Goal: Task Accomplishment & Management: Use online tool/utility

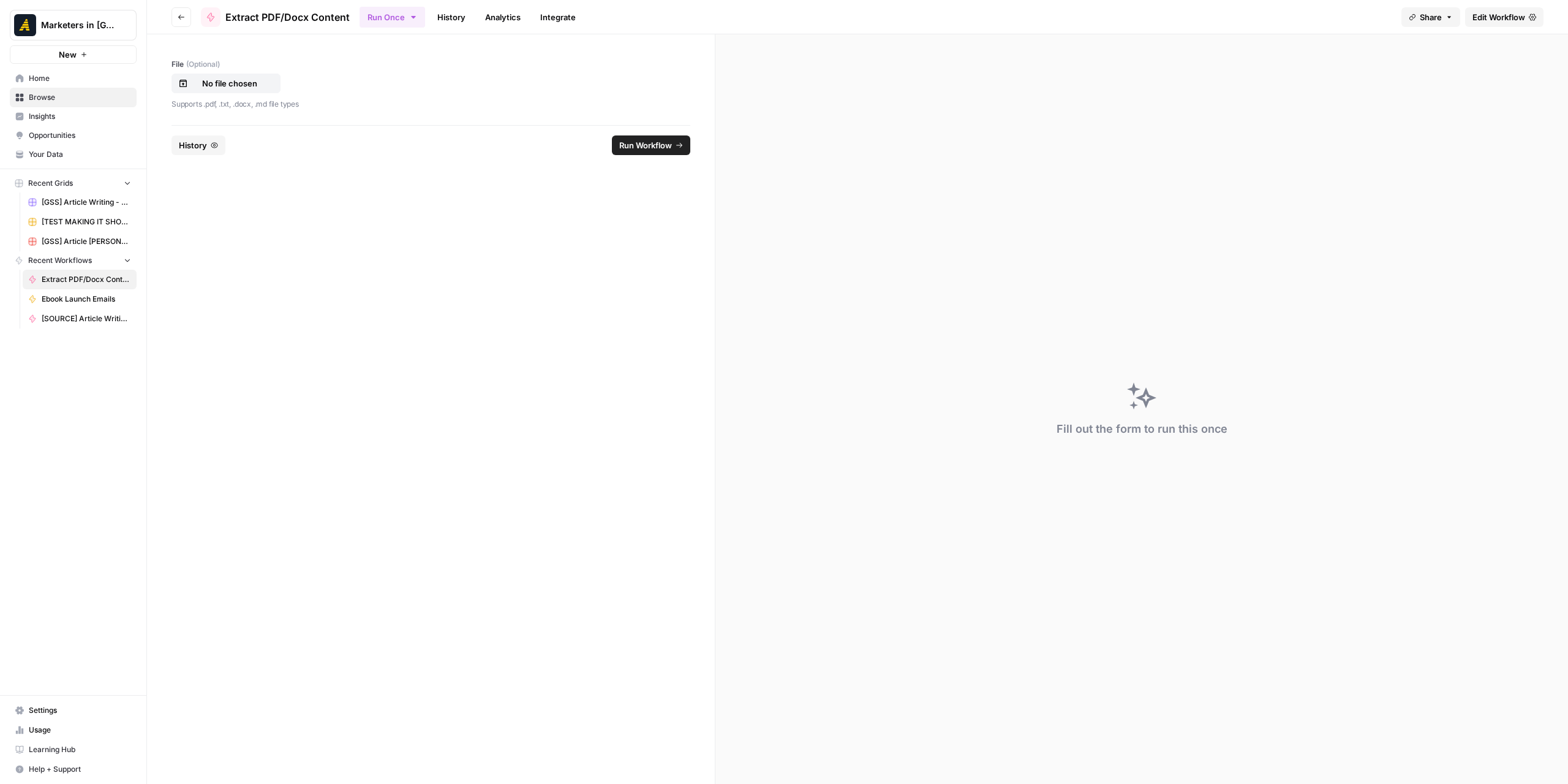
click at [1497, 21] on span "Edit Workflow" at bounding box center [1499, 17] width 53 height 12
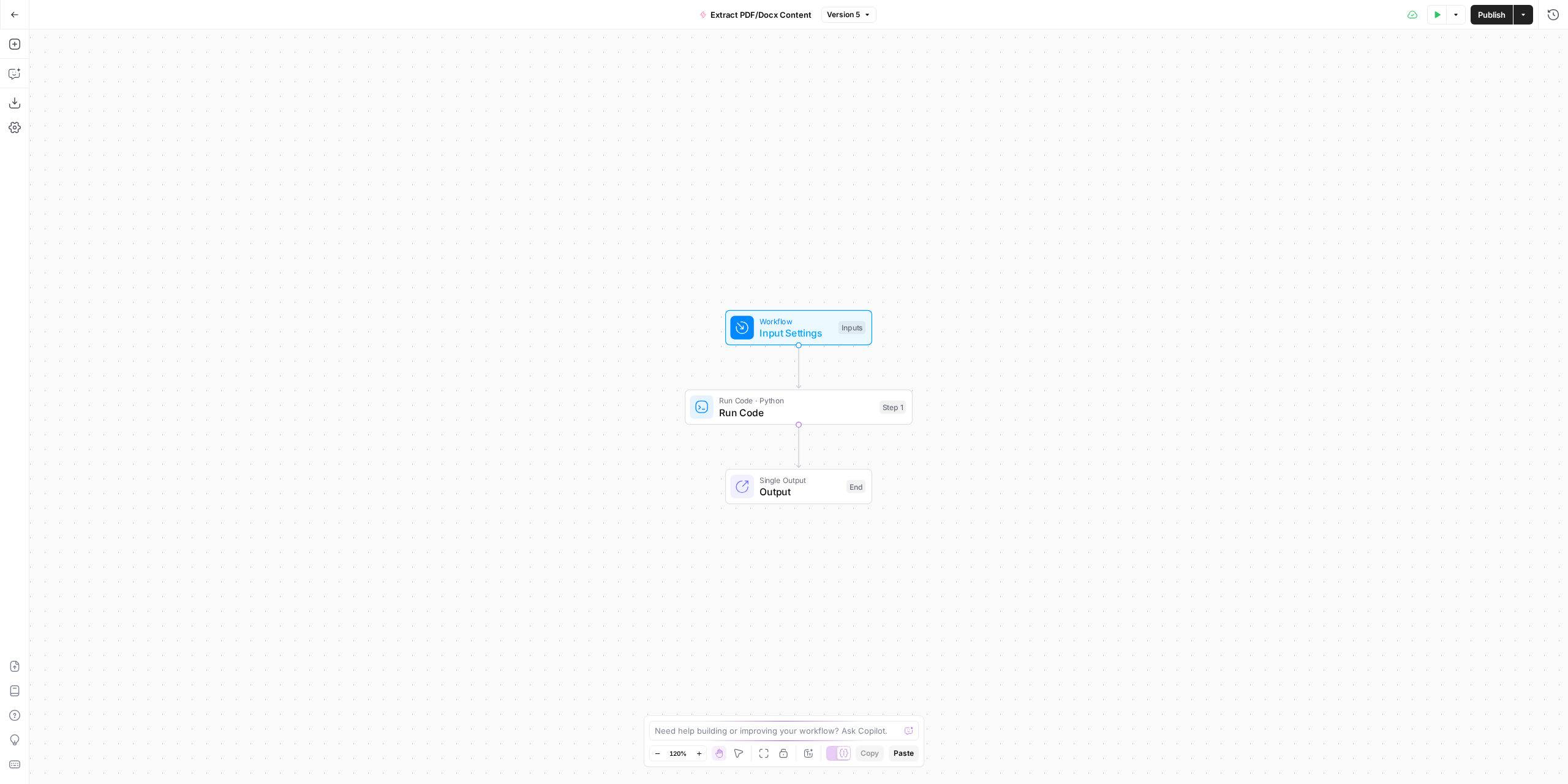
click at [4, 12] on button "Go Back" at bounding box center [14, 14] width 22 height 22
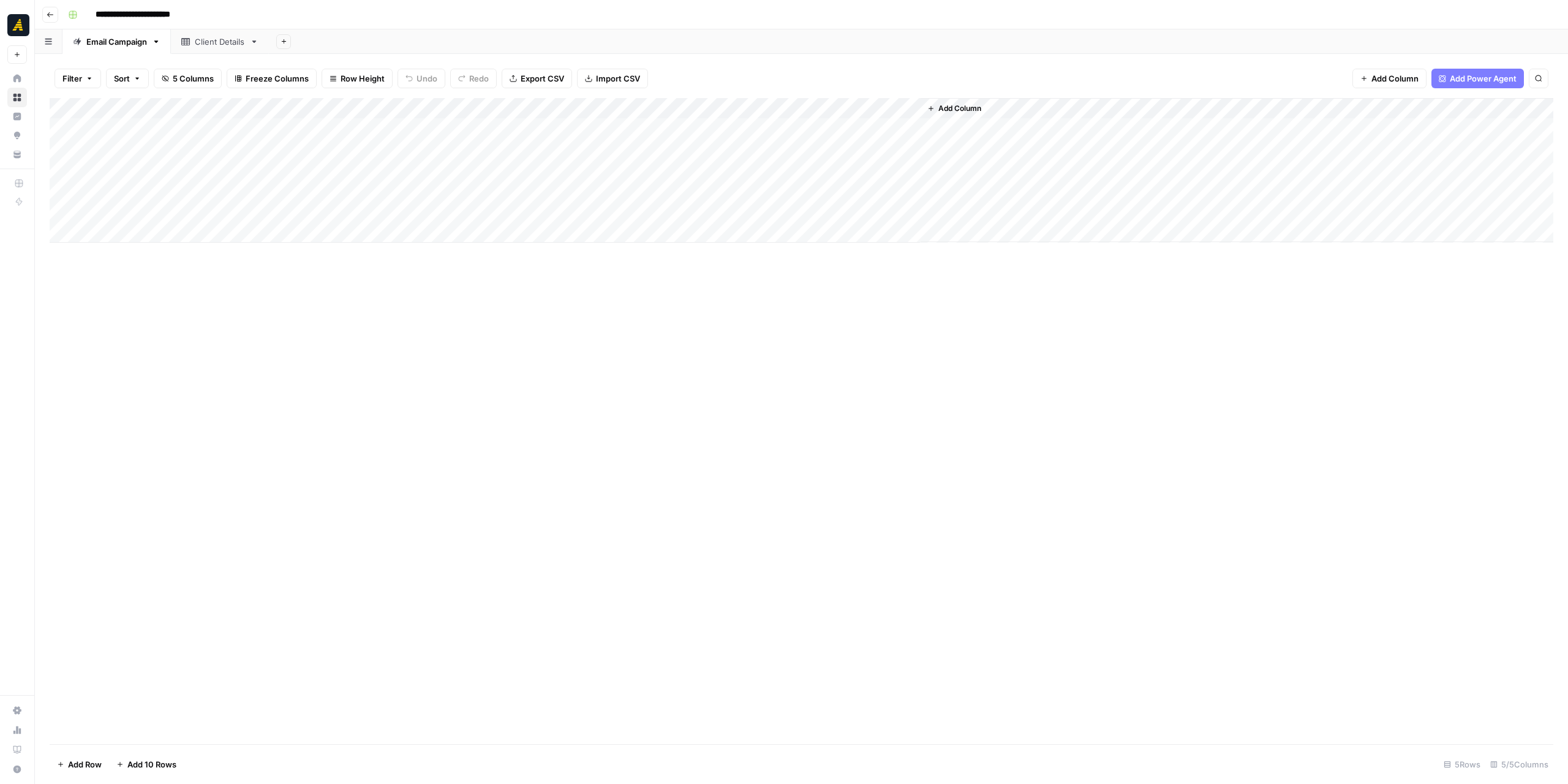
click at [836, 108] on div "Add Column" at bounding box center [802, 170] width 1504 height 145
click at [844, 223] on span "Edit Workflow" at bounding box center [859, 228] width 108 height 12
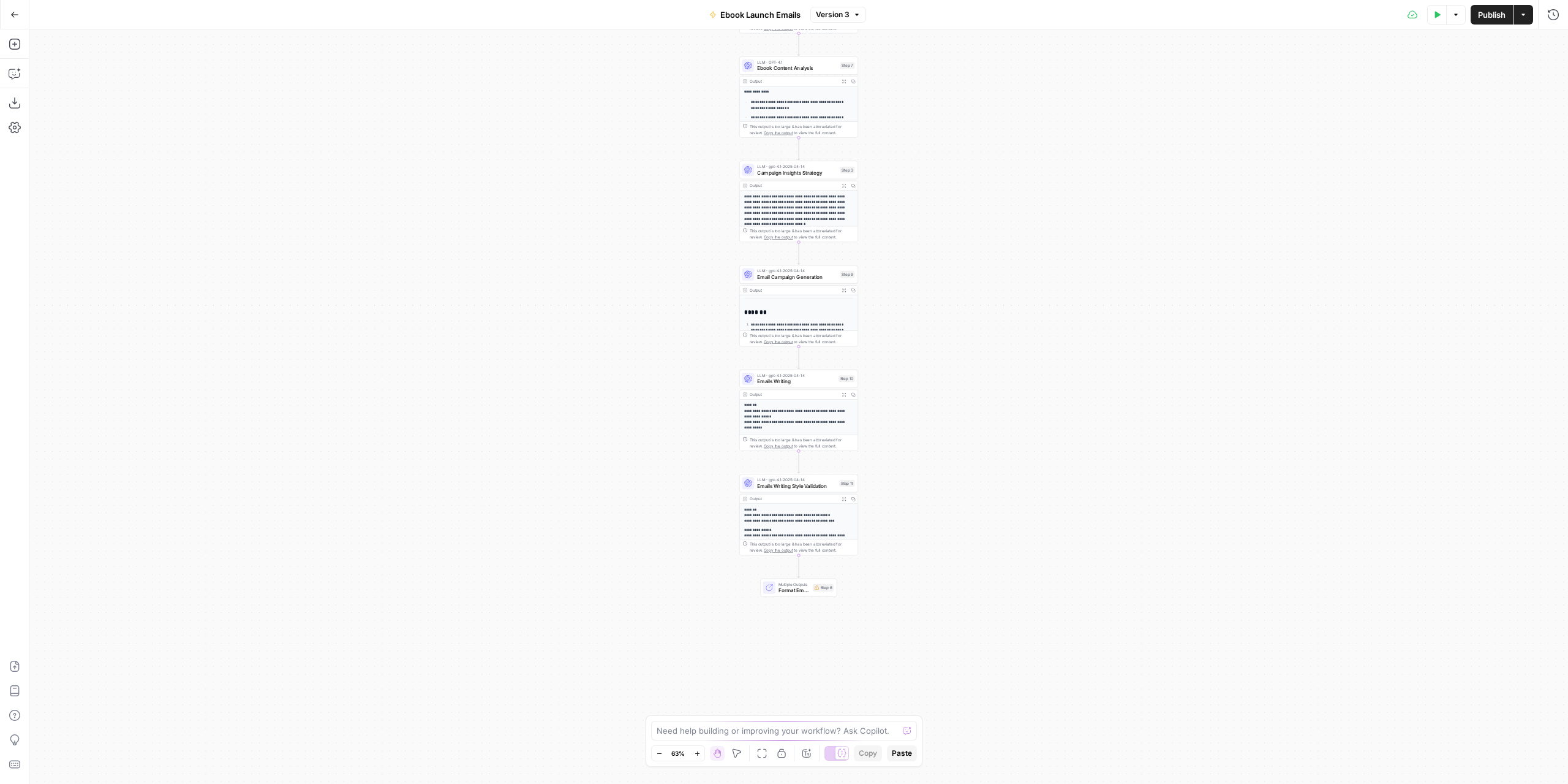
click at [922, 477] on div "**********" at bounding box center [799, 406] width 1539 height 754
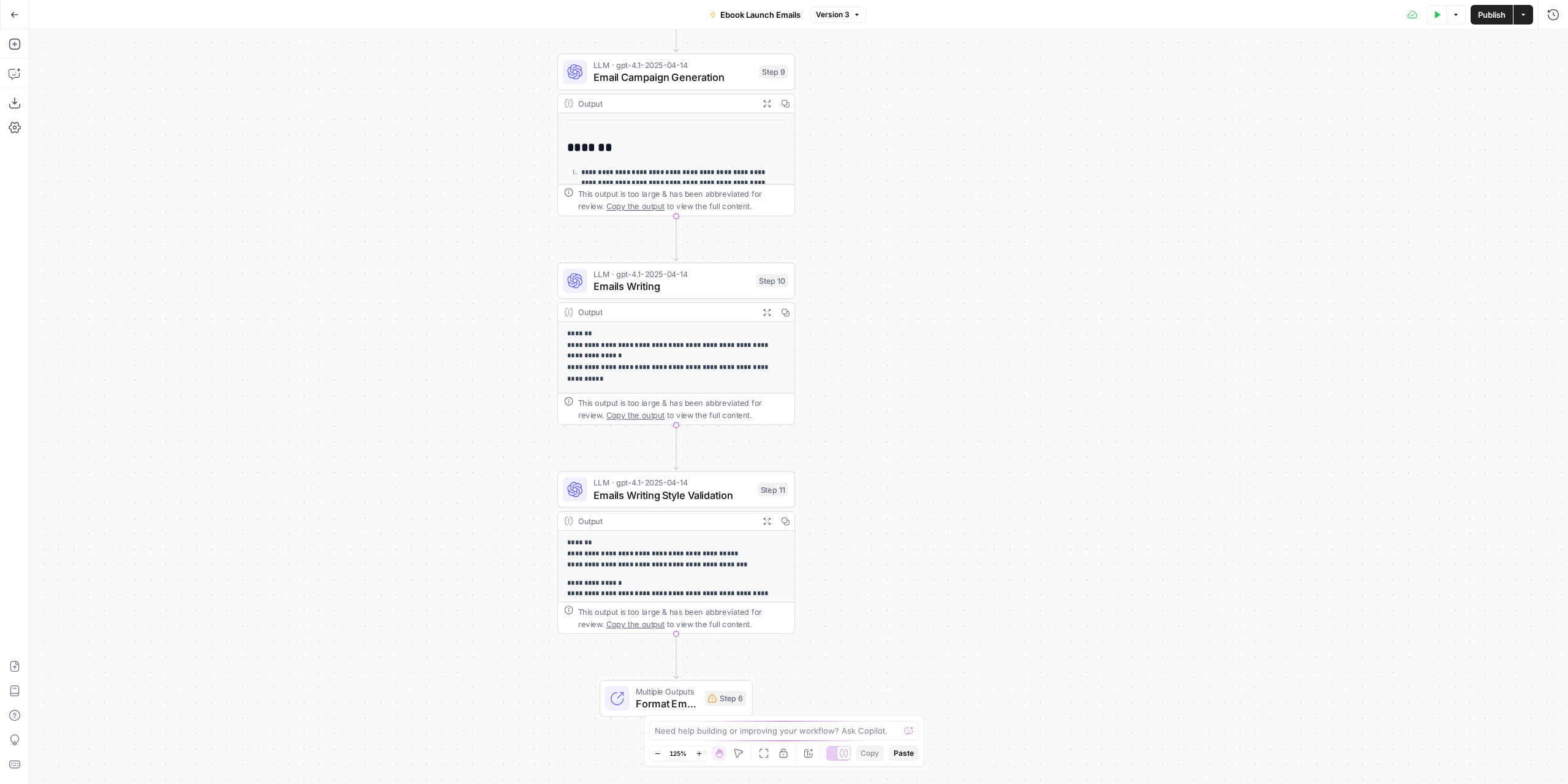
click at [767, 313] on icon "button" at bounding box center [767, 312] width 8 height 8
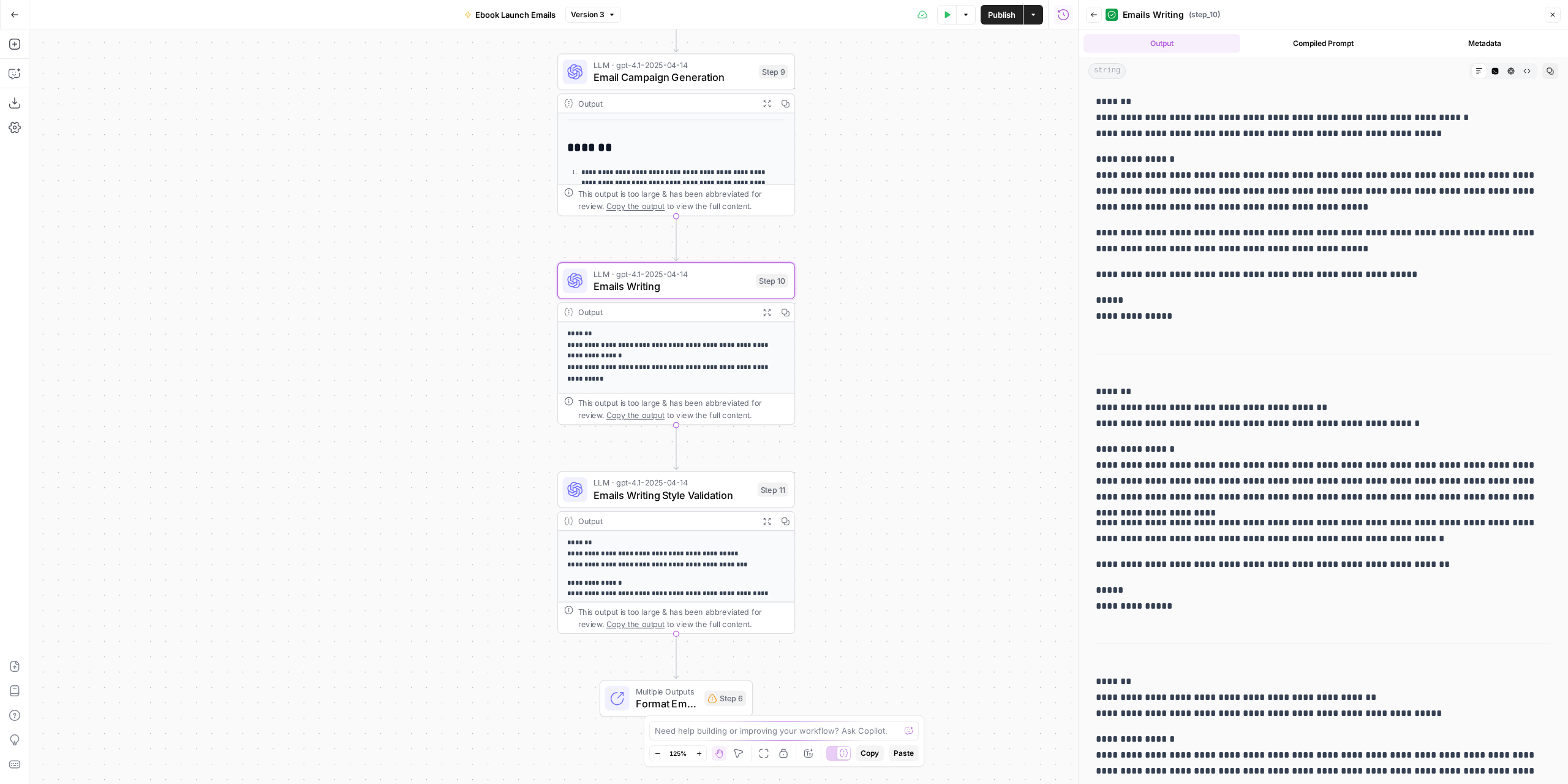
click at [765, 108] on button "Expand Output" at bounding box center [767, 103] width 18 height 18
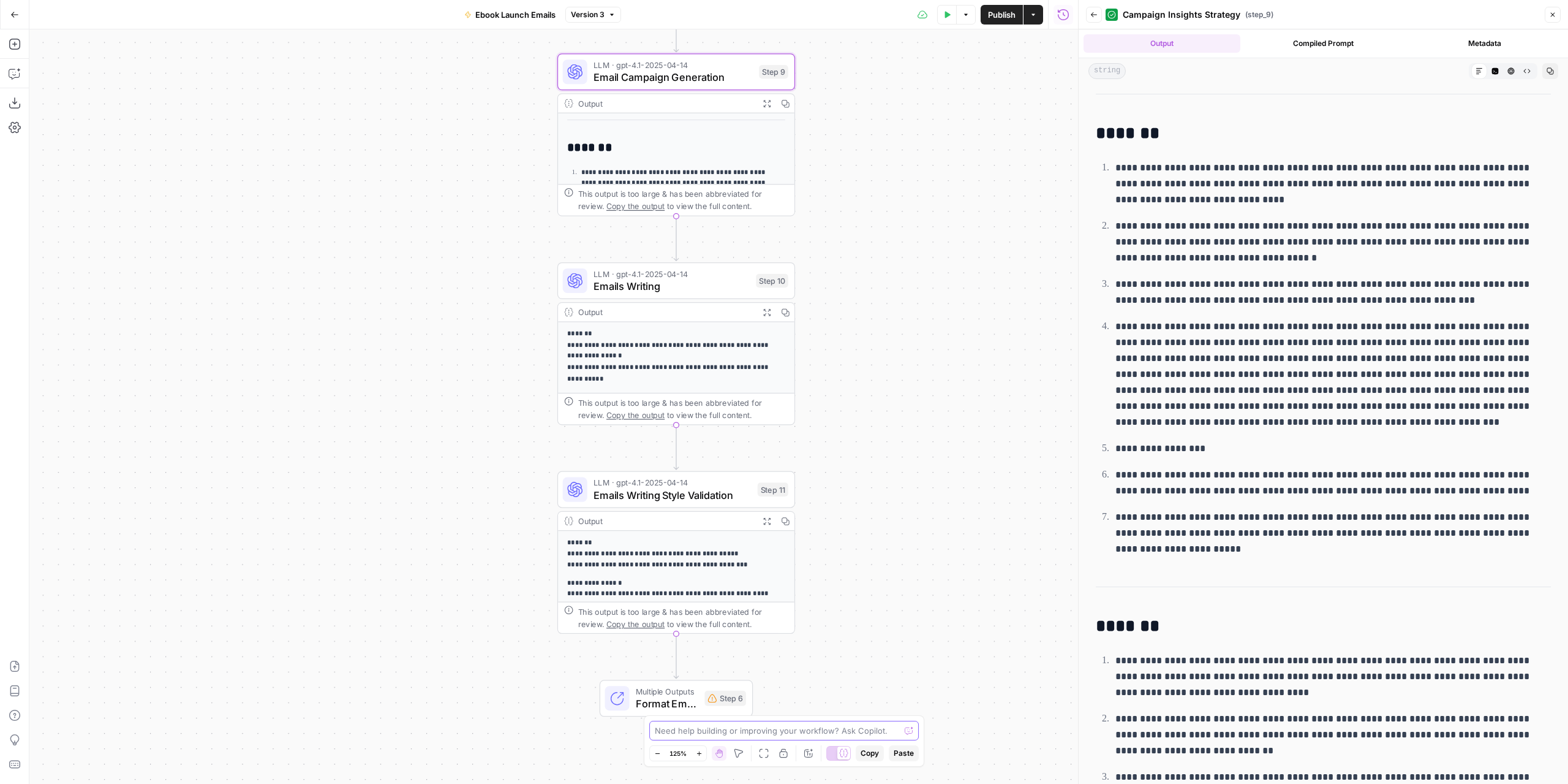
click at [797, 729] on textarea at bounding box center [777, 730] width 245 height 12
type textarea "at step 9 Iwant the output to be more scanabble"
click at [731, 79] on span "Email Campaign Generation" at bounding box center [673, 77] width 160 height 16
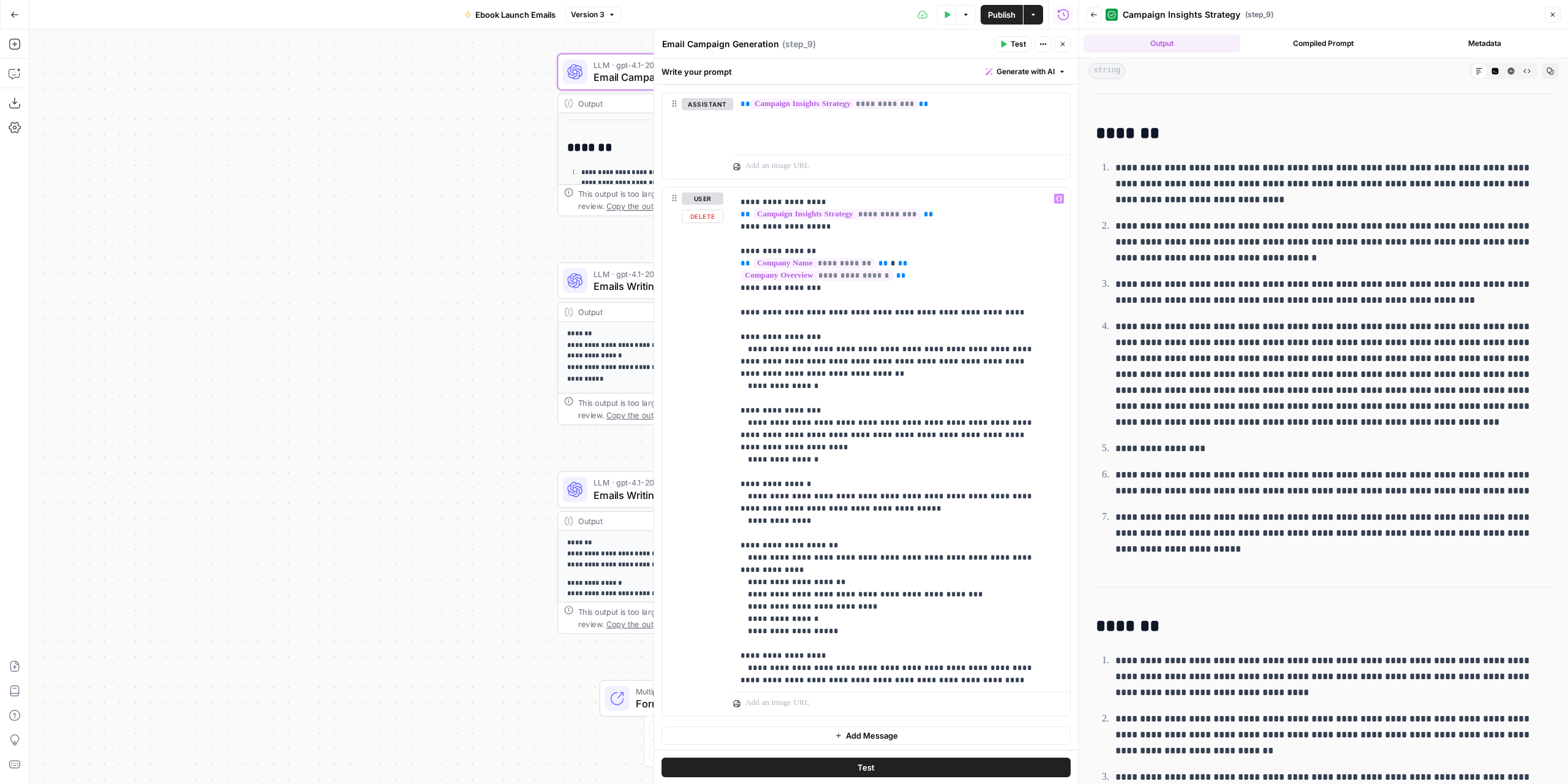
scroll to position [13, 0]
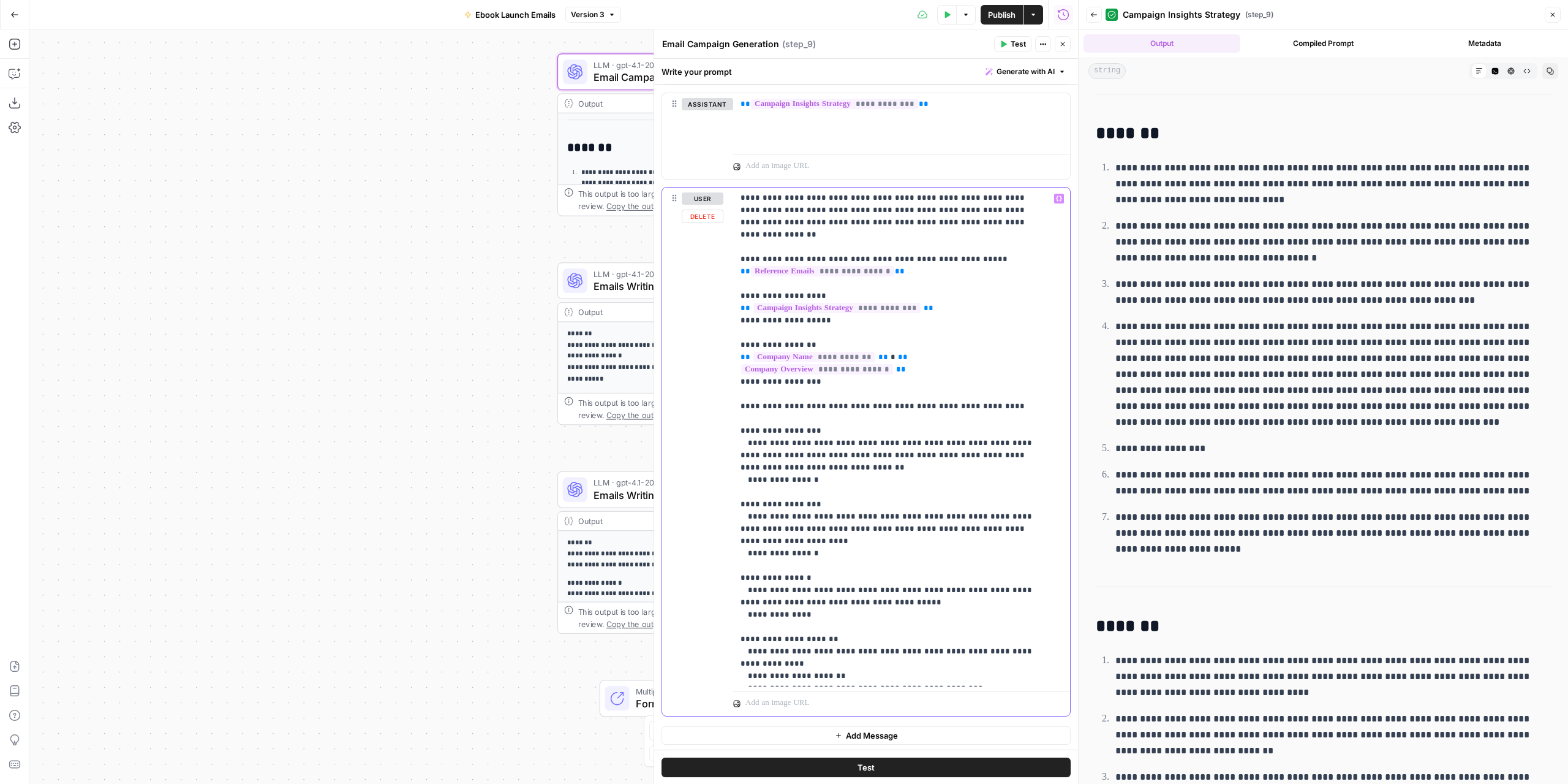
drag, startPoint x: 806, startPoint y: 524, endPoint x: 734, endPoint y: 494, distance: 78.0
click at [734, 494] on div "**********" at bounding box center [897, 437] width 328 height 499
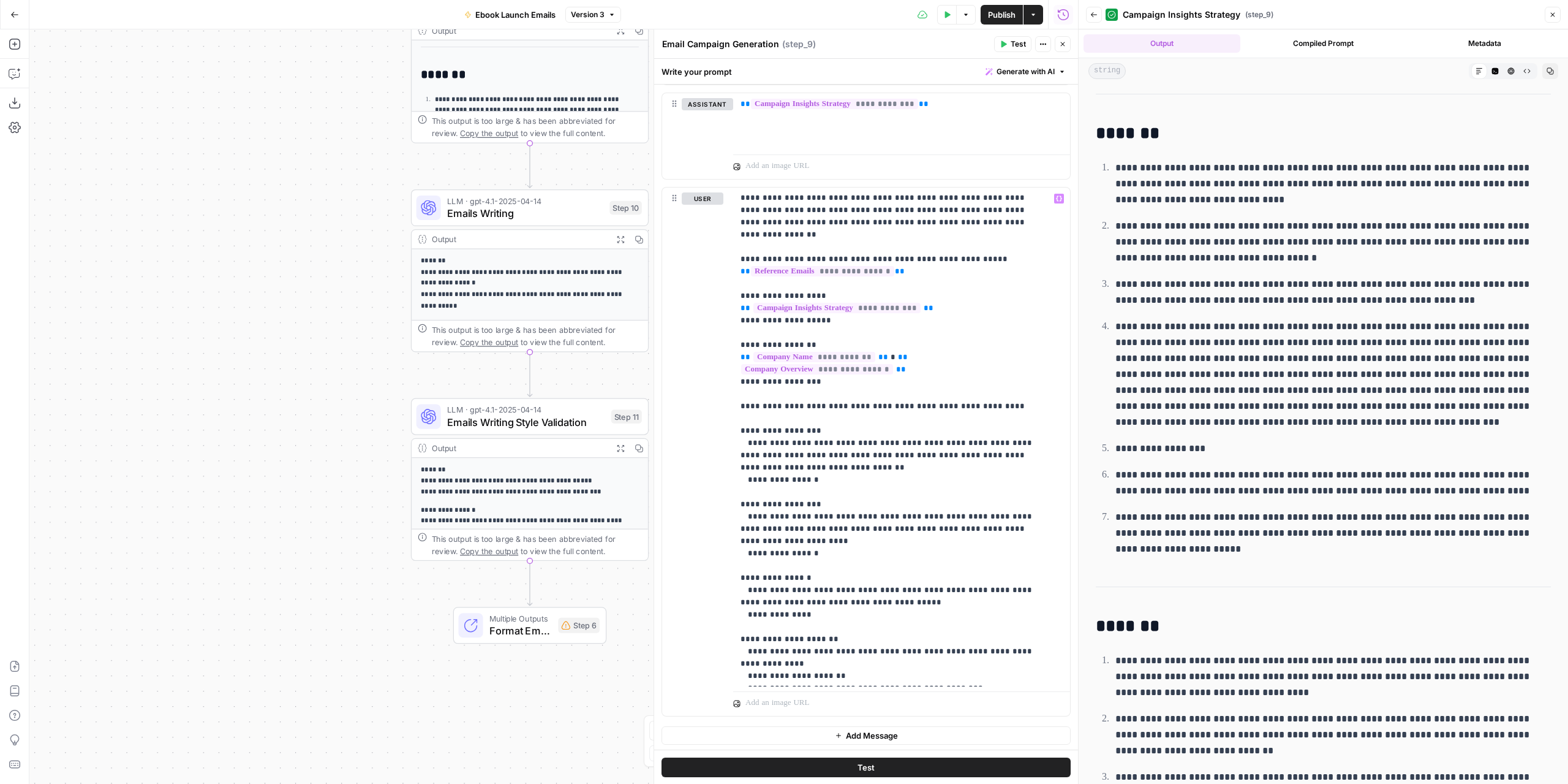
drag, startPoint x: 462, startPoint y: 455, endPoint x: 314, endPoint y: 382, distance: 165.0
click at [314, 382] on div "**********" at bounding box center [554, 406] width 1049 height 754
click at [892, 70] on icon "Close modal" at bounding box center [892, 70] width 10 height 10
click at [812, 529] on p "**********" at bounding box center [892, 614] width 304 height 870
drag, startPoint x: 822, startPoint y: 530, endPoint x: 732, endPoint y: 493, distance: 97.3
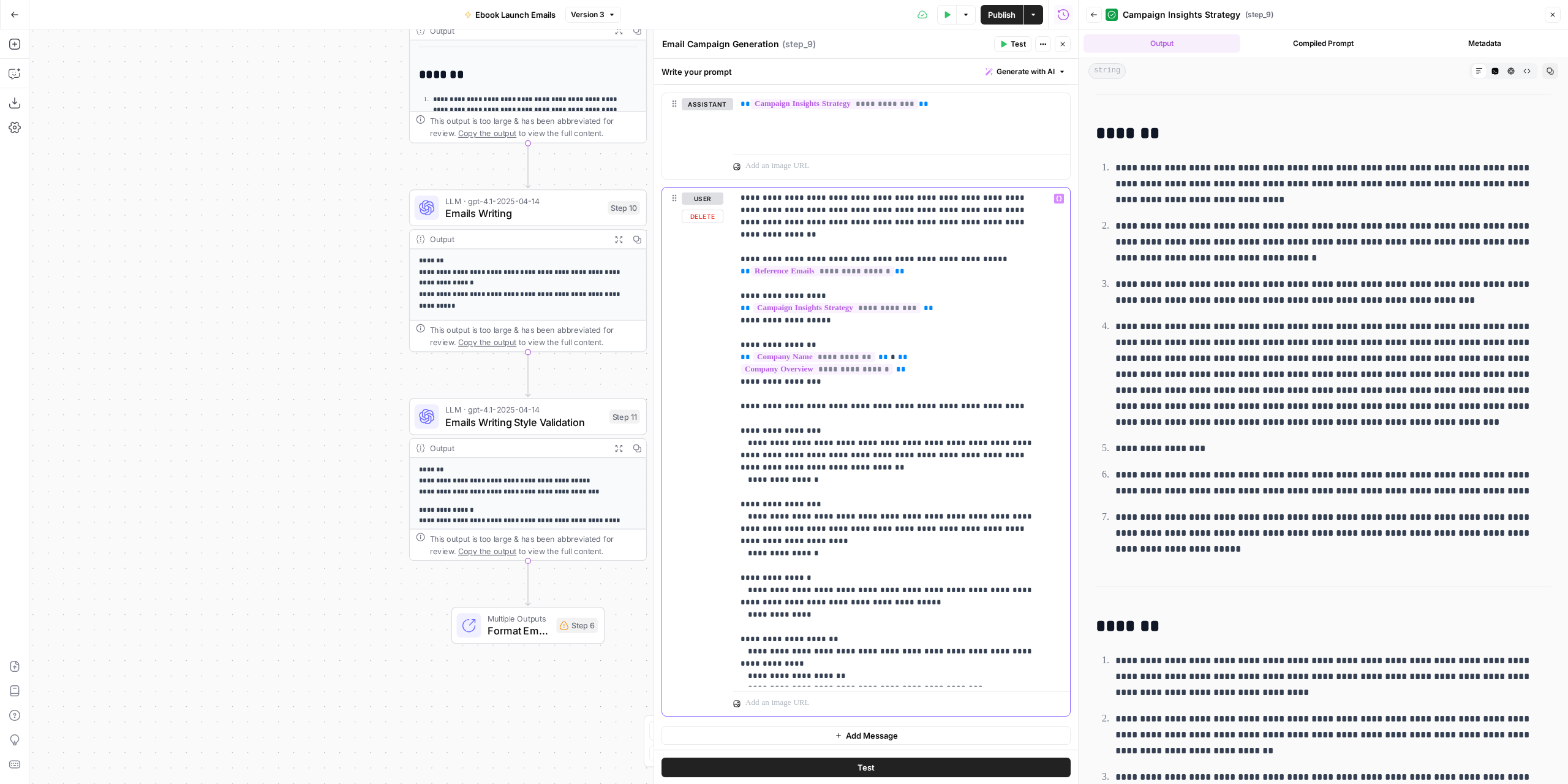
click at [732, 493] on div "**********" at bounding box center [866, 452] width 408 height 528
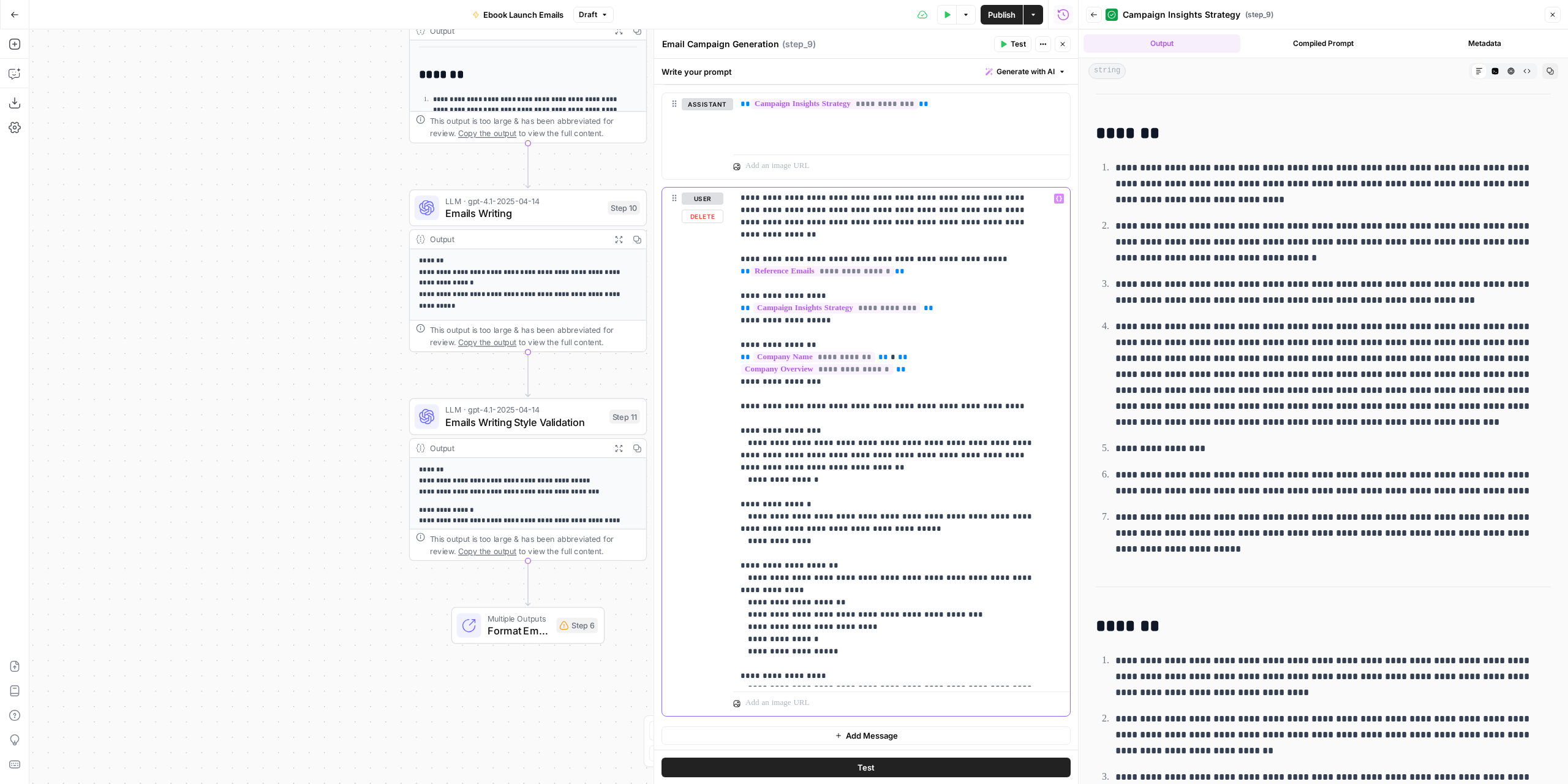
click at [741, 488] on p "**********" at bounding box center [892, 584] width 304 height 809
click at [749, 414] on p "**********" at bounding box center [892, 584] width 304 height 809
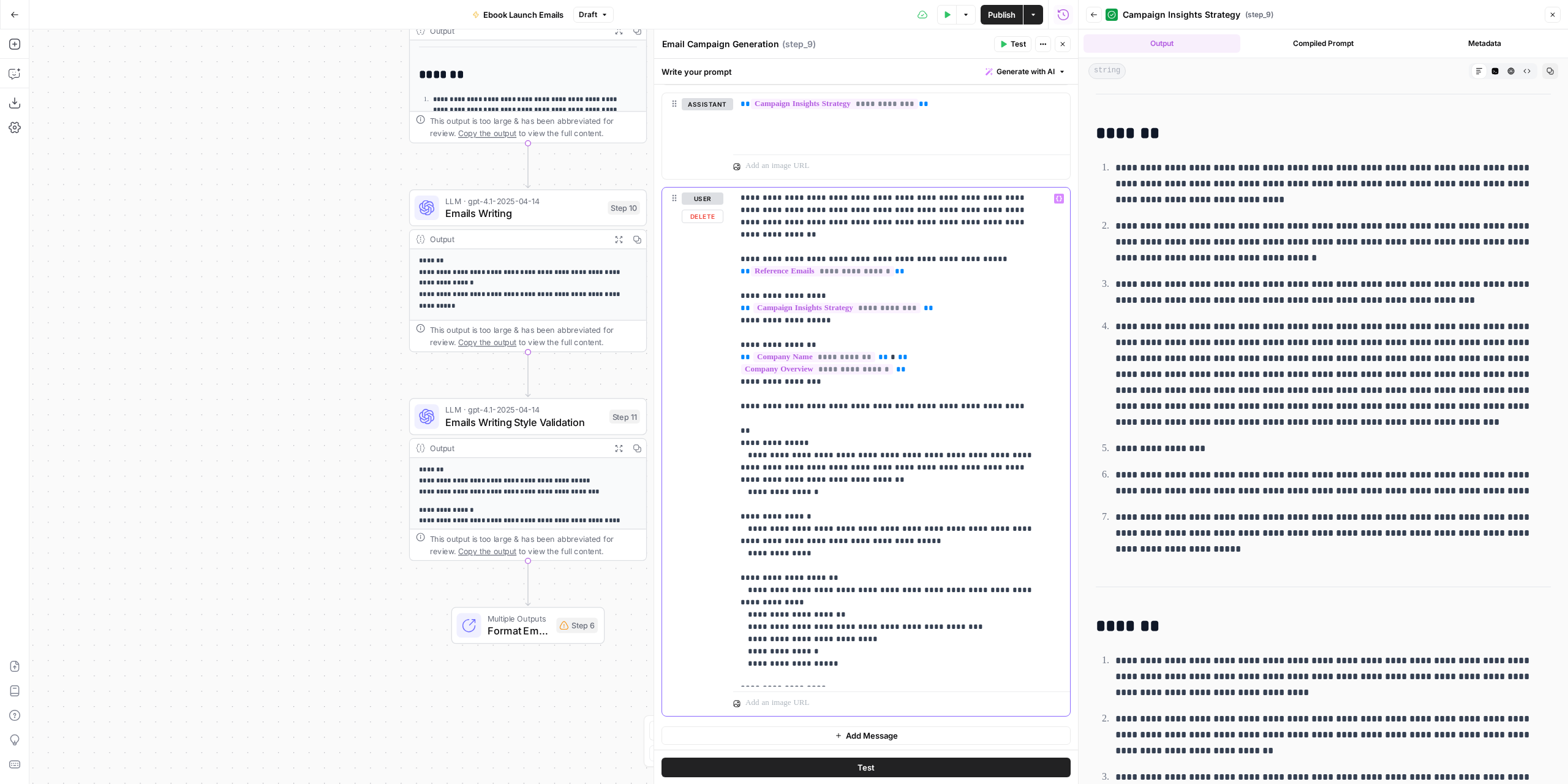
click at [774, 414] on p "**********" at bounding box center [892, 590] width 304 height 821
drag, startPoint x: 818, startPoint y: 413, endPoint x: 750, endPoint y: 414, distance: 68.0
click at [750, 414] on p "**********" at bounding box center [892, 590] width 304 height 821
copy p "**********"
drag, startPoint x: 818, startPoint y: 498, endPoint x: 751, endPoint y: 502, distance: 67.1
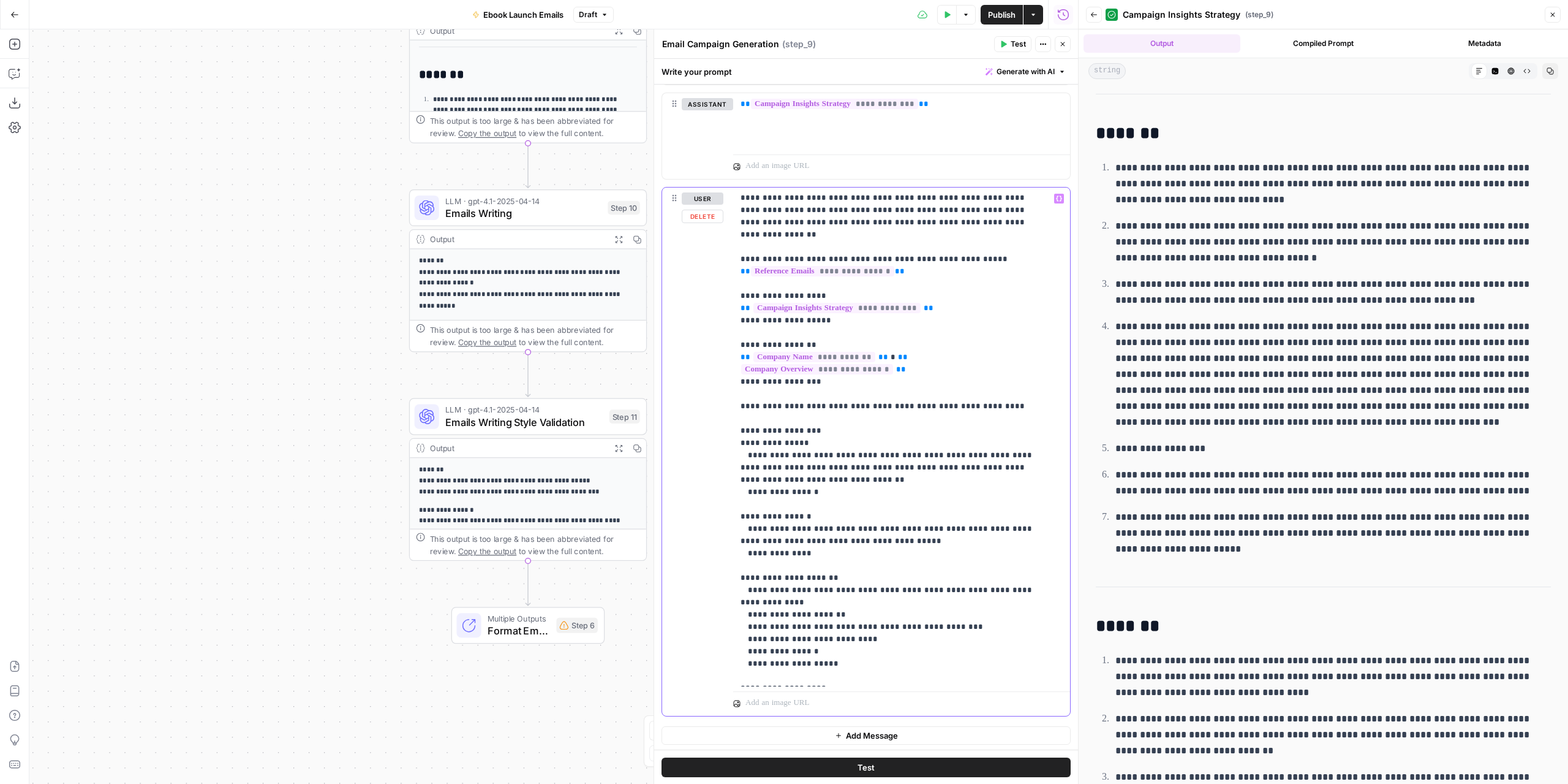
click at [751, 502] on p "**********" at bounding box center [892, 590] width 304 height 821
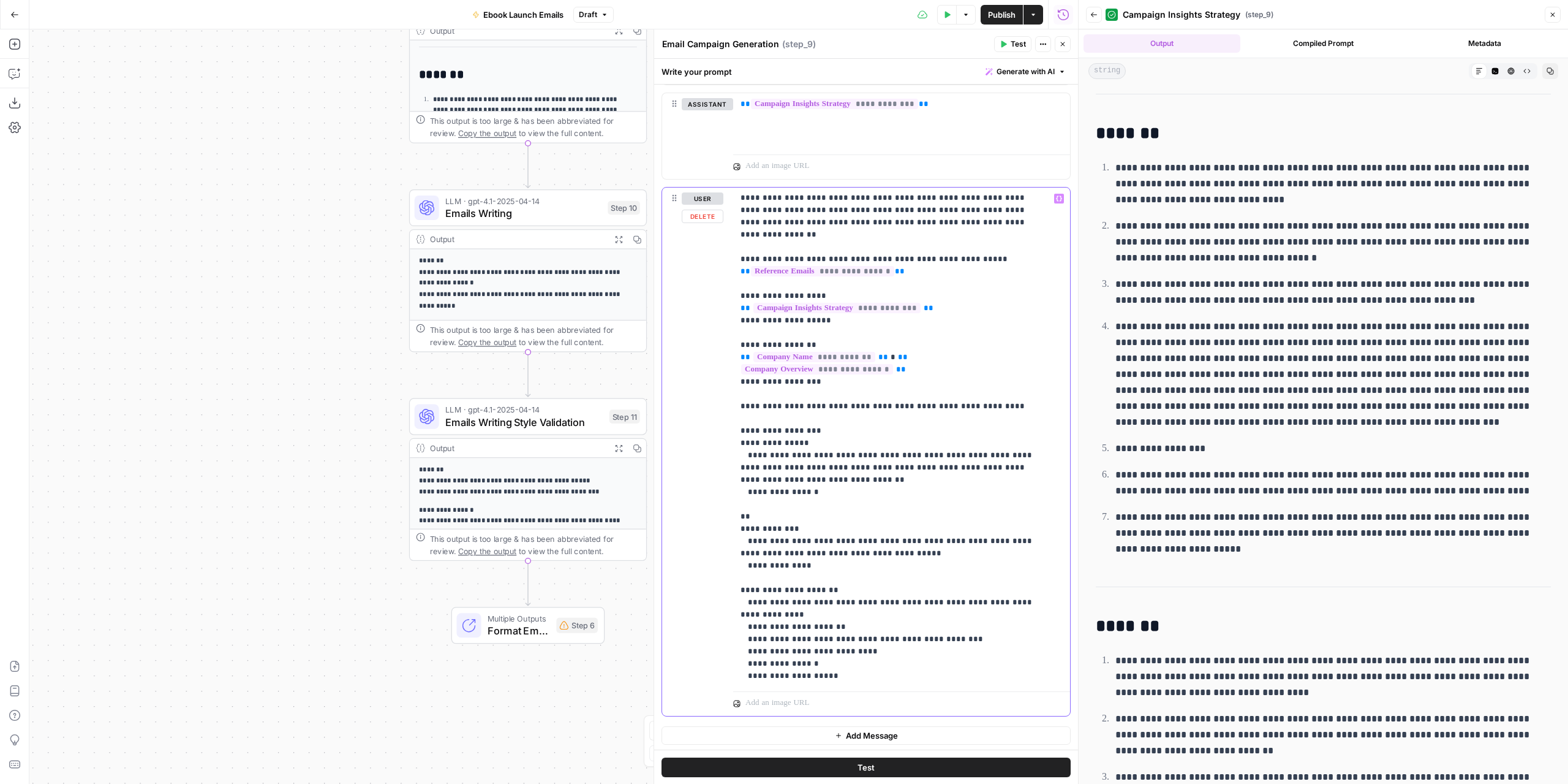
click at [751, 501] on p "**********" at bounding box center [892, 596] width 304 height 834
drag, startPoint x: 815, startPoint y: 507, endPoint x: 760, endPoint y: 502, distance: 55.2
click at [760, 502] on p "**********" at bounding box center [892, 596] width 304 height 834
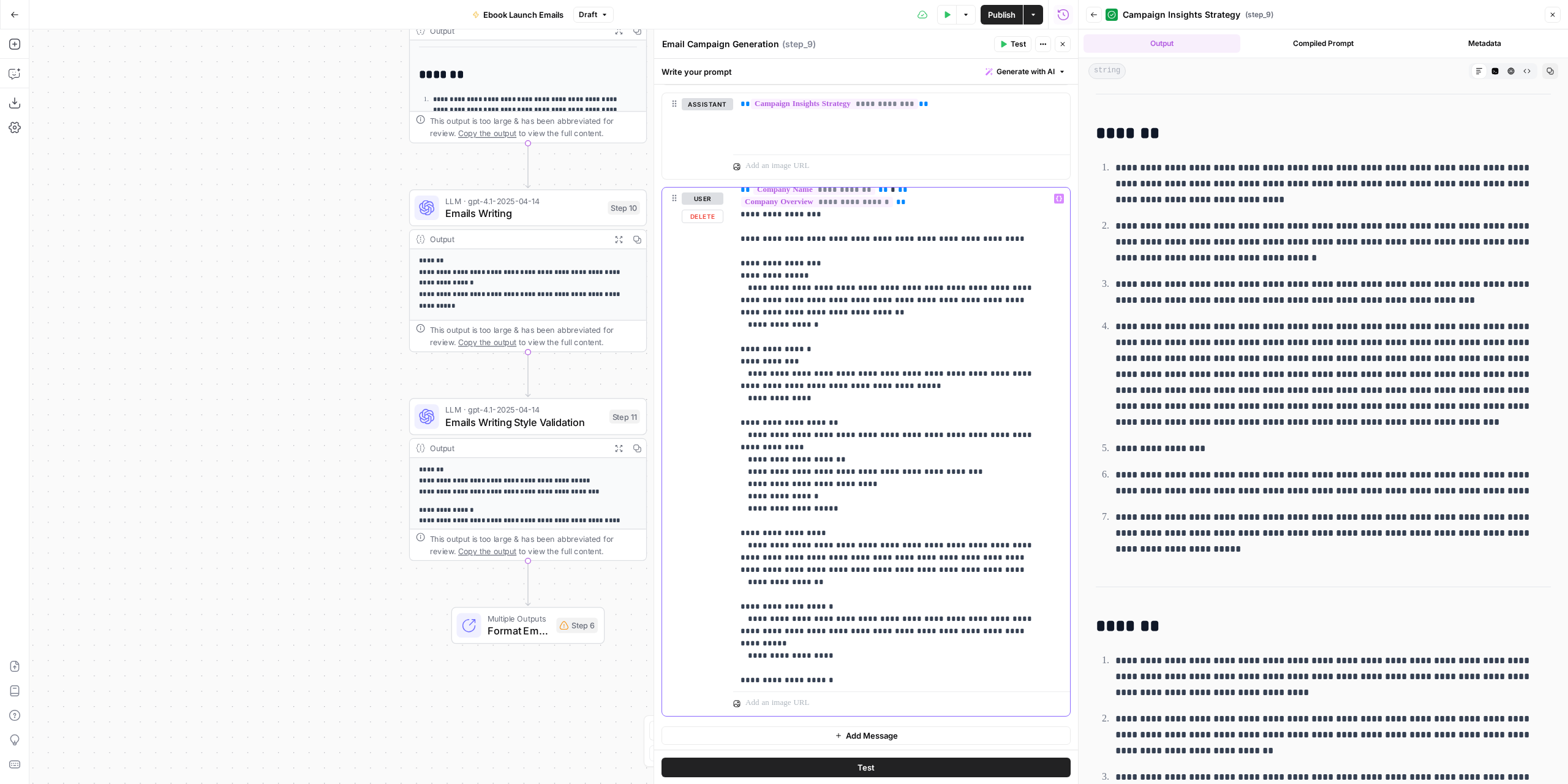
scroll to position [197, 0]
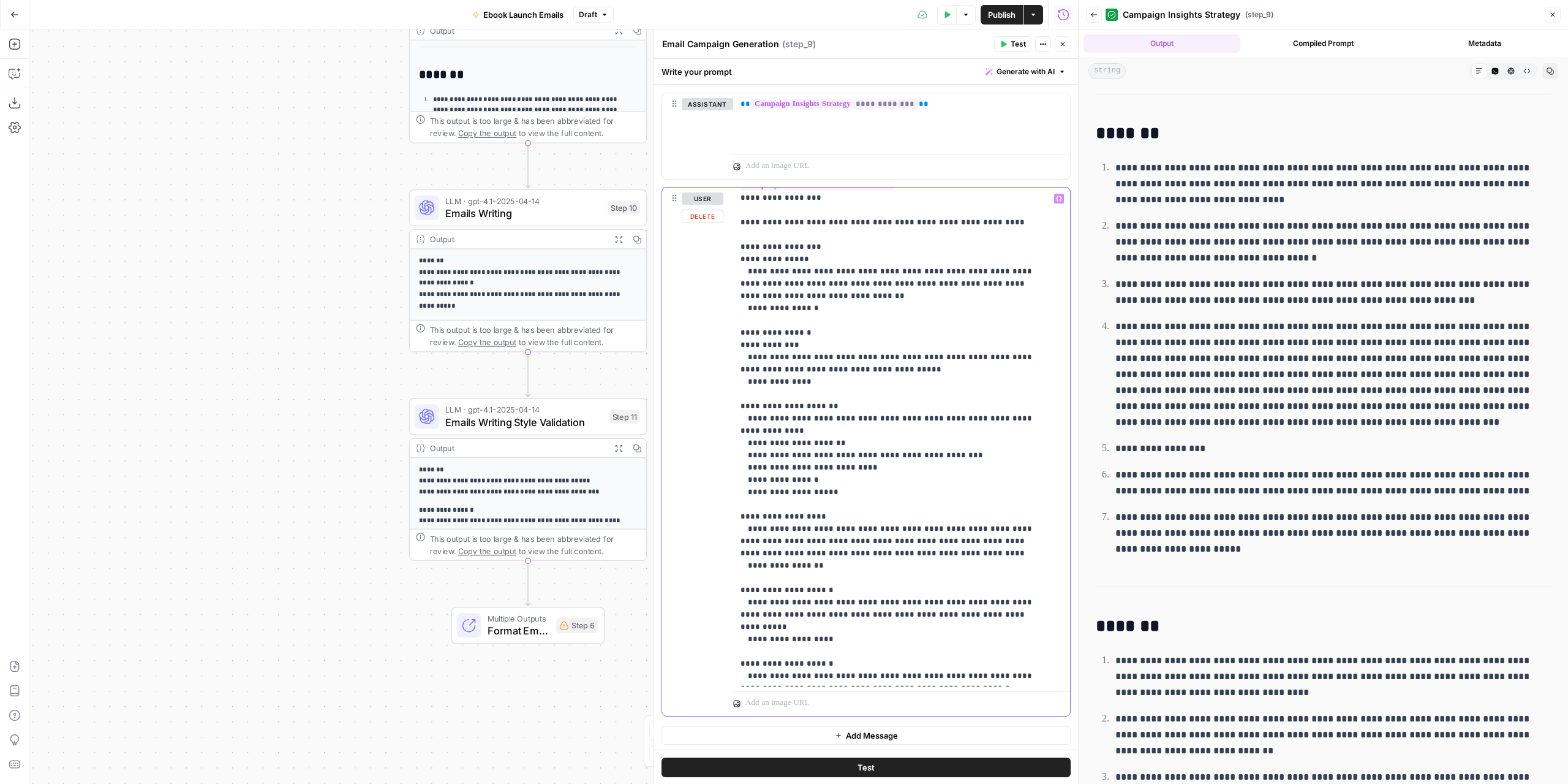
click at [749, 391] on p "**********" at bounding box center [892, 412] width 304 height 834
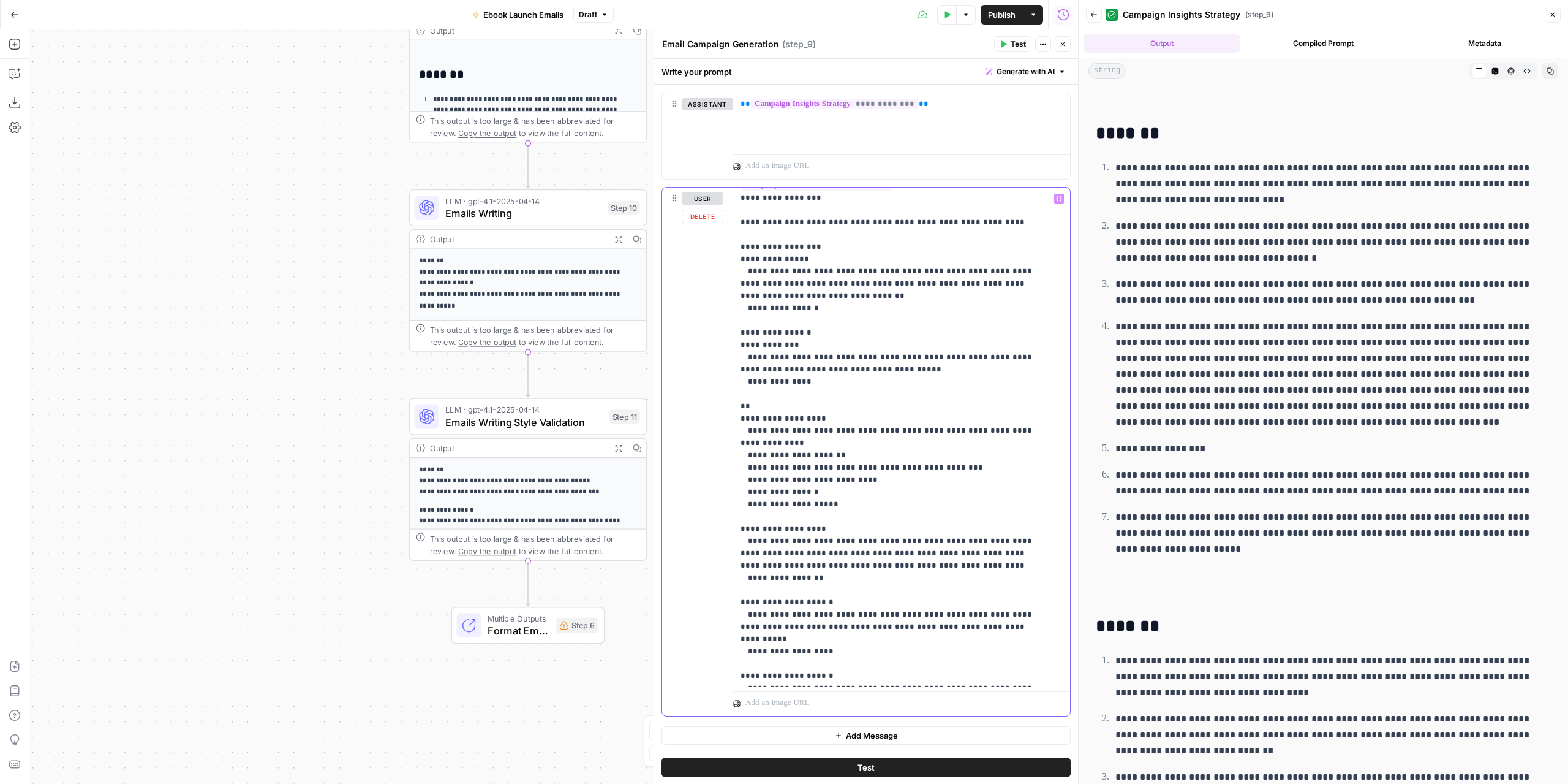
drag, startPoint x: 820, startPoint y: 618, endPoint x: 751, endPoint y: 577, distance: 80.3
click at [751, 577] on p "**********" at bounding box center [892, 419] width 304 height 846
copy p "**********"
click at [795, 389] on p "**********" at bounding box center [892, 419] width 304 height 846
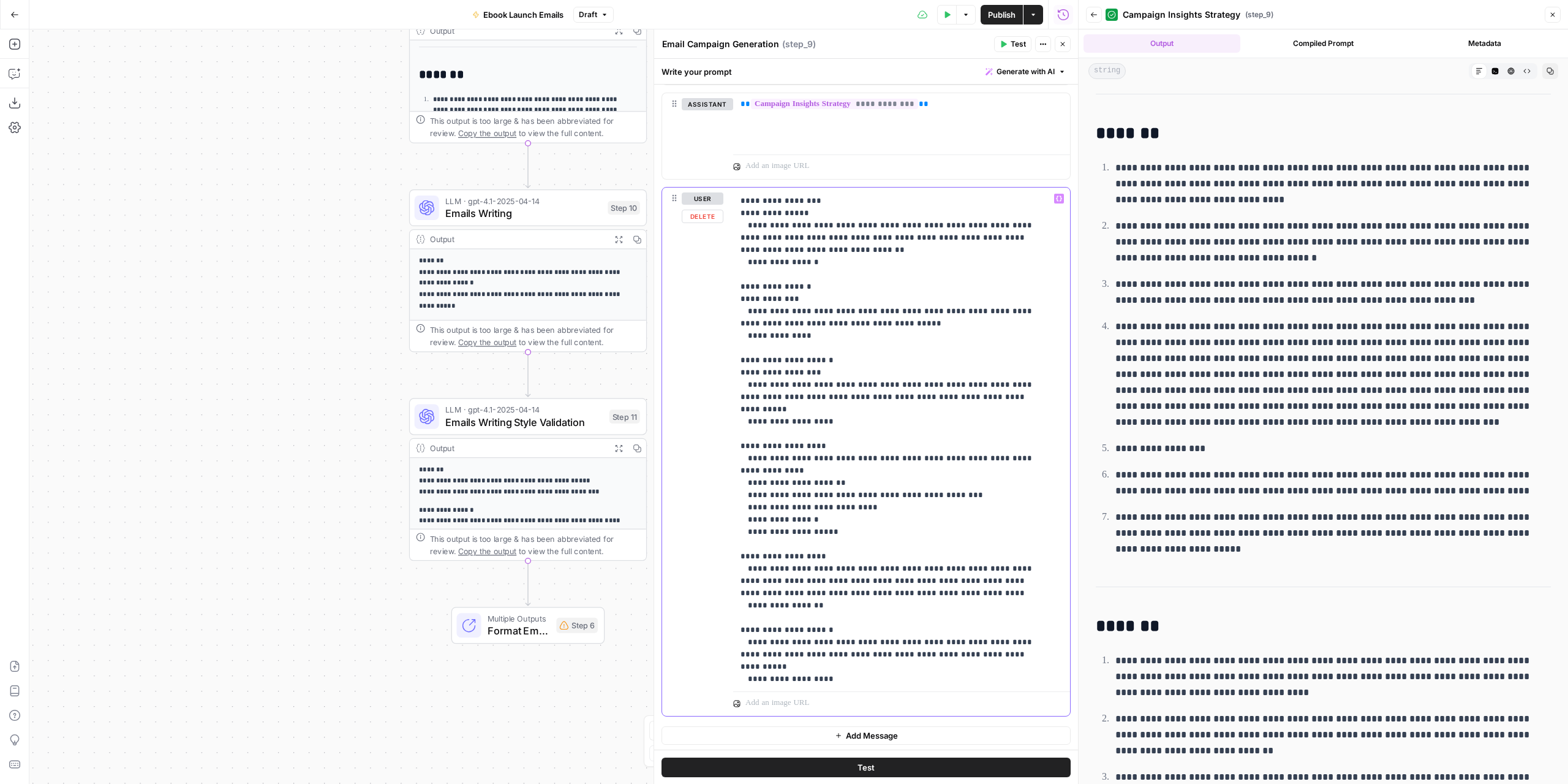
scroll to position [258, 0]
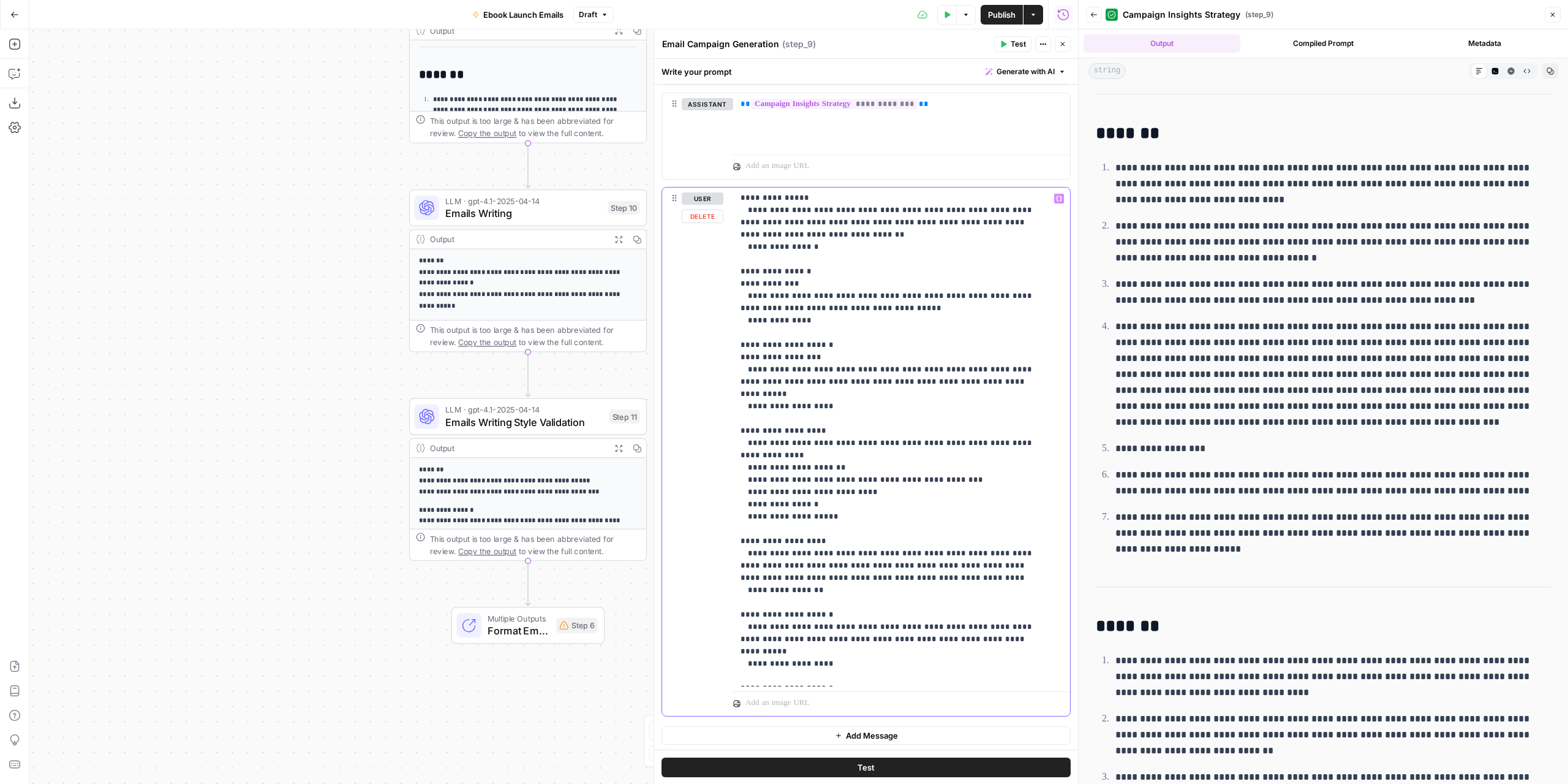
drag, startPoint x: 834, startPoint y: 617, endPoint x: 724, endPoint y: 576, distance: 117.4
click at [724, 576] on div "**********" at bounding box center [866, 452] width 408 height 528
drag, startPoint x: 842, startPoint y: 480, endPoint x: 731, endPoint y: 409, distance: 131.8
click at [731, 409] on div "**********" at bounding box center [866, 452] width 408 height 528
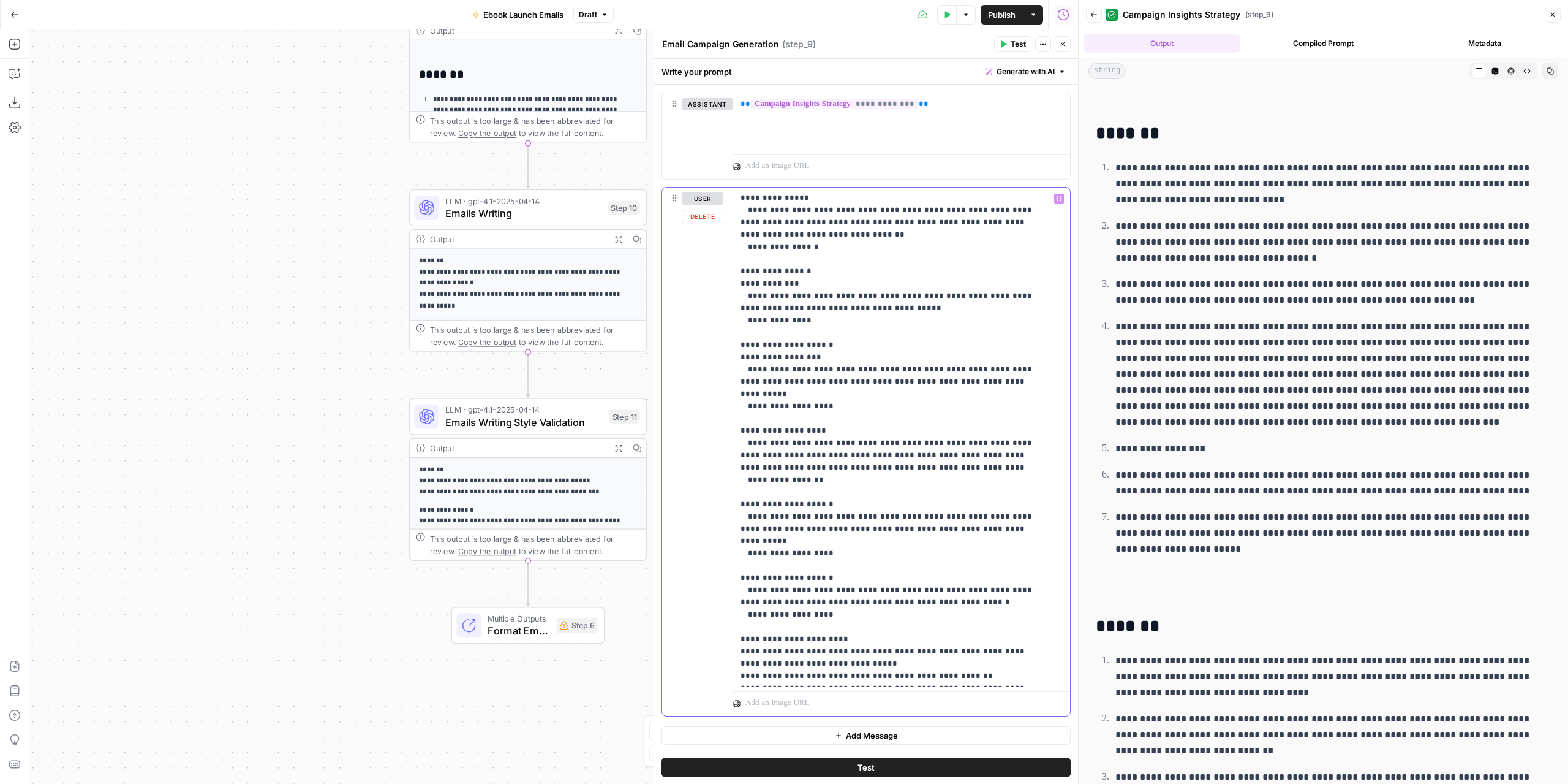
drag, startPoint x: 837, startPoint y: 514, endPoint x: 751, endPoint y: 479, distance: 92.8
click at [751, 479] on p "**********" at bounding box center [892, 339] width 304 height 809
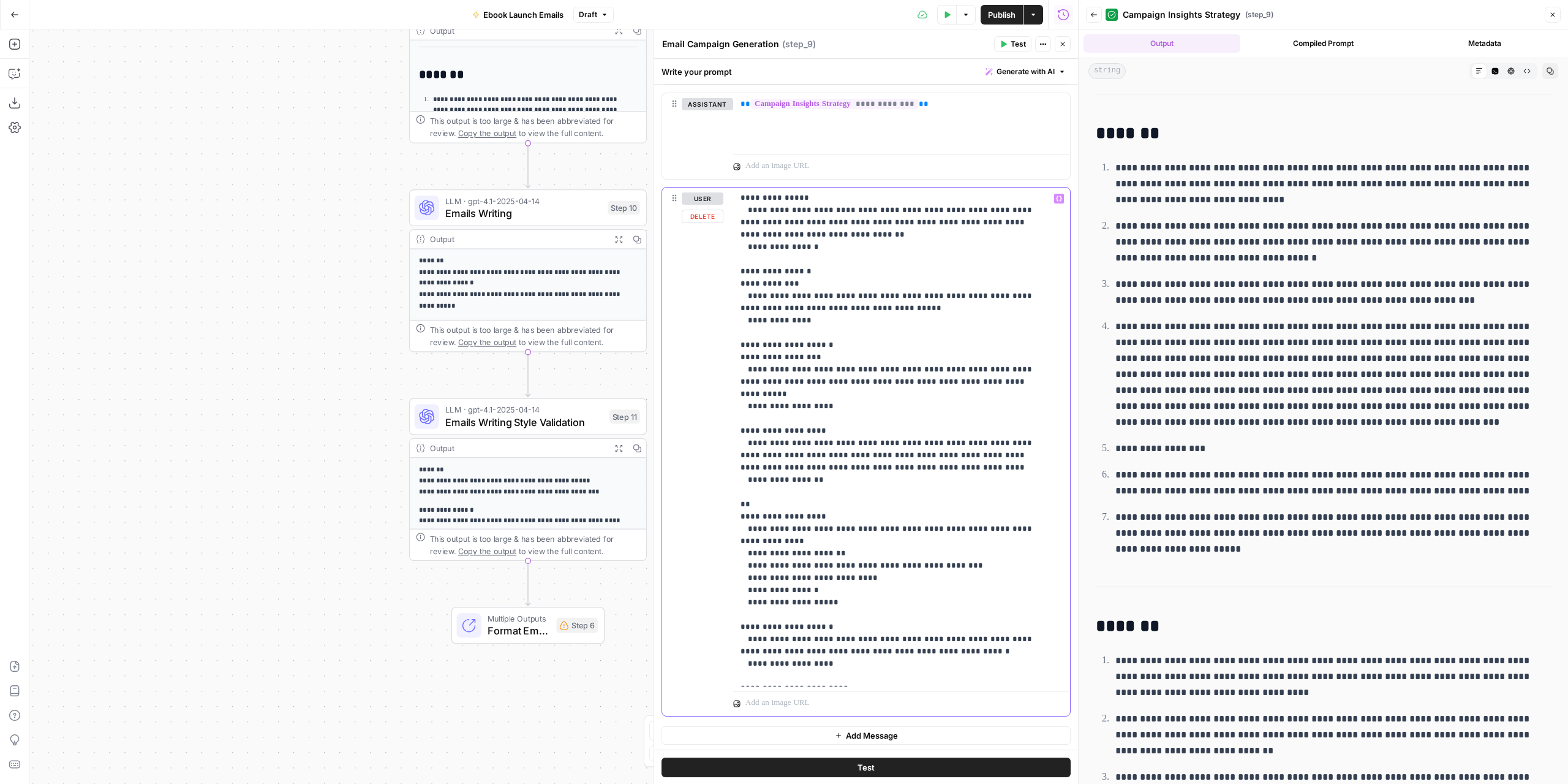
click at [759, 479] on p "**********" at bounding box center [892, 363] width 304 height 859
drag, startPoint x: 861, startPoint y: 570, endPoint x: 750, endPoint y: 479, distance: 143.5
click at [750, 479] on p "**********" at bounding box center [892, 363] width 304 height 859
copy p "**********"
click at [751, 402] on p "**********" at bounding box center [892, 363] width 304 height 859
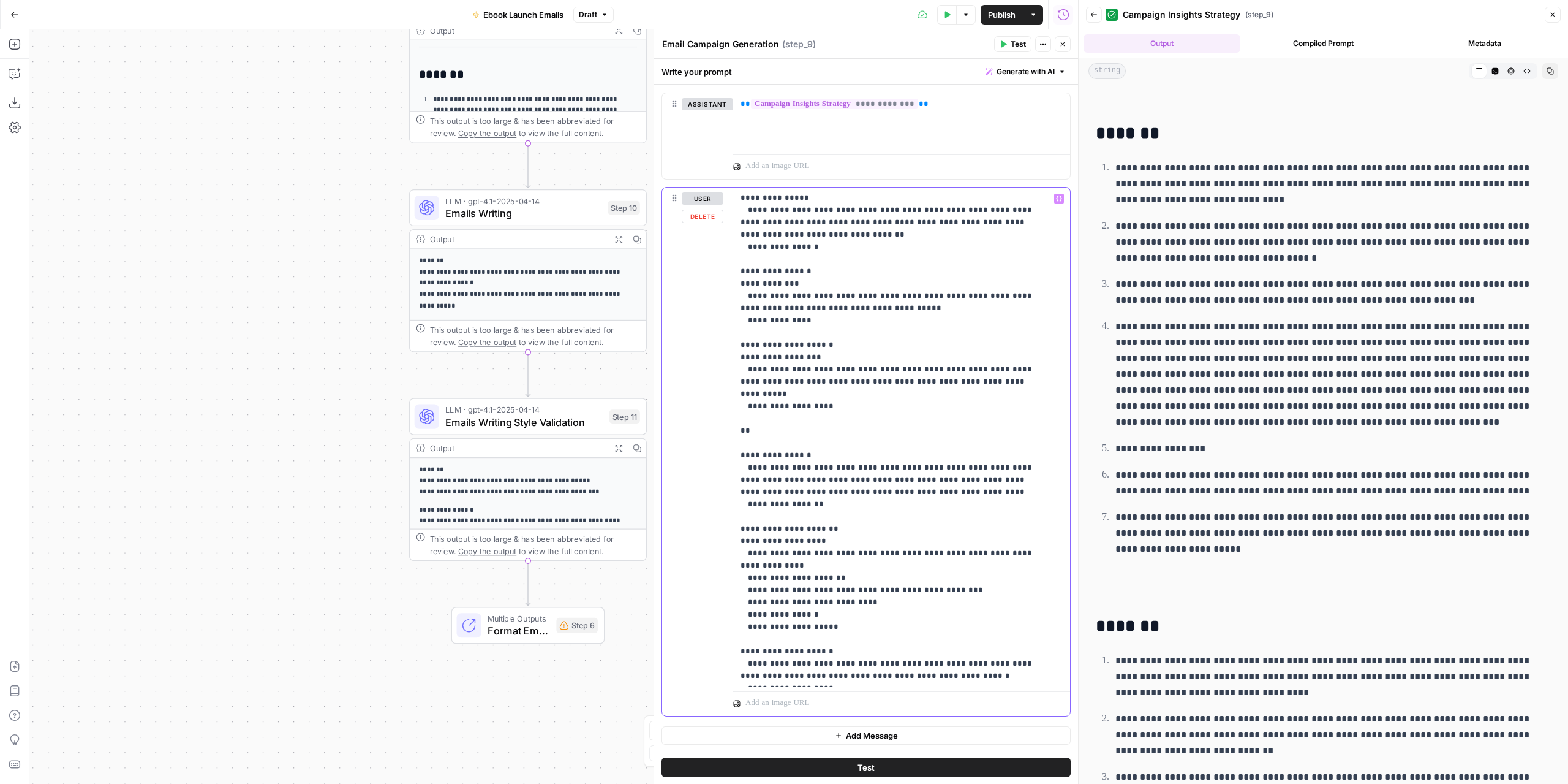
click at [751, 402] on p "**********" at bounding box center [892, 376] width 304 height 883
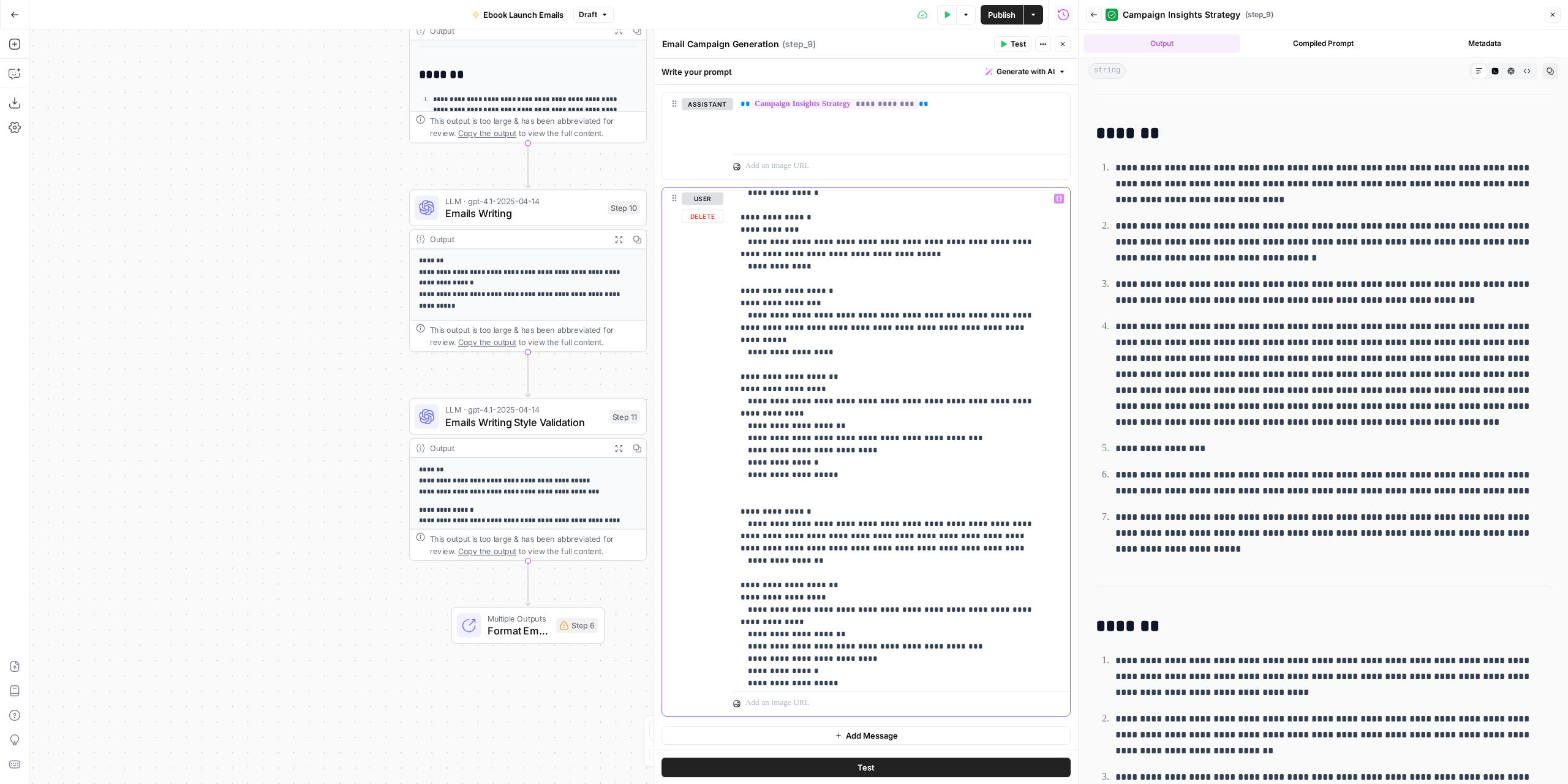
scroll to position [320, 0]
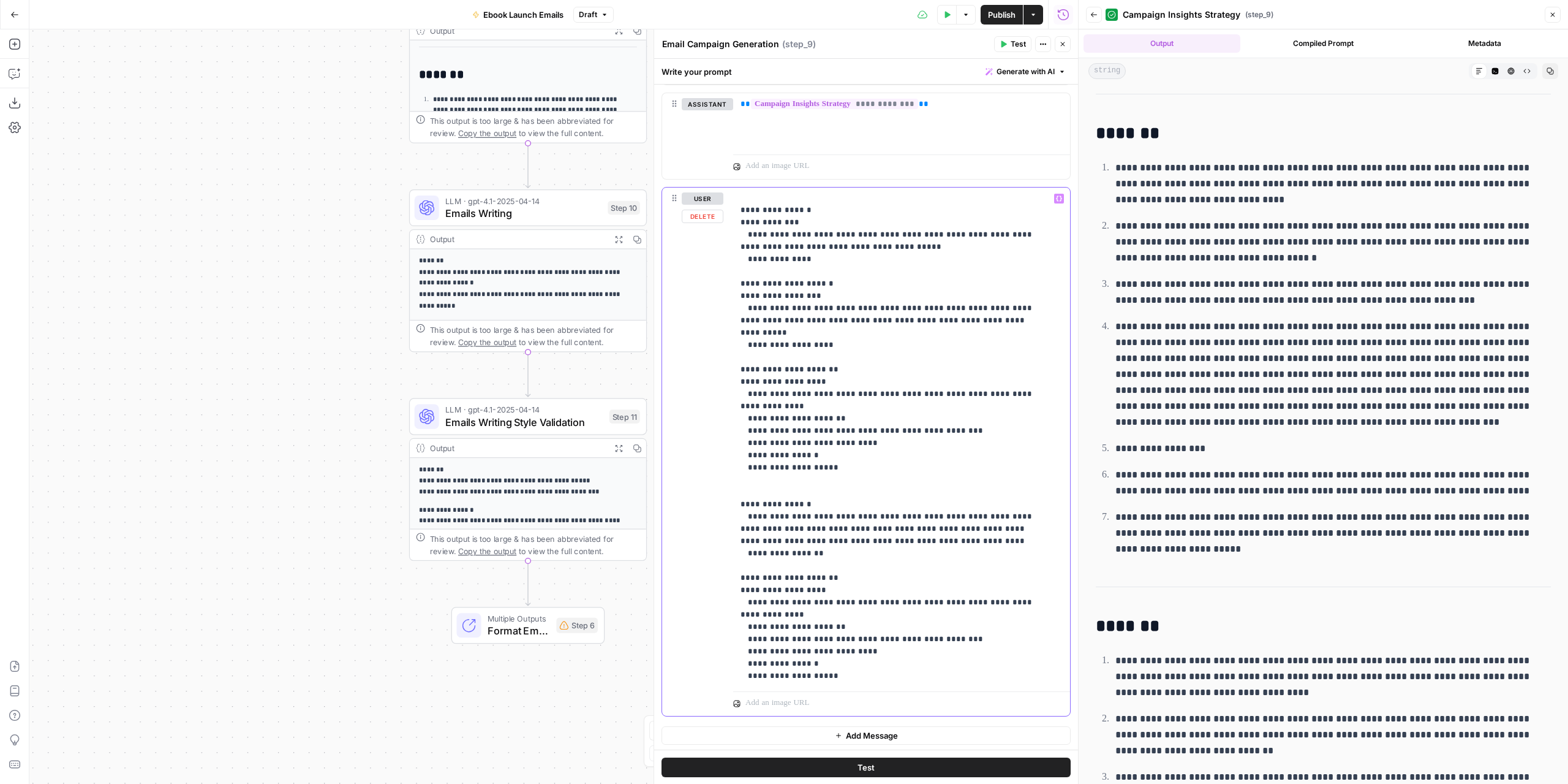
drag, startPoint x: 841, startPoint y: 624, endPoint x: 759, endPoint y: 535, distance: 121.0
click at [759, 535] on p "**********" at bounding box center [892, 363] width 304 height 981
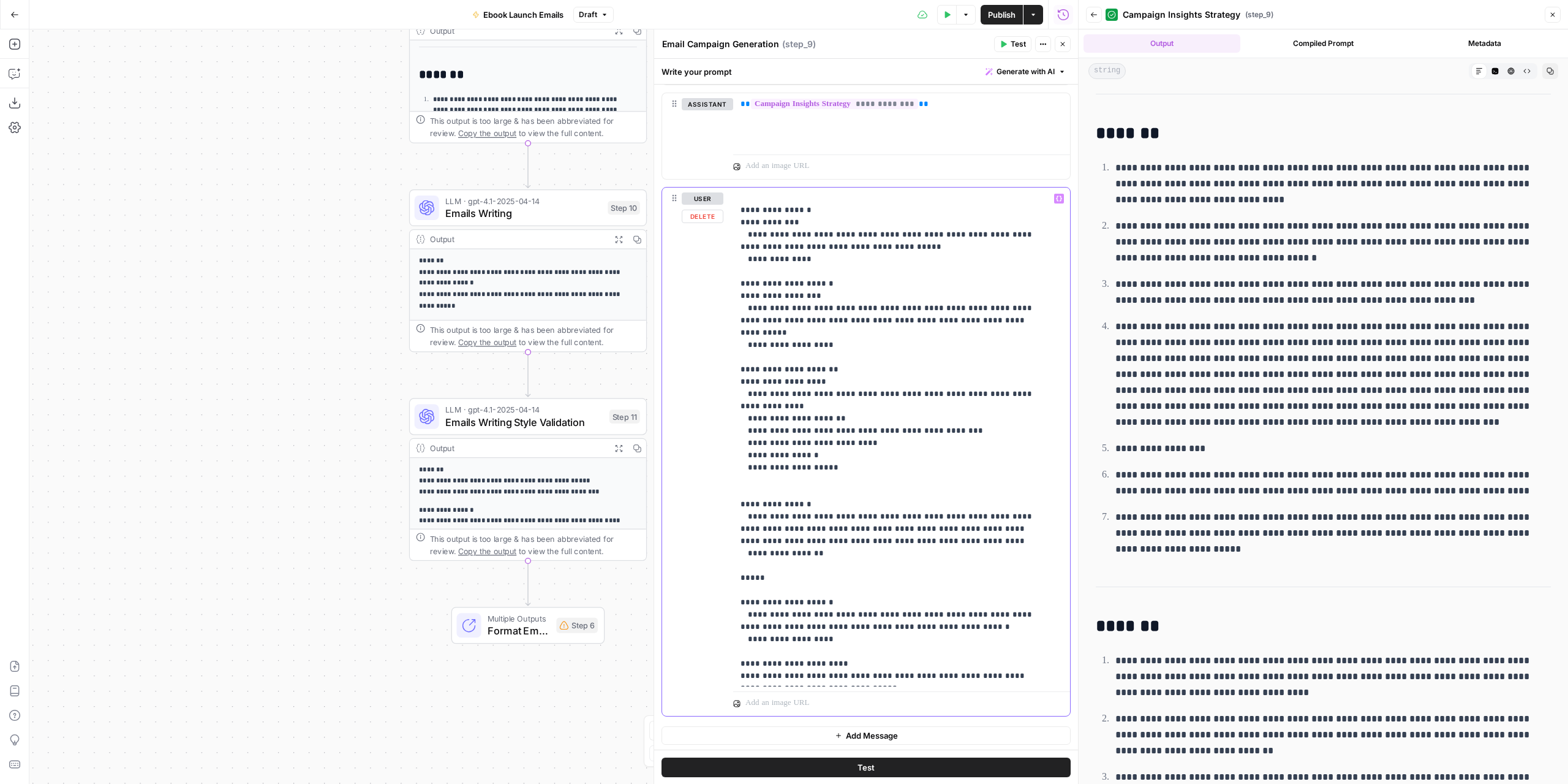
drag, startPoint x: 820, startPoint y: 514, endPoint x: 740, endPoint y: 465, distance: 93.8
click at [740, 465] on div "**********" at bounding box center [897, 437] width 328 height 499
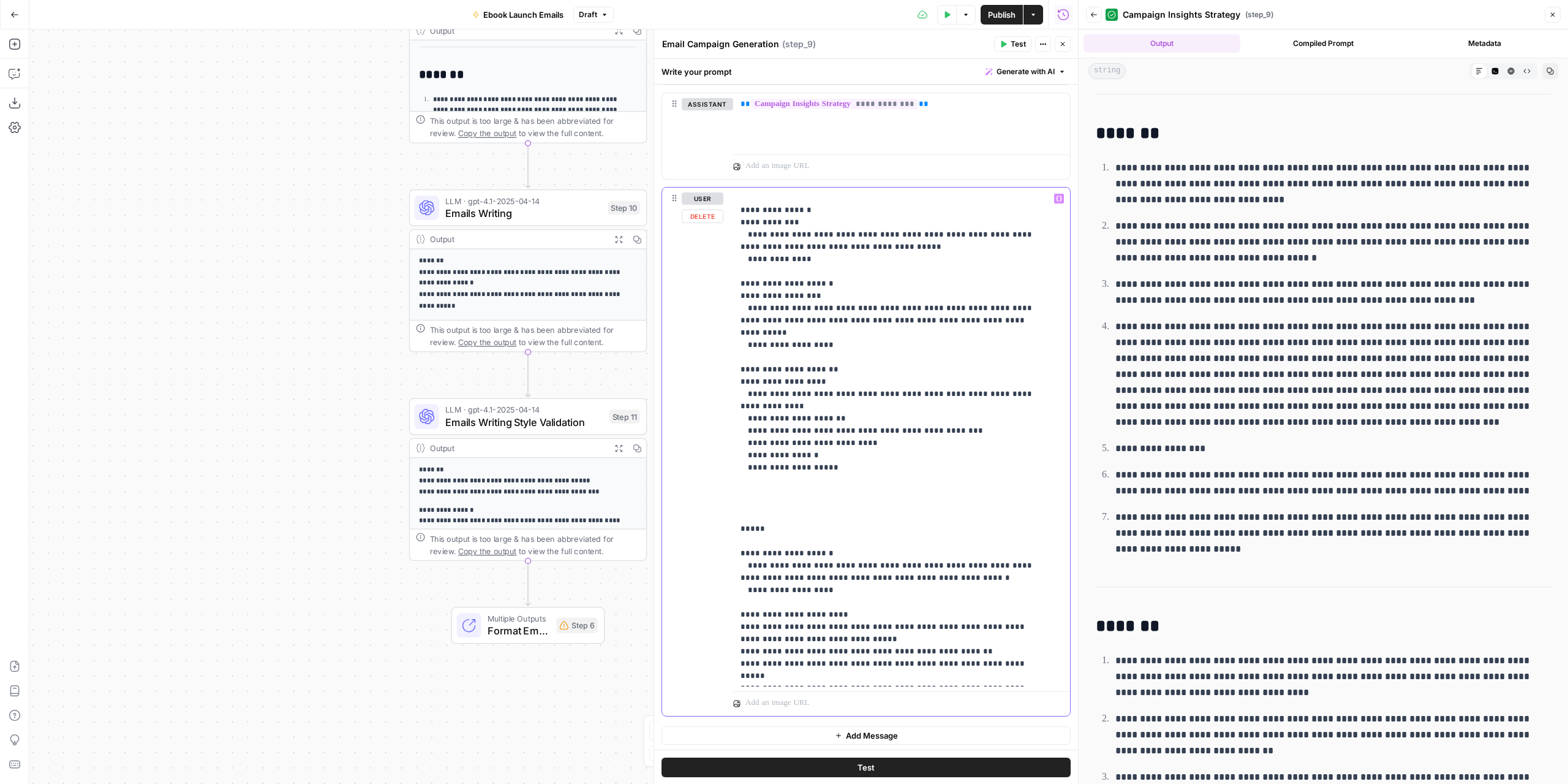
click at [747, 474] on p "**********" at bounding box center [892, 296] width 304 height 846
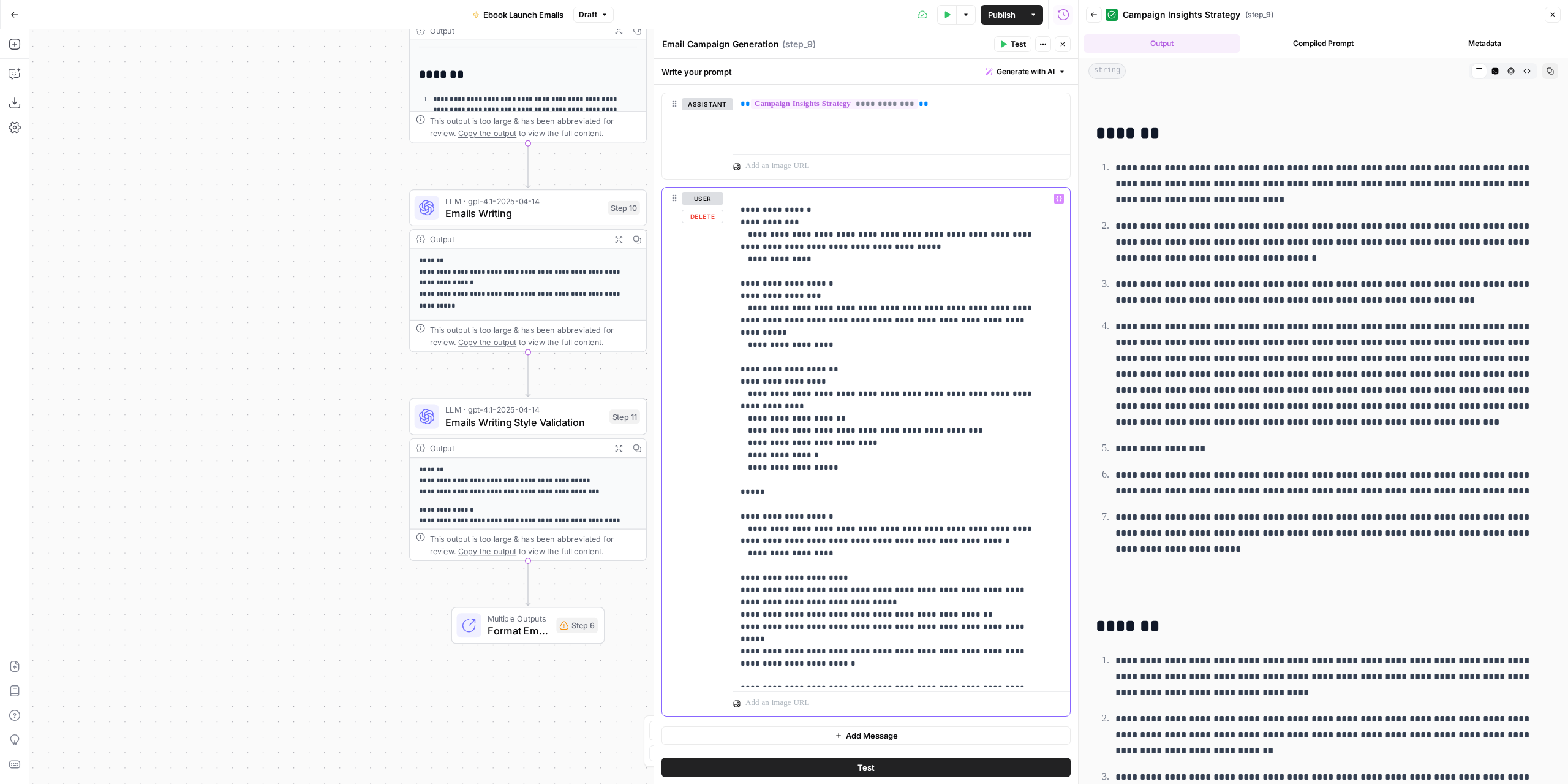
click at [770, 450] on p "**********" at bounding box center [892, 277] width 304 height 809
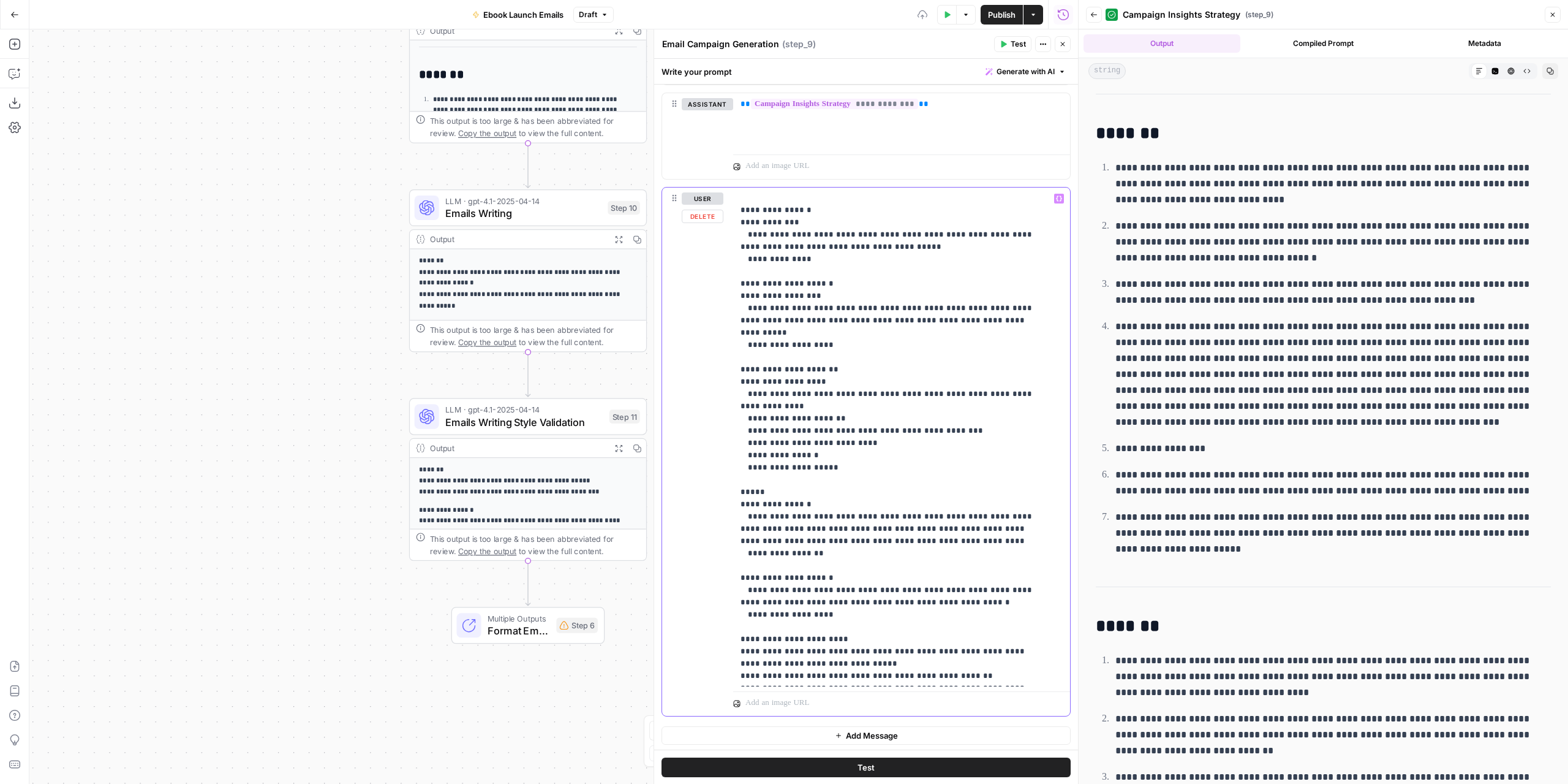
click at [770, 450] on p "**********" at bounding box center [892, 308] width 304 height 870
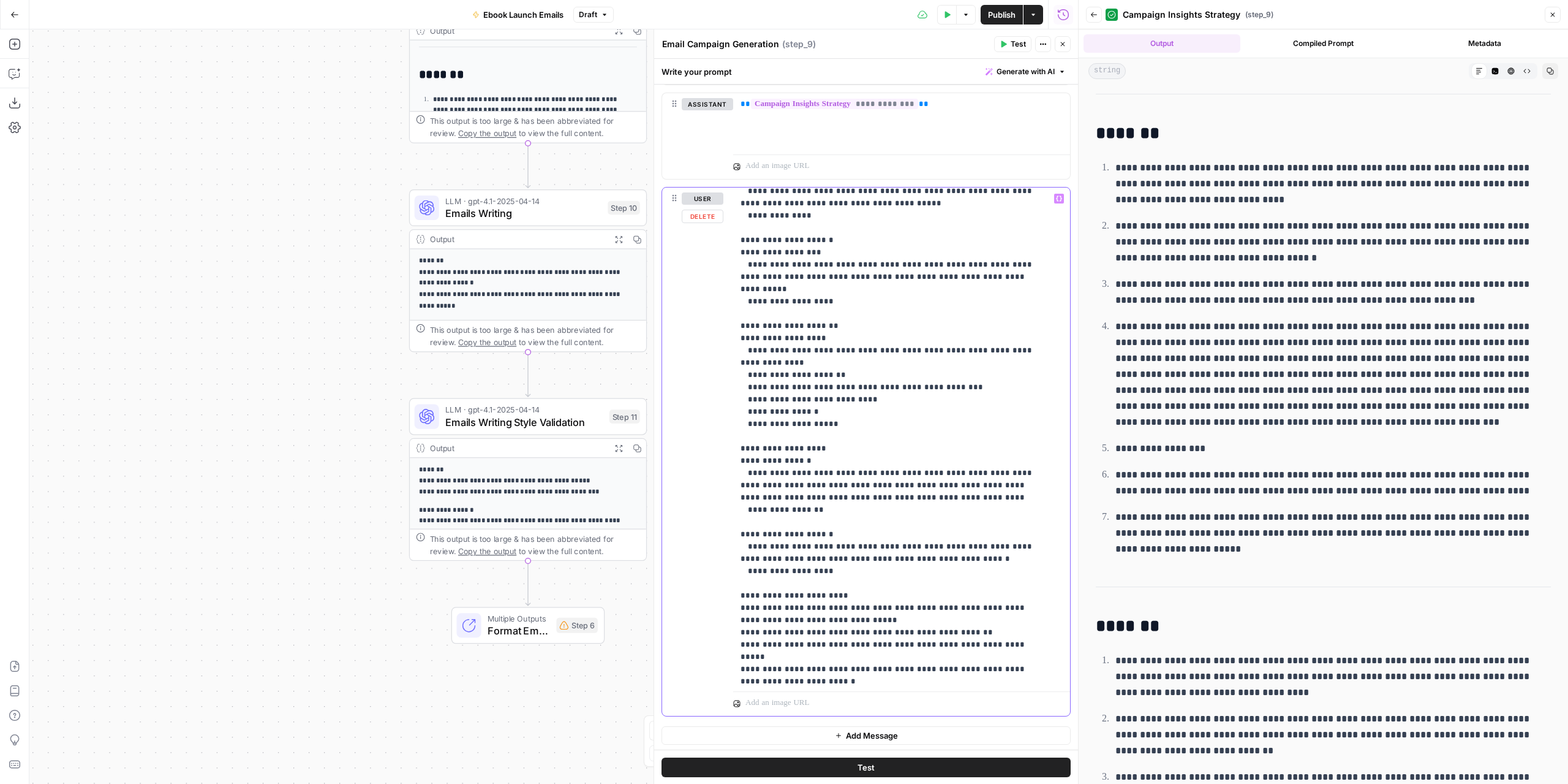
scroll to position [381, 0]
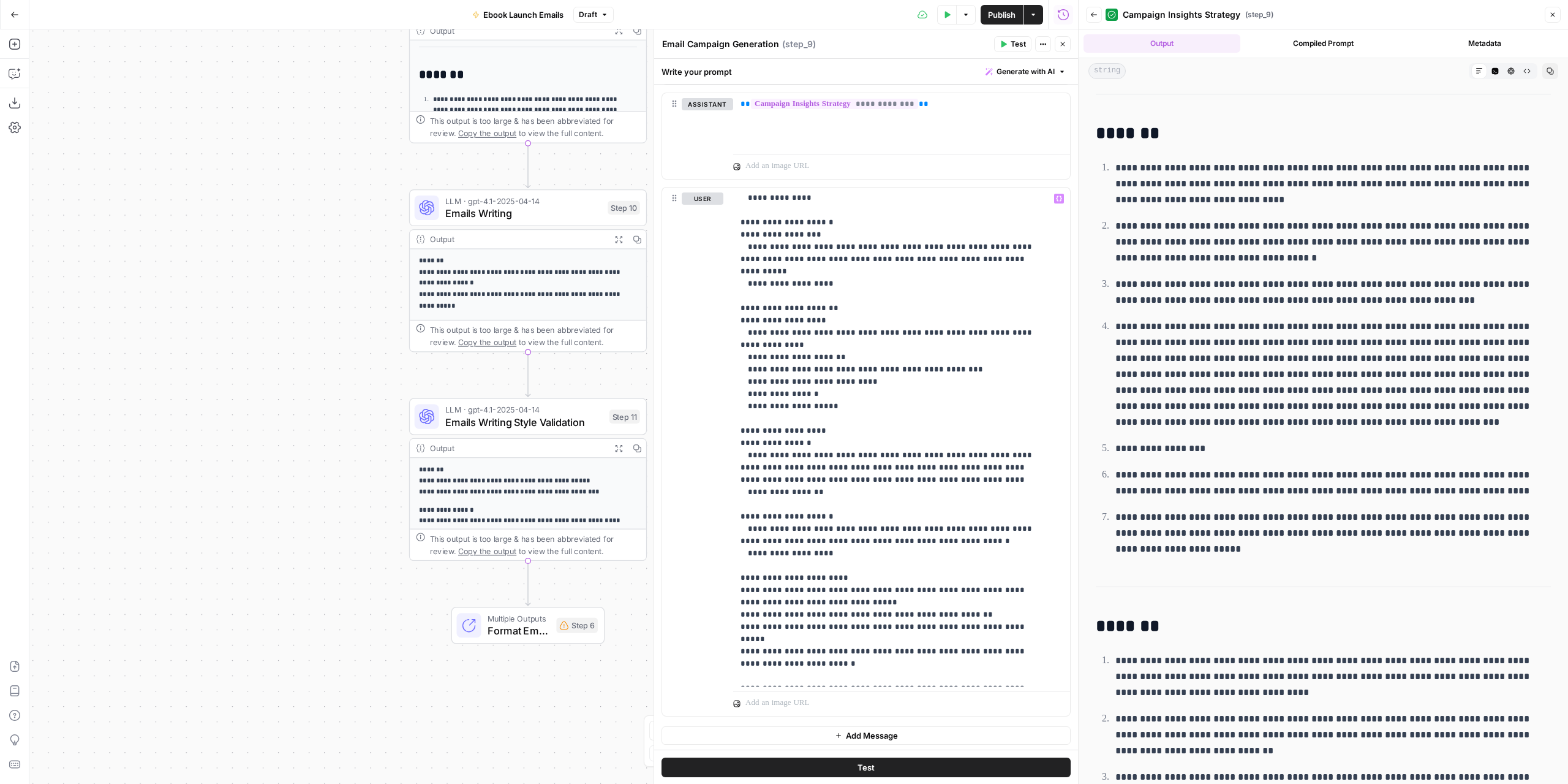
click at [1016, 44] on span "Test" at bounding box center [1019, 44] width 16 height 11
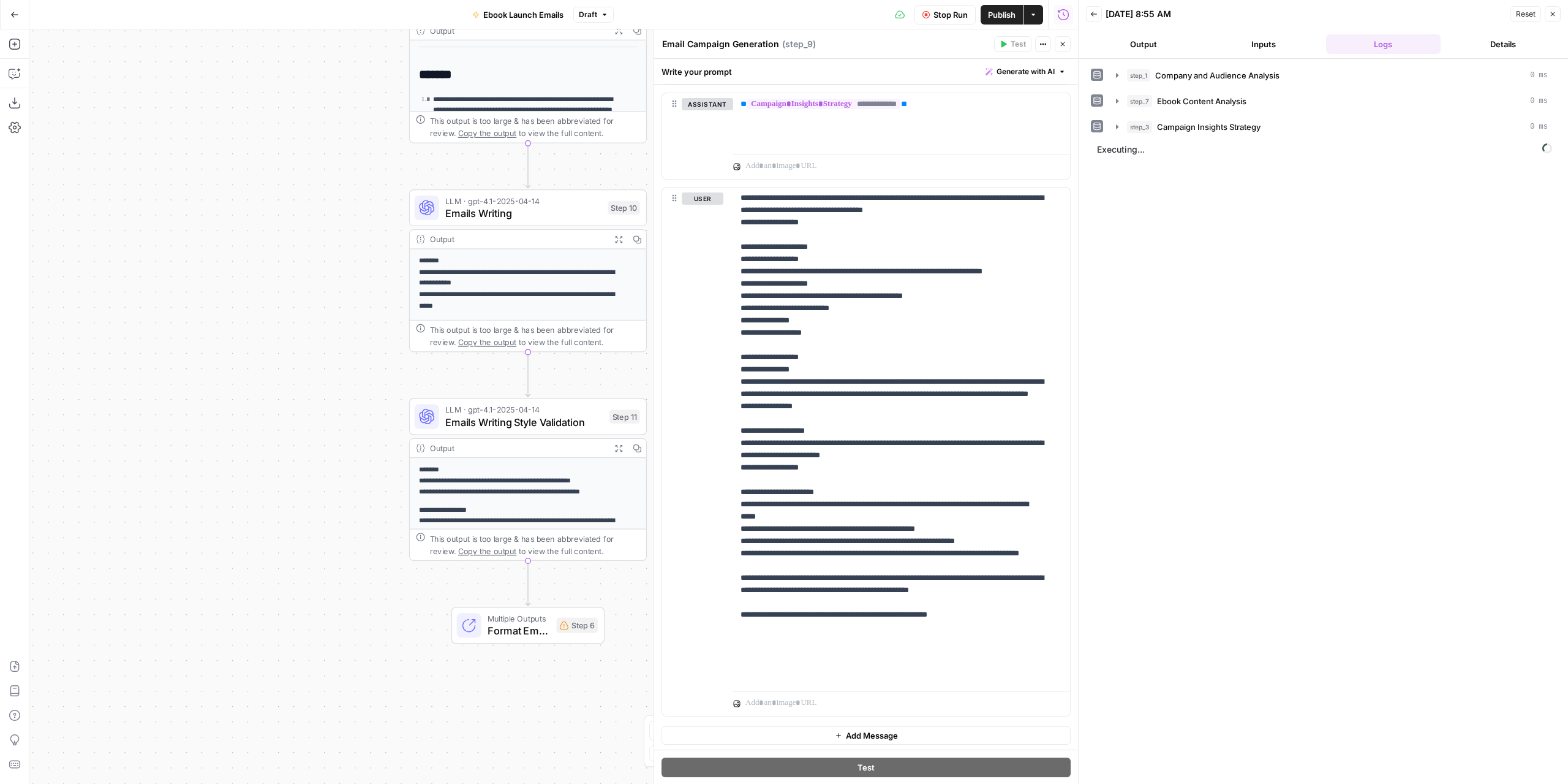
click at [1155, 47] on button "Output" at bounding box center [1144, 44] width 115 height 20
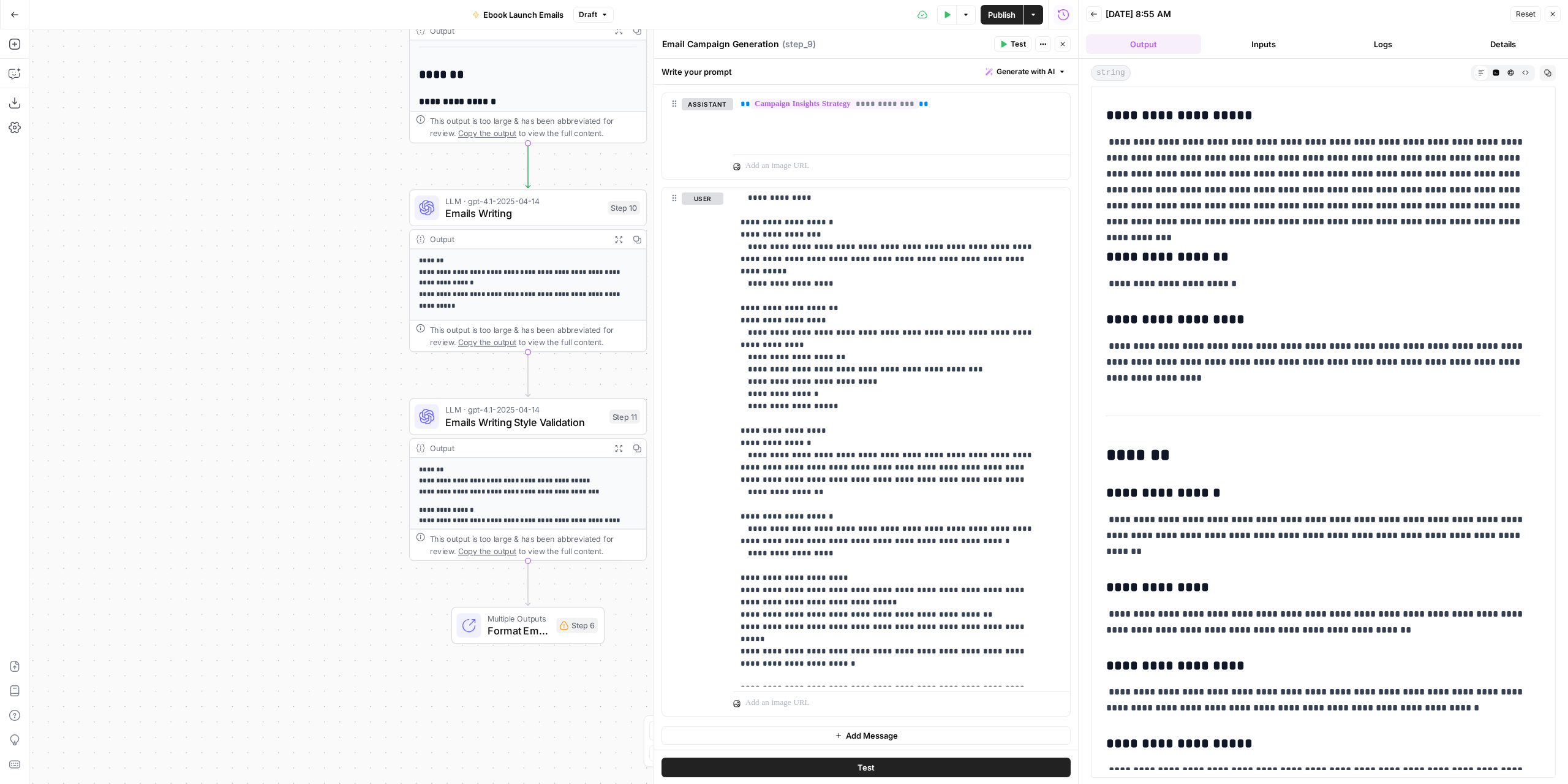
scroll to position [981, 0]
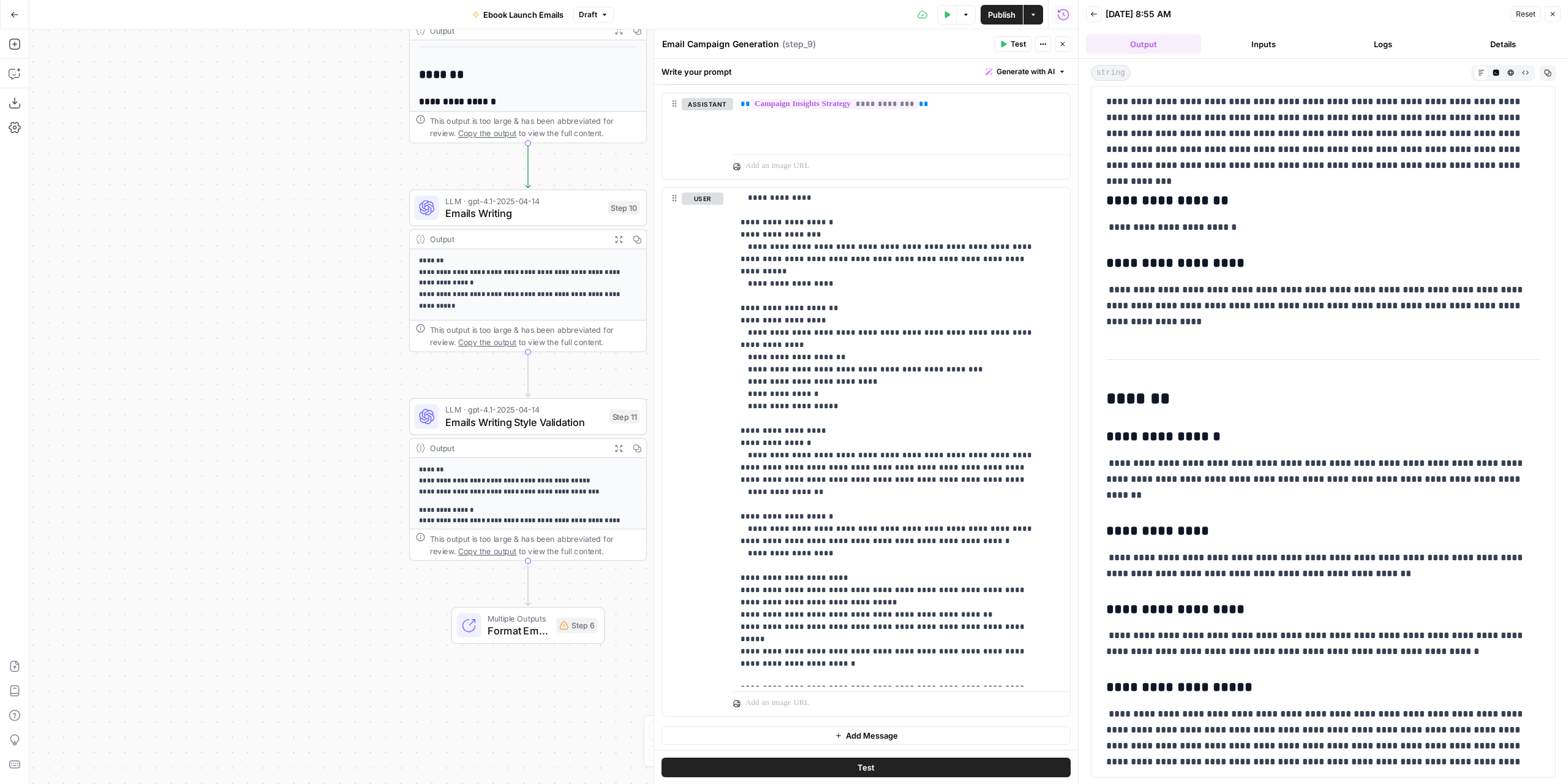
click at [1004, 12] on span "Publish" at bounding box center [1001, 14] width 27 height 12
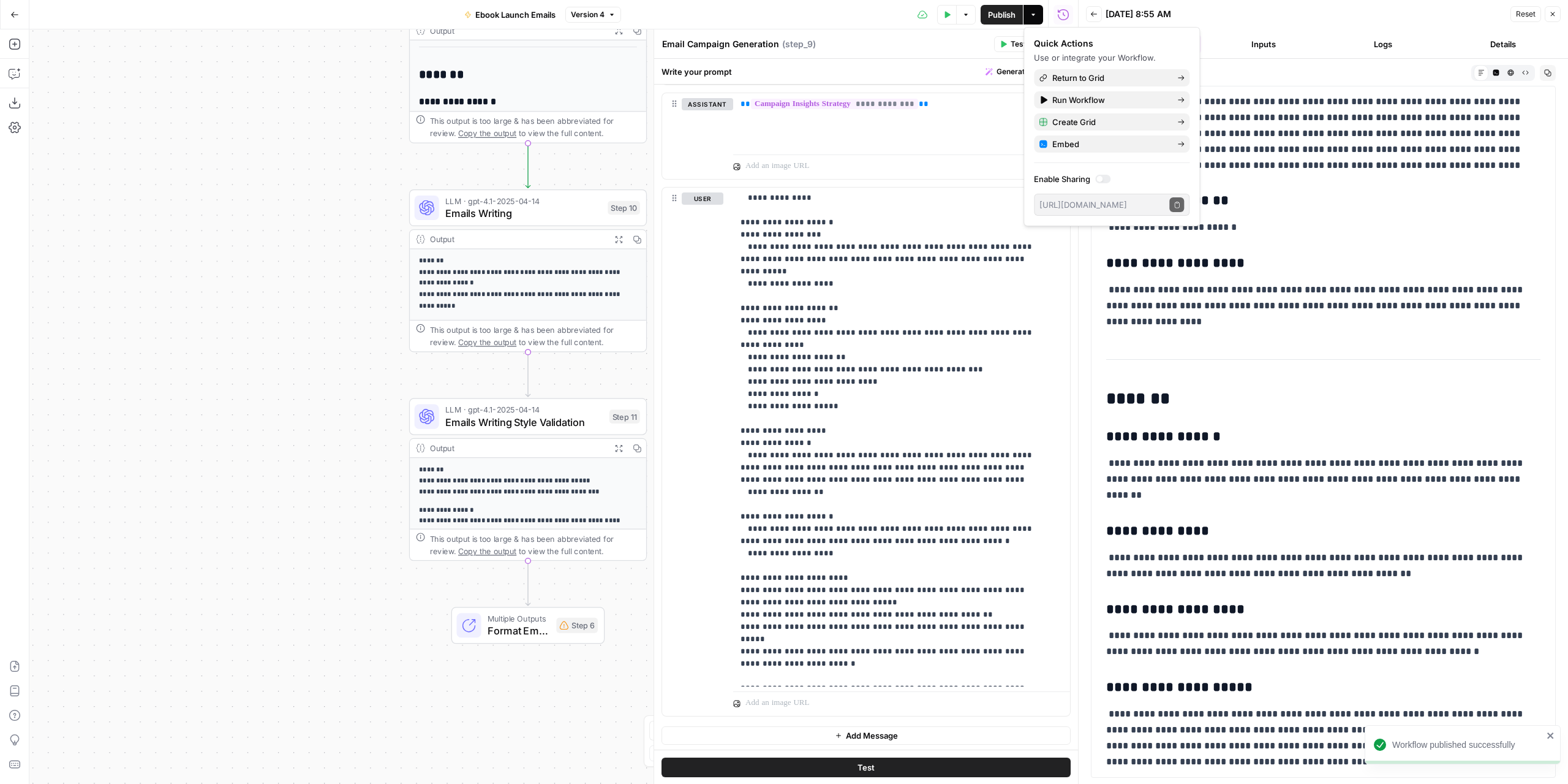
click at [975, 47] on div "Email Campaign Generation Email Campaign Generation ( step_9 )" at bounding box center [827, 44] width 329 height 13
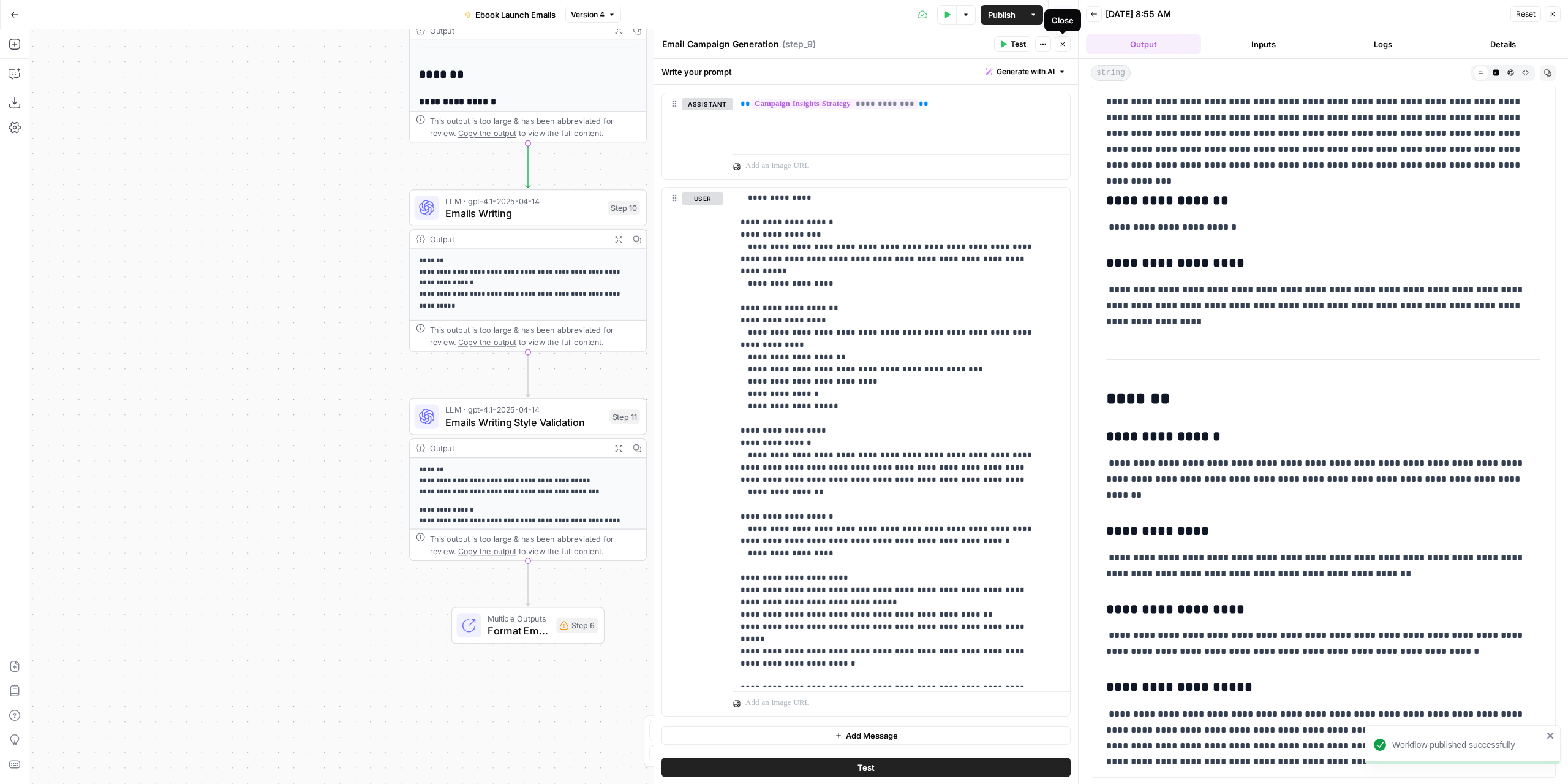
click at [1062, 44] on icon "button" at bounding box center [1062, 44] width 4 height 4
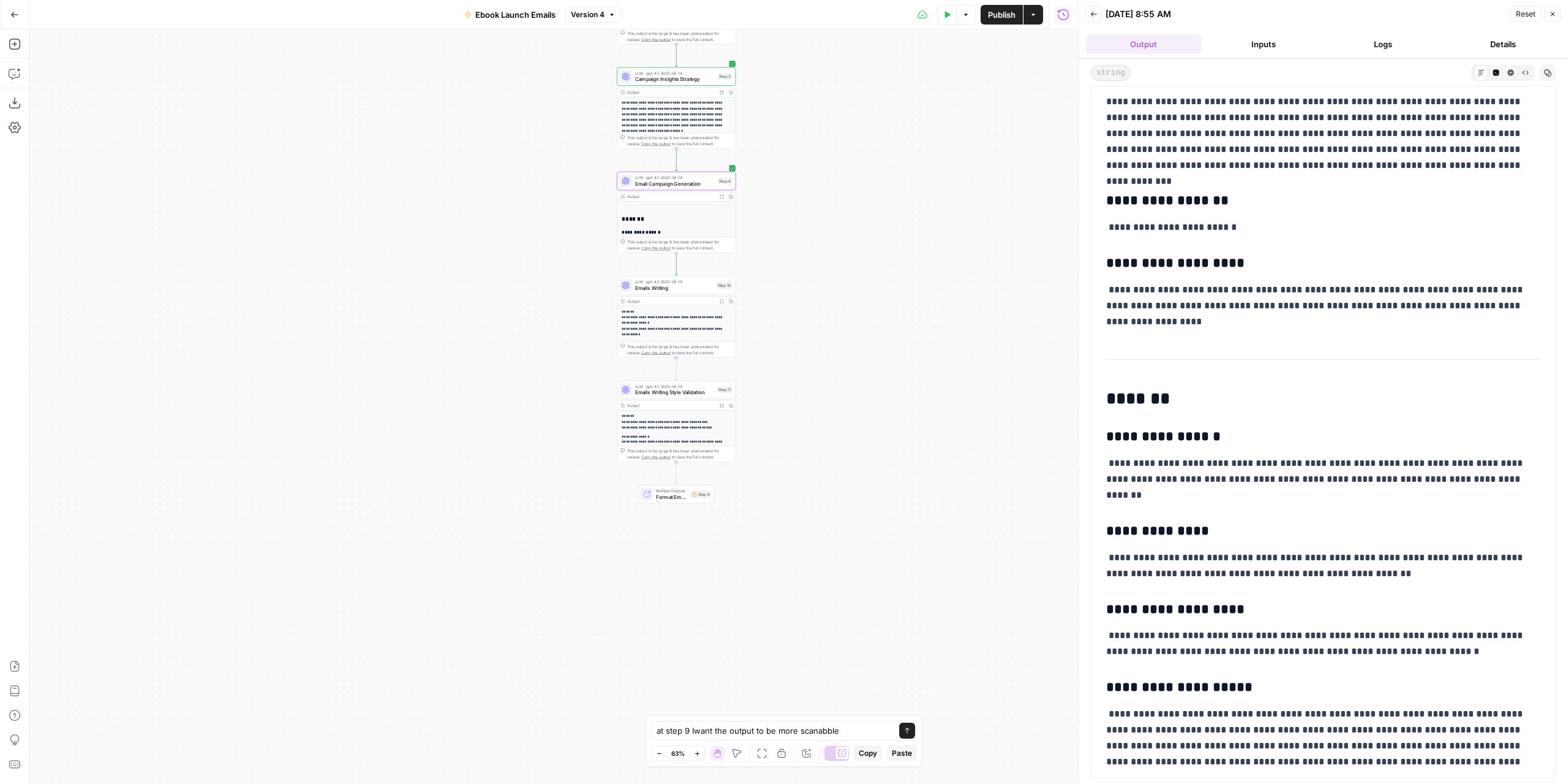
drag, startPoint x: 826, startPoint y: 356, endPoint x: 798, endPoint y: 442, distance: 90.4
click at [800, 440] on div "**********" at bounding box center [554, 406] width 1049 height 754
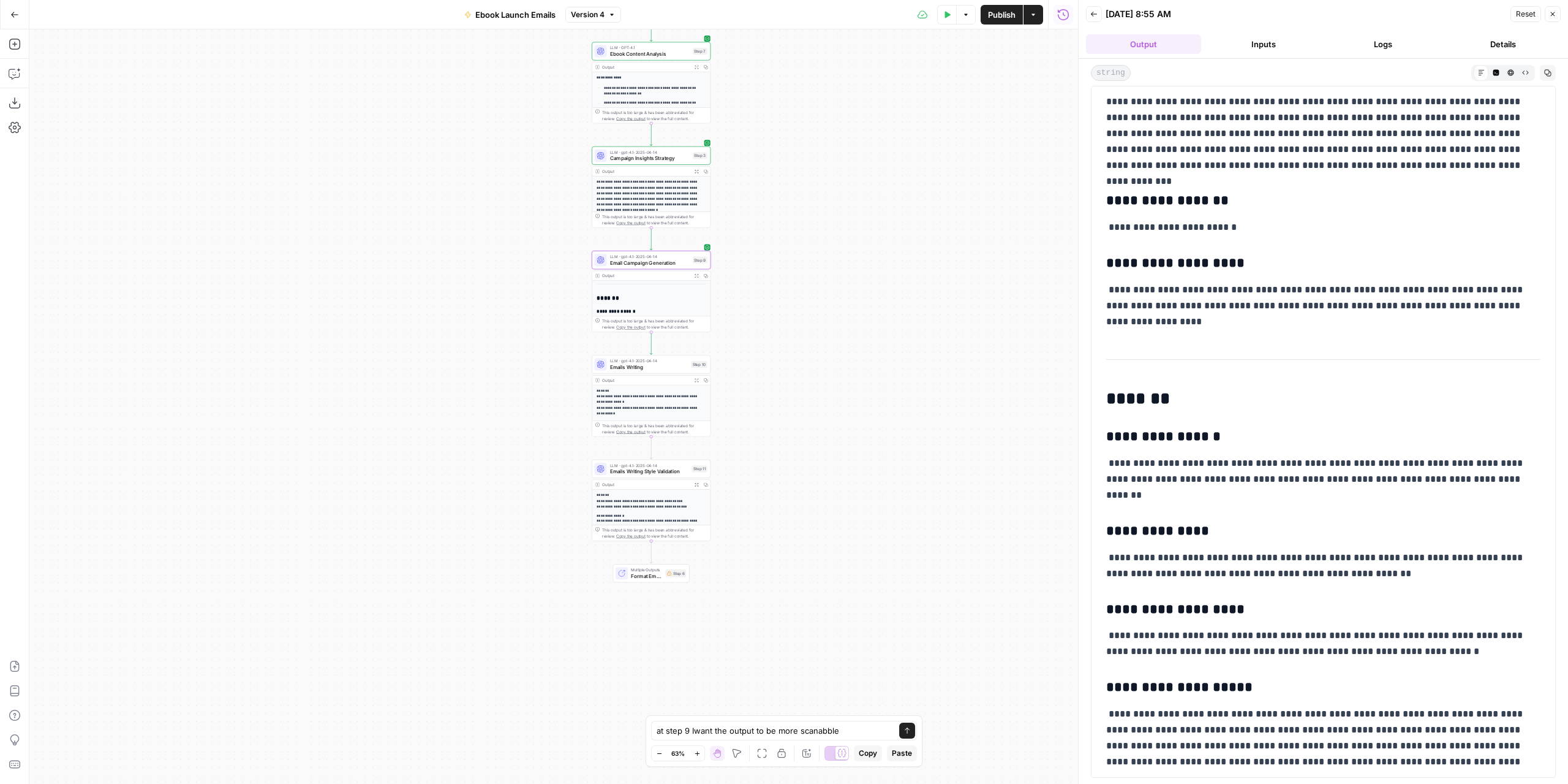
click at [652, 573] on span "Format Email Campaign Output" at bounding box center [647, 576] width 31 height 8
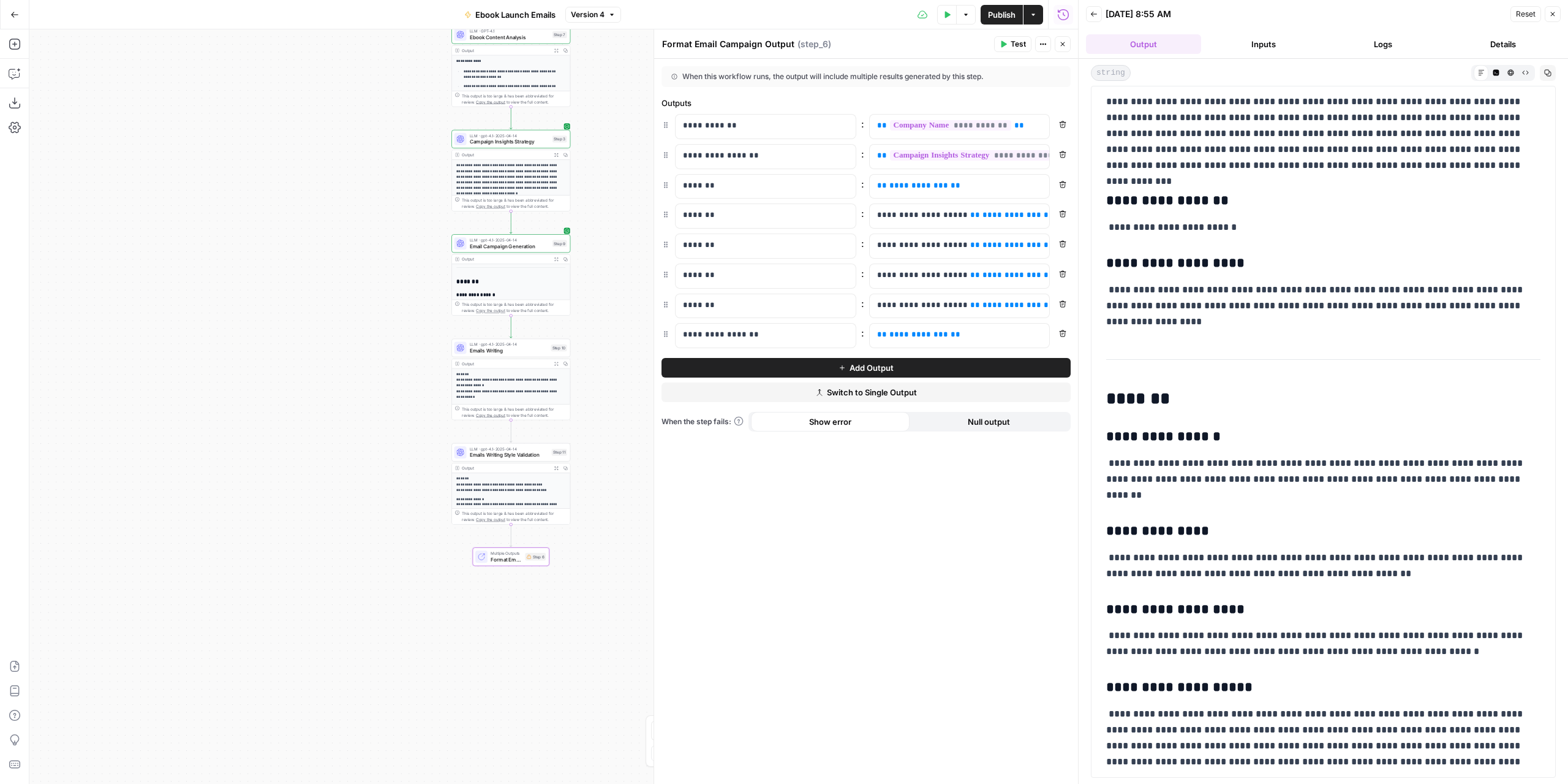
drag, startPoint x: 520, startPoint y: 541, endPoint x: 379, endPoint y: 525, distance: 141.9
click at [379, 525] on div "**********" at bounding box center [554, 406] width 1049 height 754
drag, startPoint x: 1066, startPoint y: 334, endPoint x: 1067, endPoint y: 325, distance: 9.1
click at [1066, 334] on icon "button" at bounding box center [1062, 333] width 7 height 7
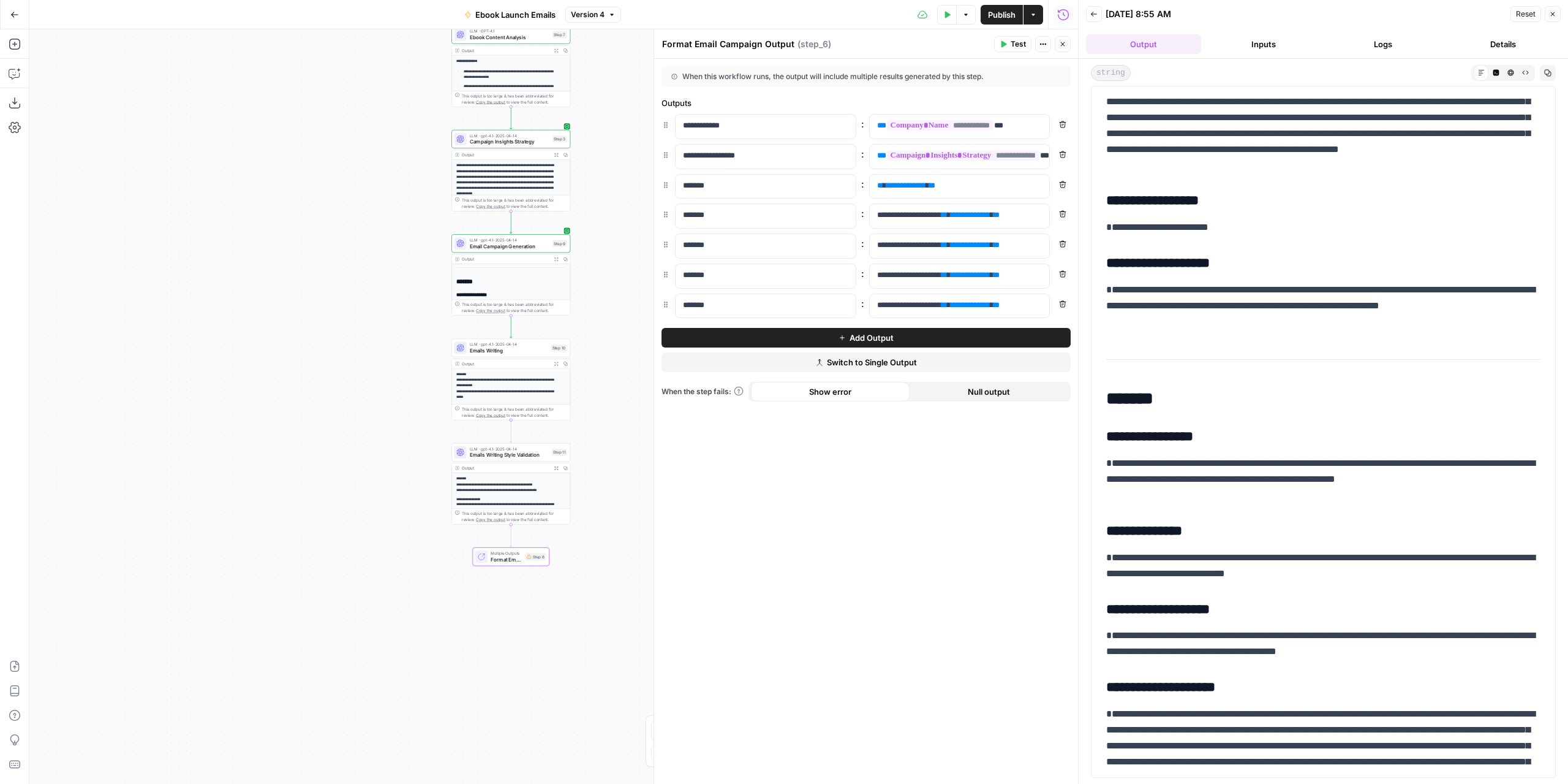
click at [1066, 301] on icon "button" at bounding box center [1062, 304] width 7 height 7
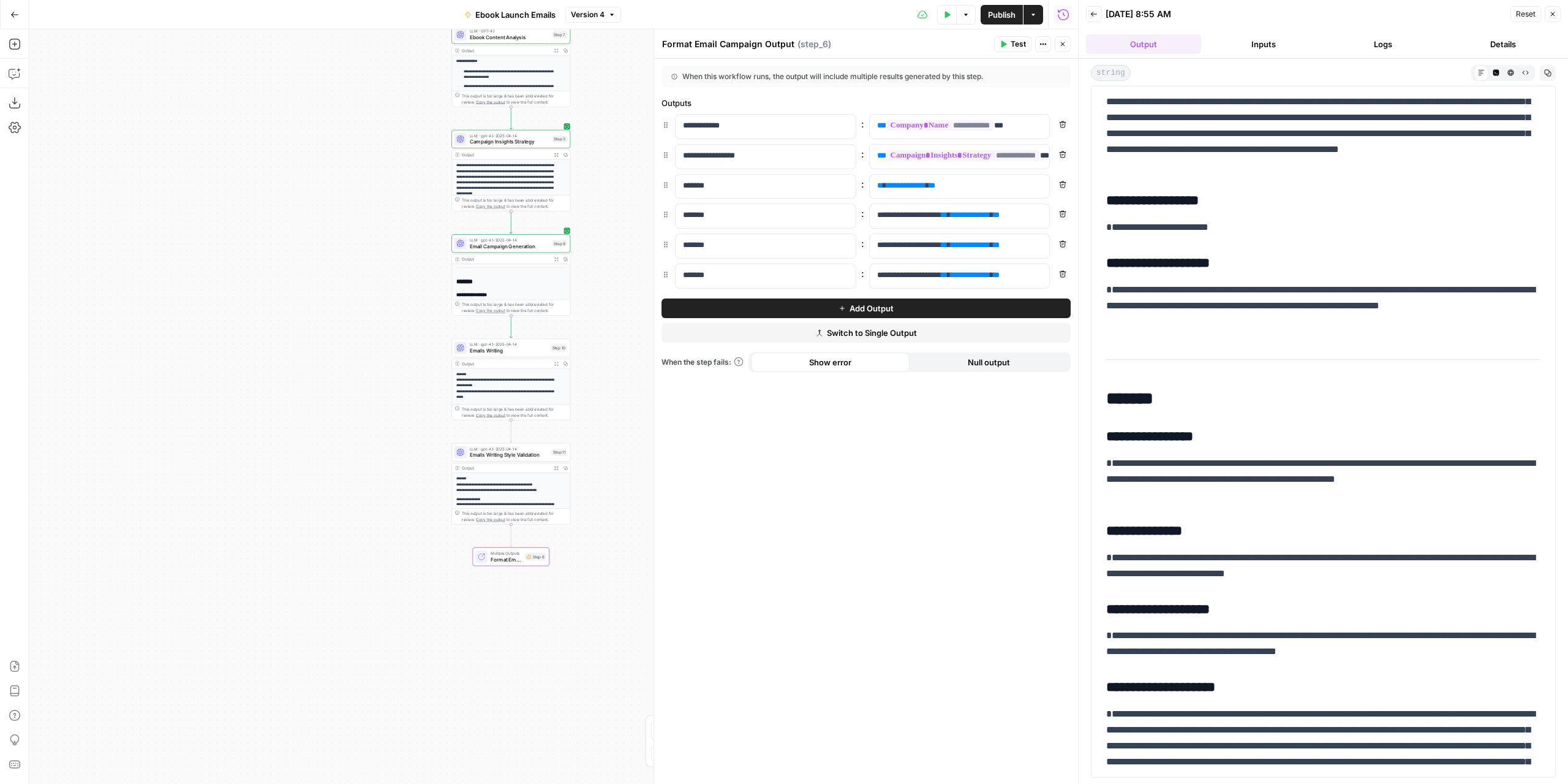
drag, startPoint x: 1065, startPoint y: 277, endPoint x: 1063, endPoint y: 257, distance: 20.1
click at [1065, 272] on button "Remove" at bounding box center [1062, 273] width 16 height 16
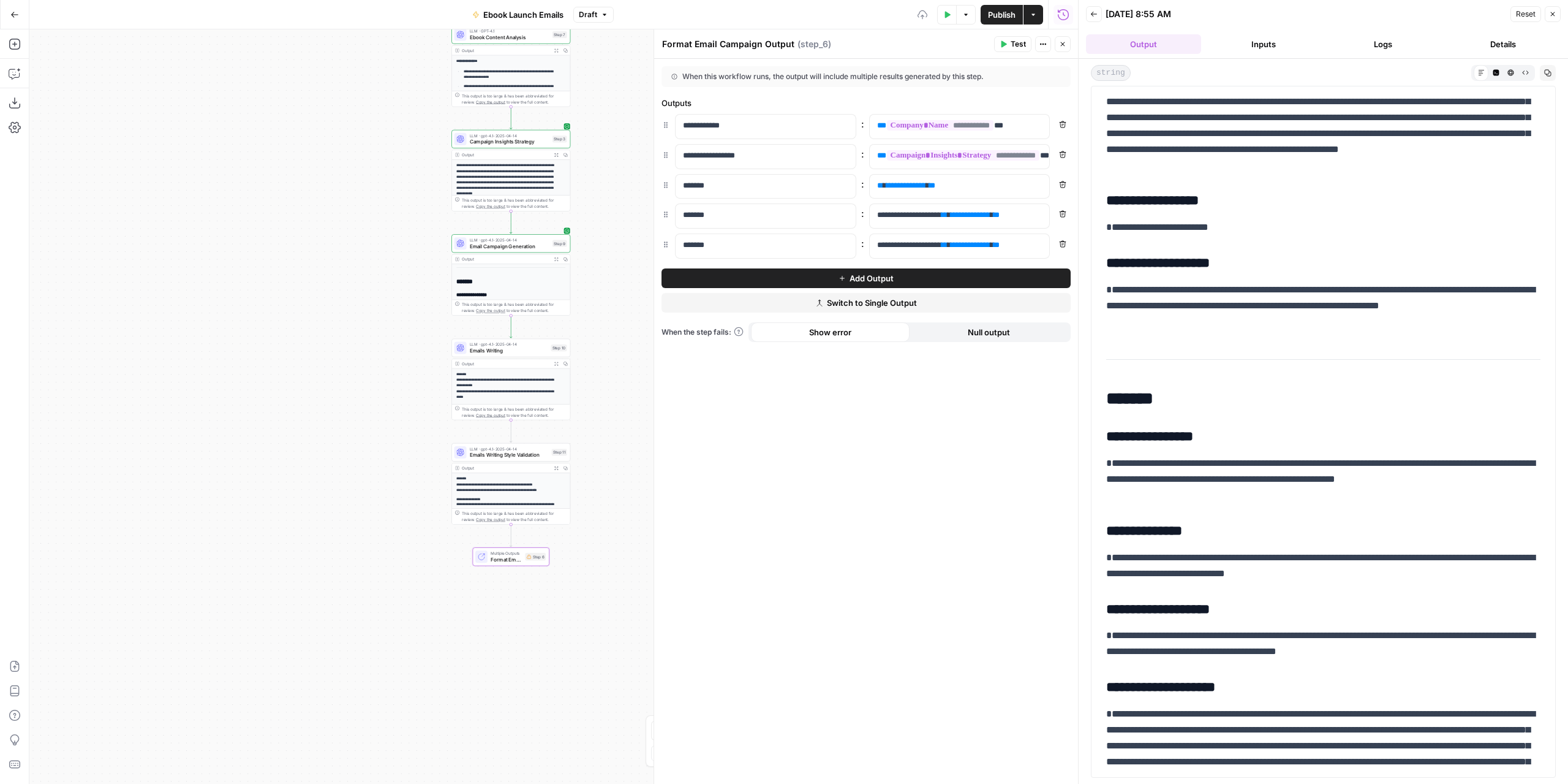
click at [1062, 243] on icon "button" at bounding box center [1062, 243] width 7 height 7
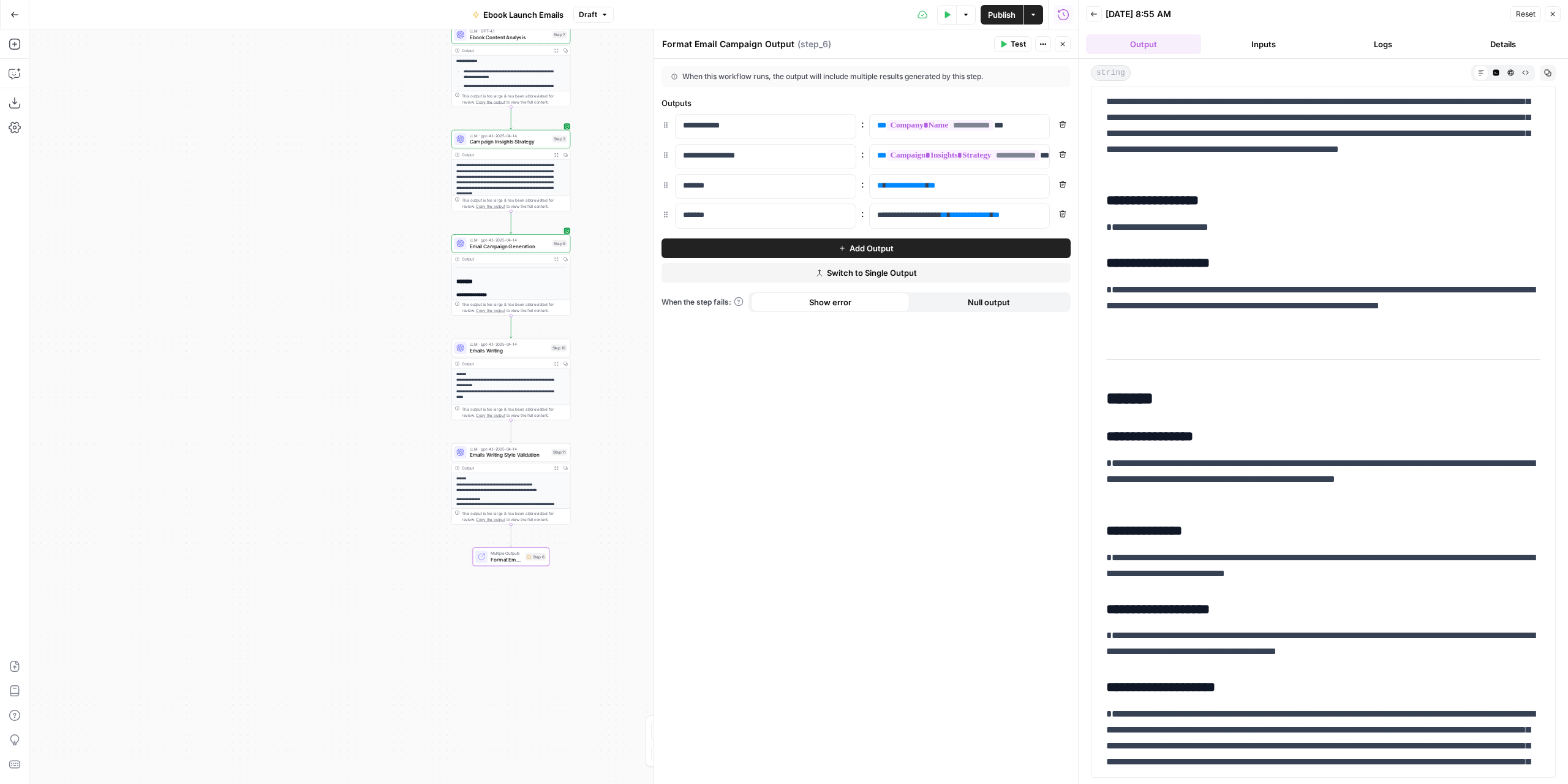
click at [1062, 207] on button "Remove" at bounding box center [1062, 214] width 16 height 16
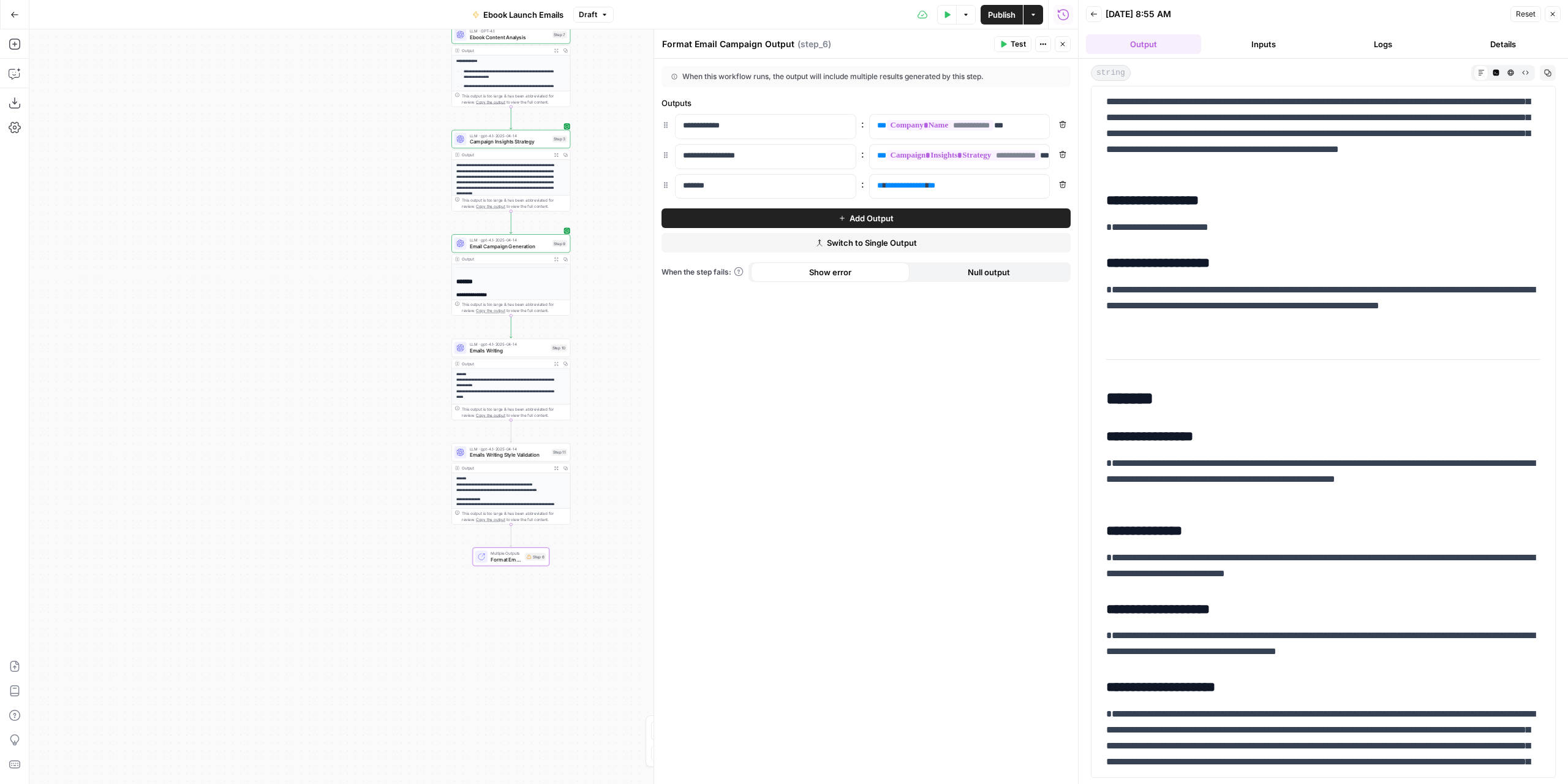
click at [1061, 190] on button "Remove" at bounding box center [1062, 184] width 16 height 16
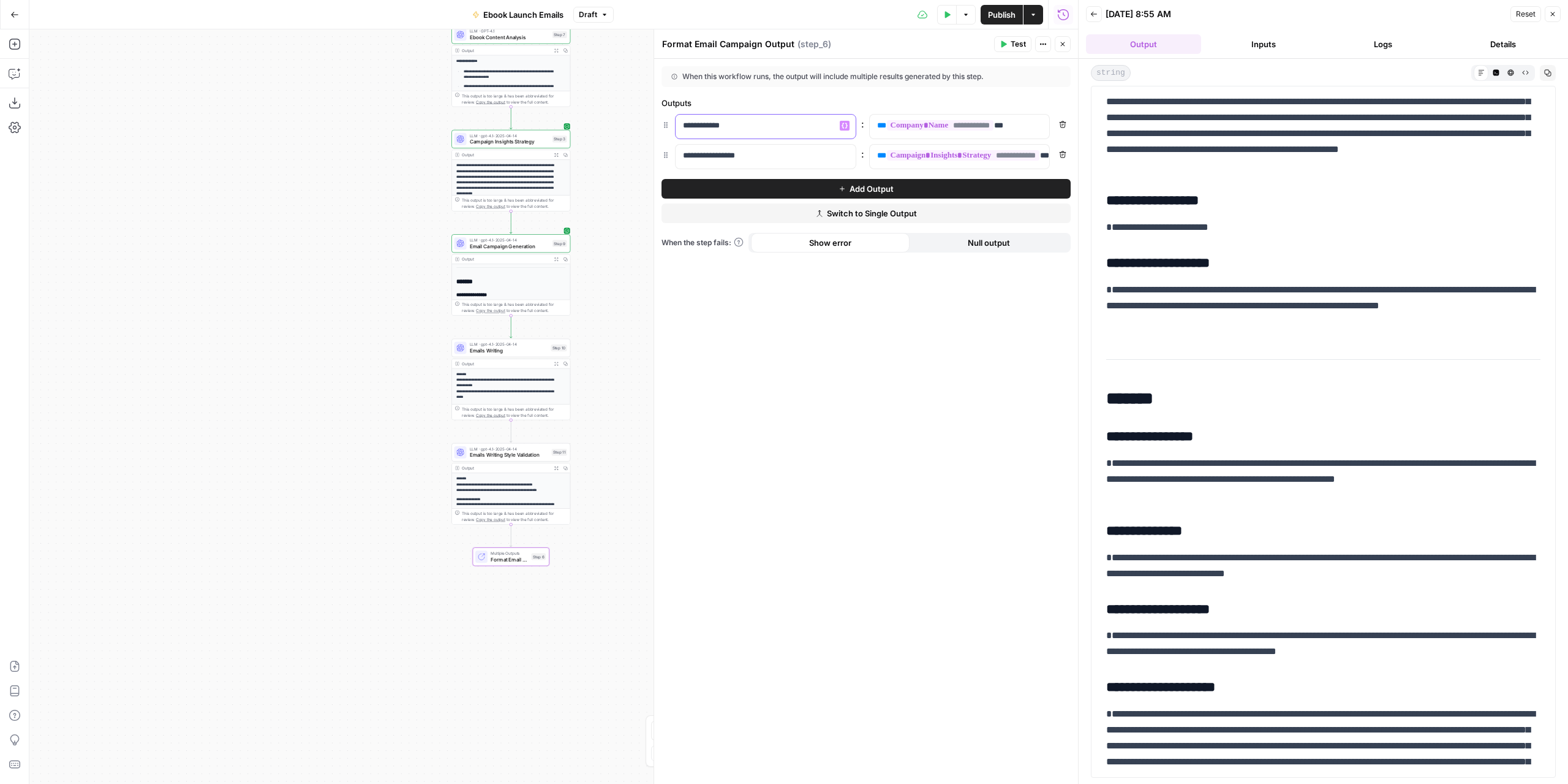
click at [745, 129] on p "**********" at bounding box center [756, 125] width 146 height 12
drag, startPoint x: 1063, startPoint y: 152, endPoint x: 1058, endPoint y: 131, distance: 21.6
click at [1064, 152] on icon "button" at bounding box center [1062, 154] width 7 height 7
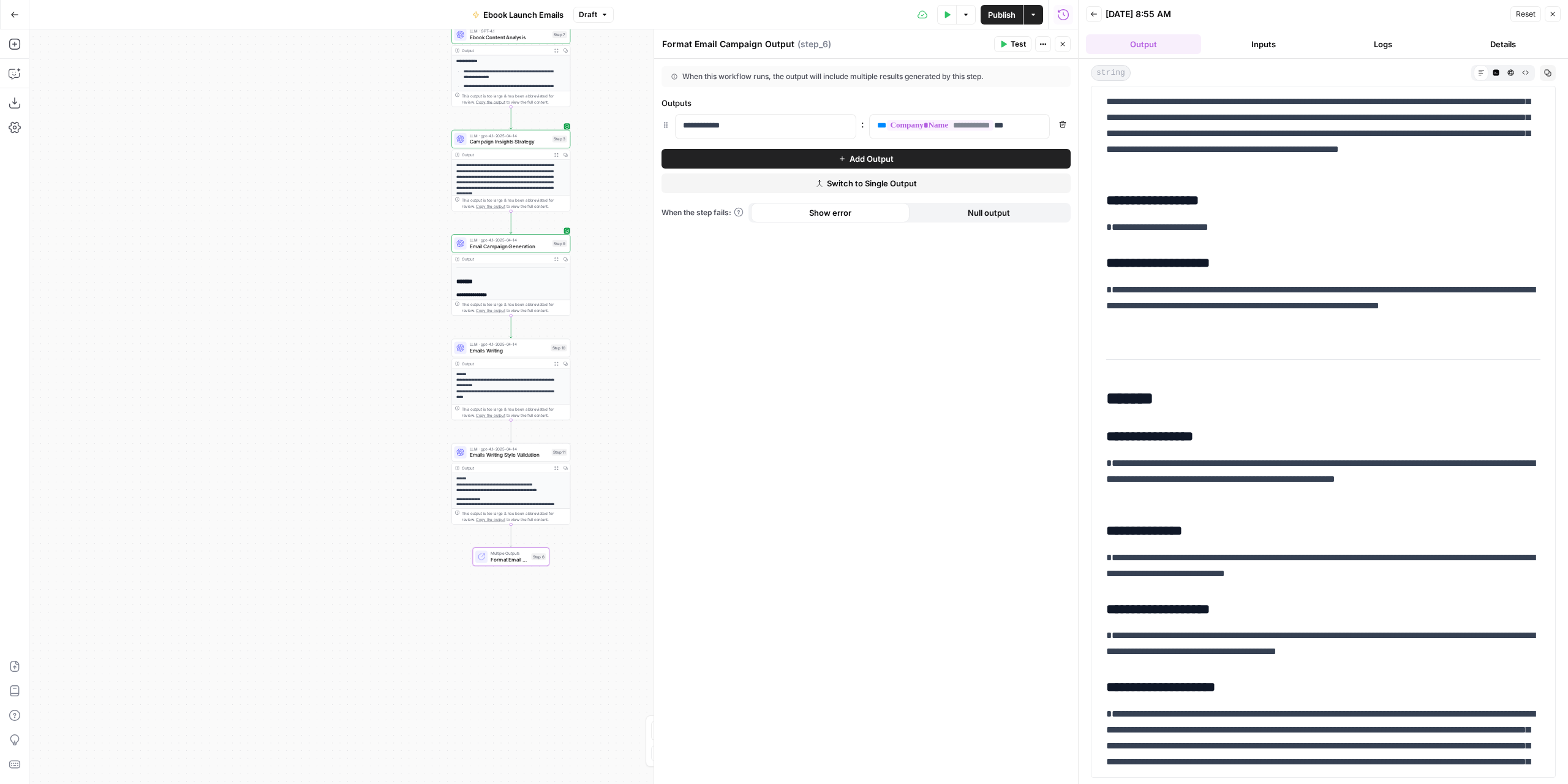
click at [1058, 123] on button "Remove" at bounding box center [1062, 124] width 16 height 16
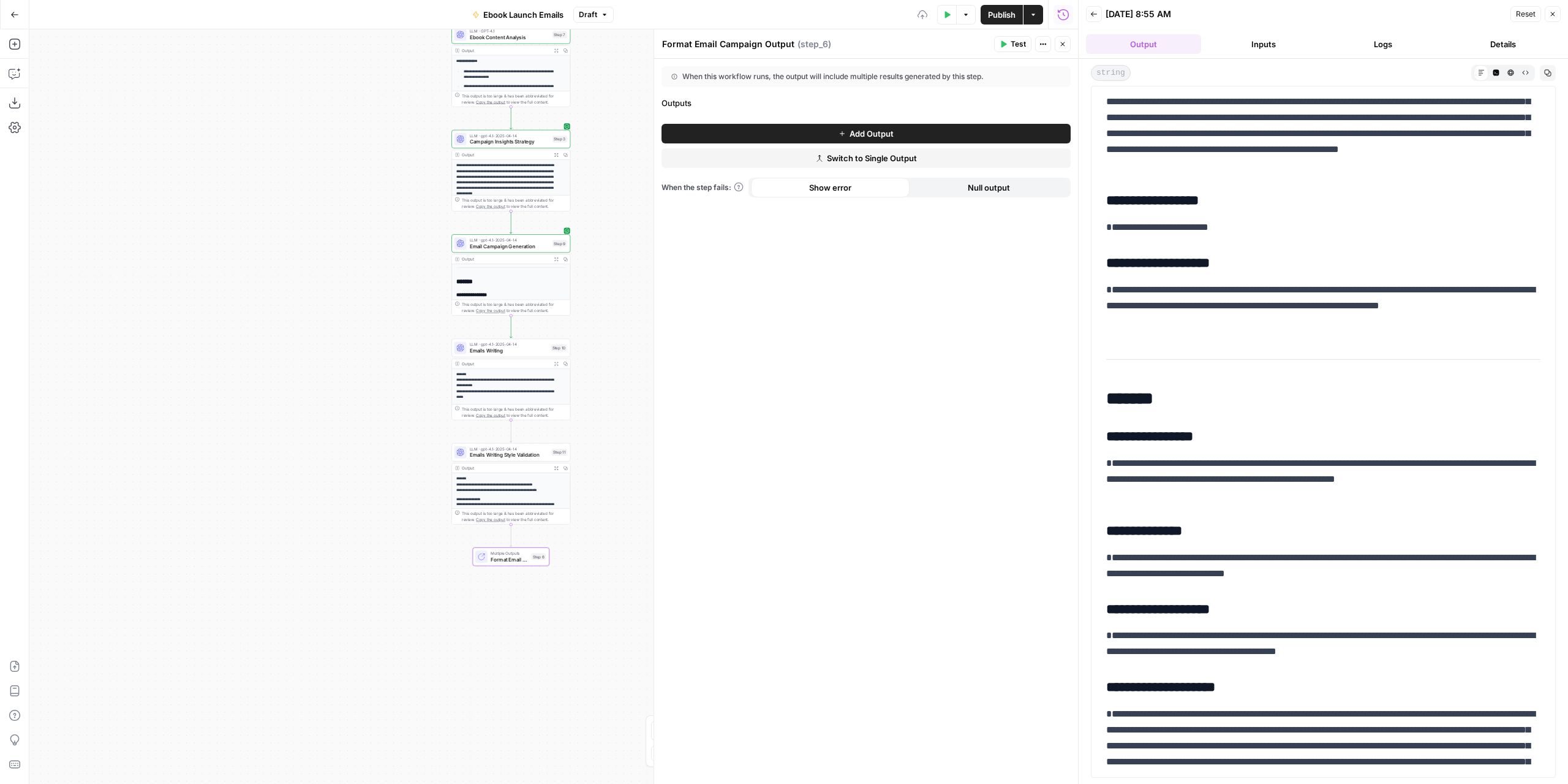
click at [914, 148] on button "Switch to Single Output" at bounding box center [866, 158] width 410 height 20
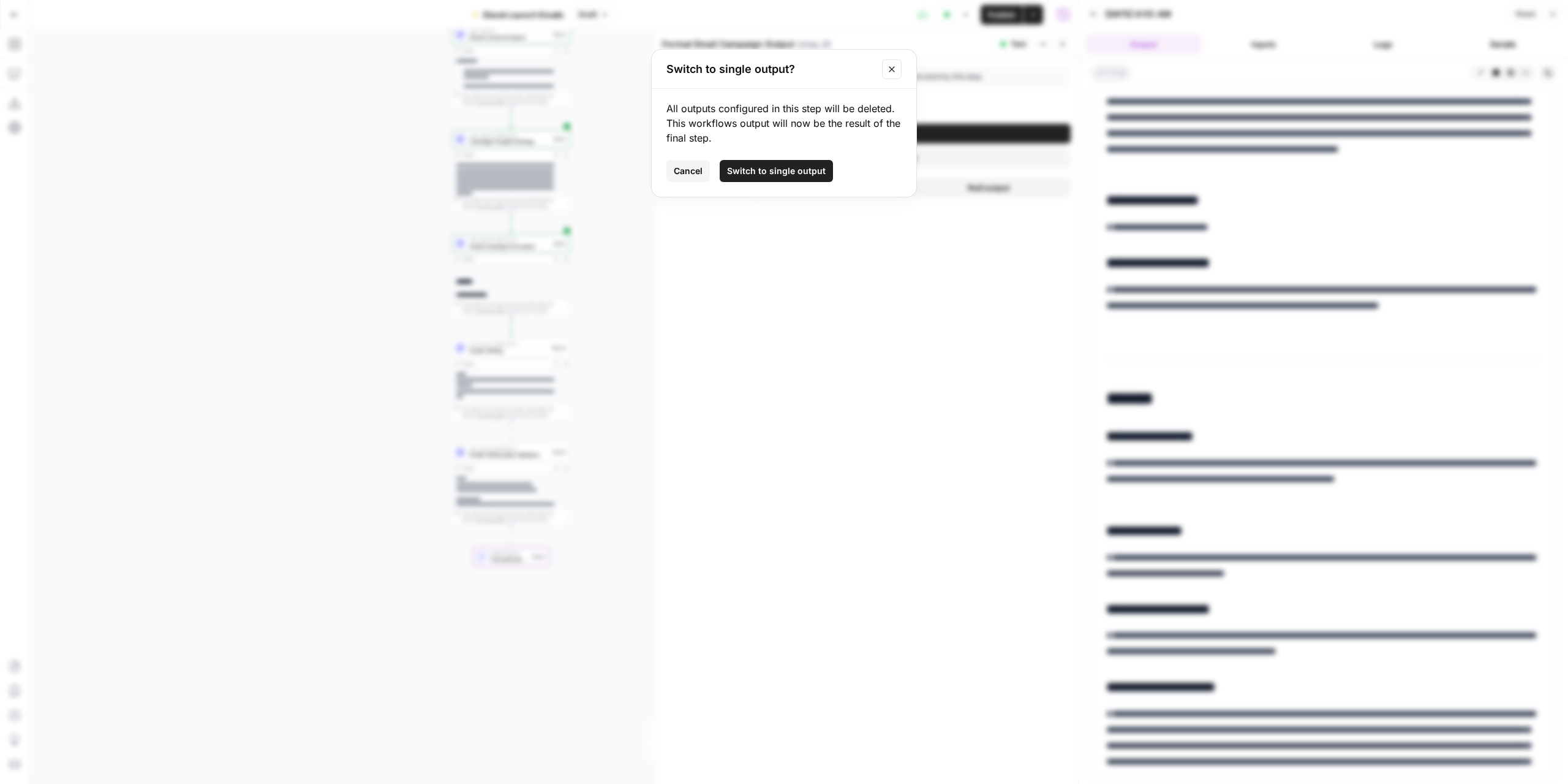
click at [896, 68] on icon "Close modal" at bounding box center [892, 70] width 10 height 10
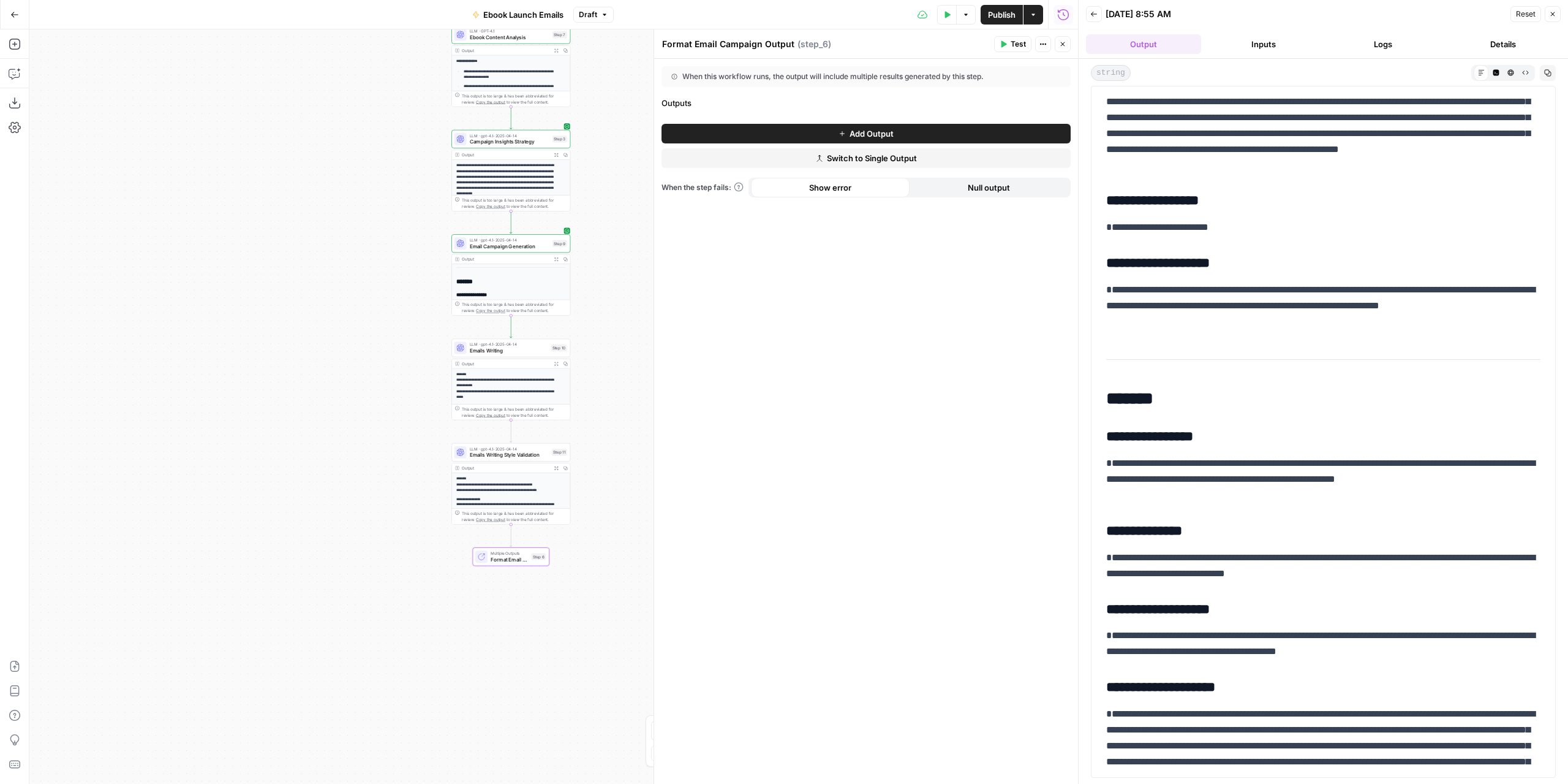
click at [875, 138] on span "Add Output" at bounding box center [871, 133] width 44 height 12
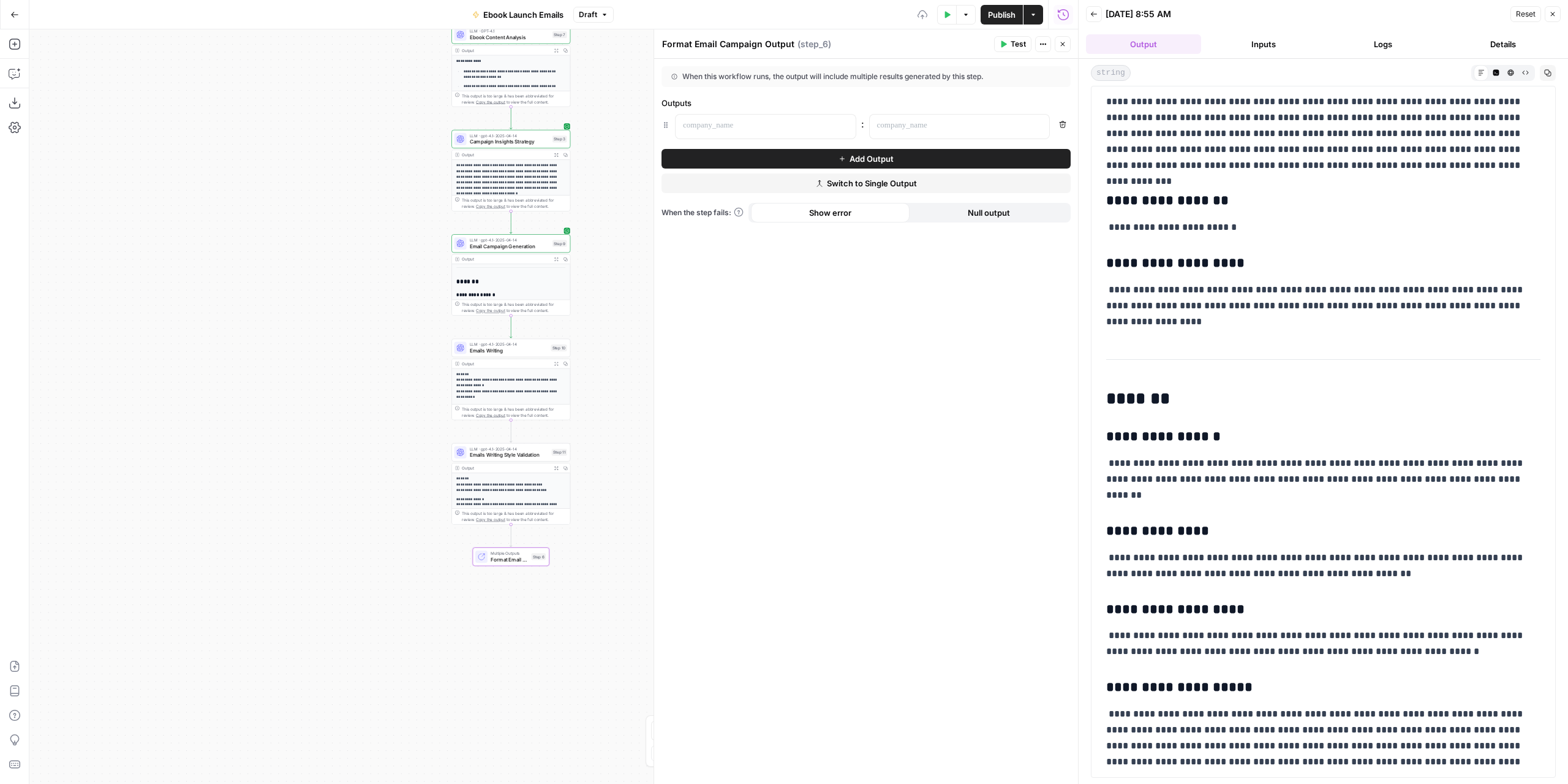
click at [850, 158] on span "Add Output" at bounding box center [871, 158] width 44 height 12
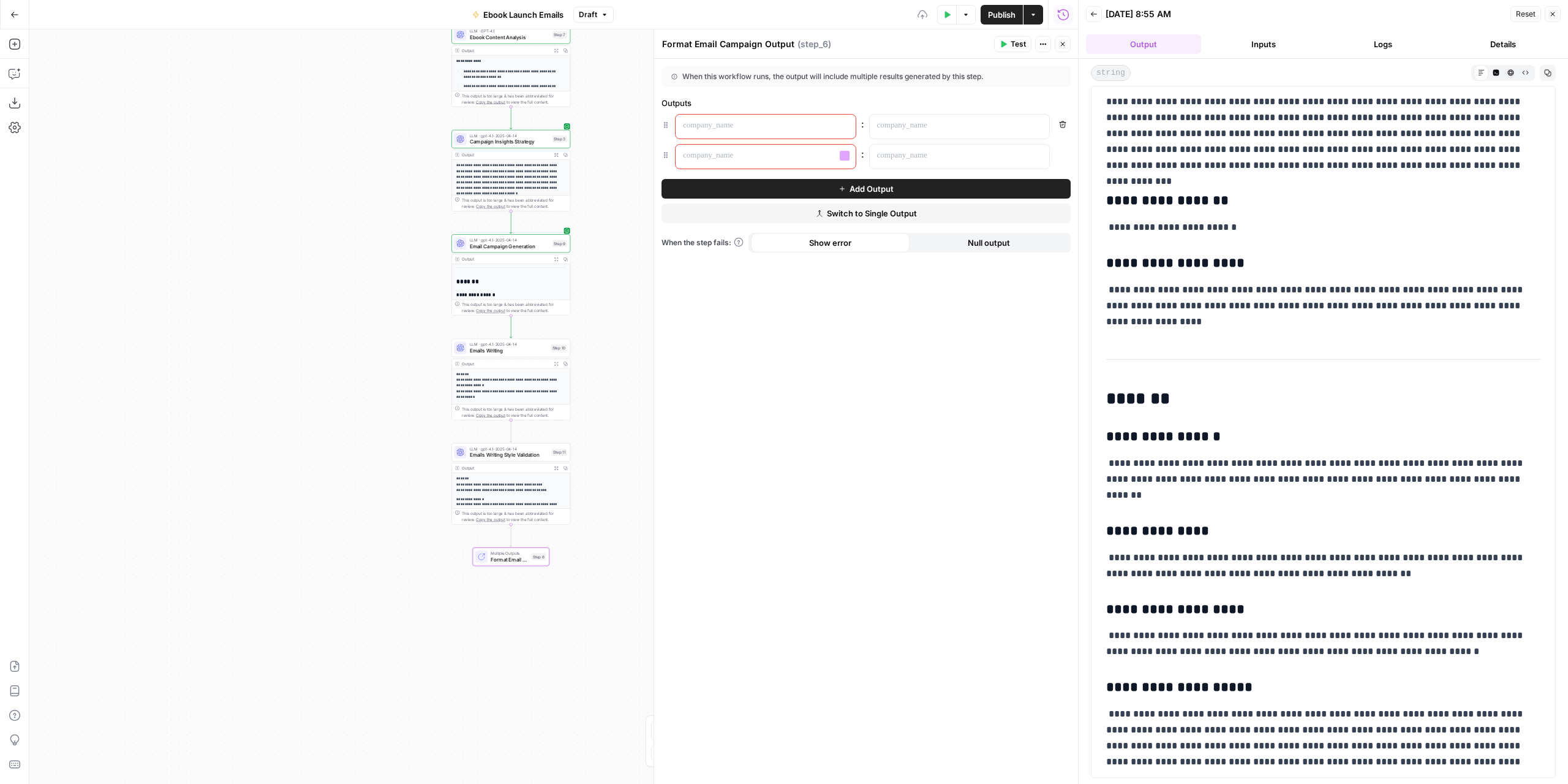
click at [776, 133] on div at bounding box center [756, 126] width 161 height 24
click at [735, 157] on p at bounding box center [756, 156] width 146 height 12
click at [1042, 123] on icon "button" at bounding box center [1038, 125] width 6 height 6
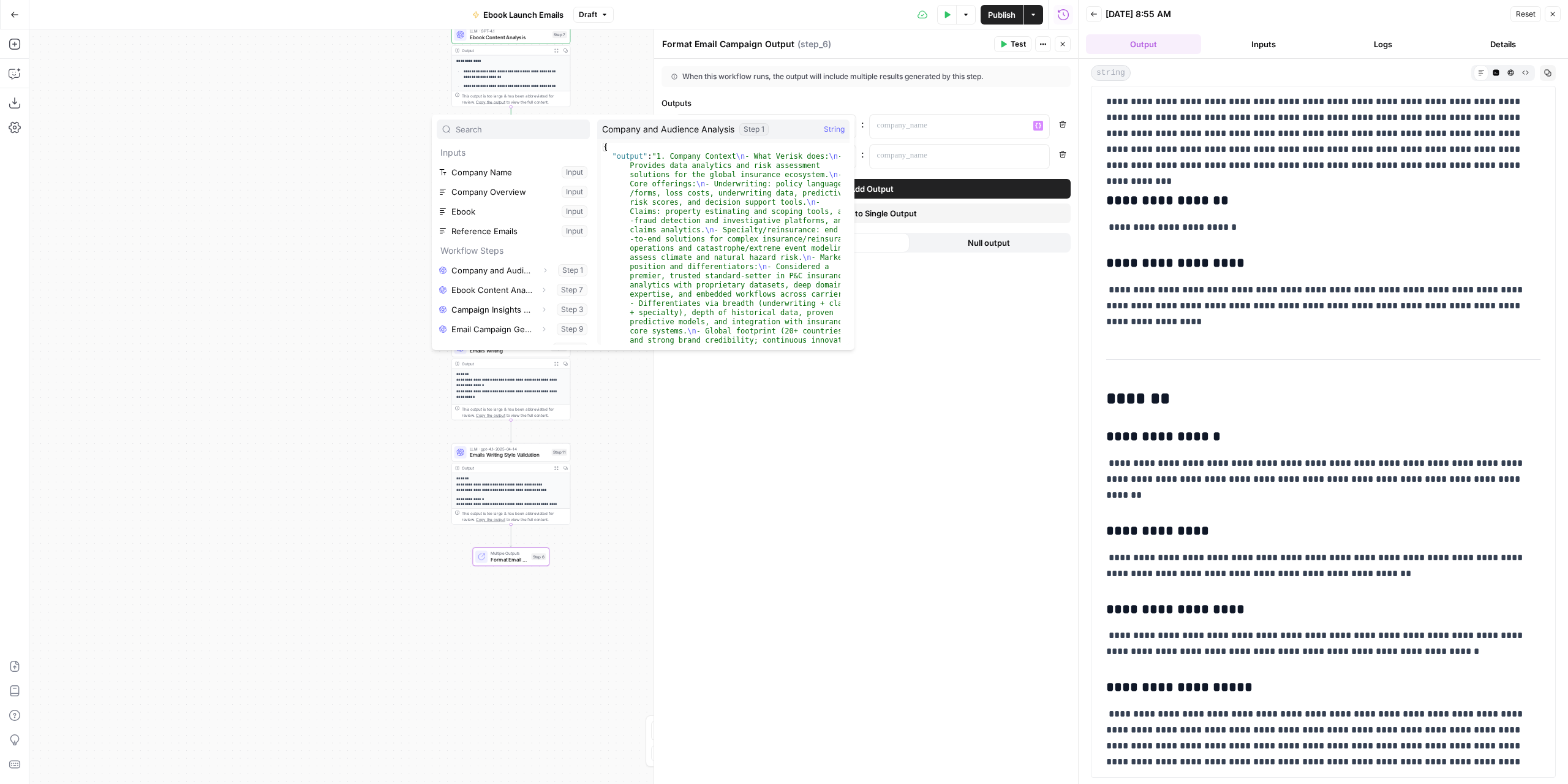
scroll to position [32, 0]
click at [487, 333] on button "Select variable Emails Writing Style Validation" at bounding box center [513, 336] width 153 height 20
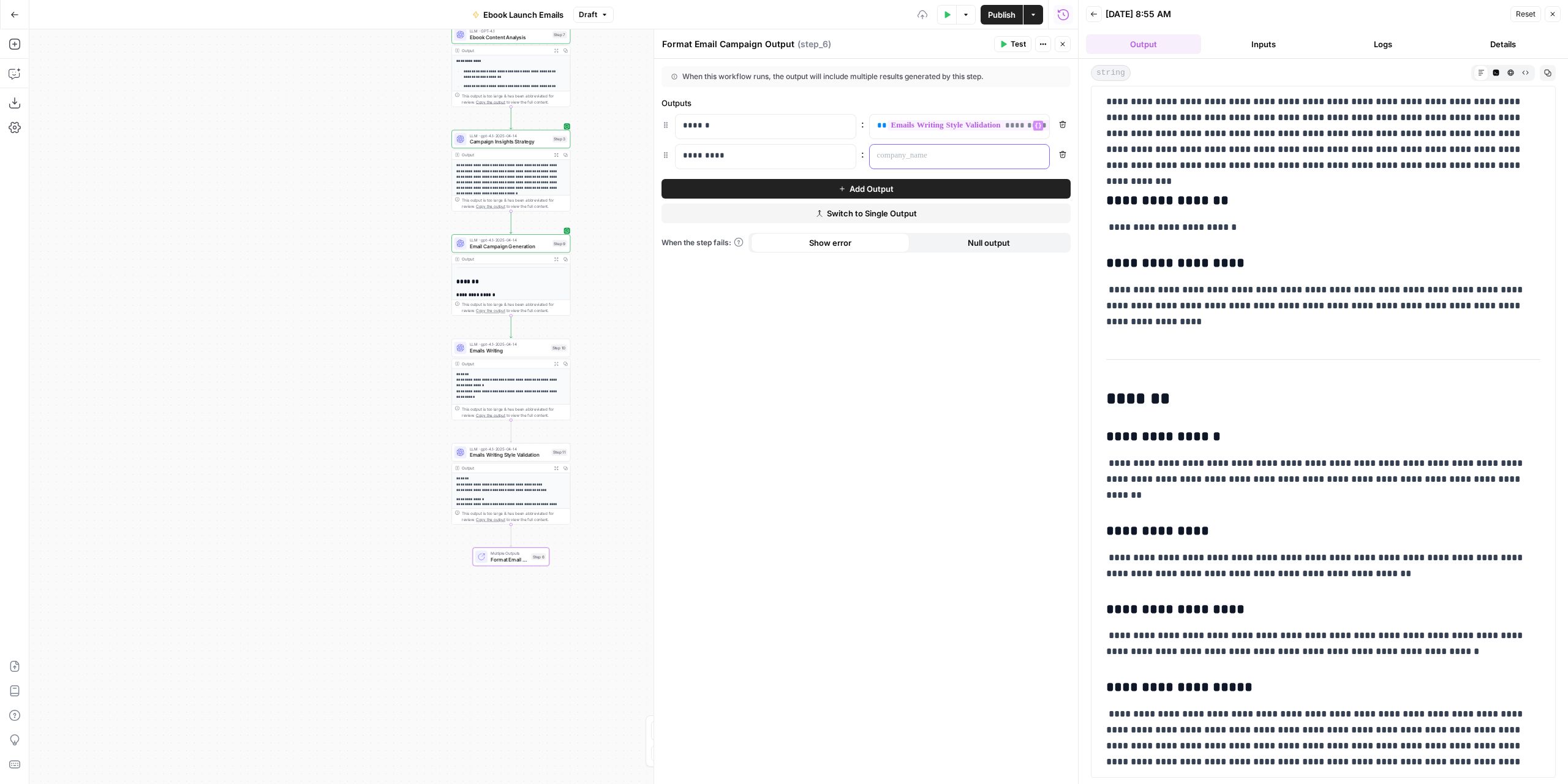
click at [928, 150] on p at bounding box center [950, 156] width 146 height 12
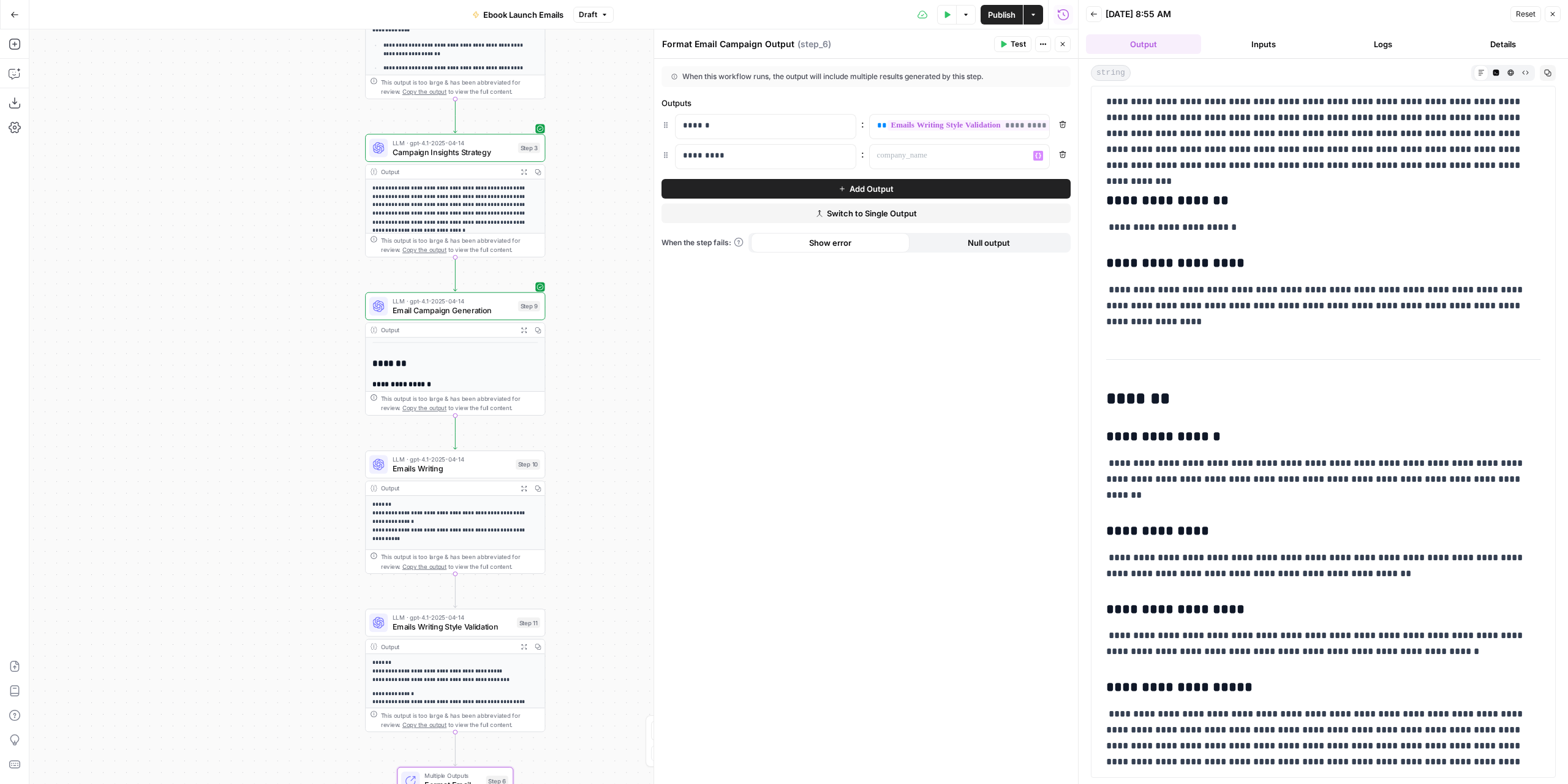
drag, startPoint x: 592, startPoint y: 232, endPoint x: 578, endPoint y: 291, distance: 60.6
click at [578, 291] on div "**********" at bounding box center [554, 406] width 1049 height 754
click at [1039, 155] on icon "button" at bounding box center [1038, 155] width 6 height 6
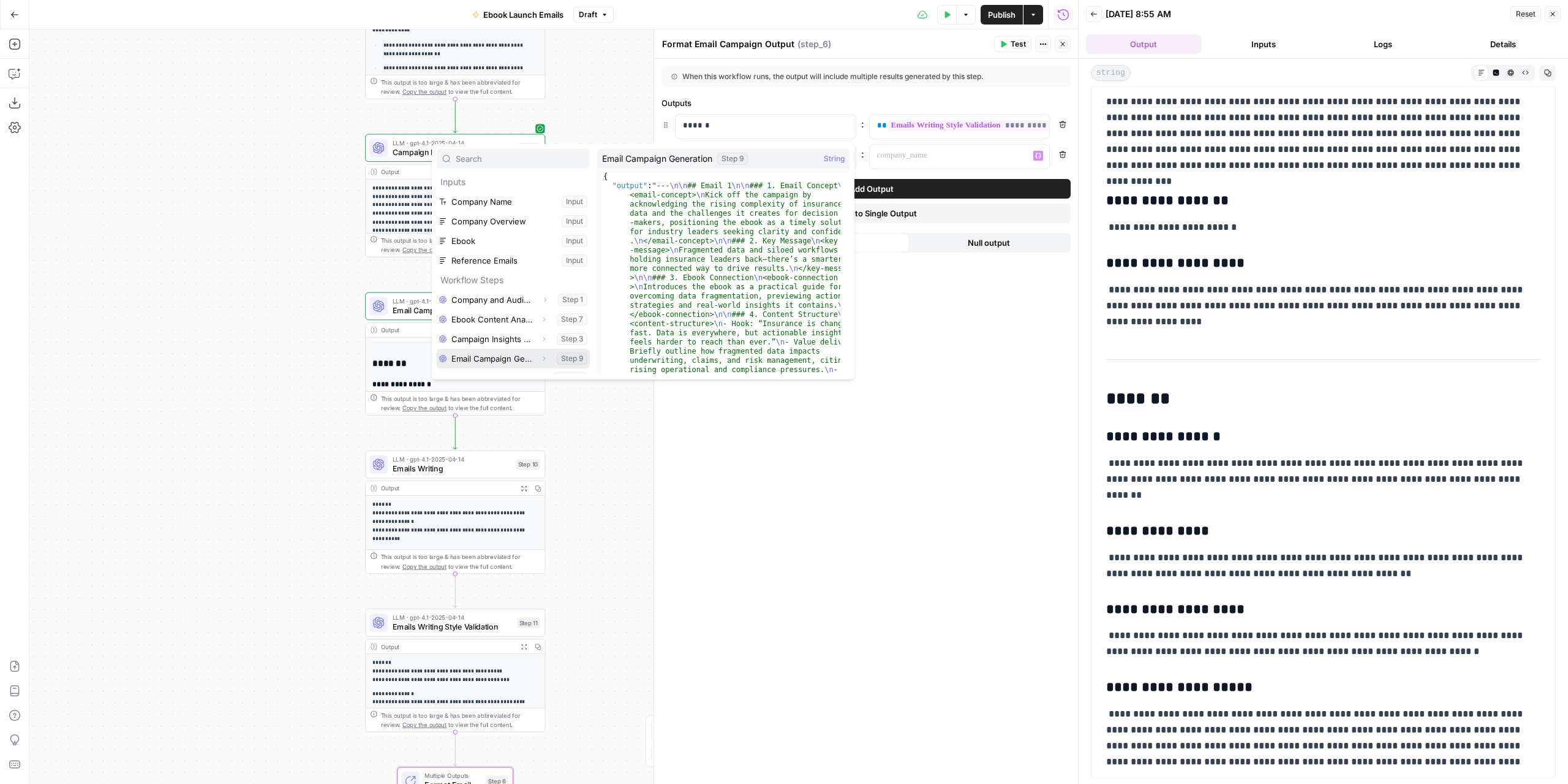
click at [485, 360] on button "Select variable Email Campaign Generation" at bounding box center [513, 358] width 153 height 20
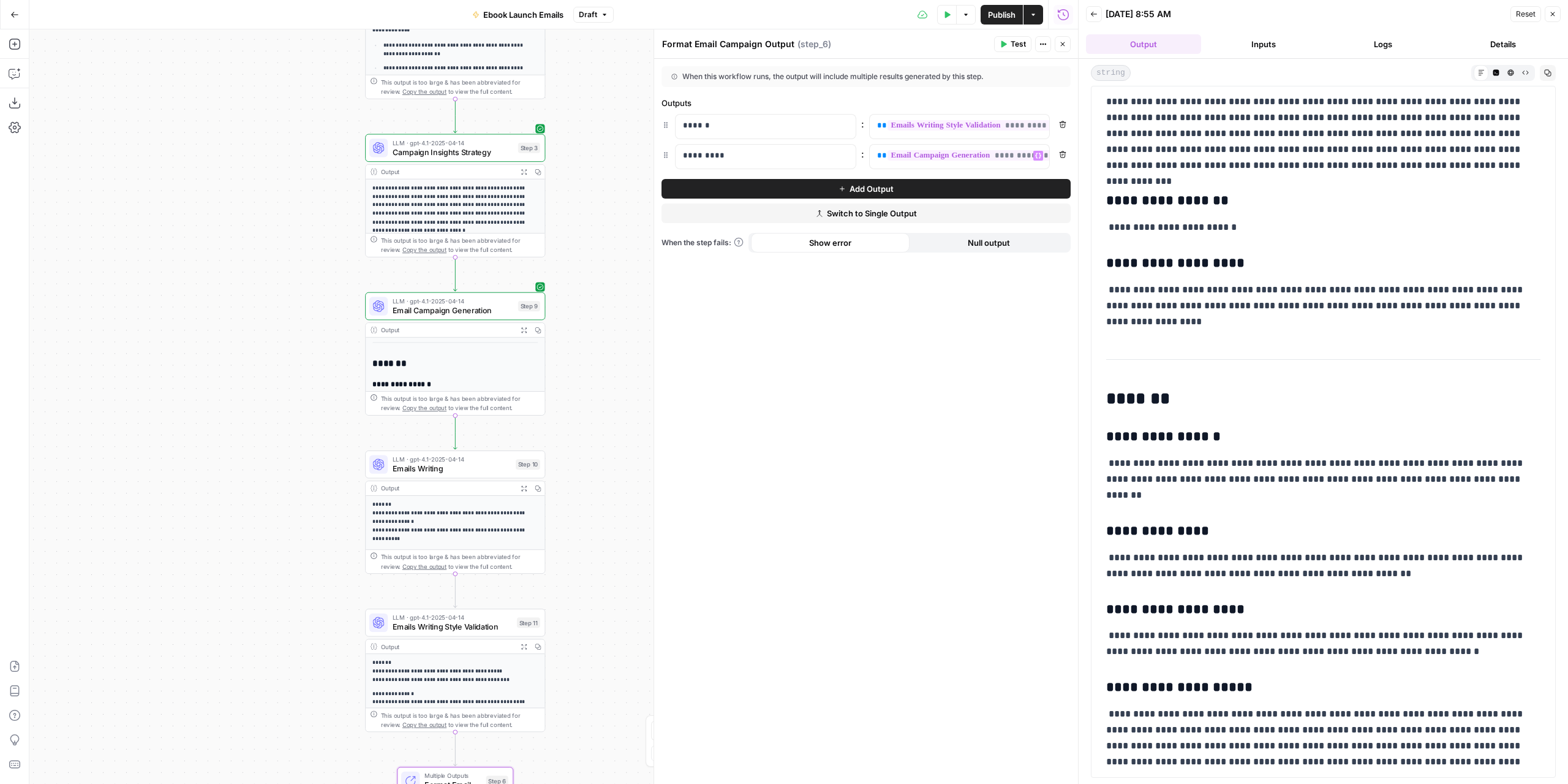
click at [818, 396] on div "**********" at bounding box center [866, 421] width 424 height 725
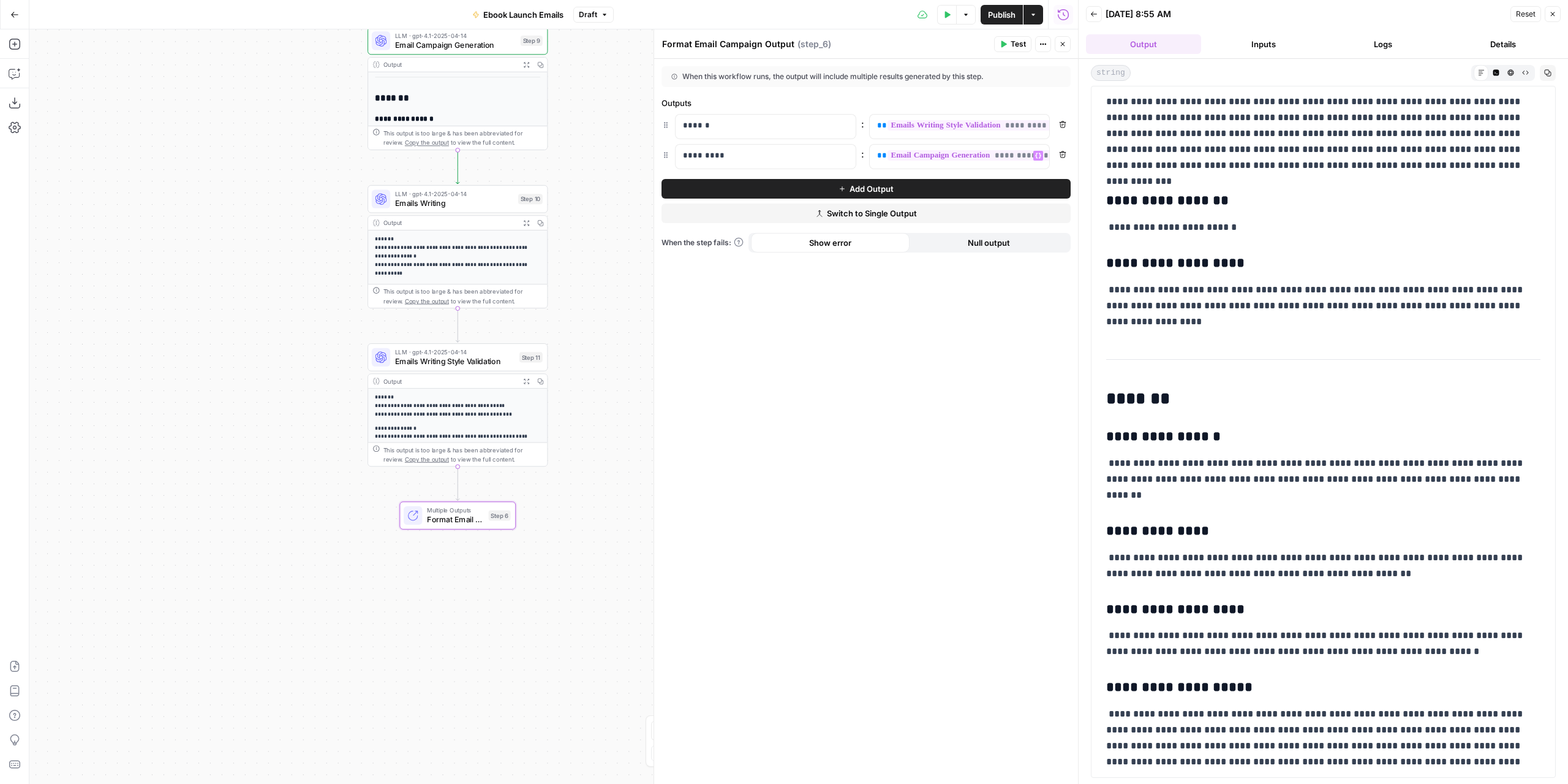
drag, startPoint x: 615, startPoint y: 551, endPoint x: 612, endPoint y: 291, distance: 260.0
click at [616, 286] on div "**********" at bounding box center [554, 406] width 1049 height 754
click at [482, 488] on button "Test" at bounding box center [491, 494] width 36 height 16
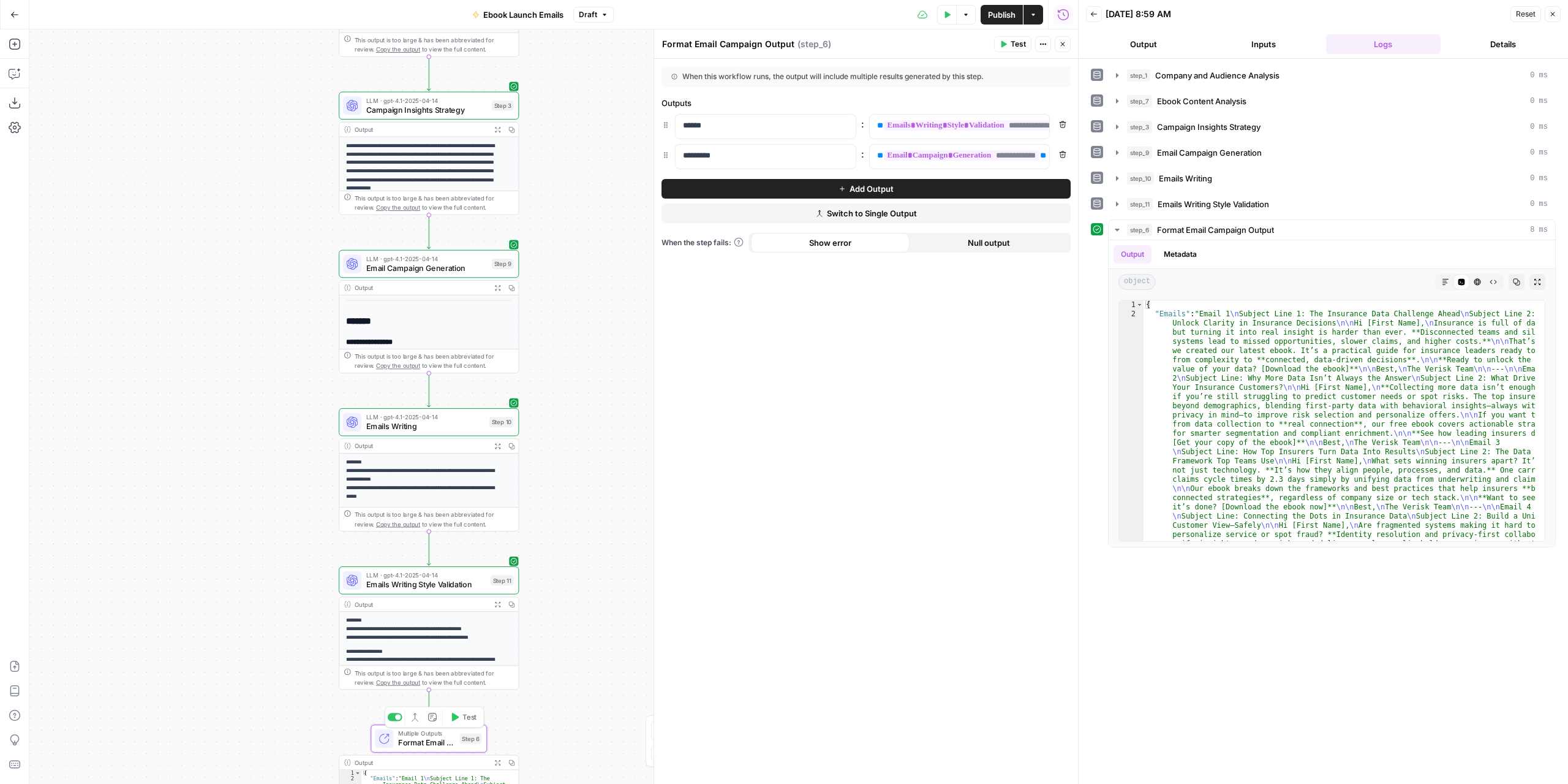
drag, startPoint x: 600, startPoint y: 239, endPoint x: 569, endPoint y: 476, distance: 239.0
click at [569, 476] on div "**********" at bounding box center [554, 406] width 1049 height 754
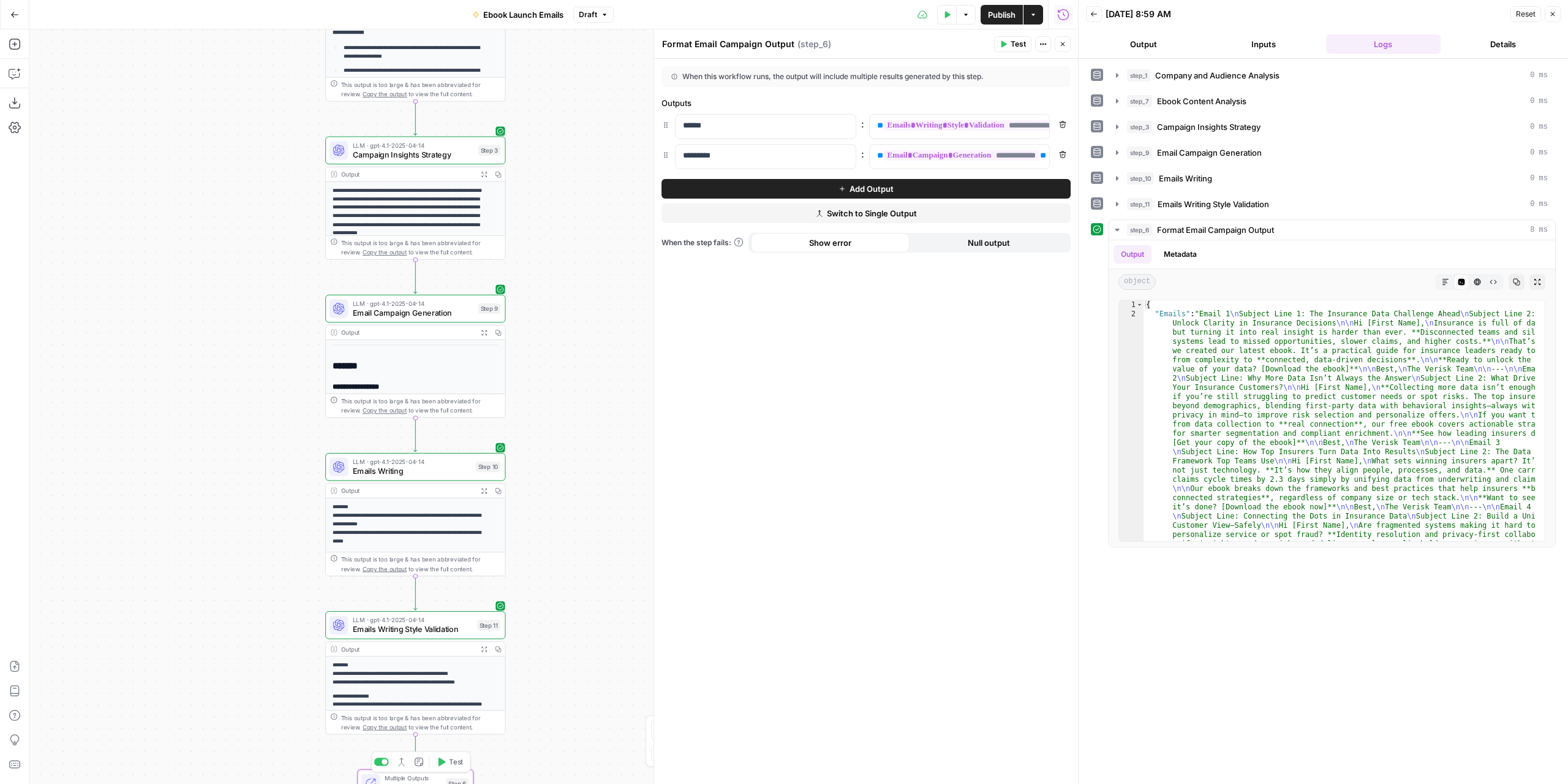
click at [482, 336] on button "Expand Output" at bounding box center [484, 332] width 14 height 14
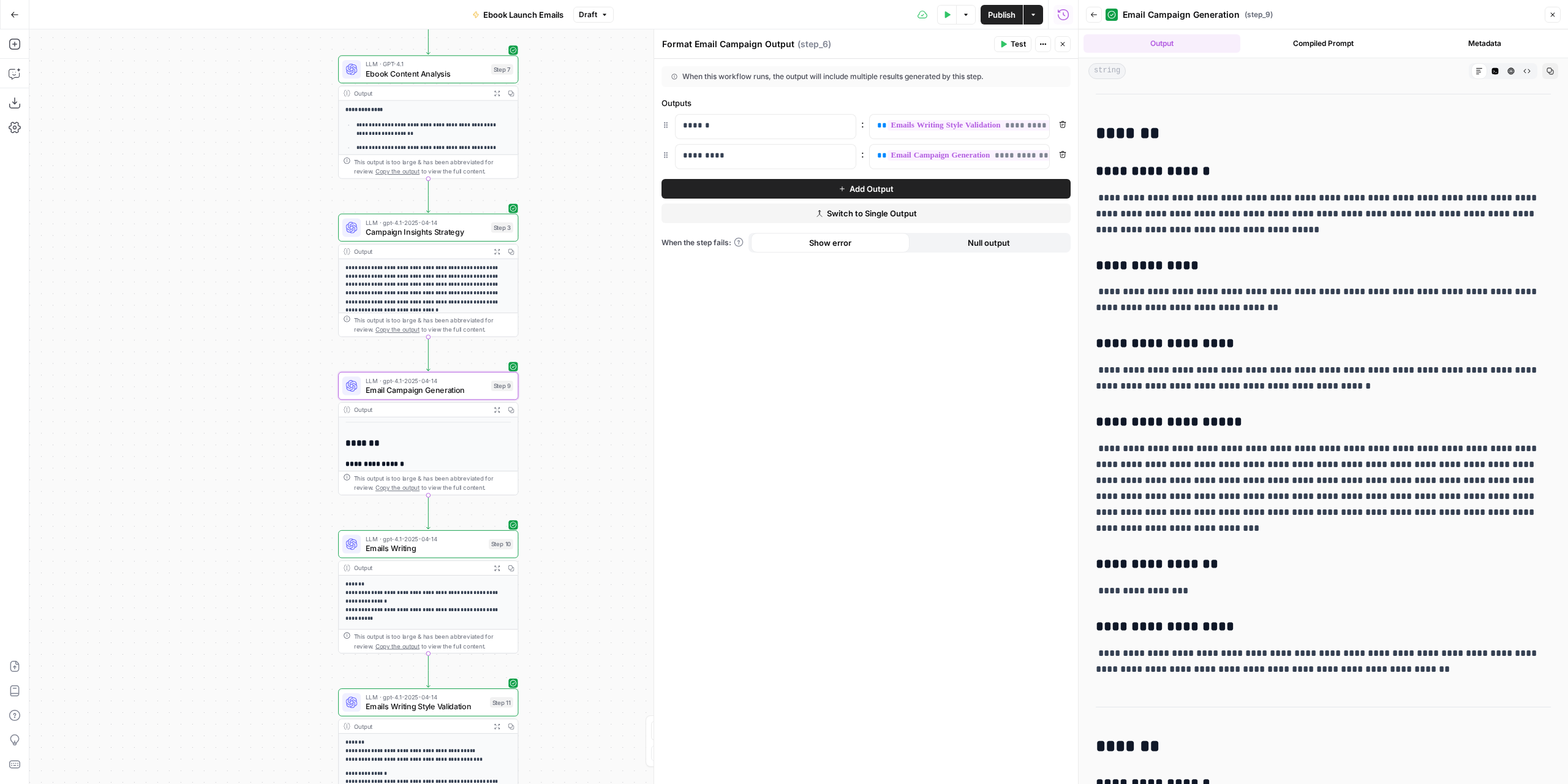
drag, startPoint x: 599, startPoint y: 358, endPoint x: 616, endPoint y: 518, distance: 160.9
click at [616, 518] on div "**********" at bounding box center [554, 406] width 1049 height 754
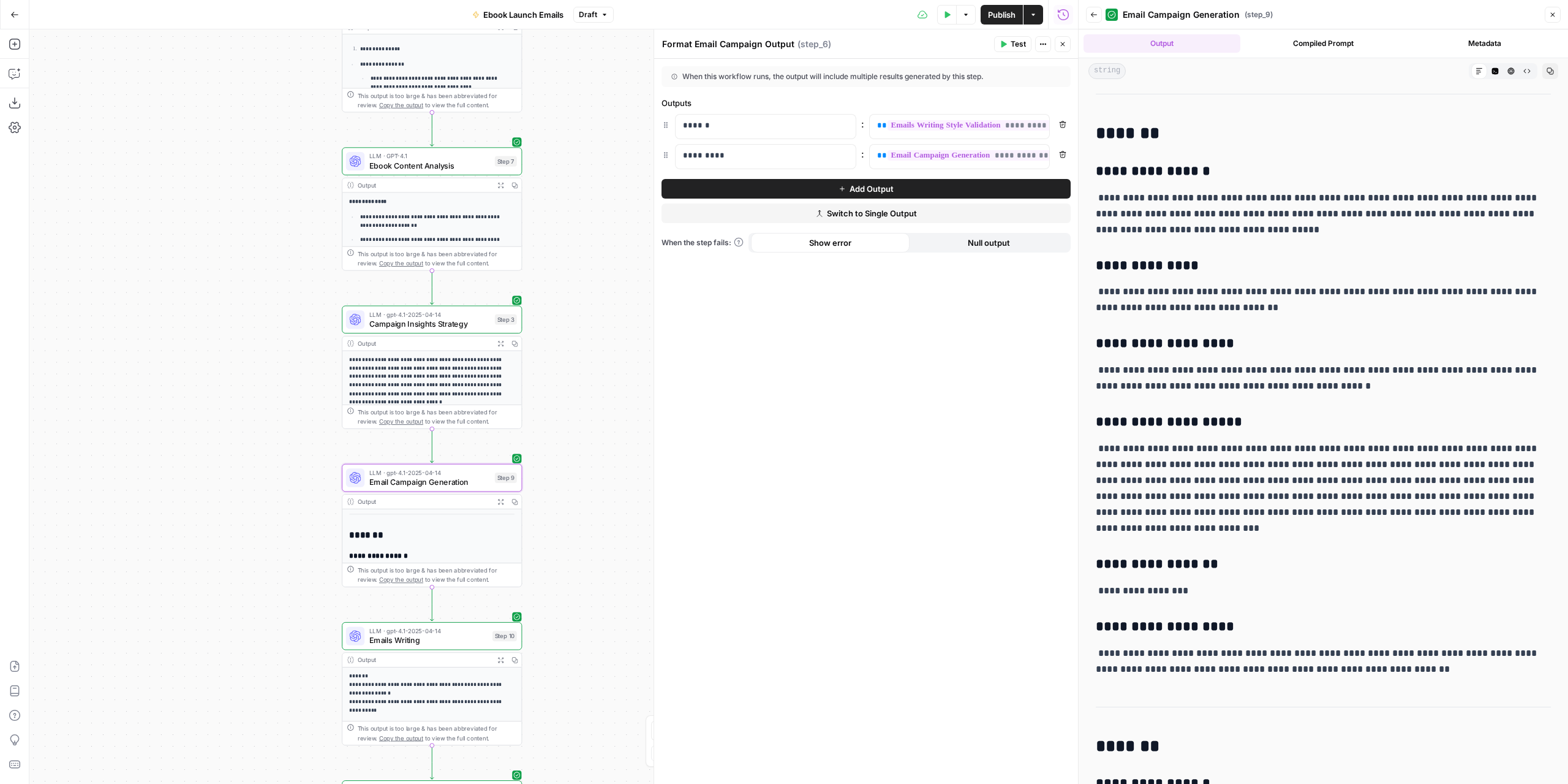
drag, startPoint x: 610, startPoint y: 423, endPoint x: 606, endPoint y: 560, distance: 137.1
click at [606, 559] on div "**********" at bounding box center [554, 406] width 1049 height 754
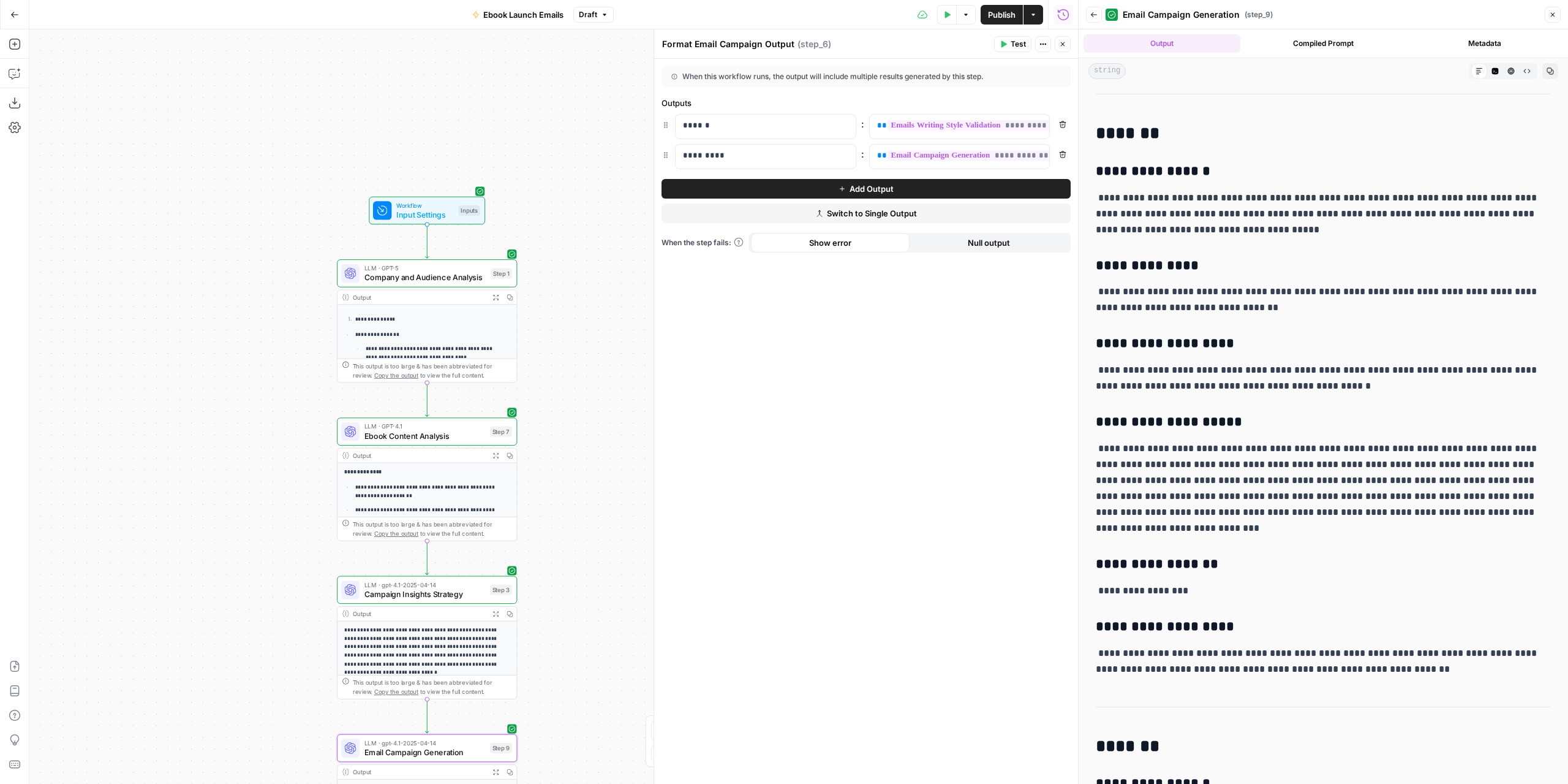
drag, startPoint x: 573, startPoint y: 423, endPoint x: 573, endPoint y: 489, distance: 66.0
click at [573, 489] on div "**********" at bounding box center [554, 406] width 1049 height 754
click at [992, 17] on span "Publish" at bounding box center [1001, 14] width 27 height 12
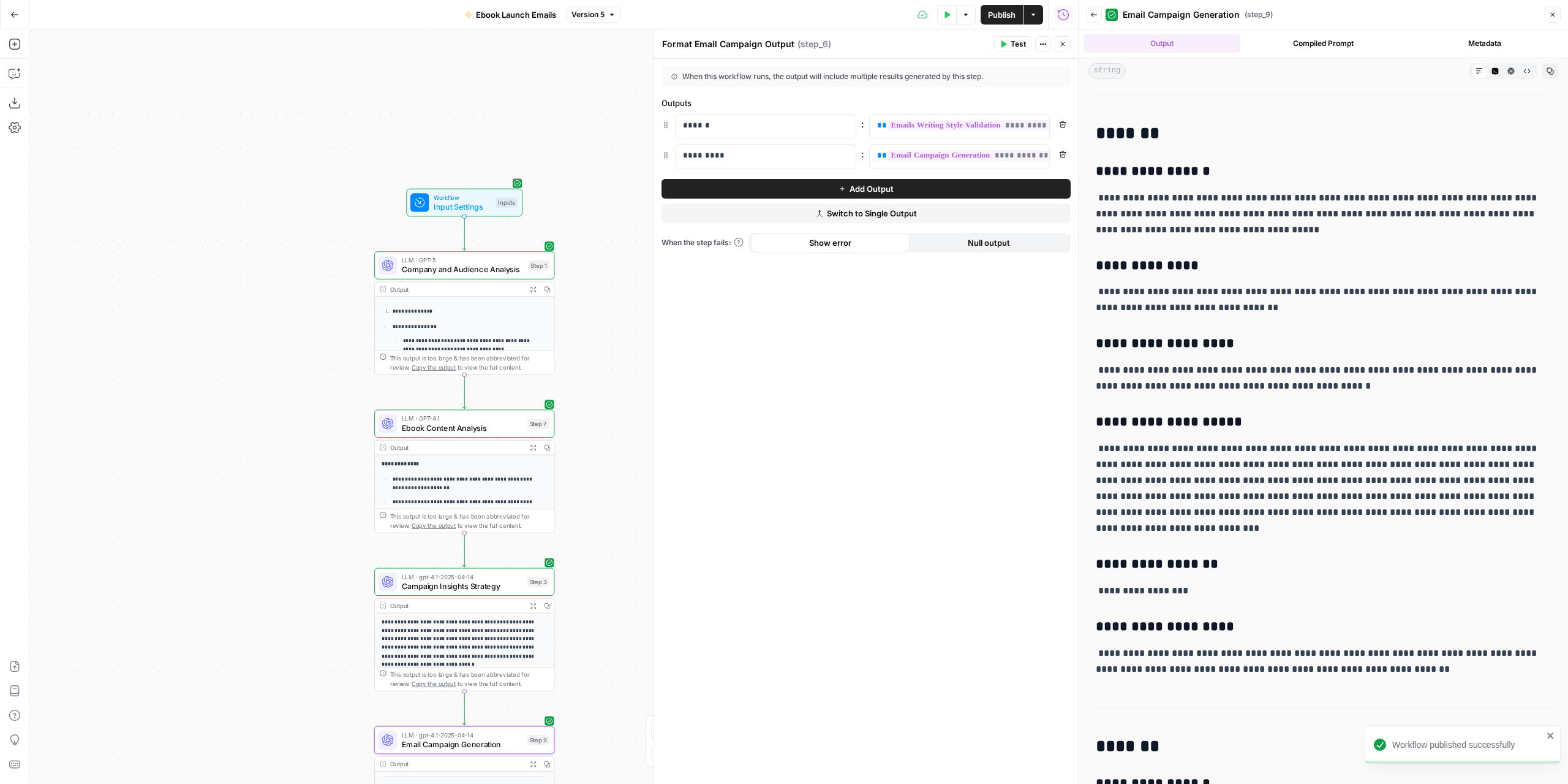
drag, startPoint x: 576, startPoint y: 382, endPoint x: 610, endPoint y: 369, distance: 36.4
click at [610, 369] on div "**********" at bounding box center [554, 406] width 1049 height 754
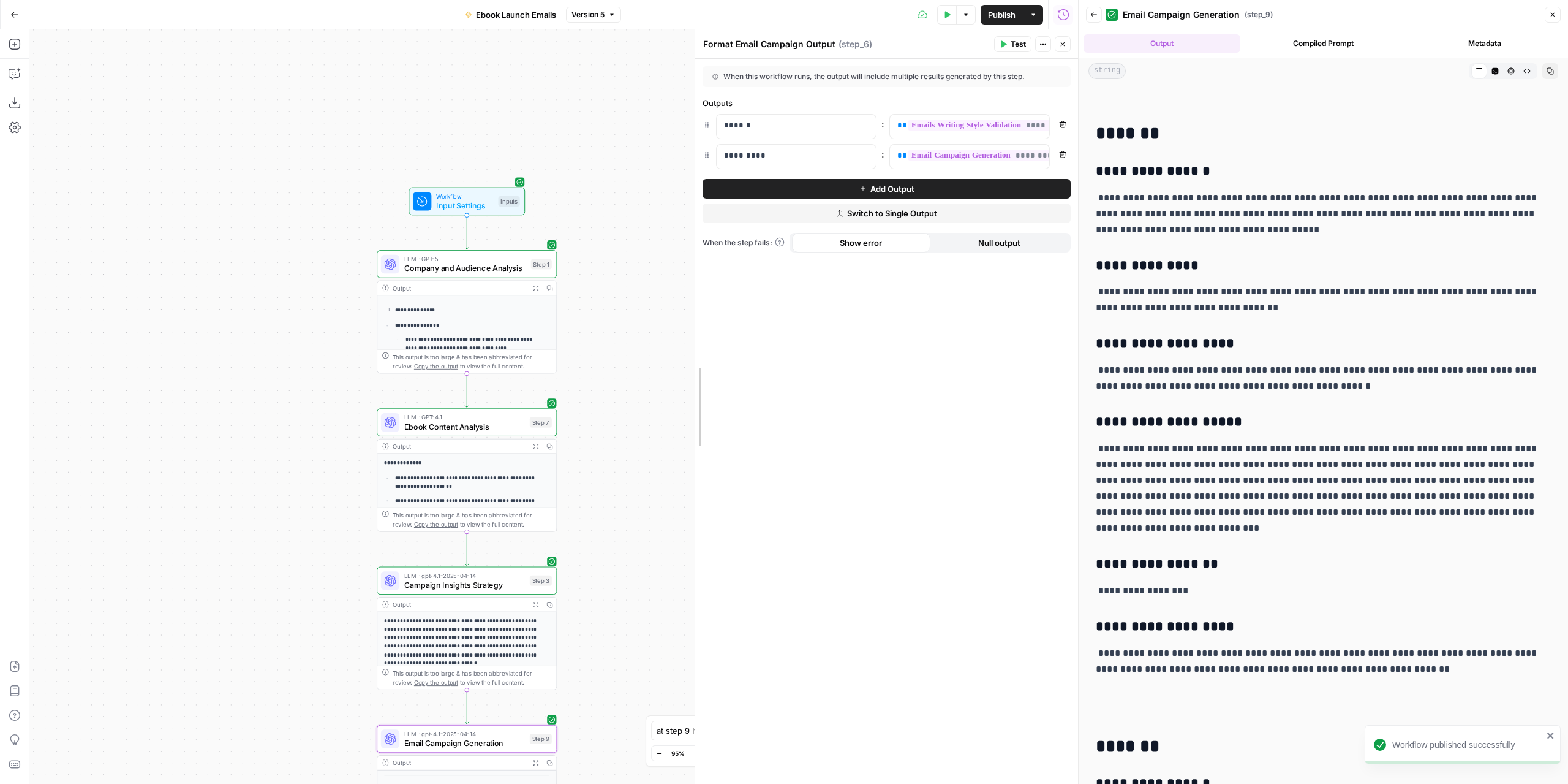
drag, startPoint x: 655, startPoint y: 363, endPoint x: 767, endPoint y: 382, distance: 113.6
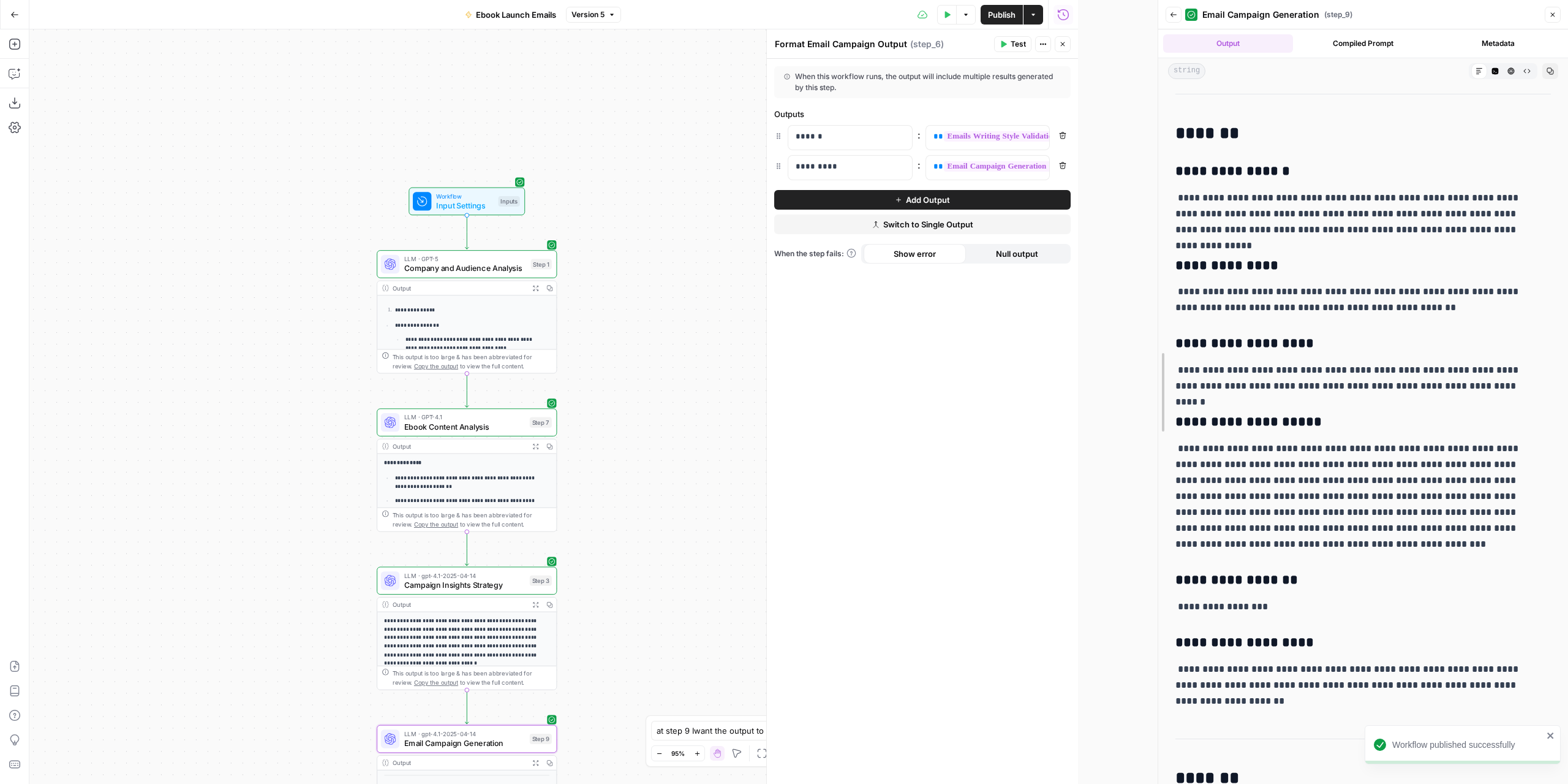
drag, startPoint x: 1080, startPoint y: 360, endPoint x: 1159, endPoint y: 373, distance: 80.1
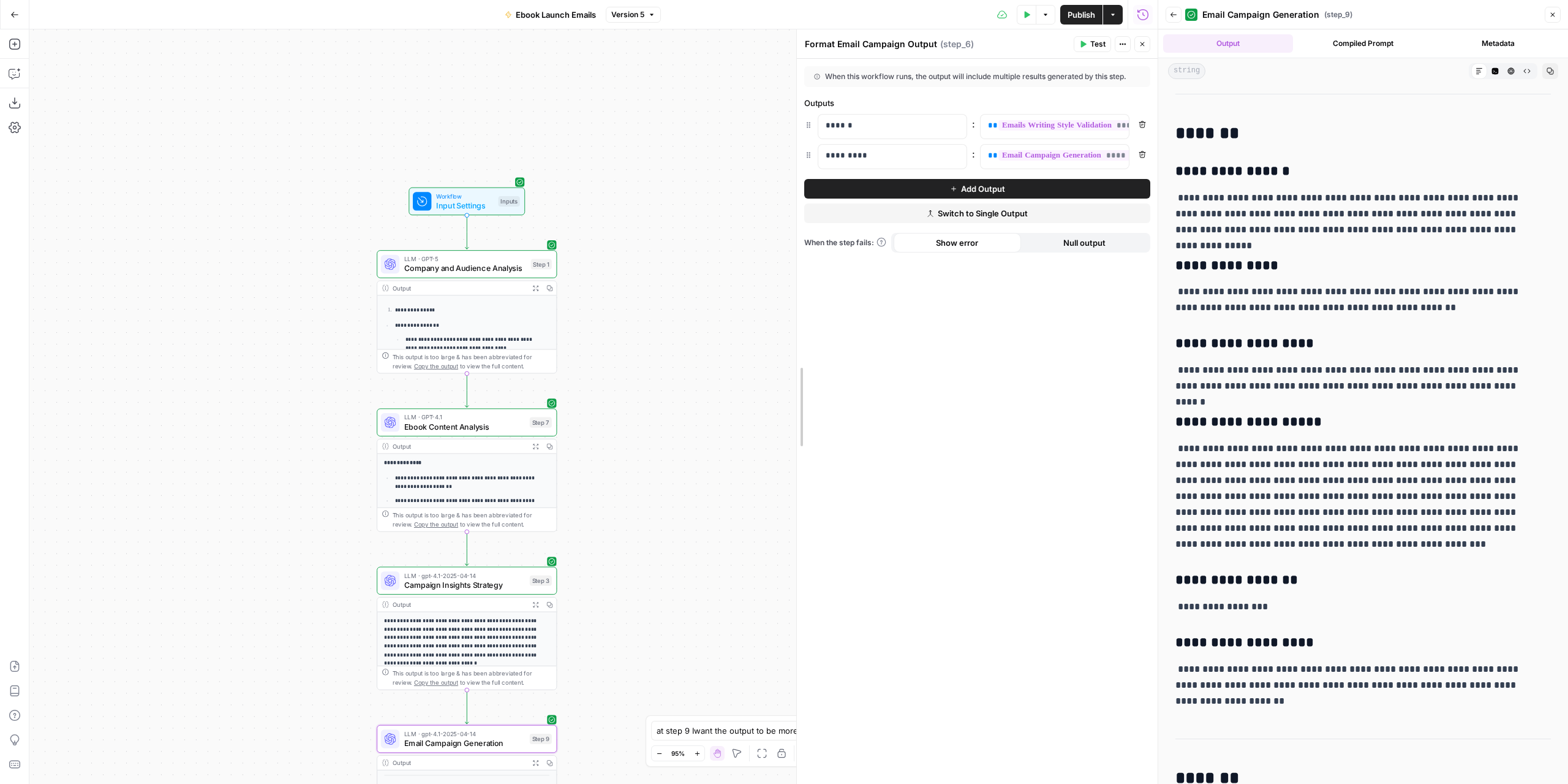
drag, startPoint x: 846, startPoint y: 318, endPoint x: 779, endPoint y: 320, distance: 67.0
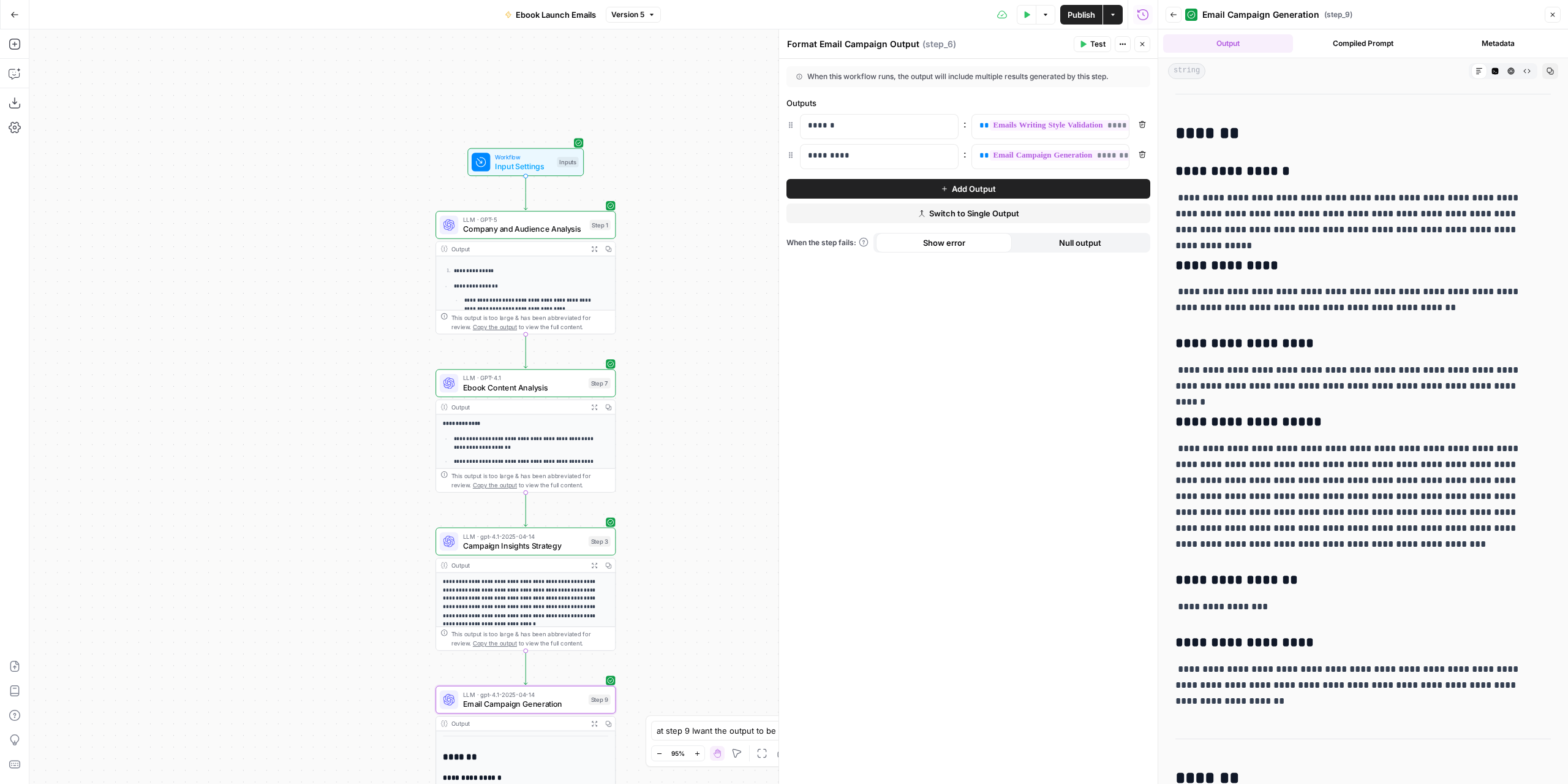
drag, startPoint x: 674, startPoint y: 282, endPoint x: 733, endPoint y: 243, distance: 70.7
click at [733, 243] on div "**********" at bounding box center [594, 406] width 1129 height 754
drag, startPoint x: 22, startPoint y: 44, endPoint x: 15, endPoint y: 44, distance: 7.0
click at [15, 44] on icon "button" at bounding box center [14, 44] width 12 height 12
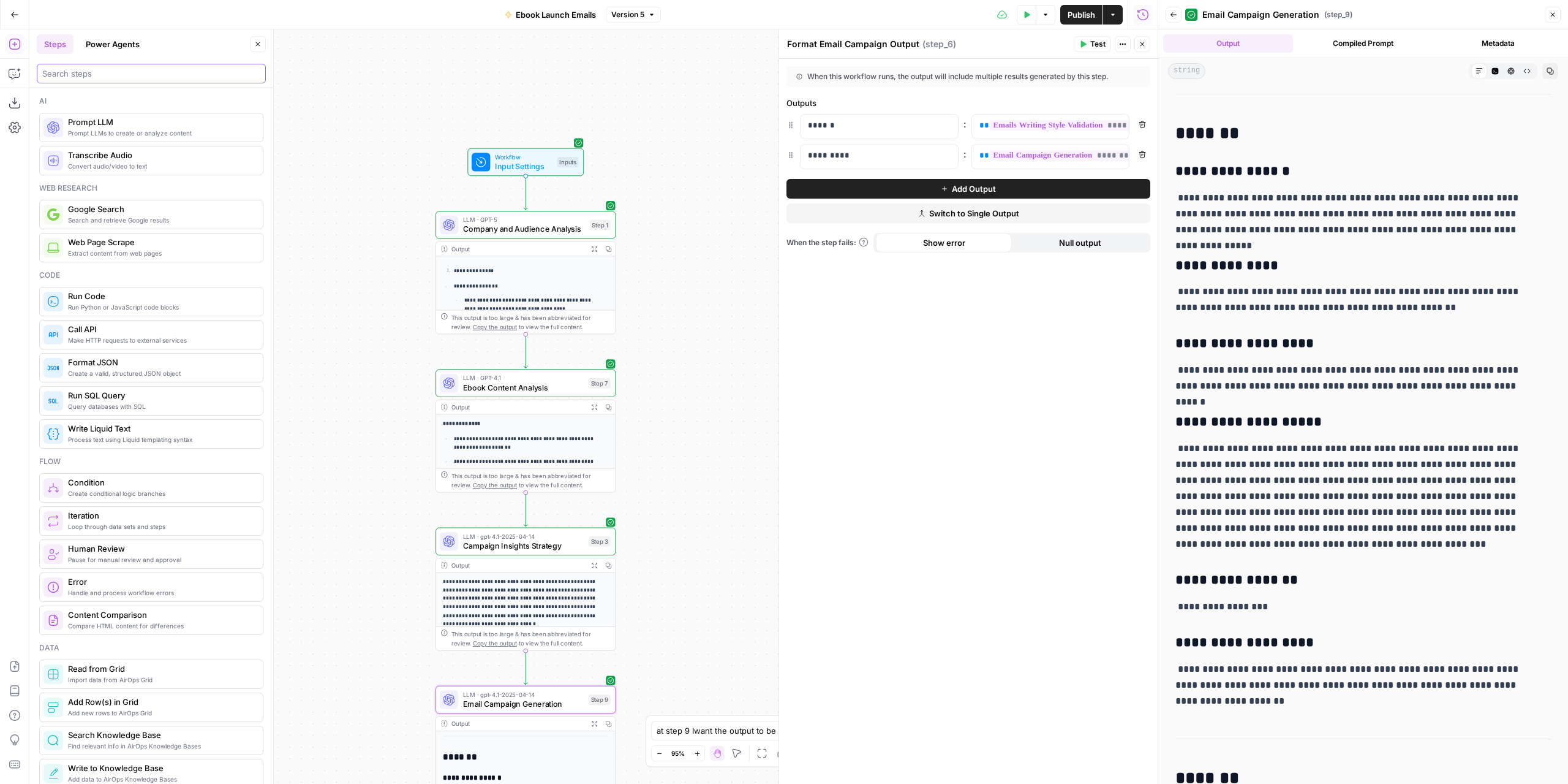
click at [125, 75] on input "search" at bounding box center [151, 73] width 218 height 12
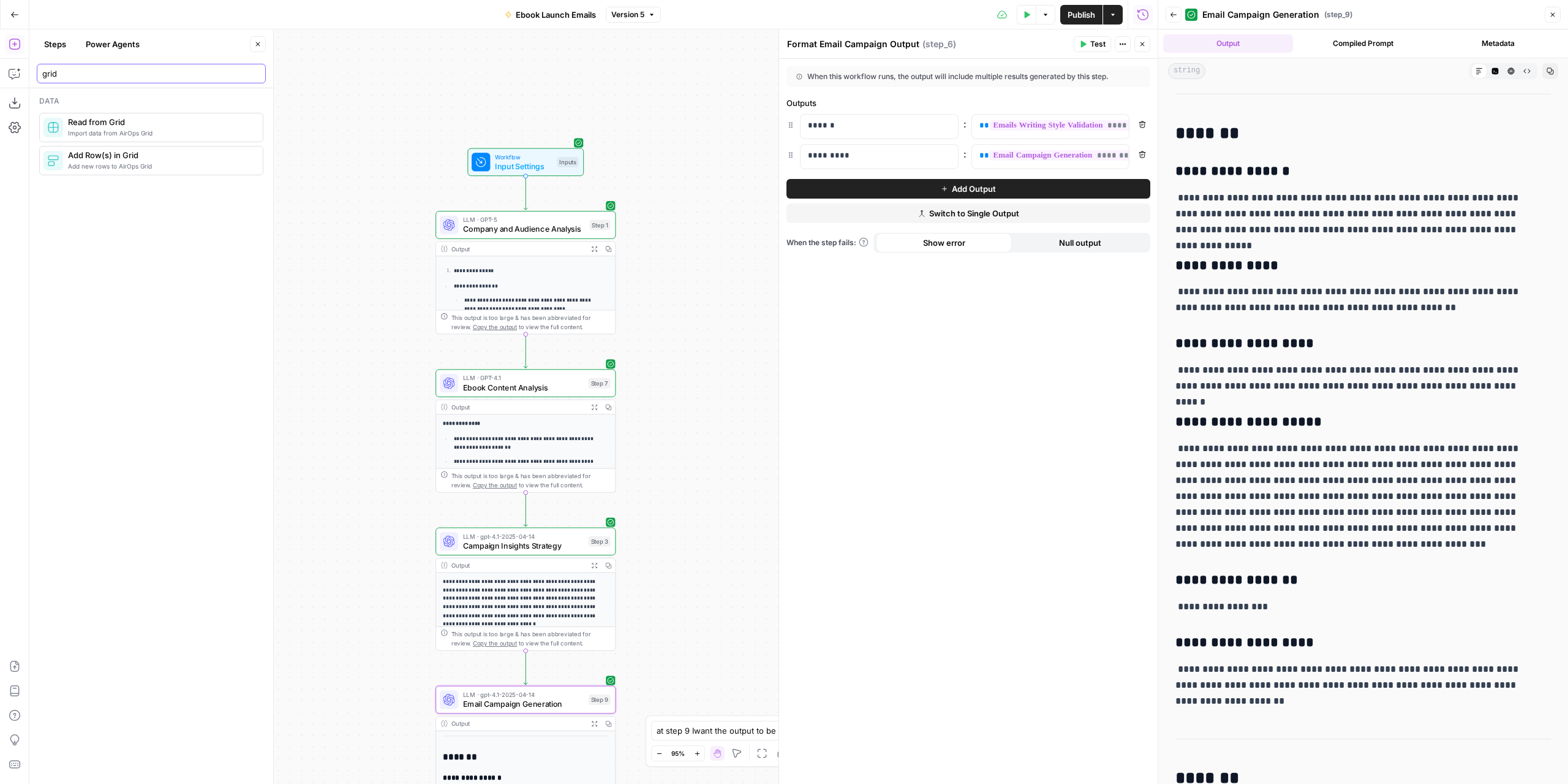
type input "grid"
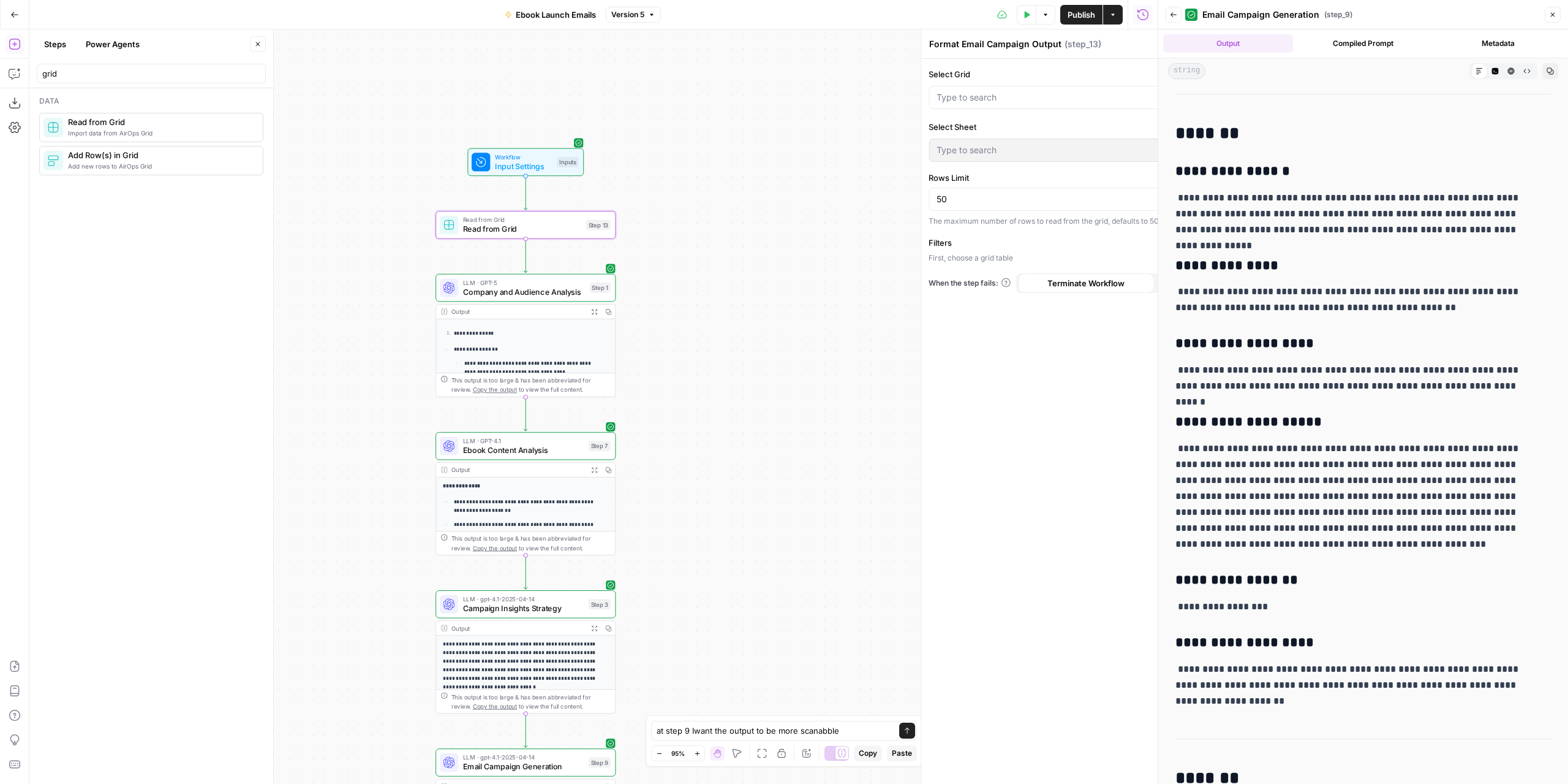
type textarea "Read from Grid"
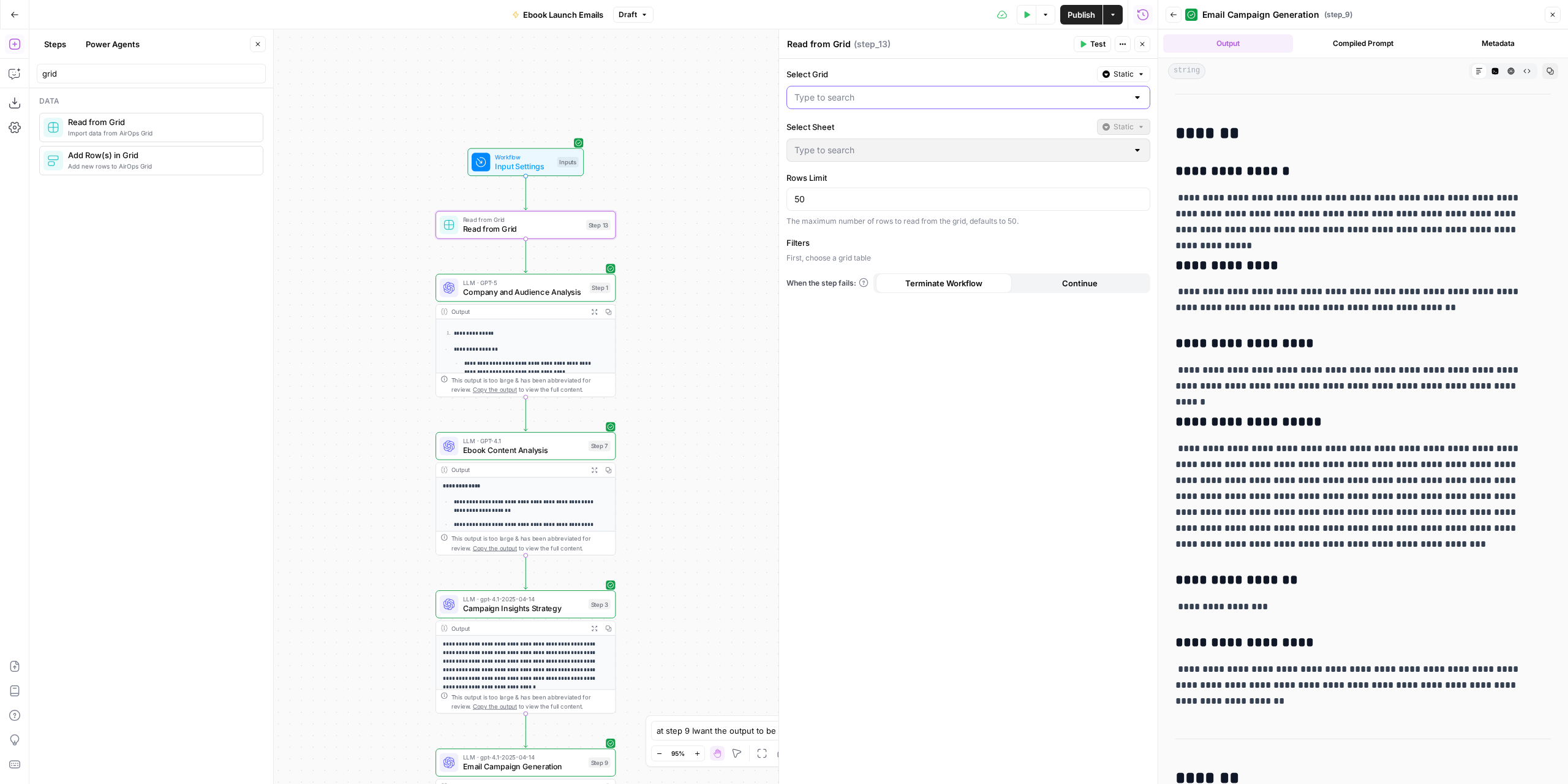
click at [1062, 96] on input "Select Grid" at bounding box center [961, 97] width 333 height 12
click at [539, 159] on span "Workflow" at bounding box center [524, 156] width 58 height 9
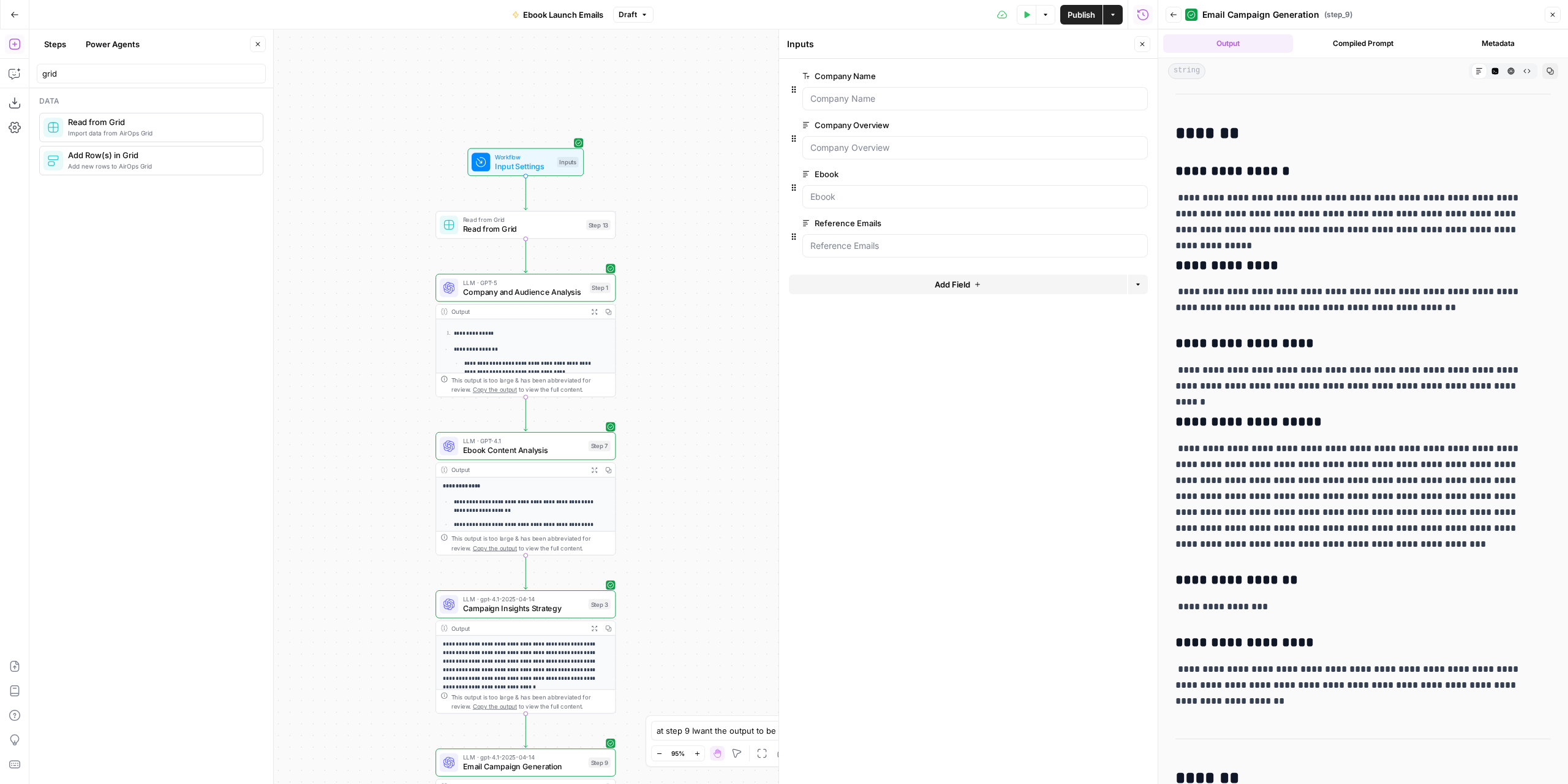
click at [1012, 280] on button "Add Field" at bounding box center [958, 285] width 338 height 20
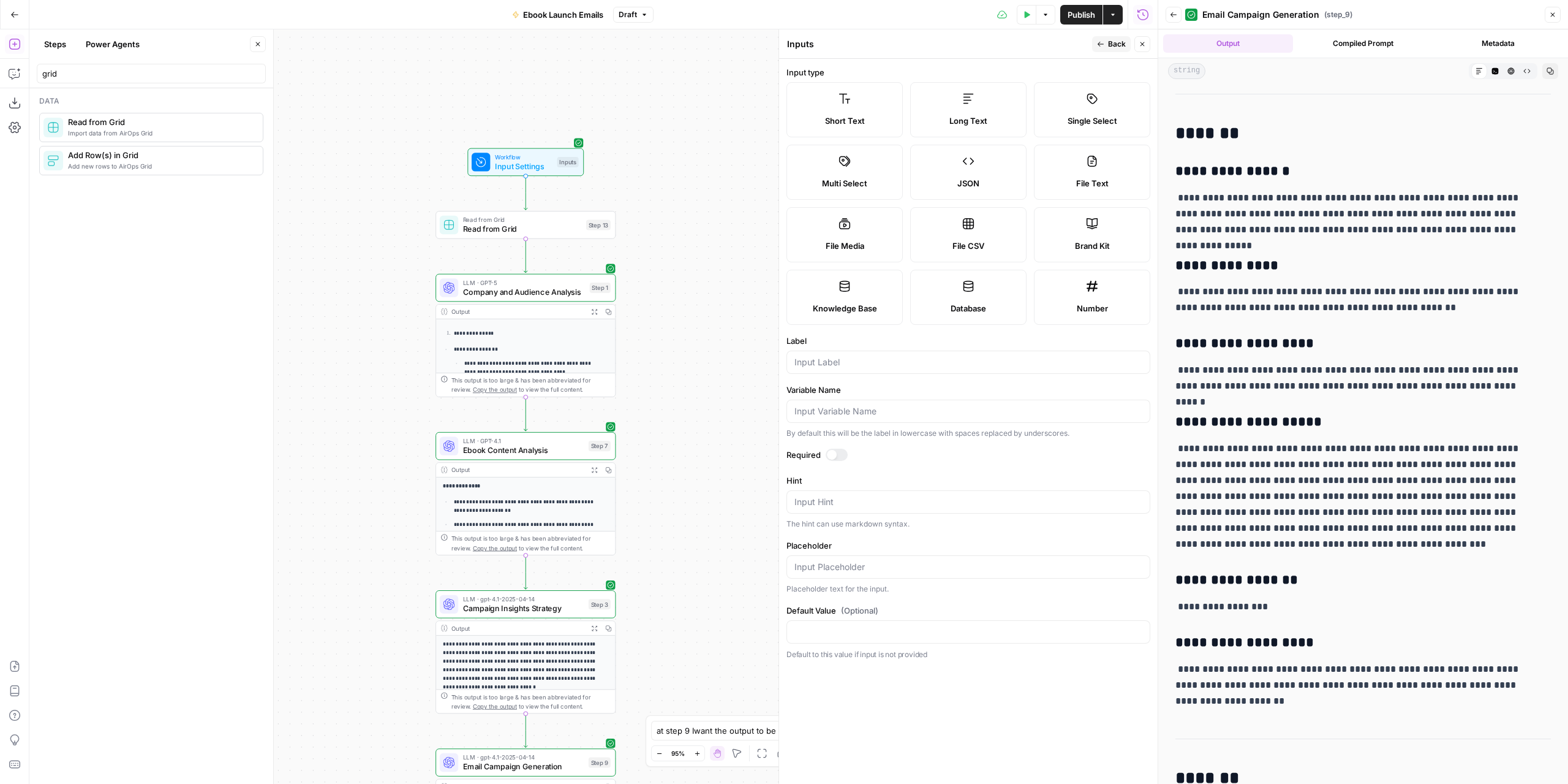
click at [1091, 308] on span "Number" at bounding box center [1093, 308] width 31 height 12
click at [918, 356] on input "Label" at bounding box center [968, 362] width 348 height 12
type input "Client Info"
click at [901, 386] on label "Variable Name" at bounding box center [969, 389] width 364 height 12
click at [901, 405] on input "Variable Name" at bounding box center [968, 411] width 348 height 12
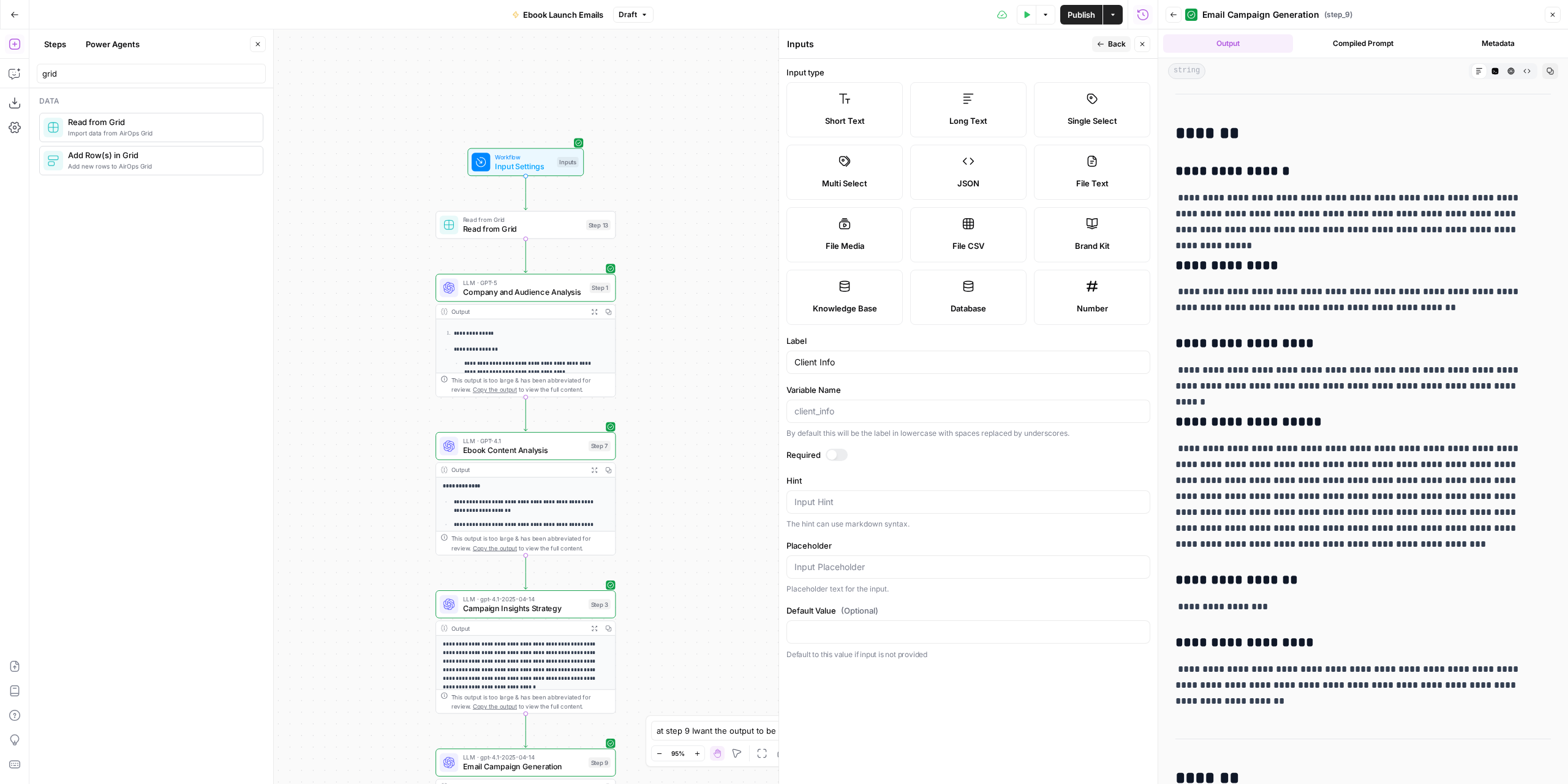
click at [836, 450] on div at bounding box center [837, 455] width 22 height 12
click at [1113, 36] on button "Back" at bounding box center [1111, 44] width 39 height 16
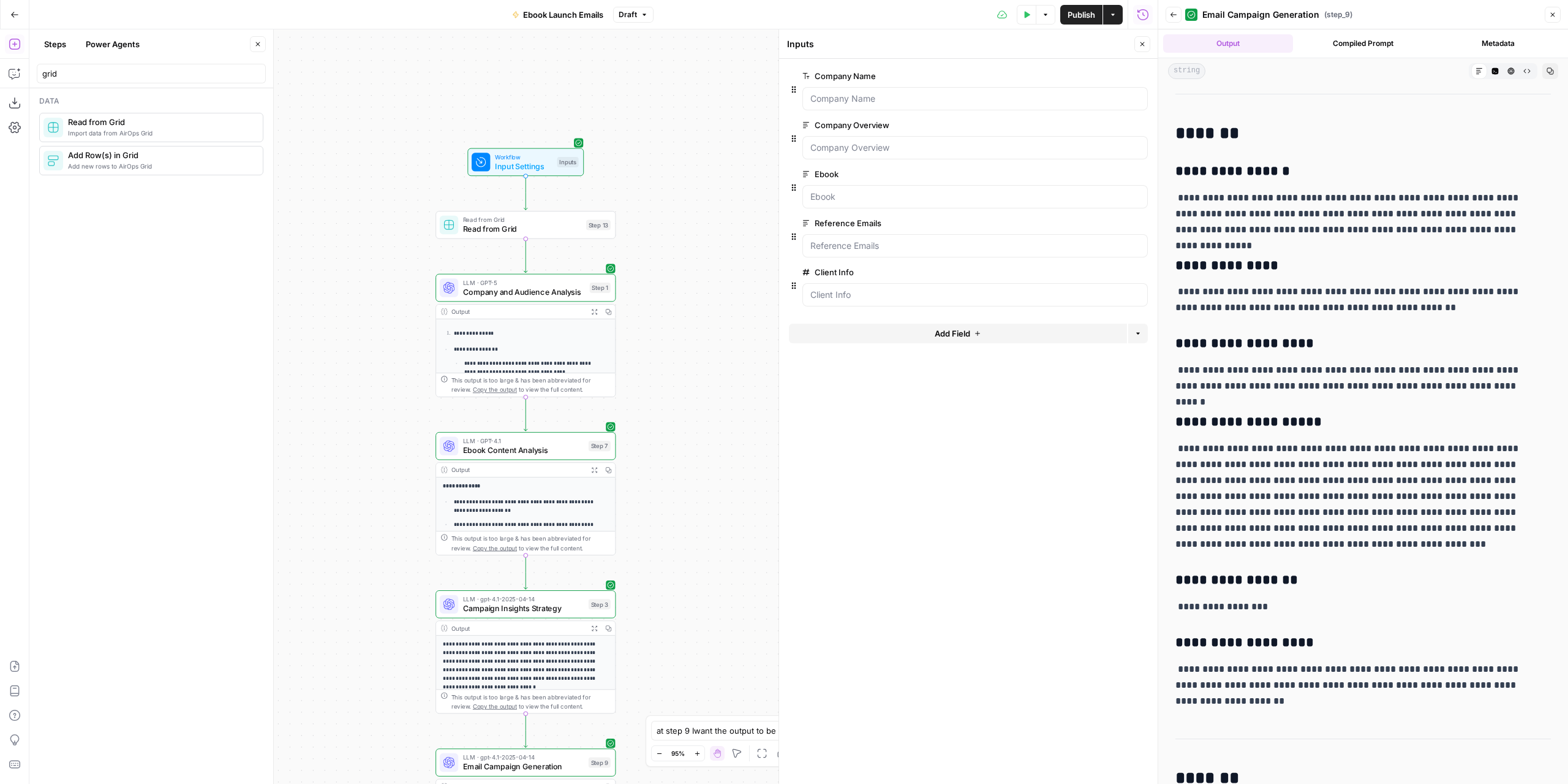
click at [535, 230] on span "Read from Grid" at bounding box center [523, 229] width 119 height 12
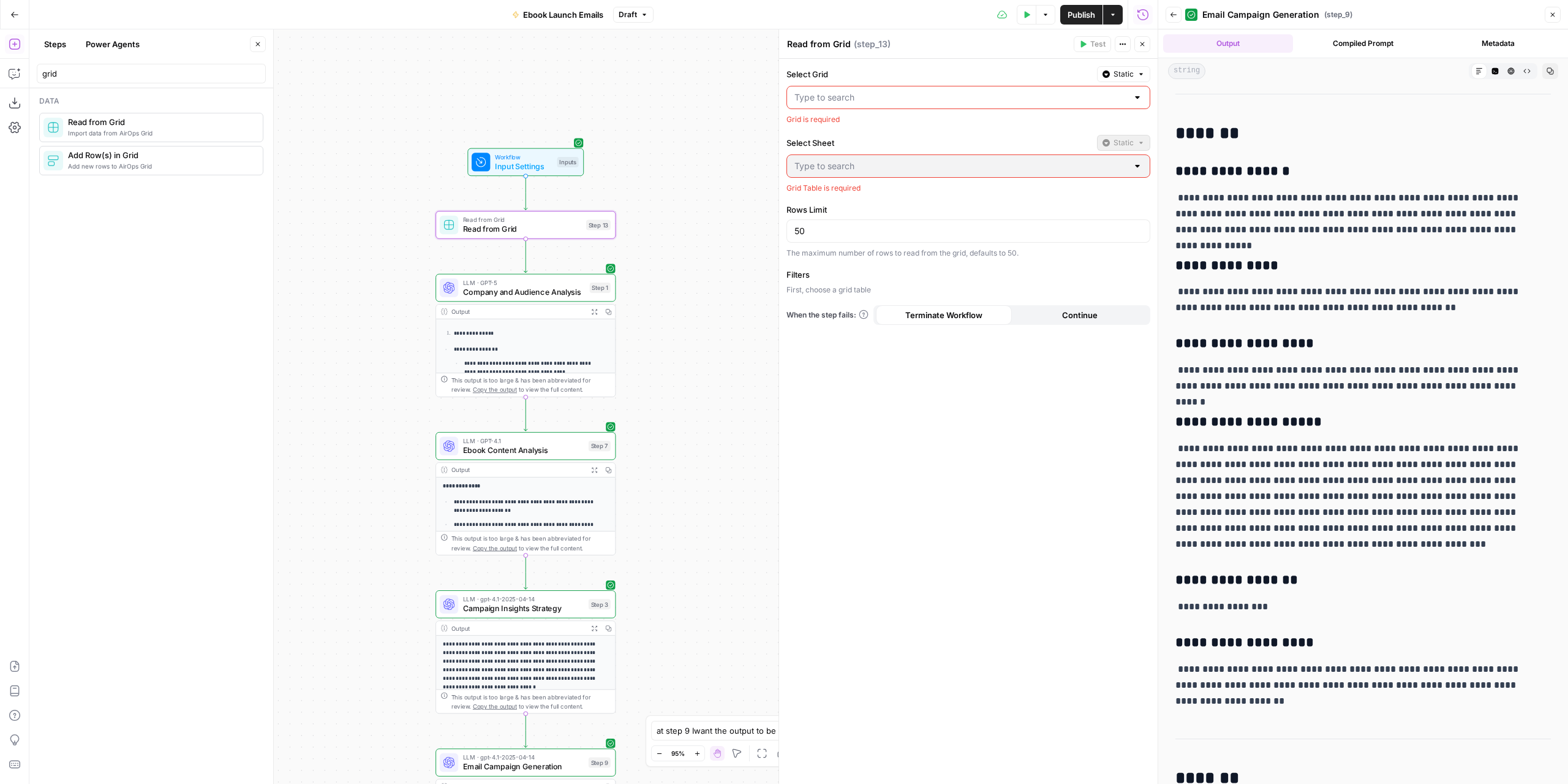
click at [854, 93] on input "Select Grid" at bounding box center [961, 97] width 333 height 12
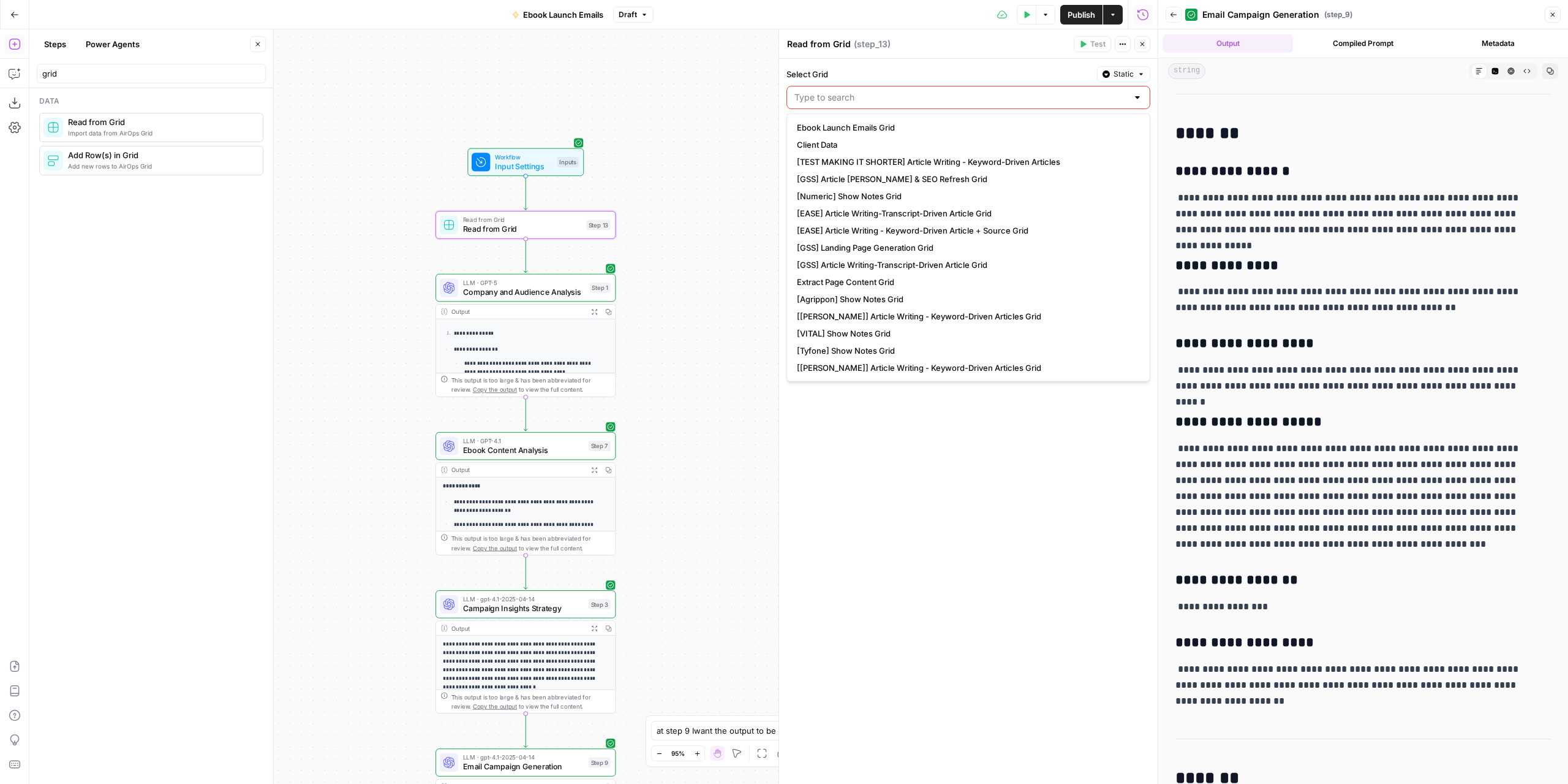
click at [1121, 74] on span "Static" at bounding box center [1124, 74] width 20 height 11
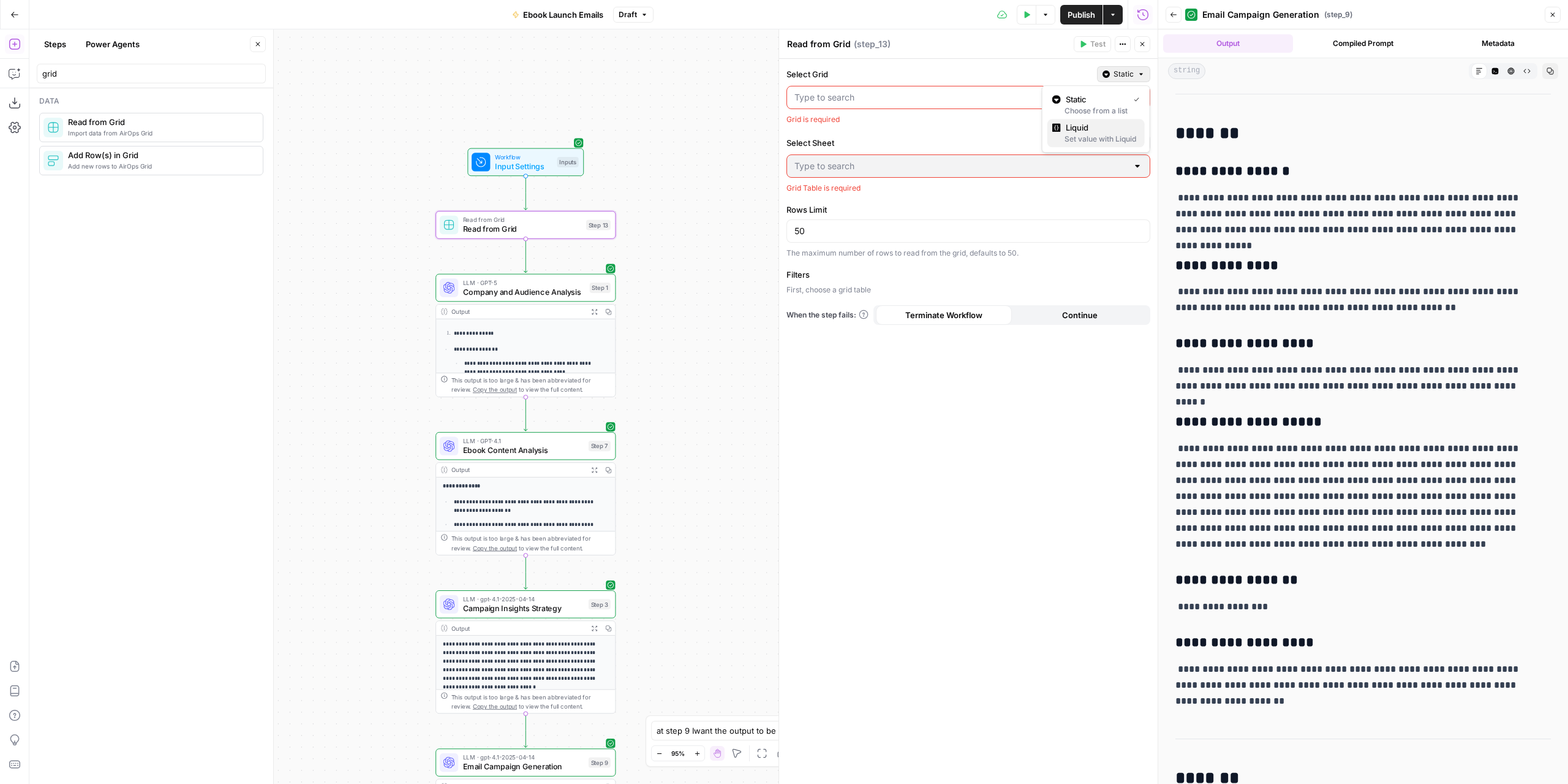
click at [1087, 131] on span "Liquid" at bounding box center [1100, 127] width 70 height 12
click at [535, 163] on span "Input Settings" at bounding box center [524, 166] width 58 height 12
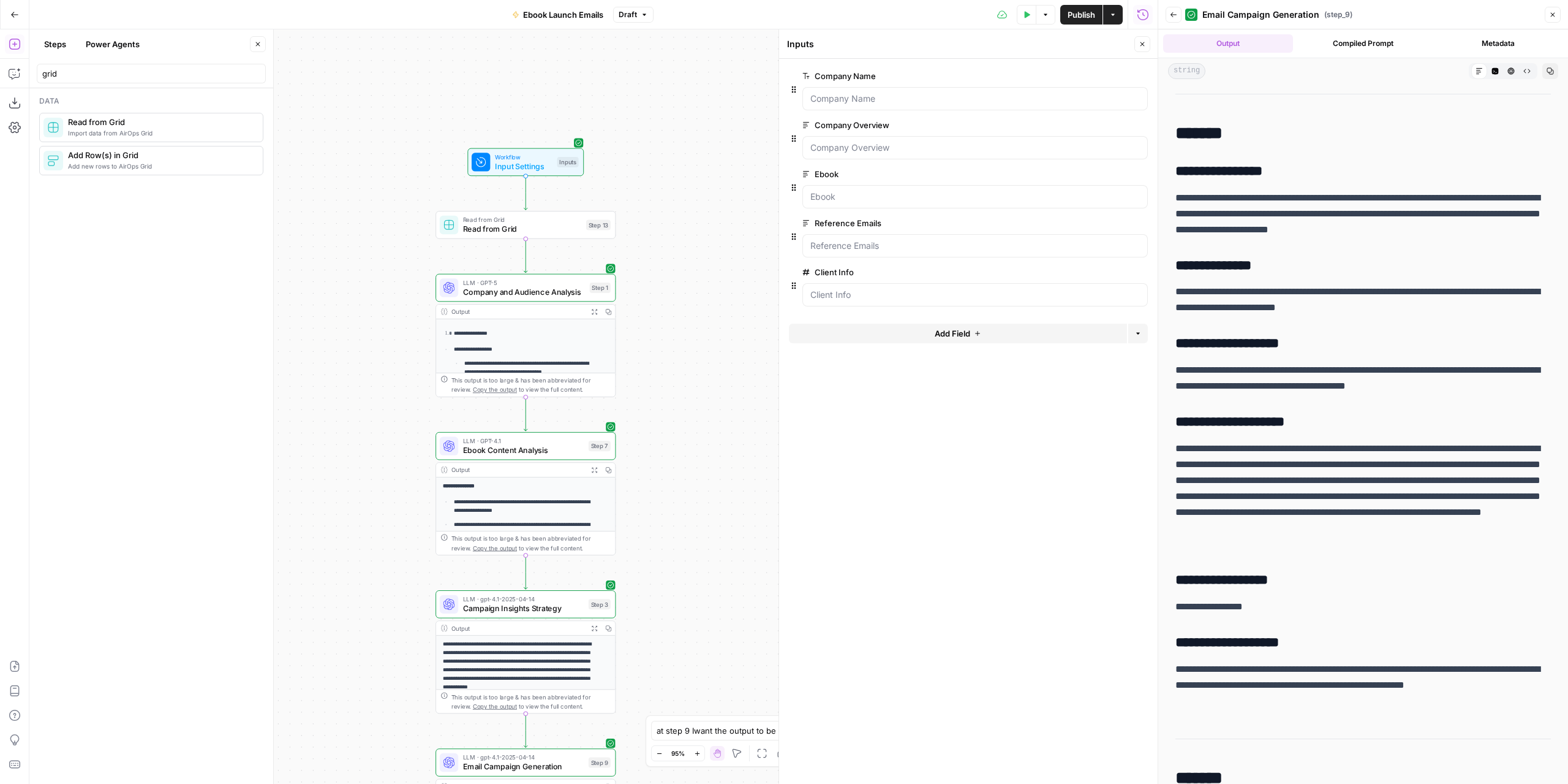
click at [1136, 45] on div "Inputs Inputs Close" at bounding box center [969, 44] width 364 height 16
click at [1027, 15] on icon "button" at bounding box center [1028, 14] width 6 height 7
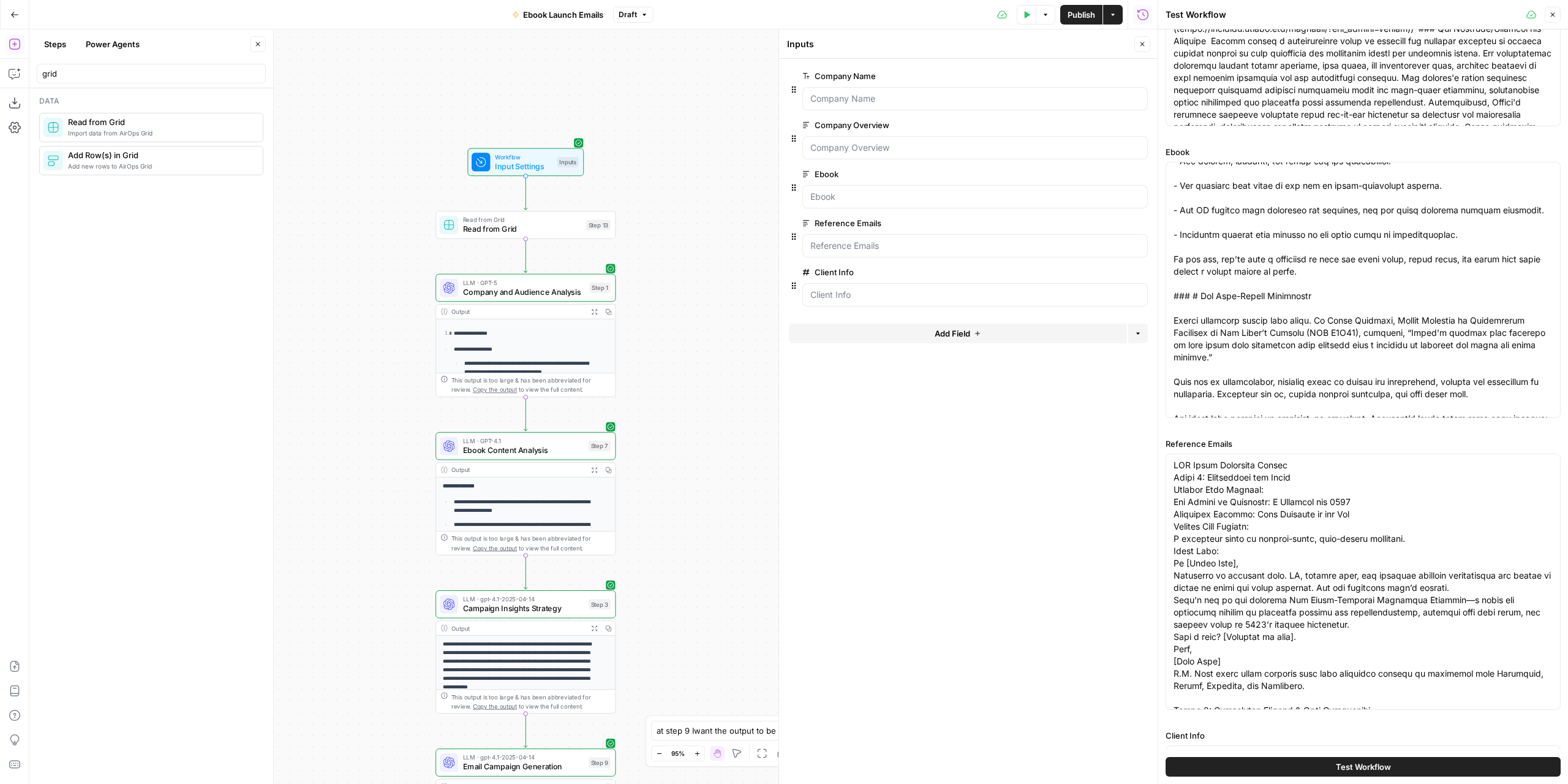
scroll to position [272, 0]
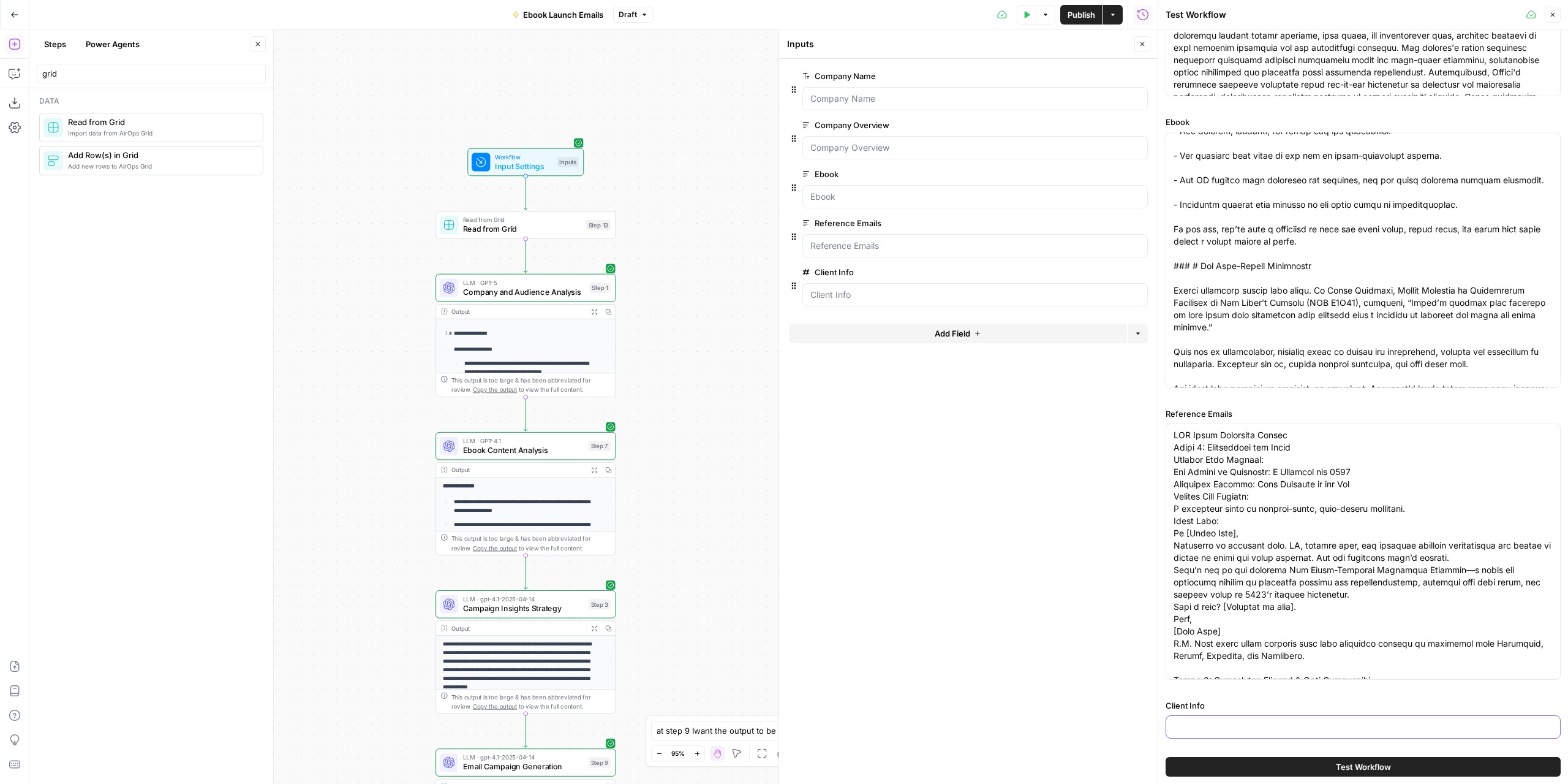
click at [1239, 721] on input "Client Info" at bounding box center [1364, 727] width 379 height 12
paste input "36162"
type input "36162"
click at [566, 224] on span "Read from Grid" at bounding box center [523, 229] width 119 height 12
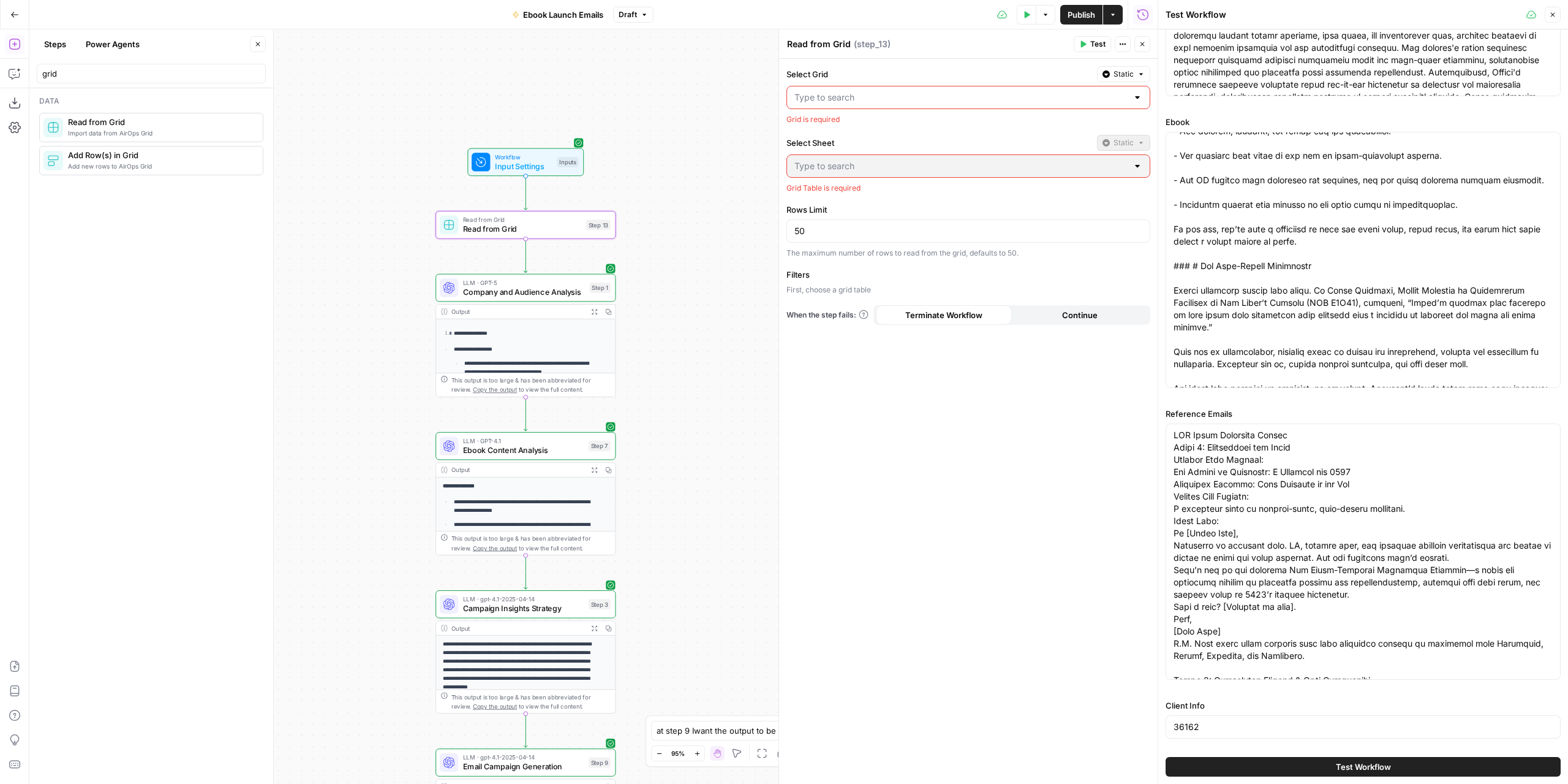
click at [1132, 77] on span "Static" at bounding box center [1124, 74] width 20 height 11
click at [1089, 126] on span "Liquid" at bounding box center [1100, 127] width 70 height 12
click at [898, 94] on p "*********" at bounding box center [959, 97] width 329 height 12
click at [1139, 98] on icon "button" at bounding box center [1139, 97] width 6 height 6
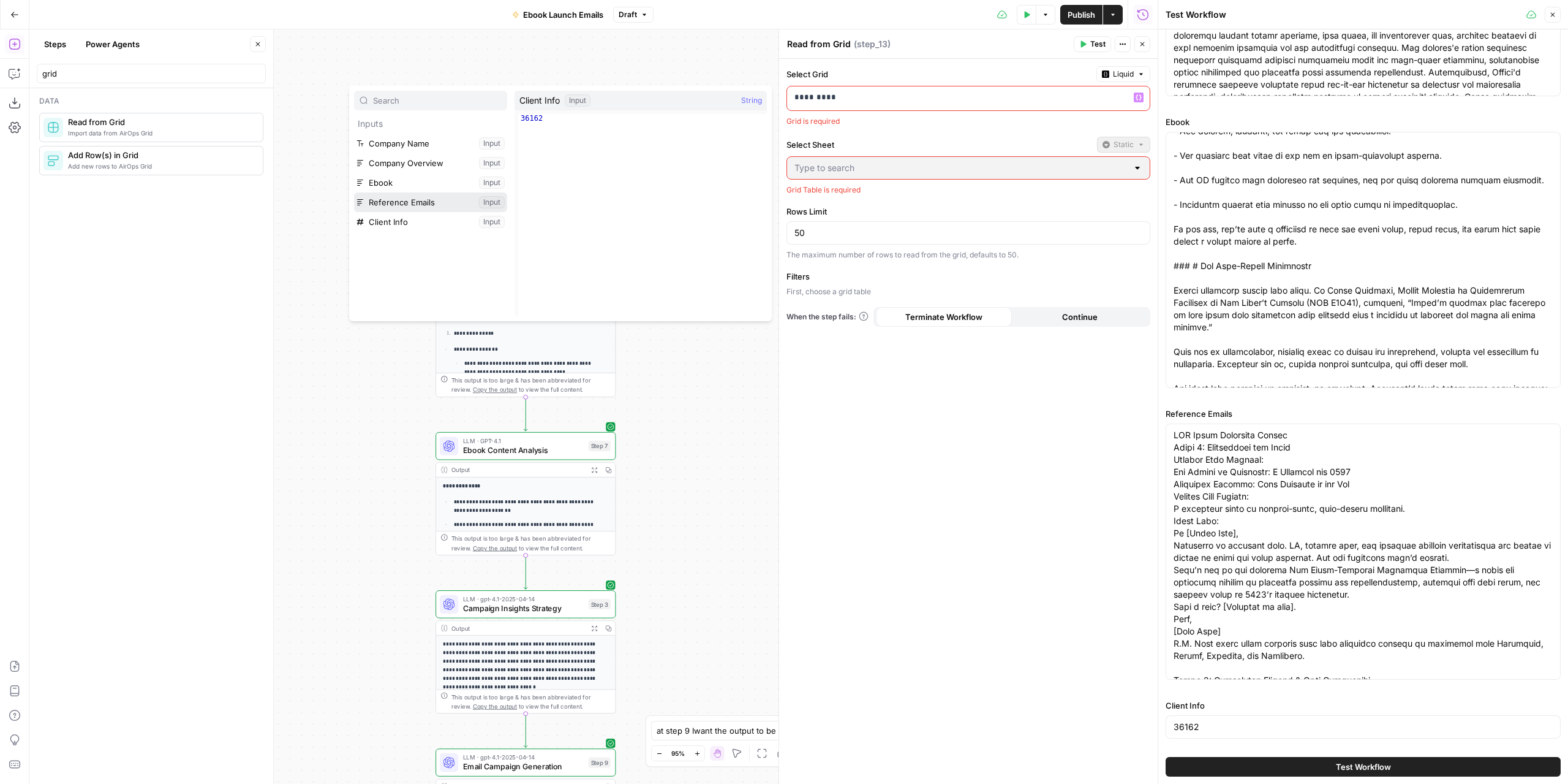
drag, startPoint x: 398, startPoint y: 204, endPoint x: 404, endPoint y: 219, distance: 16.2
click at [404, 219] on ul "Company Name Input Company Overview Input Ebook Input Reference Emails Input Cl…" at bounding box center [430, 182] width 153 height 98
click at [404, 219] on button "Select variable Client Info" at bounding box center [430, 222] width 153 height 20
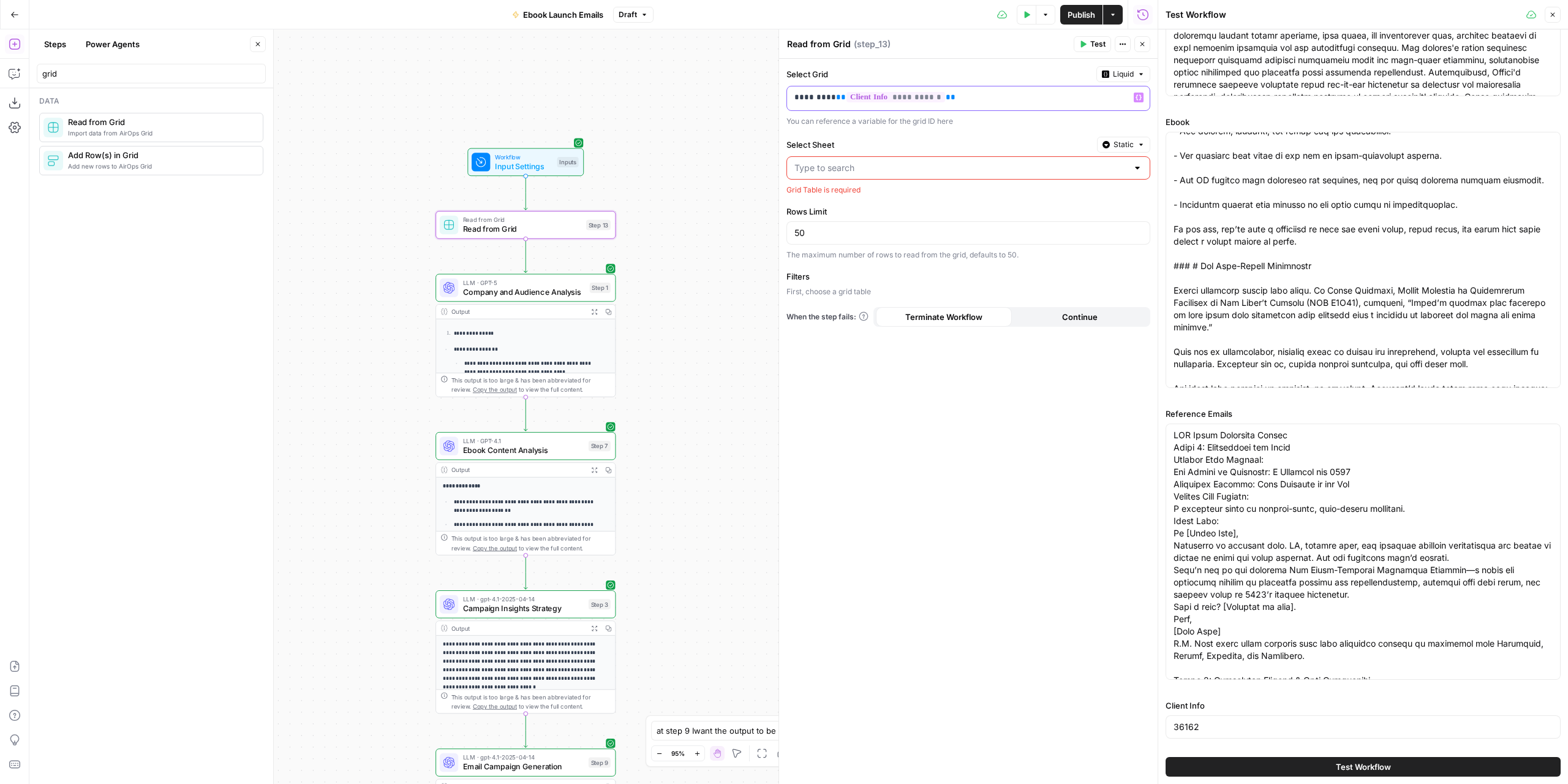
drag, startPoint x: 833, startPoint y: 101, endPoint x: 784, endPoint y: 101, distance: 49.0
click at [784, 101] on div "**********" at bounding box center [968, 406] width 379 height 754
click at [546, 155] on span "Workflow" at bounding box center [524, 156] width 58 height 9
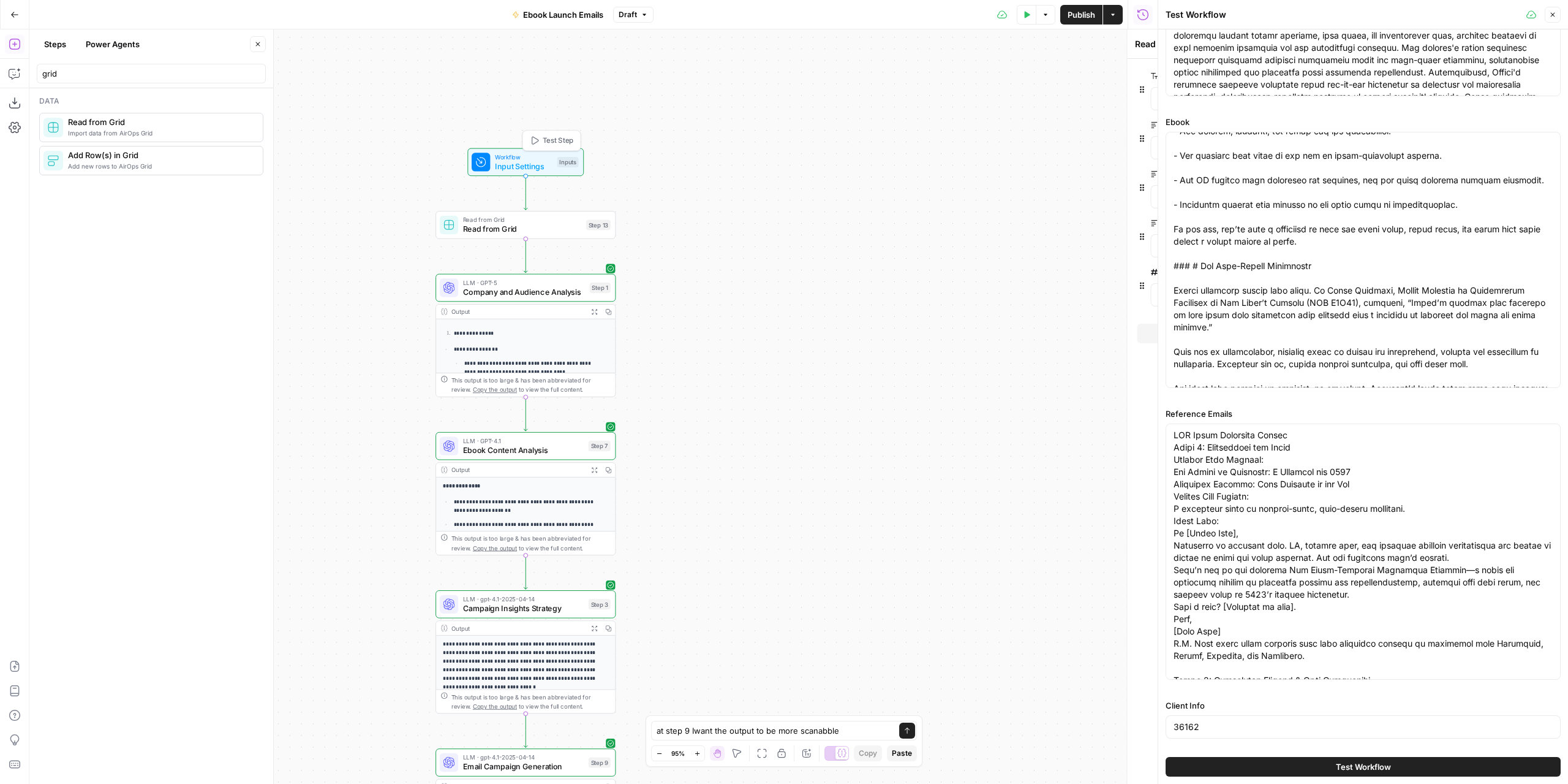
type textarea "Inputs"
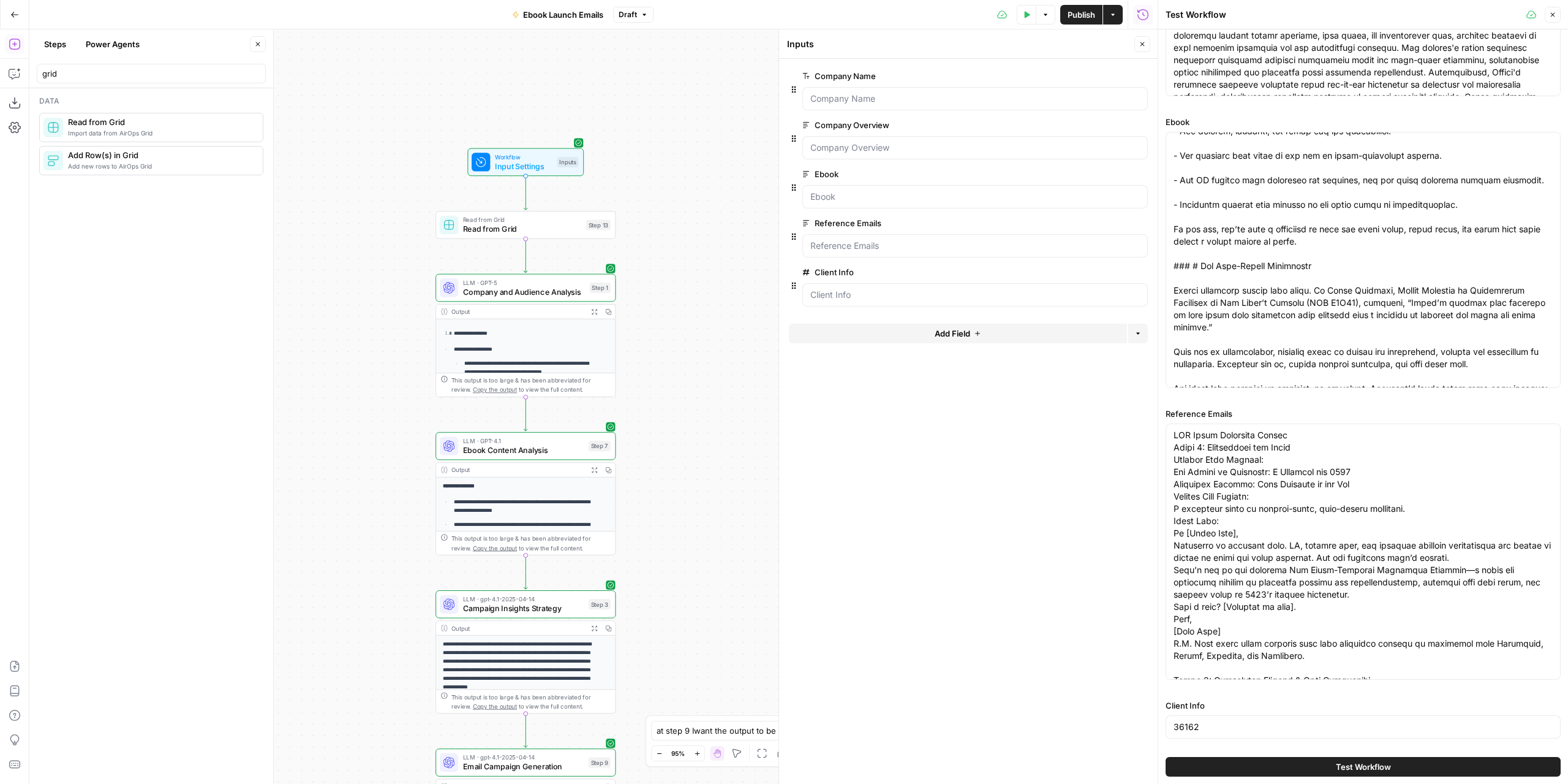
click at [853, 269] on label "Client Info" at bounding box center [941, 272] width 276 height 12
click at [853, 289] on Info "Client Info" at bounding box center [976, 295] width 329 height 12
click at [1096, 270] on span "edit field" at bounding box center [1102, 272] width 27 height 10
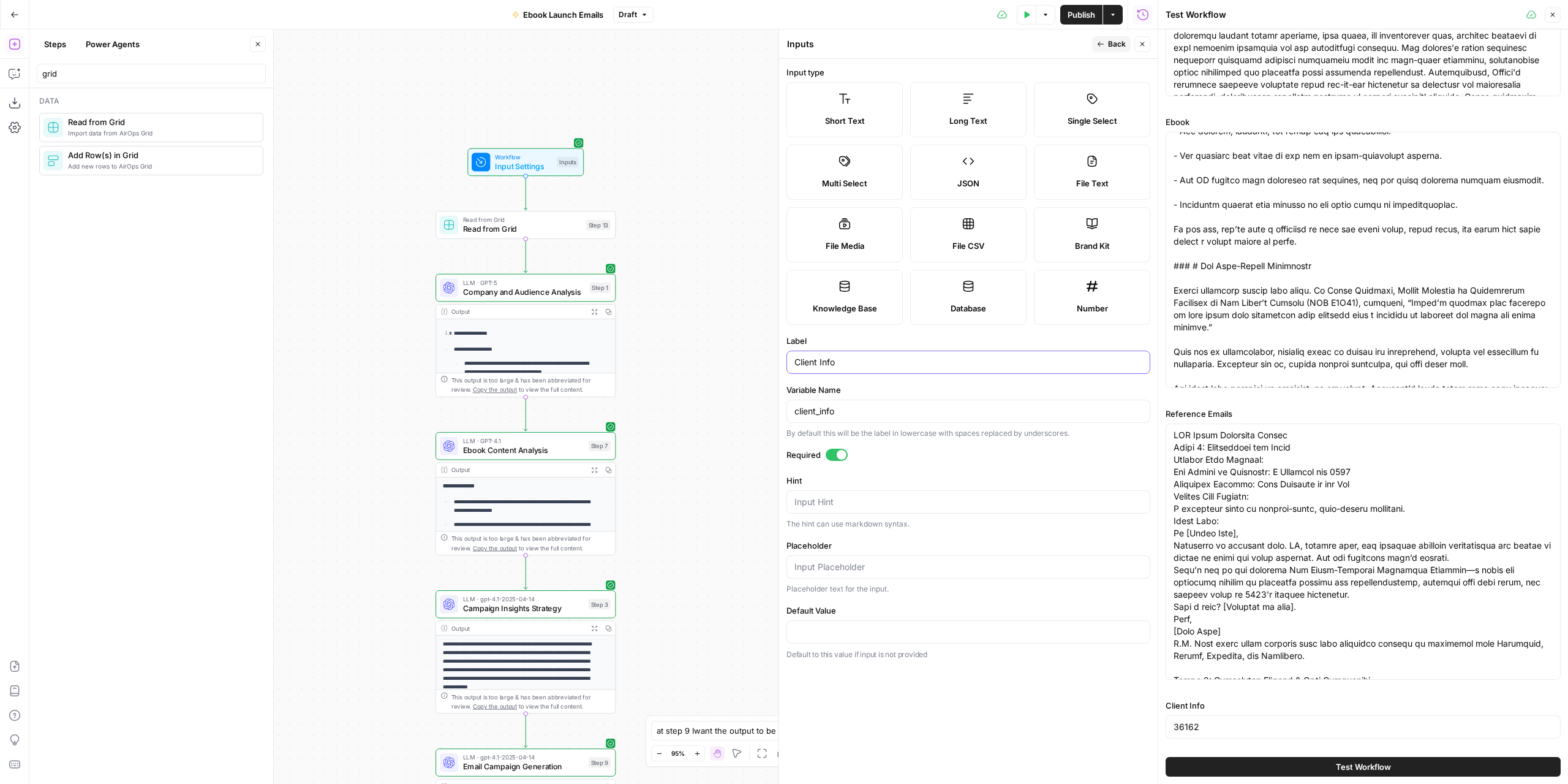
click at [852, 367] on input "Client Info" at bounding box center [968, 362] width 348 height 12
type input "Client Info Grid"
click at [1101, 46] on icon "button" at bounding box center [1100, 44] width 7 height 7
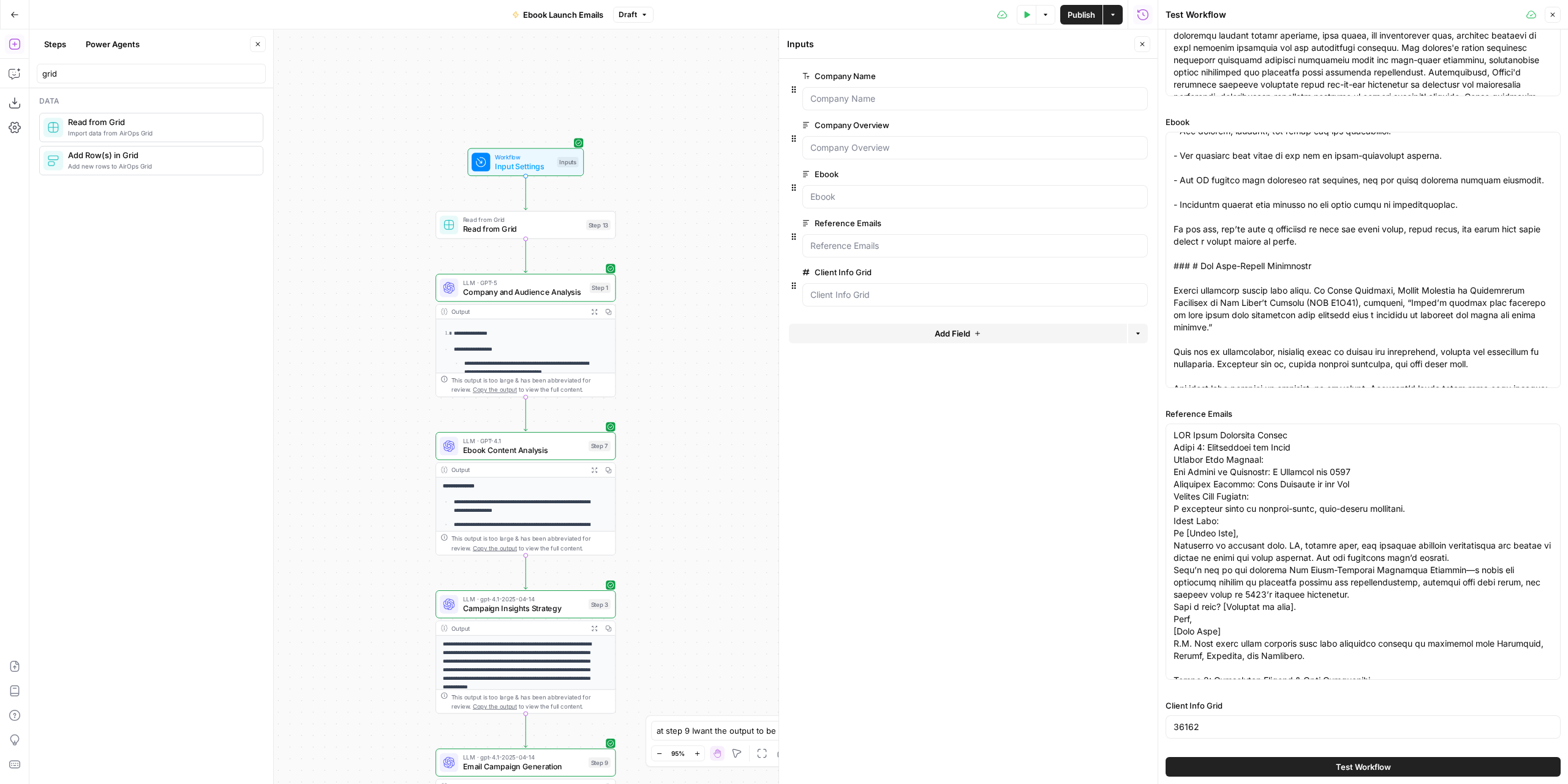
click at [908, 324] on button "Add Field" at bounding box center [958, 334] width 338 height 20
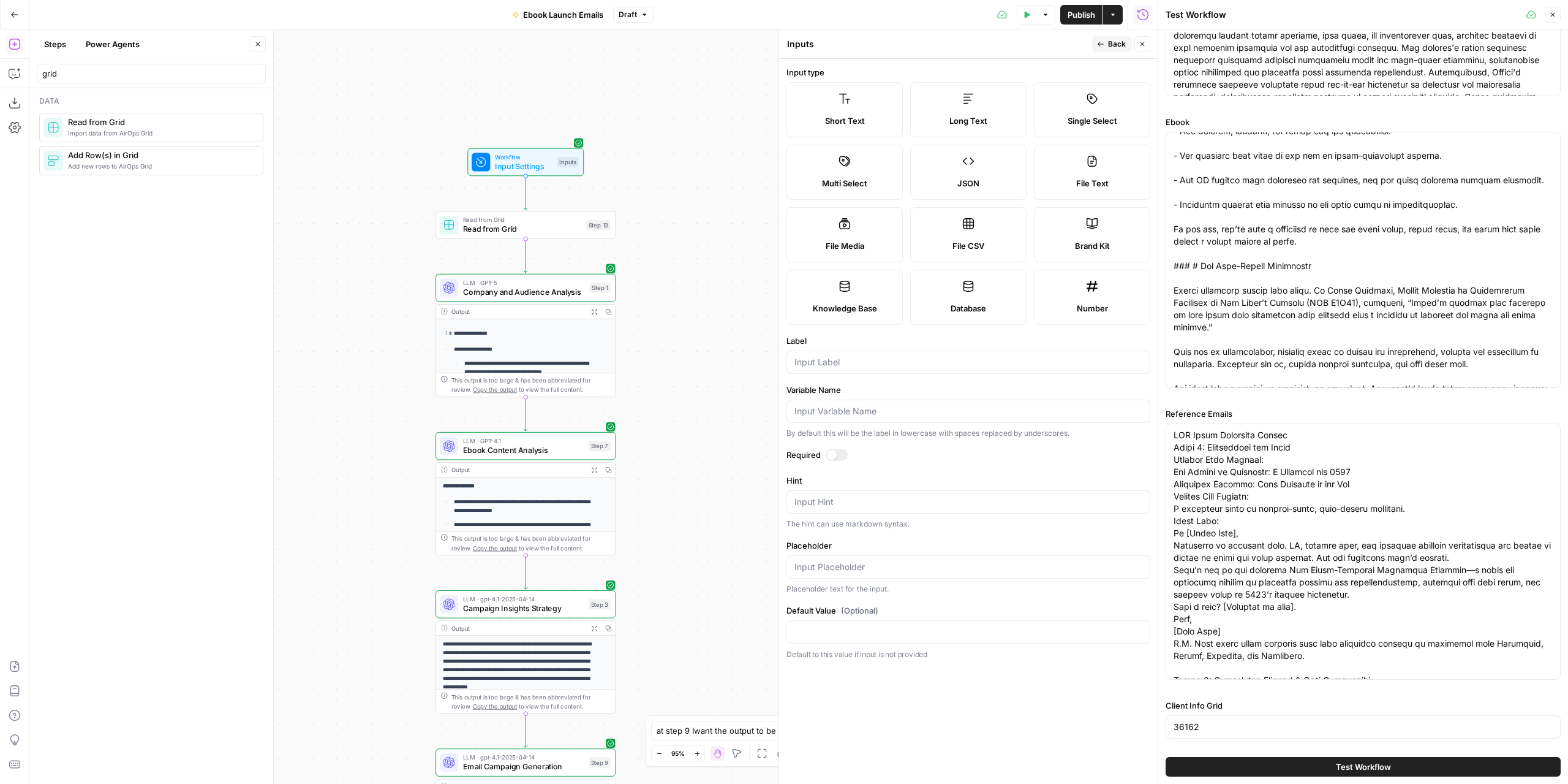
click at [1076, 304] on div "Number" at bounding box center [1092, 308] width 96 height 12
click at [885, 368] on div at bounding box center [969, 363] width 364 height 23
type input "Client Info Sheet"
click at [843, 450] on div at bounding box center [837, 455] width 22 height 12
click at [1103, 46] on icon "button" at bounding box center [1100, 44] width 7 height 7
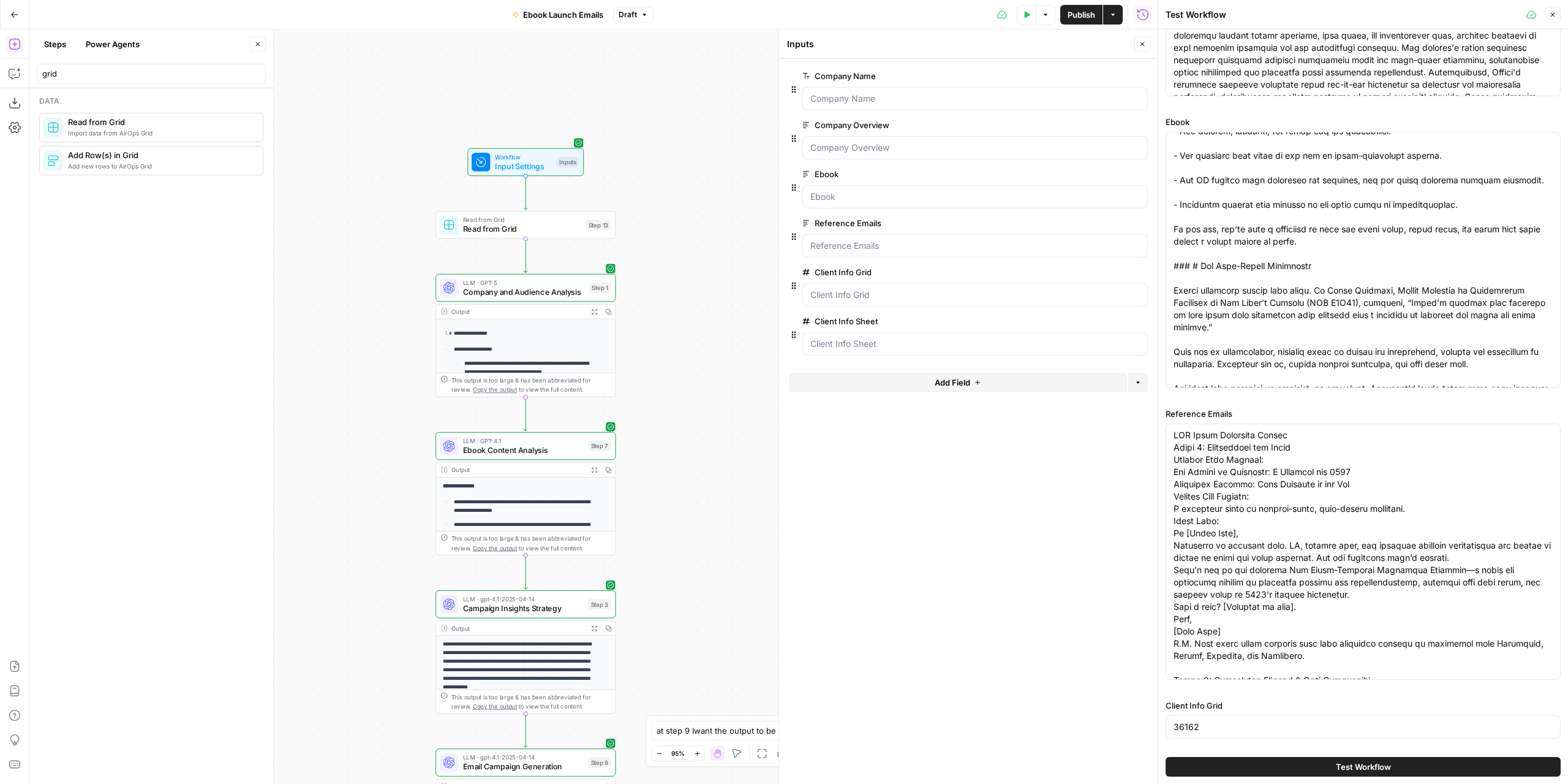
scroll to position [329, 0]
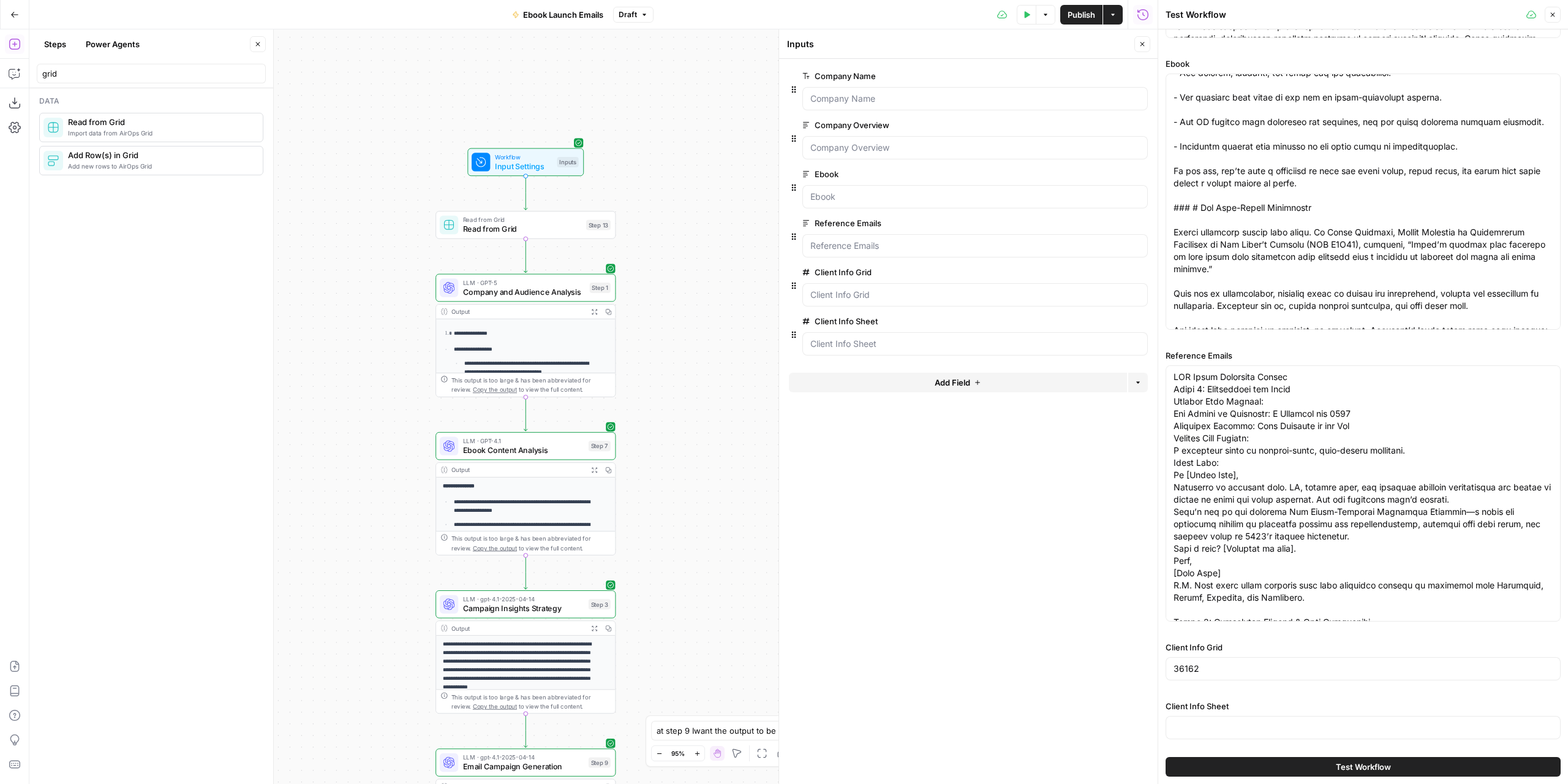
click at [1240, 717] on div at bounding box center [1364, 728] width 396 height 23
paste input "47173"
type input "47173"
click at [1067, 700] on form "Company Name edit field Delete group Company Overview edit field Delete group E…" at bounding box center [969, 421] width 379 height 725
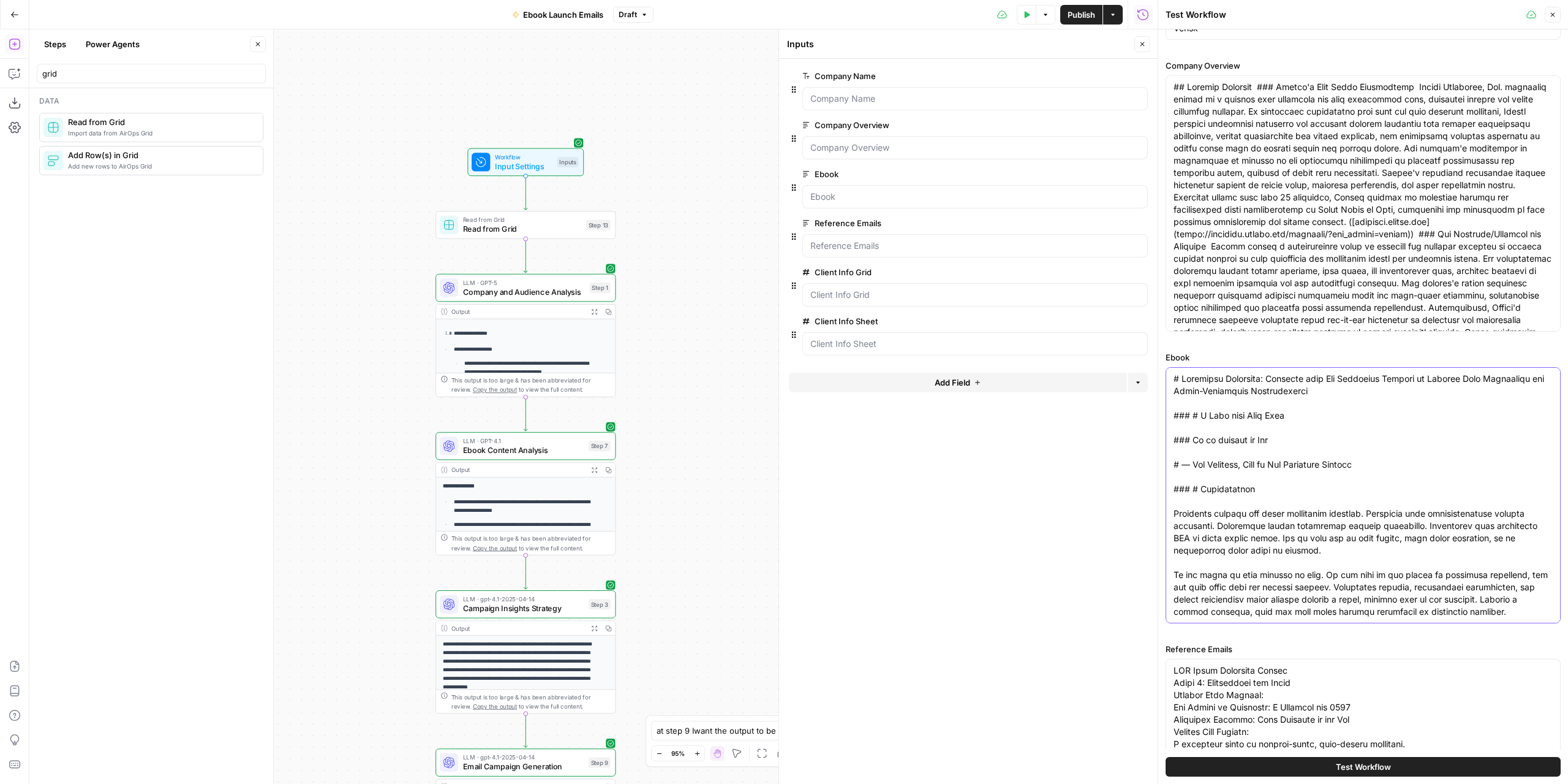
scroll to position [0, 0]
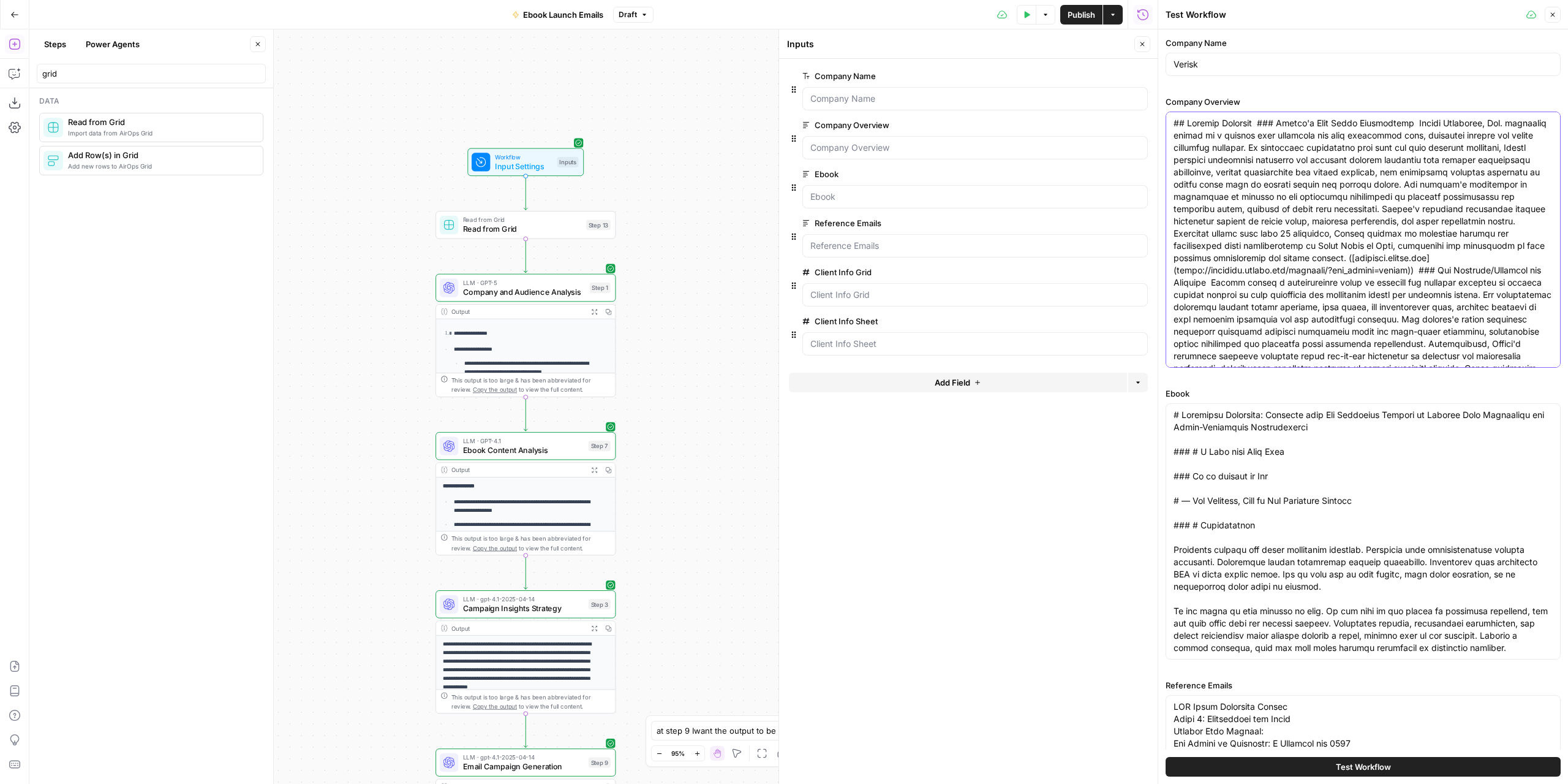
click at [1266, 195] on textarea "Company Overview" at bounding box center [1364, 398] width 379 height 564
click at [556, 230] on span "Read from Grid" at bounding box center [523, 229] width 119 height 12
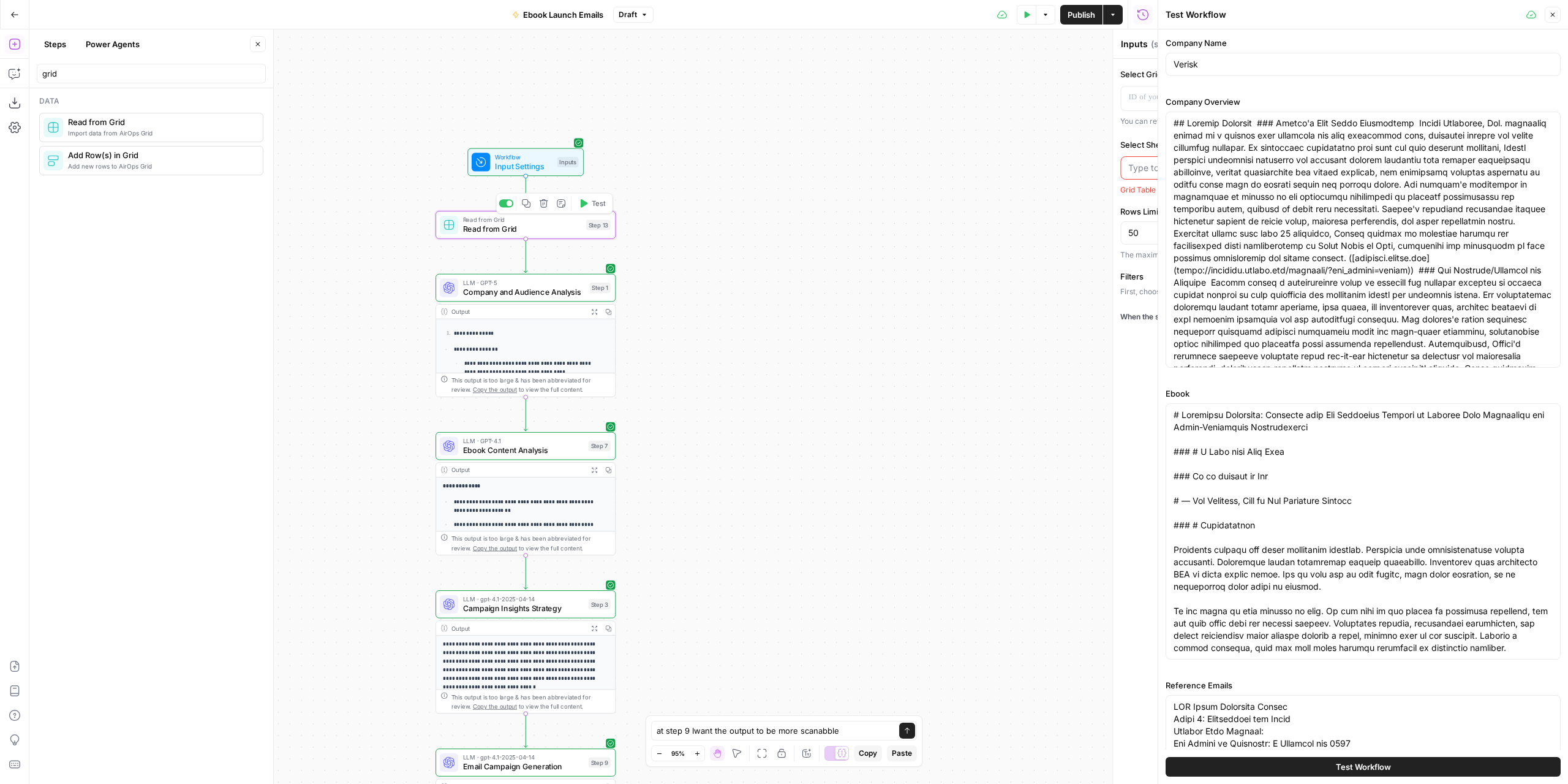
type textarea "Read from Grid"
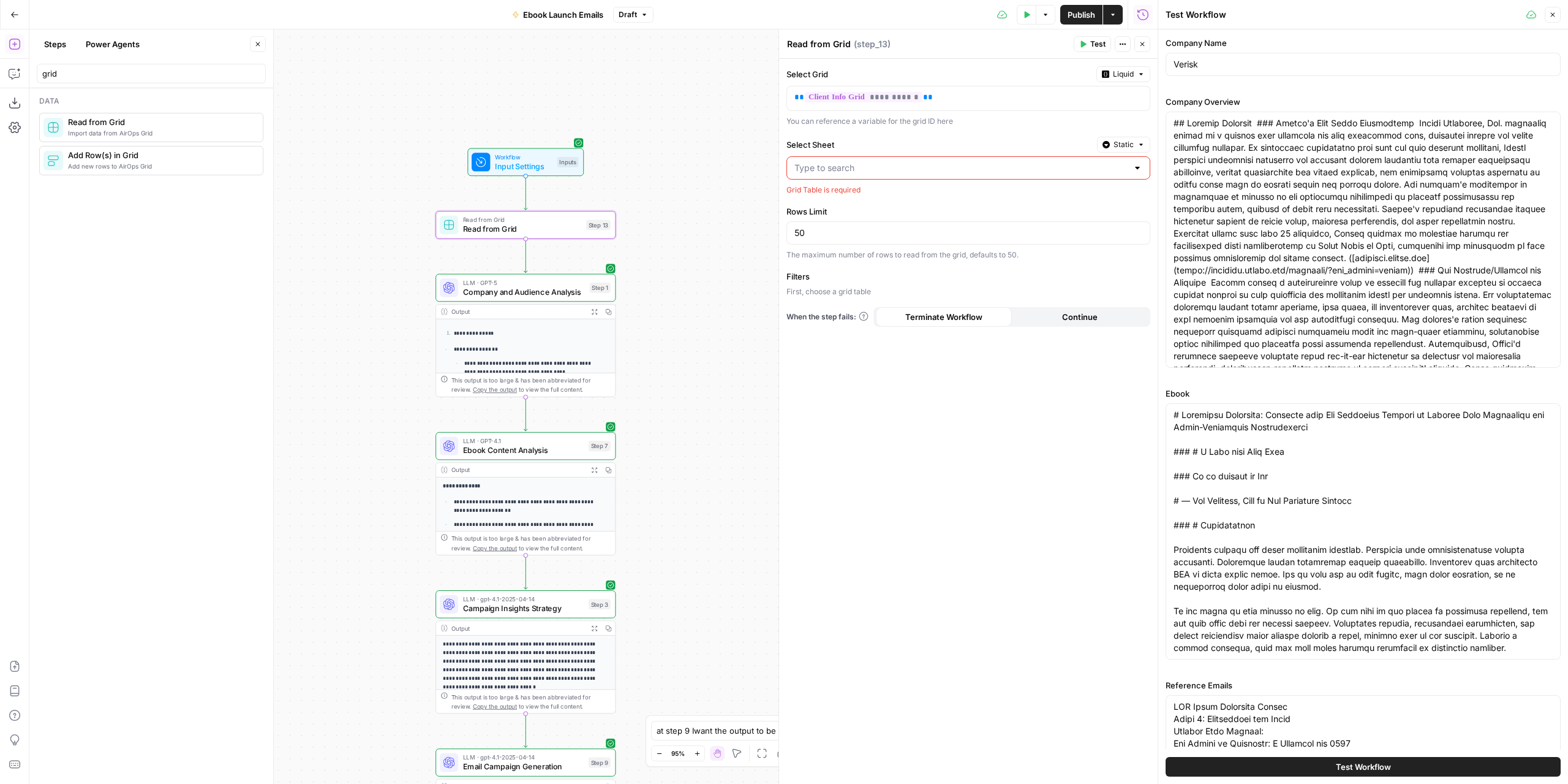
click at [1020, 169] on input "Select Sheet" at bounding box center [961, 167] width 333 height 12
click at [1120, 139] on span "Static" at bounding box center [1124, 144] width 20 height 11
click at [1091, 195] on span "Liquid" at bounding box center [1100, 197] width 70 height 12
click at [1134, 167] on div "********* Variables Menu" at bounding box center [968, 169] width 362 height 24
click at [1139, 165] on icon "button" at bounding box center [1139, 167] width 6 height 6
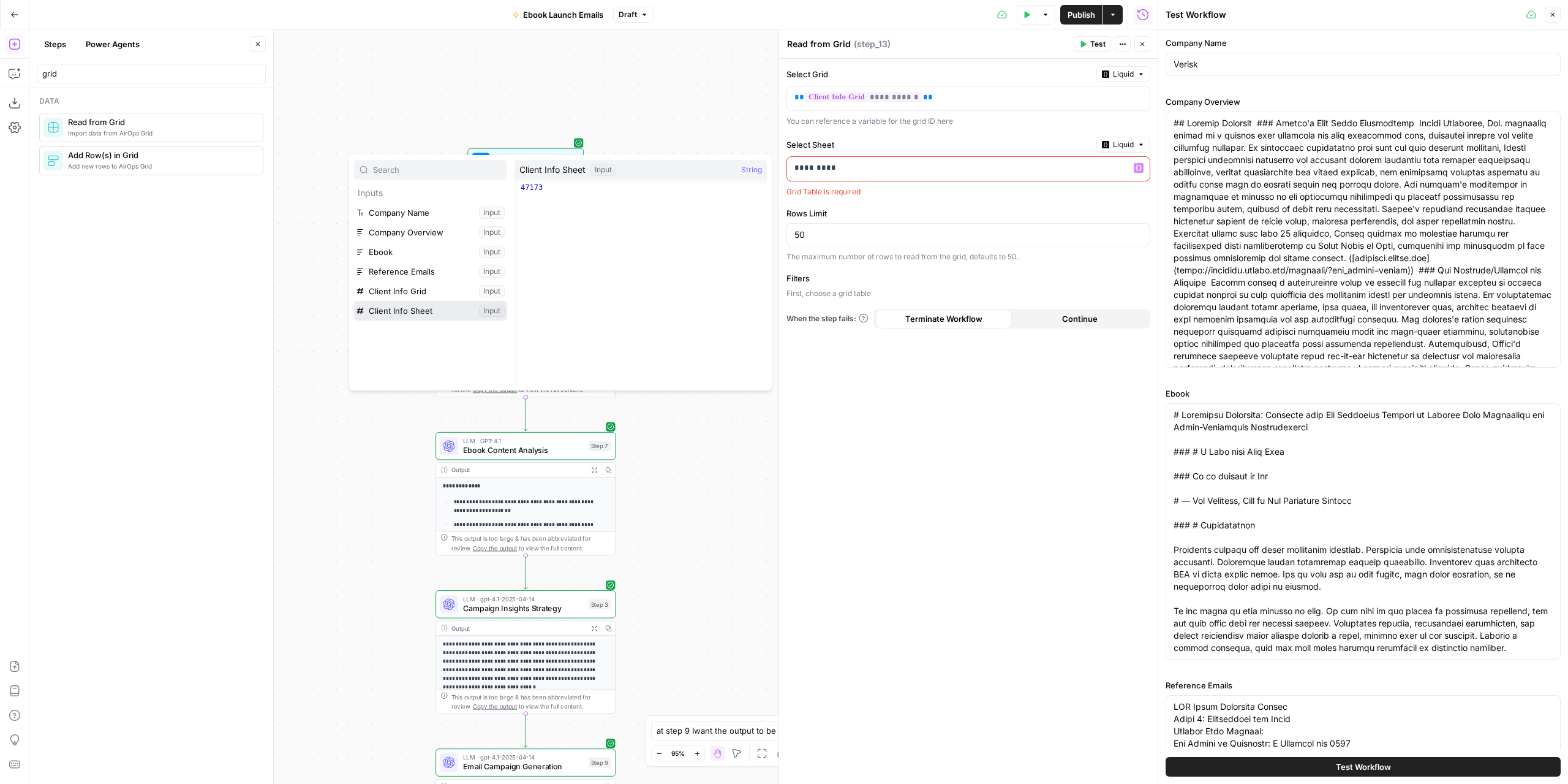
click at [407, 306] on button "Select variable Client Info Sheet" at bounding box center [430, 311] width 153 height 20
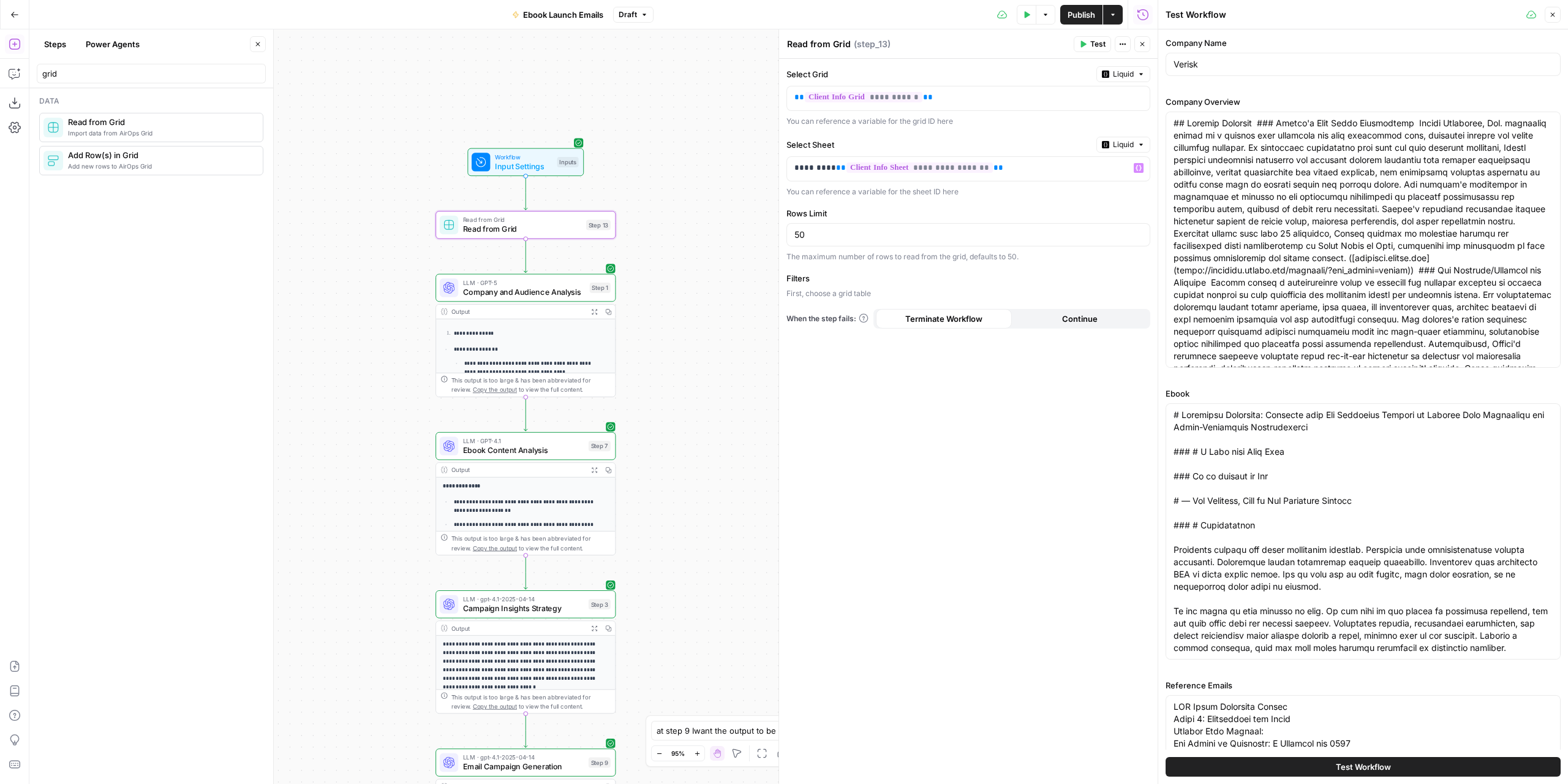
click at [917, 404] on div "**********" at bounding box center [969, 421] width 379 height 725
click at [583, 203] on icon "button" at bounding box center [584, 204] width 7 height 8
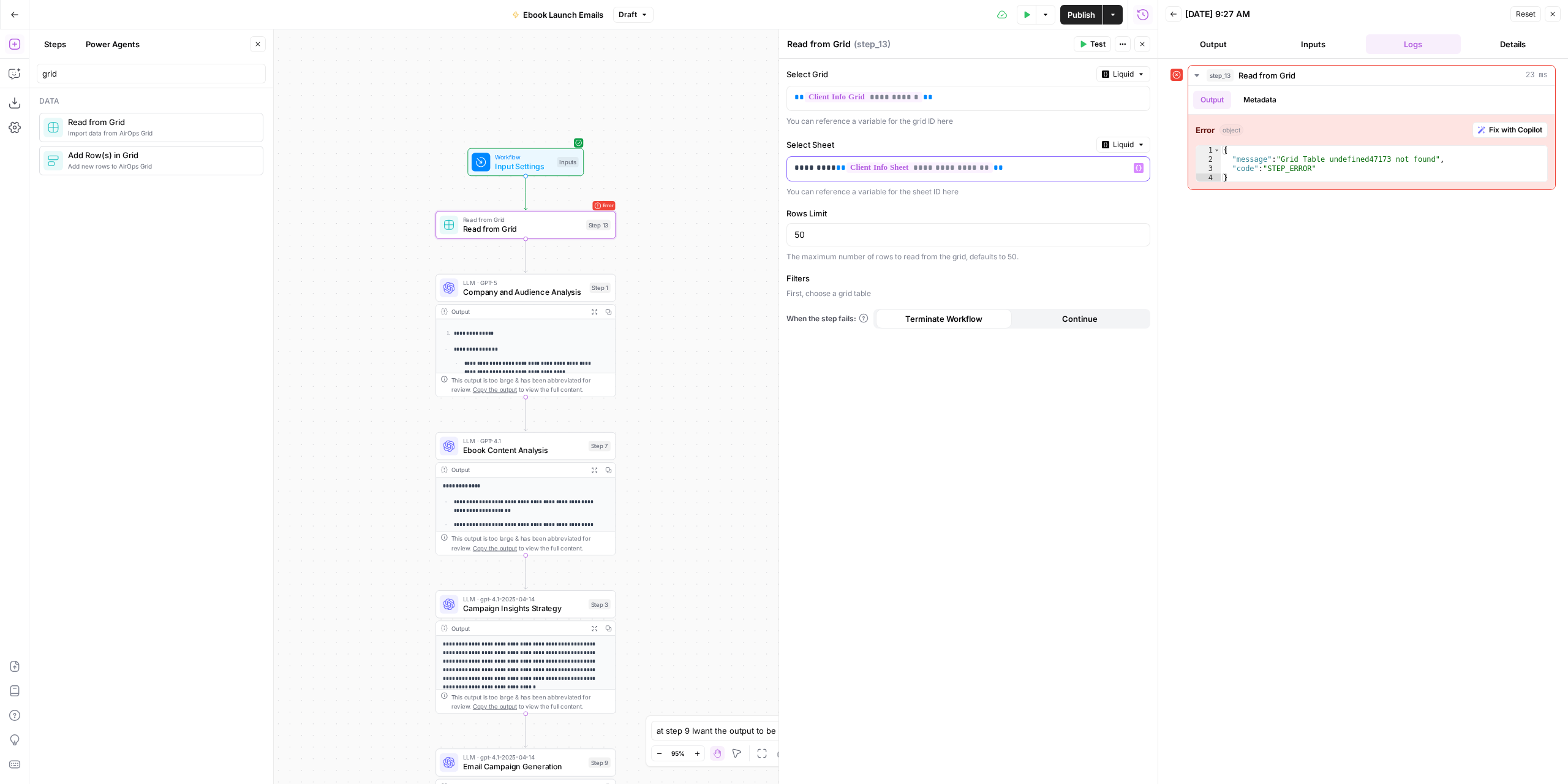
drag, startPoint x: 832, startPoint y: 164, endPoint x: 789, endPoint y: 166, distance: 43.0
click at [789, 166] on div "**********" at bounding box center [958, 169] width 343 height 24
click at [938, 207] on label "Rows Limit" at bounding box center [969, 213] width 364 height 12
click at [938, 228] on input "50" at bounding box center [968, 234] width 348 height 12
click at [587, 202] on icon "button" at bounding box center [583, 203] width 9 height 9
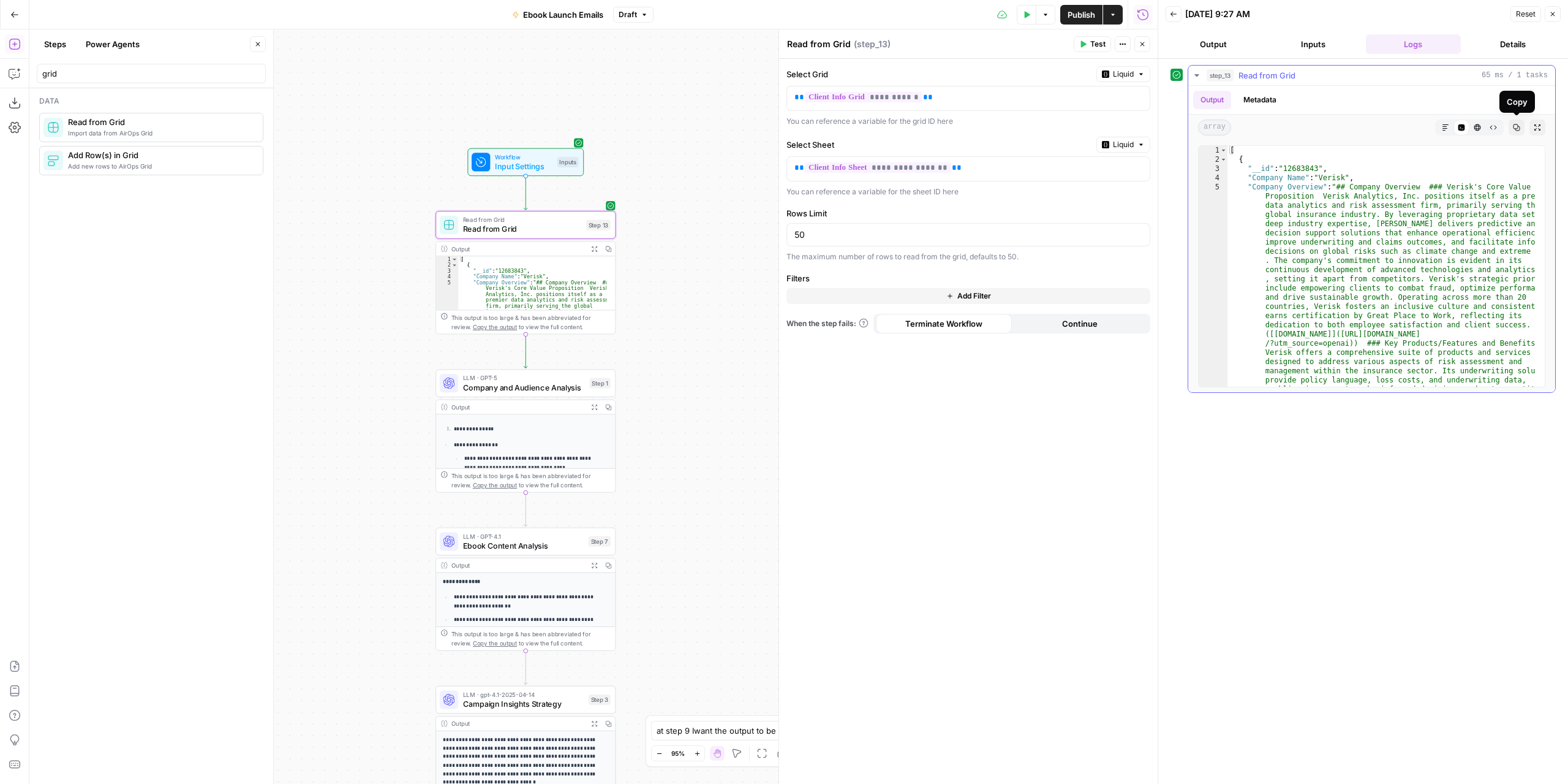
click at [1537, 124] on icon "button" at bounding box center [1537, 127] width 7 height 7
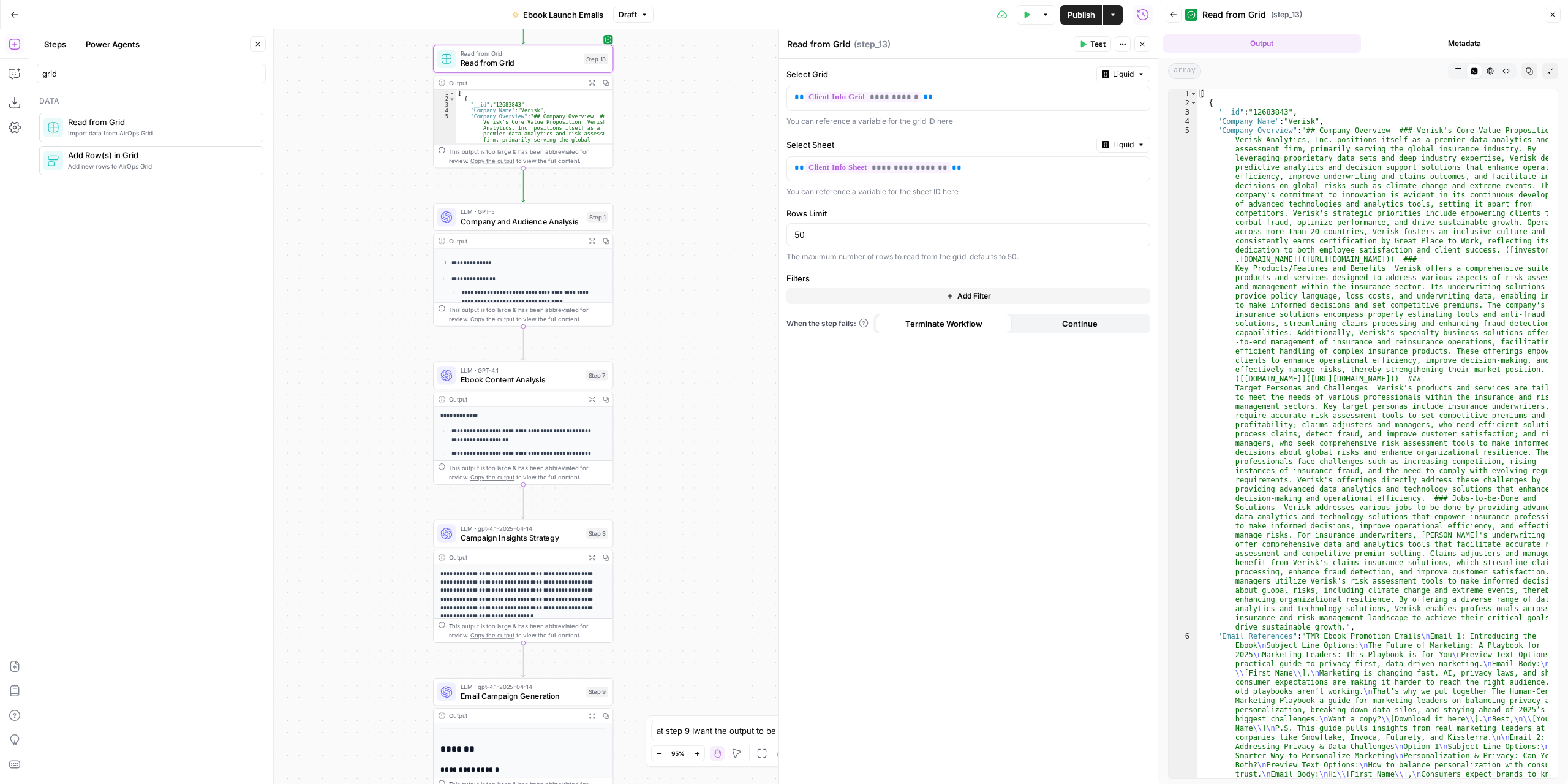
drag, startPoint x: 686, startPoint y: 430, endPoint x: 636, endPoint y: 254, distance: 183.0
click at [681, 261] on div "Workflow Input Settings Inputs Read from Grid Read from Grid Step 13 Output Exp…" at bounding box center [594, 406] width 1129 height 754
click at [565, 216] on span "Company and Audience Analysis" at bounding box center [519, 217] width 122 height 12
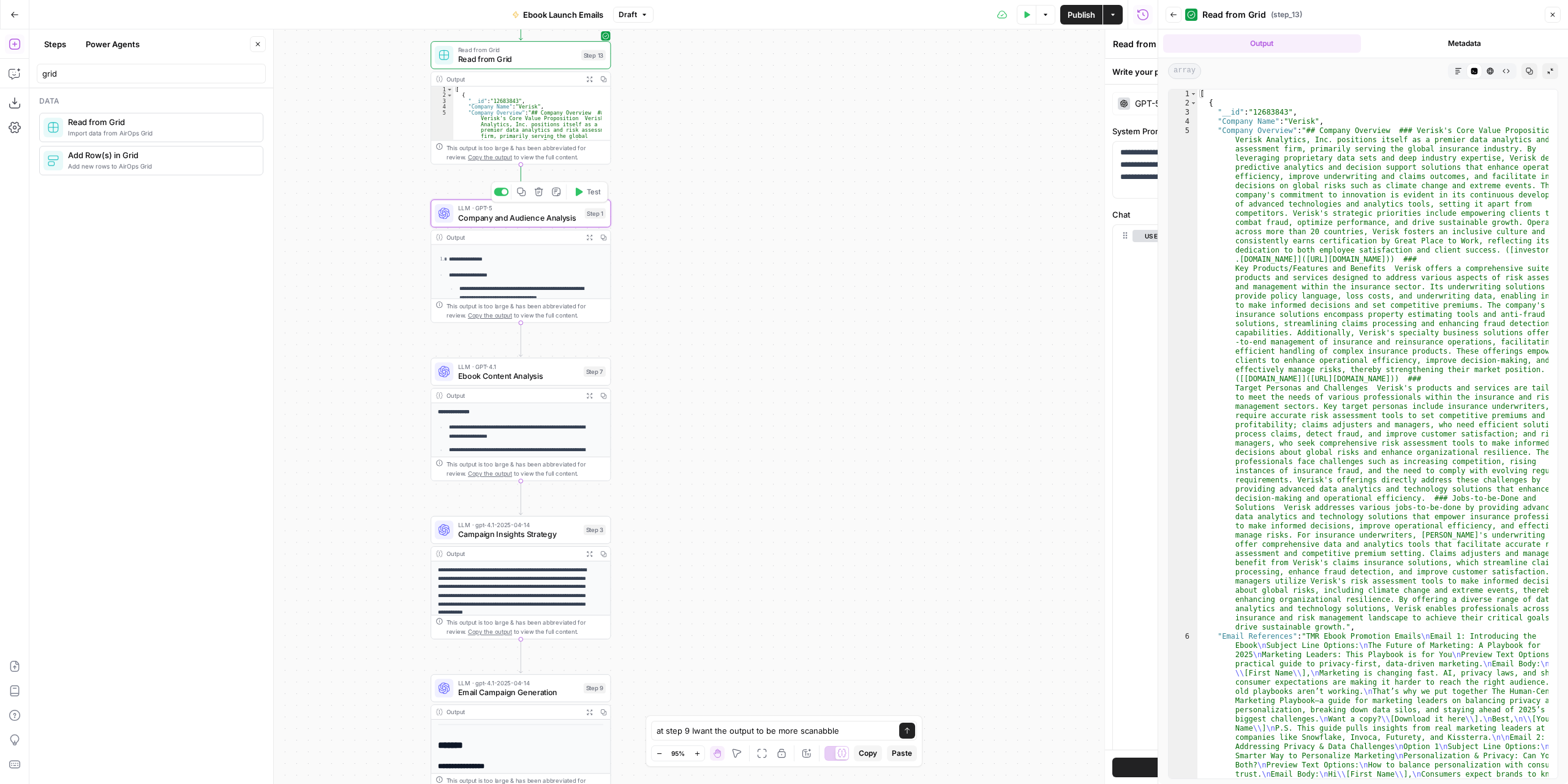
type textarea "Company and Audience Analysis"
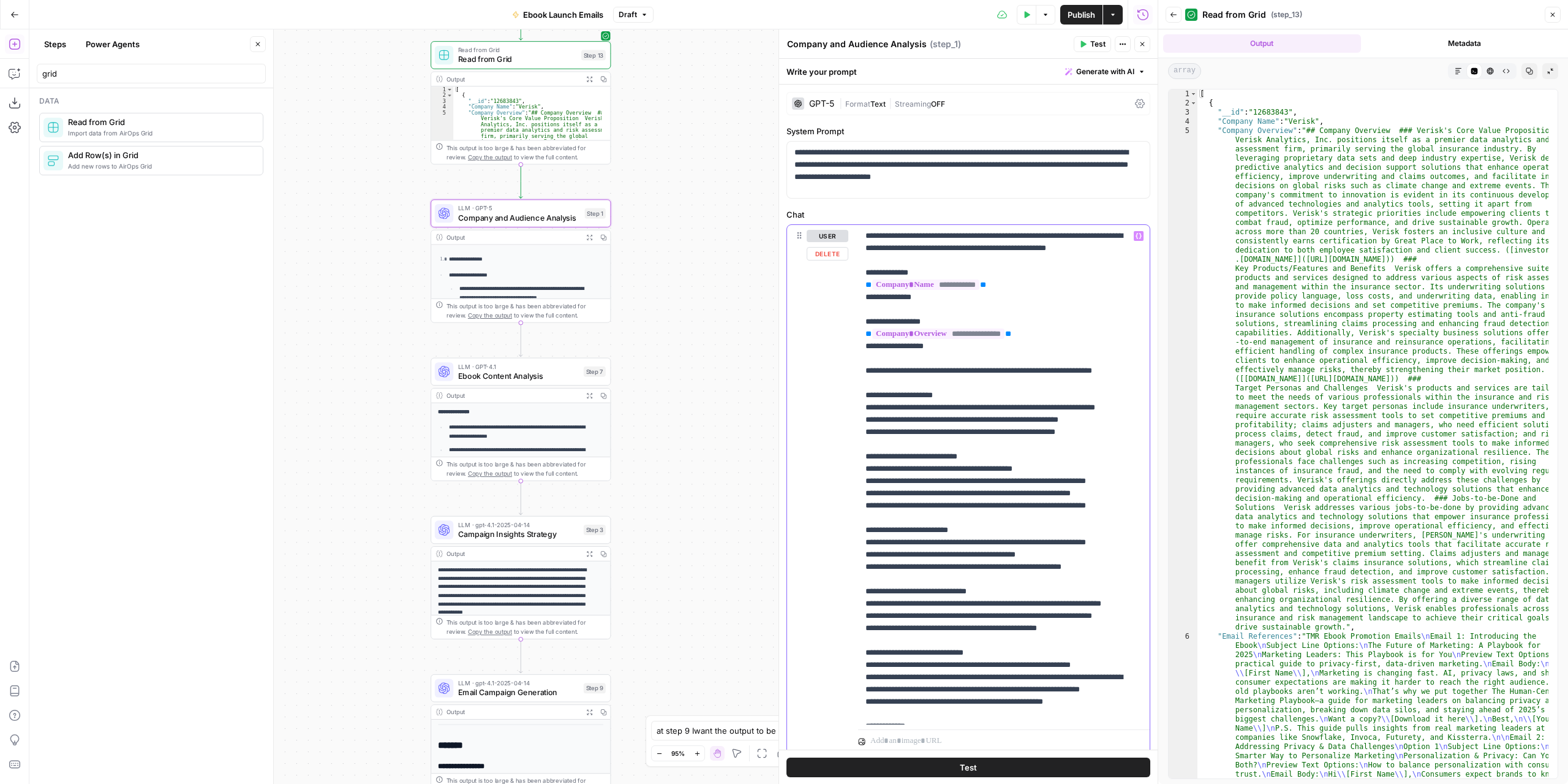
drag, startPoint x: 1028, startPoint y: 300, endPoint x: 861, endPoint y: 299, distance: 167.0
click at [861, 299] on div "**********" at bounding box center [1004, 474] width 291 height 499
click at [1136, 233] on icon "button" at bounding box center [1139, 235] width 6 height 6
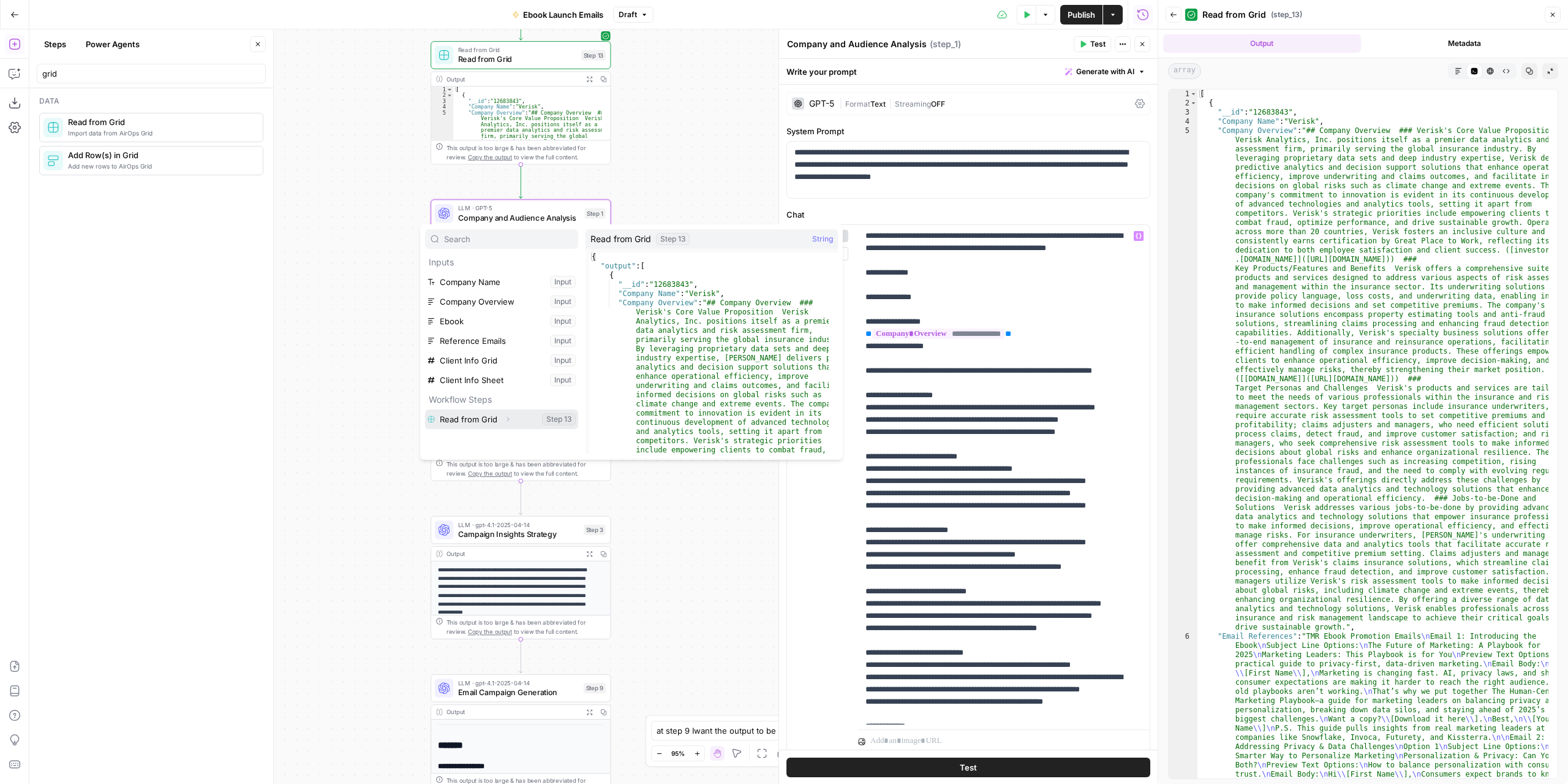
click at [509, 416] on icon "button" at bounding box center [507, 419] width 7 height 7
click at [471, 438] on button "Expand" at bounding box center [476, 438] width 16 height 16
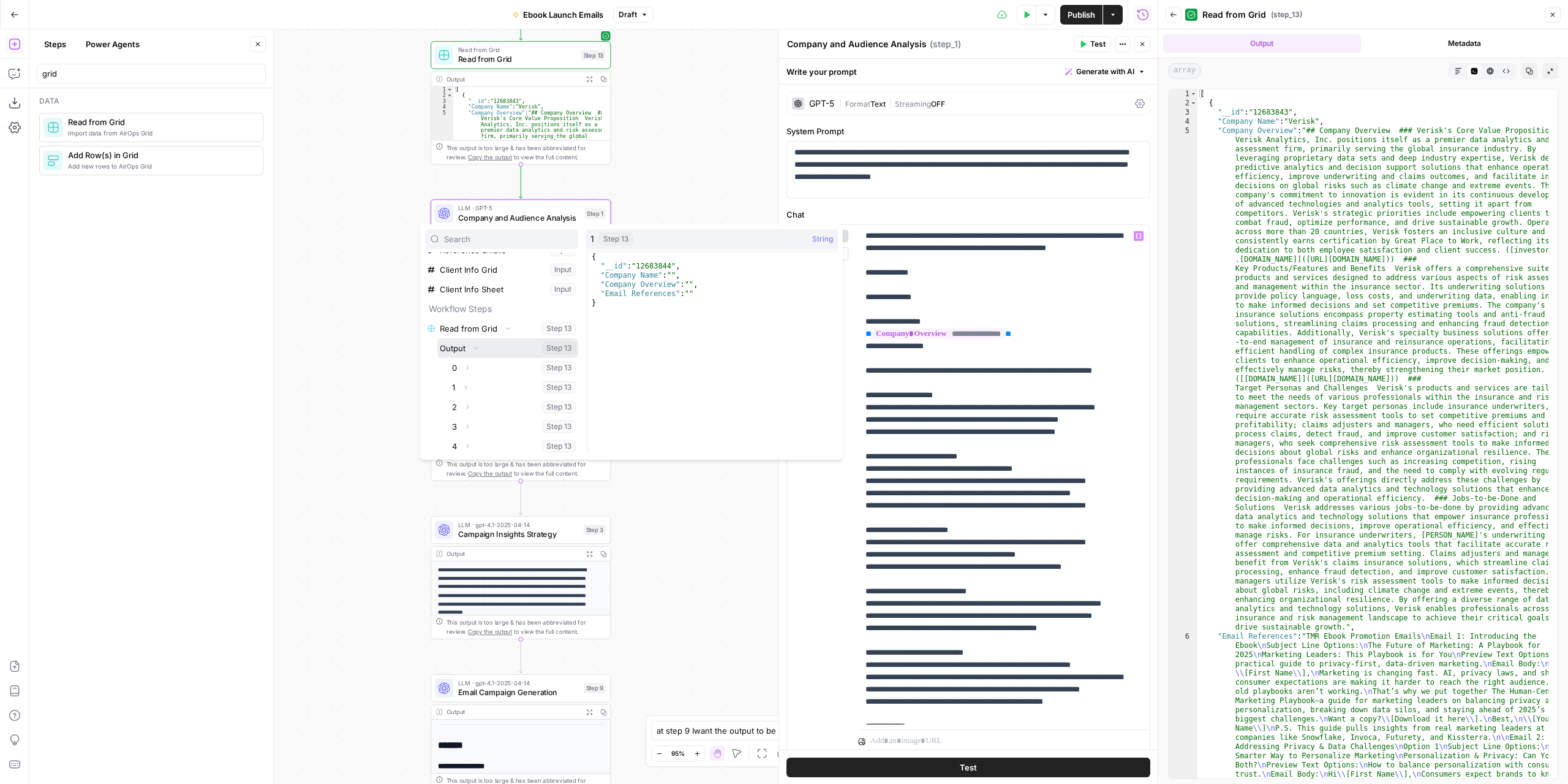
scroll to position [91, 0]
click at [474, 382] on button "Select variable 1" at bounding box center [513, 387] width 128 height 20
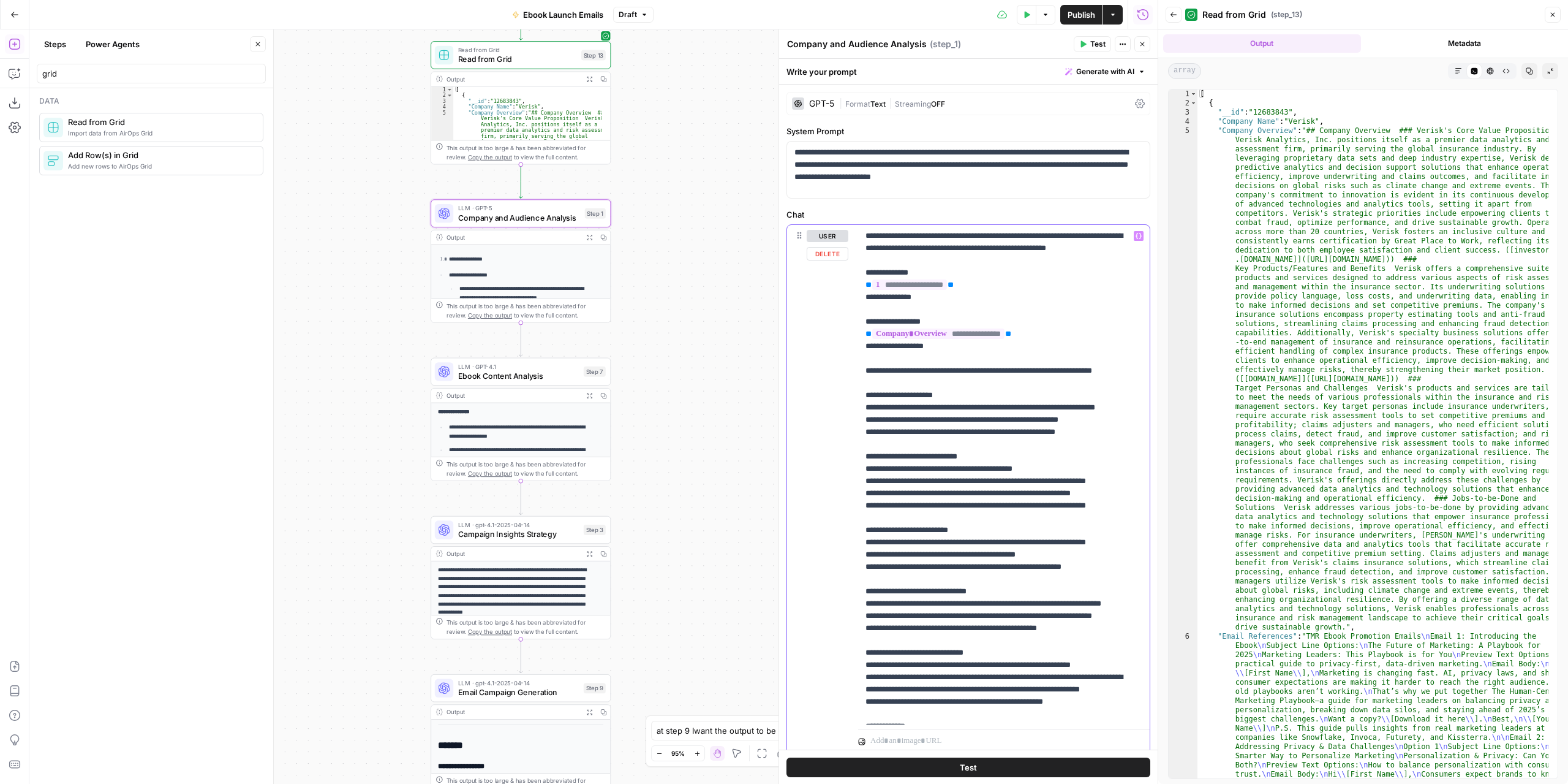
drag, startPoint x: 963, startPoint y: 295, endPoint x: 856, endPoint y: 296, distance: 107.0
click at [856, 296] on div "**********" at bounding box center [968, 489] width 362 height 528
click at [1136, 233] on icon "button" at bounding box center [1139, 235] width 6 height 6
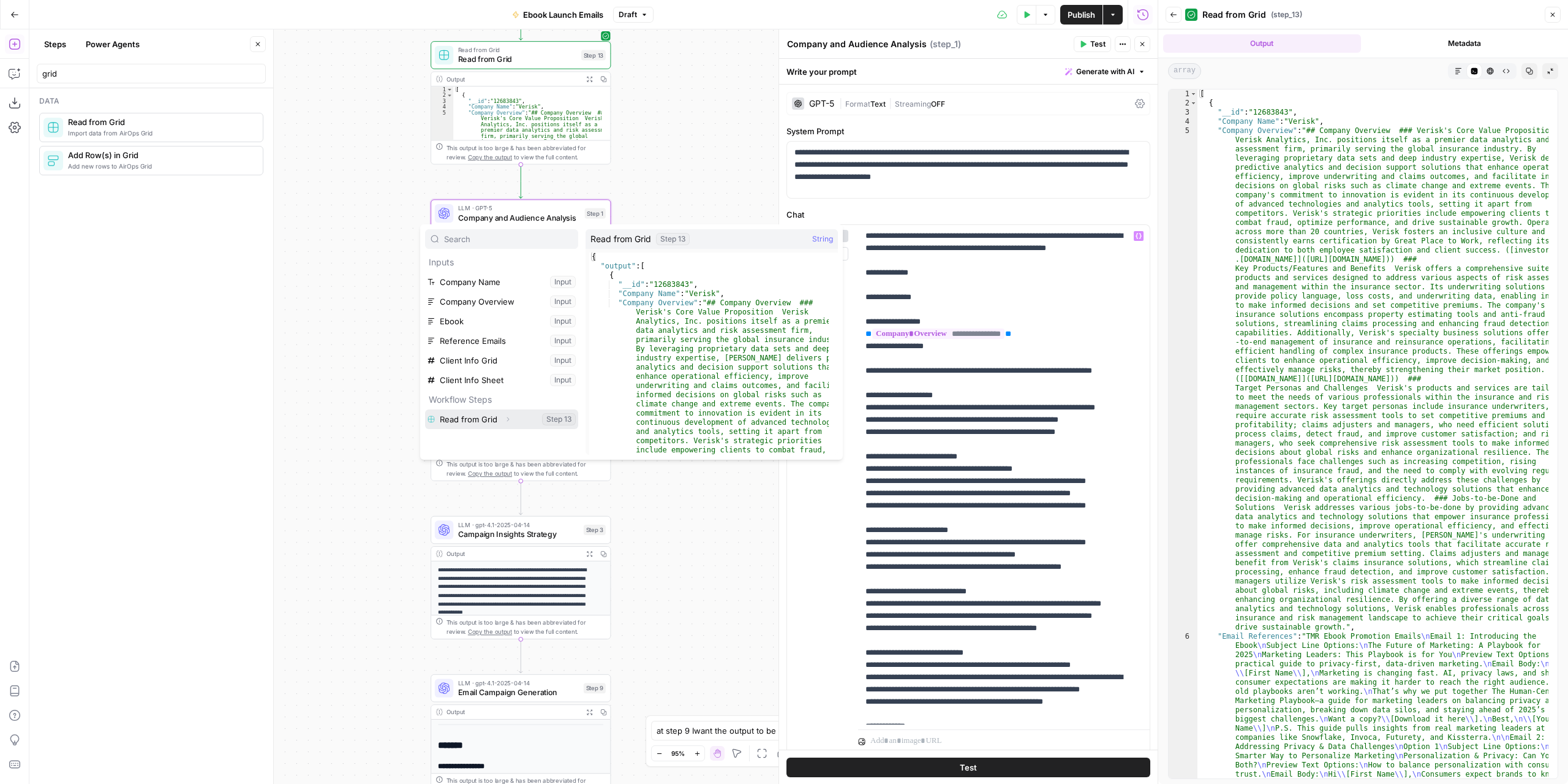
click at [506, 419] on icon "button" at bounding box center [507, 419] width 7 height 7
click at [477, 437] on icon "button" at bounding box center [477, 438] width 2 height 4
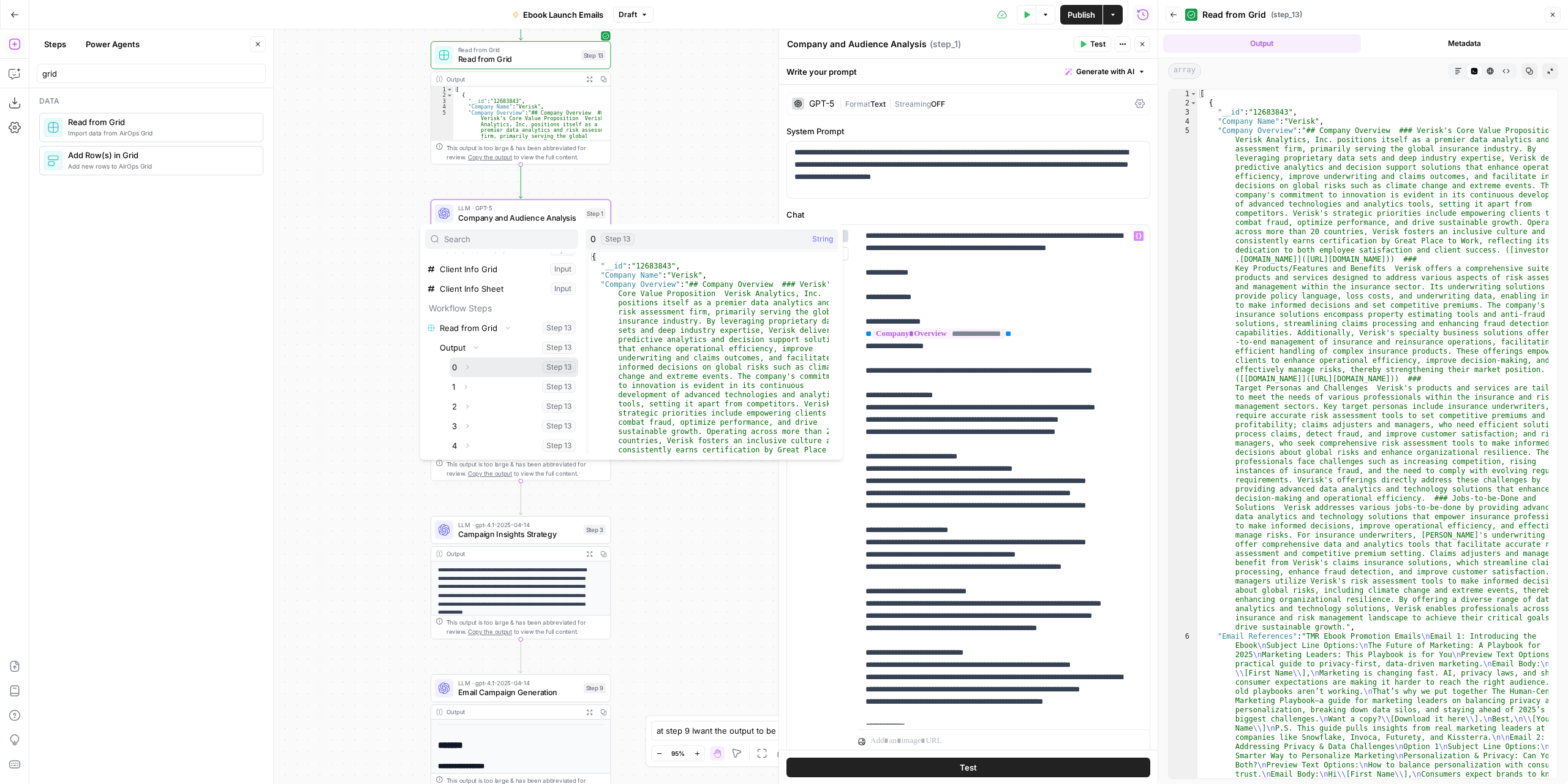
click at [468, 365] on icon "button" at bounding box center [468, 367] width 2 height 4
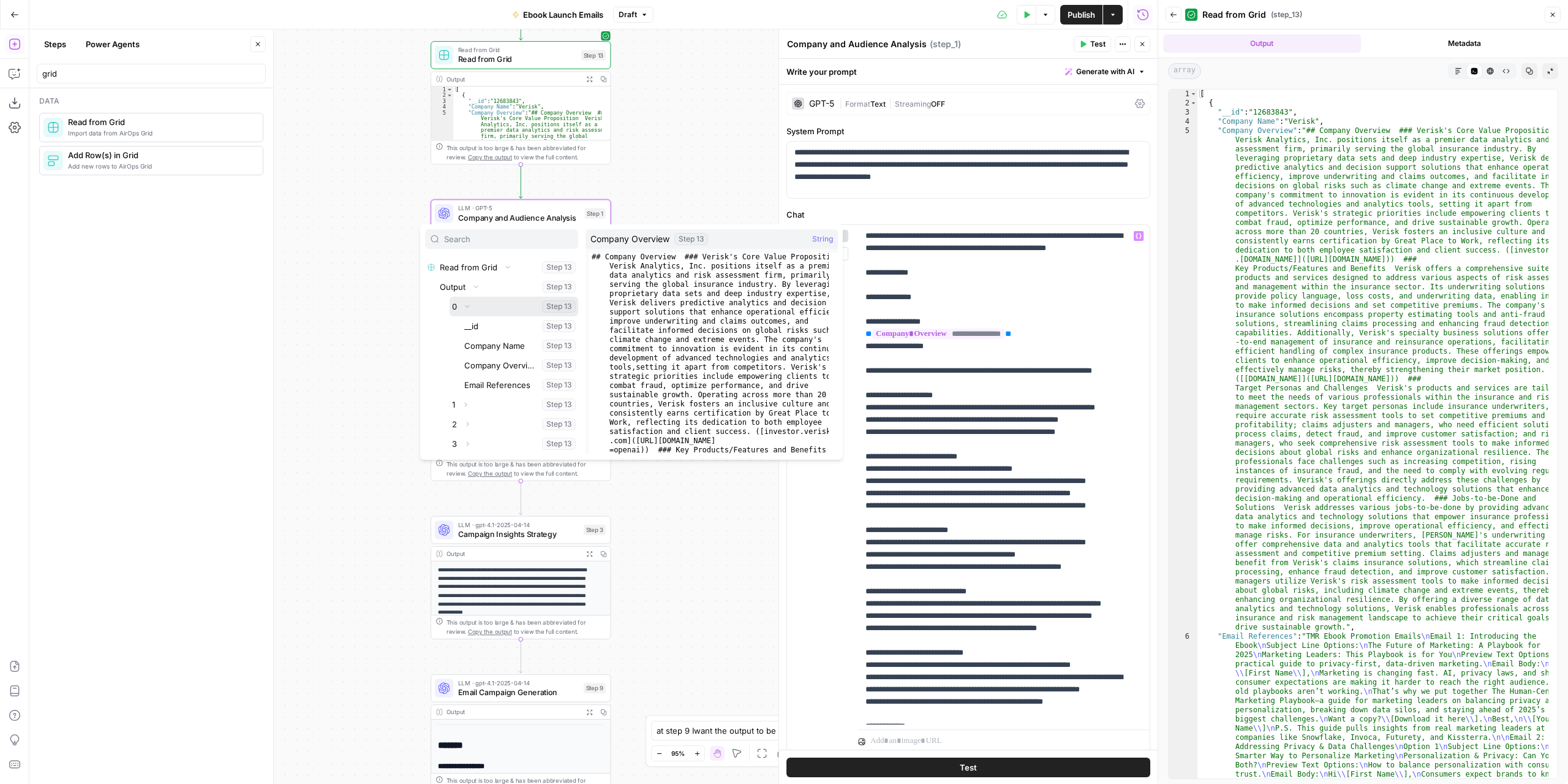
scroll to position [170, 0]
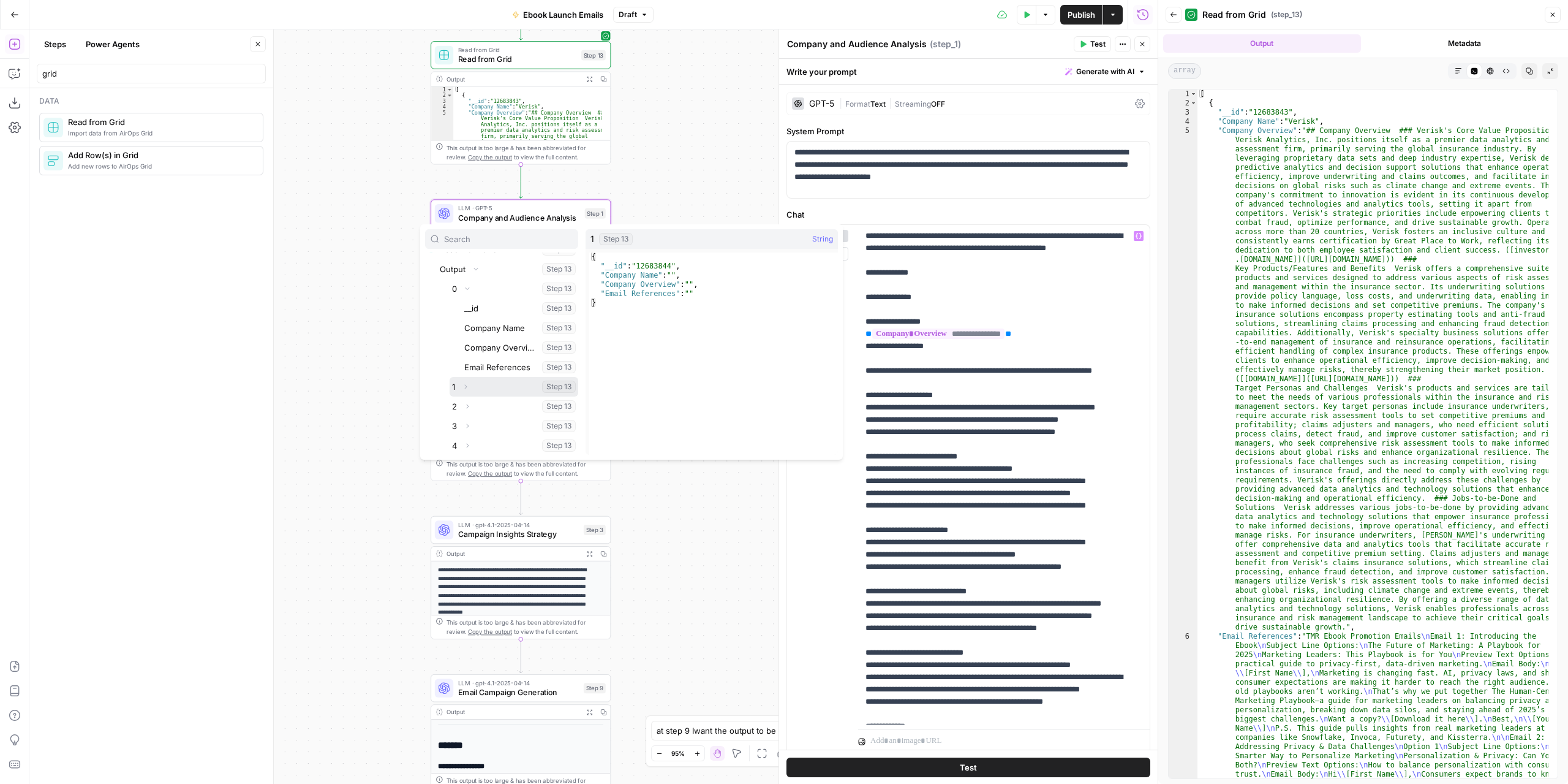
click at [466, 388] on icon "button" at bounding box center [465, 387] width 7 height 7
click at [467, 306] on icon "button" at bounding box center [465, 307] width 7 height 7
click at [468, 406] on icon "button" at bounding box center [467, 406] width 7 height 7
click at [471, 406] on button "Collapse" at bounding box center [467, 406] width 16 height 16
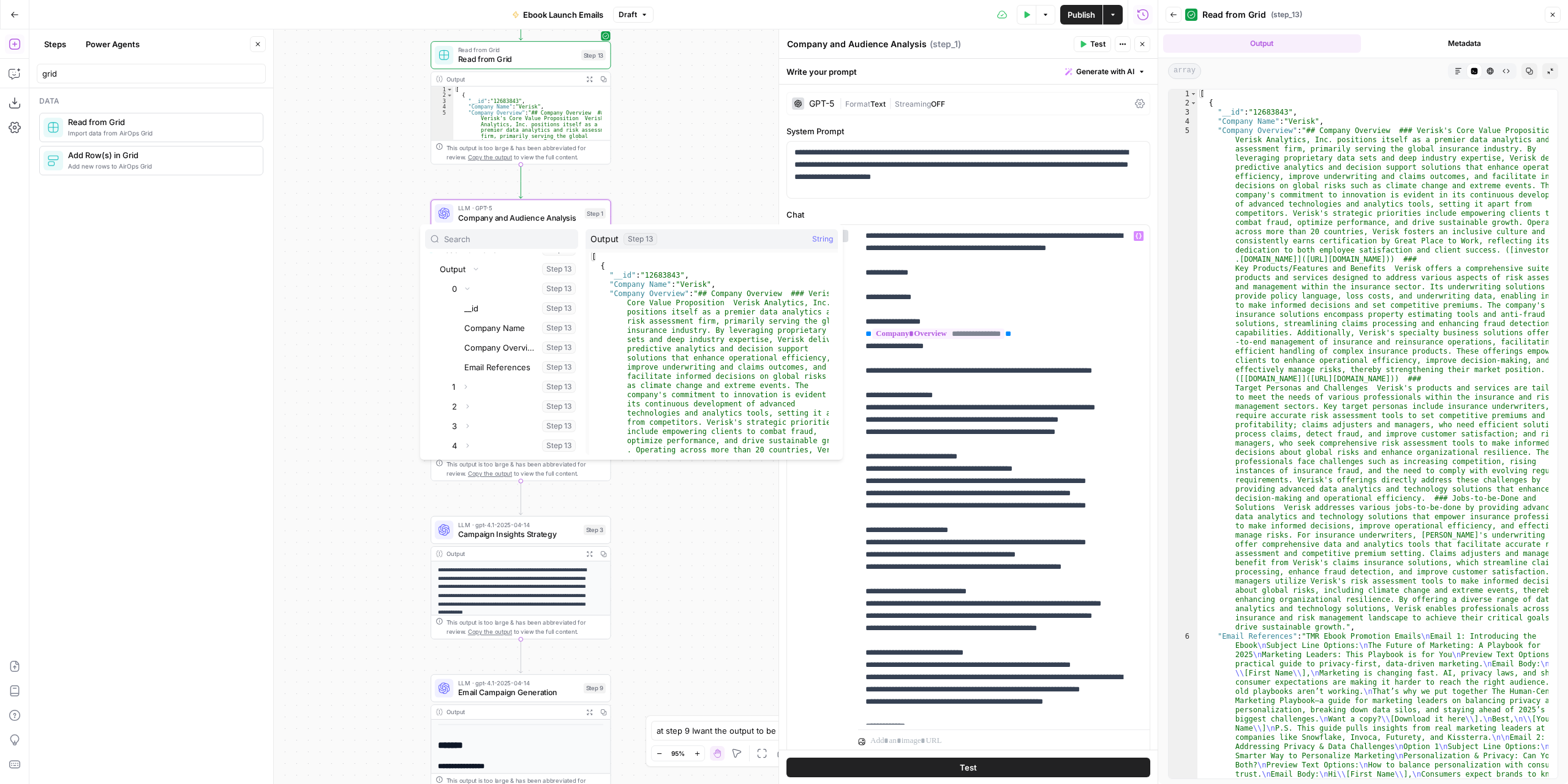
click at [657, 150] on div "Workflow Input Settings Inputs Read from Grid Read from Grid Step 13 Output Exp…" at bounding box center [594, 406] width 1129 height 754
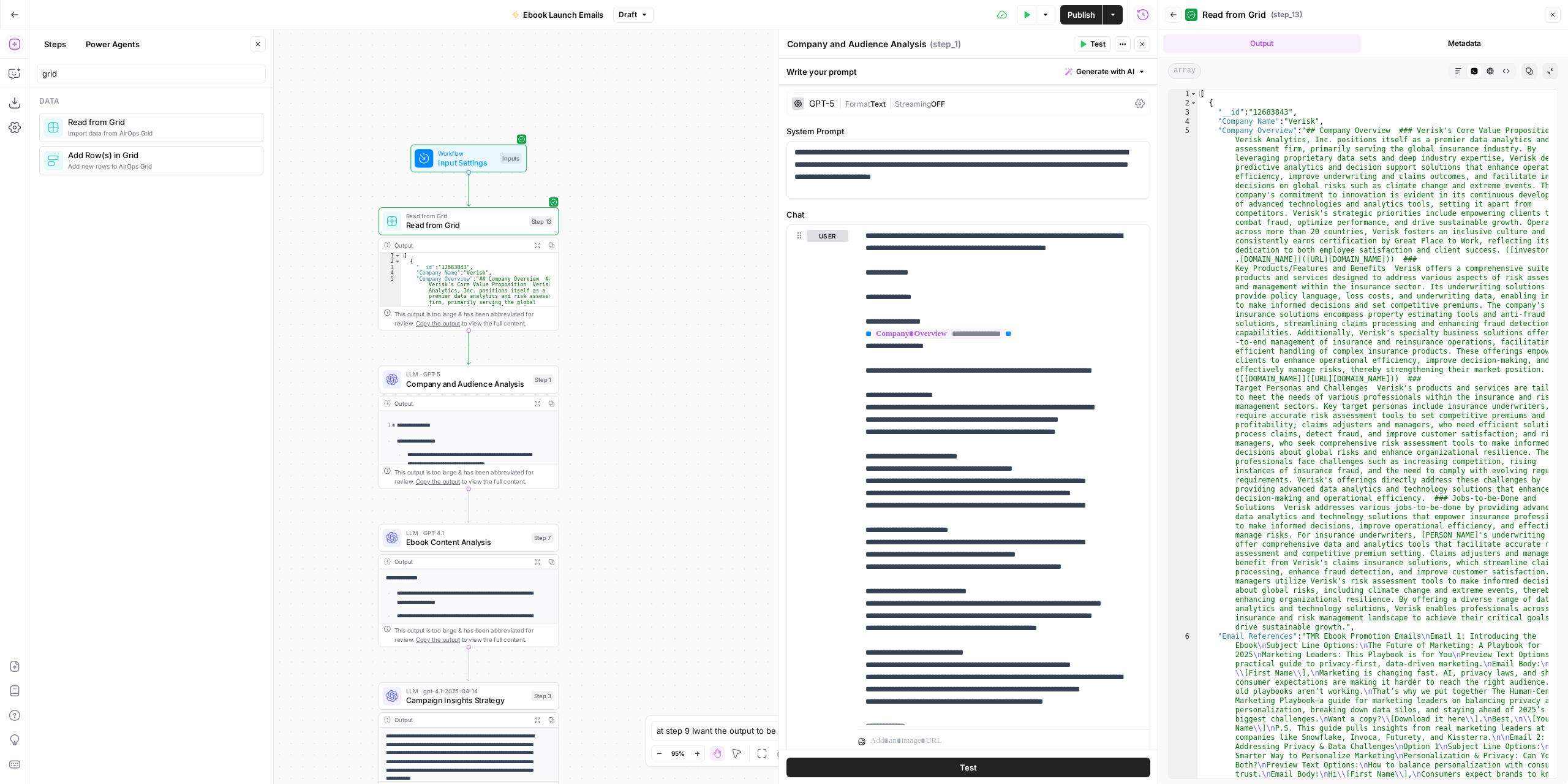
drag, startPoint x: 650, startPoint y: 198, endPoint x: 598, endPoint y: 364, distance: 174.0
click at [598, 364] on div "Workflow Input Settings Inputs Read from Grid Read from Grid Step 13 Output Exp…" at bounding box center [594, 406] width 1129 height 754
click at [515, 221] on span "Read from Grid" at bounding box center [466, 225] width 119 height 12
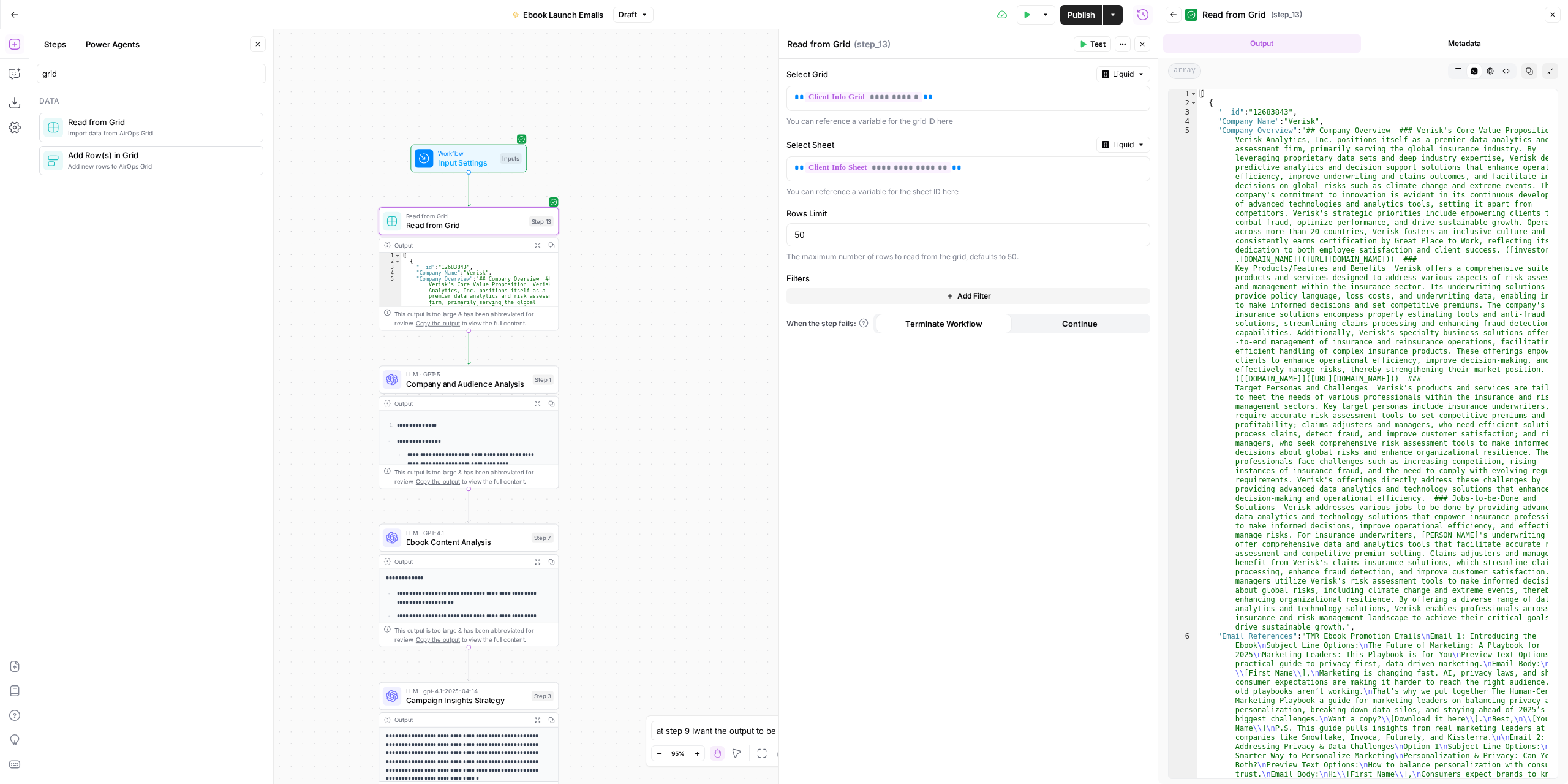
click at [815, 294] on button "Add Filter" at bounding box center [969, 296] width 364 height 16
click at [889, 299] on div at bounding box center [886, 300] width 10 height 12
click at [870, 325] on span "Company Name" at bounding box center [847, 327] width 73 height 12
click at [1089, 296] on p at bounding box center [1066, 300] width 77 height 12
click at [1119, 297] on icon "button" at bounding box center [1120, 299] width 6 height 6
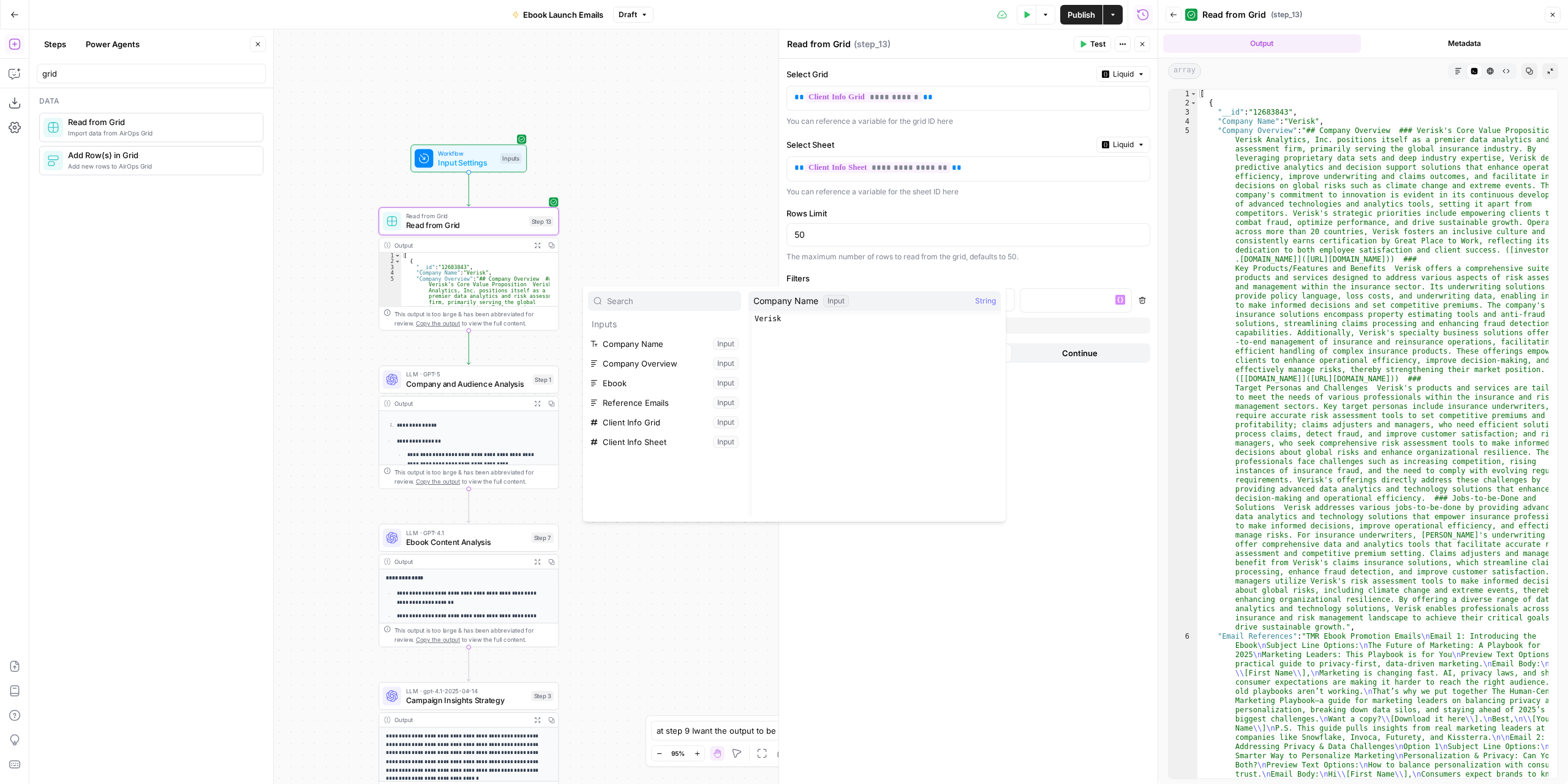
click at [1065, 399] on div "**********" at bounding box center [969, 421] width 379 height 725
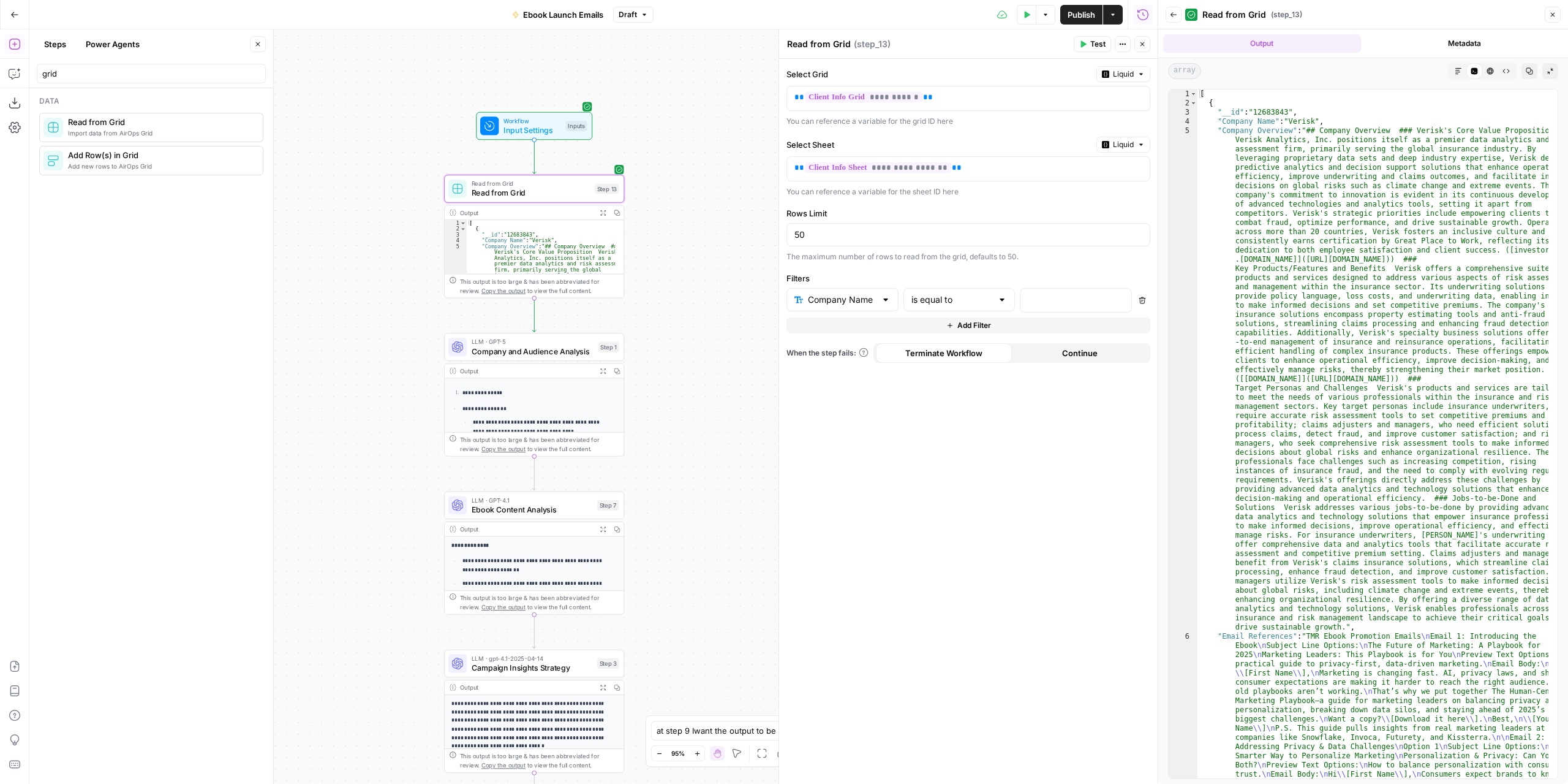
drag, startPoint x: 645, startPoint y: 344, endPoint x: 707, endPoint y: 313, distance: 69.3
click at [707, 313] on div "Workflow Input Settings Inputs Read from Grid Read from Grid Step 13 Output Exp…" at bounding box center [594, 406] width 1129 height 754
click at [15, 45] on icon "button" at bounding box center [13, 44] width 11 height 11
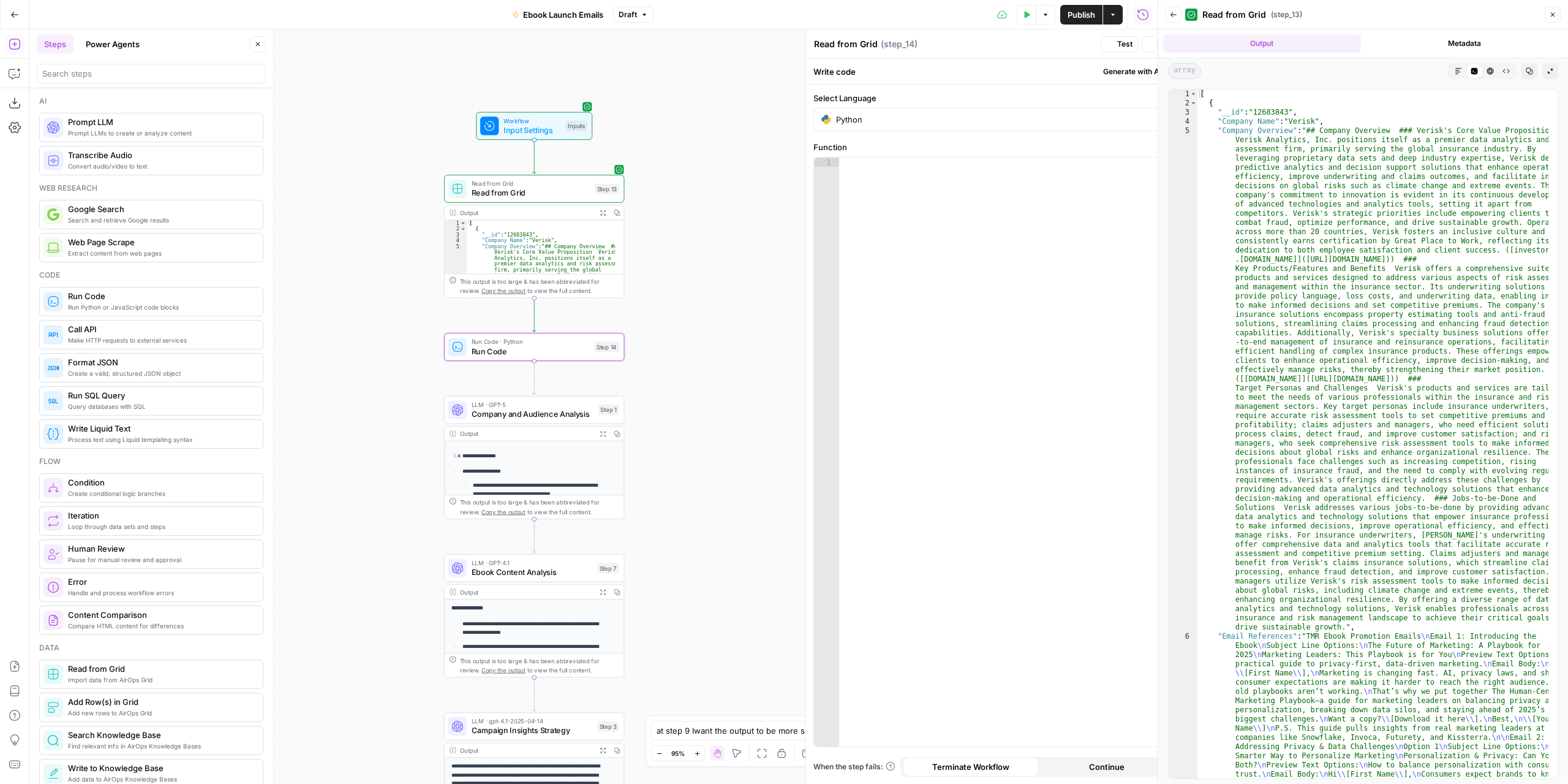
type textarea "Run Code"
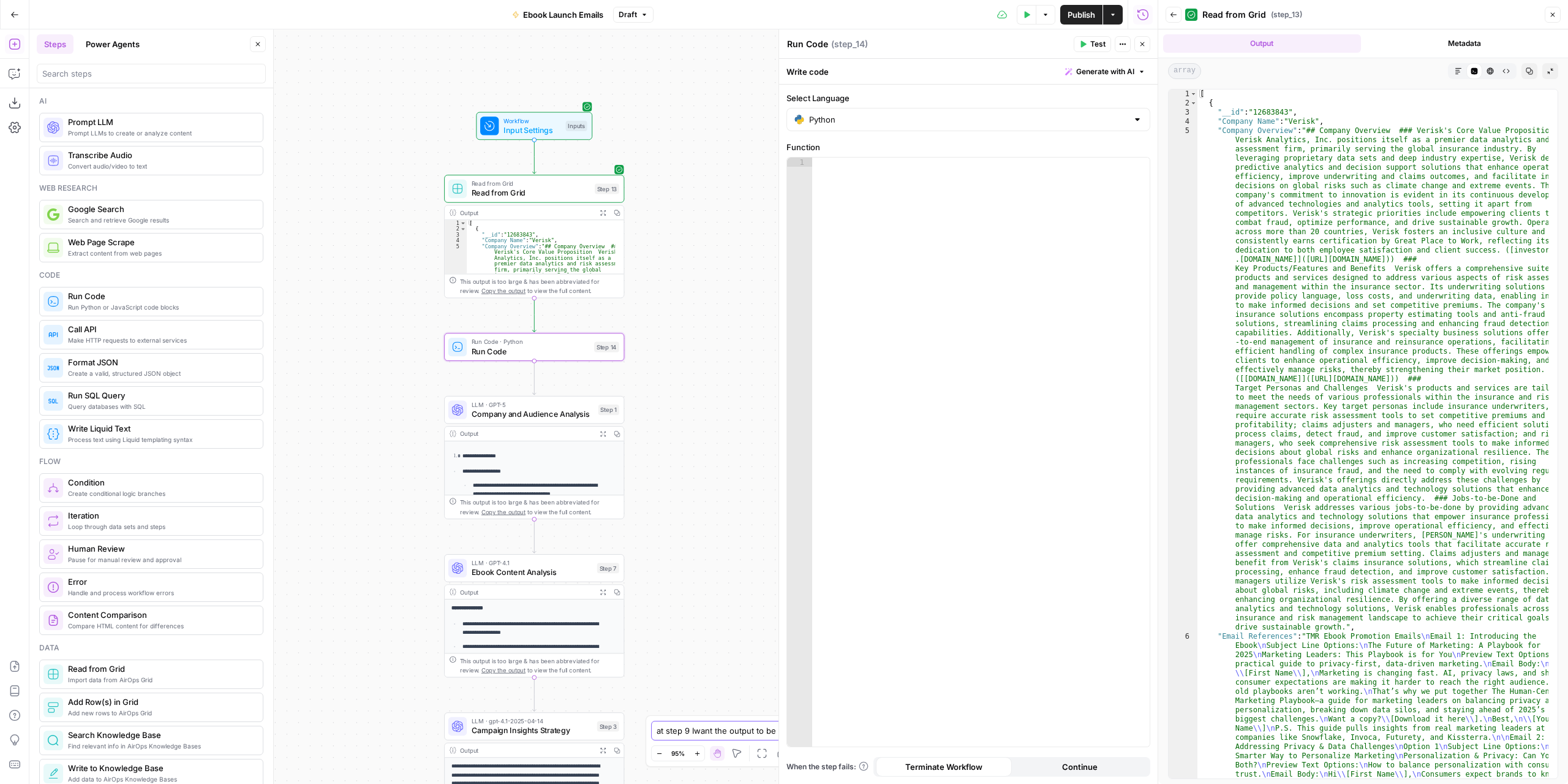
click at [699, 731] on textarea "at step 9 Iwant the output to be more scanabble" at bounding box center [772, 730] width 230 height 12
click at [751, 733] on textarea "make step 14 organice in JSON the output from step 13" at bounding box center [772, 730] width 230 height 12
type textarea "make step 14 organice in JSON the output from step 13"
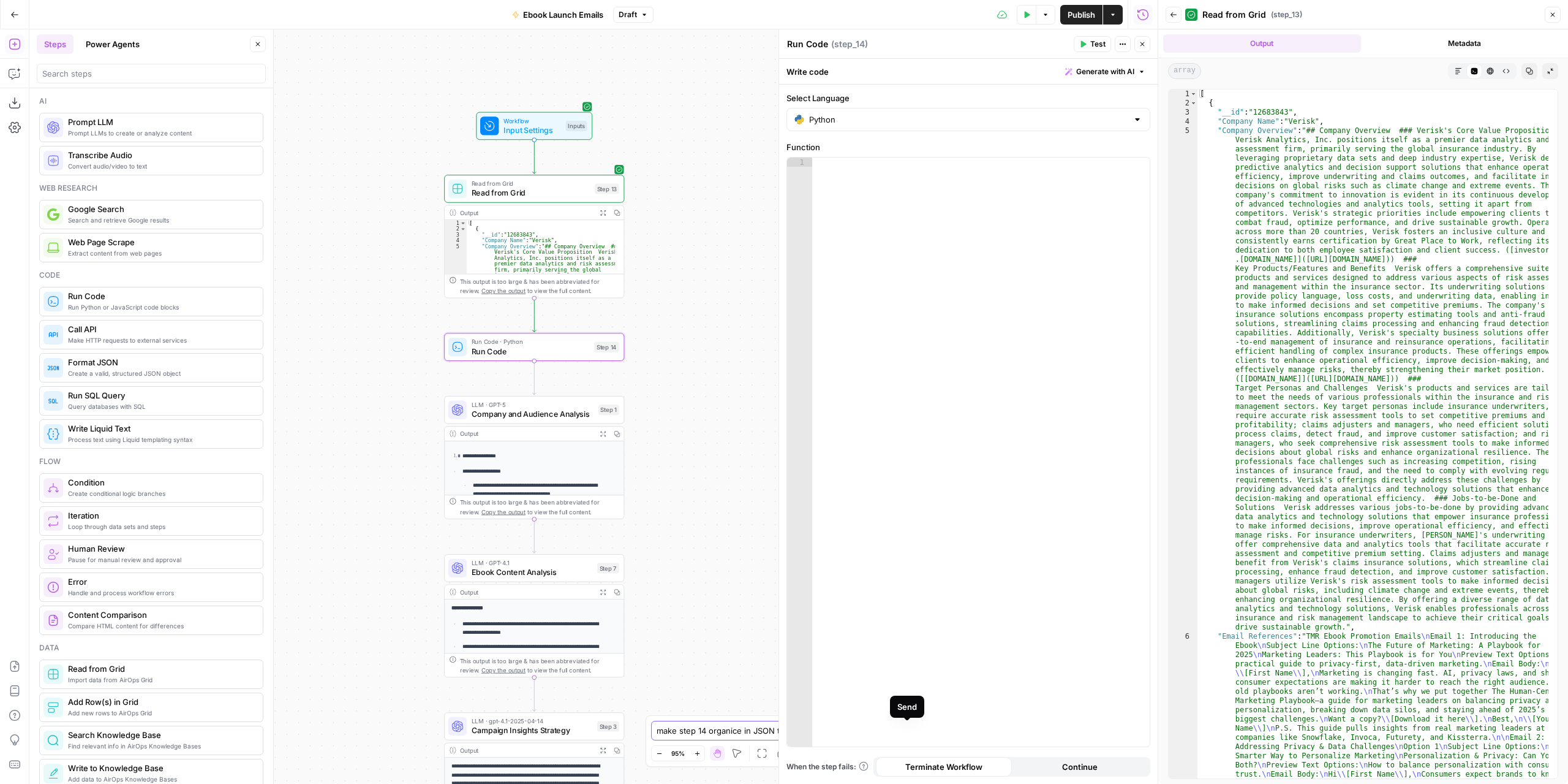
click at [905, 731] on icon "submit" at bounding box center [907, 730] width 7 height 7
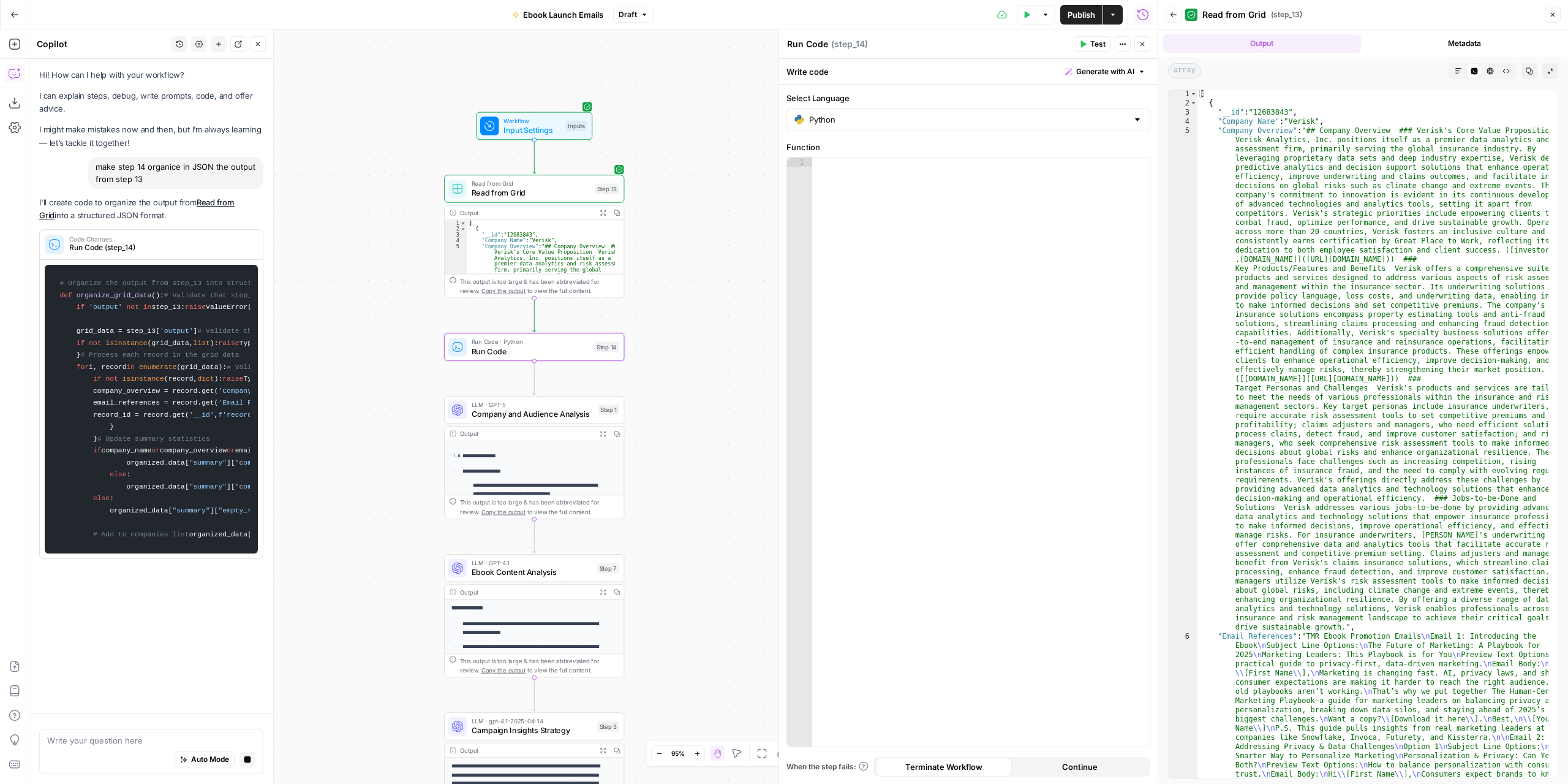
scroll to position [0, 0]
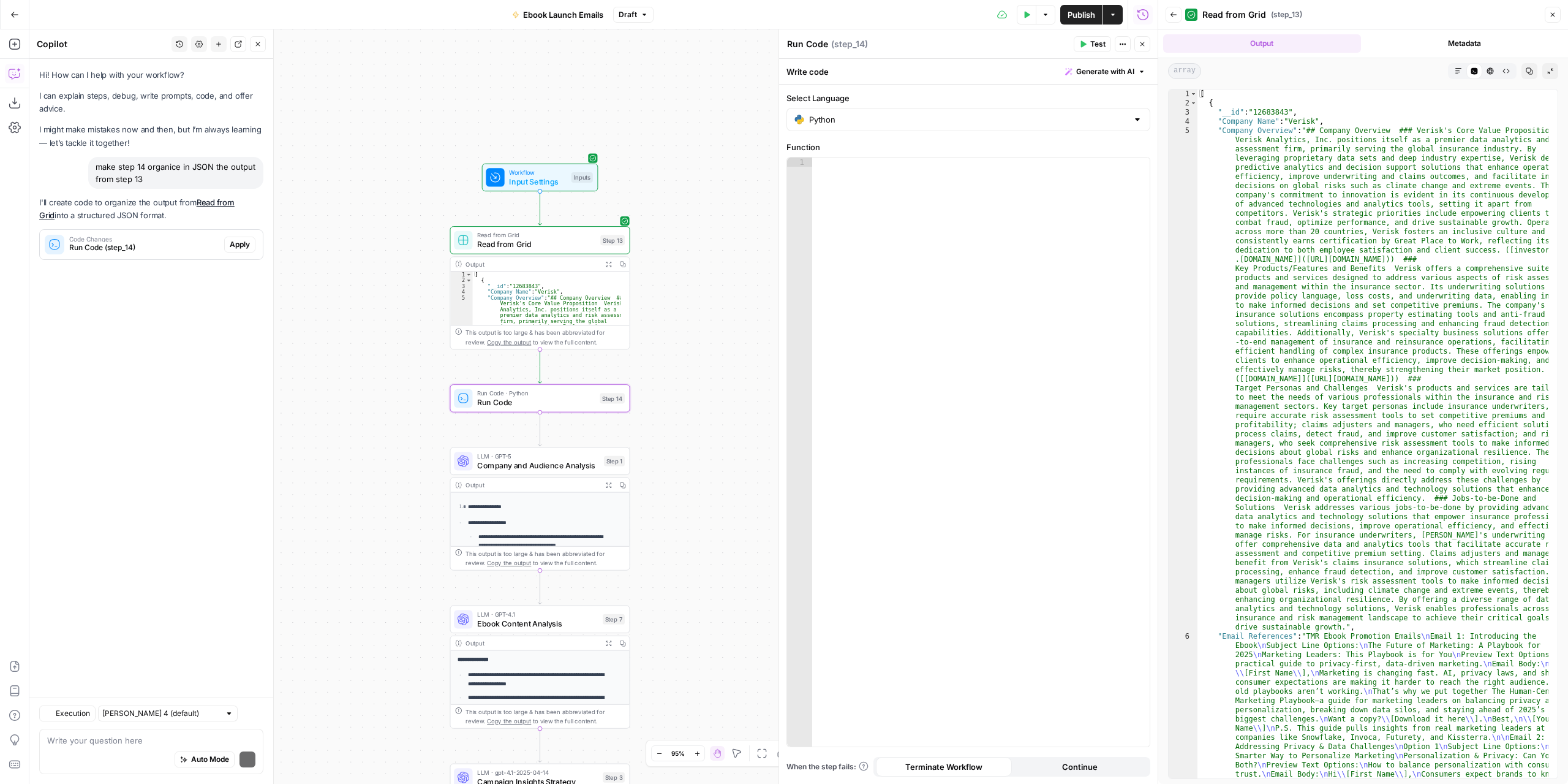
click at [240, 244] on span "Apply" at bounding box center [240, 244] width 20 height 11
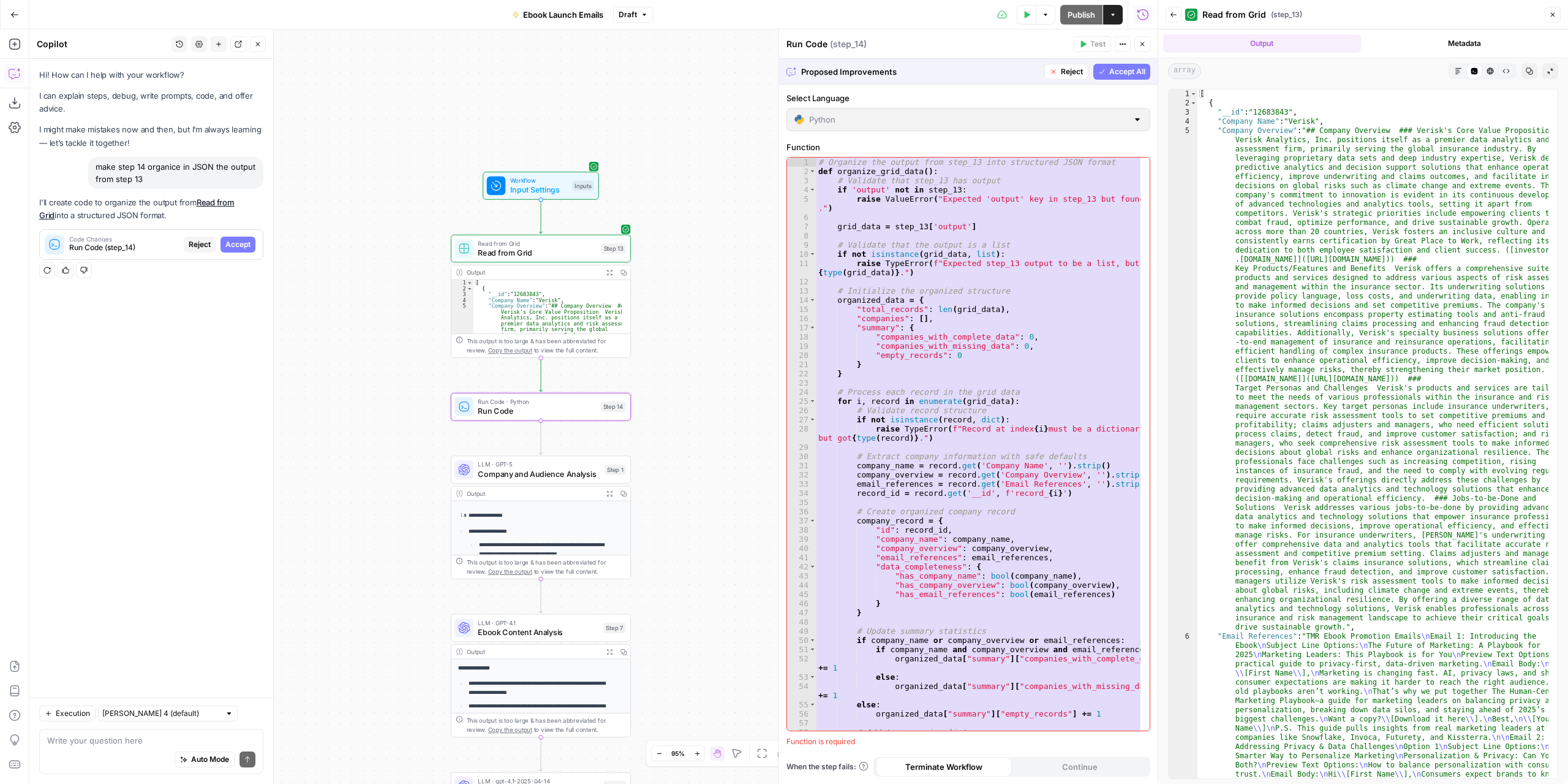
drag, startPoint x: 244, startPoint y: 242, endPoint x: 367, endPoint y: 275, distance: 127.3
click at [244, 242] on span "Accept" at bounding box center [237, 244] width 25 height 11
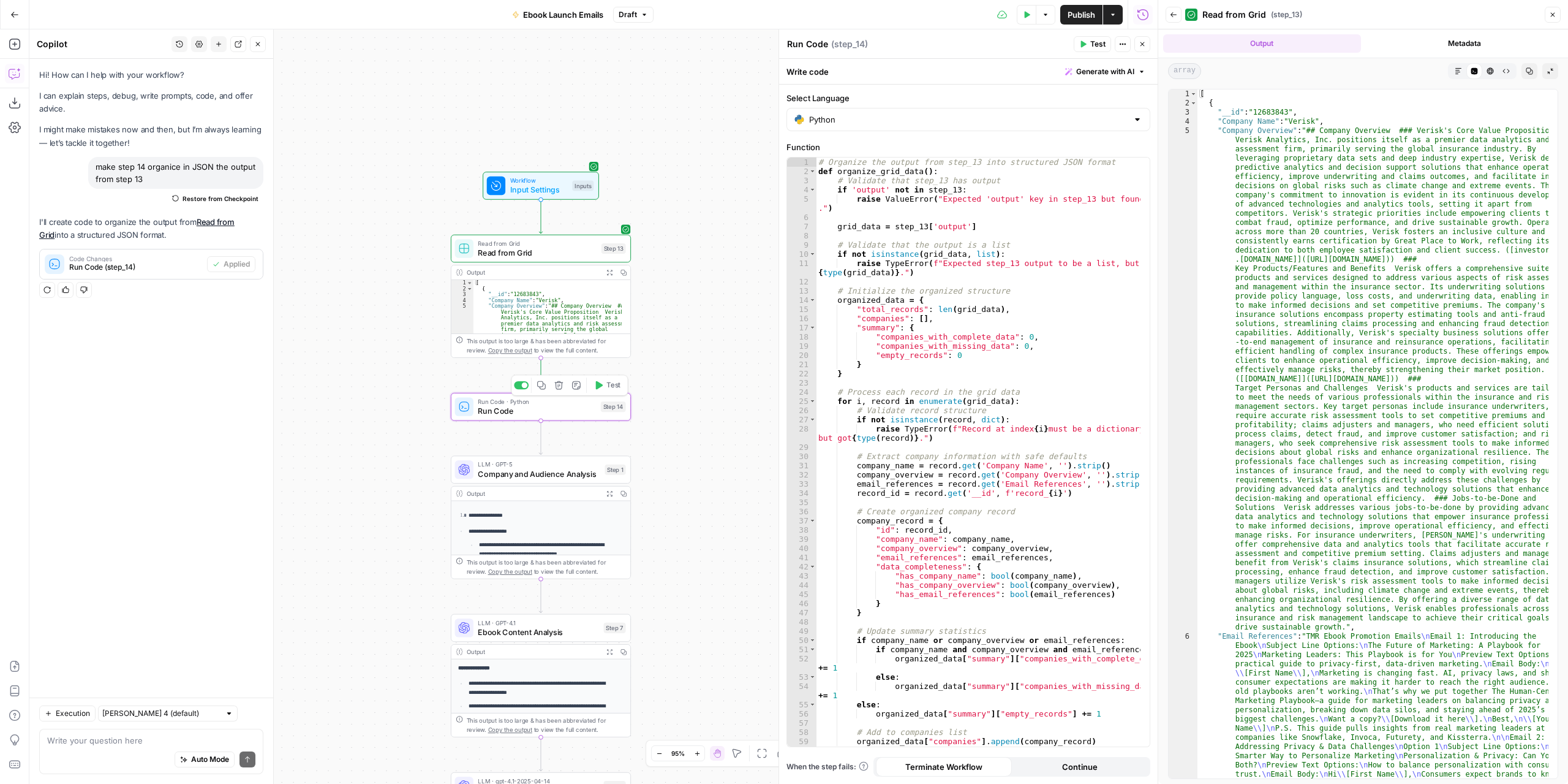
click at [607, 386] on span "Test" at bounding box center [613, 385] width 14 height 11
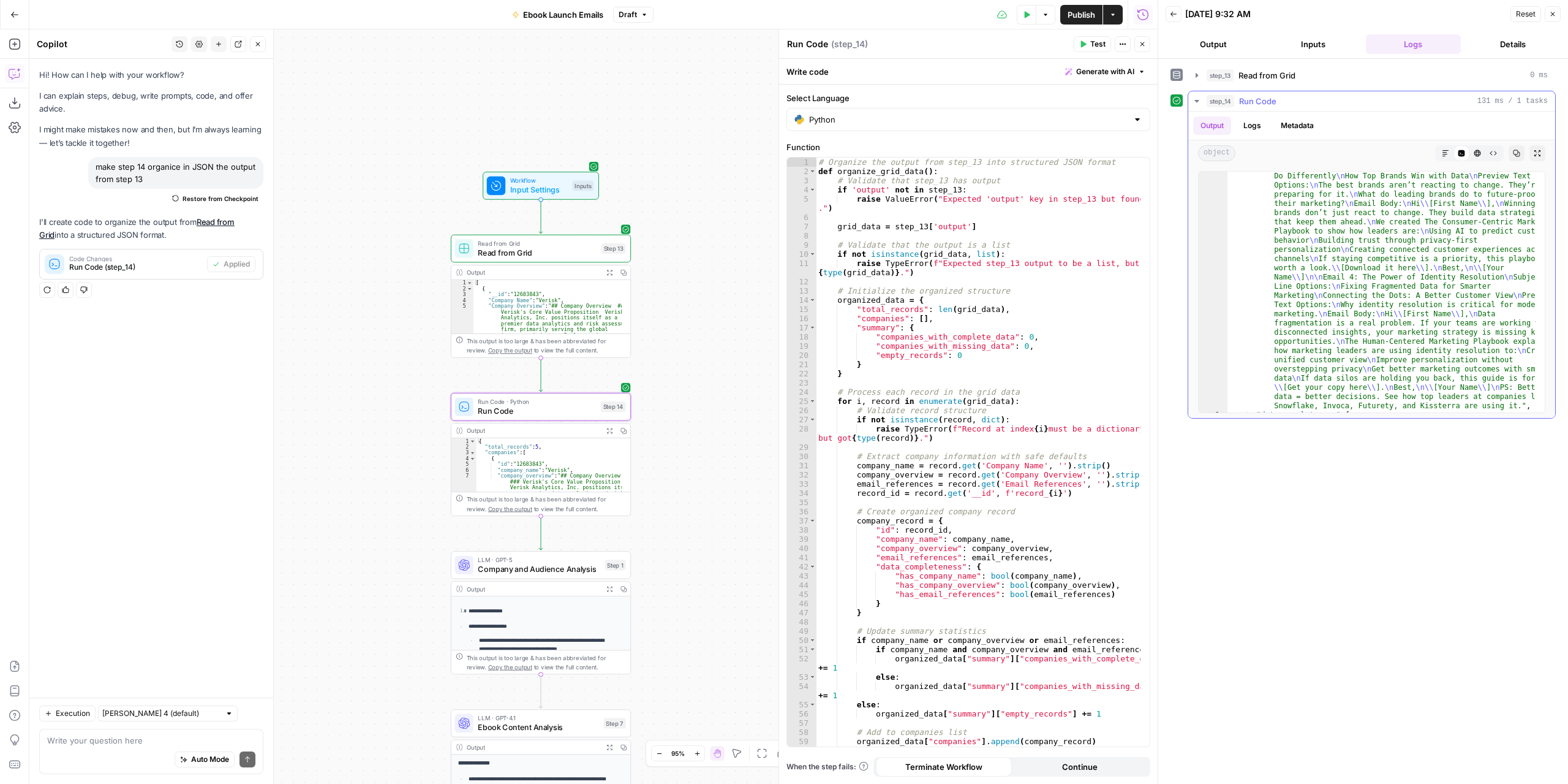
scroll to position [1250, 0]
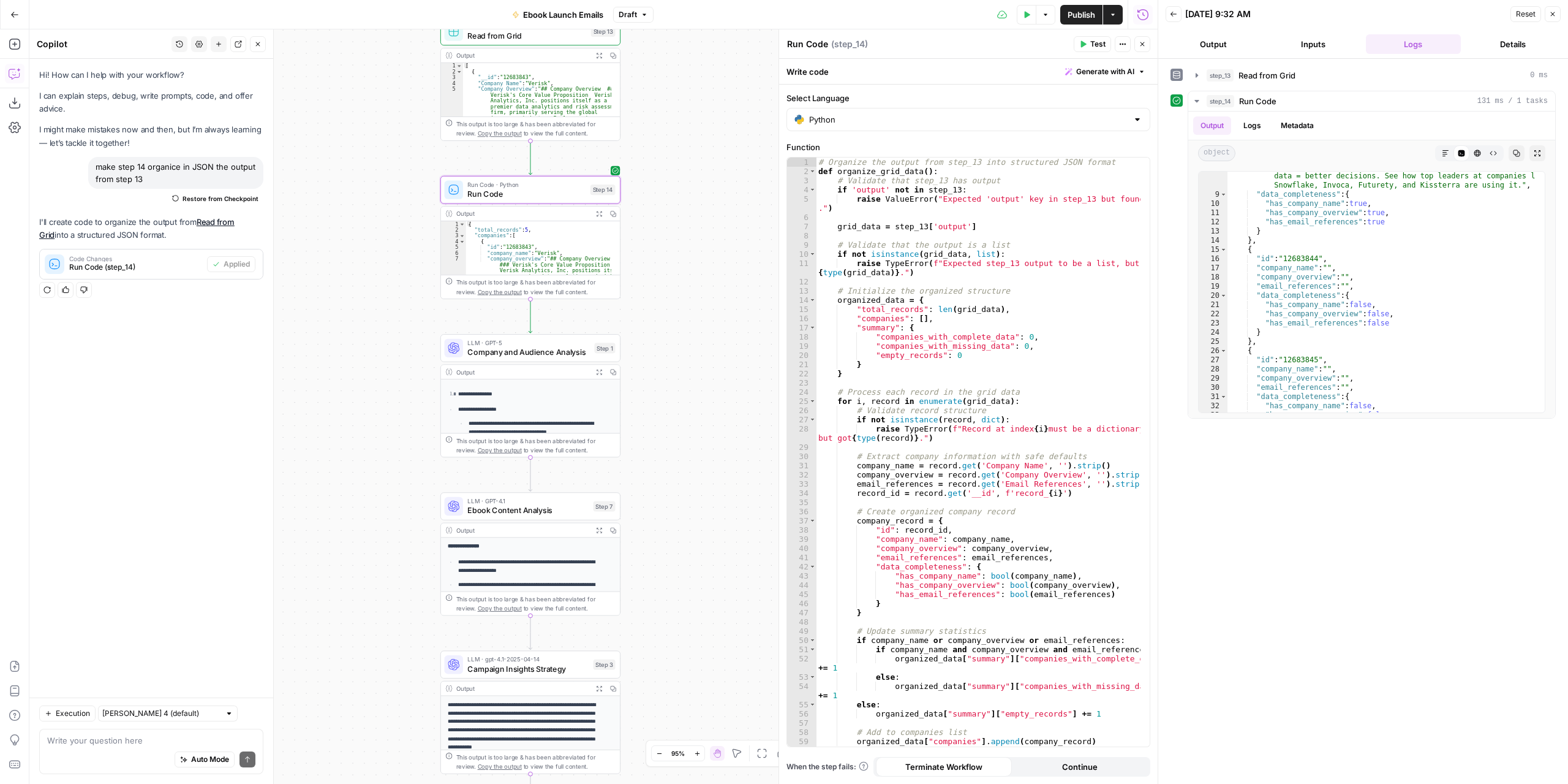
drag, startPoint x: 702, startPoint y: 517, endPoint x: 674, endPoint y: 299, distance: 219.8
click at [691, 300] on div "Workflow Input Settings Inputs Read from Grid Read from Grid Step 13 Output Exp…" at bounding box center [594, 406] width 1129 height 754
click at [548, 354] on span "Company and Audience Analysis" at bounding box center [526, 352] width 122 height 12
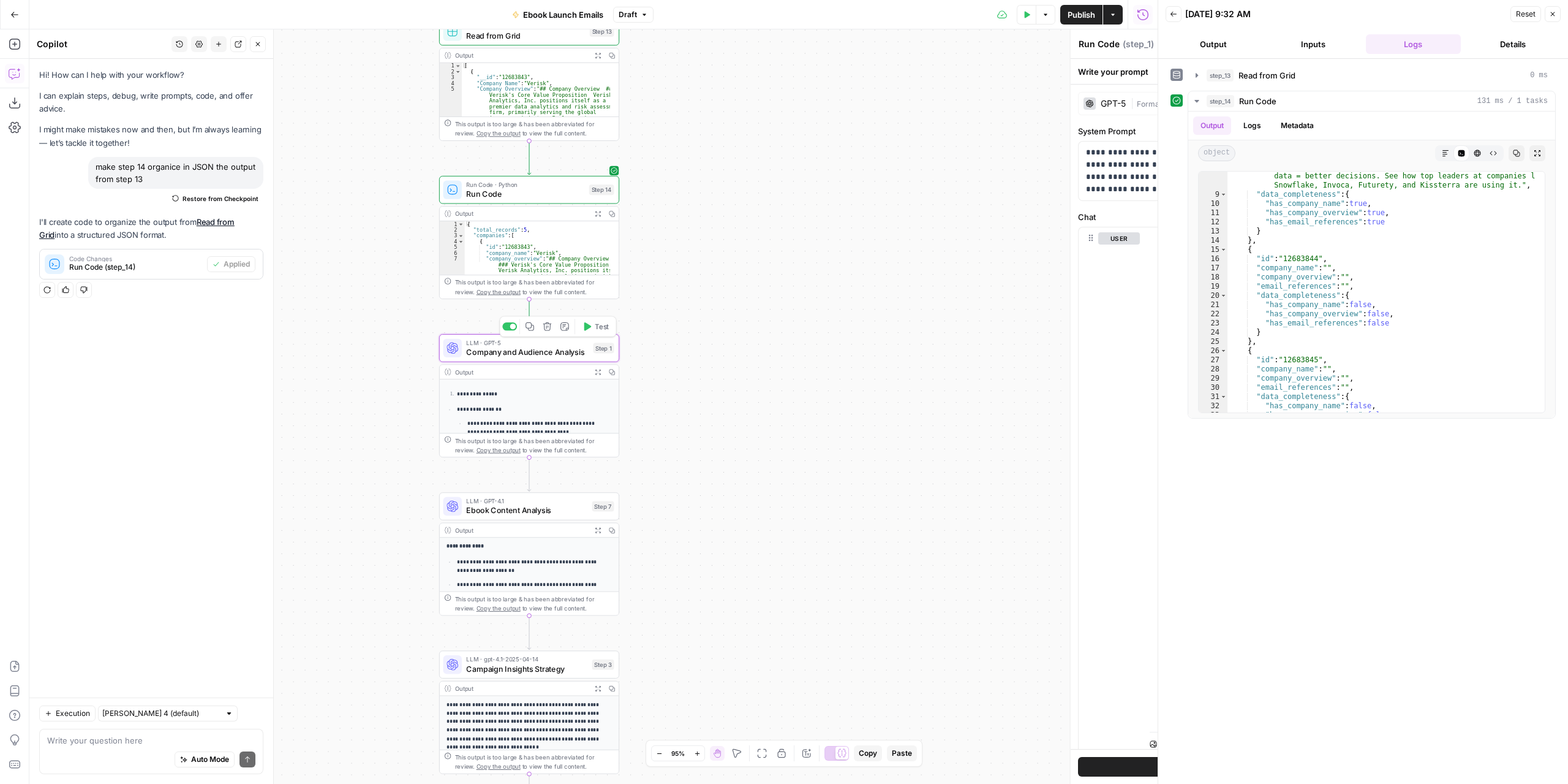
type textarea "Company and Audience Analysis"
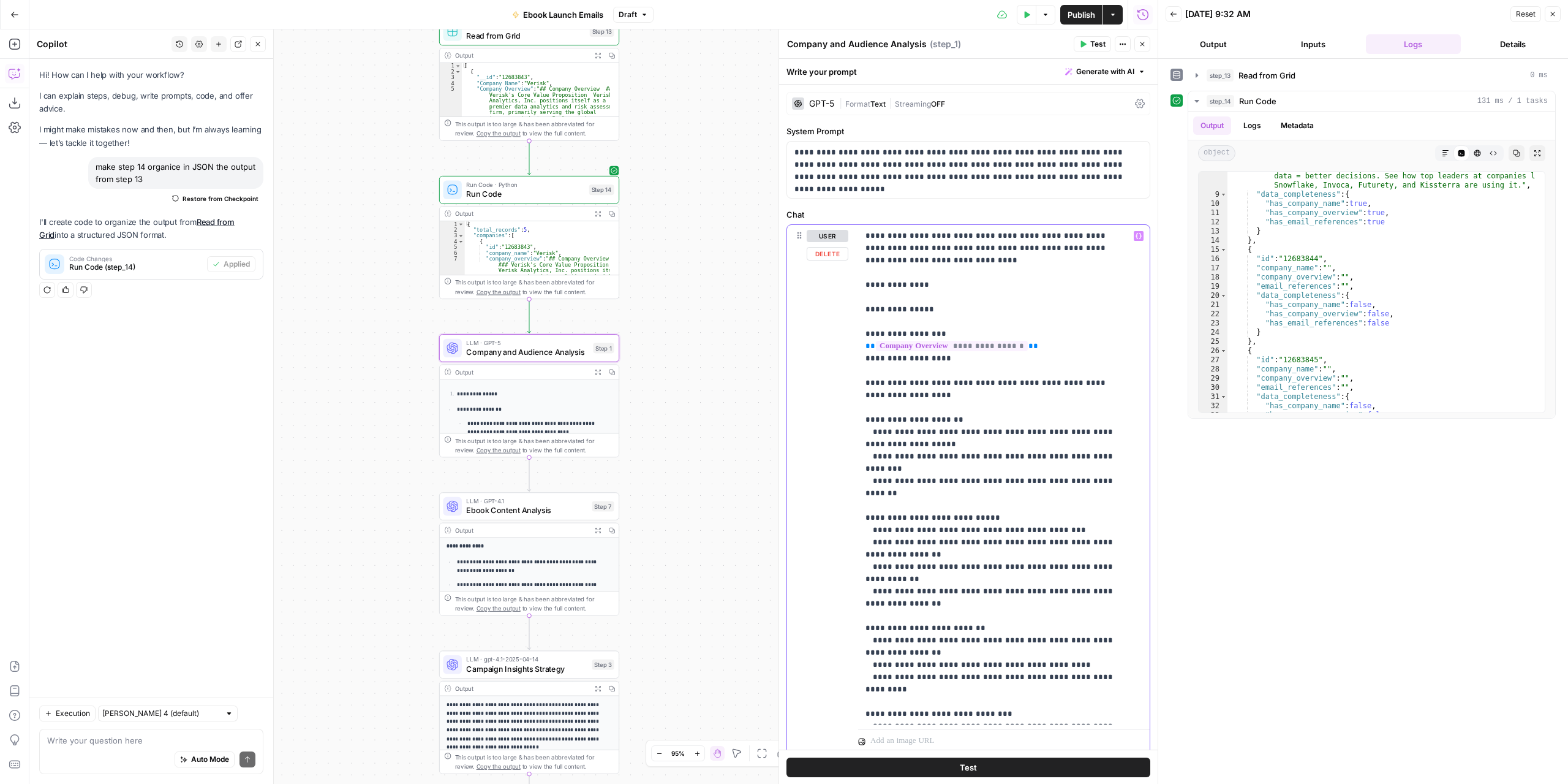
click at [966, 318] on p "**********" at bounding box center [995, 702] width 258 height 944
click at [961, 300] on p "**********" at bounding box center [995, 702] width 258 height 944
click at [1136, 235] on icon "button" at bounding box center [1139, 236] width 6 height 6
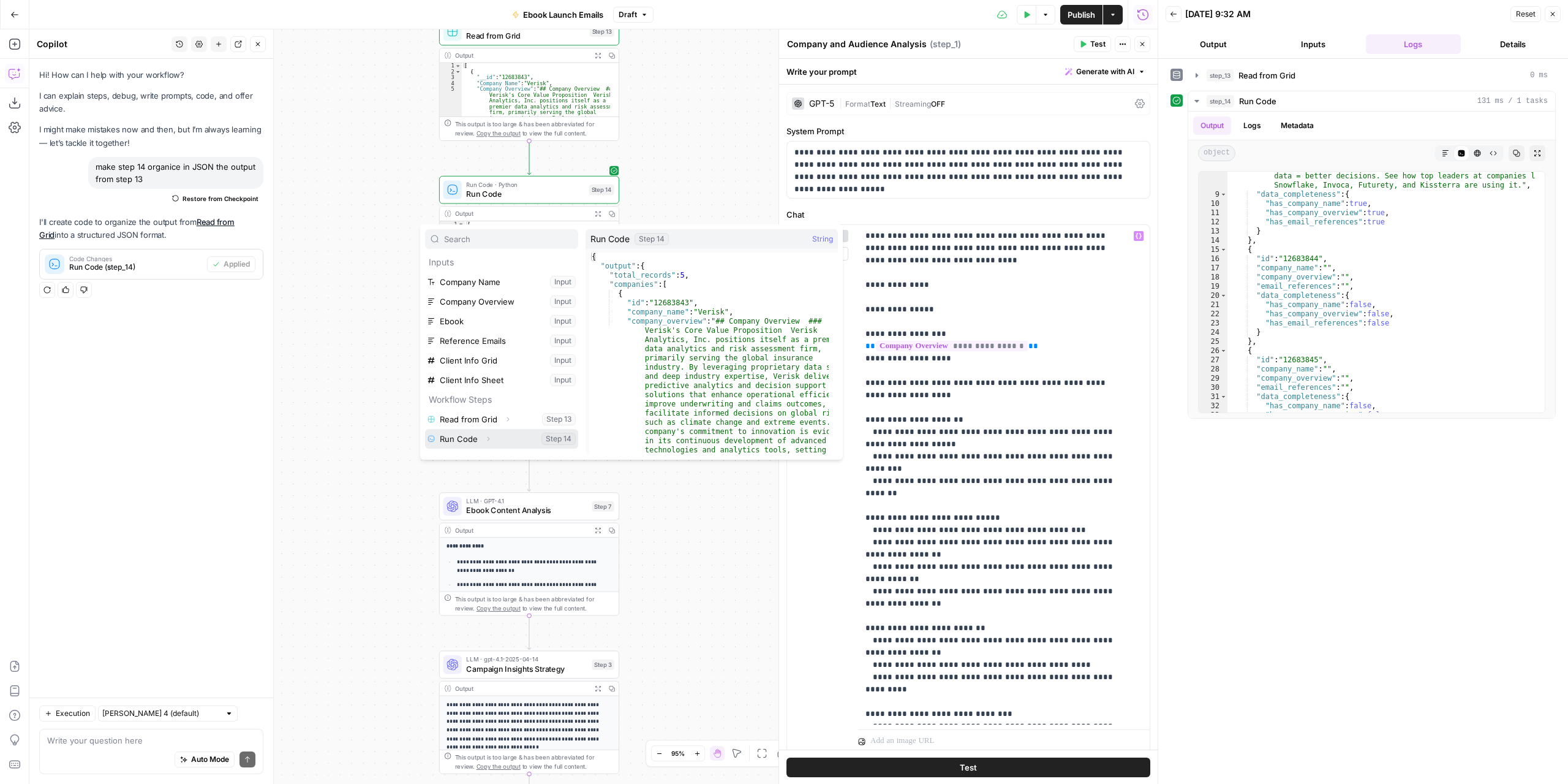
click at [485, 435] on icon "button" at bounding box center [488, 439] width 7 height 7
click at [471, 443] on button "Expand" at bounding box center [476, 445] width 16 height 16
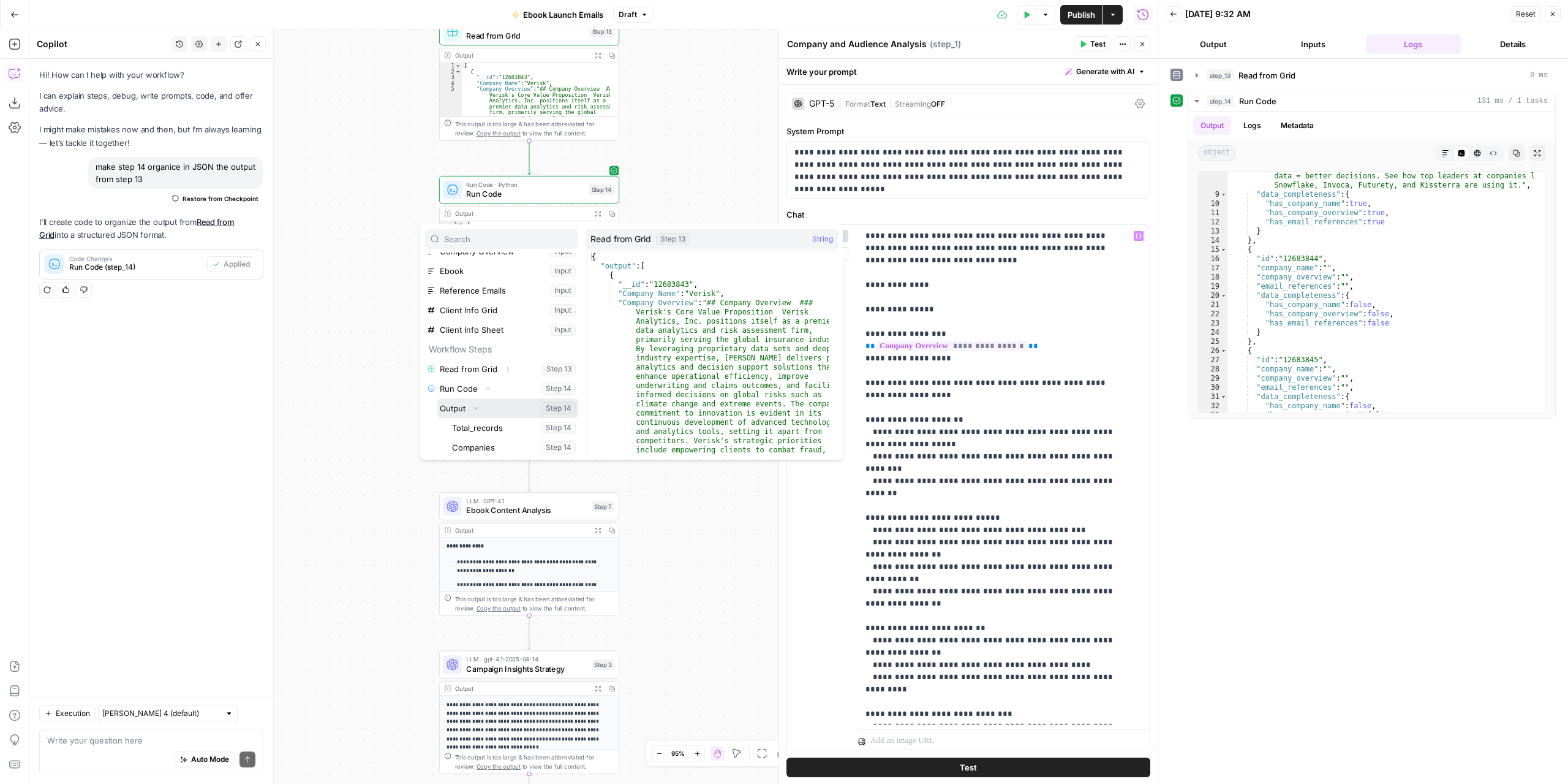
scroll to position [72, 0]
click at [503, 424] on icon "button" at bounding box center [505, 426] width 7 height 7
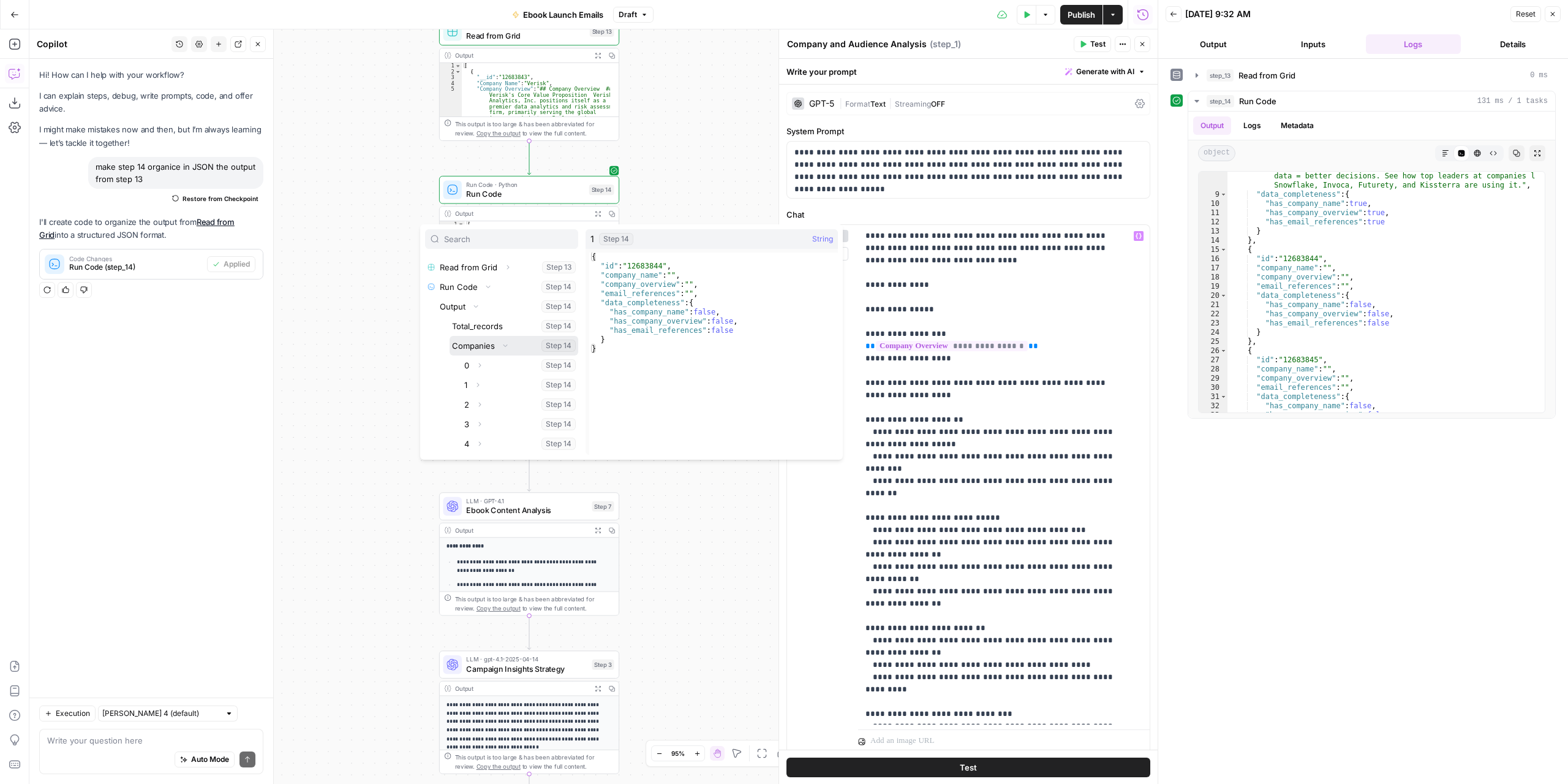
scroll to position [170, 0]
click at [497, 443] on icon "button" at bounding box center [497, 445] width 7 height 7
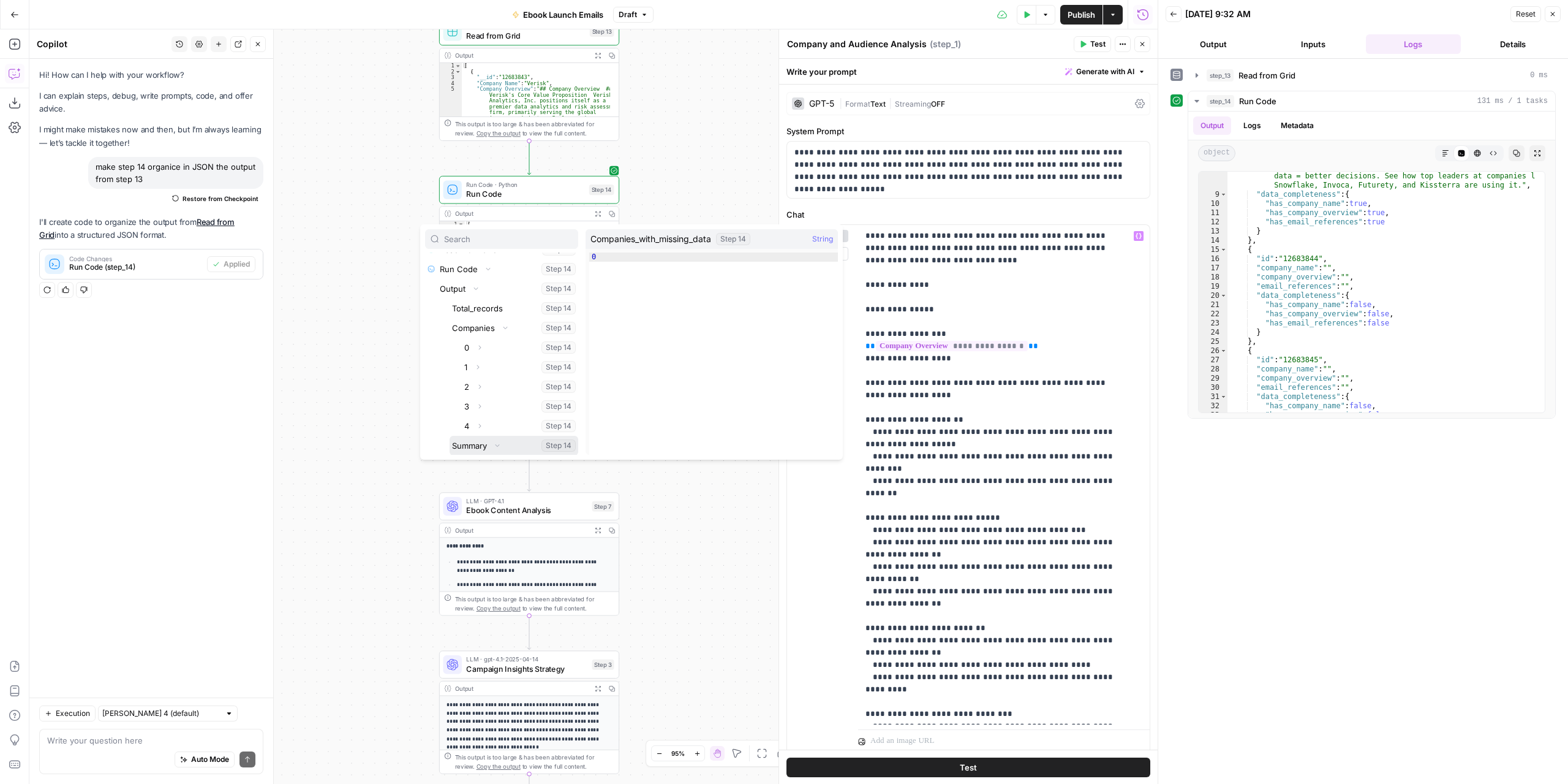
scroll to position [228, 0]
click at [664, 511] on div "Workflow Input Settings Inputs Read from Grid Read from Grid Step 13 Output Exp…" at bounding box center [594, 406] width 1129 height 754
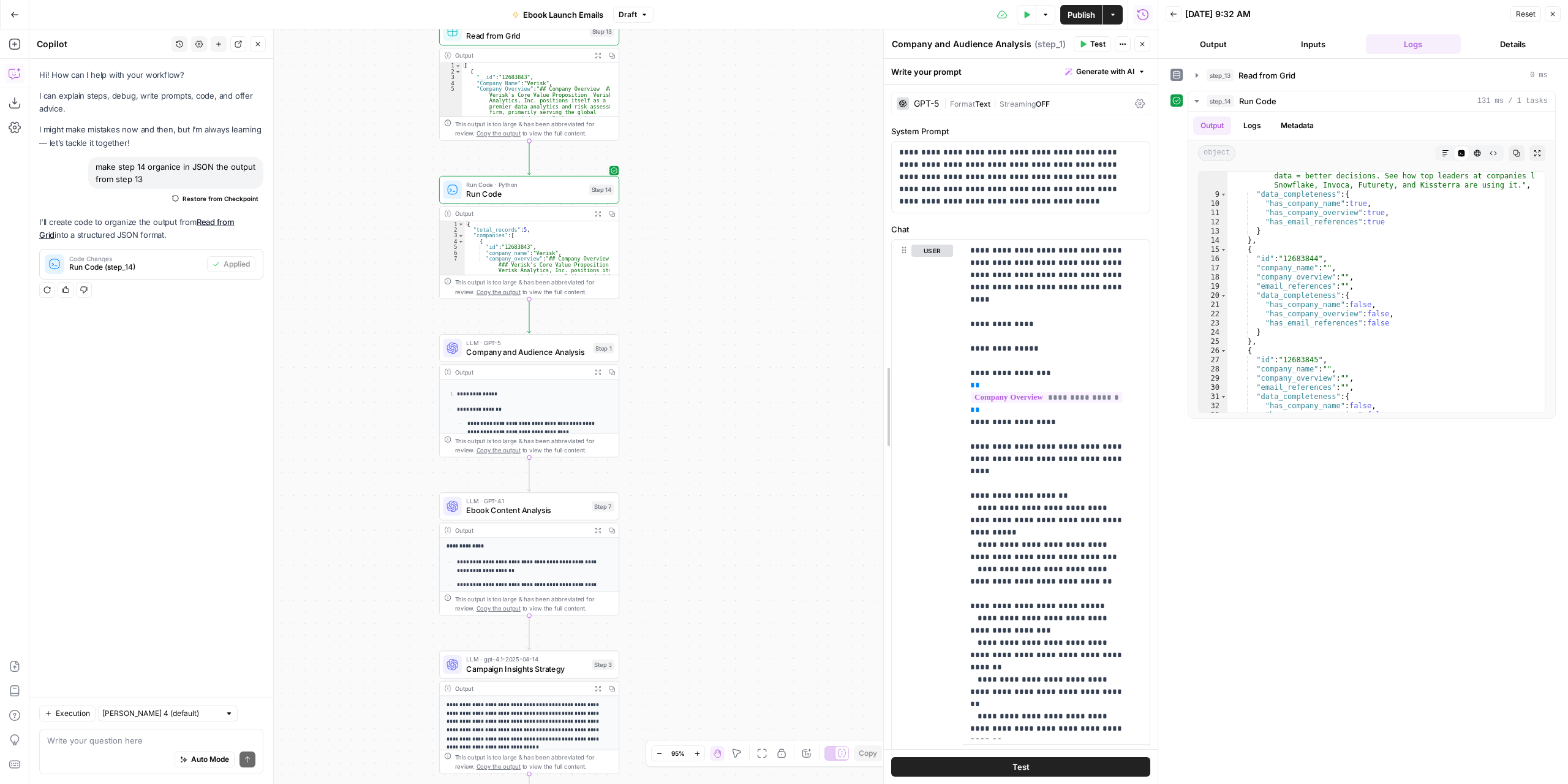
drag, startPoint x: 782, startPoint y: 578, endPoint x: 887, endPoint y: 580, distance: 105.0
click at [152, 738] on textarea at bounding box center [151, 740] width 209 height 12
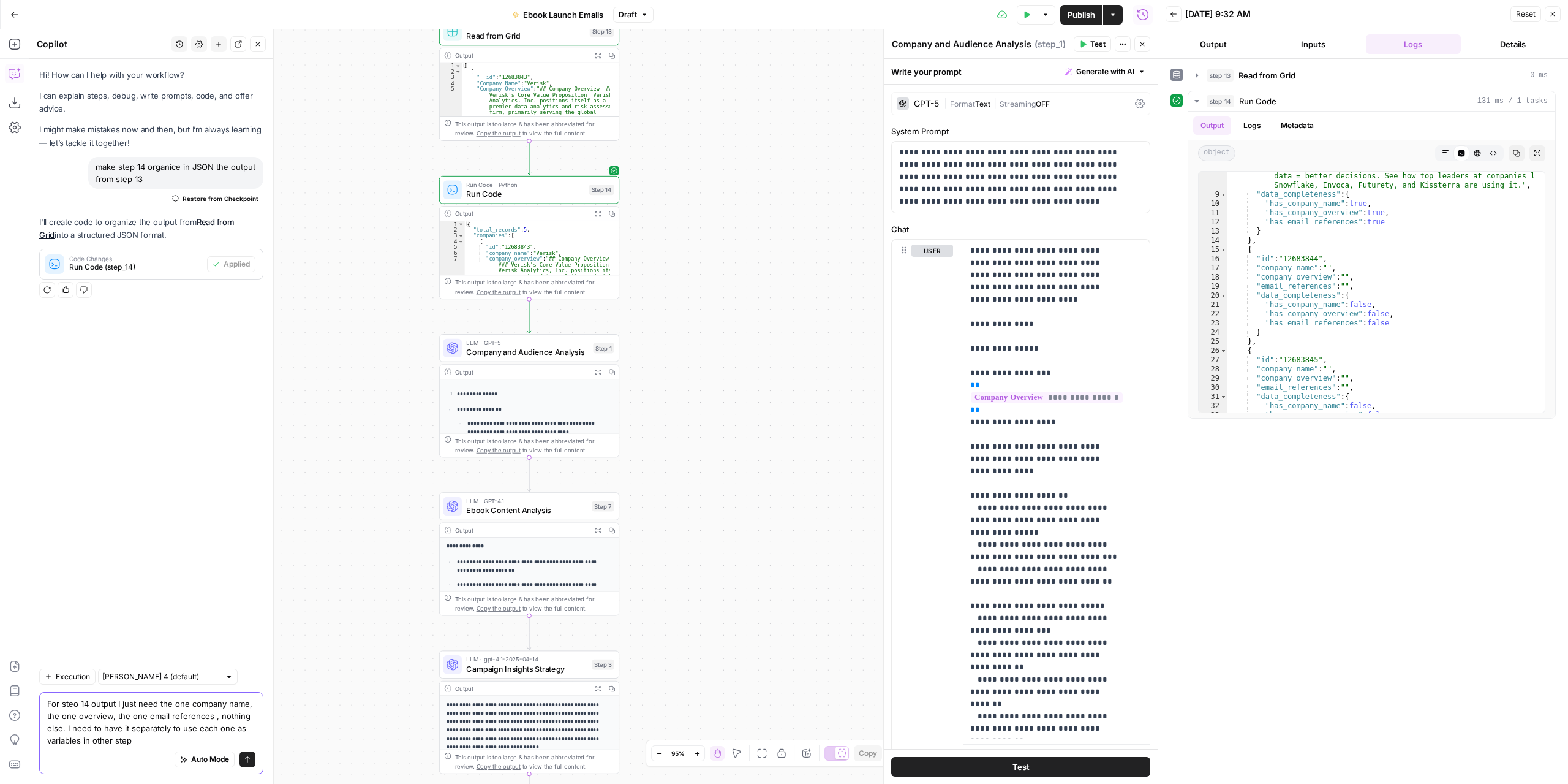
type textarea "For steo 14 output I just need the one company name, the one overview, the one …"
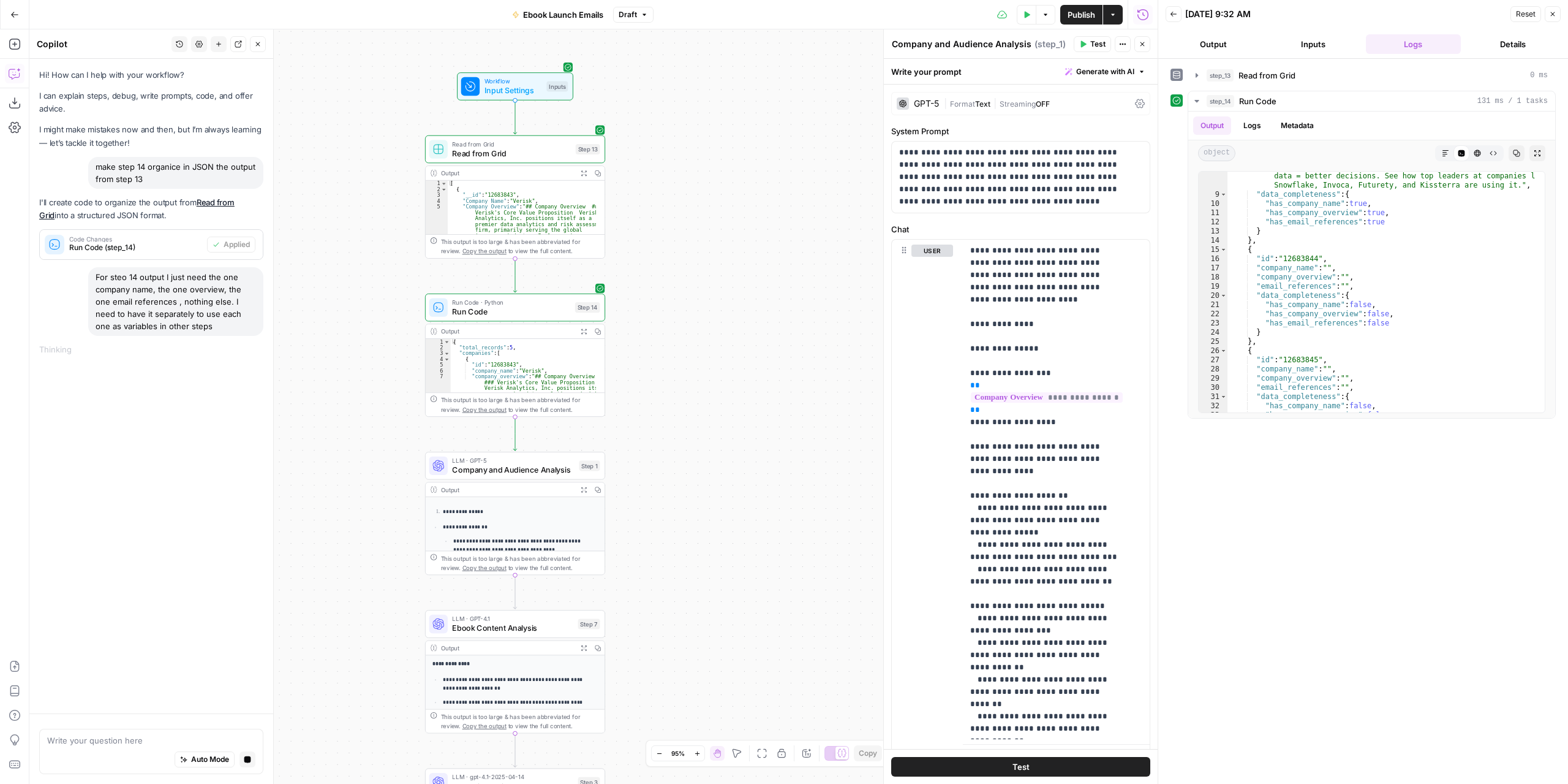
drag, startPoint x: 731, startPoint y: 231, endPoint x: 717, endPoint y: 349, distance: 118.8
click at [717, 349] on div "Workflow Input Settings Inputs Read from Grid Read from Grid Step 13 Output Exp…" at bounding box center [594, 406] width 1129 height 754
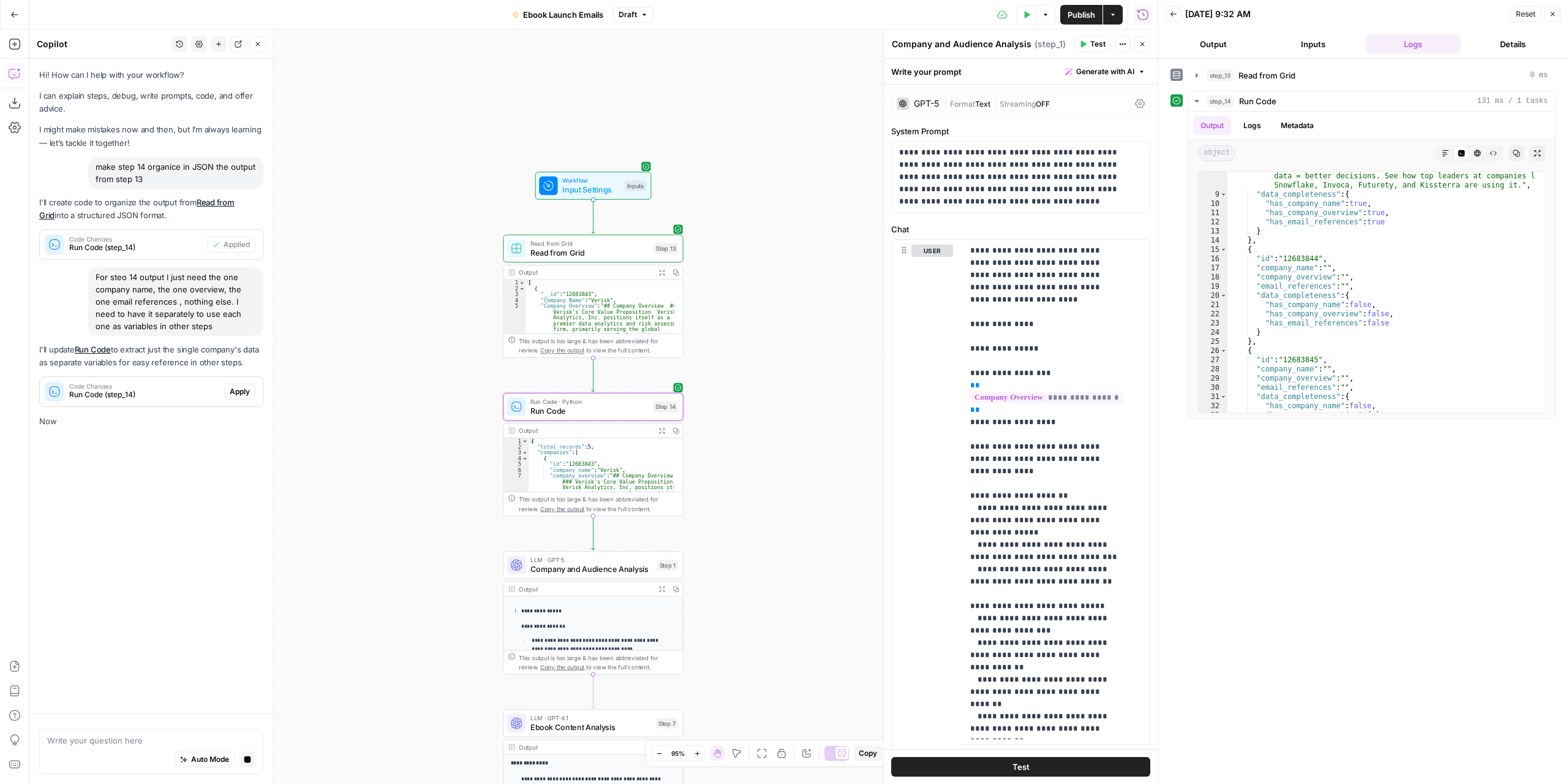
scroll to position [0, 0]
drag, startPoint x: 242, startPoint y: 388, endPoint x: 257, endPoint y: 405, distance: 22.7
click at [242, 388] on span "Apply" at bounding box center [240, 391] width 20 height 11
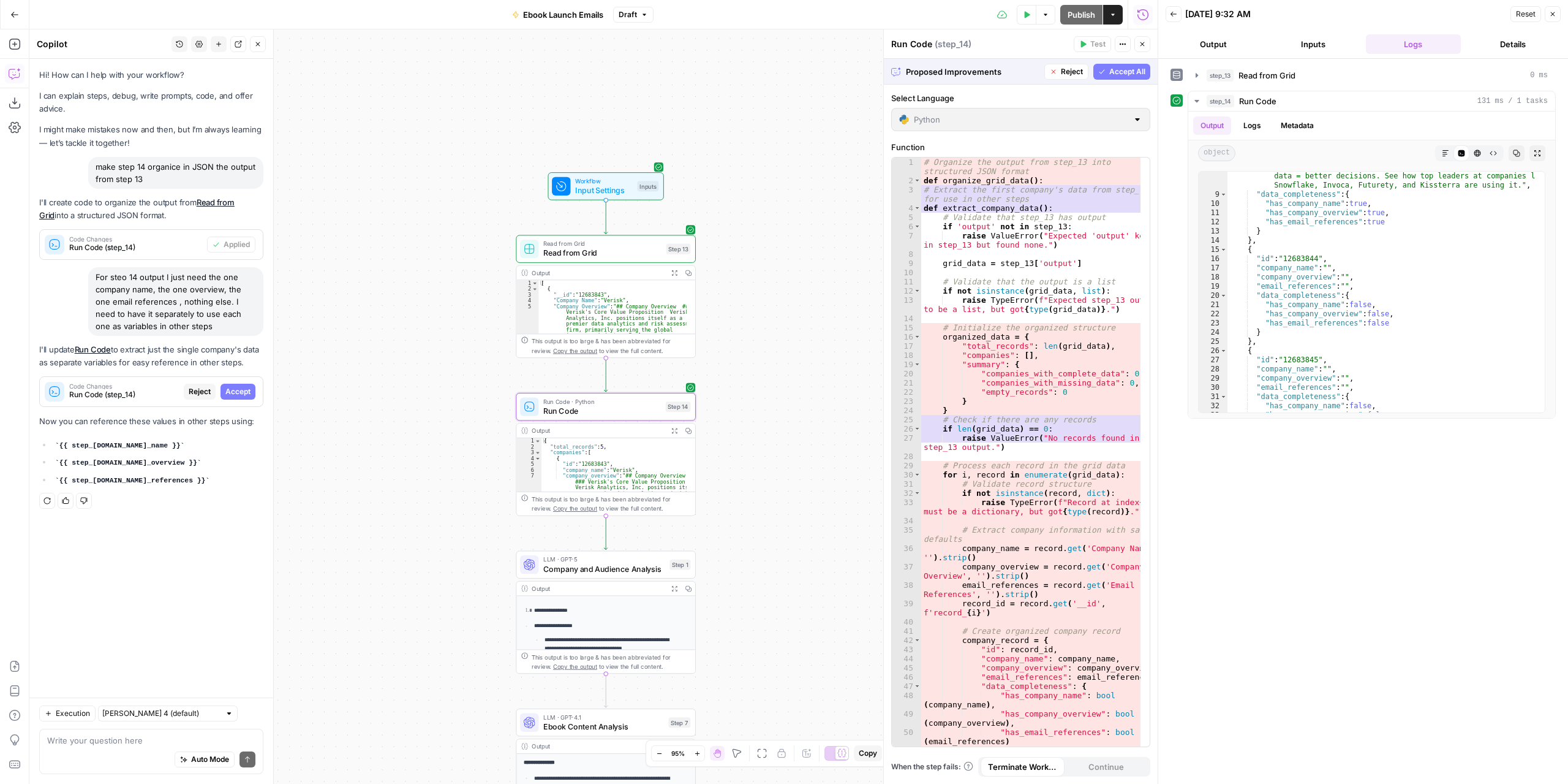
click at [245, 394] on span "Accept" at bounding box center [237, 391] width 25 height 11
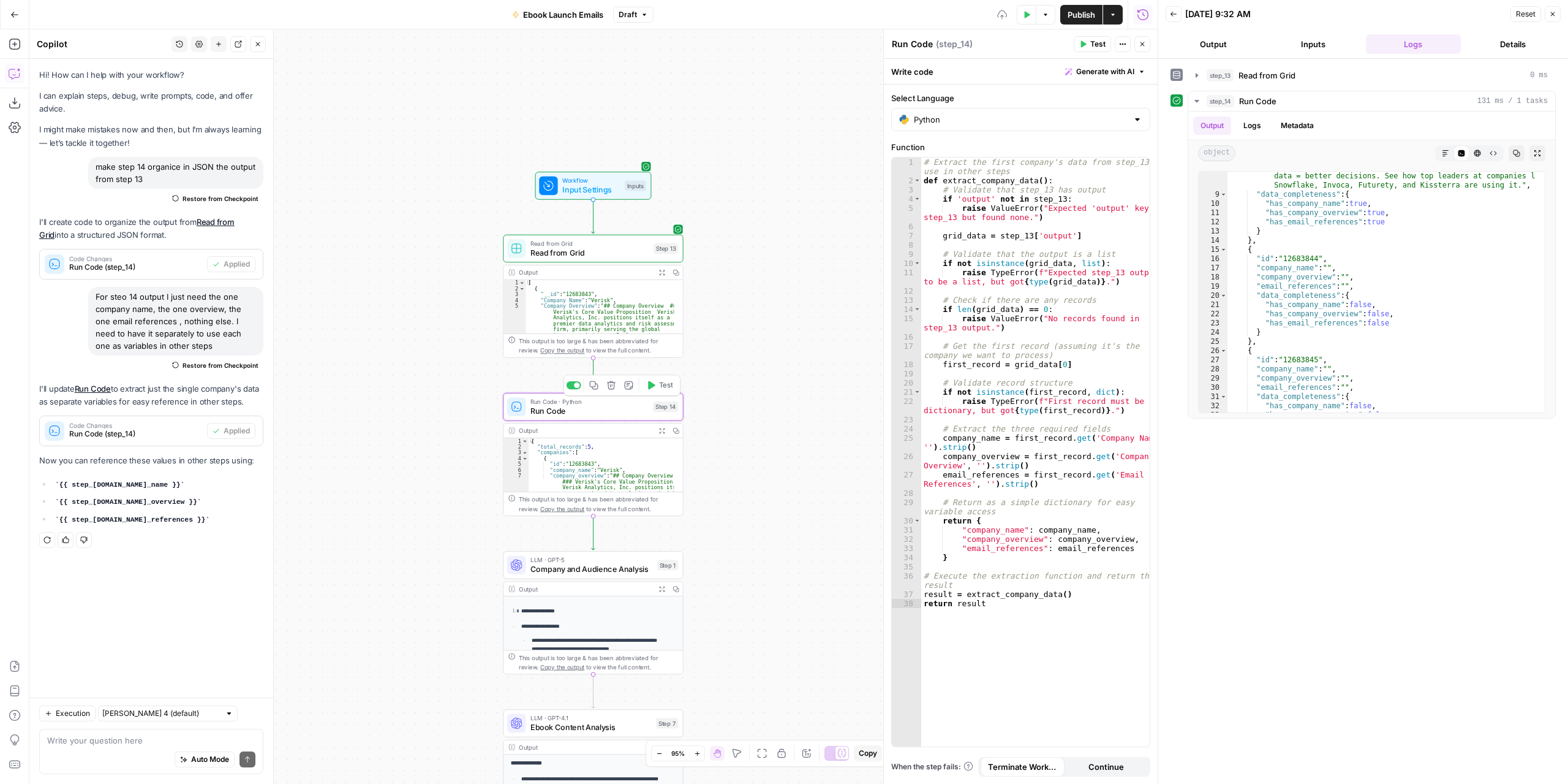
click at [665, 388] on span "Test" at bounding box center [666, 385] width 14 height 11
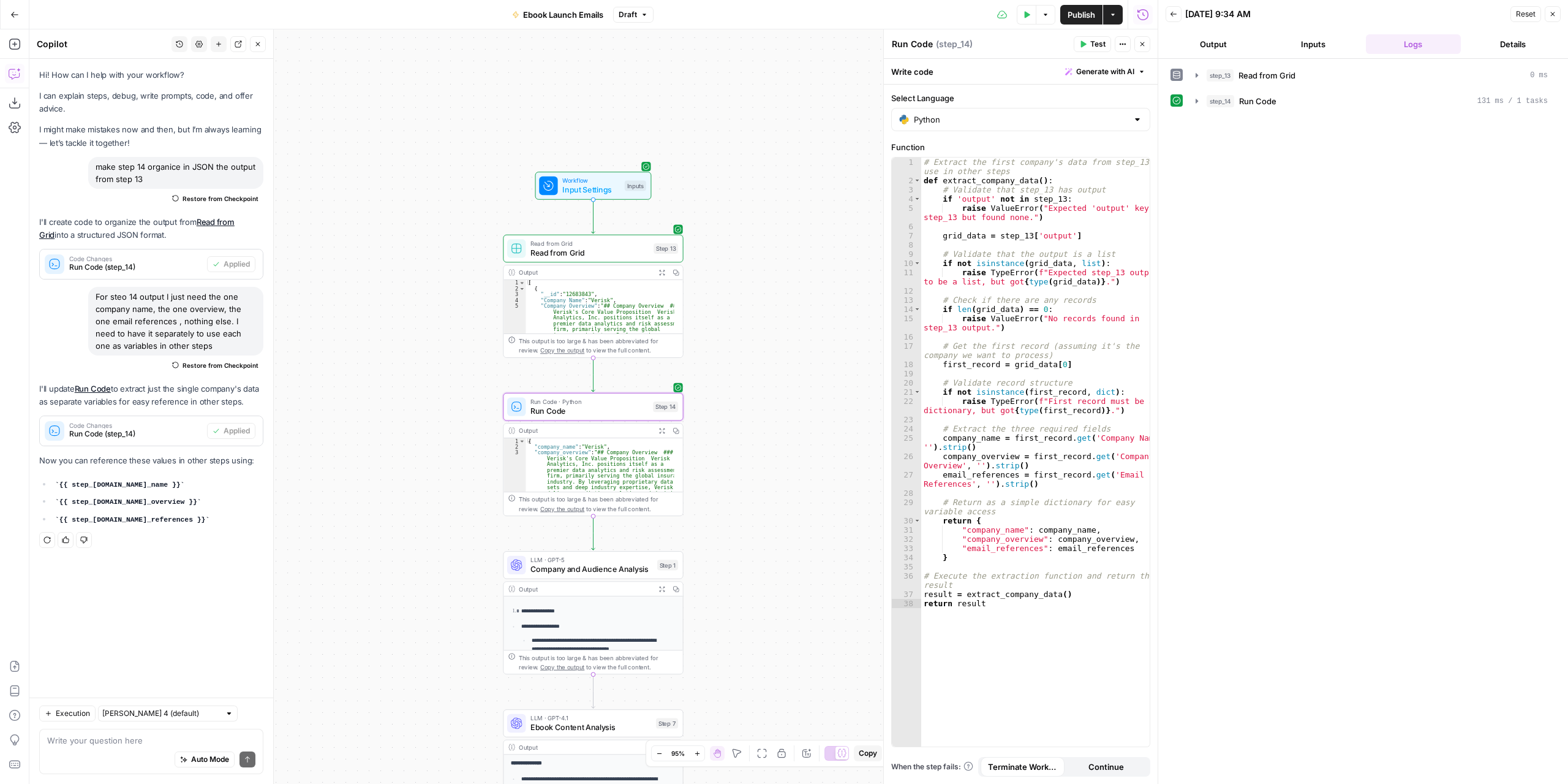
click at [661, 430] on icon "button" at bounding box center [661, 430] width 6 height 6
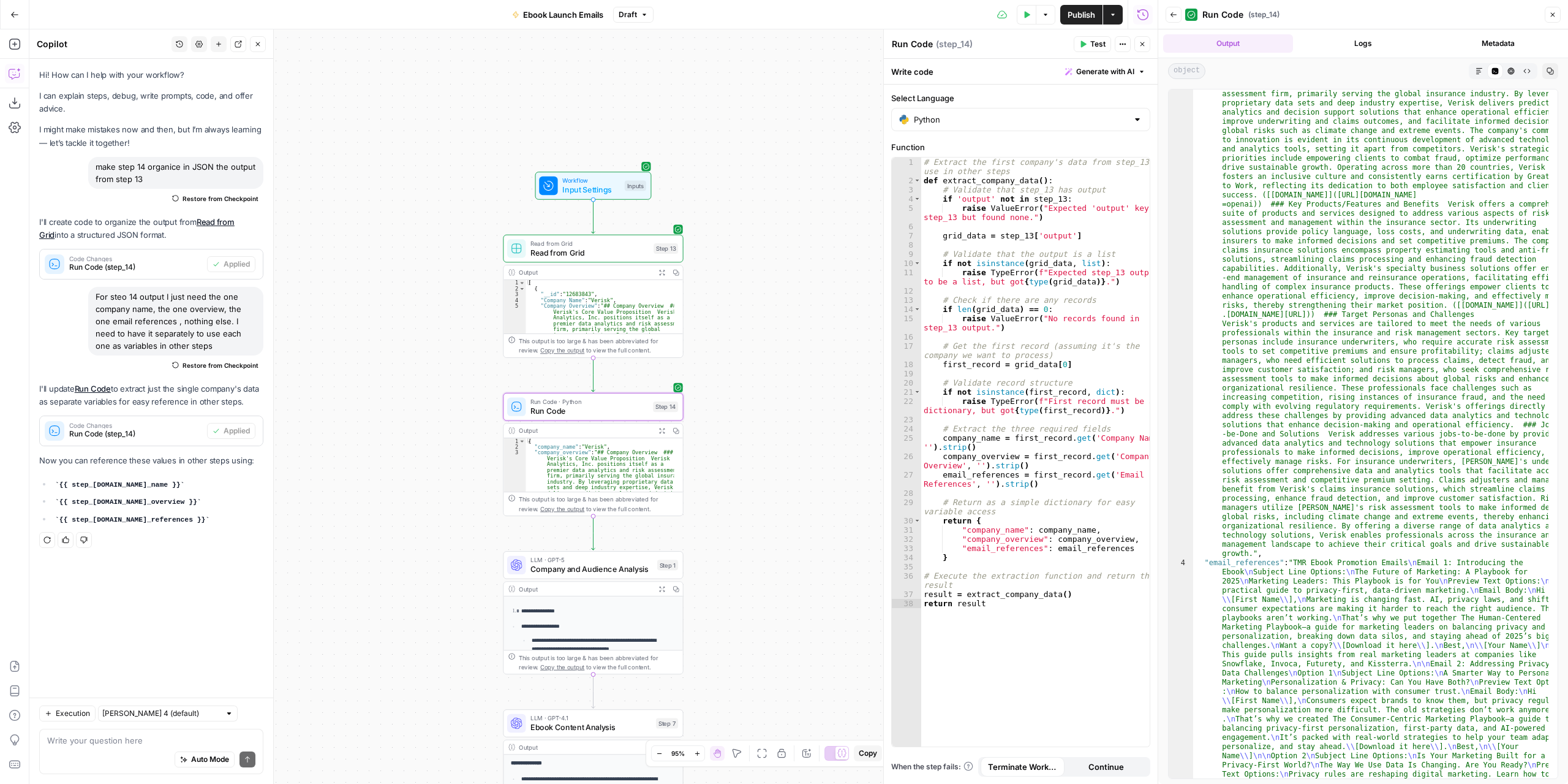
scroll to position [184, 0]
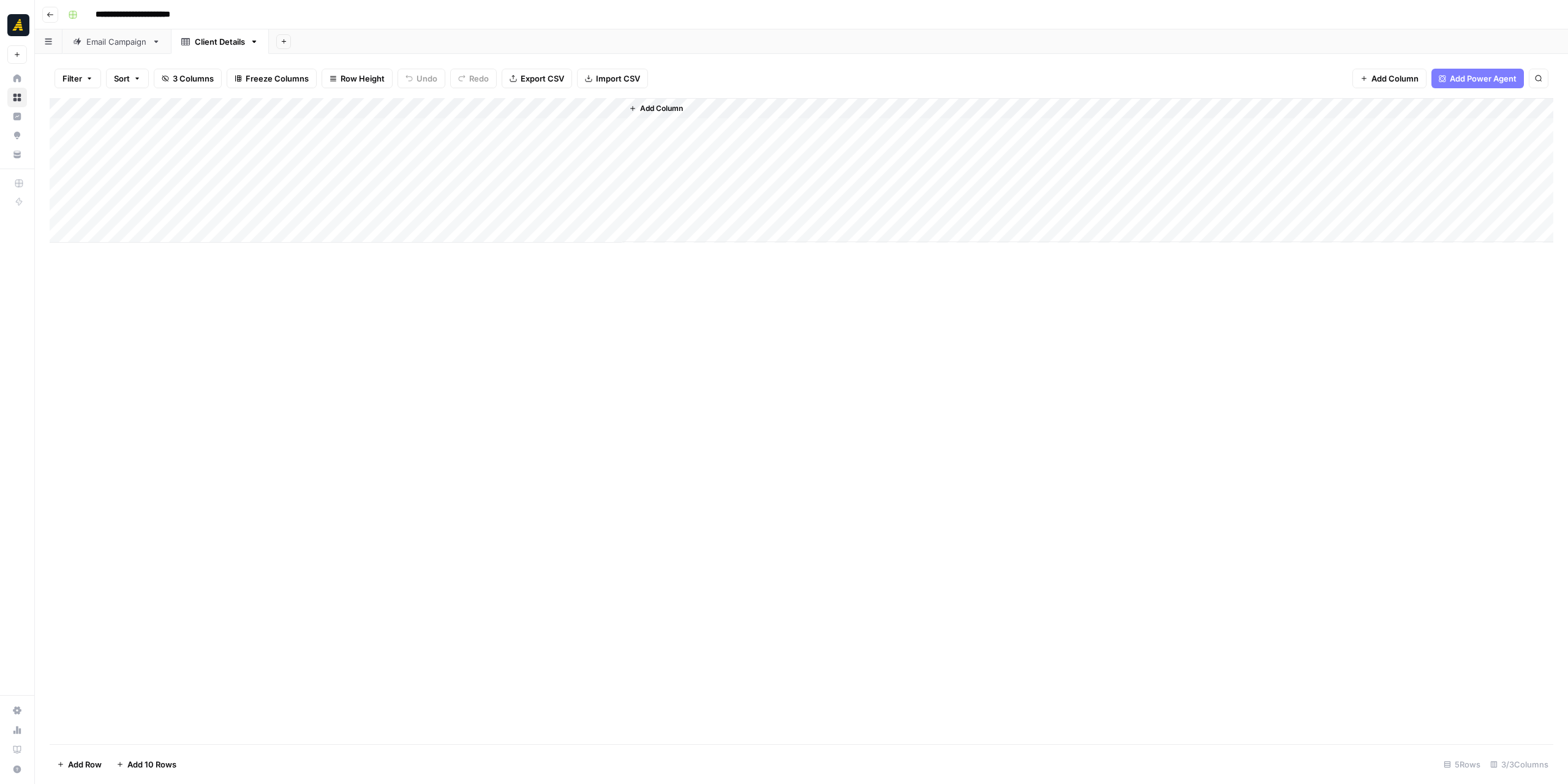
click at [100, 37] on div "Email Campaign" at bounding box center [116, 41] width 60 height 12
click at [216, 43] on div "Client Details" at bounding box center [219, 41] width 50 height 12
click at [140, 45] on div "Email Campaign" at bounding box center [116, 41] width 60 height 12
click at [217, 46] on div "Client Details" at bounding box center [219, 41] width 50 height 12
click at [528, 127] on div "Add Column" at bounding box center [802, 170] width 1504 height 145
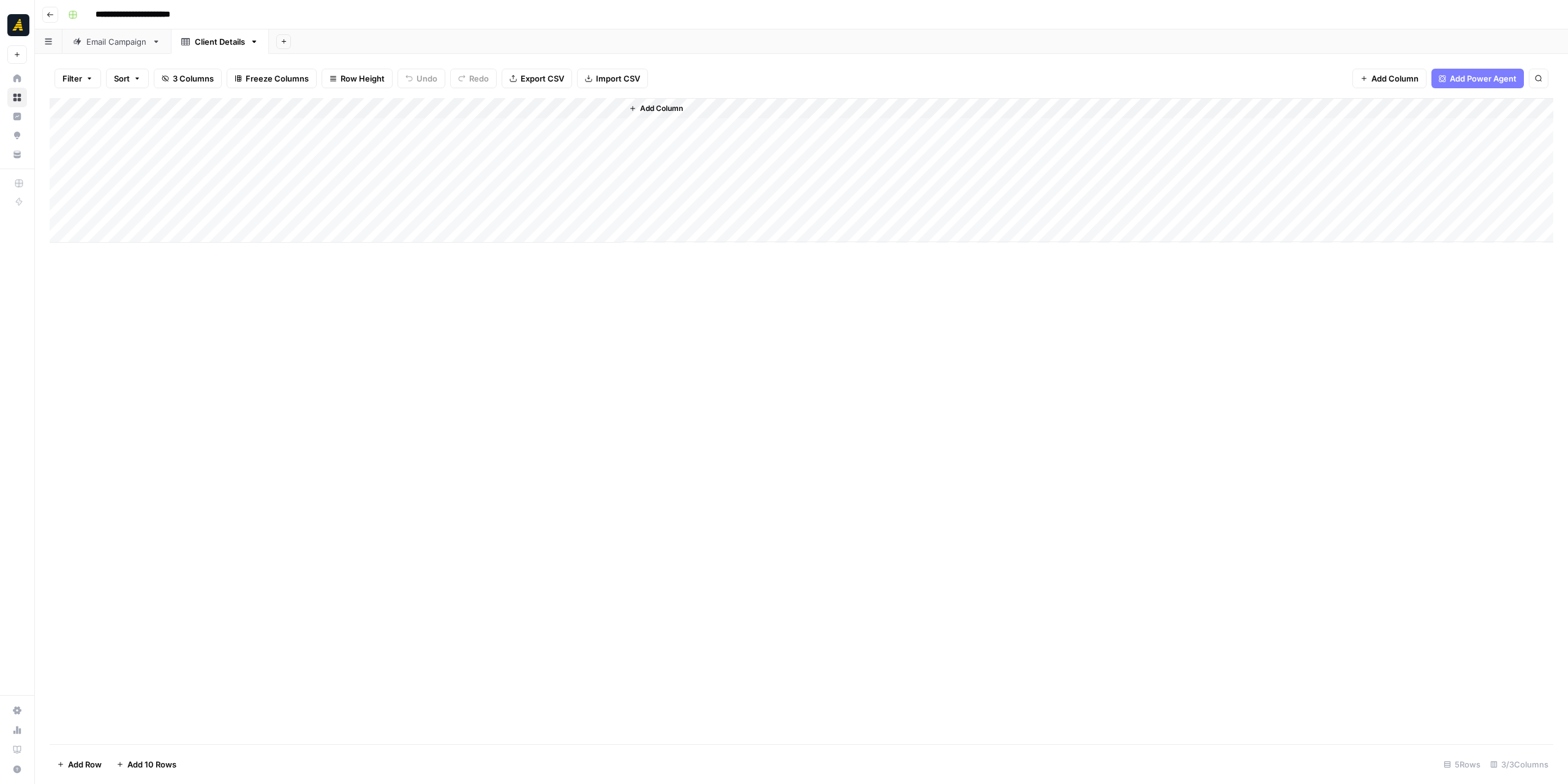
click at [528, 127] on div "Add Column" at bounding box center [802, 170] width 1504 height 145
click at [525, 107] on div "Add Column" at bounding box center [802, 170] width 1504 height 145
click at [518, 170] on span "Text" at bounding box center [516, 166] width 95 height 12
click at [609, 190] on span "Markdown" at bounding box center [627, 186] width 58 height 12
click at [540, 127] on div "Add Column" at bounding box center [802, 170] width 1504 height 145
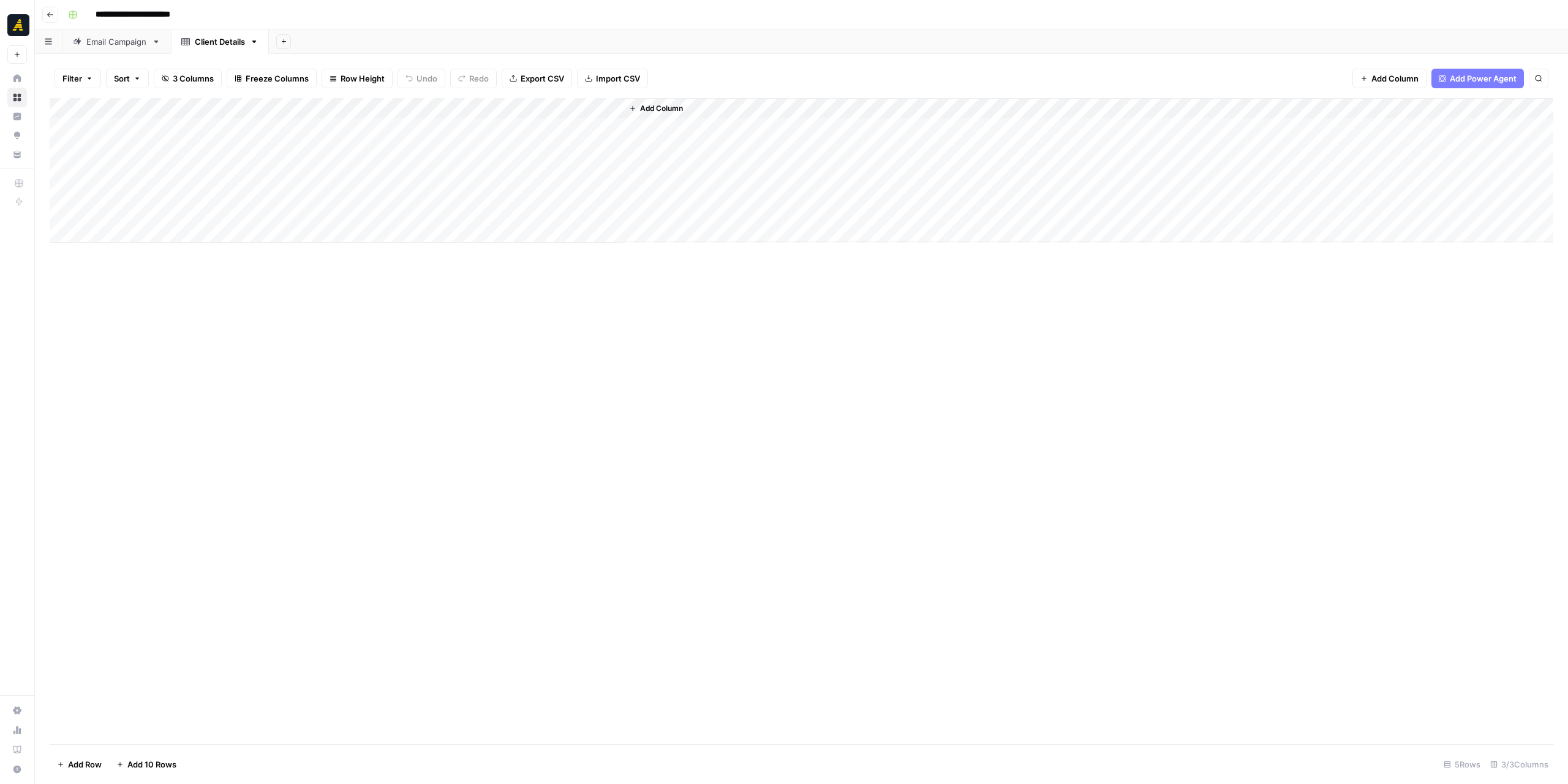
click at [540, 127] on div "Add Column" at bounding box center [802, 170] width 1504 height 145
click at [1053, 63] on p at bounding box center [1177, 61] width 392 height 16
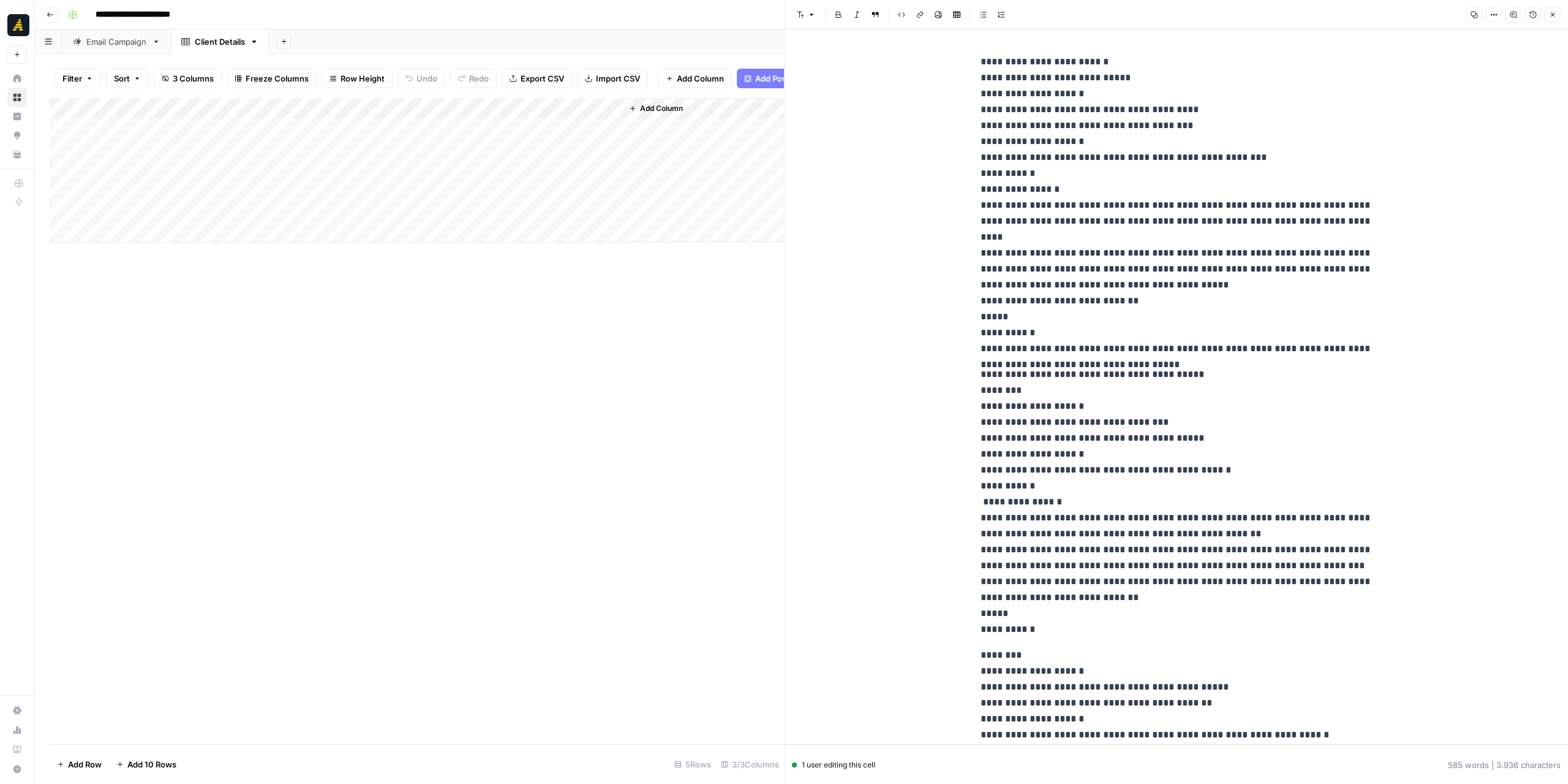
click at [113, 42] on div "Email Campaign" at bounding box center [116, 41] width 60 height 12
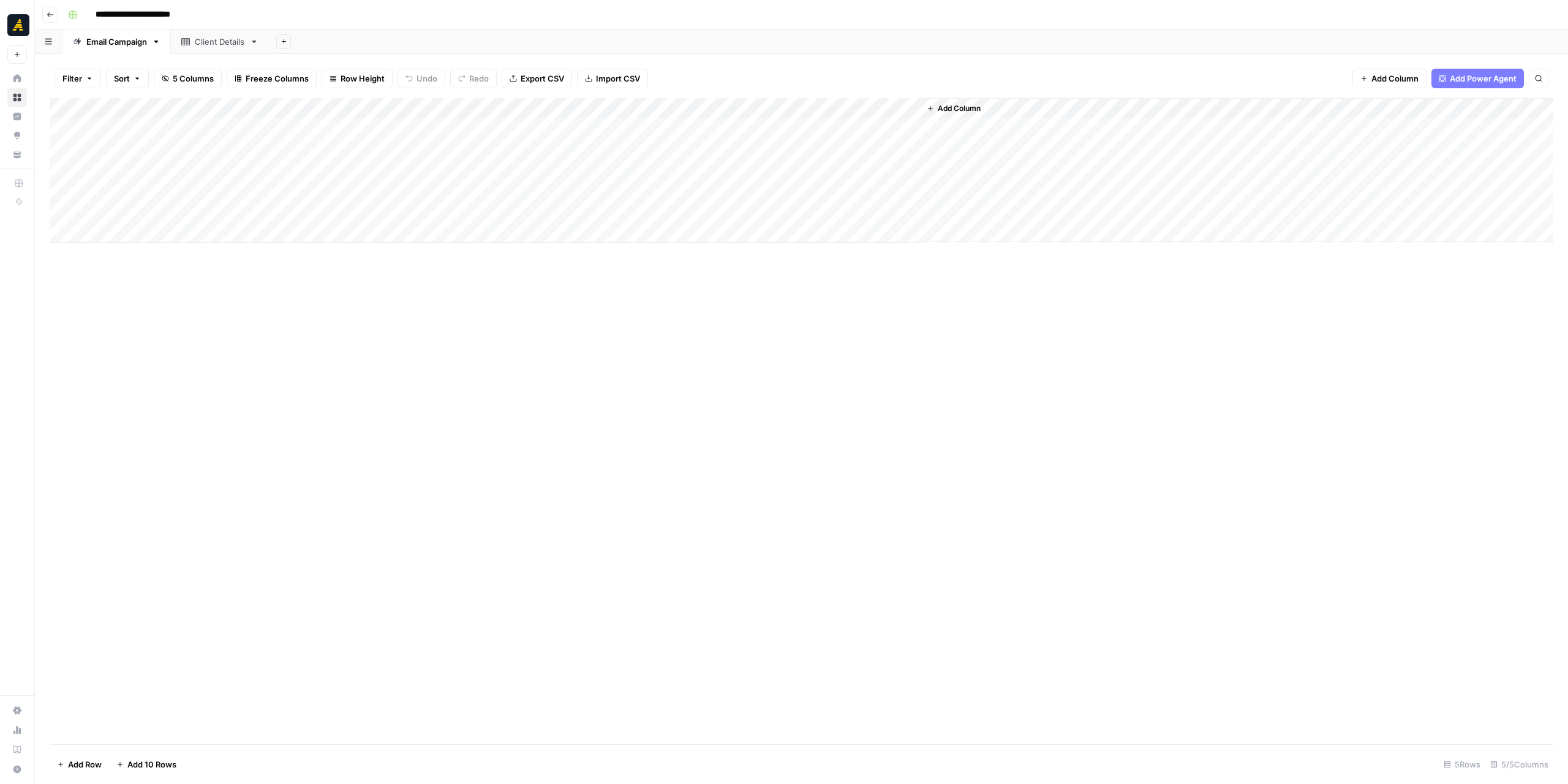
click at [467, 131] on div "Add Column" at bounding box center [802, 170] width 1504 height 145
click at [470, 110] on div "Add Column" at bounding box center [802, 170] width 1504 height 145
click at [483, 164] on span "Text" at bounding box center [499, 166] width 95 height 12
click at [573, 185] on icon "button" at bounding box center [572, 186] width 10 height 10
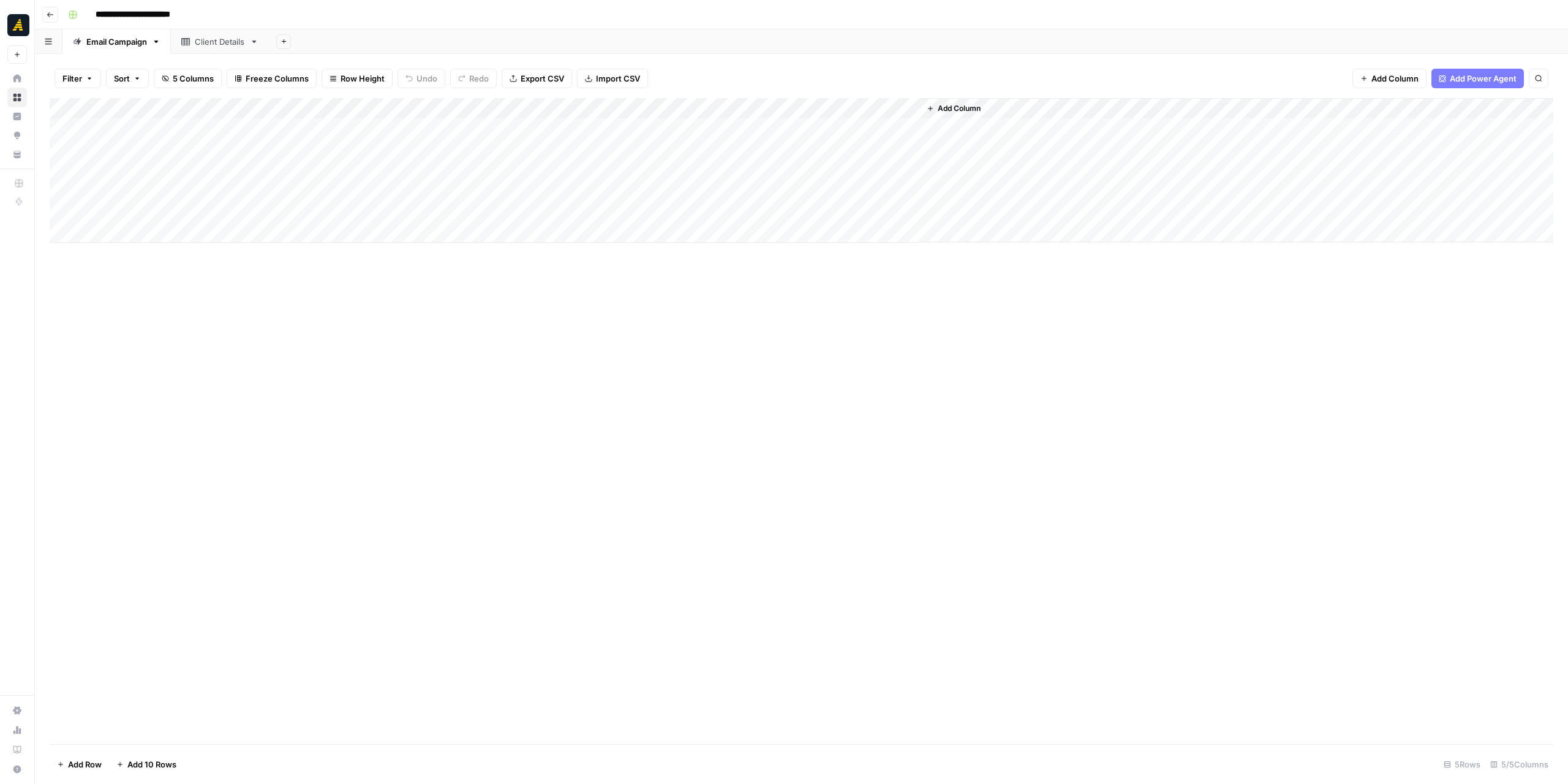
click at [521, 125] on div "Add Column" at bounding box center [802, 170] width 1504 height 145
click at [1018, 68] on p at bounding box center [1177, 61] width 392 height 16
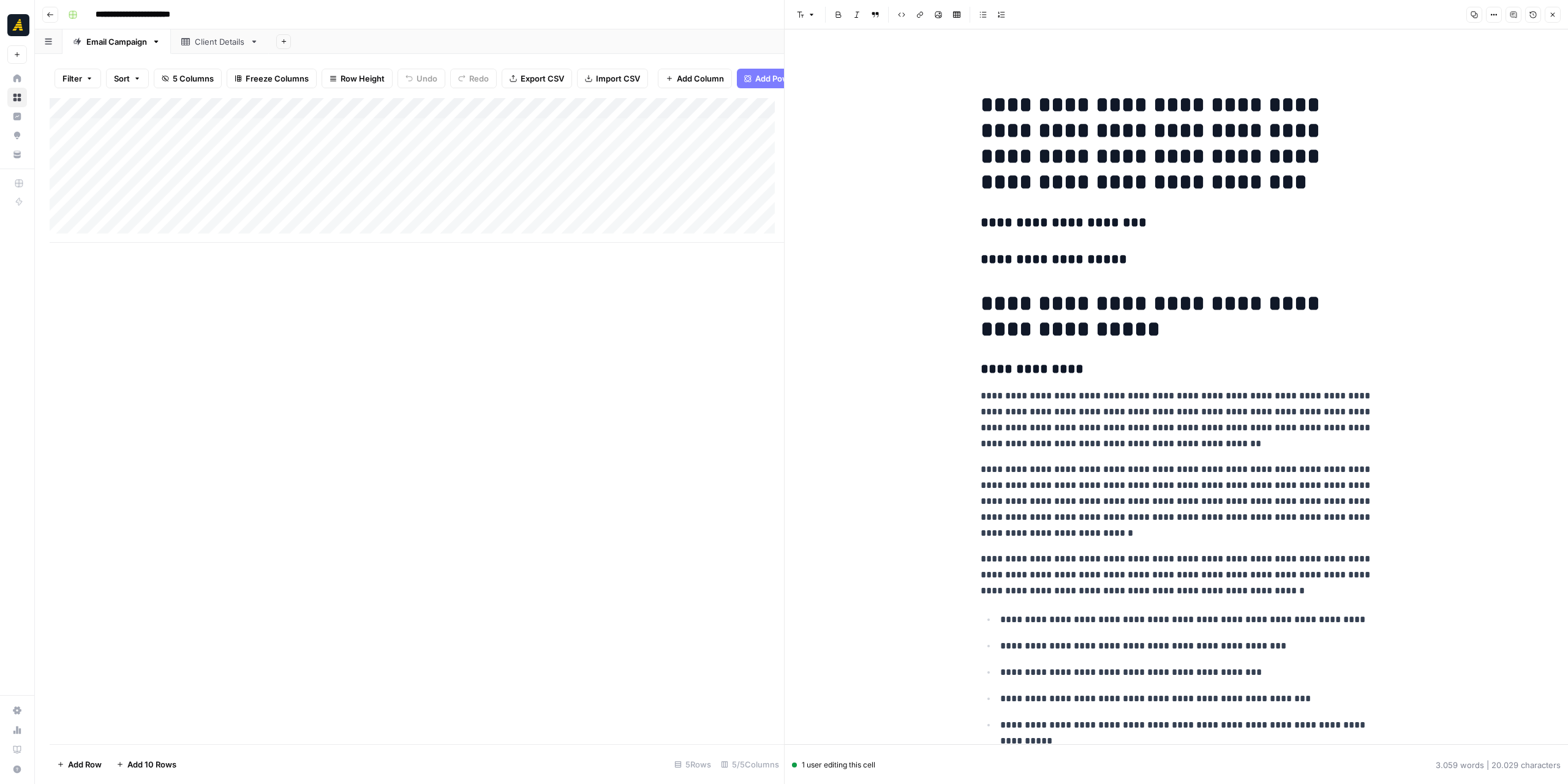
click at [1553, 16] on icon "button" at bounding box center [1552, 14] width 7 height 7
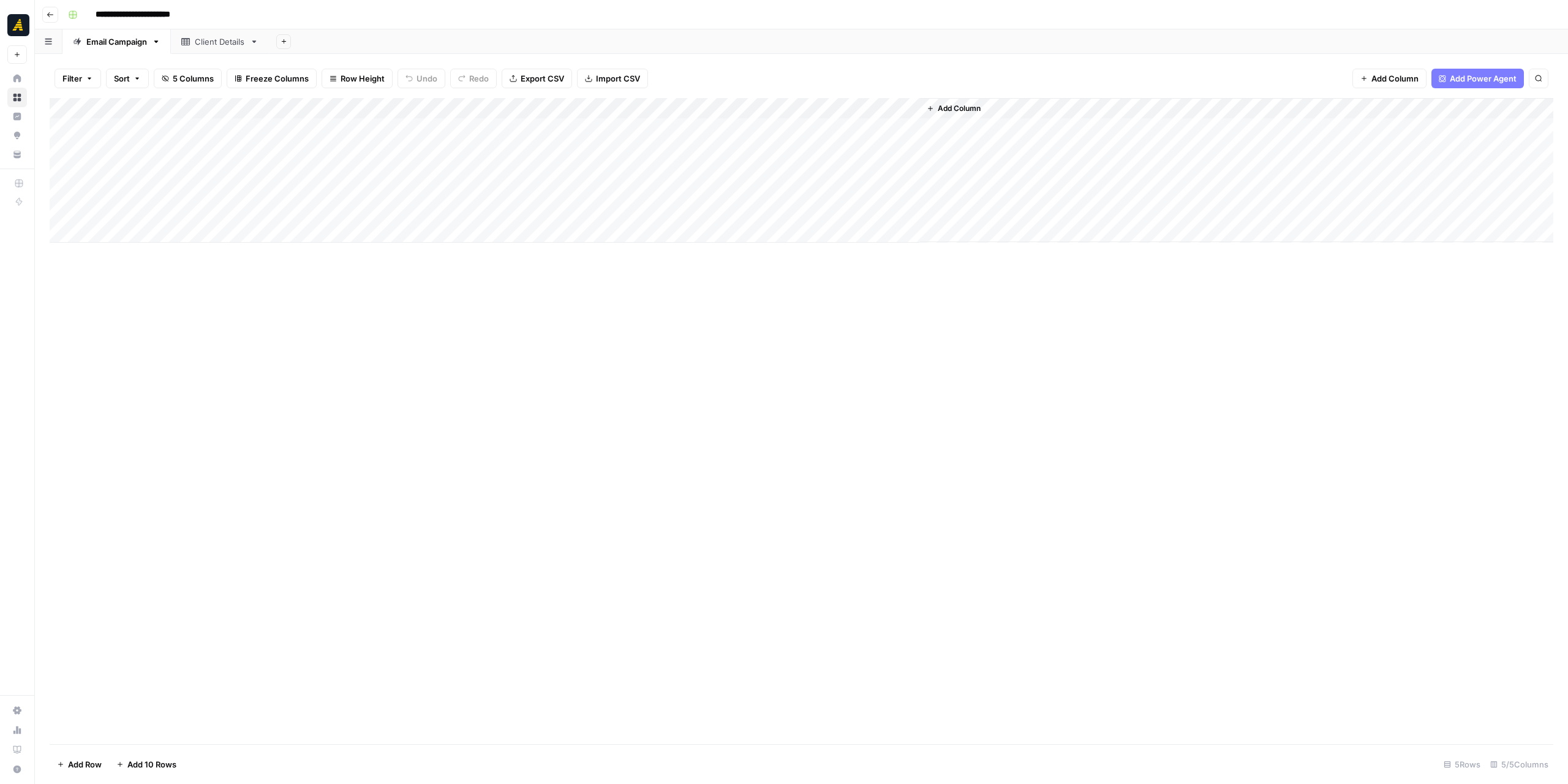
click at [211, 39] on div "Client Details" at bounding box center [219, 41] width 50 height 12
click at [301, 131] on div "Add Column" at bounding box center [802, 170] width 1504 height 145
type textarea "**********"
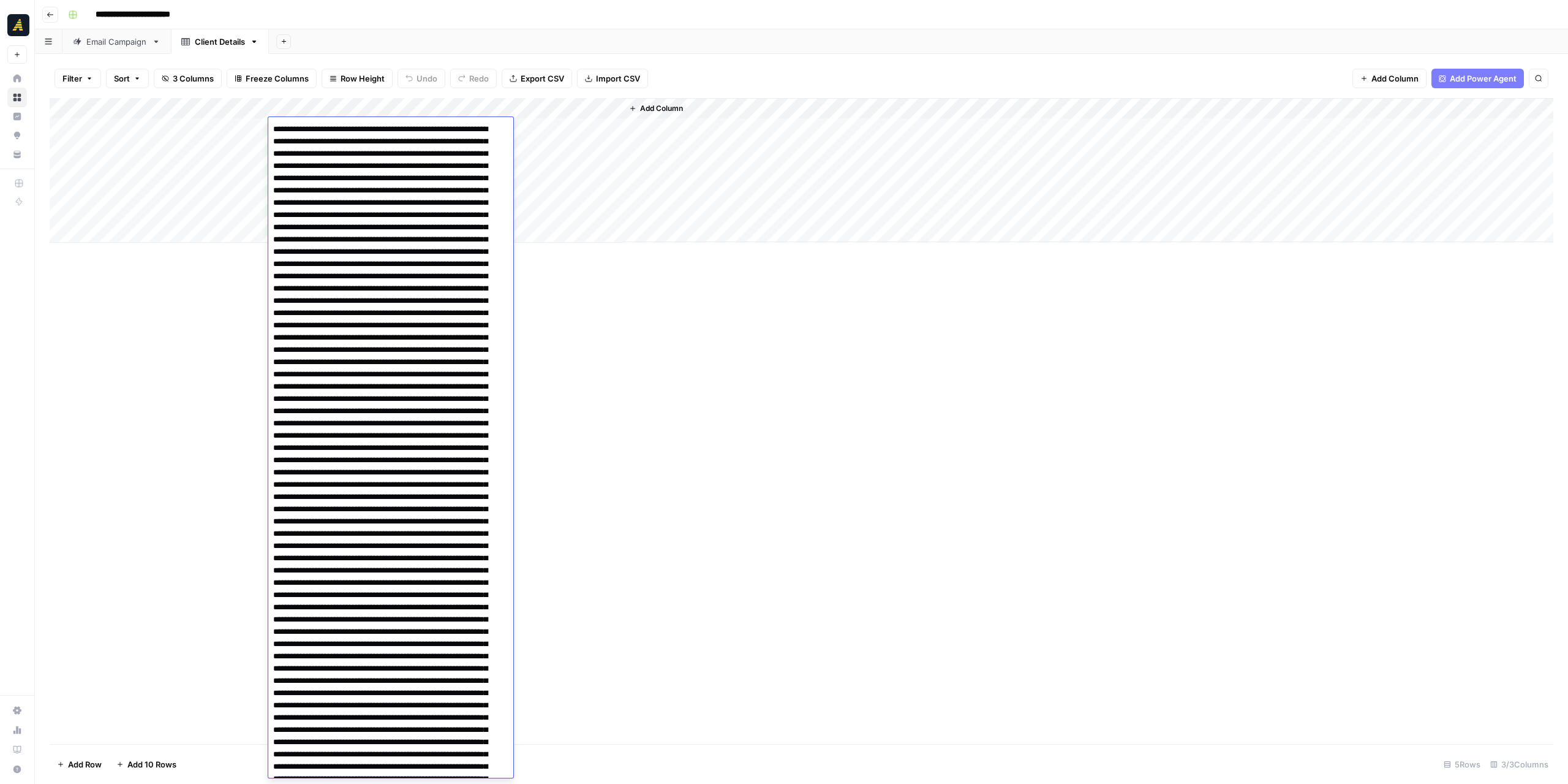
scroll to position [252, 0]
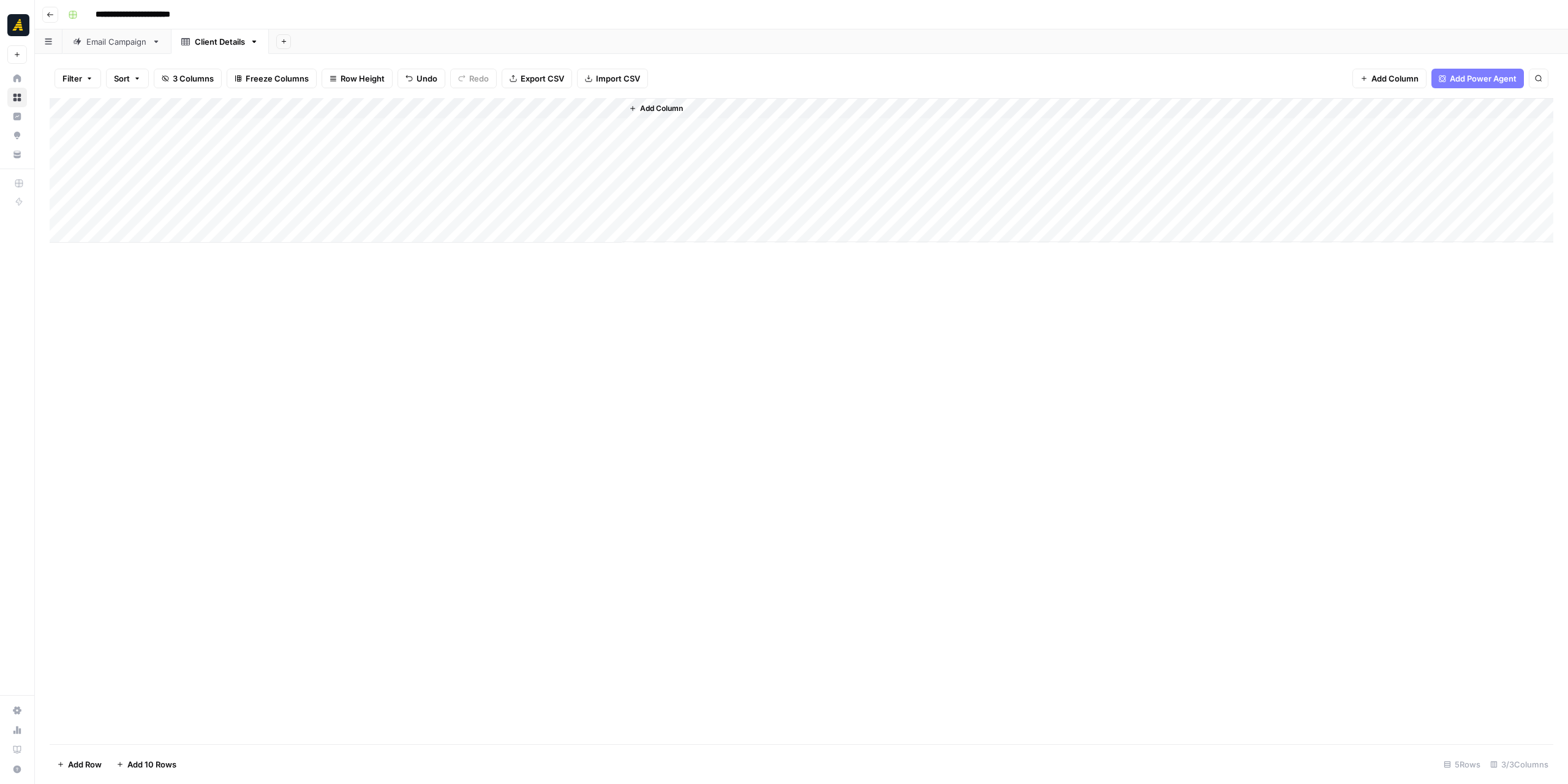
click at [322, 110] on div "Add Column" at bounding box center [802, 170] width 1504 height 145
click at [330, 164] on span "Text" at bounding box center [340, 166] width 95 height 12
click at [434, 185] on span "Markdown" at bounding box center [451, 186] width 58 height 12
click at [204, 128] on div "Add Column" at bounding box center [802, 170] width 1504 height 145
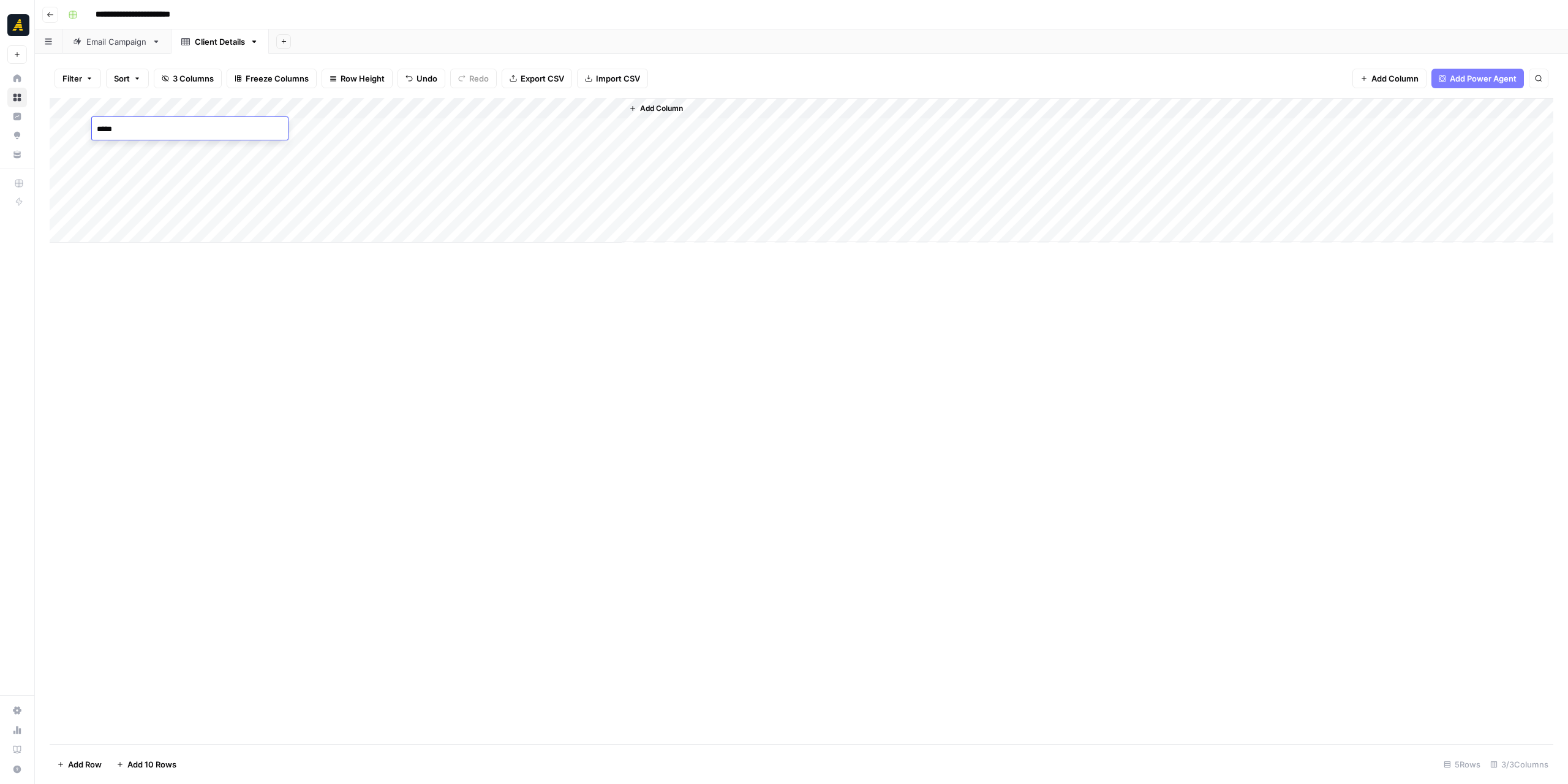
type textarea "******"
click at [456, 355] on div "Add Column" at bounding box center [802, 421] width 1504 height 646
click at [109, 44] on div "Email Campaign" at bounding box center [116, 41] width 60 height 12
click at [420, 105] on div "Add Column" at bounding box center [802, 170] width 1504 height 145
click at [359, 272] on span "Remove Column" at bounding box center [347, 273] width 108 height 12
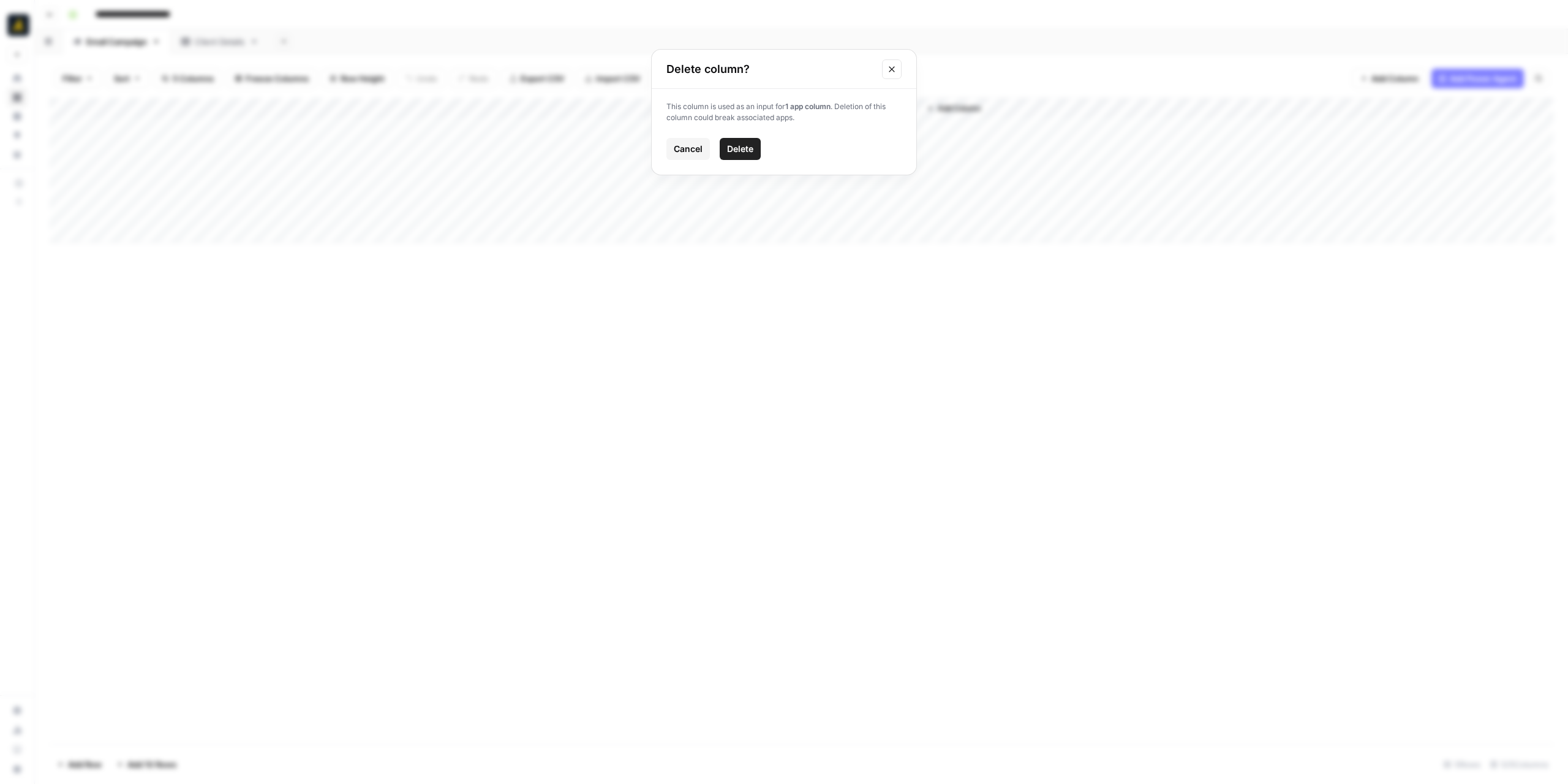
click at [754, 151] on button "Delete" at bounding box center [741, 149] width 41 height 22
click at [256, 108] on div "Add Column" at bounding box center [802, 170] width 1504 height 145
click at [174, 272] on span "Remove Column" at bounding box center [170, 273] width 108 height 12
click at [744, 153] on span "Delete" at bounding box center [741, 149] width 26 height 12
click at [435, 108] on div "Add Column" at bounding box center [802, 170] width 1504 height 145
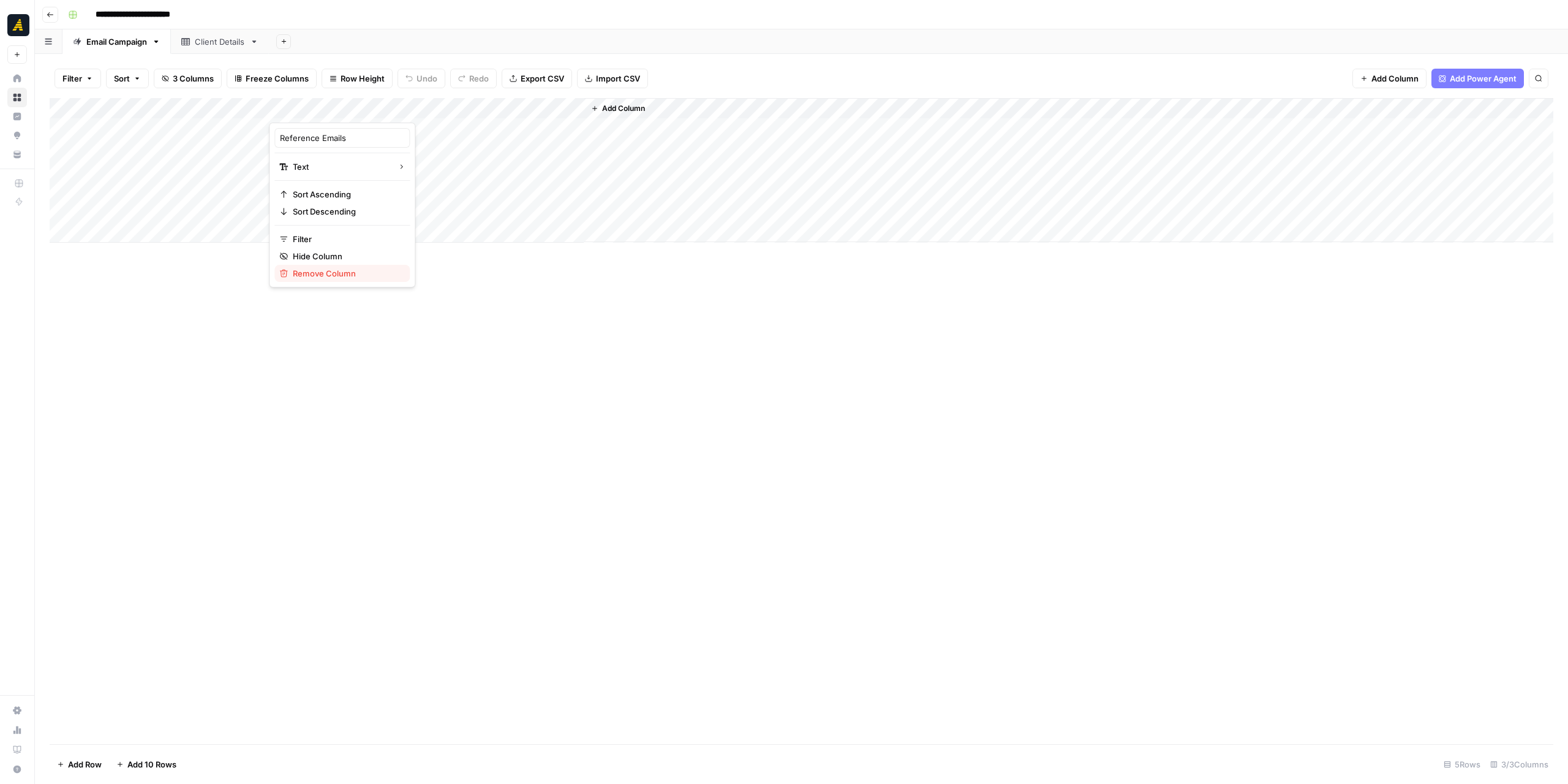
click at [348, 272] on span "Remove Column" at bounding box center [347, 273] width 108 height 12
click at [726, 144] on button "Delete" at bounding box center [741, 149] width 41 height 22
click at [324, 106] on div "Add Column" at bounding box center [802, 170] width 1504 height 145
click at [347, 211] on span "Configure Inputs" at bounding box center [347, 211] width 108 height 12
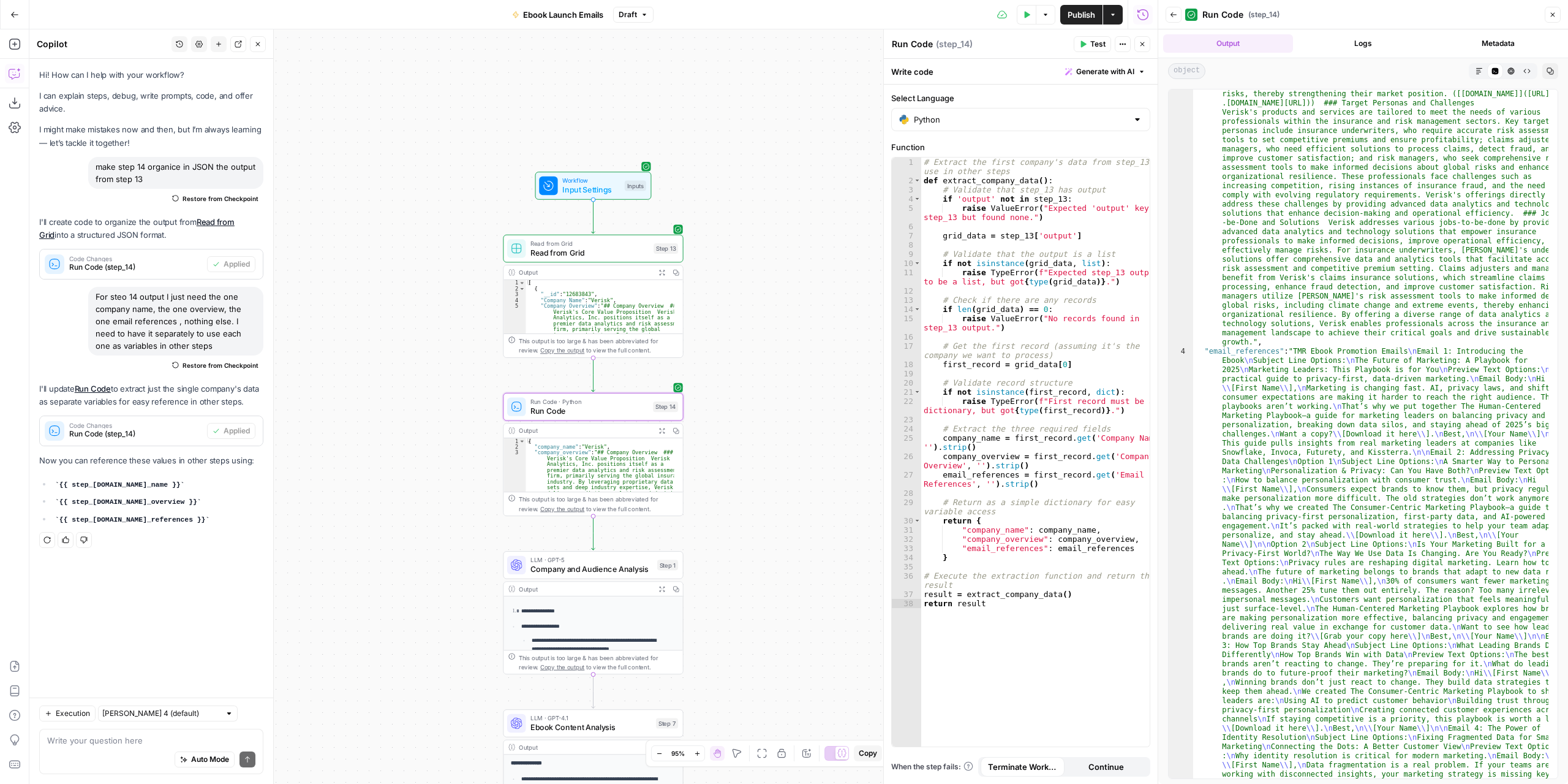
scroll to position [138, 0]
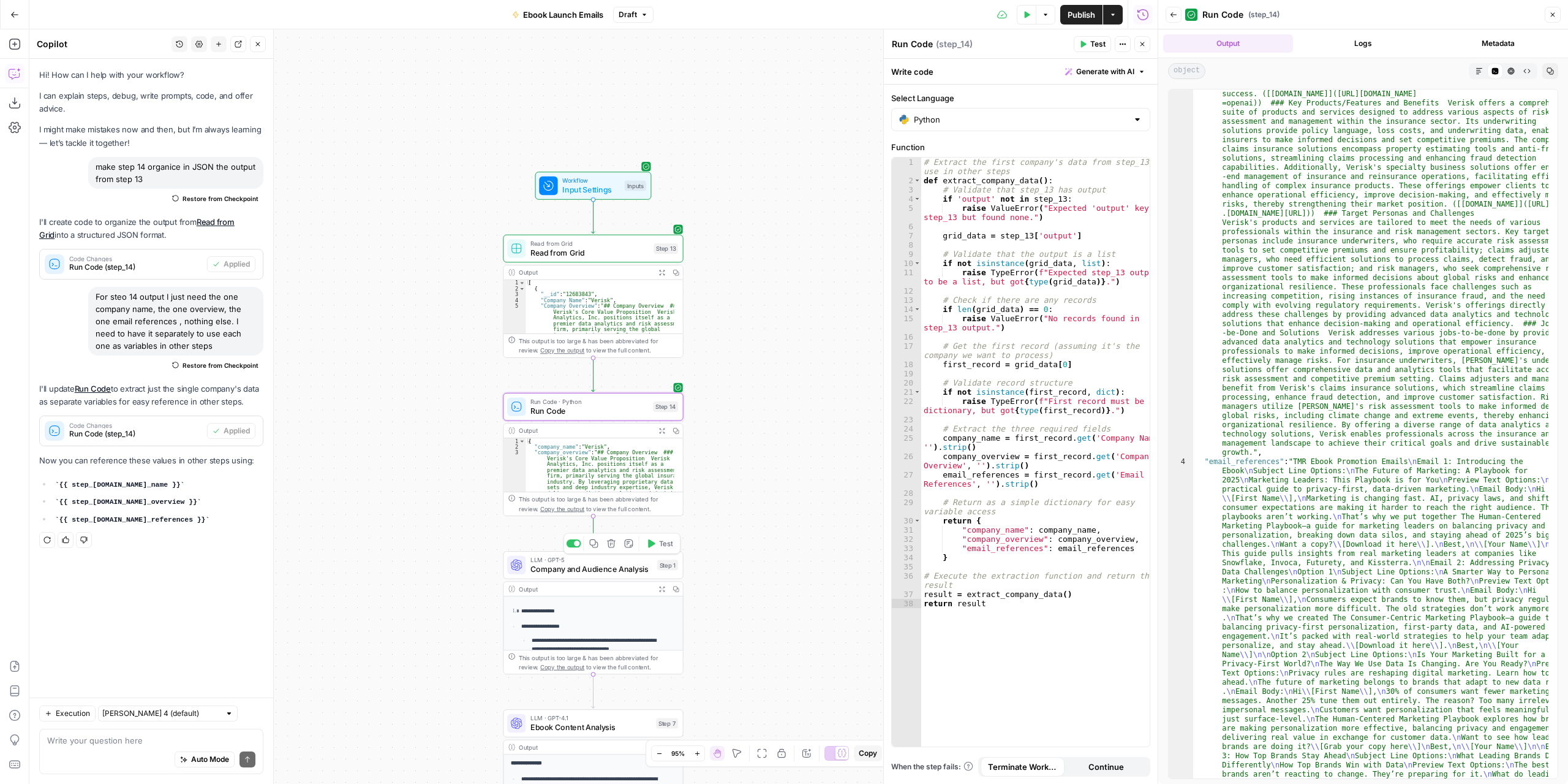
click at [627, 565] on span "Company and Audience Analysis" at bounding box center [591, 569] width 122 height 12
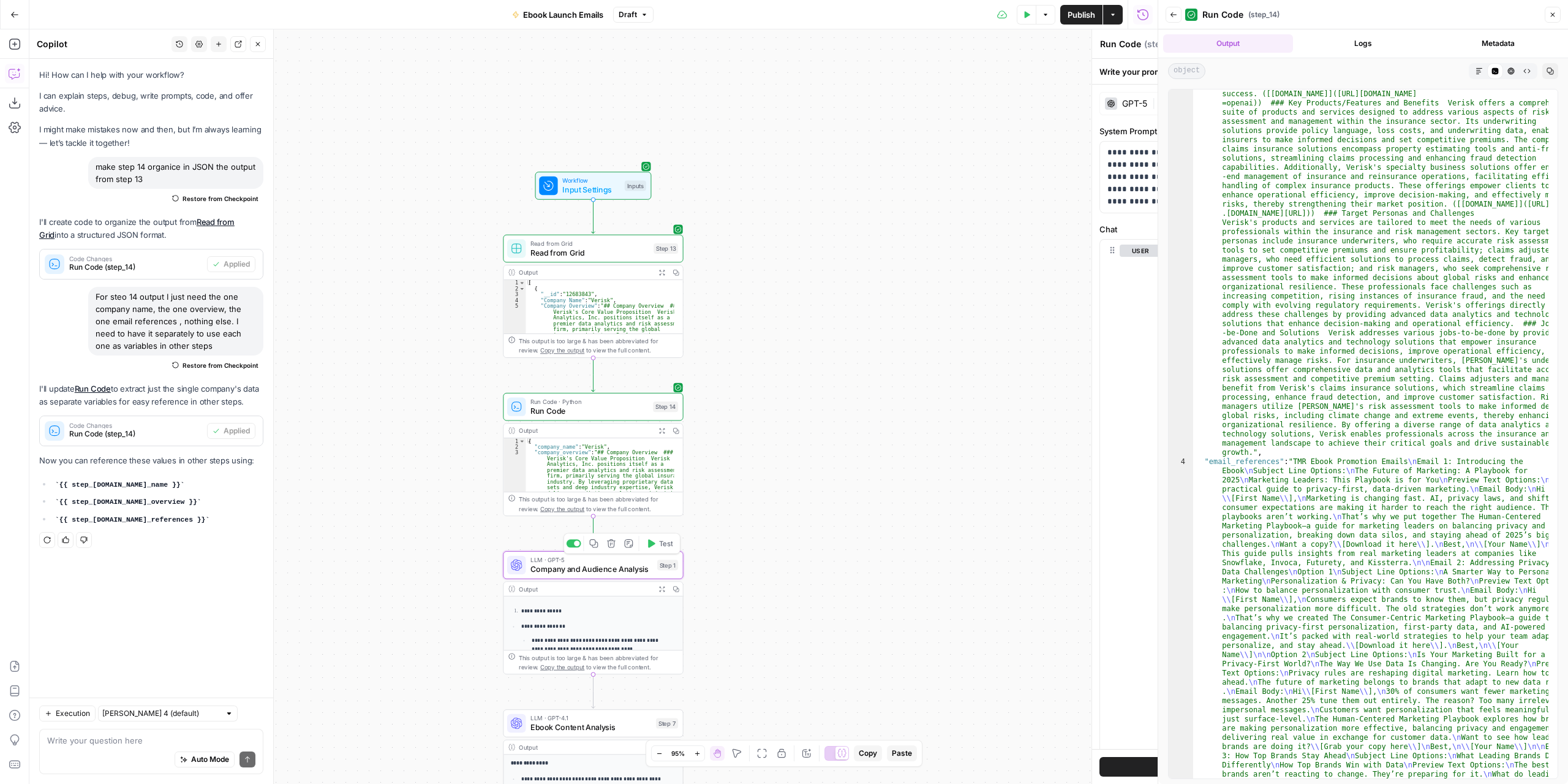
type textarea "Company and Audience Analysis"
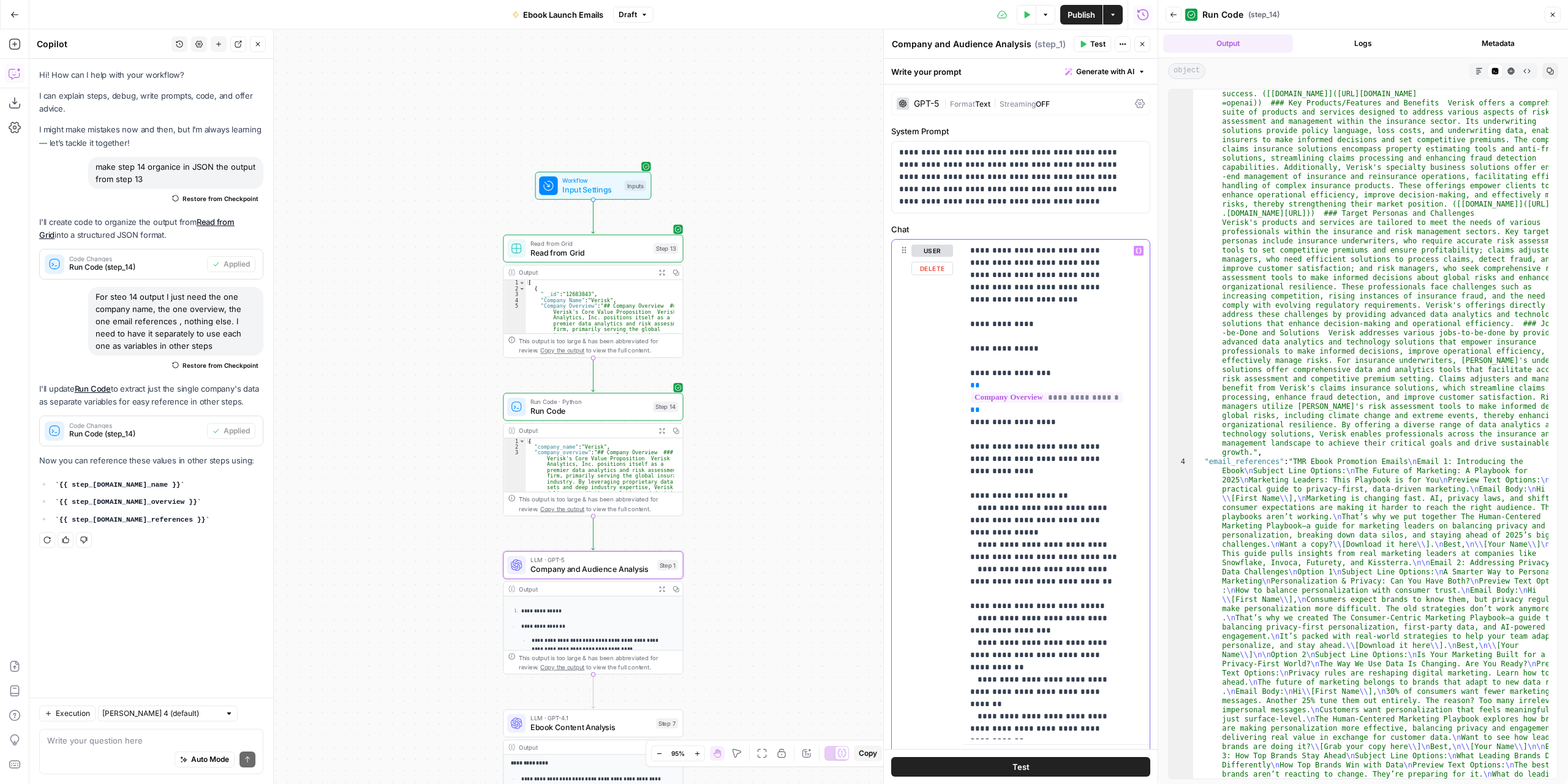
click at [1136, 252] on icon "button" at bounding box center [1139, 250] width 6 height 6
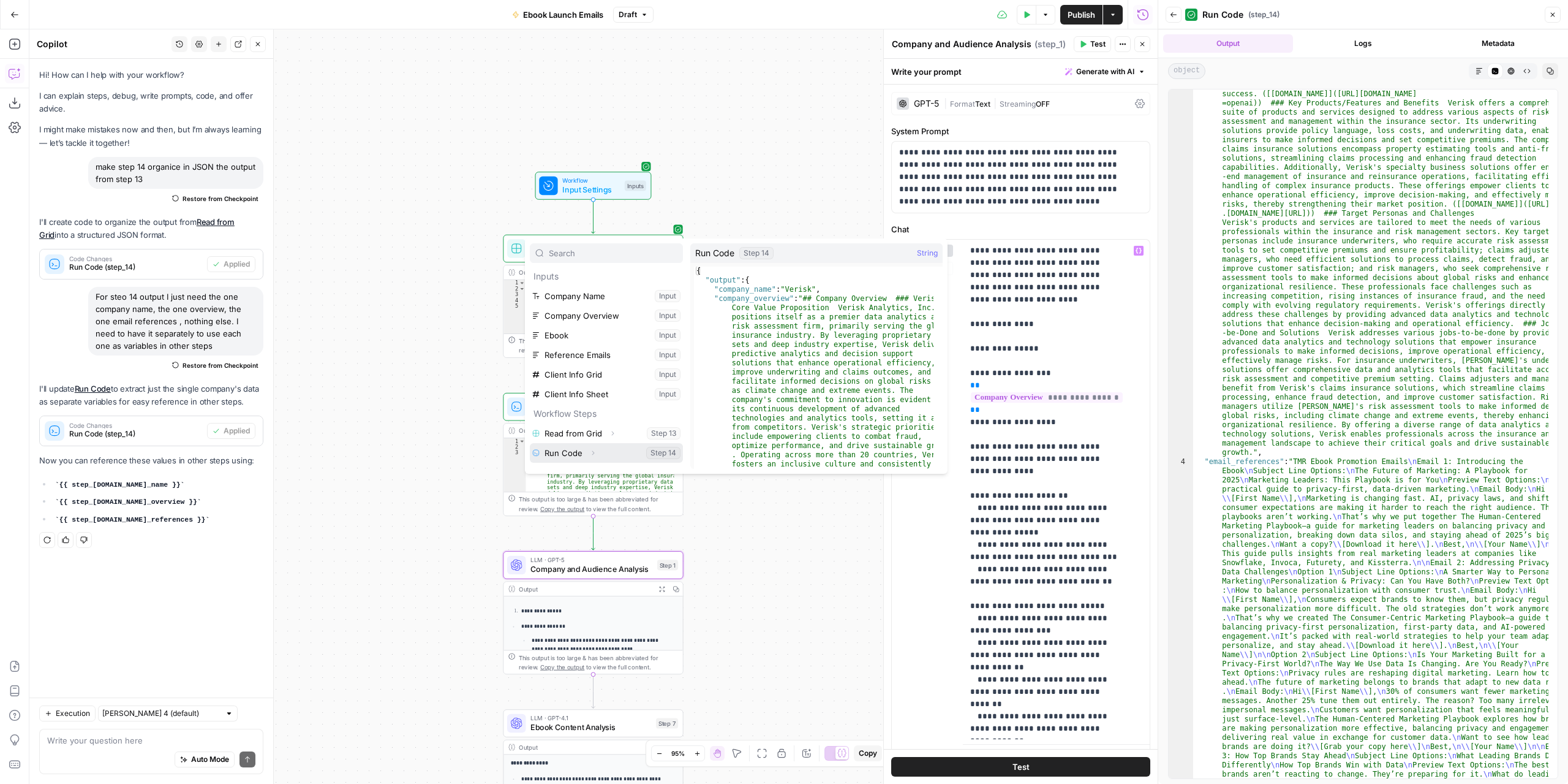
click at [592, 451] on icon "button" at bounding box center [593, 453] width 2 height 4
click at [577, 457] on button "Expand" at bounding box center [580, 459] width 16 height 16
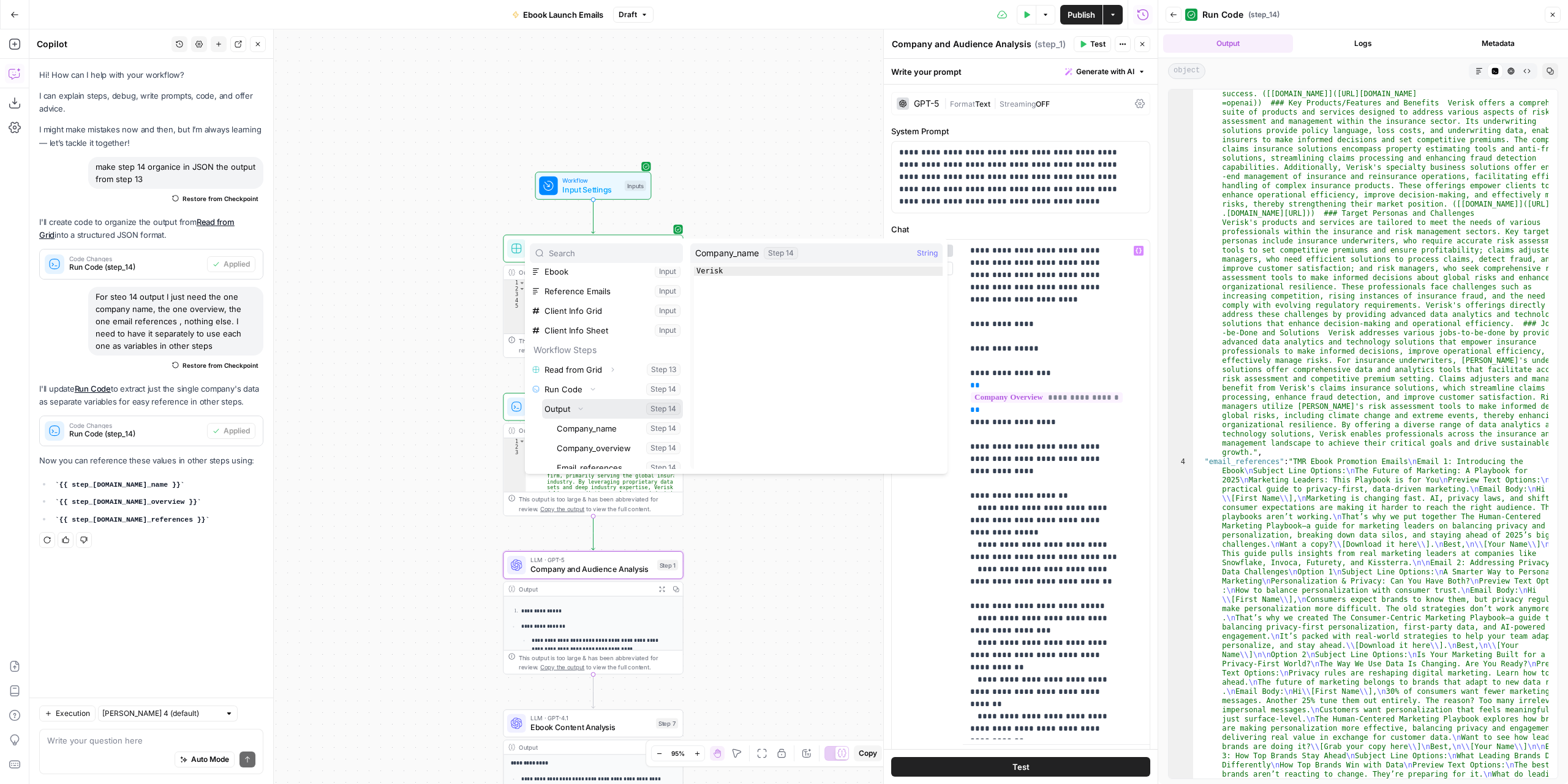
scroll to position [72, 0]
click at [619, 422] on button "Select variable Company_name" at bounding box center [618, 421] width 128 height 20
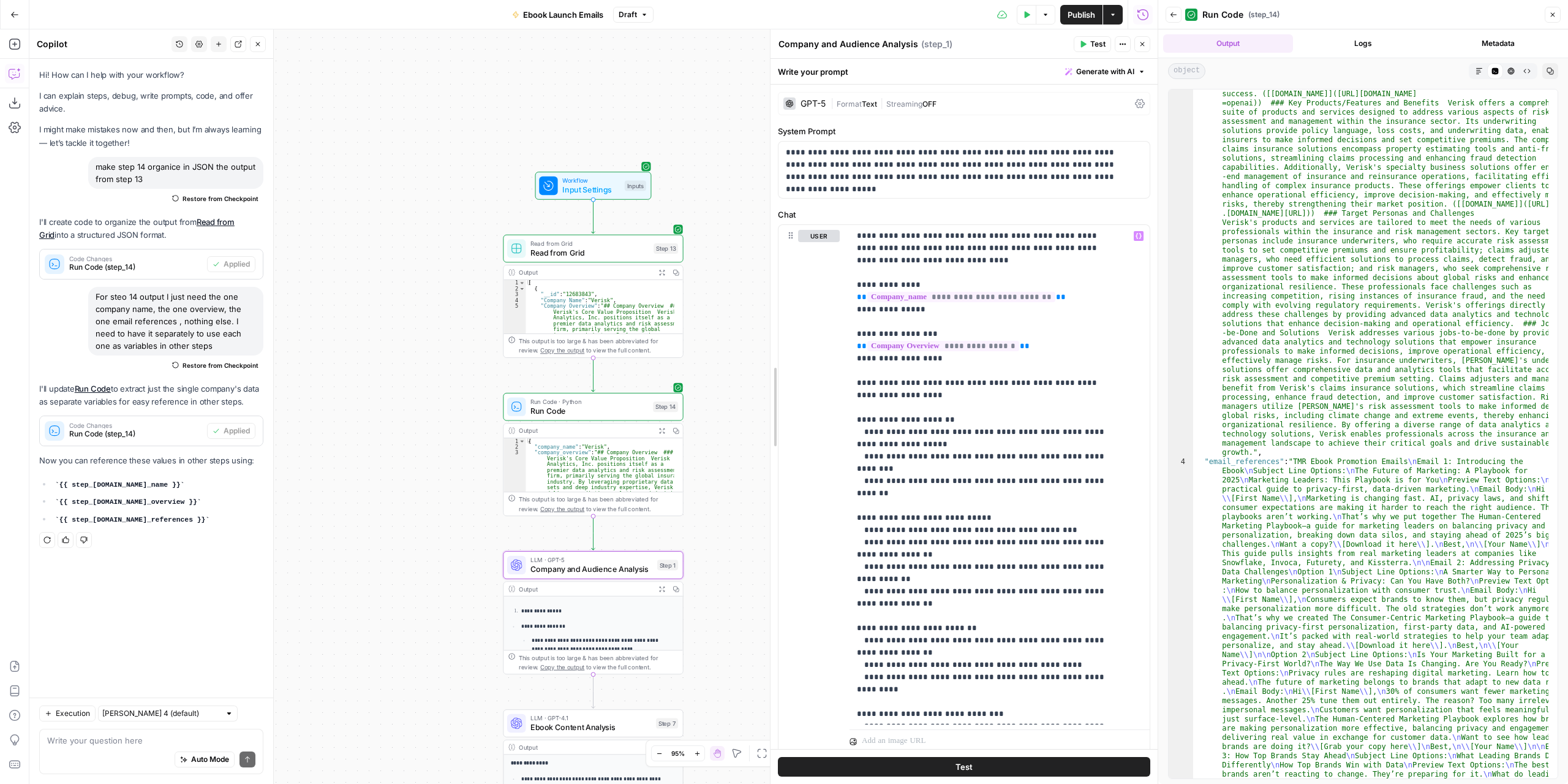
drag, startPoint x: 887, startPoint y: 473, endPoint x: 770, endPoint y: 474, distance: 117.0
click at [191, 736] on textarea at bounding box center [151, 740] width 209 height 12
click at [143, 752] on div "Auto Mode Send" at bounding box center [151, 760] width 209 height 27
click at [127, 745] on textarea "Now in every step I need you to change just variables names:" at bounding box center [151, 734] width 209 height 25
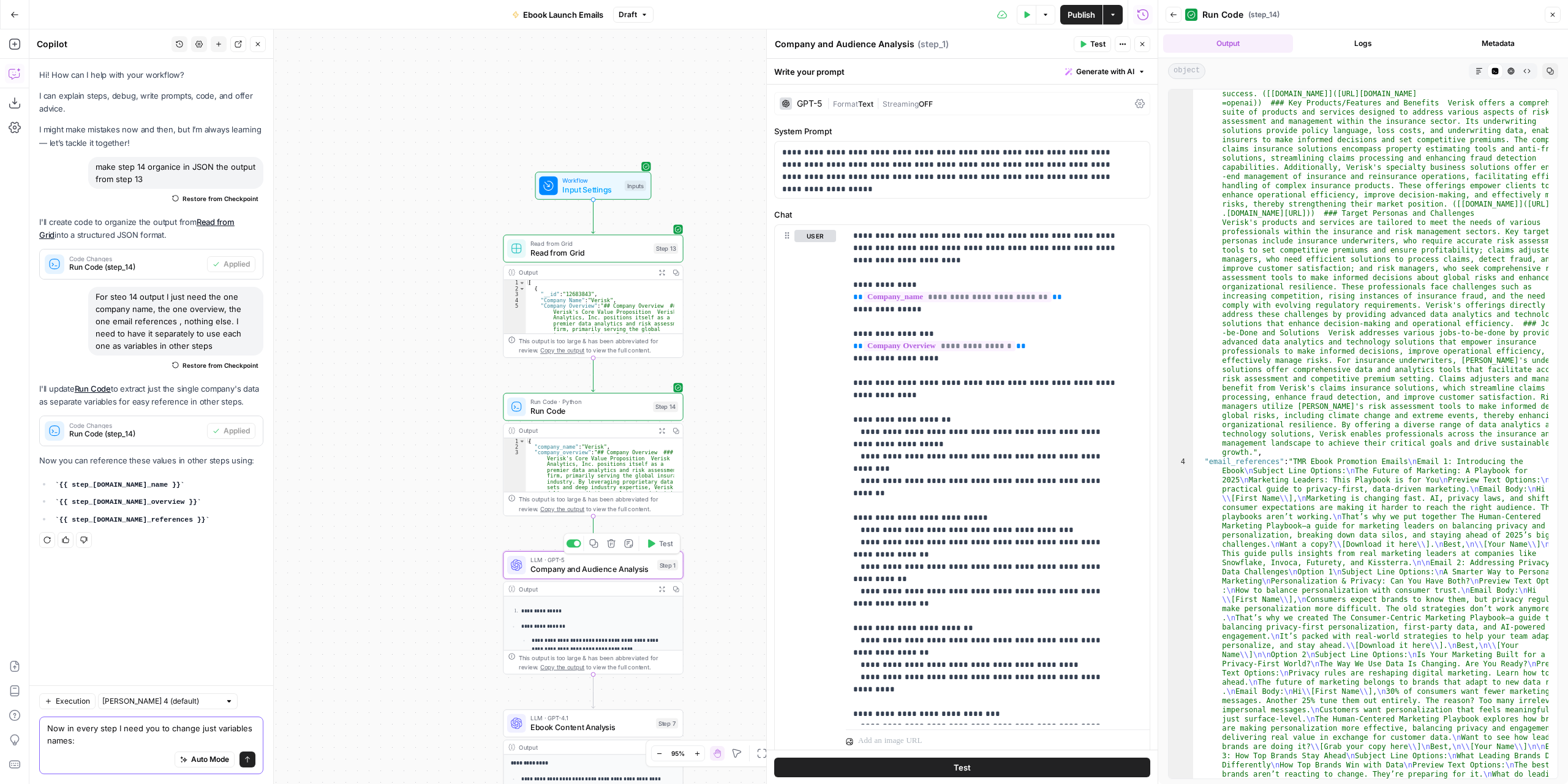
type textarea "Now in every step I need you to change just variables names:"
click at [626, 577] on div "LLM · GPT-5 Company and Audience Analysis Step 1 Copy step Delete step Add Note…" at bounding box center [593, 565] width 180 height 28
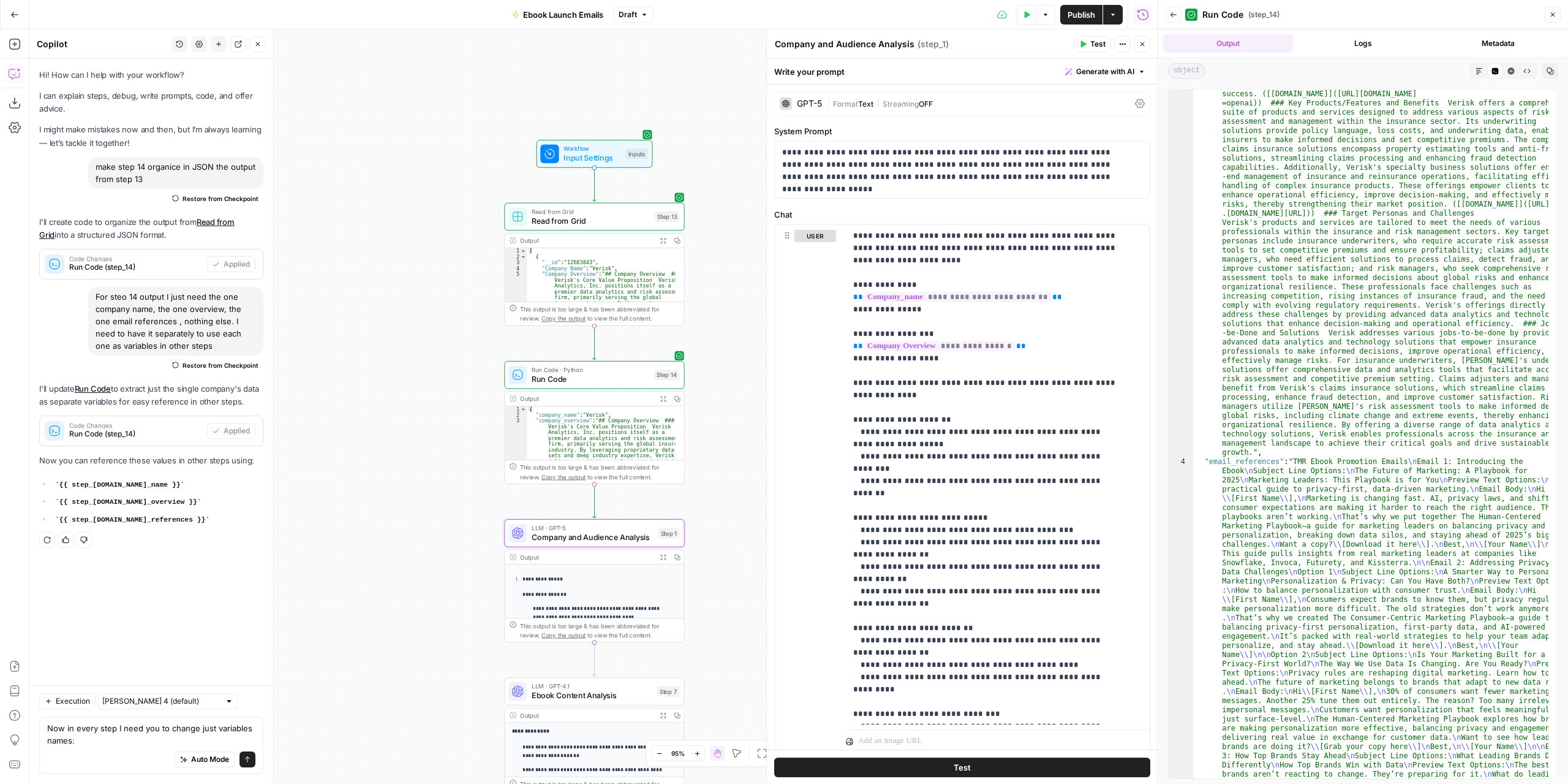
drag, startPoint x: 729, startPoint y: 603, endPoint x: 704, endPoint y: 477, distance: 128.5
click at [713, 450] on div "Workflow Input Settings Inputs Read from Grid Read from Grid Step 13 Output Exp…" at bounding box center [594, 406] width 1129 height 754
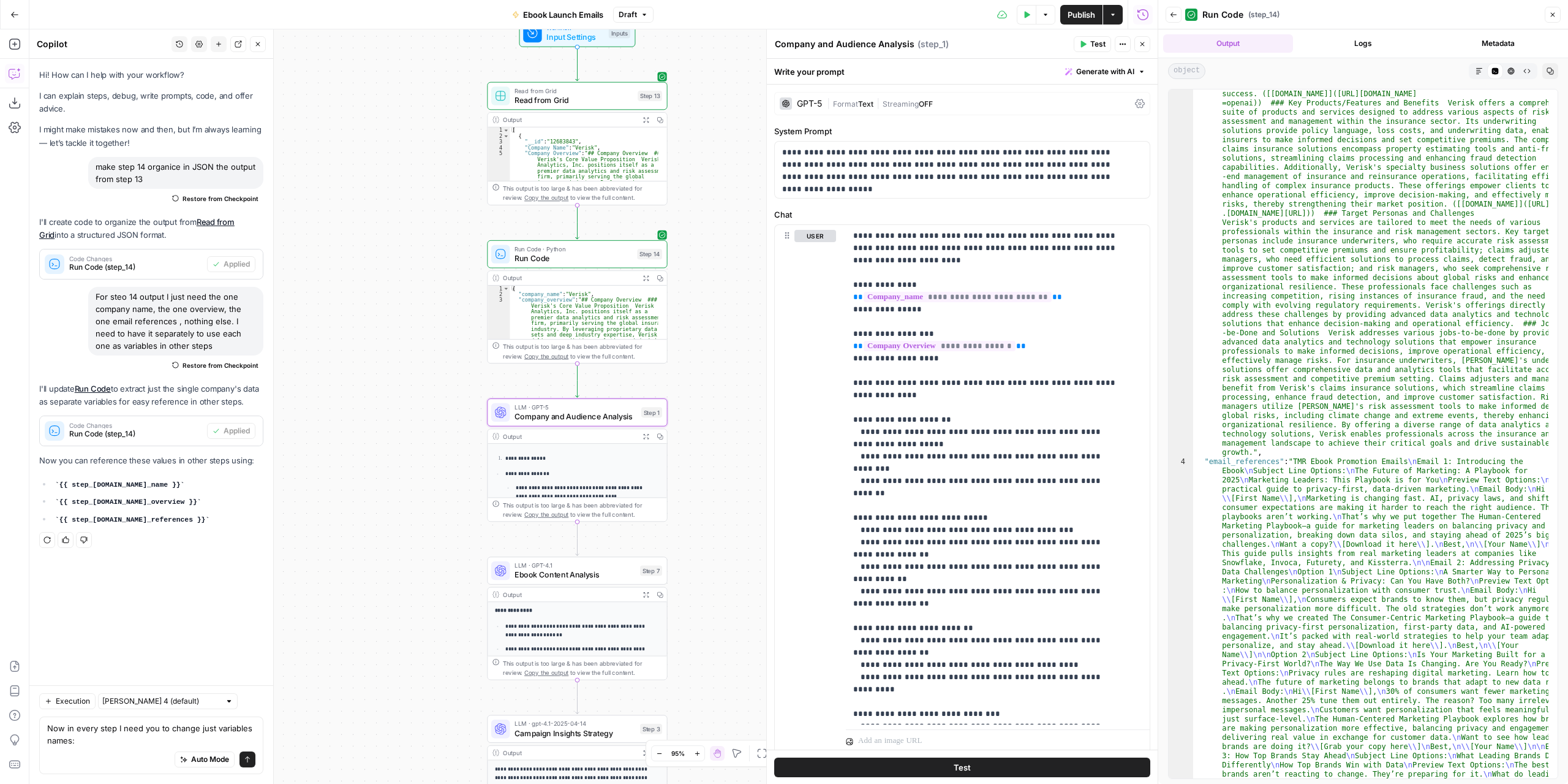
click at [620, 577] on span "Ebook Content Analysis" at bounding box center [575, 575] width 121 height 12
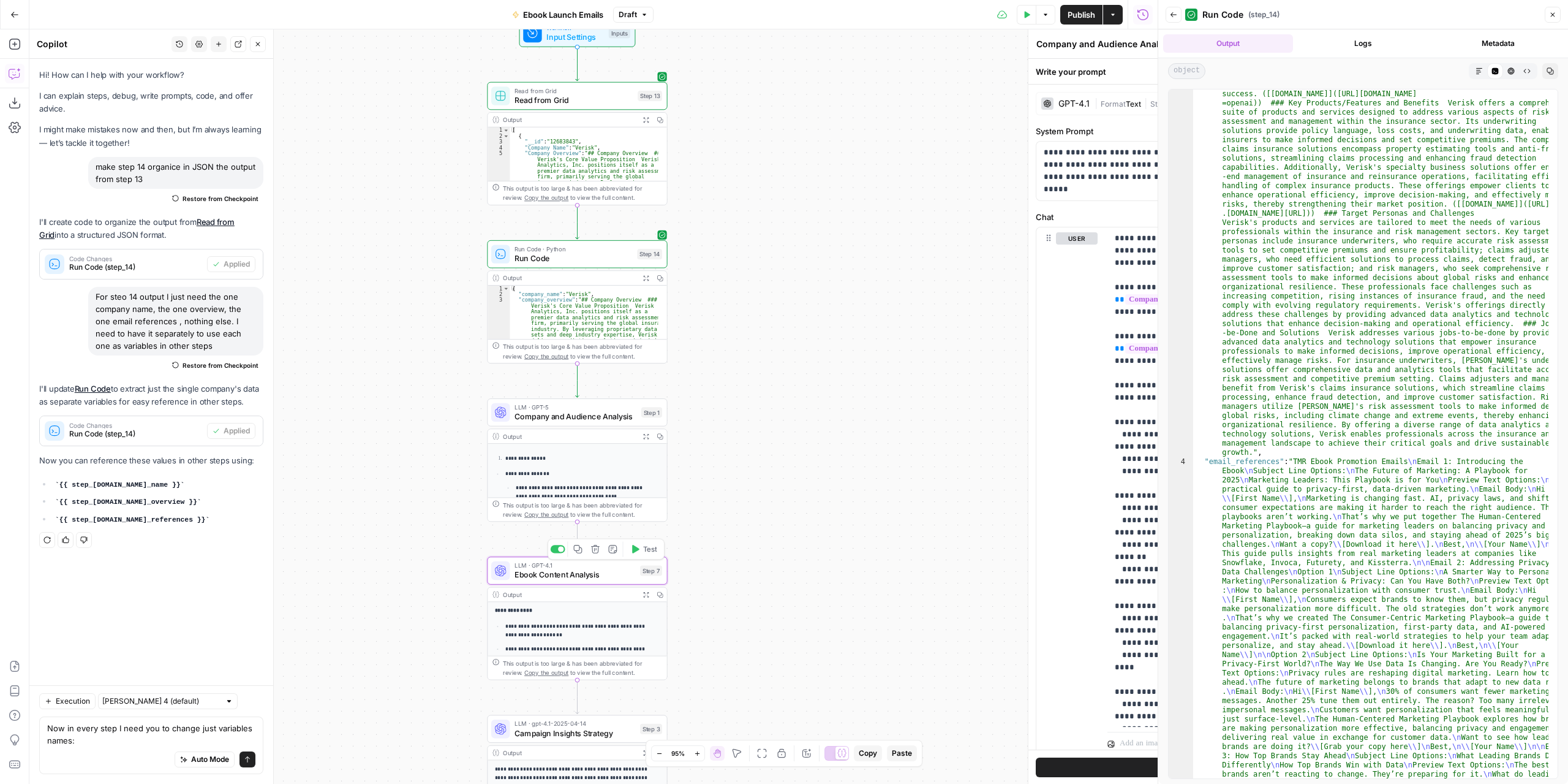
type textarea "Ebook Content Analysis"
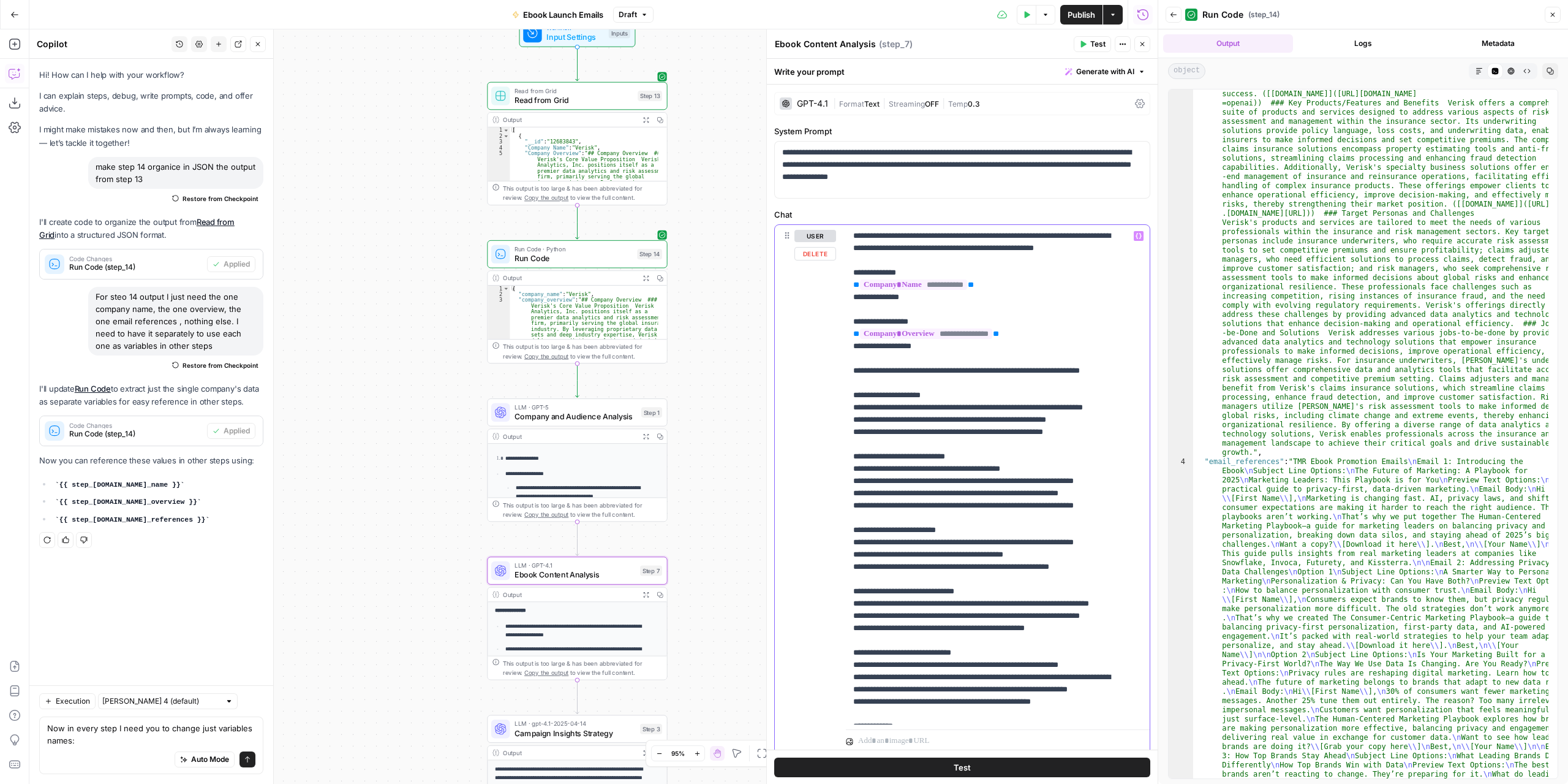
drag, startPoint x: 1004, startPoint y: 299, endPoint x: 846, endPoint y: 296, distance: 158.0
click at [846, 296] on div "**********" at bounding box center [997, 474] width 304 height 499
copy p "**********"
click at [108, 726] on textarea "Now in every step I need you to change just variables names:" at bounding box center [151, 734] width 209 height 25
paste textarea "{{company_name}}"
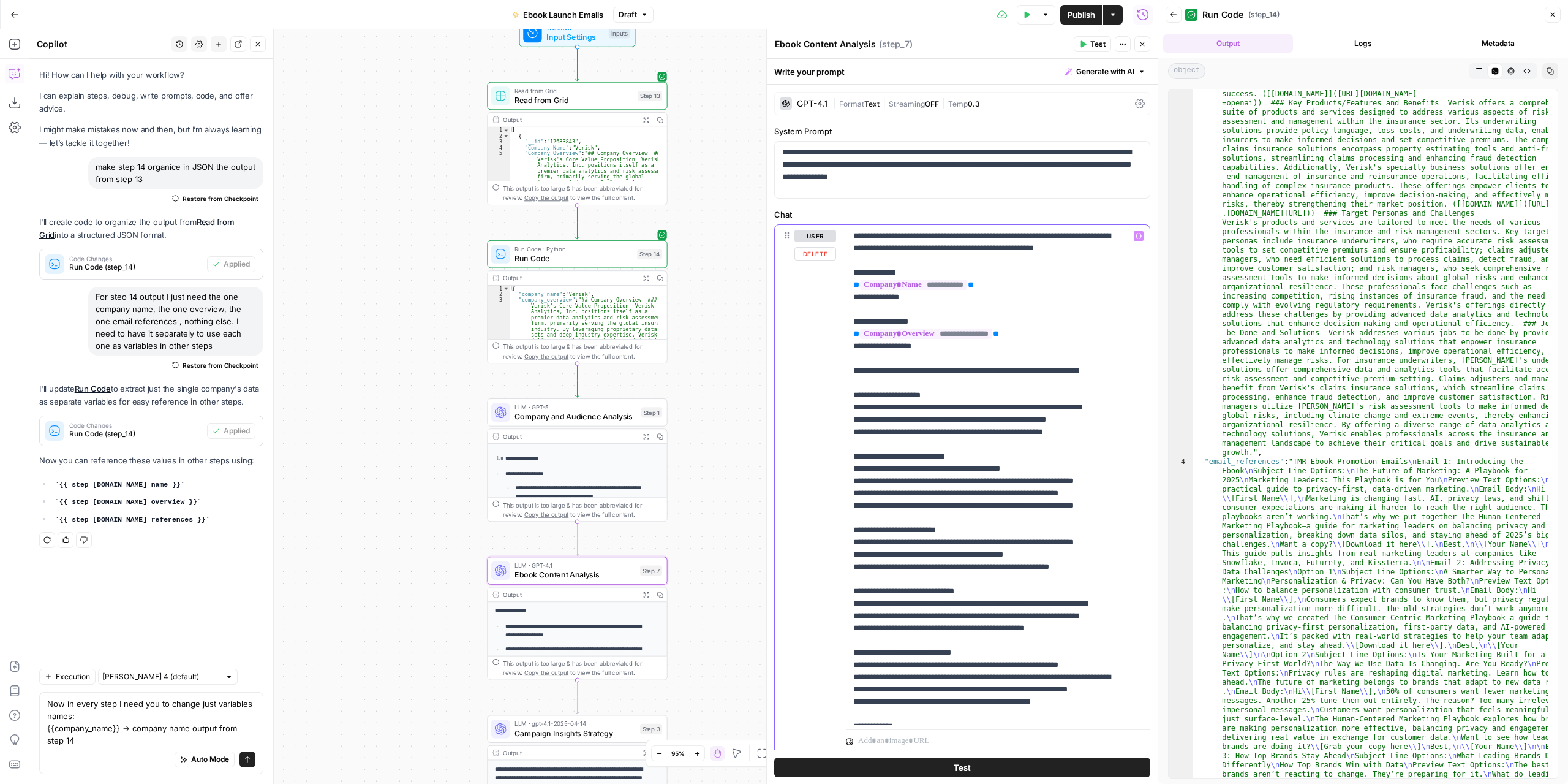
drag, startPoint x: 1034, startPoint y: 346, endPoint x: 854, endPoint y: 349, distance: 180.0
click at [854, 349] on p "**********" at bounding box center [988, 690] width 271 height 920
copy p "**********"
click at [72, 728] on textarea "Now in every step I need you to change just variables names: {{company_name}} →…" at bounding box center [151, 722] width 209 height 49
paste textarea "{{company_overview}}"
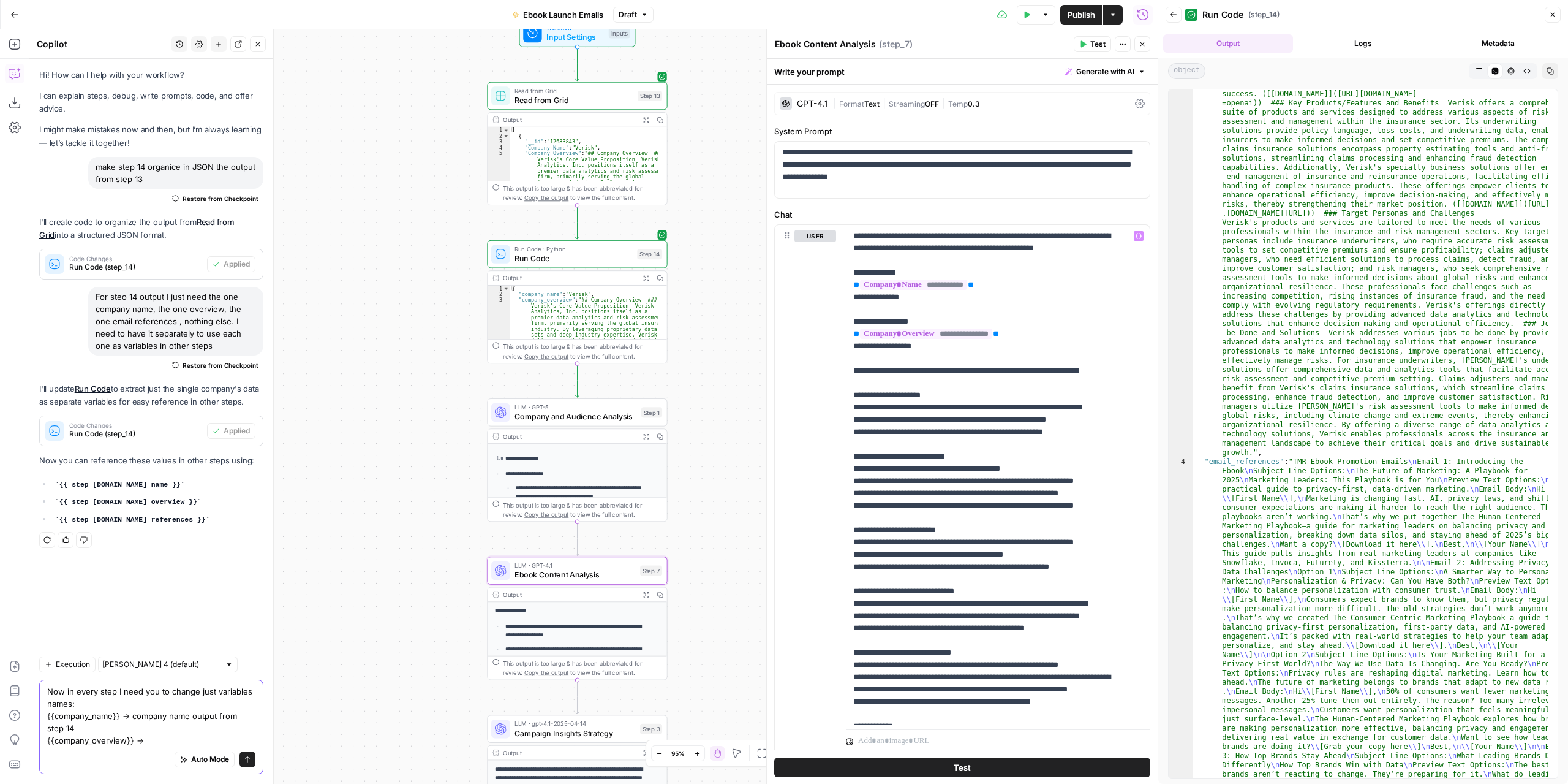
drag, startPoint x: 130, startPoint y: 707, endPoint x: 135, endPoint y: 714, distance: 8.6
click at [135, 714] on textarea "Now in every step I need you to change just variables names: {{company_name}} →…" at bounding box center [151, 716] width 209 height 61
click at [165, 726] on textarea "Now in every step I need you to change just variables names: {{company_name}} →…" at bounding box center [151, 716] width 209 height 61
paste textarea "company name output from step 14"
drag, startPoint x: 201, startPoint y: 720, endPoint x: 180, endPoint y: 719, distance: 21.0
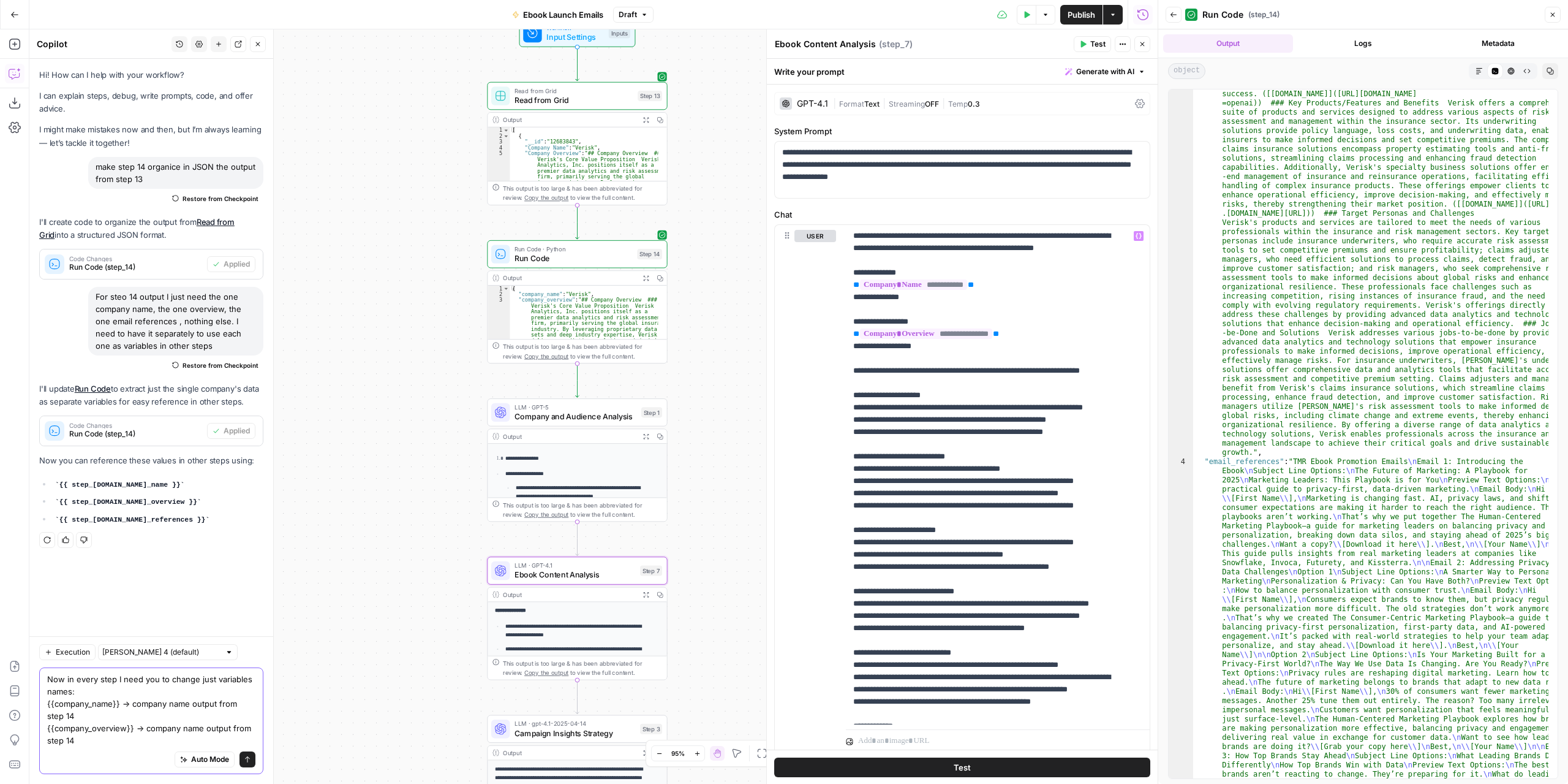
click at [180, 719] on textarea "Now in every step I need you to change just variables names: {{company_name}} →…" at bounding box center [151, 709] width 209 height 74
type textarea "Now in every step I need you to change just variables names: {{company_name}} →…"
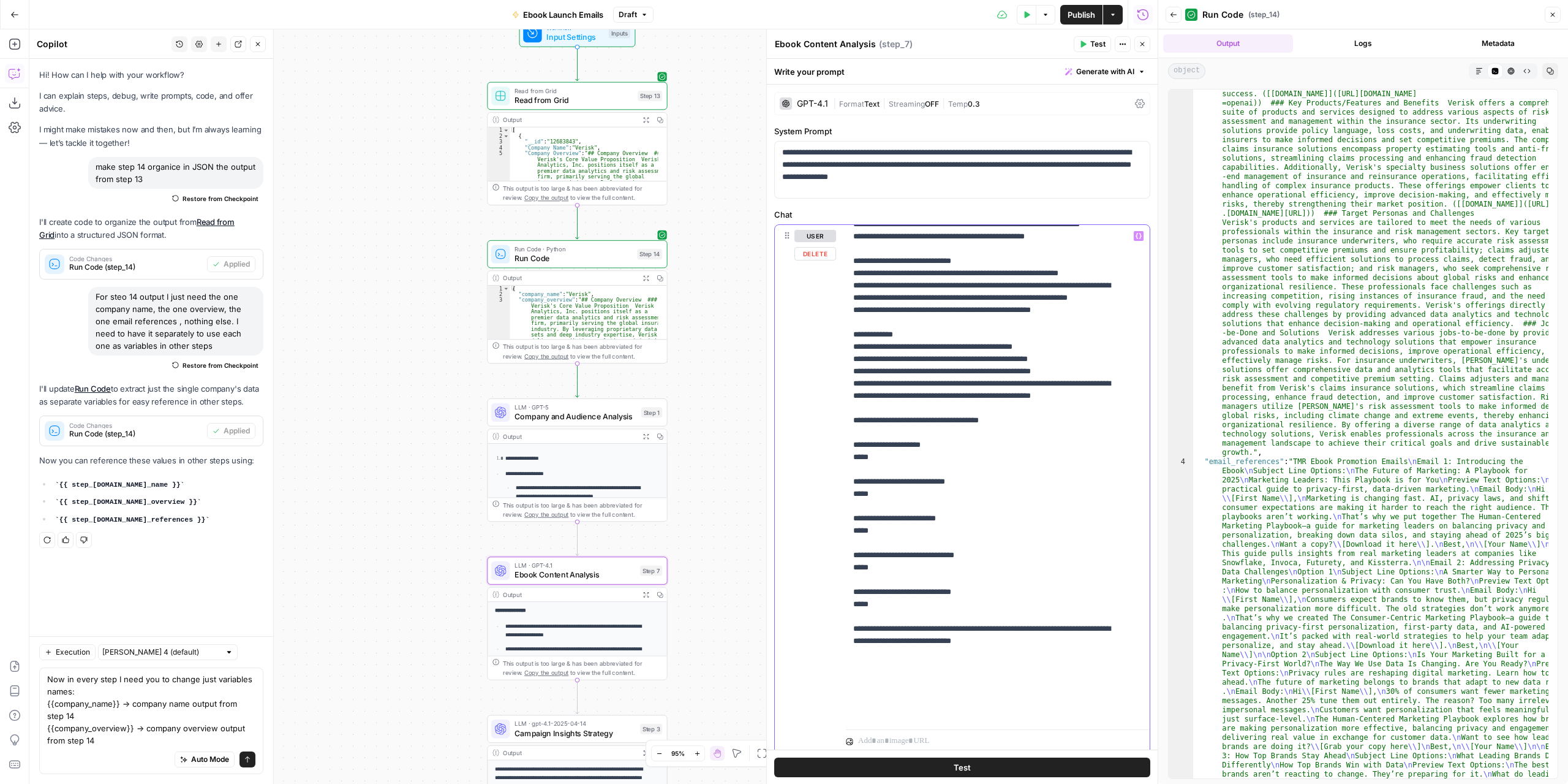
scroll to position [430, 0]
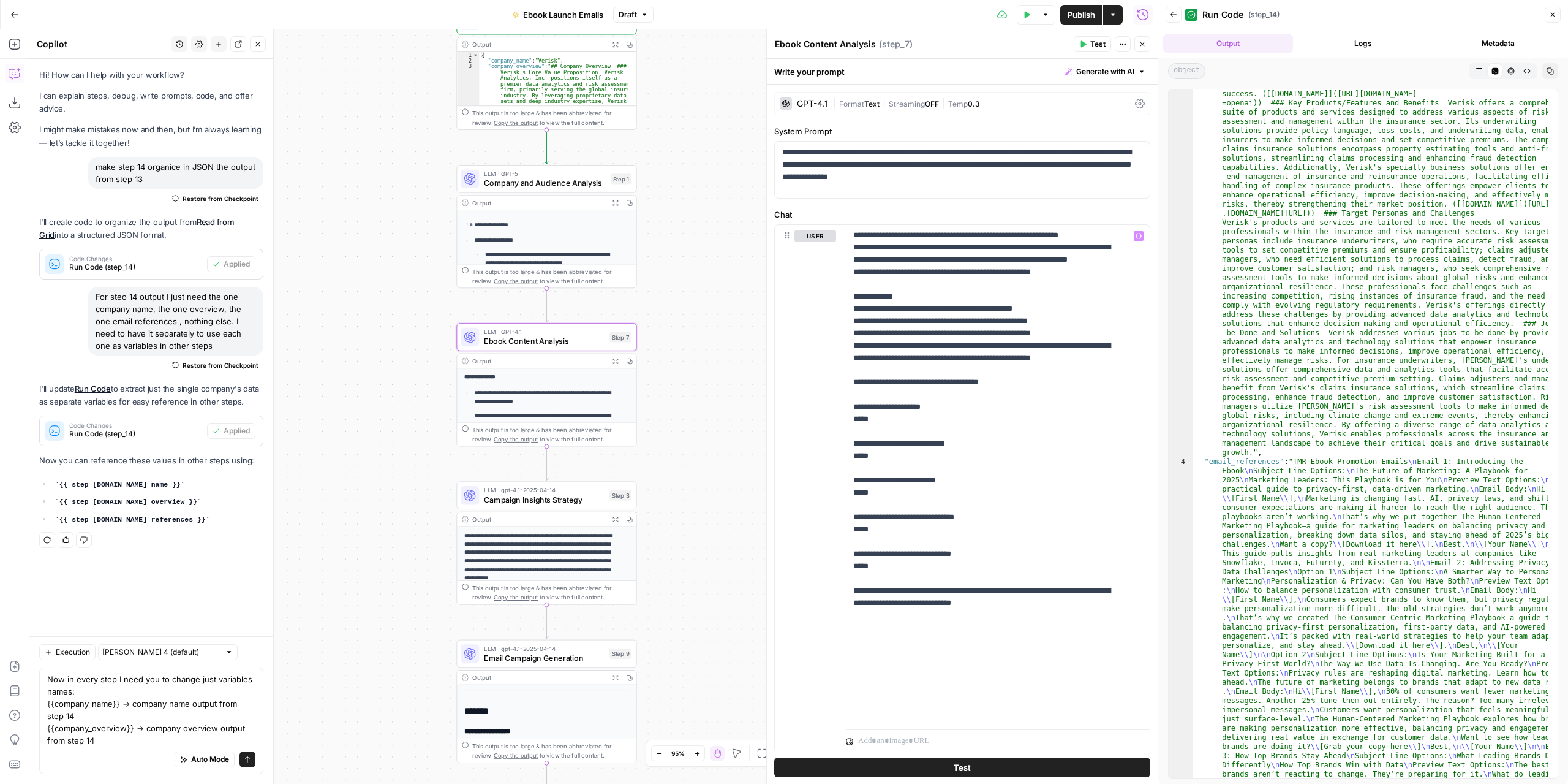
drag, startPoint x: 728, startPoint y: 604, endPoint x: 680, endPoint y: 386, distance: 223.2
click at [693, 359] on div "Workflow Input Settings Inputs Read from Grid Read from Grid Step 13 Output Exp…" at bounding box center [594, 406] width 1129 height 754
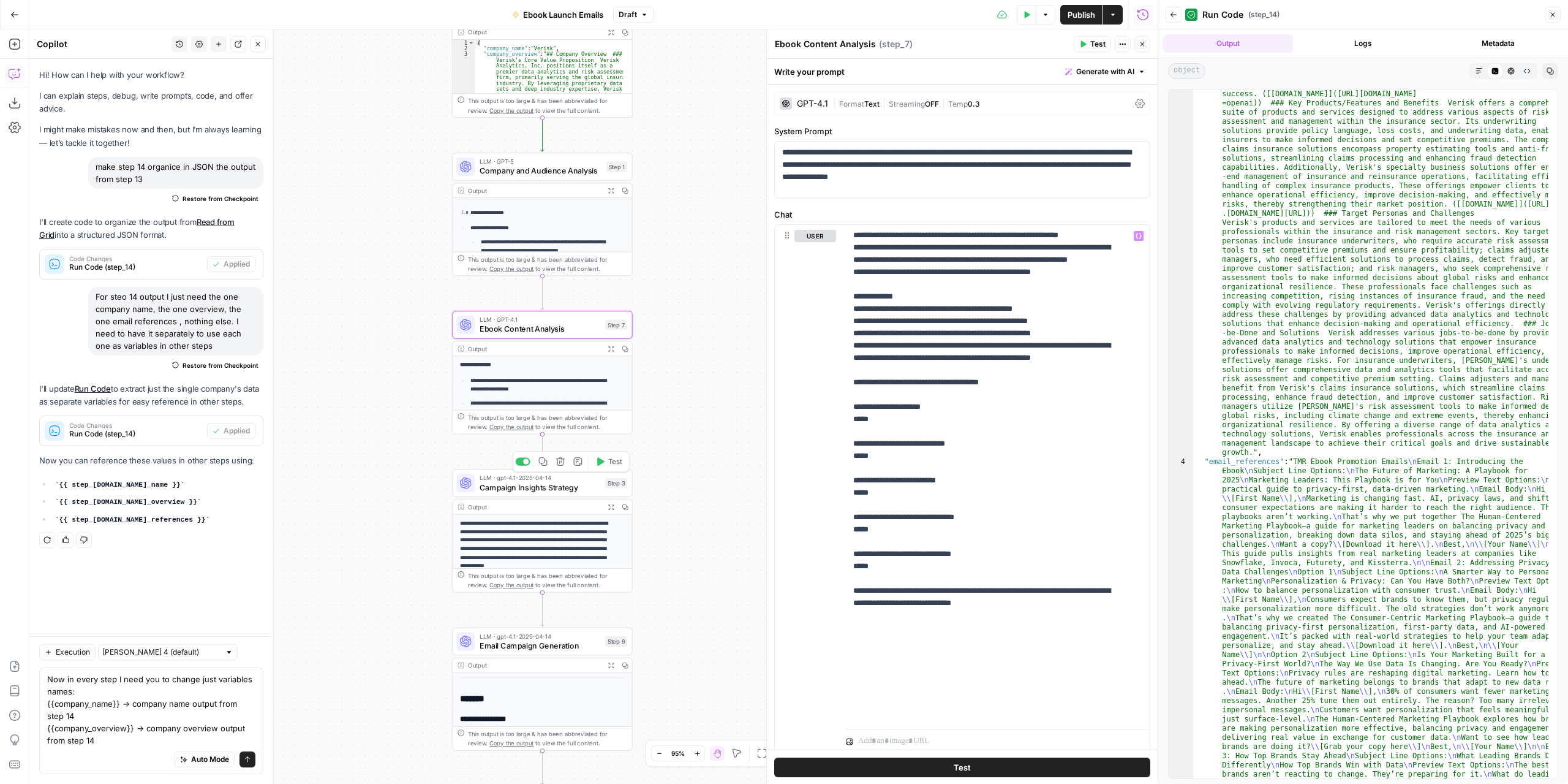
click at [573, 496] on div "LLM · gpt-4.1-2025-04-14 Campaign Insights Strategy Step 3 Copy step Delete ste…" at bounding box center [542, 483] width 180 height 28
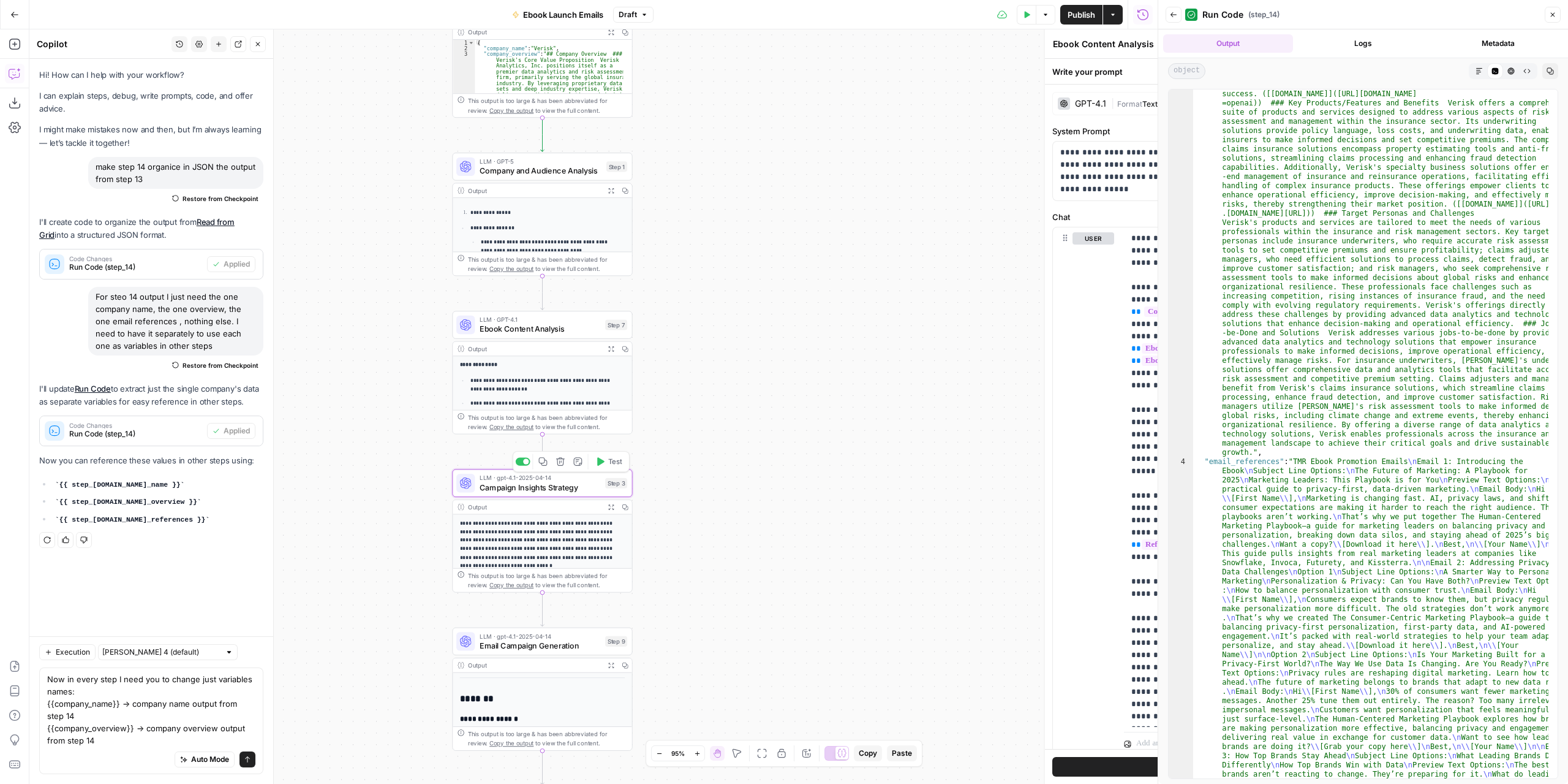
type textarea "Campaign Insights Strategy"
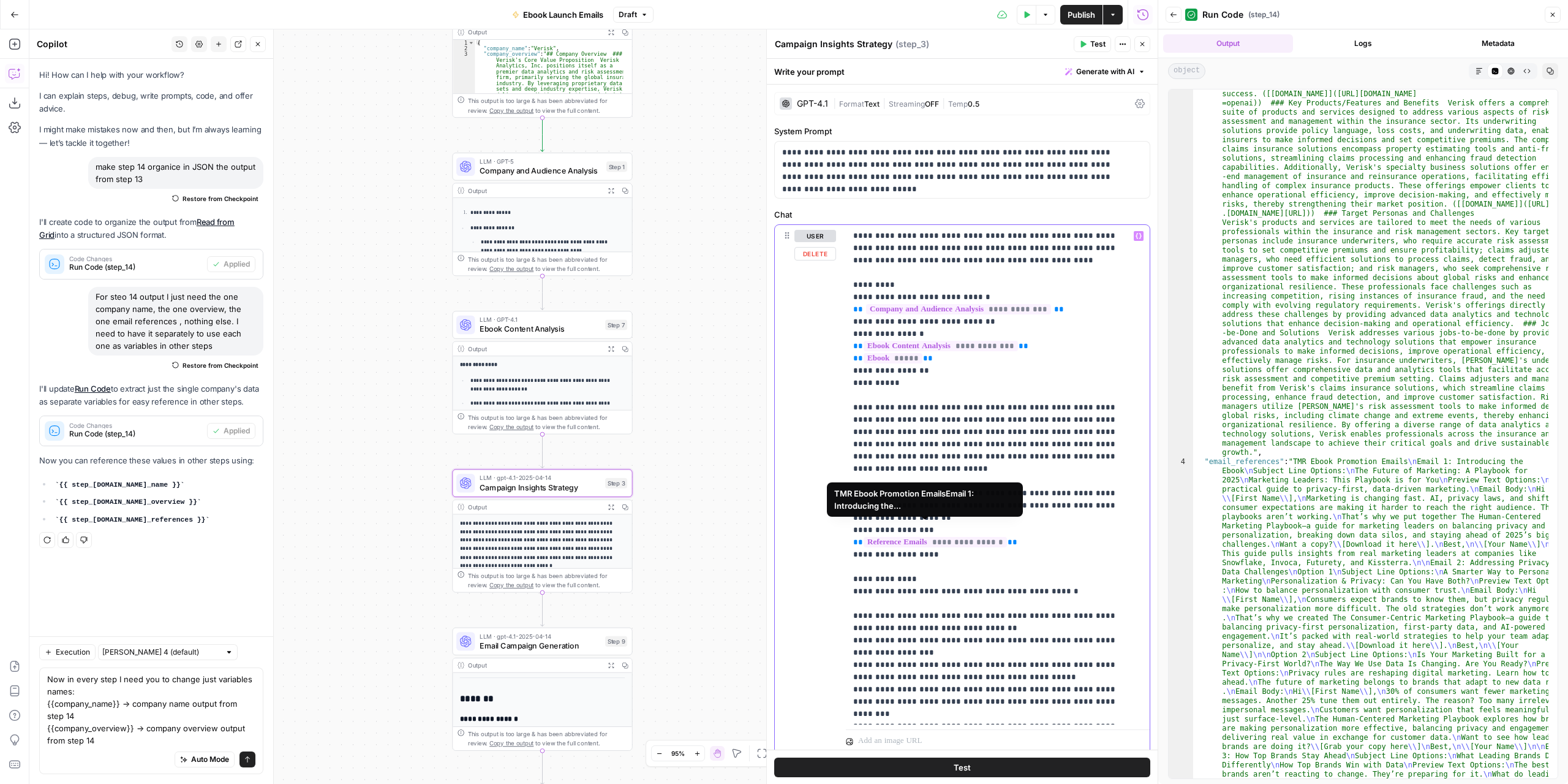
drag, startPoint x: 1009, startPoint y: 528, endPoint x: 829, endPoint y: 531, distance: 180.0
click at [829, 531] on div "**********" at bounding box center [962, 489] width 375 height 528
copy p "**********"
click at [114, 743] on textarea "Now in every step I need you to change just variables names: {{company_name}} →…" at bounding box center [151, 709] width 209 height 74
paste textarea "{{reference_emails}}"
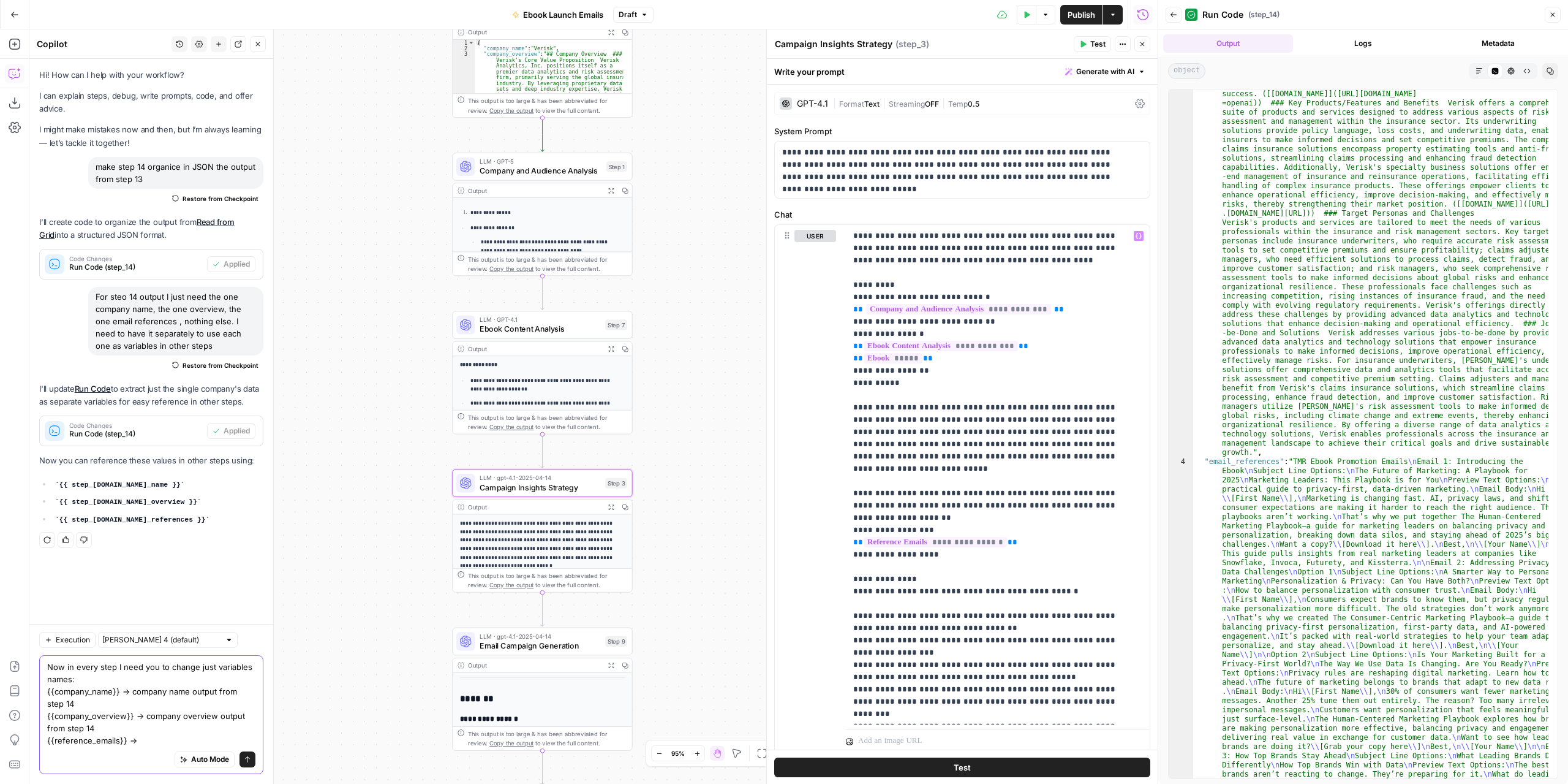
drag, startPoint x: 166, startPoint y: 729, endPoint x: 143, endPoint y: 715, distance: 26.9
click at [143, 715] on textarea "Now in every step I need you to change just variables names: {{company_name}} →…" at bounding box center [151, 704] width 209 height 86
click at [138, 741] on textarea "Now in every step I need you to change just variables names: {{company_name}} →…" at bounding box center [151, 704] width 209 height 86
paste textarea "company overview output from step 14"
drag, startPoint x: 204, startPoint y: 733, endPoint x: 135, endPoint y: 729, distance: 69.1
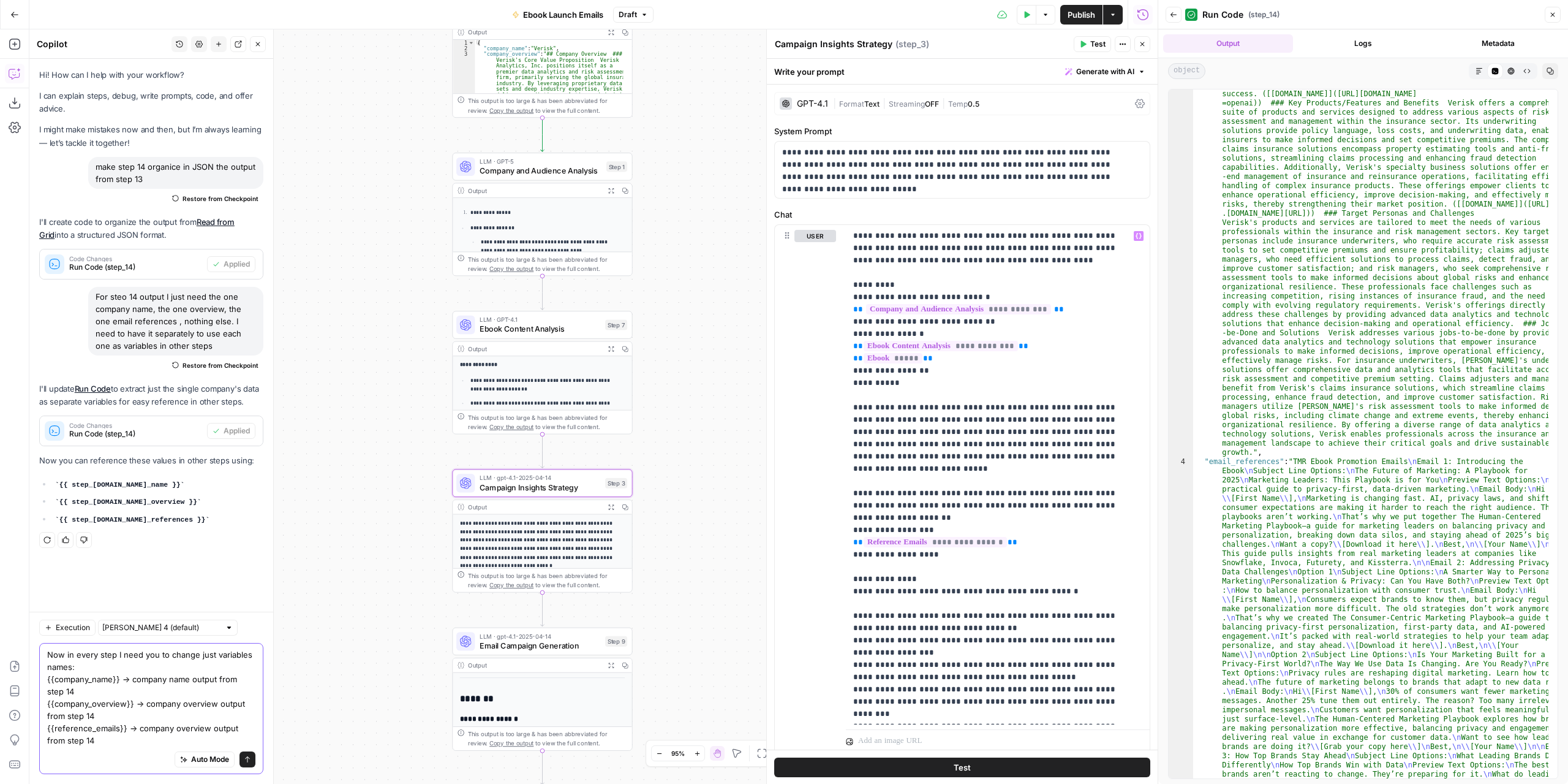
click at [135, 729] on textarea "Now in every step I need you to change just variables names: {{company_name}} →…" at bounding box center [151, 697] width 209 height 98
type textarea "Now in every step I need you to change just variables names: {{company_name}} →…"
click at [242, 757] on button "Send" at bounding box center [247, 759] width 16 height 16
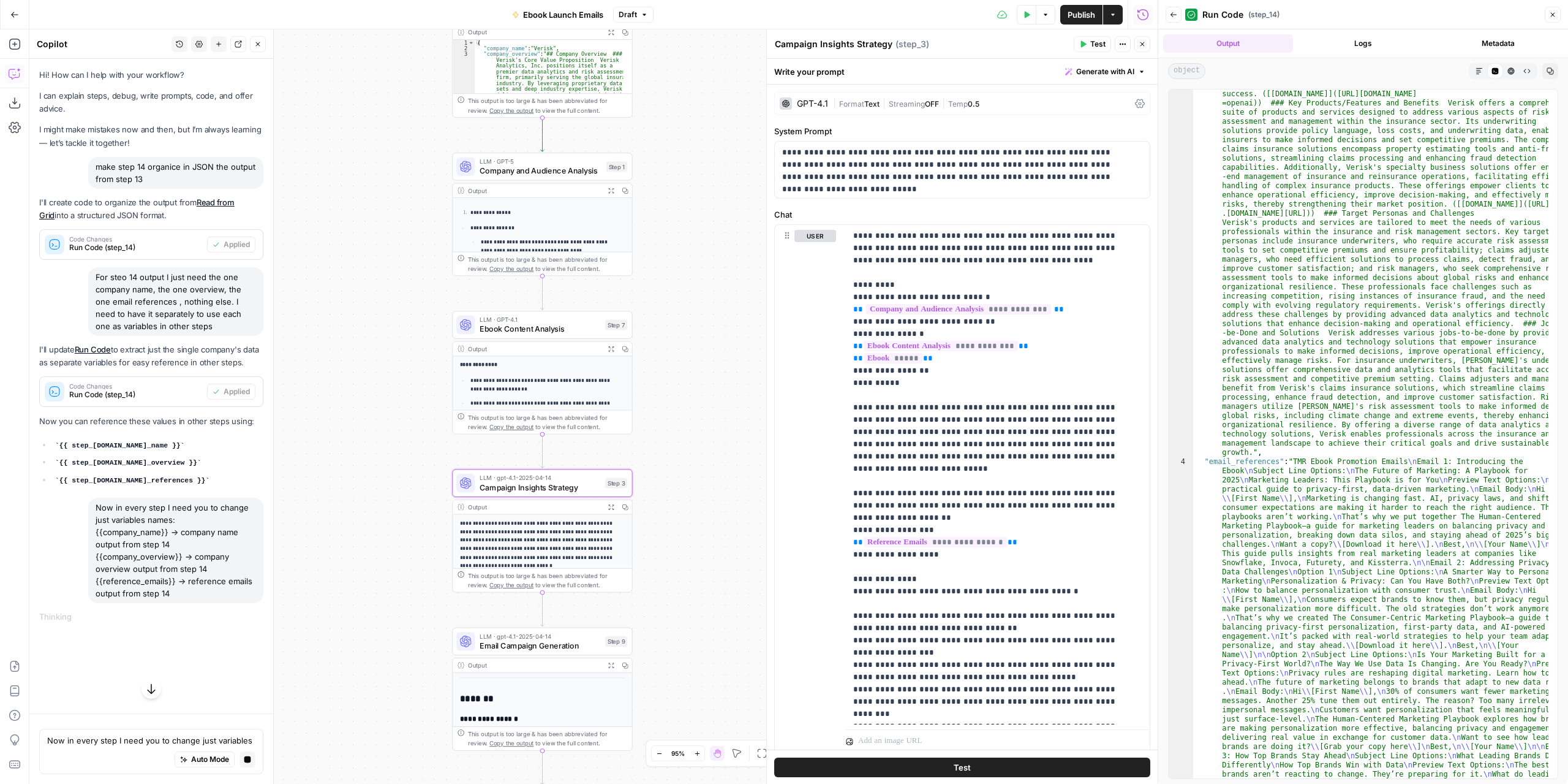
click at [1553, 19] on button "Close" at bounding box center [1552, 14] width 16 height 16
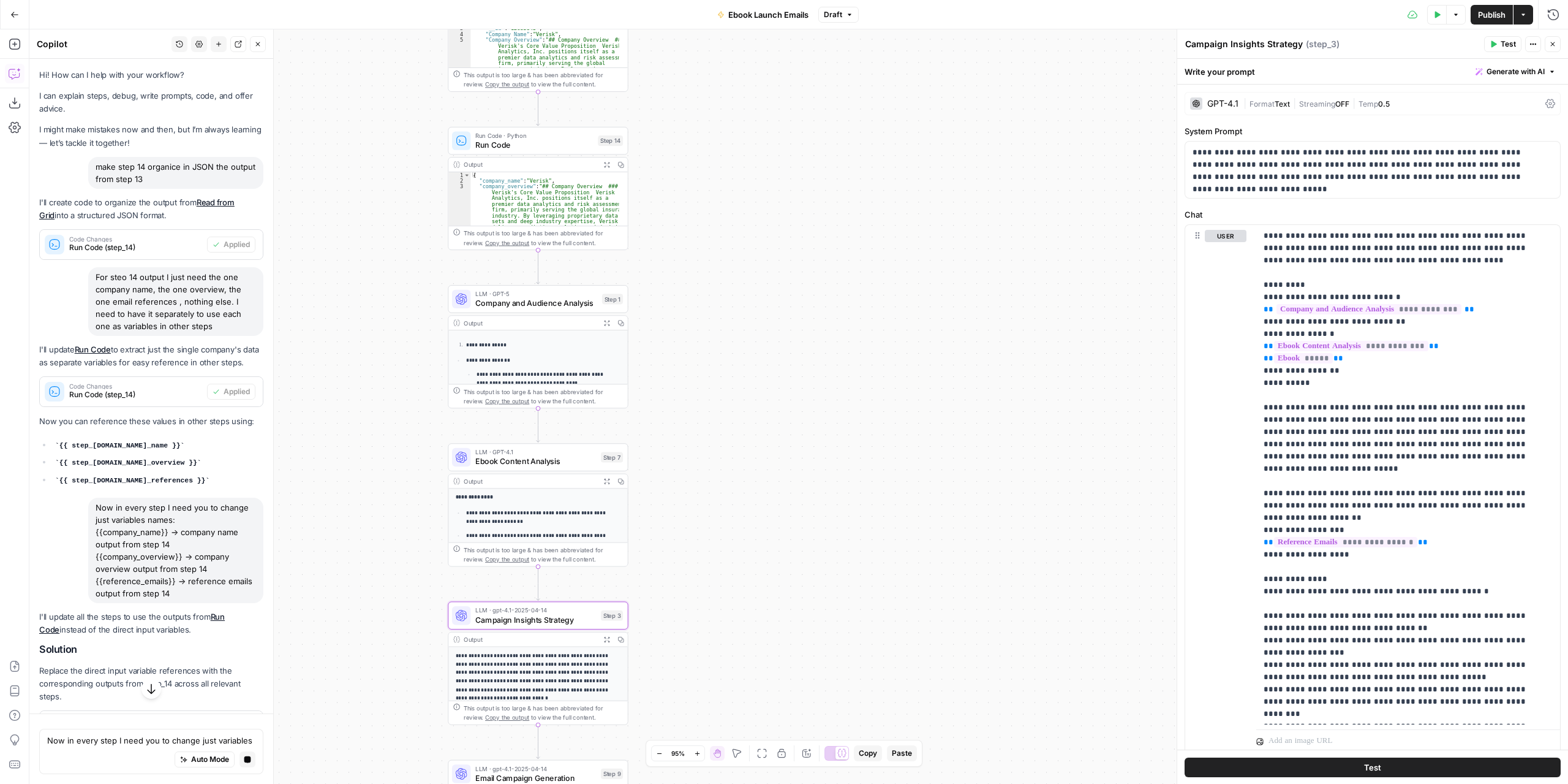
drag, startPoint x: 762, startPoint y: 296, endPoint x: 800, endPoint y: 457, distance: 165.4
click at [789, 479] on div "Workflow Input Settings Inputs Read from Grid Read from Grid Step 13 Output Exp…" at bounding box center [799, 406] width 1539 height 754
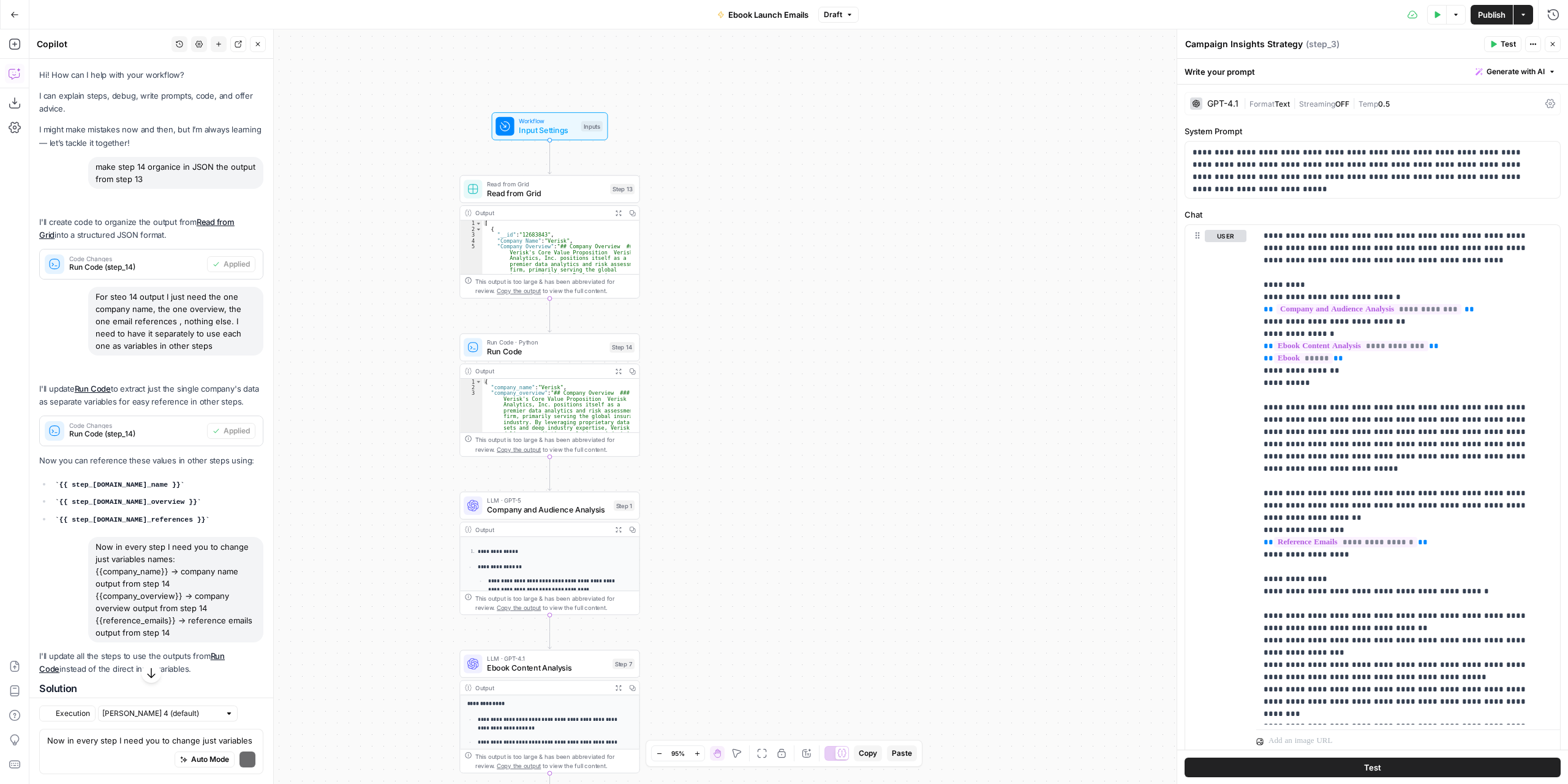
drag, startPoint x: 825, startPoint y: 247, endPoint x: 810, endPoint y: 307, distance: 61.8
click at [810, 307] on div "Workflow Input Settings Inputs Read from Grid Read from Grid Step 13 Output Exp…" at bounding box center [799, 406] width 1539 height 754
click at [1476, 17] on button "Publish" at bounding box center [1492, 15] width 42 height 20
drag, startPoint x: 267, startPoint y: 350, endPoint x: 268, endPoint y: 429, distance: 79.0
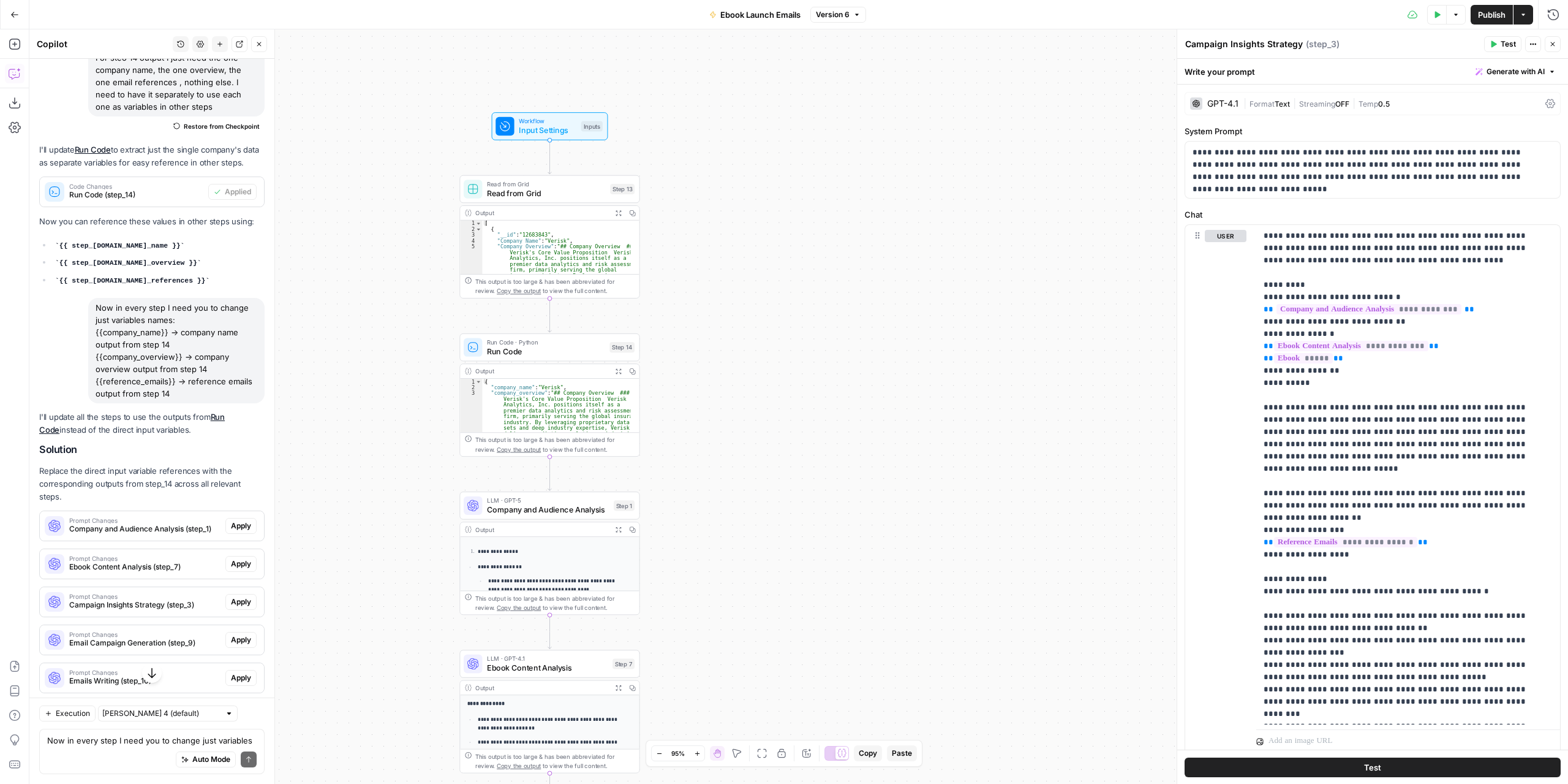
scroll to position [308, 0]
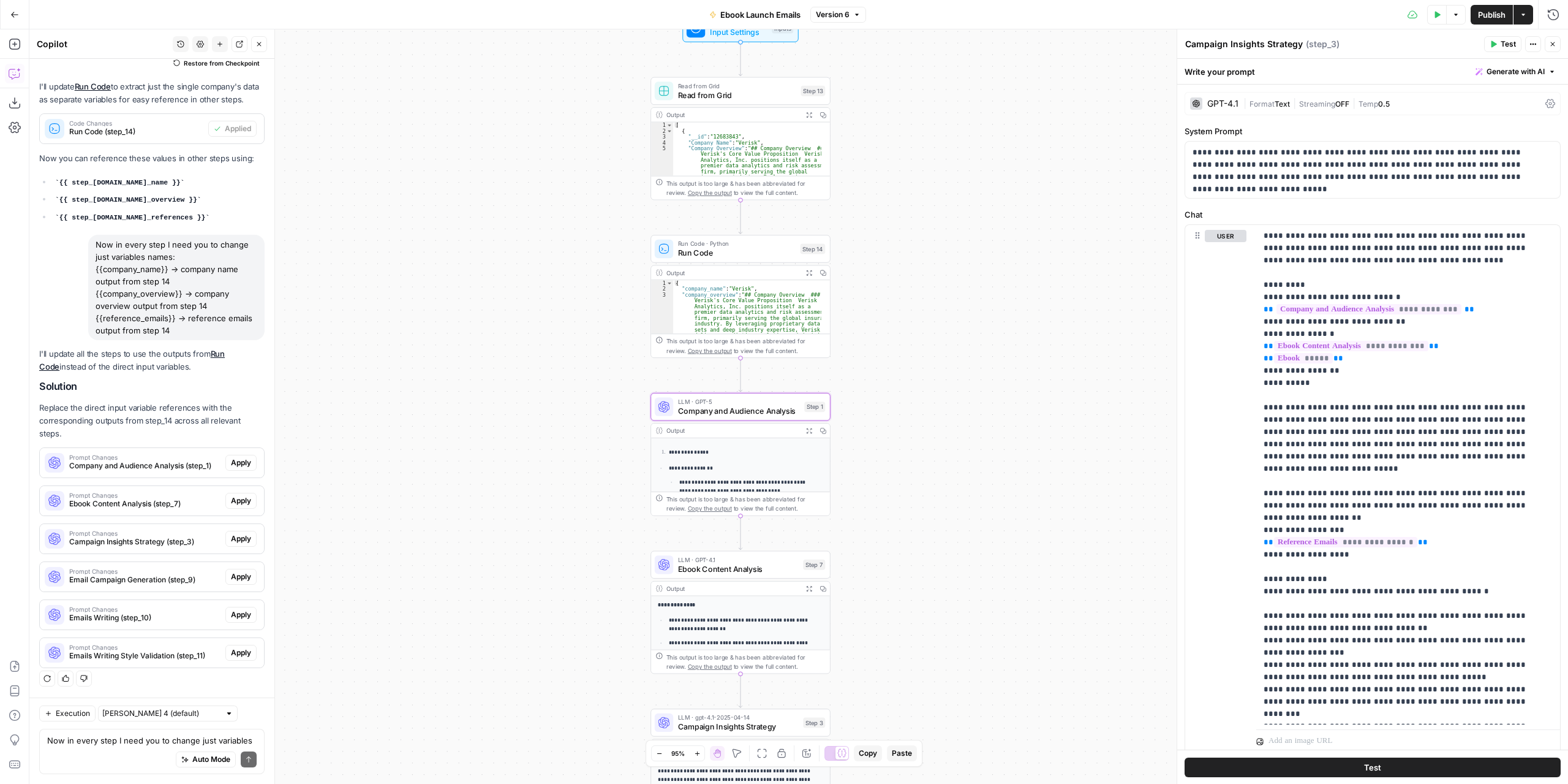
click at [235, 469] on span "Apply" at bounding box center [241, 462] width 20 height 11
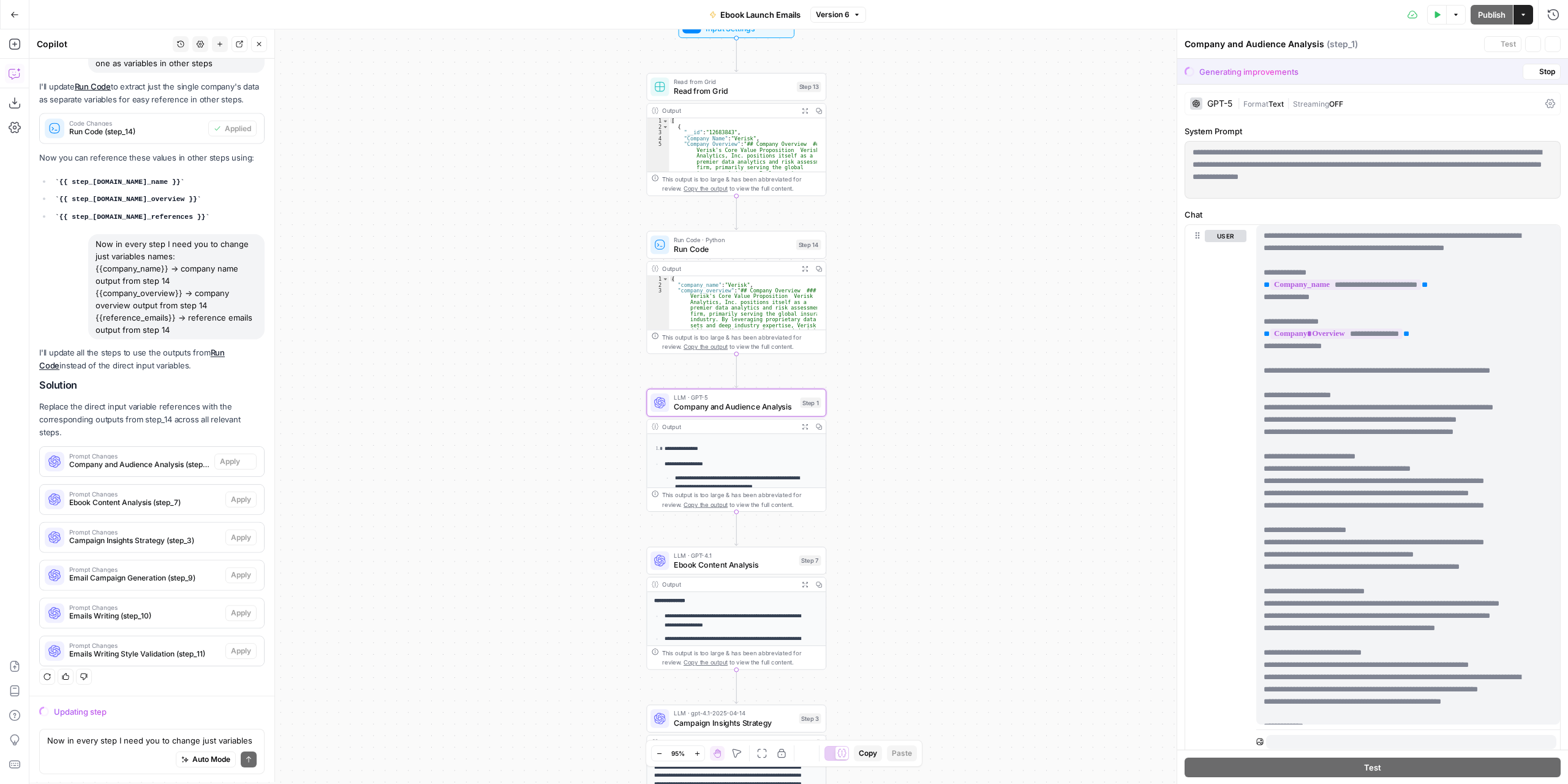
scroll to position [270, 0]
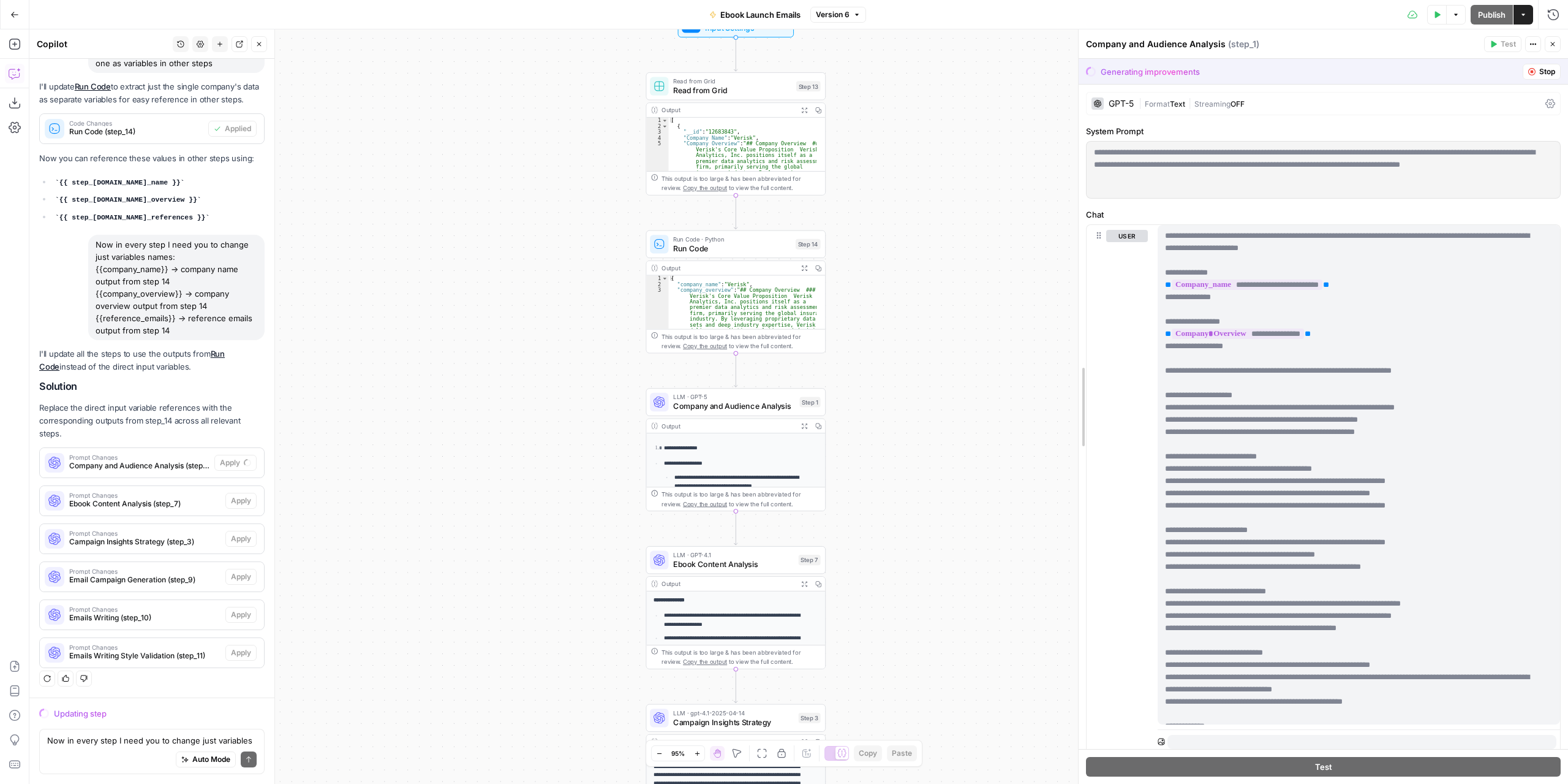
drag, startPoint x: 1177, startPoint y: 383, endPoint x: 886, endPoint y: 407, distance: 292.0
click at [886, 407] on body "Marketers in Demand New Home Browse Insights Opportunities Your Data Recent Gri…" at bounding box center [784, 392] width 1568 height 784
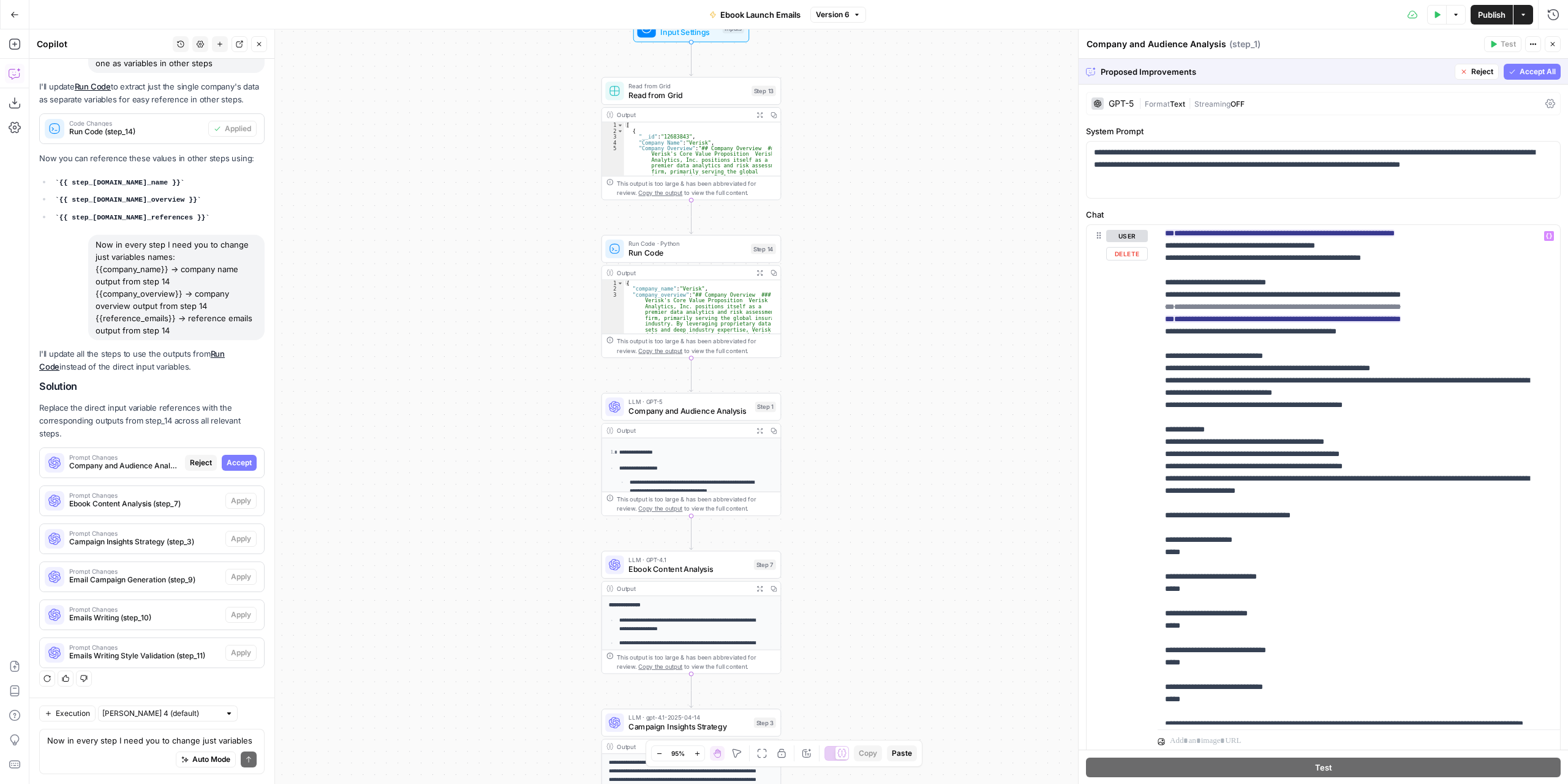
scroll to position [356, 0]
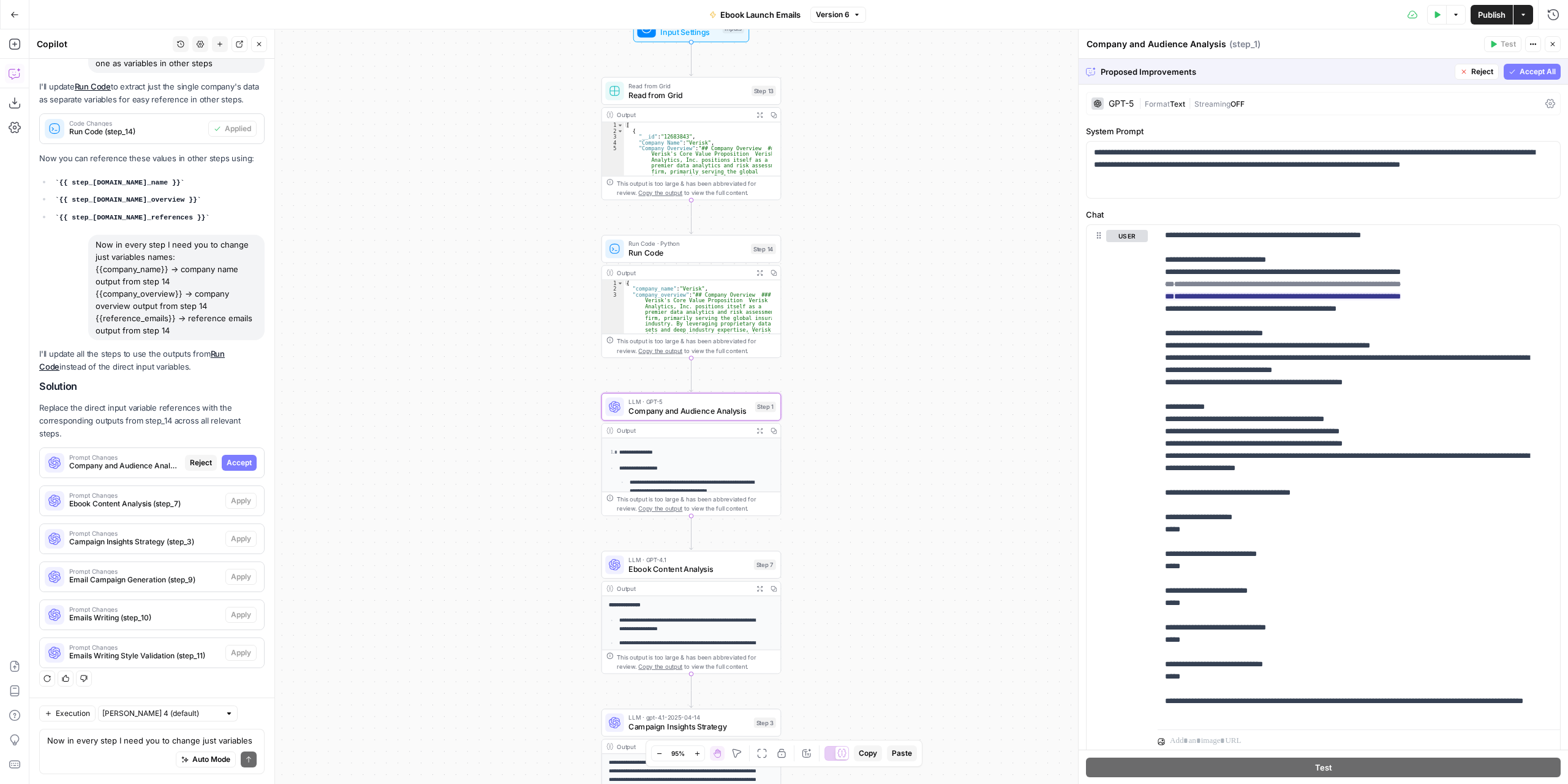
click at [230, 467] on span "Accept" at bounding box center [239, 462] width 25 height 11
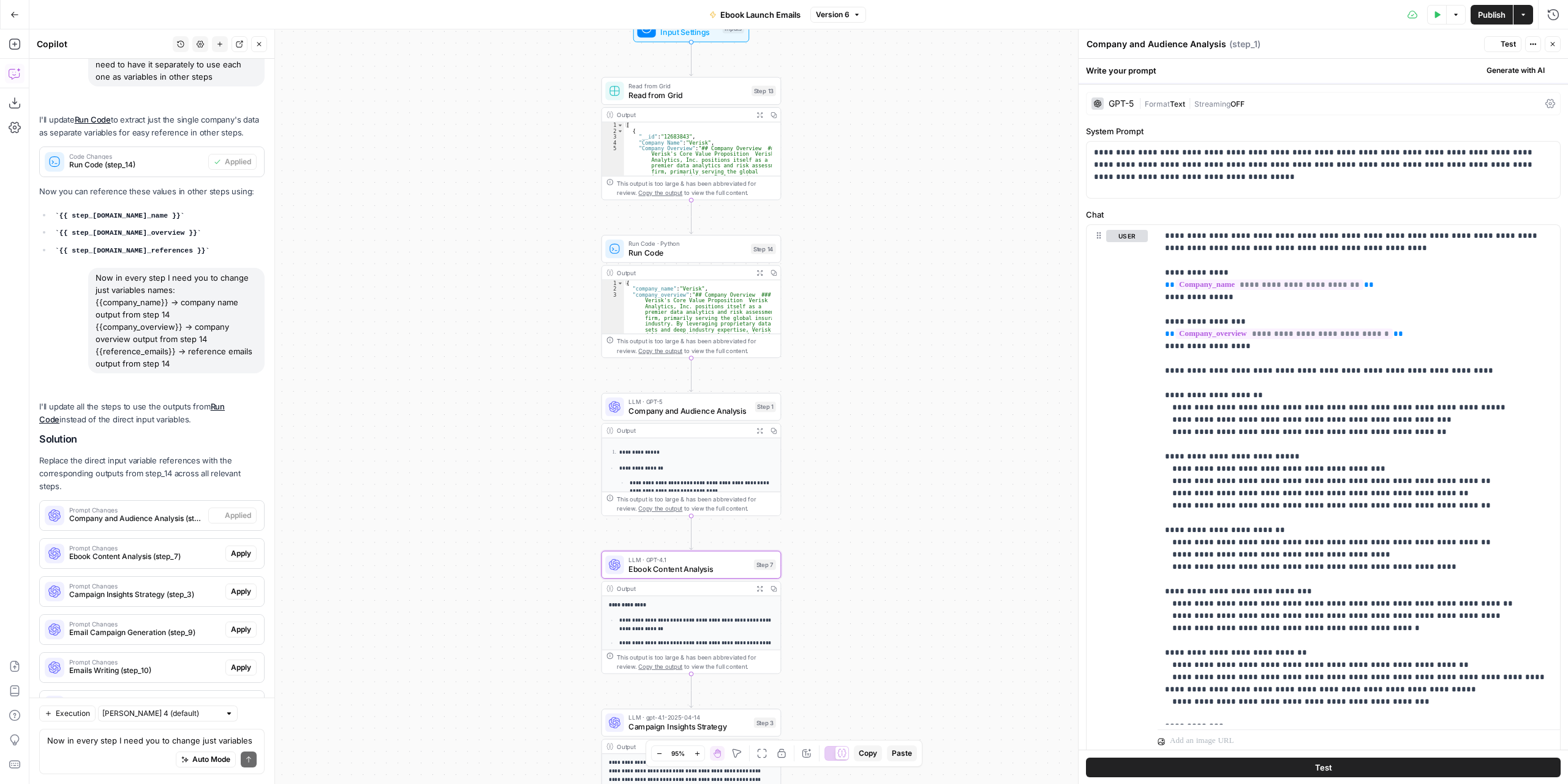
scroll to position [328, 0]
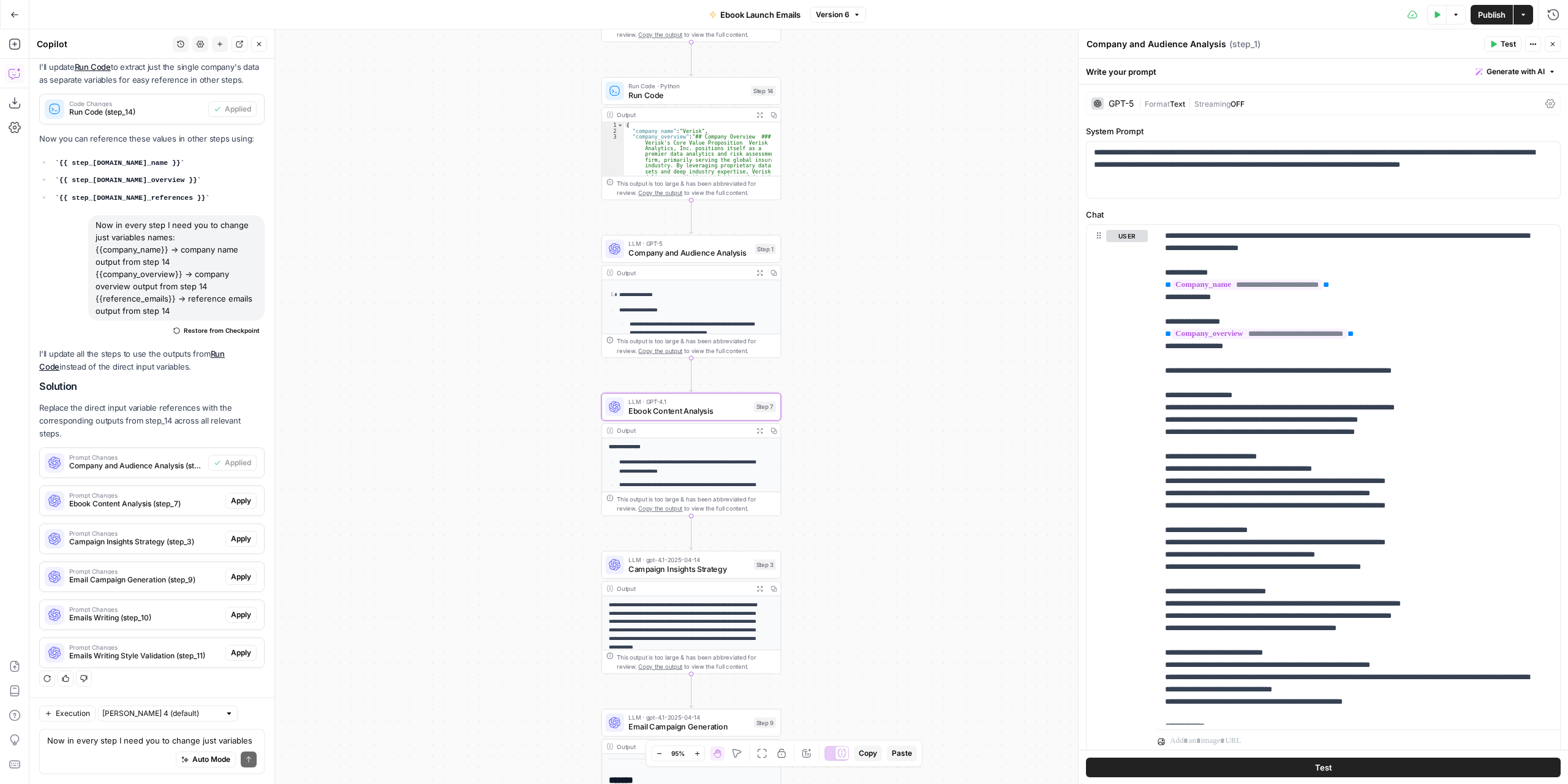
click at [231, 504] on span "Apply" at bounding box center [241, 500] width 20 height 11
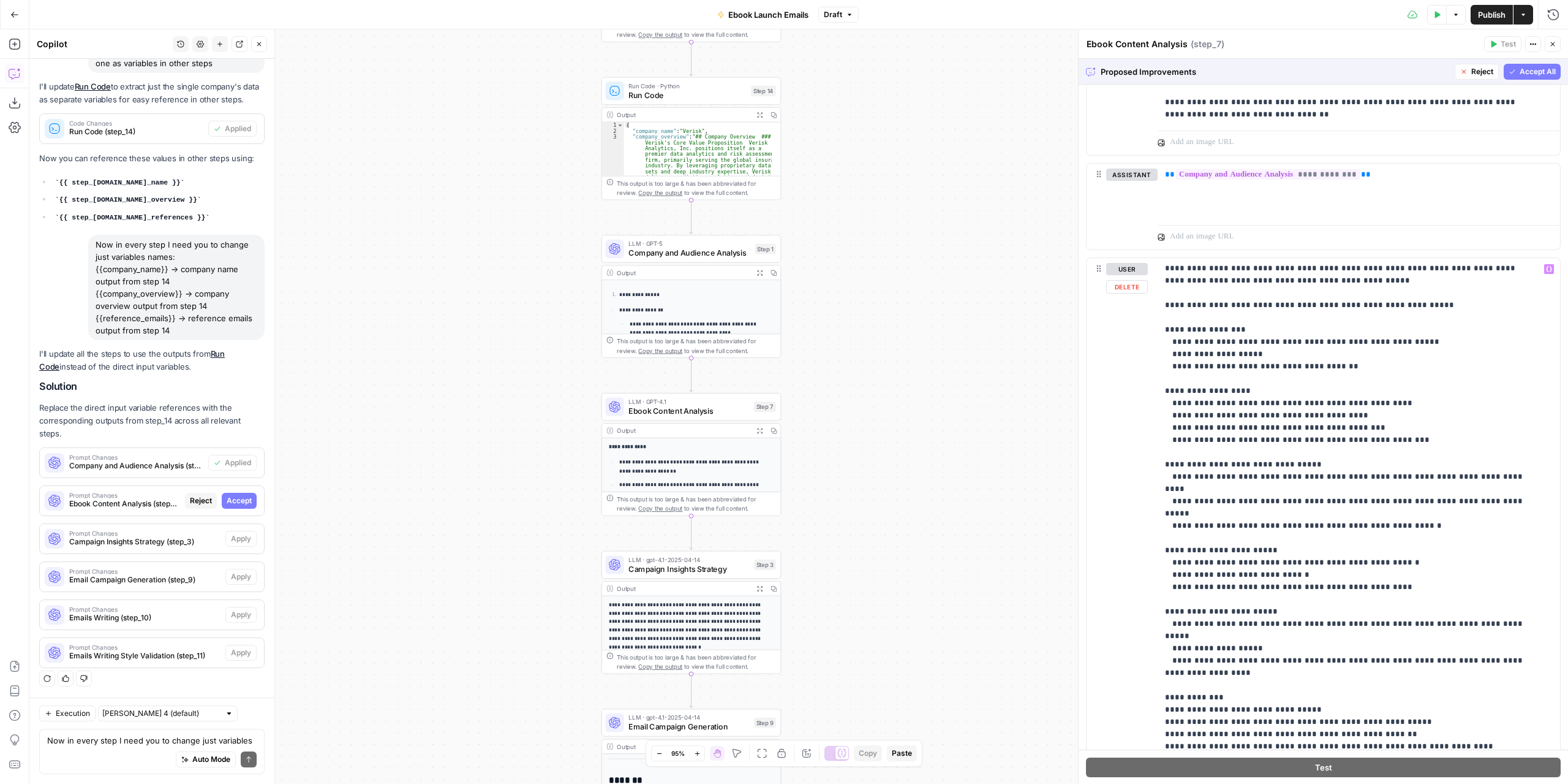
scroll to position [670, 0]
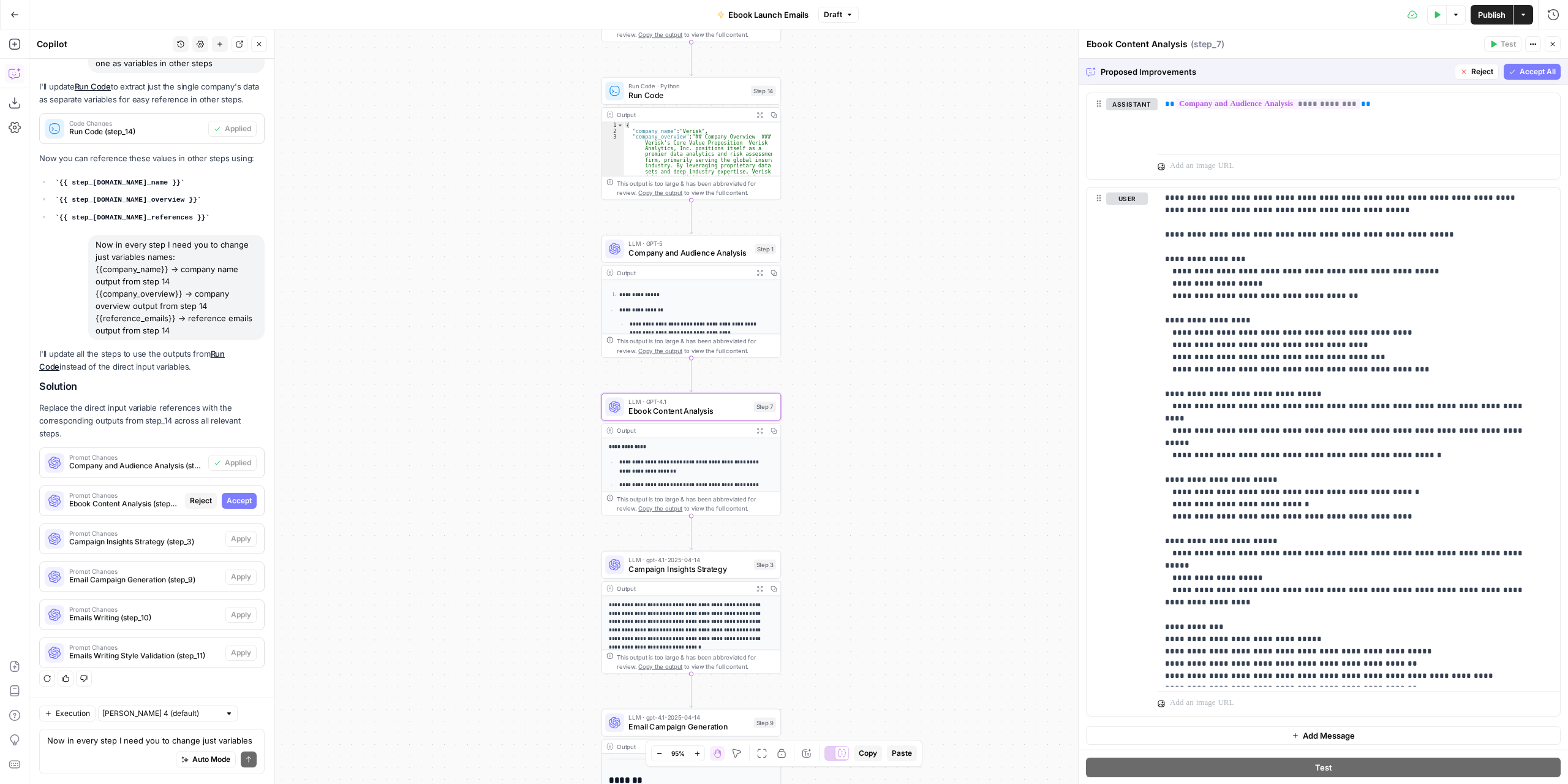
click at [242, 506] on span "Accept" at bounding box center [239, 500] width 25 height 11
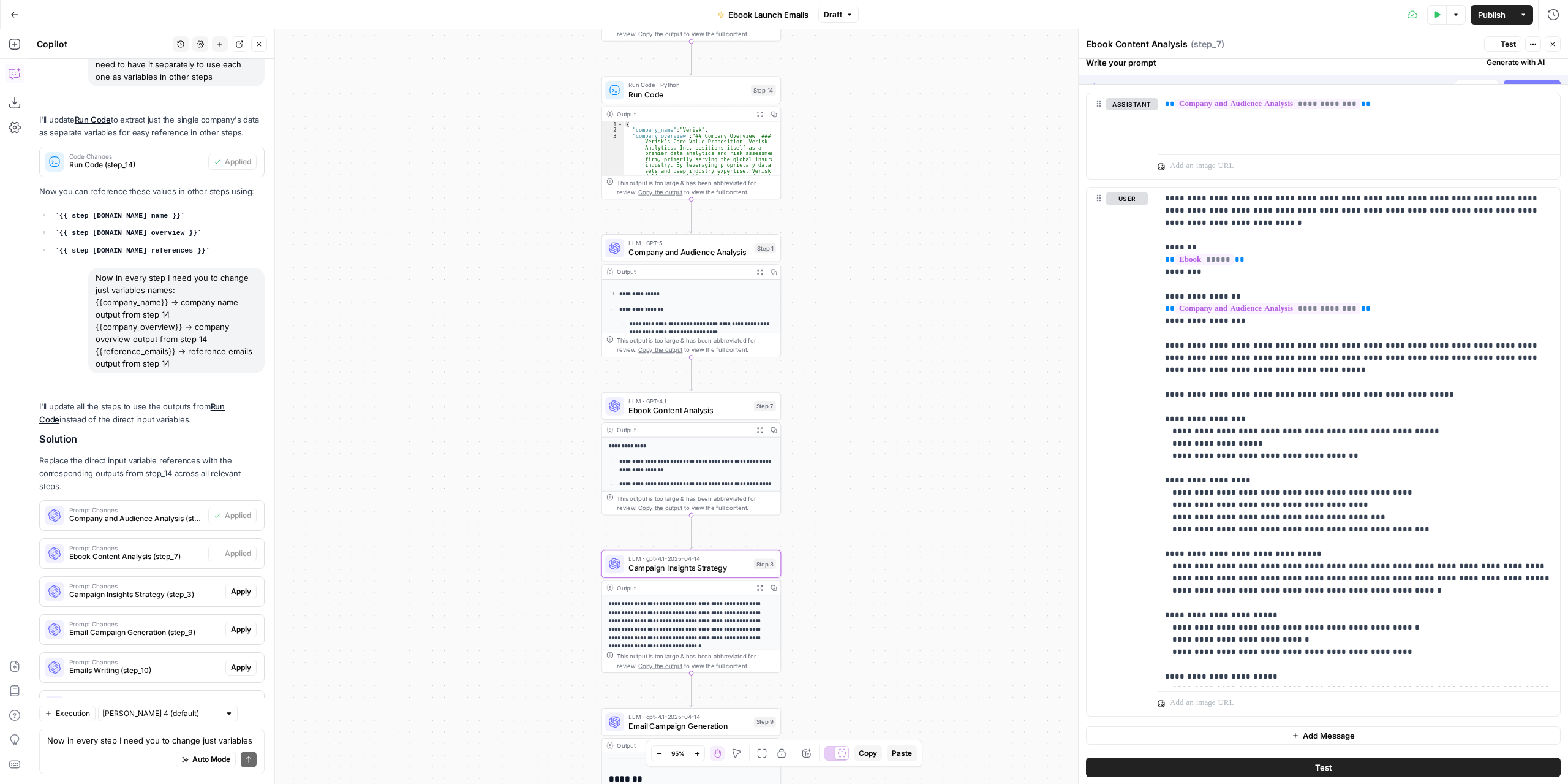
scroll to position [0, 0]
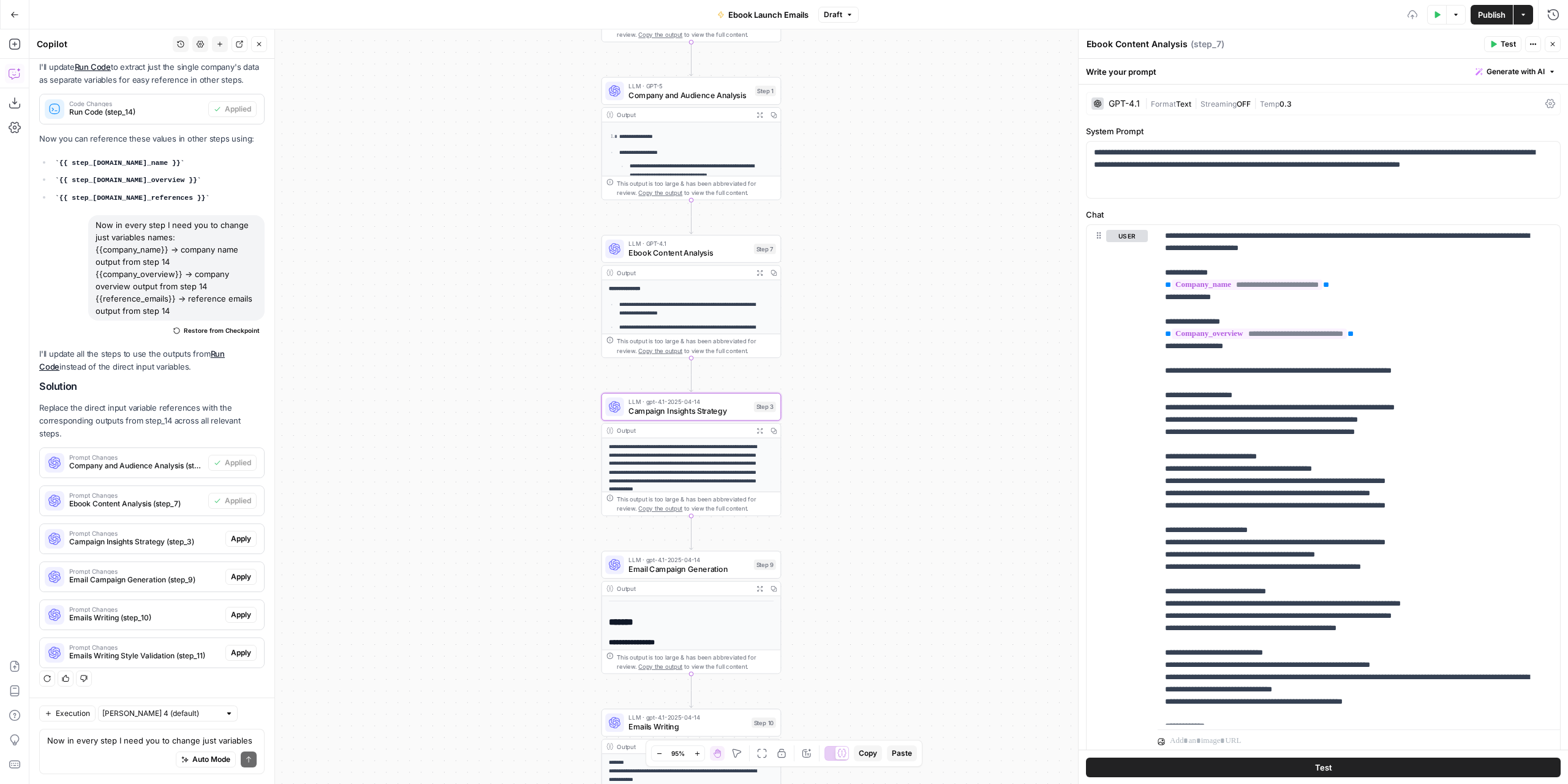
click at [239, 541] on span "Apply" at bounding box center [241, 538] width 20 height 11
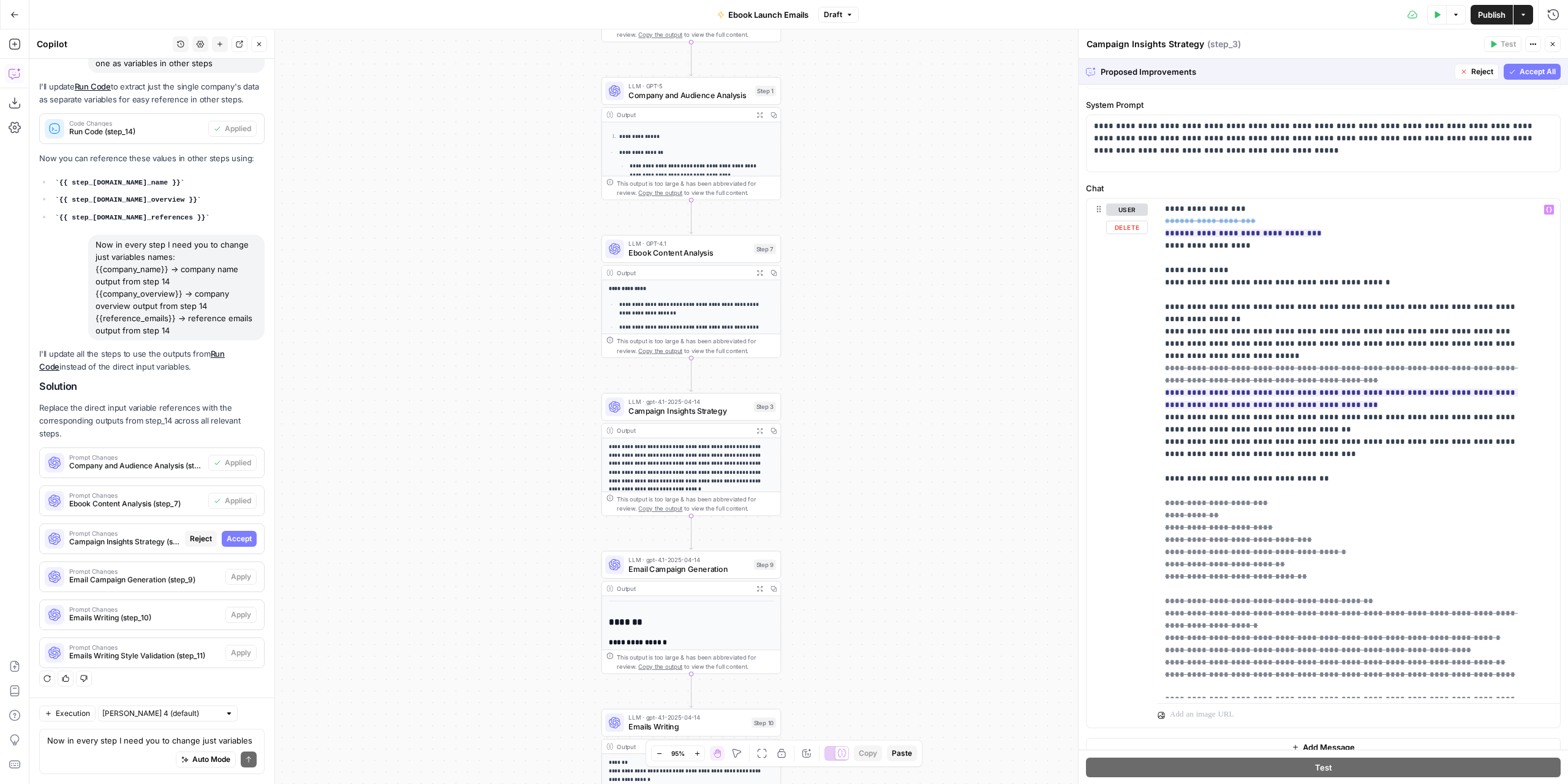
scroll to position [39, 0]
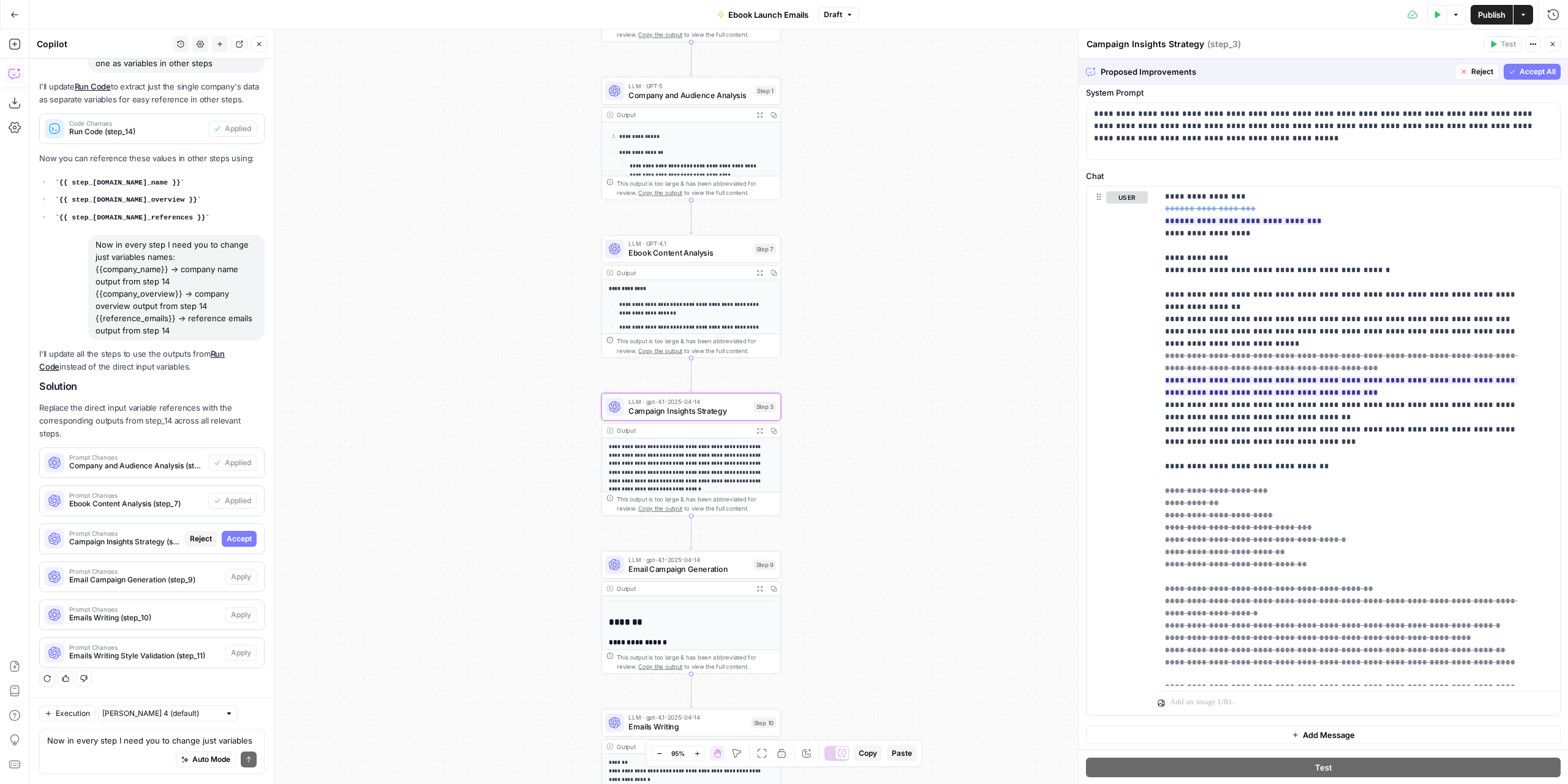
drag, startPoint x: 230, startPoint y: 541, endPoint x: 252, endPoint y: 563, distance: 31.1
click at [230, 541] on span "Accept" at bounding box center [239, 538] width 25 height 11
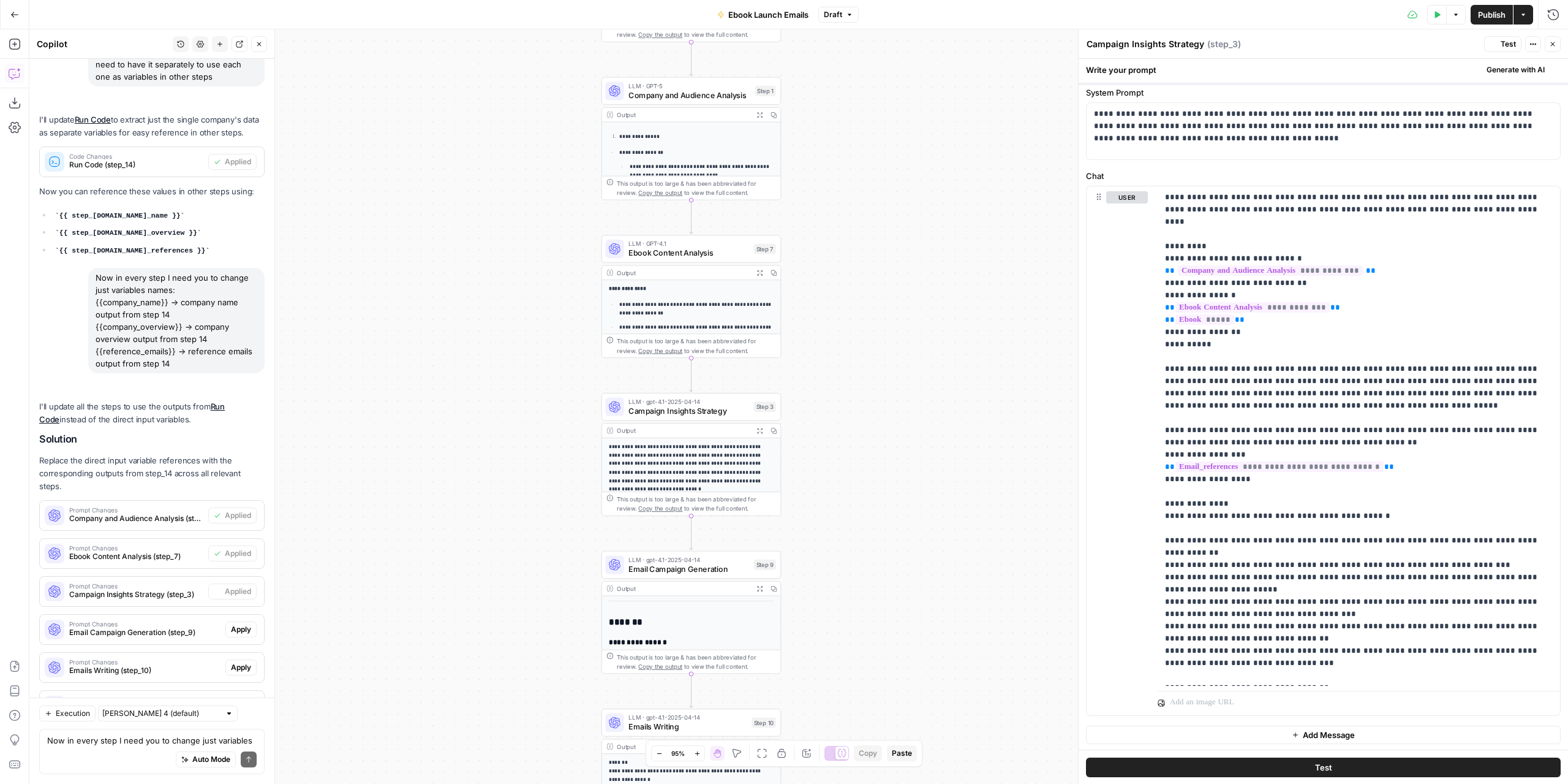
scroll to position [0, 0]
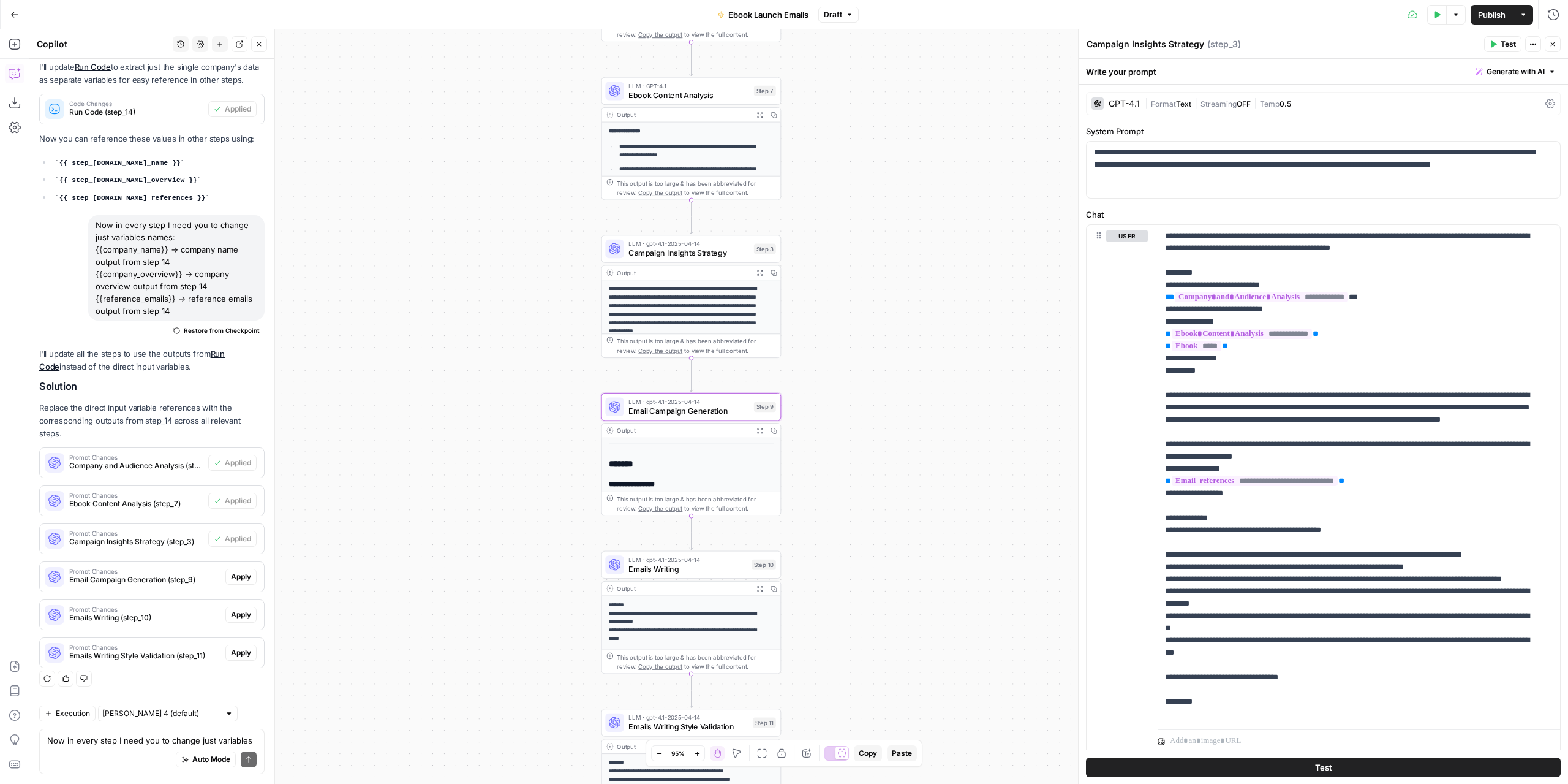
click at [236, 578] on span "Apply" at bounding box center [241, 576] width 20 height 11
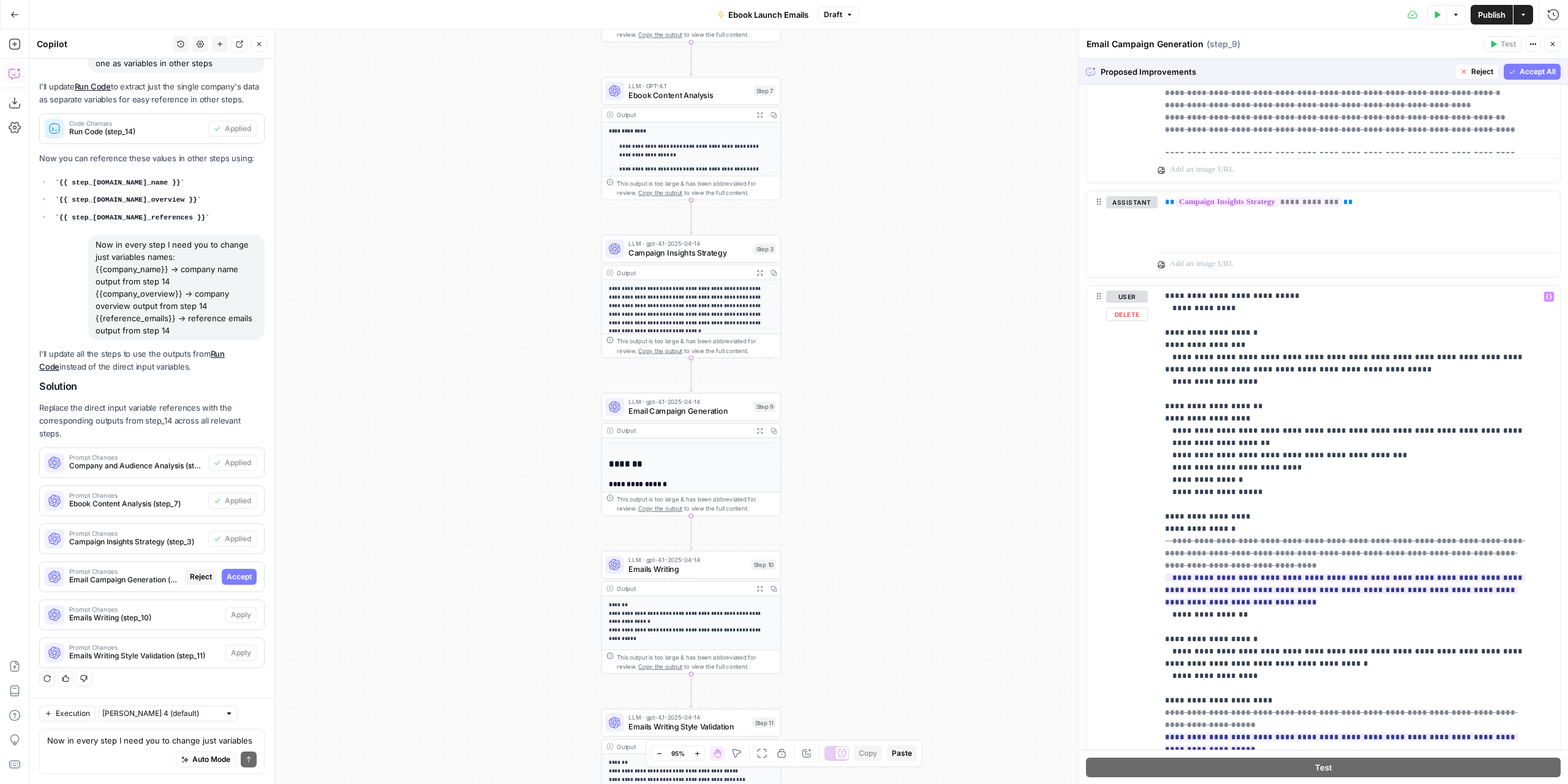
scroll to position [670, 0]
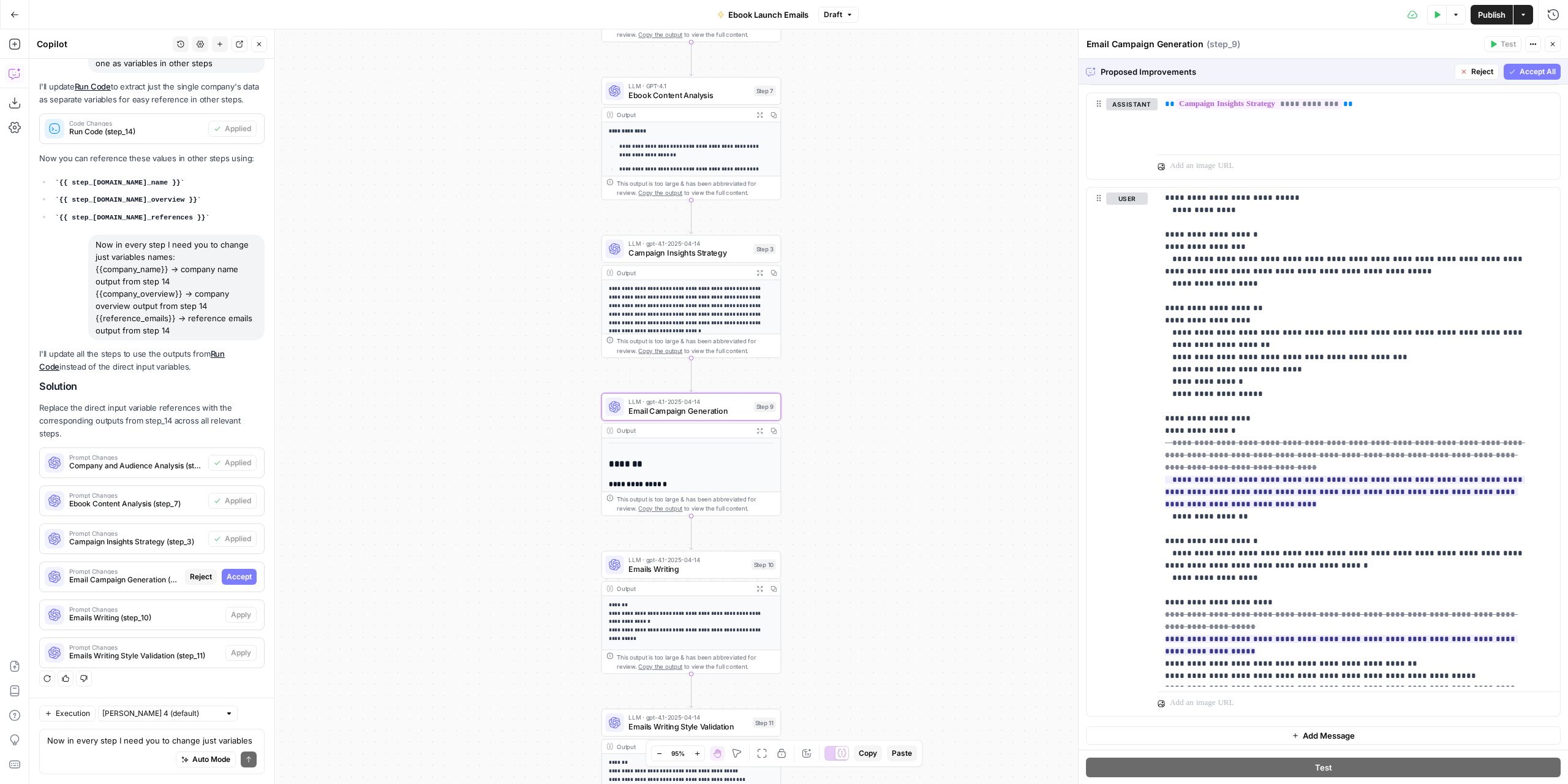
click at [237, 580] on span "Accept" at bounding box center [239, 576] width 25 height 11
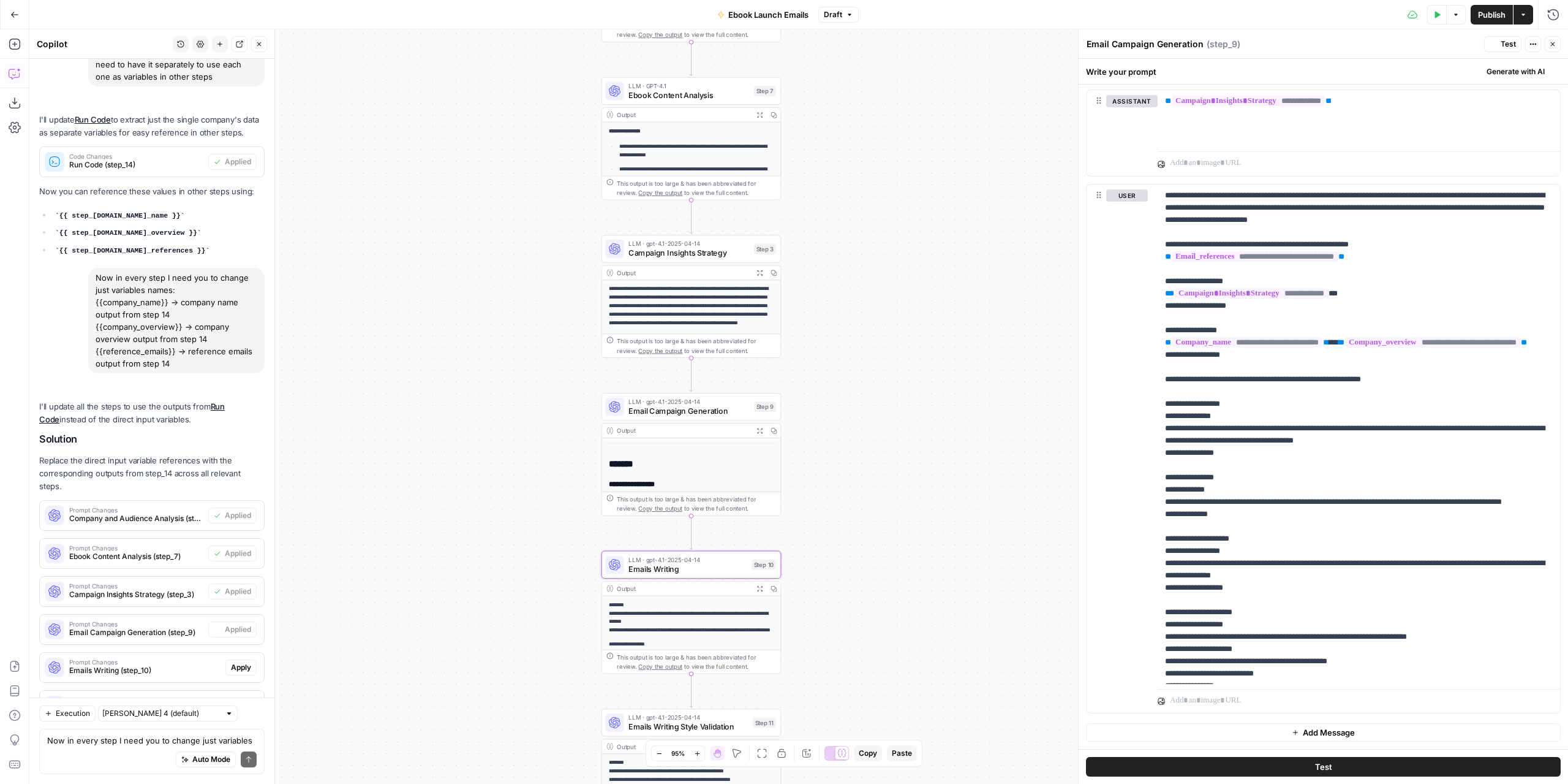
scroll to position [0, 0]
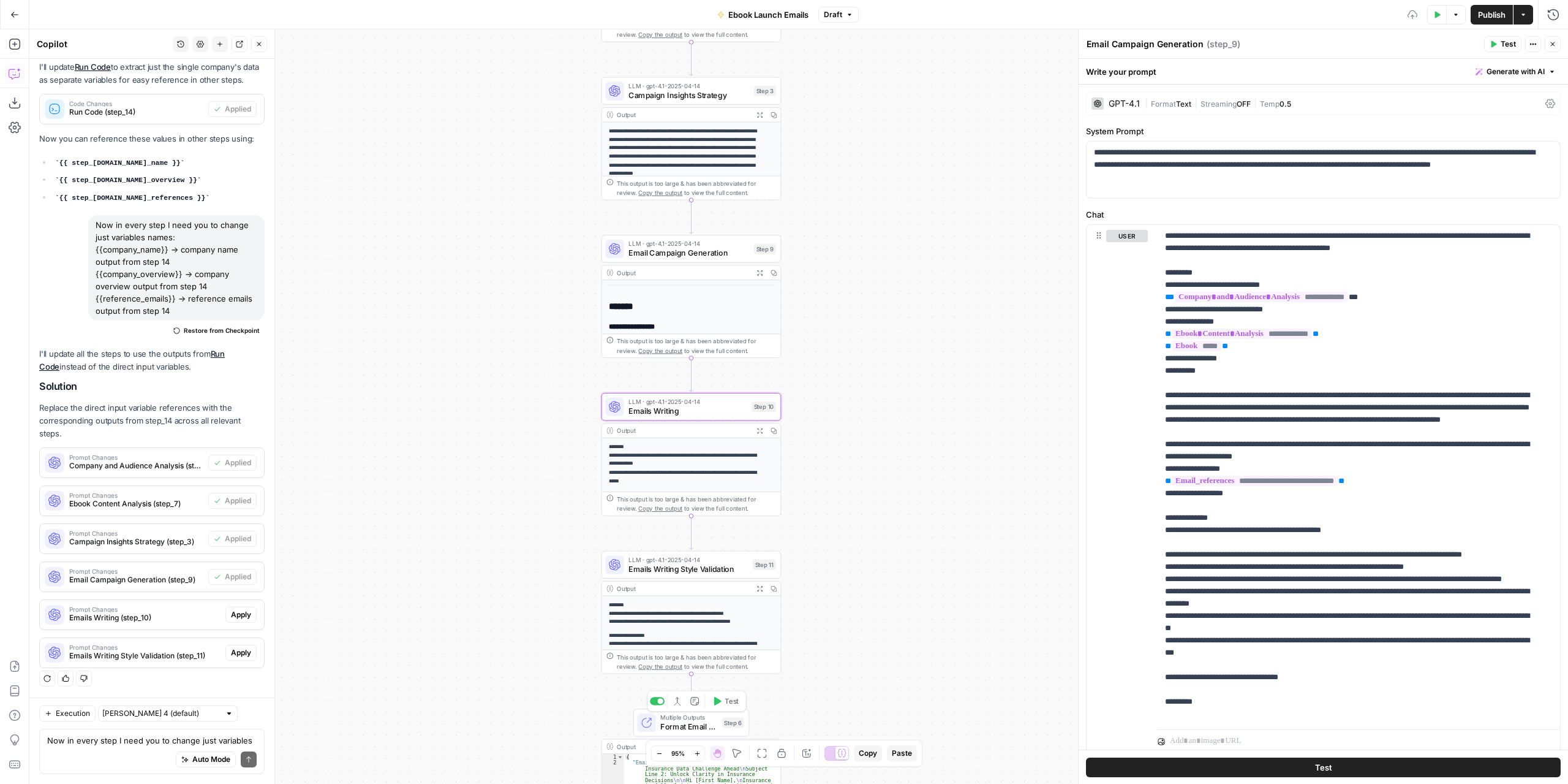
click at [233, 615] on span "Apply" at bounding box center [241, 614] width 20 height 11
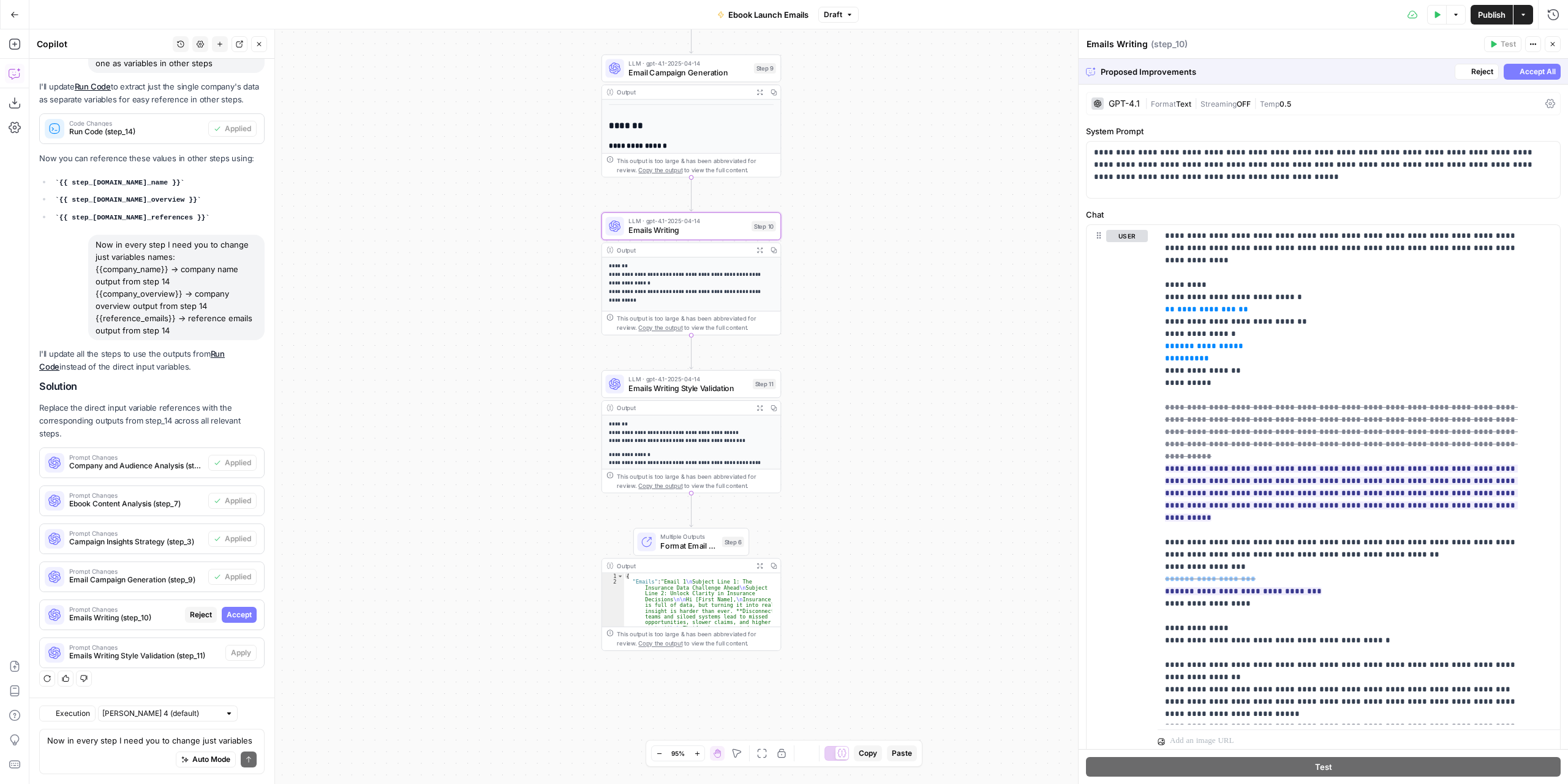
scroll to position [269, 0]
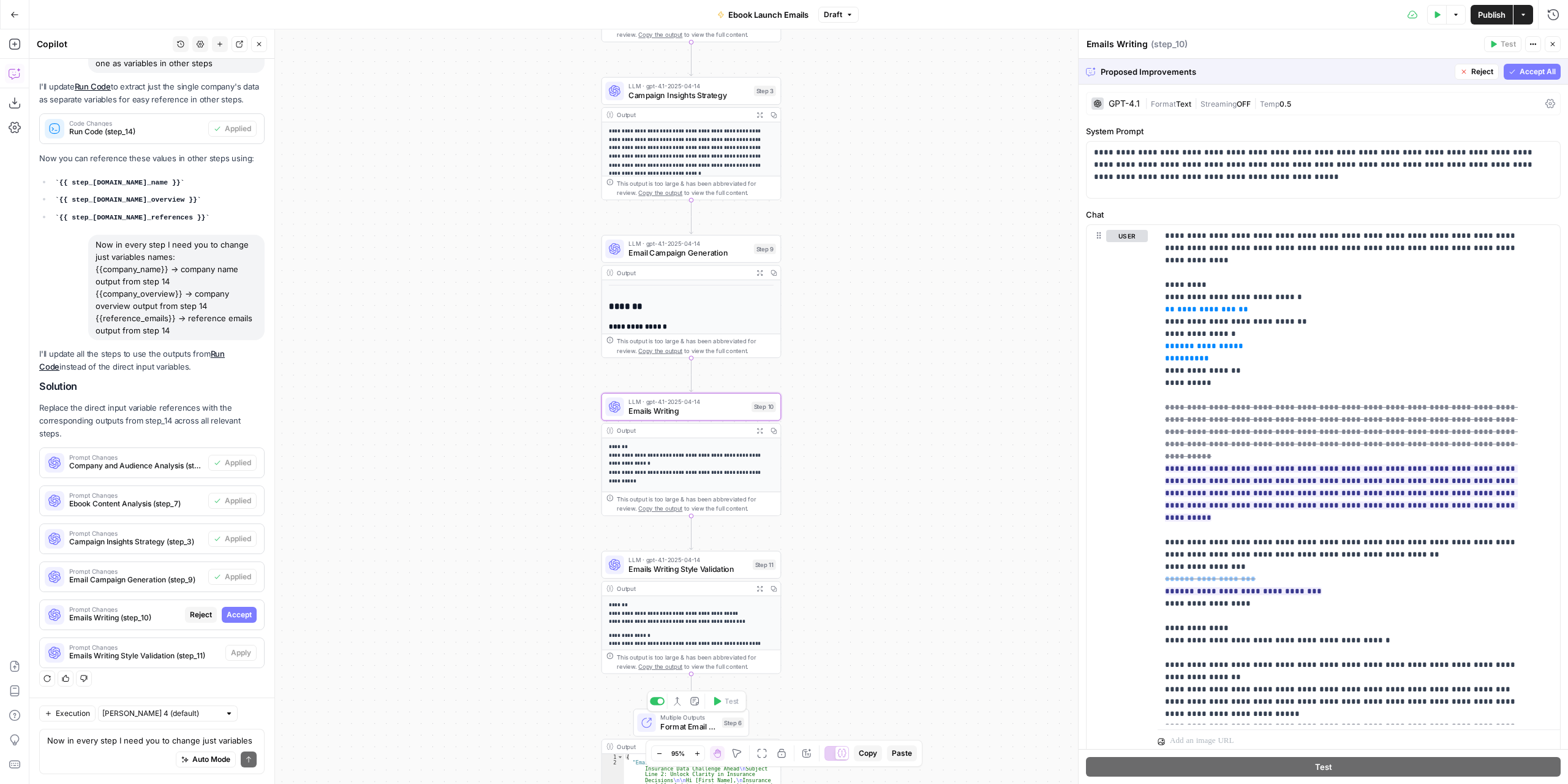
click at [228, 615] on span "Accept" at bounding box center [239, 614] width 25 height 11
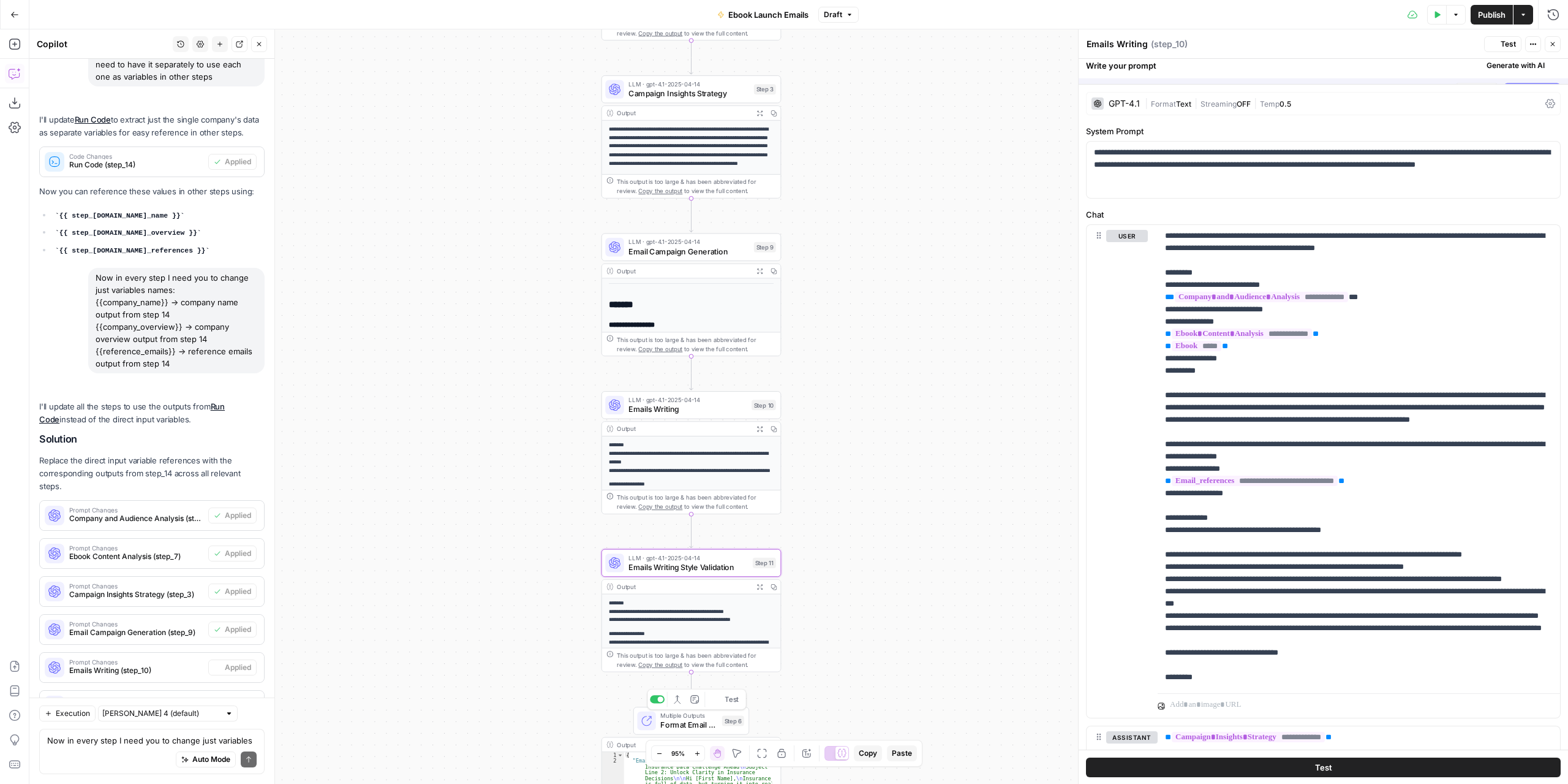
scroll to position [328, 0]
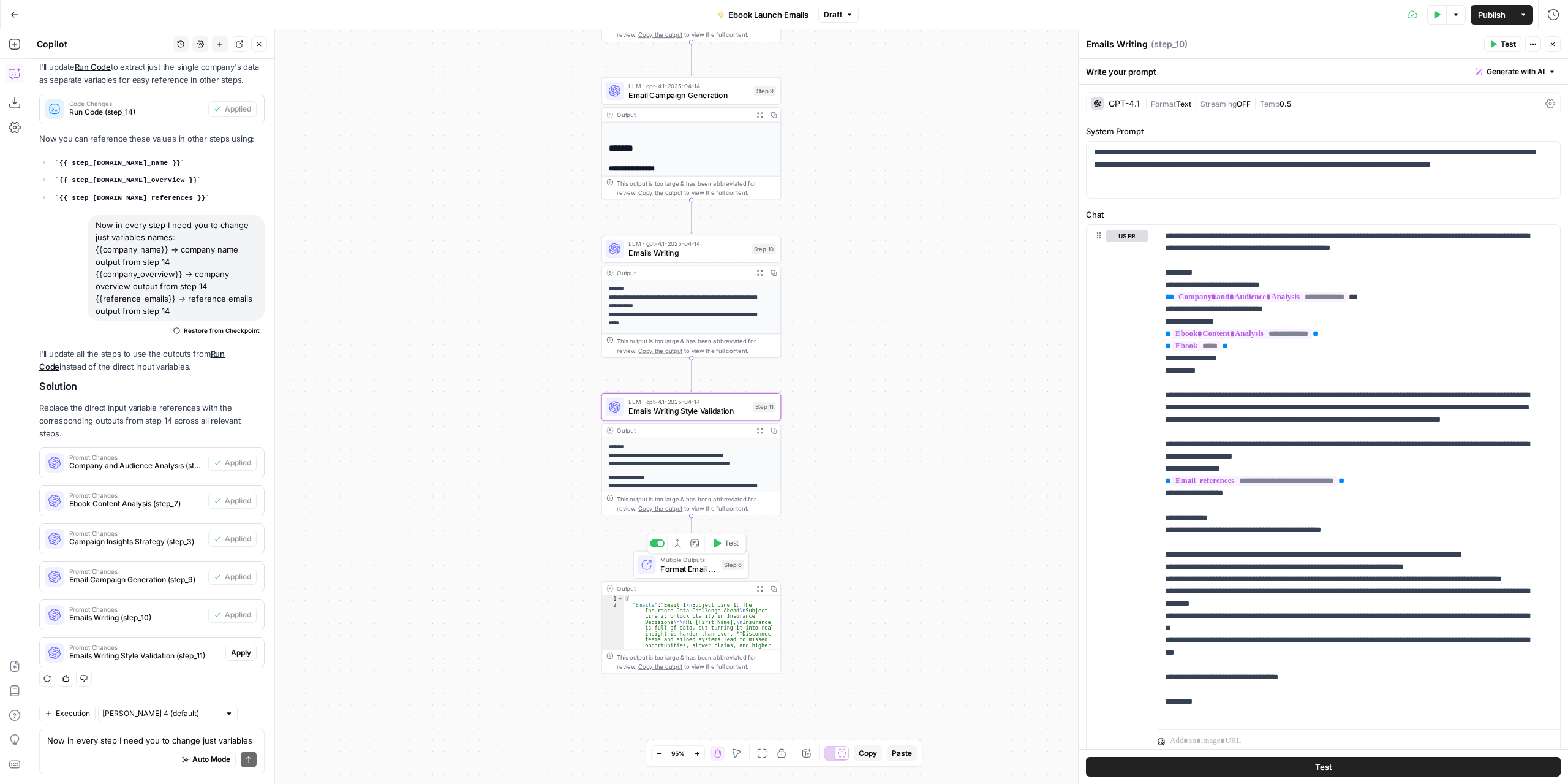
click at [232, 656] on span "Apply" at bounding box center [241, 652] width 20 height 11
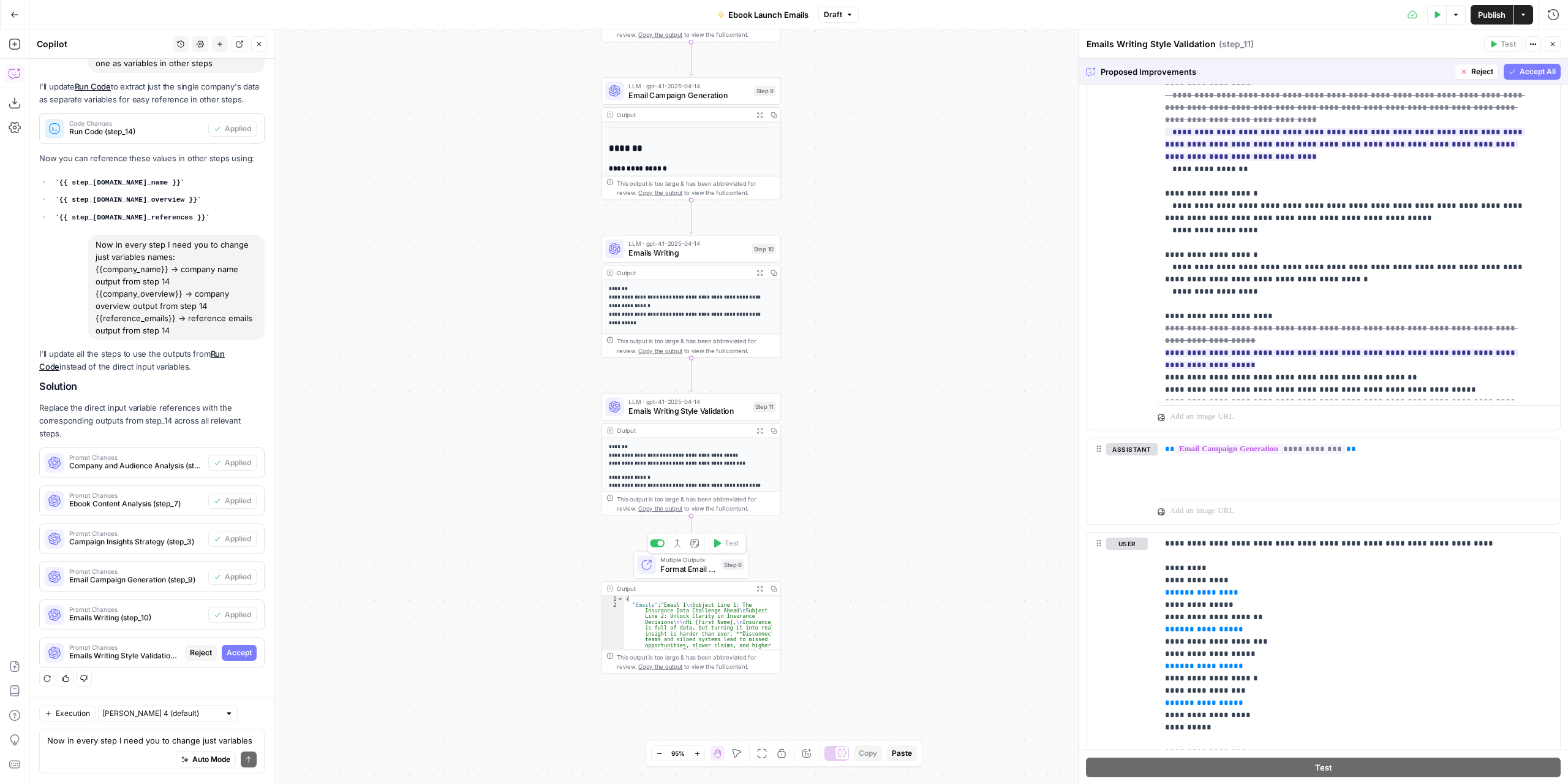
scroll to position [981, 0]
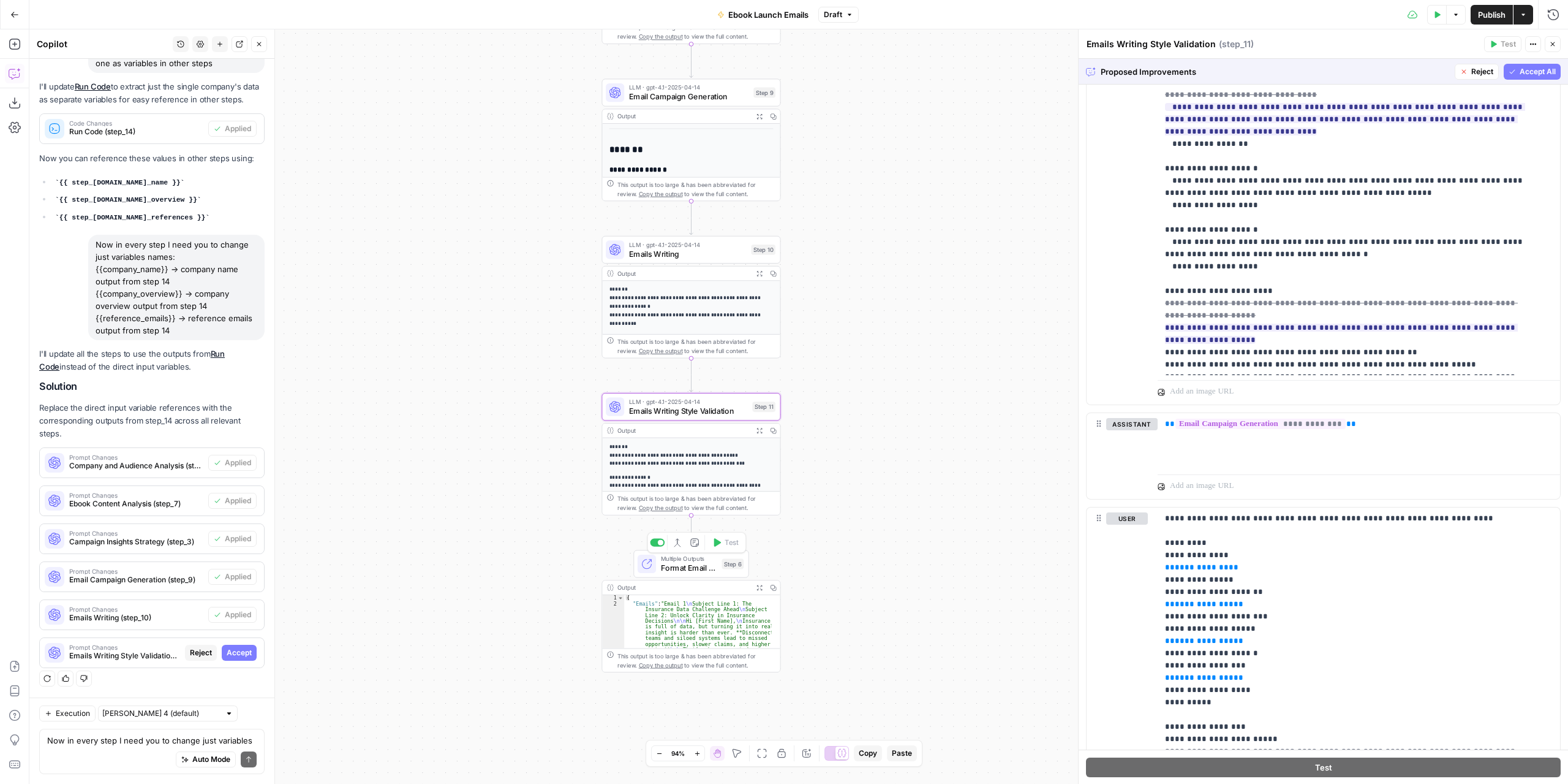
click at [236, 651] on span "Accept" at bounding box center [239, 652] width 25 height 11
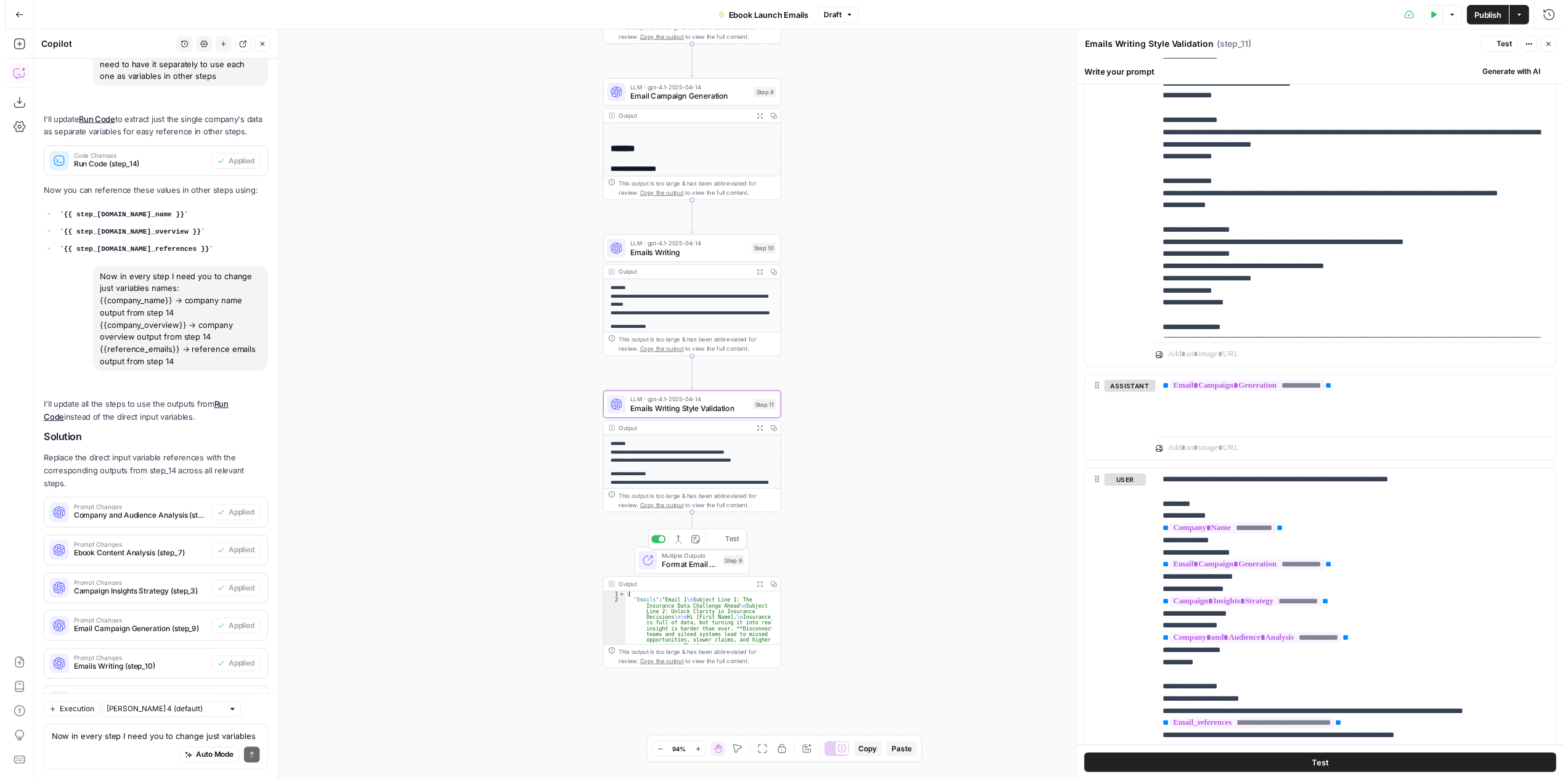
scroll to position [0, 0]
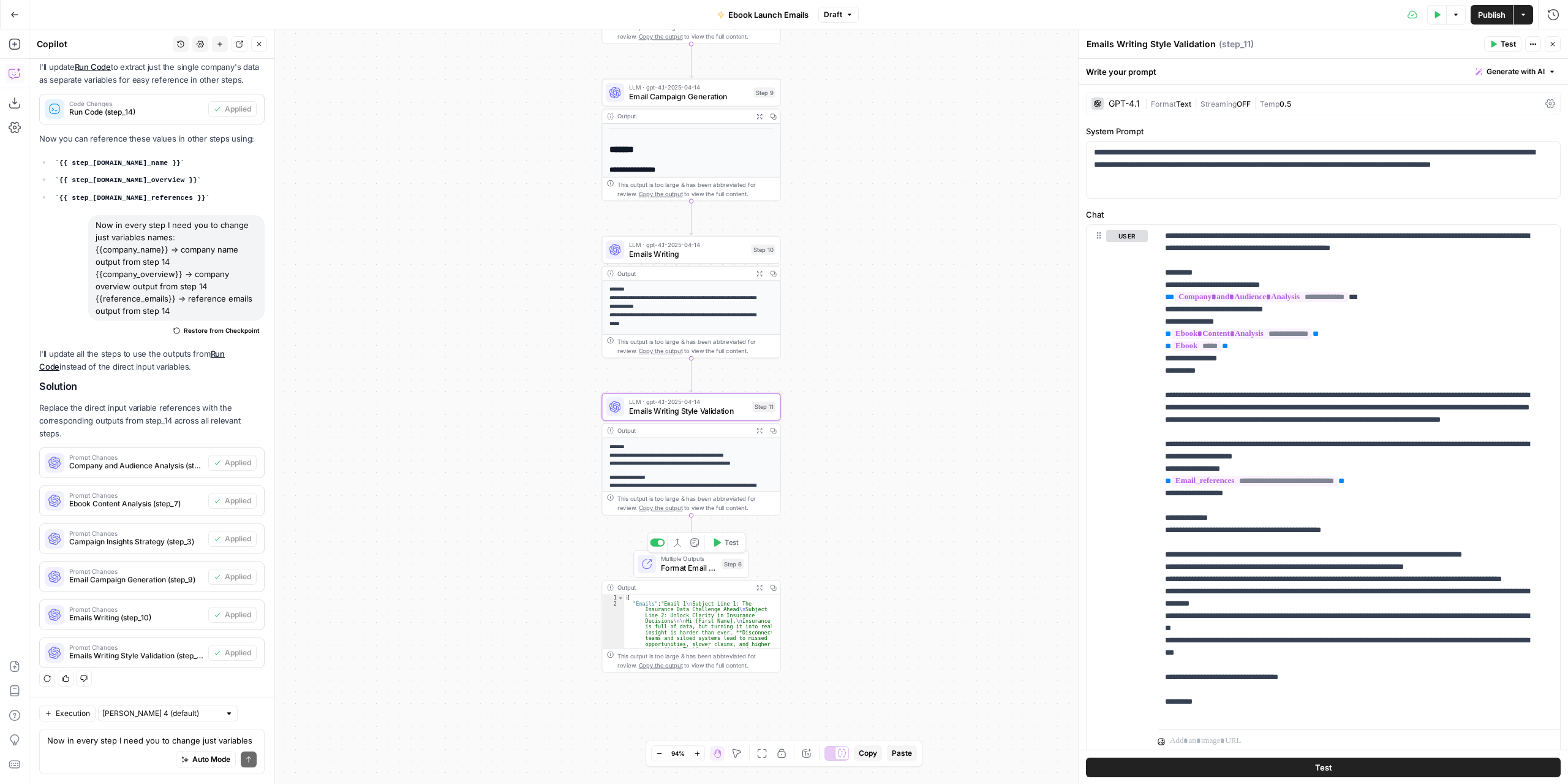
click at [756, 427] on icon "button" at bounding box center [759, 430] width 6 height 6
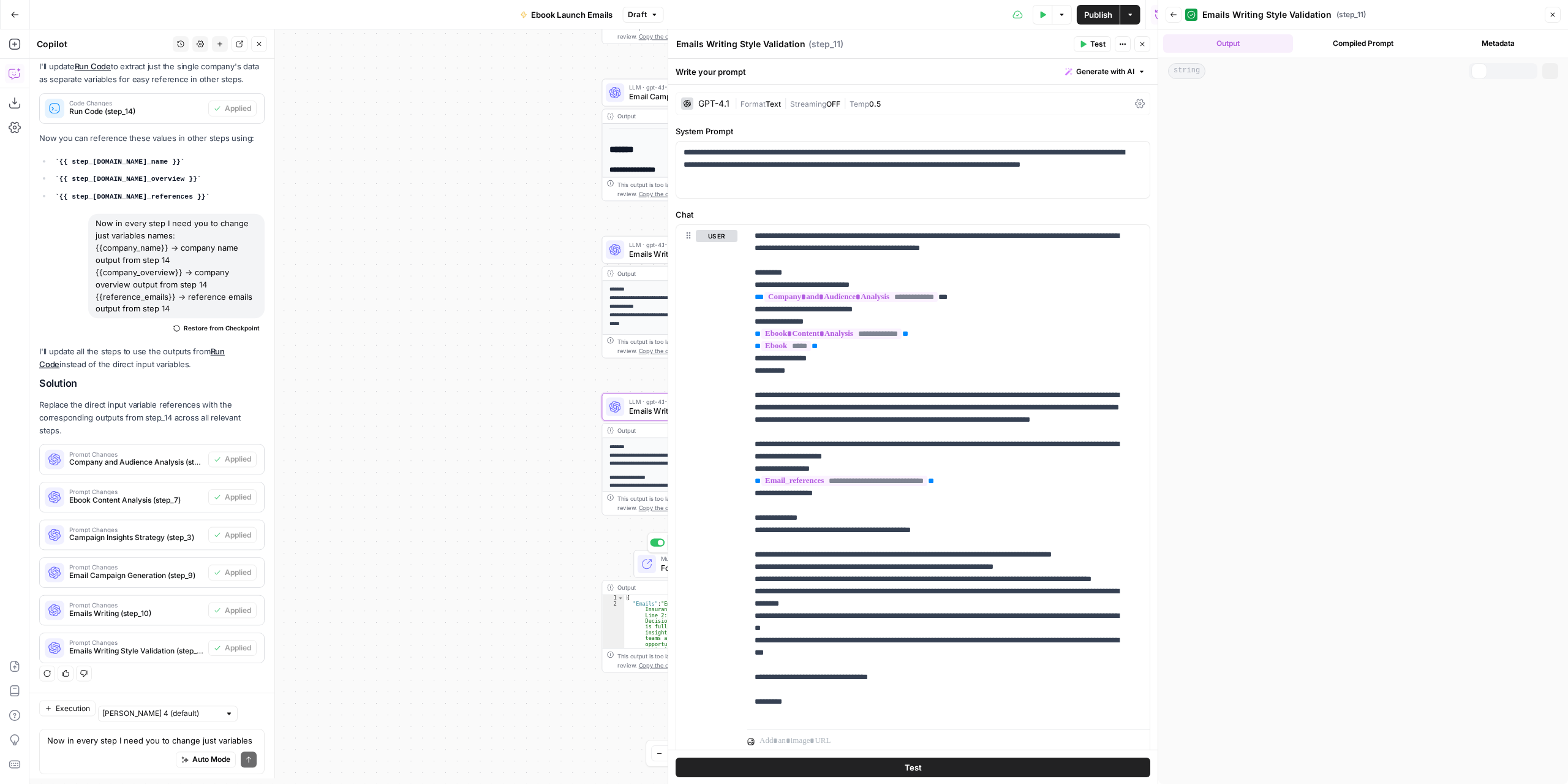
scroll to position [328, 0]
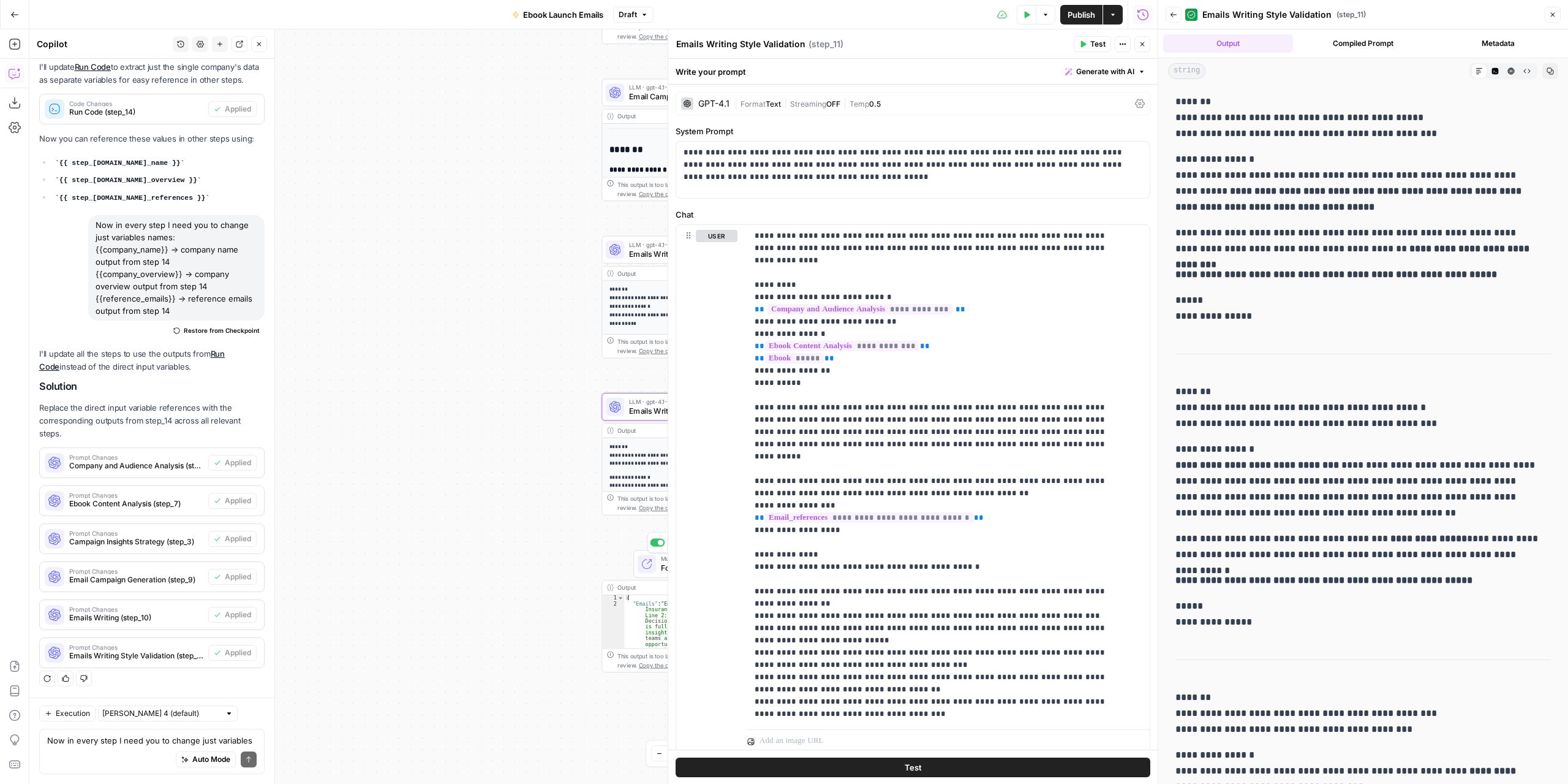
click at [1545, 75] on button "Copy" at bounding box center [1550, 70] width 16 height 16
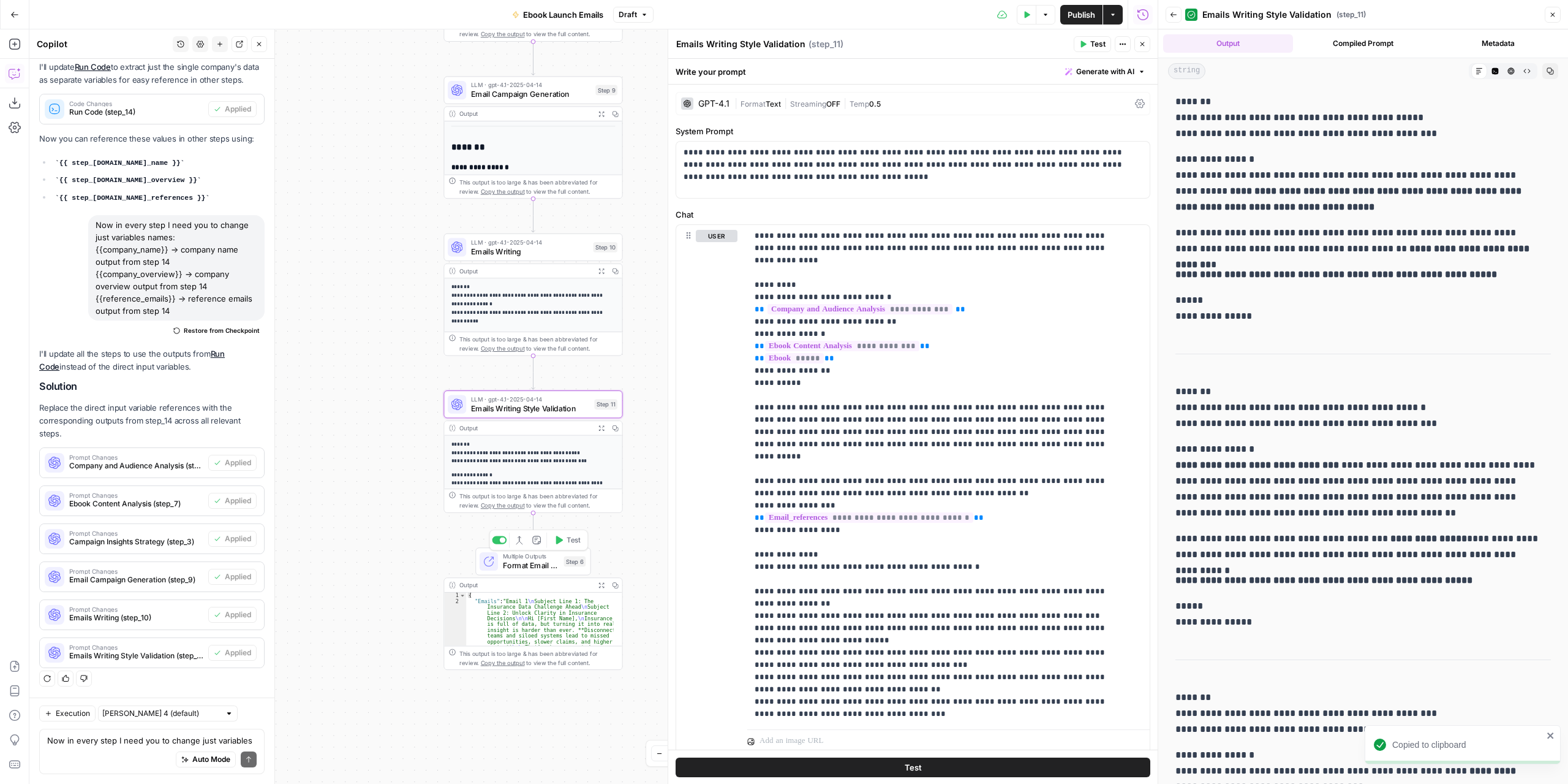
drag, startPoint x: 507, startPoint y: 346, endPoint x: 345, endPoint y: 348, distance: 162.0
click at [334, 346] on div "Workflow Input Settings Inputs Read from Grid Read from Grid Step 13 Output Exp…" at bounding box center [594, 406] width 1129 height 754
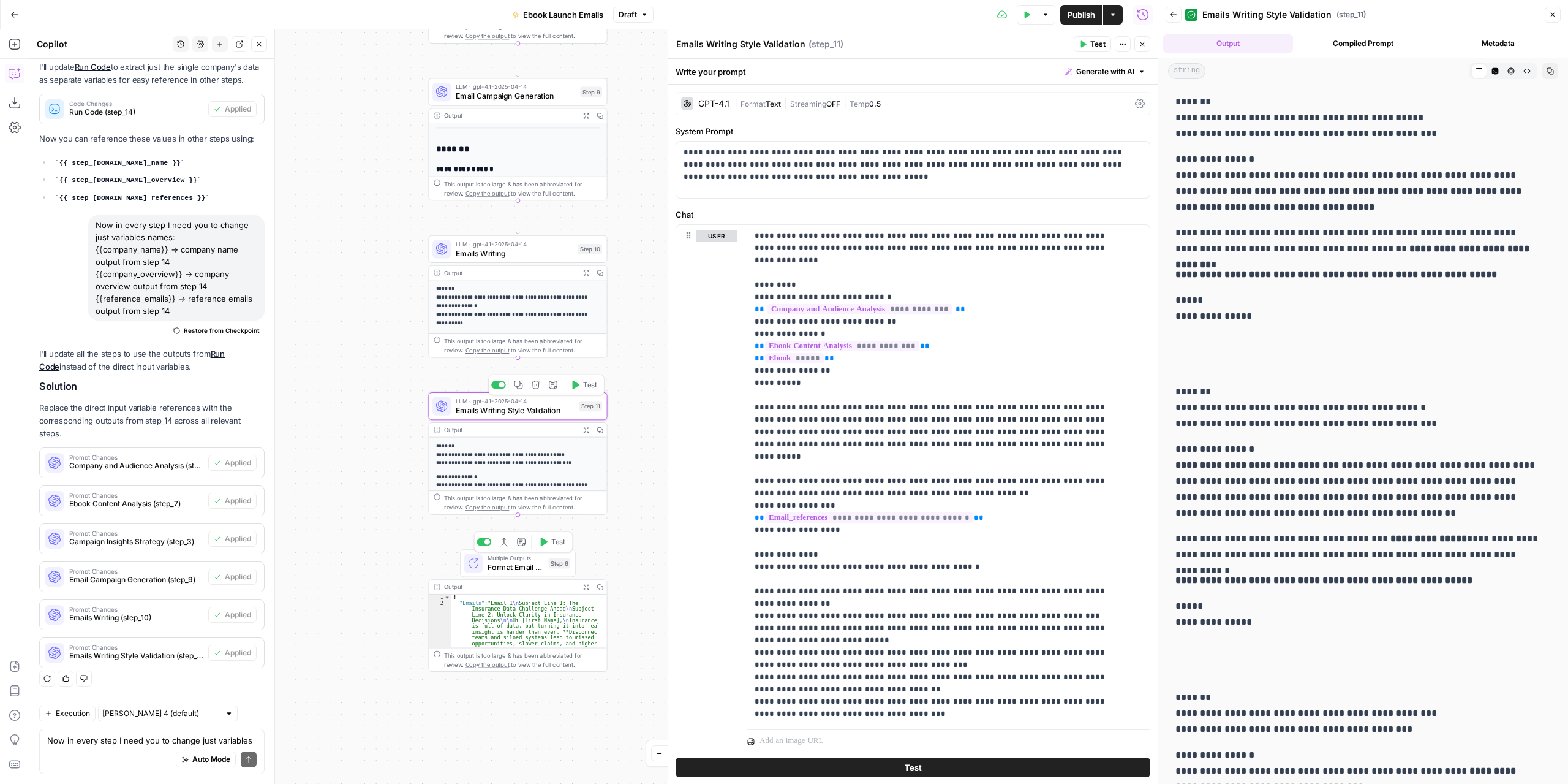
click at [549, 415] on span "Emails Writing Style Validation" at bounding box center [515, 411] width 119 height 12
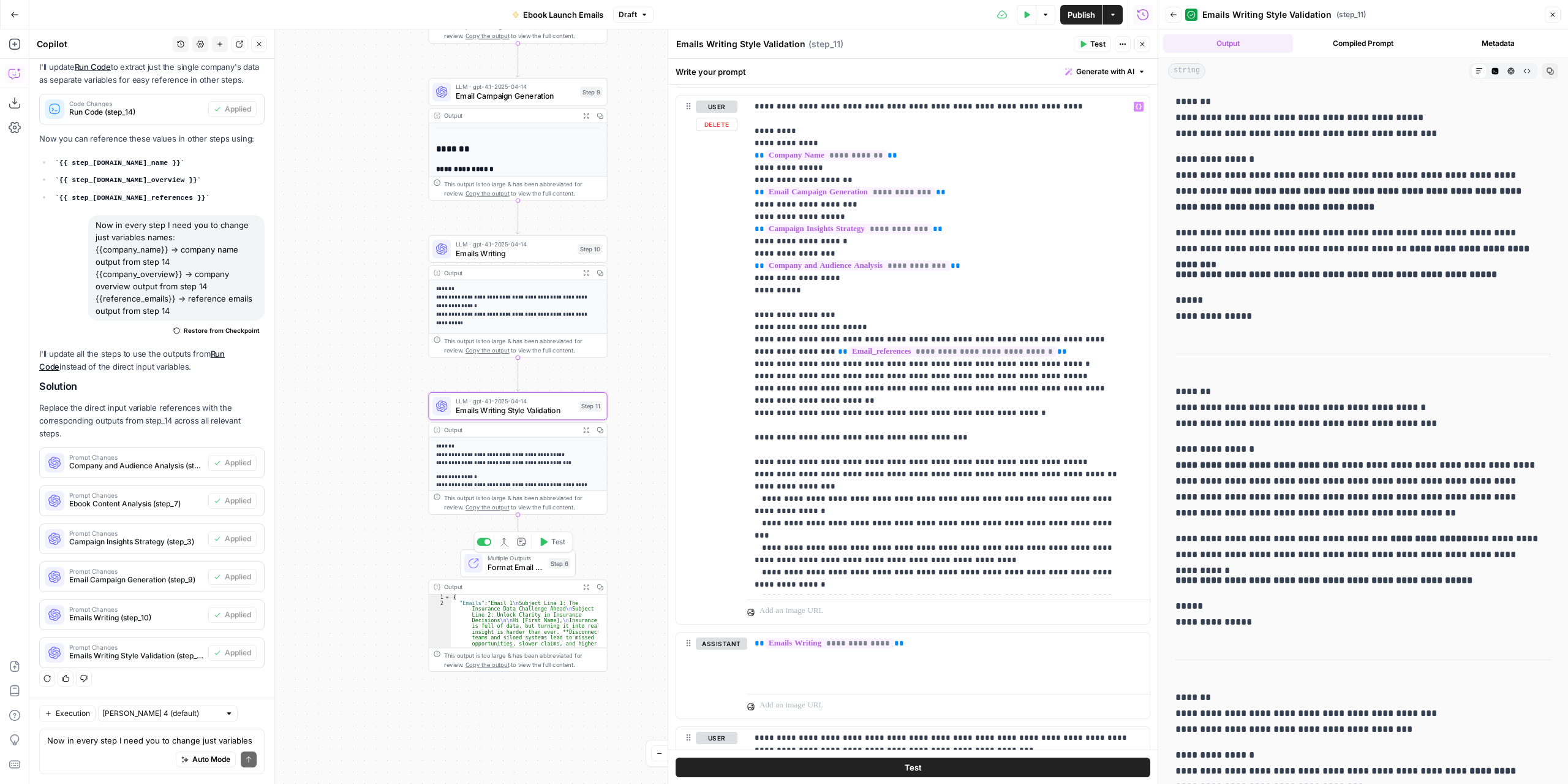
scroll to position [1392, 0]
click at [520, 257] on span "Emails Writing" at bounding box center [515, 253] width 117 height 12
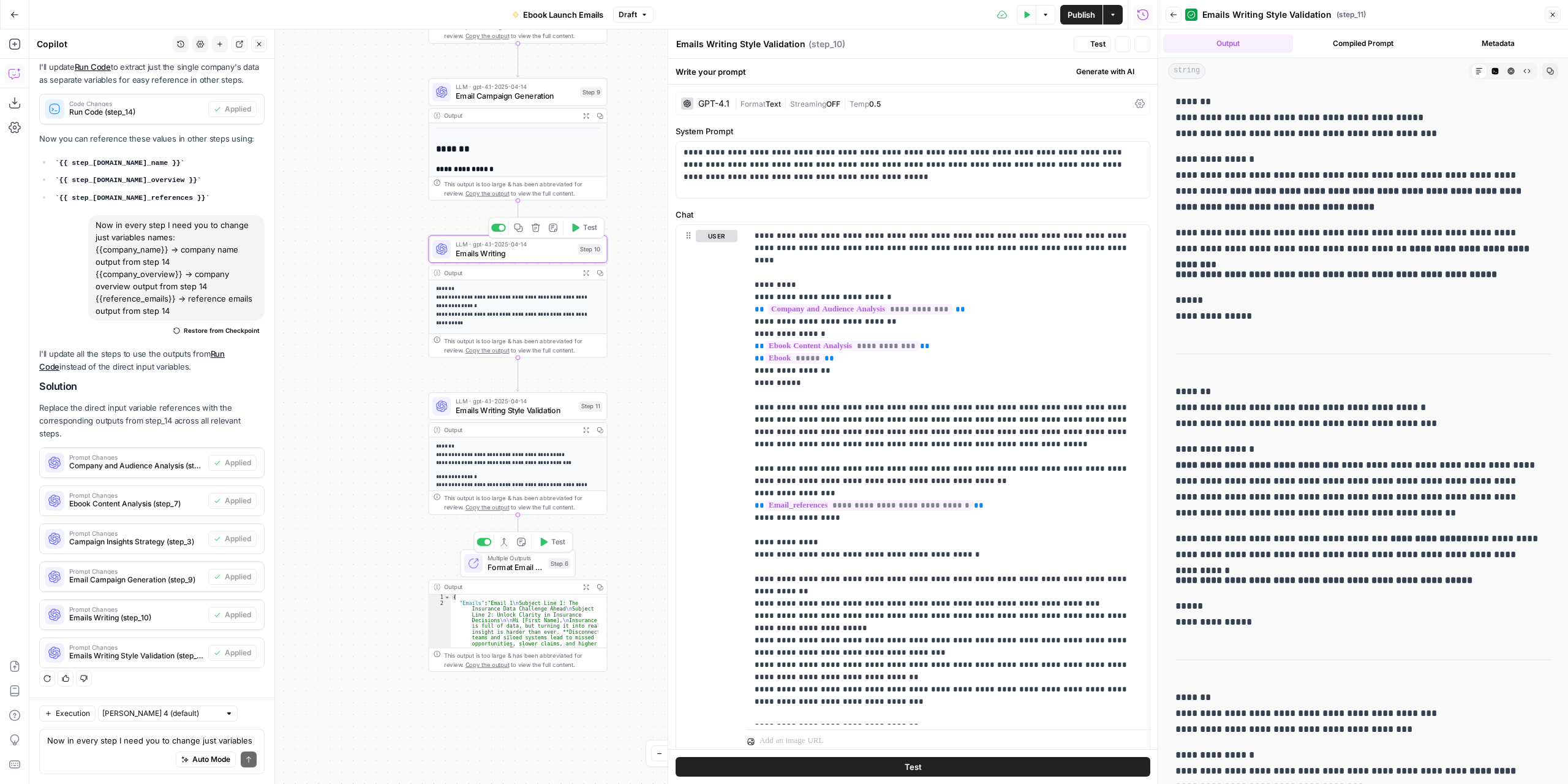
type textarea "Emails Writing"
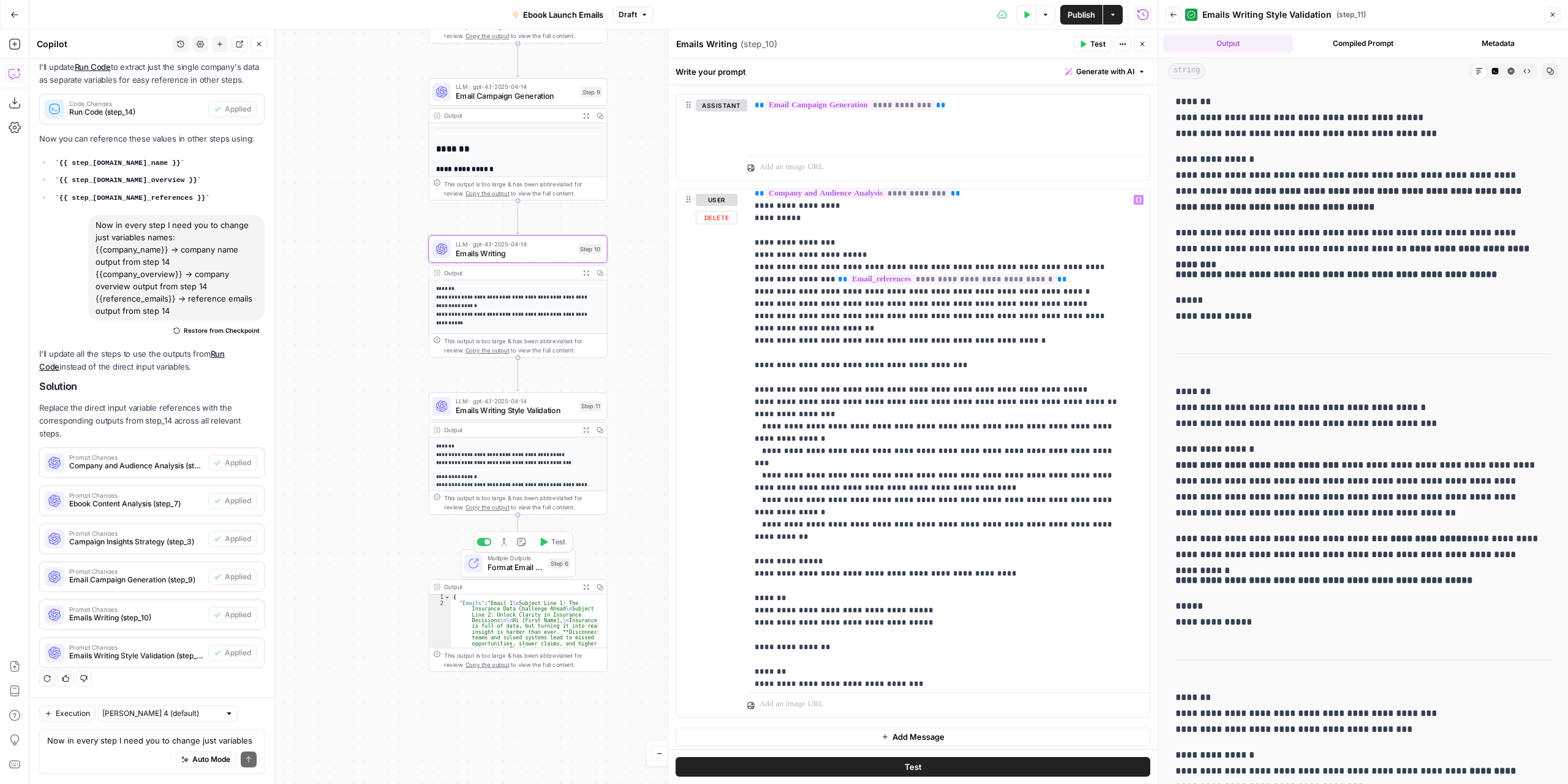
scroll to position [184, 0]
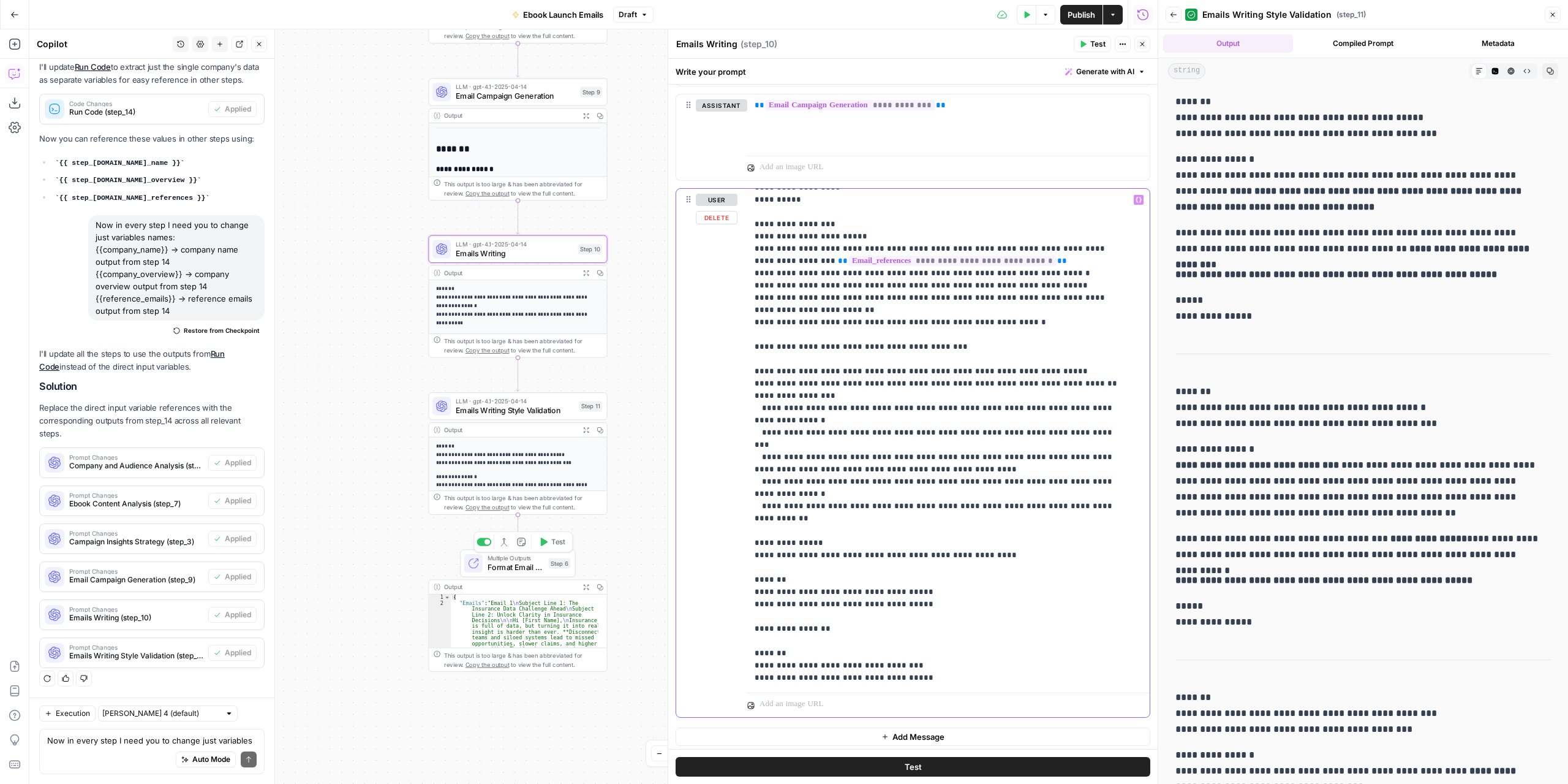
click at [940, 363] on p "**********" at bounding box center [939, 426] width 369 height 834
click at [583, 271] on icon "button" at bounding box center [586, 272] width 6 height 6
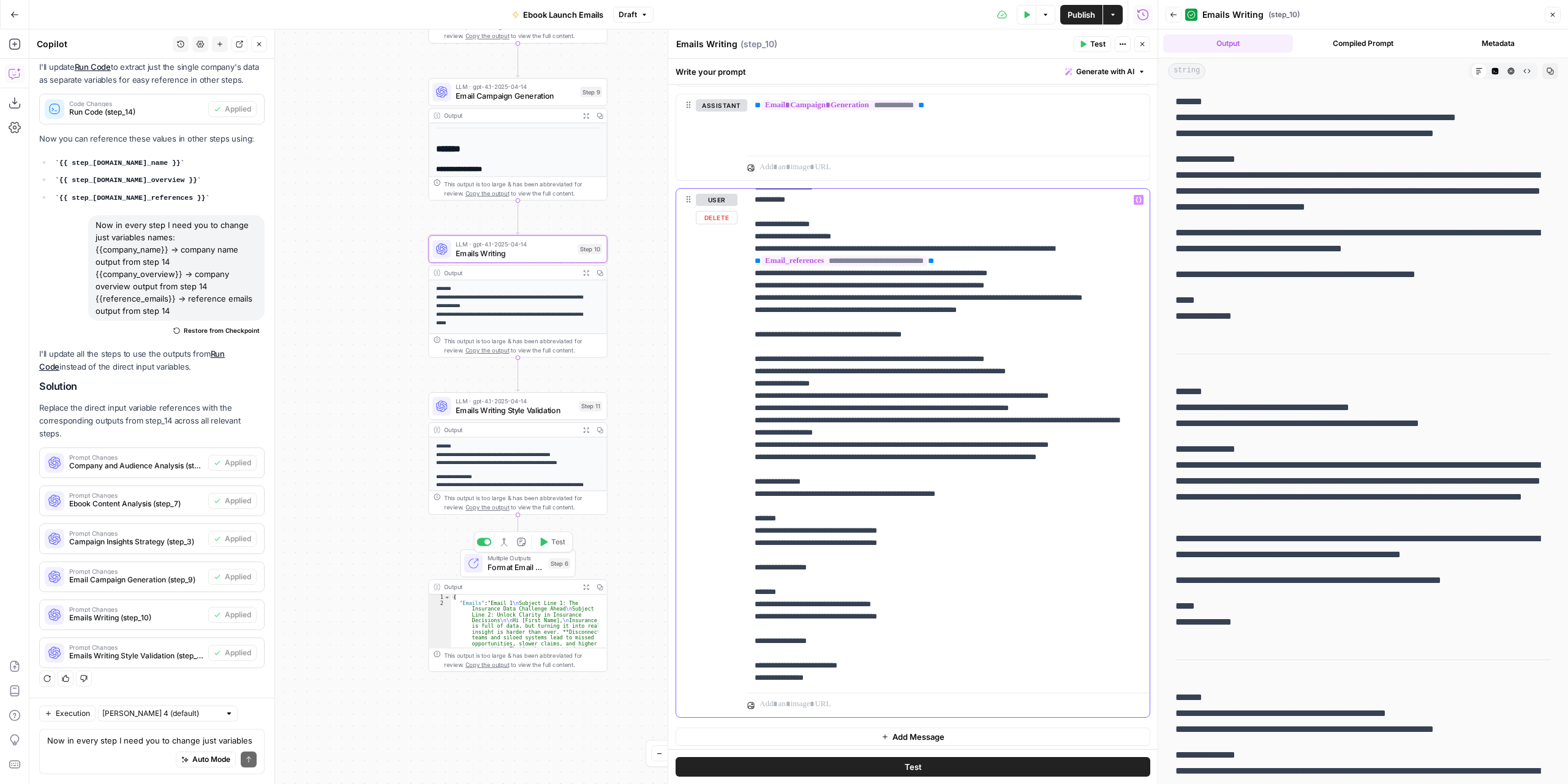
click at [938, 365] on p "**********" at bounding box center [939, 426] width 369 height 834
click at [974, 363] on p "**********" at bounding box center [939, 426] width 369 height 834
click at [971, 363] on p "**********" at bounding box center [939, 426] width 369 height 834
click at [990, 365] on p "**********" at bounding box center [939, 426] width 369 height 834
click at [1028, 365] on p "**********" at bounding box center [939, 426] width 369 height 834
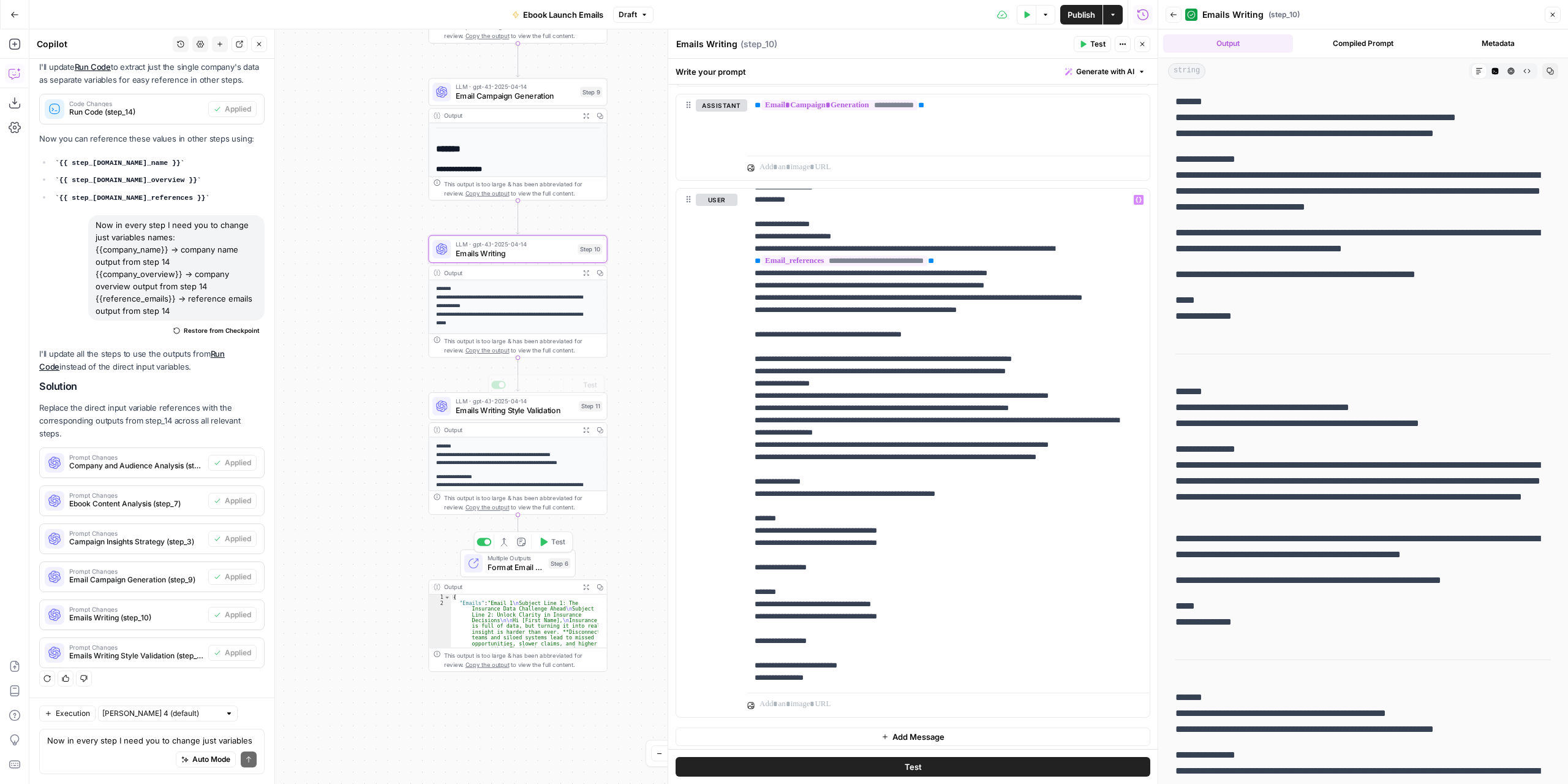
click at [549, 411] on span "Emails Writing Style Validation" at bounding box center [515, 411] width 119 height 12
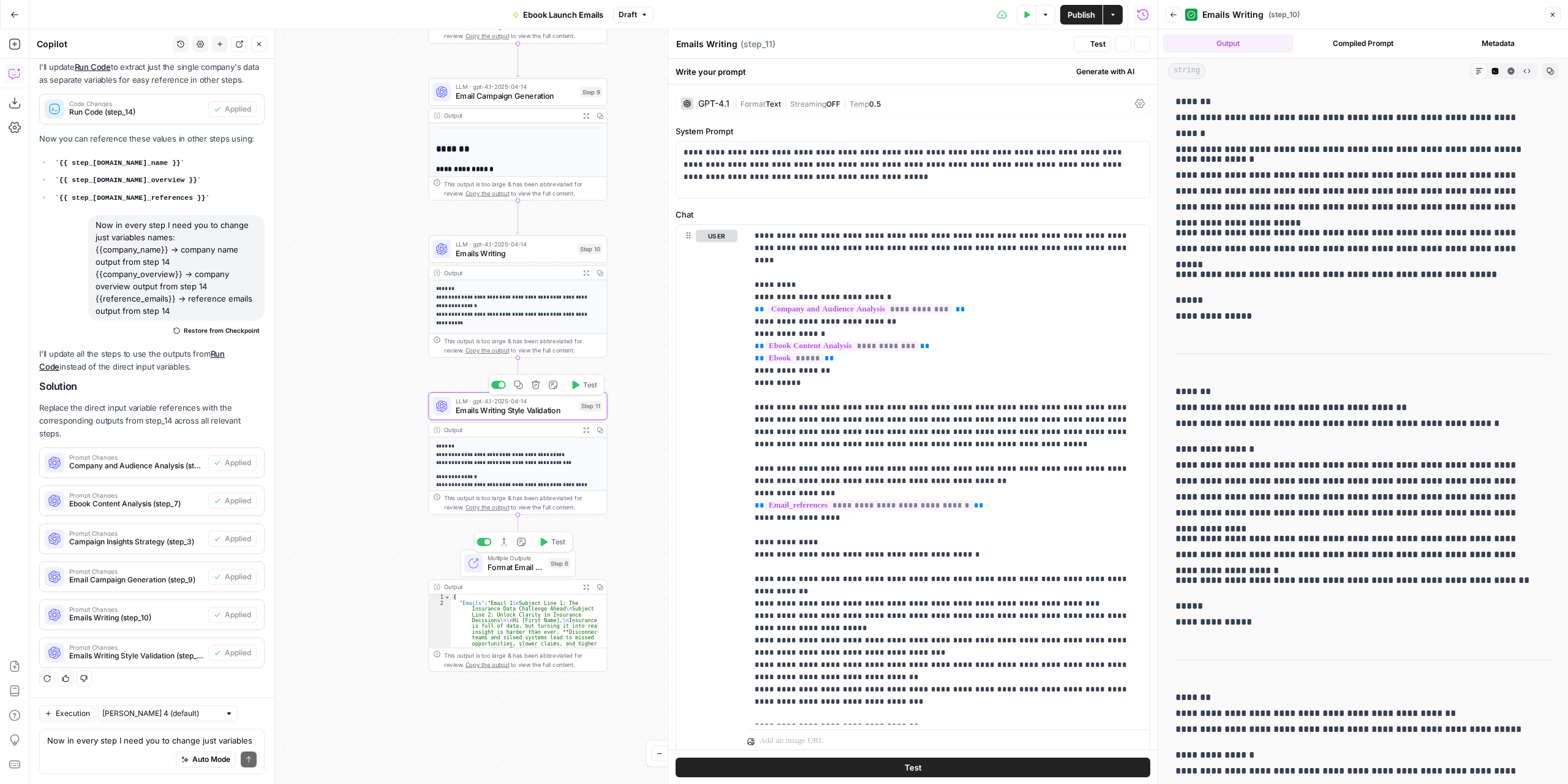
type textarea "Emails Writing Style Validation"
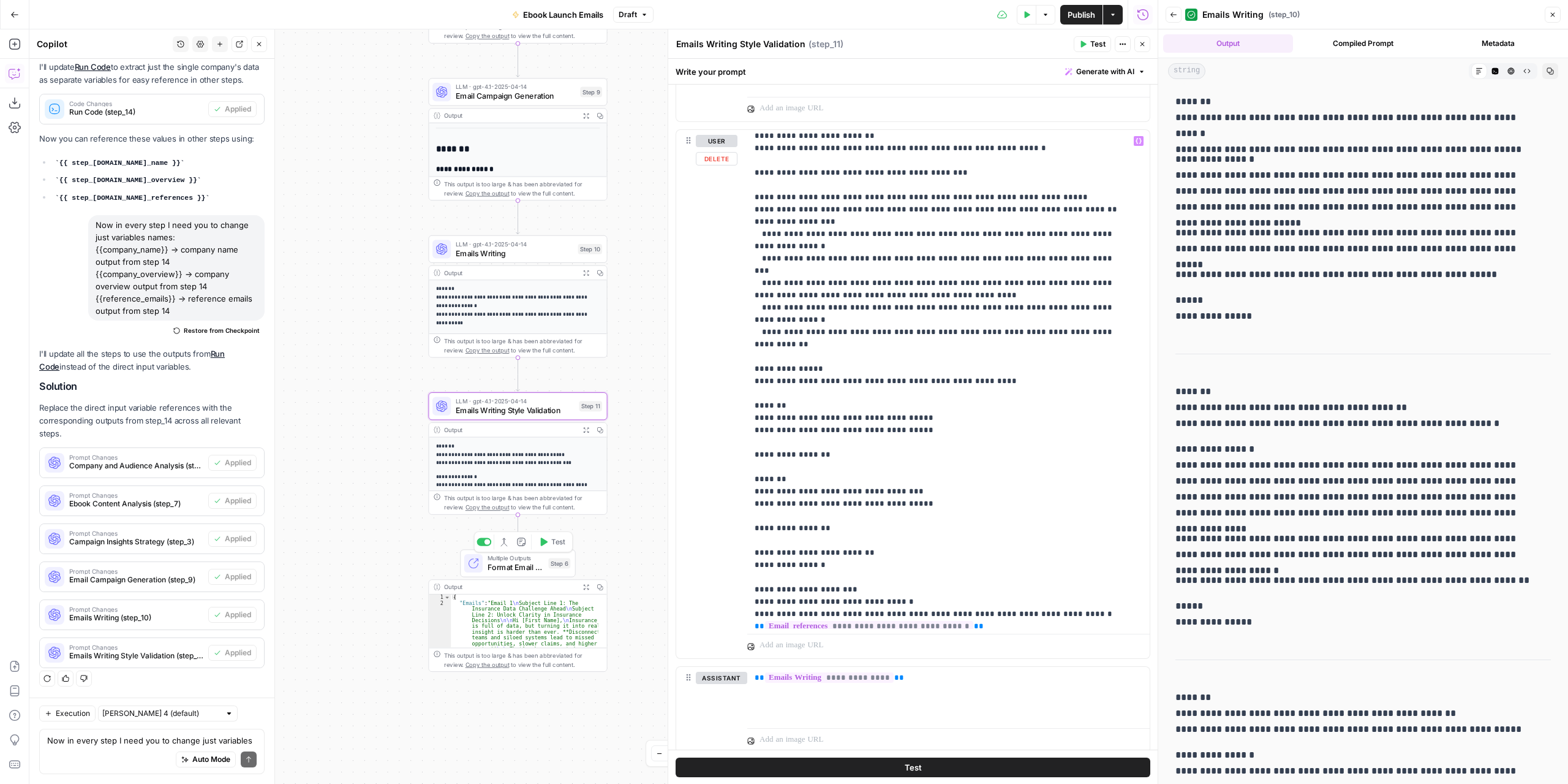
scroll to position [282, 0]
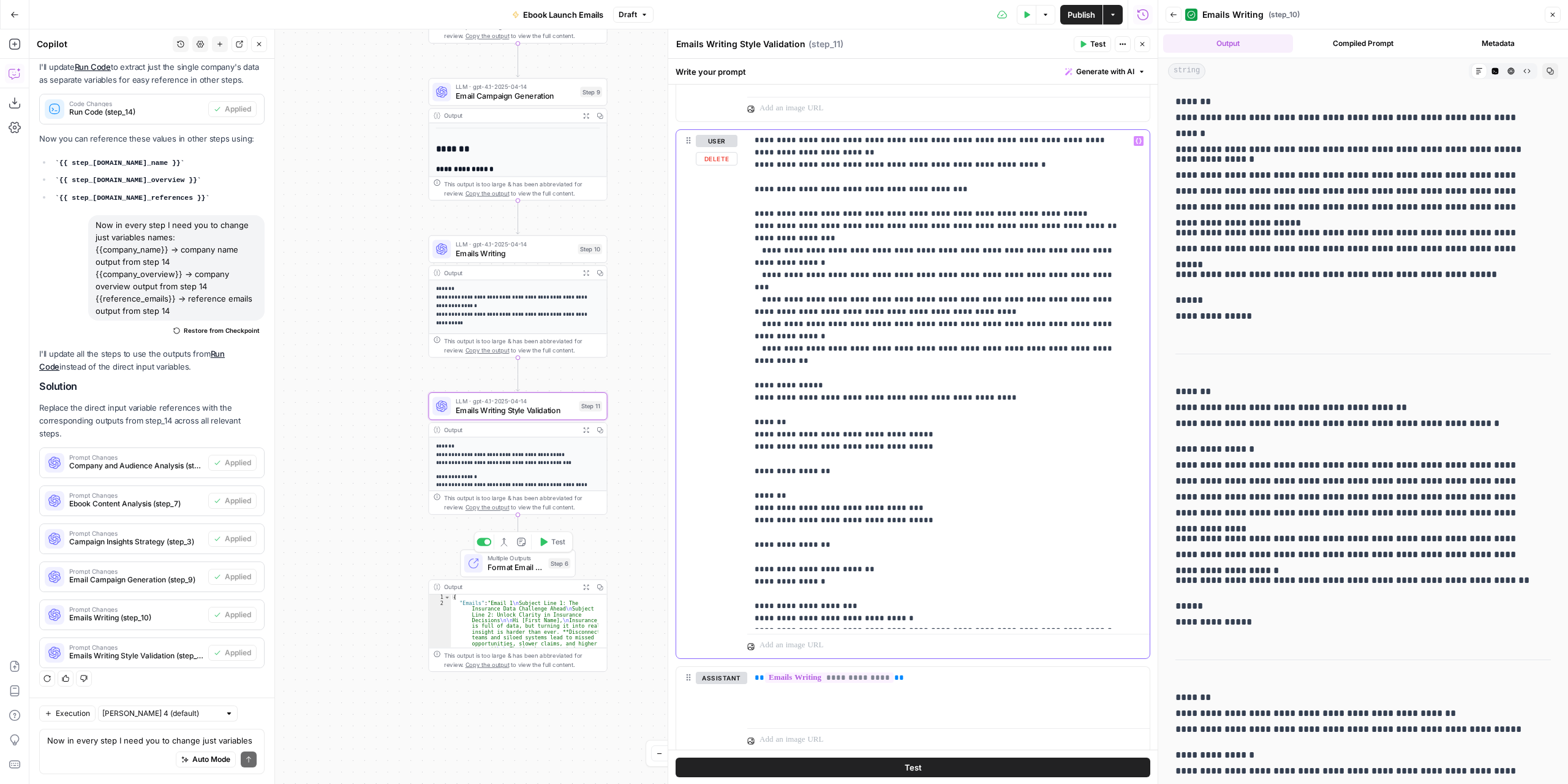
click at [755, 379] on p "**********" at bounding box center [939, 269] width 369 height 834
click at [794, 379] on p "**********" at bounding box center [939, 269] width 369 height 834
click at [754, 455] on div "**********" at bounding box center [944, 379] width 394 height 499
click at [789, 455] on p "**********" at bounding box center [939, 269] width 369 height 834
click at [751, 469] on div "**********" at bounding box center [944, 379] width 394 height 499
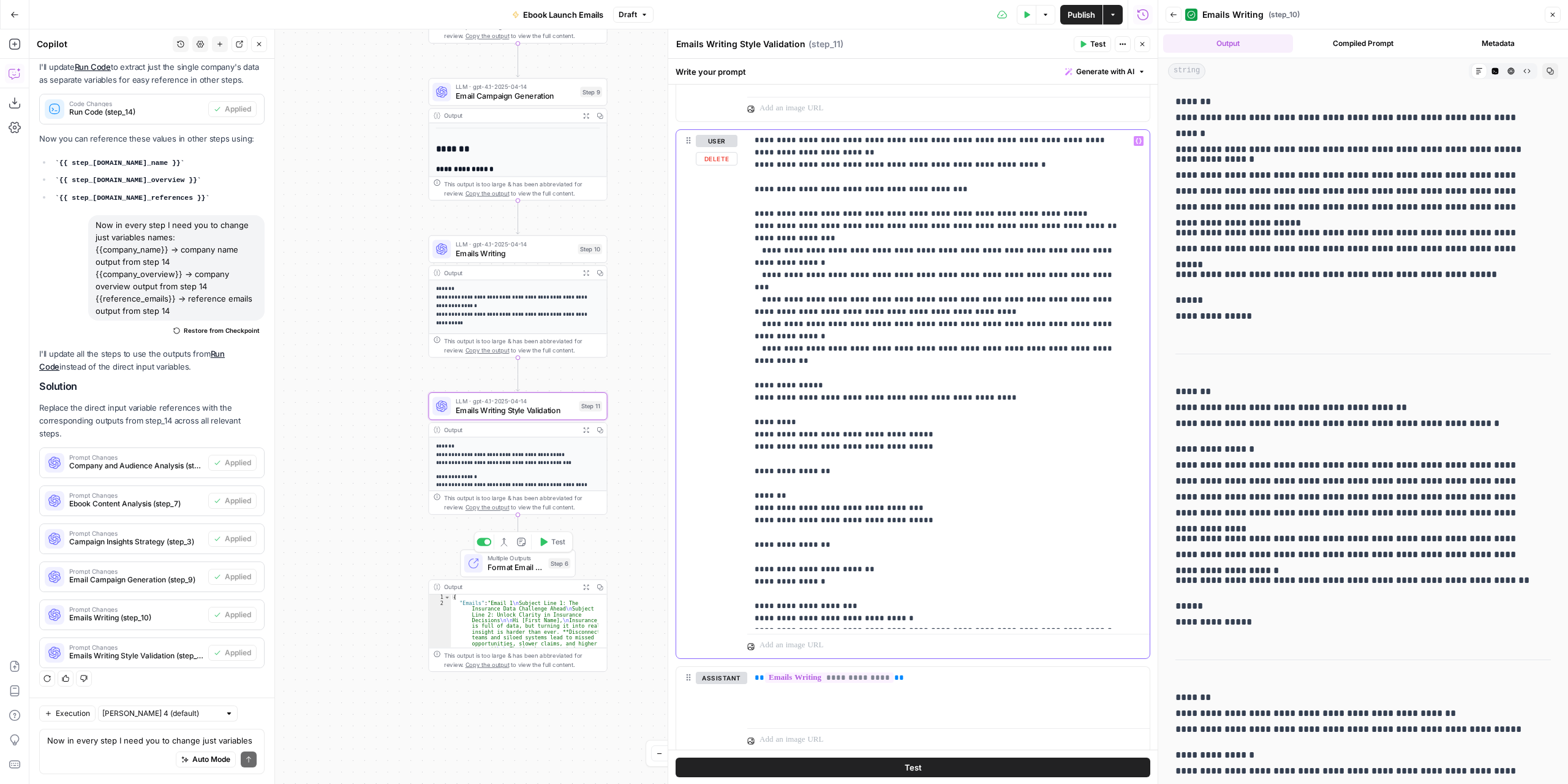
click at [755, 450] on p "**********" at bounding box center [939, 269] width 369 height 834
click at [756, 392] on p "**********" at bounding box center [939, 276] width 369 height 846
click at [815, 391] on p "**********" at bounding box center [939, 276] width 369 height 846
click at [749, 406] on div "**********" at bounding box center [944, 379] width 394 height 499
click at [815, 405] on p "**********" at bounding box center [939, 276] width 369 height 846
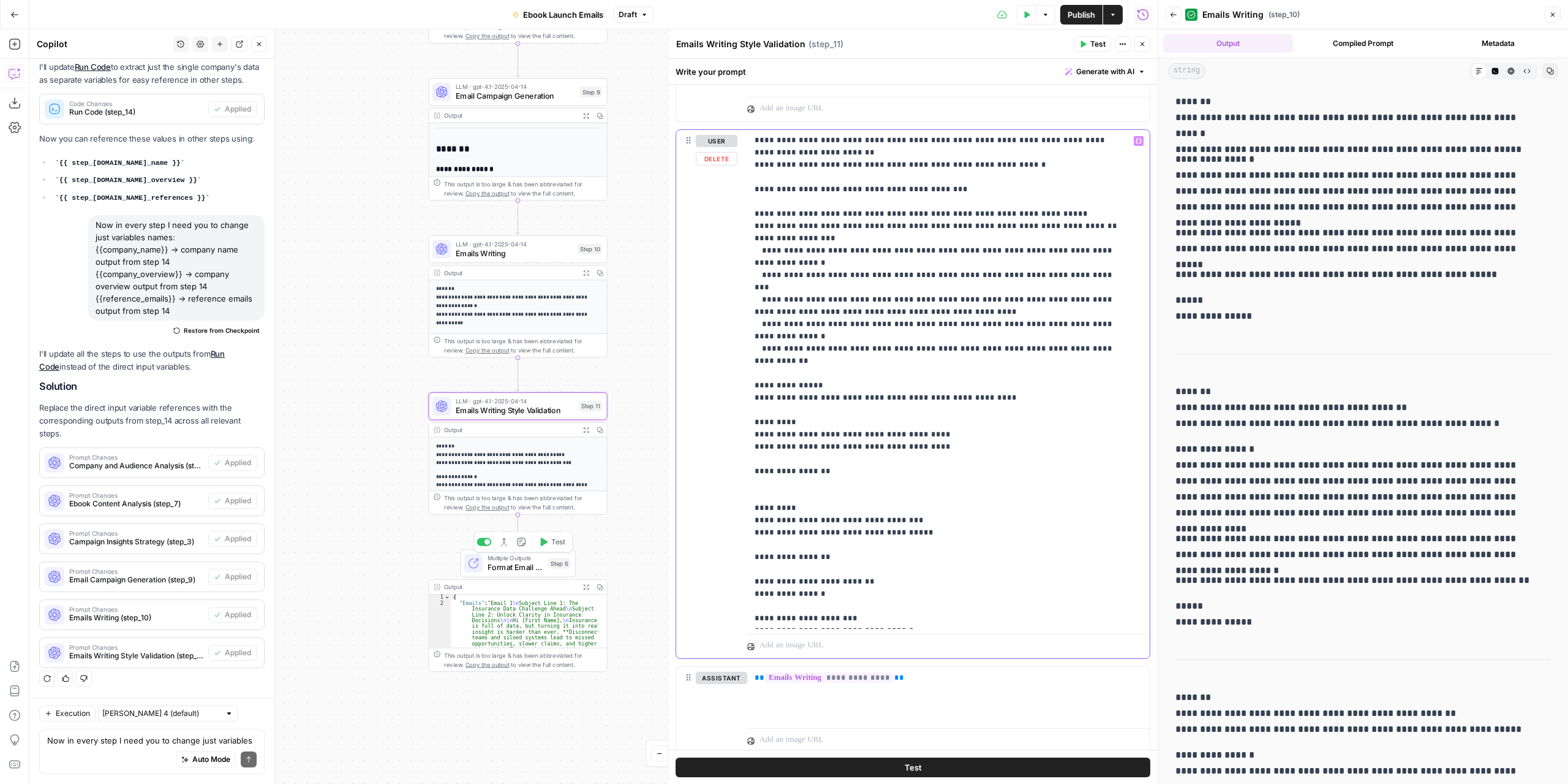
click at [751, 424] on div "**********" at bounding box center [944, 379] width 394 height 499
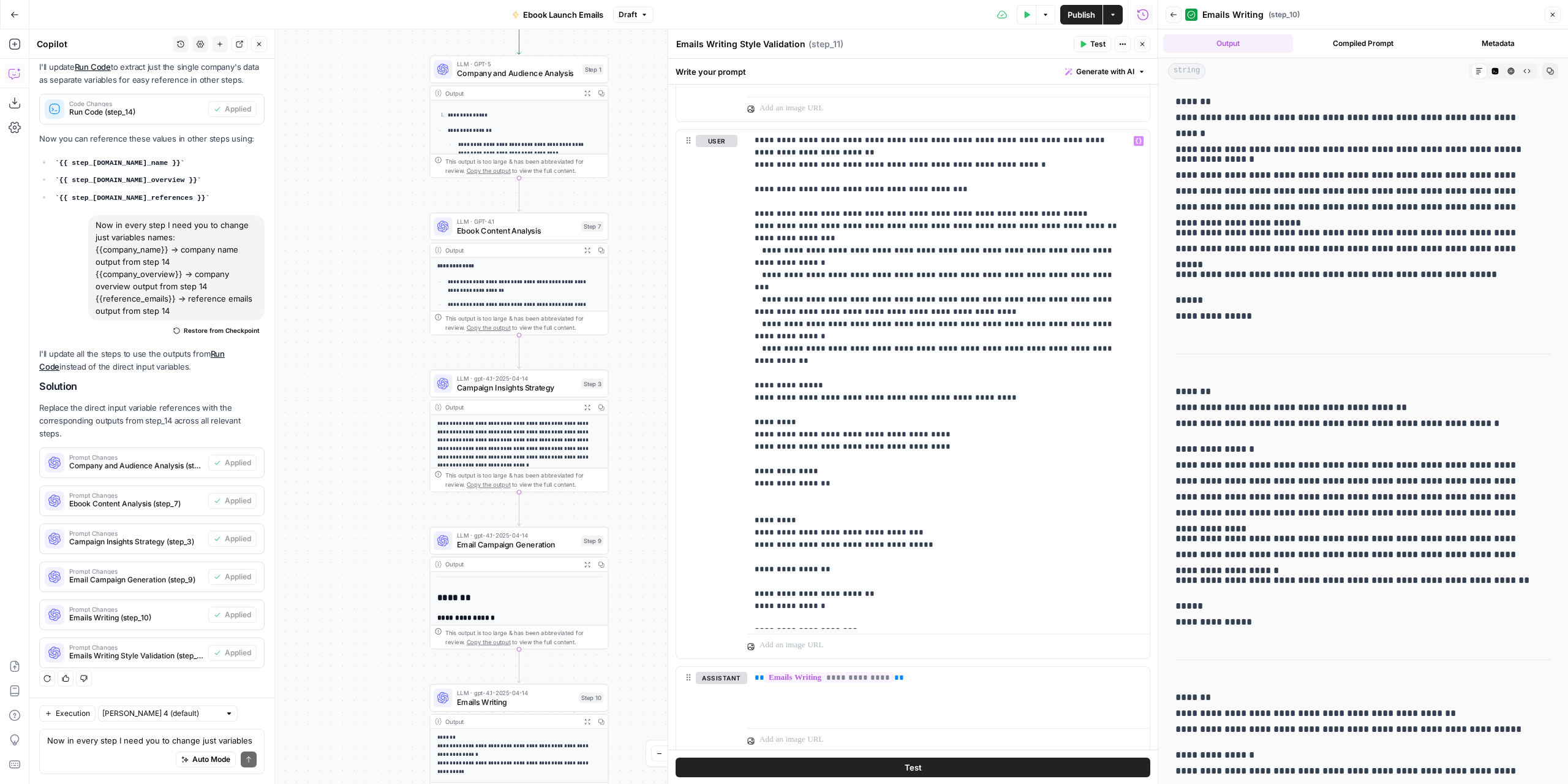
drag, startPoint x: 637, startPoint y: 112, endPoint x: 638, endPoint y: 560, distance: 448.0
click at [638, 560] on div "Workflow Input Settings Inputs Read from Grid Read from Grid Step 13 Output Exp…" at bounding box center [594, 406] width 1129 height 754
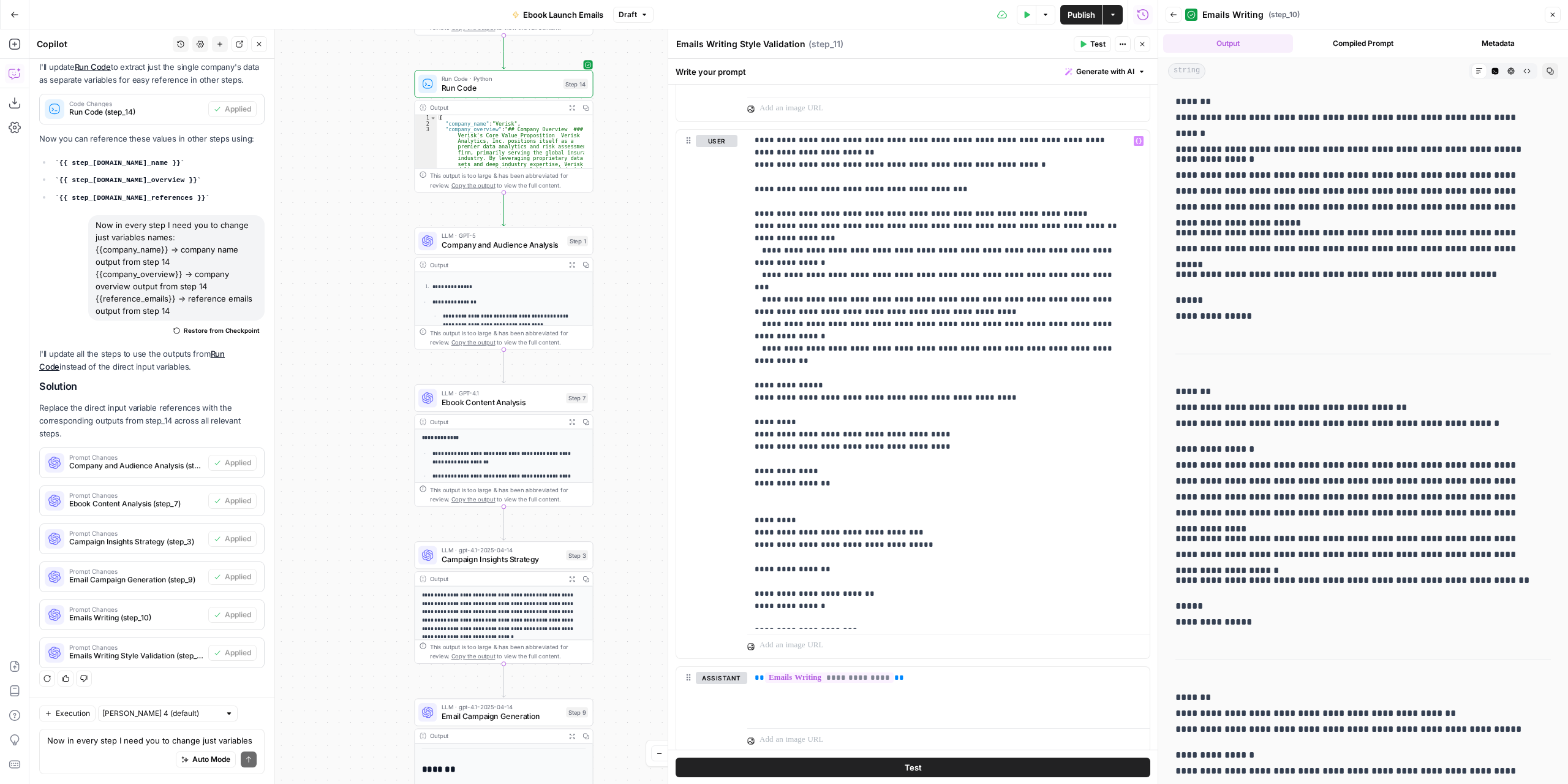
drag, startPoint x: 650, startPoint y: 192, endPoint x: 610, endPoint y: 563, distance: 373.2
click at [610, 563] on div "Workflow Input Settings Inputs Read from Grid Read from Grid Step 13 Output Exp…" at bounding box center [594, 406] width 1129 height 754
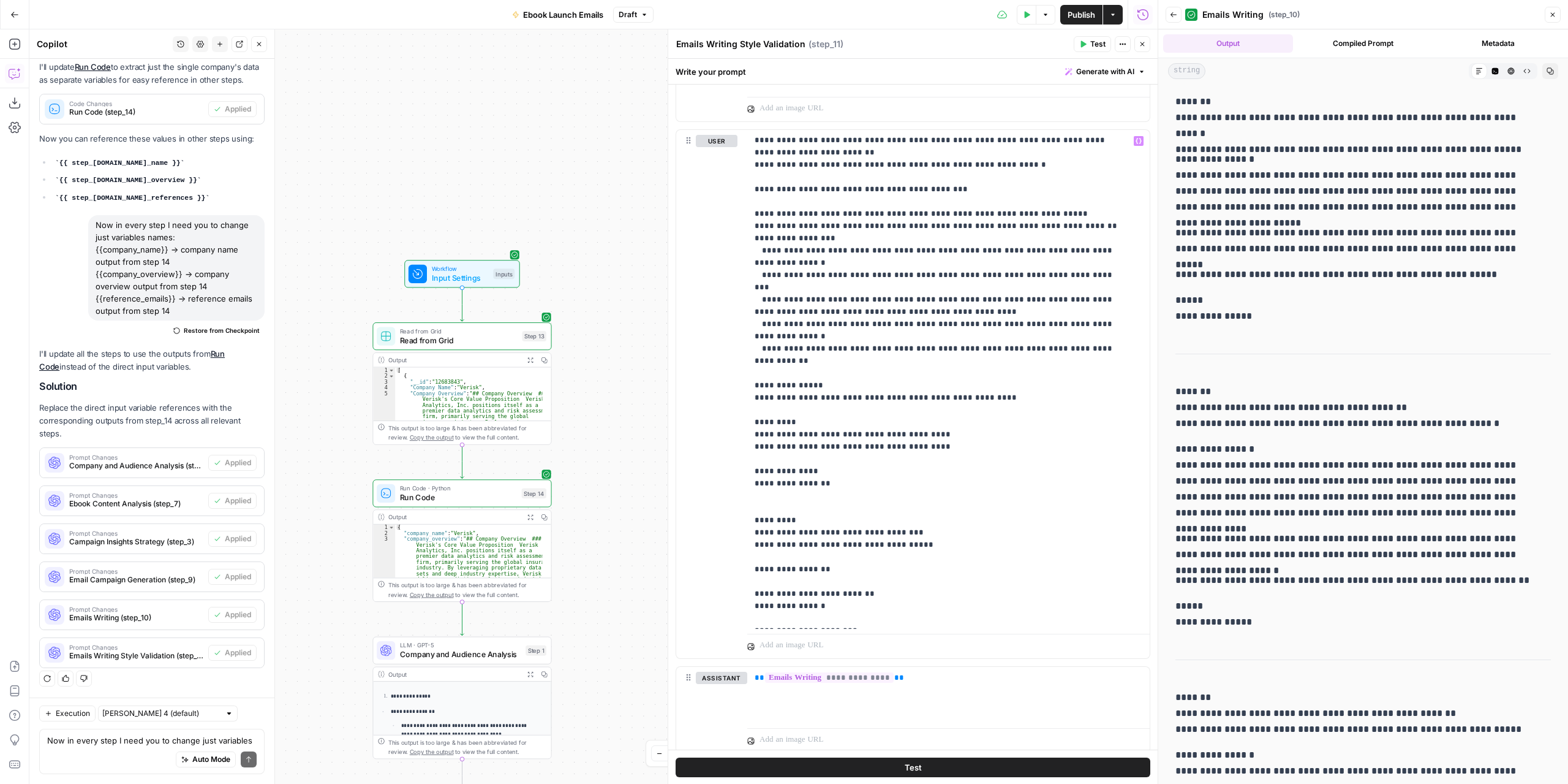
drag, startPoint x: 598, startPoint y: 113, endPoint x: 579, endPoint y: 322, distance: 209.9
click at [581, 327] on div "Workflow Input Settings Inputs Read from Grid Read from Grid Step 13 Output Exp…" at bounding box center [594, 406] width 1129 height 754
click at [451, 281] on span "Input Settings" at bounding box center [460, 281] width 57 height 12
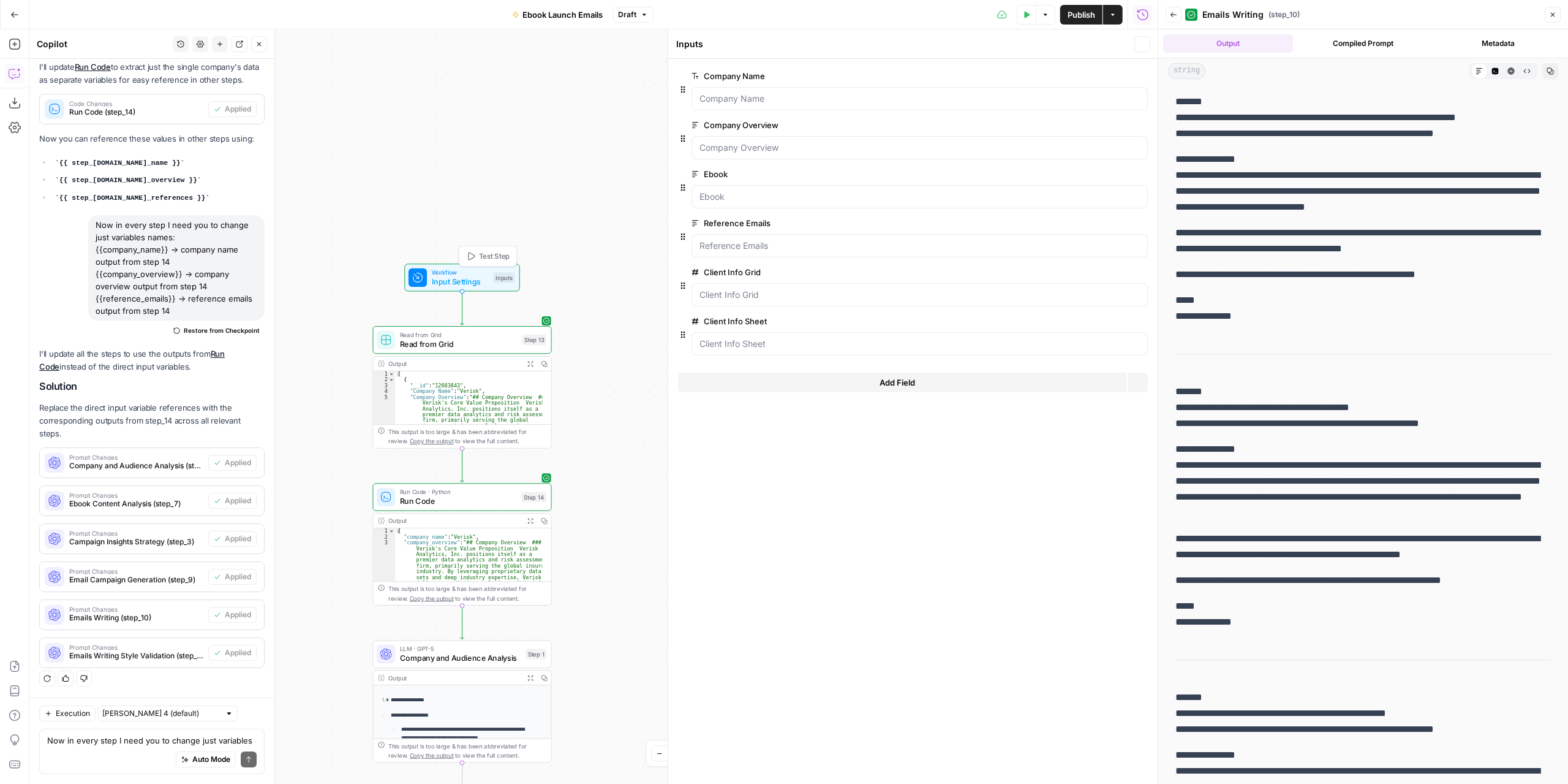
scroll to position [328, 0]
click at [1078, 20] on span "Publish" at bounding box center [1081, 14] width 27 height 12
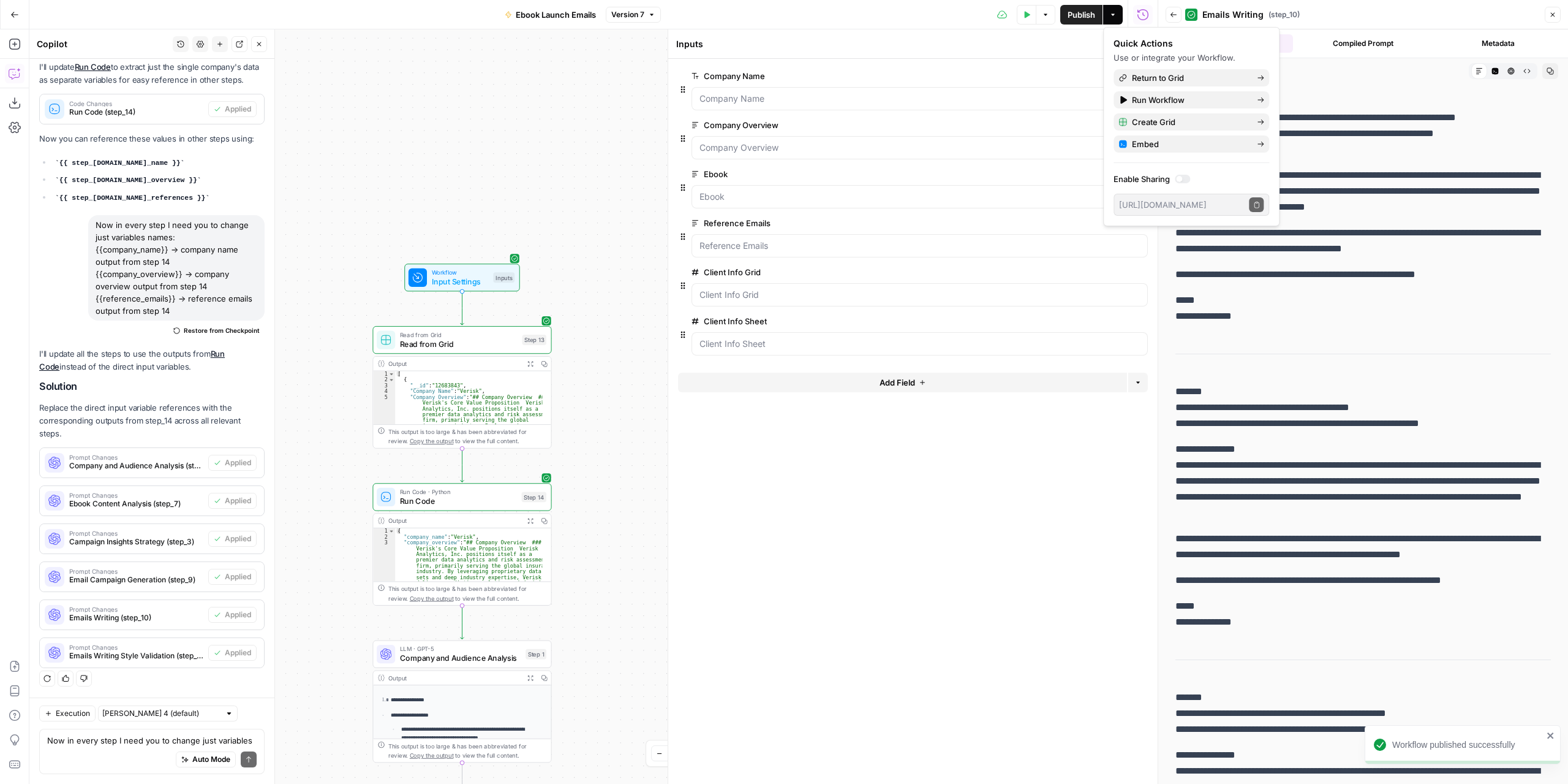
click at [1058, 47] on div "Inputs Inputs" at bounding box center [904, 44] width 455 height 13
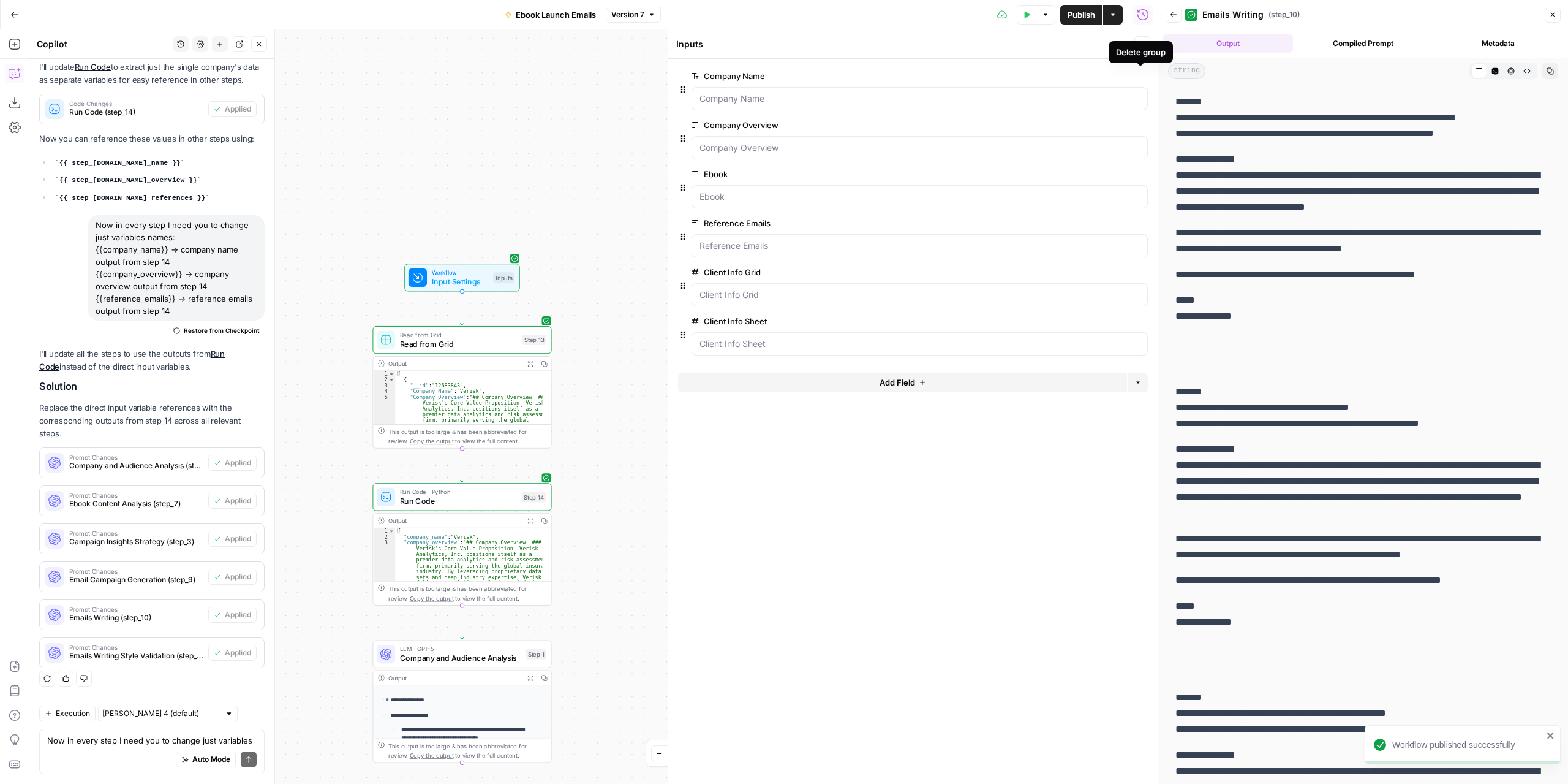
click at [1140, 75] on icon "button" at bounding box center [1140, 75] width 6 height 6
click at [1029, 12] on icon "button" at bounding box center [1026, 14] width 7 height 7
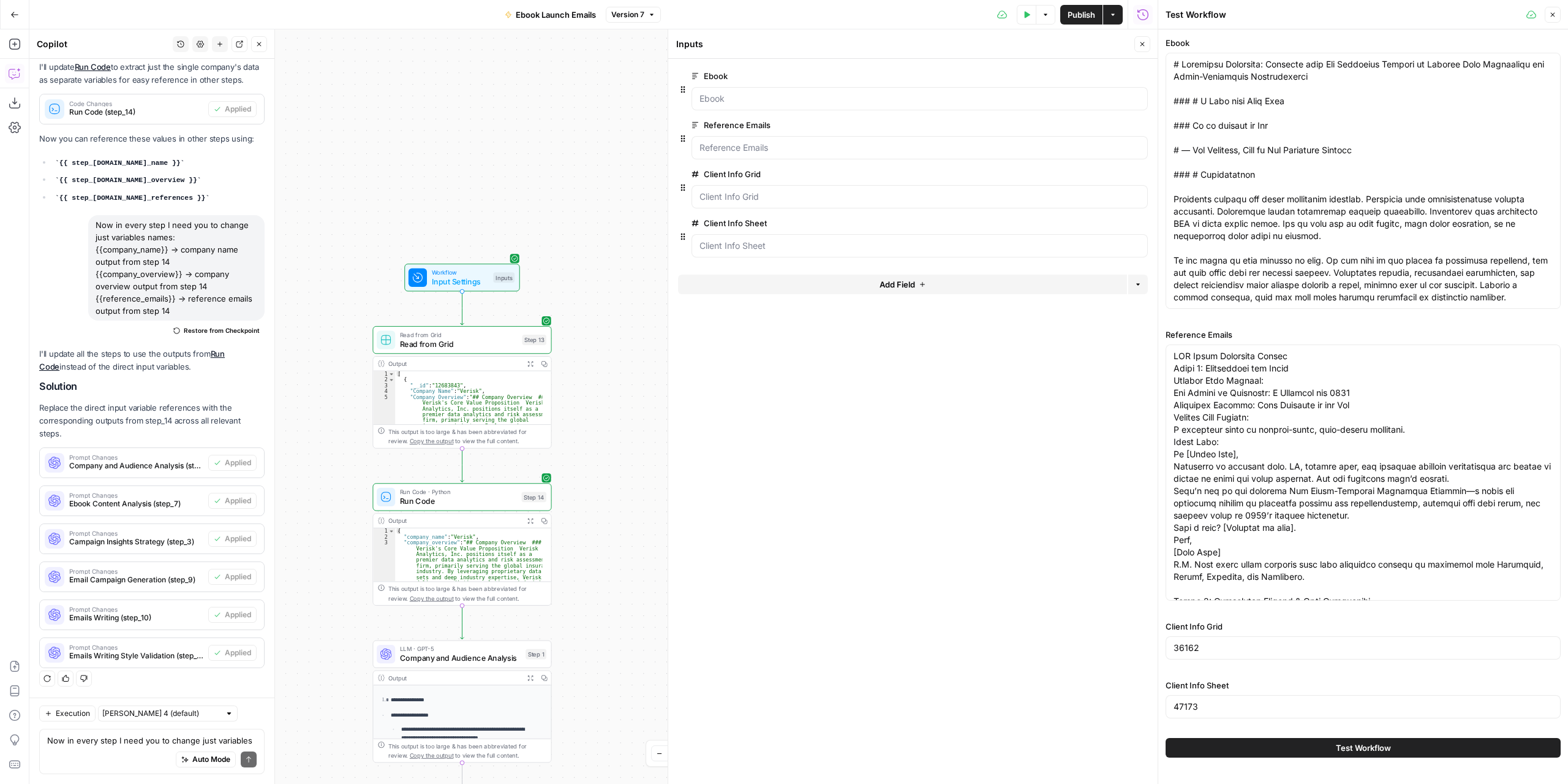
click at [1302, 743] on button "Test Workflow" at bounding box center [1364, 748] width 396 height 20
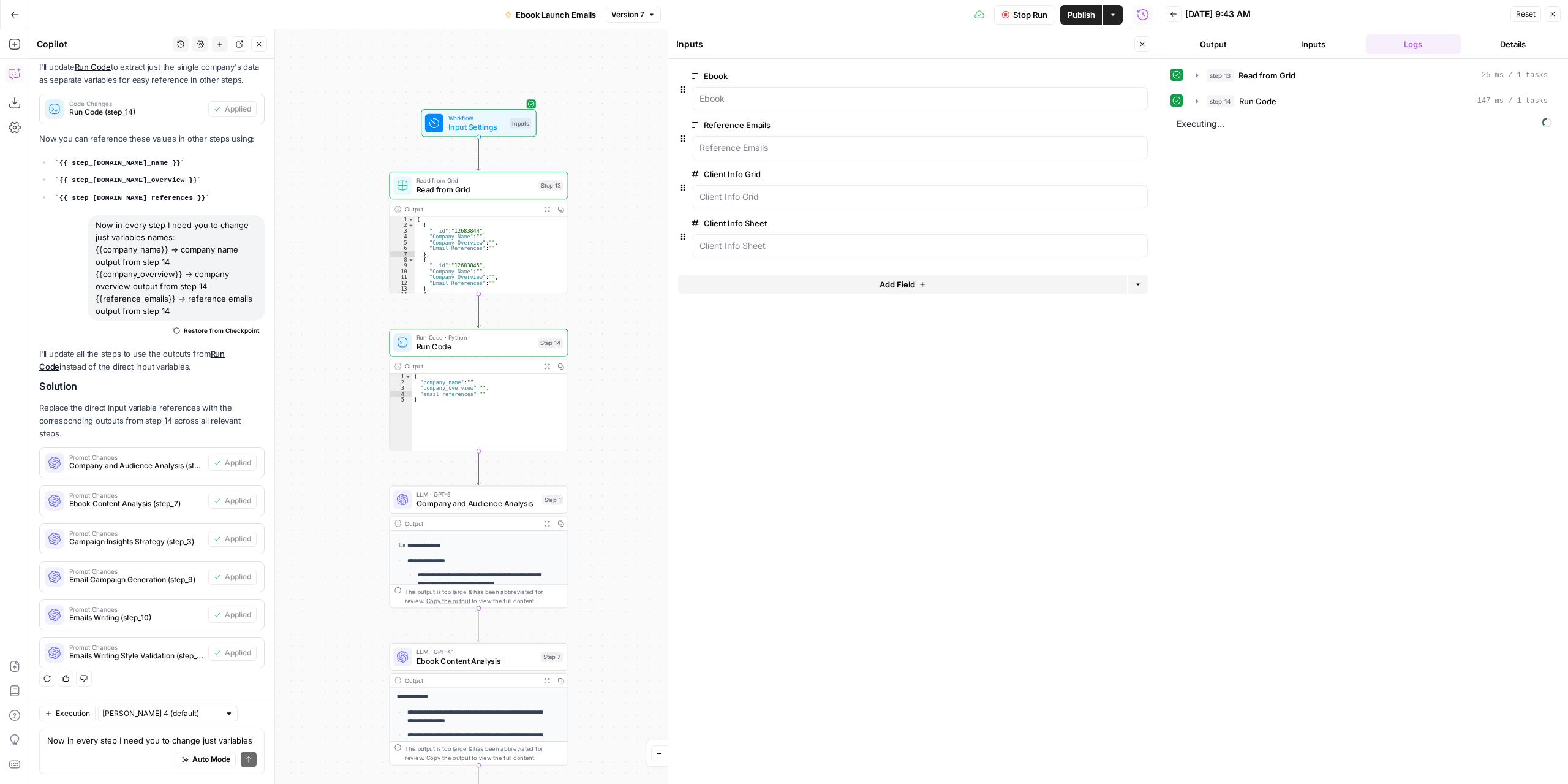
drag, startPoint x: 625, startPoint y: 441, endPoint x: 648, endPoint y: 340, distance: 103.6
click at [648, 340] on div "Workflow Input Settings Inputs Read from Grid Read from Grid Step 13 Output Exp…" at bounding box center [594, 406] width 1129 height 754
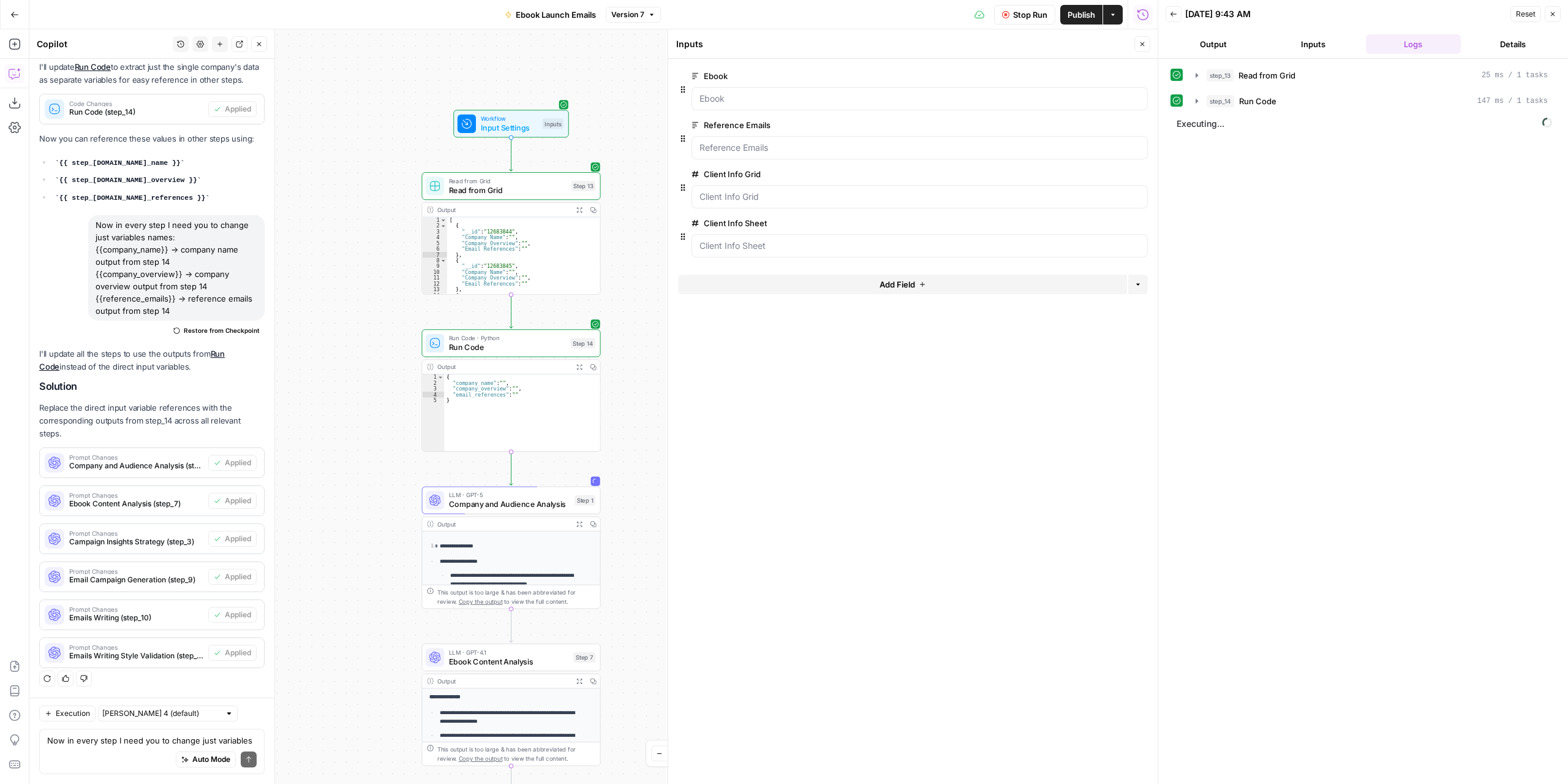
drag, startPoint x: 640, startPoint y: 362, endPoint x: 669, endPoint y: 362, distance: 29.0
click at [669, 362] on body "Marketers in Demand New Home Browse Insights Opportunities Your Data Recent Gri…" at bounding box center [784, 392] width 1568 height 784
click at [1014, 14] on span "Stop Run" at bounding box center [1030, 14] width 34 height 12
click at [574, 165] on button "Test" at bounding box center [577, 165] width 36 height 15
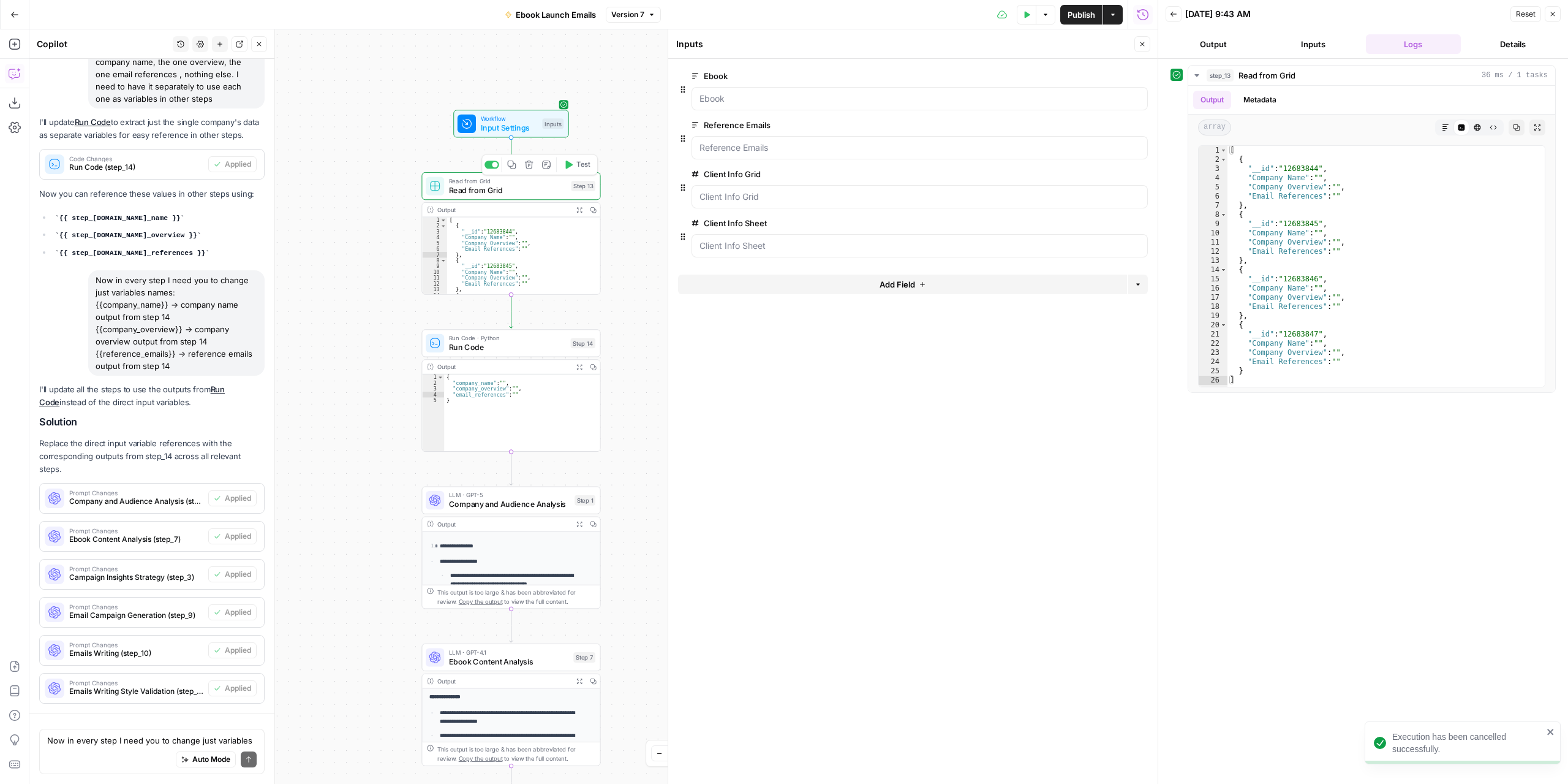
scroll to position [328, 0]
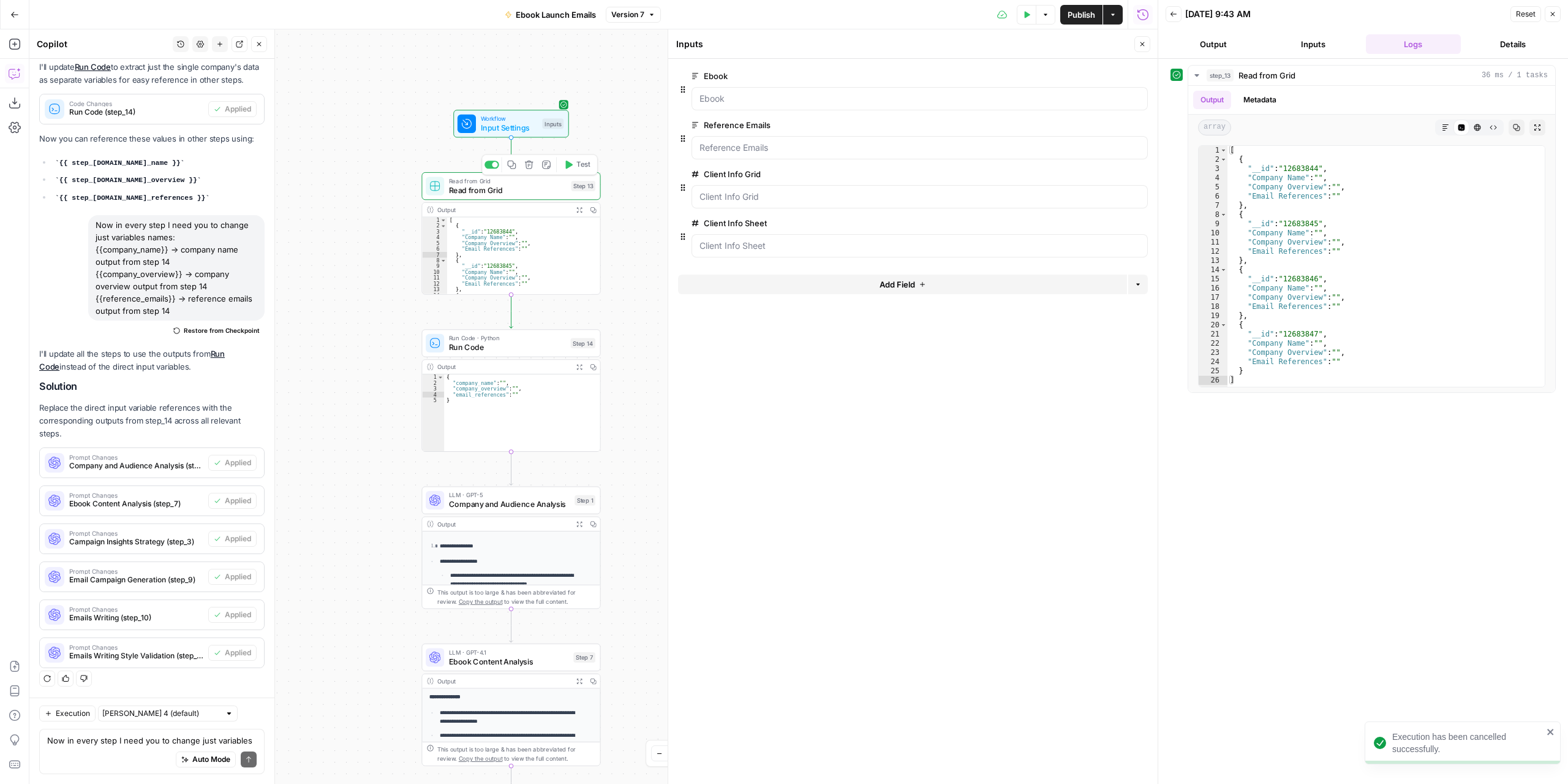
click at [532, 190] on span "Read from Grid" at bounding box center [508, 190] width 117 height 12
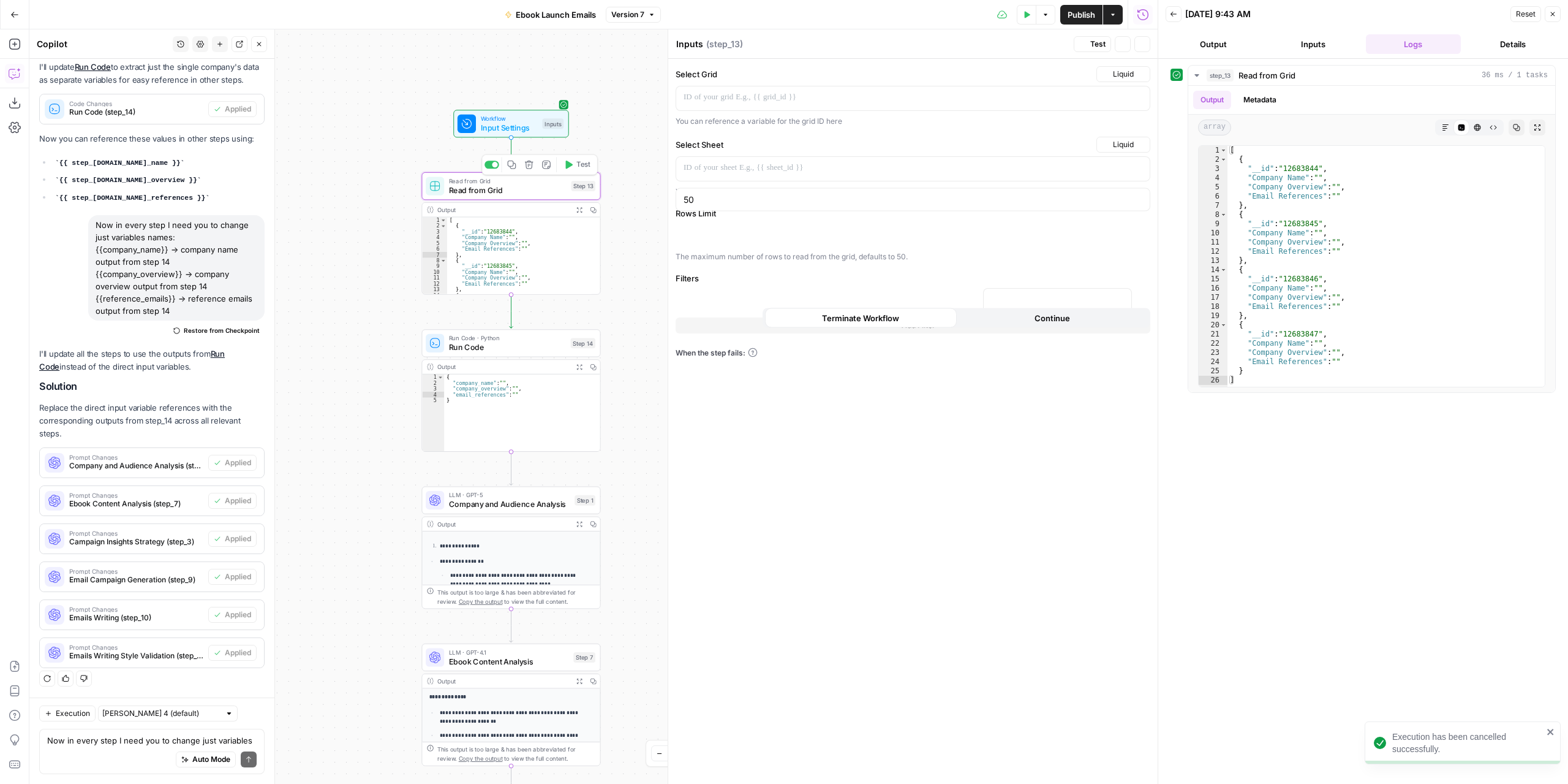
type textarea "Read from Grid"
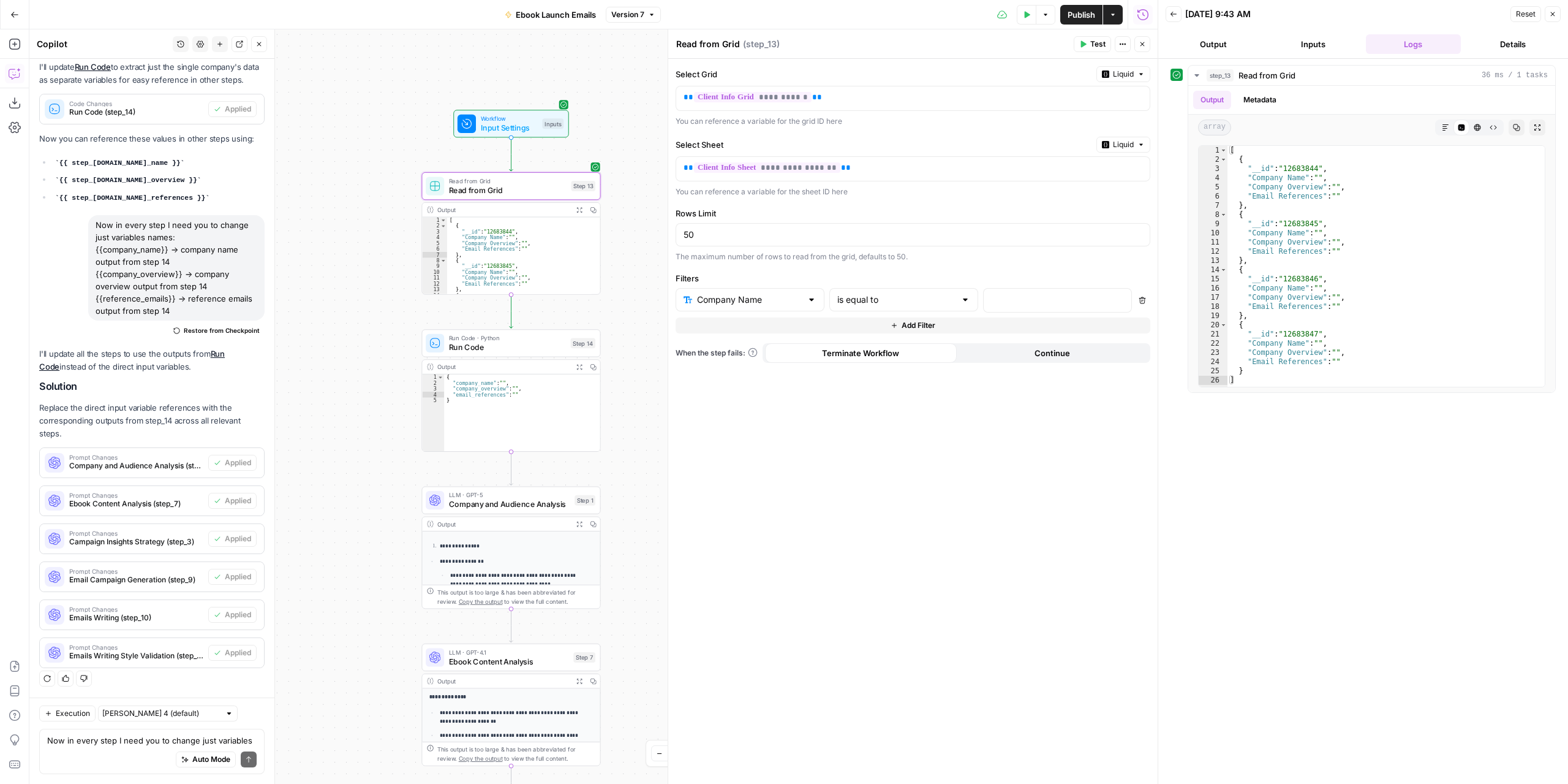
click at [1142, 296] on icon "button" at bounding box center [1142, 300] width 7 height 7
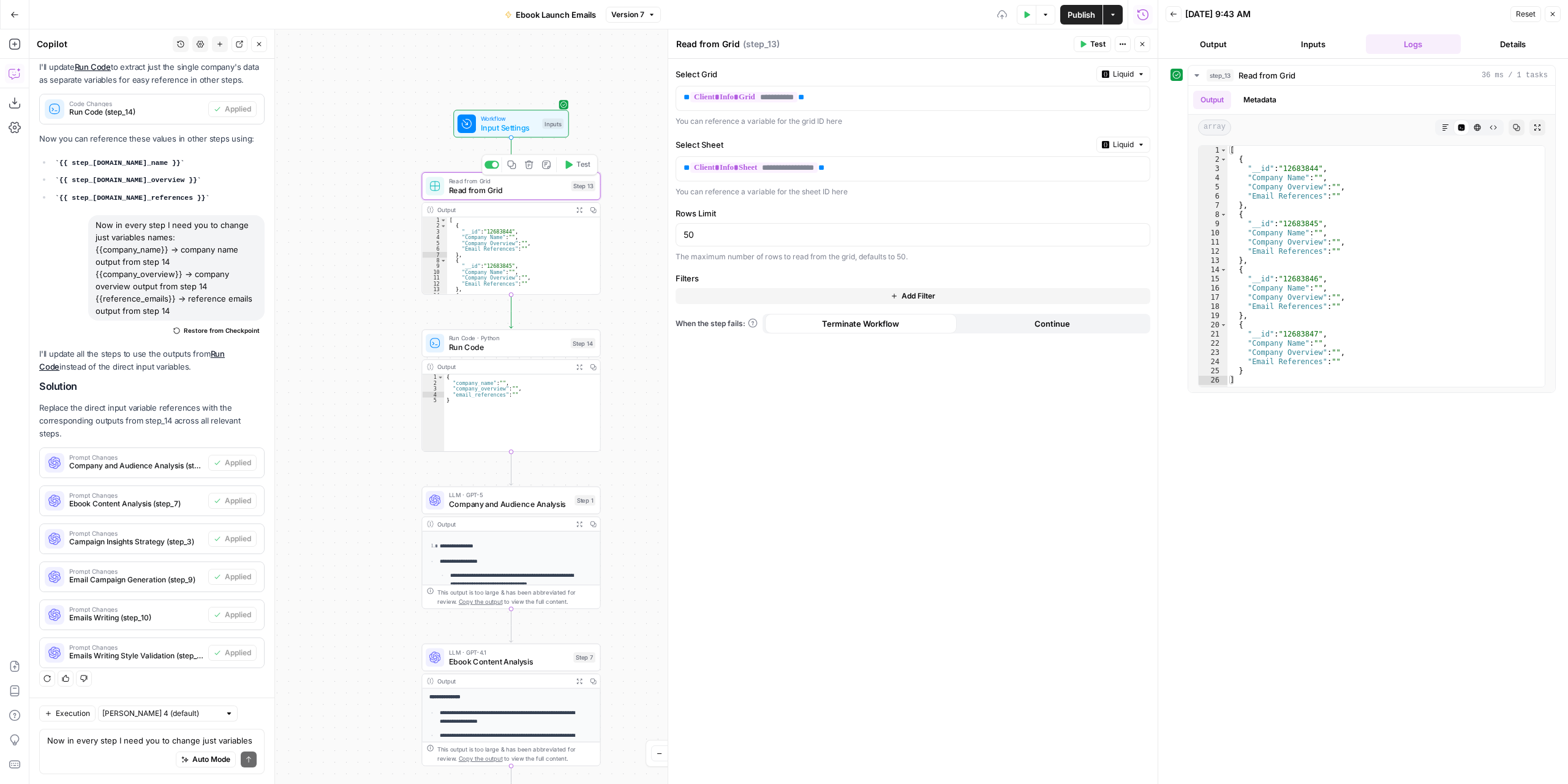
click at [574, 164] on button "Test" at bounding box center [577, 165] width 36 height 15
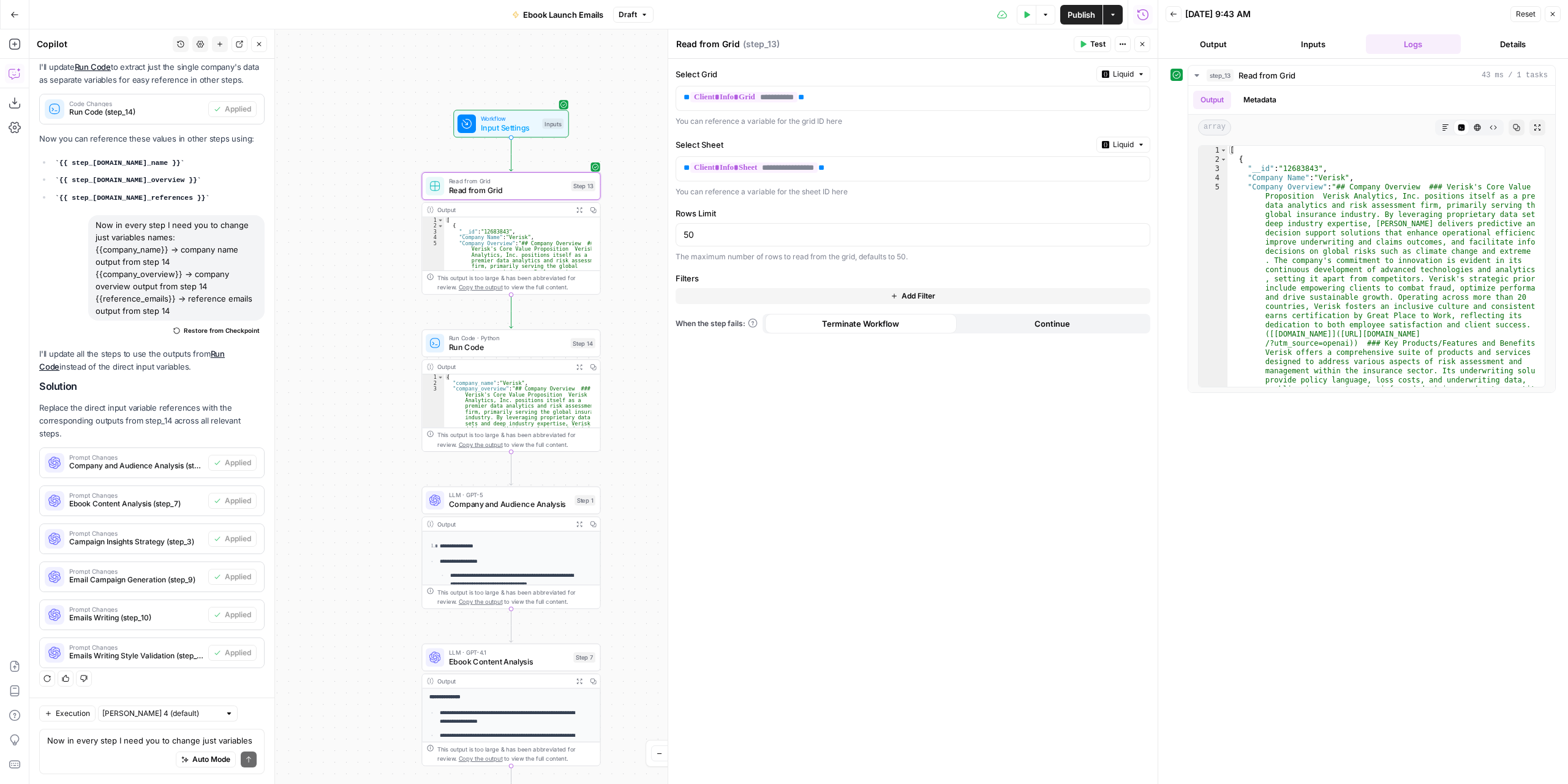
click at [1032, 11] on button "Test Data" at bounding box center [1027, 15] width 20 height 20
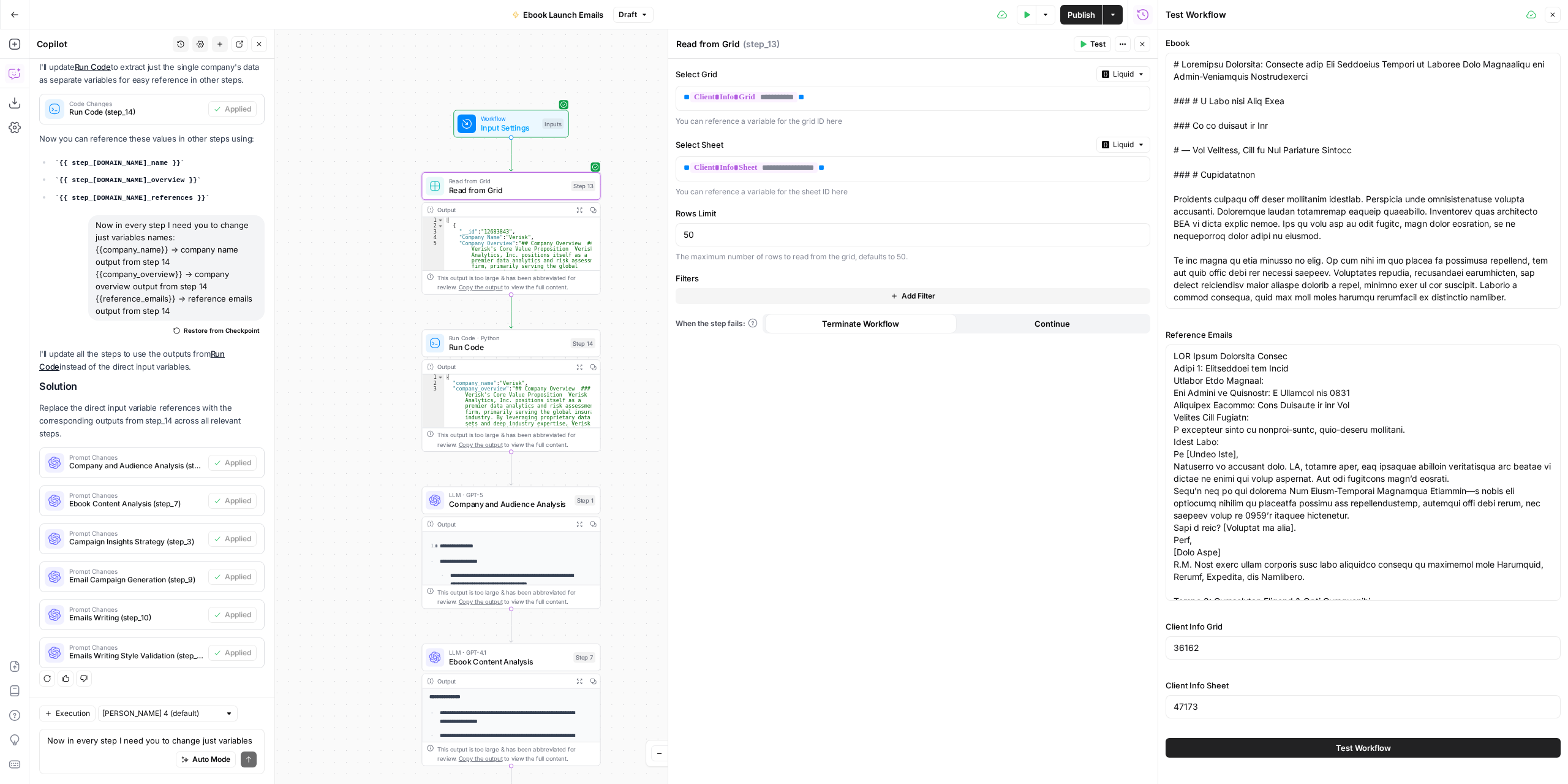
click at [1300, 741] on button "Test Workflow" at bounding box center [1364, 748] width 396 height 20
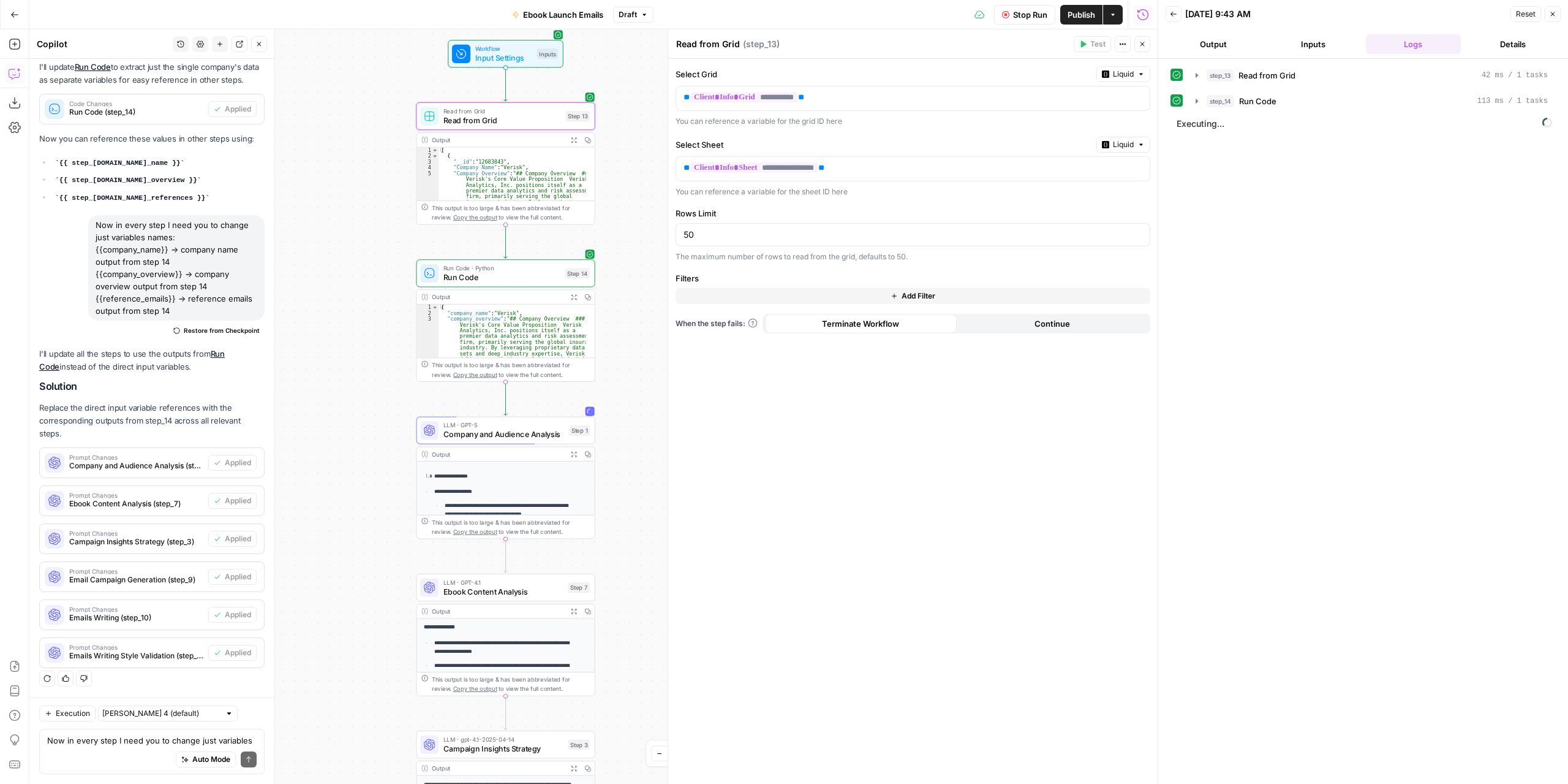
drag, startPoint x: 643, startPoint y: 480, endPoint x: 610, endPoint y: 344, distance: 139.9
click at [622, 358] on div "Workflow Input Settings Inputs Read from Grid Read from Grid Step 13 Output Exp…" at bounding box center [594, 406] width 1129 height 754
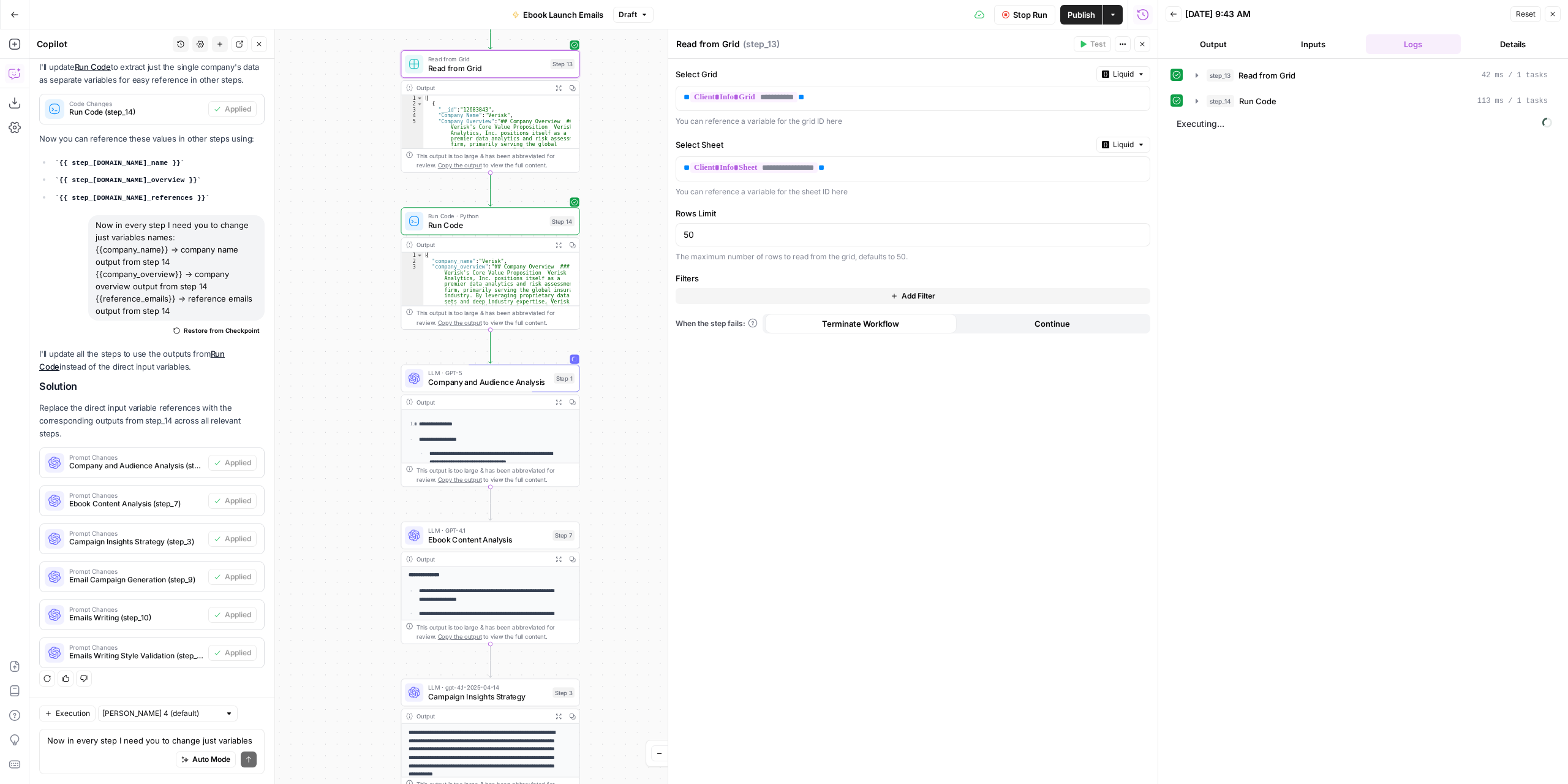
click at [558, 247] on icon "button" at bounding box center [559, 244] width 6 height 6
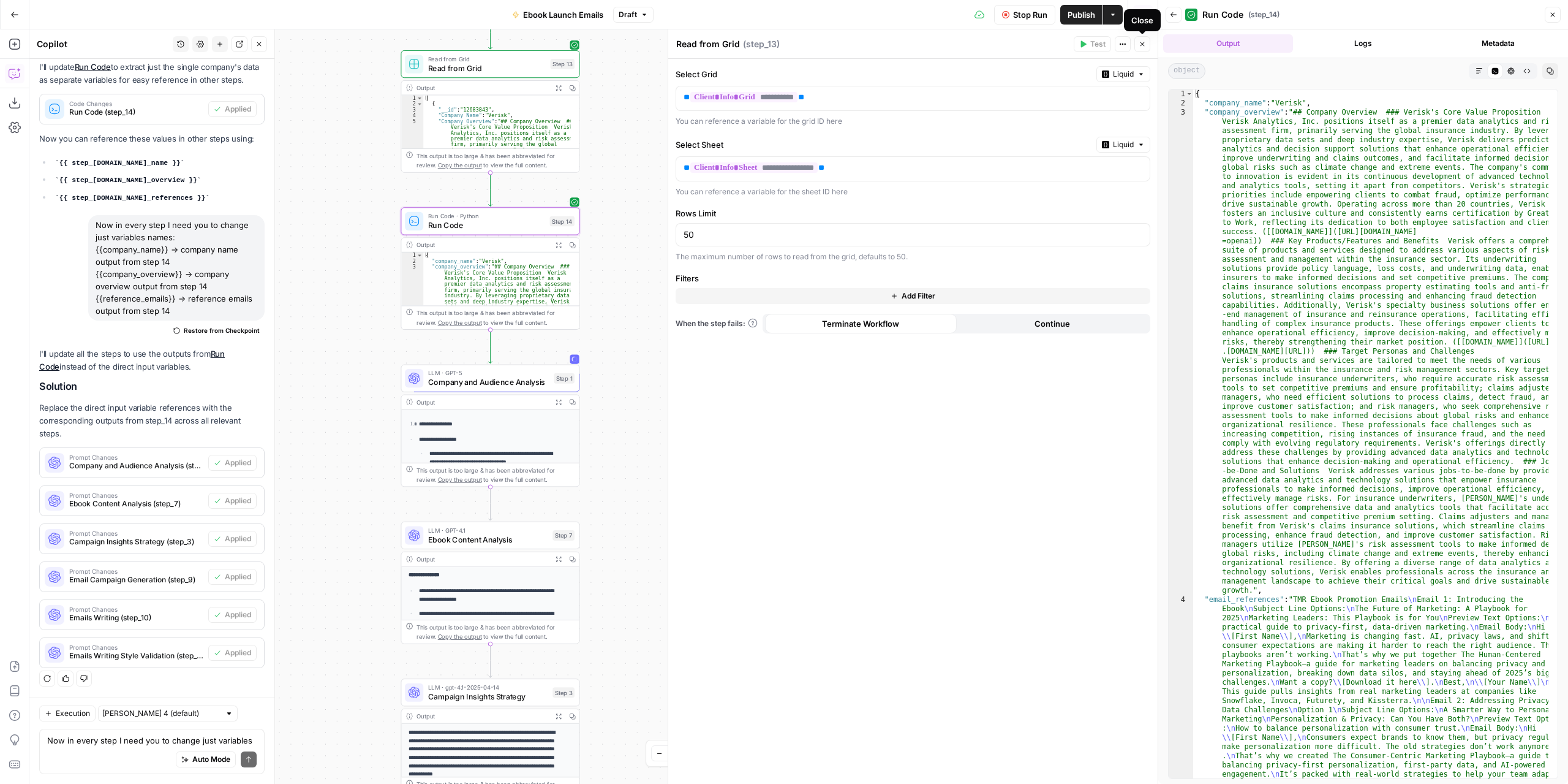
click at [1146, 46] on icon "button" at bounding box center [1142, 44] width 7 height 7
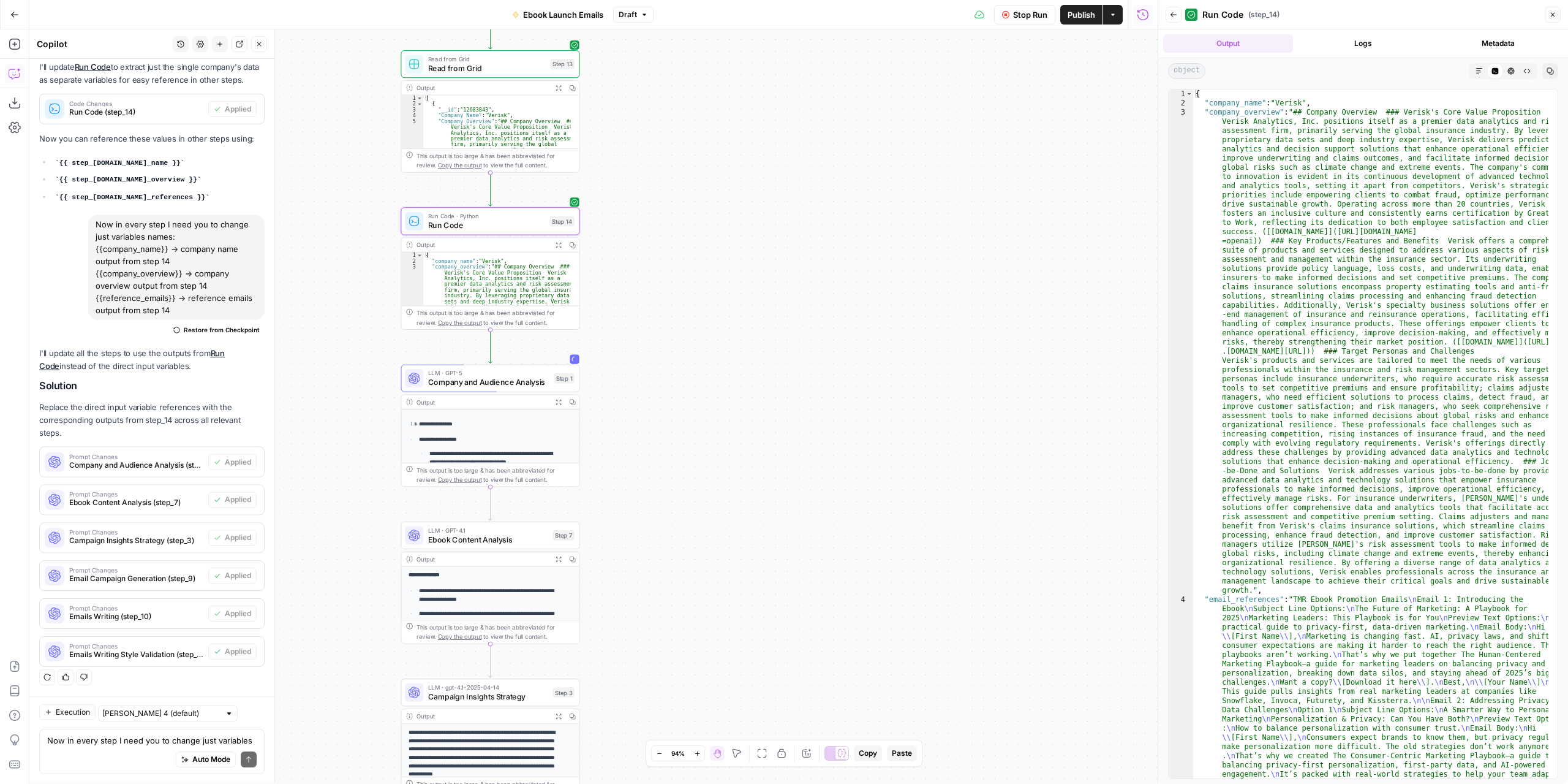
scroll to position [328, 0]
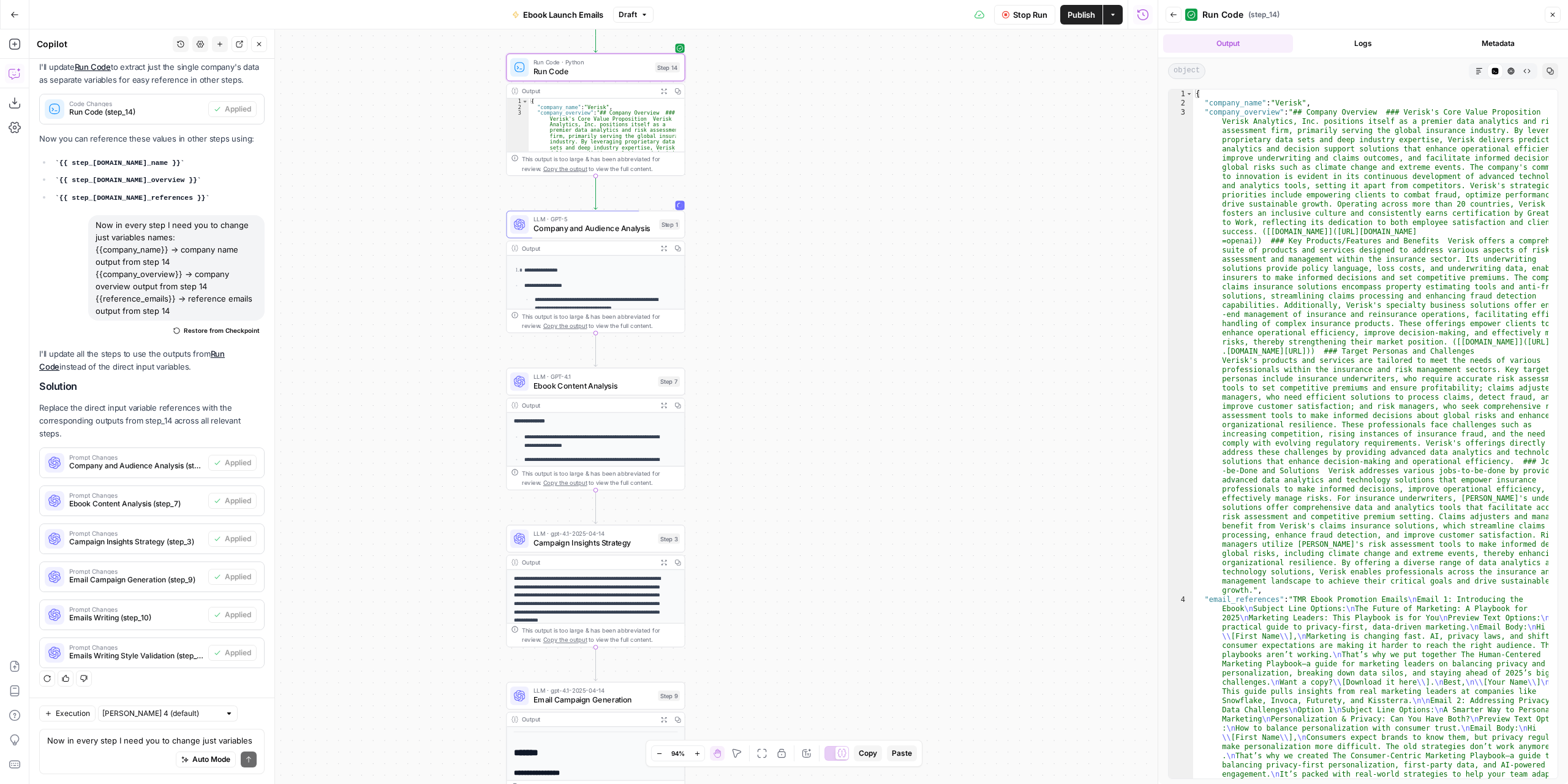
drag, startPoint x: 733, startPoint y: 406, endPoint x: 841, endPoint y: 242, distance: 196.4
click at [841, 242] on div "Workflow Input Settings Inputs Read from Grid Read from Grid Step 13 Output Exp…" at bounding box center [594, 406] width 1129 height 754
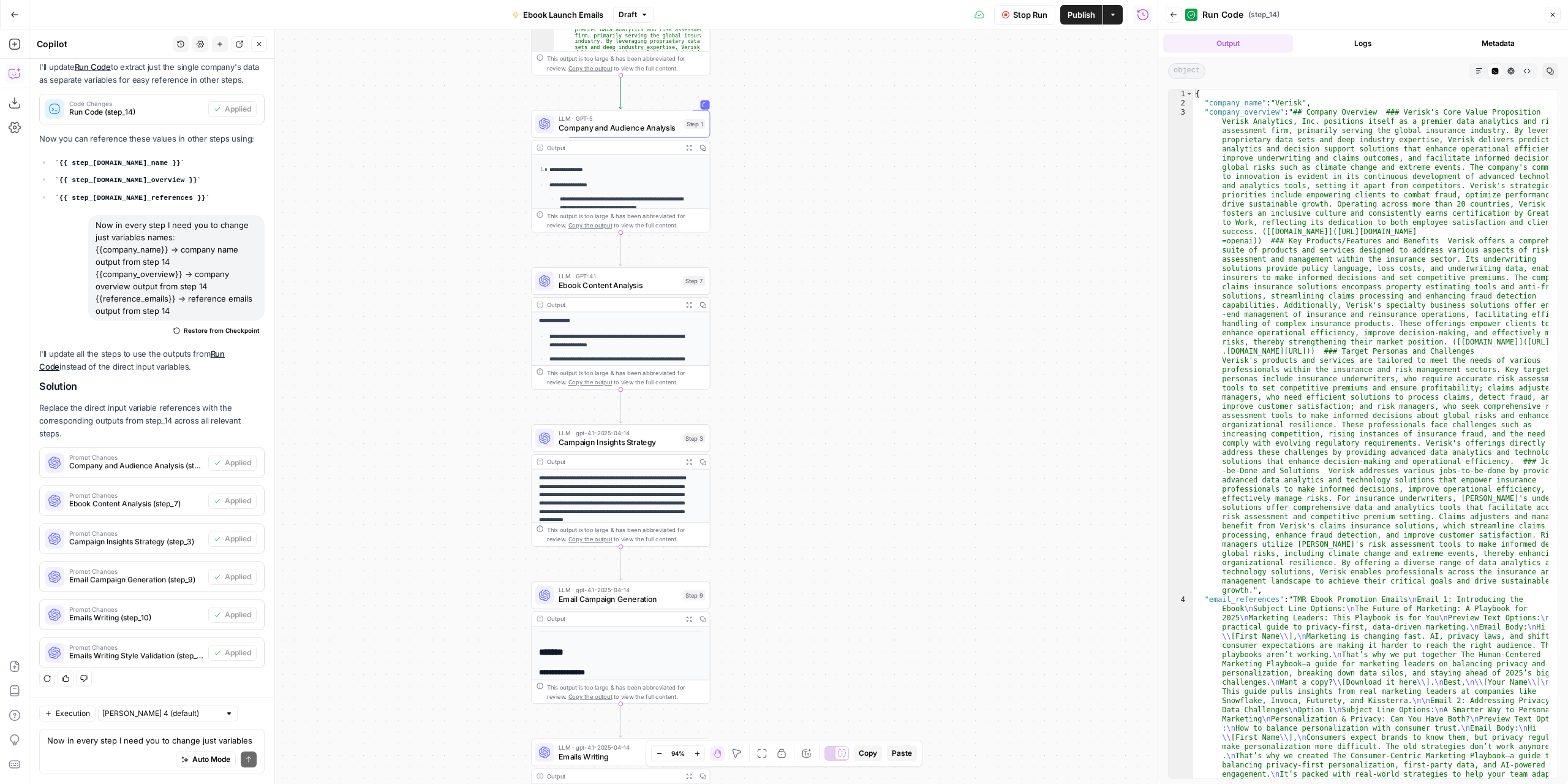
drag, startPoint x: 800, startPoint y: 420, endPoint x: 813, endPoint y: 367, distance: 54.6
click at [813, 367] on div "Workflow Input Settings Inputs Read from Grid Read from Grid Step 13 Output Exp…" at bounding box center [594, 406] width 1129 height 754
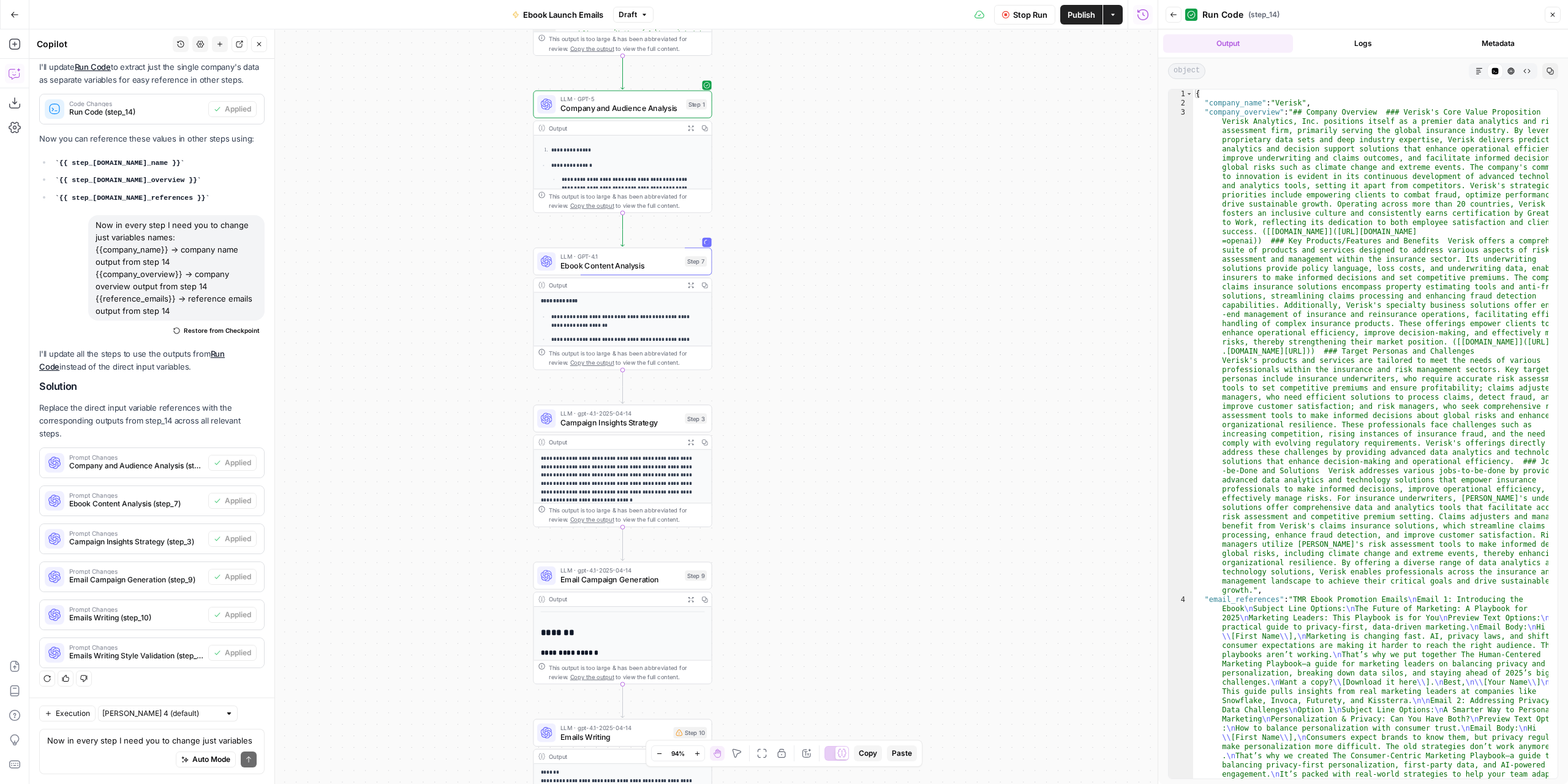
click at [689, 127] on icon "button" at bounding box center [690, 127] width 6 height 6
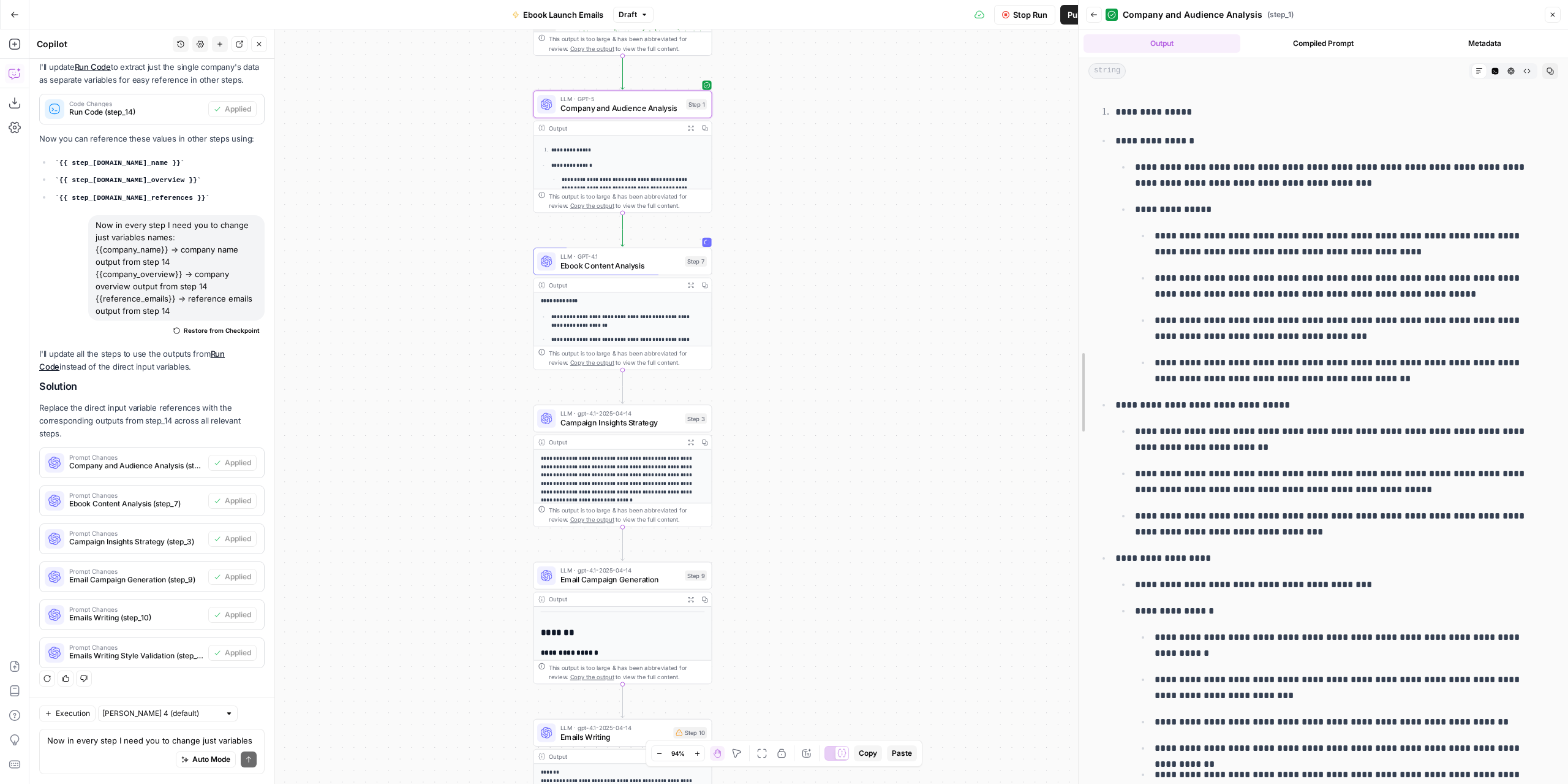
drag, startPoint x: 1155, startPoint y: 266, endPoint x: 961, endPoint y: 268, distance: 194.0
click at [961, 268] on body "Marketers in Demand New Home Browse Insights Opportunities Your Data Recent Gri…" at bounding box center [784, 392] width 1568 height 784
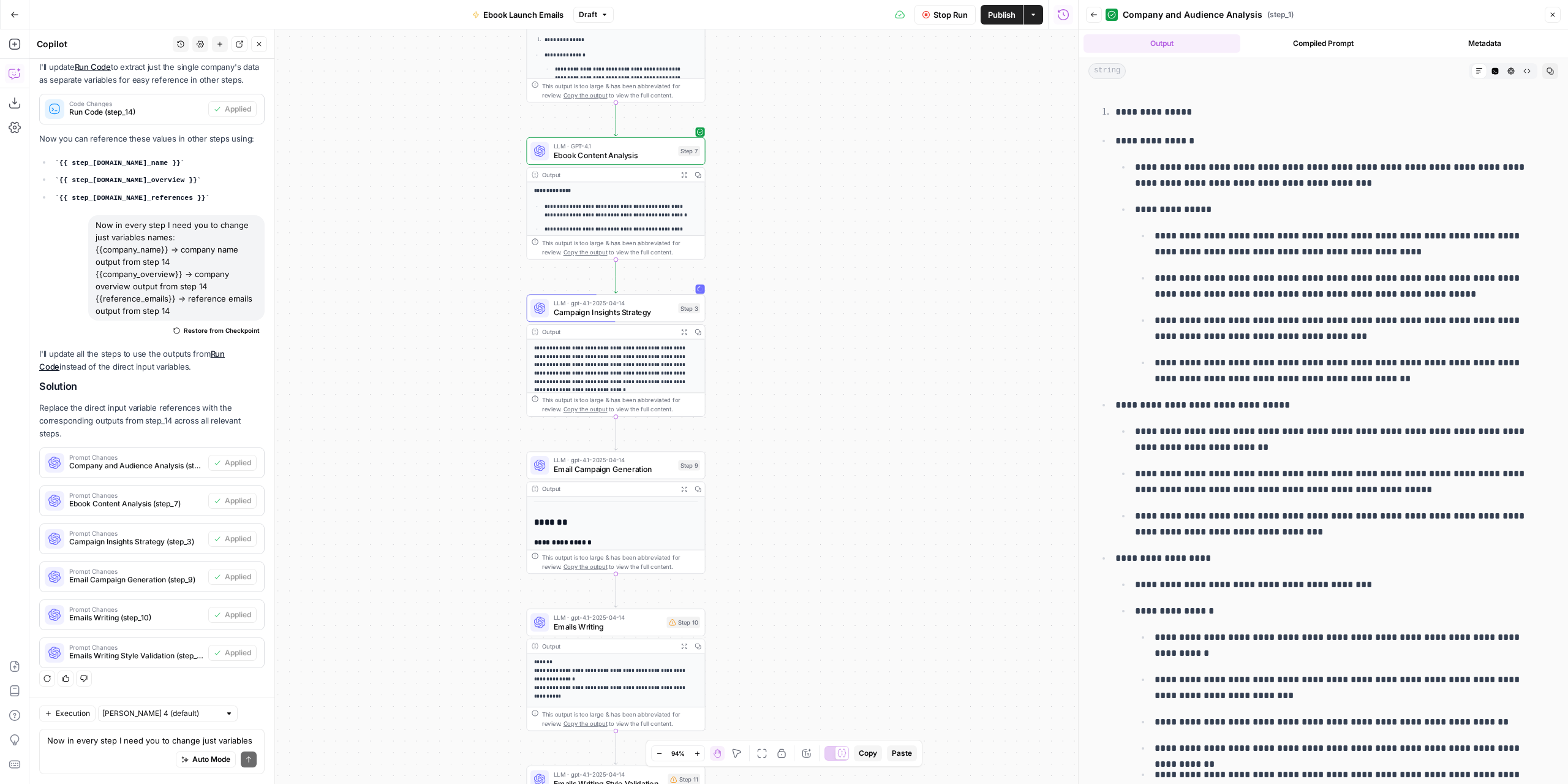
drag, startPoint x: 790, startPoint y: 422, endPoint x: 784, endPoint y: 320, distance: 102.2
click at [784, 320] on div "Workflow Input Settings Inputs Read from Grid Read from Grid Step 13 Output Exp…" at bounding box center [554, 406] width 1049 height 754
click at [680, 176] on button "Expand Output" at bounding box center [683, 175] width 14 height 14
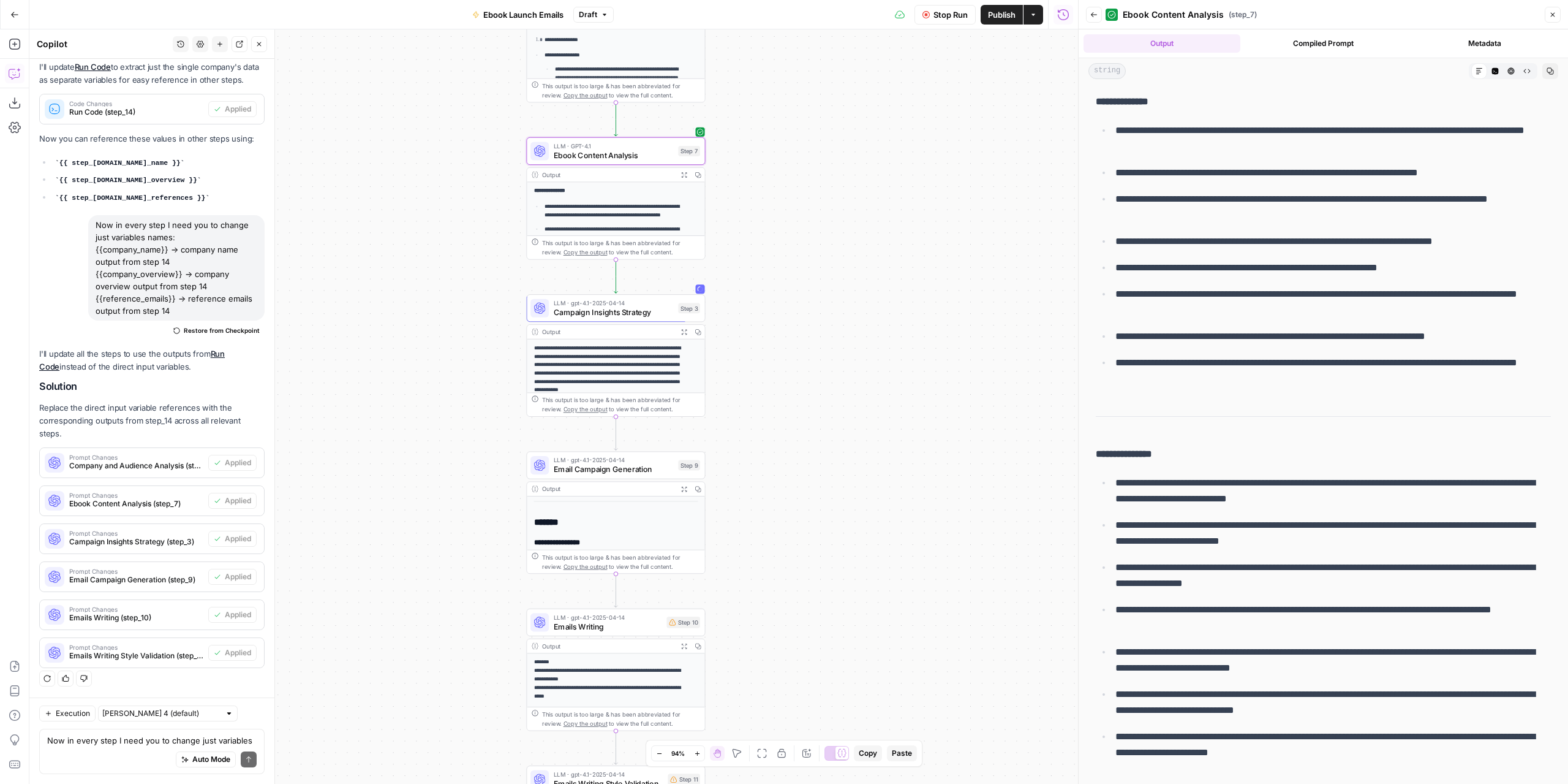
click at [687, 333] on icon "button" at bounding box center [683, 332] width 6 height 6
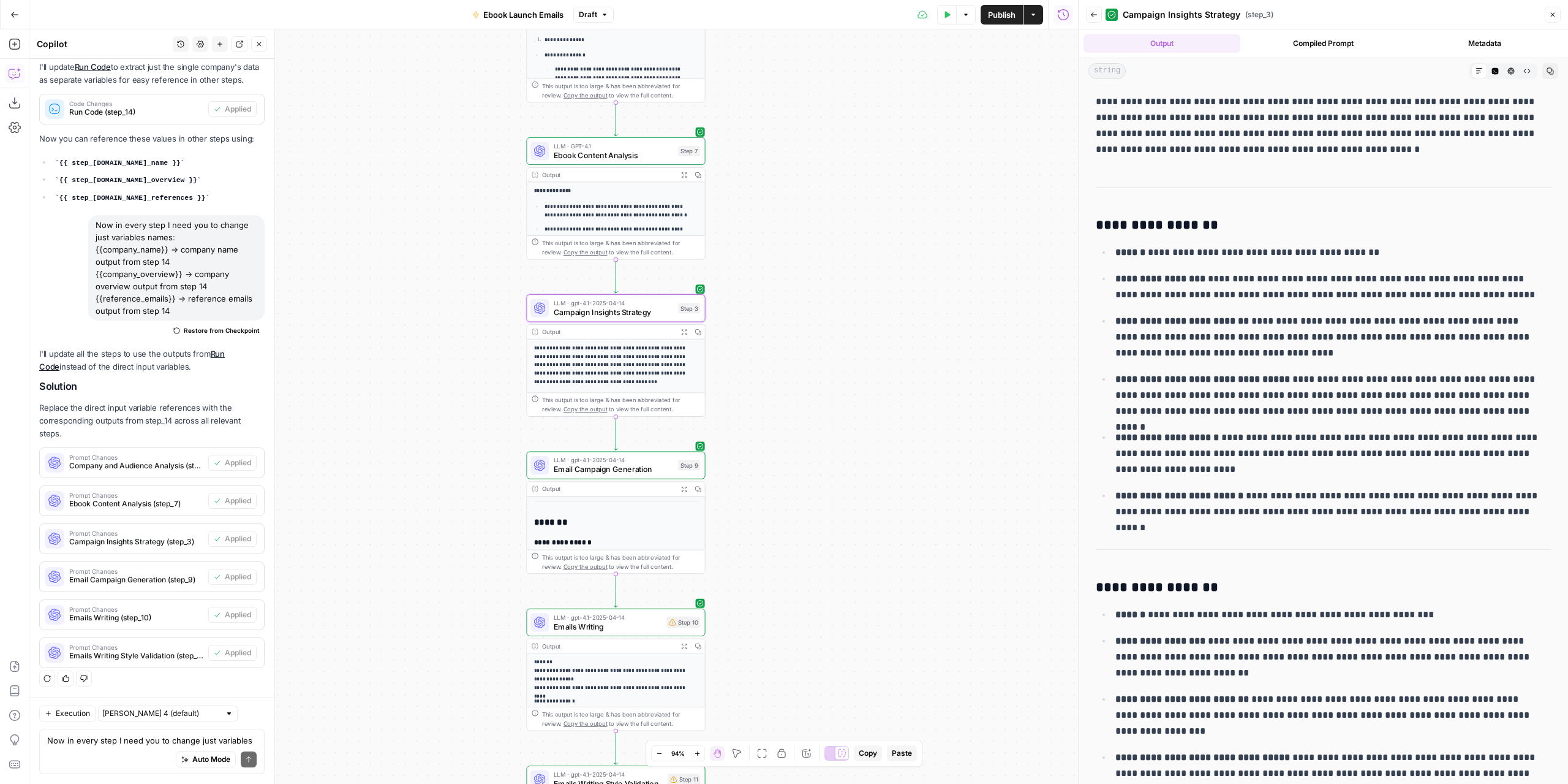
click at [685, 334] on icon "button" at bounding box center [683, 331] width 6 height 6
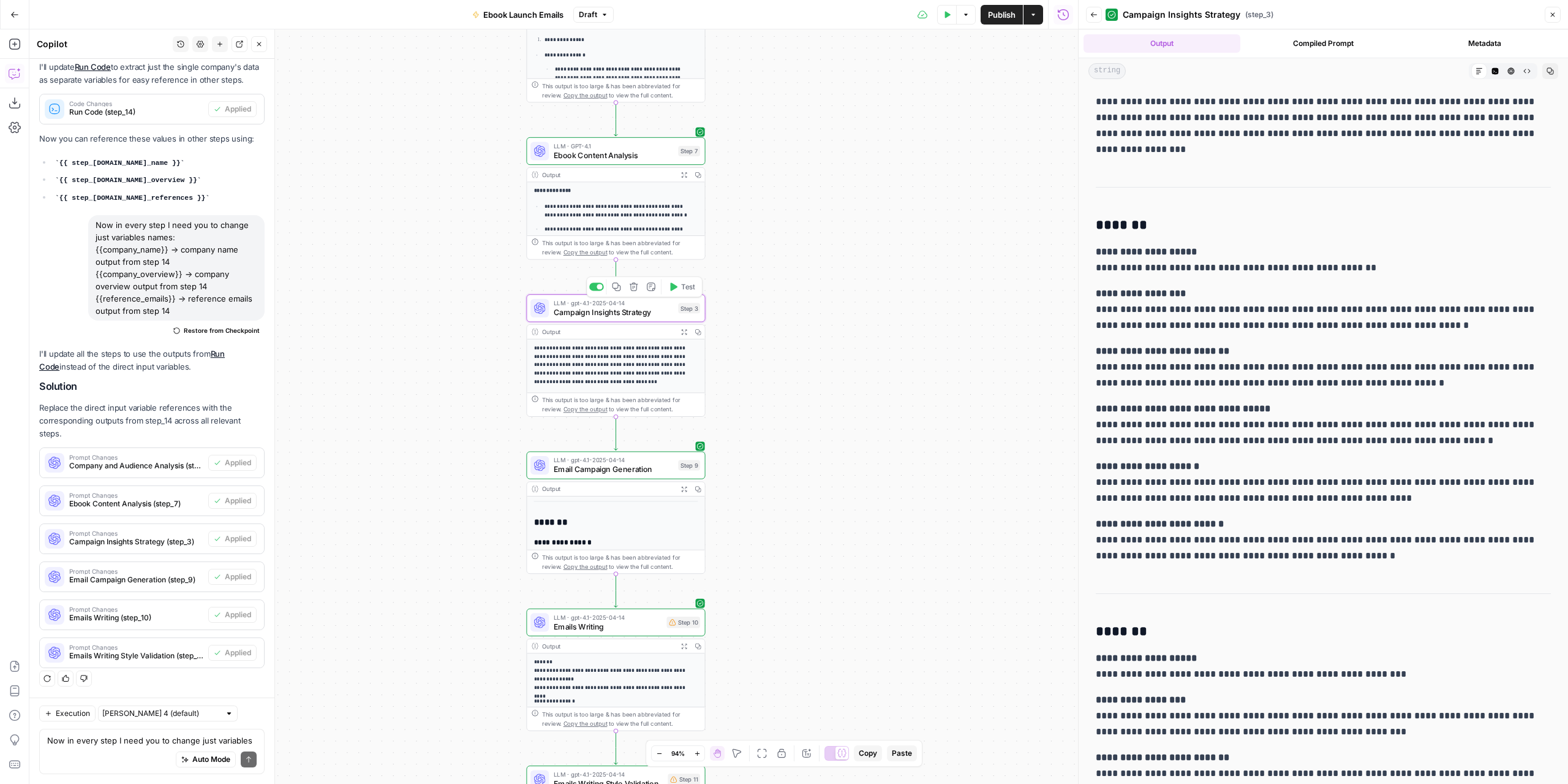
click at [645, 313] on span "Campaign Insights Strategy" at bounding box center [613, 312] width 120 height 12
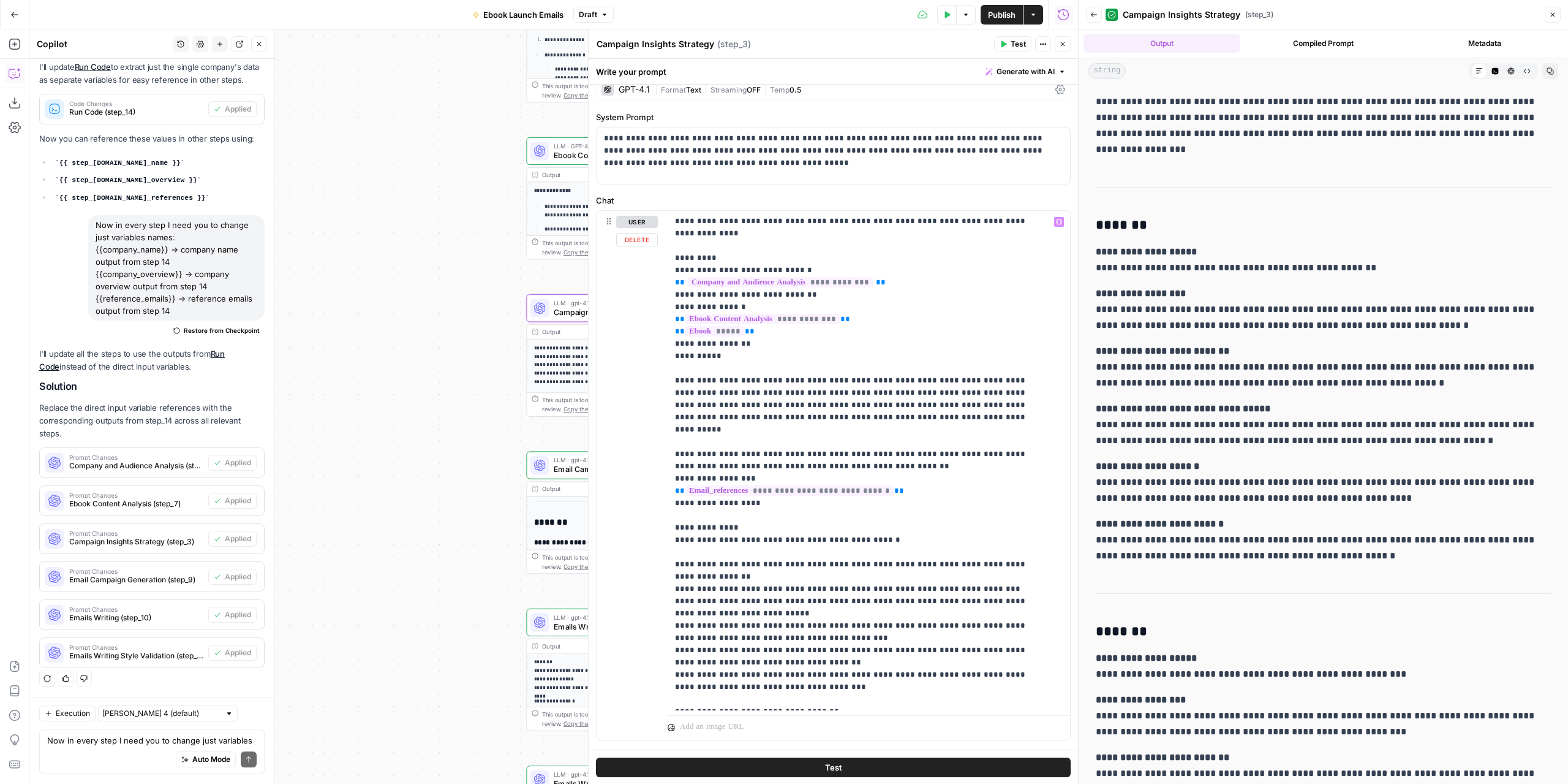
scroll to position [39, 0]
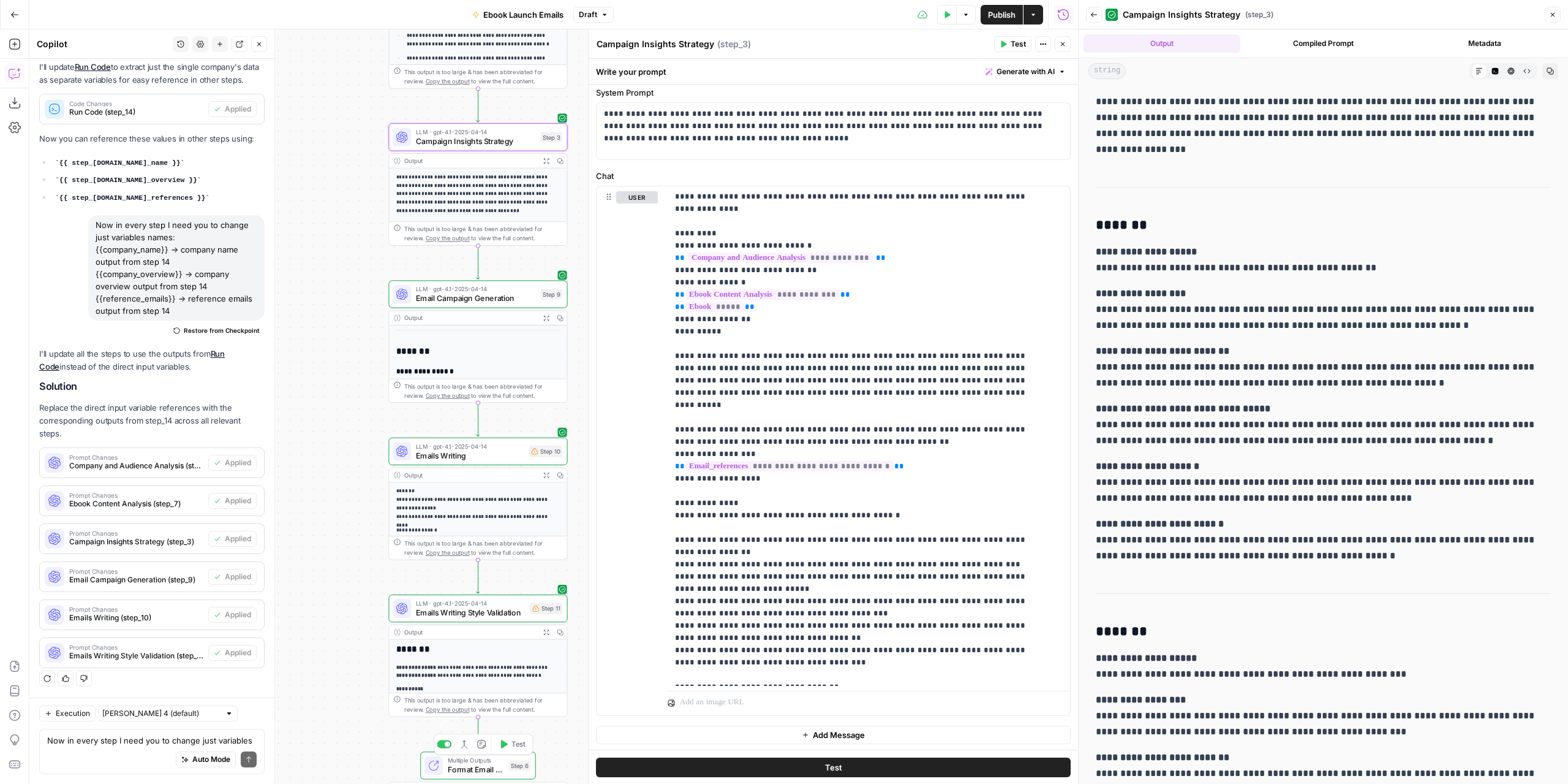
drag, startPoint x: 417, startPoint y: 517, endPoint x: 285, endPoint y: 349, distance: 213.7
click at [285, 349] on div "Workflow Input Settings Inputs Read from Grid Read from Grid Step 13 Output Exp…" at bounding box center [554, 406] width 1049 height 754
click at [504, 455] on span "Emails Writing" at bounding box center [470, 455] width 108 height 12
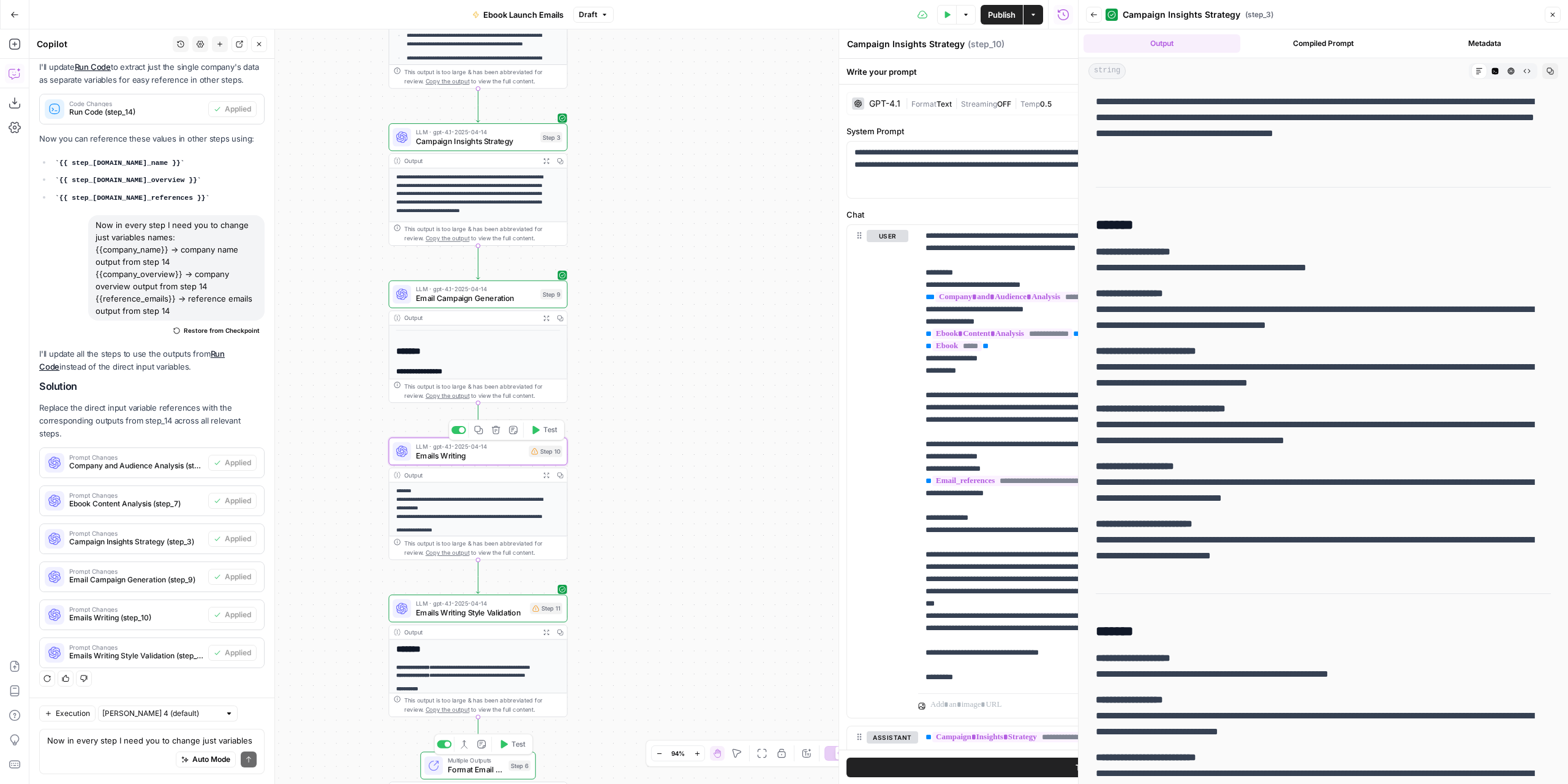
type textarea "Emails Writing"
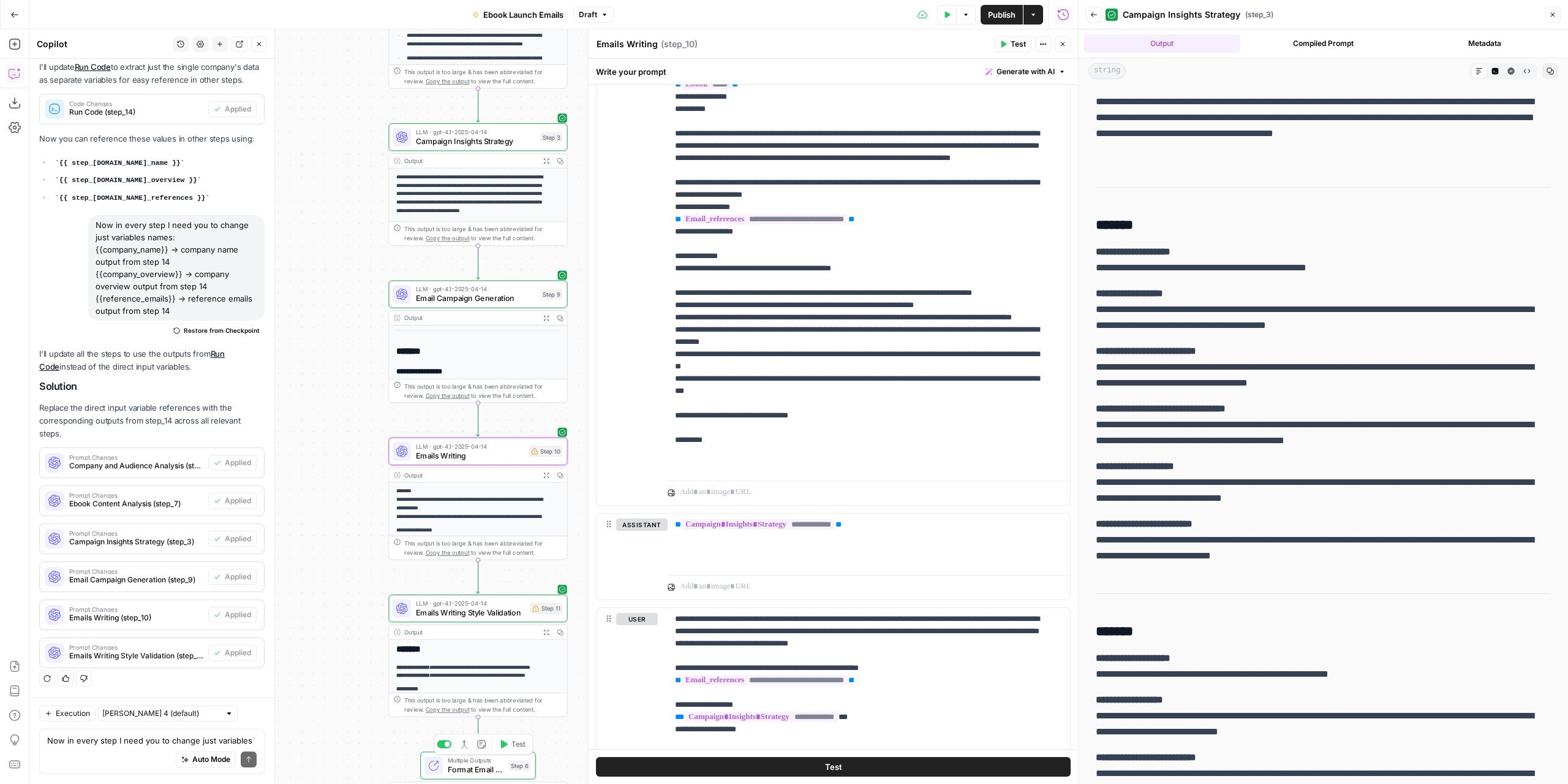
scroll to position [368, 0]
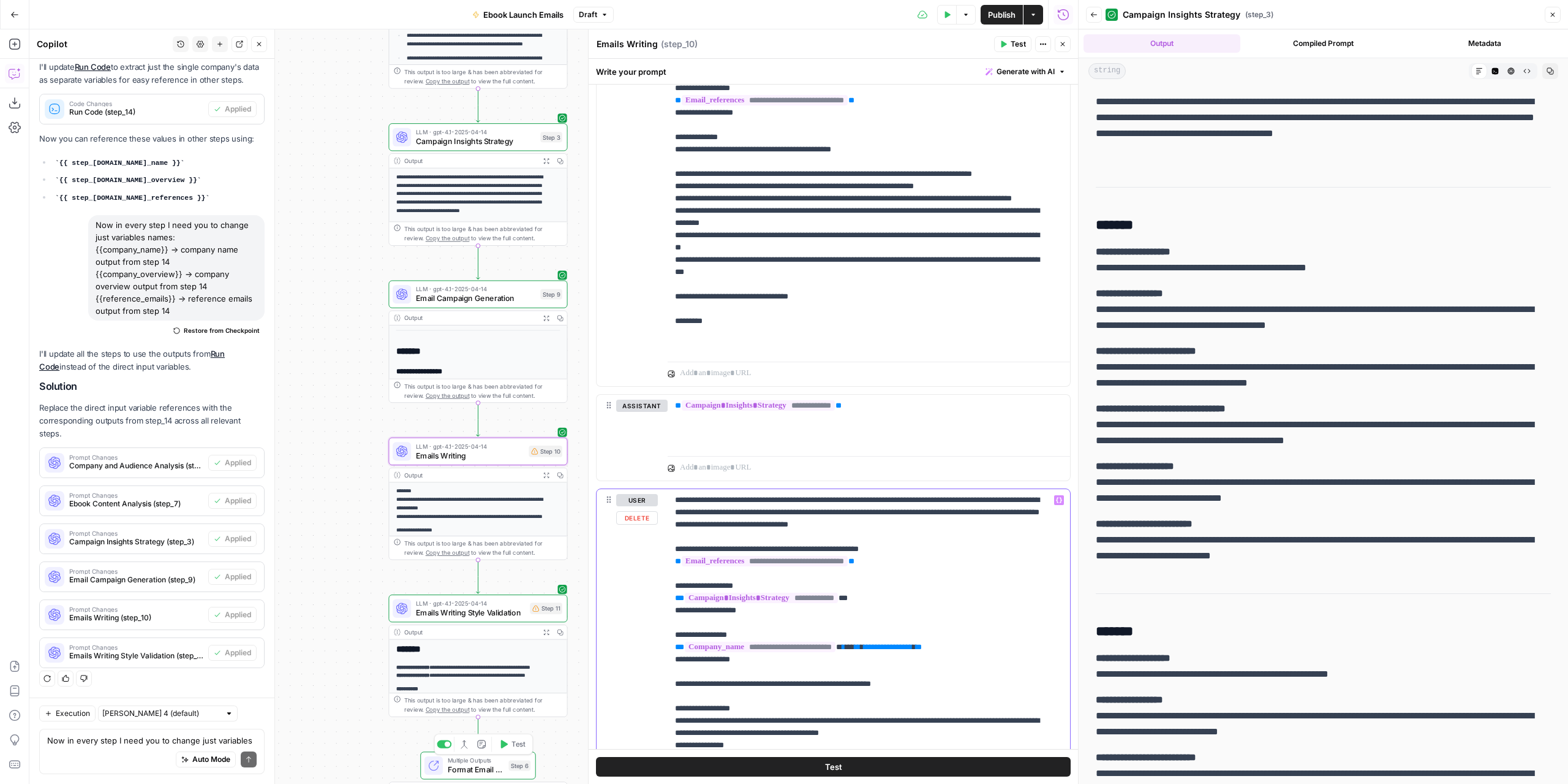
drag, startPoint x: 986, startPoint y: 649, endPoint x: 875, endPoint y: 647, distance: 111.0
click at [535, 610] on icon at bounding box center [535, 608] width 7 height 7
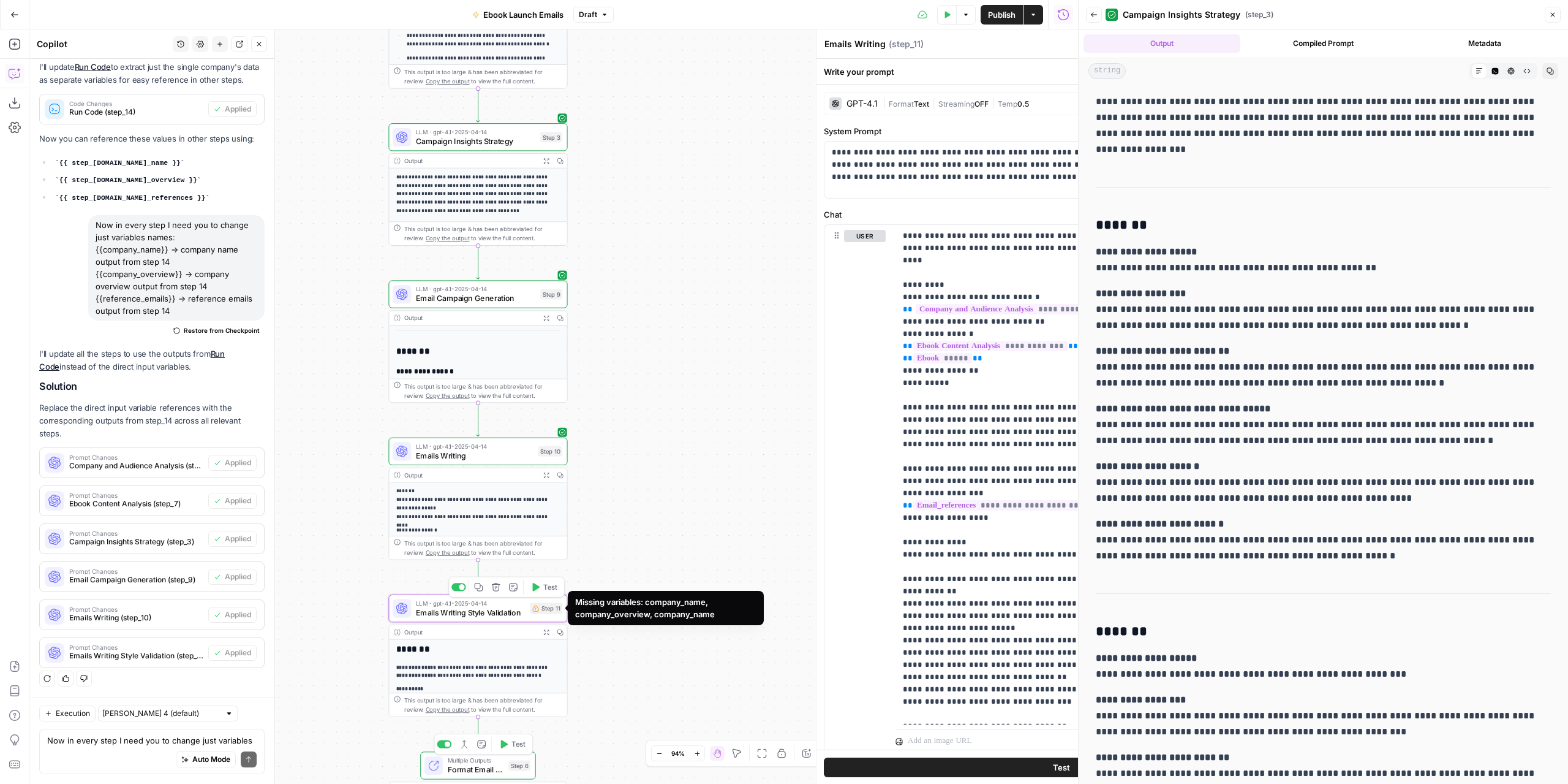
type textarea "Emails Writing Style Validation"
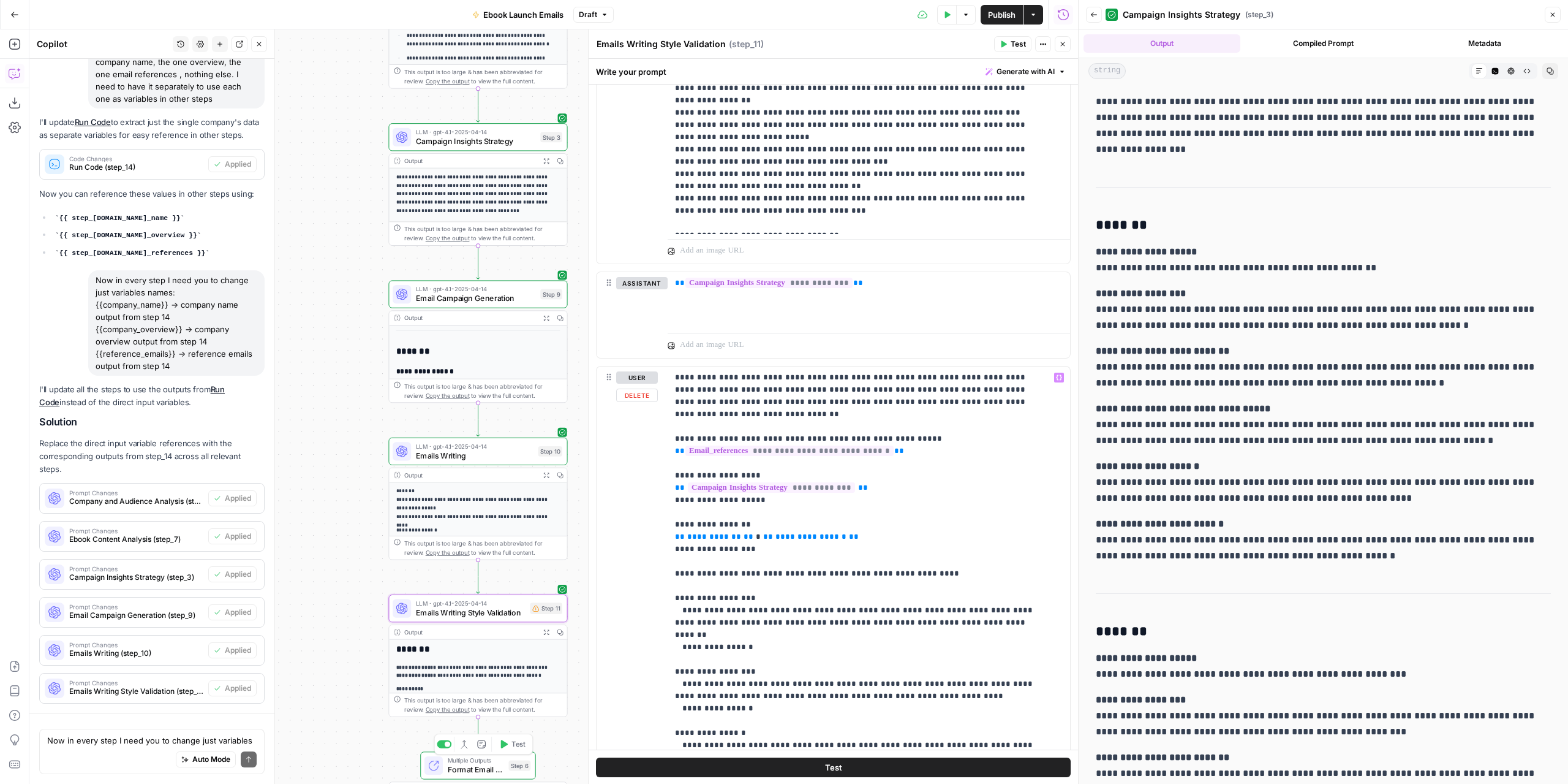
scroll to position [328, 0]
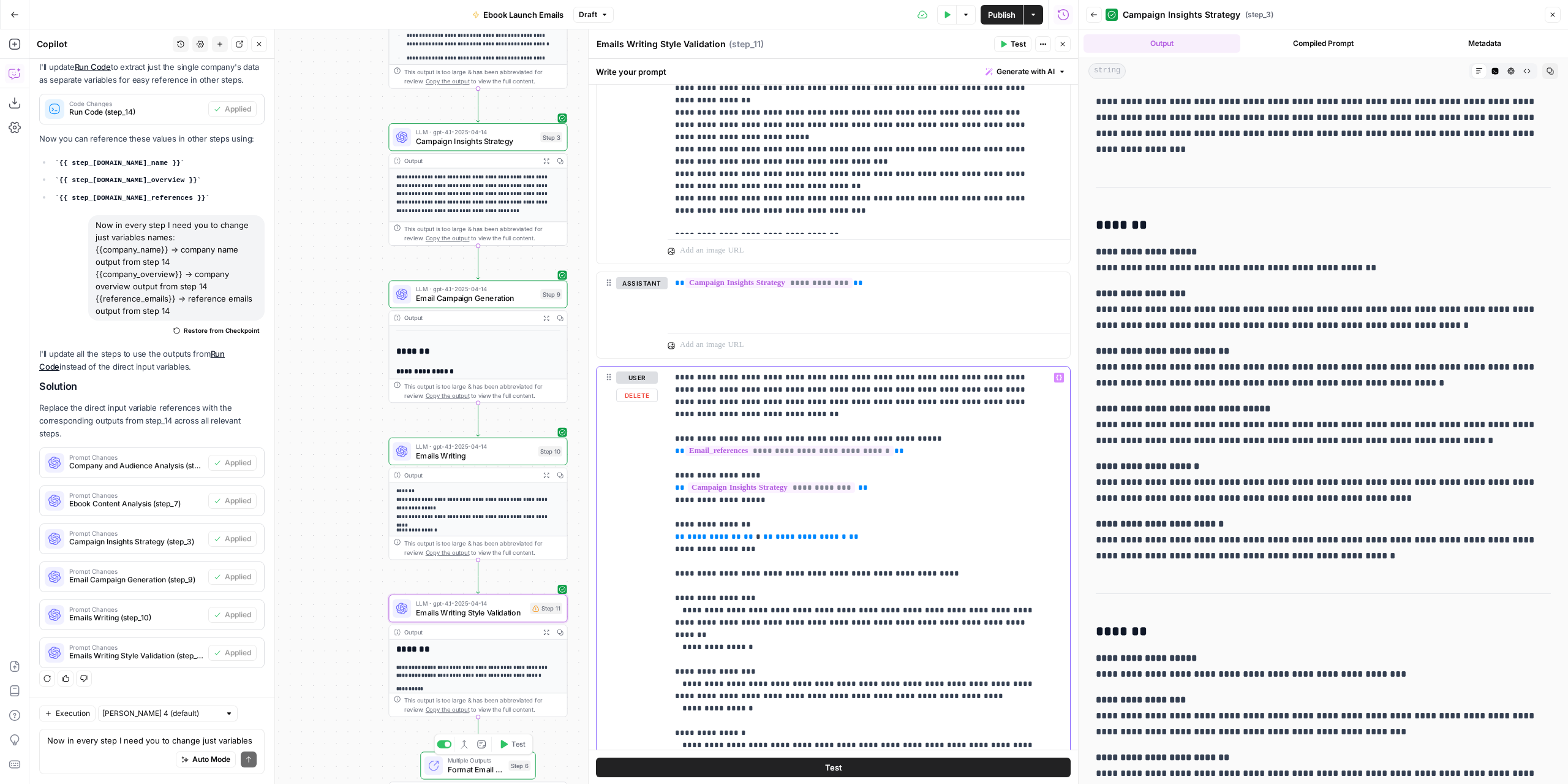
drag, startPoint x: 872, startPoint y: 522, endPoint x: 670, endPoint y: 526, distance: 202.0
click at [670, 526] on div "**********" at bounding box center [869, 616] width 402 height 499
click at [1056, 377] on icon "button" at bounding box center [1058, 377] width 6 height 6
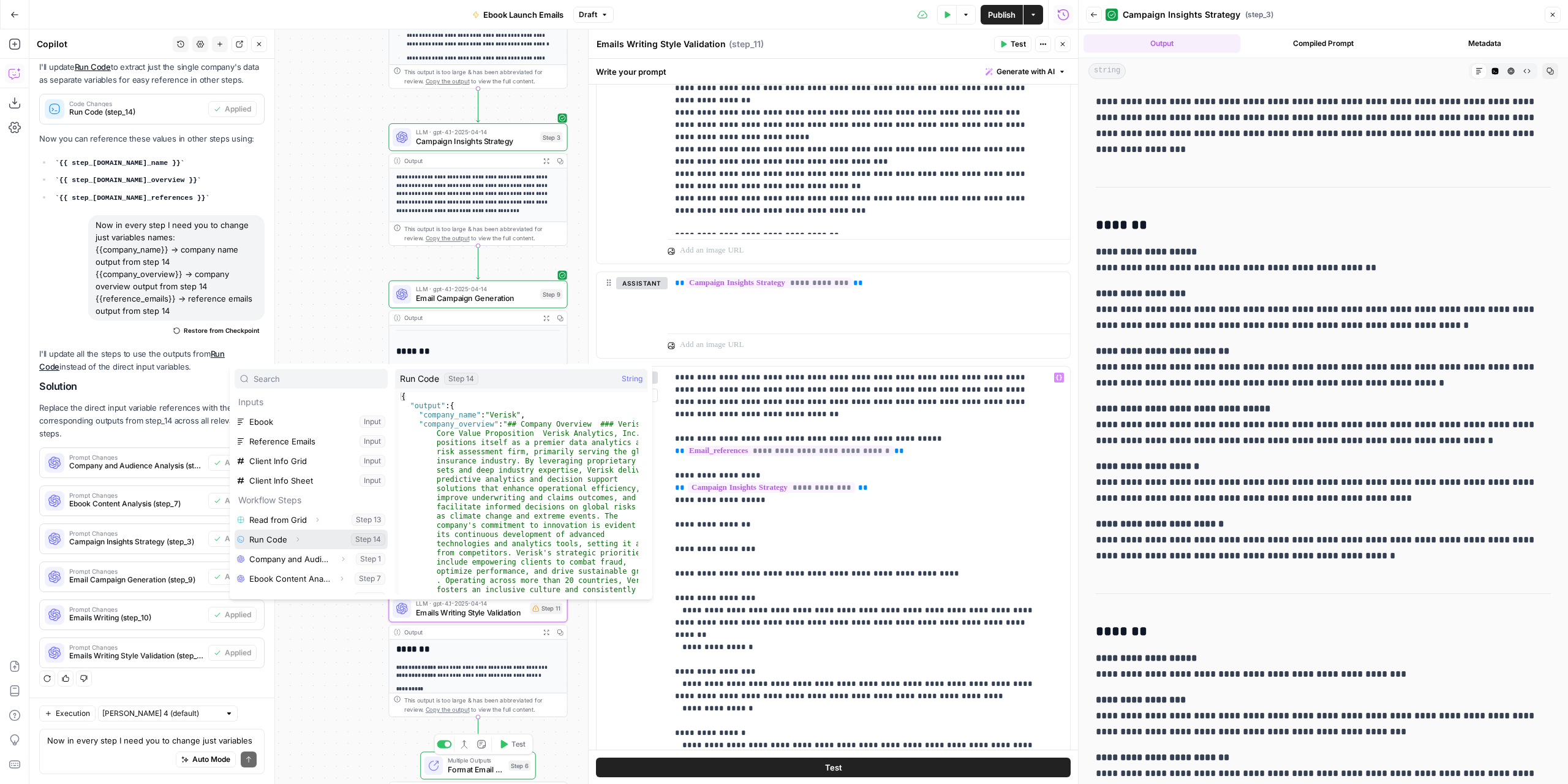
click at [295, 538] on icon "button" at bounding box center [297, 539] width 7 height 7
click at [283, 560] on icon "button" at bounding box center [285, 559] width 7 height 7
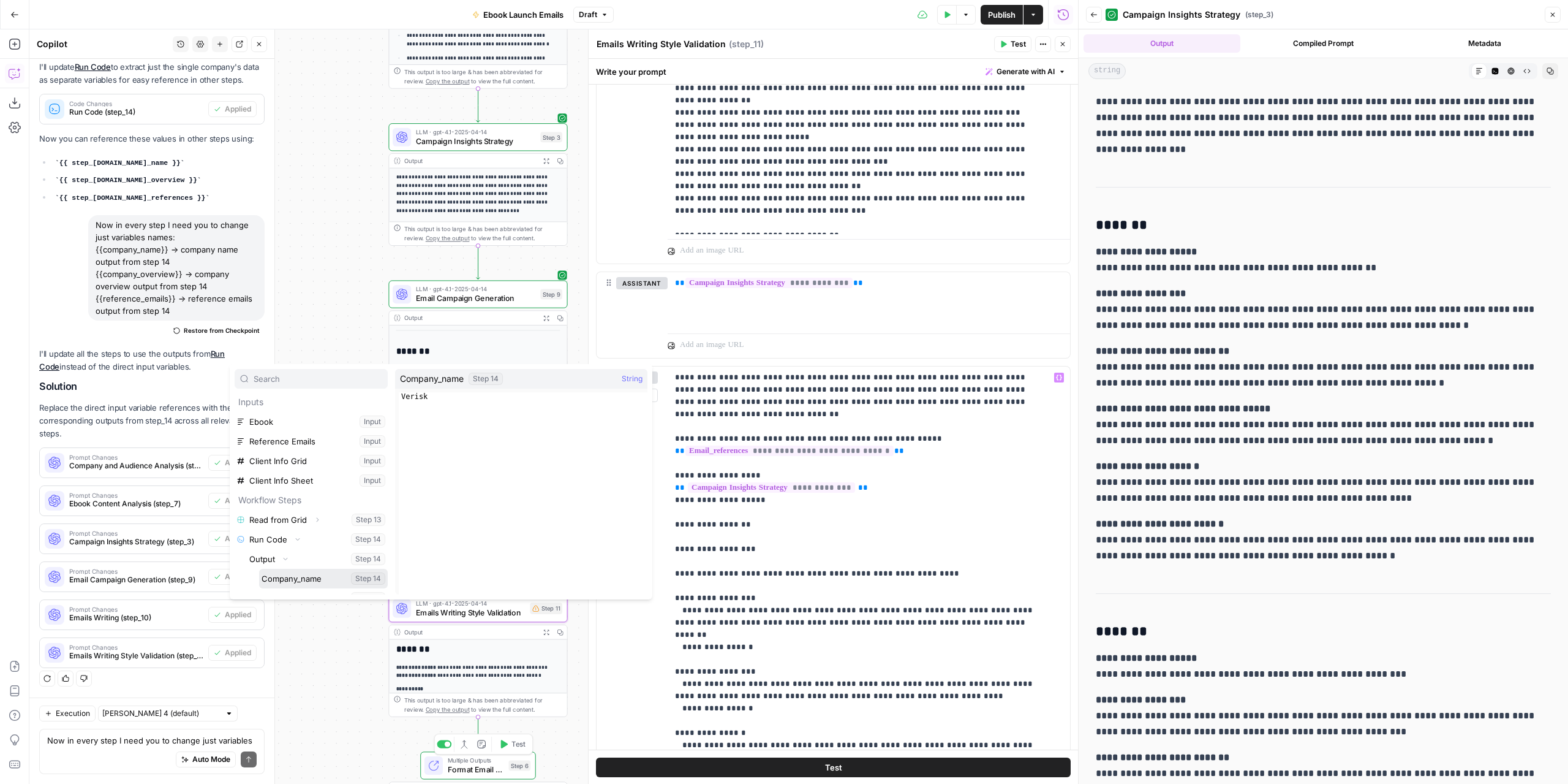
drag, startPoint x: 297, startPoint y: 575, endPoint x: 306, endPoint y: 576, distance: 9.1
click at [297, 576] on button "Select variable Company_name" at bounding box center [323, 579] width 128 height 20
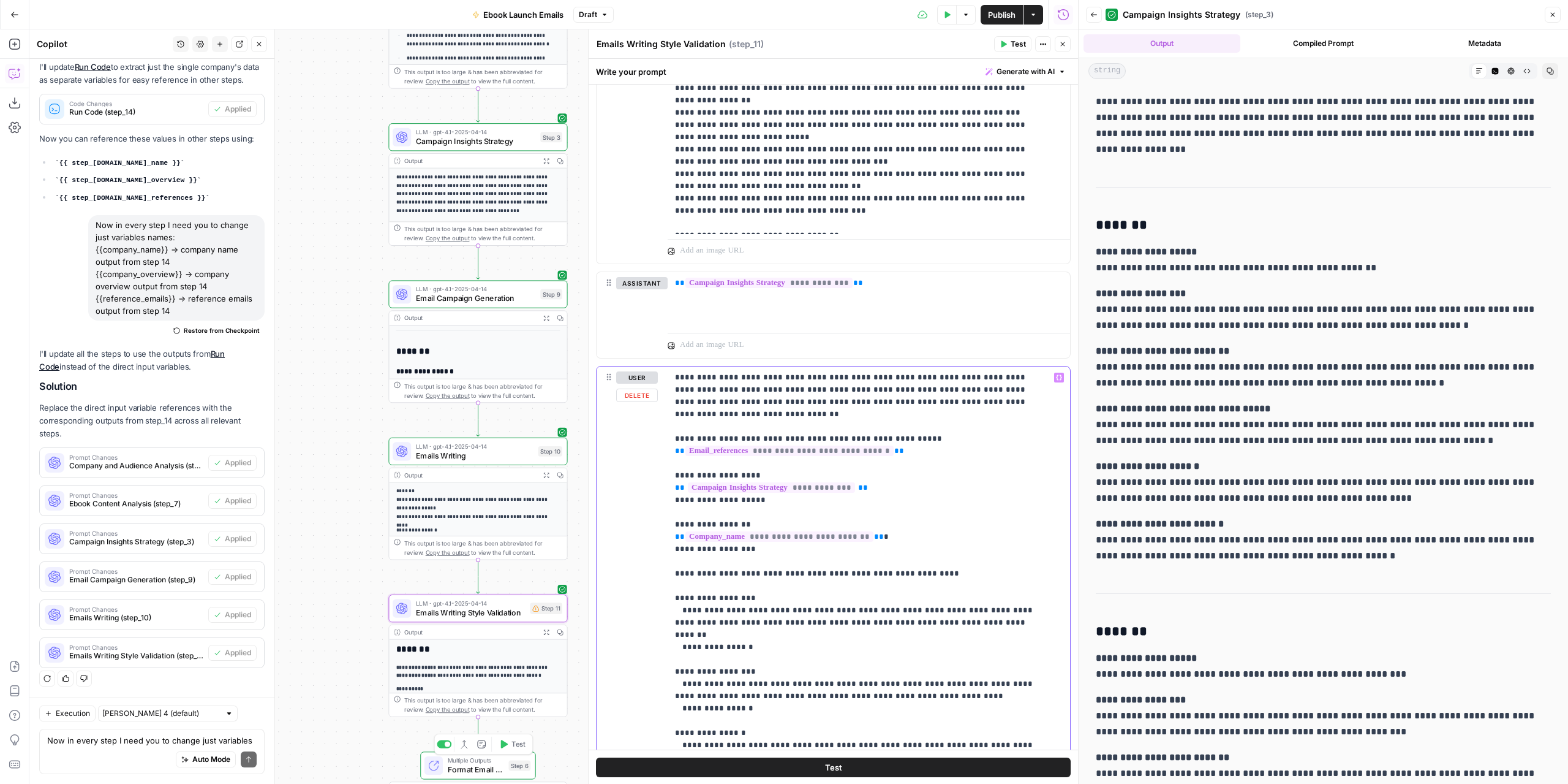
click at [1056, 374] on icon "button" at bounding box center [1058, 377] width 6 height 6
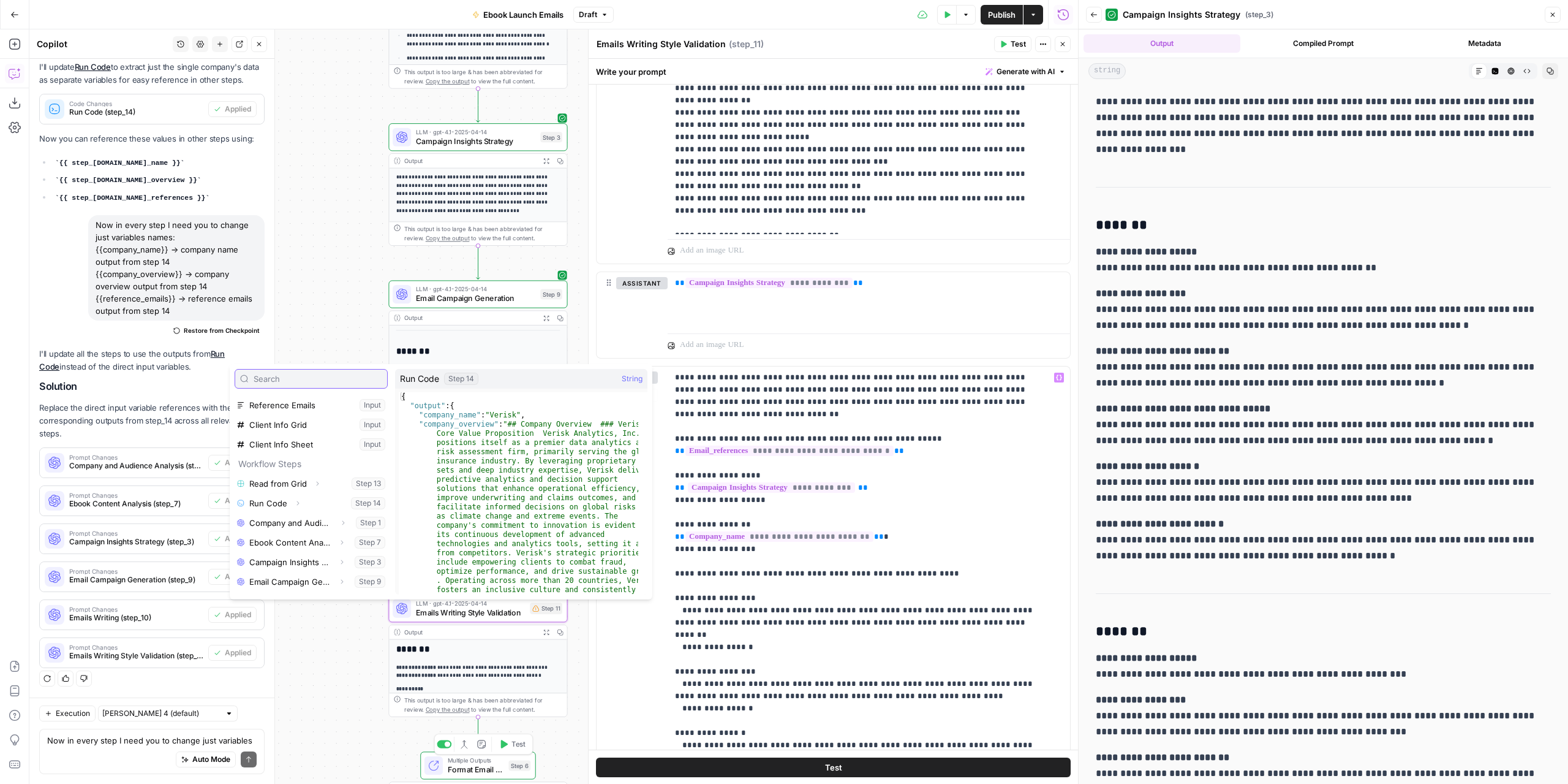
scroll to position [52, 0]
click at [295, 485] on icon "button" at bounding box center [297, 487] width 7 height 7
click at [285, 504] on icon "button" at bounding box center [285, 506] width 2 height 4
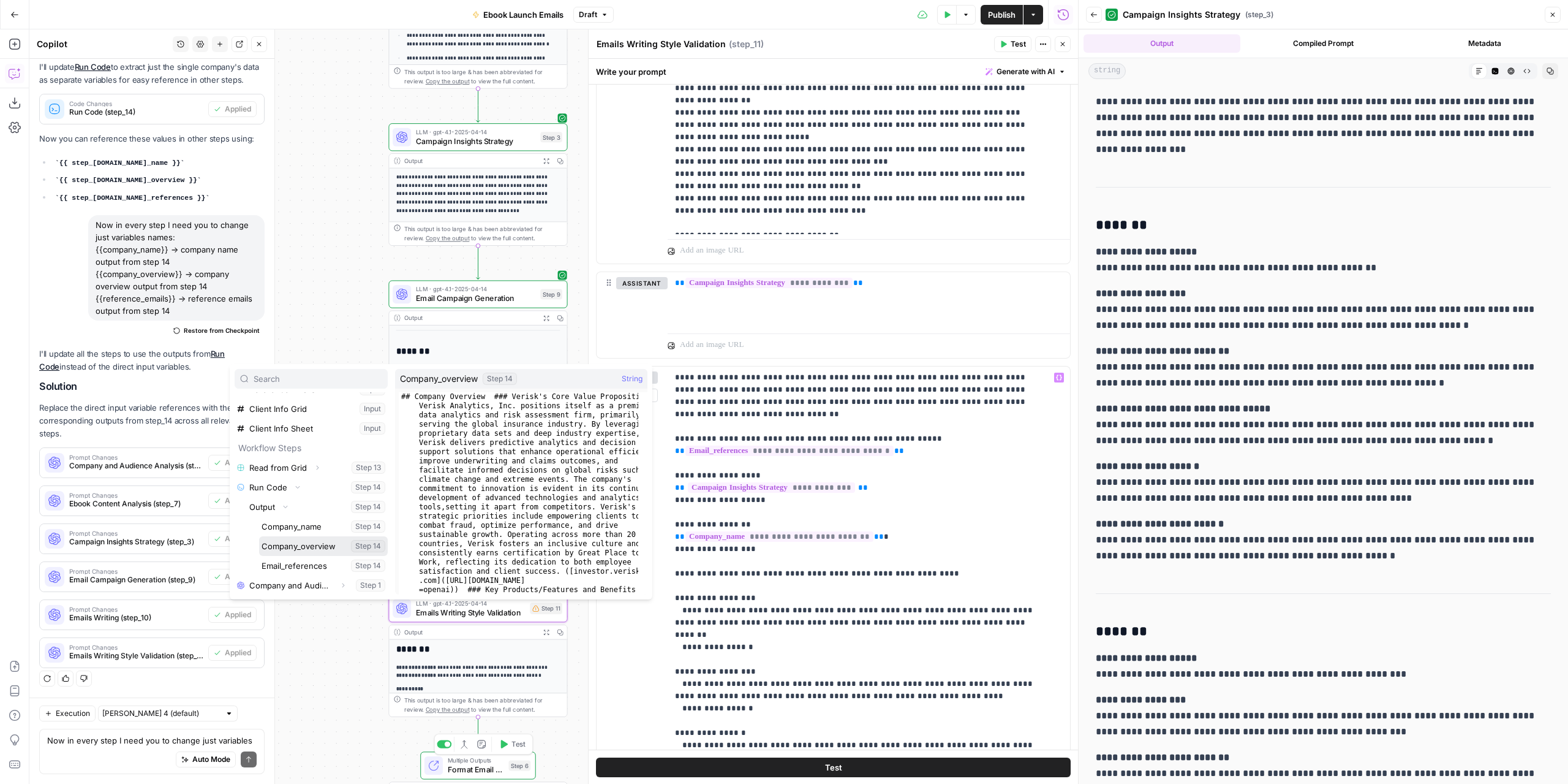
click at [302, 544] on button "Select variable Company_overview" at bounding box center [323, 546] width 128 height 20
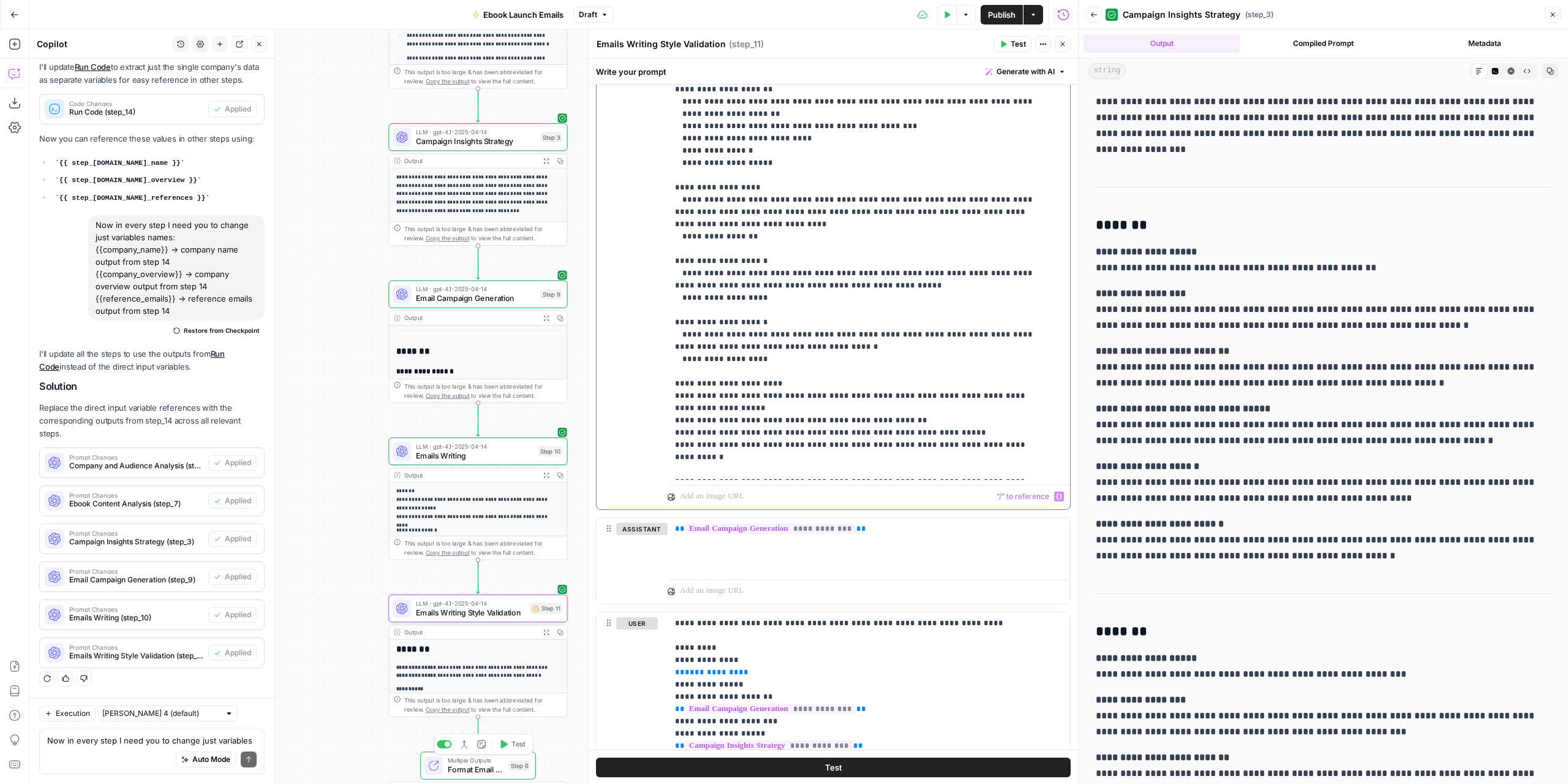
scroll to position [981, 0]
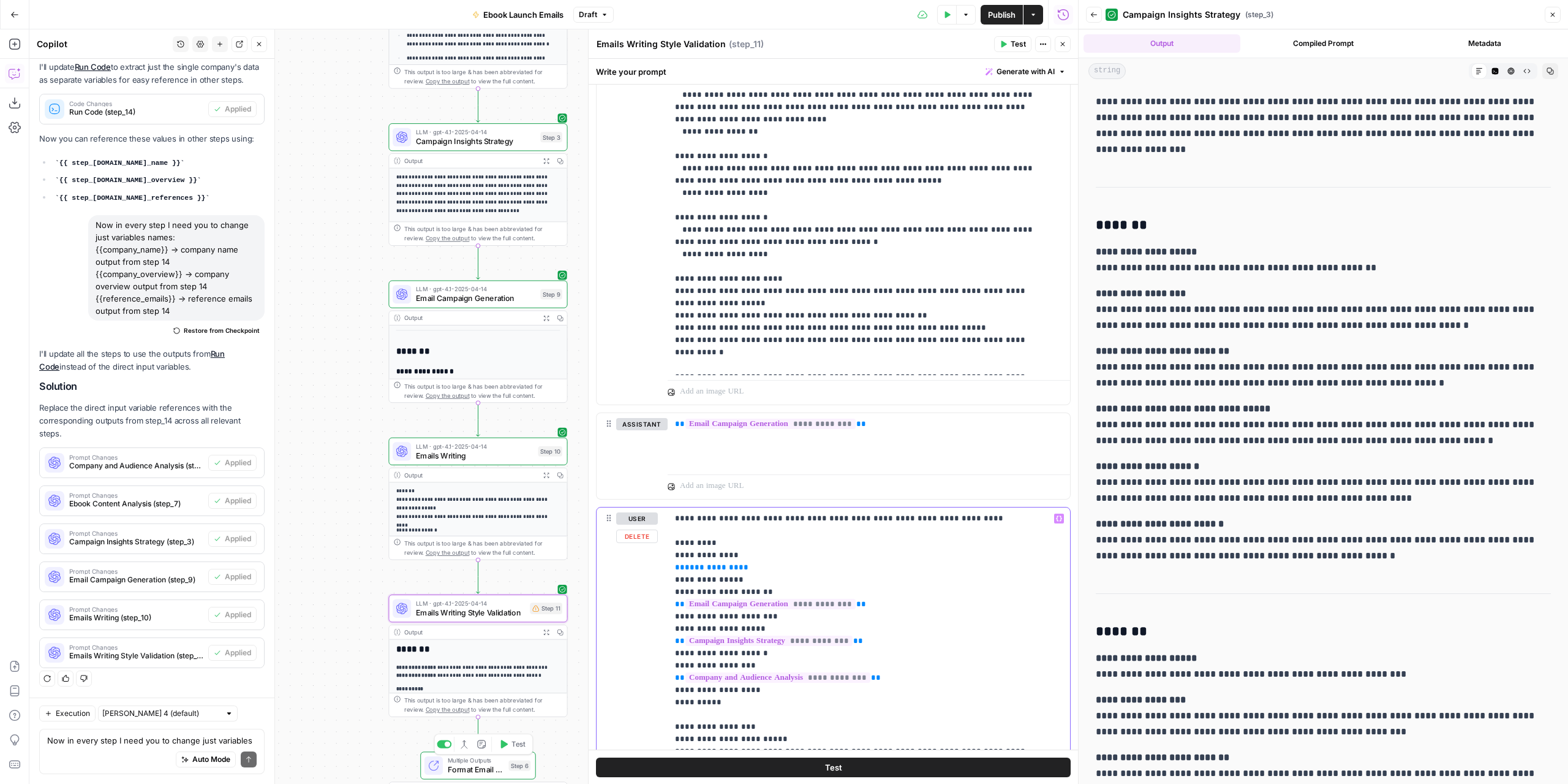
drag, startPoint x: 760, startPoint y: 563, endPoint x: 657, endPoint y: 565, distance: 103.0
click at [657, 565] on div "**********" at bounding box center [833, 772] width 473 height 528
click at [1056, 516] on icon "button" at bounding box center [1058, 518] width 6 height 6
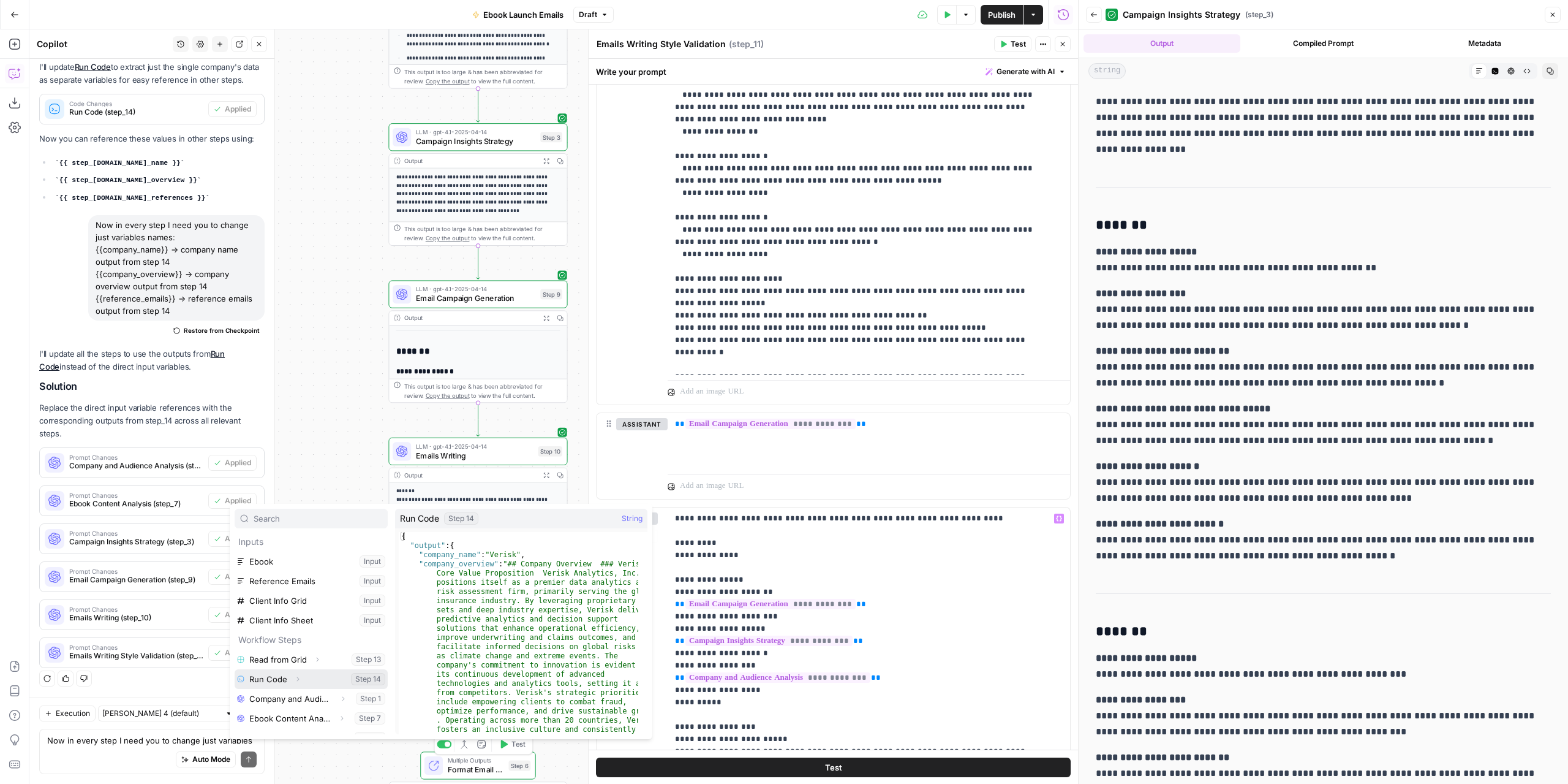
click at [274, 679] on button "Select variable Run Code" at bounding box center [311, 680] width 153 height 20
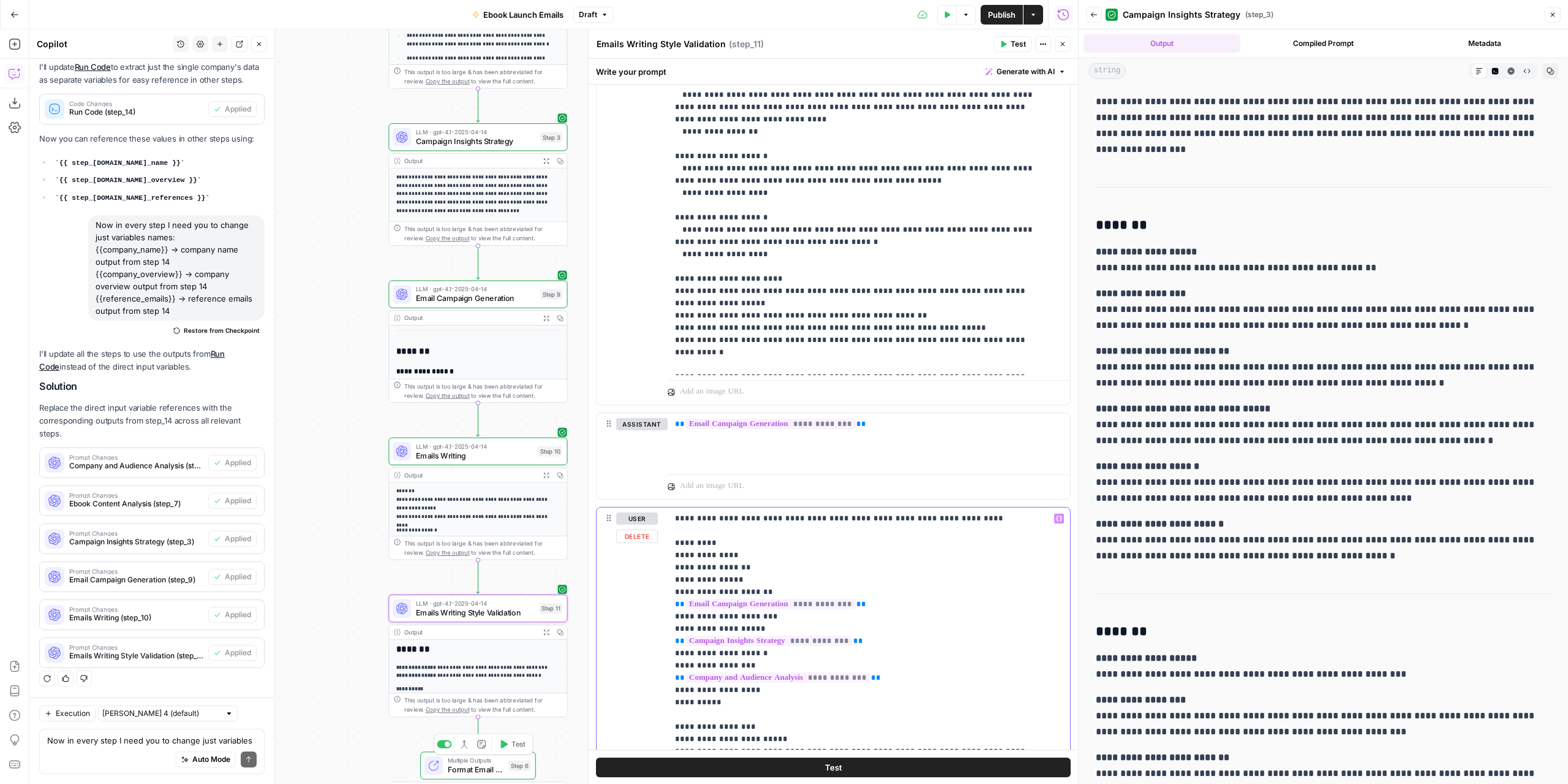
drag, startPoint x: 707, startPoint y: 565, endPoint x: 670, endPoint y: 565, distance: 37.0
click at [670, 565] on div "**********" at bounding box center [869, 757] width 402 height 499
click at [1056, 516] on icon "button" at bounding box center [1058, 518] width 6 height 6
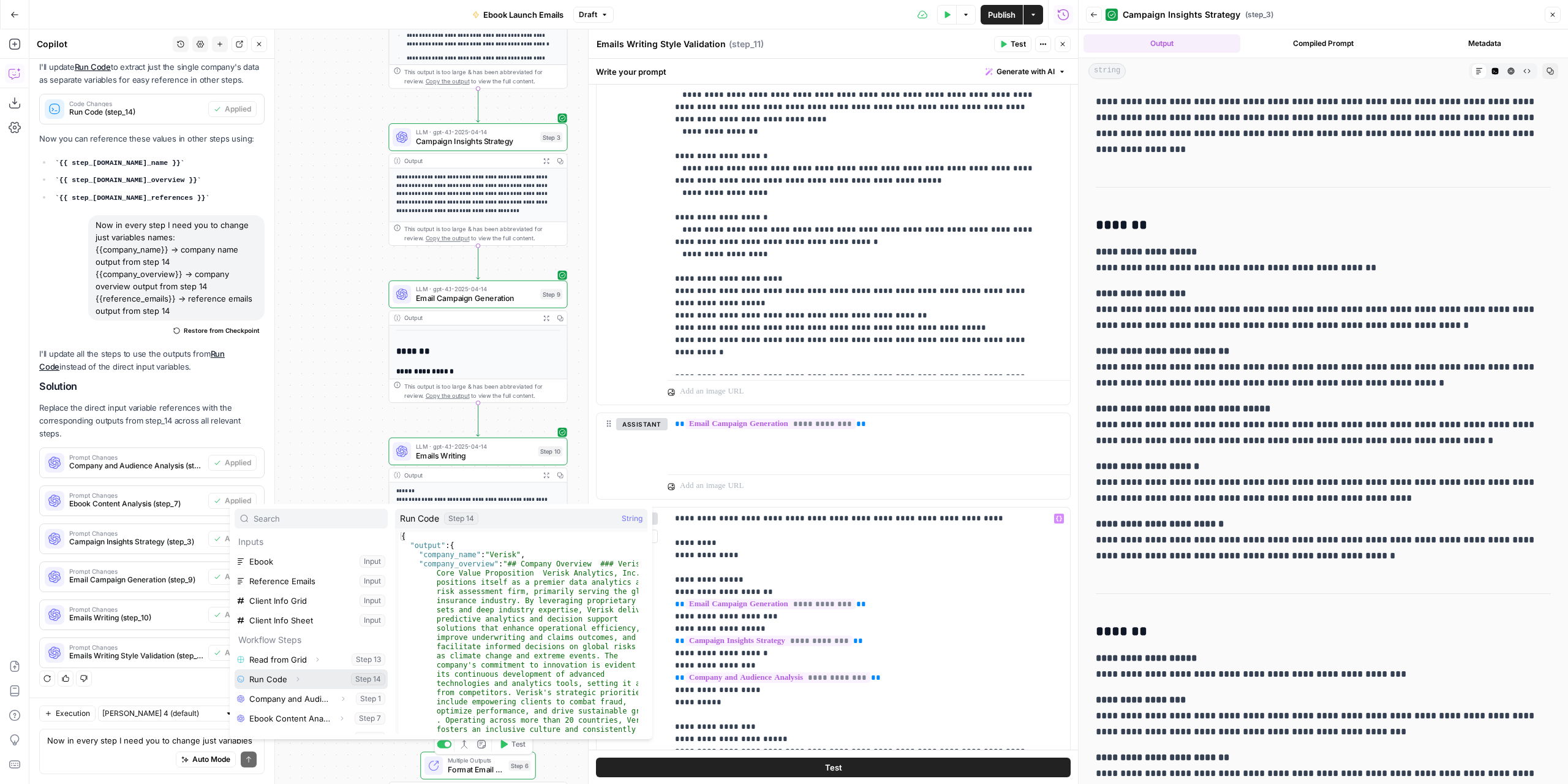
click at [300, 674] on button "Expand" at bounding box center [297, 679] width 16 height 16
click at [287, 695] on icon "button" at bounding box center [285, 699] width 7 height 7
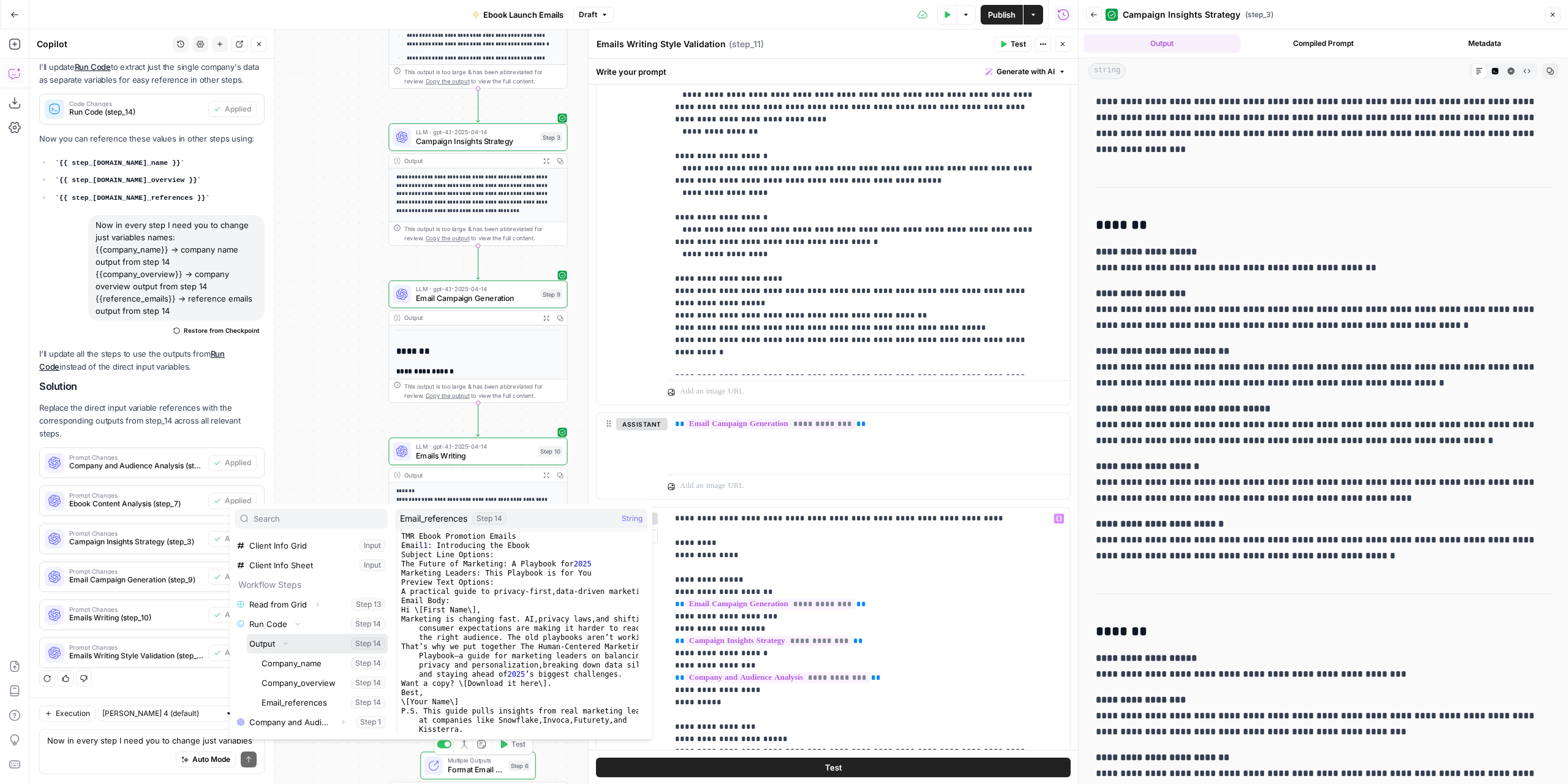
scroll to position [61, 0]
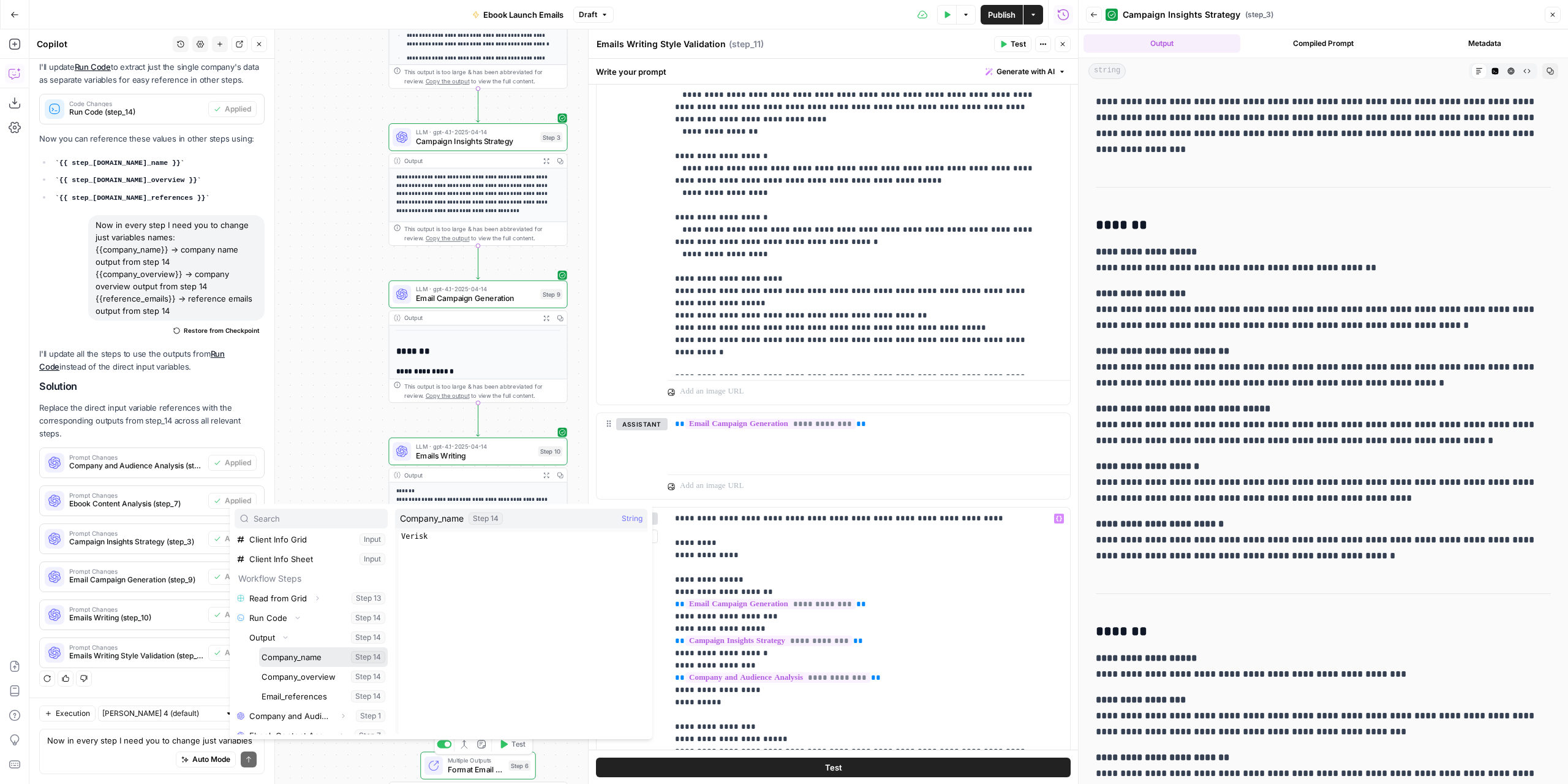
click at [318, 657] on button "Select variable Company_name" at bounding box center [323, 657] width 128 height 20
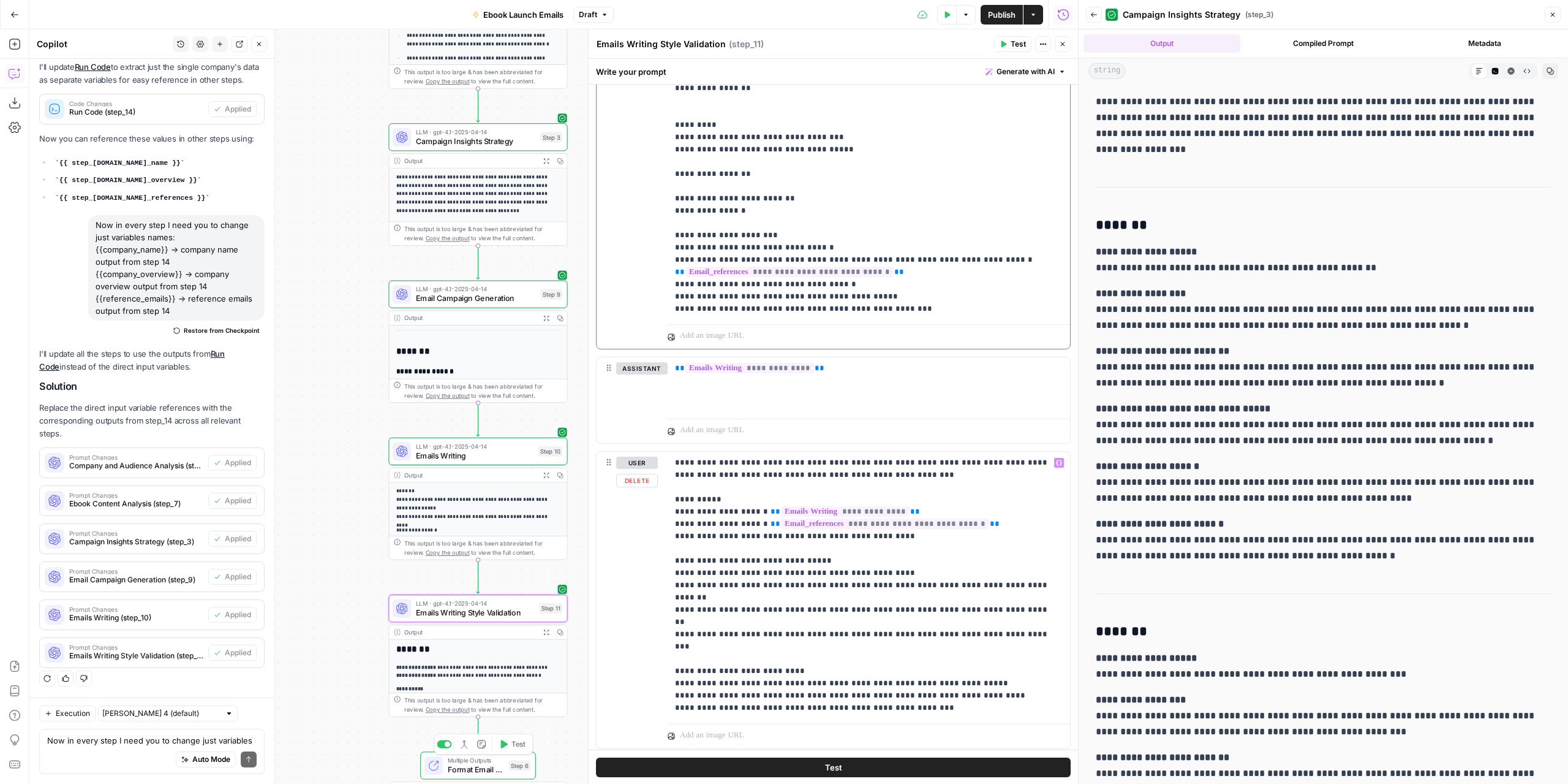
scroll to position [1698, 0]
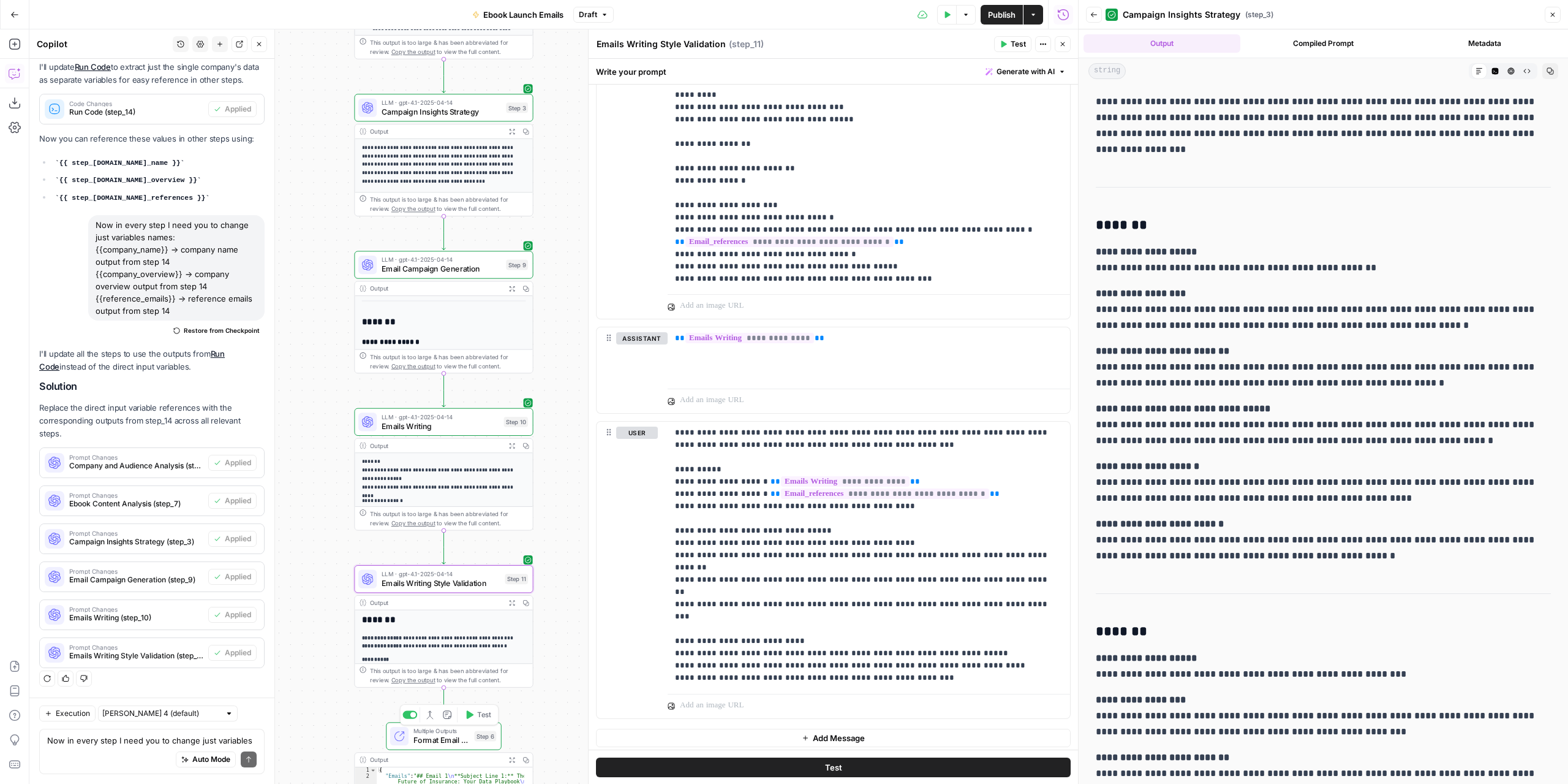
drag, startPoint x: 356, startPoint y: 570, endPoint x: 322, endPoint y: 541, distance: 44.7
click at [322, 541] on div "Workflow Input Settings Inputs Read from Grid Read from Grid Step 13 Output Exp…" at bounding box center [554, 406] width 1049 height 754
click at [509, 286] on icon "button" at bounding box center [511, 288] width 6 height 6
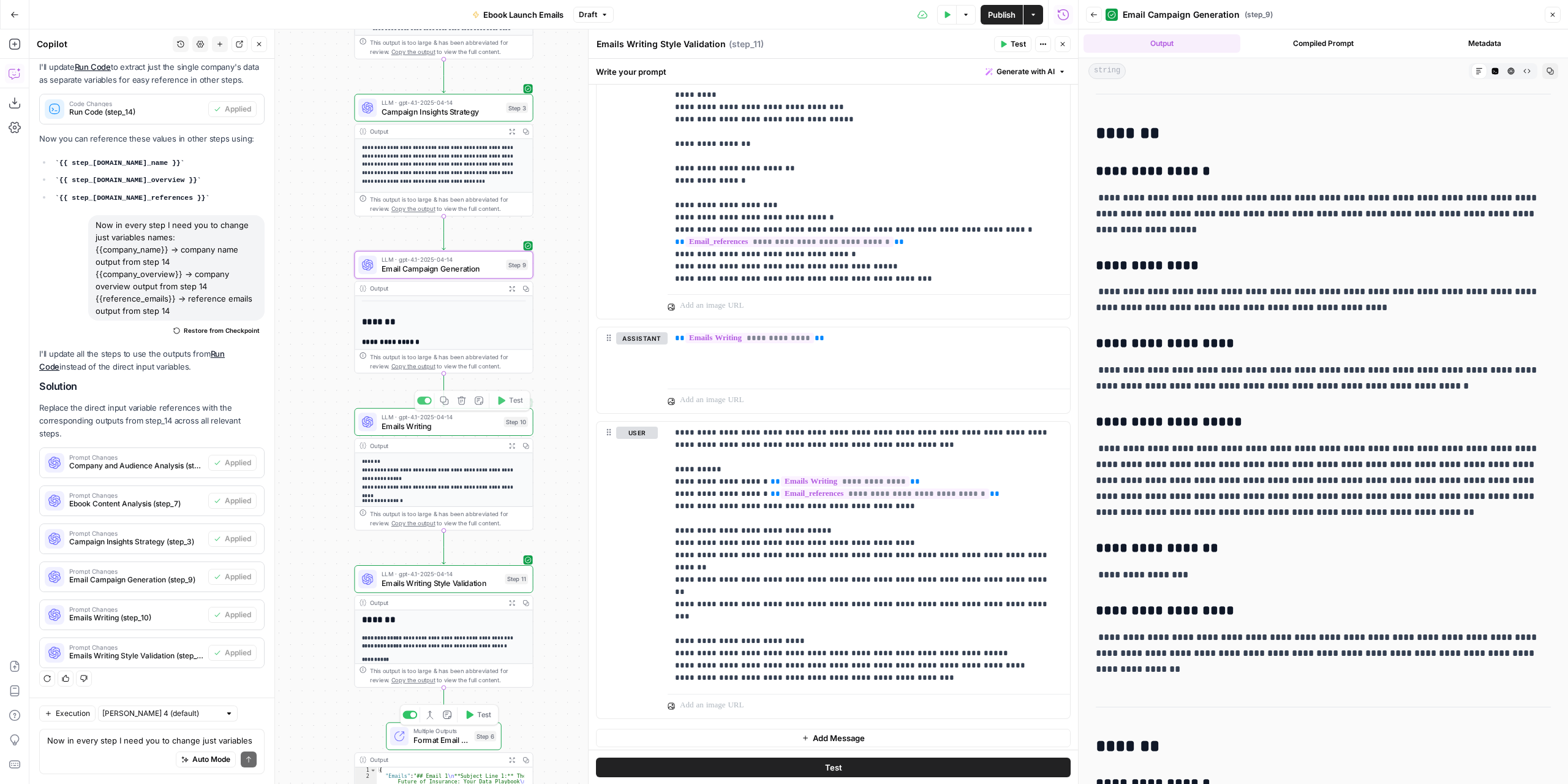
click at [515, 447] on button "Expand Output" at bounding box center [511, 445] width 14 height 14
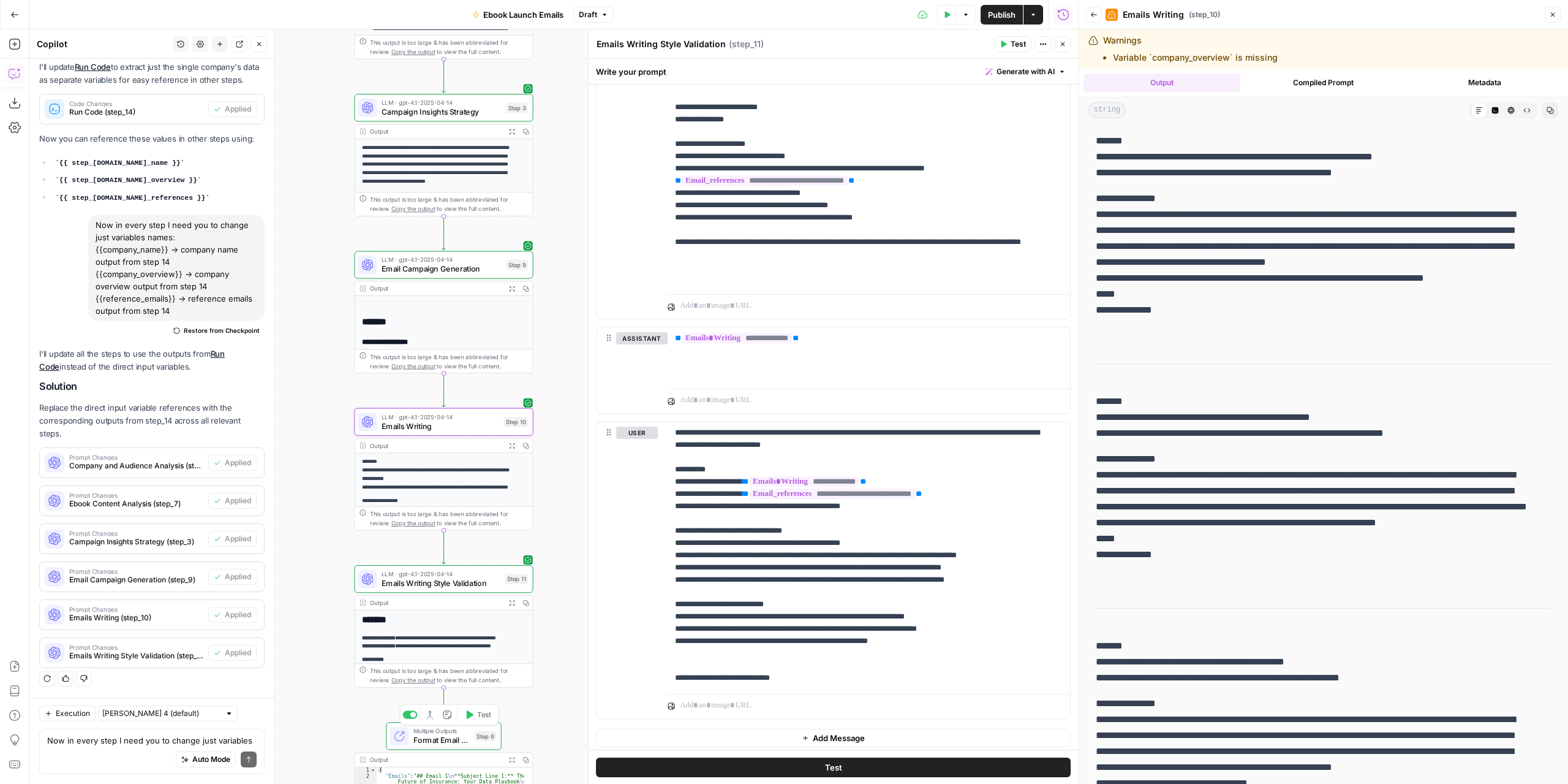
click at [475, 426] on span "Emails Writing" at bounding box center [440, 426] width 117 height 12
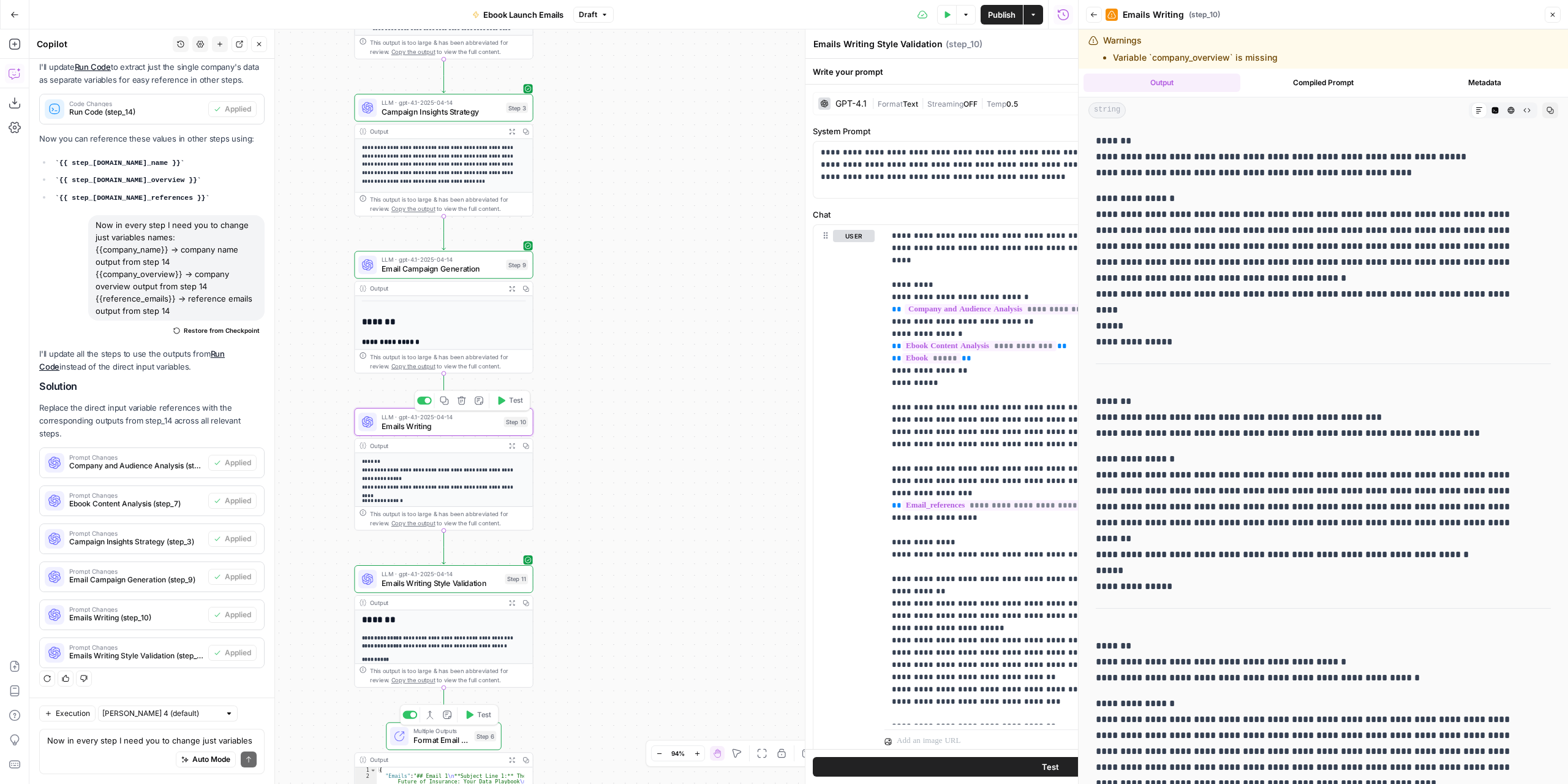
type textarea "Emails Writing"
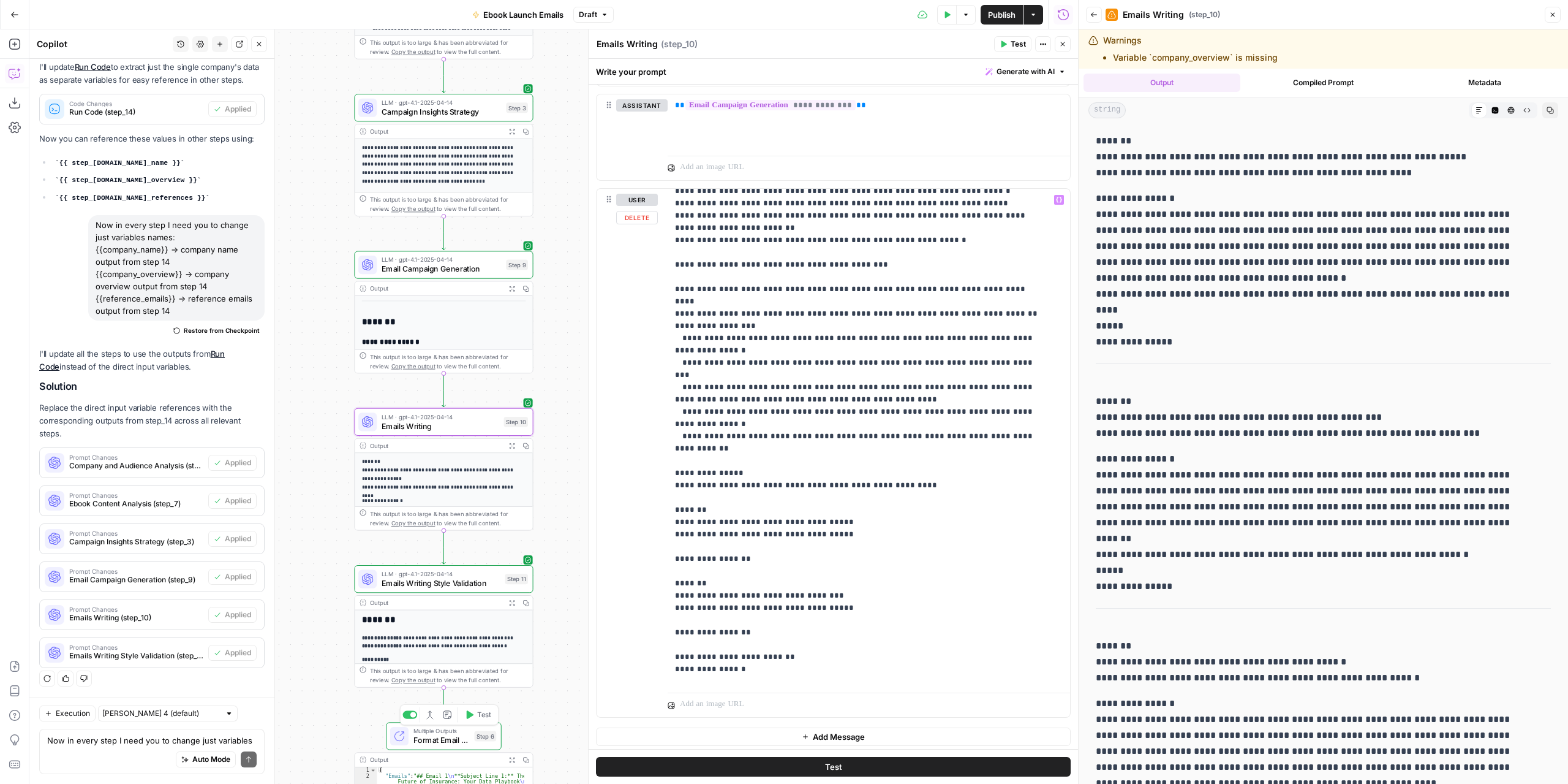
scroll to position [221, 0]
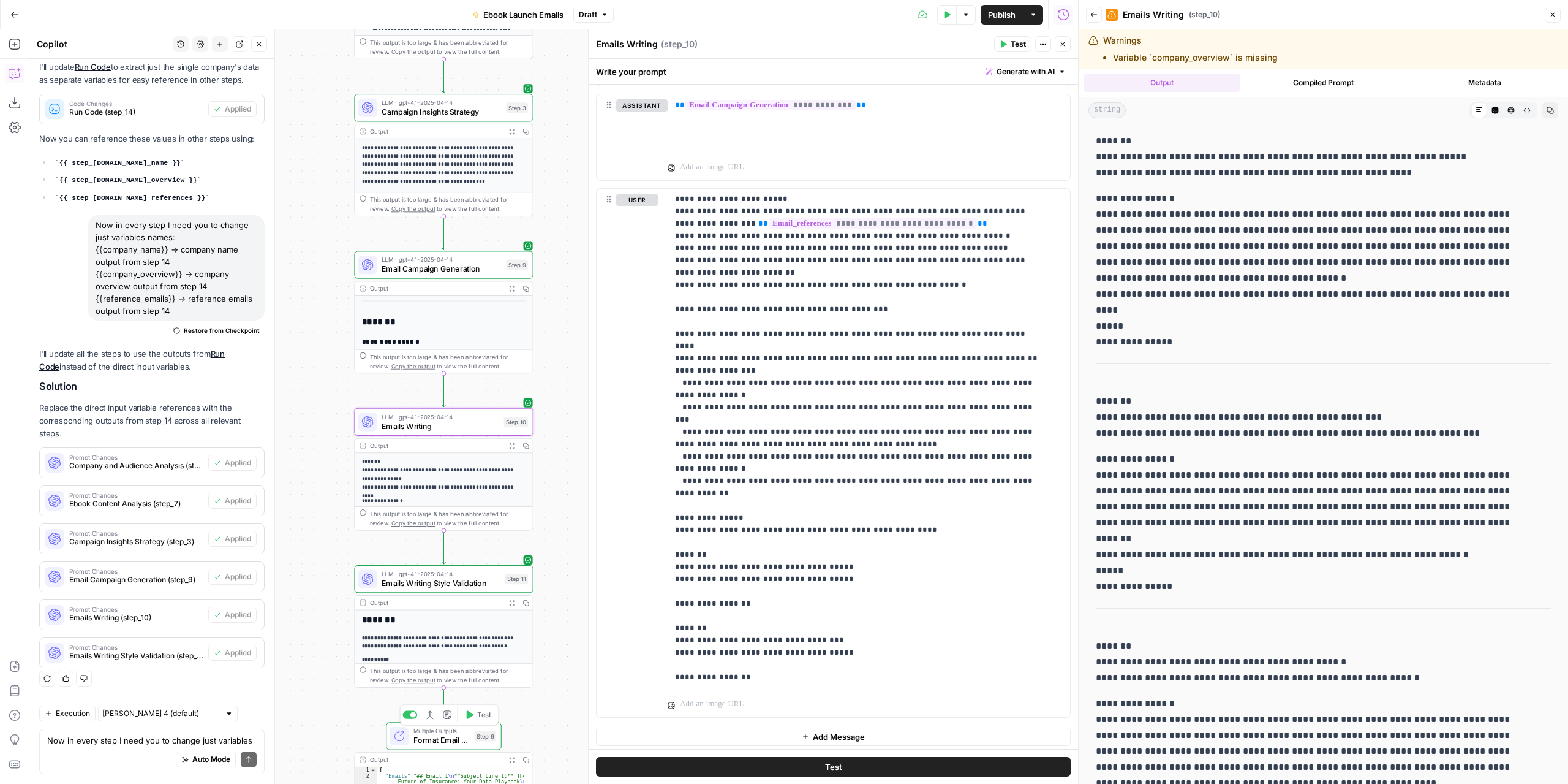
click at [597, 17] on span "Draft" at bounding box center [588, 14] width 18 height 11
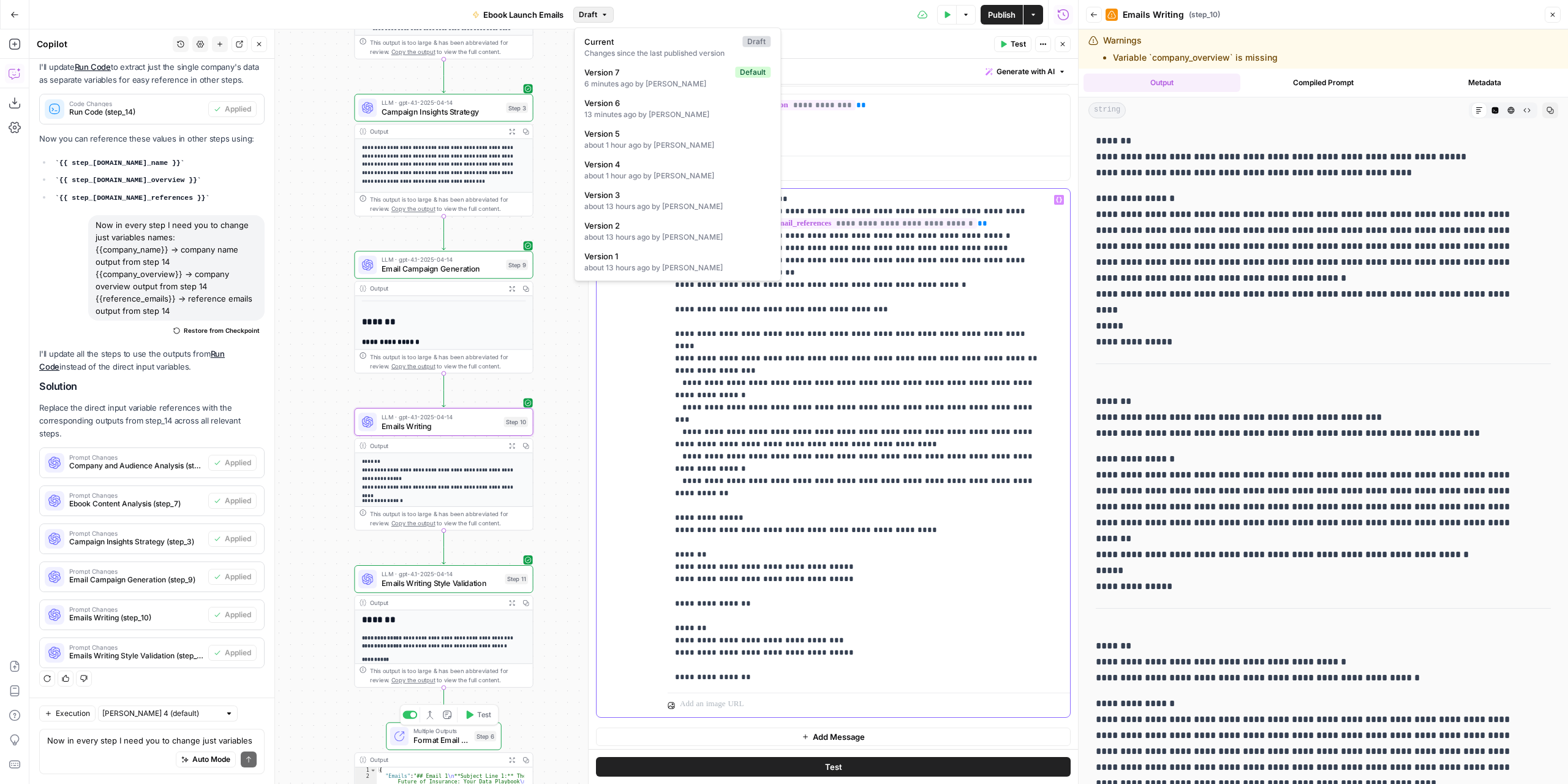
click at [674, 503] on div "**********" at bounding box center [865, 438] width 394 height 499
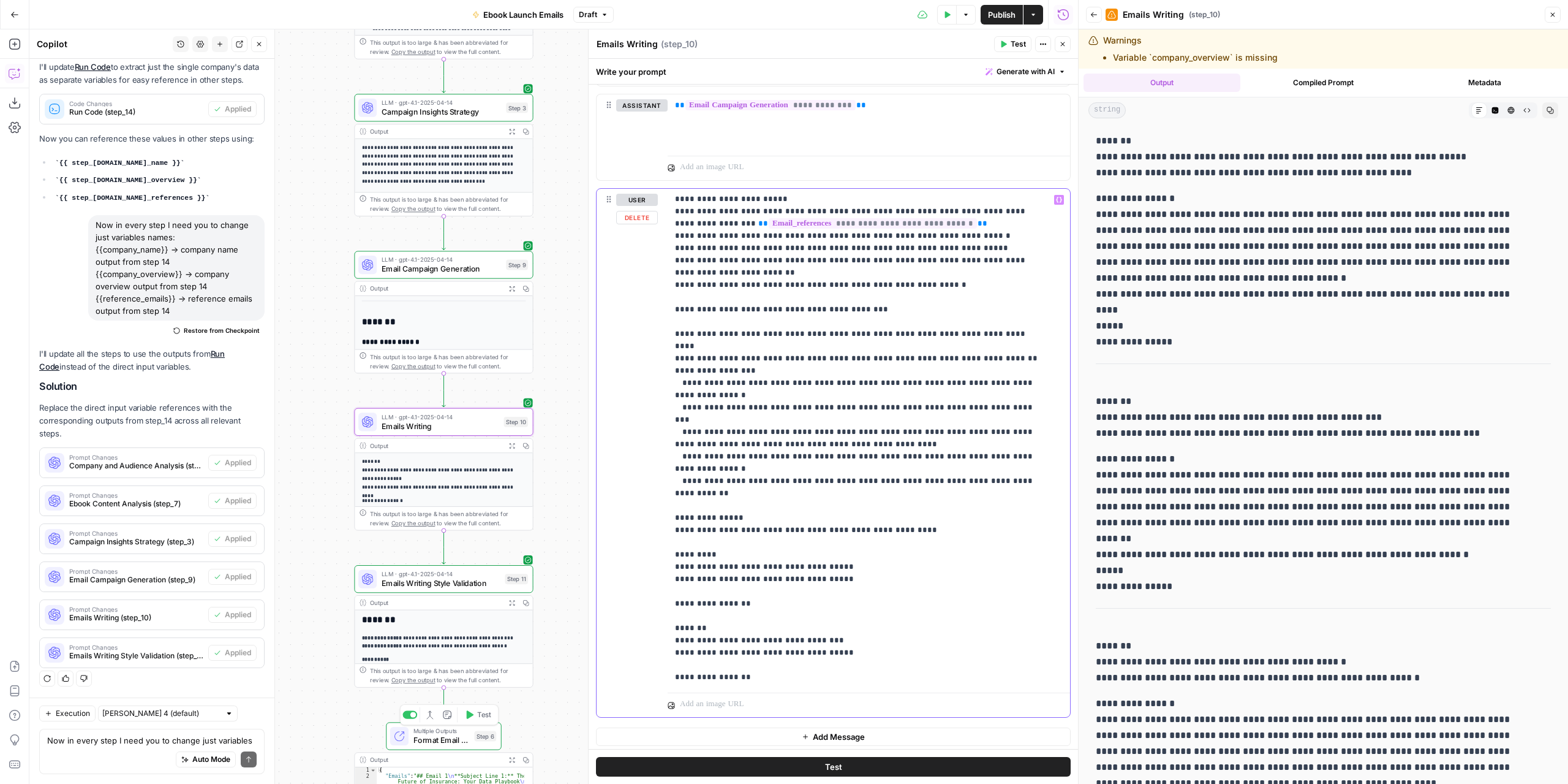
click at [670, 573] on div "**********" at bounding box center [865, 438] width 394 height 499
click at [675, 515] on p "**********" at bounding box center [860, 389] width 369 height 834
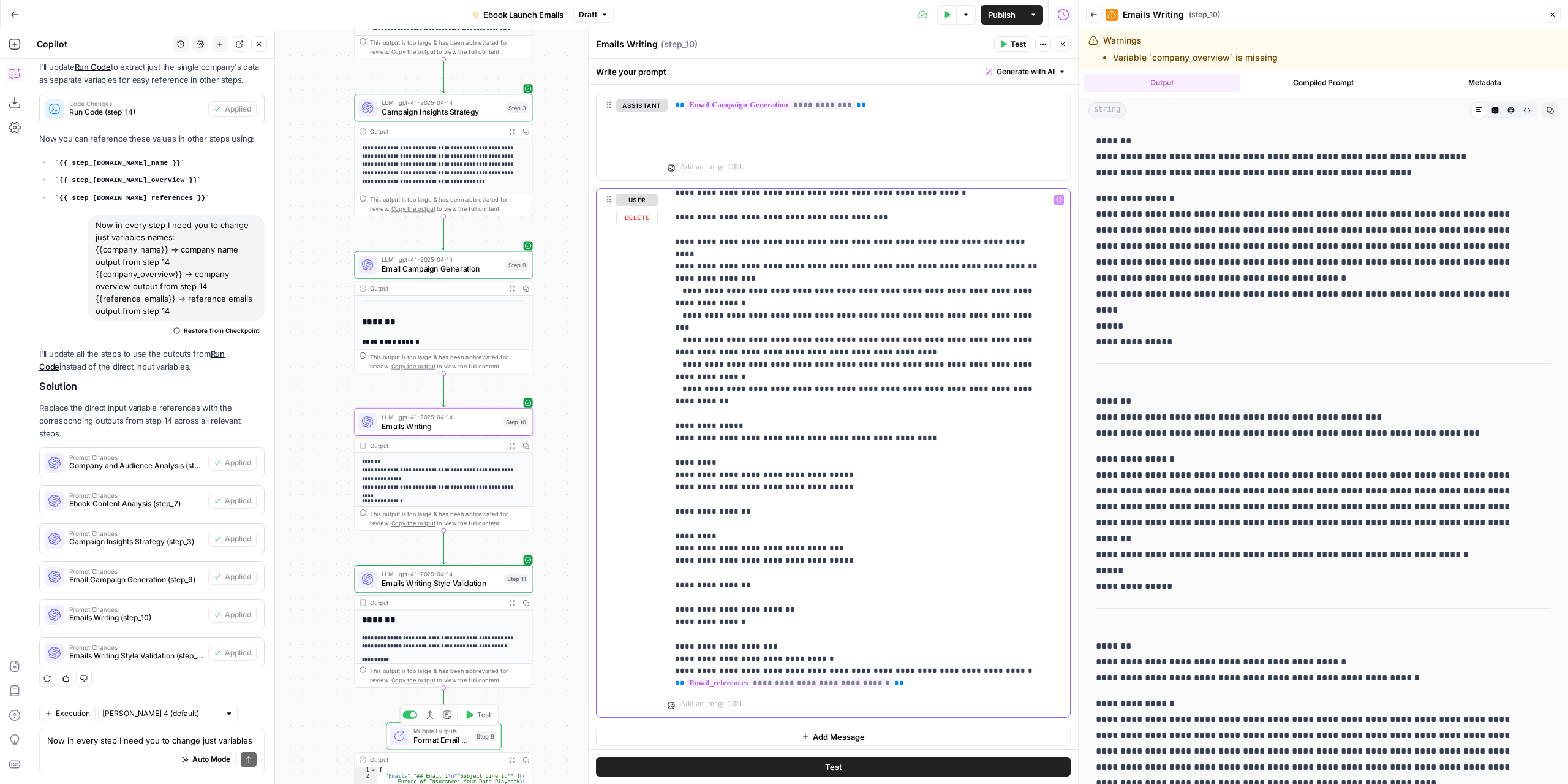
scroll to position [344, 0]
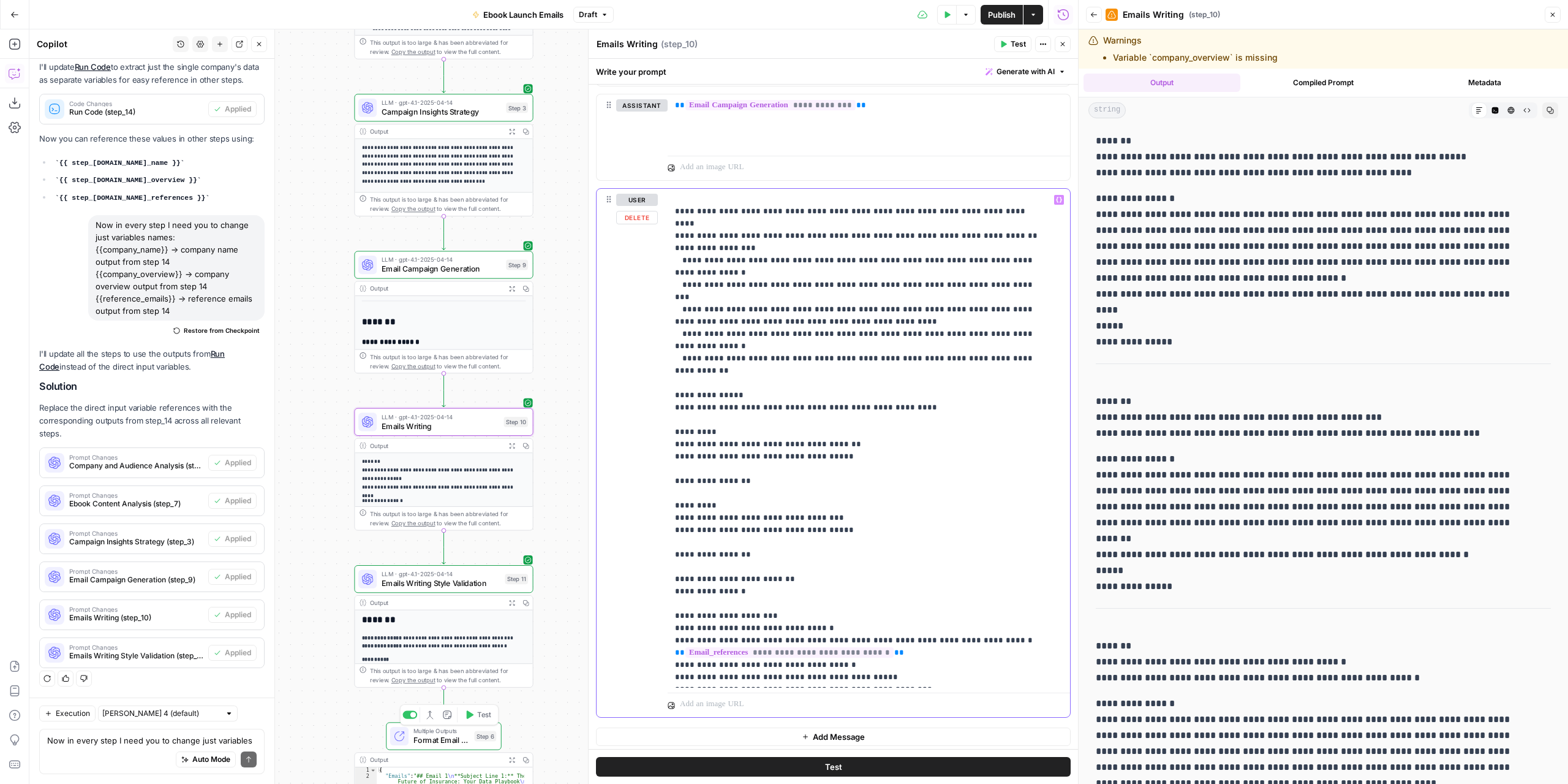
click at [735, 391] on p "**********" at bounding box center [860, 267] width 369 height 834
click at [675, 402] on p "**********" at bounding box center [860, 267] width 369 height 834
click at [735, 402] on p "**********" at bounding box center [860, 267] width 369 height 834
click at [673, 464] on div "**********" at bounding box center [865, 438] width 394 height 499
click at [728, 464] on p "**********" at bounding box center [860, 267] width 369 height 834
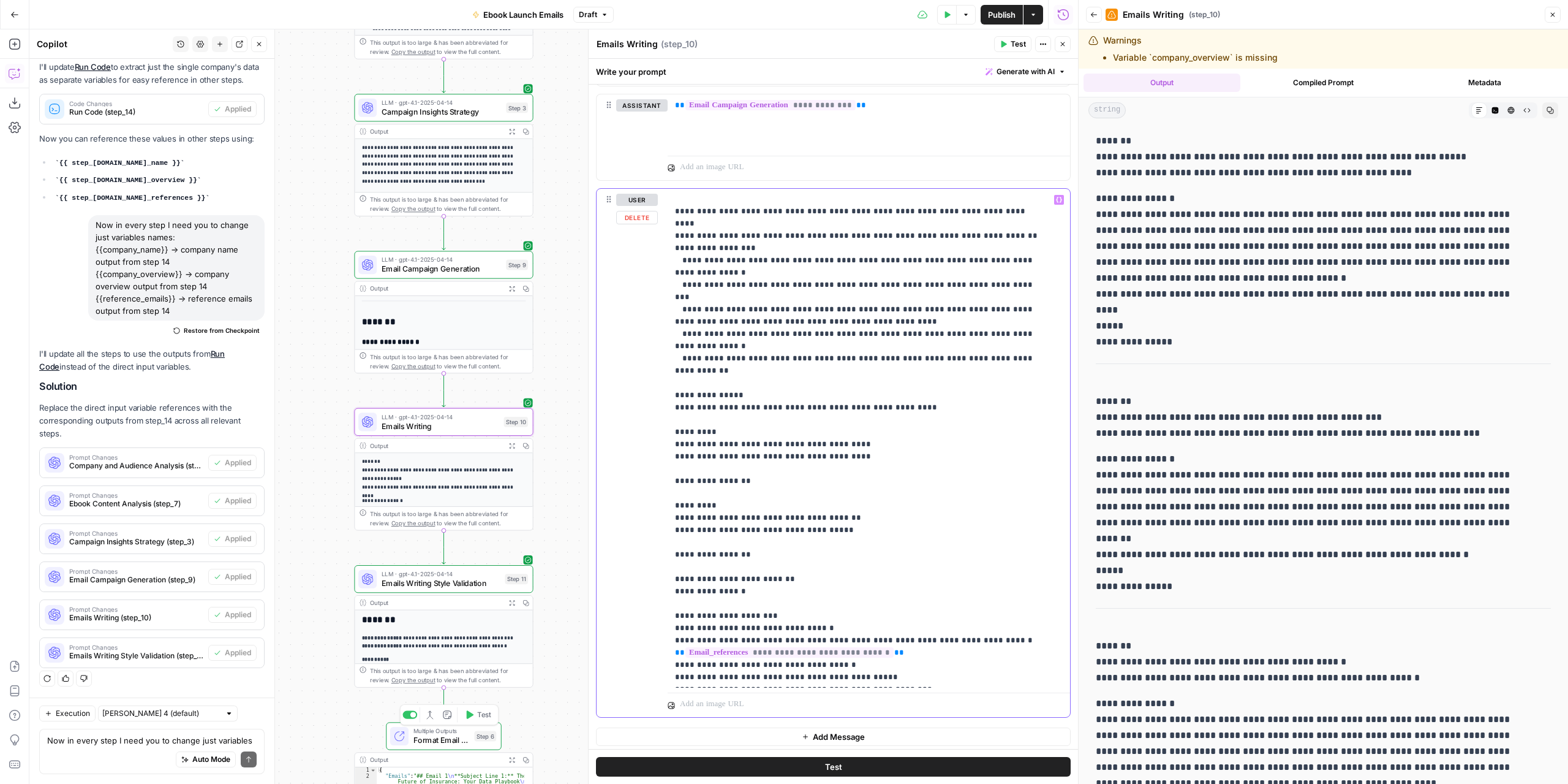
click at [675, 476] on p "**********" at bounding box center [860, 267] width 369 height 834
click at [734, 475] on p "**********" at bounding box center [860, 267] width 369 height 834
click at [727, 464] on p "**********" at bounding box center [860, 267] width 369 height 834
click at [515, 399] on span "Test" at bounding box center [515, 401] width 14 height 11
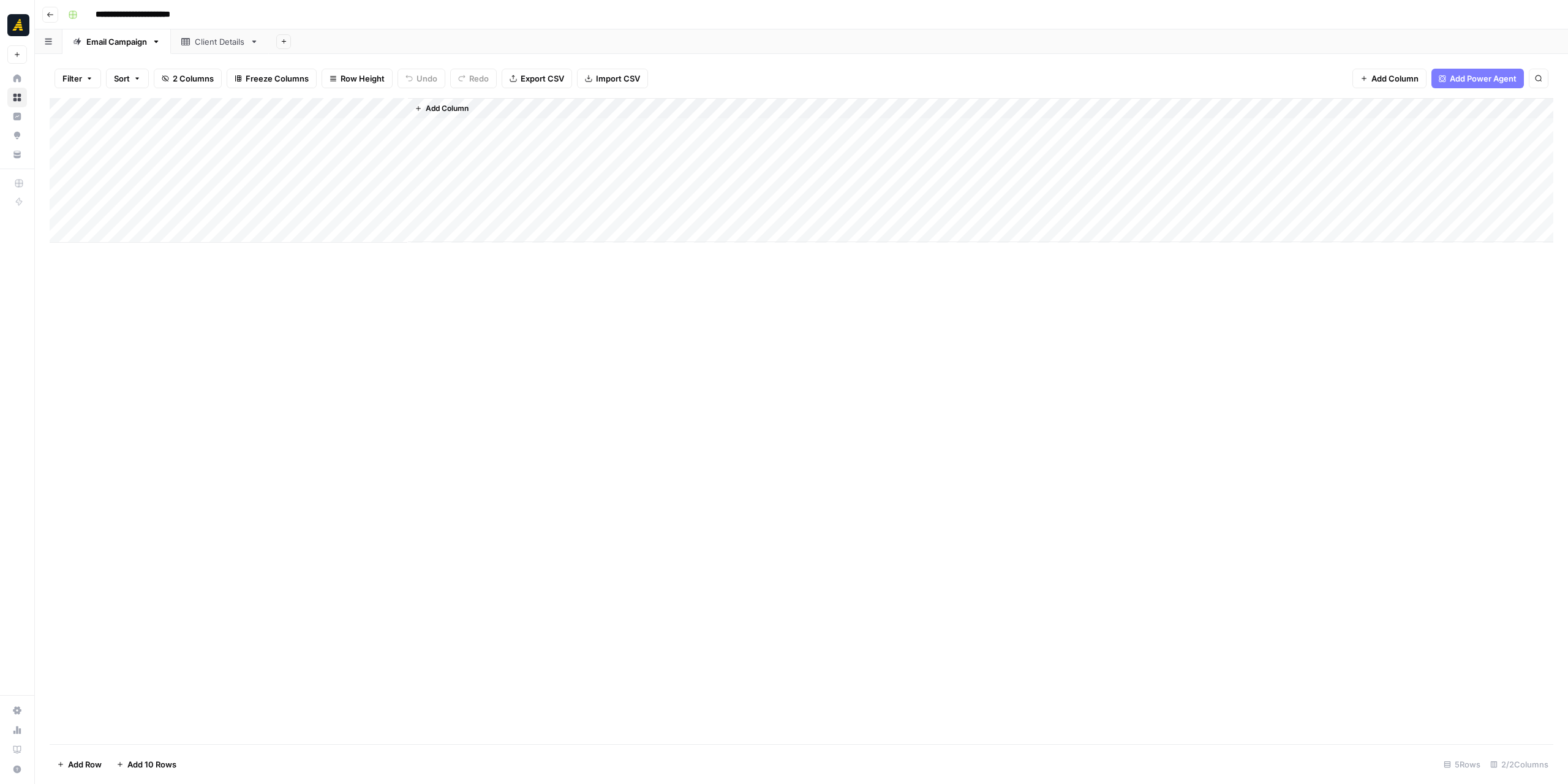
click at [367, 109] on div "Add Column" at bounding box center [802, 170] width 1504 height 145
click at [331, 205] on span "Configure Inputs" at bounding box center [347, 211] width 108 height 12
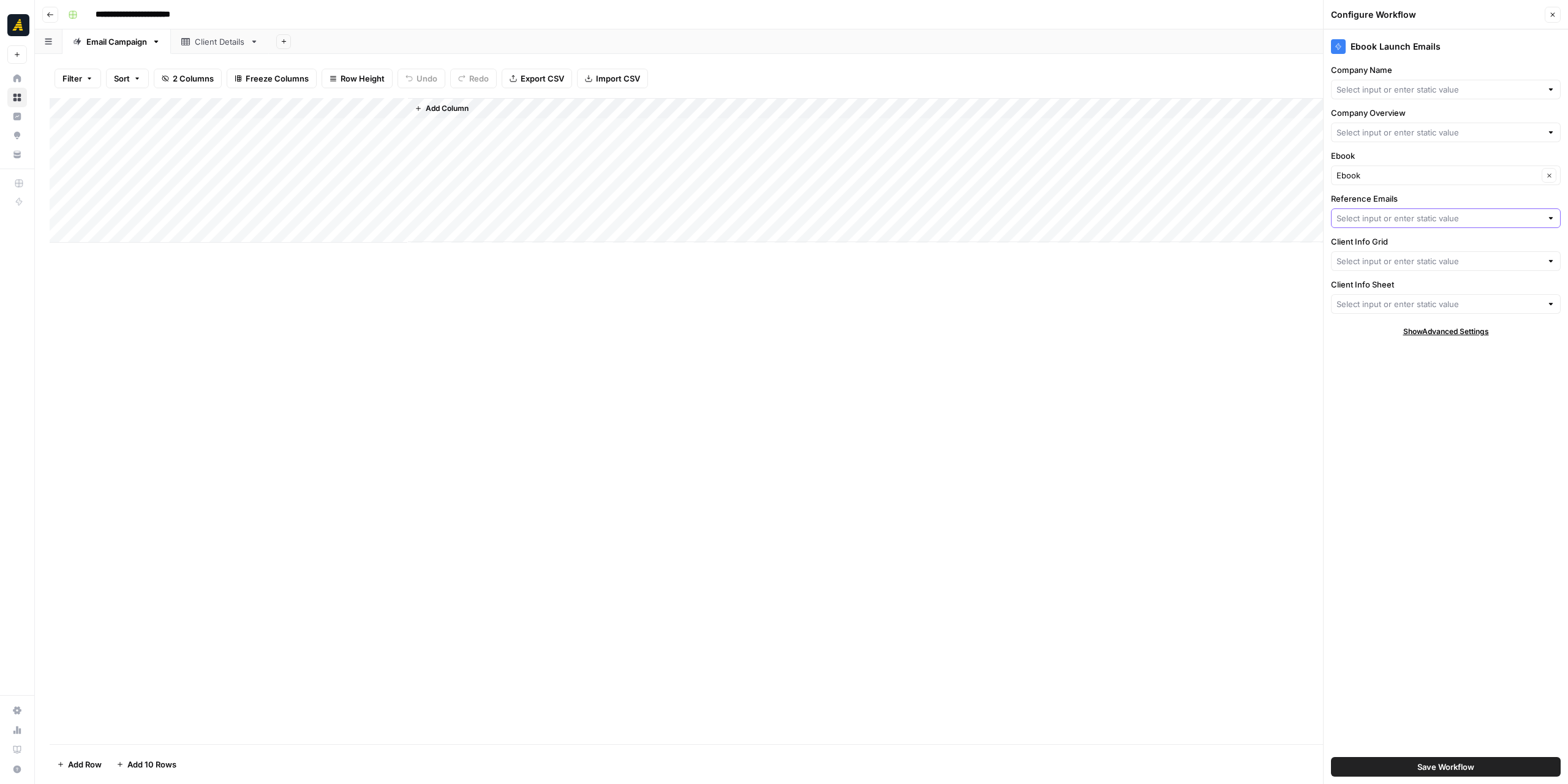
click at [1391, 217] on input "Reference Emails" at bounding box center [1440, 218] width 205 height 12
click at [1407, 442] on div "Ebook Launch Emails Company Name Company Overview Ebook Ebook Clear Reference E…" at bounding box center [1446, 406] width 244 height 754
click at [1486, 261] on input "Client Info Grid" at bounding box center [1440, 261] width 205 height 12
click at [1481, 389] on div "Ebook Launch Emails Company Name Company Overview Ebook Ebook Clear Reference E…" at bounding box center [1446, 406] width 244 height 754
click at [195, 40] on div "Client Details" at bounding box center [219, 41] width 50 height 12
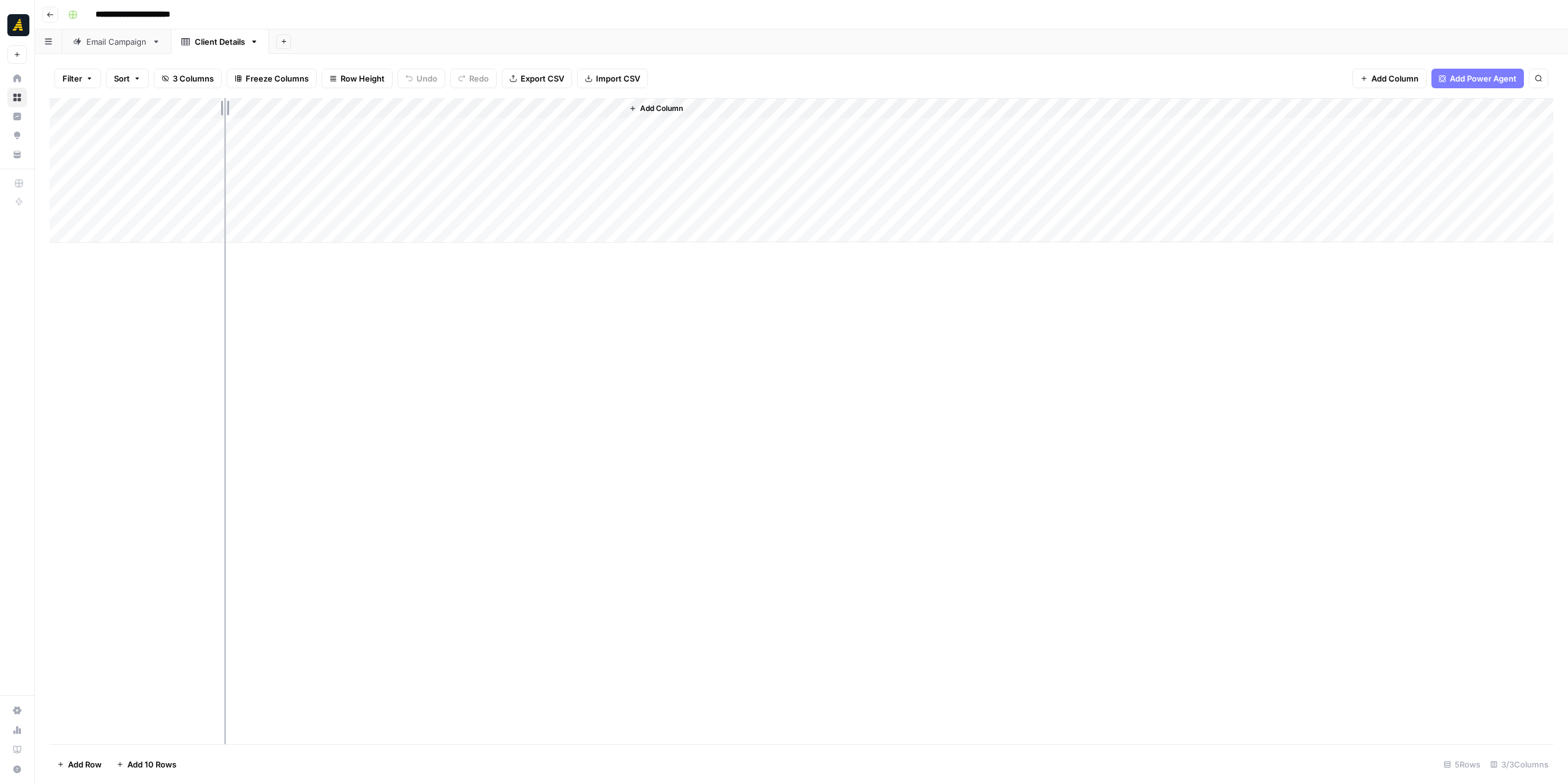
drag, startPoint x: 271, startPoint y: 99, endPoint x: 231, endPoint y: 98, distance: 40.0
click at [218, 99] on div "Add Column" at bounding box center [802, 170] width 1504 height 145
drag, startPoint x: 395, startPoint y: 105, endPoint x: 523, endPoint y: 119, distance: 128.8
click at [520, 119] on div "Add Column" at bounding box center [802, 170] width 1504 height 145
click at [698, 108] on div "Add Column" at bounding box center [1125, 170] width 856 height 144
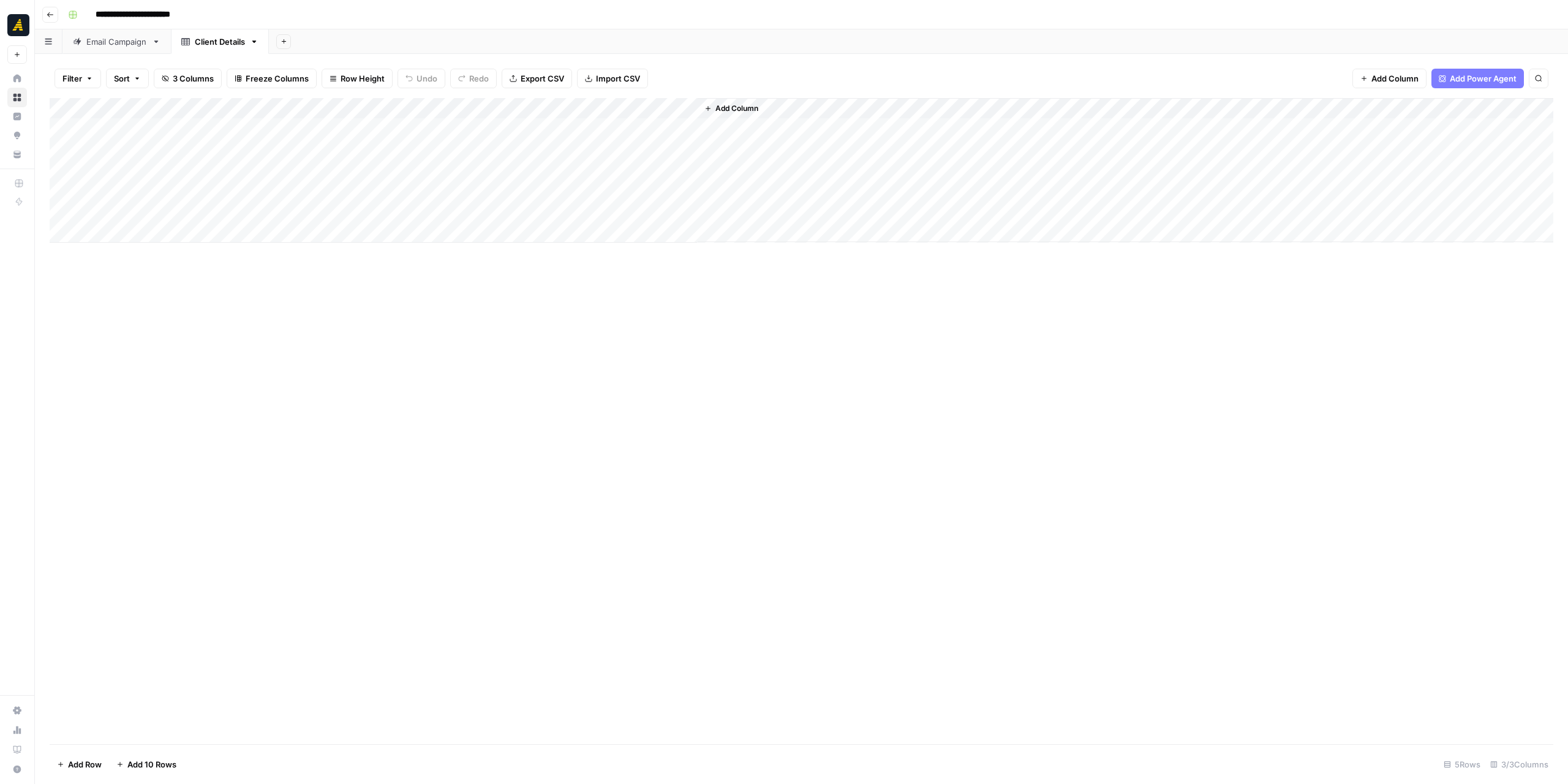
drag, startPoint x: 693, startPoint y: 108, endPoint x: 723, endPoint y: 114, distance: 30.6
click at [731, 113] on div "Add Column" at bounding box center [802, 170] width 1504 height 145
click at [657, 108] on div "Add Column" at bounding box center [802, 170] width 1504 height 145
drag, startPoint x: 789, startPoint y: 244, endPoint x: 698, endPoint y: 162, distance: 122.5
click at [787, 244] on div "Add Column" at bounding box center [802, 421] width 1504 height 646
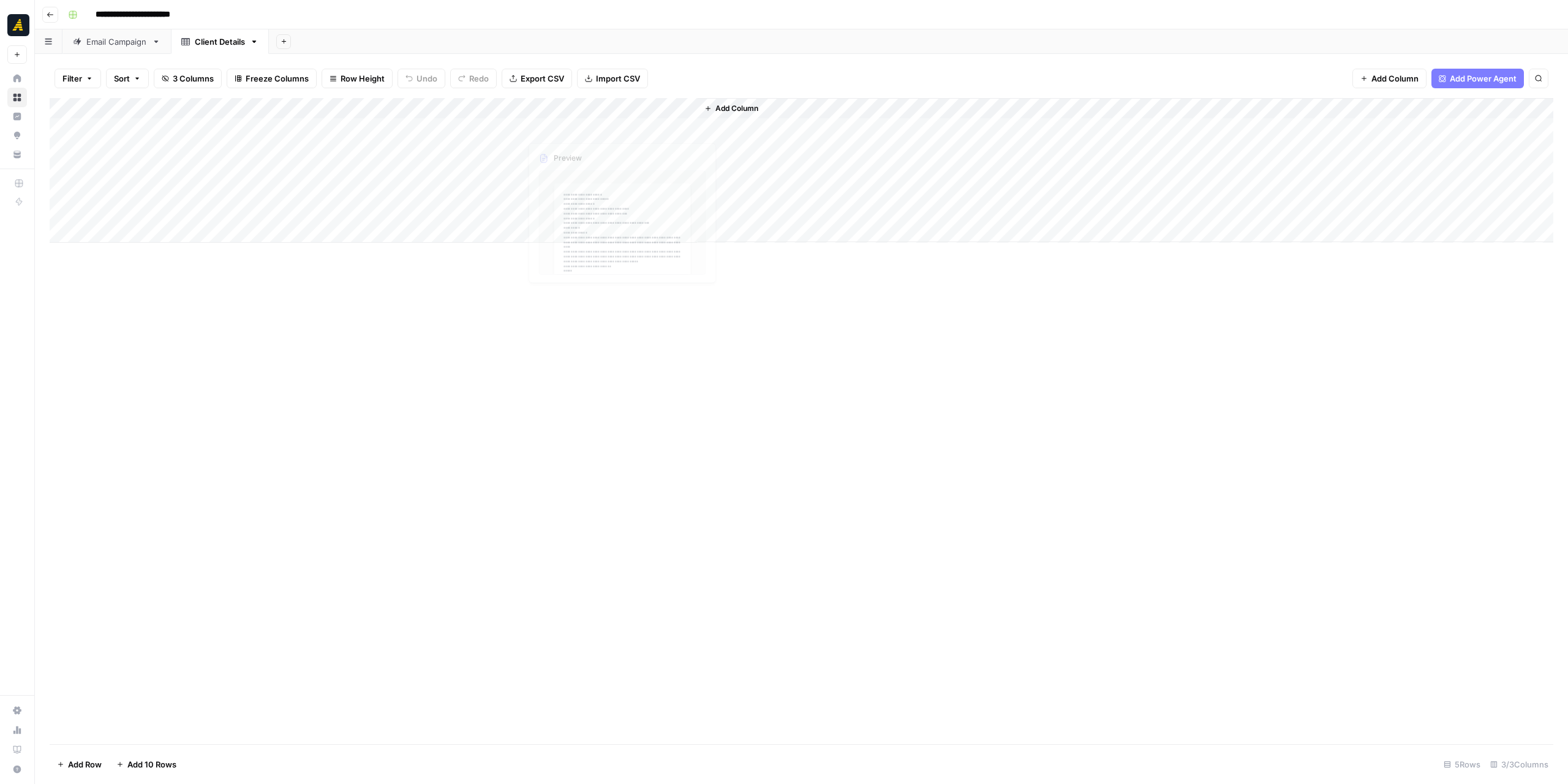
click at [628, 108] on div "Add Column" at bounding box center [802, 170] width 1504 height 145
click at [349, 103] on div "Add Column" at bounding box center [802, 170] width 1504 height 145
click at [482, 335] on div "Add Column" at bounding box center [802, 421] width 1504 height 646
click at [124, 45] on div "Email Campaign" at bounding box center [116, 41] width 60 height 12
click at [382, 110] on div "Add Column" at bounding box center [802, 170] width 1504 height 145
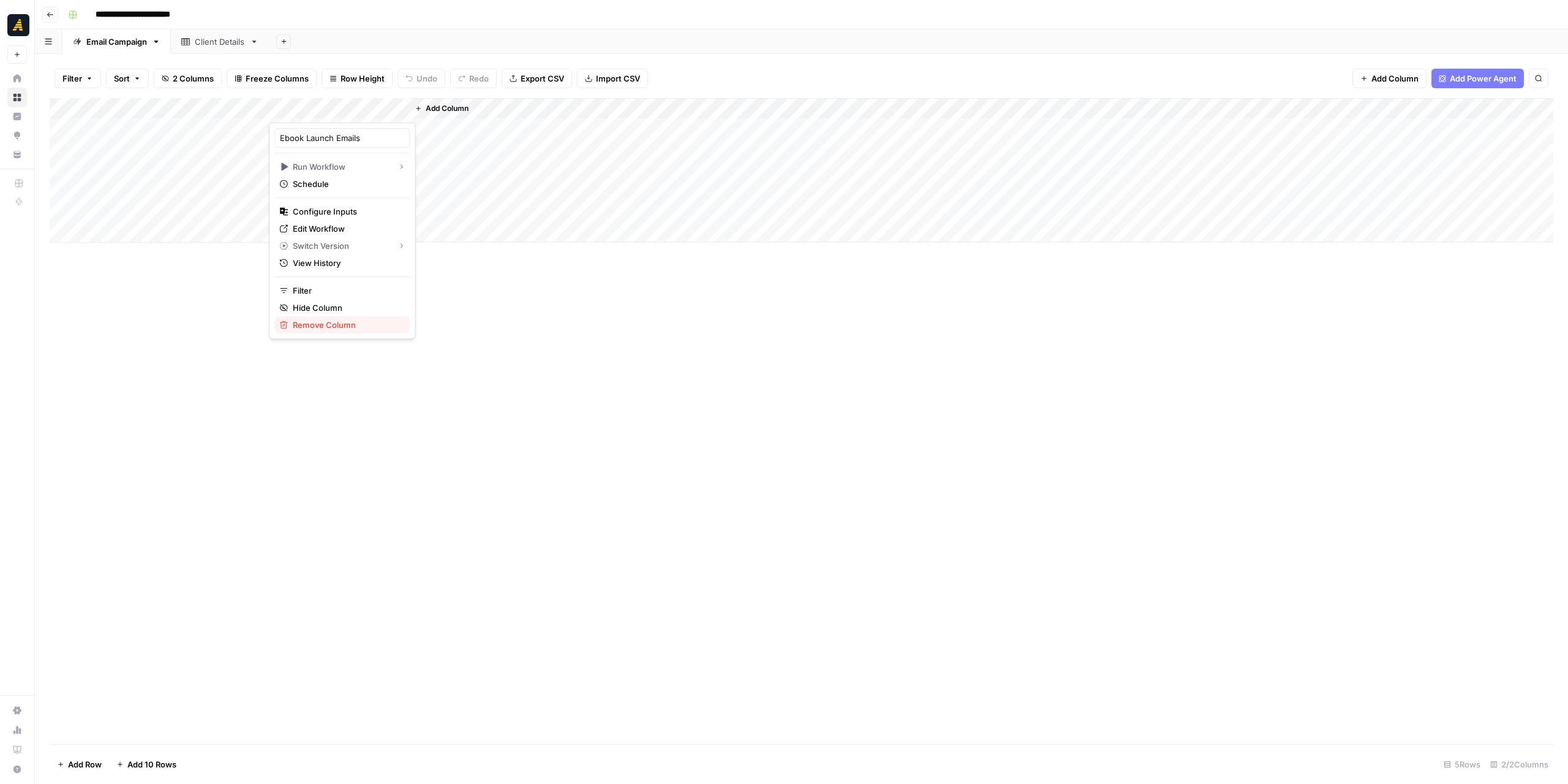
click at [343, 326] on span "Remove Column" at bounding box center [347, 325] width 108 height 12
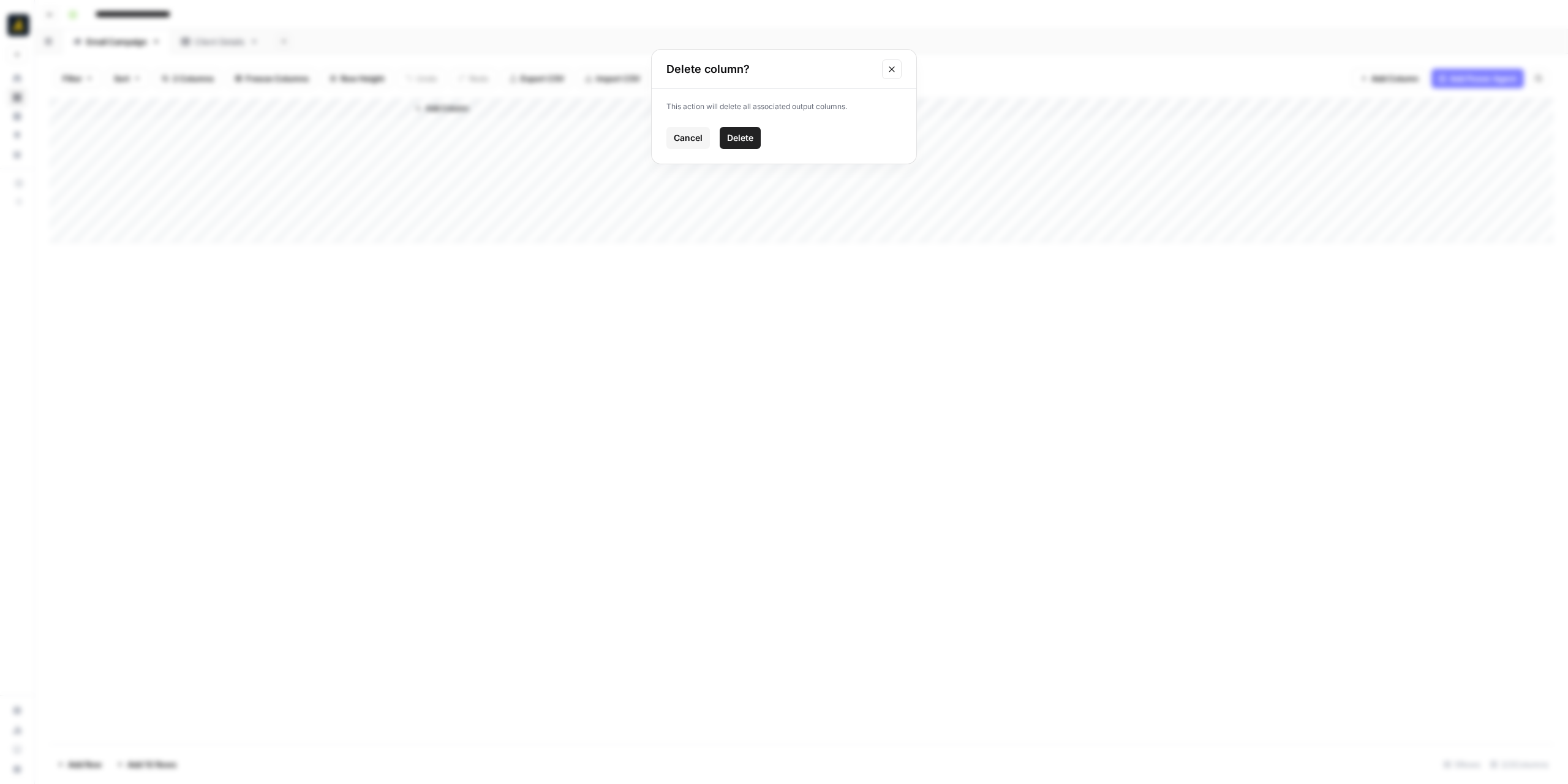
click at [749, 138] on span "Delete" at bounding box center [741, 137] width 26 height 12
click at [327, 103] on button "Add Column" at bounding box center [303, 108] width 64 height 16
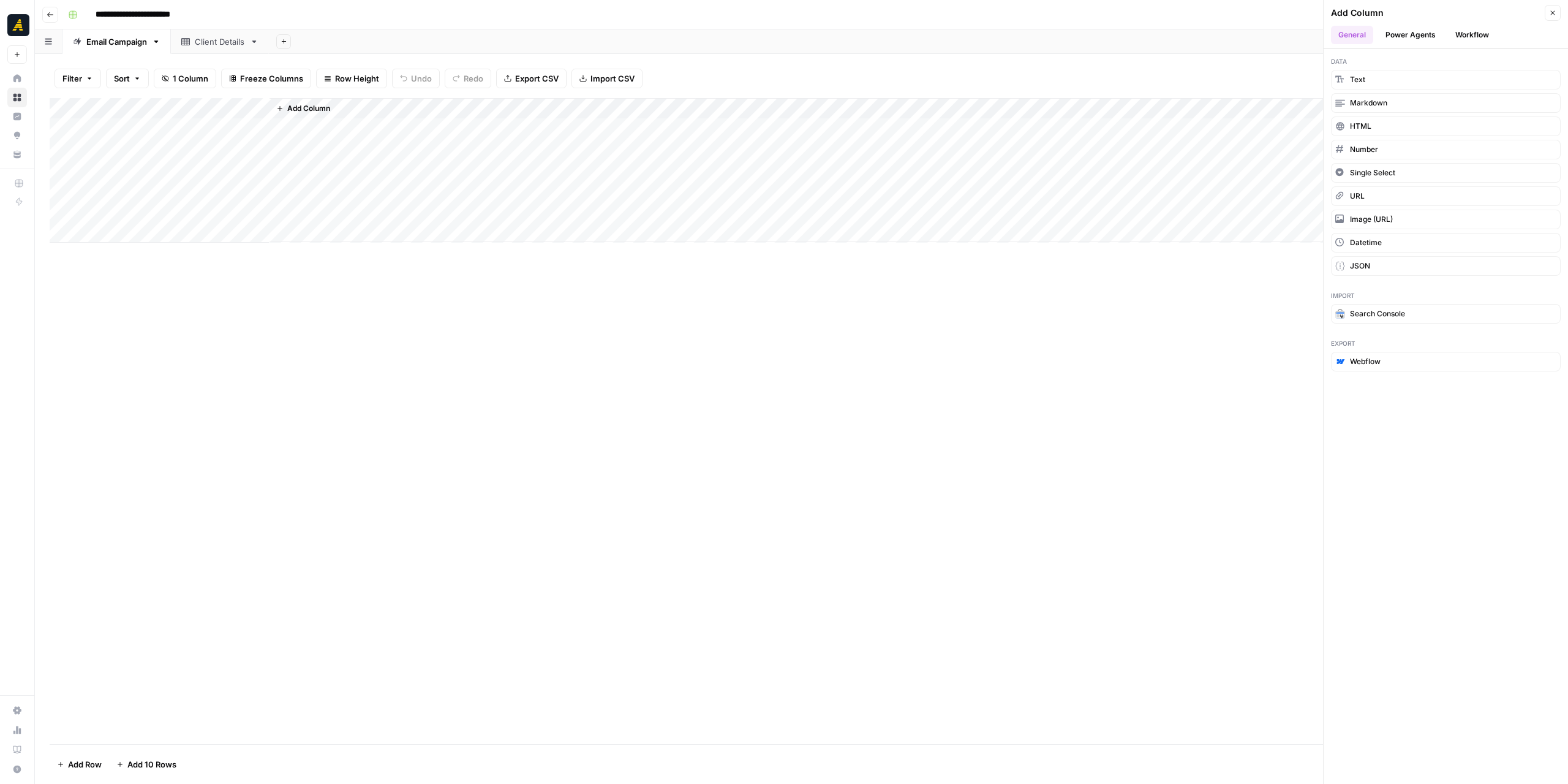
click at [1461, 31] on button "Workflow" at bounding box center [1472, 35] width 48 height 18
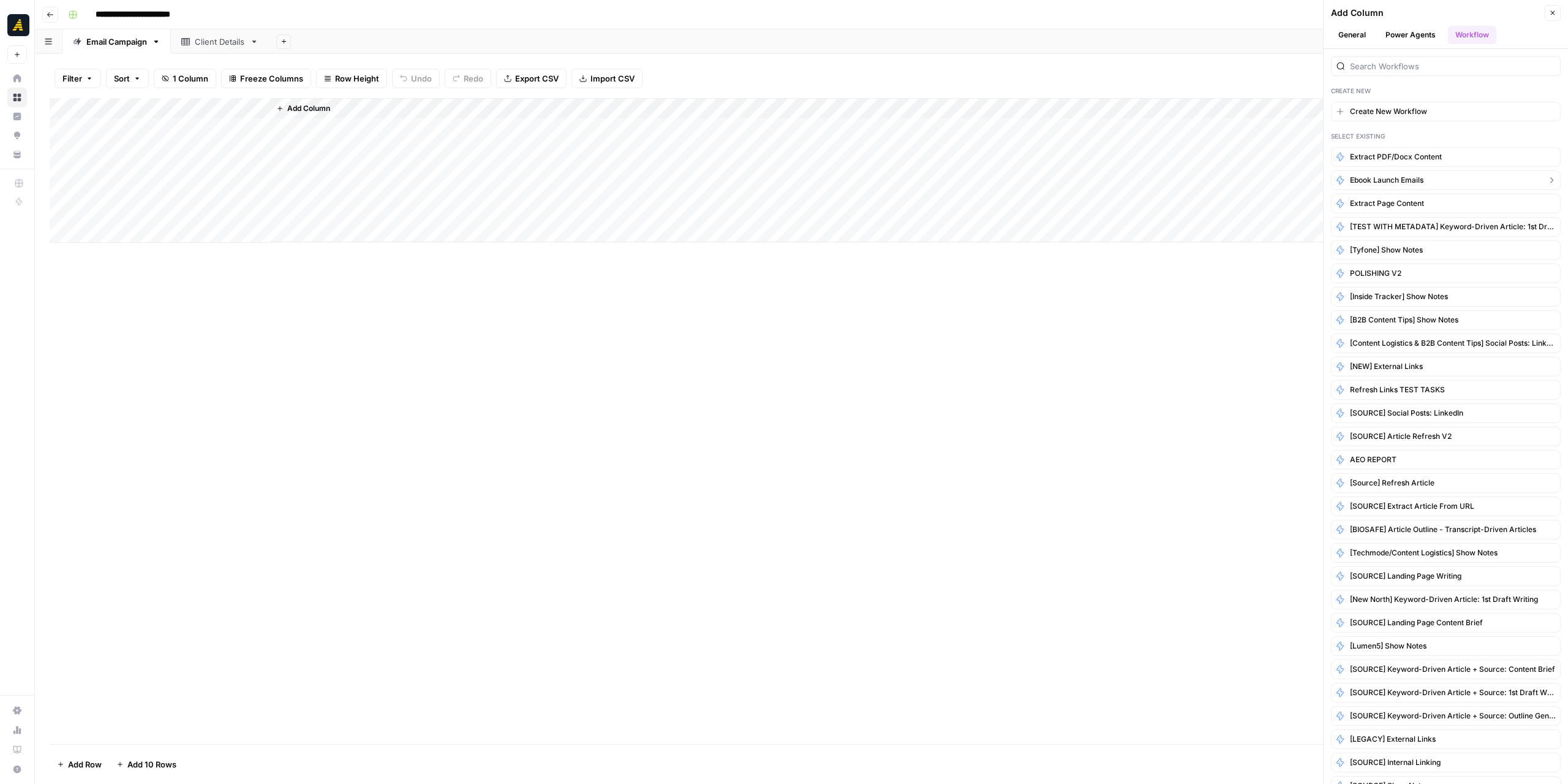
click at [1422, 180] on span "Ebook Launch Emails" at bounding box center [1387, 180] width 74 height 11
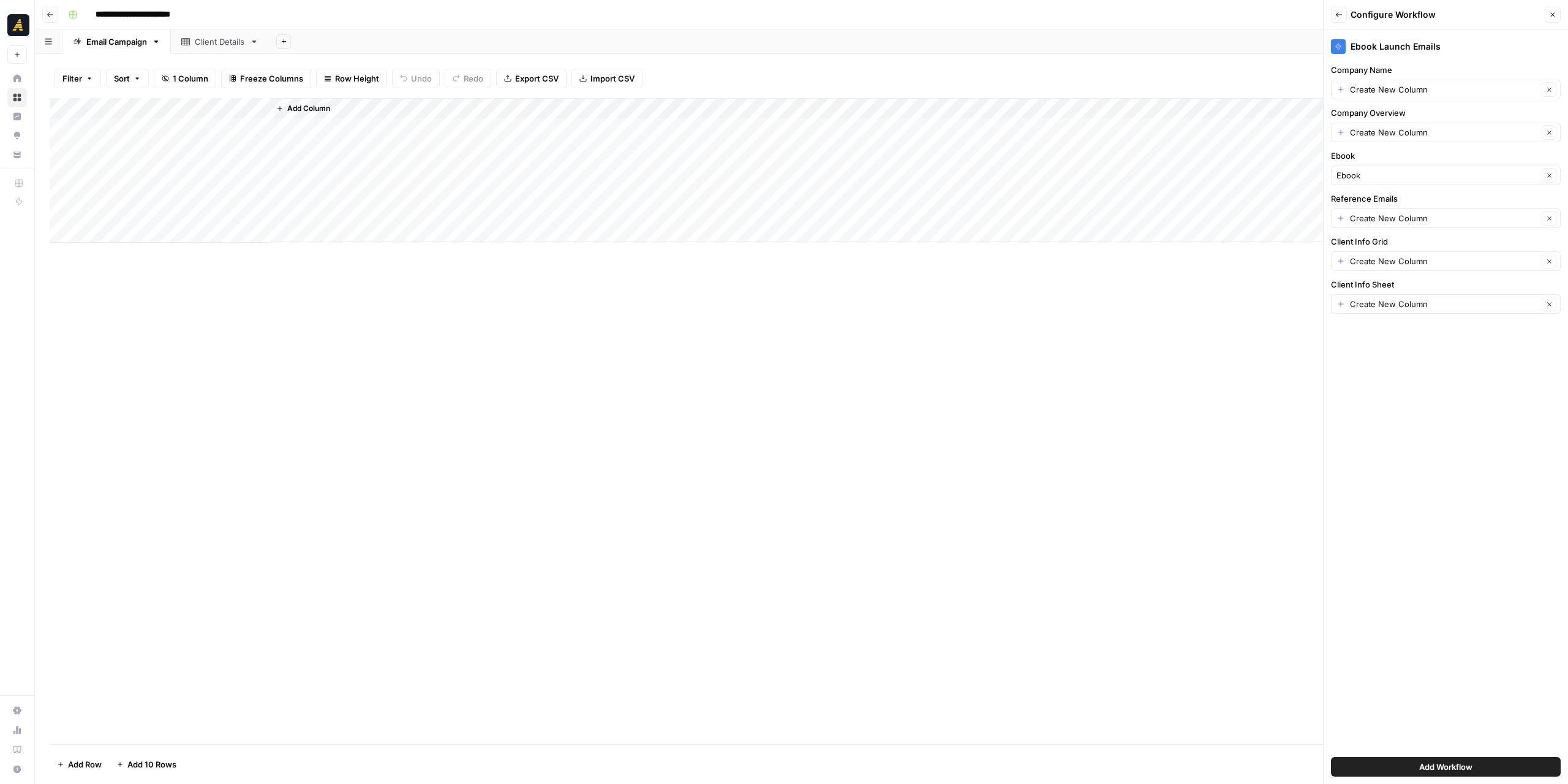
click at [223, 43] on div "Client Details" at bounding box center [219, 41] width 50 height 12
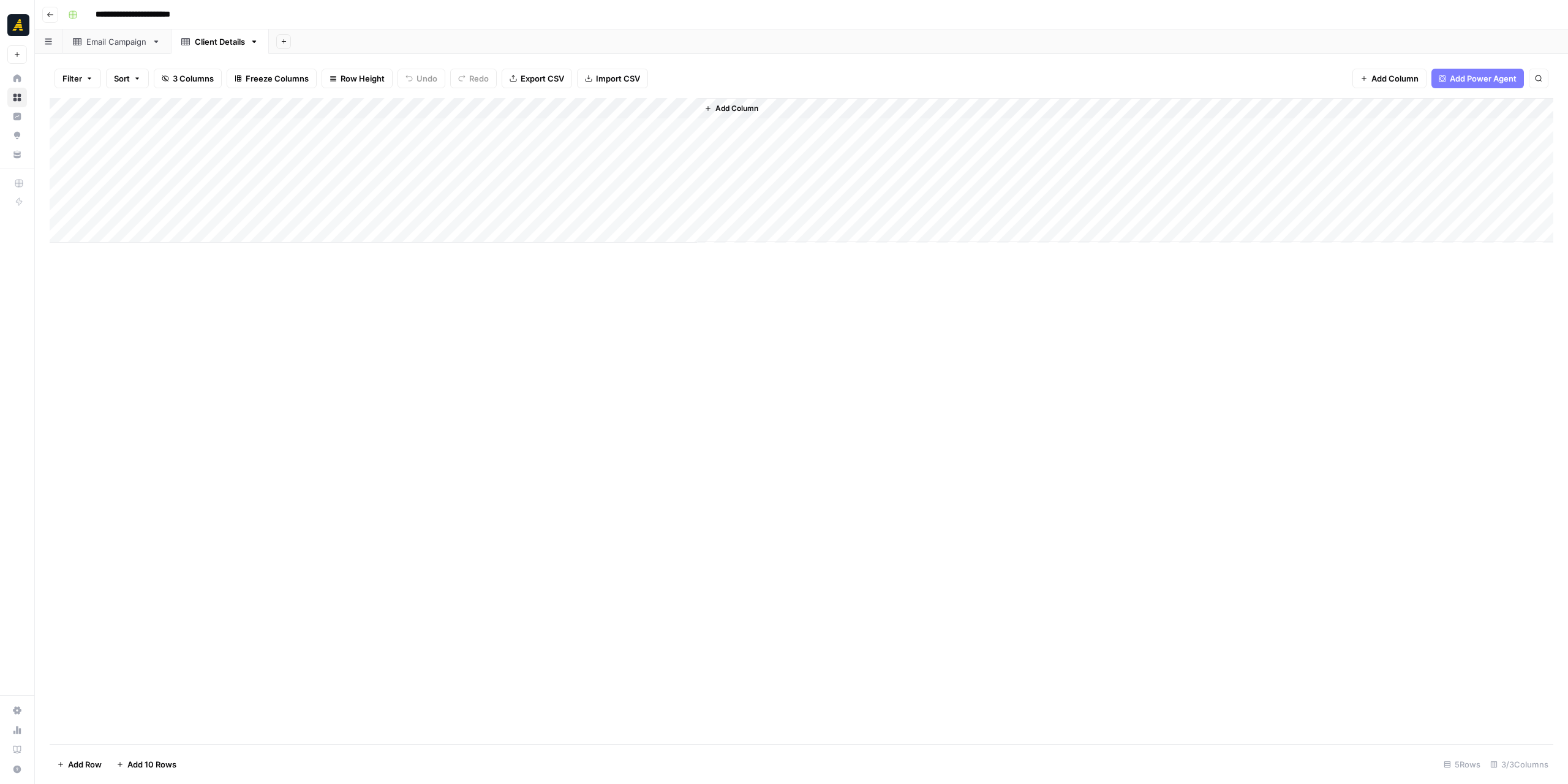
click at [117, 45] on div "Email Campaign" at bounding box center [116, 41] width 60 height 12
click at [326, 108] on span "Add Column" at bounding box center [309, 108] width 43 height 11
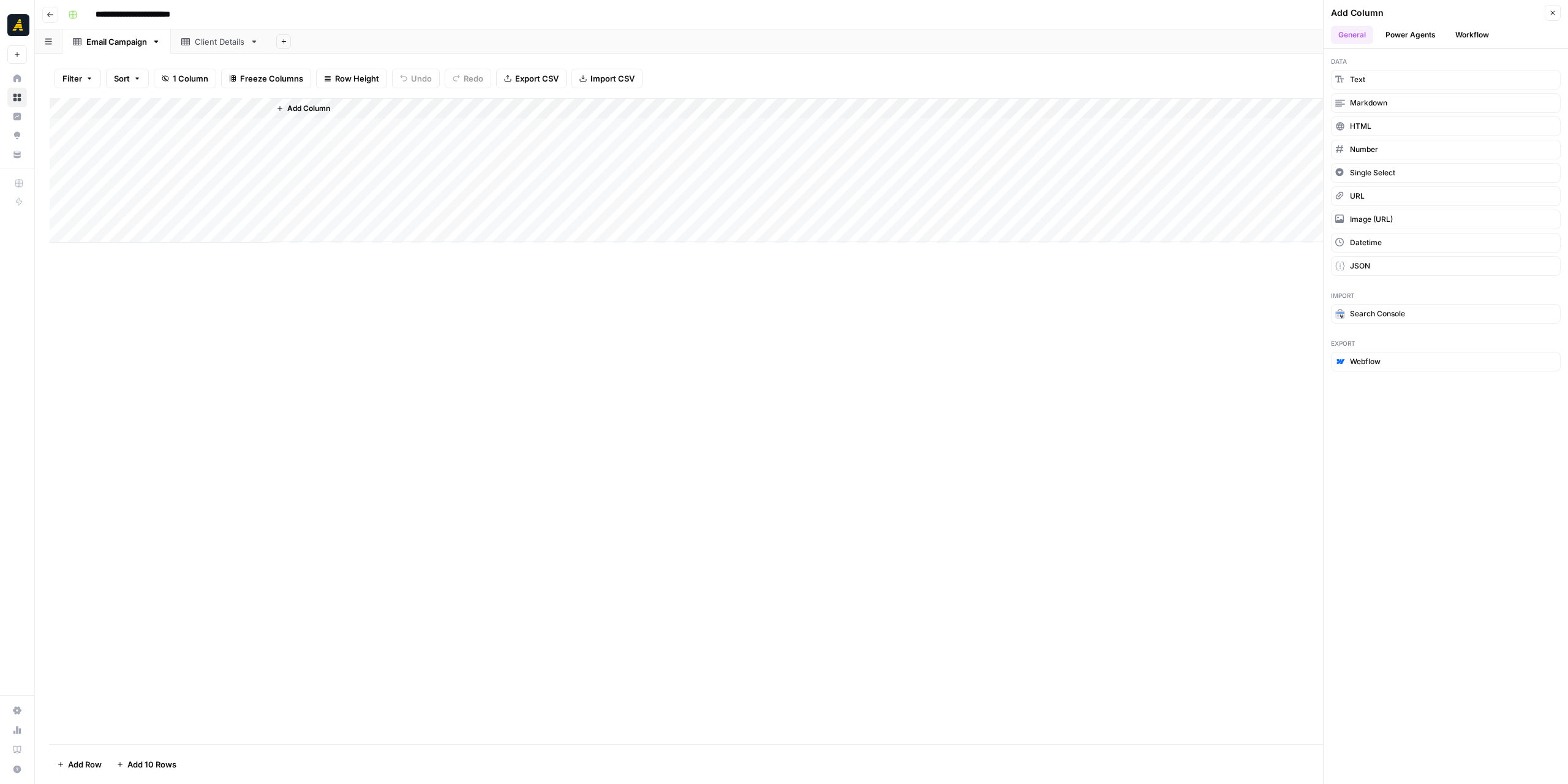
click at [1465, 36] on button "Workflow" at bounding box center [1472, 35] width 48 height 18
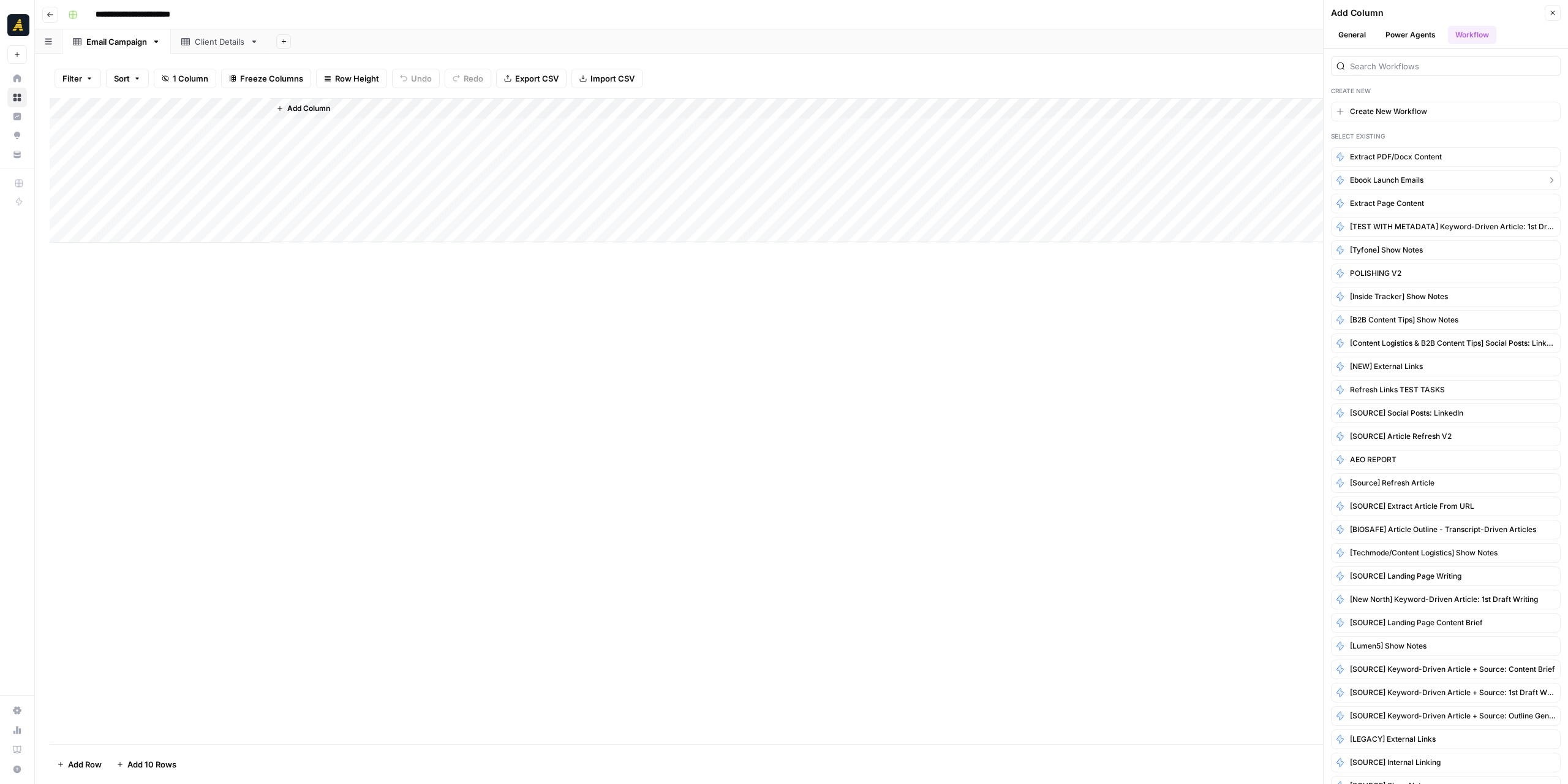
click at [1526, 174] on button "Ebook Launch Emails" at bounding box center [1446, 180] width 230 height 20
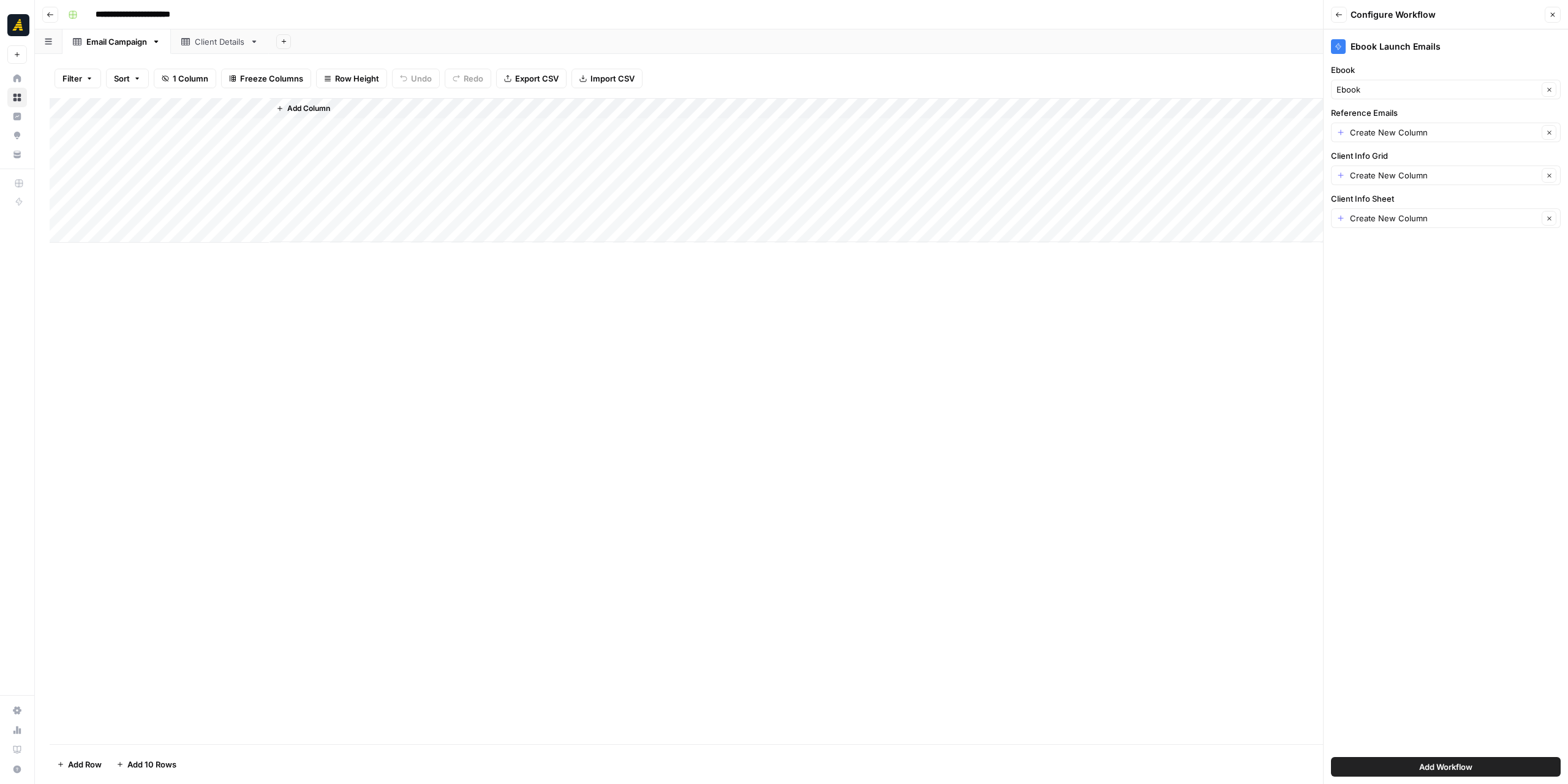
click at [1417, 763] on button "Add Workflow" at bounding box center [1446, 767] width 230 height 20
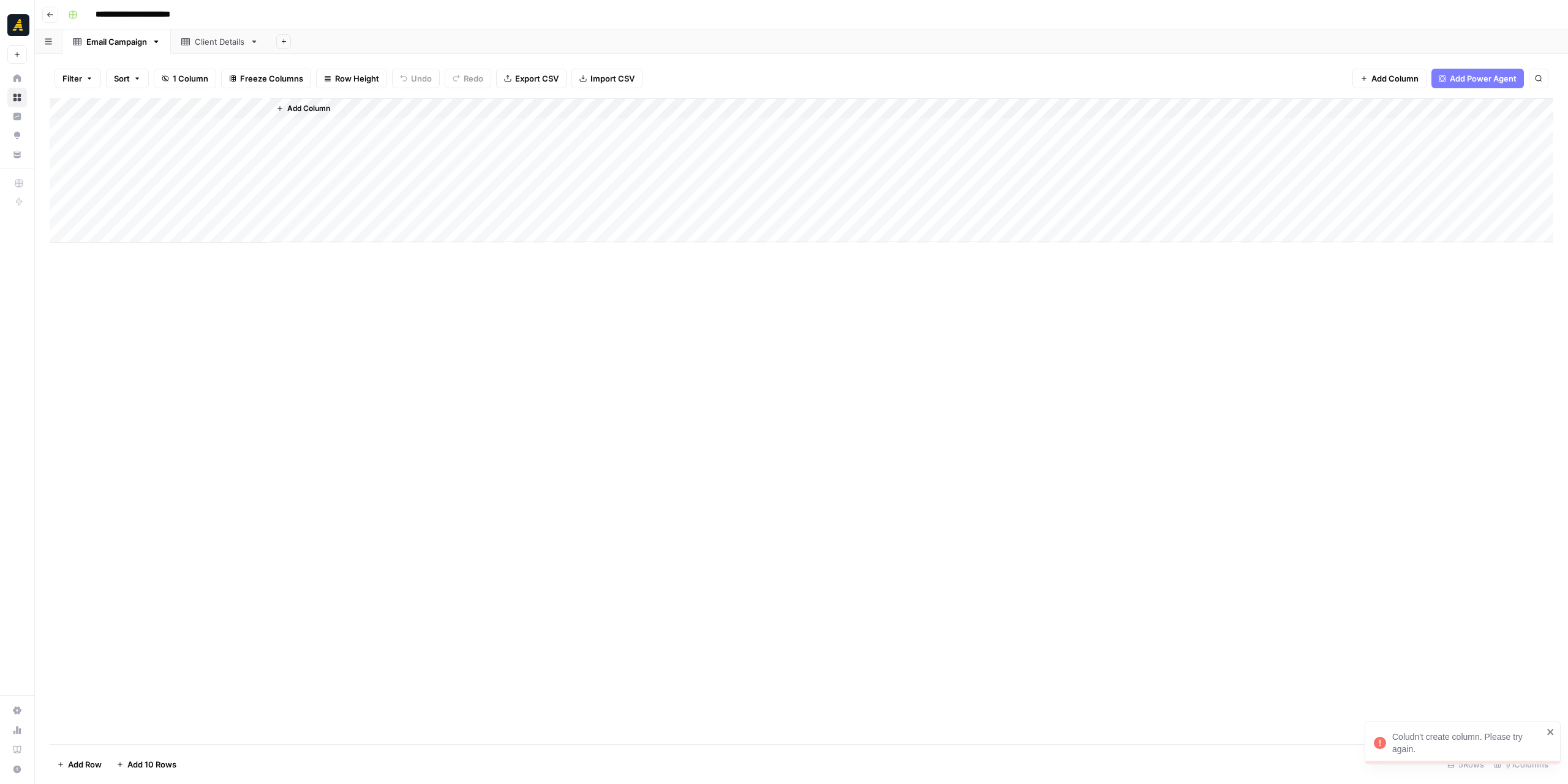
click at [818, 496] on div "Add Column" at bounding box center [802, 421] width 1504 height 646
click at [316, 105] on span "Add Column" at bounding box center [309, 108] width 43 height 11
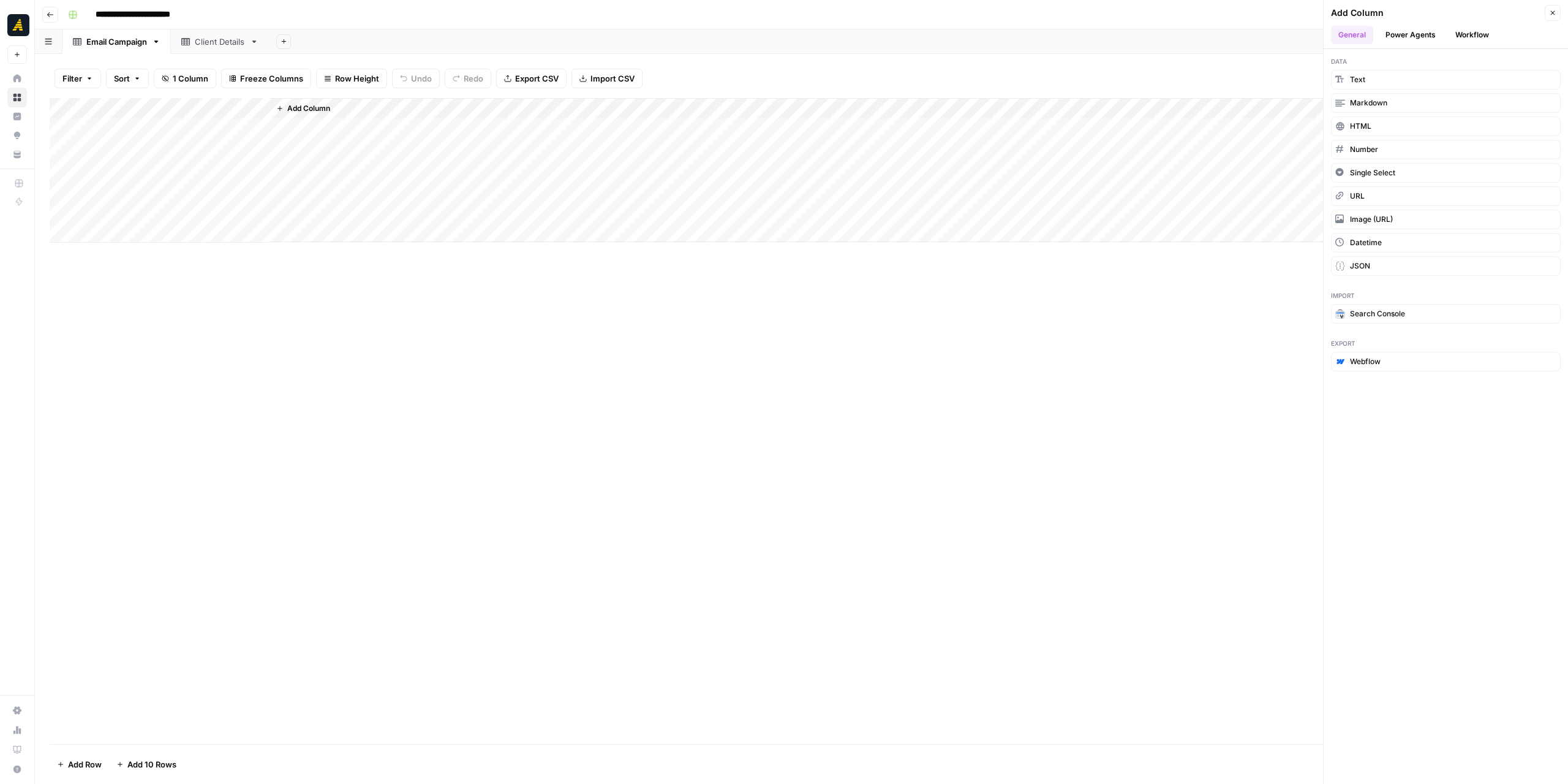
click at [1461, 37] on button "Workflow" at bounding box center [1472, 35] width 48 height 18
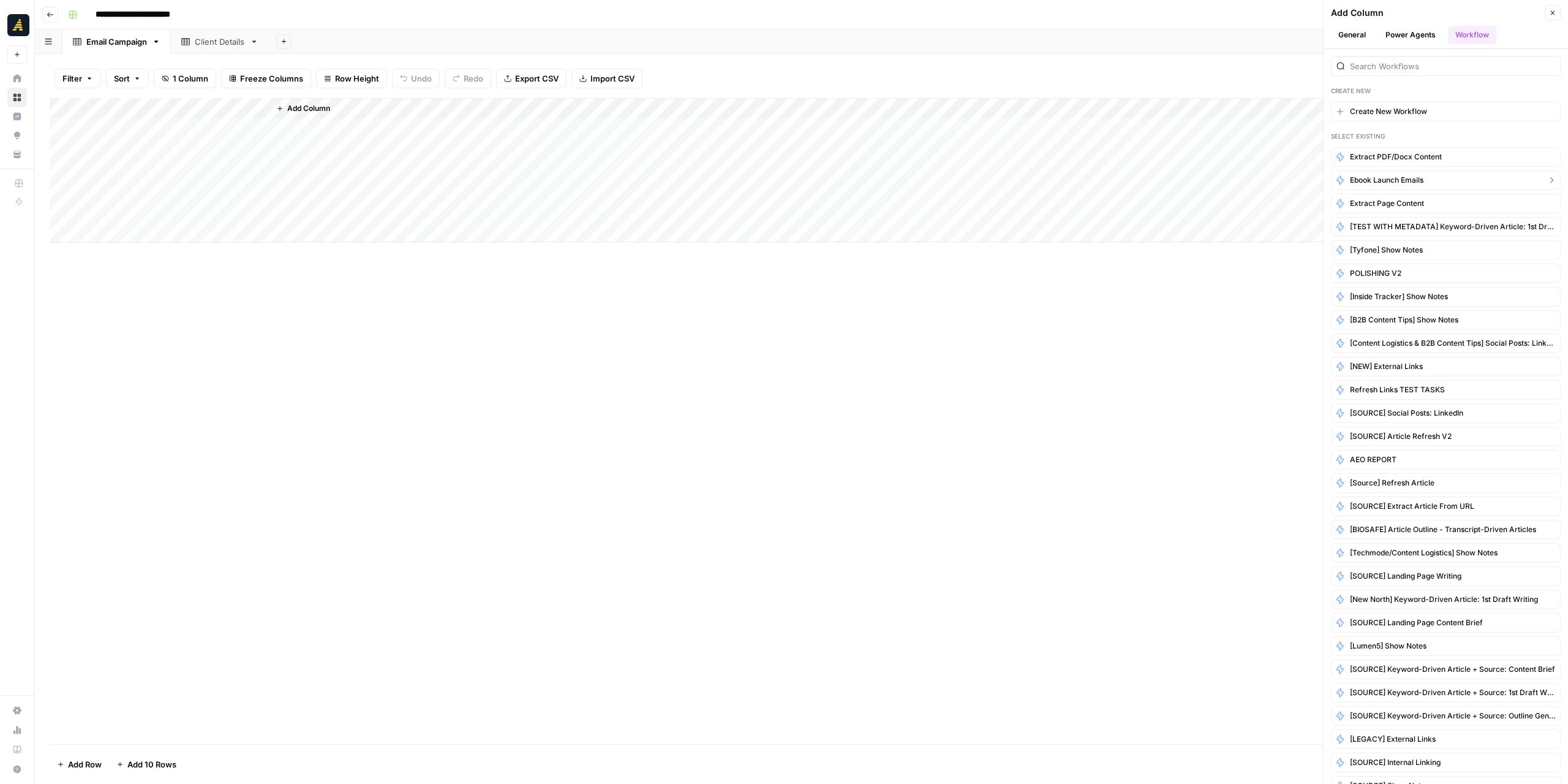
click at [1407, 182] on span "Ebook Launch Emails" at bounding box center [1387, 180] width 74 height 11
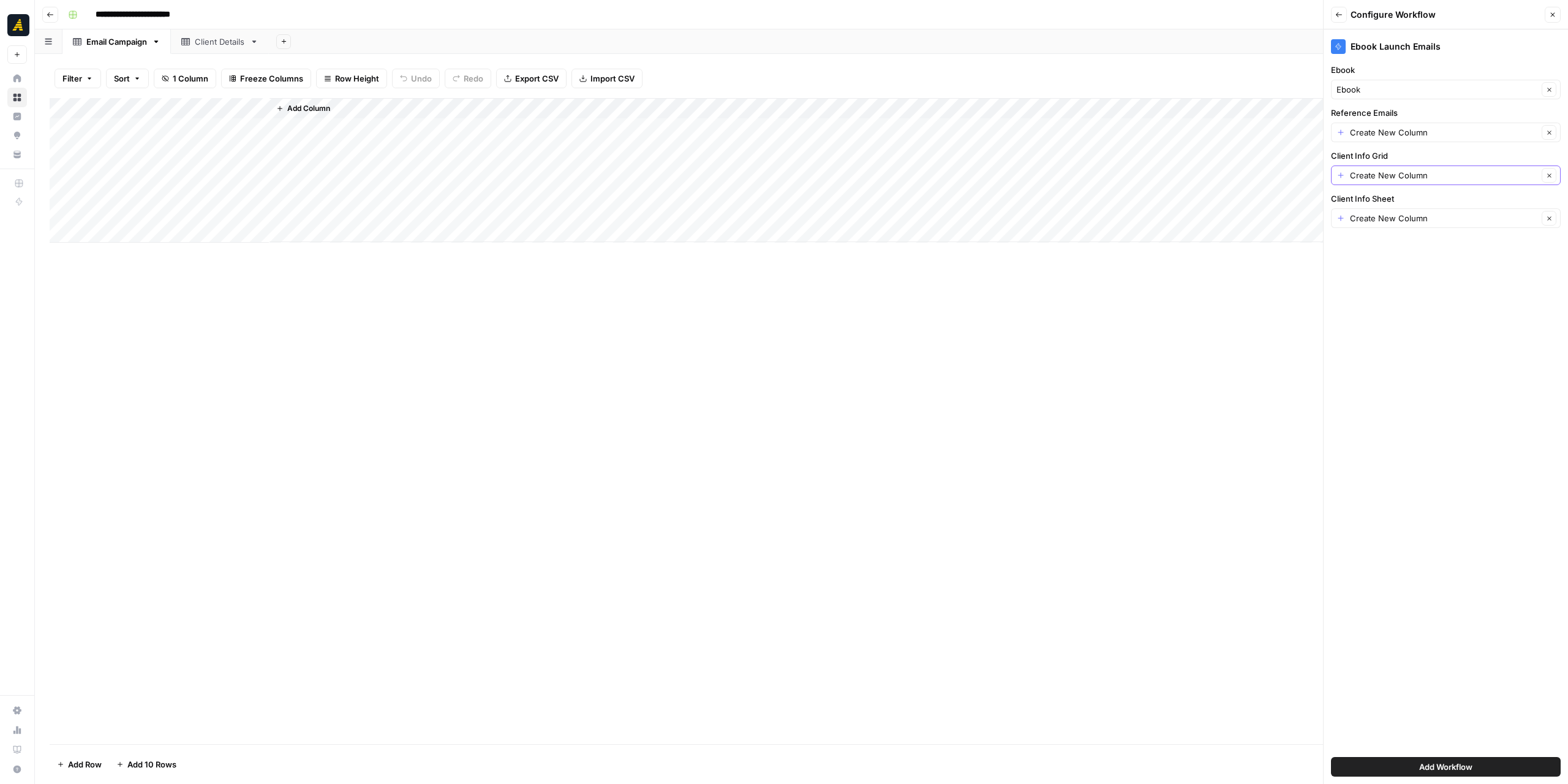
click at [1549, 176] on icon "button" at bounding box center [1549, 176] width 3 height 3
click at [1547, 216] on icon "button" at bounding box center [1549, 218] width 3 height 3
click at [1527, 173] on input "Client Info Grid" at bounding box center [1440, 175] width 205 height 12
click at [1470, 318] on div "Ebook Launch Emails Ebook Ebook Clear Reference Emails Create New Column Clear …" at bounding box center [1446, 406] width 244 height 754
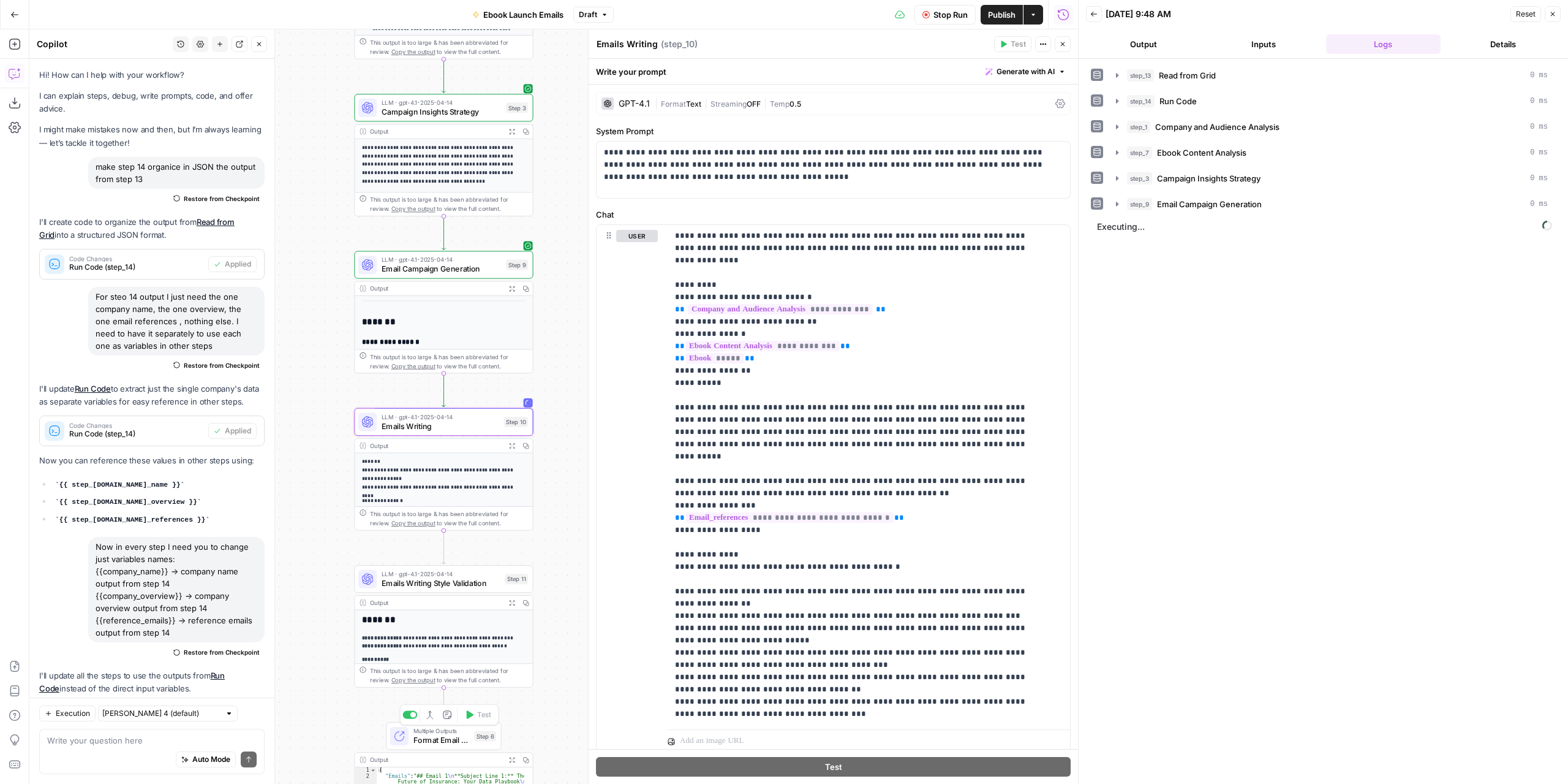
scroll to position [344, 0]
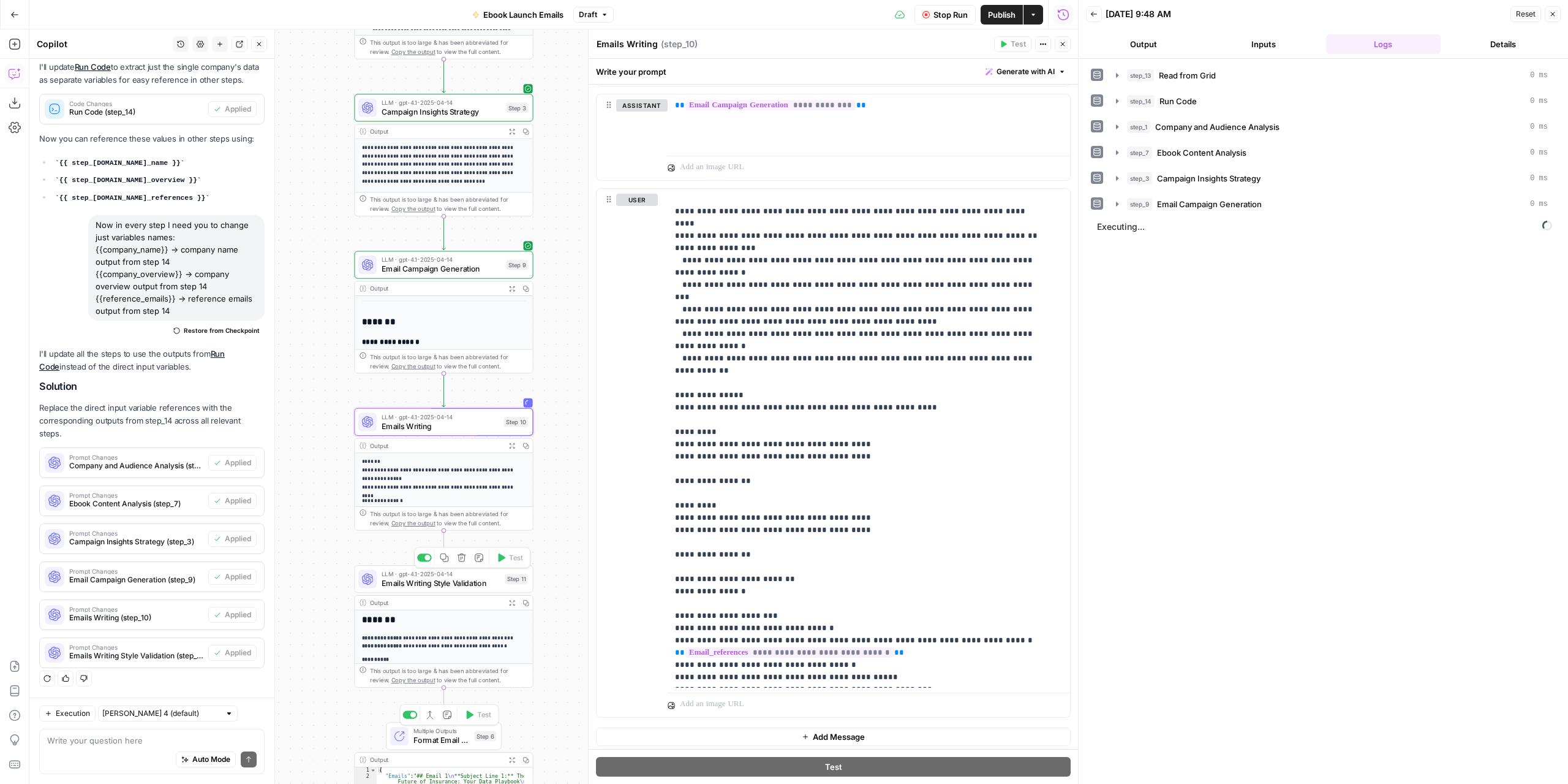
click at [478, 587] on span "Emails Writing Style Validation" at bounding box center [441, 583] width 119 height 12
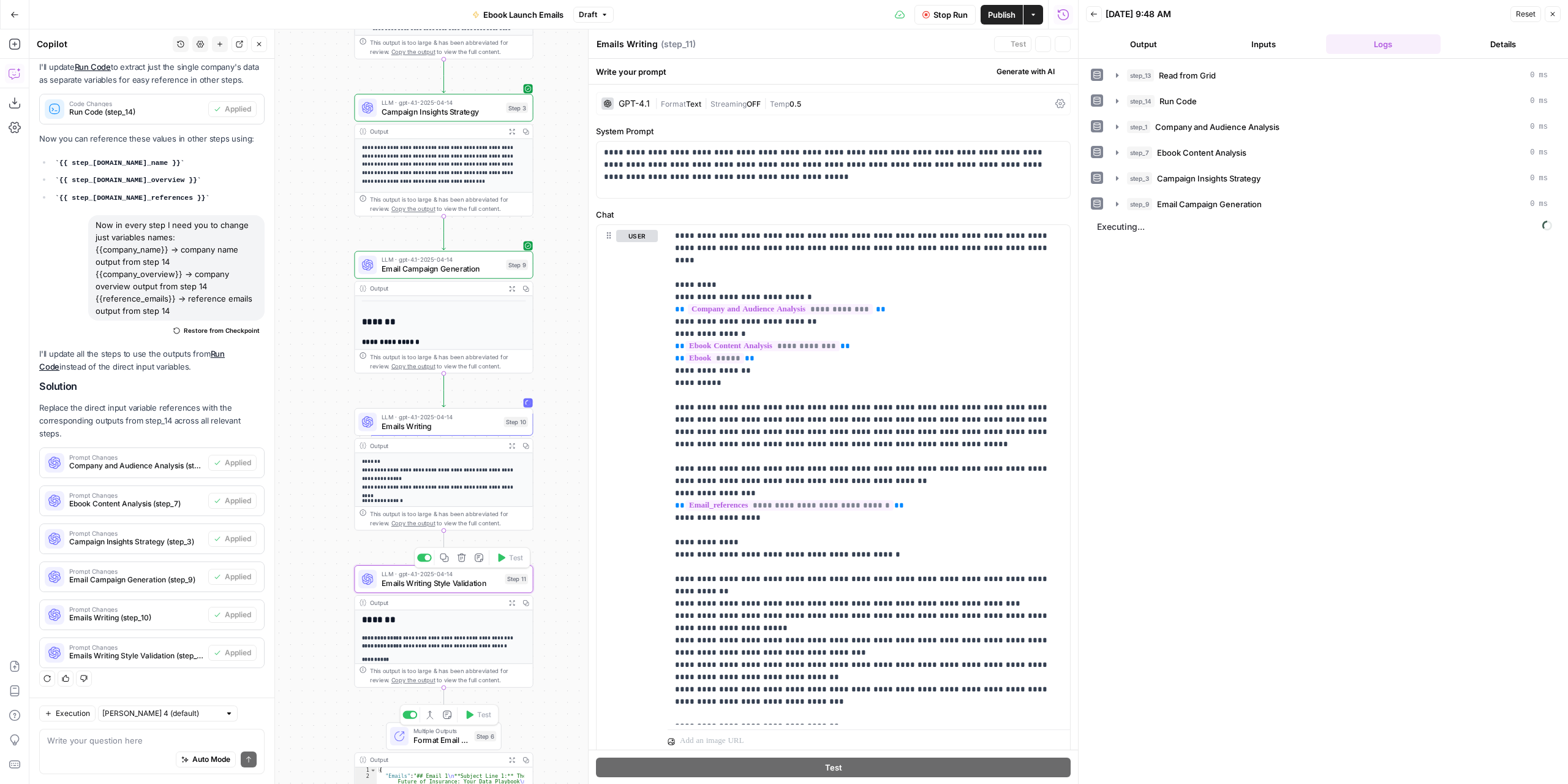
type textarea "Emails Writing Style Validation"
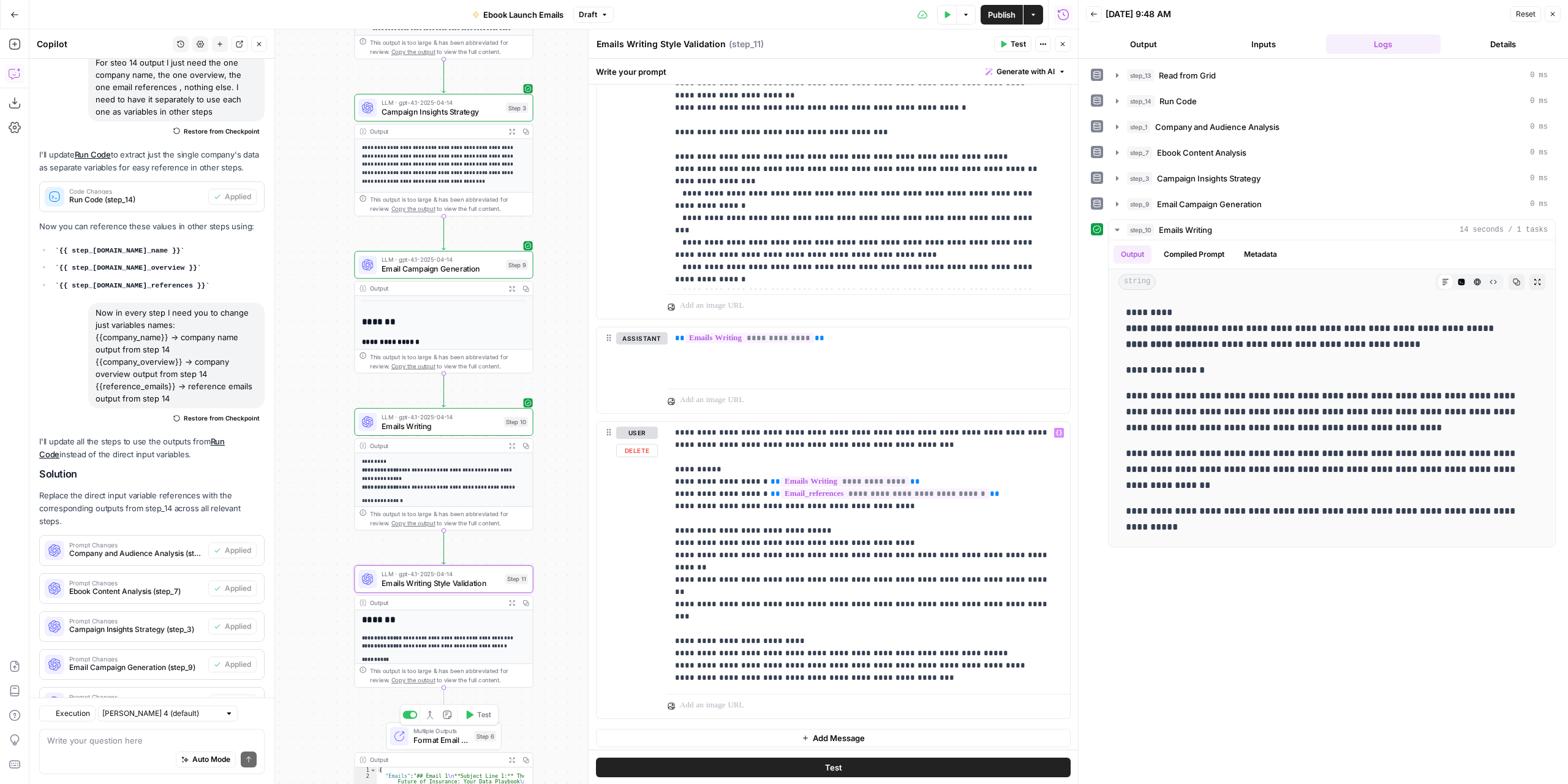
scroll to position [328, 0]
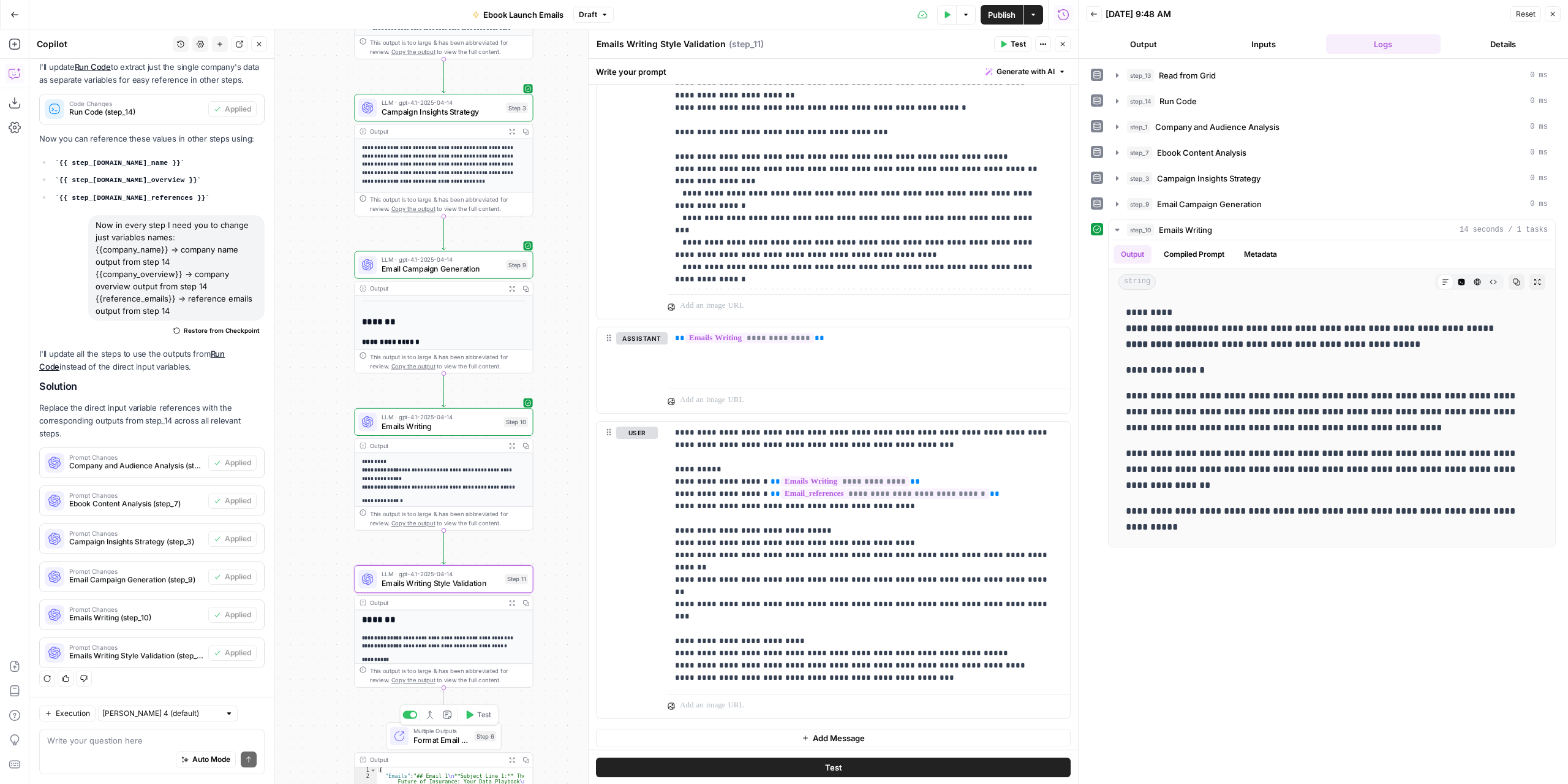
click at [511, 443] on icon "button" at bounding box center [511, 445] width 6 height 6
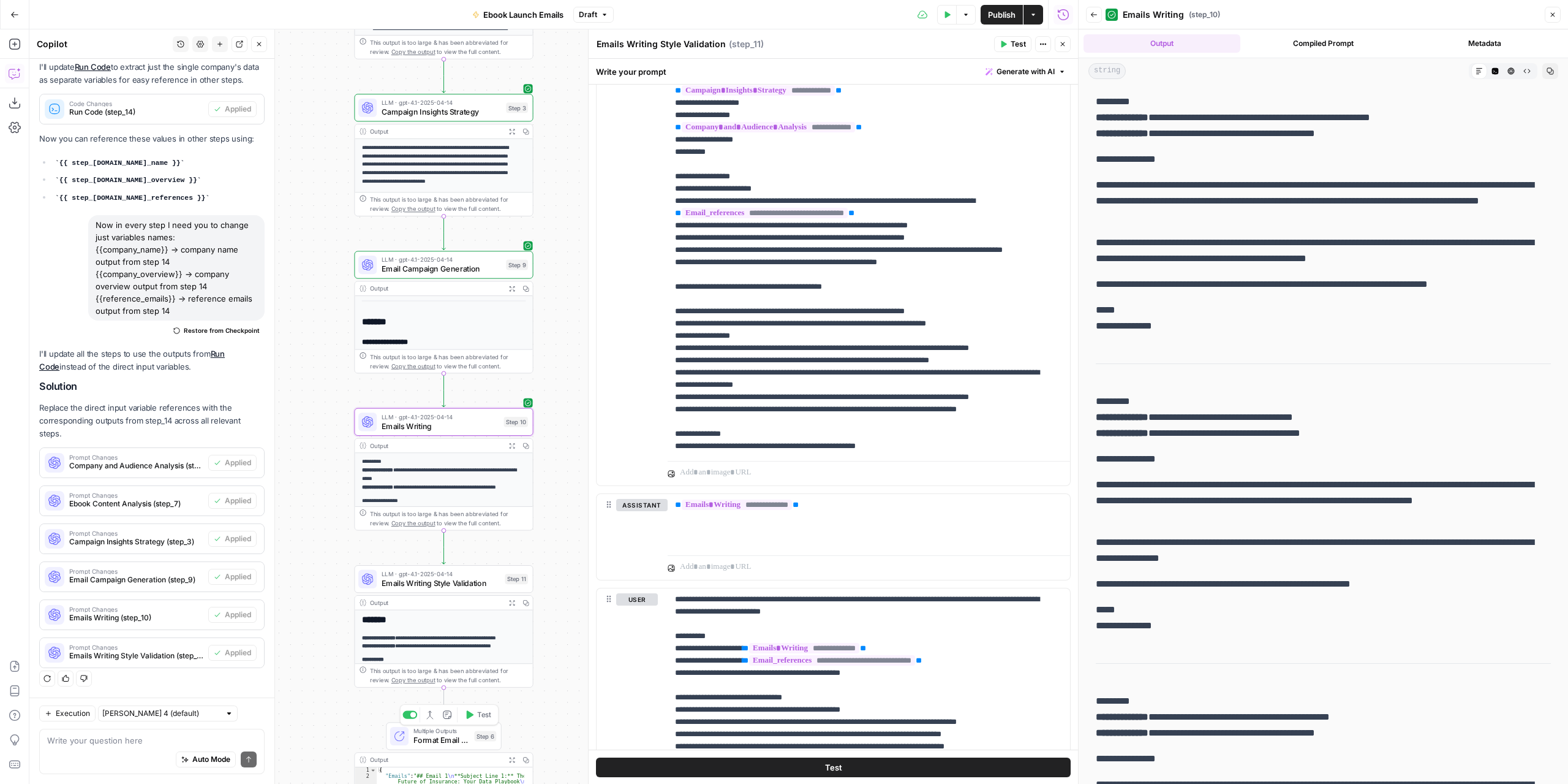
scroll to position [1514, 0]
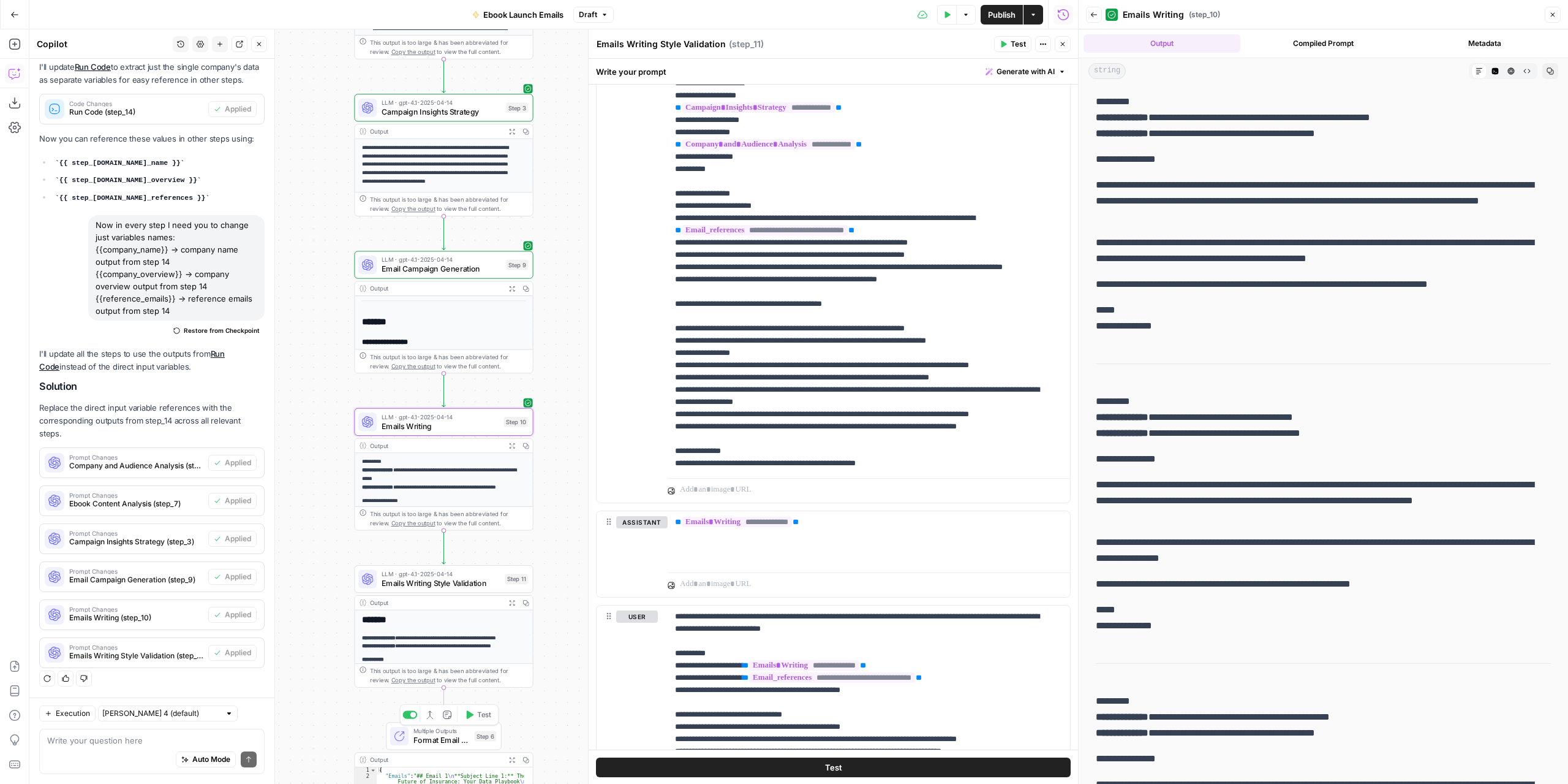
click at [460, 423] on span "Emails Writing" at bounding box center [440, 426] width 117 height 12
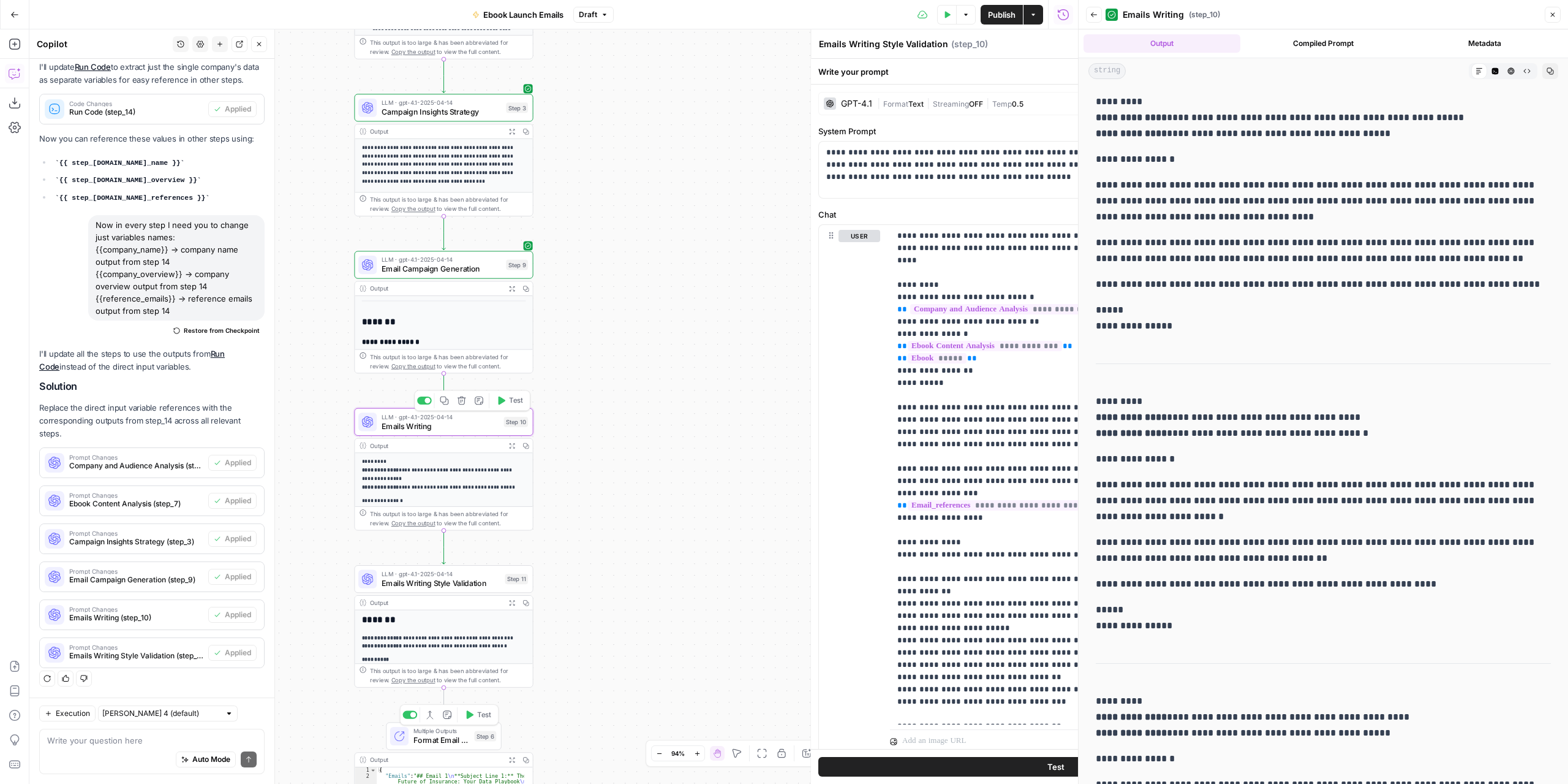
type textarea "Emails Writing"
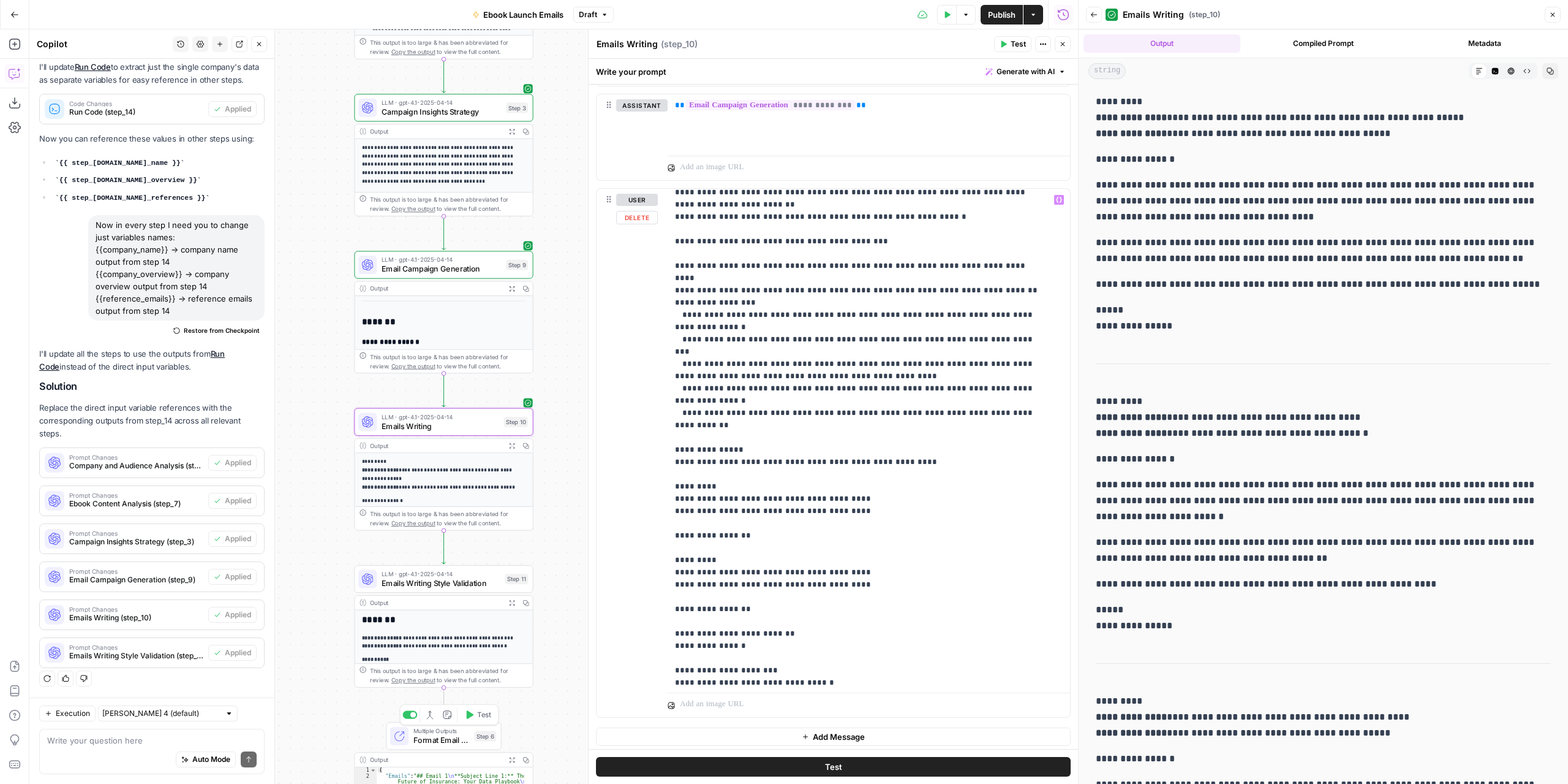
scroll to position [344, 0]
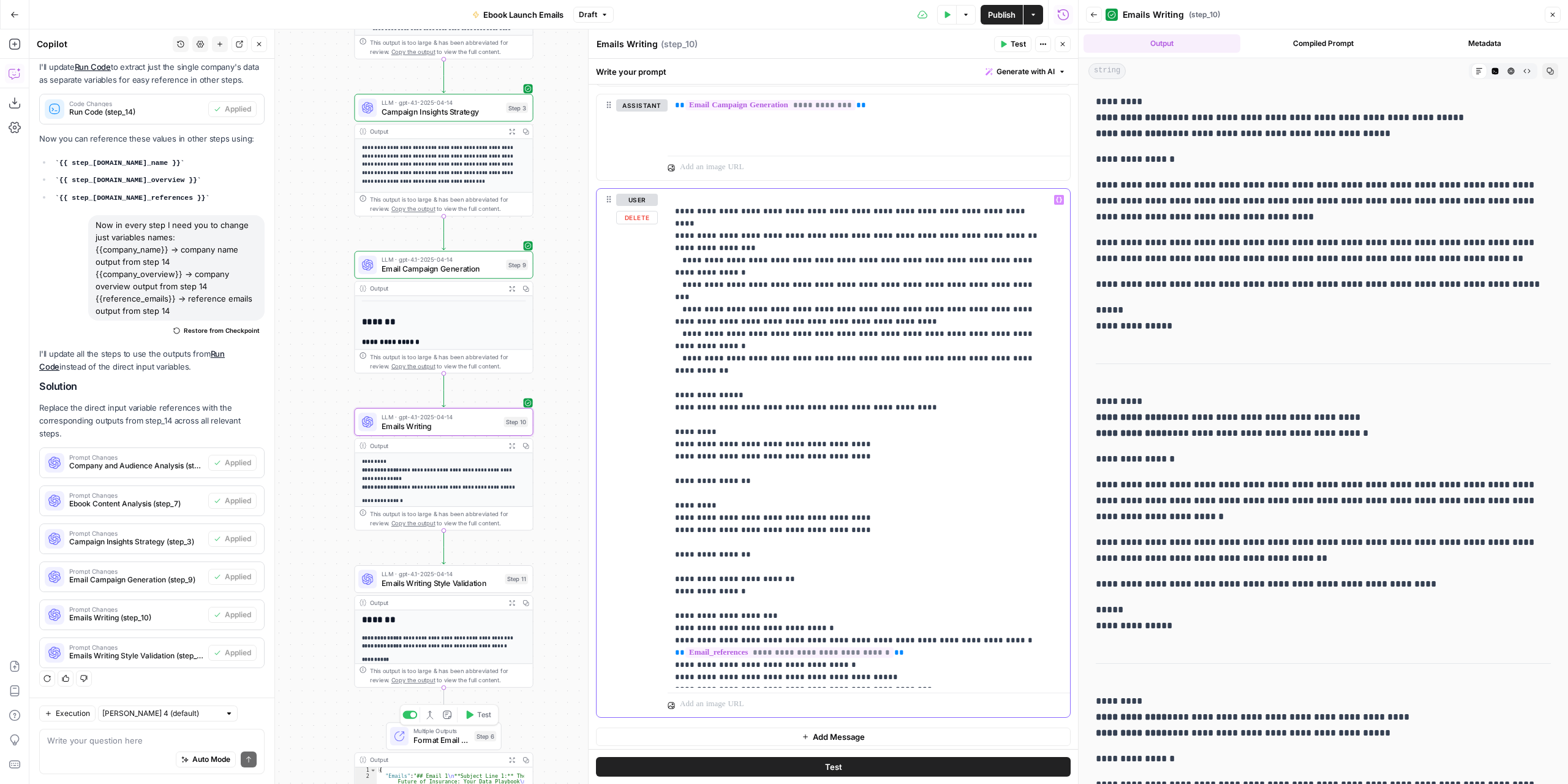
click at [698, 493] on p "**********" at bounding box center [860, 267] width 369 height 834
click at [683, 450] on p "**********" at bounding box center [860, 273] width 369 height 846
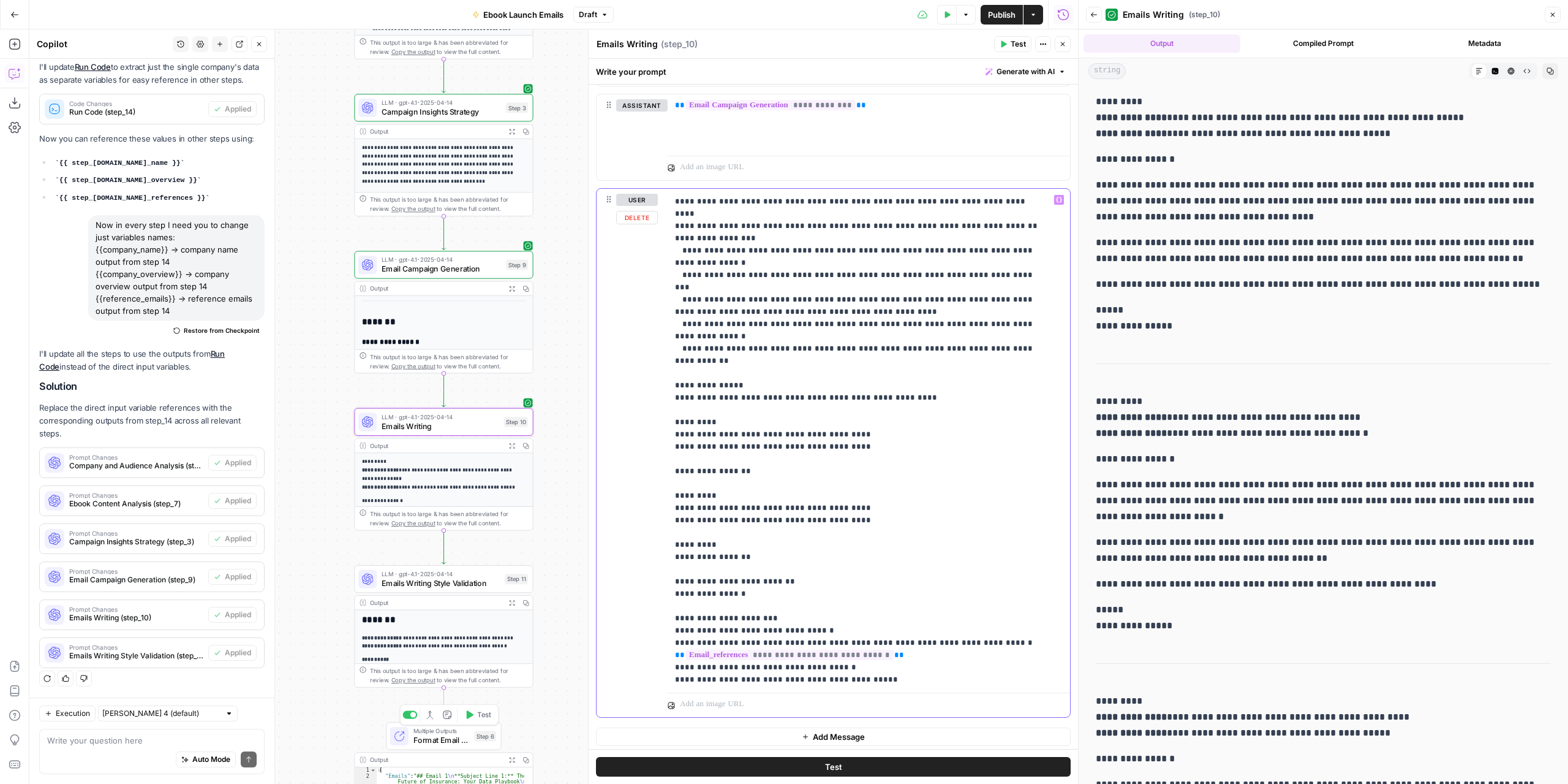
scroll to position [356, 0]
drag, startPoint x: 903, startPoint y: 661, endPoint x: 933, endPoint y: 661, distance: 30.0
click at [903, 661] on p "**********" at bounding box center [860, 261] width 369 height 846
click at [513, 403] on span "Test" at bounding box center [515, 401] width 14 height 11
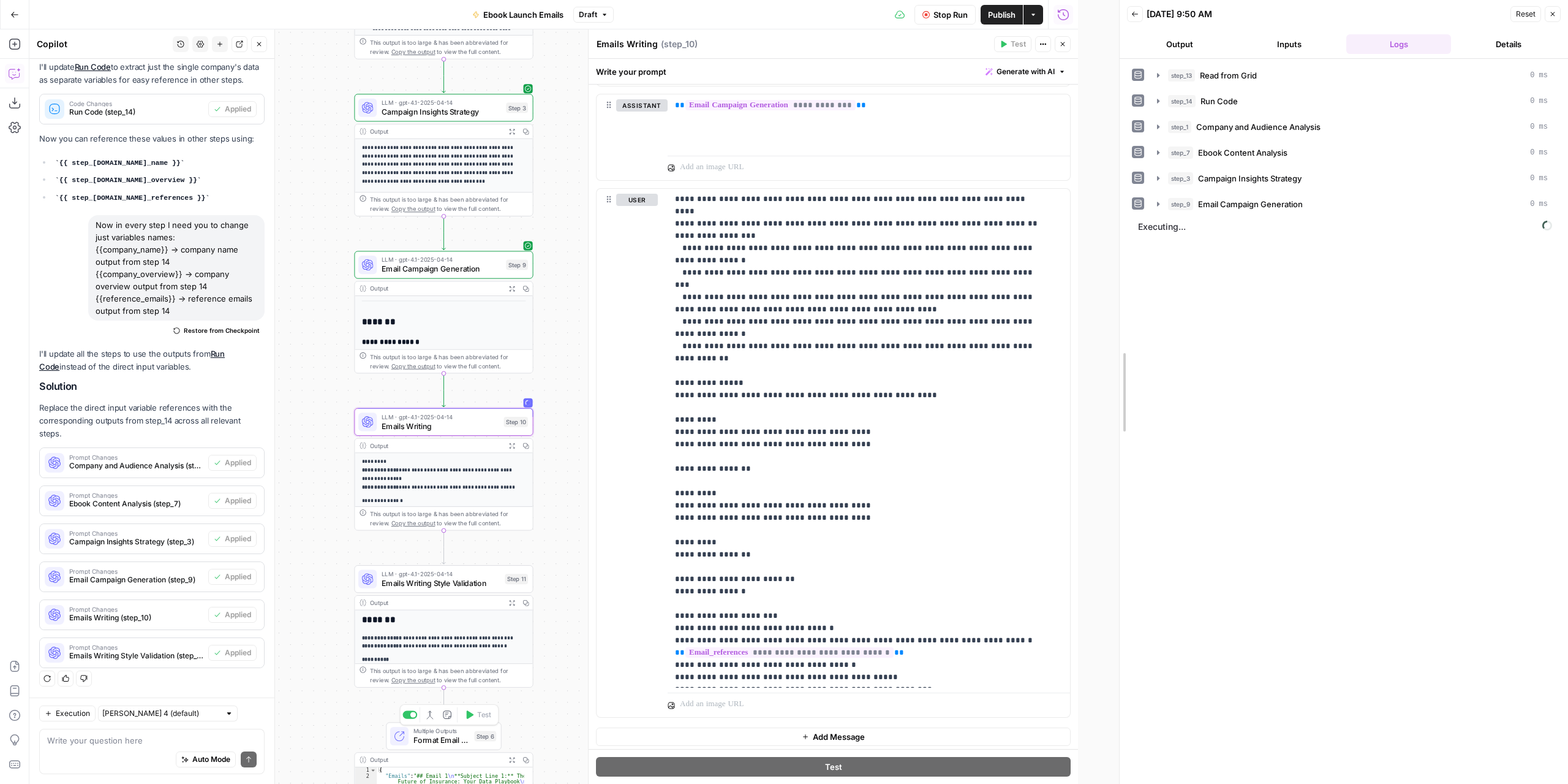
drag, startPoint x: 1073, startPoint y: 362, endPoint x: 1126, endPoint y: 370, distance: 53.6
click at [1126, 370] on div at bounding box center [1120, 392] width 12 height 784
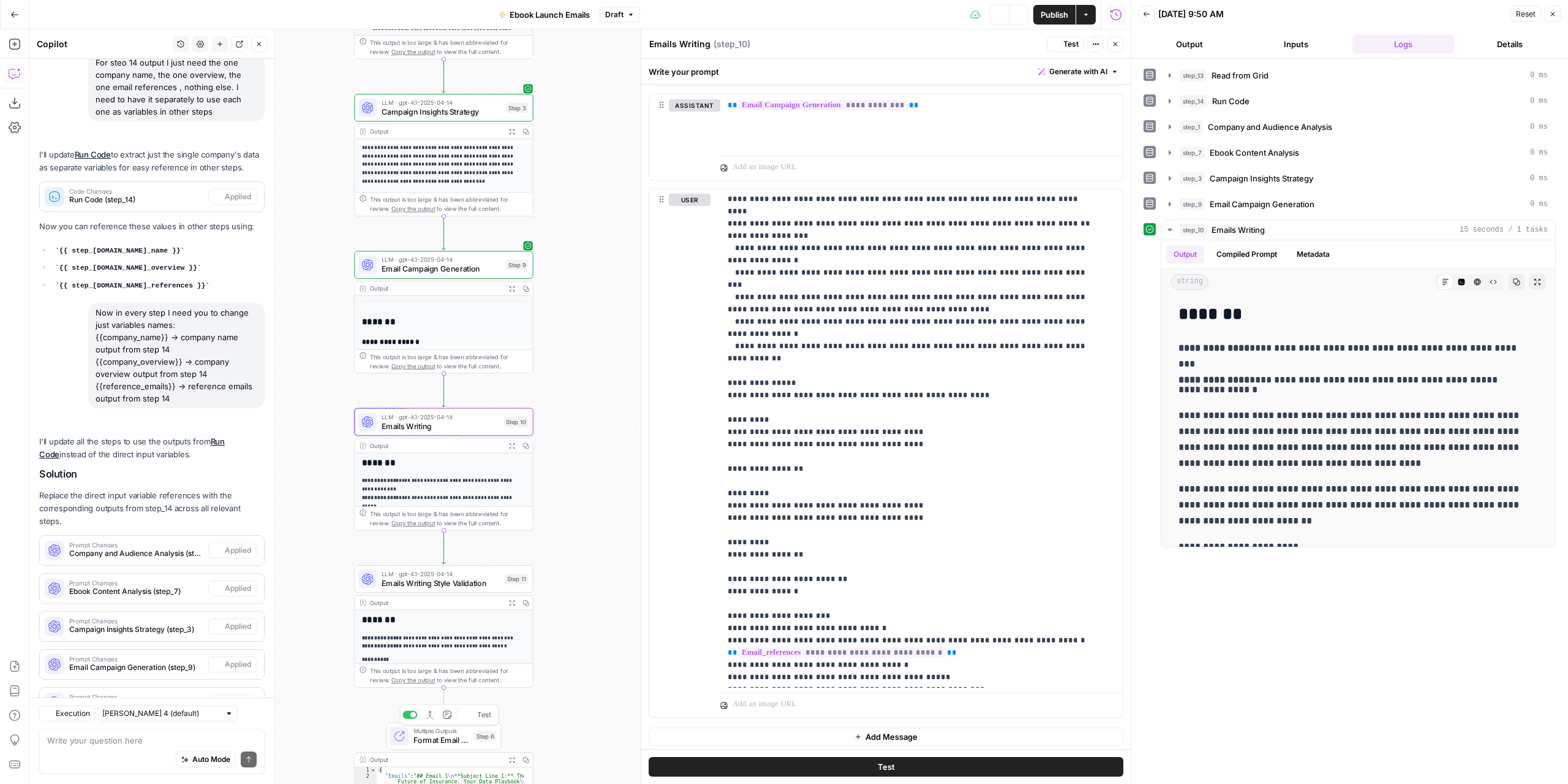
scroll to position [328, 0]
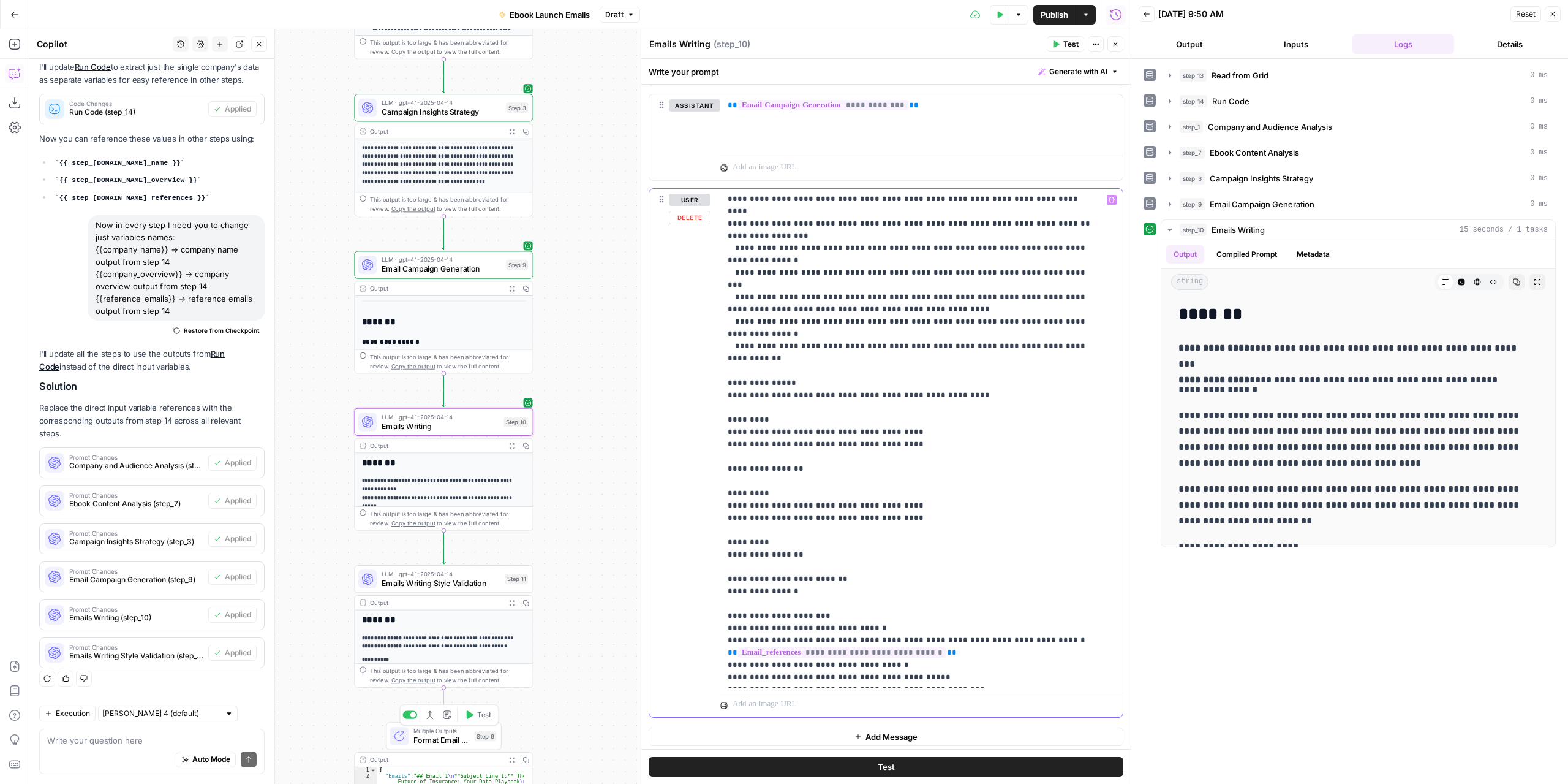
drag, startPoint x: 776, startPoint y: 488, endPoint x: 724, endPoint y: 486, distance: 52.0
click at [724, 486] on div "**********" at bounding box center [918, 438] width 394 height 499
copy p "*********"
click at [736, 405] on p "**********" at bounding box center [913, 261] width 369 height 846
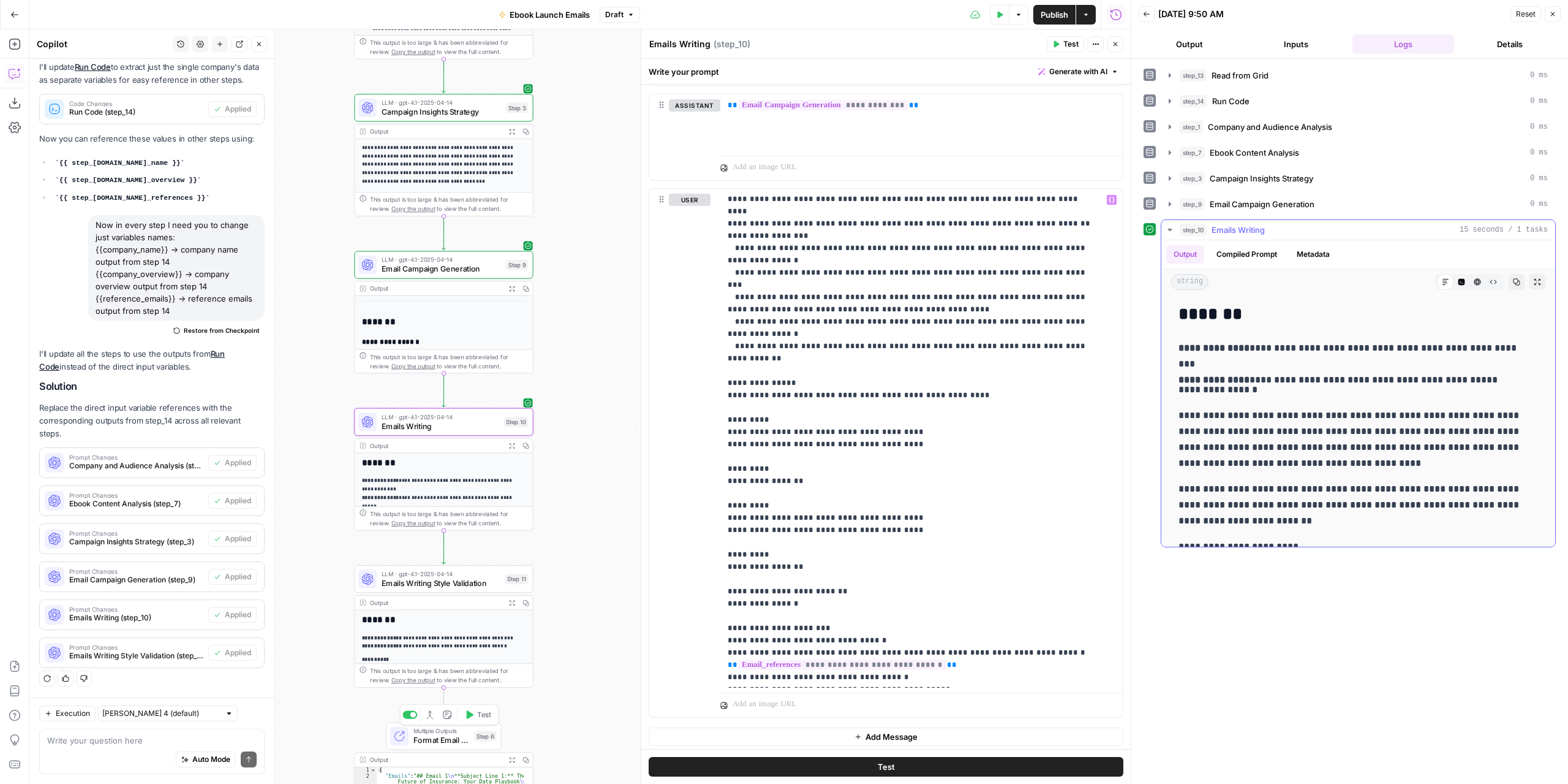
click at [1534, 278] on icon "button" at bounding box center [1537, 281] width 7 height 7
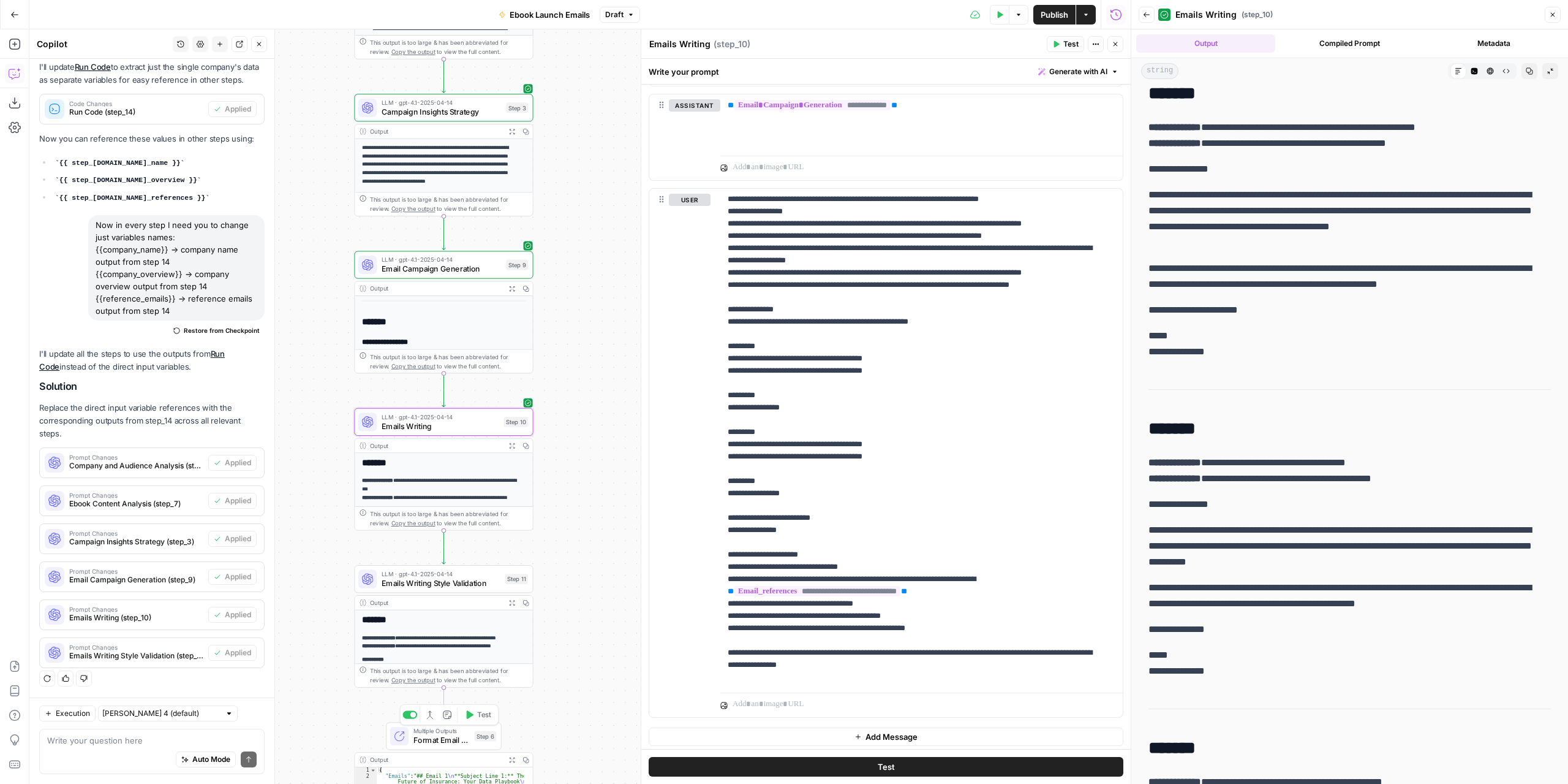
scroll to position [0, 0]
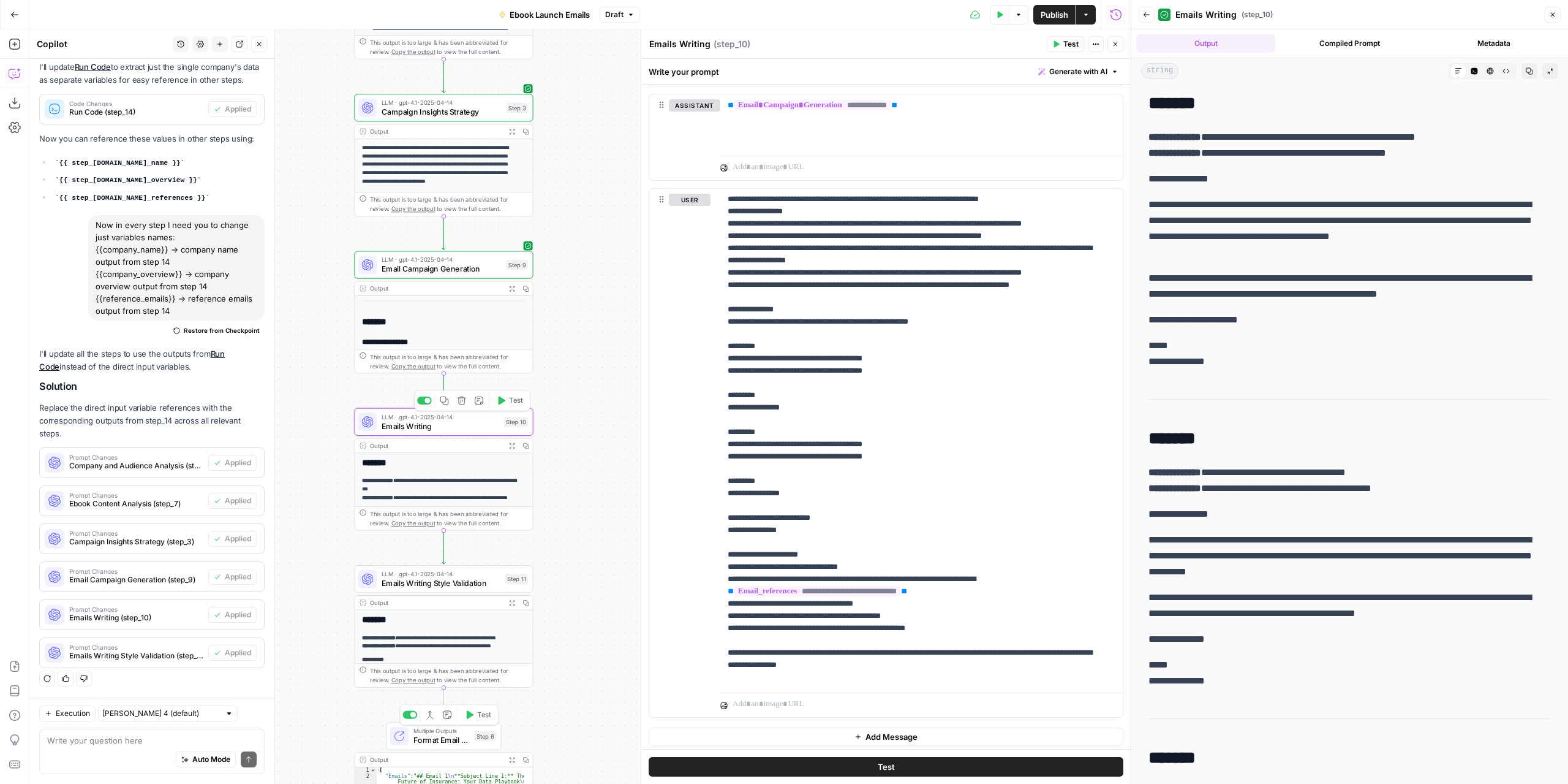
click at [512, 401] on span "Test" at bounding box center [515, 401] width 14 height 11
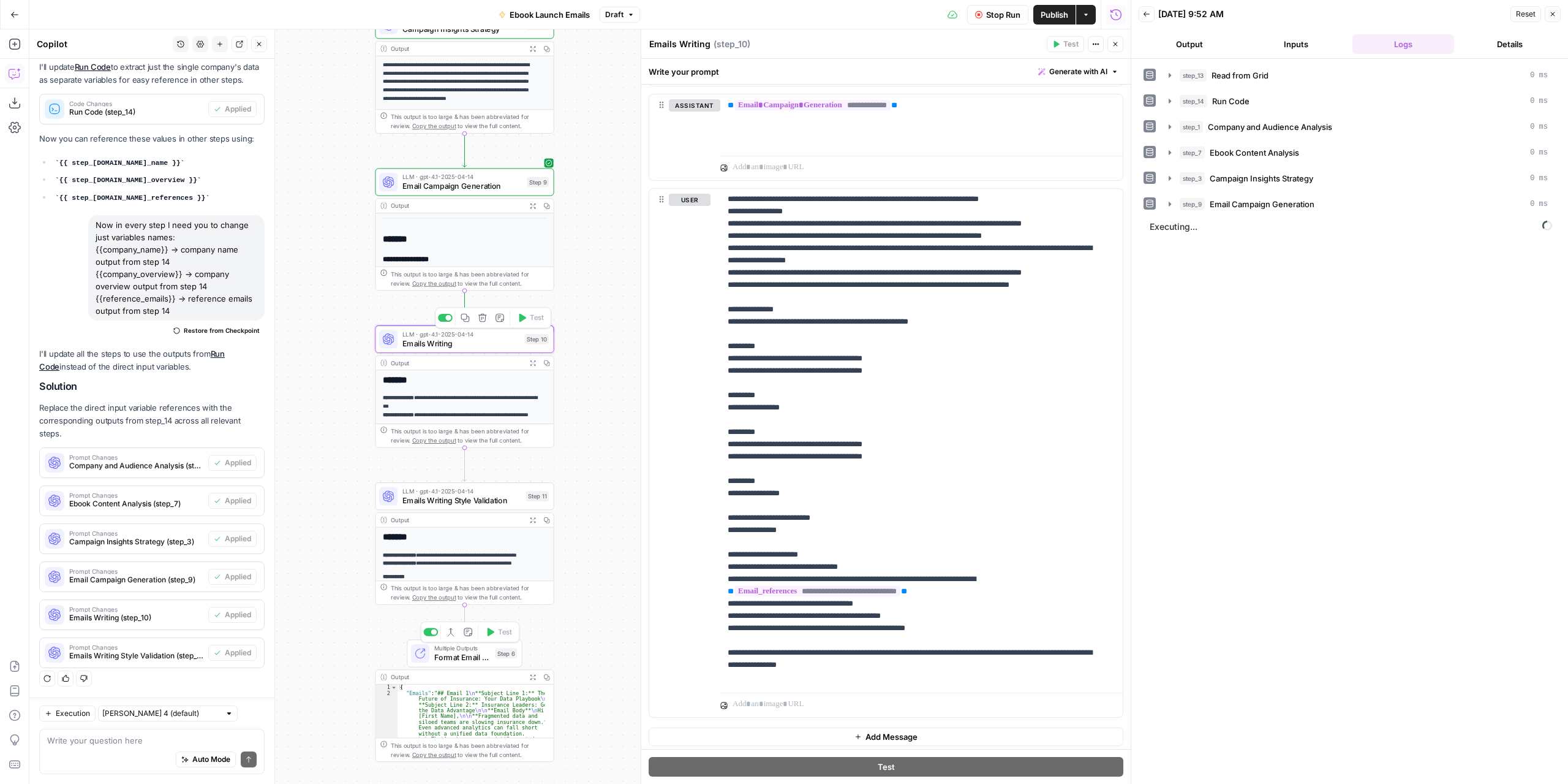
drag, startPoint x: 603, startPoint y: 394, endPoint x: 621, endPoint y: 317, distance: 79.1
click at [621, 317] on div "Workflow Input Settings Inputs Read from Grid Read from Grid Step 13 Output Exp…" at bounding box center [580, 406] width 1101 height 754
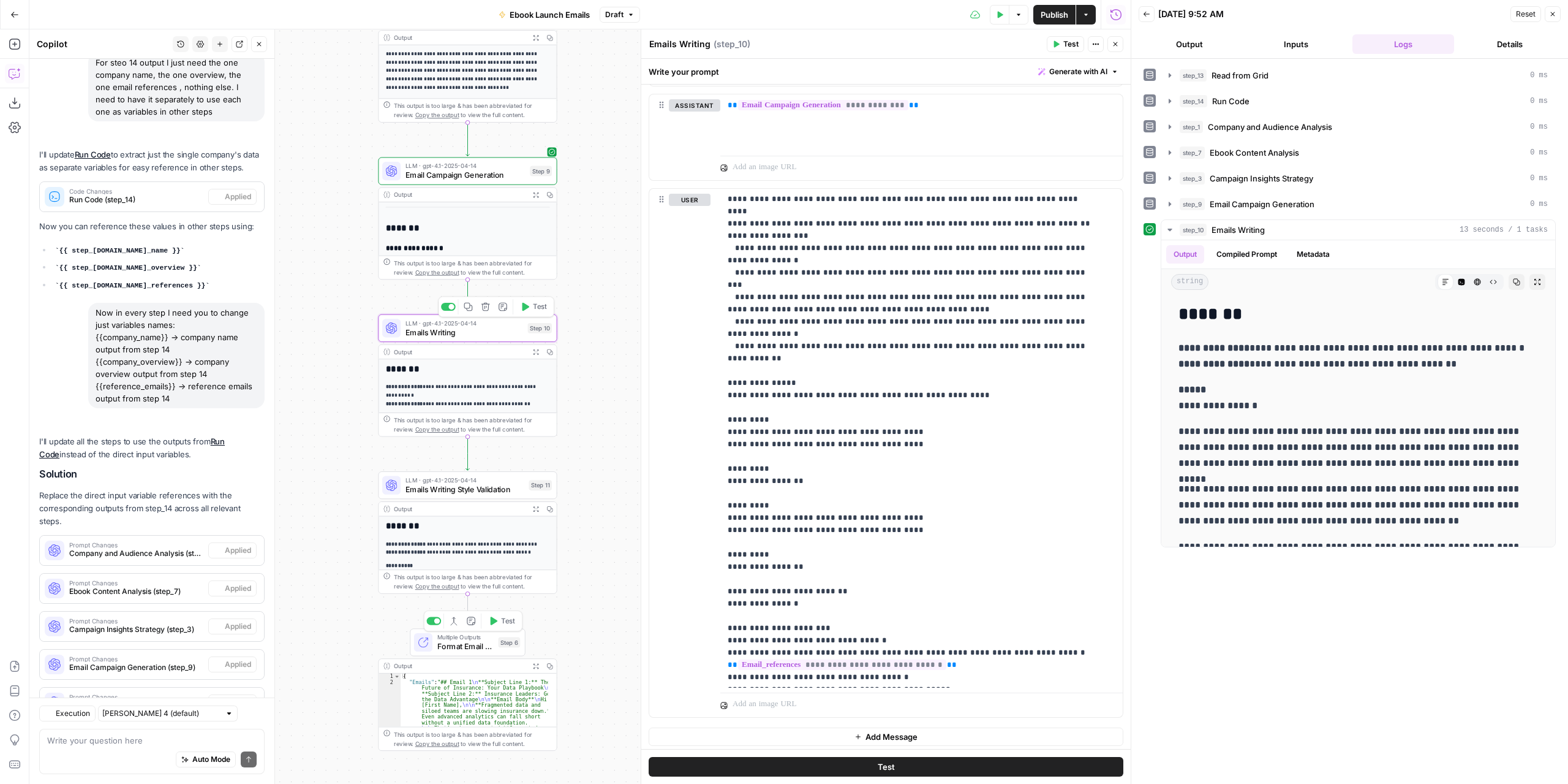
scroll to position [328, 0]
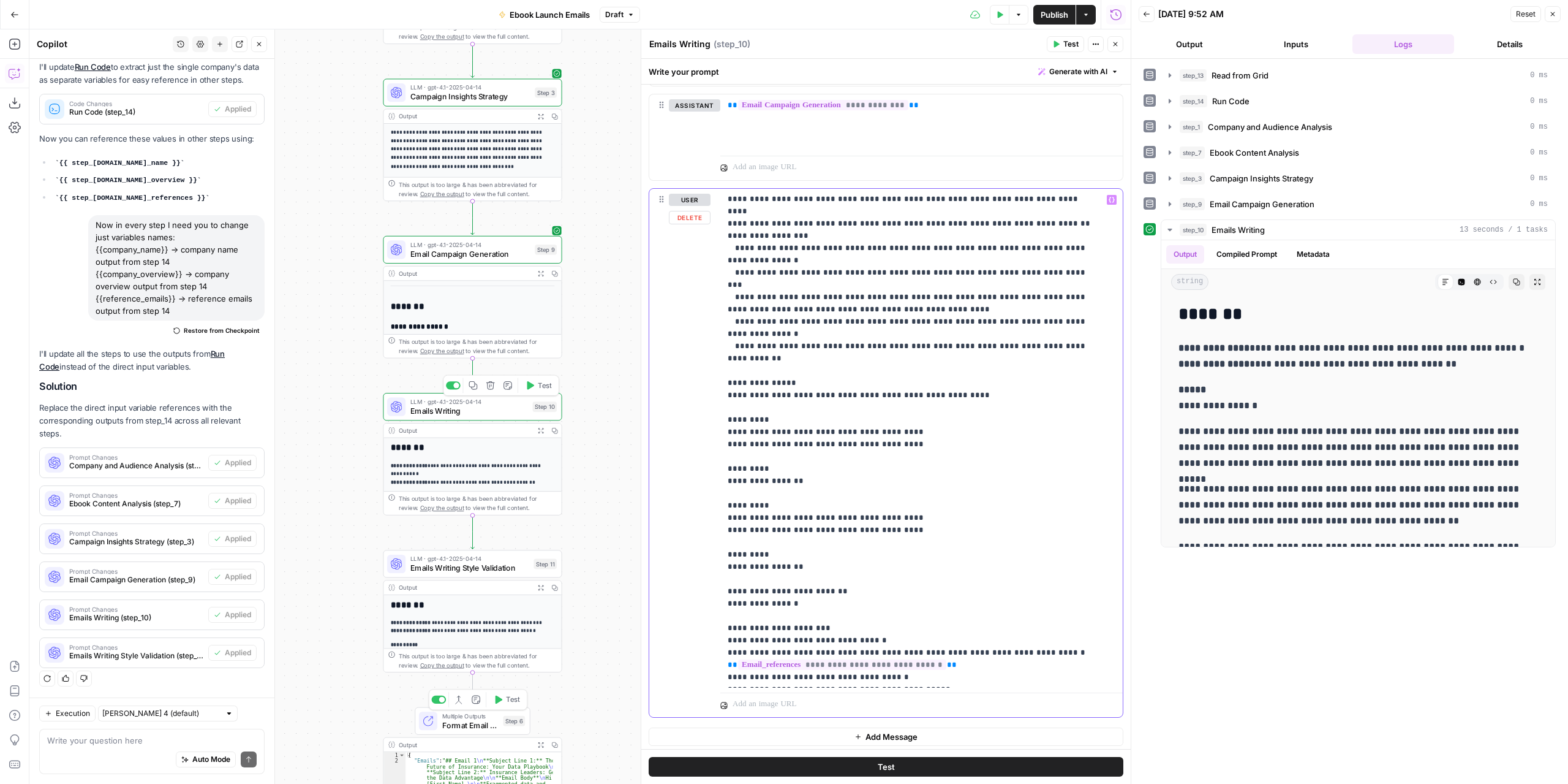
click at [898, 396] on p "**********" at bounding box center [913, 267] width 369 height 859
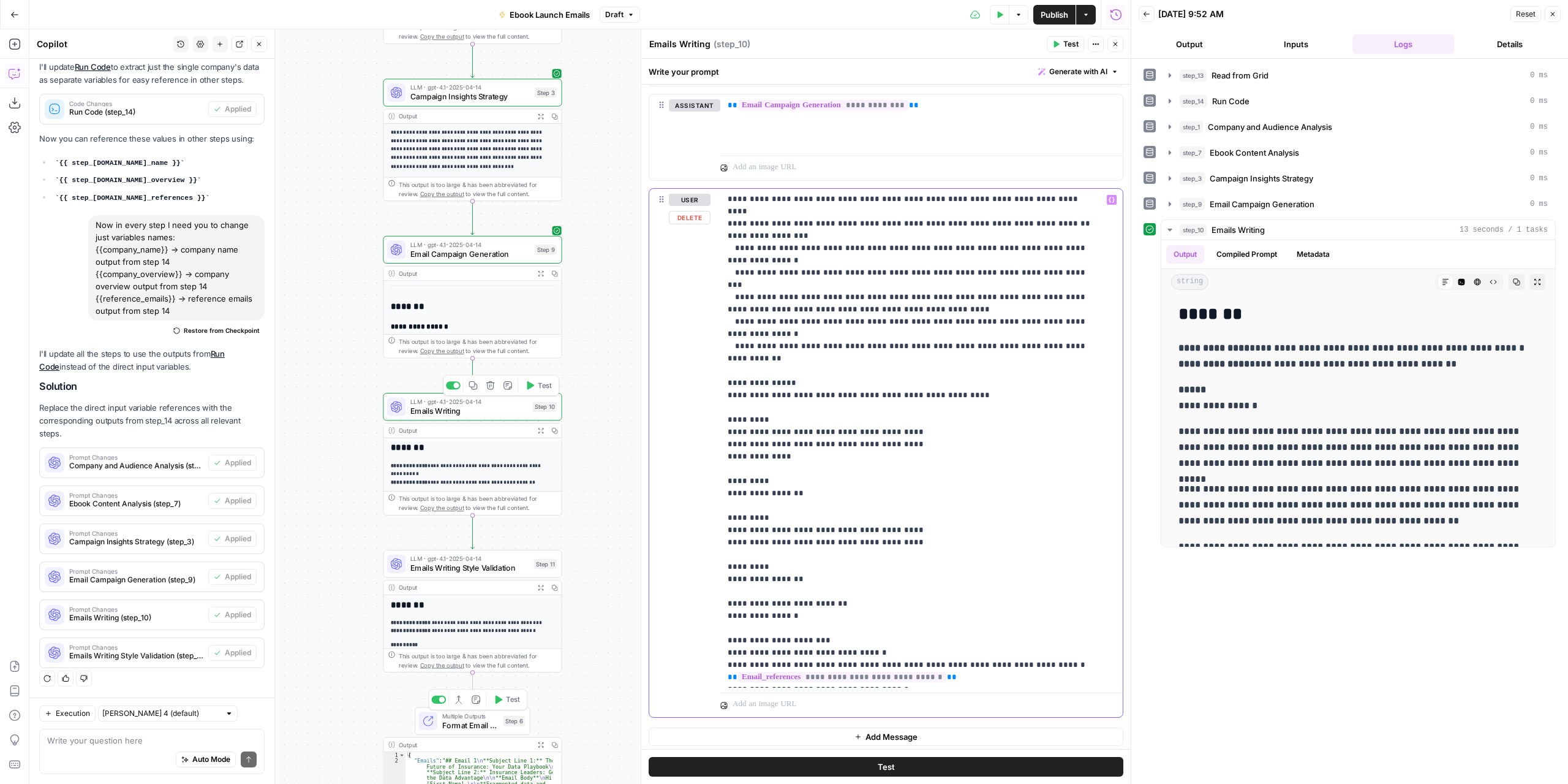
scroll to position [295, 0]
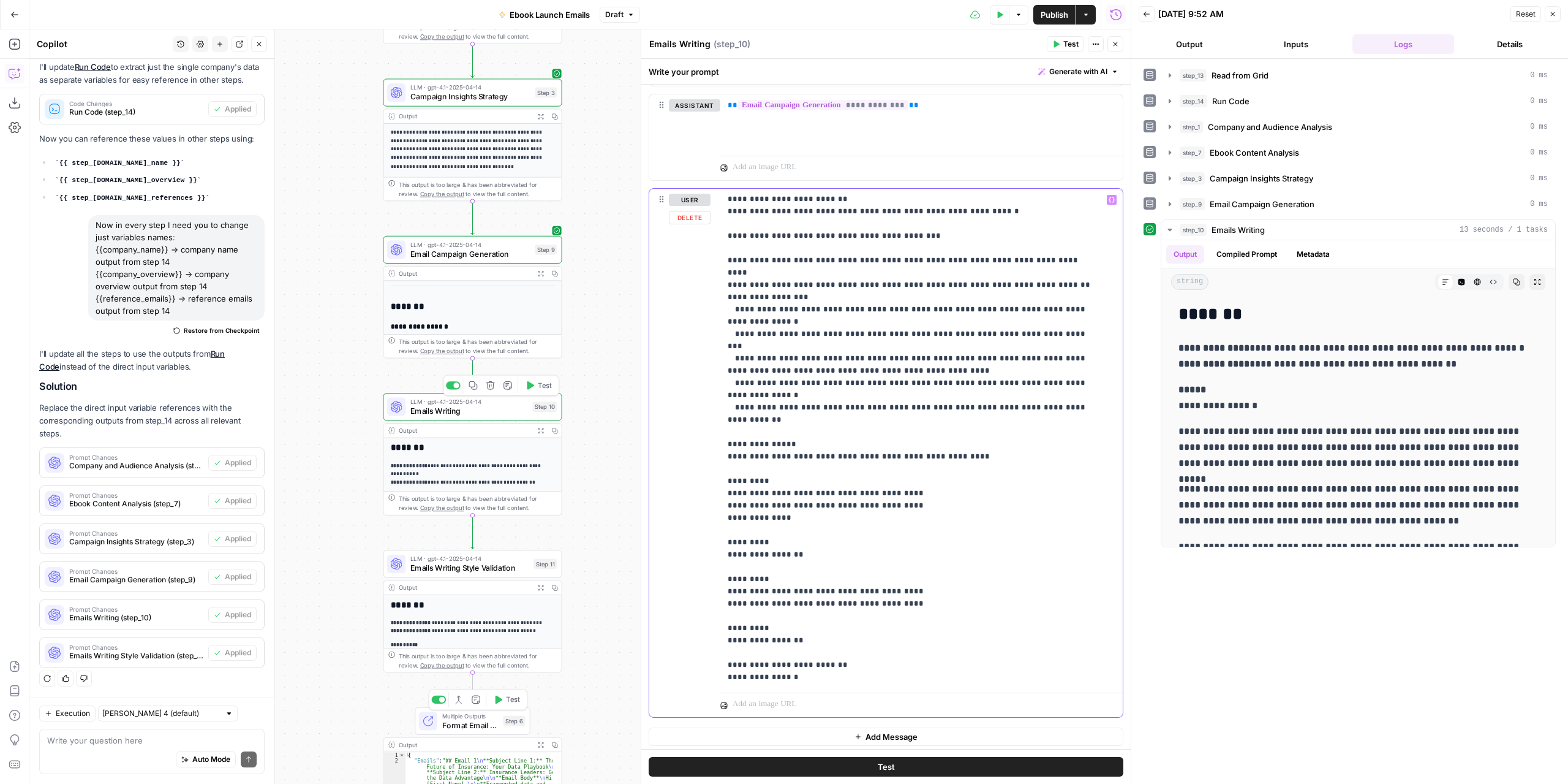
drag, startPoint x: 907, startPoint y: 456, endPoint x: 800, endPoint y: 456, distance: 107.0
click at [800, 456] on p "**********" at bounding box center [913, 334] width 369 height 870
copy p "**********"
click at [797, 464] on p "**********" at bounding box center [913, 334] width 369 height 870
drag, startPoint x: 810, startPoint y: 465, endPoint x: 835, endPoint y: 466, distance: 25.0
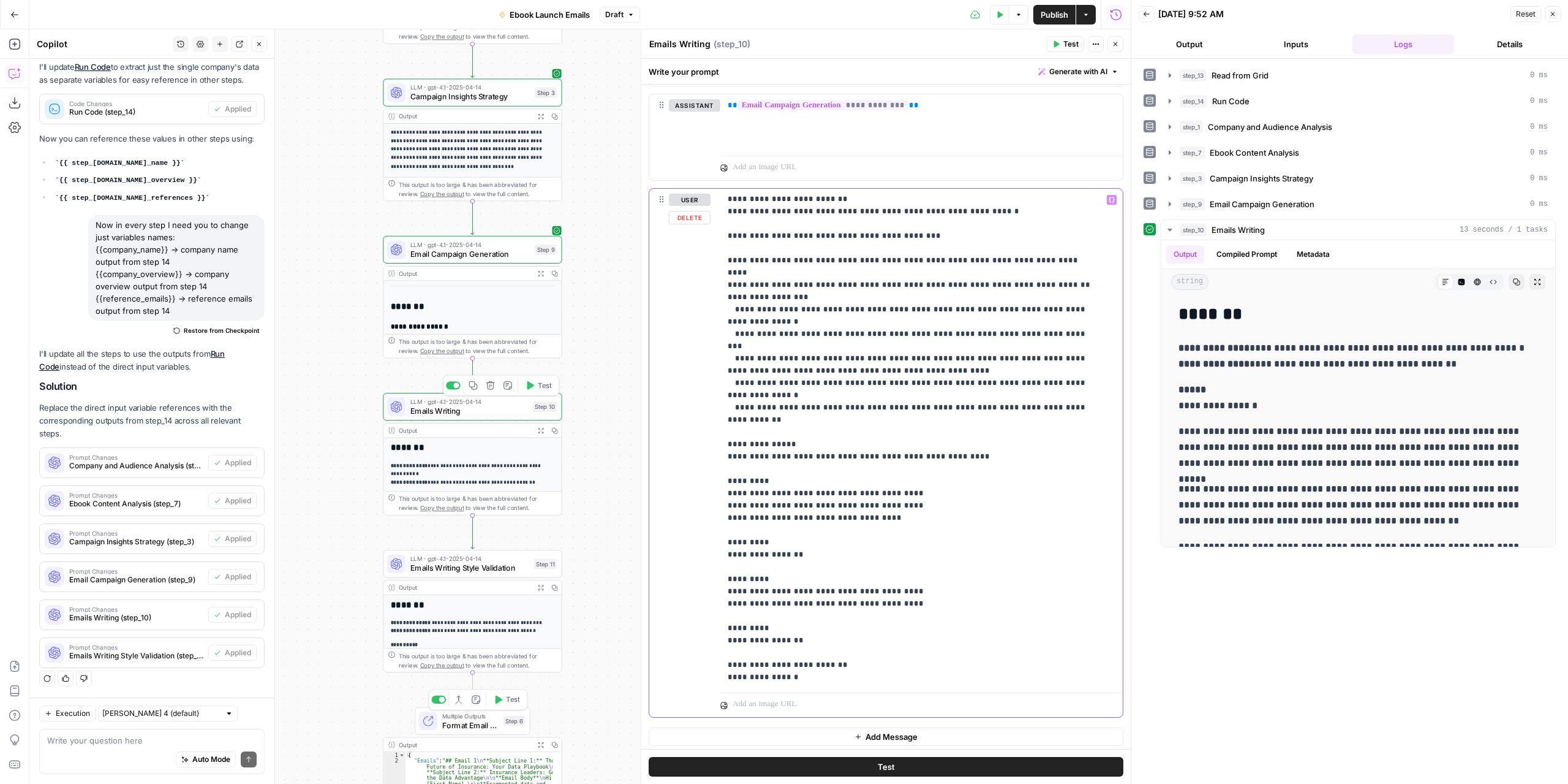
click at [835, 466] on p "**********" at bounding box center [913, 334] width 369 height 870
click at [773, 467] on p "**********" at bounding box center [913, 334] width 369 height 870
click at [774, 467] on p "**********" at bounding box center [913, 334] width 369 height 870
drag, startPoint x: 905, startPoint y: 469, endPoint x: 722, endPoint y: 468, distance: 183.0
click at [722, 468] on div "**********" at bounding box center [918, 438] width 394 height 499
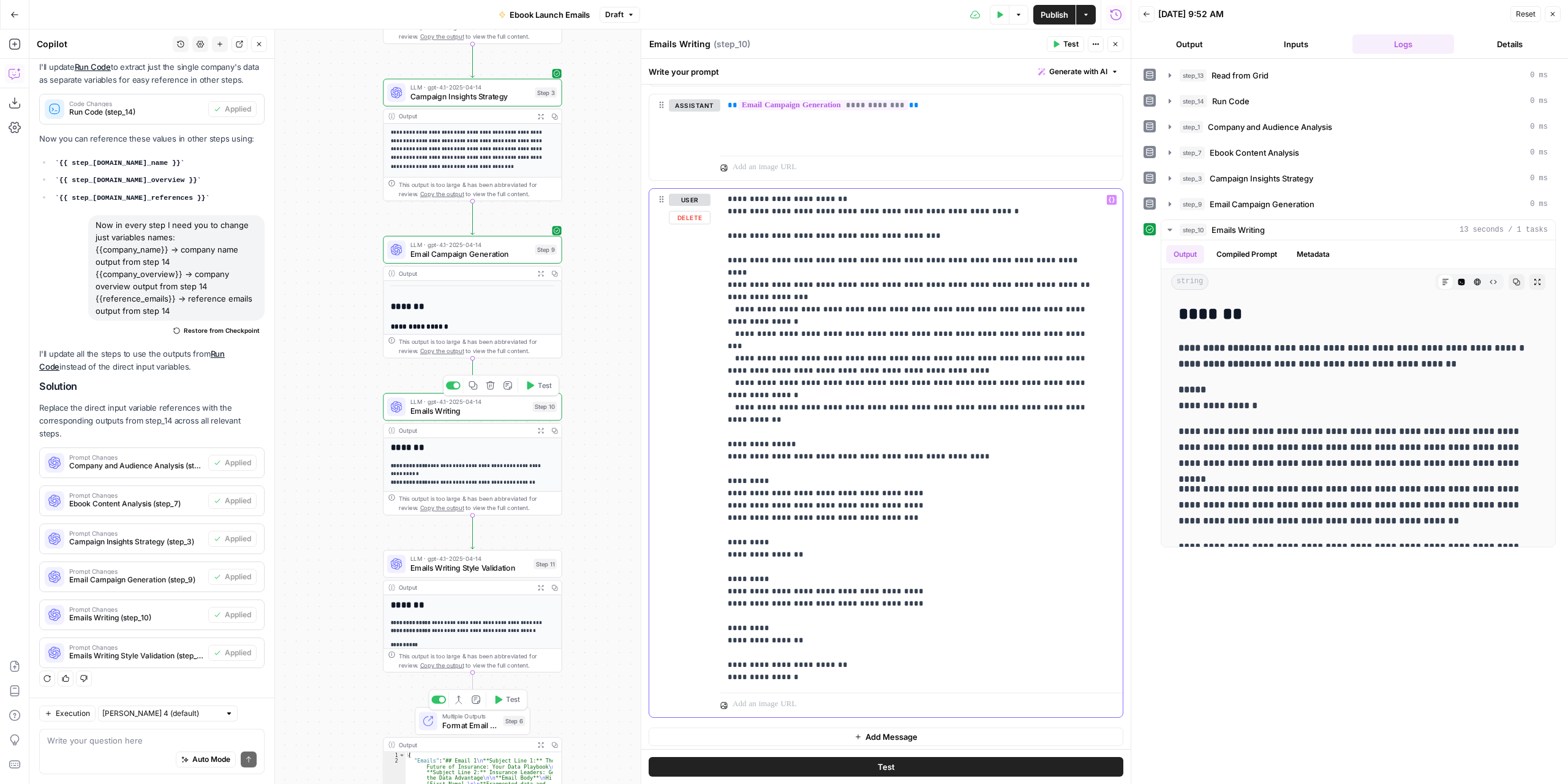
copy p "**********"
click at [905, 467] on p "**********" at bounding box center [913, 334] width 369 height 870
click at [779, 479] on p "**********" at bounding box center [913, 340] width 369 height 883
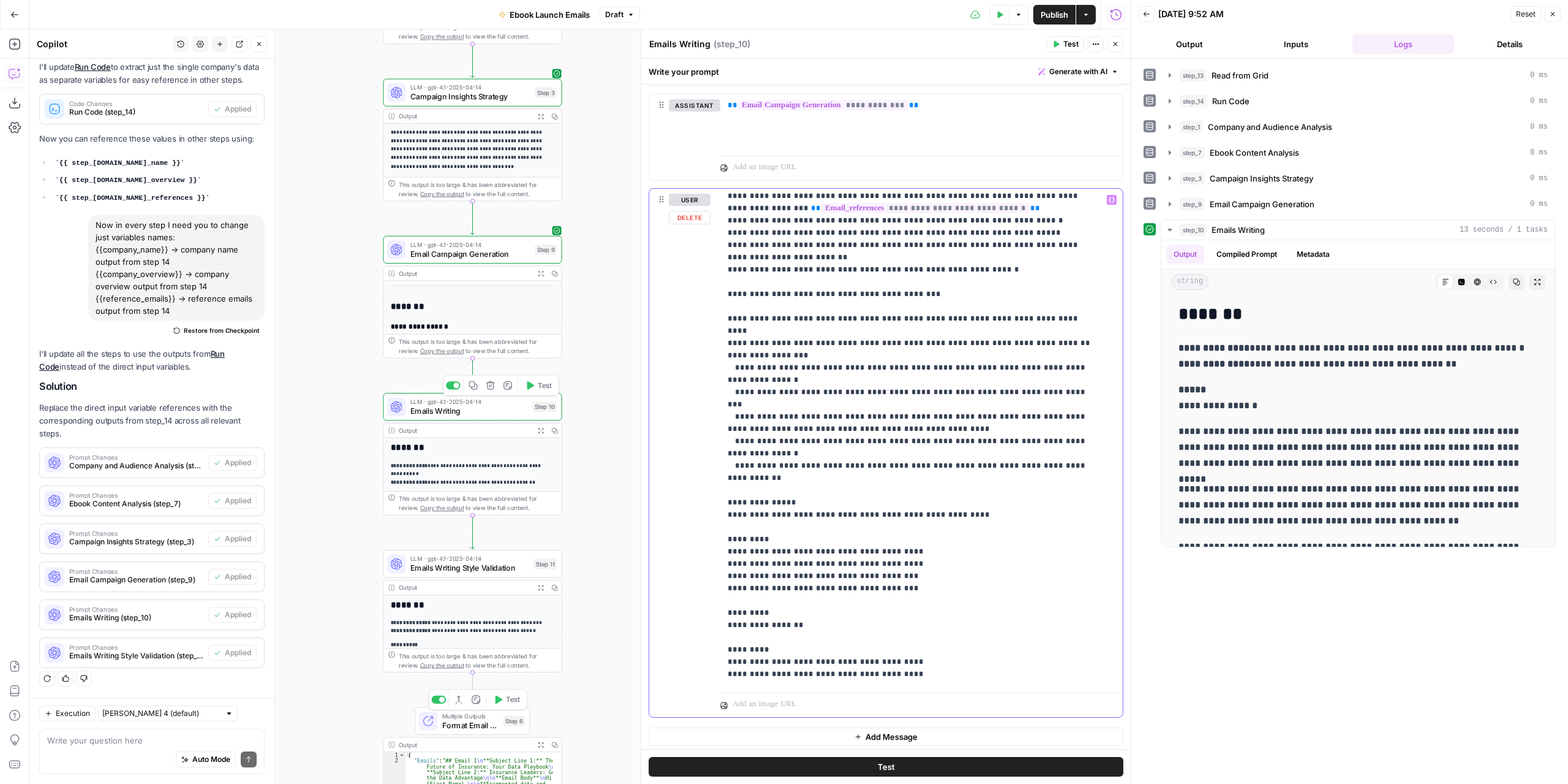
scroll to position [172, 0]
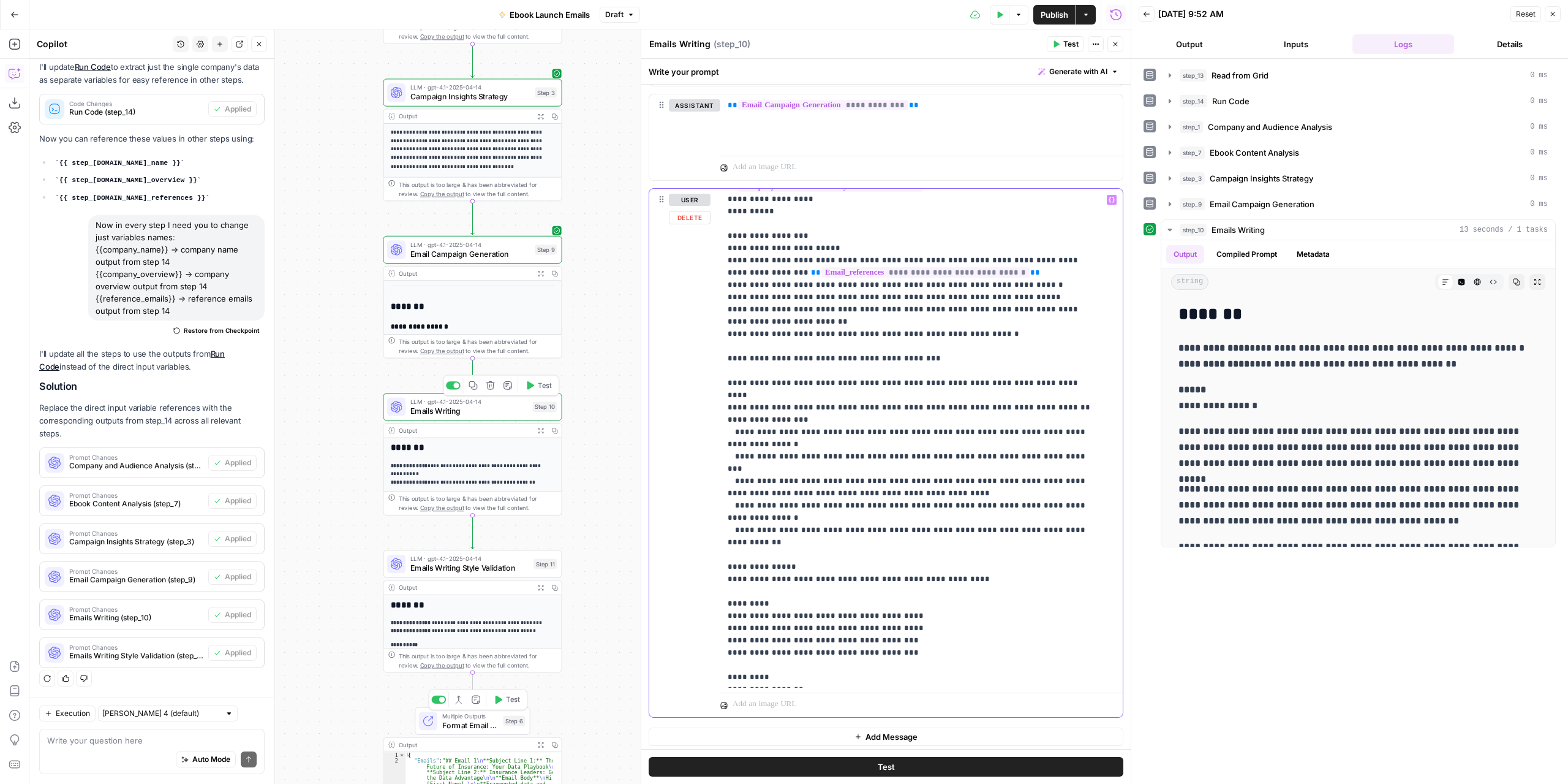
click at [1071, 391] on p "**********" at bounding box center [913, 463] width 369 height 883
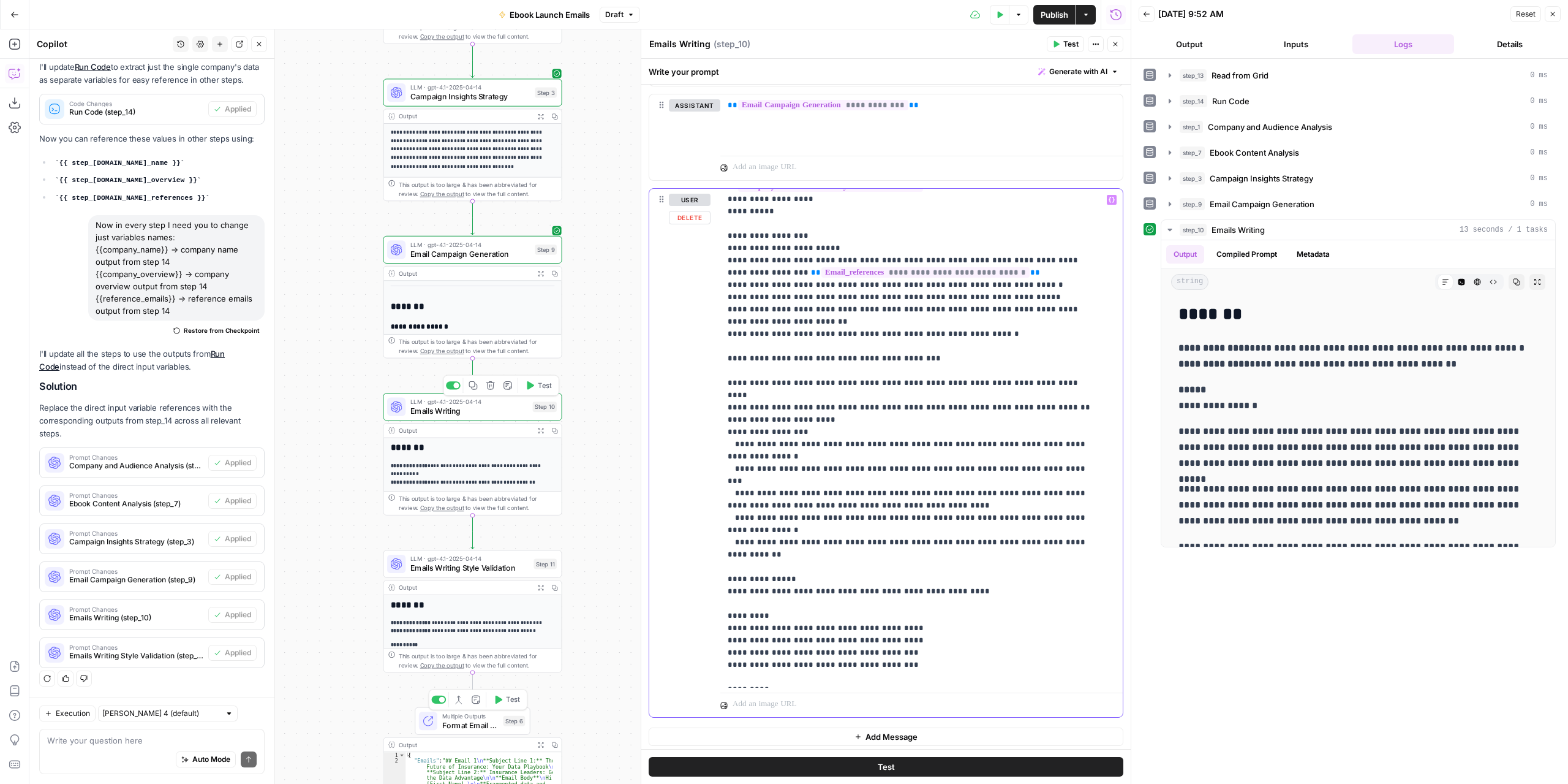
click at [841, 406] on p "**********" at bounding box center [913, 469] width 369 height 895
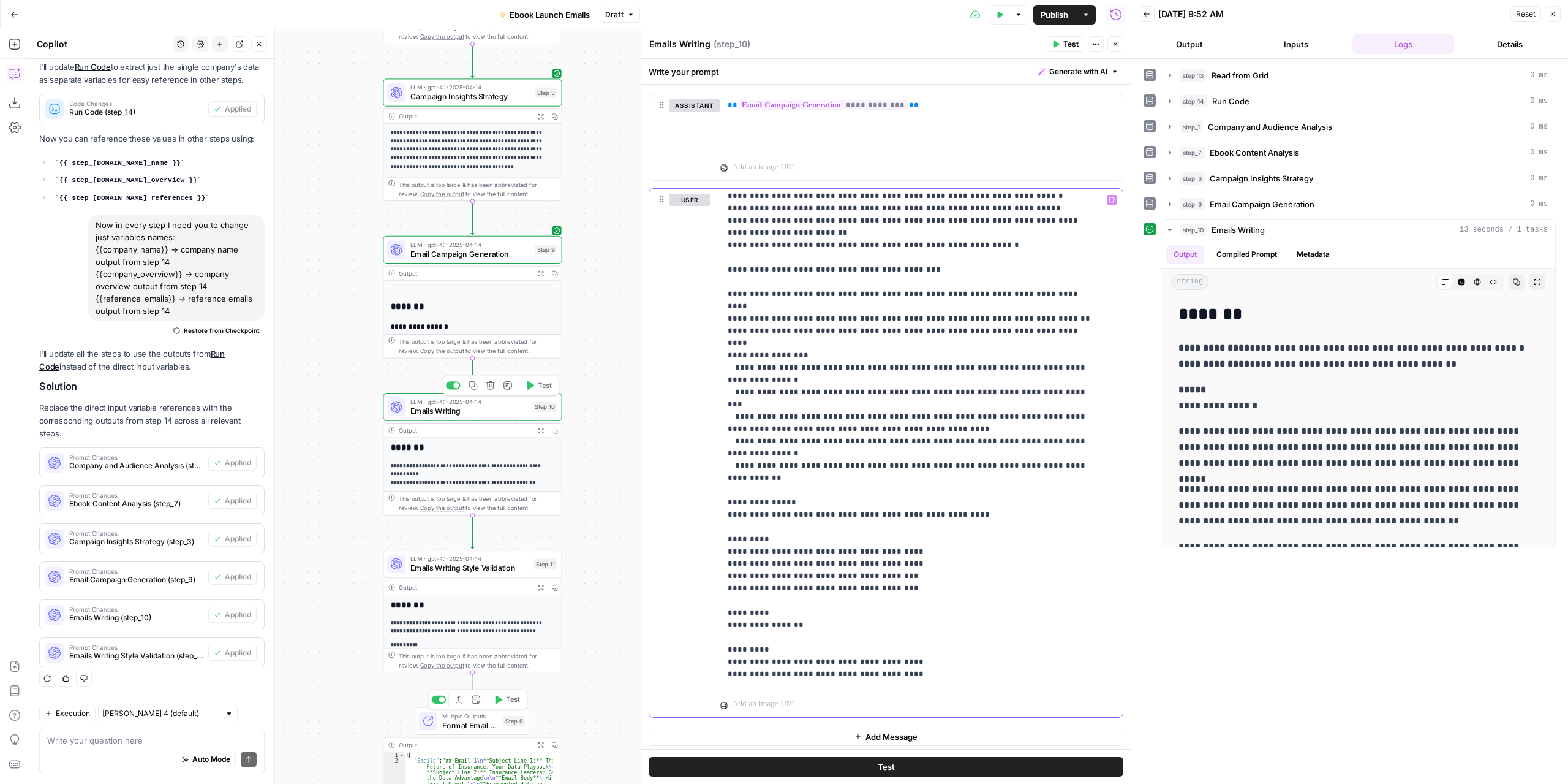
scroll to position [295, 0]
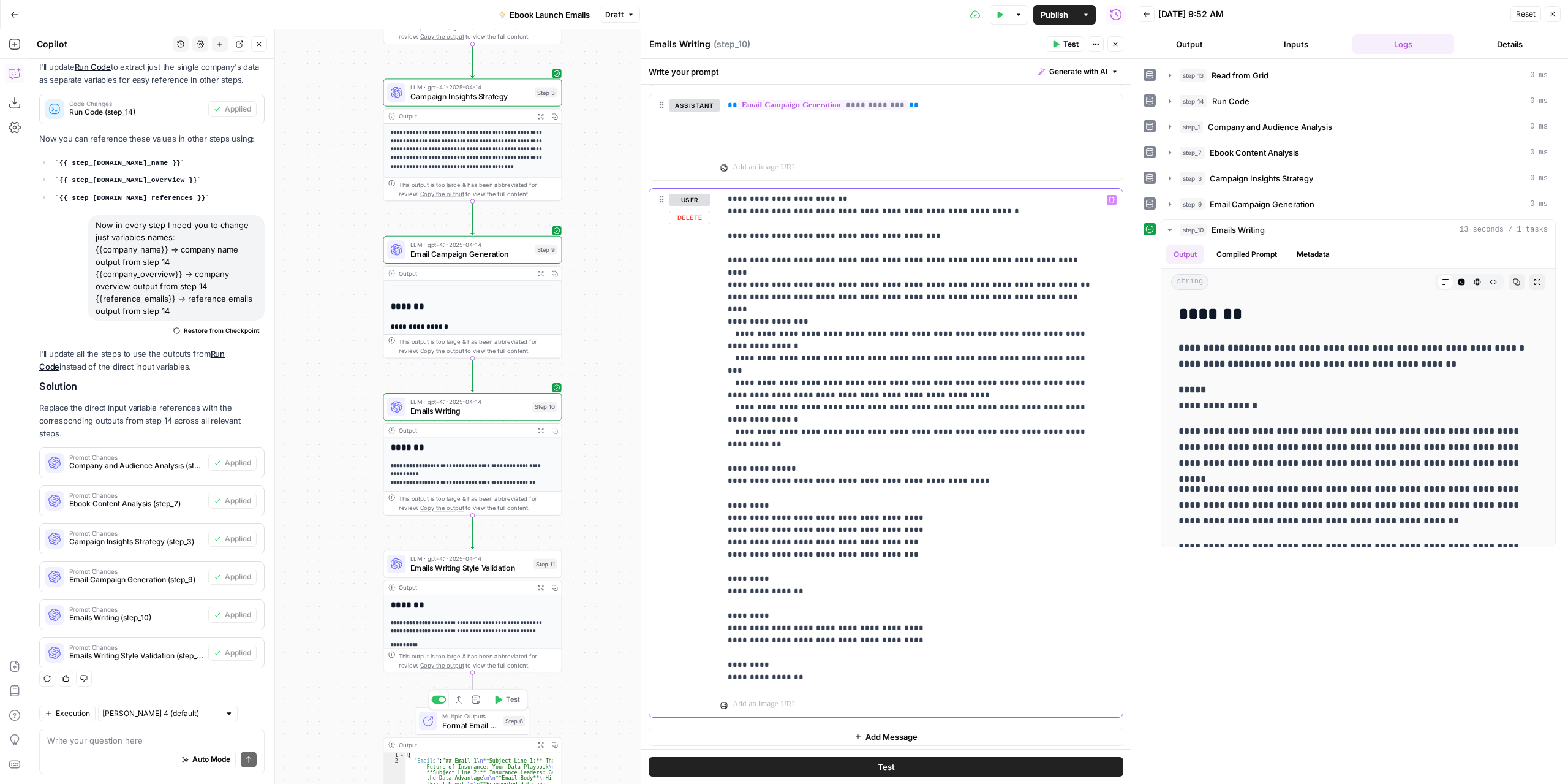
drag, startPoint x: 899, startPoint y: 497, endPoint x: 712, endPoint y: 482, distance: 187.6
click at [712, 482] on div "**********" at bounding box center [886, 453] width 473 height 528
copy p "**********"
click at [913, 583] on p "**********" at bounding box center [913, 346] width 369 height 895
click at [912, 577] on p "**********" at bounding box center [913, 346] width 369 height 895
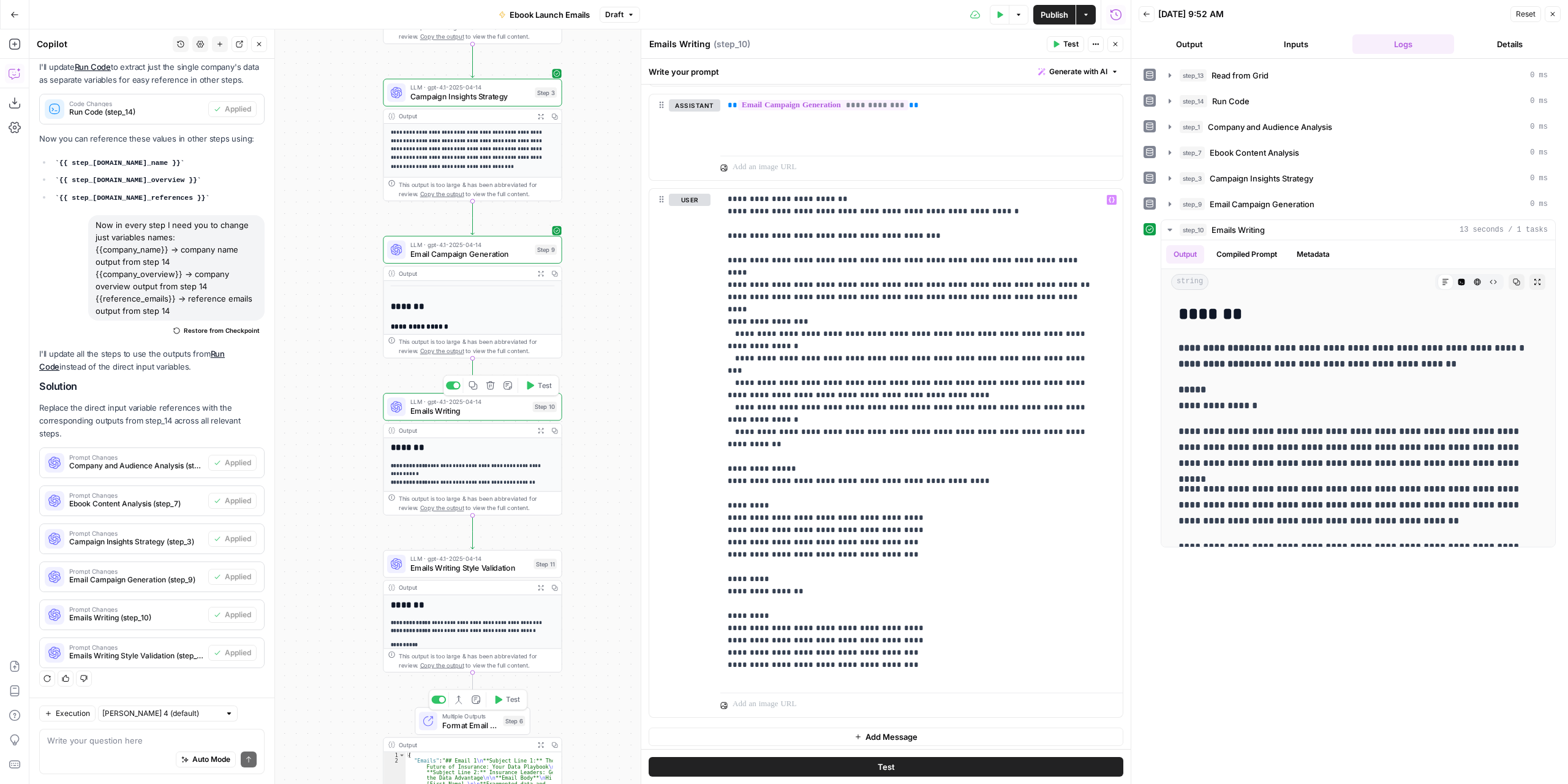
click at [544, 386] on span "Test" at bounding box center [544, 385] width 14 height 11
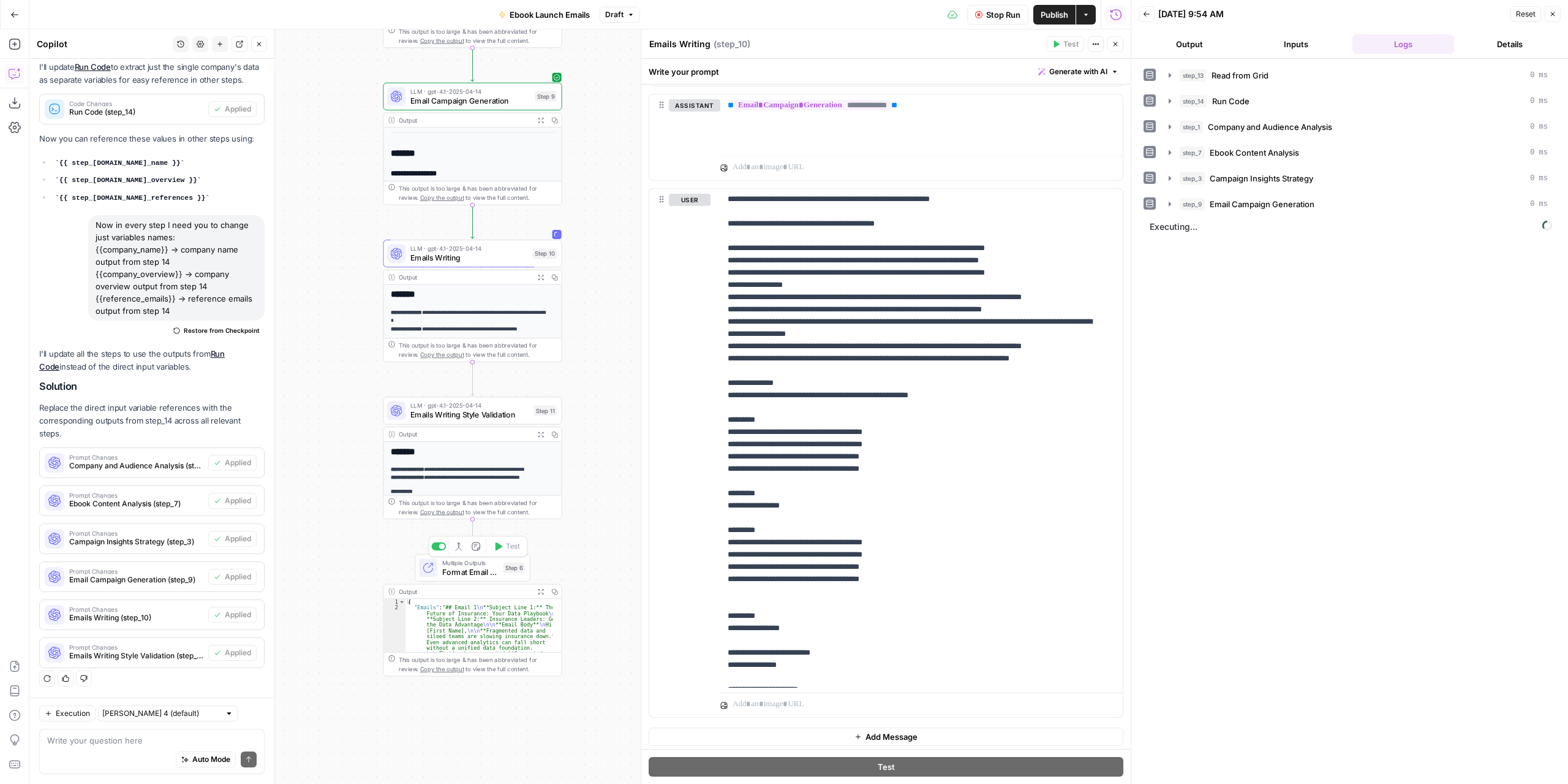
click at [492, 406] on span "LLM · gpt-4.1-2025-04-14" at bounding box center [470, 405] width 119 height 9
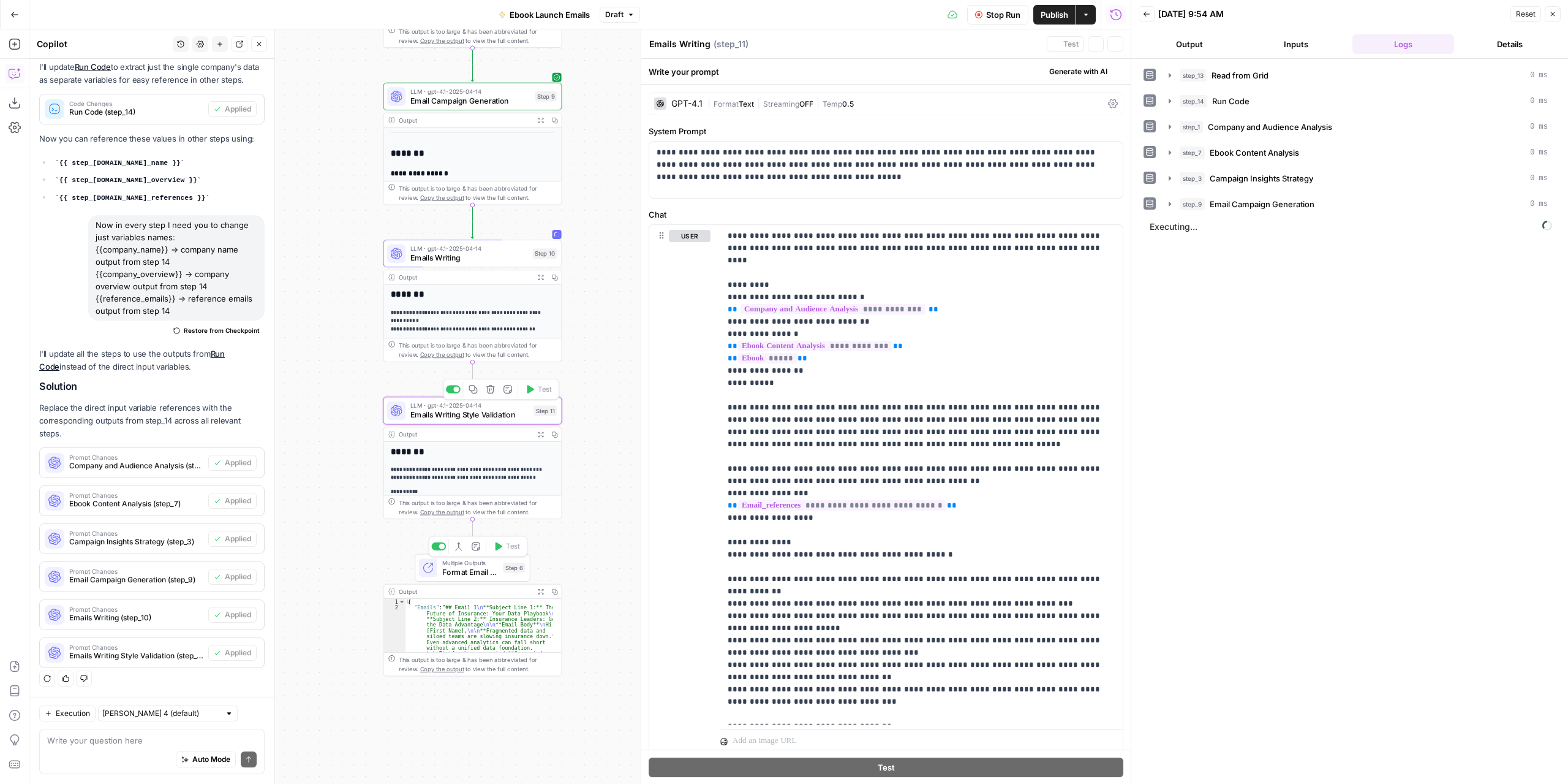
type textarea "Emails Writing Style Validation"
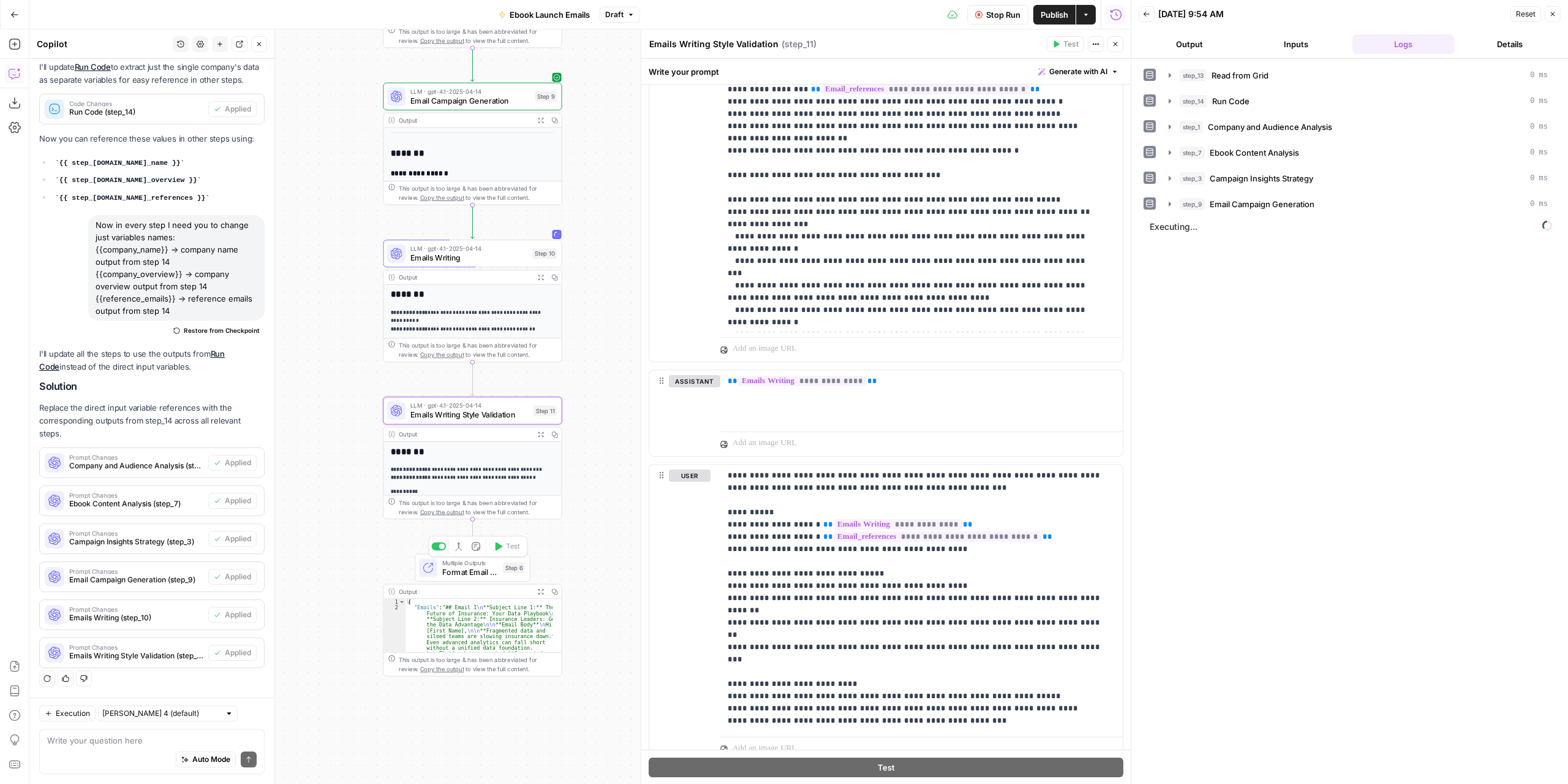
scroll to position [1698, 0]
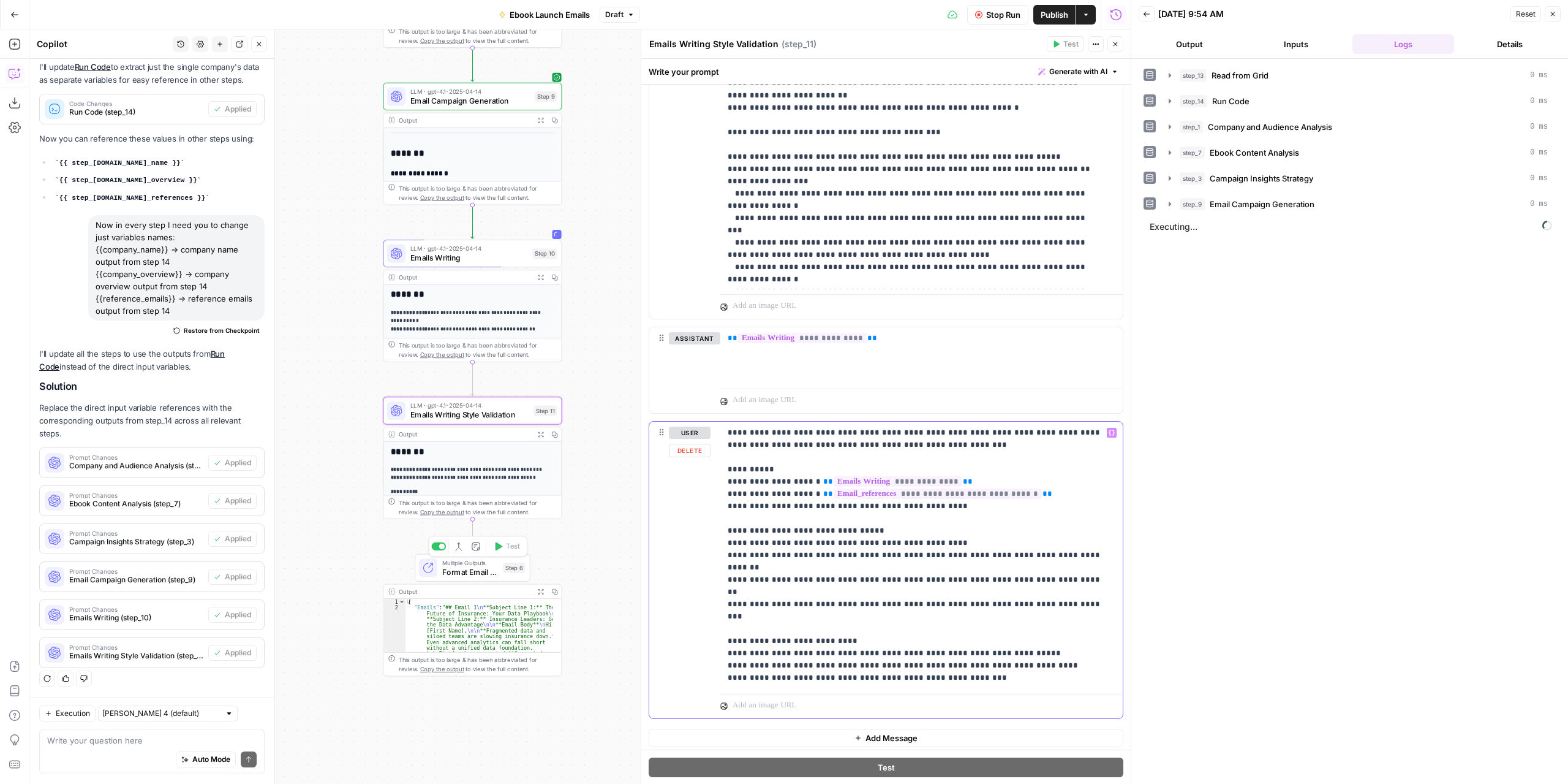
click at [787, 599] on p "**********" at bounding box center [918, 555] width 379 height 257
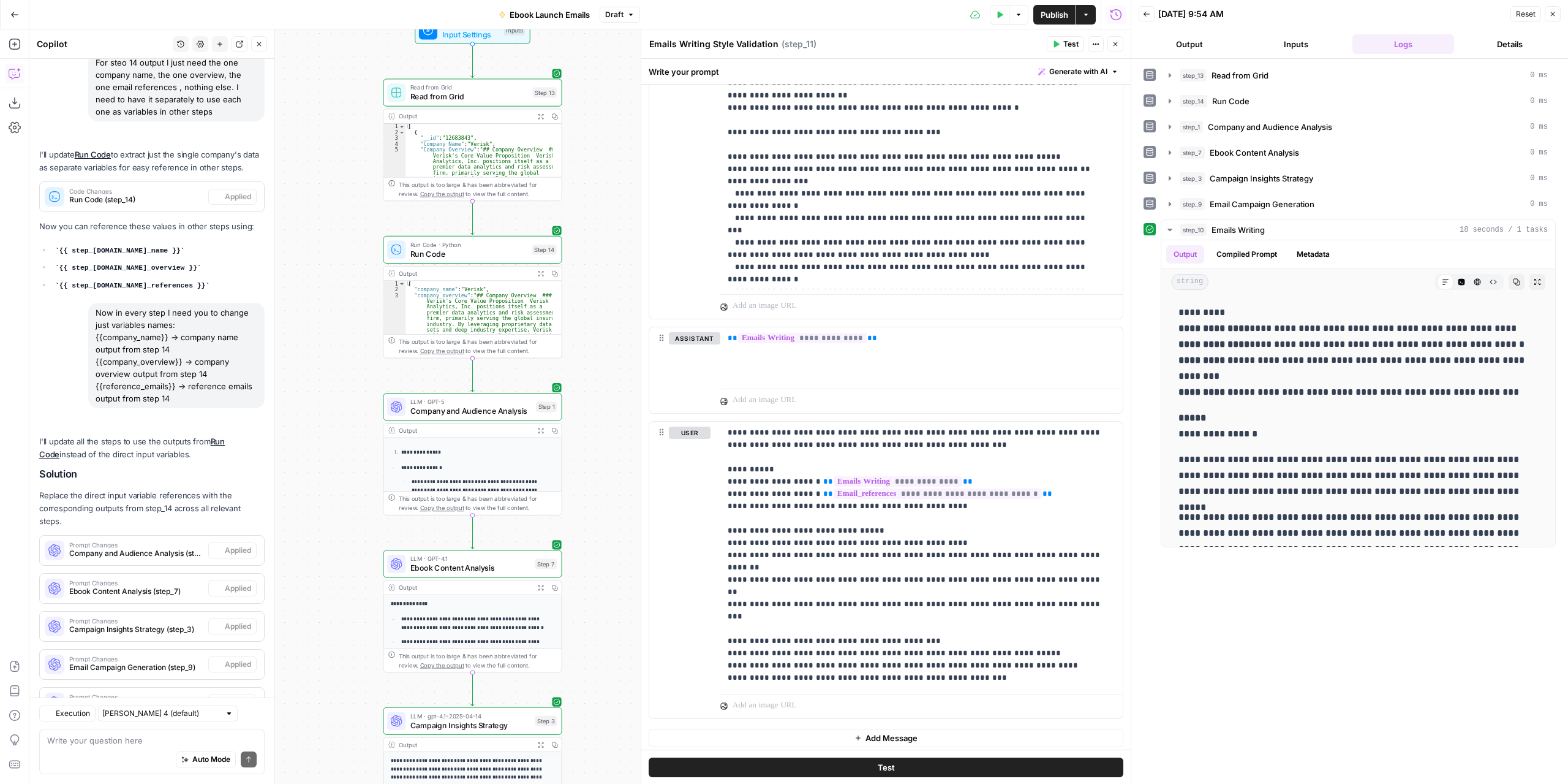
scroll to position [328, 0]
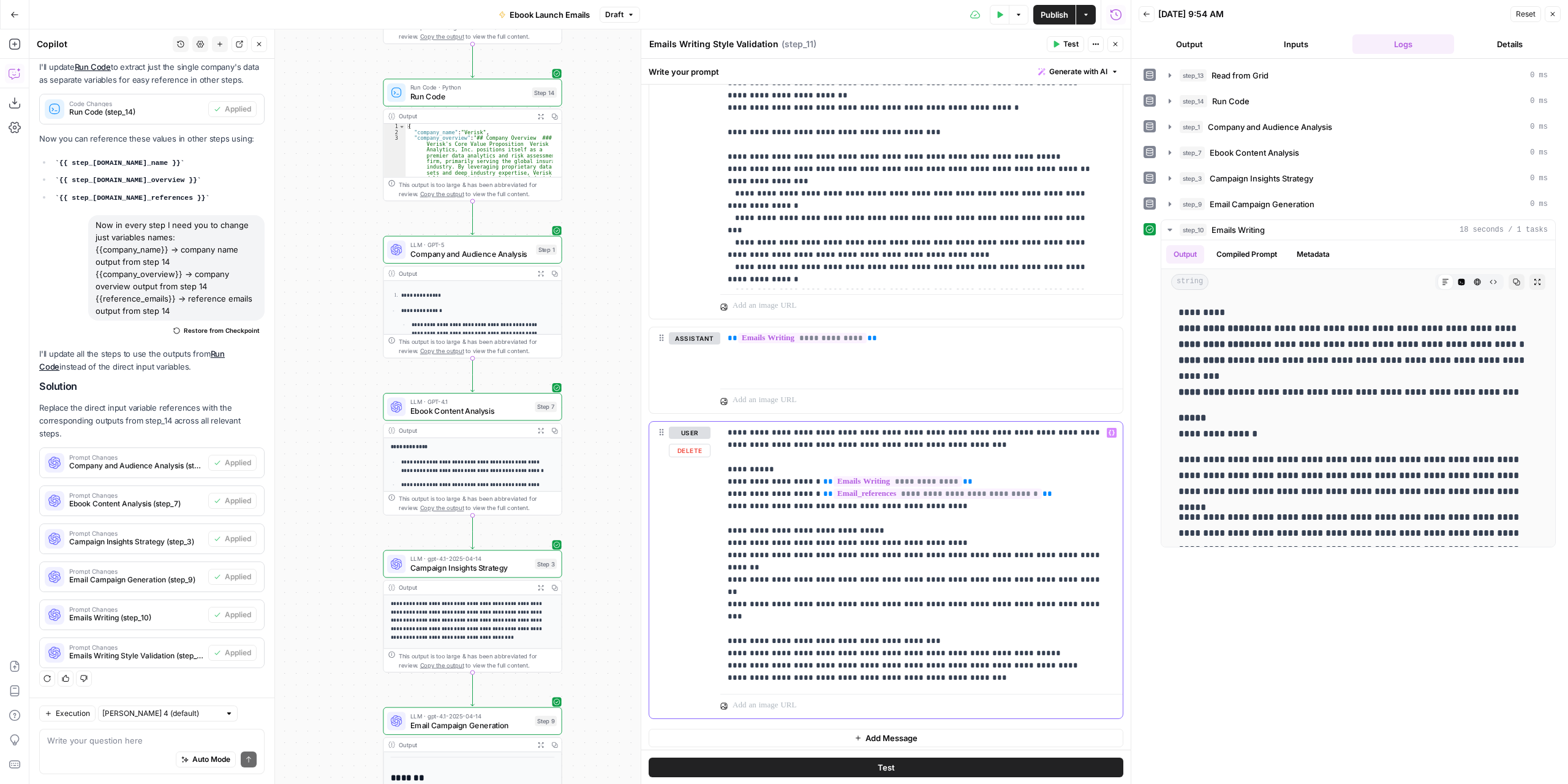
click at [1023, 615] on p "**********" at bounding box center [918, 555] width 379 height 257
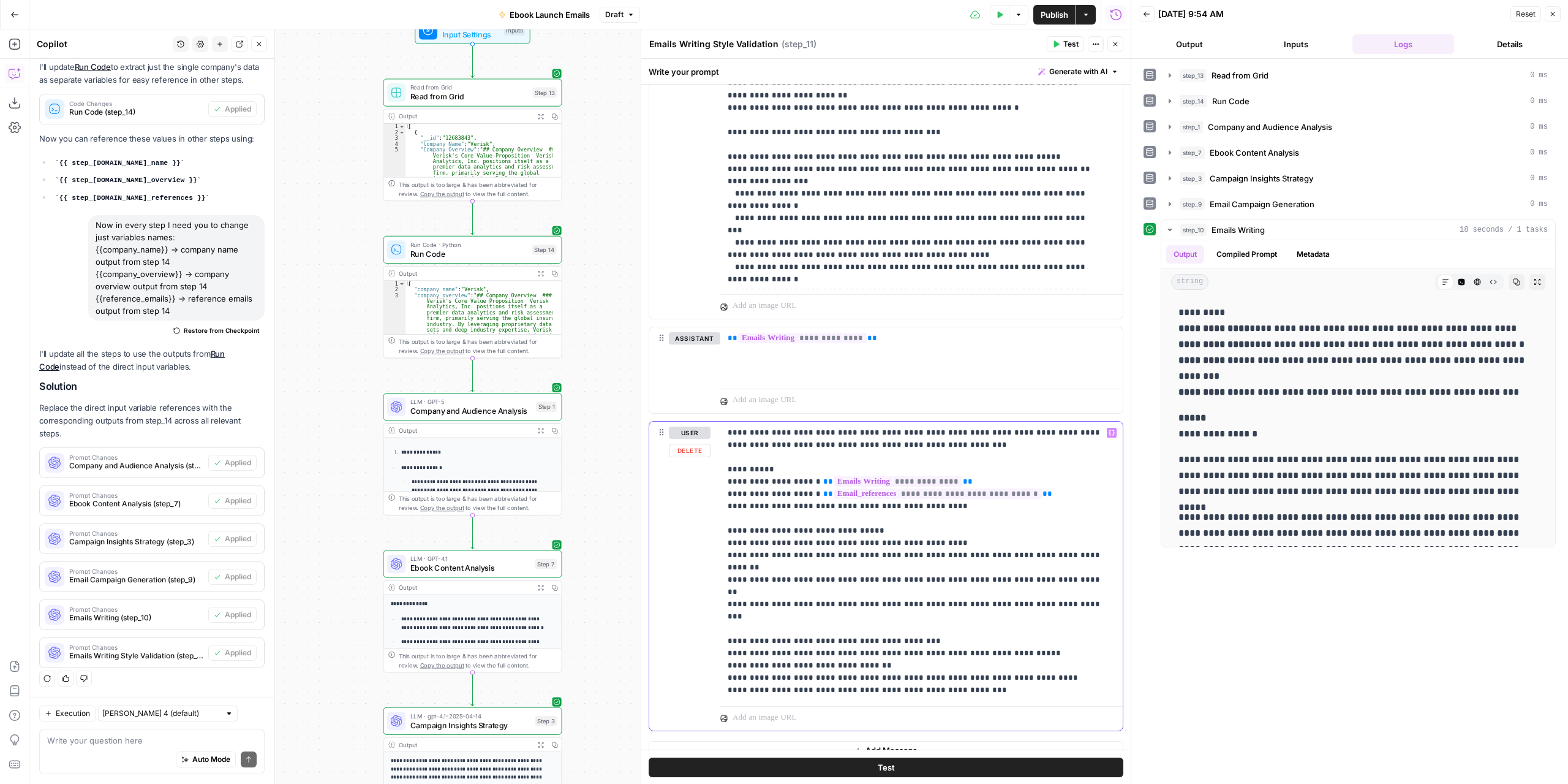
click at [905, 628] on p "**********" at bounding box center [918, 561] width 379 height 270
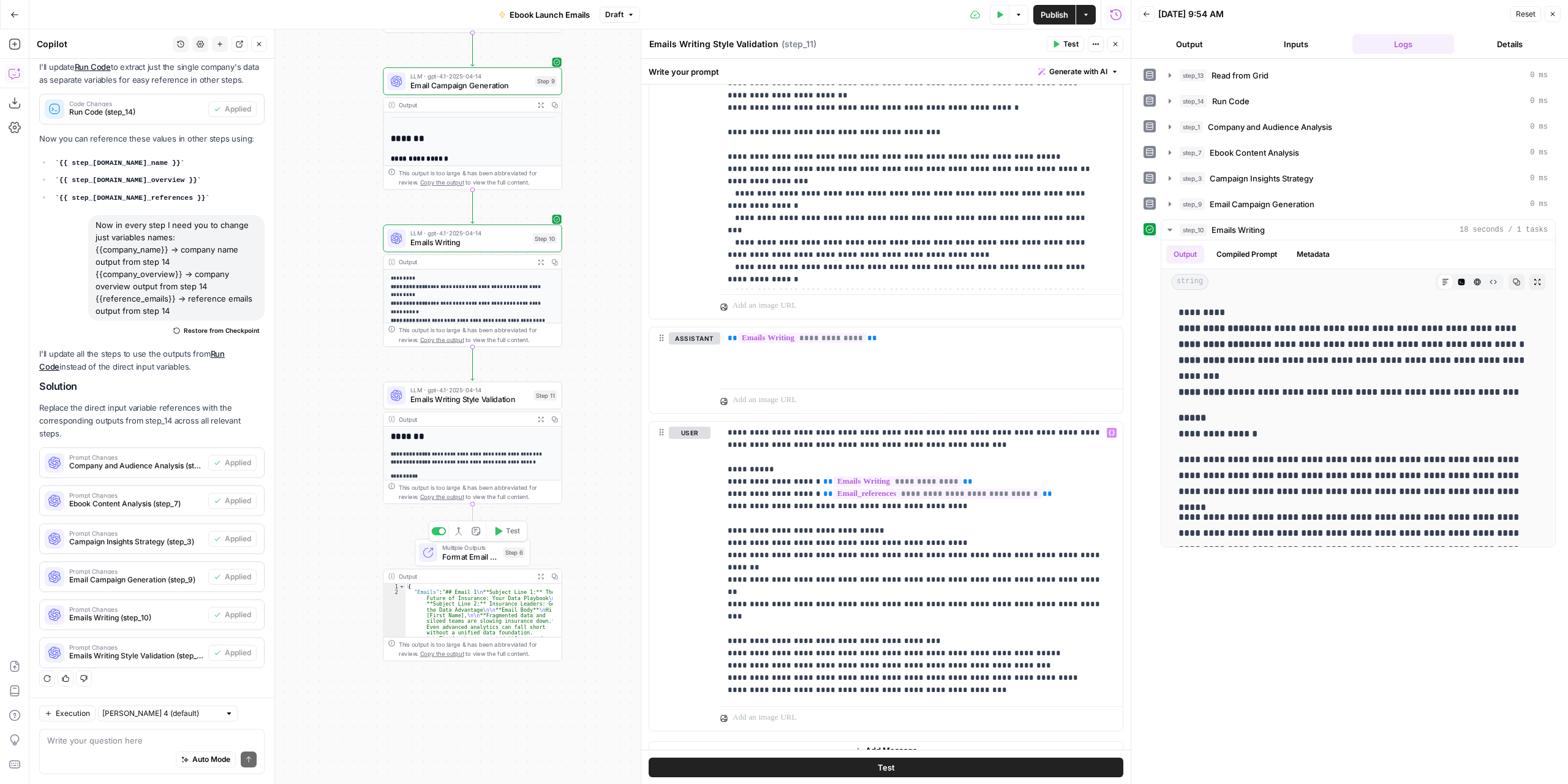
click at [542, 256] on button "Expand Output" at bounding box center [540, 262] width 14 height 14
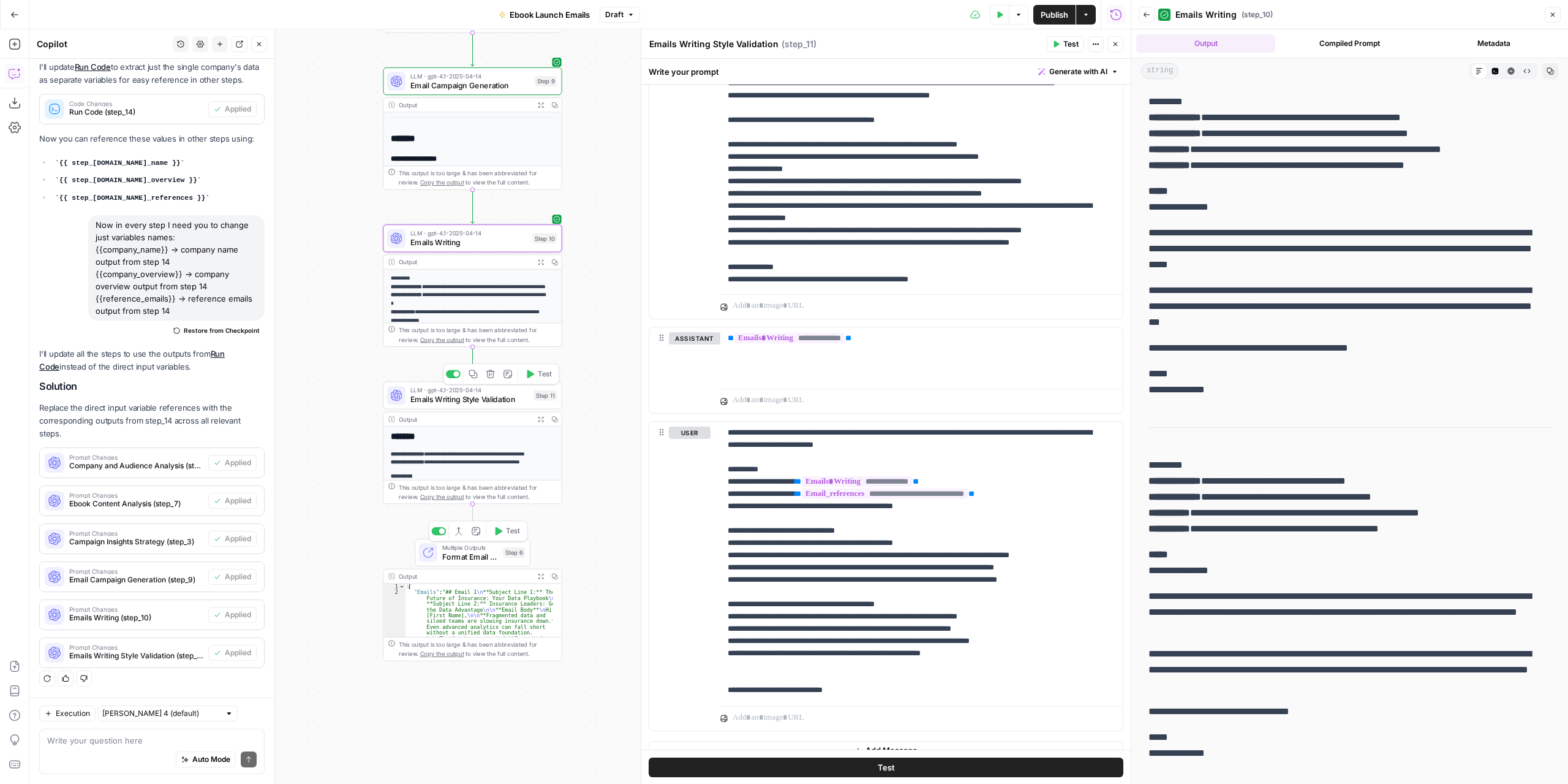
click at [545, 374] on span "Test" at bounding box center [544, 374] width 14 height 11
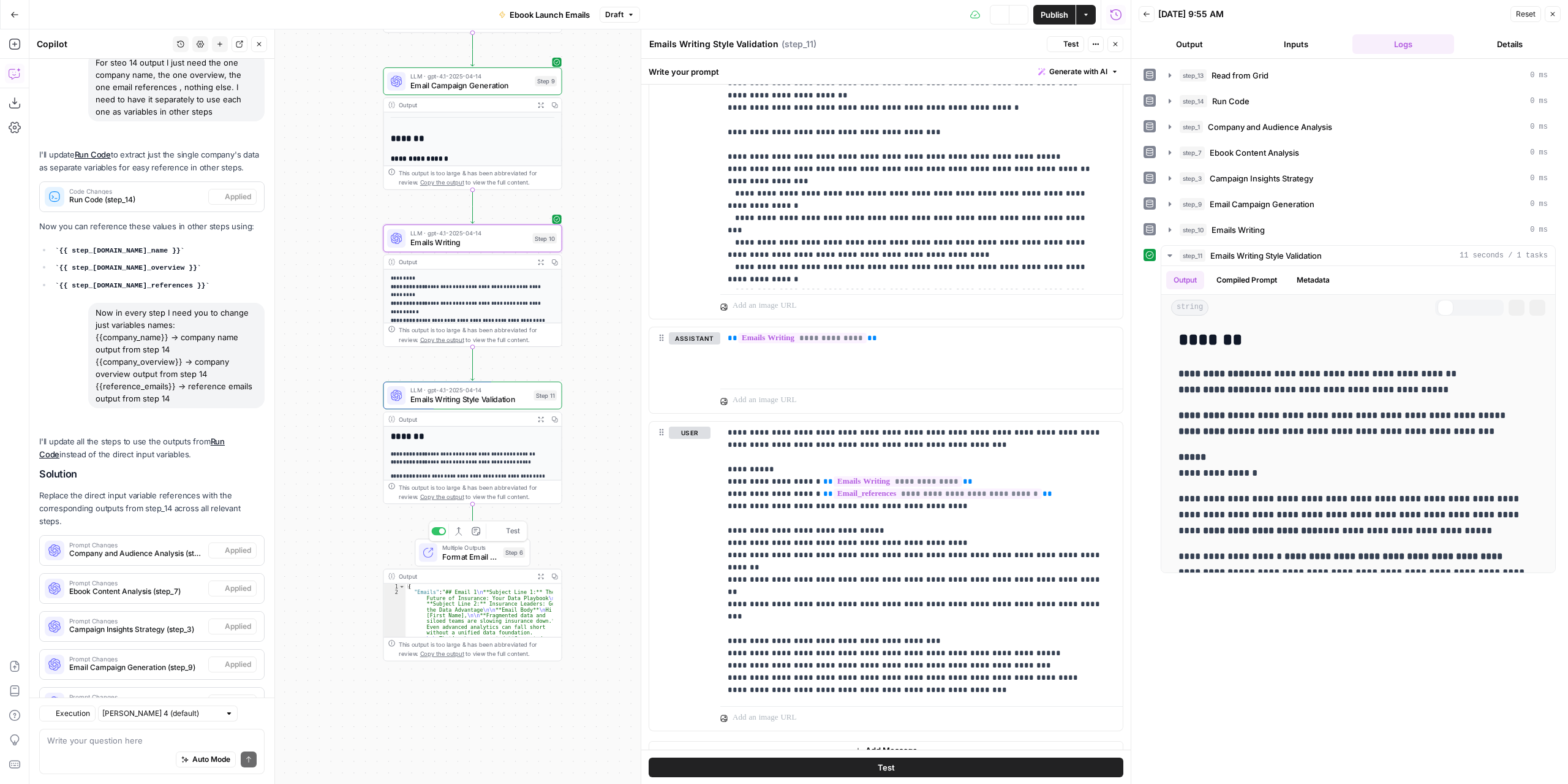
scroll to position [328, 0]
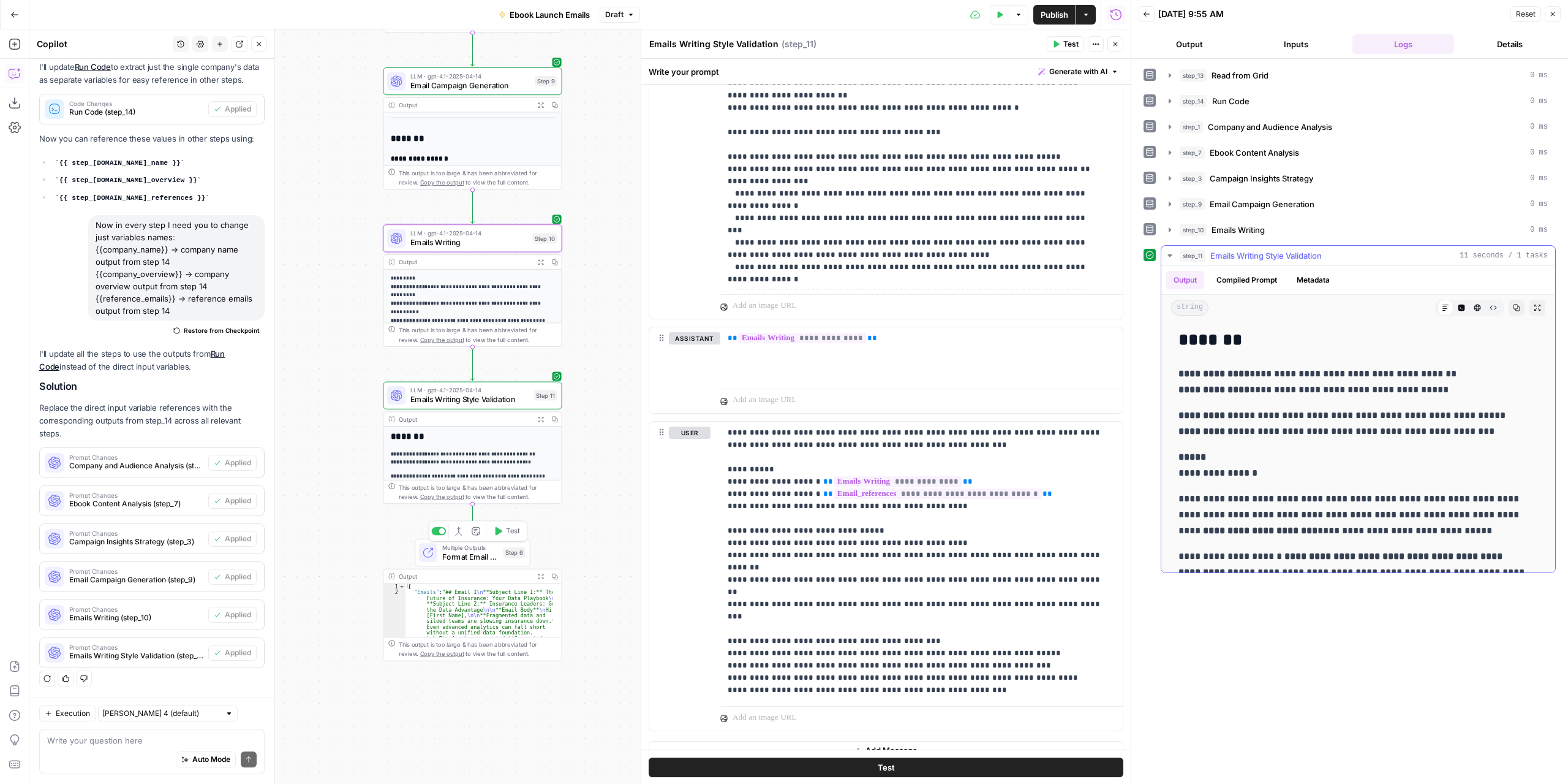
click at [1535, 305] on icon "button" at bounding box center [1537, 307] width 6 height 6
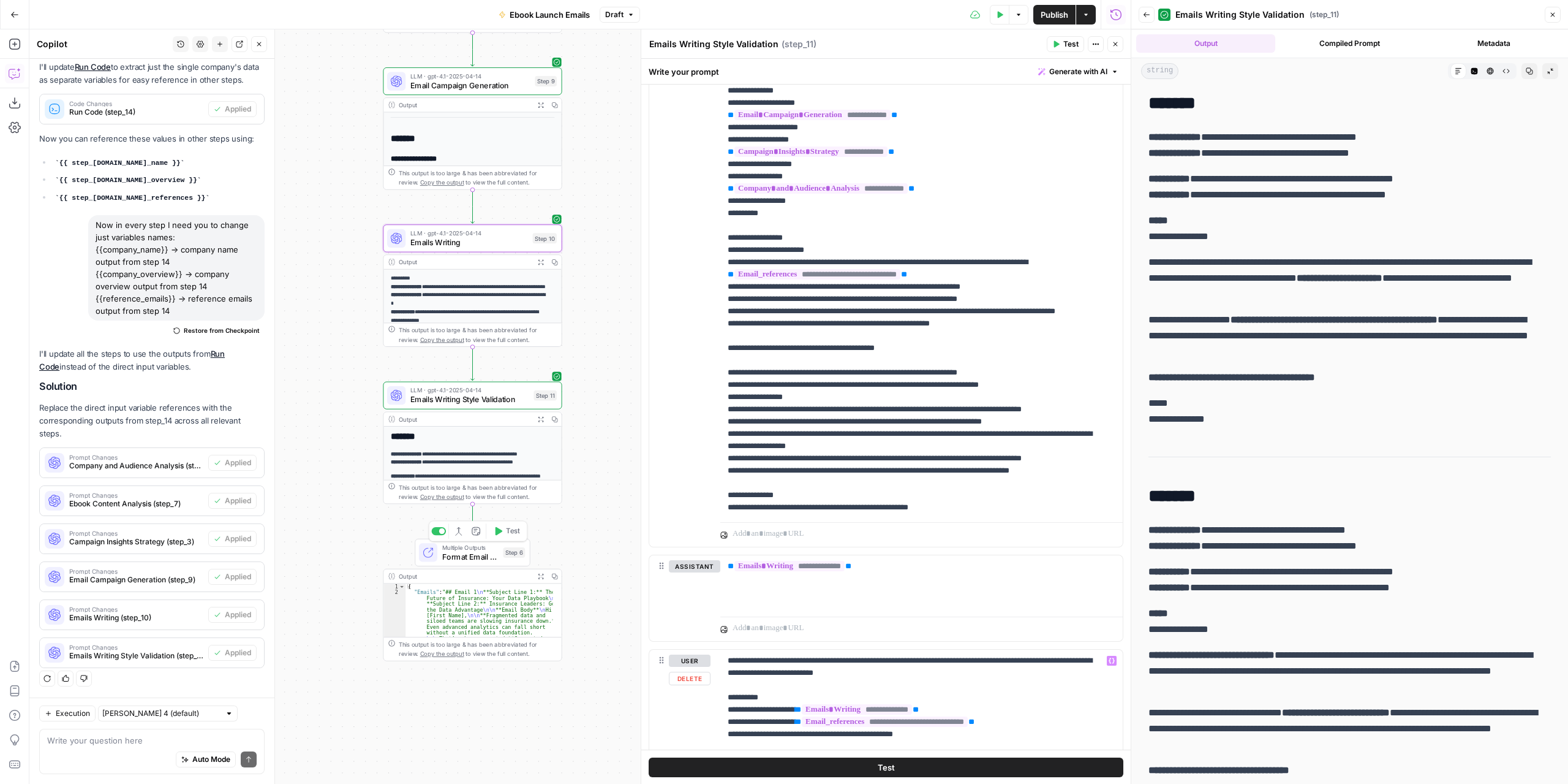
scroll to position [1465, 0]
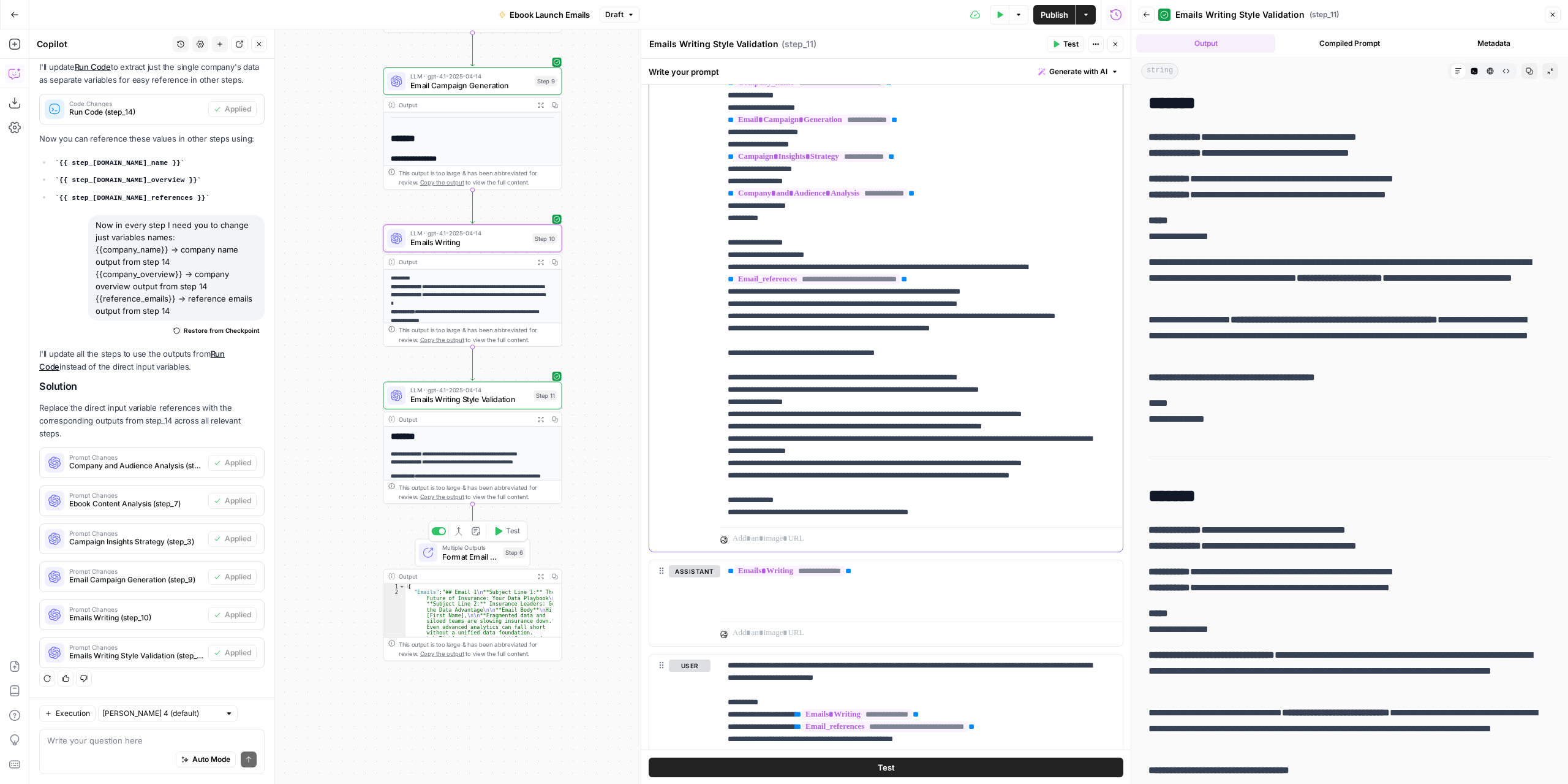
click at [919, 365] on p "**********" at bounding box center [913, 457] width 369 height 859
click at [726, 361] on div "**********" at bounding box center [922, 272] width 402 height 499
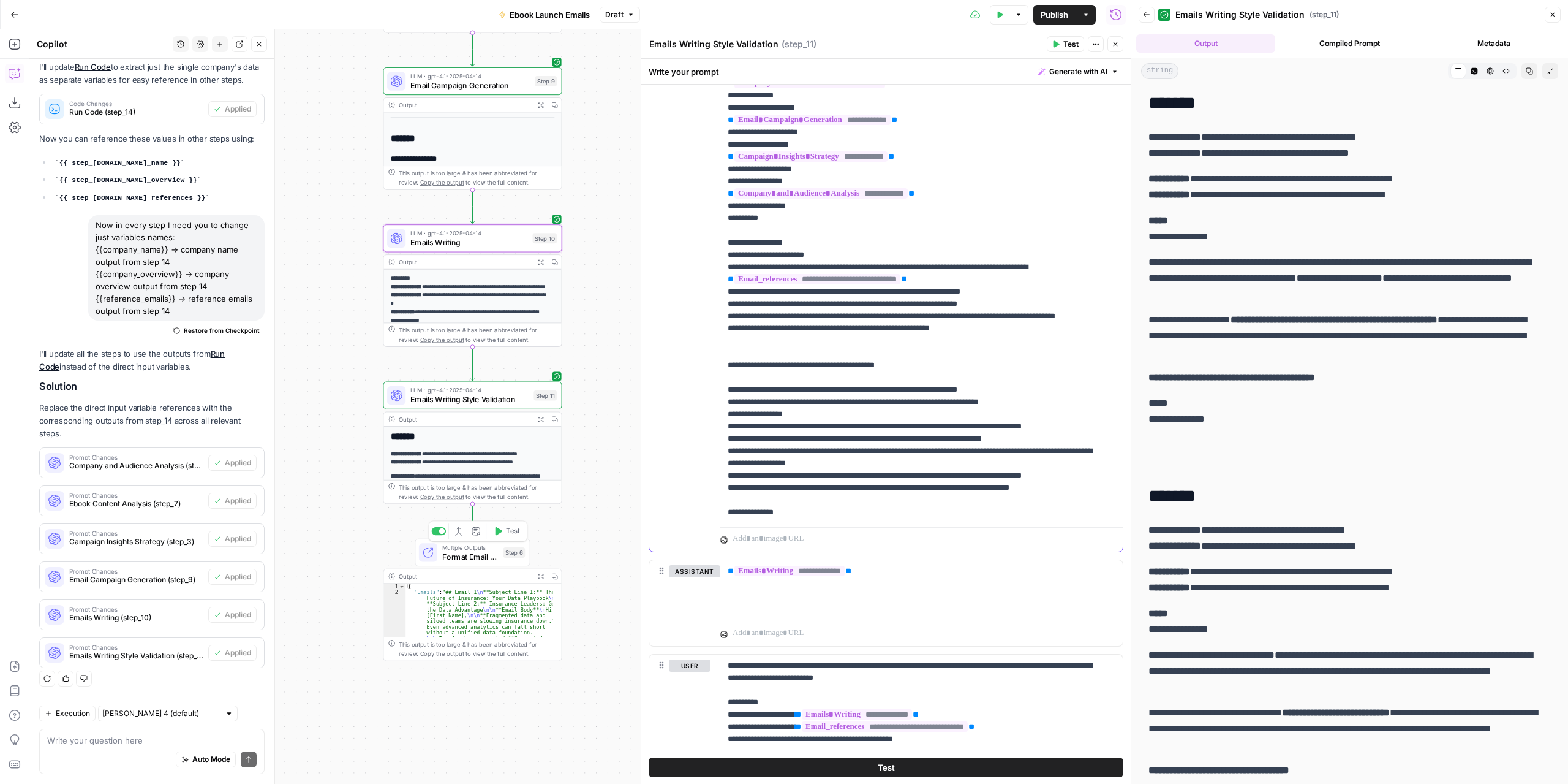
click at [726, 361] on div "**********" at bounding box center [922, 272] width 402 height 499
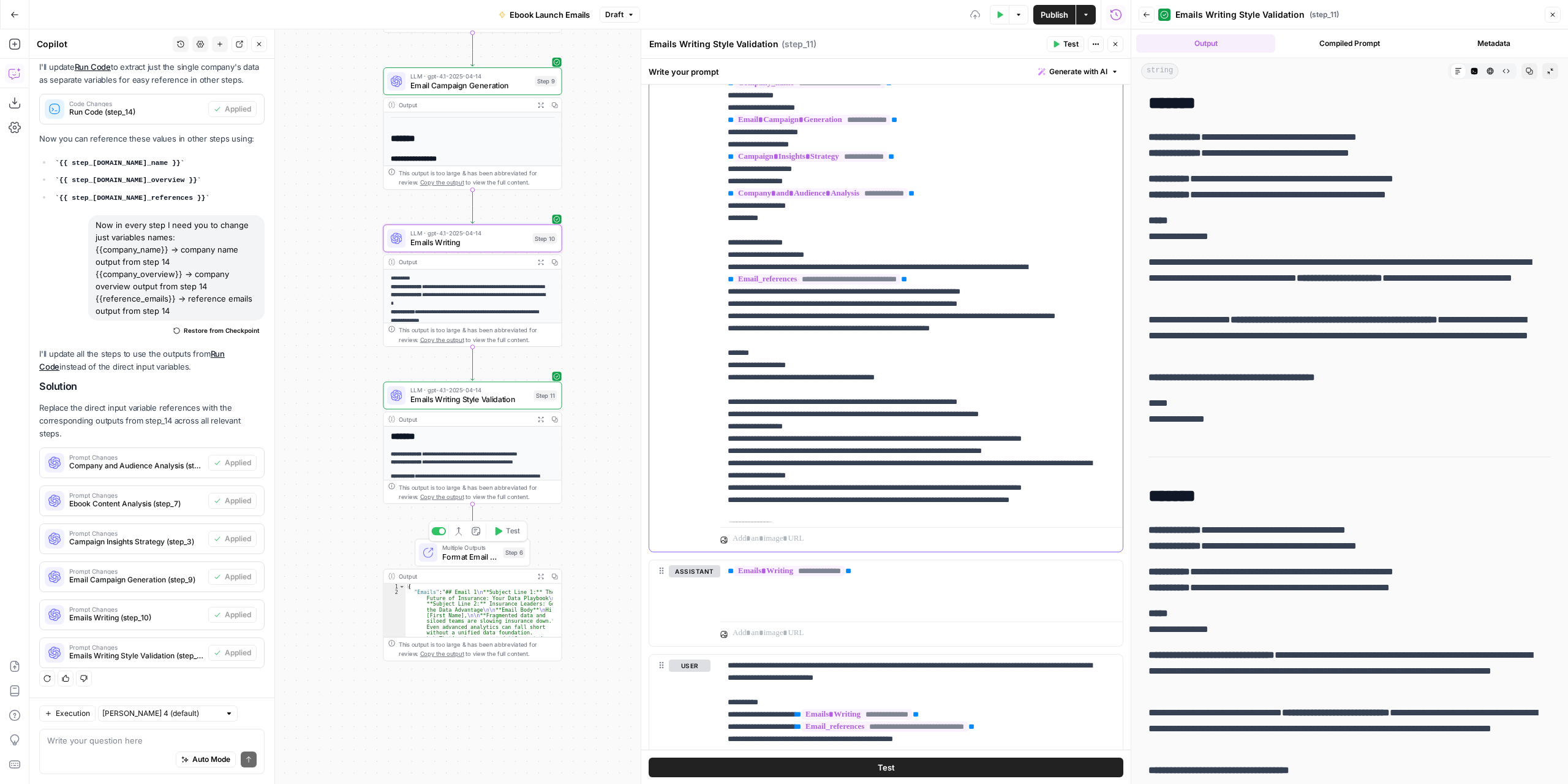
click at [790, 363] on p "**********" at bounding box center [913, 469] width 369 height 883
click at [818, 374] on p "**********" at bounding box center [913, 469] width 369 height 883
click at [1067, 46] on span "Test" at bounding box center [1071, 44] width 16 height 11
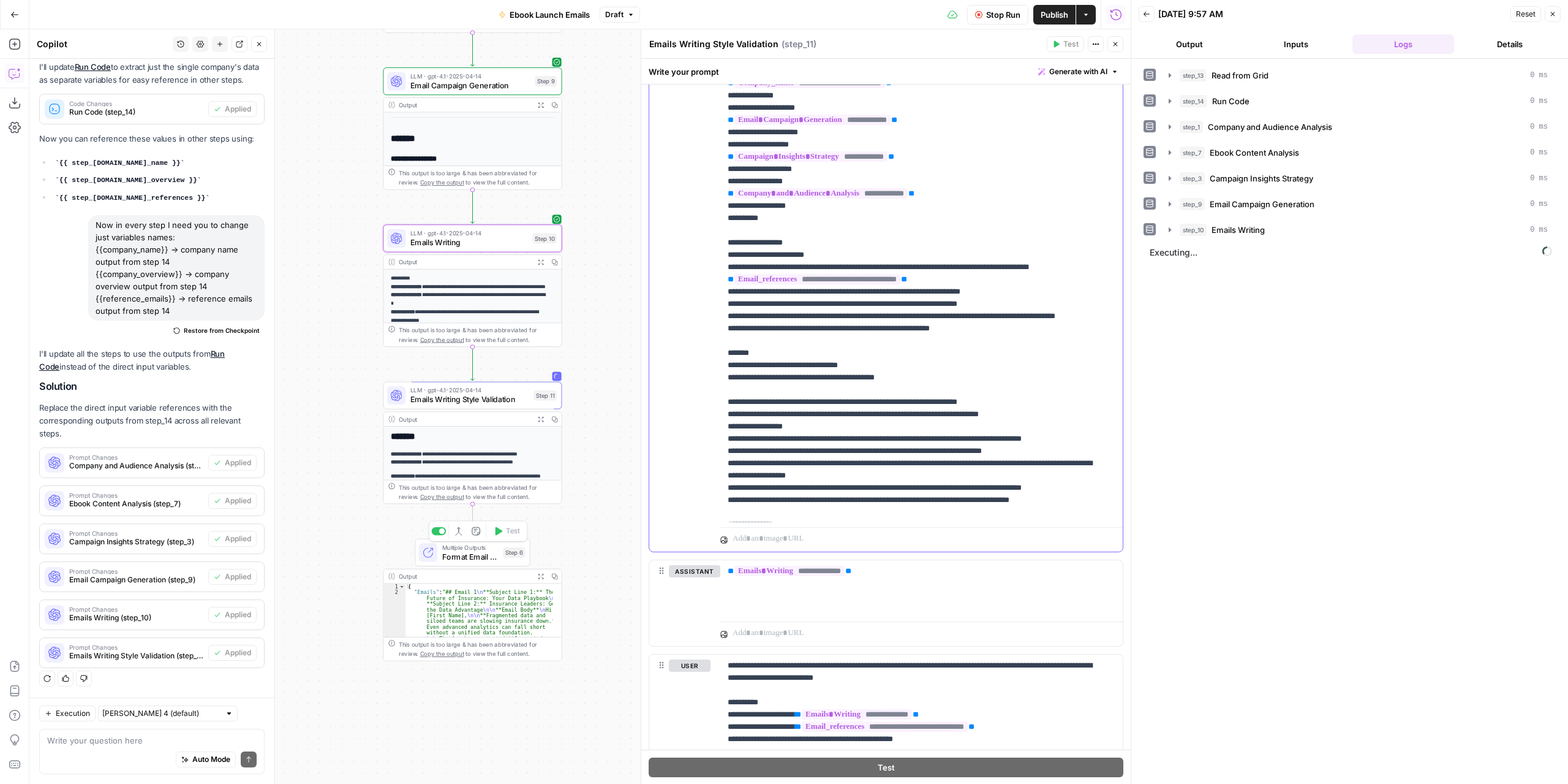
click at [893, 373] on p "**********" at bounding box center [913, 469] width 369 height 883
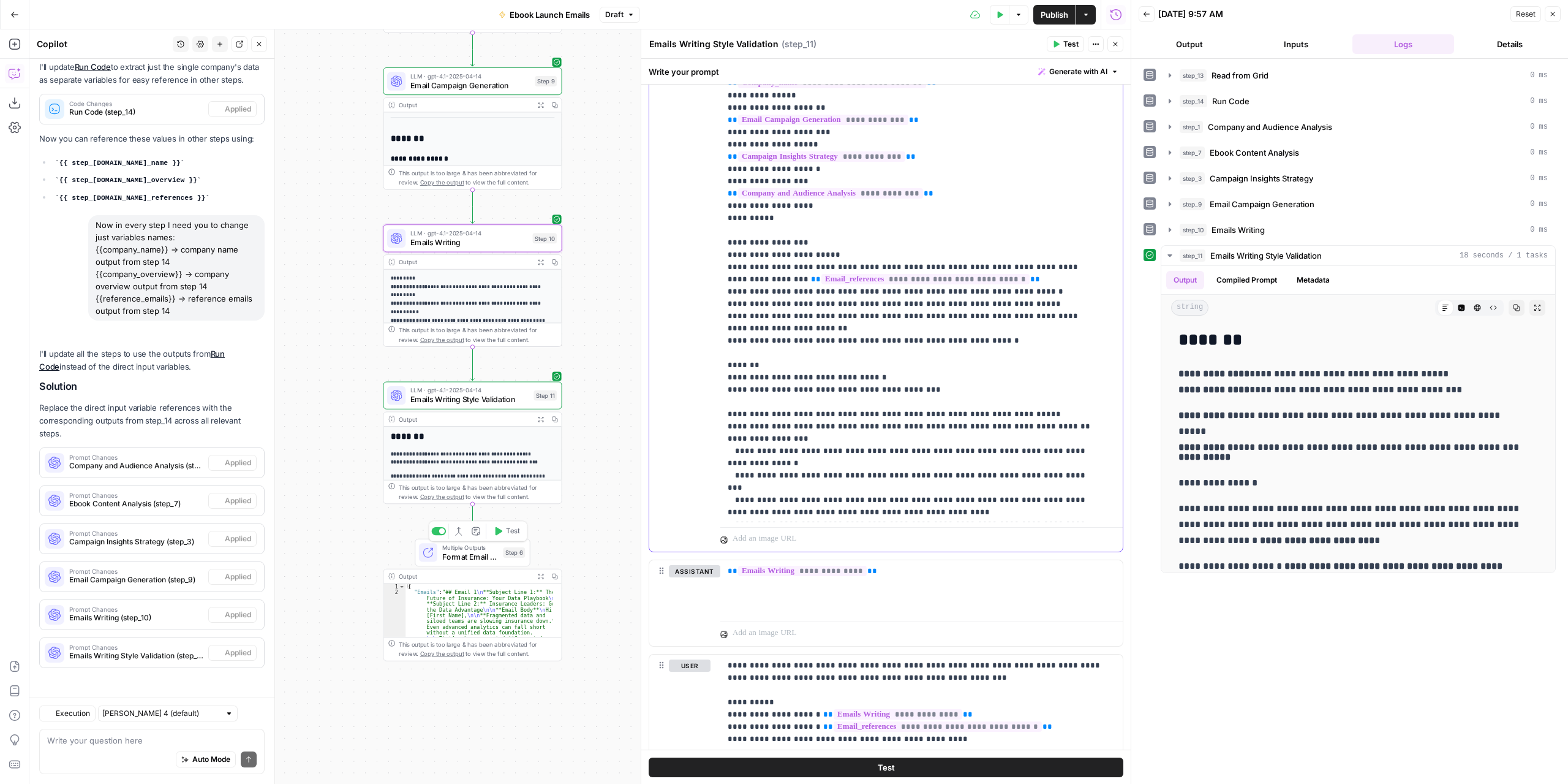
scroll to position [328, 0]
click at [1541, 308] on span "Expand Output" at bounding box center [1541, 308] width 1 height 1
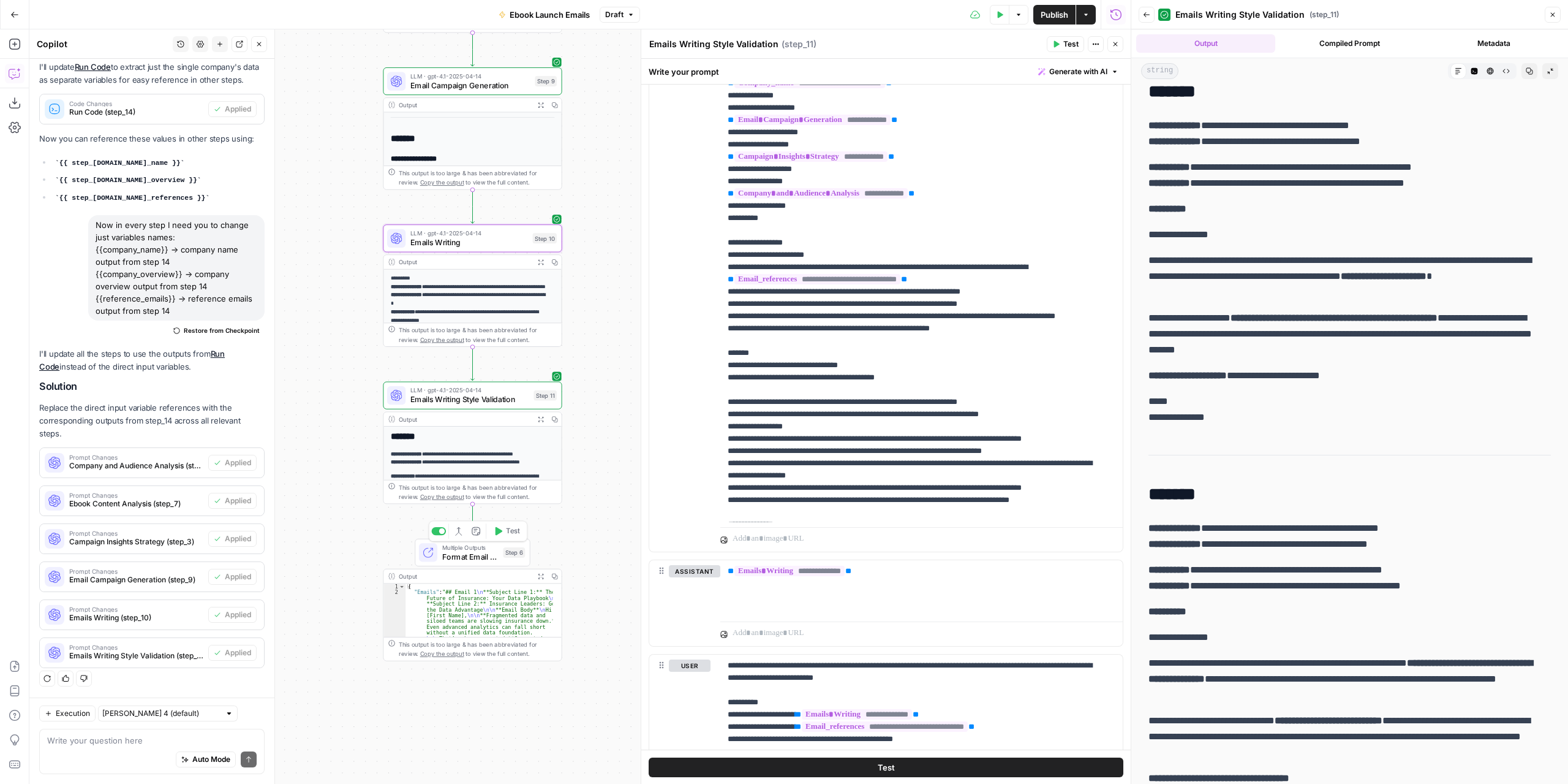
scroll to position [0, 0]
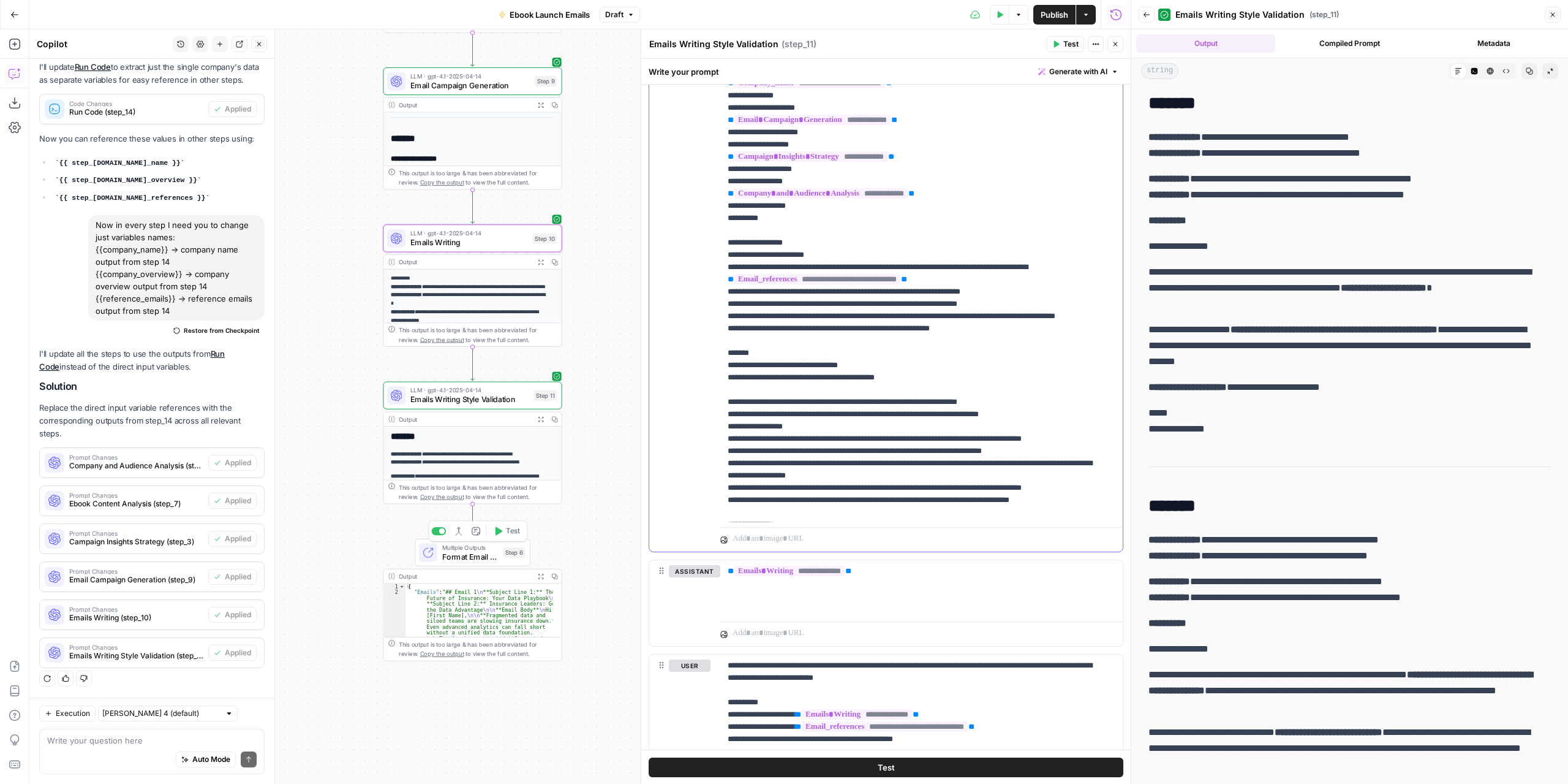
click at [886, 373] on p "**********" at bounding box center [913, 469] width 369 height 883
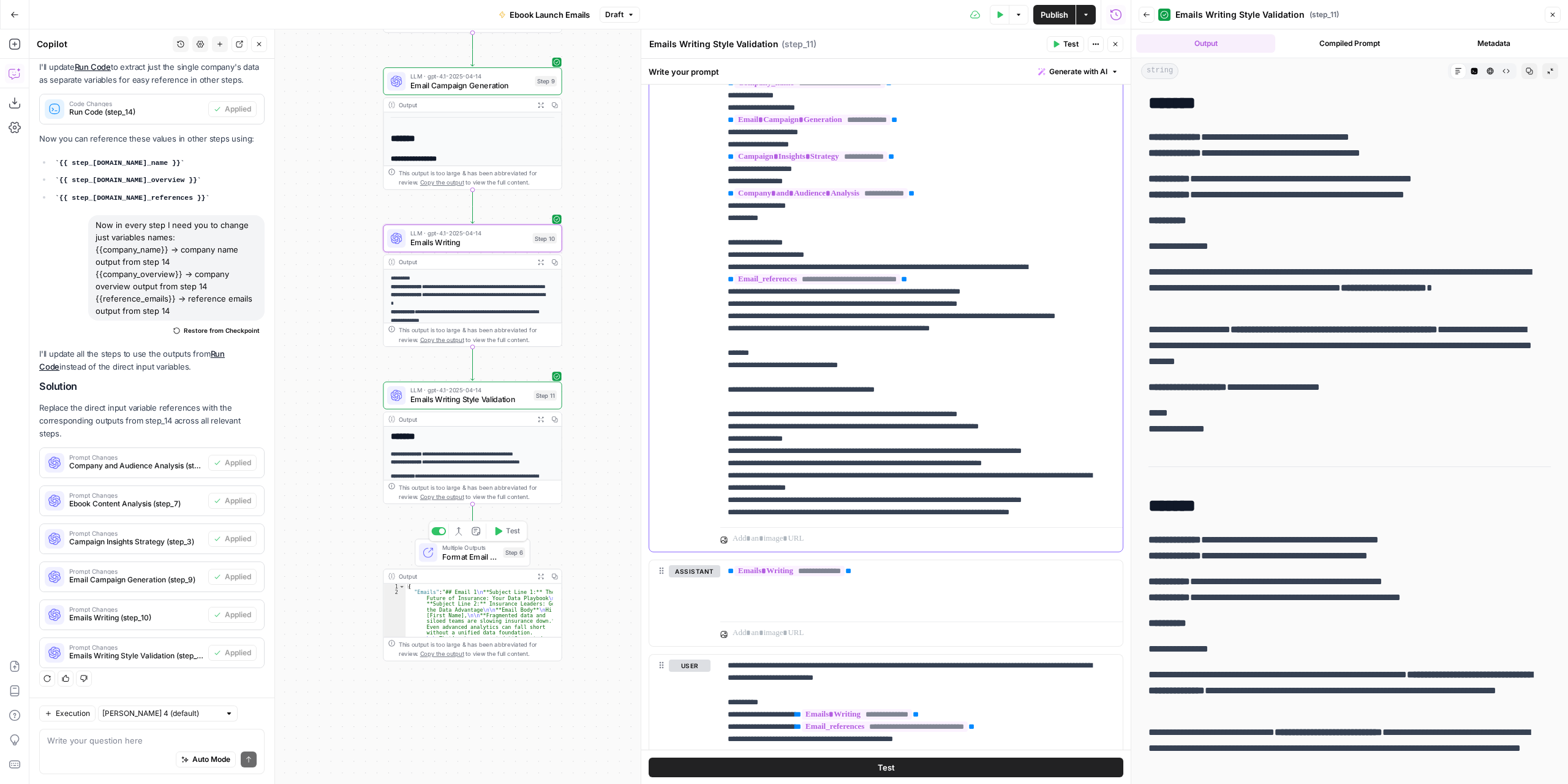
click at [881, 373] on p "**********" at bounding box center [913, 475] width 369 height 895
click at [728, 397] on p "**********" at bounding box center [913, 475] width 369 height 895
click at [1066, 45] on span "Test" at bounding box center [1071, 44] width 16 height 11
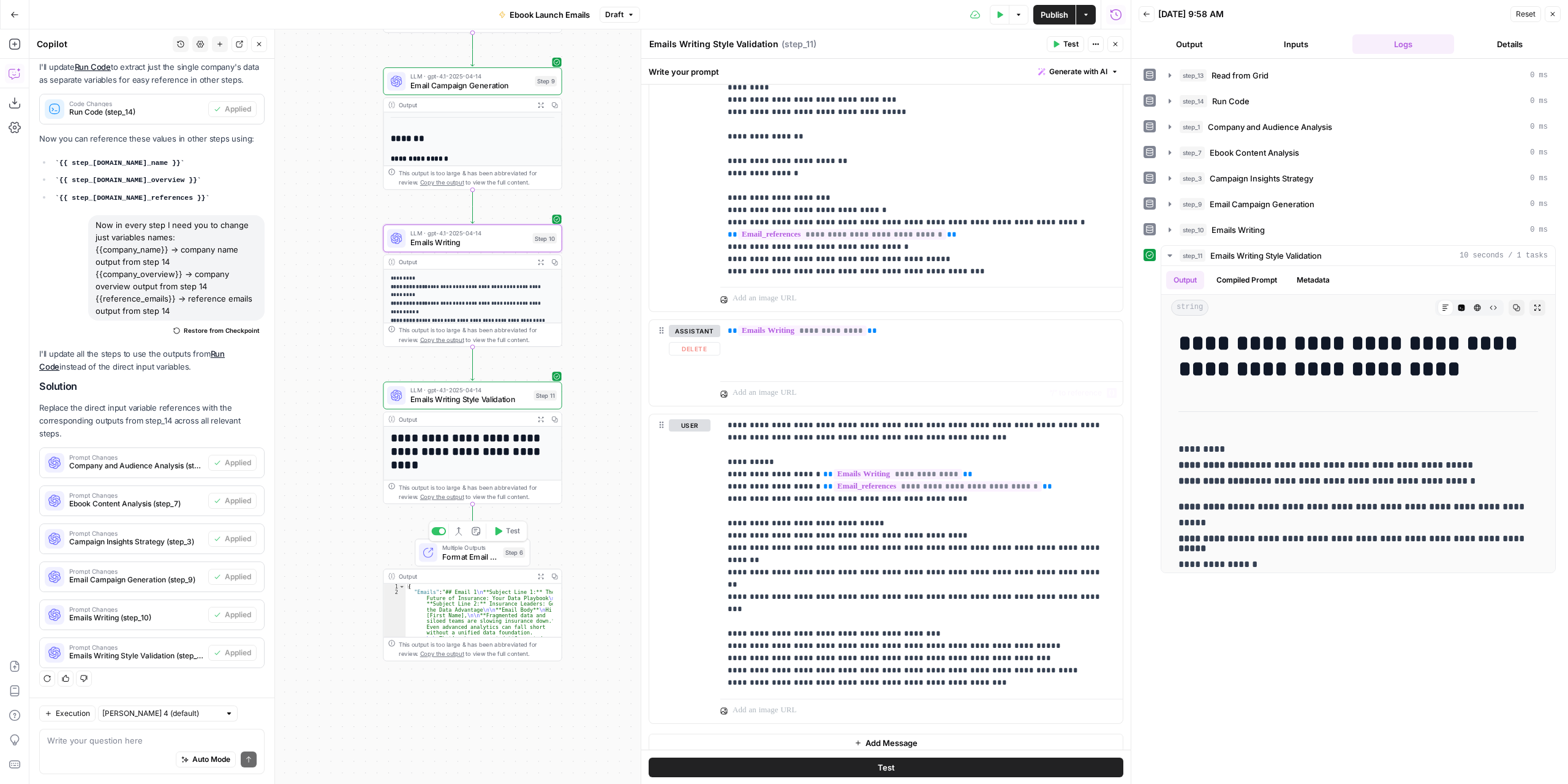
scroll to position [1710, 0]
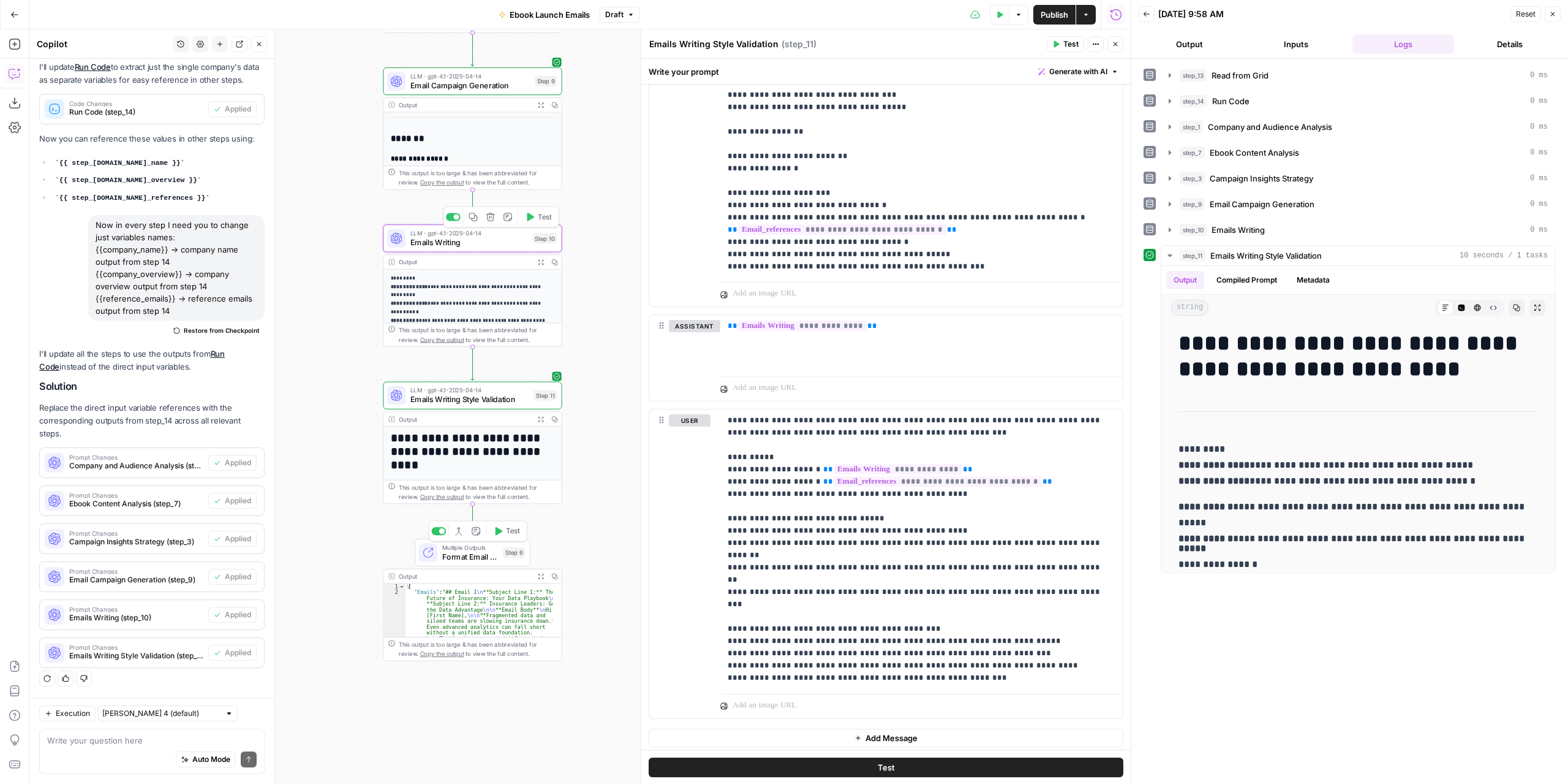
click at [485, 240] on span "Emails Writing" at bounding box center [469, 243] width 117 height 12
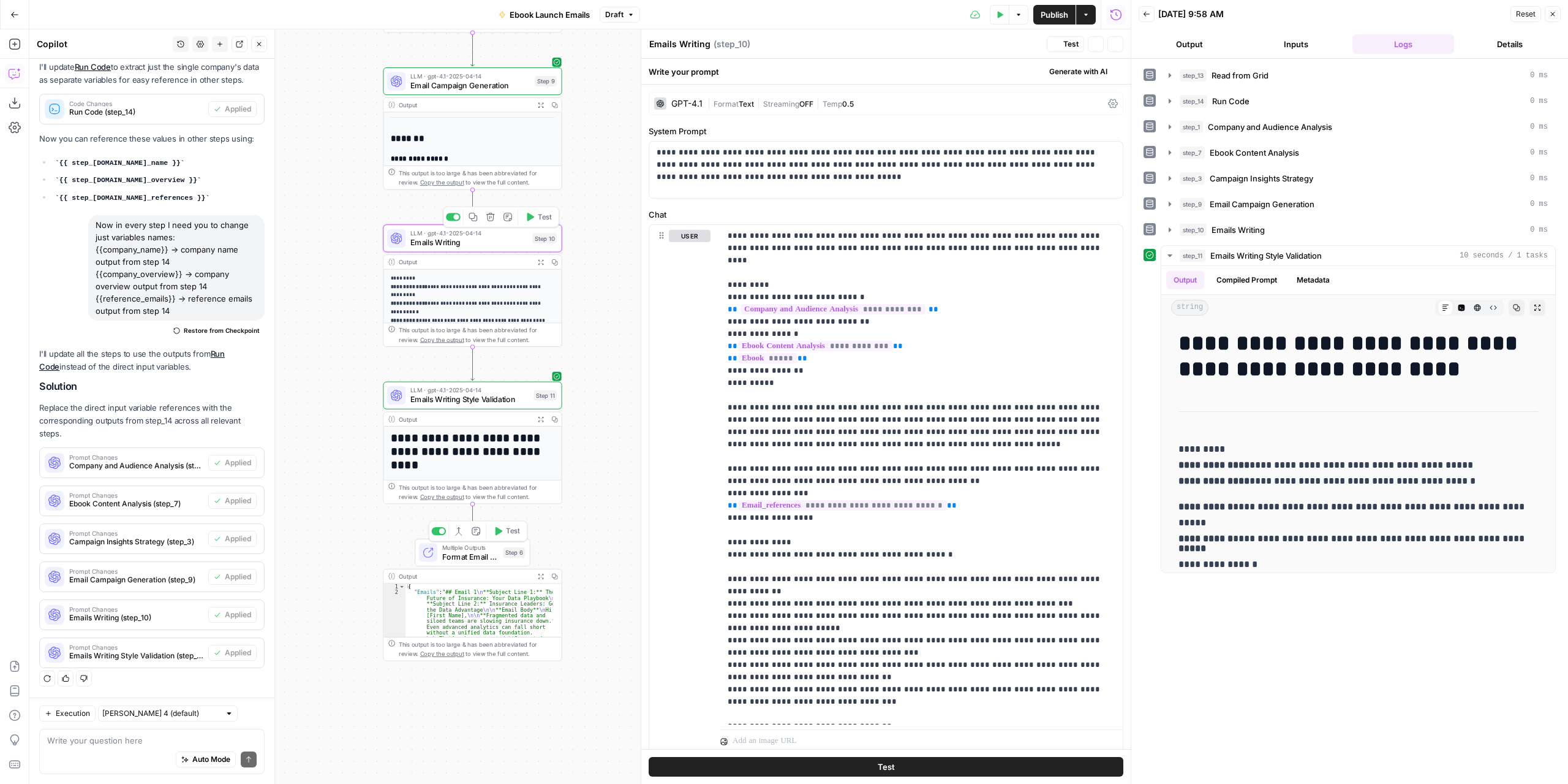
type textarea "Emails Writing"
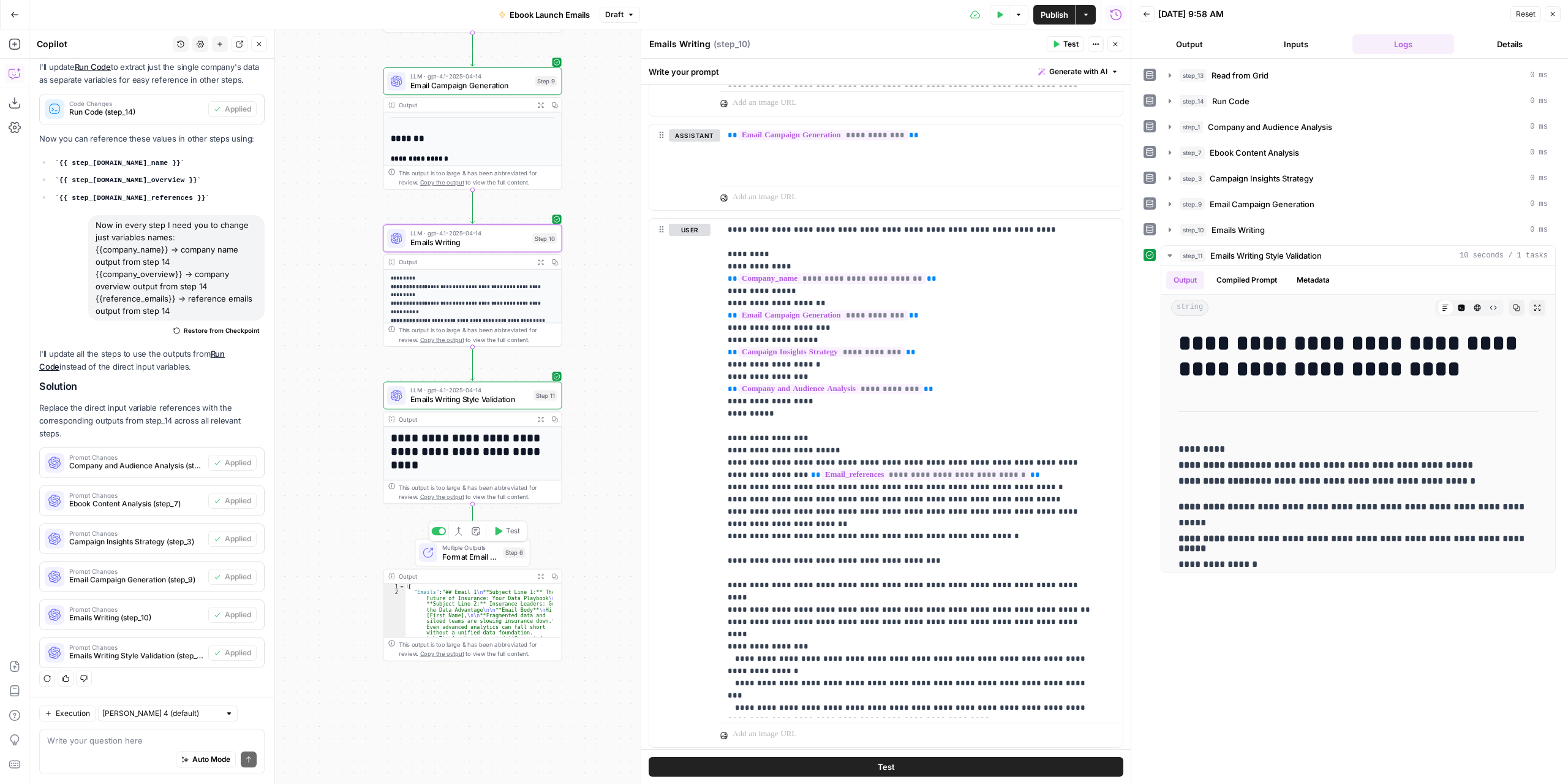
scroll to position [1300, 0]
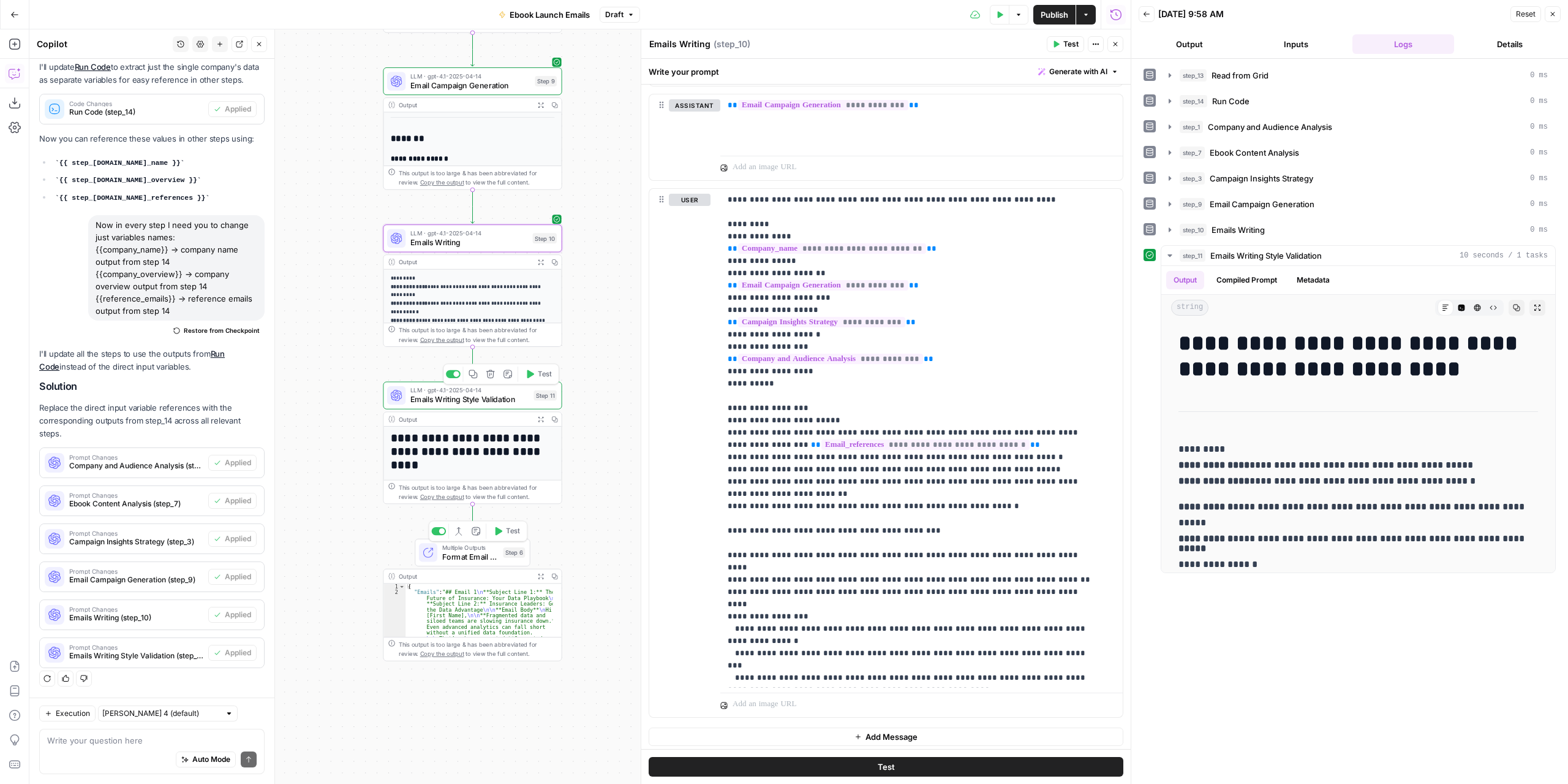
click at [494, 398] on span "Emails Writing Style Validation" at bounding box center [470, 399] width 119 height 12
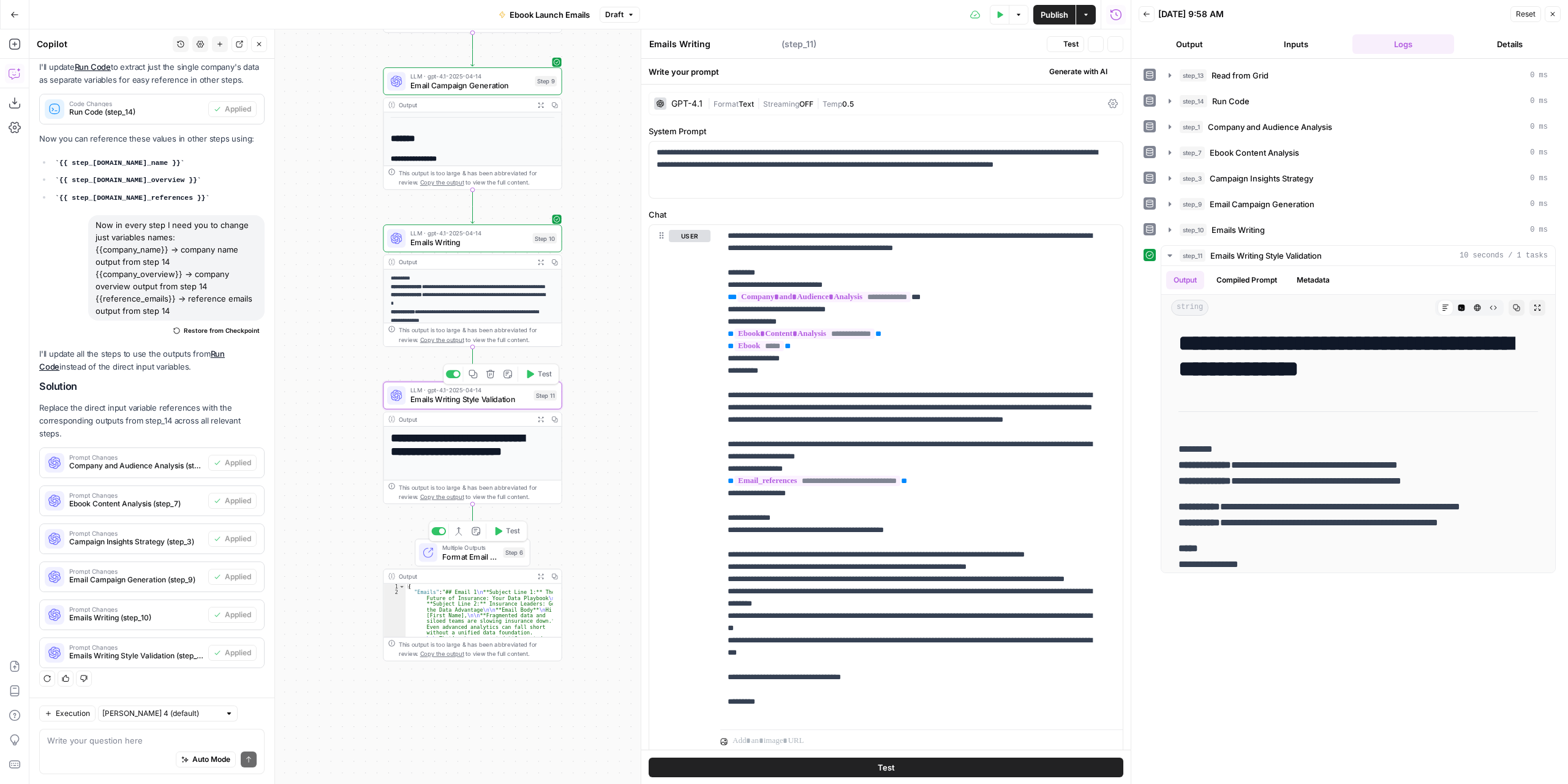
type textarea "Emails Writing Style Validation"
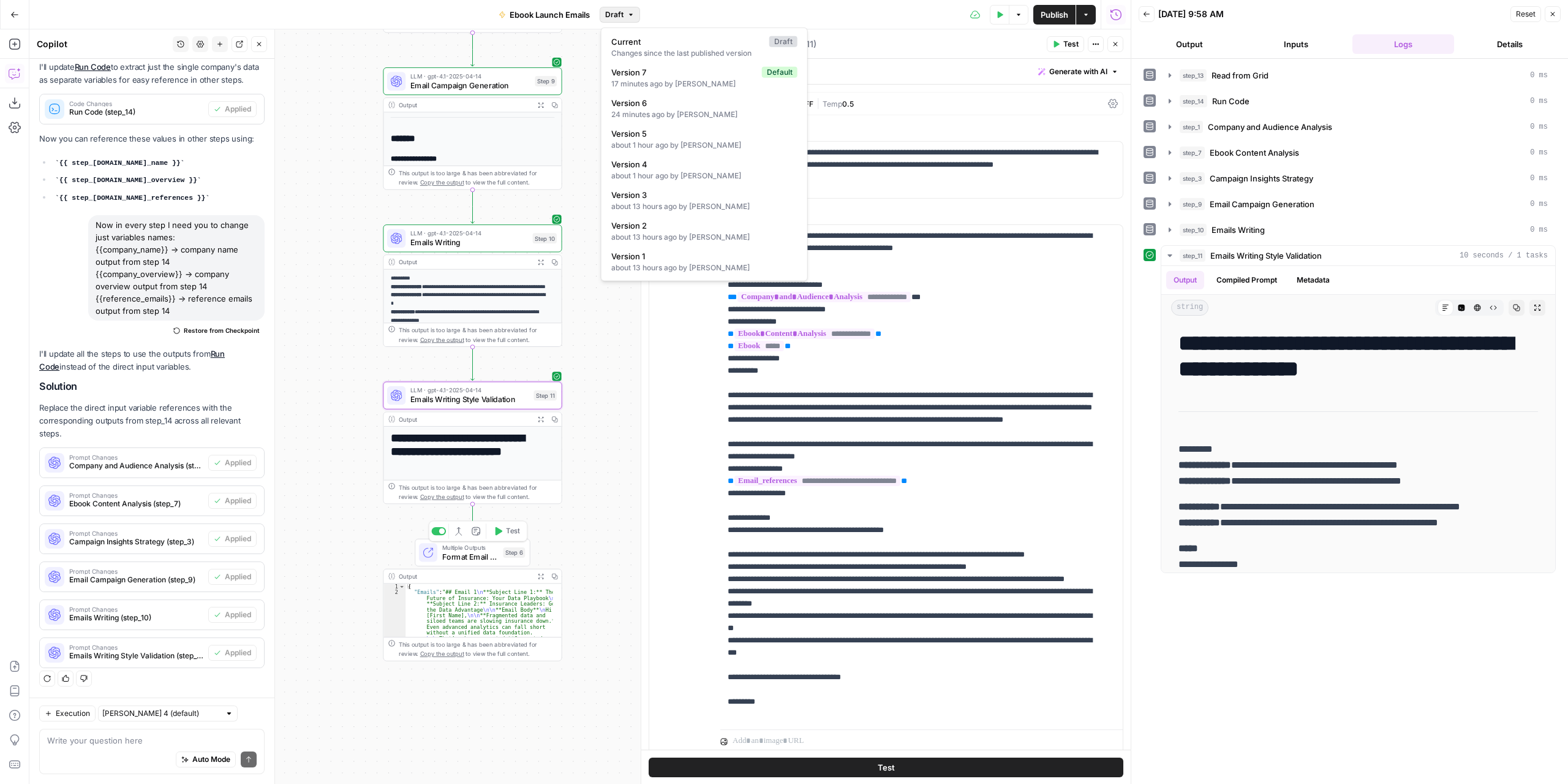
click at [614, 17] on span "Draft" at bounding box center [615, 14] width 18 height 11
click at [640, 73] on span "Version 7" at bounding box center [684, 72] width 146 height 12
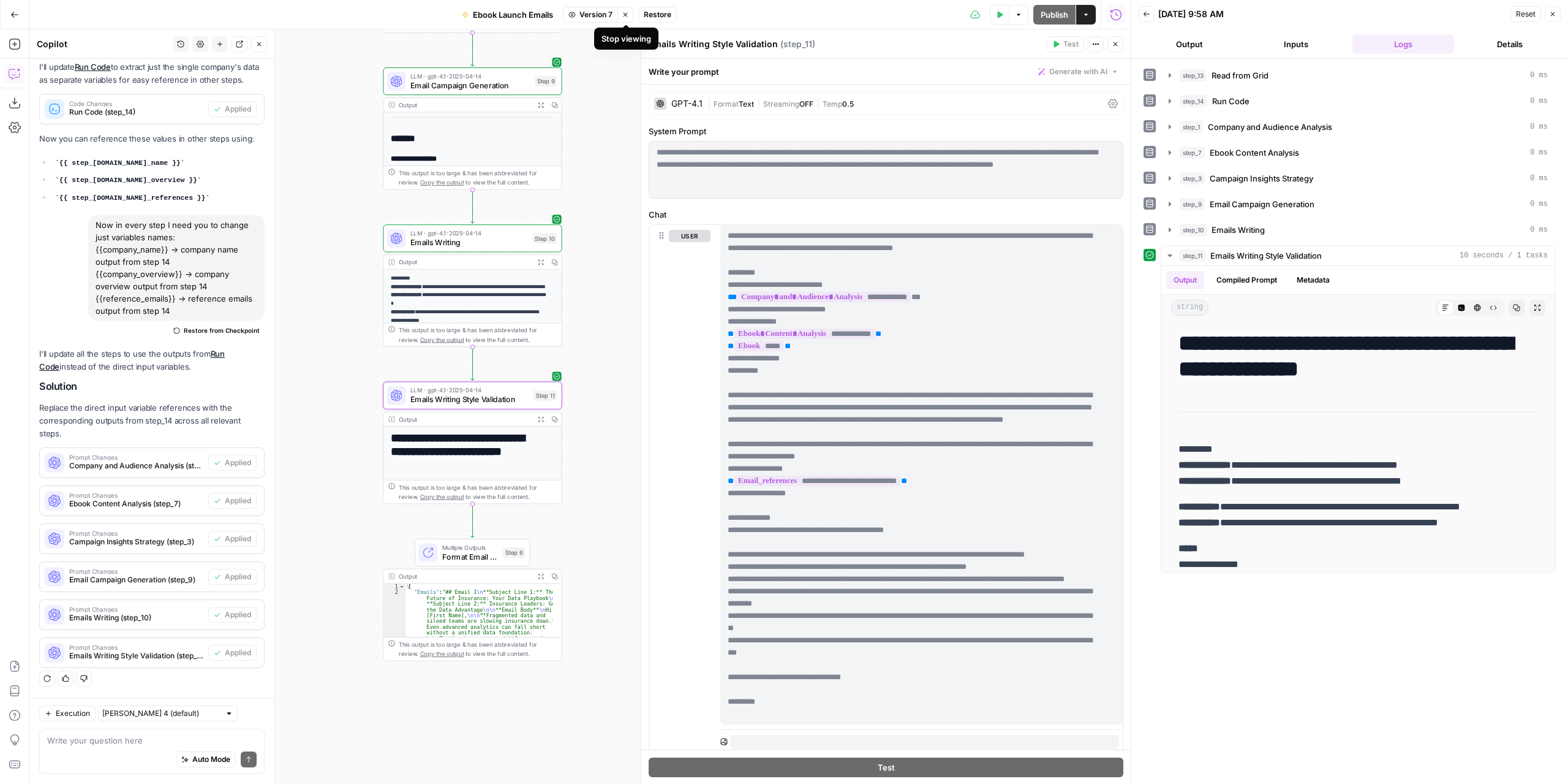
click at [628, 17] on icon "button" at bounding box center [625, 14] width 7 height 7
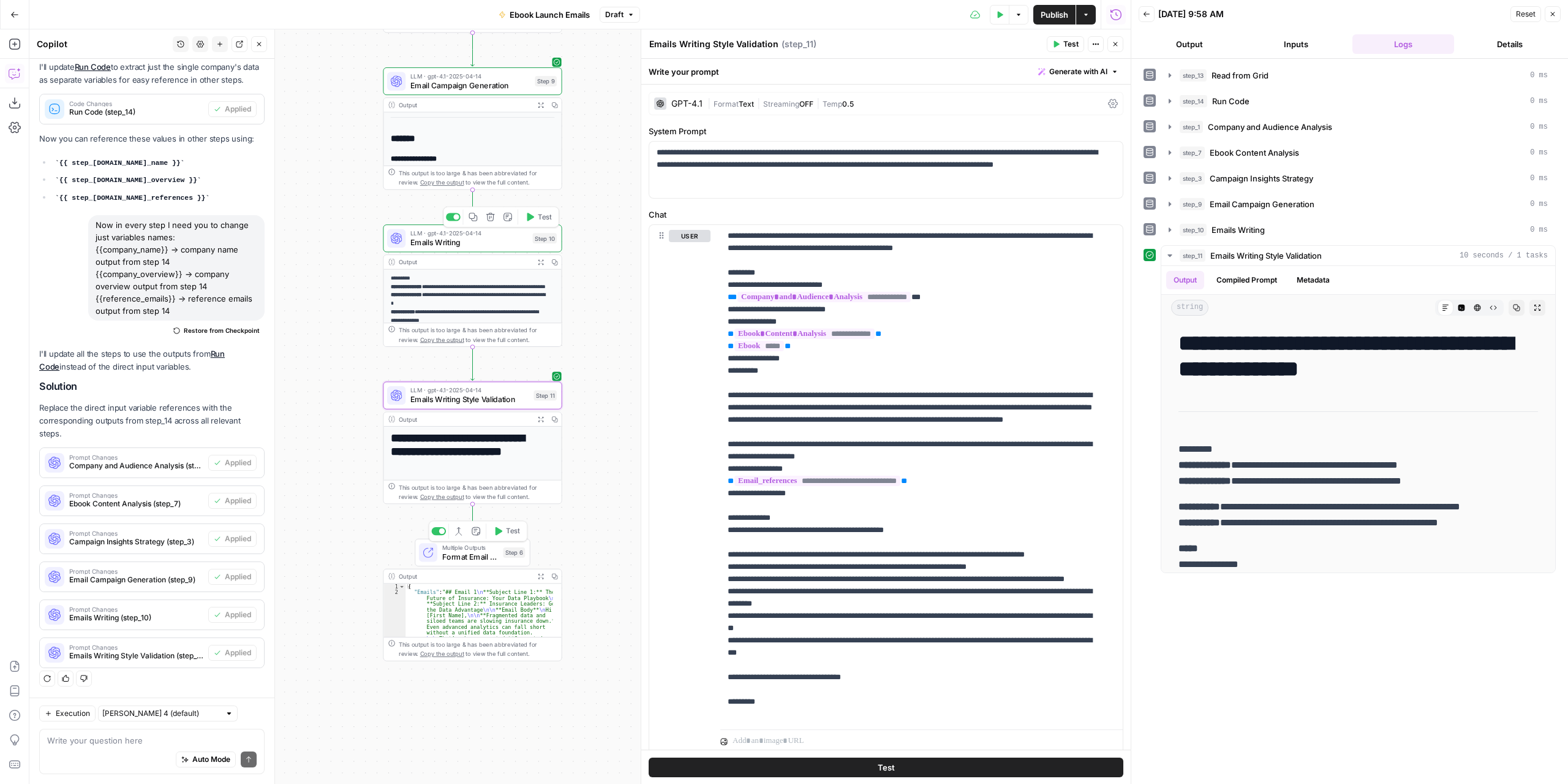
click at [507, 240] on span "Emails Writing" at bounding box center [469, 243] width 117 height 12
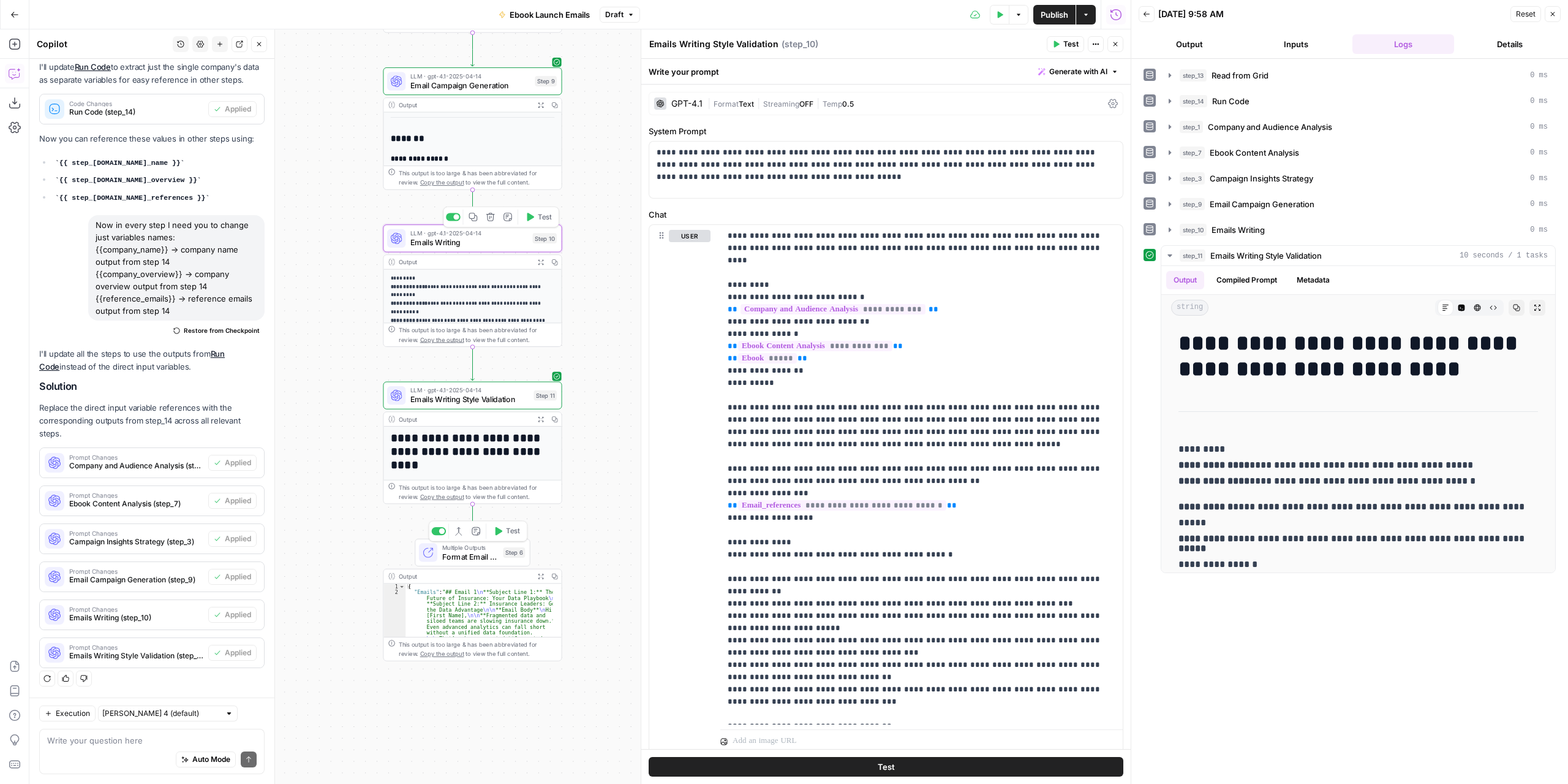
click at [507, 240] on span "Emails Writing" at bounding box center [469, 243] width 117 height 12
type textarea "Emails Writing"
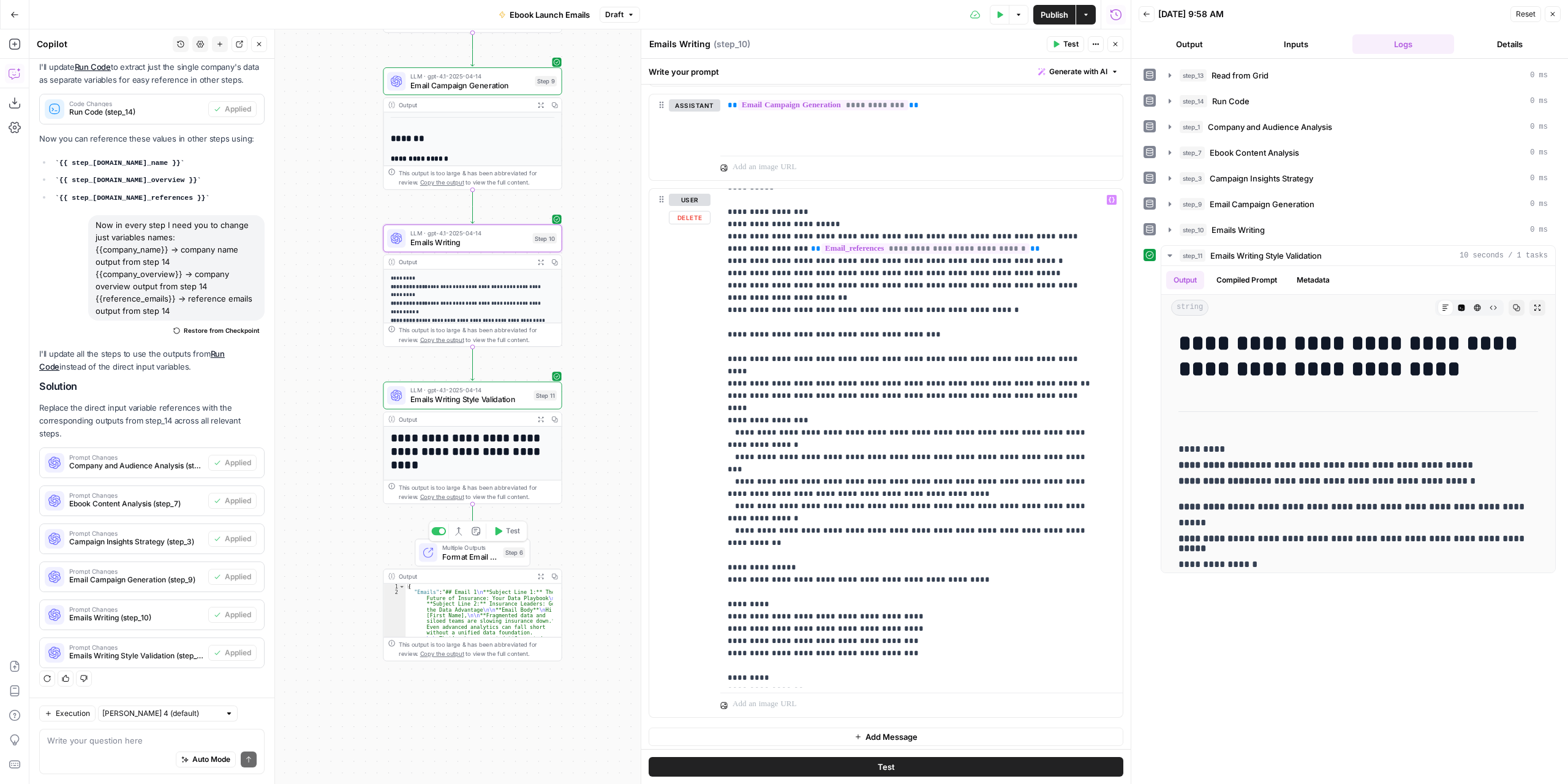
scroll to position [136, 0]
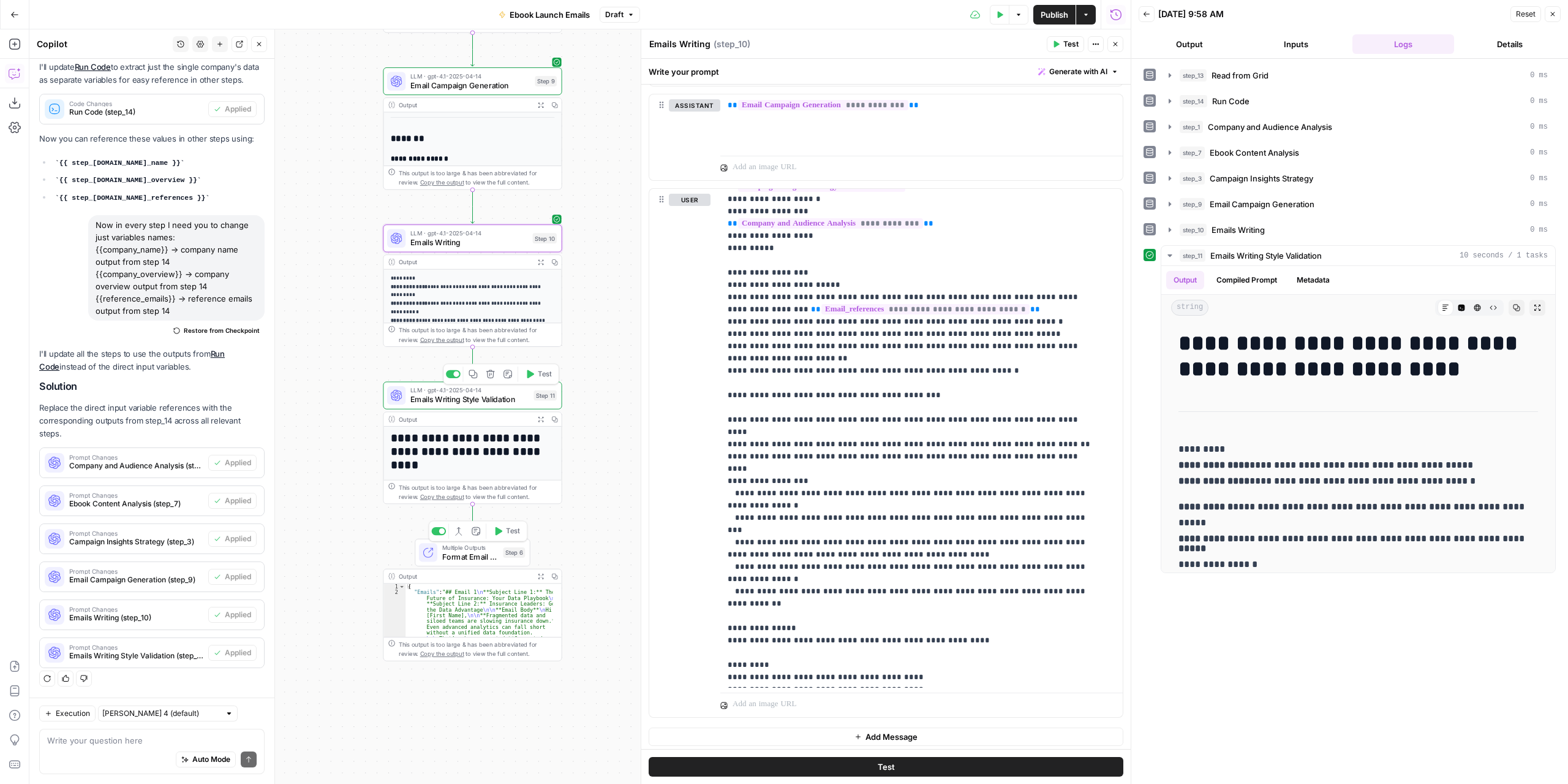
click at [479, 407] on div "LLM · gpt-4.1-2025-04-14 Emails Writing Style Validation Step 11 Copy step Dele…" at bounding box center [472, 395] width 179 height 27
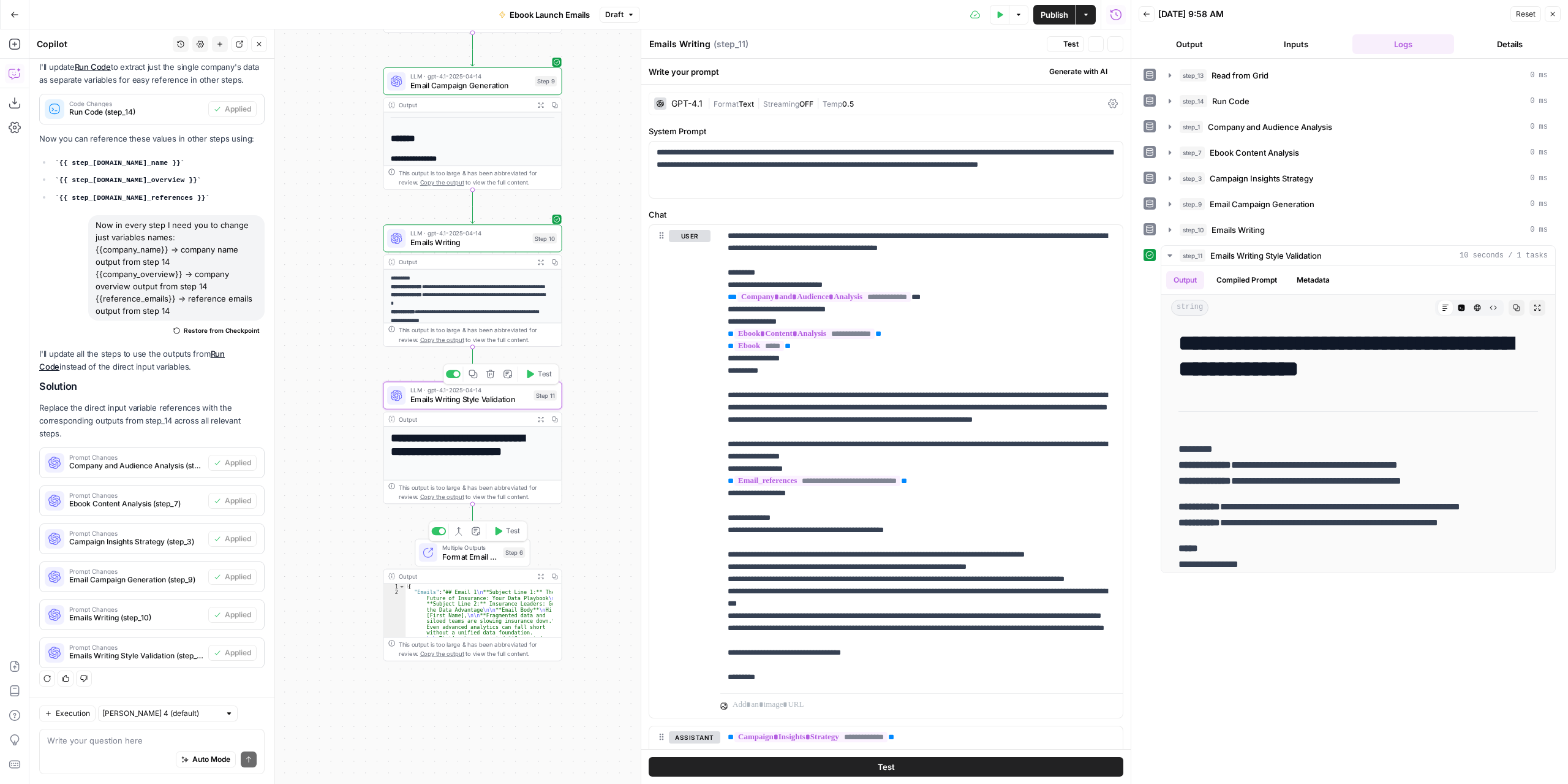
type textarea "Emails Writing Style Validation"
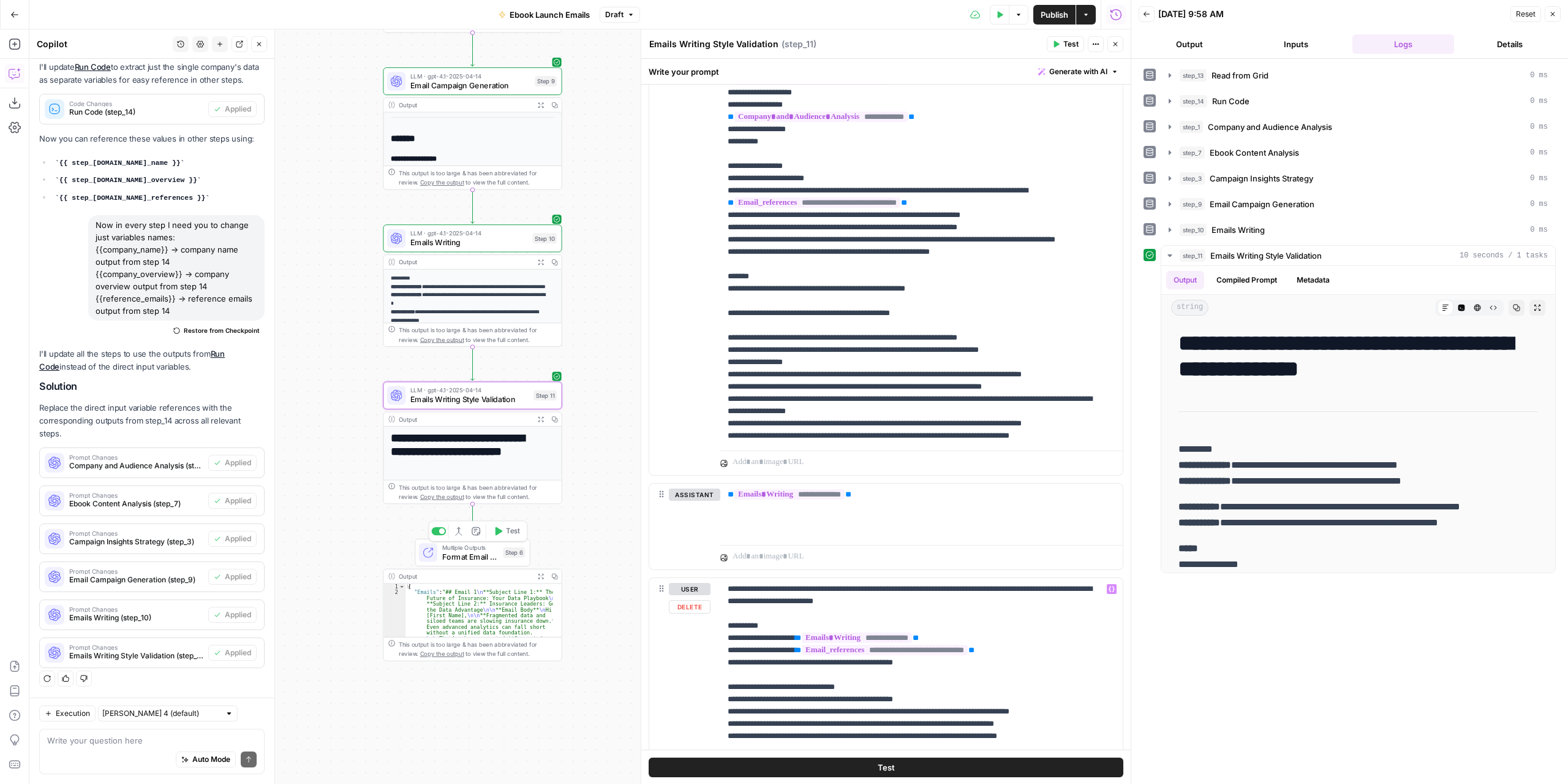
scroll to position [1527, 0]
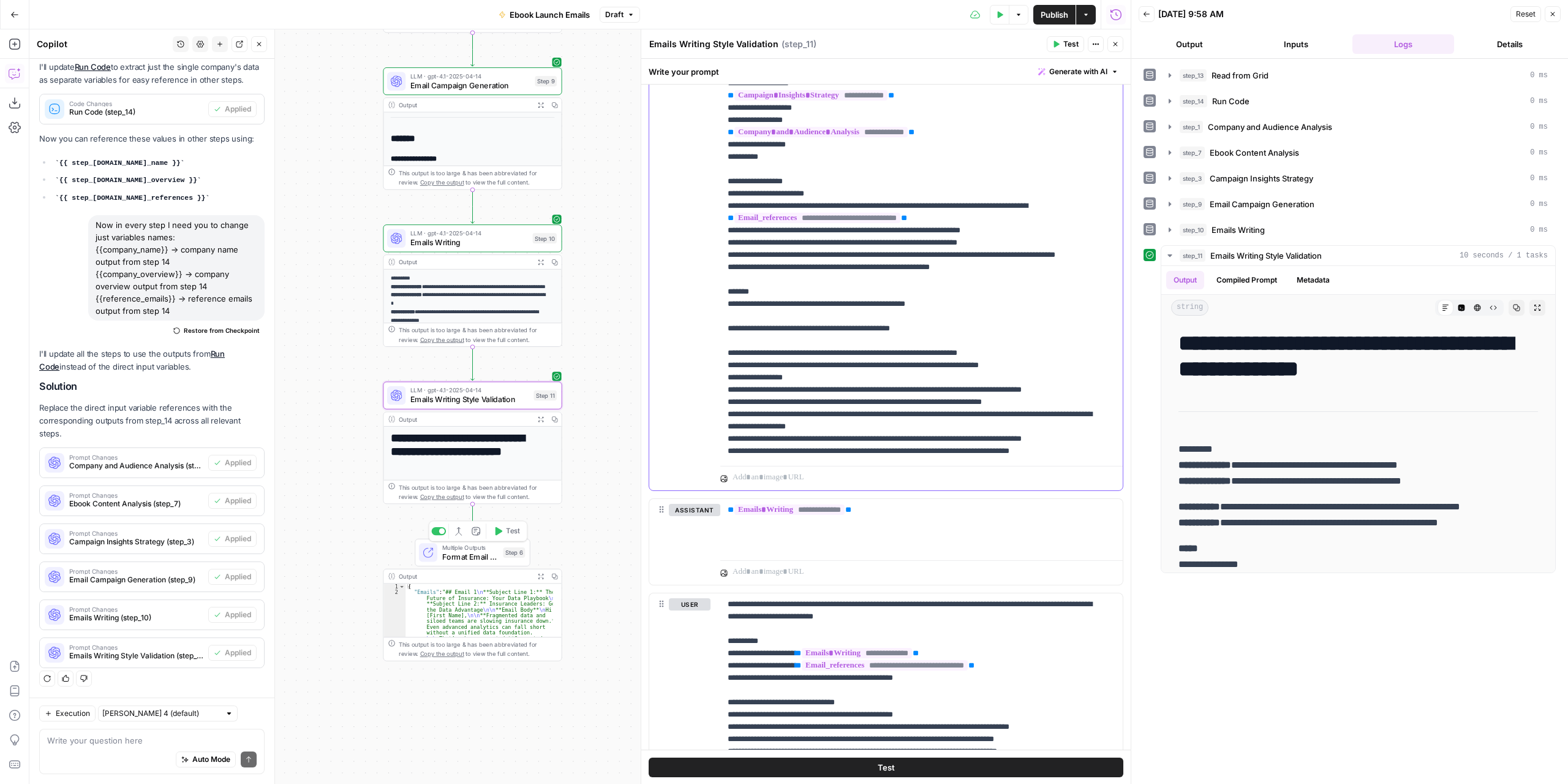
drag, startPoint x: 969, startPoint y: 318, endPoint x: 712, endPoint y: 303, distance: 257.4
click at [712, 303] on div "**********" at bounding box center [886, 226] width 473 height 528
copy p "**********"
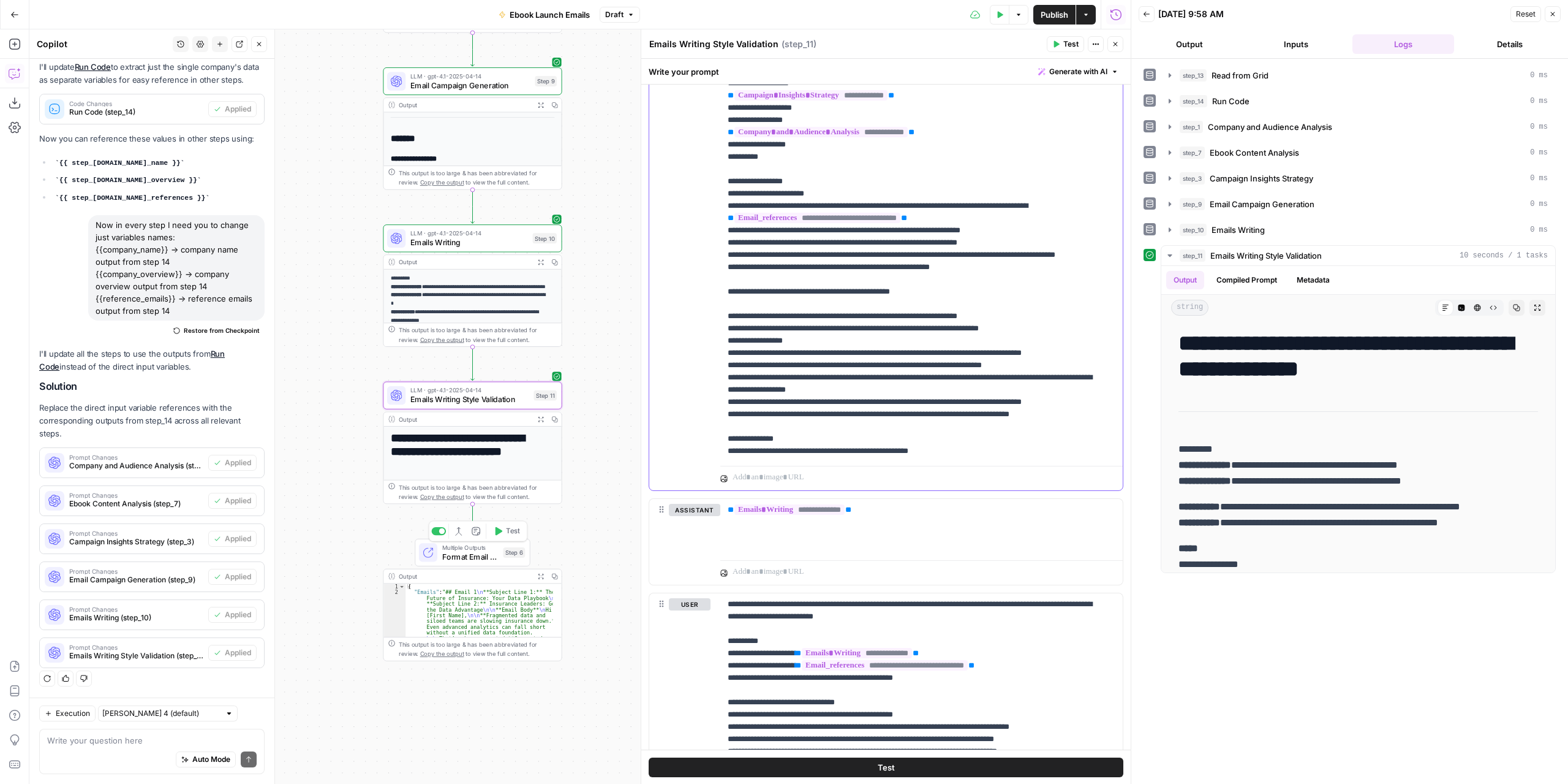
drag, startPoint x: 752, startPoint y: 299, endPoint x: 723, endPoint y: 299, distance: 29.0
click at [723, 299] on div "**********" at bounding box center [922, 211] width 402 height 499
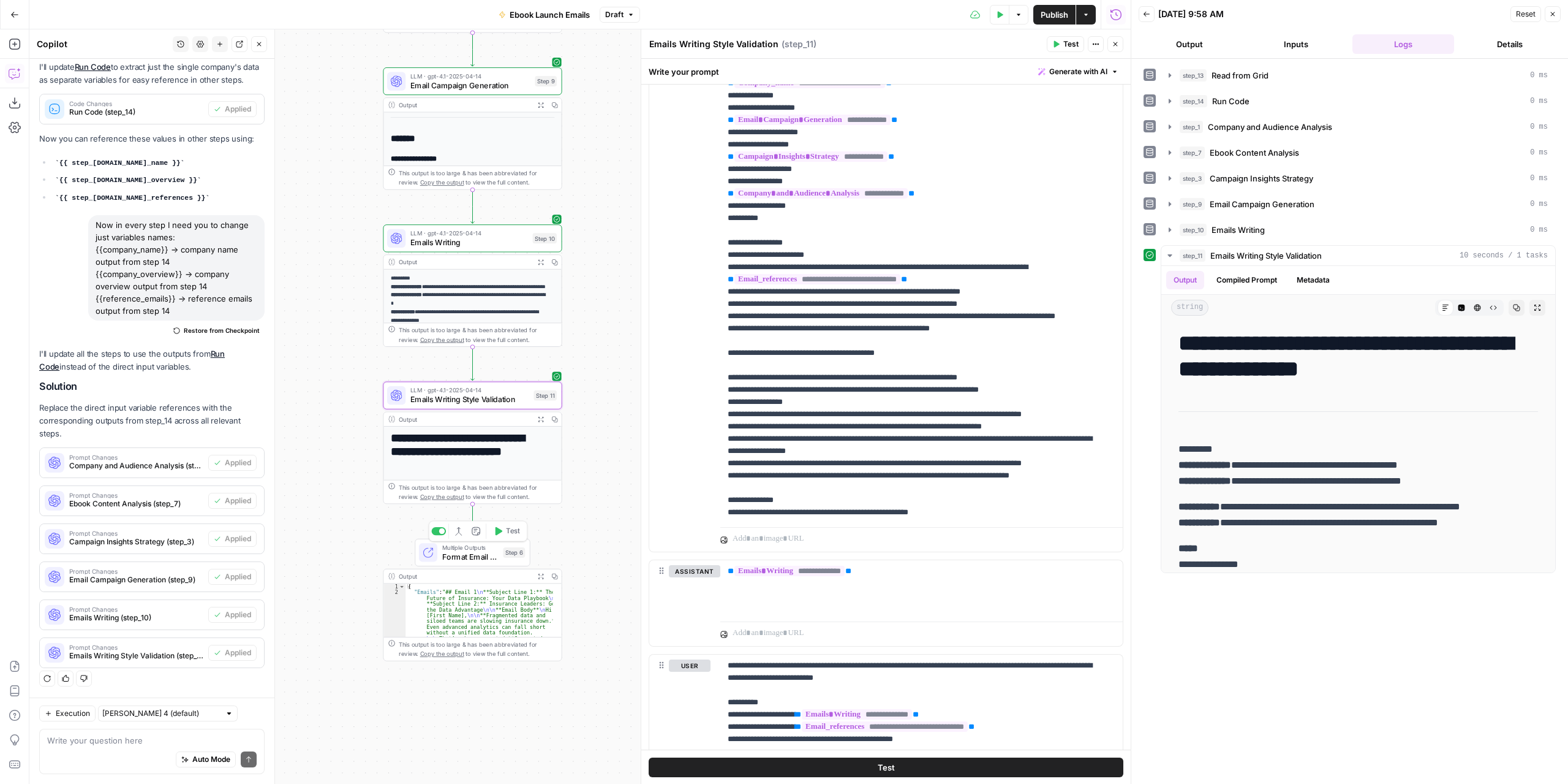
click at [1066, 50] on span "Test" at bounding box center [1071, 44] width 16 height 11
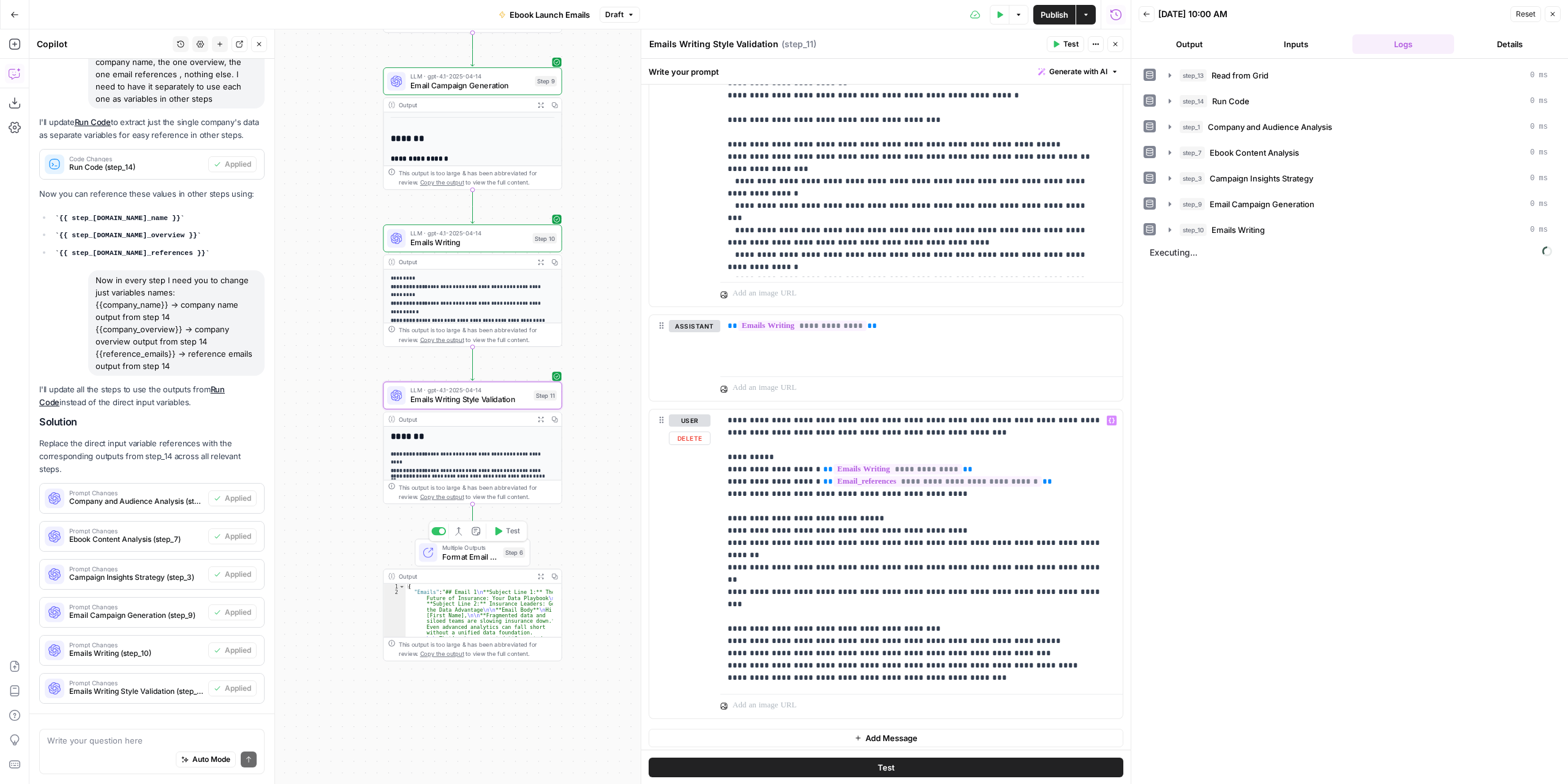
scroll to position [328, 0]
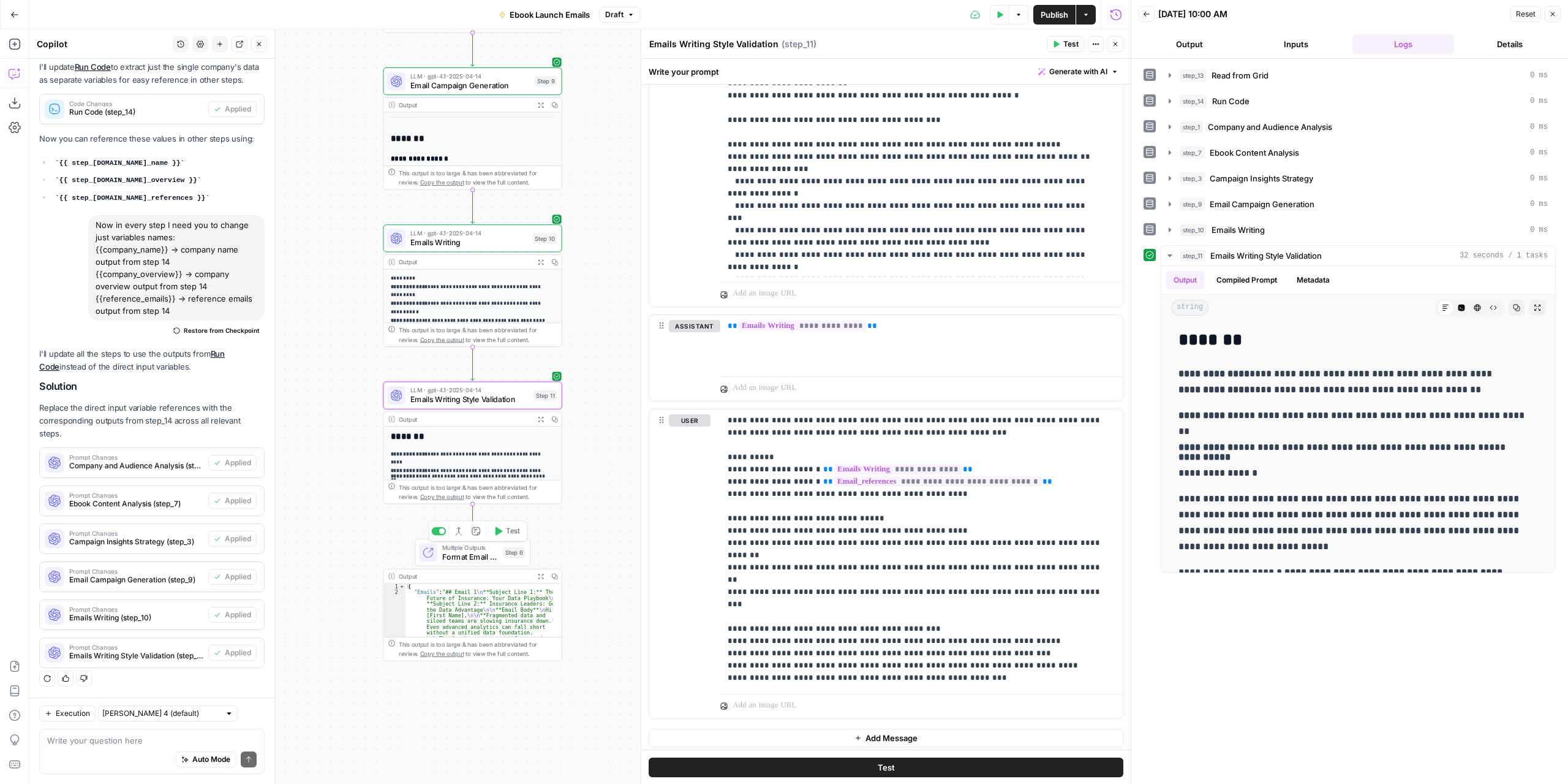
click at [485, 247] on span "Emails Writing" at bounding box center [469, 243] width 117 height 12
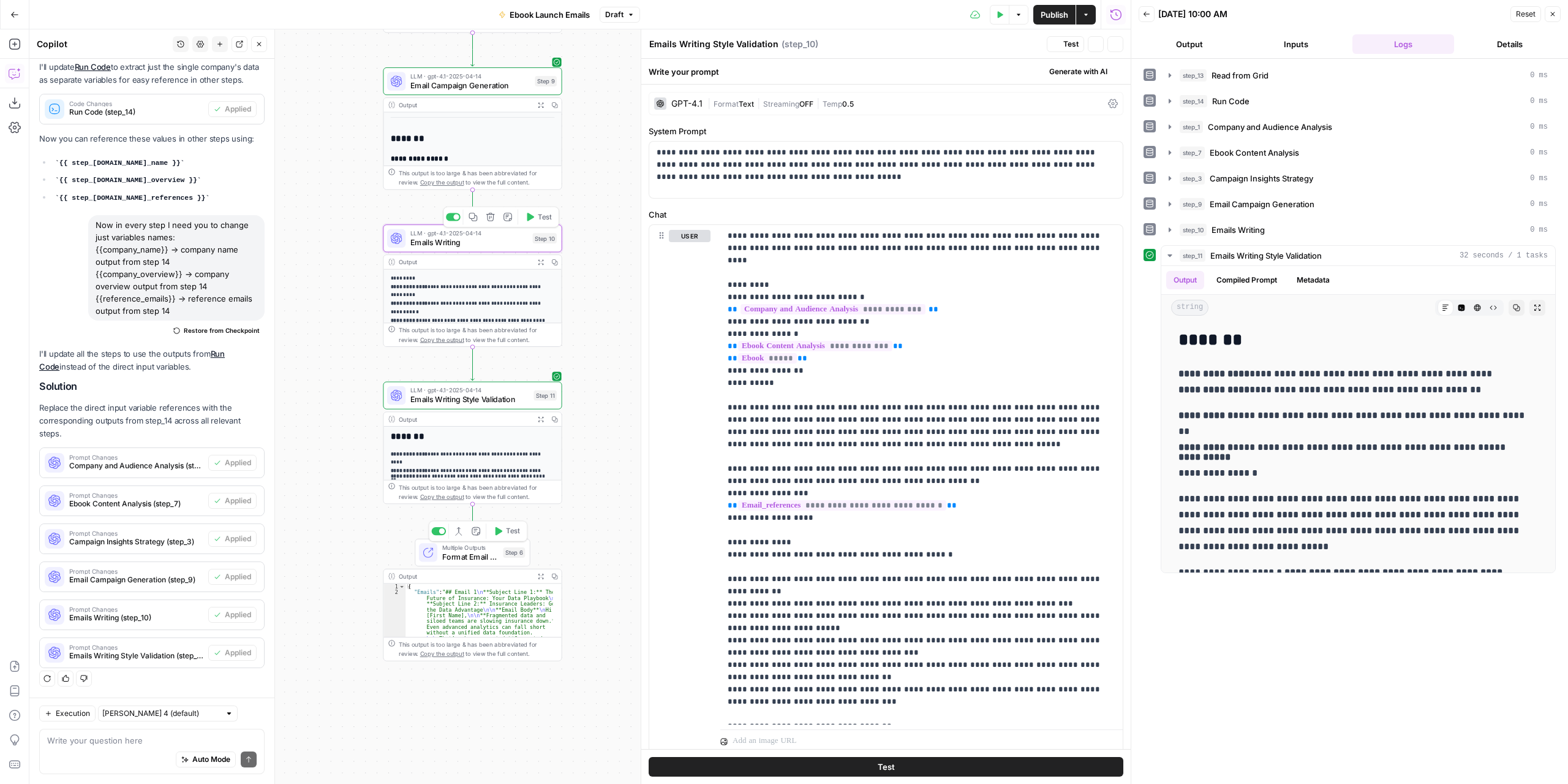
type textarea "Emails Writing"
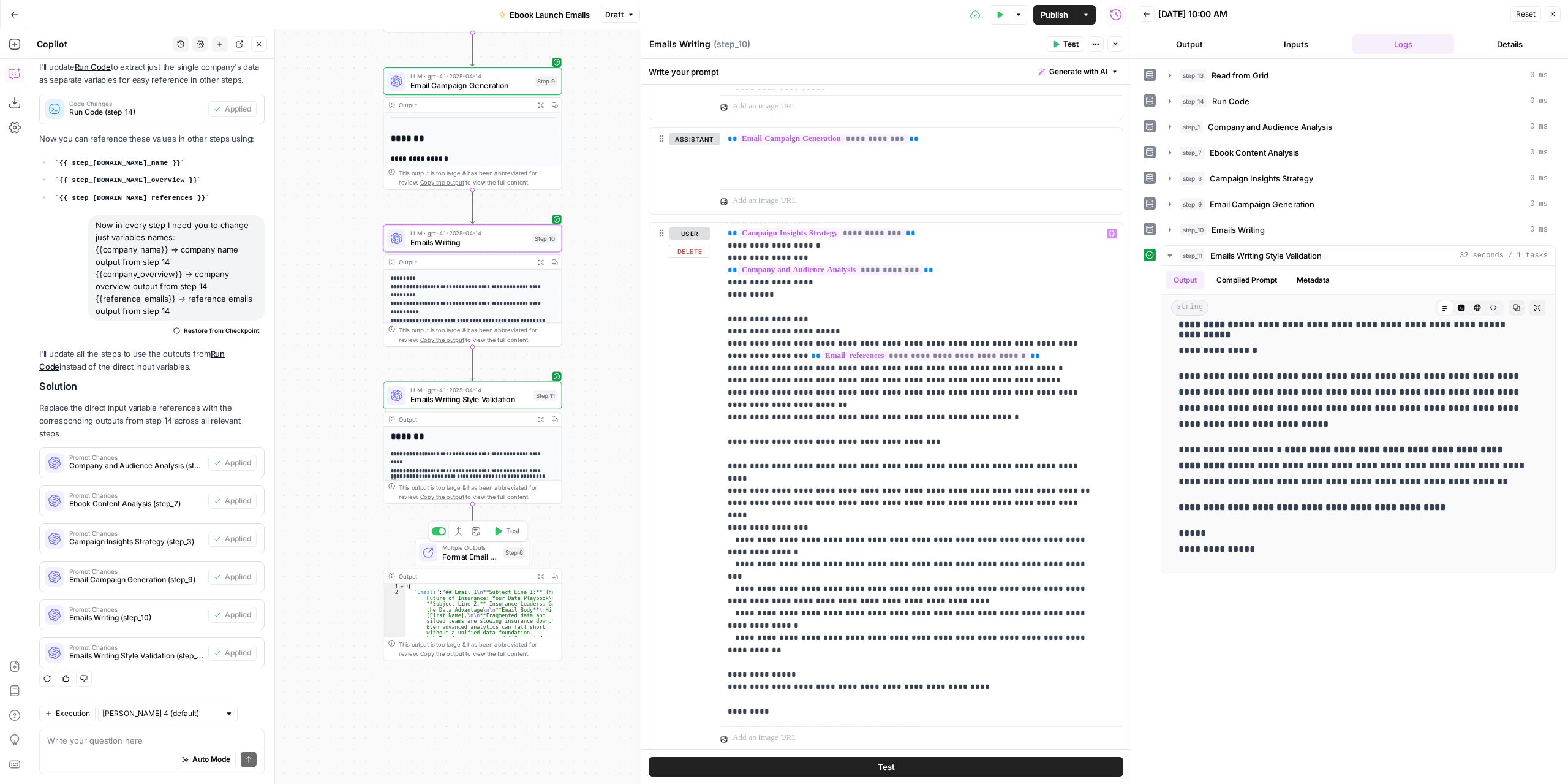
scroll to position [184, 0]
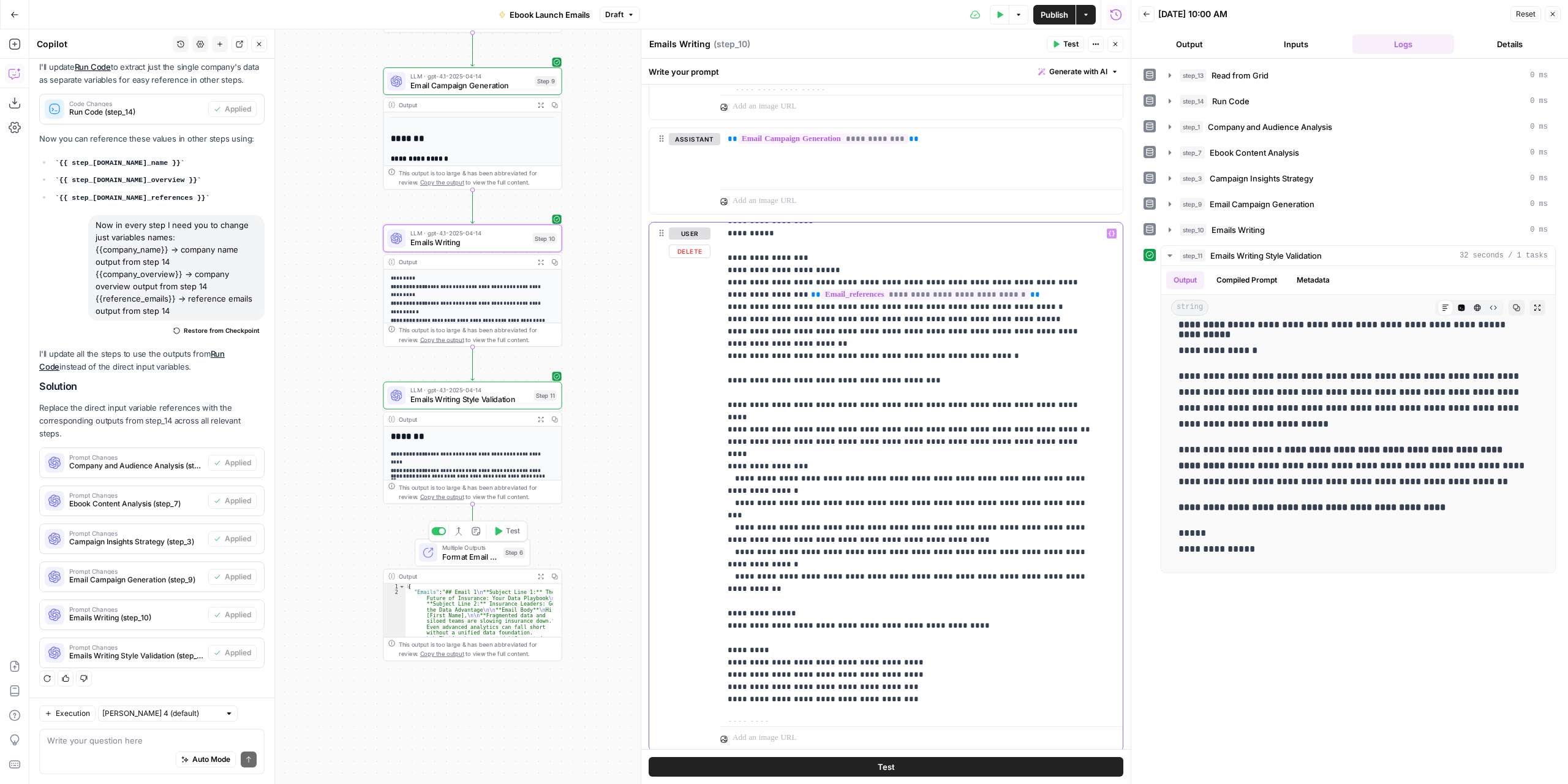
click at [971, 350] on p "**********" at bounding box center [913, 509] width 369 height 931
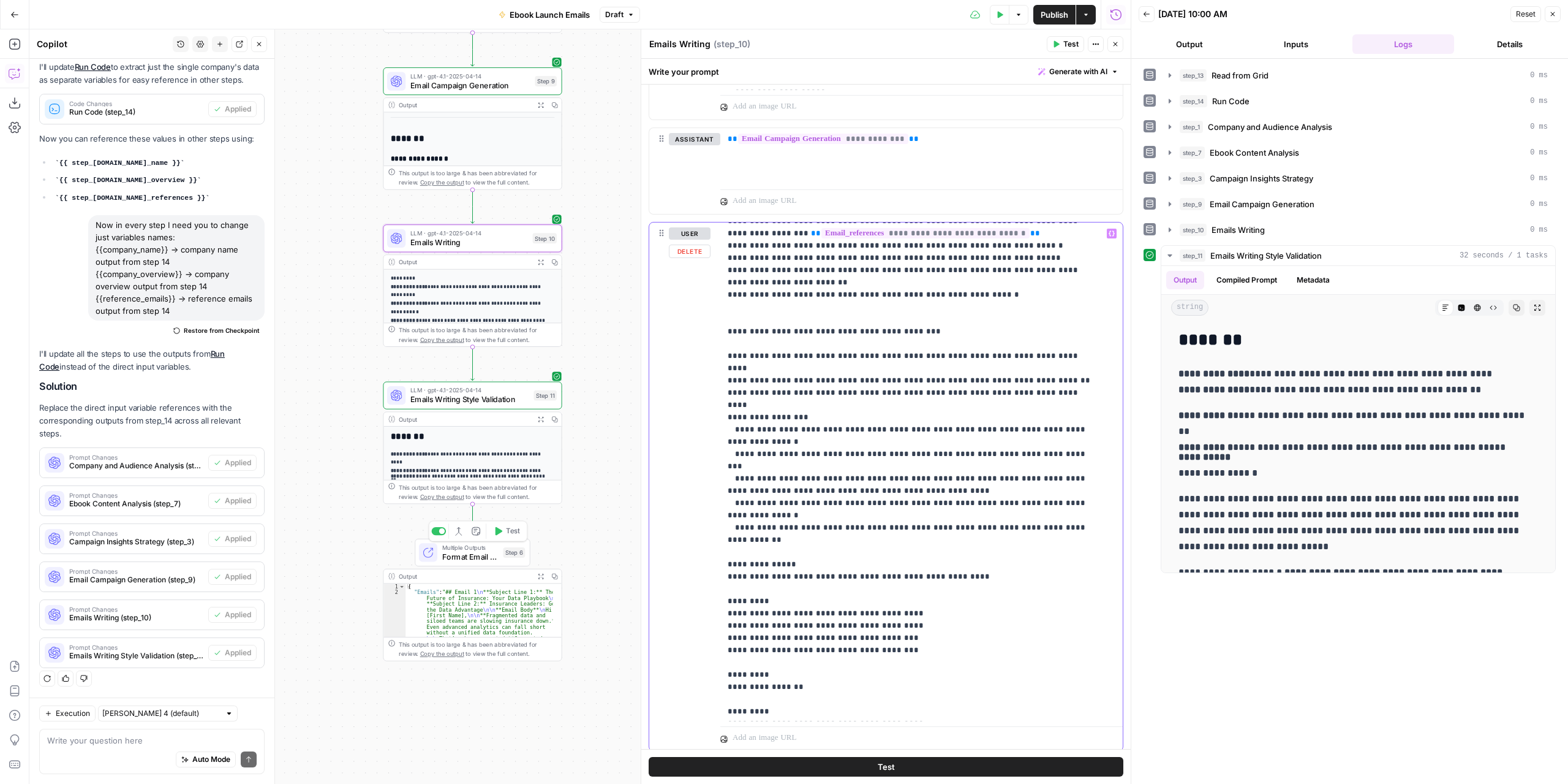
scroll to position [306, 0]
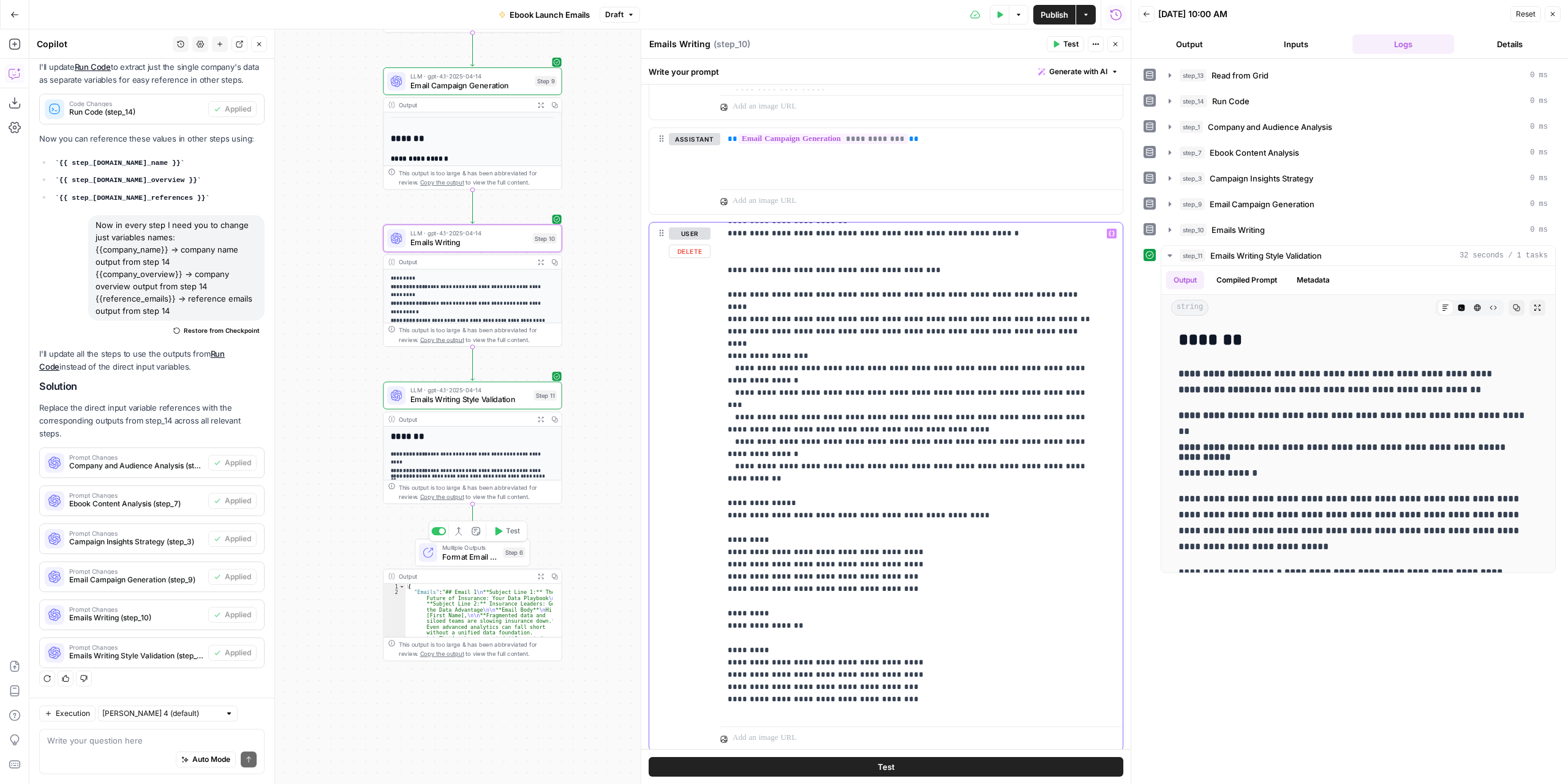
click at [966, 455] on p "**********" at bounding box center [913, 392] width 369 height 944
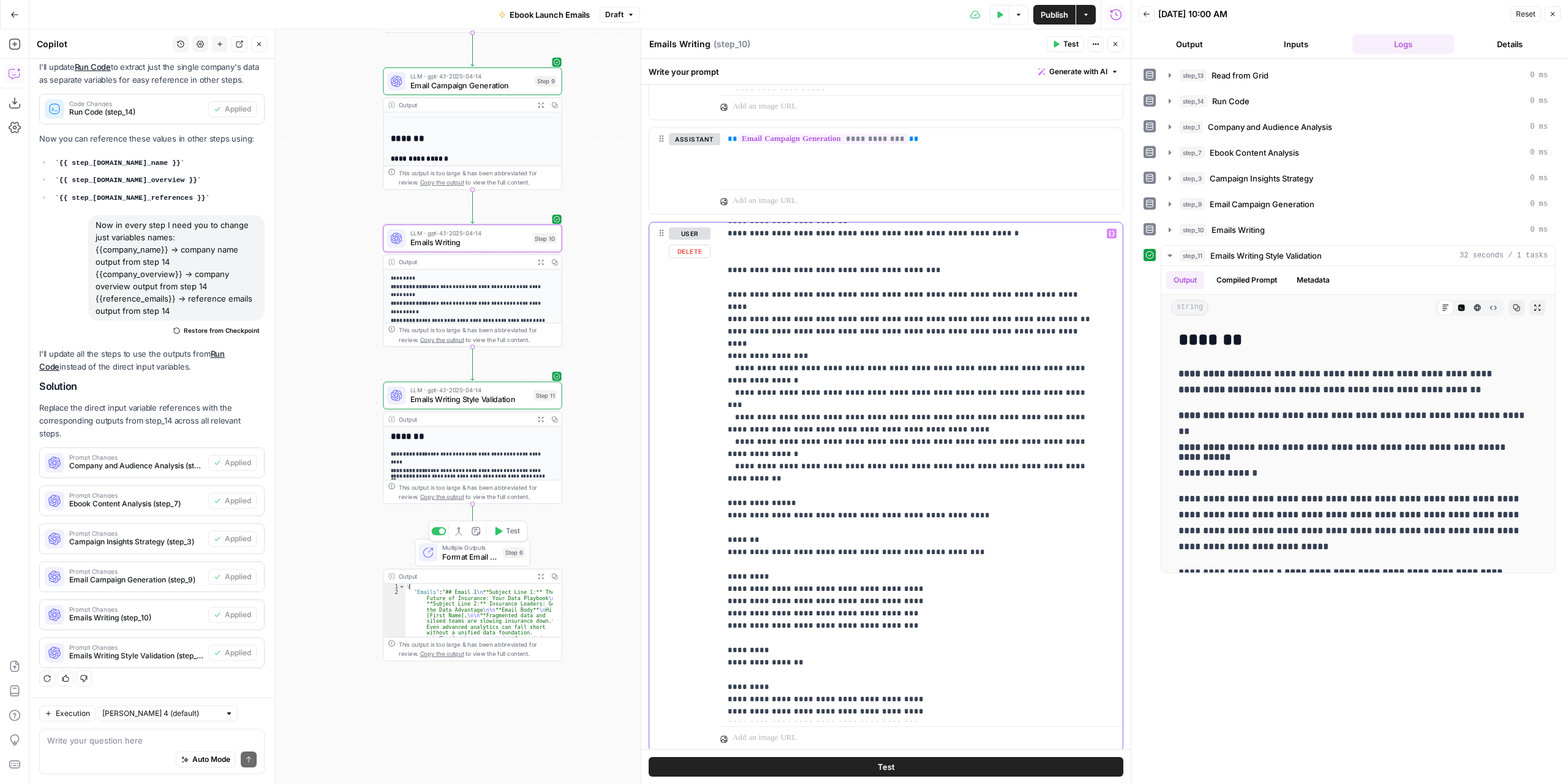
drag, startPoint x: 790, startPoint y: 474, endPoint x: 711, endPoint y: 469, distance: 79.2
click at [711, 469] on div "**********" at bounding box center [886, 487] width 473 height 528
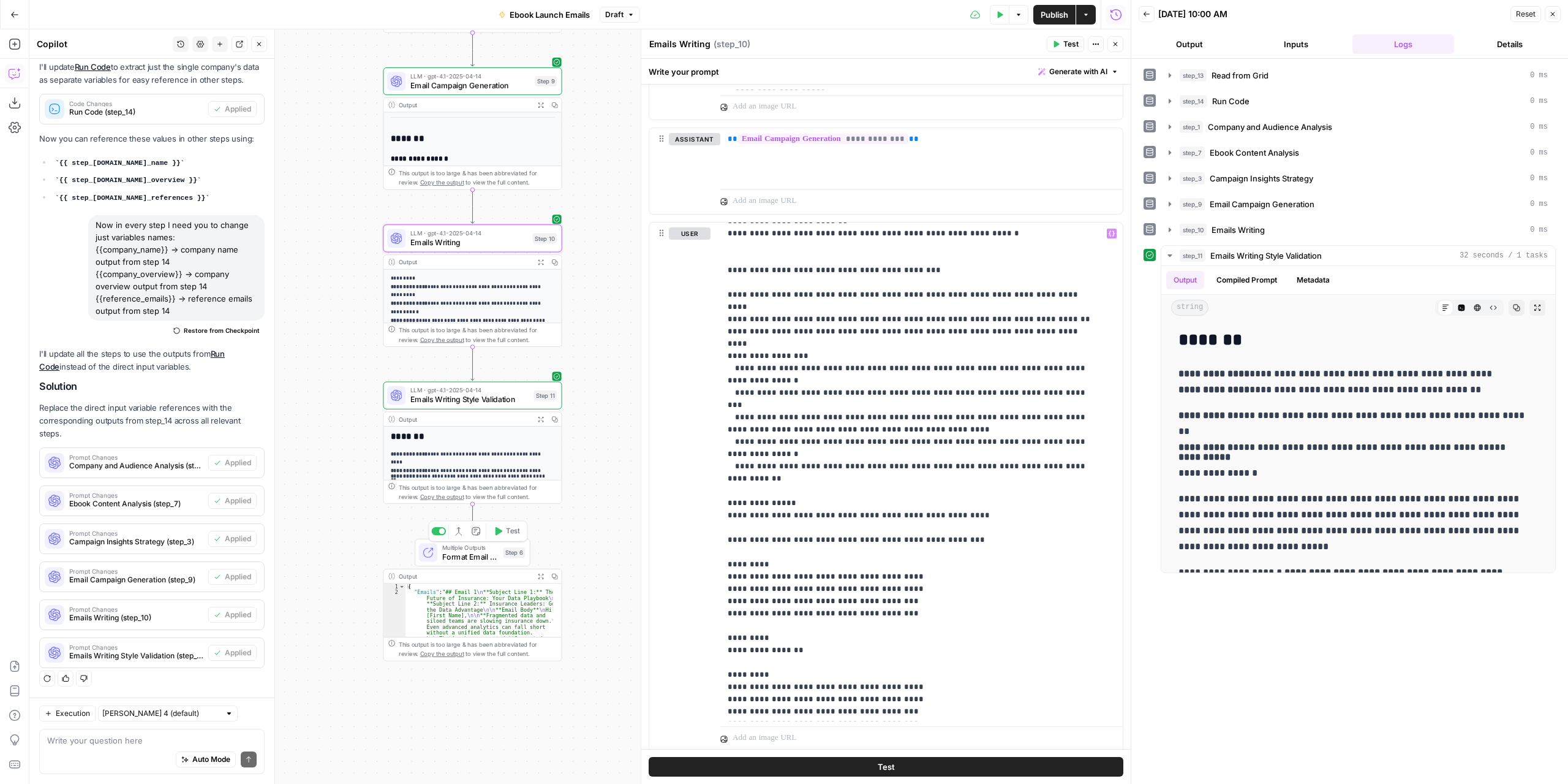
click at [1077, 40] on span "Test" at bounding box center [1071, 44] width 16 height 11
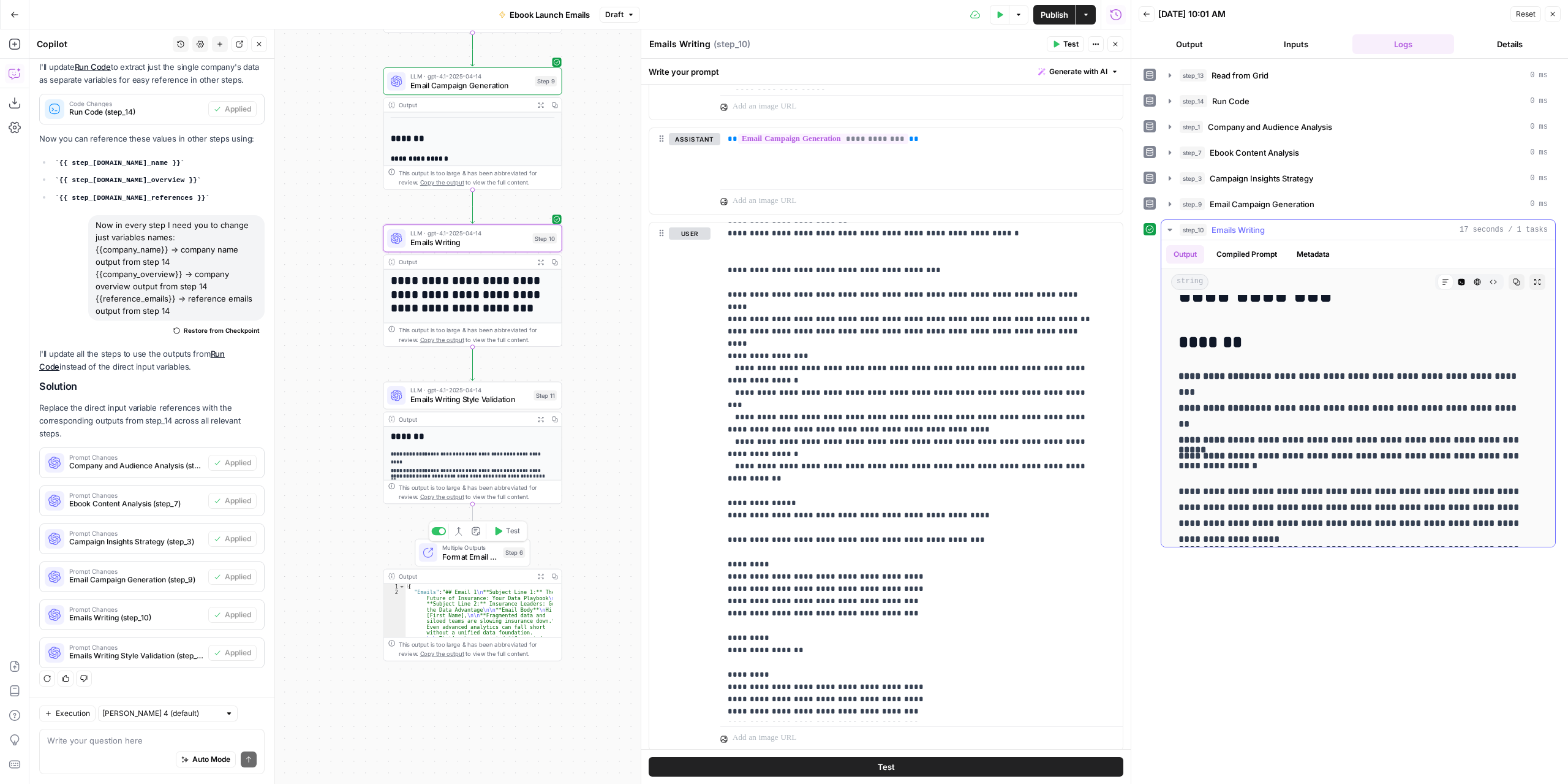
scroll to position [123, 0]
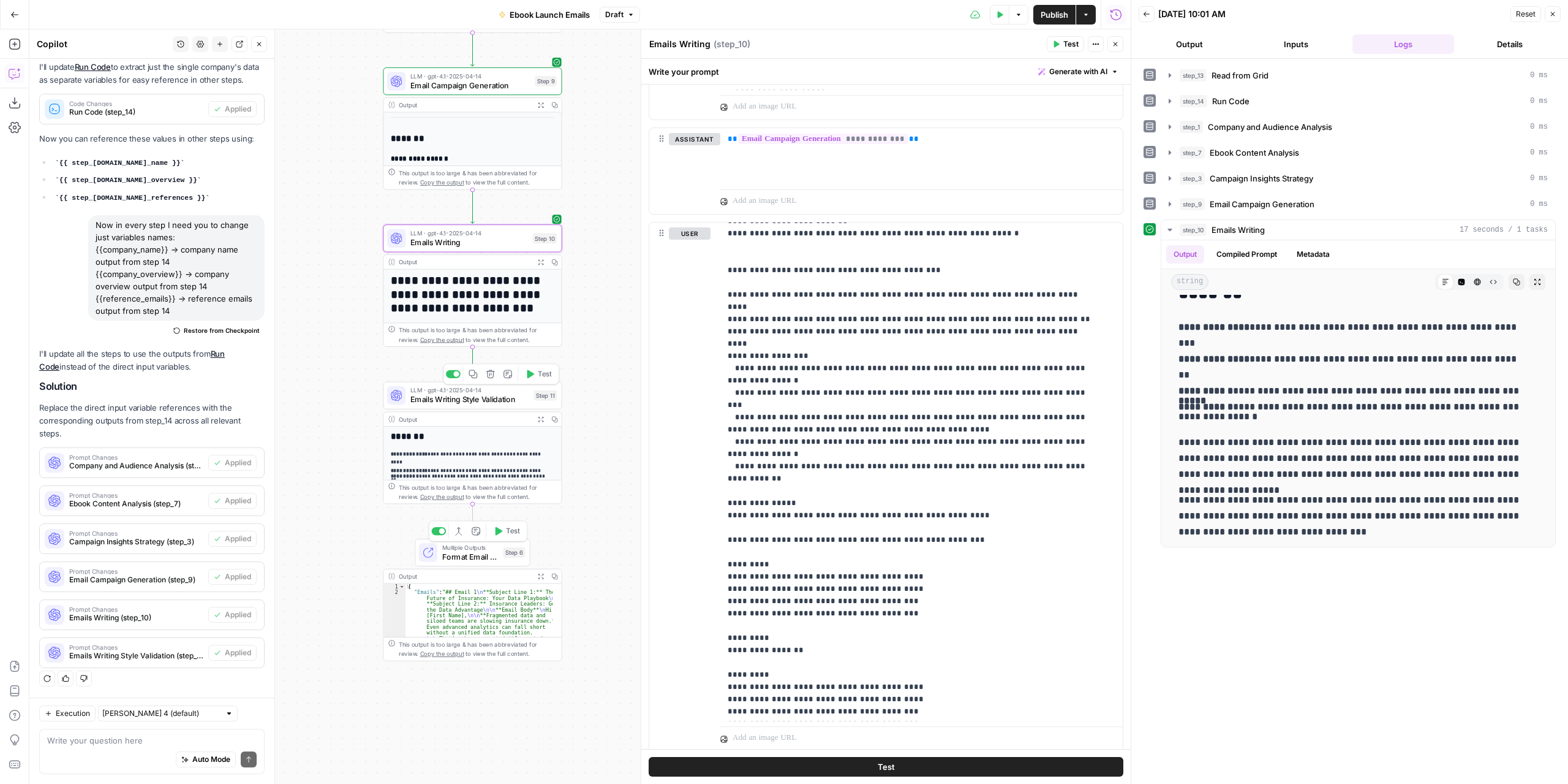
click at [537, 378] on button "Test" at bounding box center [538, 374] width 36 height 15
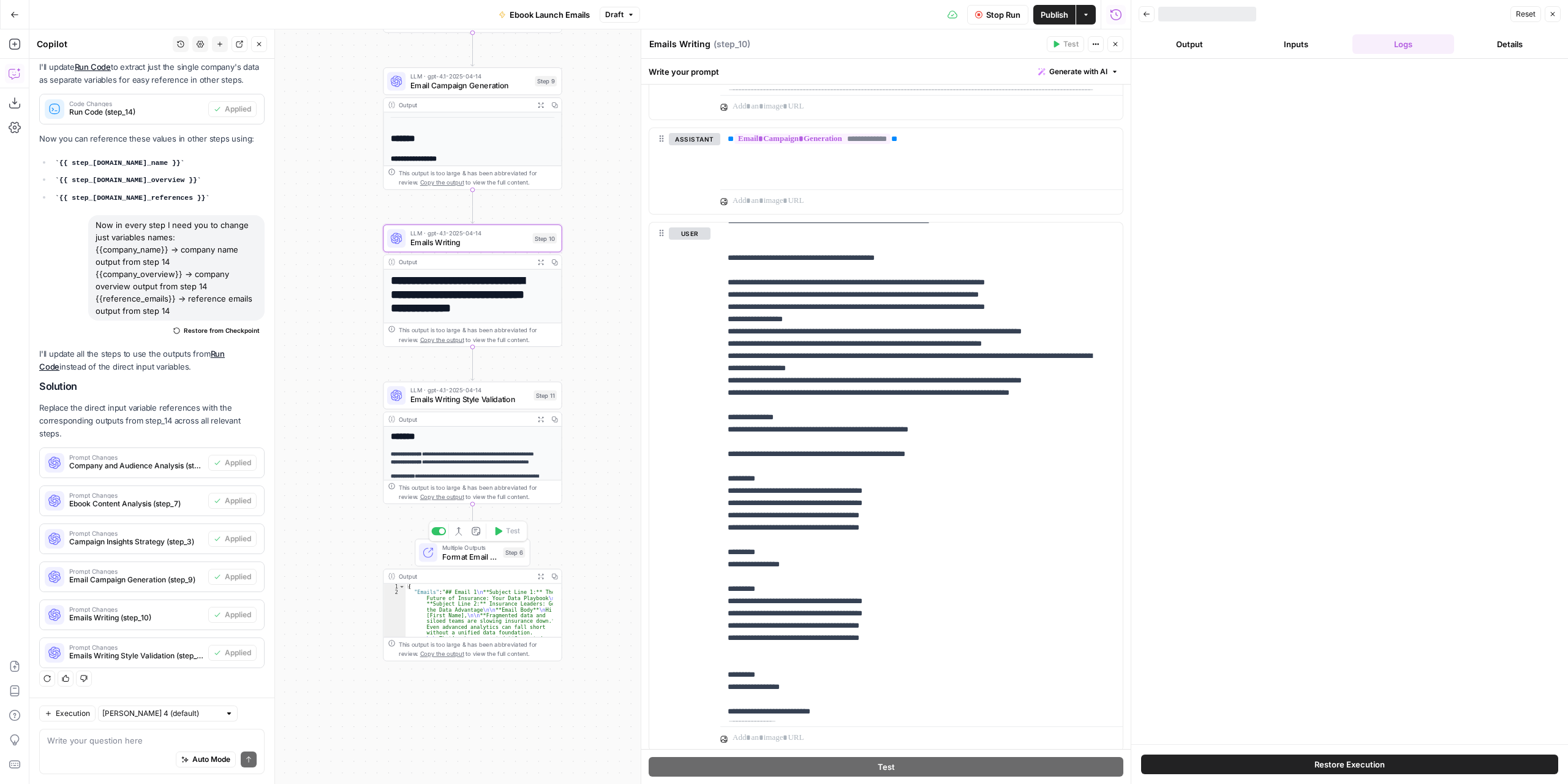
click at [542, 257] on button "Expand Output" at bounding box center [540, 262] width 14 height 14
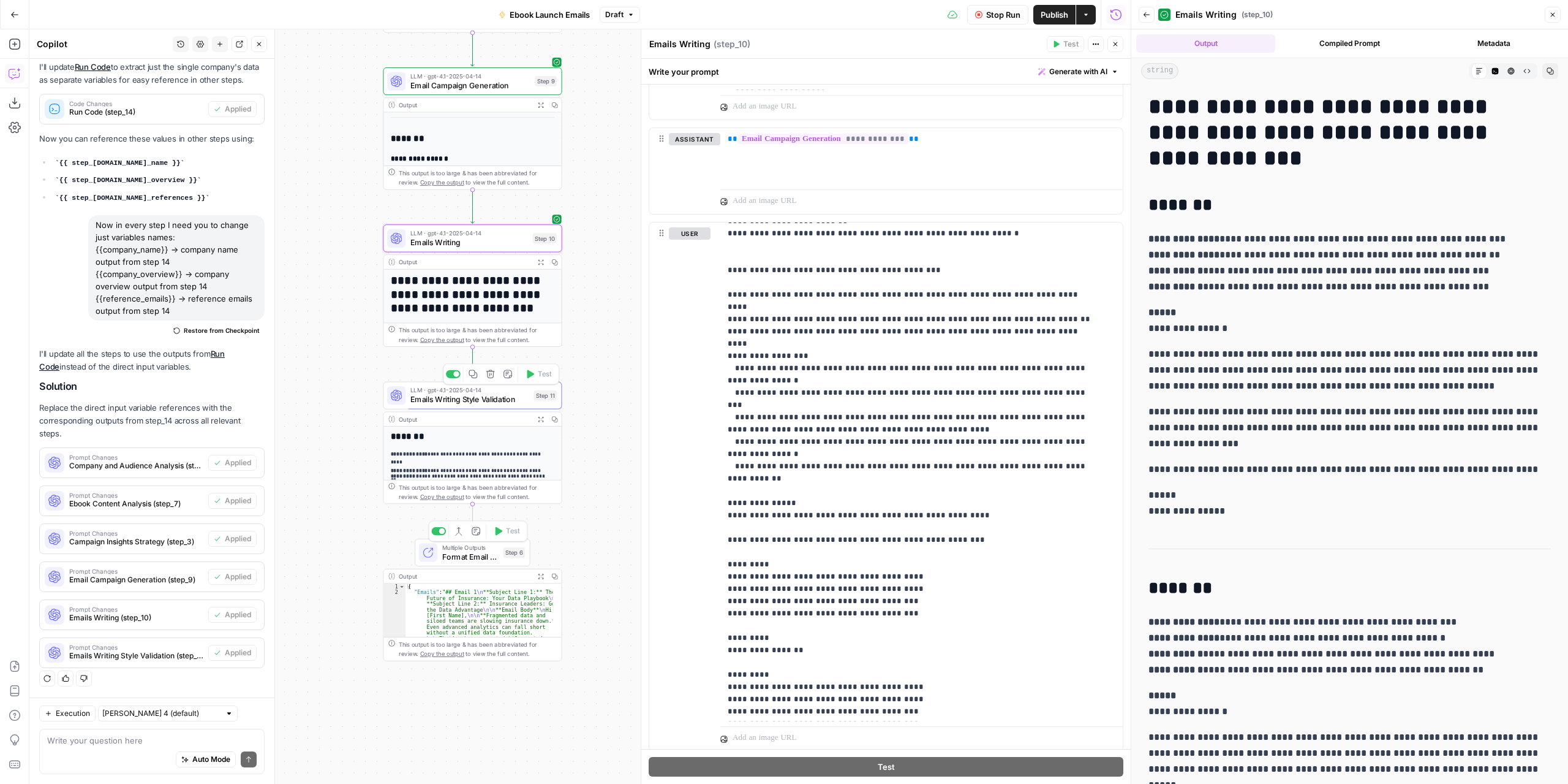
click at [471, 396] on span "Emails Writing Style Validation" at bounding box center [470, 399] width 119 height 12
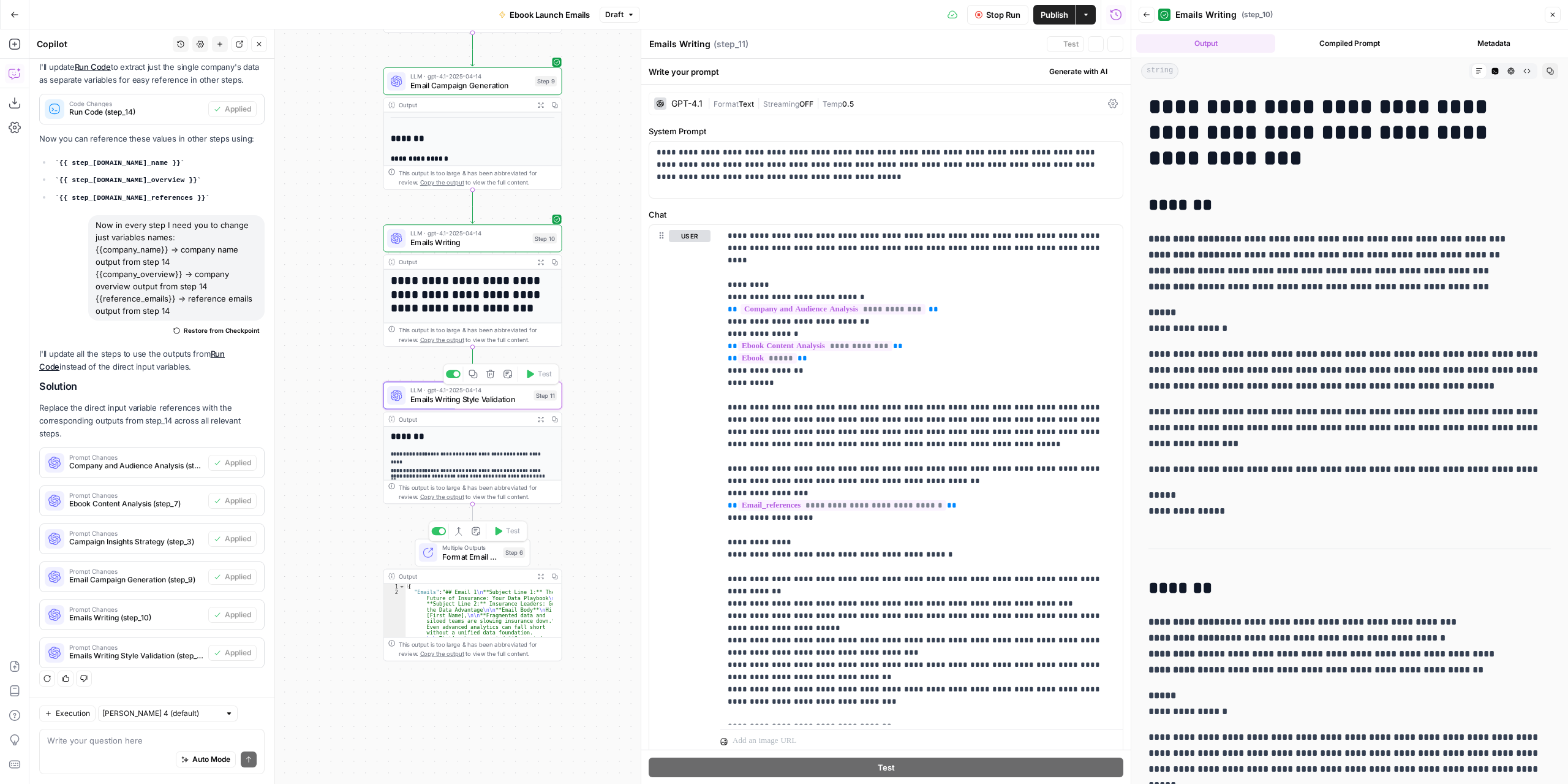
type textarea "Emails Writing Style Validation"
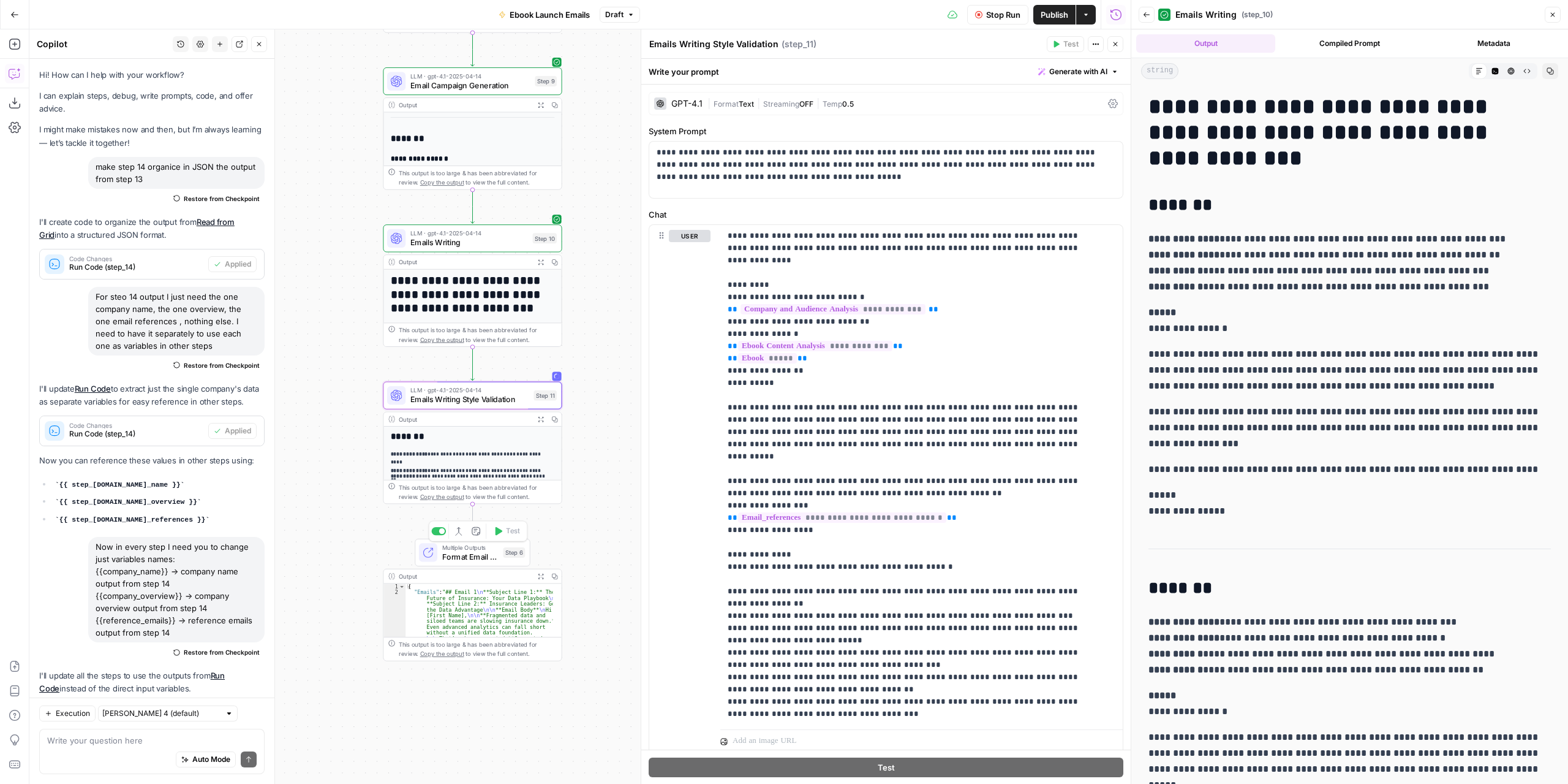
scroll to position [328, 0]
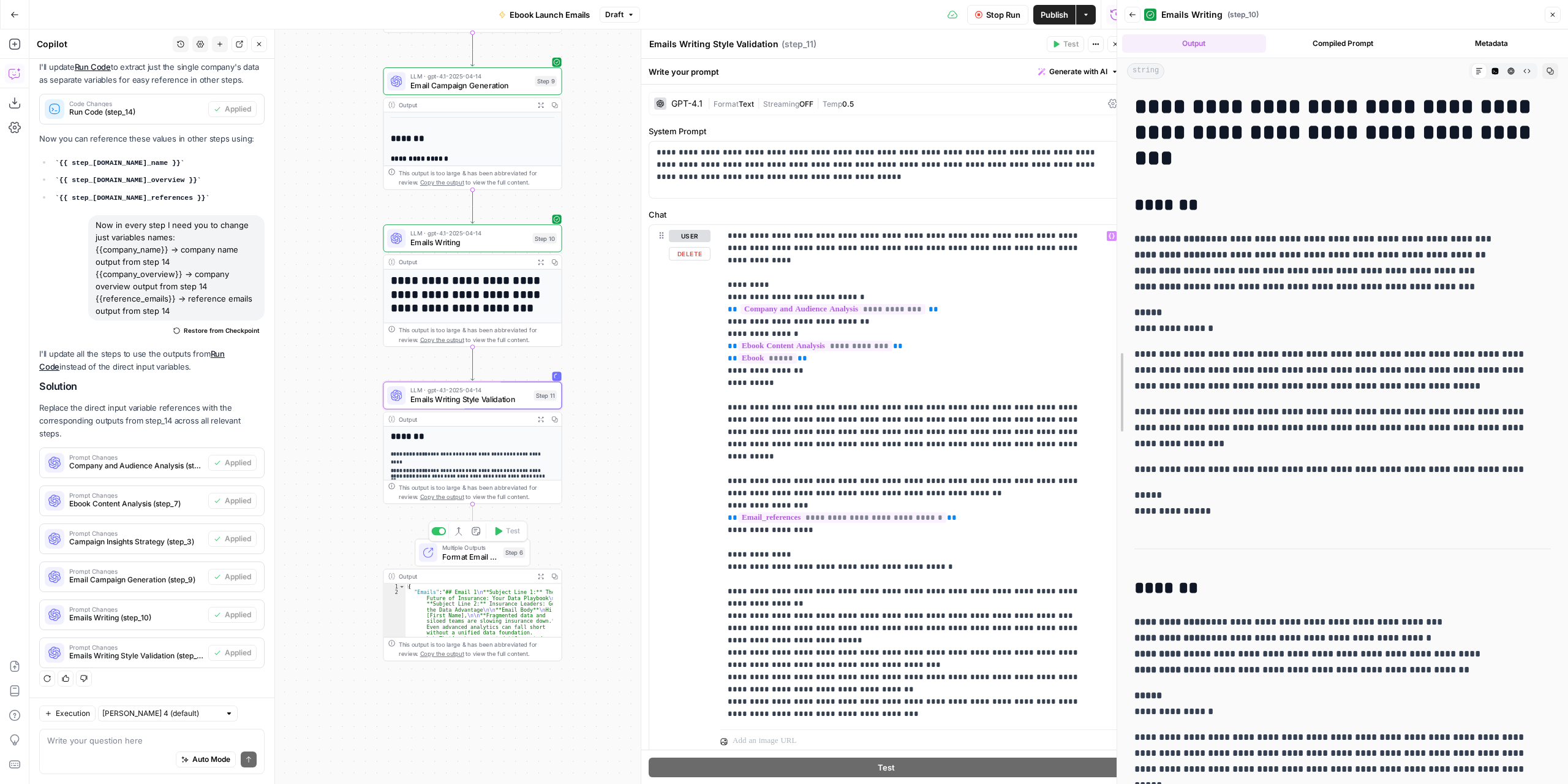
drag, startPoint x: 1124, startPoint y: 268, endPoint x: 1110, endPoint y: 632, distance: 364.3
click at [1110, 632] on body "Marketers in Demand New Home Browse Insights Opportunities Your Data Recent Gri…" at bounding box center [784, 392] width 1568 height 784
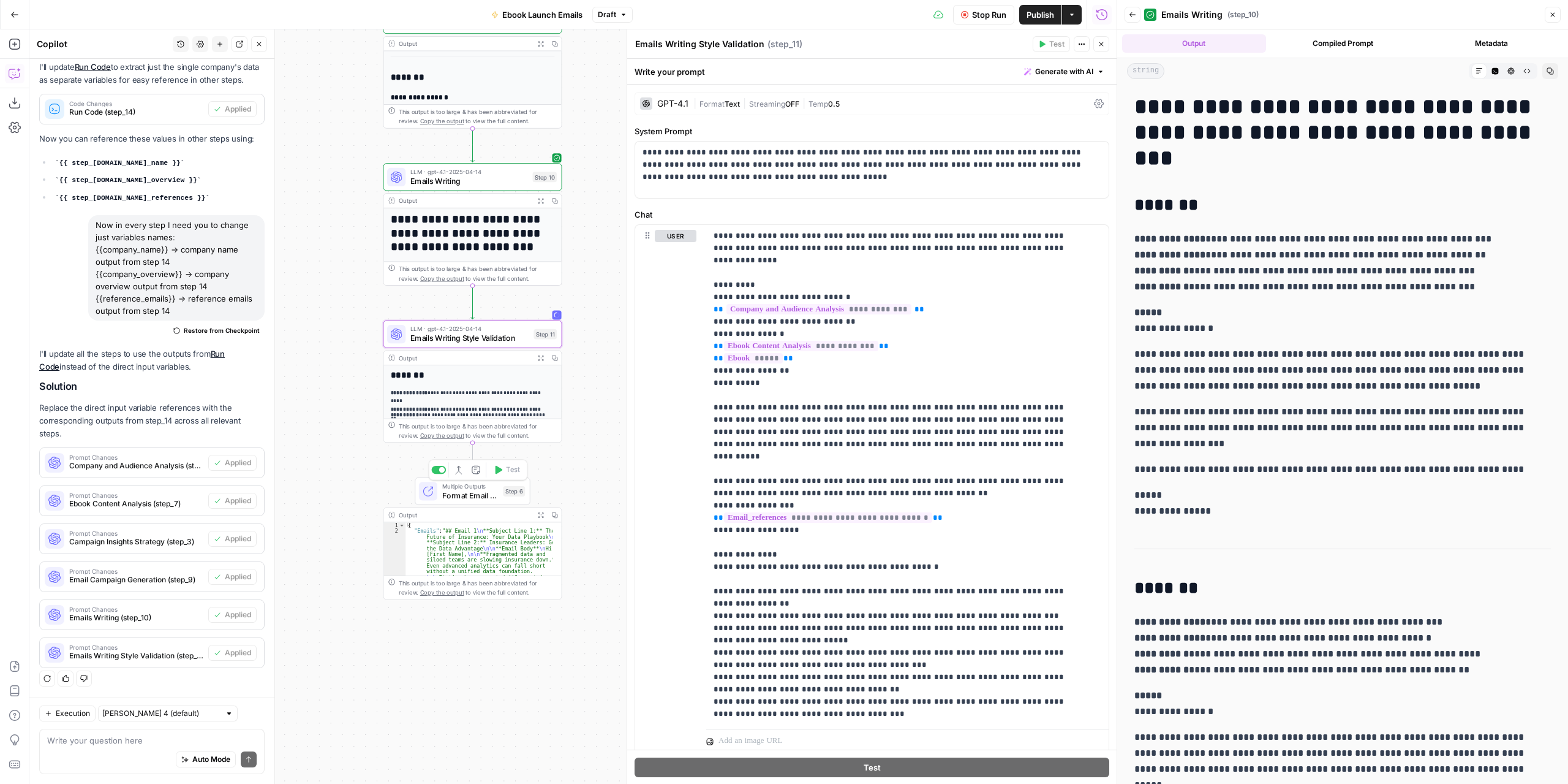
scroll to position [234, 0]
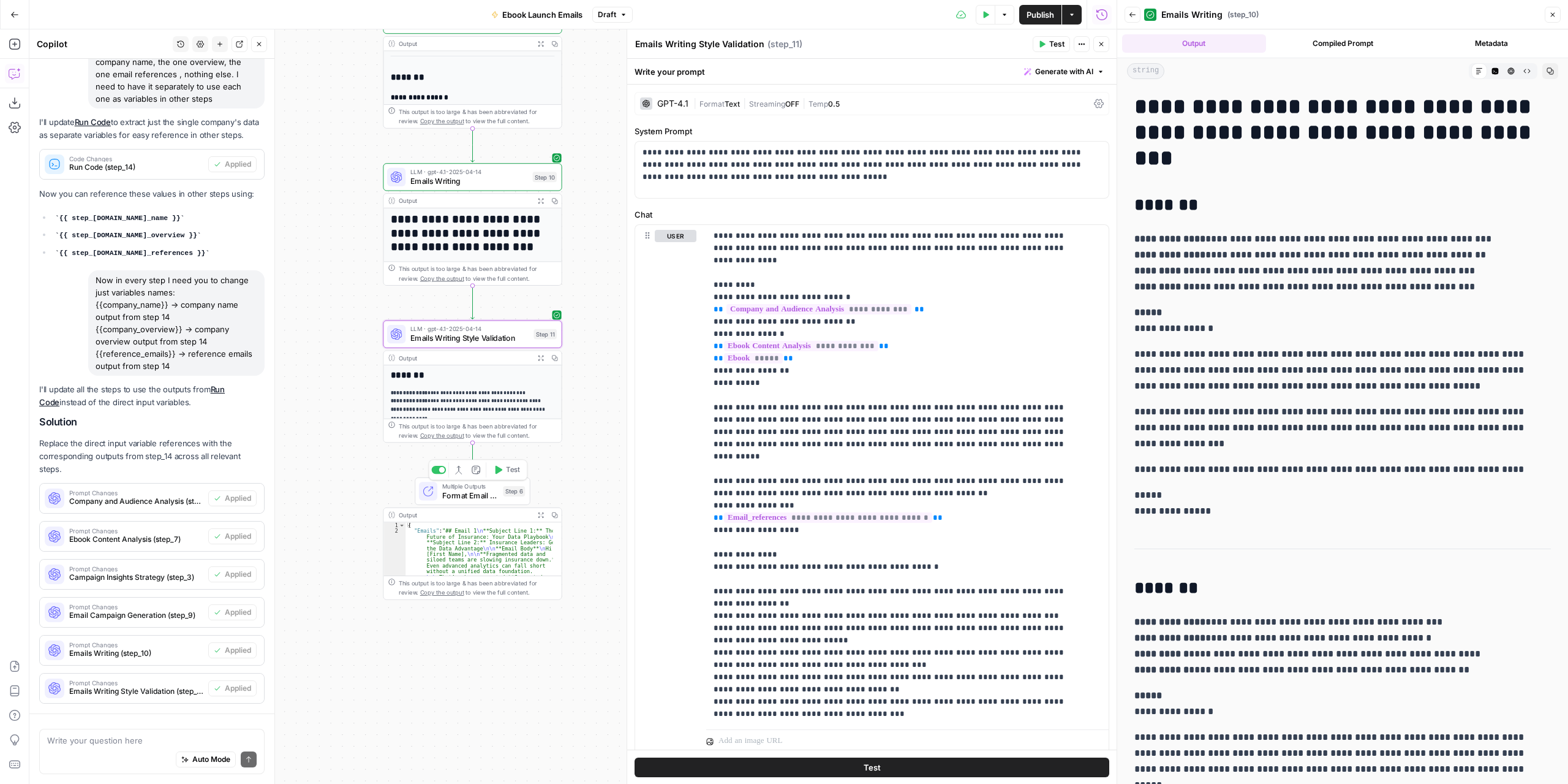
click at [542, 358] on icon "button" at bounding box center [540, 358] width 6 height 6
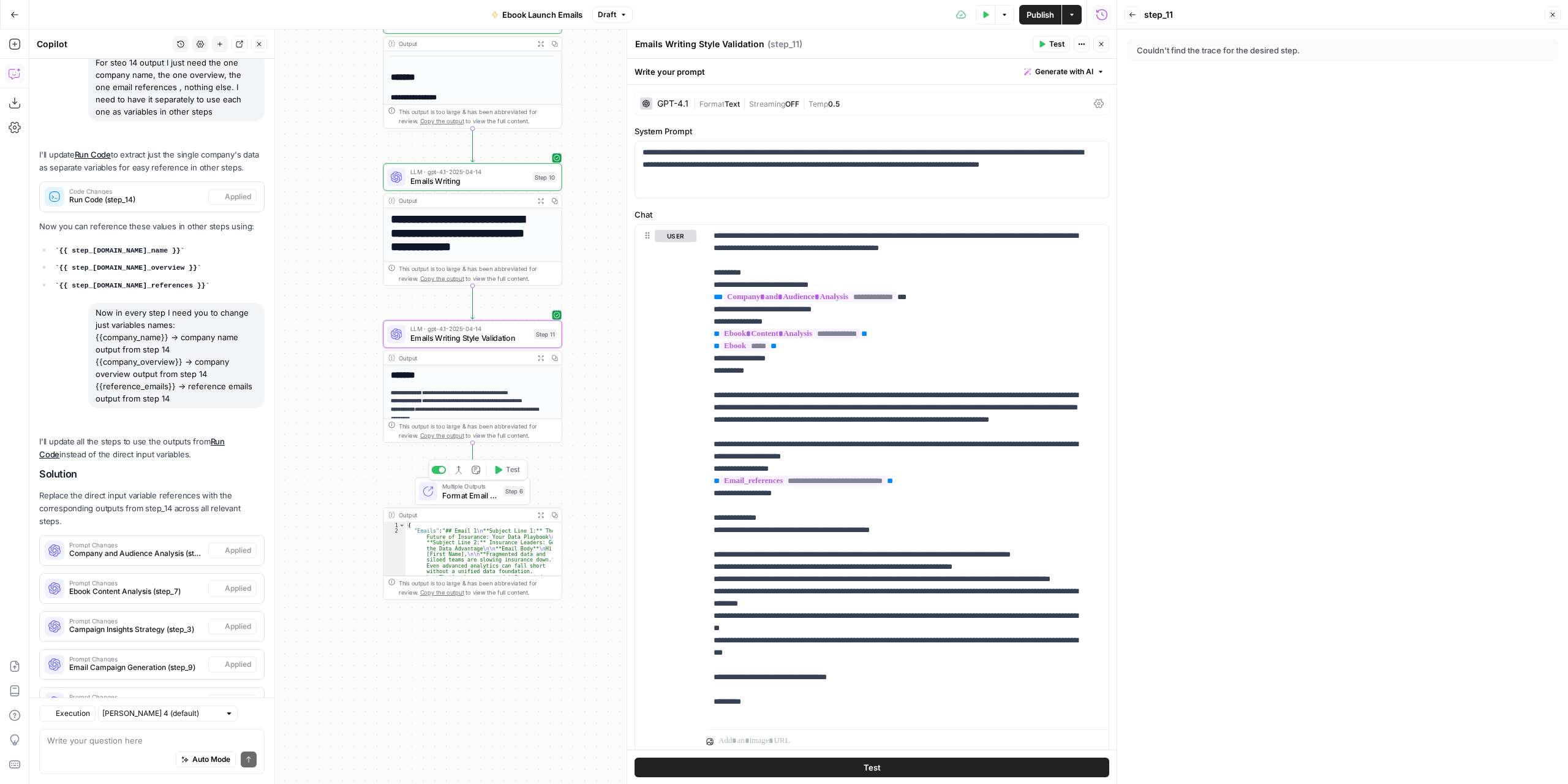
scroll to position [328, 0]
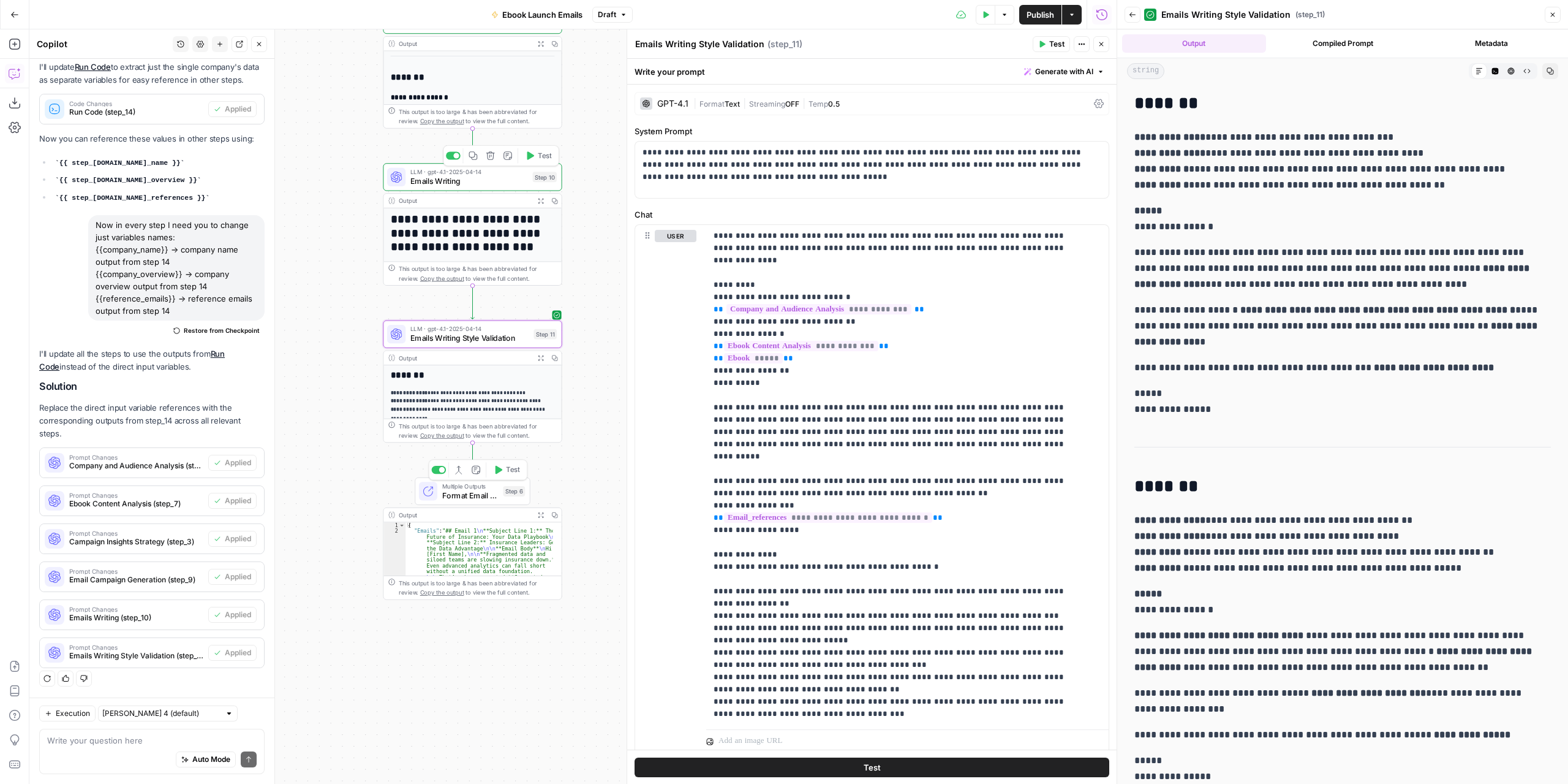
click at [500, 182] on span "Emails Writing" at bounding box center [469, 181] width 117 height 12
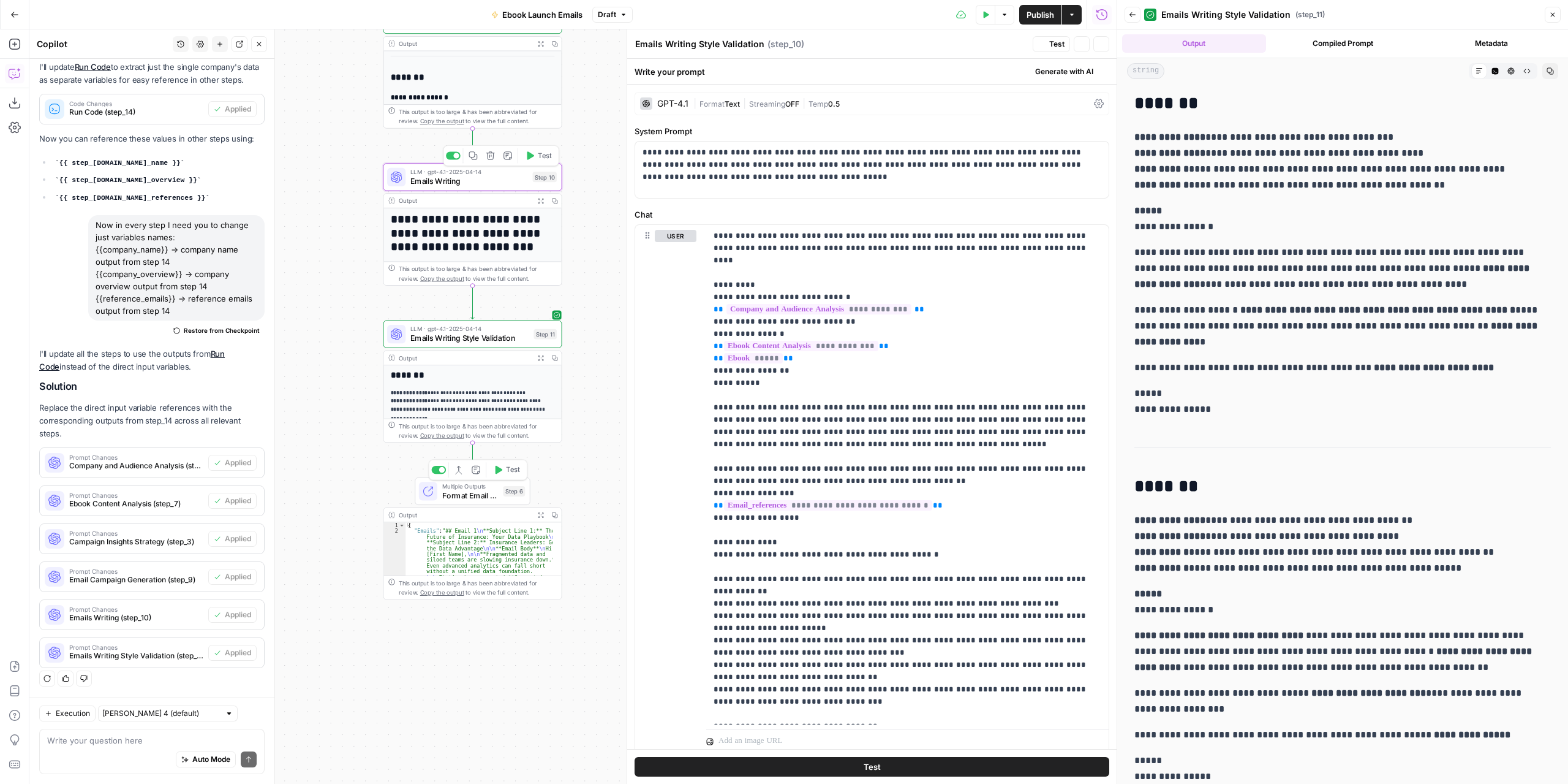
click at [500, 182] on span "Emails Writing" at bounding box center [469, 181] width 117 height 12
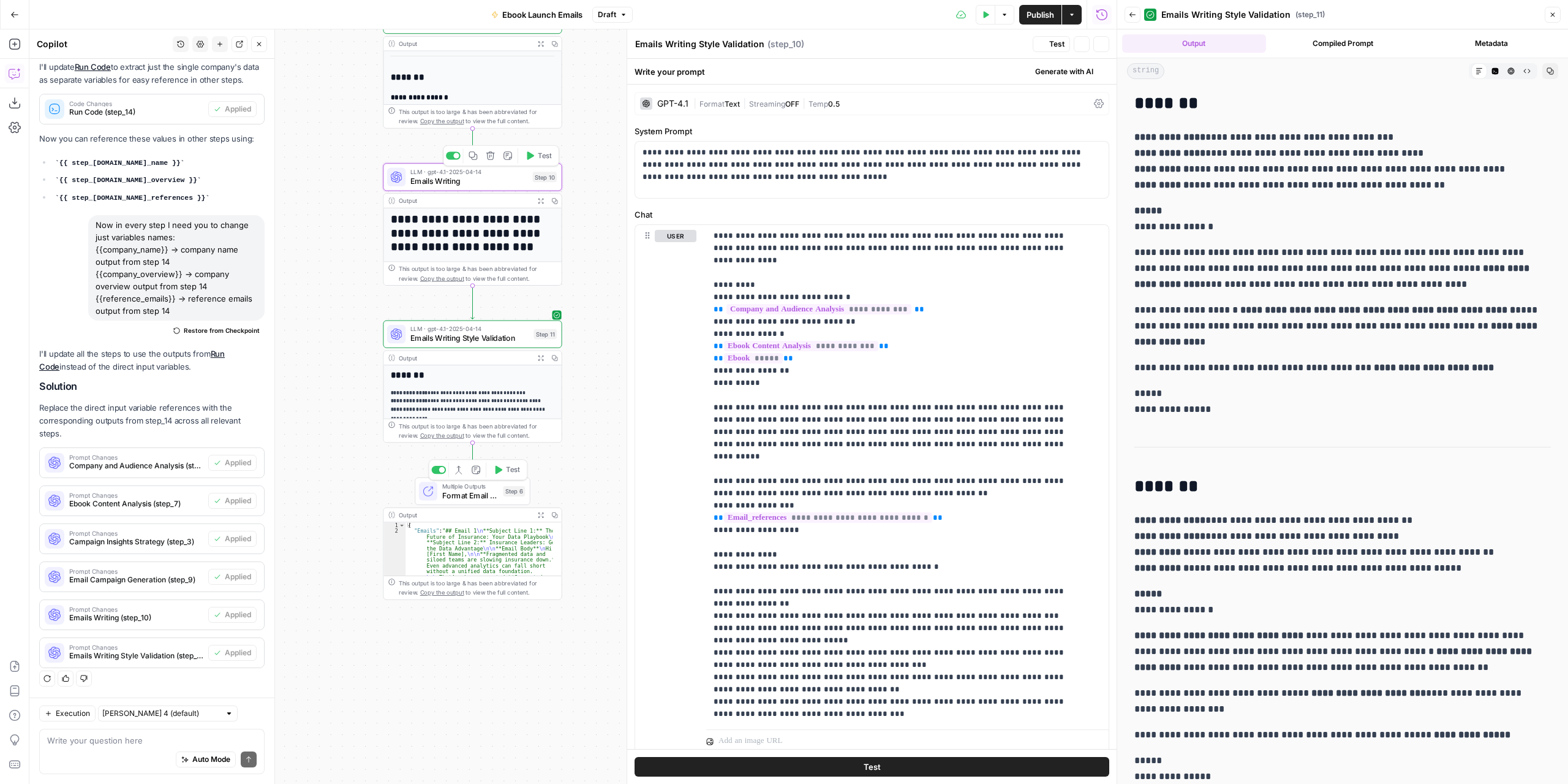
type textarea "Emails Writing"
click at [500, 184] on span "Emails Writing" at bounding box center [469, 181] width 117 height 12
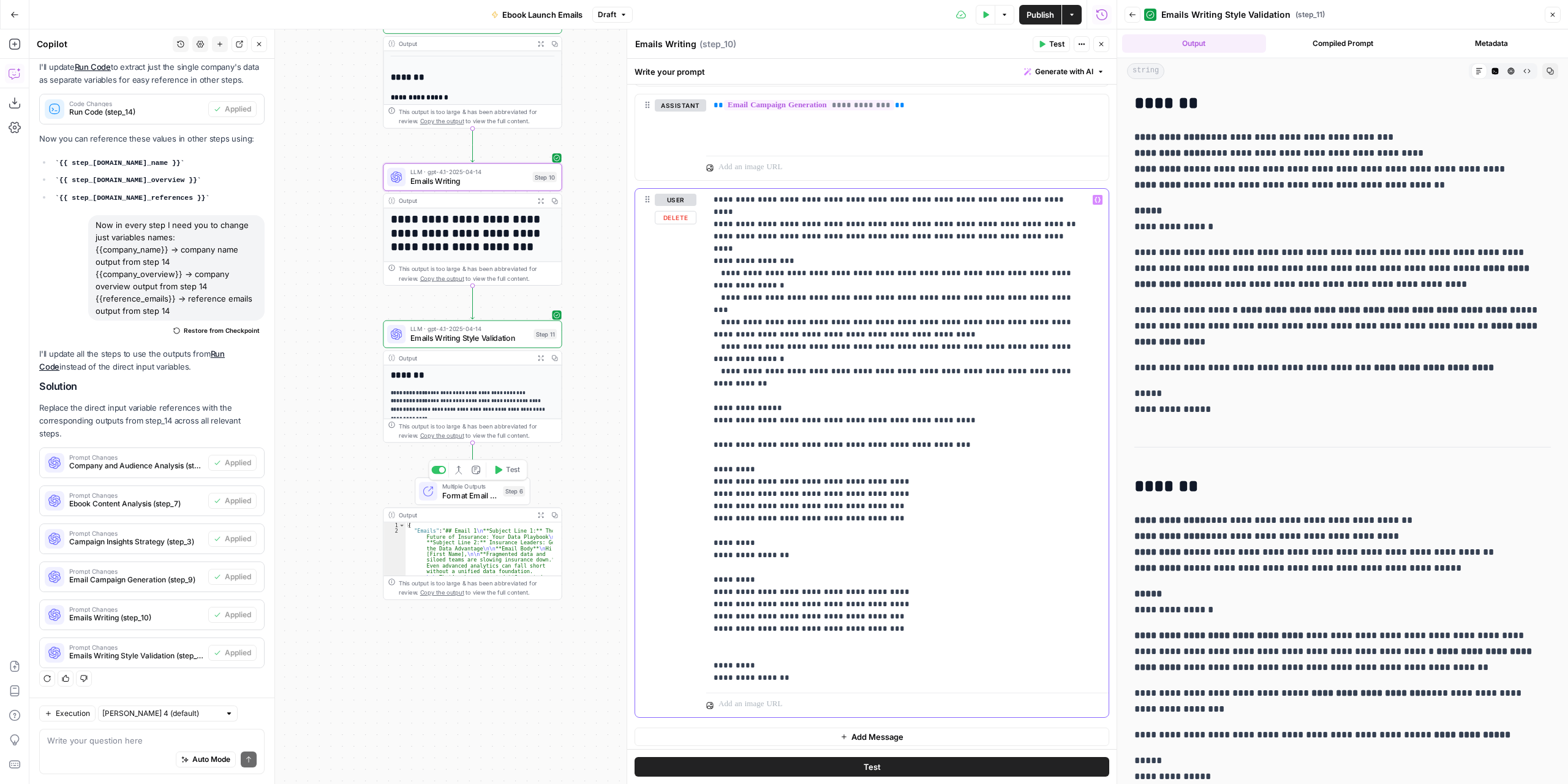
drag, startPoint x: 894, startPoint y: 379, endPoint x: 908, endPoint y: 381, distance: 14.1
click at [882, 379] on p "**********" at bounding box center [899, 310] width 369 height 969
drag, startPoint x: 946, startPoint y: 380, endPoint x: 700, endPoint y: 376, distance: 246.0
click at [700, 376] on div "**********" at bounding box center [872, 453] width 473 height 528
copy p "**********"
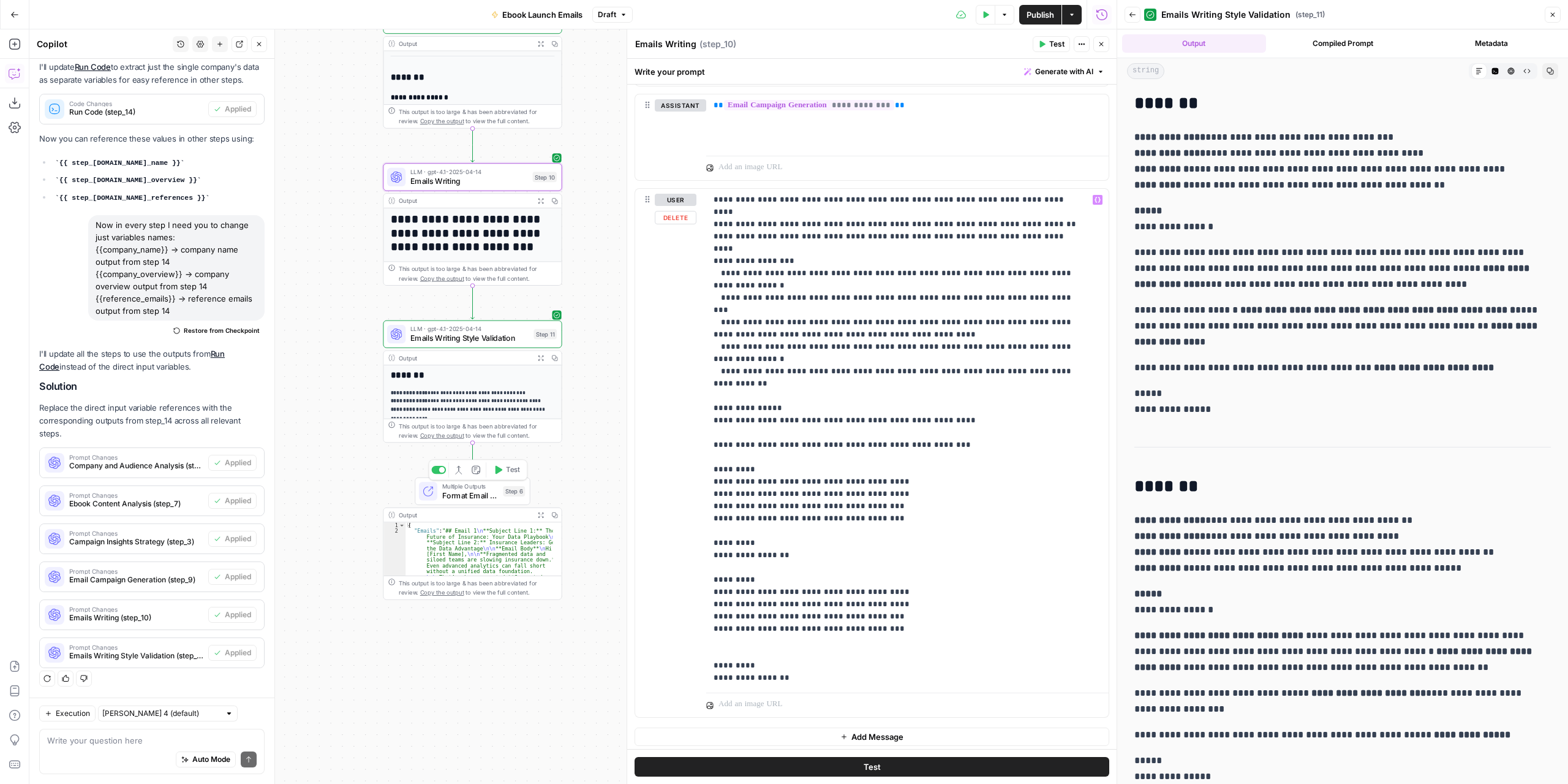
click at [478, 341] on span "Emails Writing Style Validation" at bounding box center [470, 338] width 119 height 12
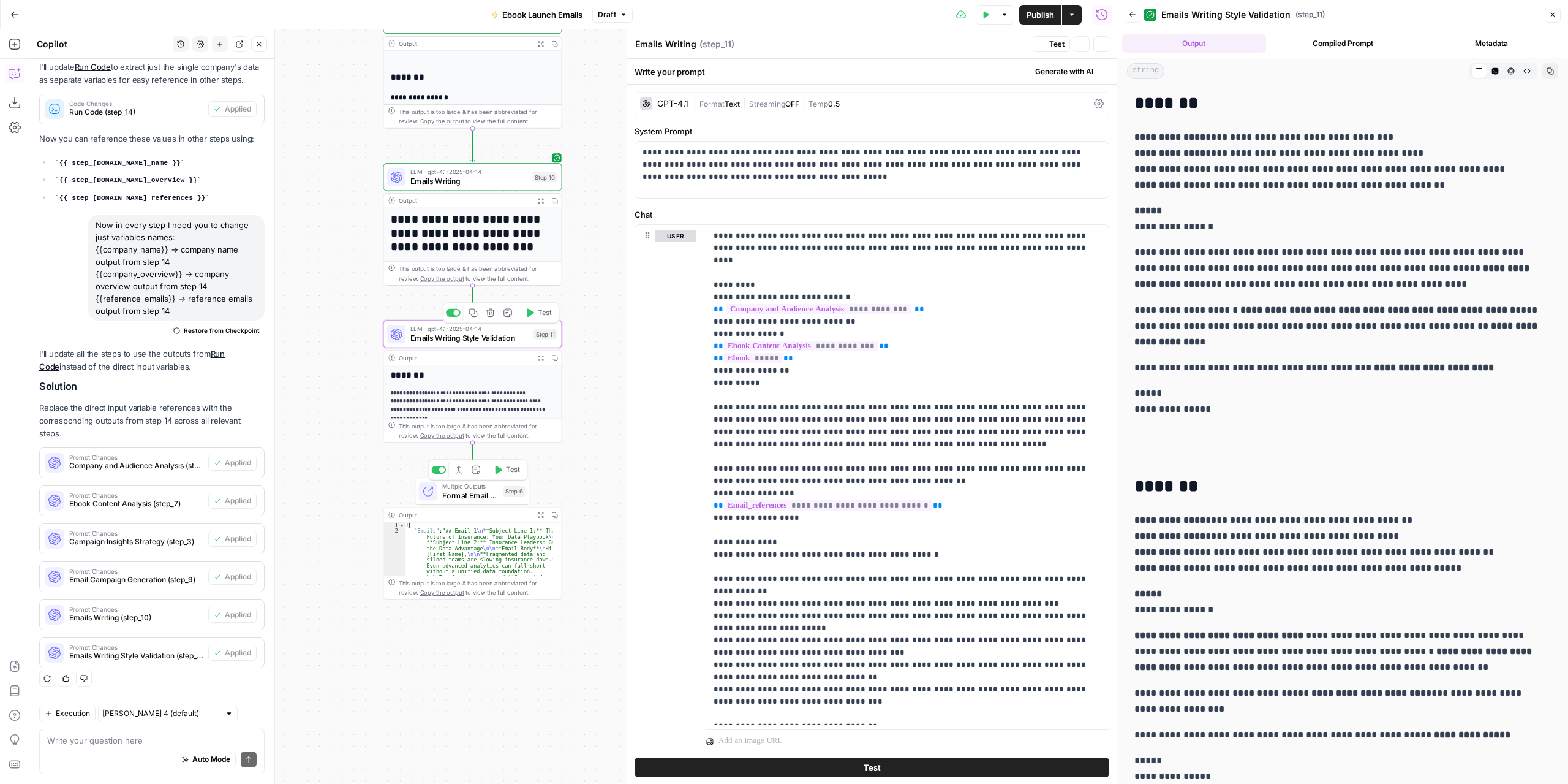
type textarea "Emails Writing Style Validation"
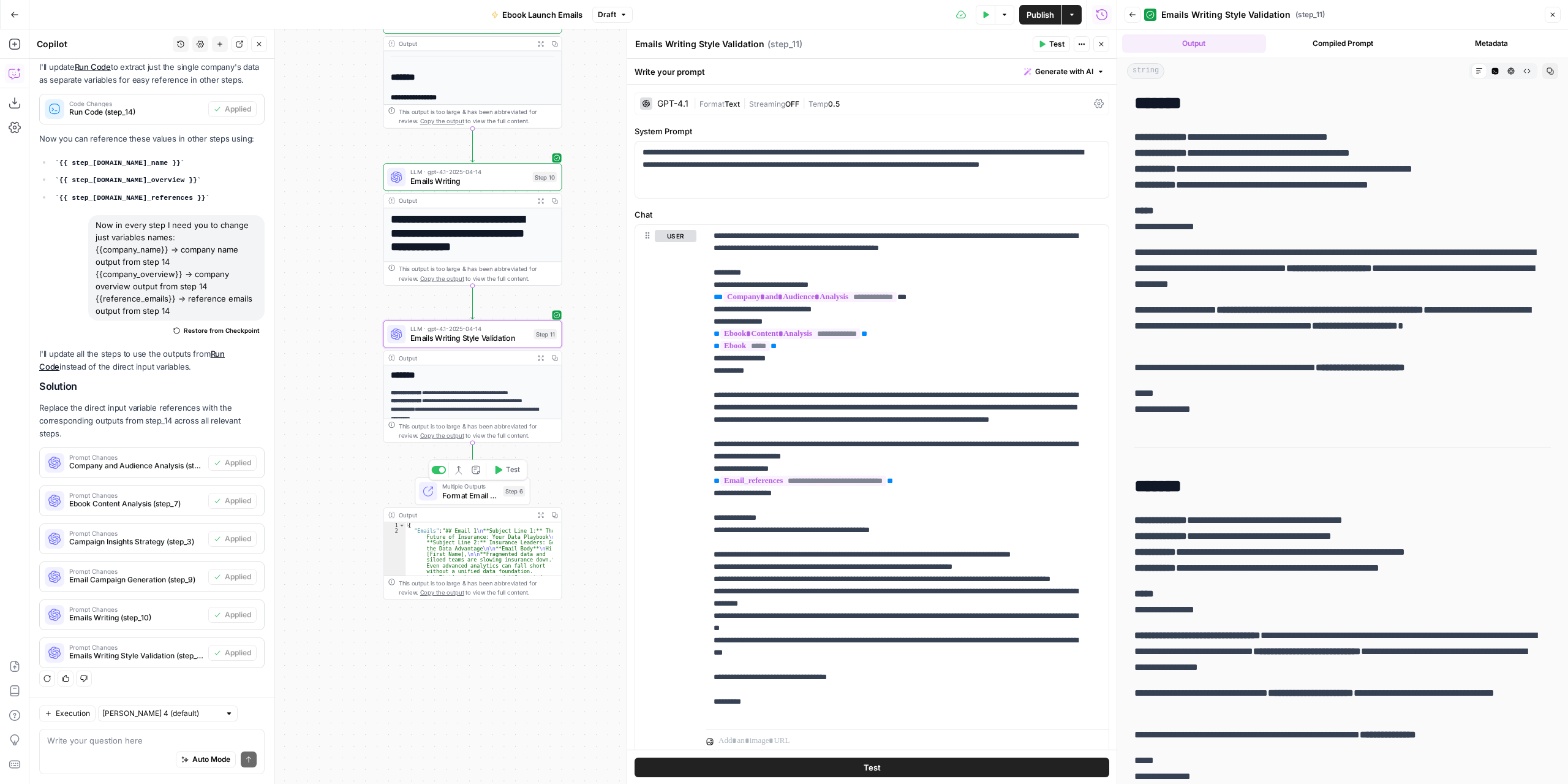
click at [1111, 259] on div at bounding box center [1117, 392] width 12 height 784
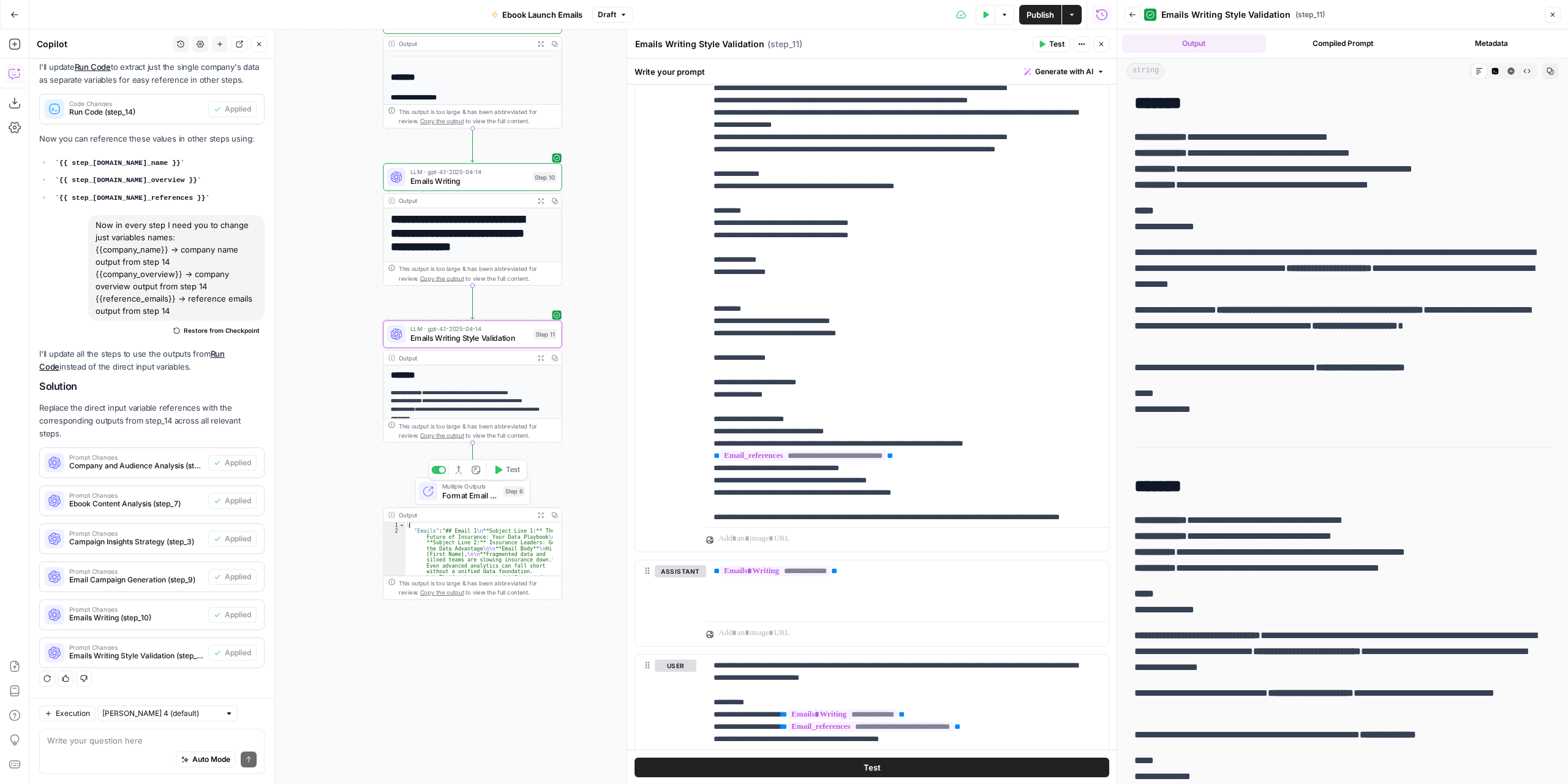
scroll to position [368, 0]
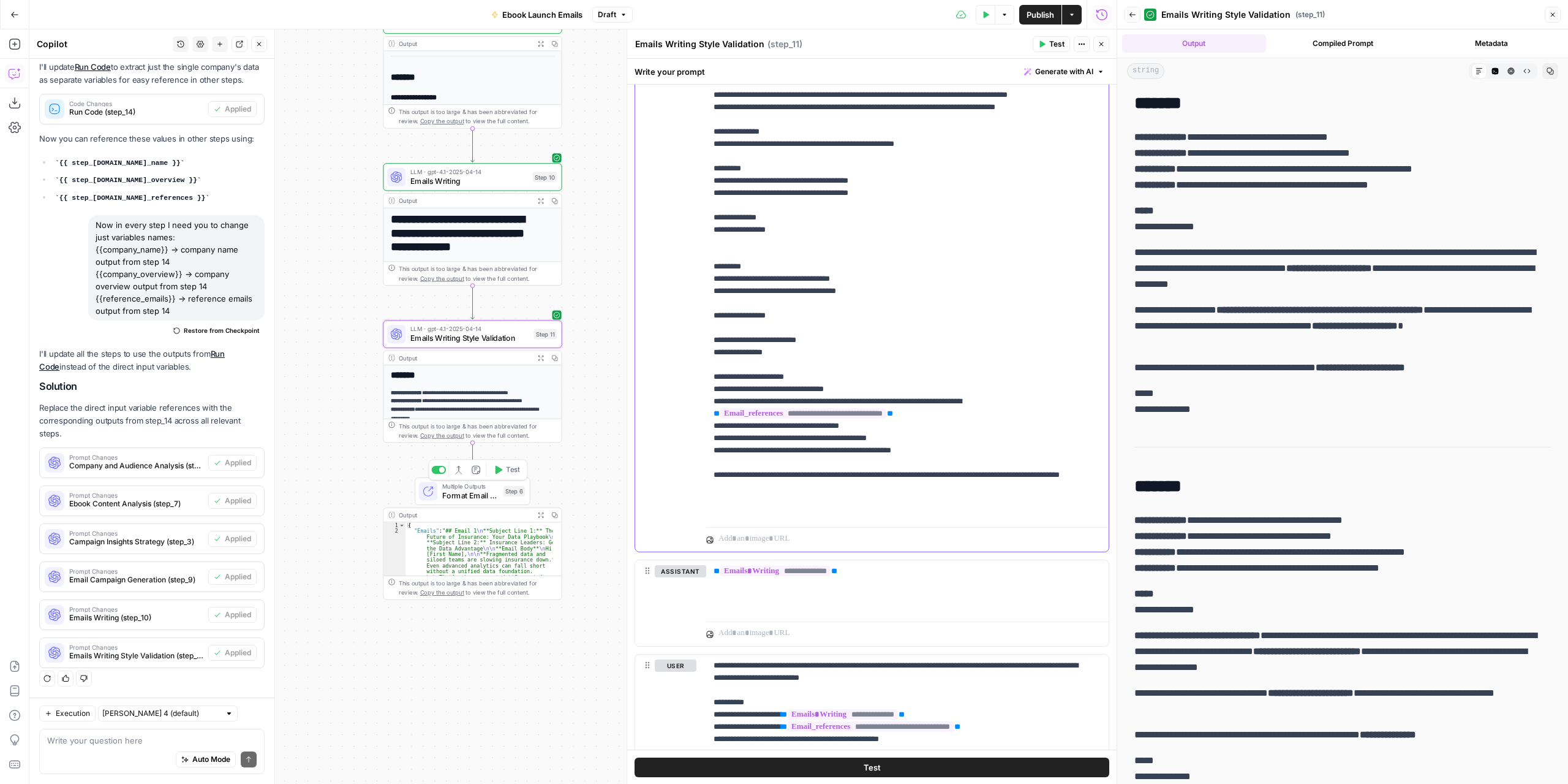
click at [810, 177] on p "**********" at bounding box center [899, 89] width 369 height 859
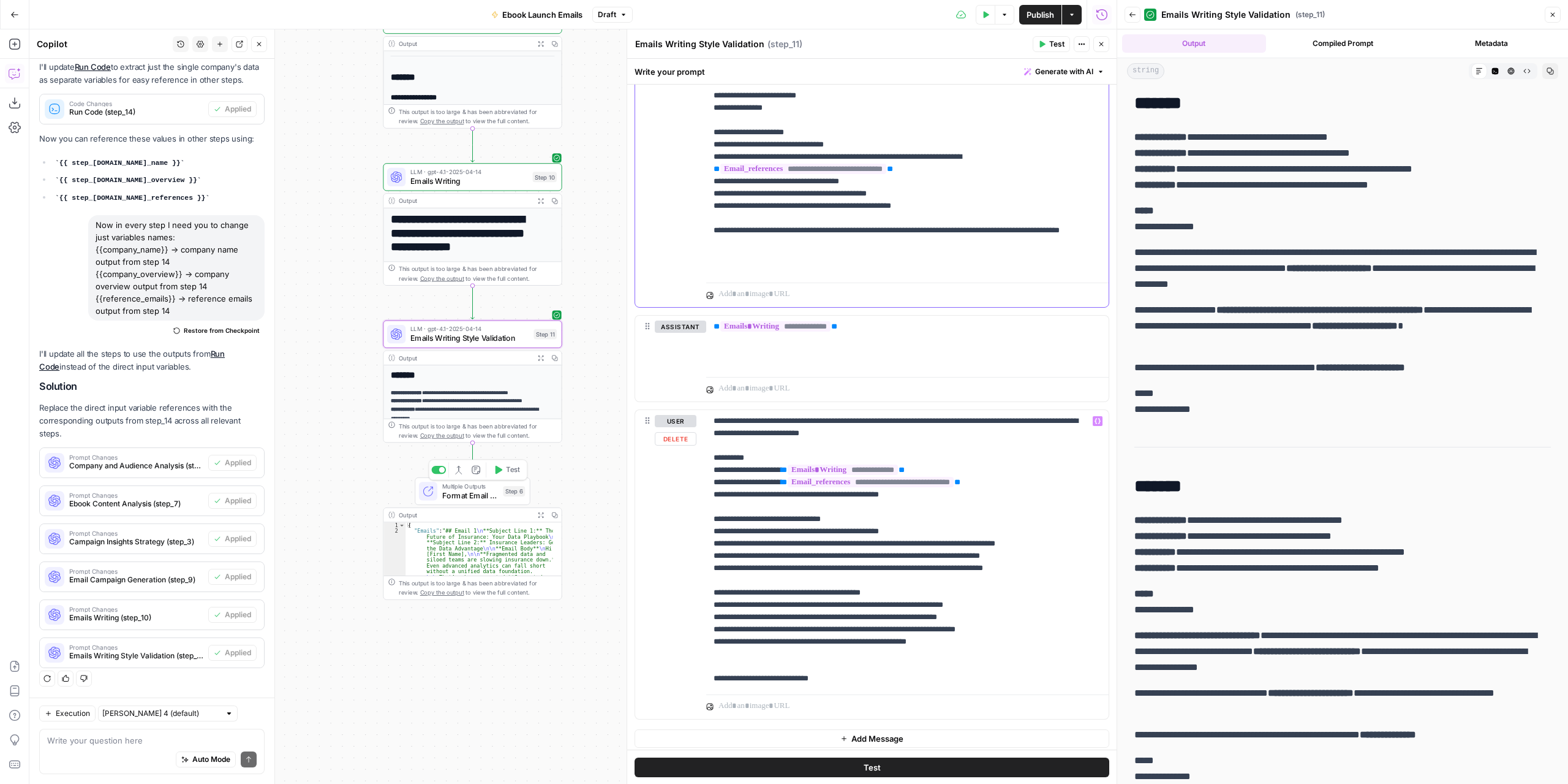
scroll to position [1710, 0]
click at [533, 313] on icon "button" at bounding box center [530, 313] width 7 height 8
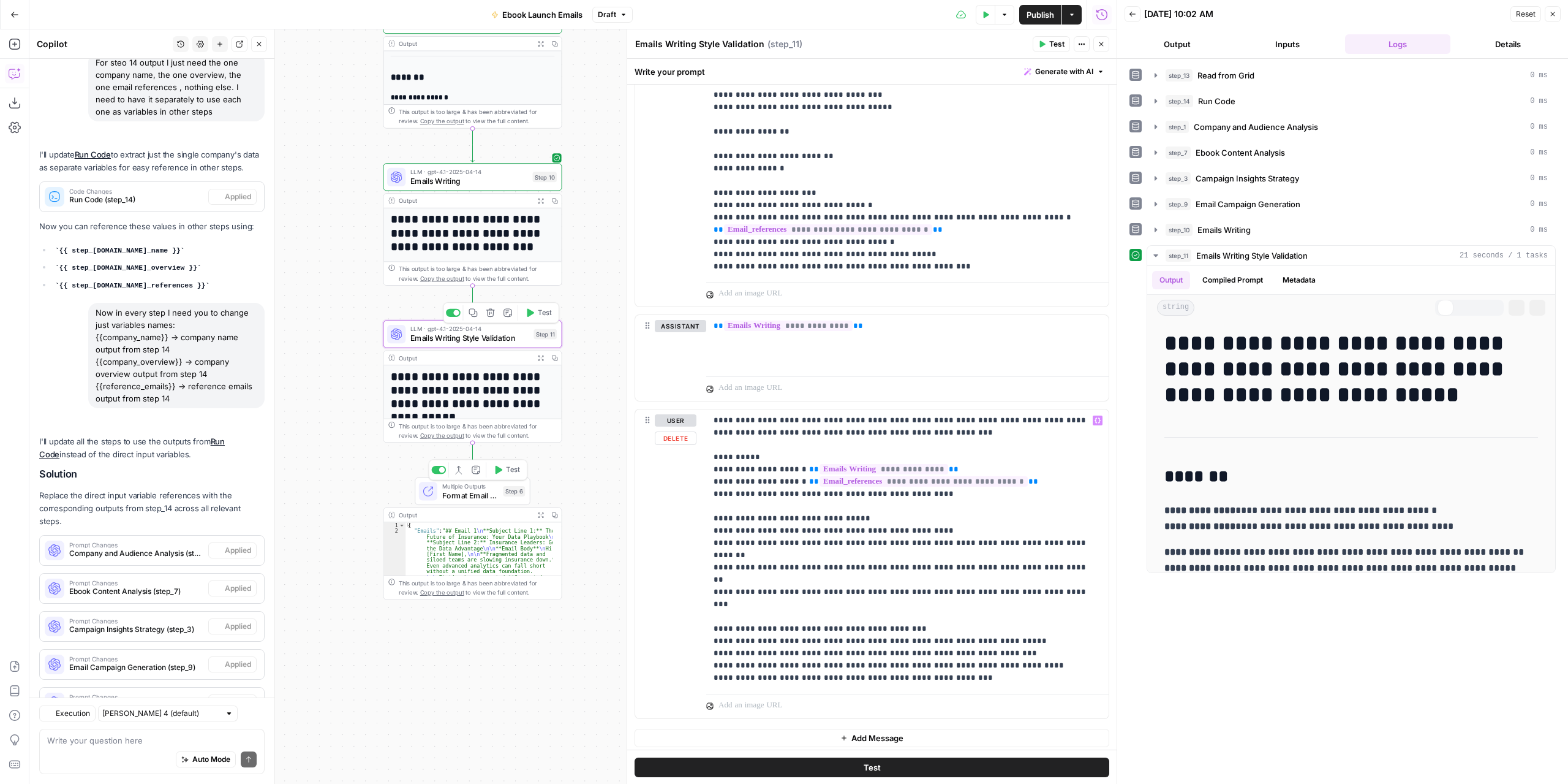
scroll to position [328, 0]
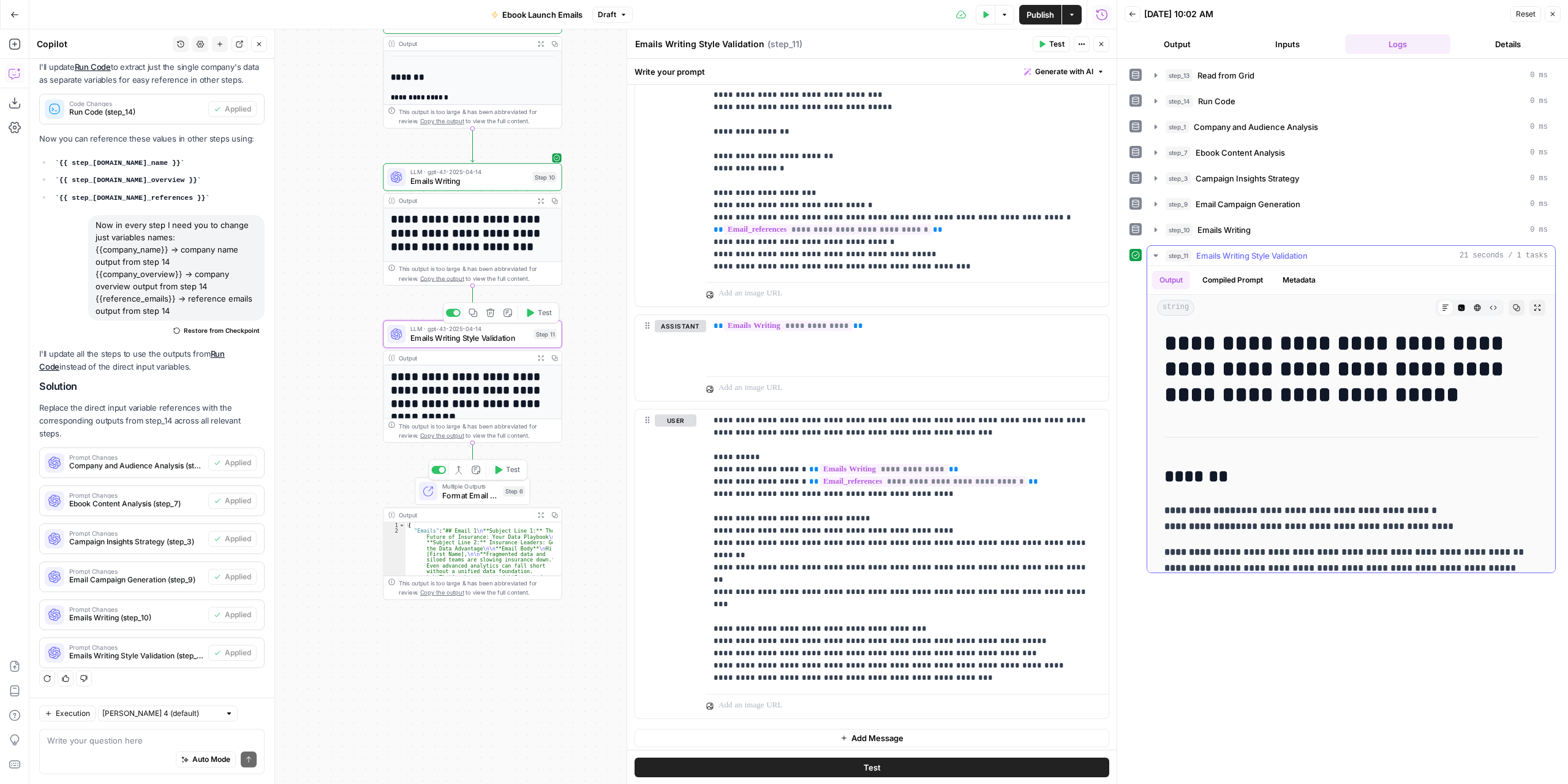
click at [1534, 305] on icon "button" at bounding box center [1537, 307] width 7 height 7
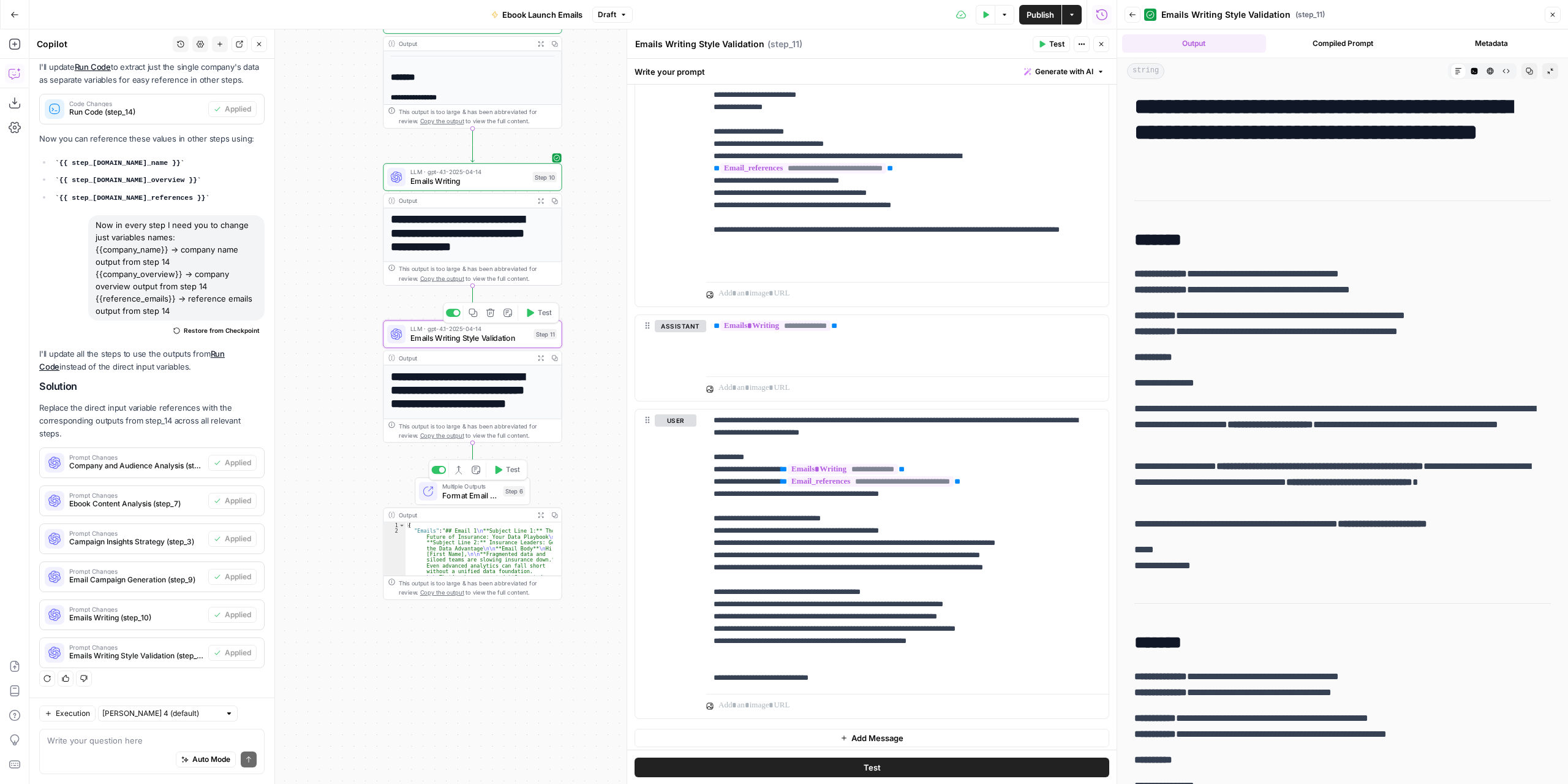
drag, startPoint x: 1460, startPoint y: 317, endPoint x: 1193, endPoint y: 322, distance: 267.0
click at [1193, 322] on p "**********" at bounding box center [1338, 324] width 407 height 32
copy p "**********"
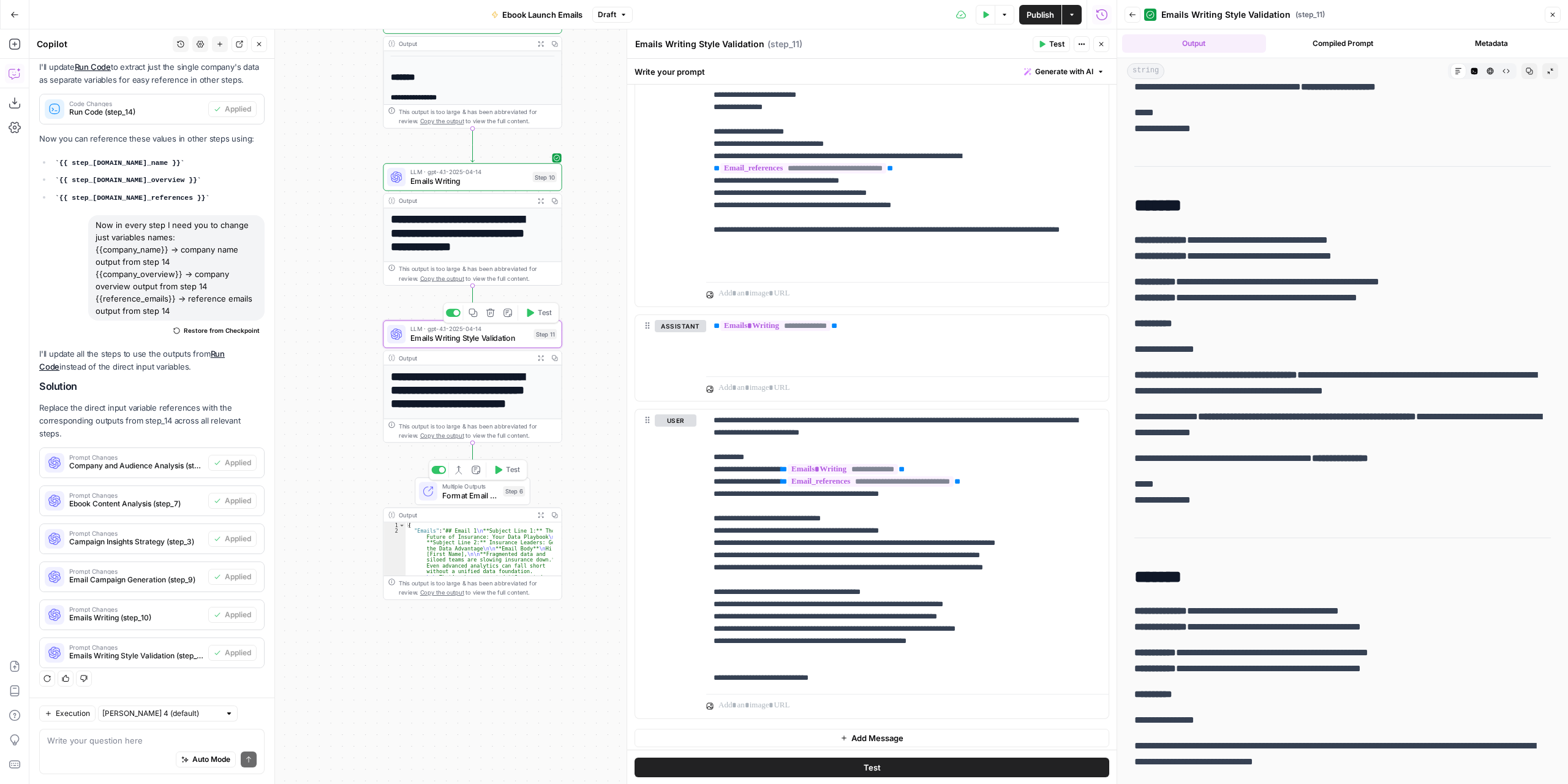
scroll to position [1052, 0]
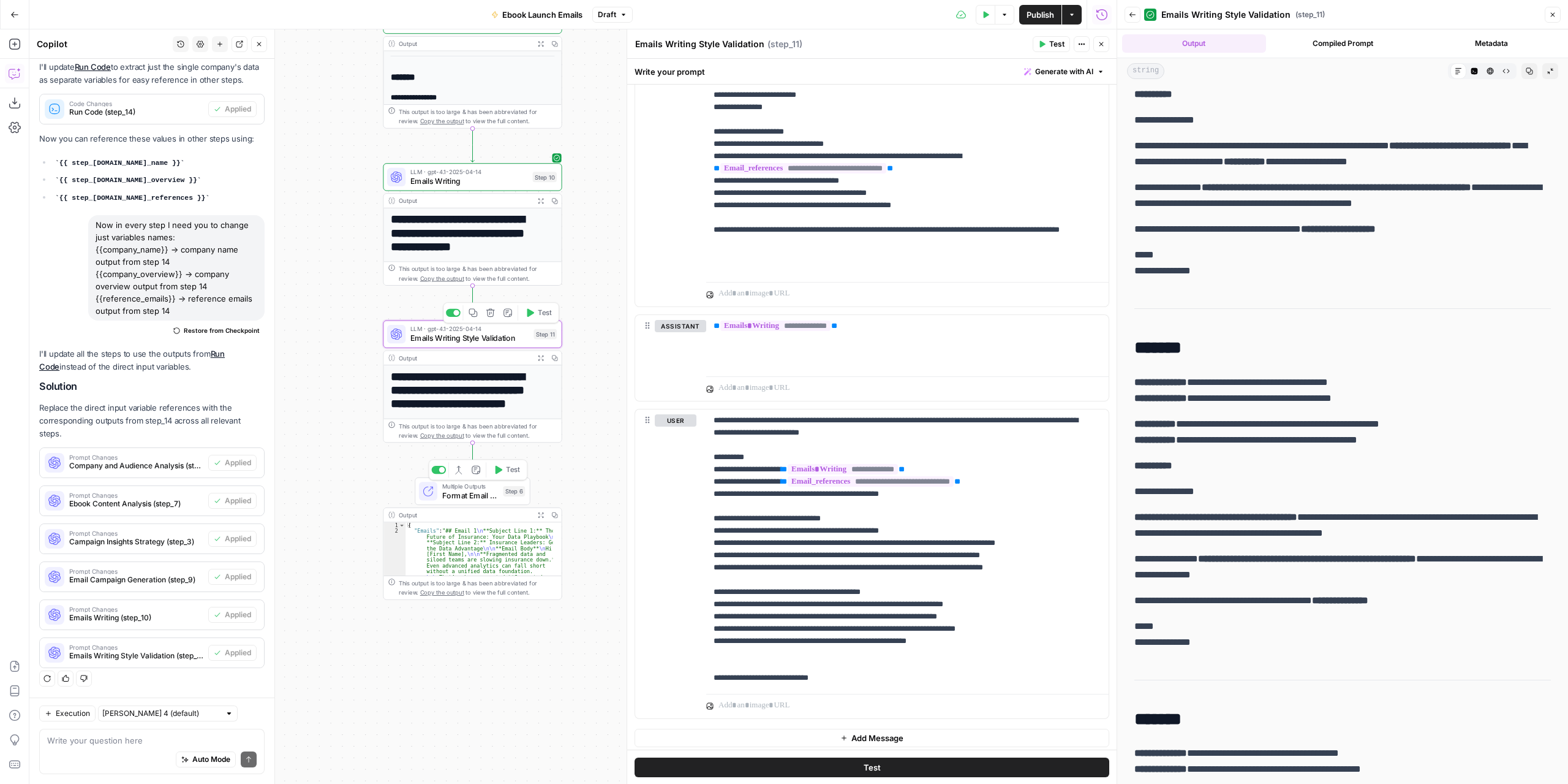
click at [1023, 13] on button "Publish" at bounding box center [1040, 15] width 42 height 20
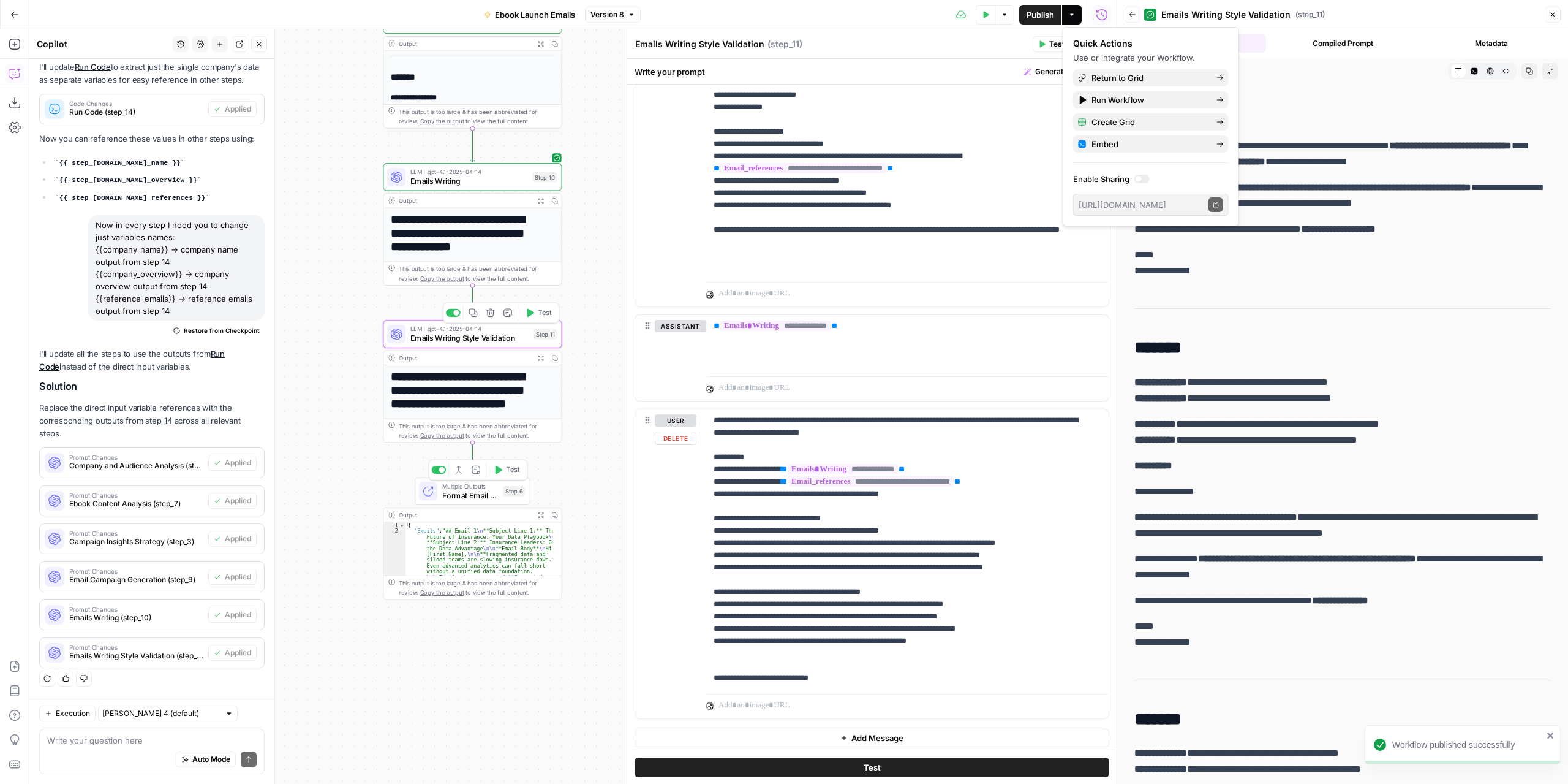
drag, startPoint x: 610, startPoint y: 469, endPoint x: 596, endPoint y: 396, distance: 74.3
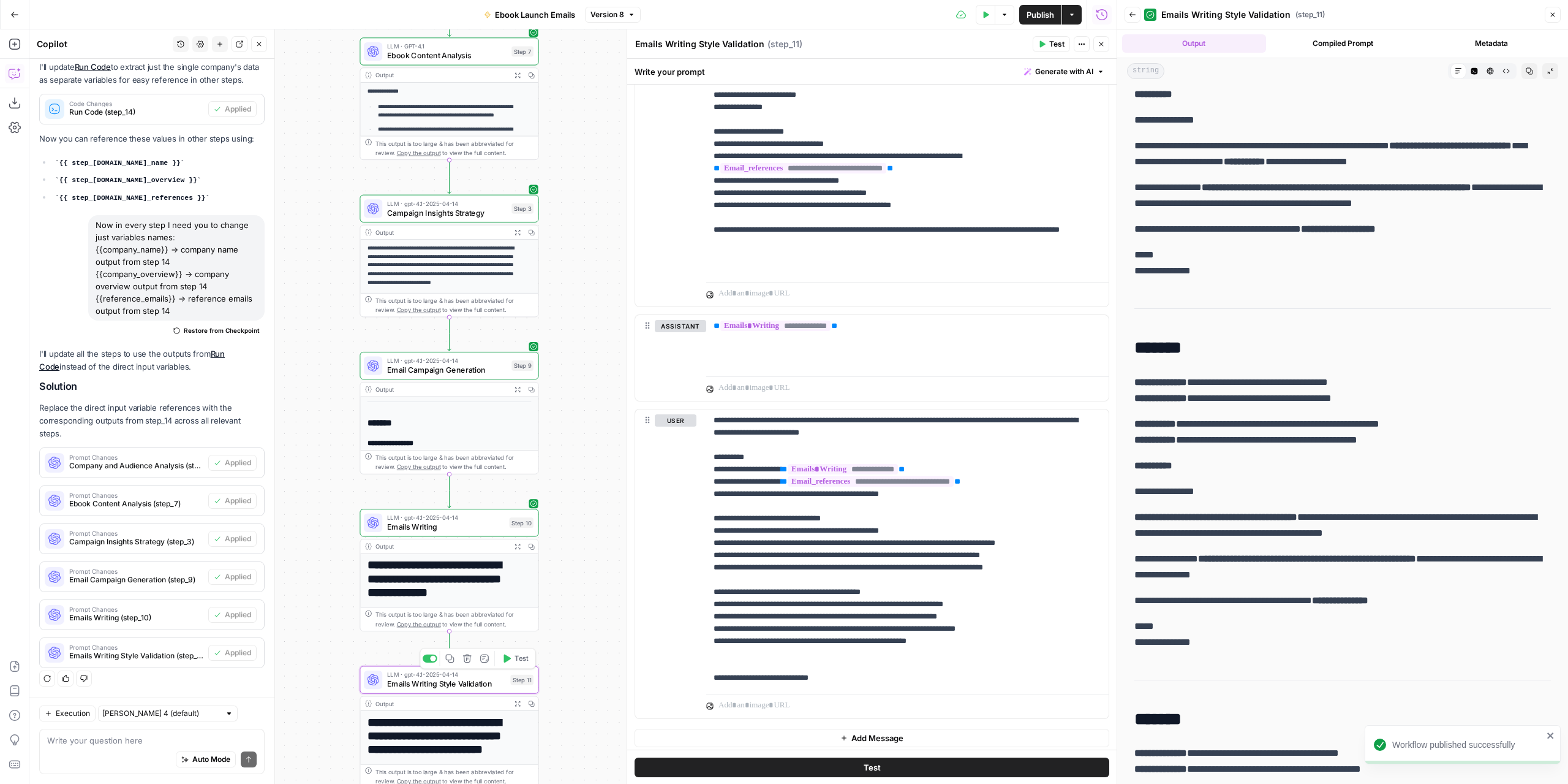
drag, startPoint x: 573, startPoint y: 178, endPoint x: 566, endPoint y: 629, distance: 451.1
click at [556, 728] on div "Workflow Input Settings Inputs Read from Grid Read from Grid Step 13 Output Exp…" at bounding box center [573, 406] width 1087 height 754
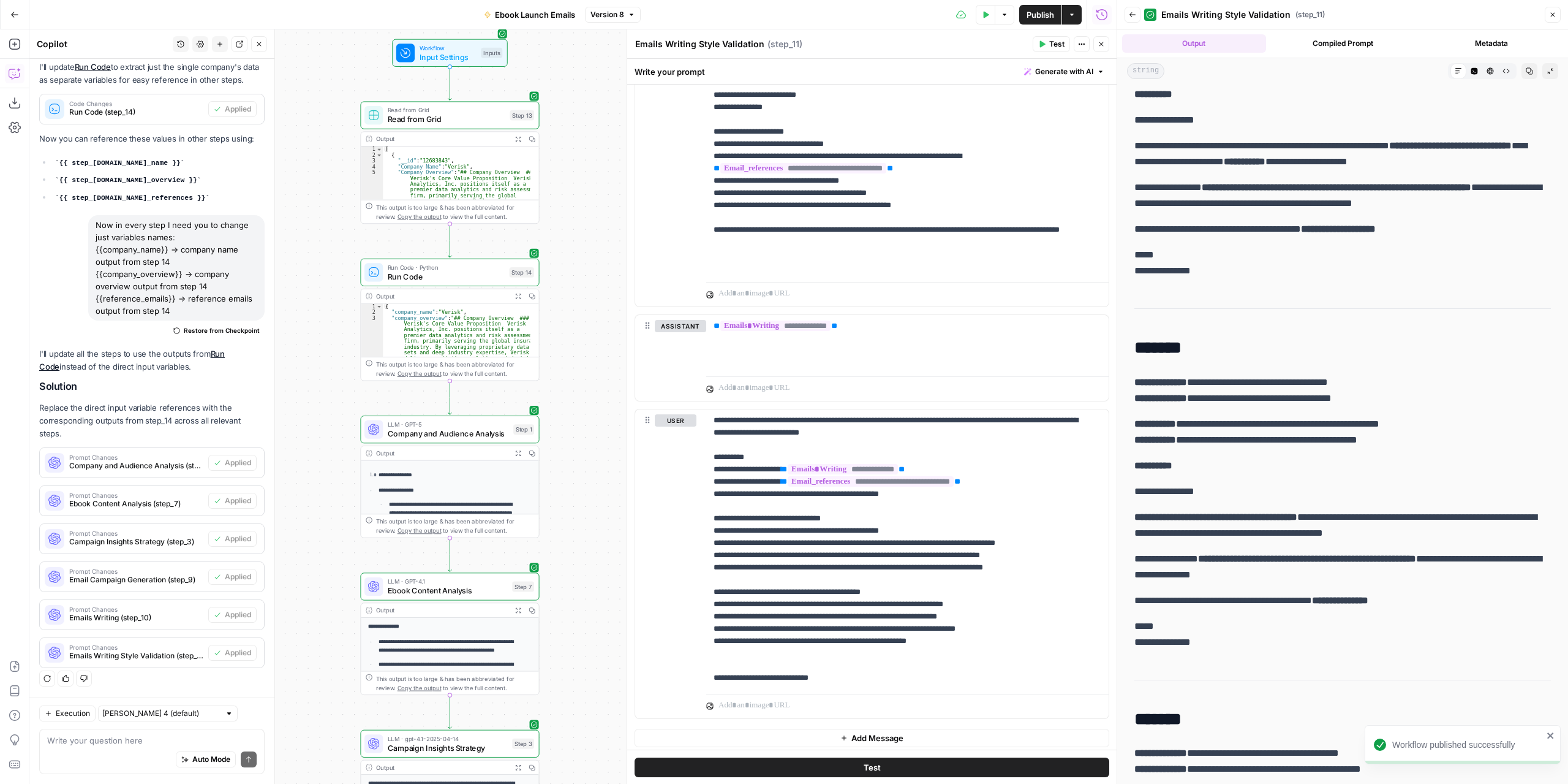
drag, startPoint x: 570, startPoint y: 210, endPoint x: 569, endPoint y: 570, distance: 360.0
click at [568, 588] on div "Workflow Input Settings Inputs Read from Grid Read from Grid Step 13 Output Exp…" at bounding box center [573, 406] width 1087 height 754
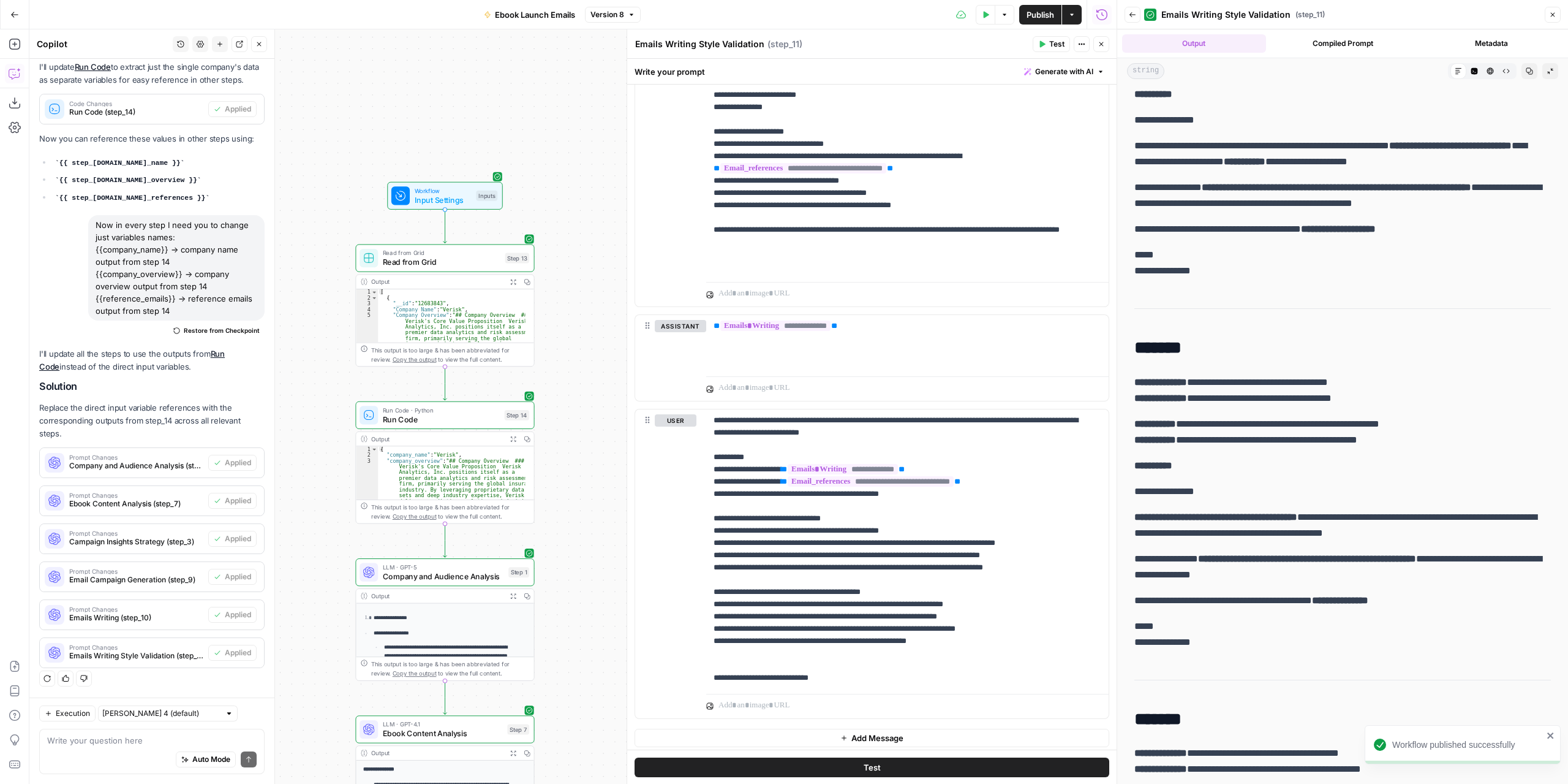
drag, startPoint x: 574, startPoint y: 204, endPoint x: 568, endPoint y: 344, distance: 140.1
click at [571, 355] on div "Workflow Input Settings Inputs Read from Grid Read from Grid Step 13 Output Exp…" at bounding box center [573, 406] width 1087 height 754
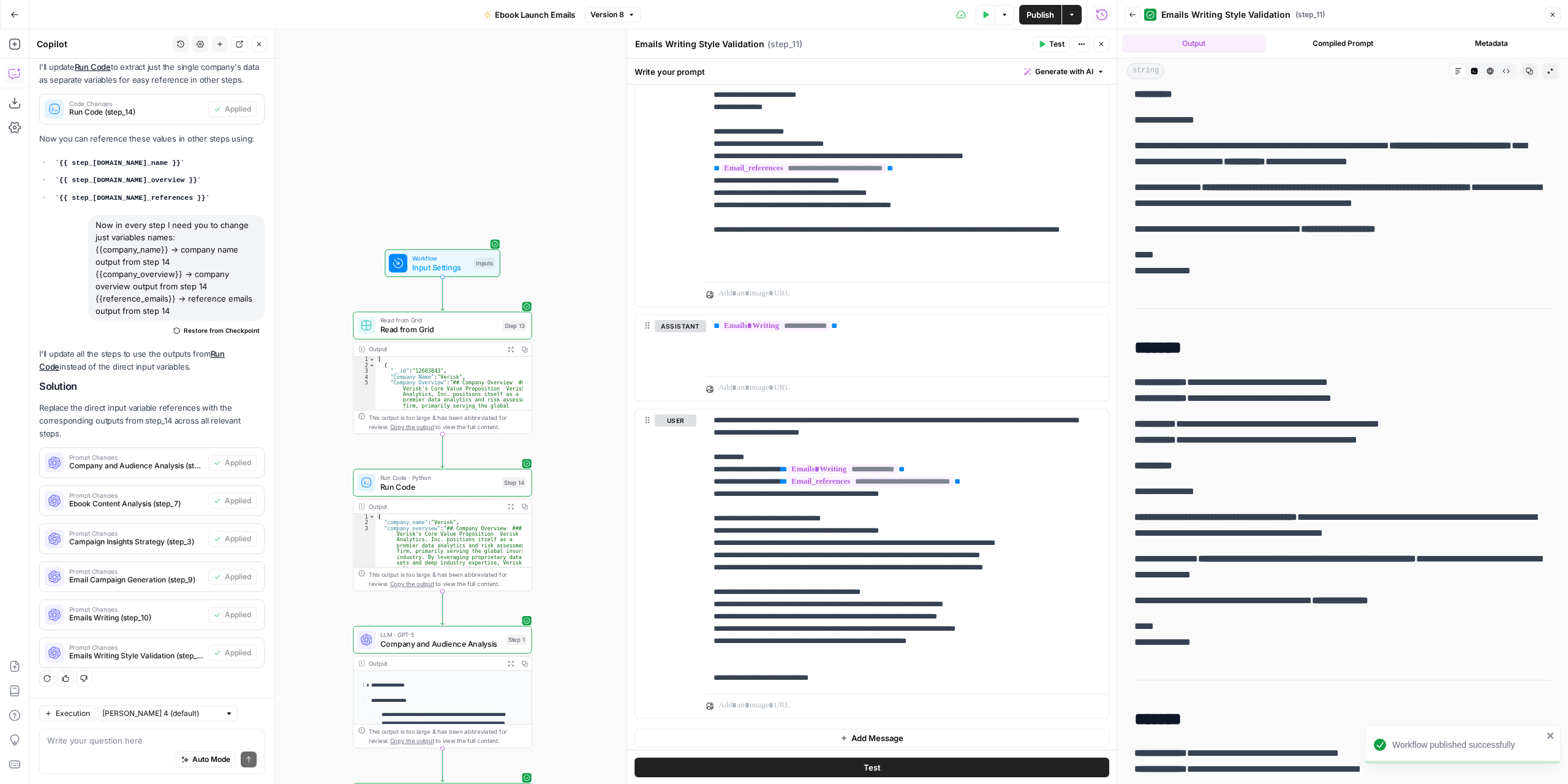
click at [462, 266] on span "Input Settings" at bounding box center [440, 267] width 57 height 12
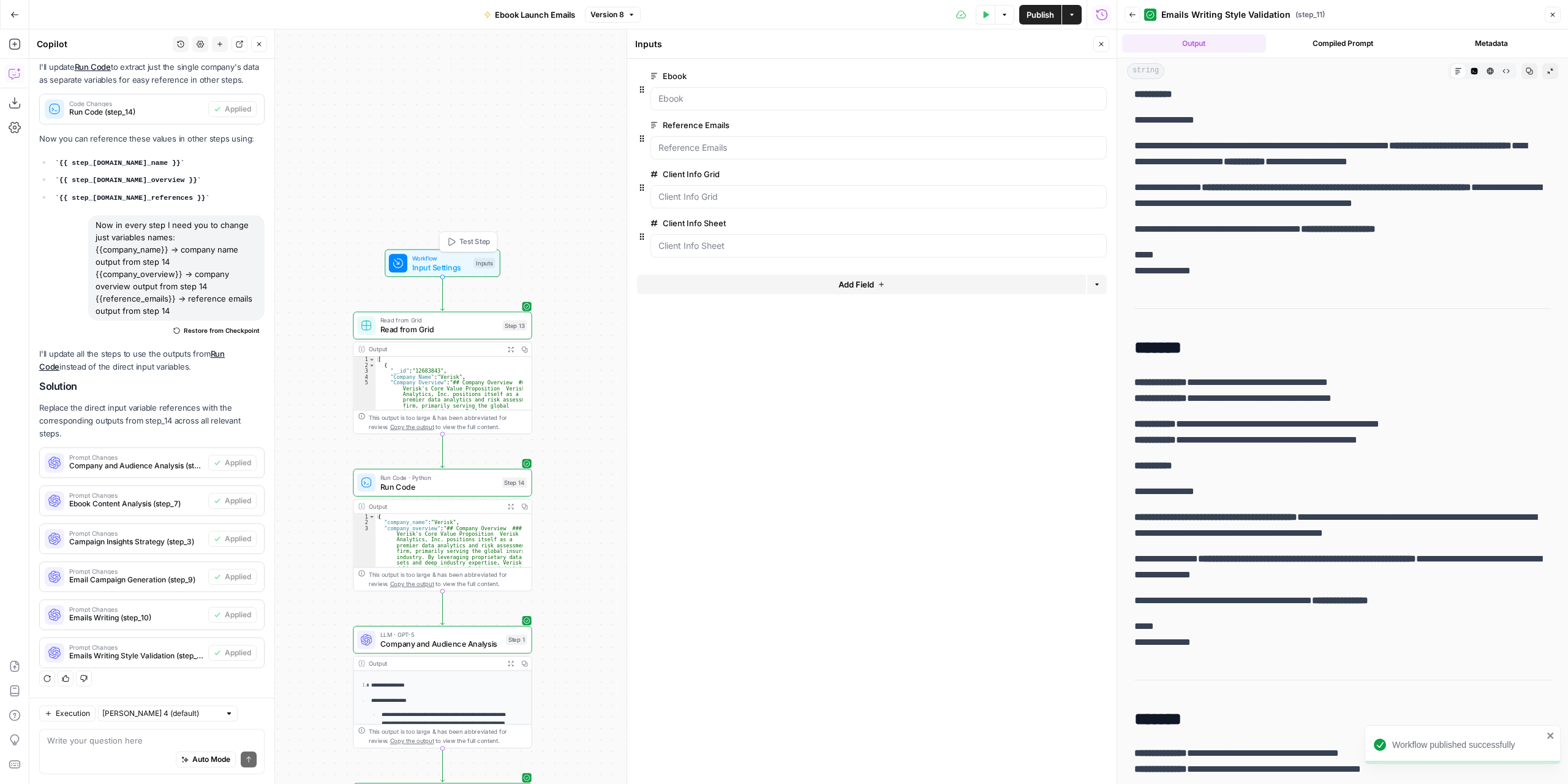
scroll to position [328, 0]
click at [1068, 9] on button "Actions" at bounding box center [1072, 15] width 20 height 20
click at [1016, 390] on form "Ebook edit field Delete group Reference Emails edit field Delete group Client I…" at bounding box center [872, 421] width 490 height 725
click at [1100, 124] on icon "button" at bounding box center [1100, 125] width 7 height 7
click at [1051, 14] on span "Publish" at bounding box center [1040, 14] width 27 height 12
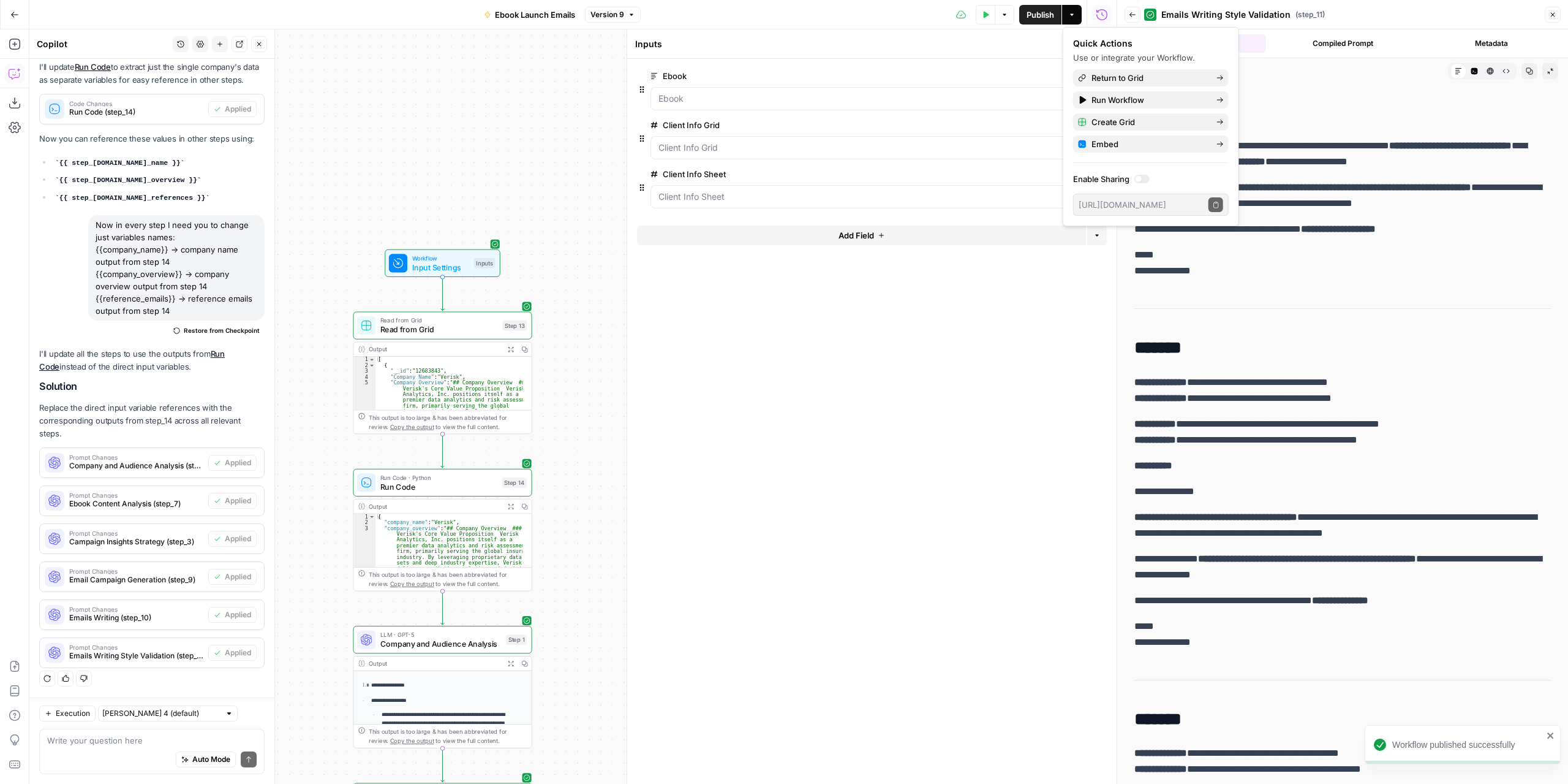
click at [439, 270] on span "Input Settings" at bounding box center [440, 267] width 57 height 12
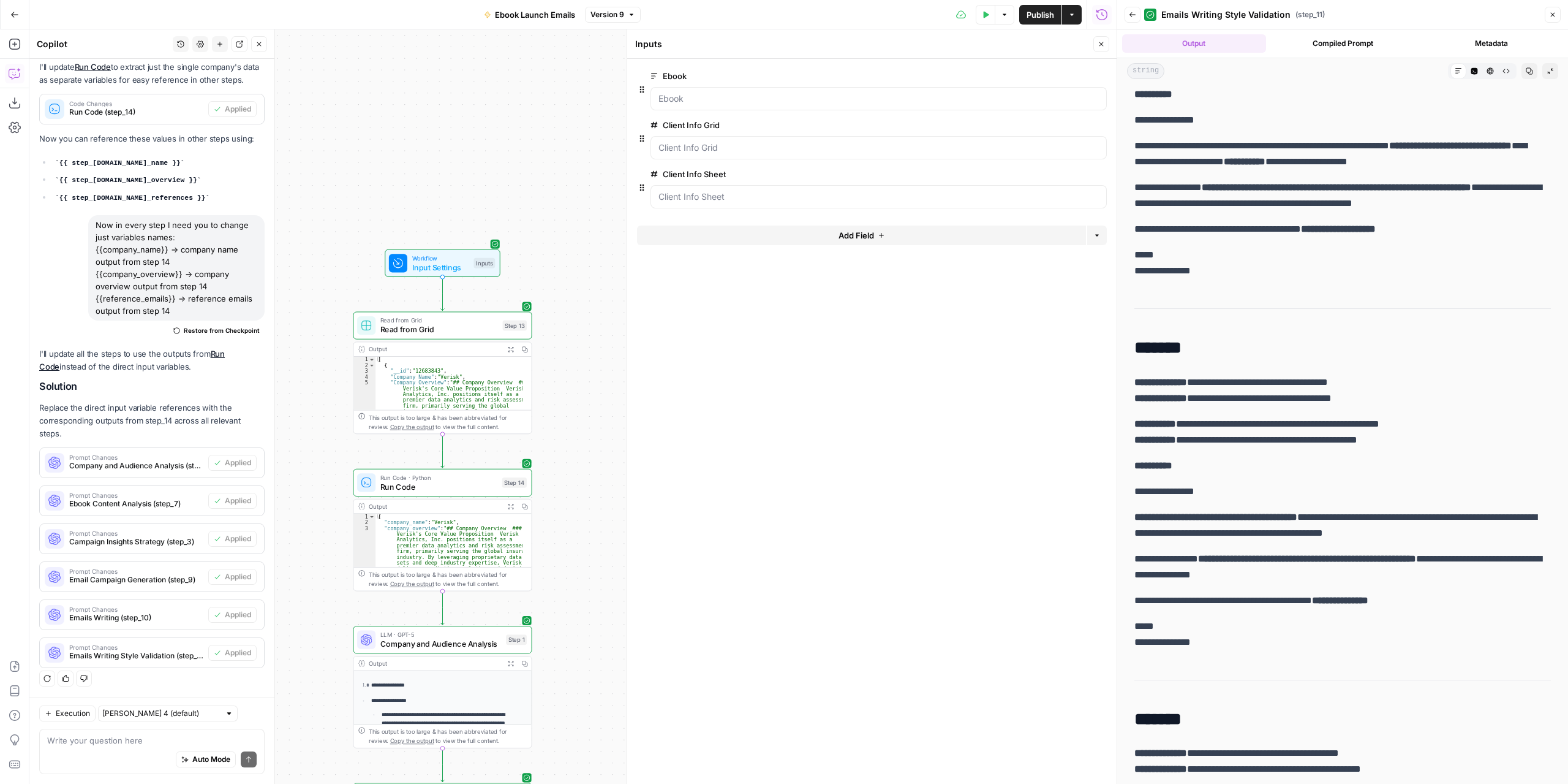
click at [1058, 123] on span "edit field" at bounding box center [1061, 125] width 27 height 10
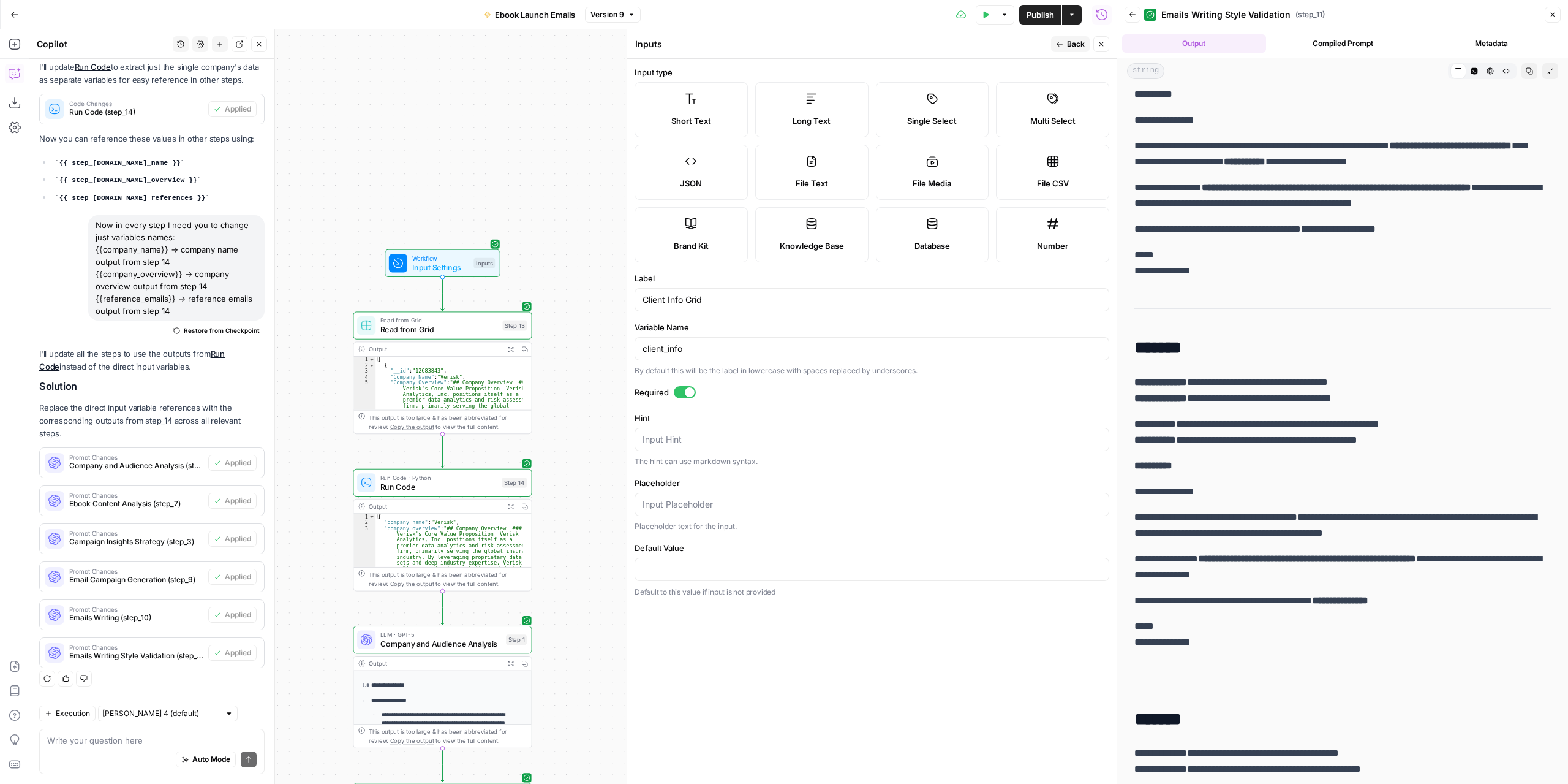
click at [981, 11] on button "Test Data" at bounding box center [985, 15] width 20 height 20
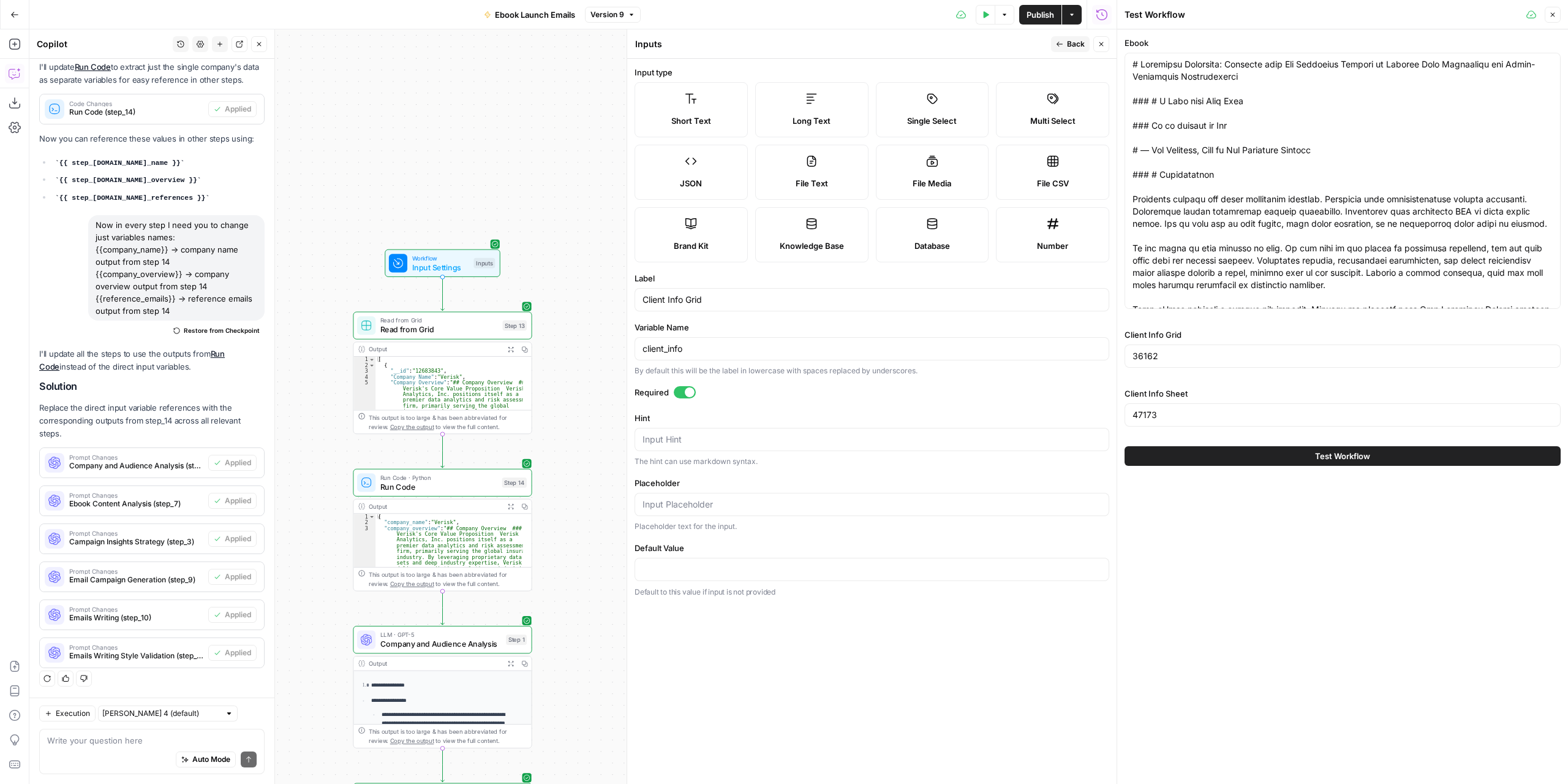
click at [1172, 343] on div "Client Info Grid 36162" at bounding box center [1342, 350] width 436 height 44
click at [1172, 349] on div "36162" at bounding box center [1342, 356] width 436 height 23
drag, startPoint x: 1158, startPoint y: 355, endPoint x: 1127, endPoint y: 355, distance: 31.0
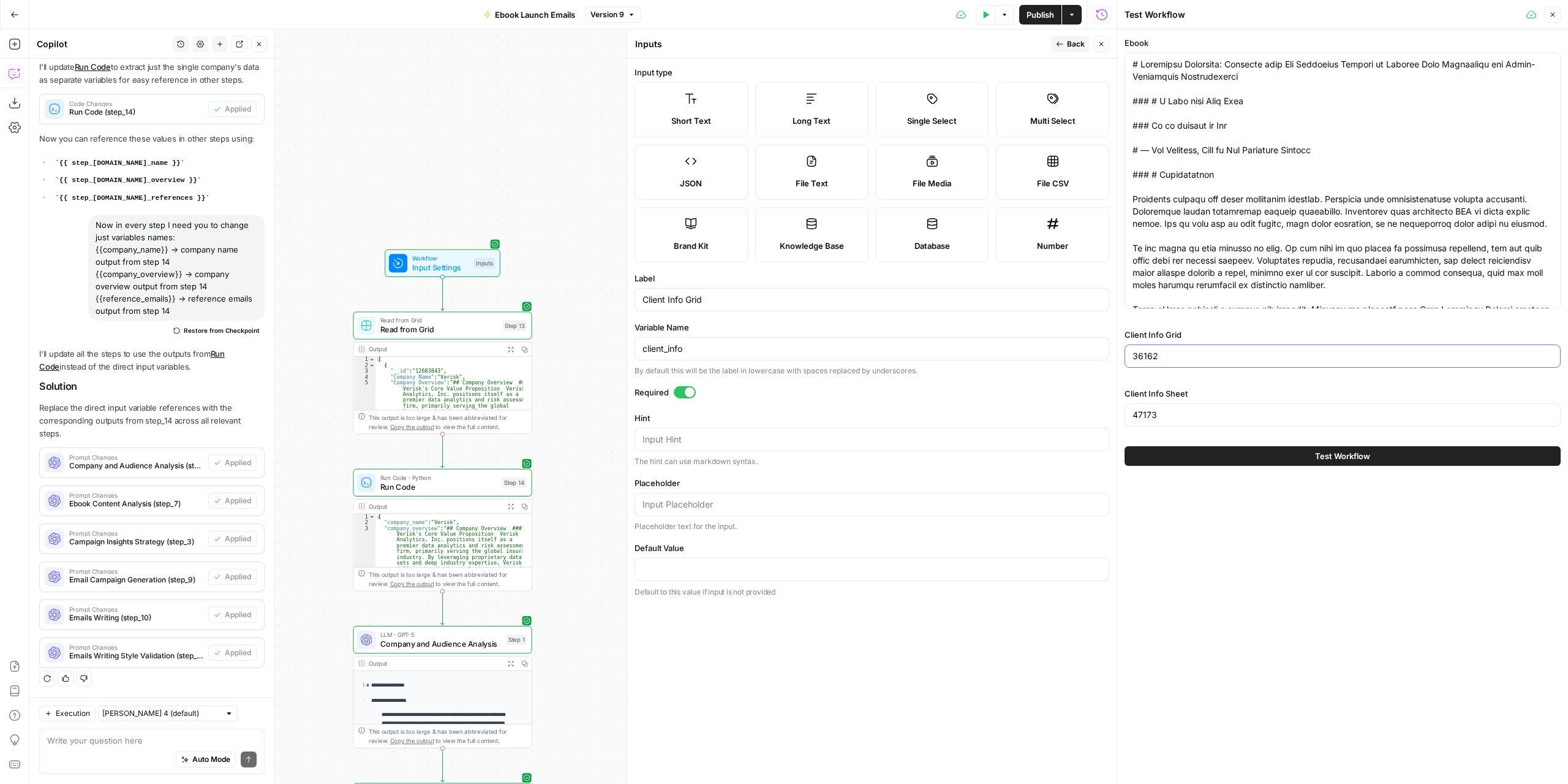
click at [1127, 355] on div "36162" at bounding box center [1342, 356] width 436 height 23
drag, startPoint x: 1181, startPoint y: 414, endPoint x: 1127, endPoint y: 411, distance: 54.1
click at [1127, 411] on div "47173" at bounding box center [1342, 415] width 436 height 23
click at [1100, 45] on icon "button" at bounding box center [1101, 44] width 7 height 7
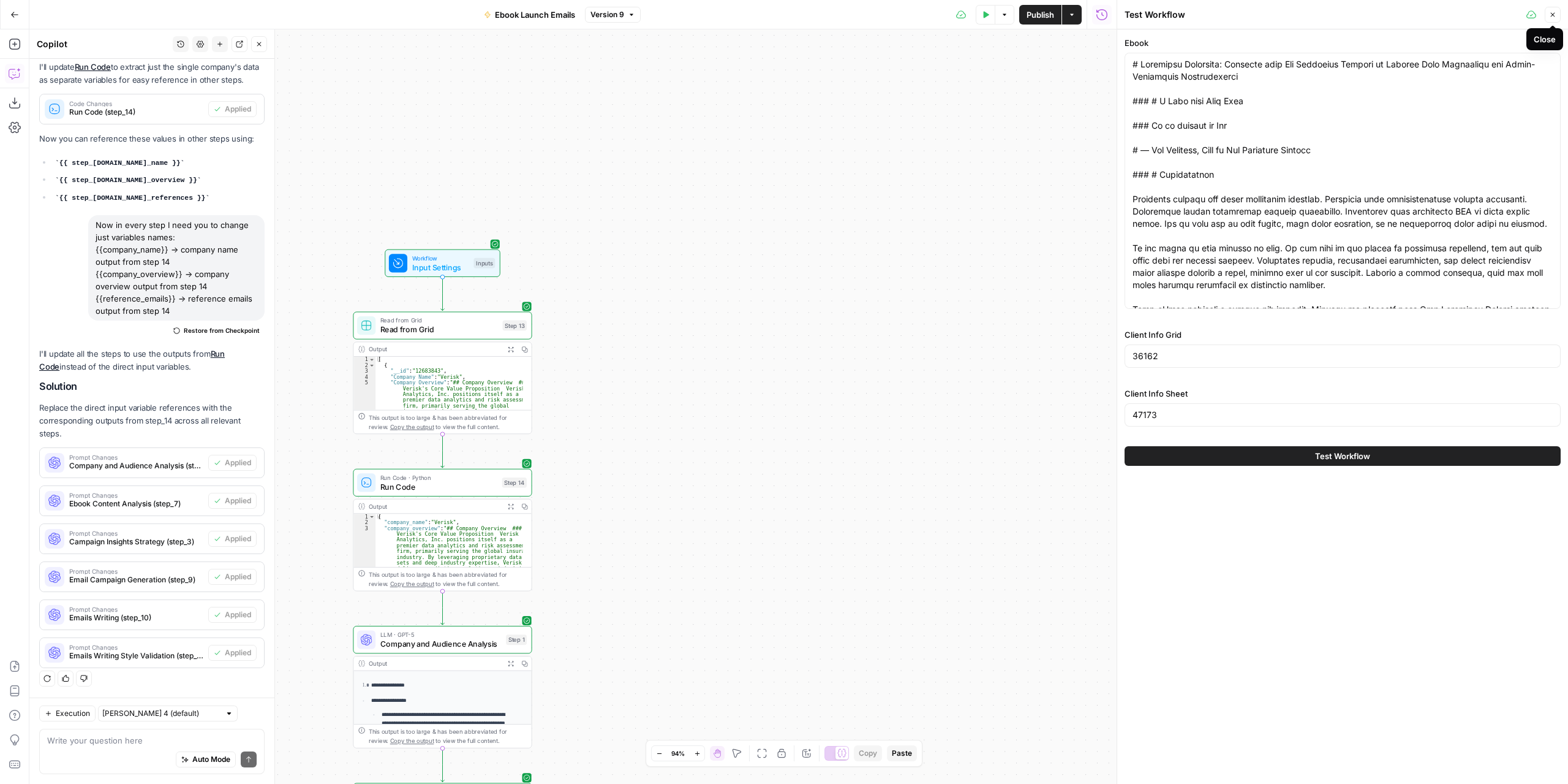
click at [1554, 17] on icon "button" at bounding box center [1552, 14] width 7 height 7
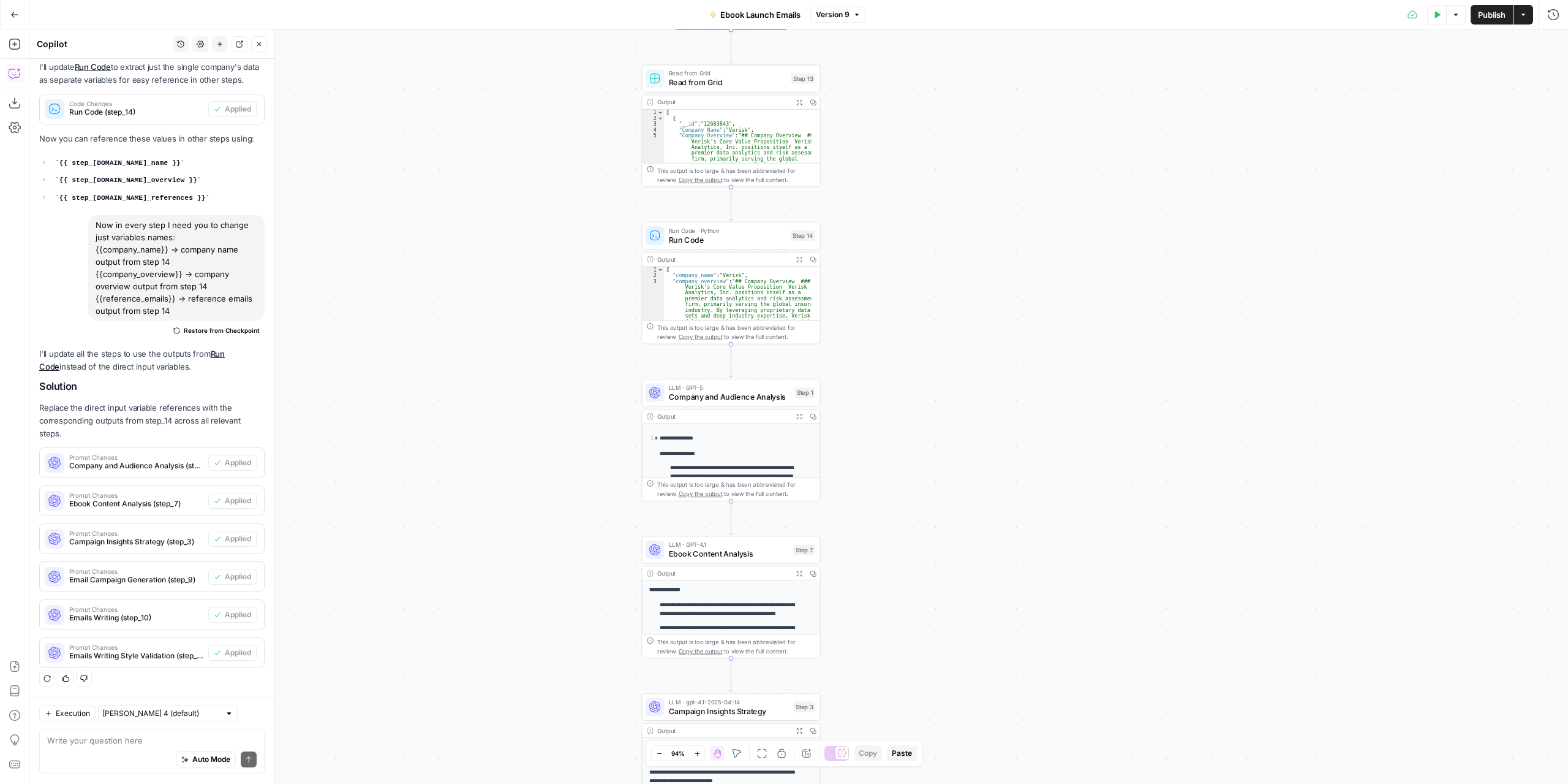
drag, startPoint x: 827, startPoint y: 382, endPoint x: 1001, endPoint y: 313, distance: 187.2
click at [1020, 236] on div "Workflow Input Settings Inputs Read from Grid Read from Grid Step 13 Output Exp…" at bounding box center [799, 406] width 1539 height 754
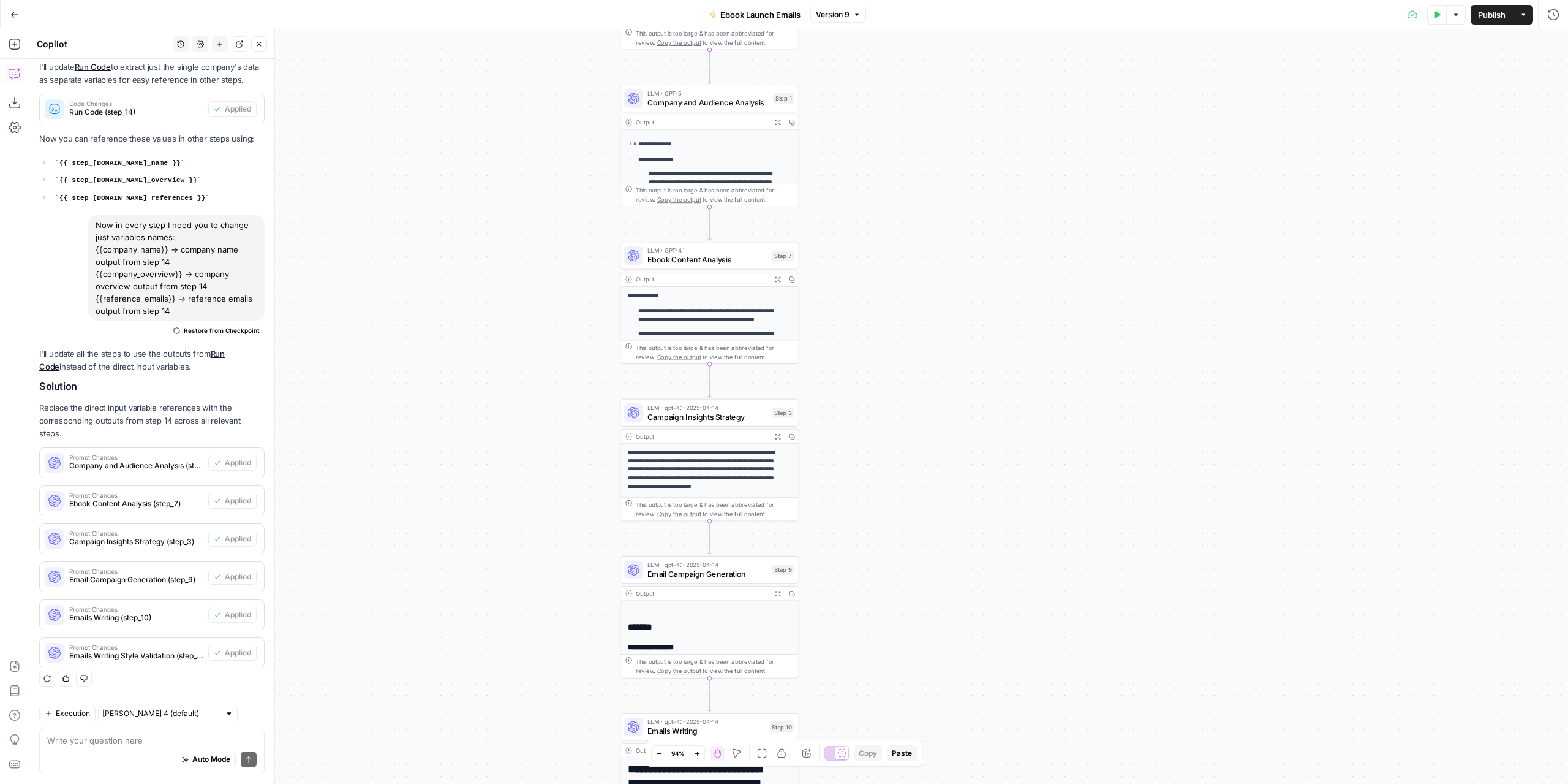
drag, startPoint x: 947, startPoint y: 471, endPoint x: 905, endPoint y: 282, distance: 193.6
click at [902, 164] on div "Workflow Input Settings Inputs Read from Grid Read from Grid Step 13 Output Exp…" at bounding box center [799, 406] width 1539 height 754
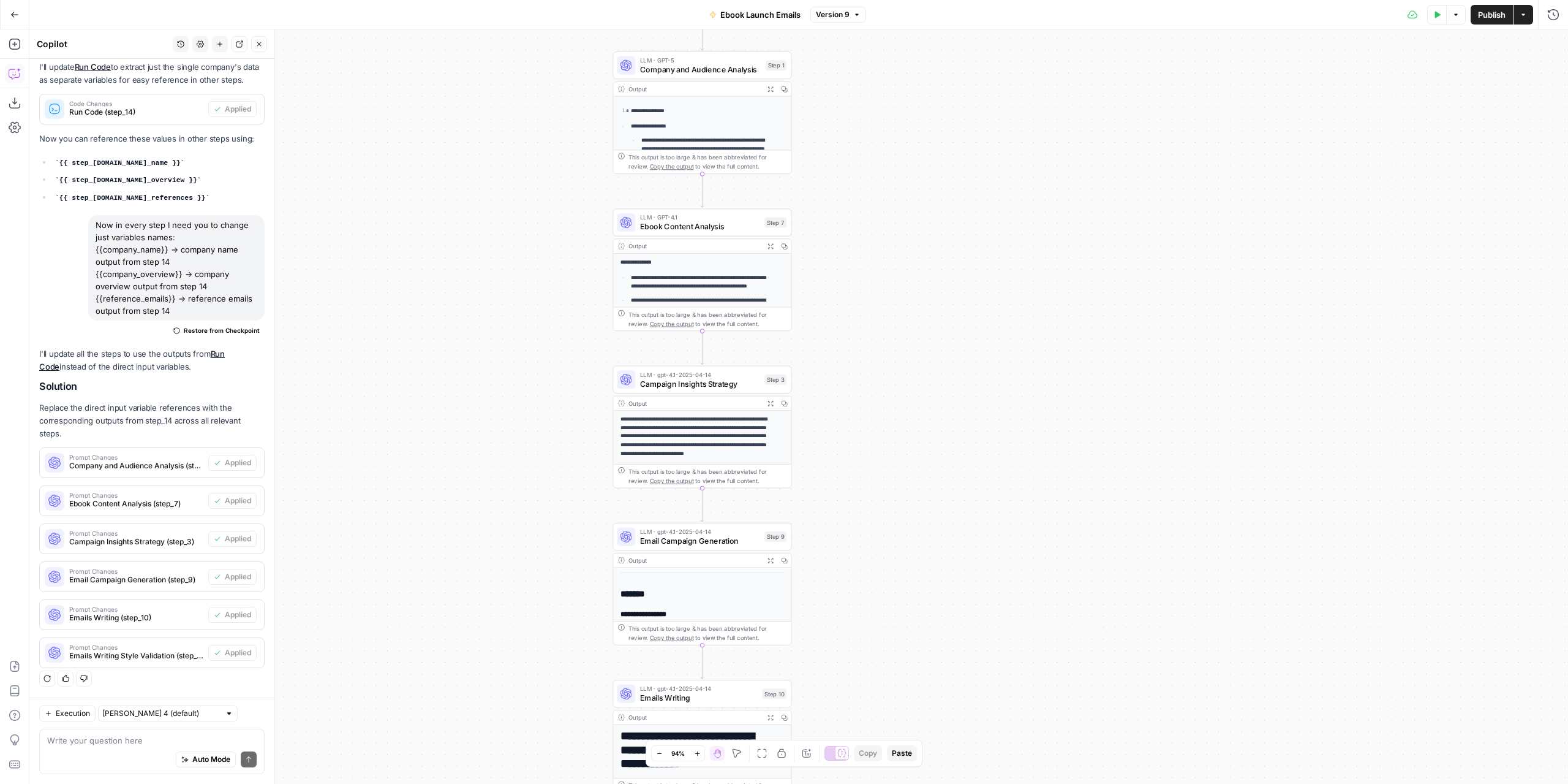
drag, startPoint x: 895, startPoint y: 419, endPoint x: 923, endPoint y: 297, distance: 125.2
click at [923, 299] on div "Workflow Input Settings Inputs Read from Grid Read from Grid Step 13 Output Exp…" at bounding box center [799, 406] width 1539 height 754
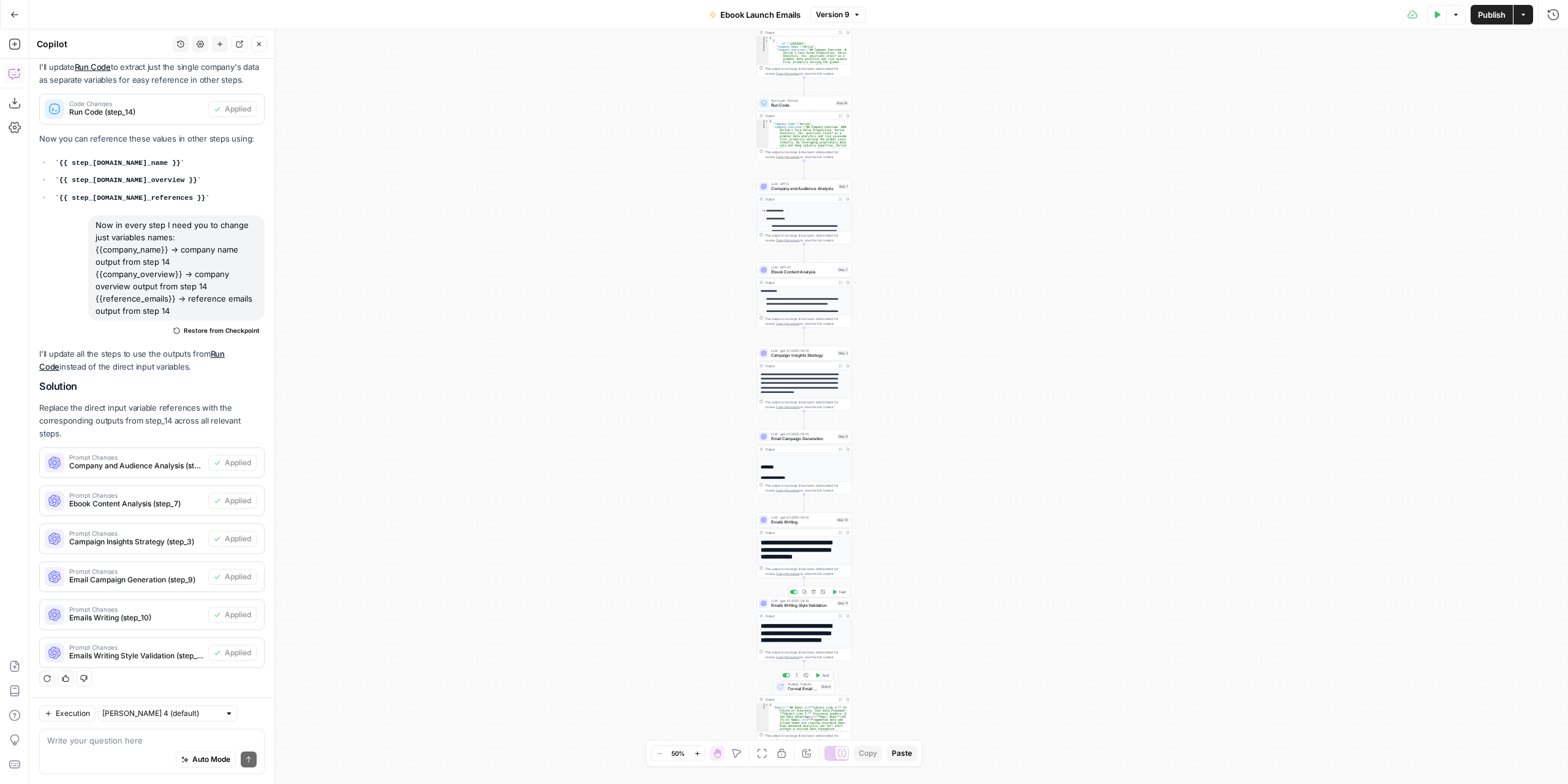
drag, startPoint x: 942, startPoint y: 336, endPoint x: 931, endPoint y: 368, distance: 33.8
click at [931, 368] on div "Workflow Input Settings Inputs Read from Grid Read from Grid Step 13 Output Exp…" at bounding box center [799, 406] width 1539 height 754
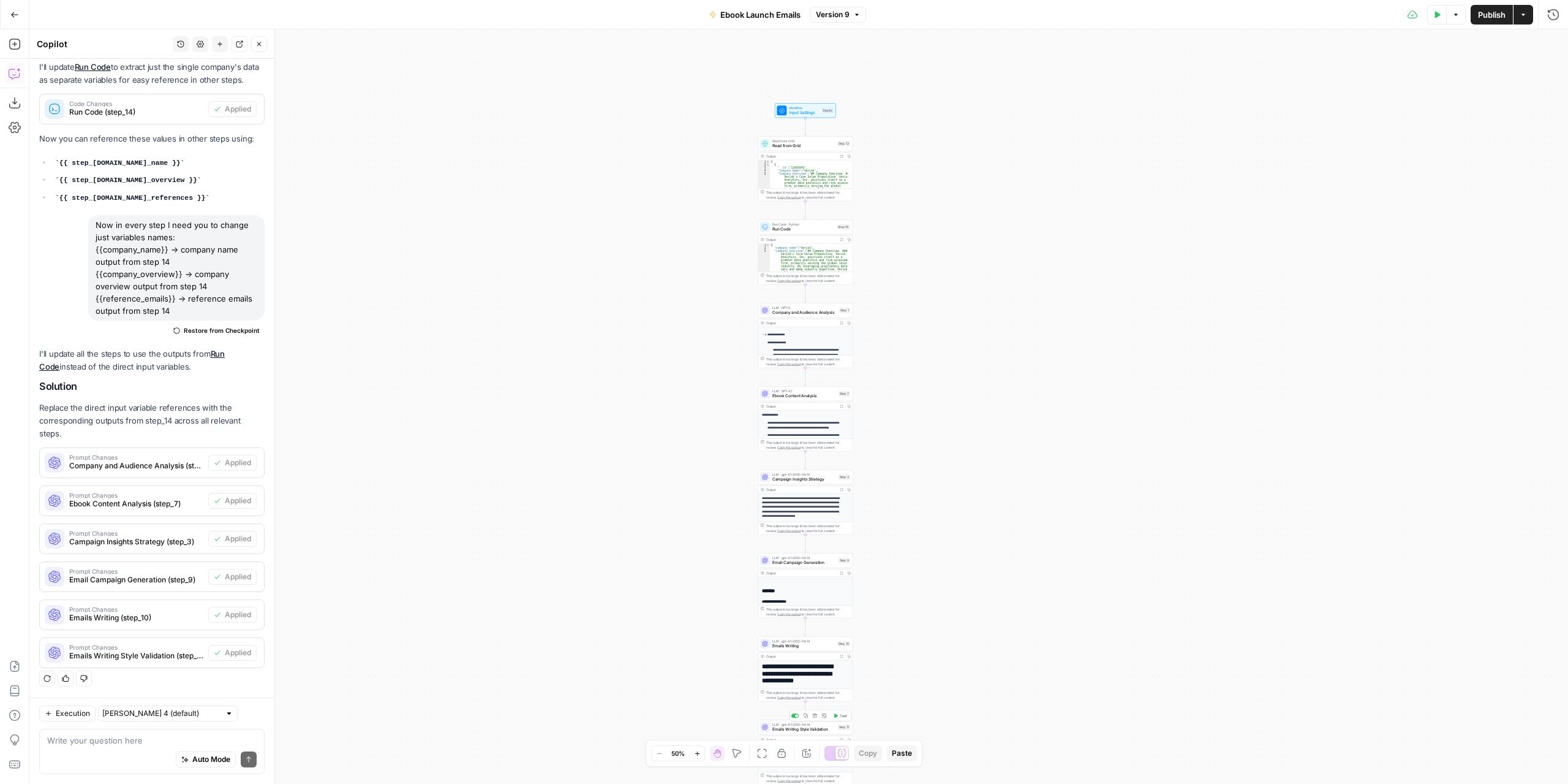
drag, startPoint x: 931, startPoint y: 368, endPoint x: 936, endPoint y: 483, distance: 115.1
click at [936, 483] on div "Workflow Input Settings Inputs Read from Grid Read from Grid Step 13 Output Exp…" at bounding box center [799, 406] width 1539 height 754
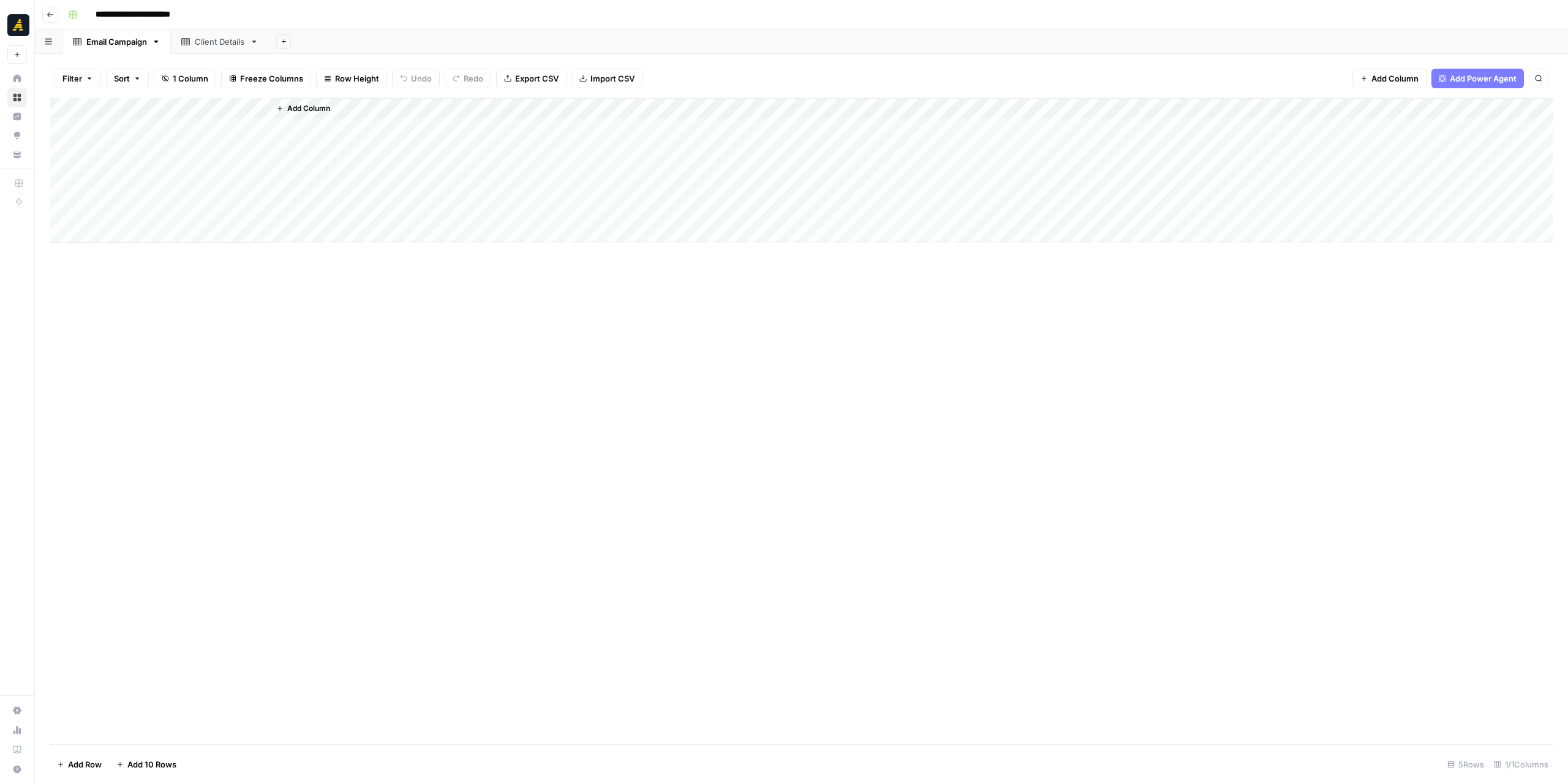
click at [314, 106] on span "Add Column" at bounding box center [309, 108] width 43 height 11
click at [1469, 36] on button "Workflow" at bounding box center [1472, 35] width 48 height 18
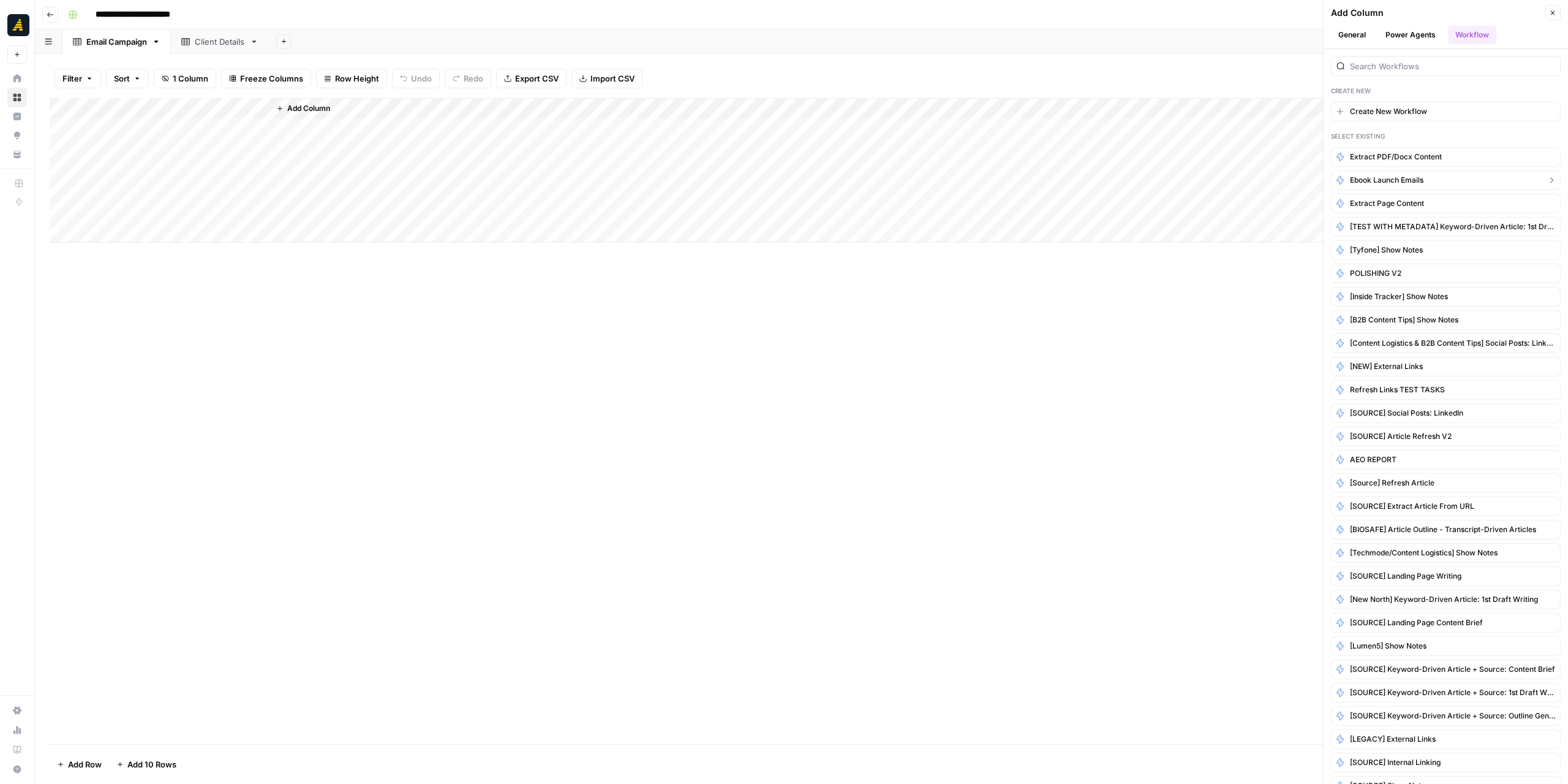
click at [1403, 178] on span "Ebook Launch Emails" at bounding box center [1387, 180] width 74 height 11
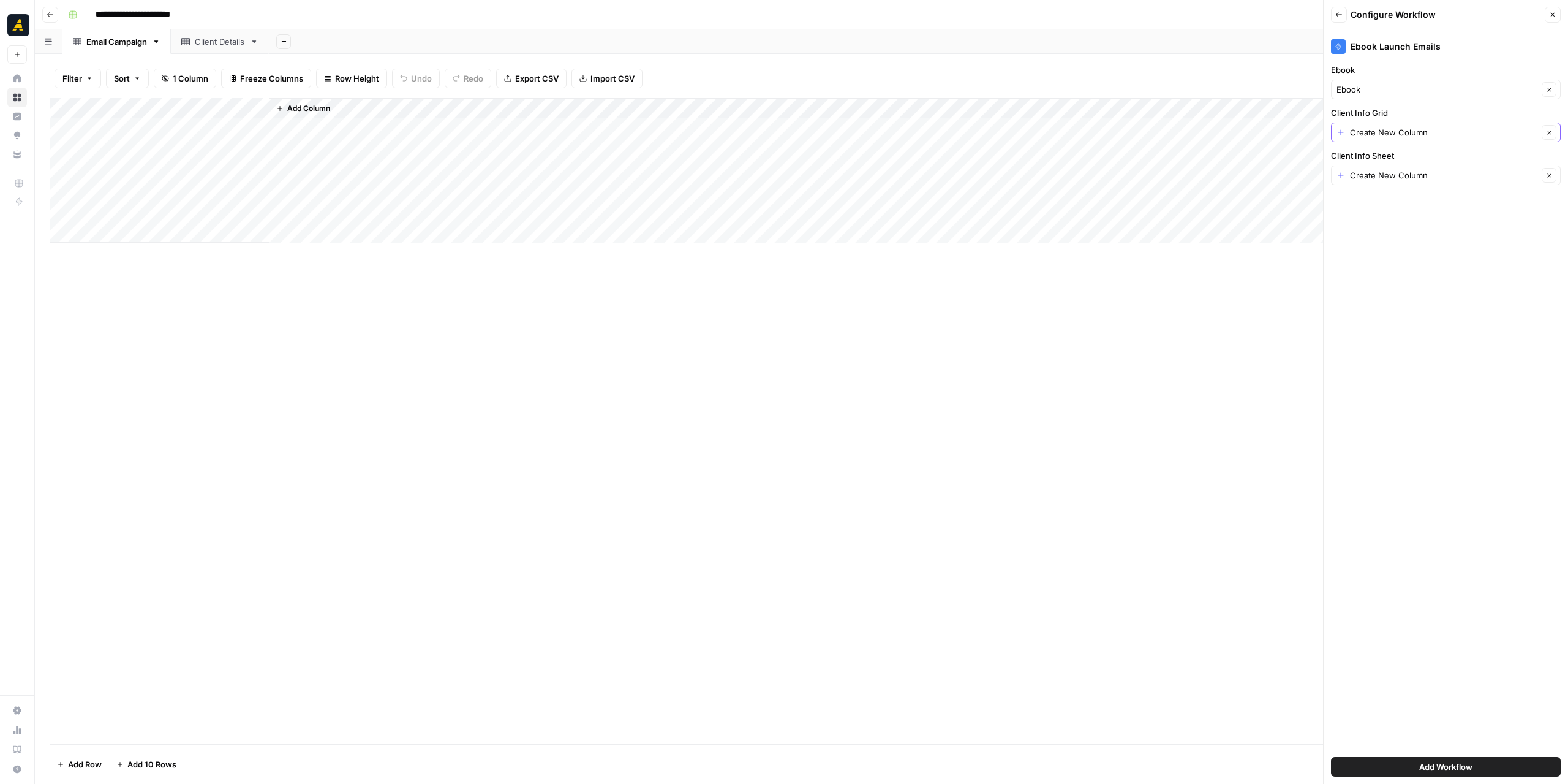
click at [1546, 132] on button "Clear" at bounding box center [1550, 132] width 15 height 15
click at [1546, 172] on icon "button" at bounding box center [1550, 176] width 7 height 7
click at [1355, 131] on input "Client Info Grid" at bounding box center [1440, 132] width 205 height 12
paste input "36162"
type input "36162"
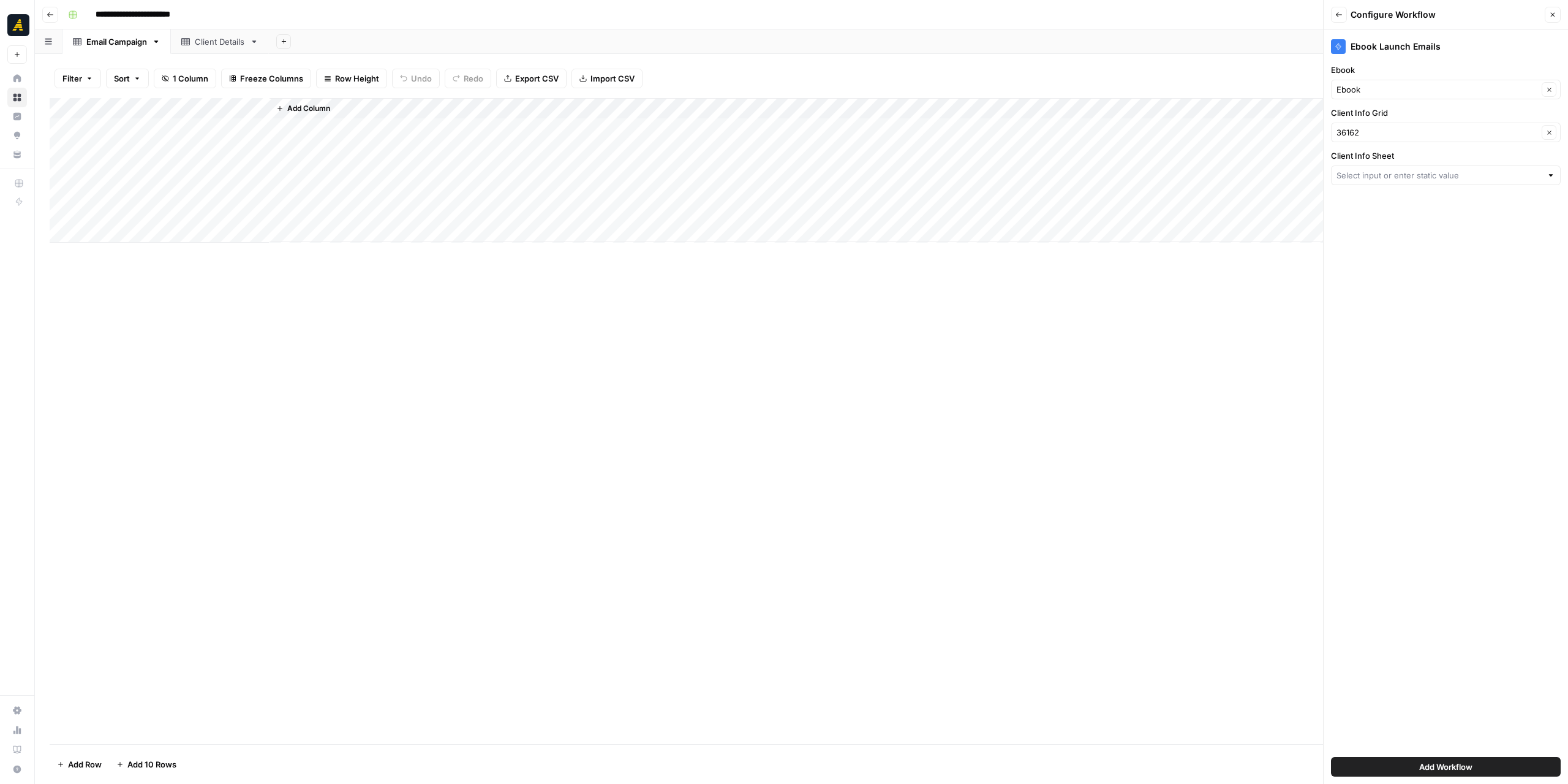
click at [1062, 354] on div "Add Column" at bounding box center [802, 421] width 1504 height 646
click at [1351, 171] on input "Client Info Sheet" at bounding box center [1440, 175] width 205 height 12
paste input "47173"
type input "47173"
click at [1434, 474] on div "Ebook Launch Emails Ebook Ebook Clear Client Info Grid 36162 Clear Client Info …" at bounding box center [1446, 406] width 244 height 754
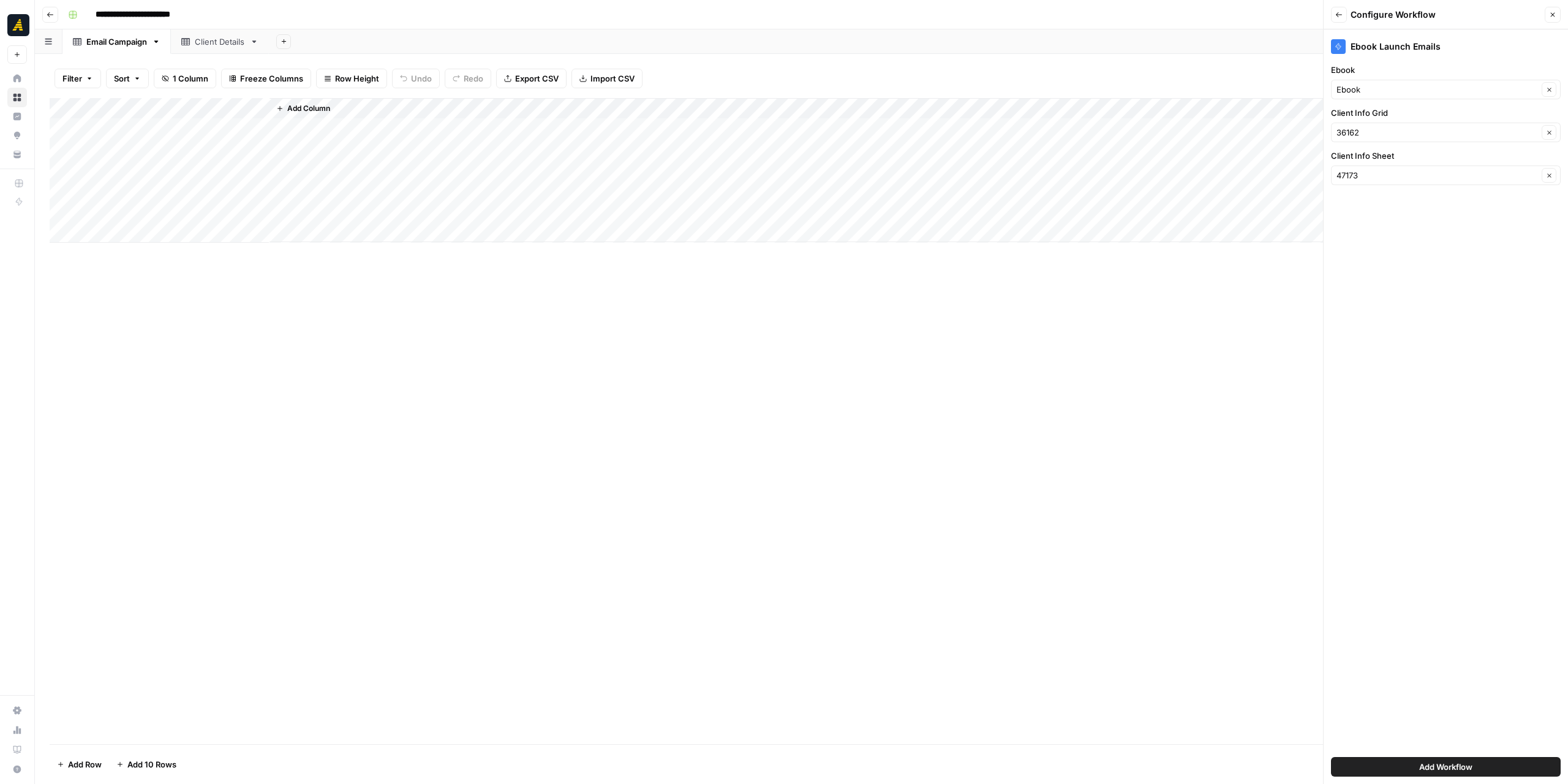
click at [1434, 757] on div "Add Workflow" at bounding box center [1446, 766] width 230 height 34
click at [1436, 762] on span "Add Workflow" at bounding box center [1446, 767] width 53 height 12
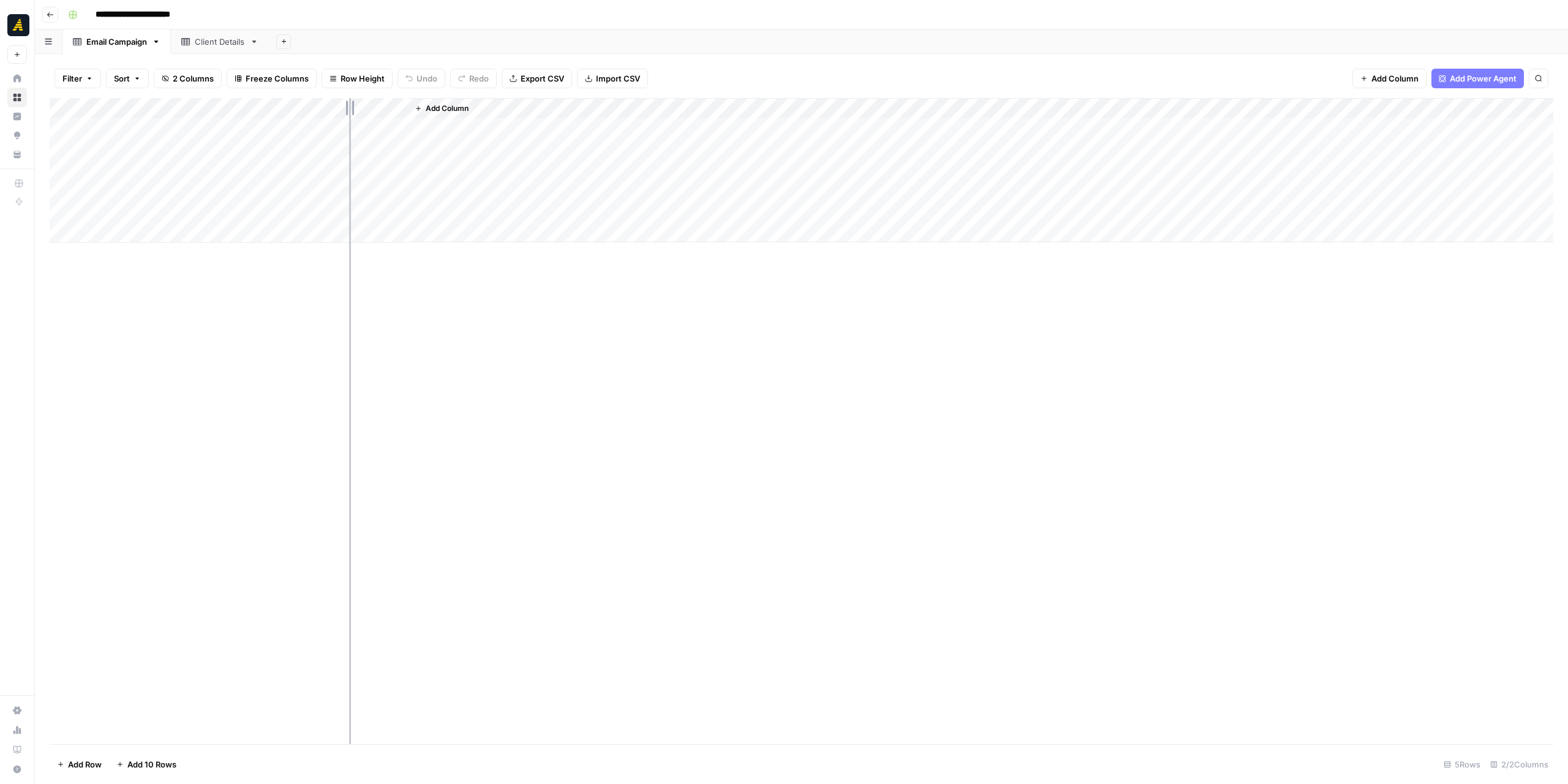
drag, startPoint x: 269, startPoint y: 103, endPoint x: 349, endPoint y: 114, distance: 80.8
click at [349, 114] on div "Add Column" at bounding box center [802, 170] width 1504 height 145
click at [420, 128] on div "Add Column" at bounding box center [802, 170] width 1504 height 145
click at [490, 101] on div "Add Column" at bounding box center [1021, 170] width 1066 height 144
drag, startPoint x: 486, startPoint y: 101, endPoint x: 563, endPoint y: 116, distance: 78.4
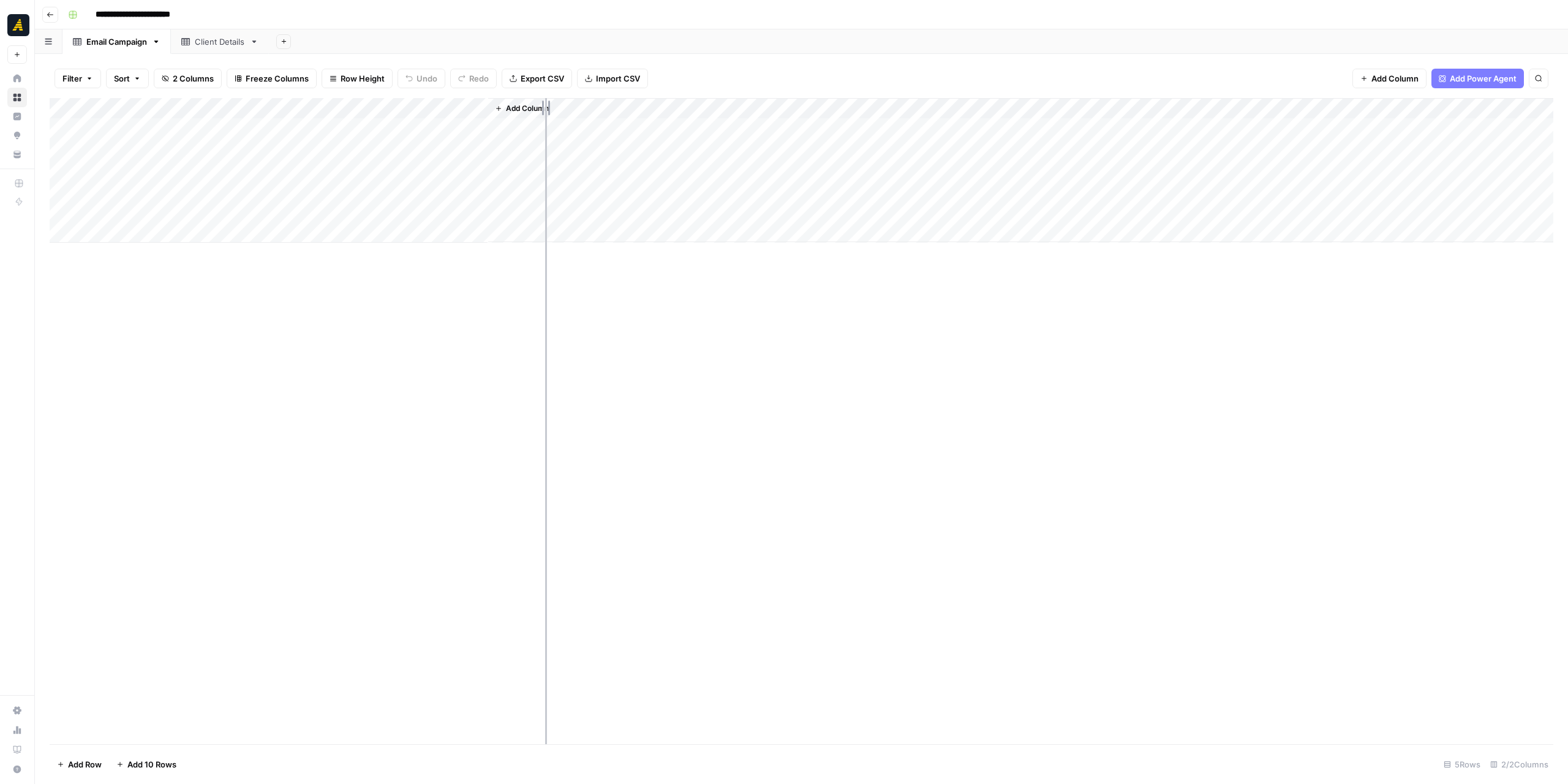
click at [563, 116] on div "Add Column" at bounding box center [802, 170] width 1504 height 145
click at [218, 45] on div "Client Details" at bounding box center [219, 41] width 50 height 12
click at [119, 39] on div "Email Campaign" at bounding box center [116, 41] width 60 height 12
click at [185, 14] on input "**********" at bounding box center [150, 15] width 119 height 20
drag, startPoint x: 202, startPoint y: 14, endPoint x: 183, endPoint y: 13, distance: 19.0
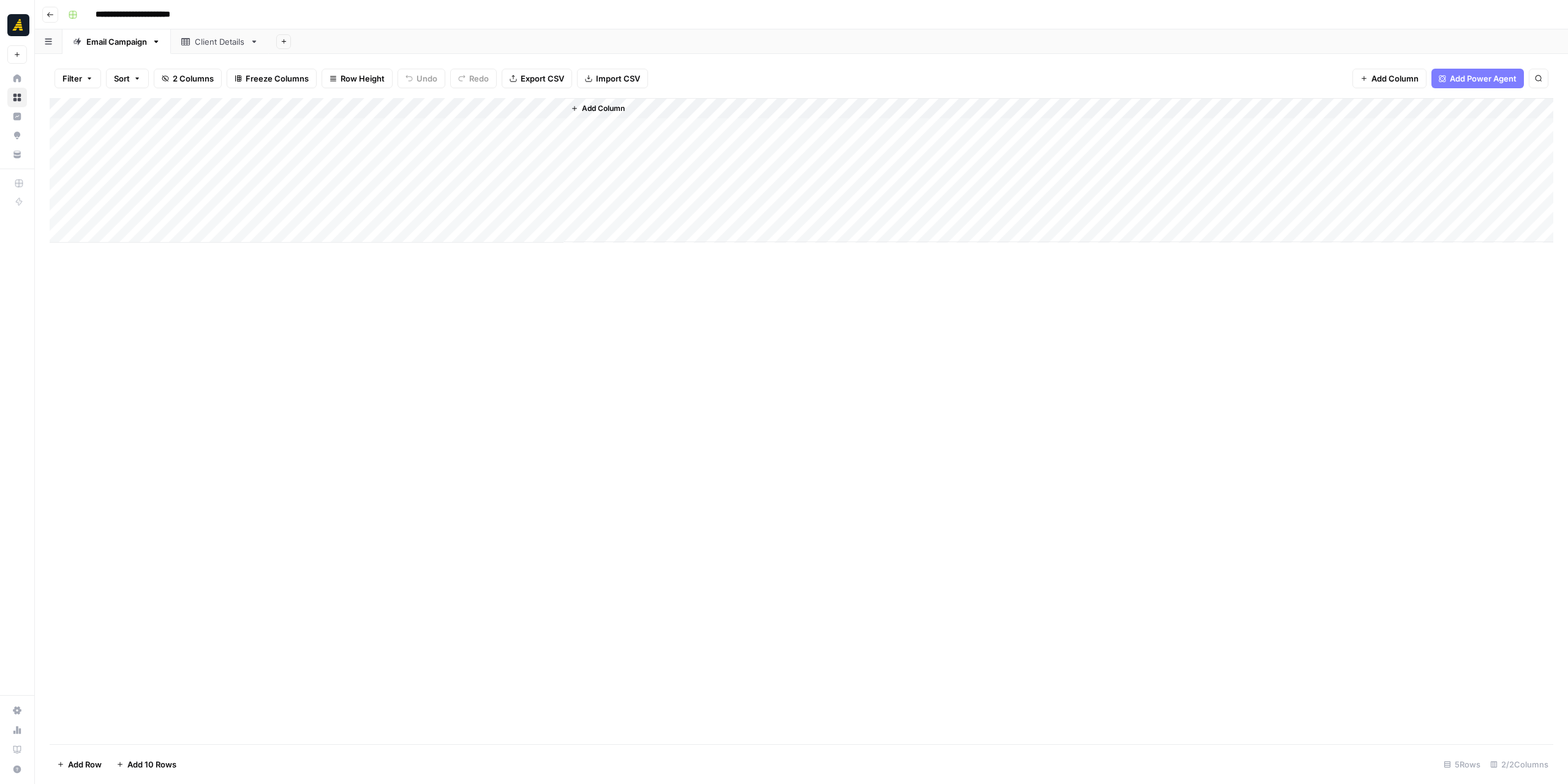
click at [183, 13] on input "**********" at bounding box center [150, 15] width 119 height 20
click at [97, 12] on input "**********" at bounding box center [150, 15] width 119 height 20
drag, startPoint x: 225, startPoint y: 14, endPoint x: 247, endPoint y: 16, distance: 22.1
click at [247, 16] on input "**********" at bounding box center [171, 15] width 163 height 20
type input "**********"
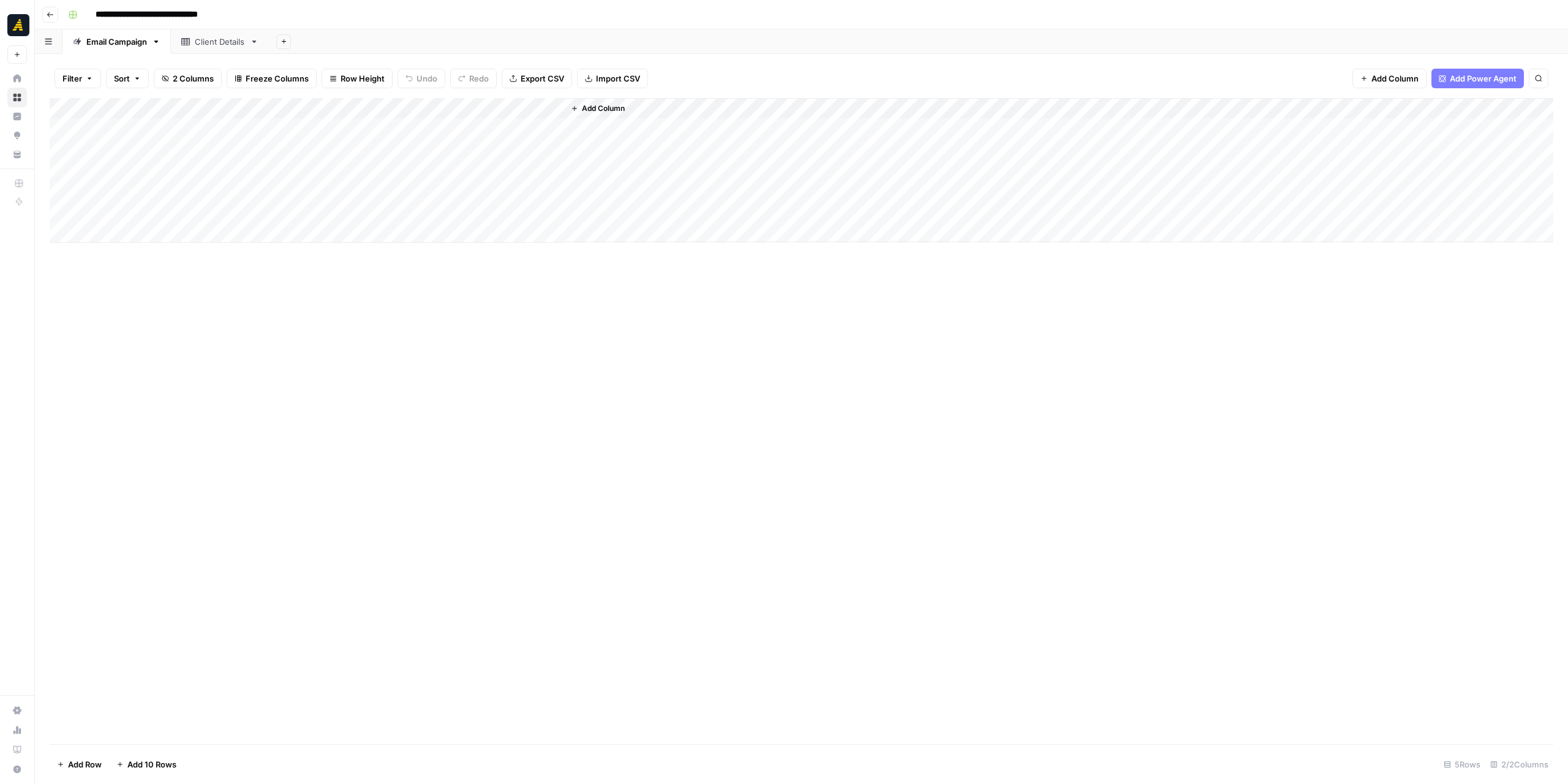
click at [275, 16] on div "**********" at bounding box center [809, 15] width 1493 height 20
click at [74, 16] on rect "button" at bounding box center [73, 14] width 7 height 7
click at [113, 177] on span "Red" at bounding box center [131, 180] width 89 height 12
click at [412, 351] on div "Add Column" at bounding box center [802, 421] width 1504 height 646
click at [534, 129] on div "Add Column" at bounding box center [802, 170] width 1504 height 145
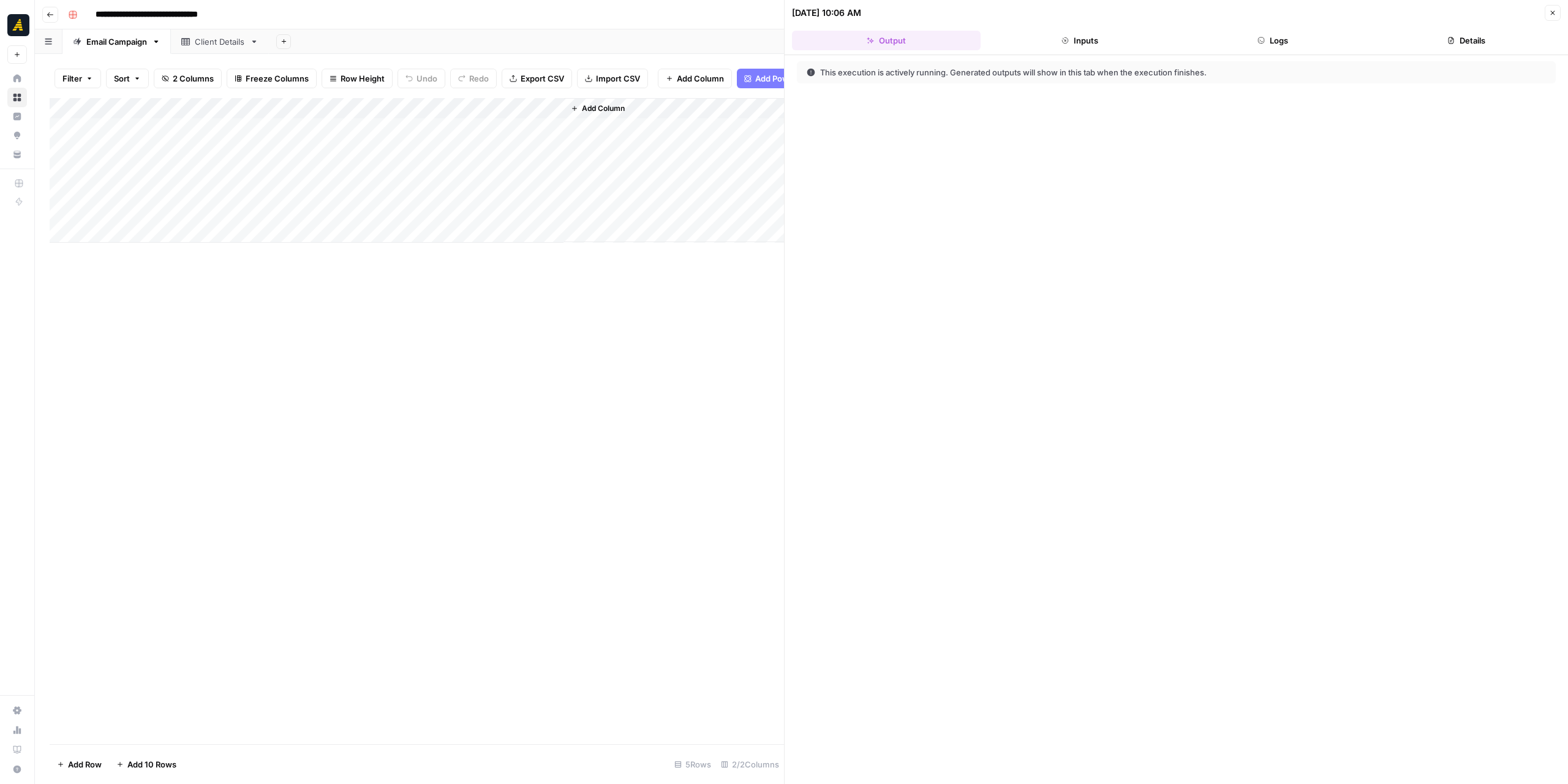
click at [1302, 40] on button "Logs" at bounding box center [1273, 41] width 189 height 20
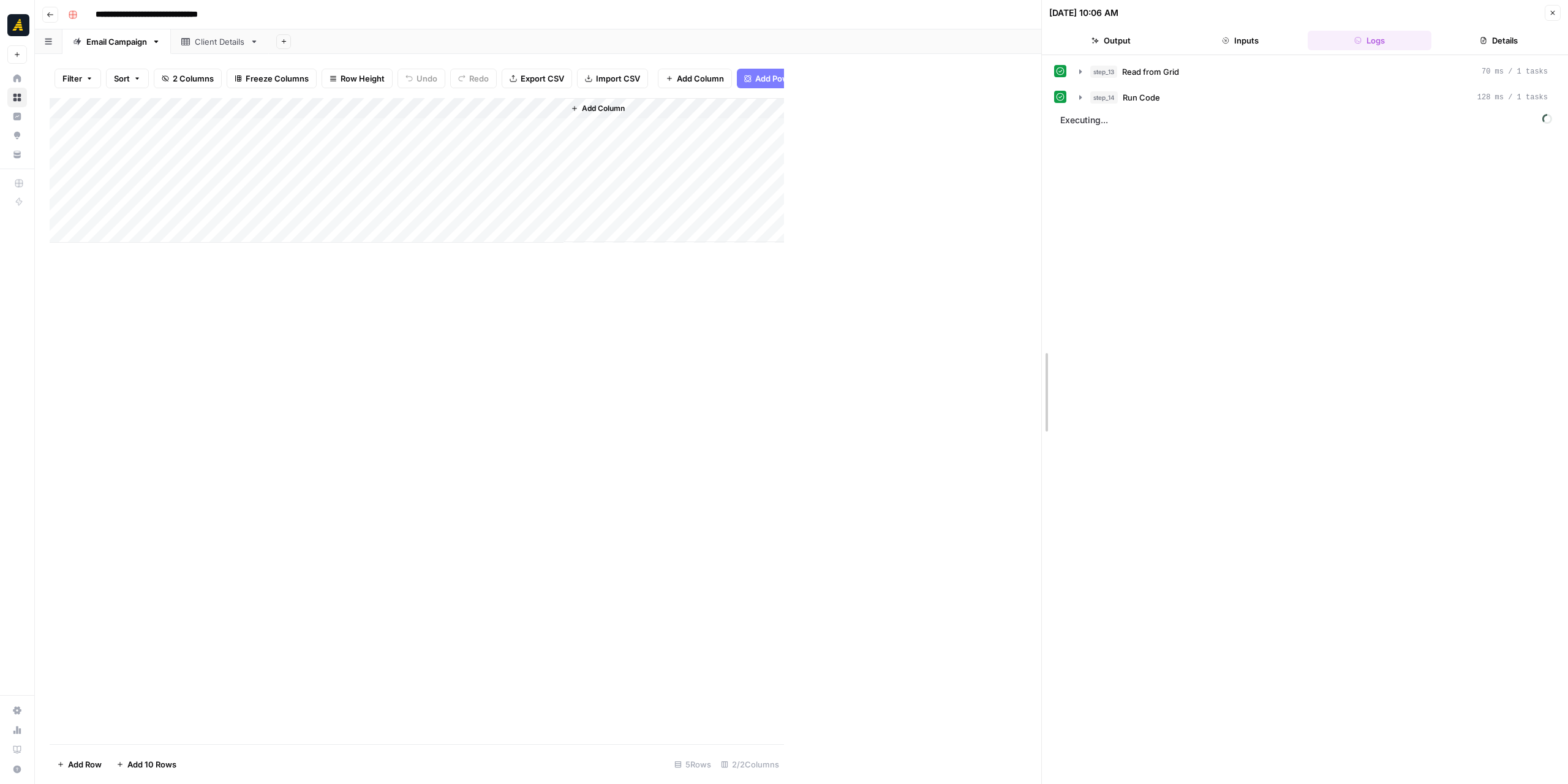
drag, startPoint x: 789, startPoint y: 258, endPoint x: 1049, endPoint y: 253, distance: 260.0
click at [1086, 96] on icon "button" at bounding box center [1083, 98] width 10 height 10
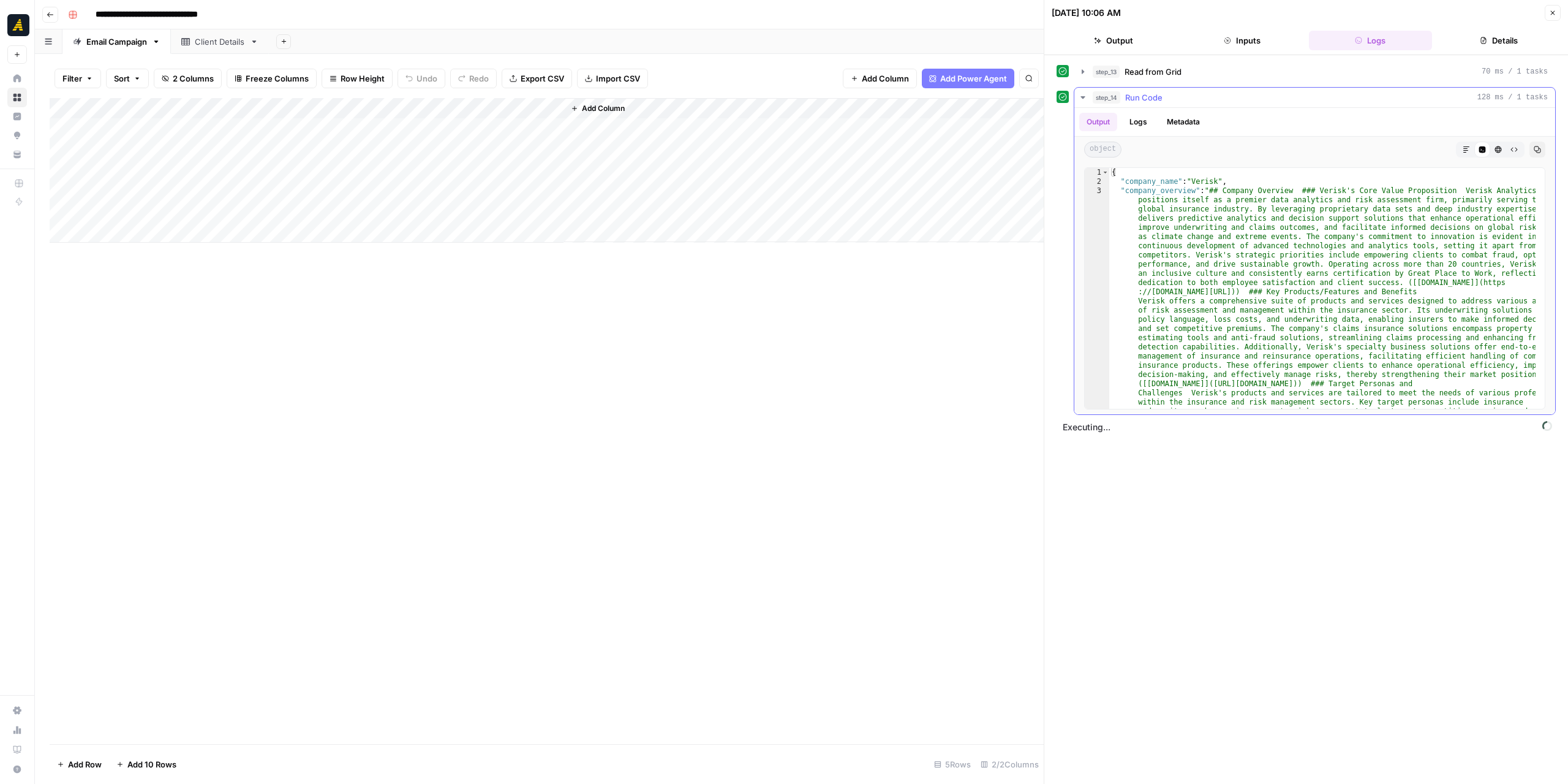
click at [1465, 149] on icon "button" at bounding box center [1466, 149] width 6 height 6
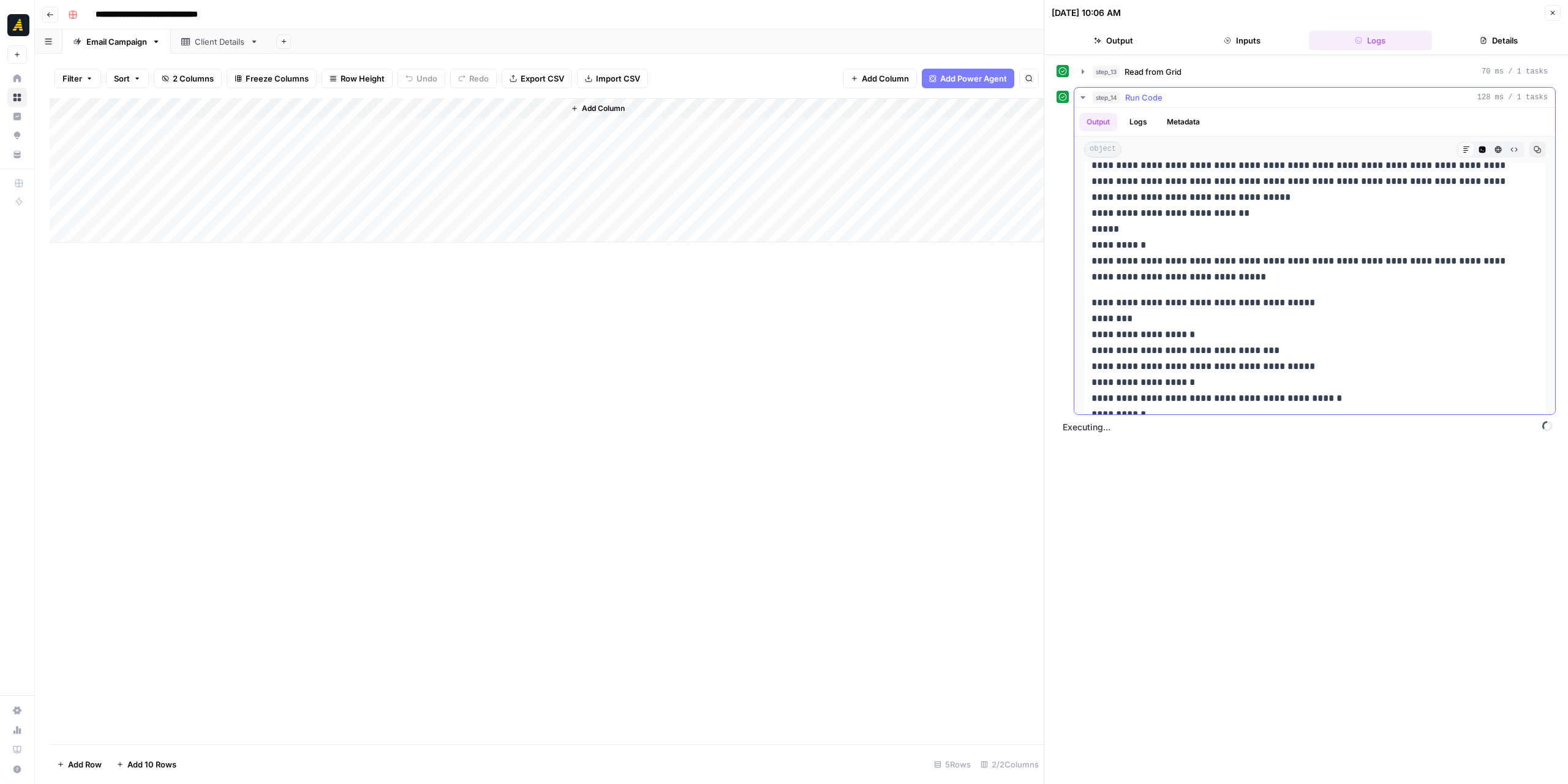
scroll to position [1864, 0]
click at [1080, 96] on icon "button" at bounding box center [1083, 98] width 10 height 10
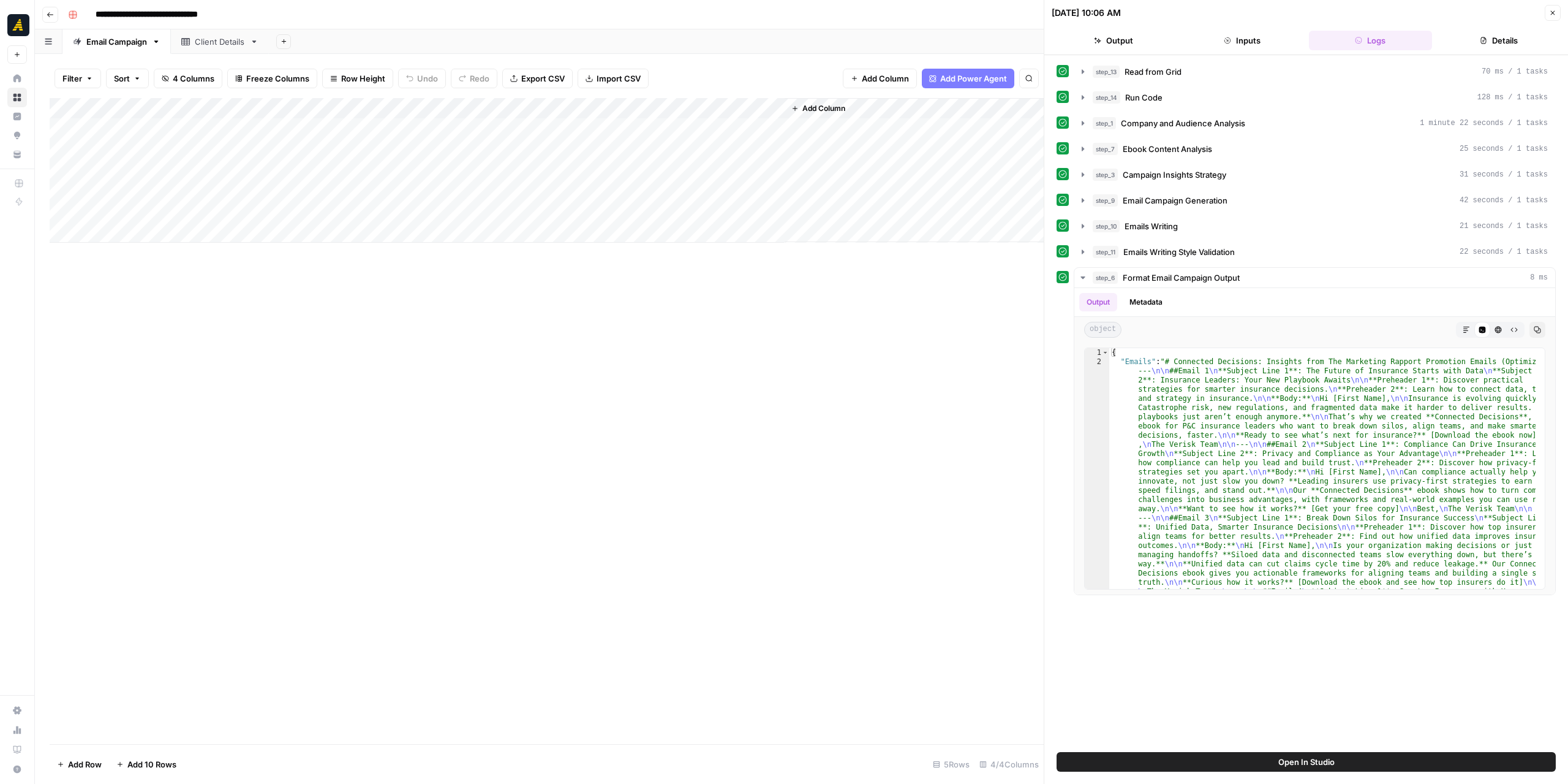
click at [632, 122] on div "Add Column" at bounding box center [547, 170] width 995 height 145
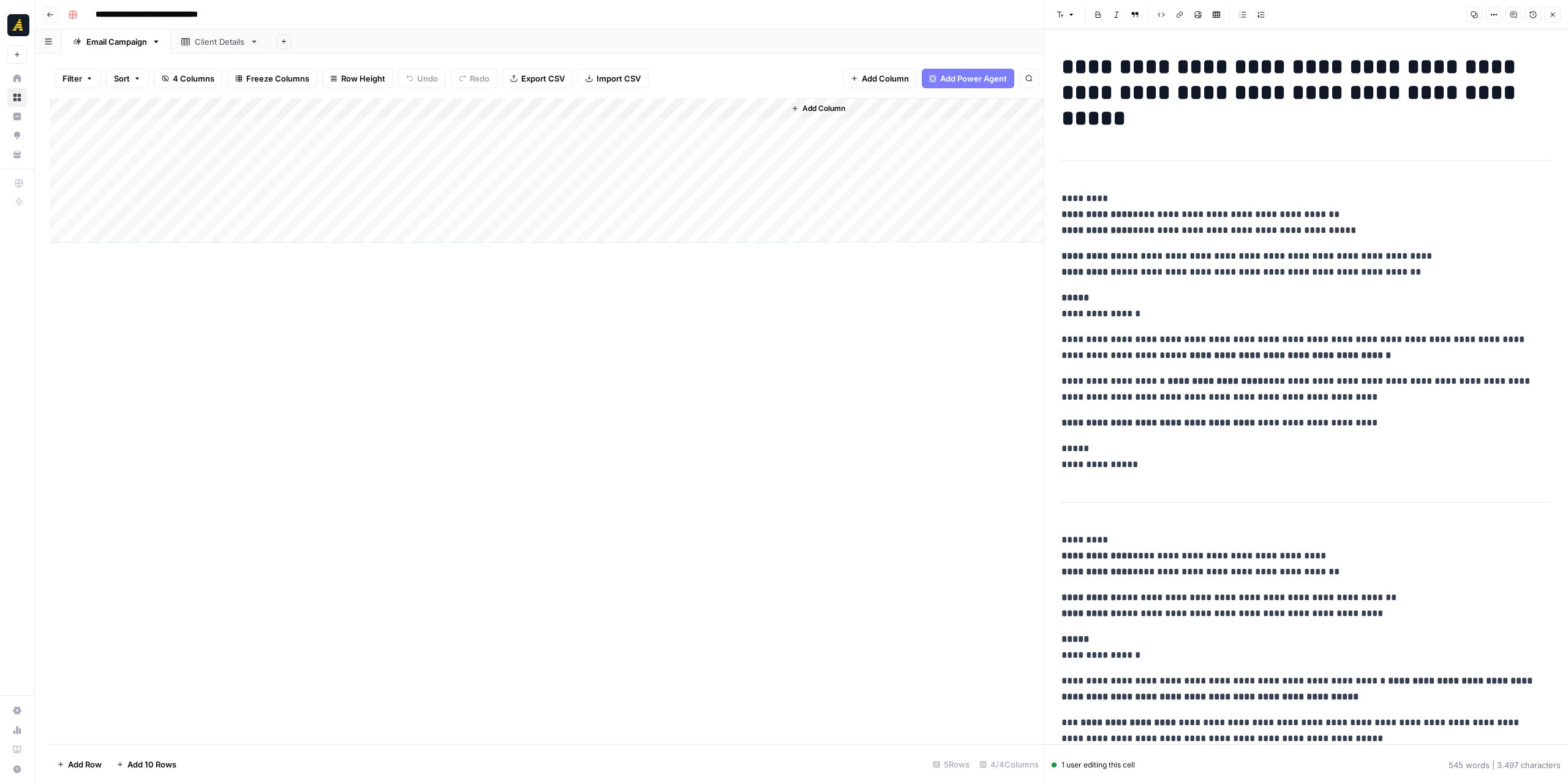
click at [463, 110] on div "Add Column" at bounding box center [547, 170] width 995 height 145
click at [426, 224] on span "Edit Workflow" at bounding box center [427, 228] width 108 height 12
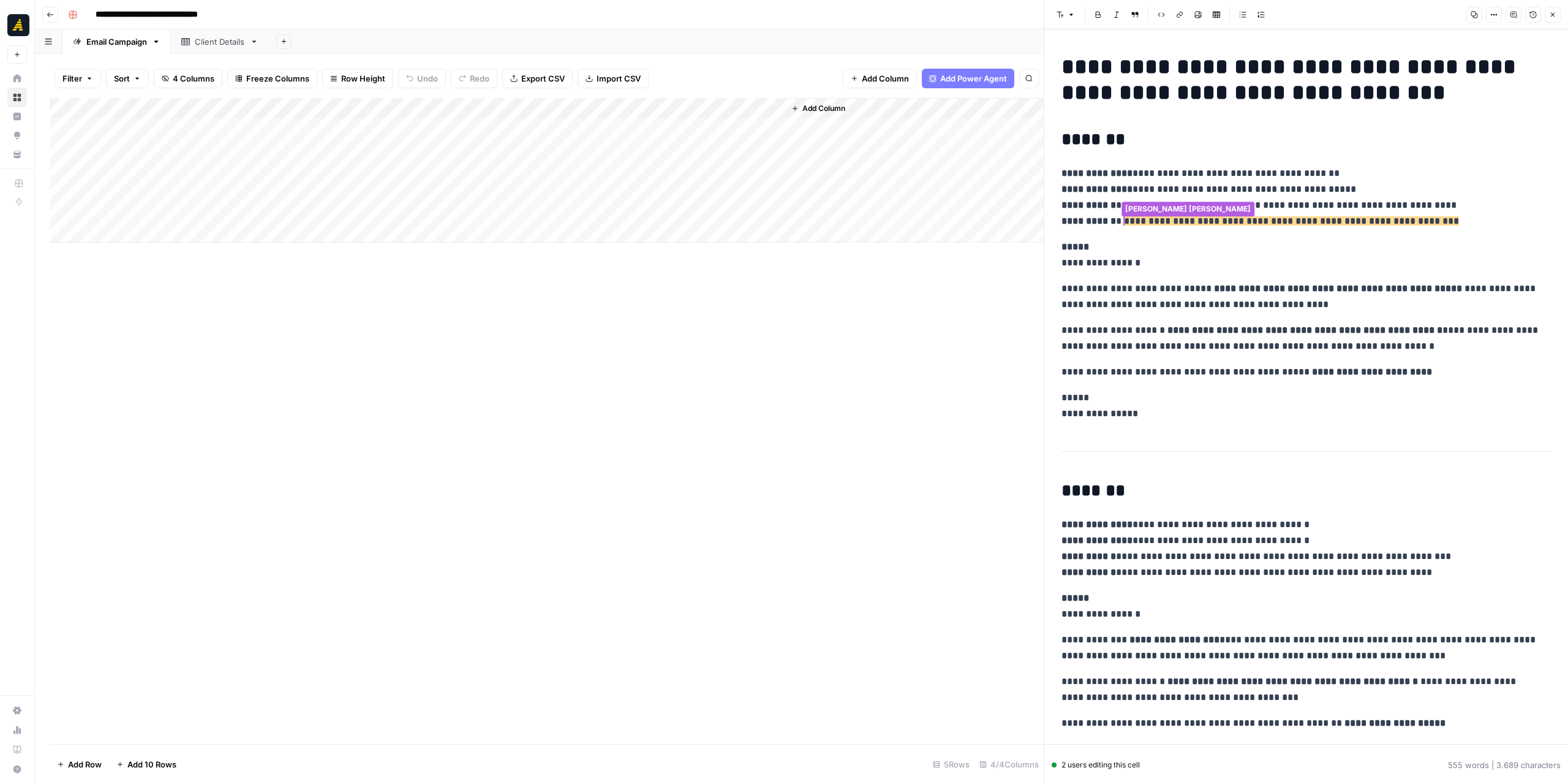
click at [1249, 242] on p "**********" at bounding box center [1302, 255] width 480 height 32
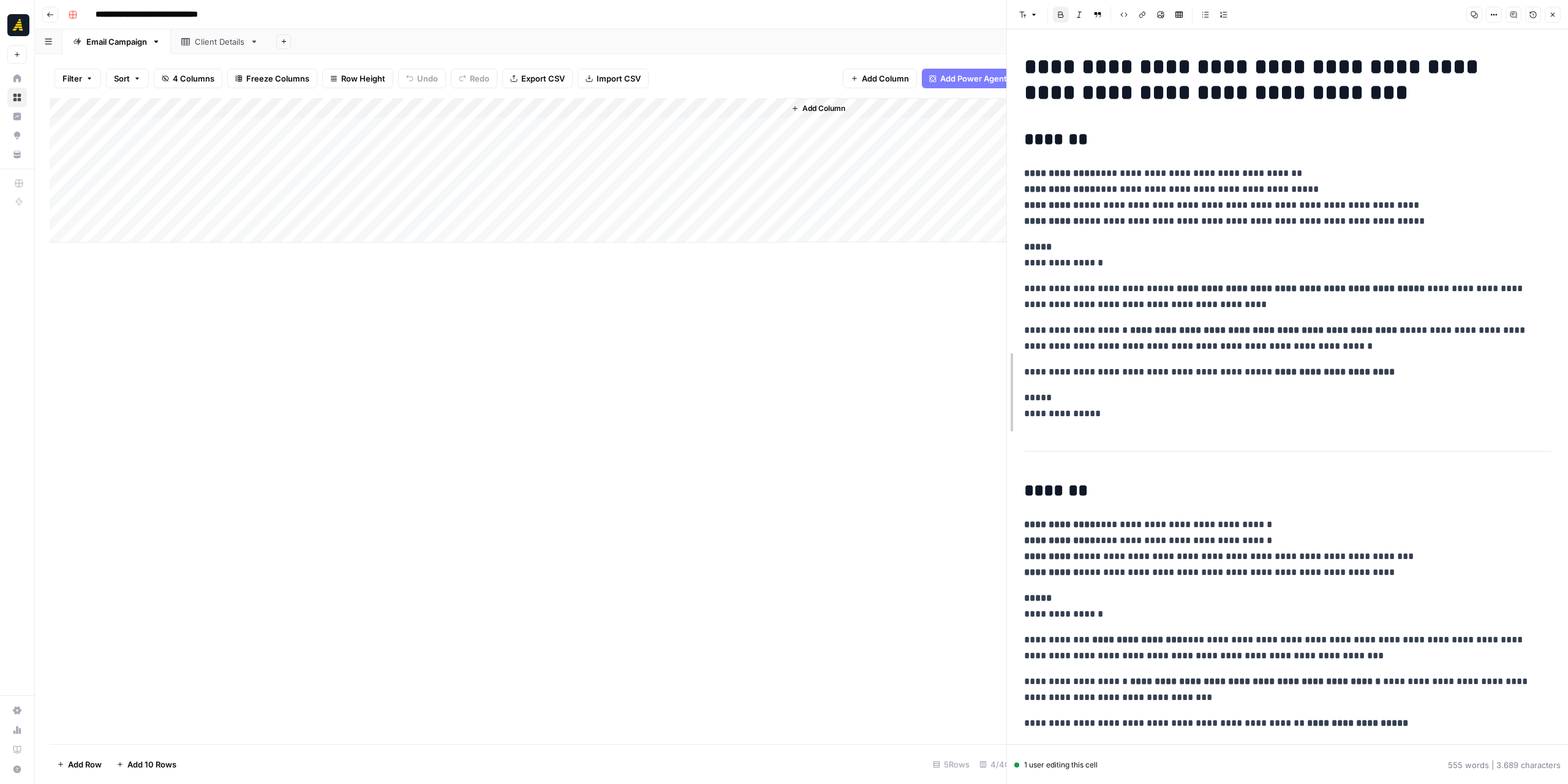
drag, startPoint x: 1043, startPoint y: 285, endPoint x: 1006, endPoint y: 292, distance: 37.7
click at [1006, 292] on div at bounding box center [1007, 392] width 12 height 784
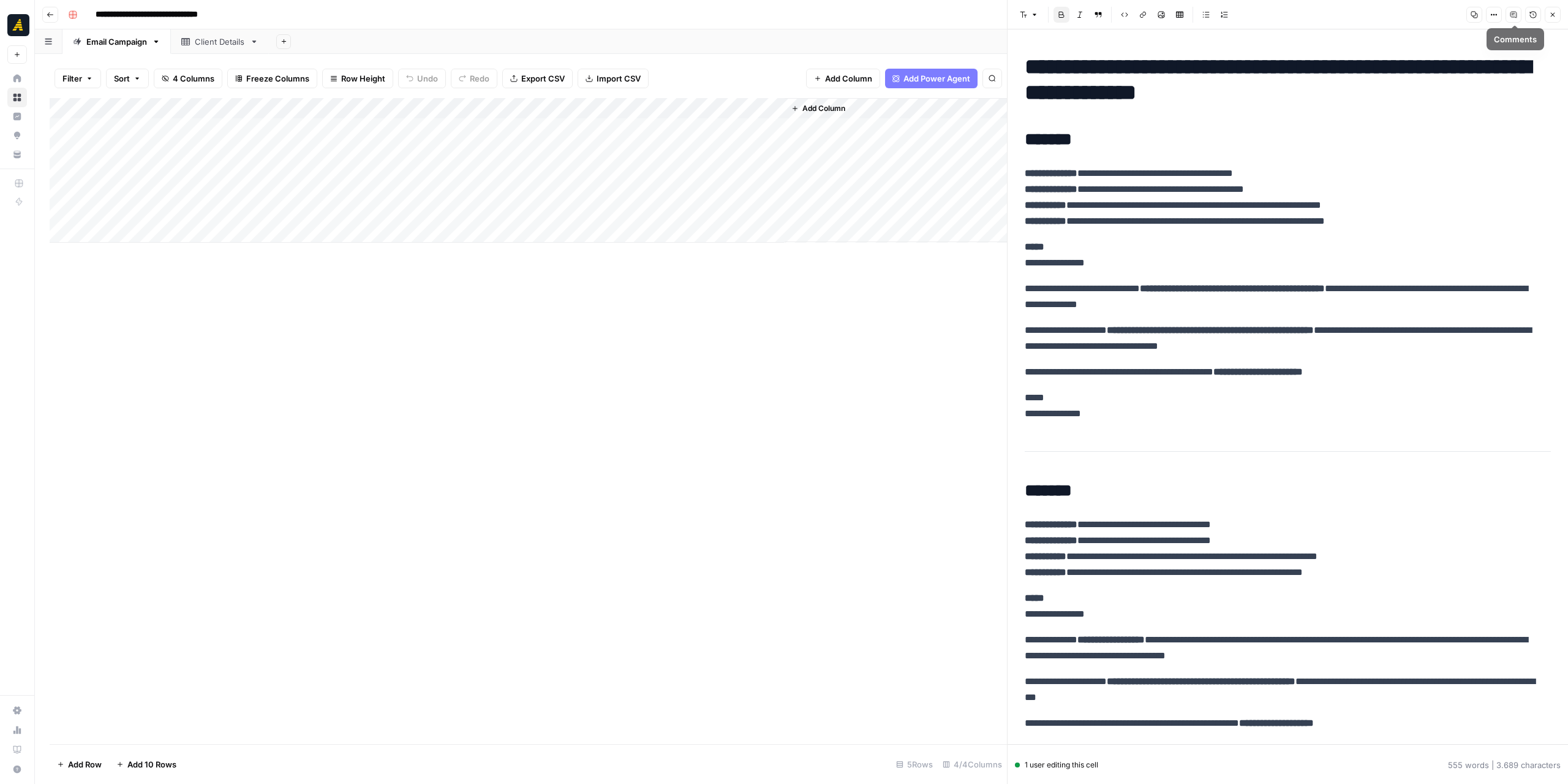
click at [1499, 13] on button "Options" at bounding box center [1494, 14] width 16 height 16
click at [1476, 42] on div "button" at bounding box center [1476, 41] width 6 height 6
click at [1489, 16] on button "Options" at bounding box center [1494, 14] width 16 height 16
drag, startPoint x: 1486, startPoint y: 40, endPoint x: 1465, endPoint y: 45, distance: 21.6
click at [1485, 40] on div "button" at bounding box center [1484, 41] width 6 height 6
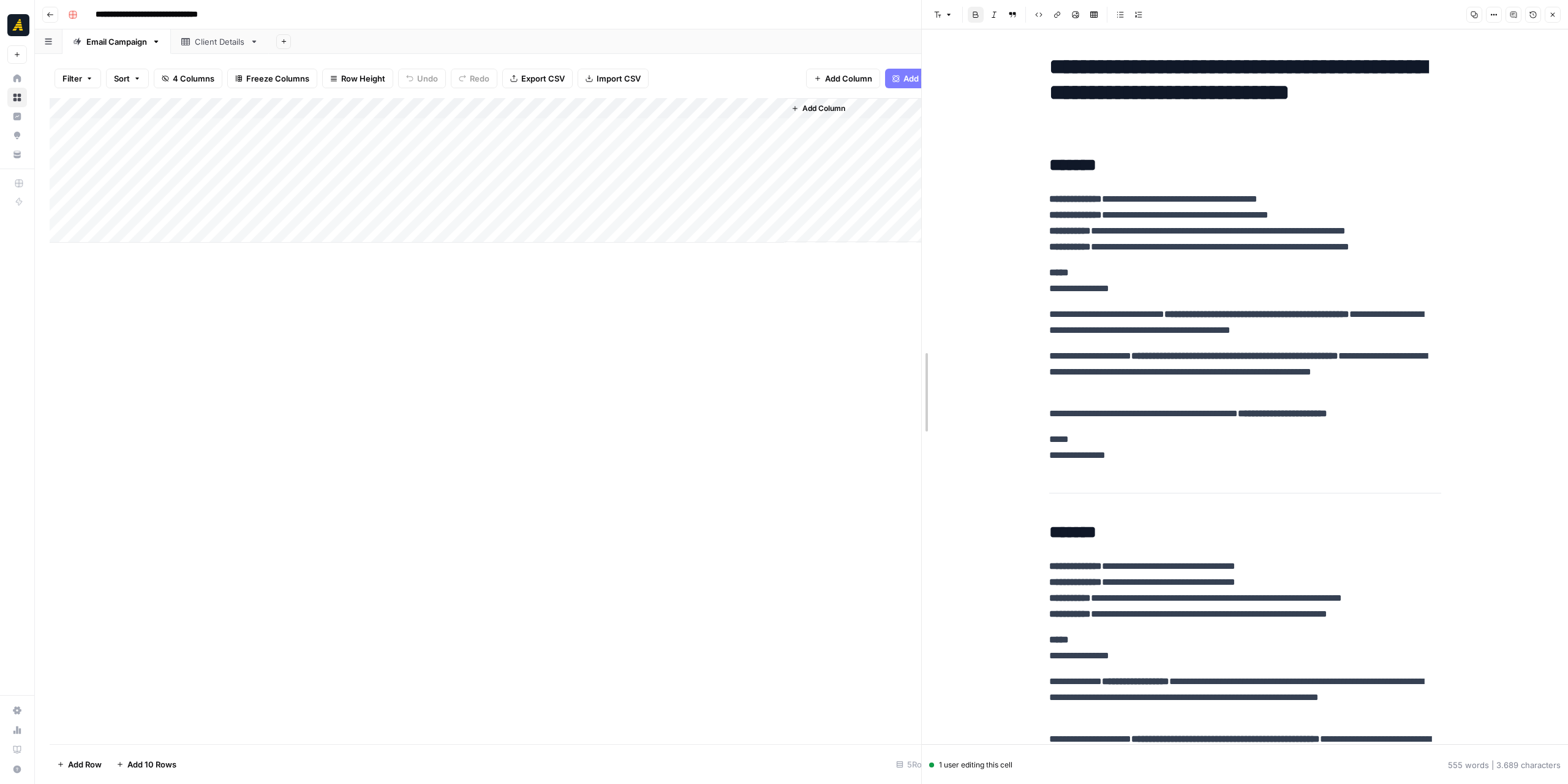
drag, startPoint x: 1007, startPoint y: 339, endPoint x: 922, endPoint y: 353, distance: 86.1
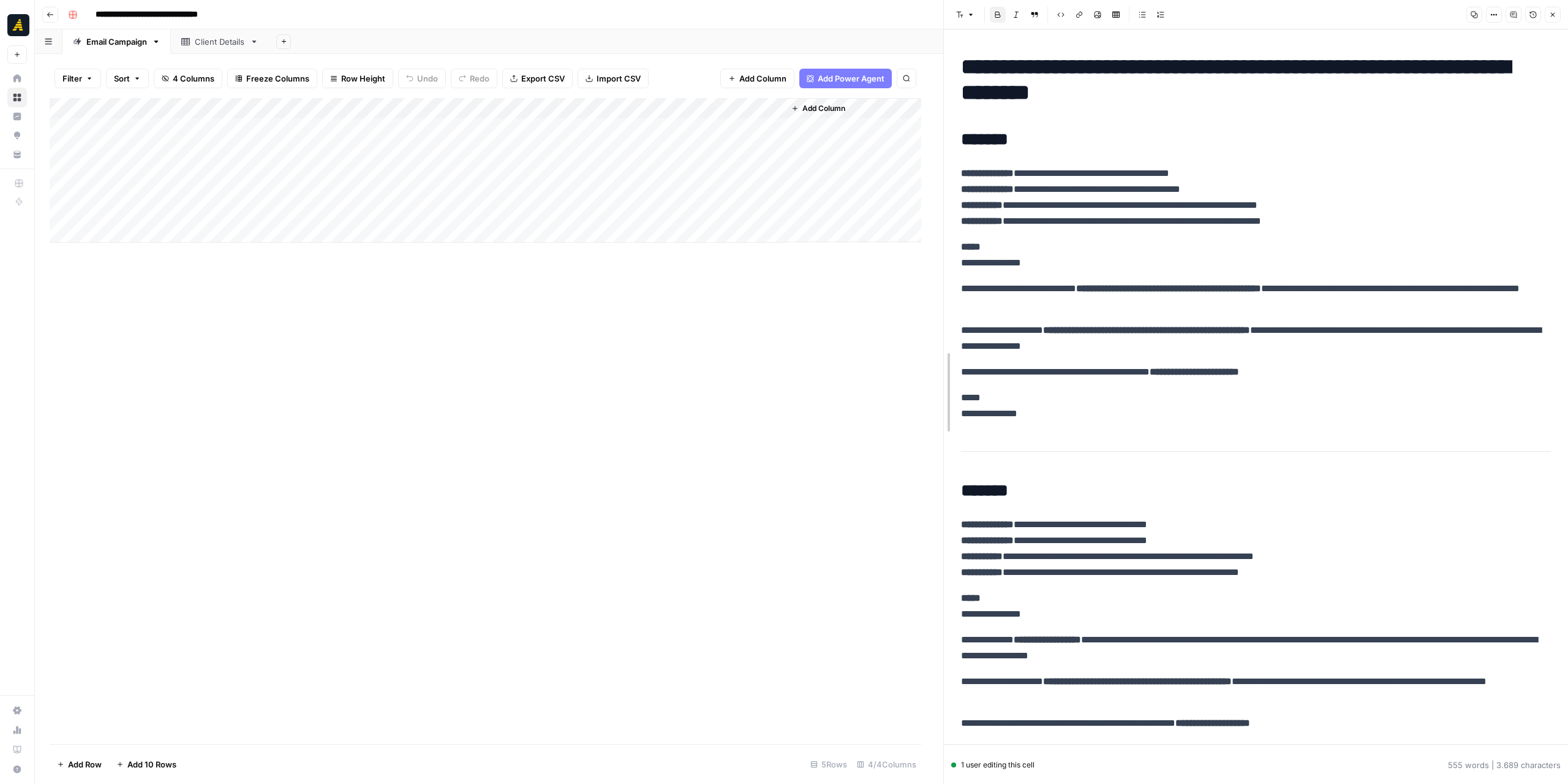
drag, startPoint x: 924, startPoint y: 123, endPoint x: 946, endPoint y: 123, distance: 22.0
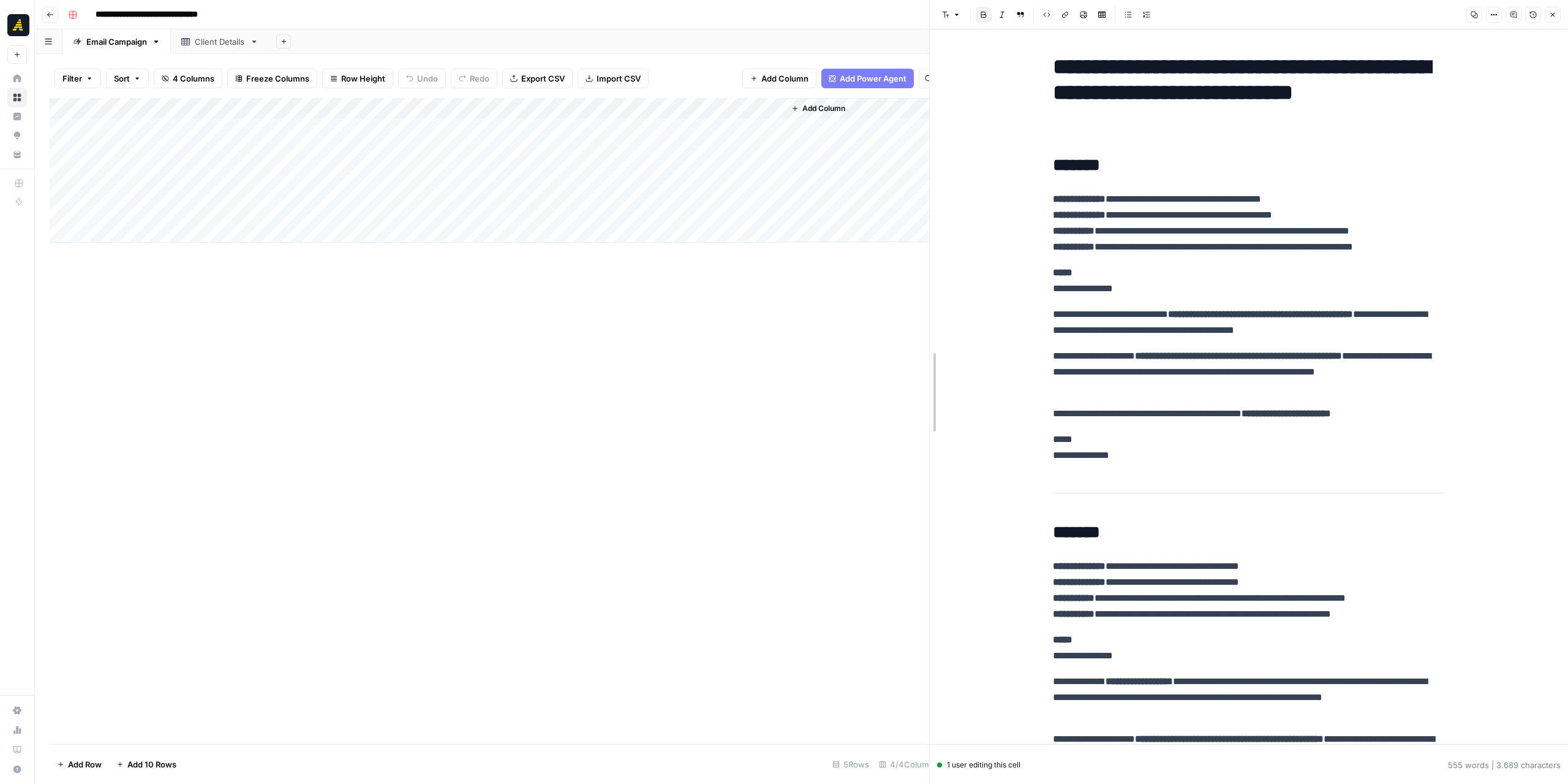
drag, startPoint x: 943, startPoint y: 362, endPoint x: 929, endPoint y: 360, distance: 14.1
click at [221, 41] on div "Client Details" at bounding box center [219, 41] width 50 height 12
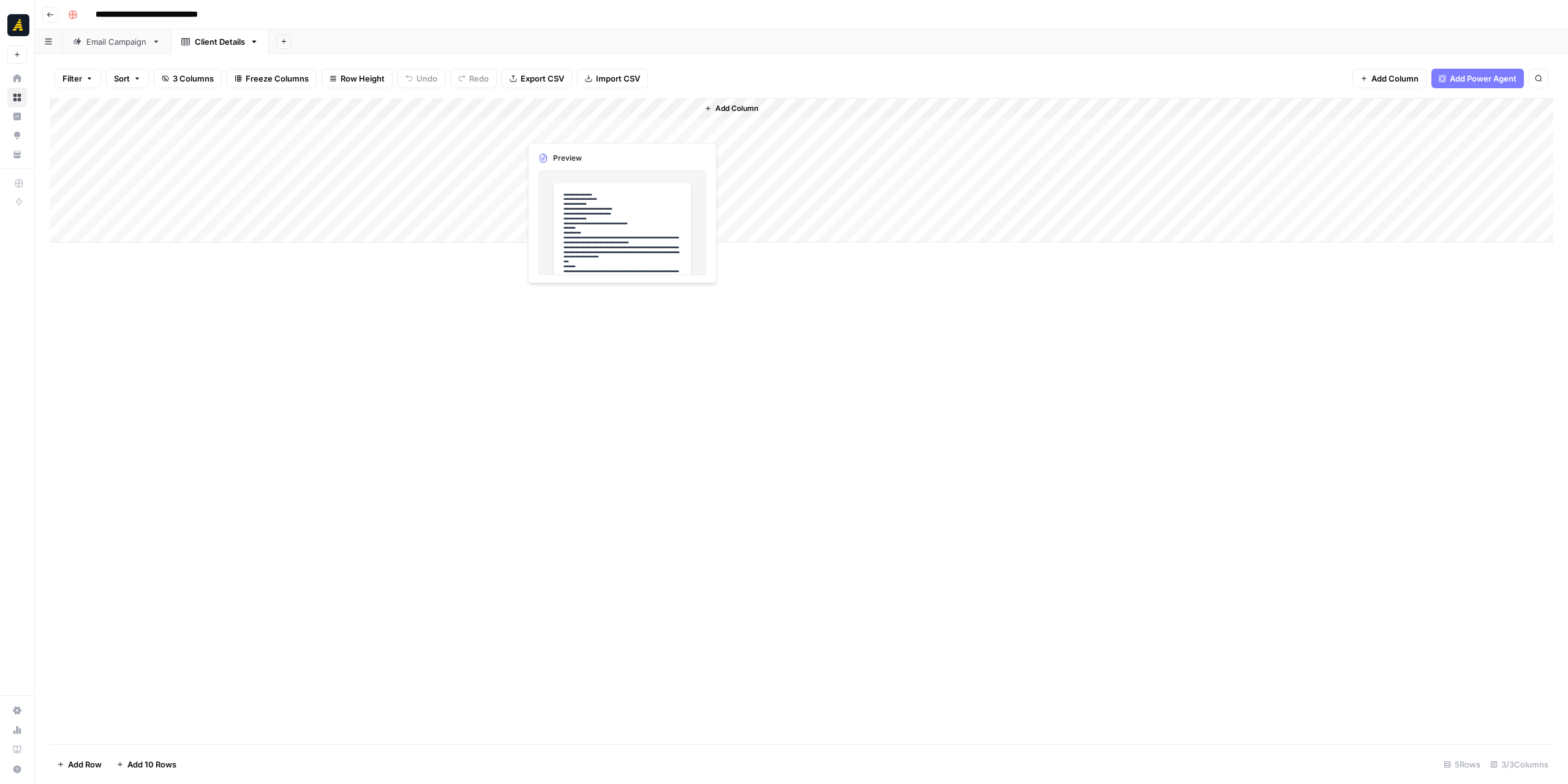
click at [561, 124] on div "Add Column" at bounding box center [802, 170] width 1504 height 145
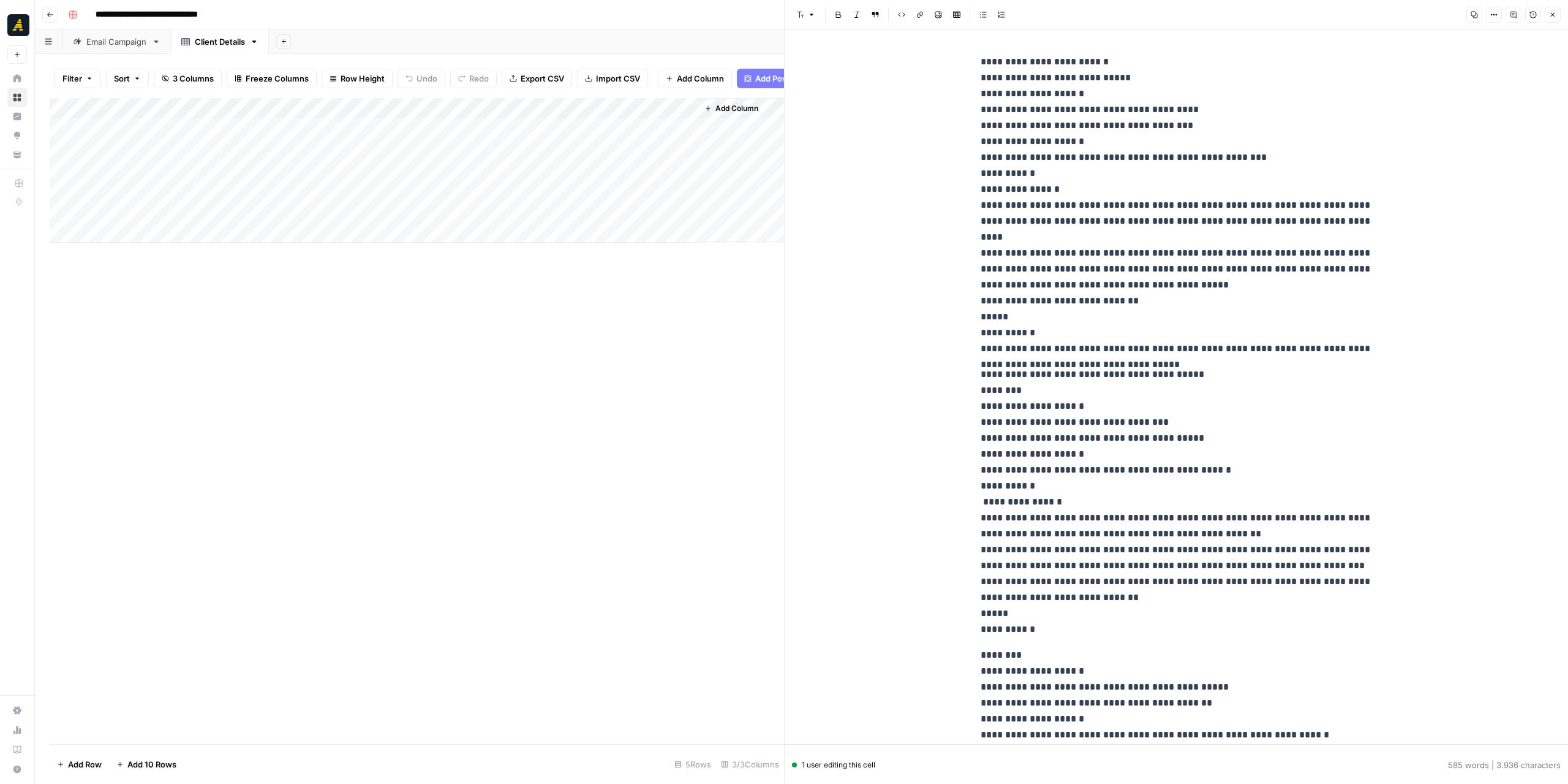
click at [107, 45] on div "Email Campaign" at bounding box center [116, 41] width 60 height 12
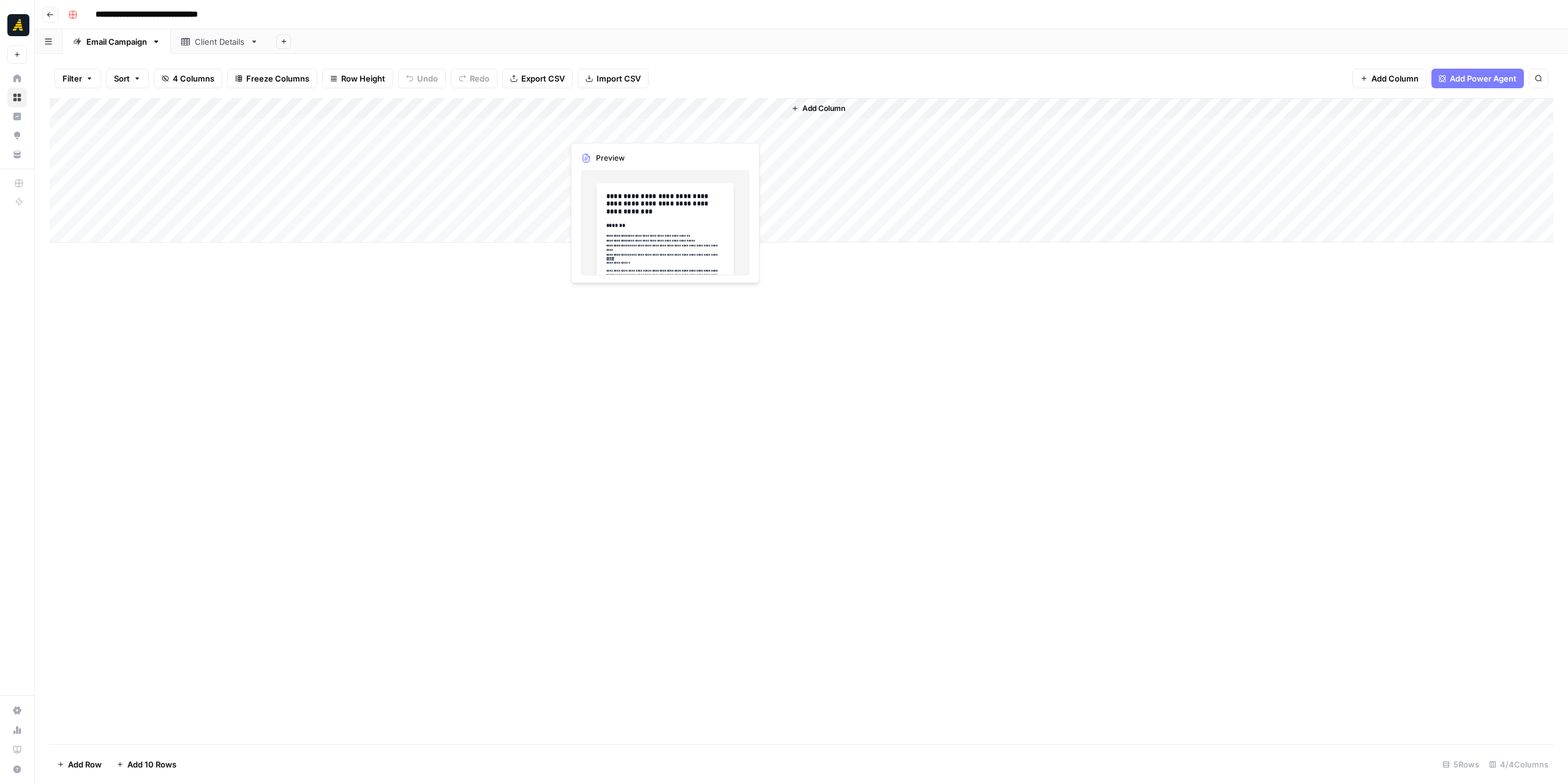
click at [625, 128] on div "Add Column" at bounding box center [802, 170] width 1504 height 145
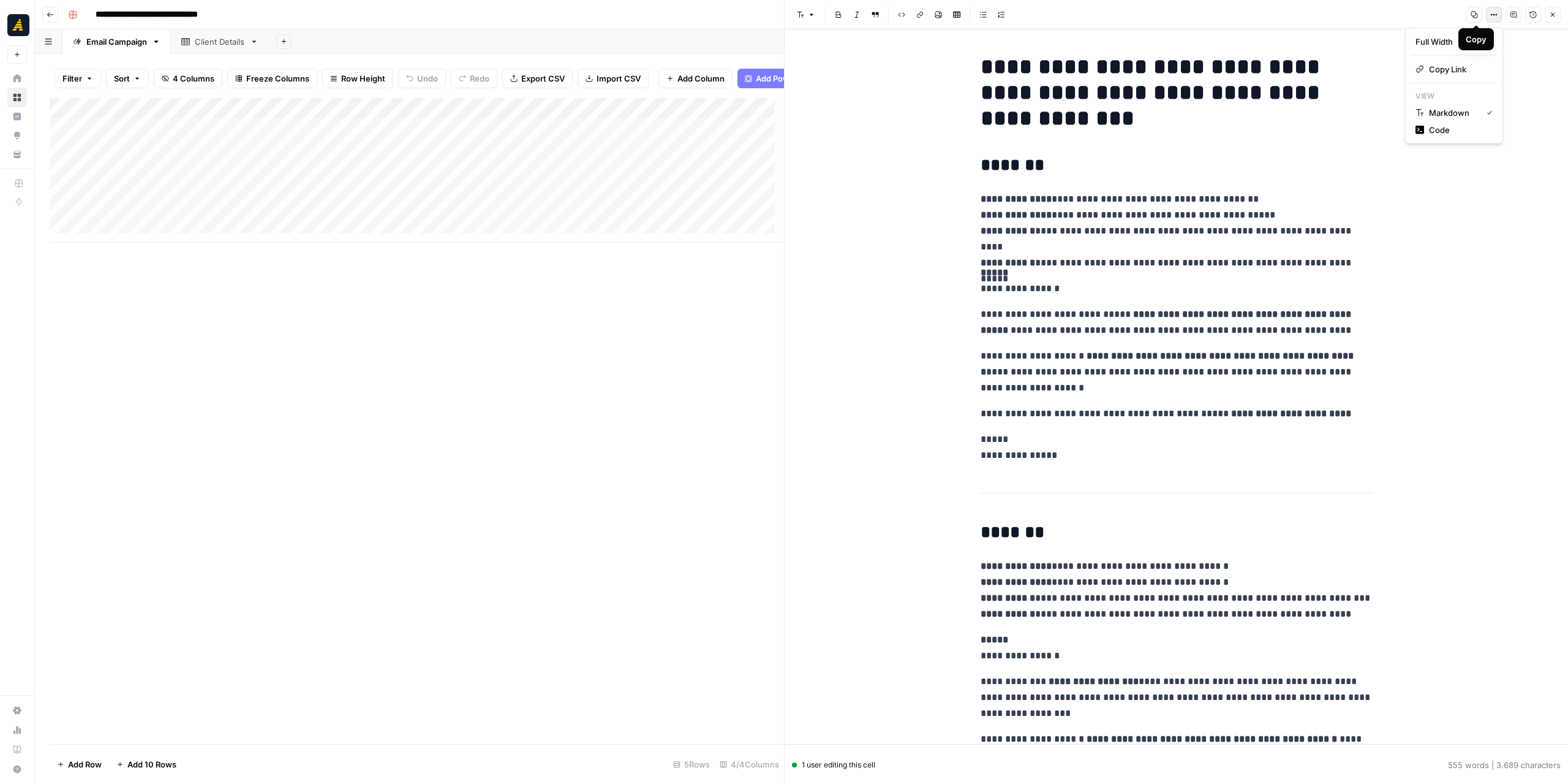
click at [1494, 13] on icon "button" at bounding box center [1494, 14] width 7 height 7
click at [1478, 10] on button "Copy" at bounding box center [1474, 14] width 16 height 16
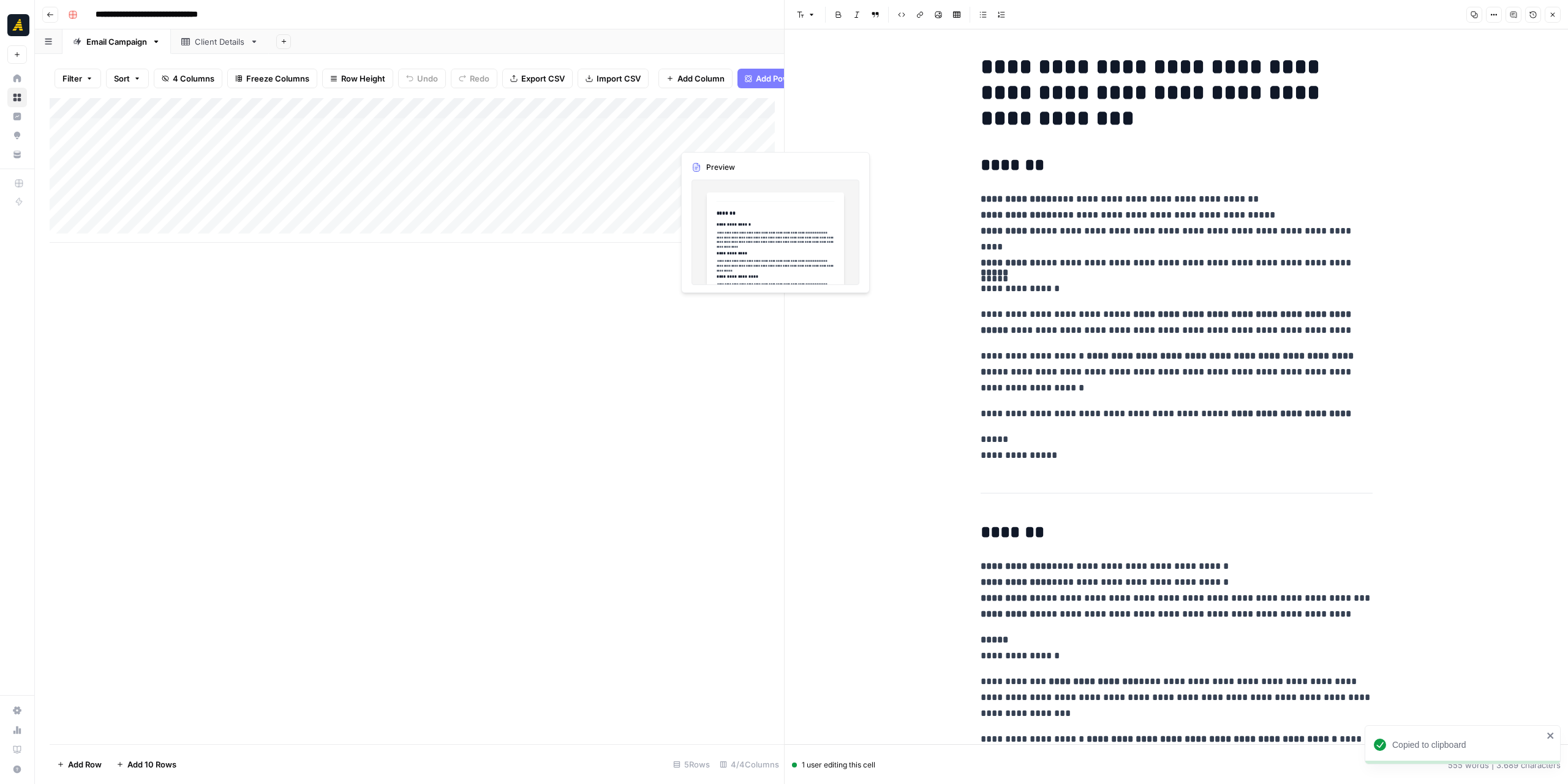
click at [719, 139] on div "Add Column" at bounding box center [417, 170] width 735 height 145
click at [720, 139] on div "Add Column" at bounding box center [417, 170] width 735 height 145
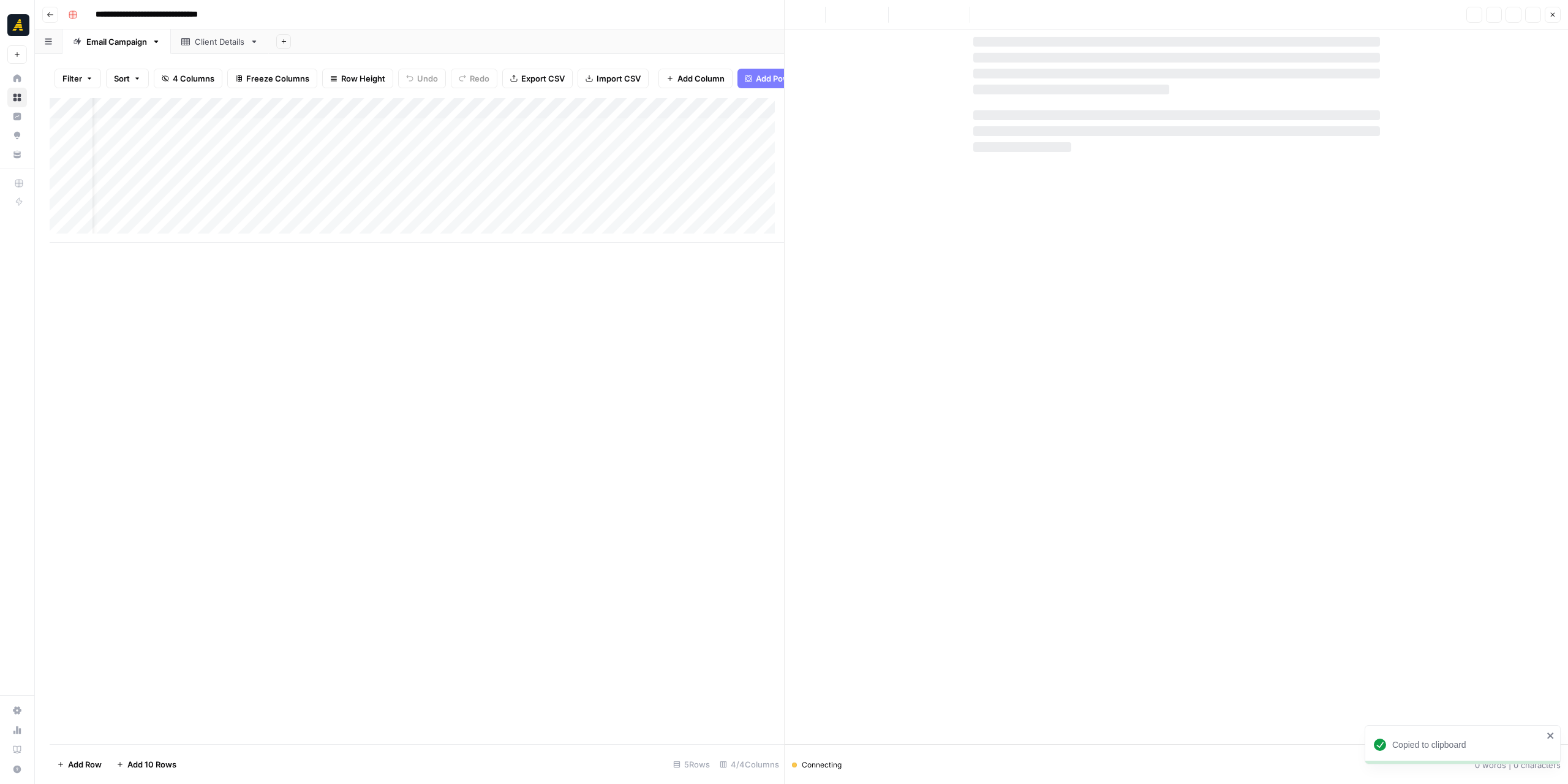
scroll to position [0, 78]
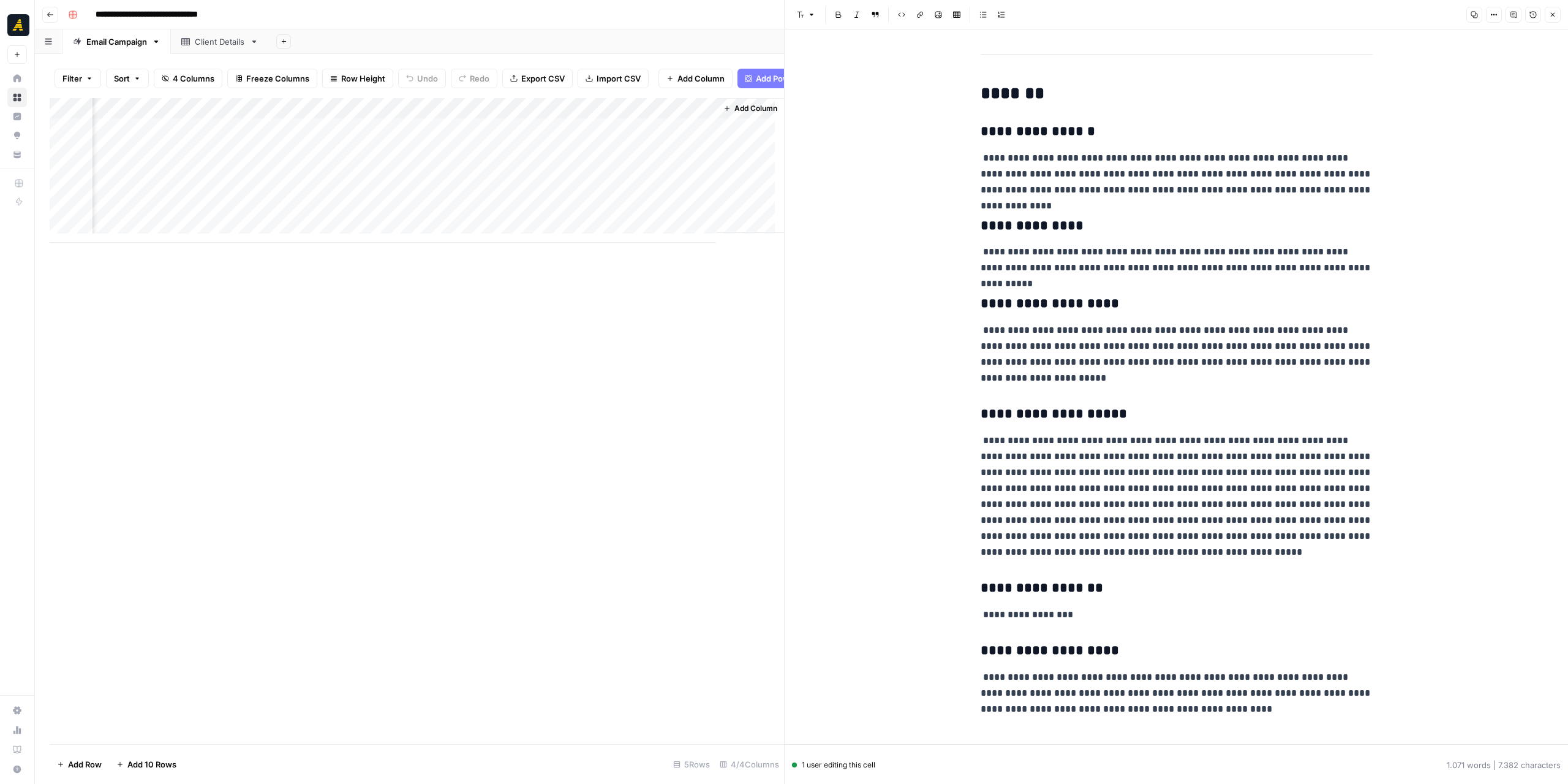
click at [240, 495] on div "Add Column" at bounding box center [417, 421] width 735 height 646
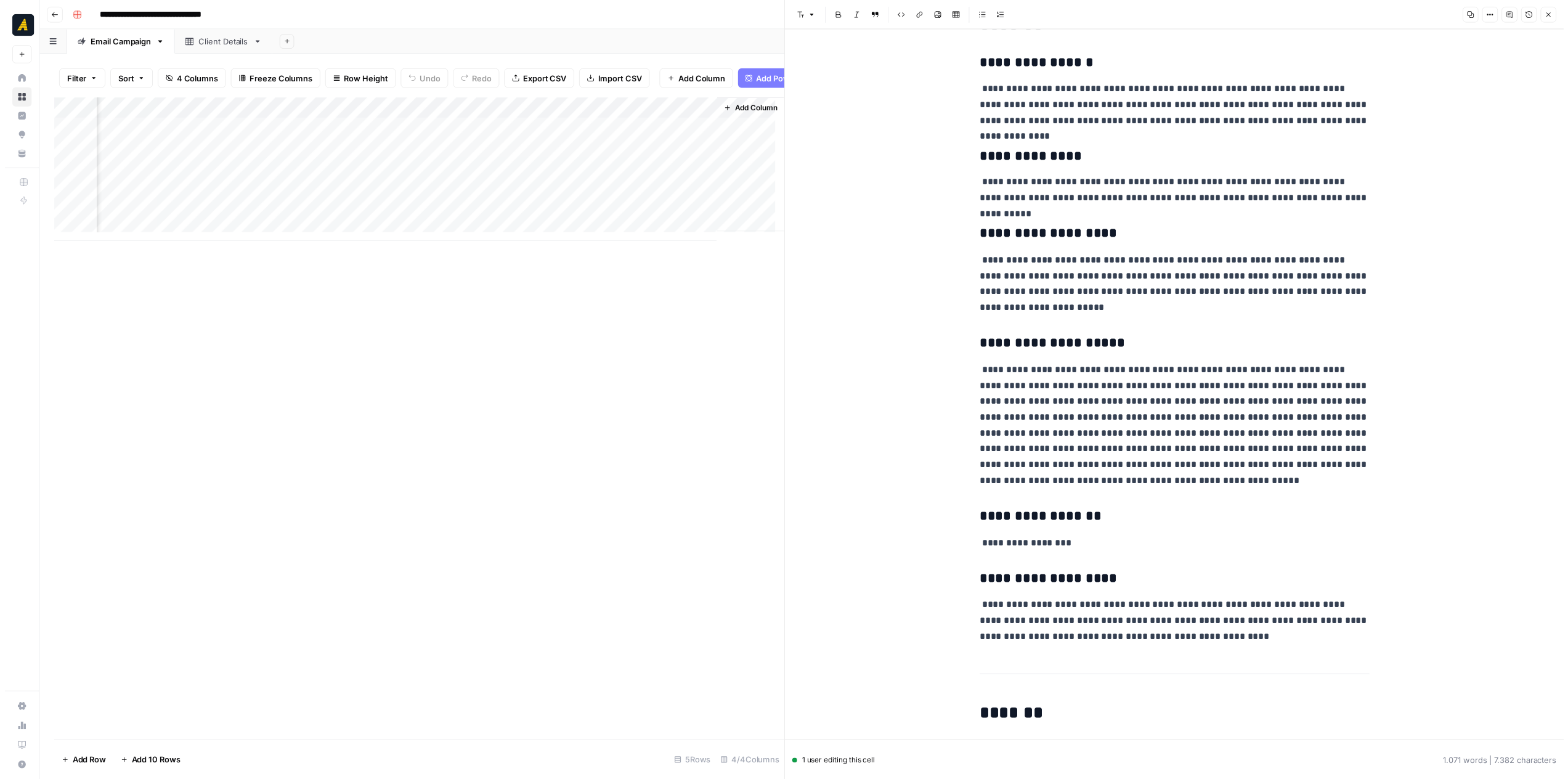
scroll to position [0, 0]
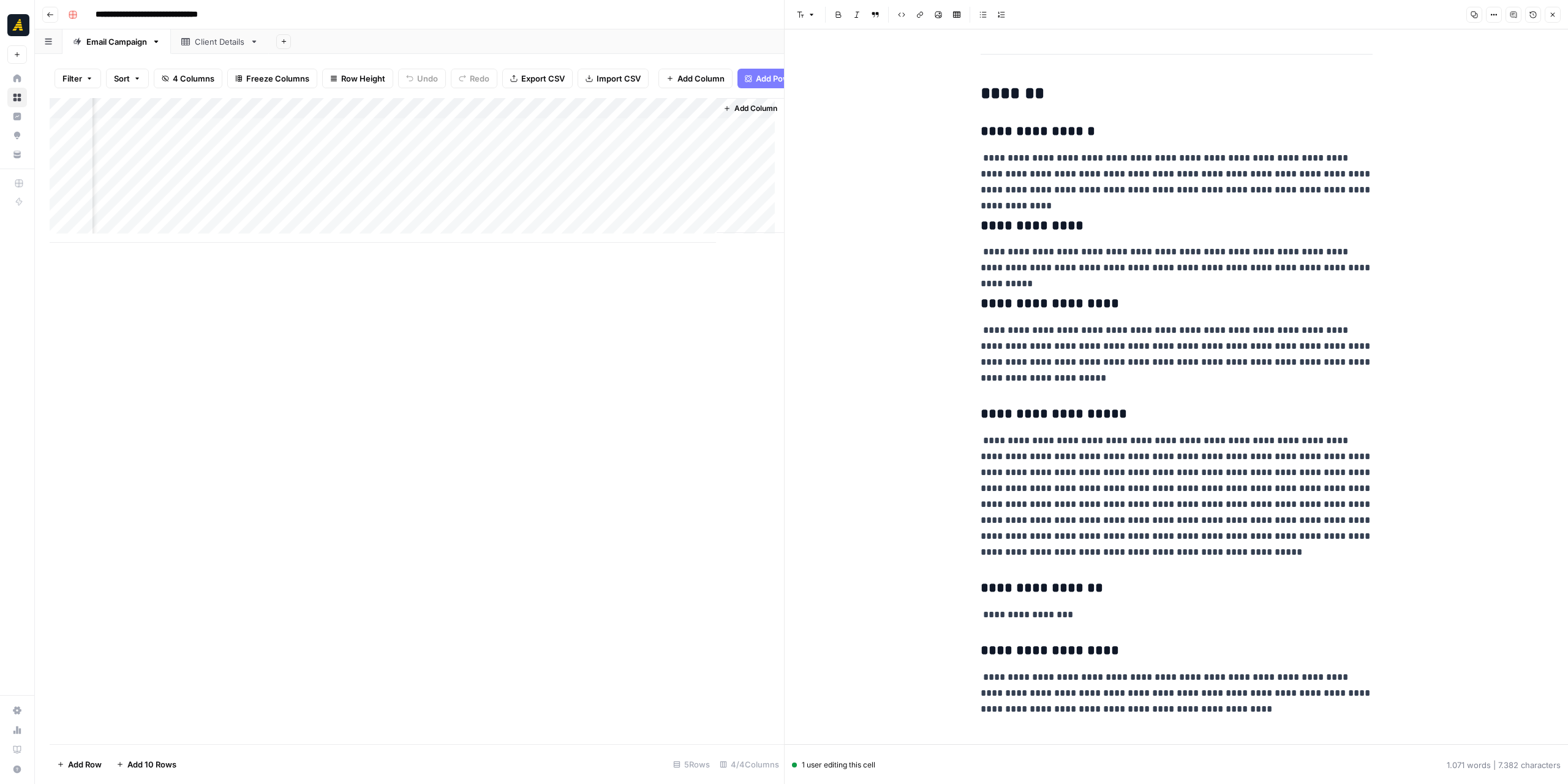
click at [1547, 17] on button "Close" at bounding box center [1552, 14] width 16 height 16
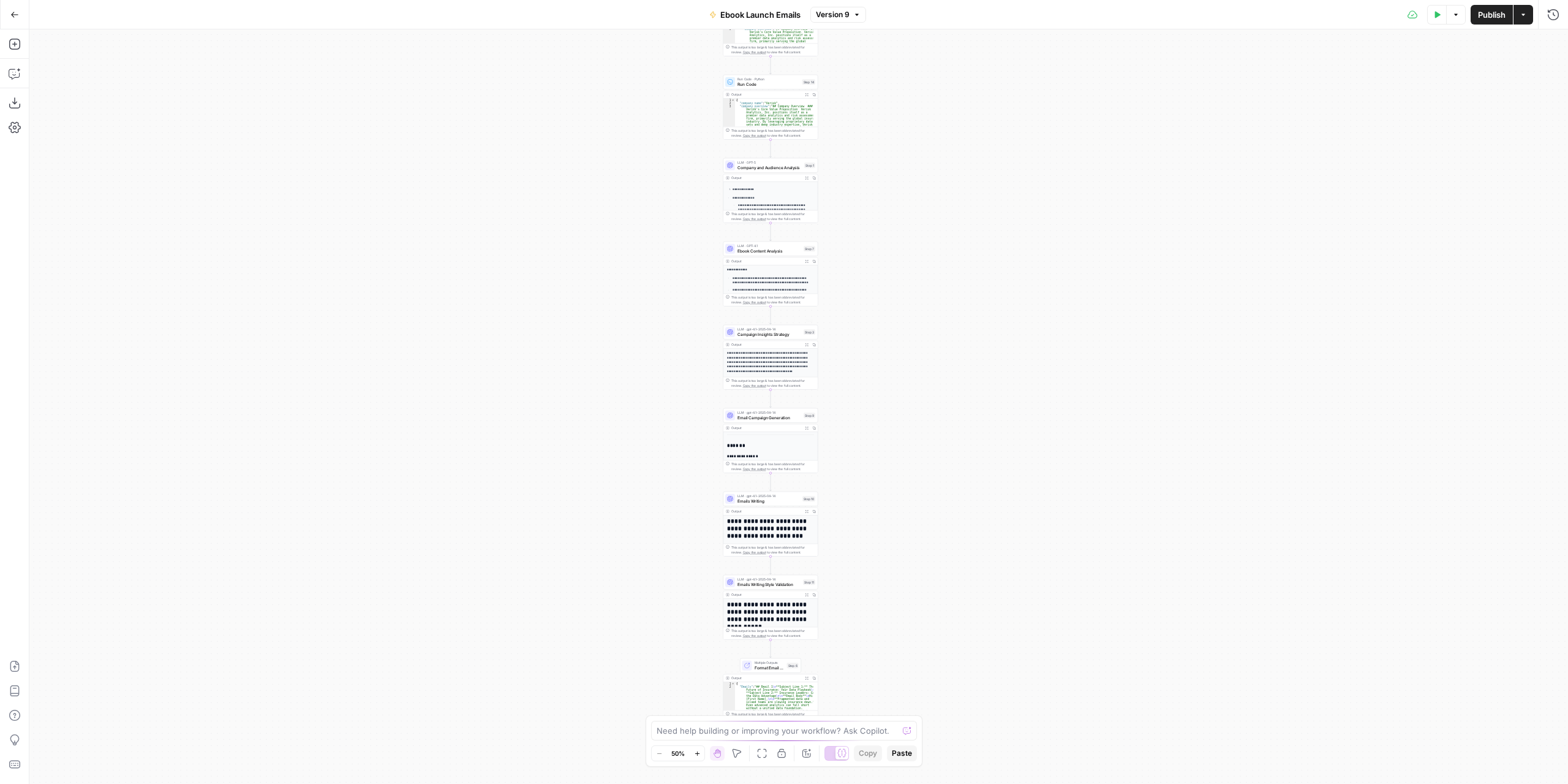
drag, startPoint x: 928, startPoint y: 540, endPoint x: 856, endPoint y: 382, distance: 173.6
click at [856, 380] on div "Workflow Input Settings Inputs Read from Grid Read from Grid Step 13 Output Exp…" at bounding box center [799, 406] width 1539 height 754
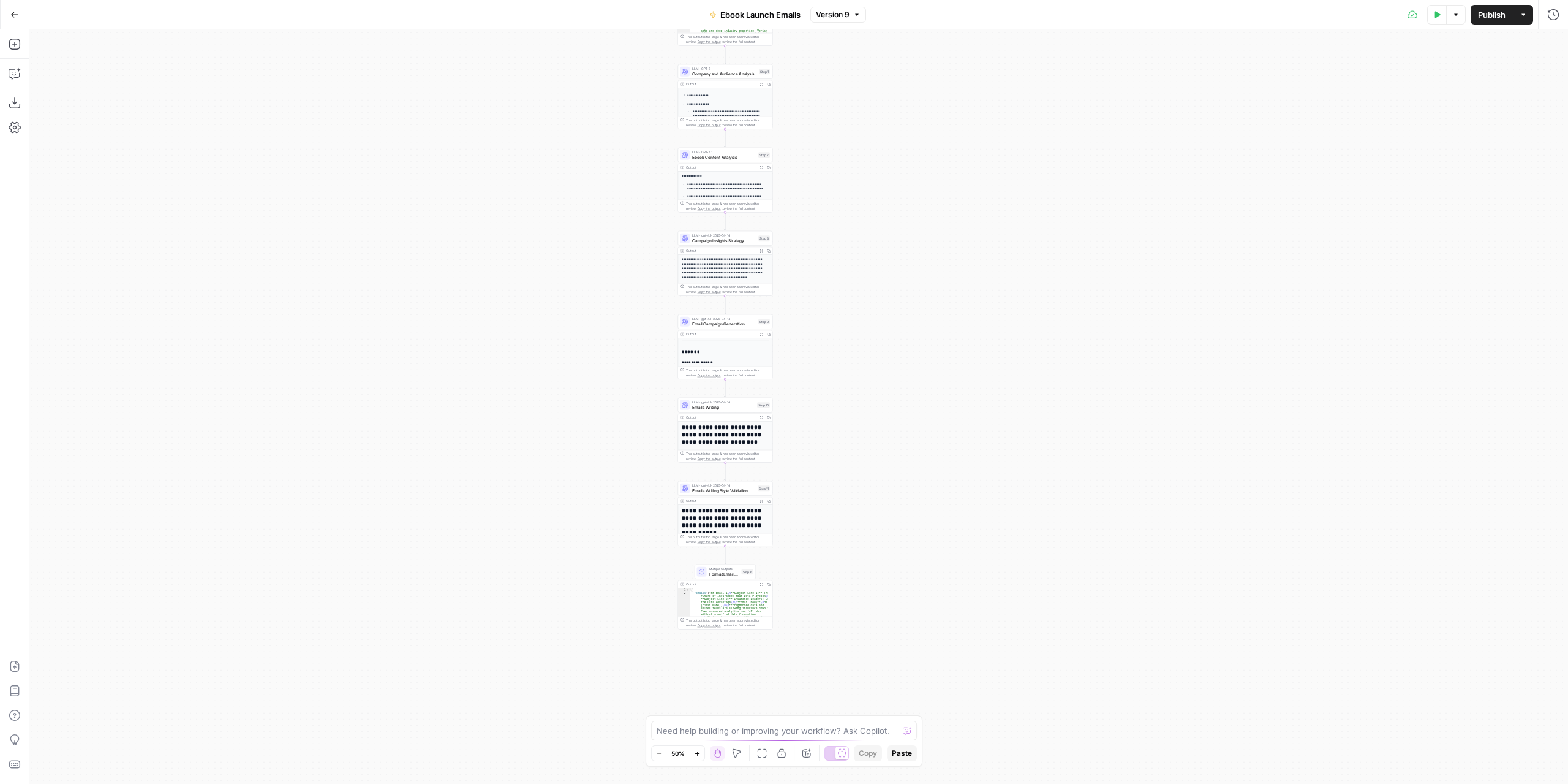
click at [854, 392] on div "Workflow Input Settings Inputs Read from Grid Read from Grid Step 13 Output Exp…" at bounding box center [799, 406] width 1539 height 754
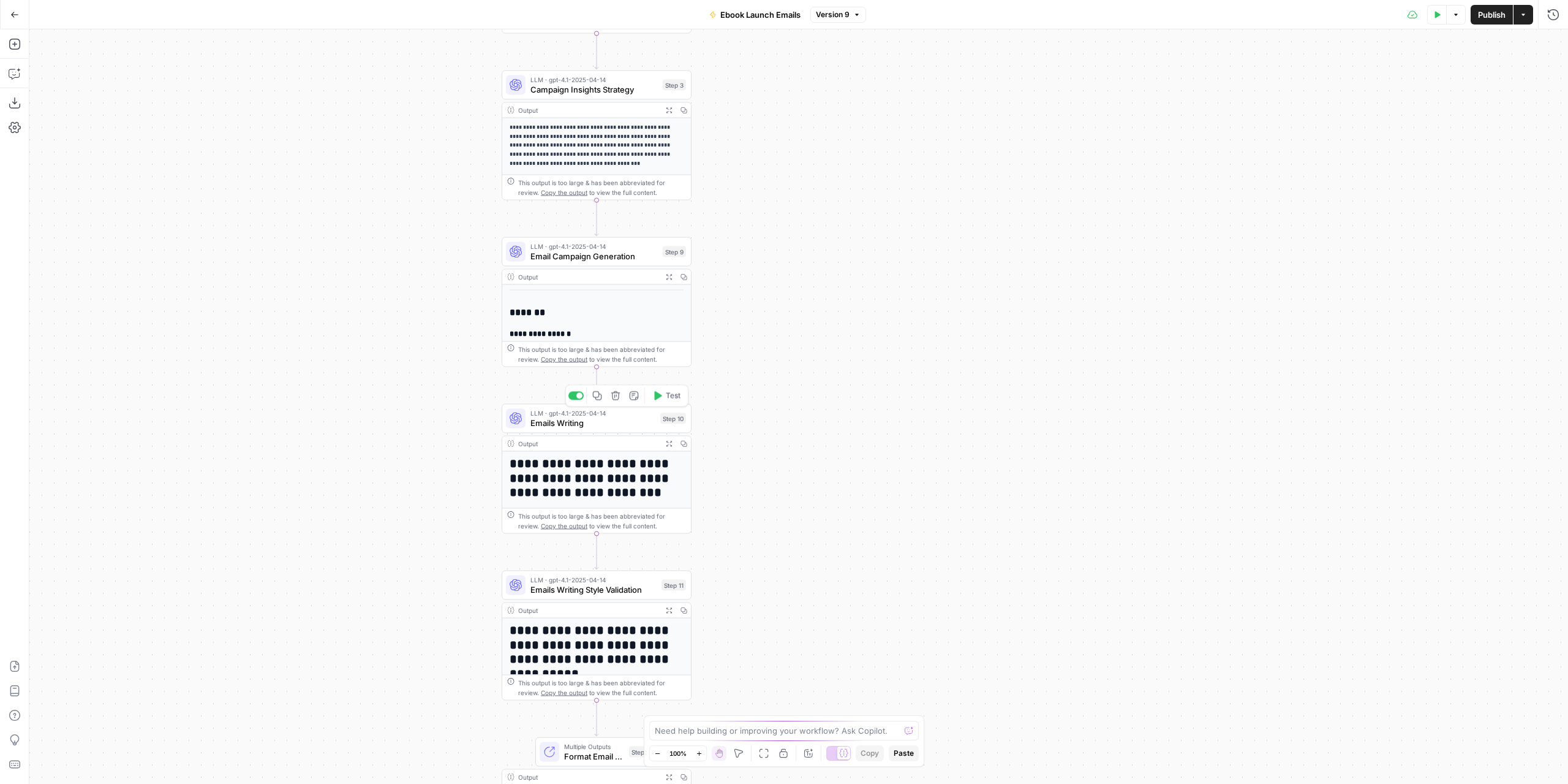
click at [624, 424] on span "Emails Writing" at bounding box center [592, 422] width 125 height 12
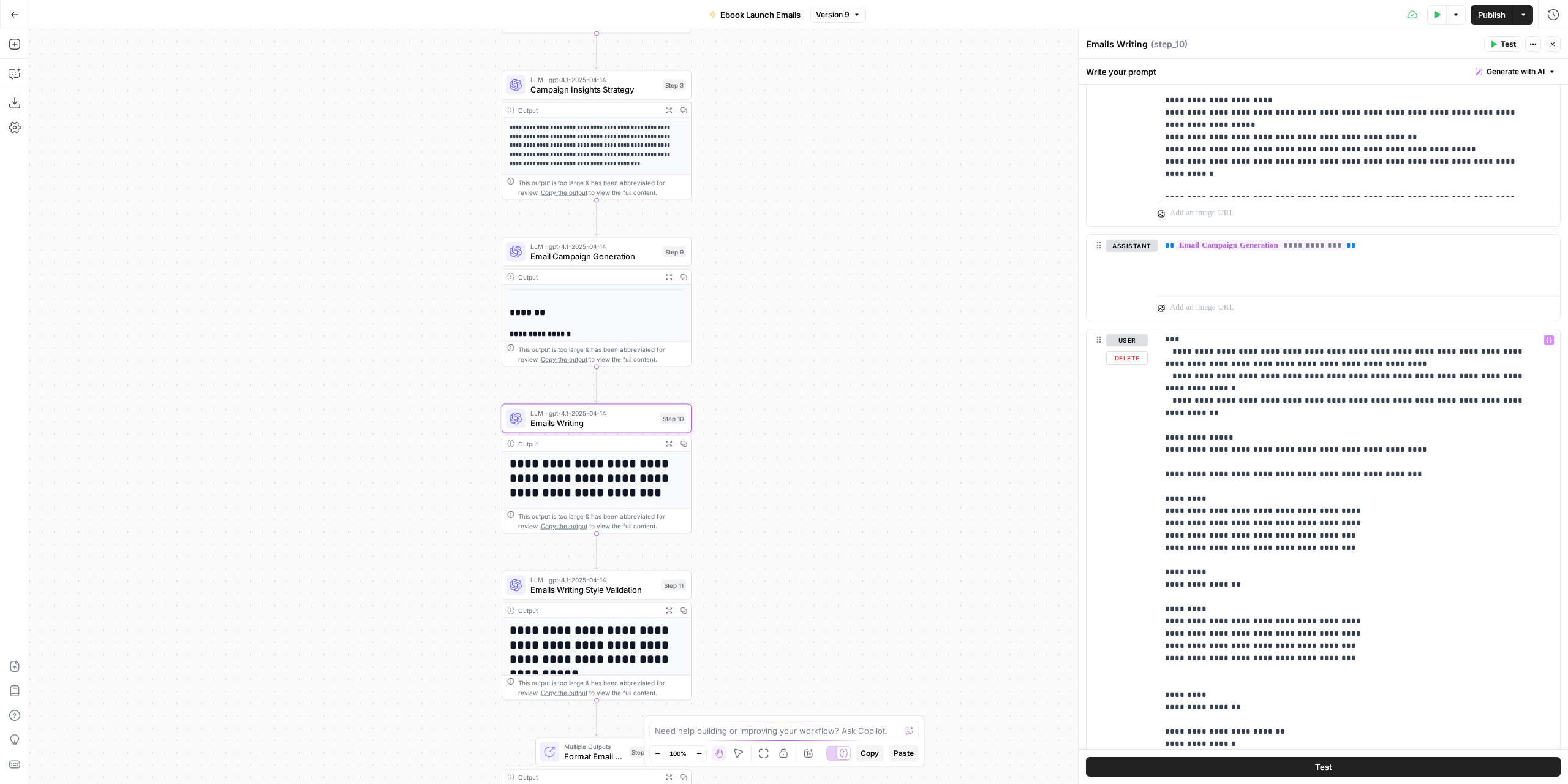
scroll to position [1300, 0]
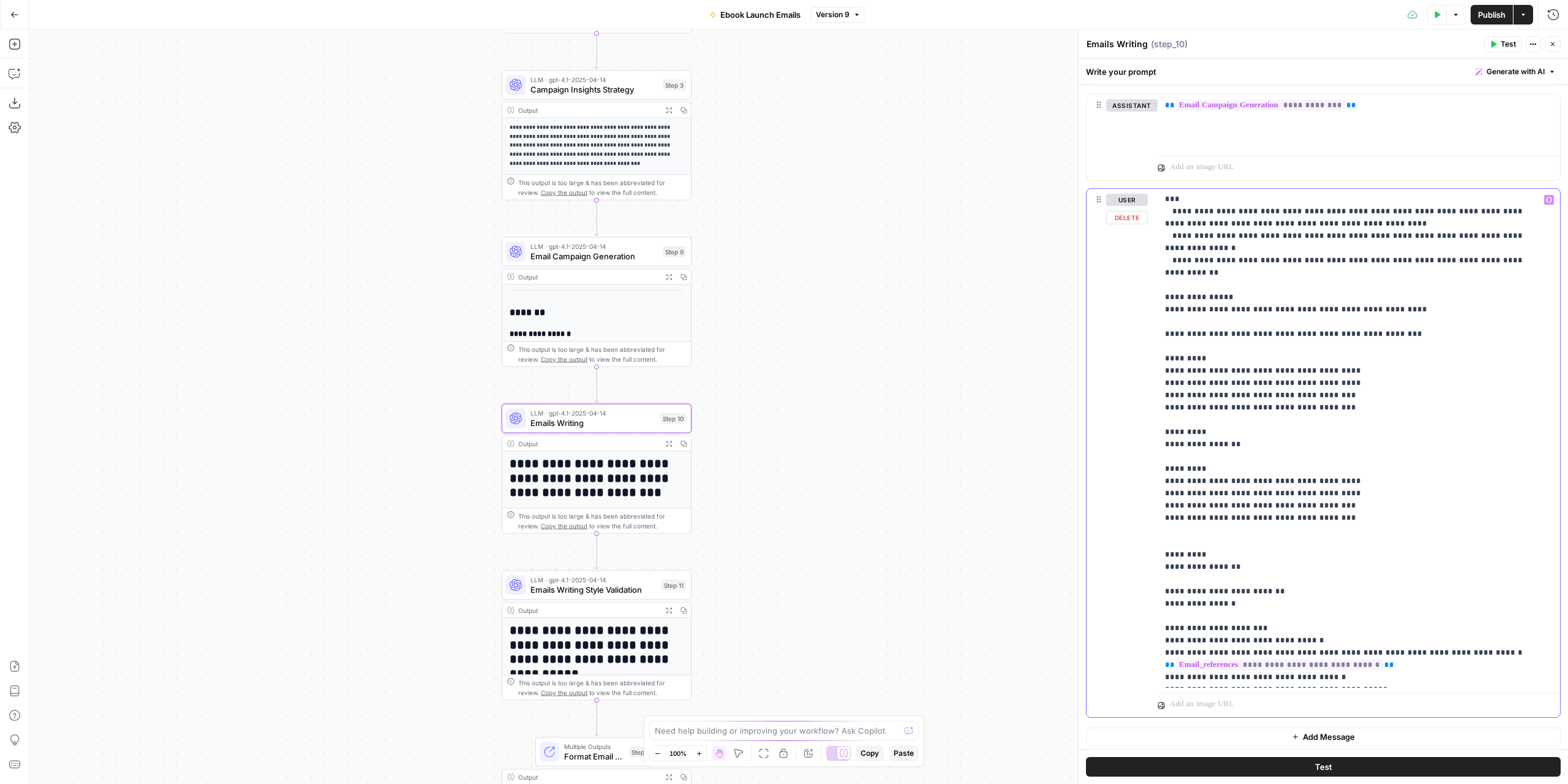
drag, startPoint x: 1348, startPoint y: 660, endPoint x: 1358, endPoint y: 664, distance: 10.8
click at [1358, 664] on p "**********" at bounding box center [1350, 200] width 369 height 969
drag, startPoint x: 1332, startPoint y: 676, endPoint x: 1152, endPoint y: 661, distance: 180.6
click at [1152, 661] on div "**********" at bounding box center [1323, 453] width 473 height 528
copy p "**********"
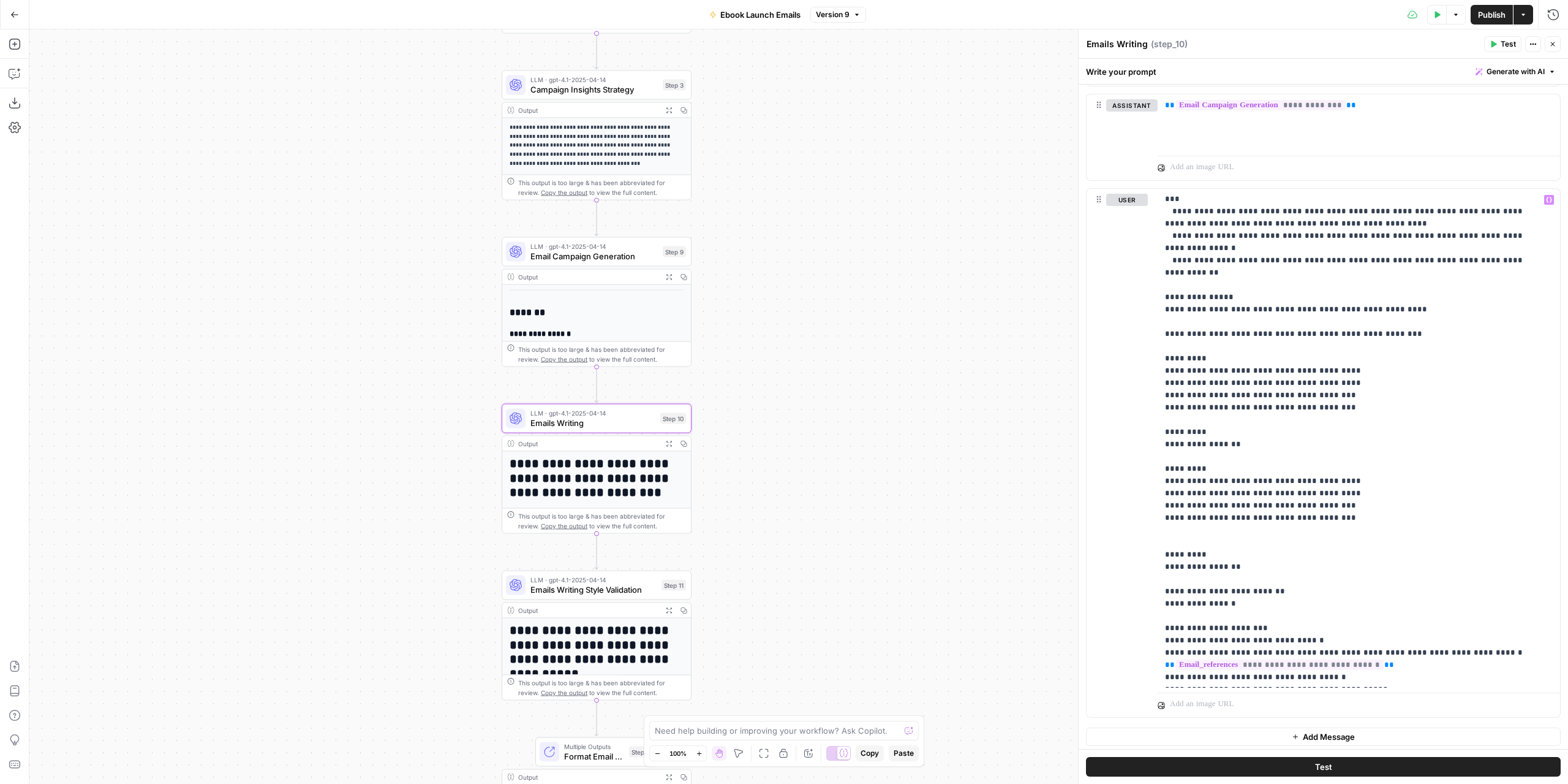
click at [574, 590] on span "Emails Writing Style Validation" at bounding box center [593, 589] width 127 height 12
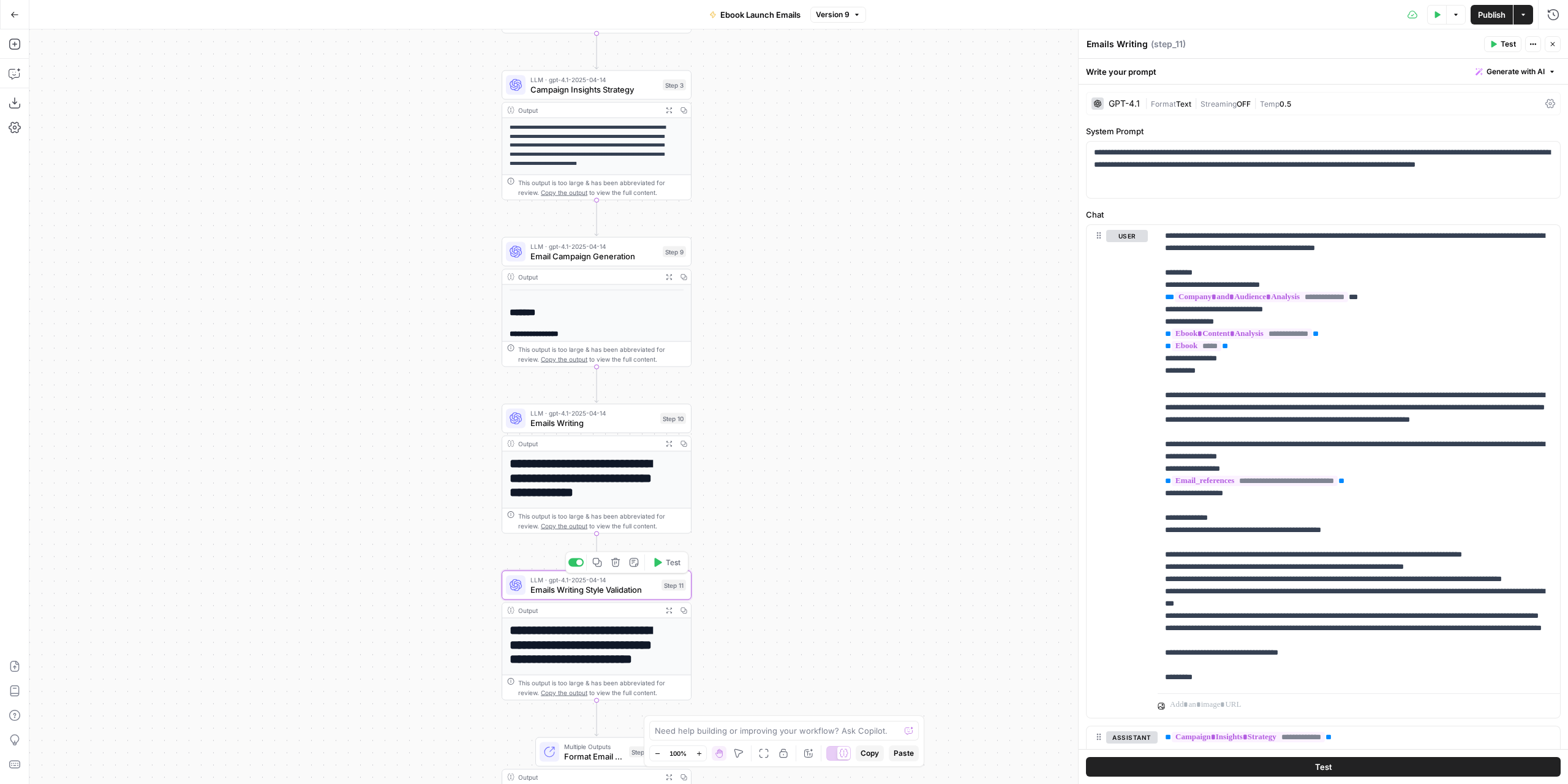
type textarea "Emails Writing Style Validation"
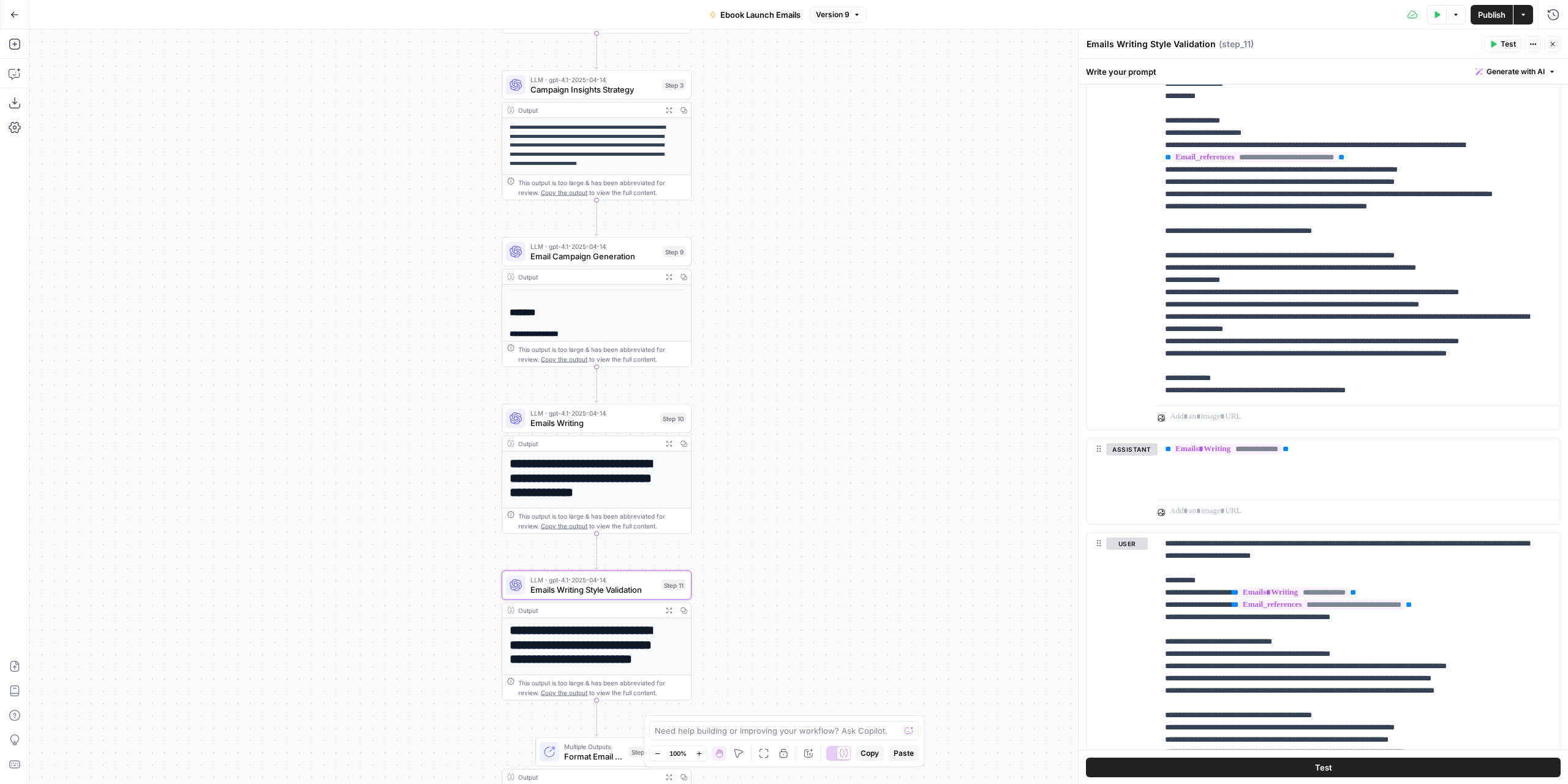
scroll to position [1710, 0]
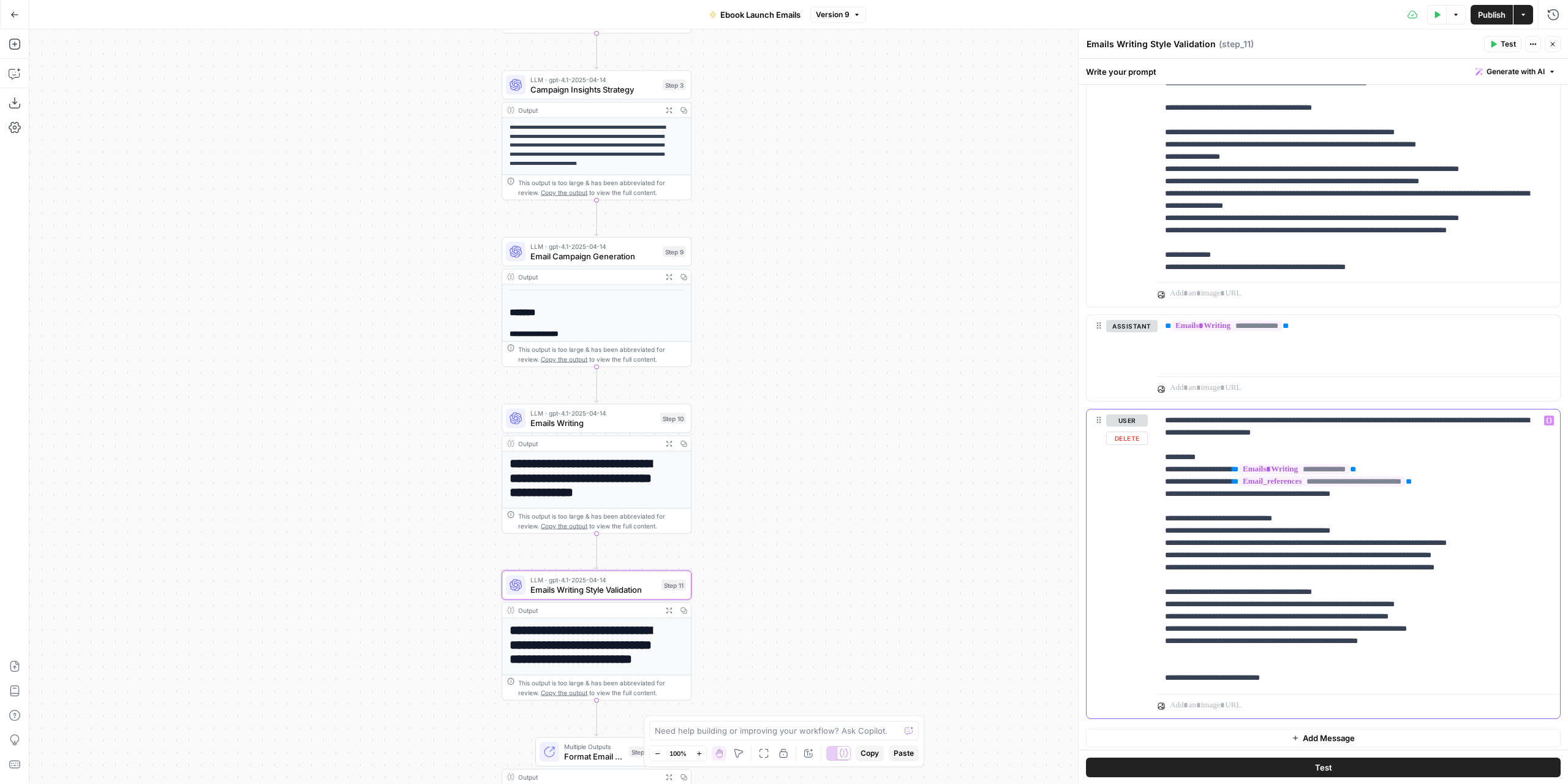
click at [1321, 676] on p "**********" at bounding box center [1355, 550] width 379 height 270
click at [1179, 655] on p "**********" at bounding box center [1355, 568] width 379 height 306
click at [1489, 17] on span "Publish" at bounding box center [1492, 14] width 27 height 12
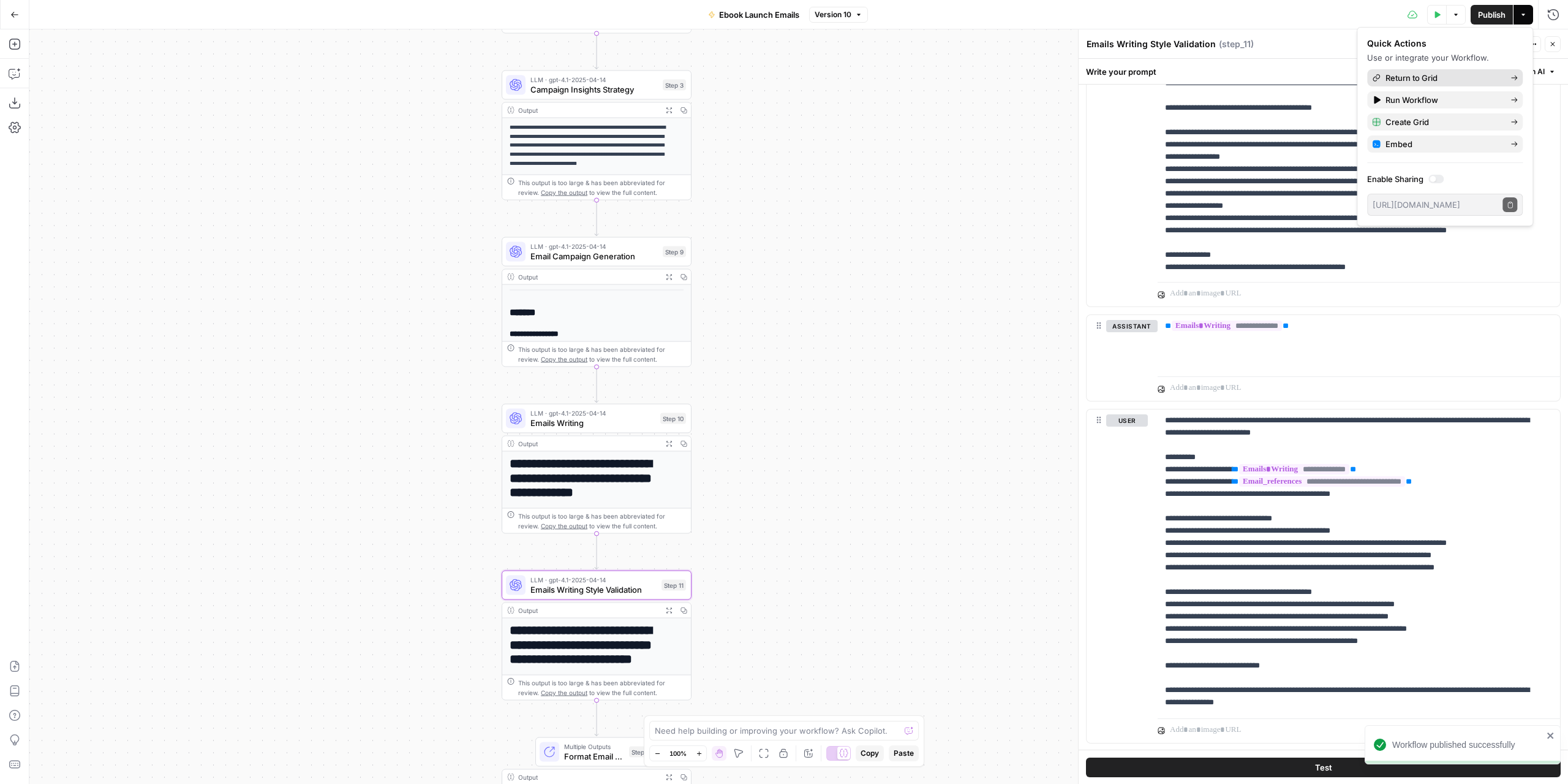
click at [1466, 70] on link "Return to Grid" at bounding box center [1446, 78] width 156 height 17
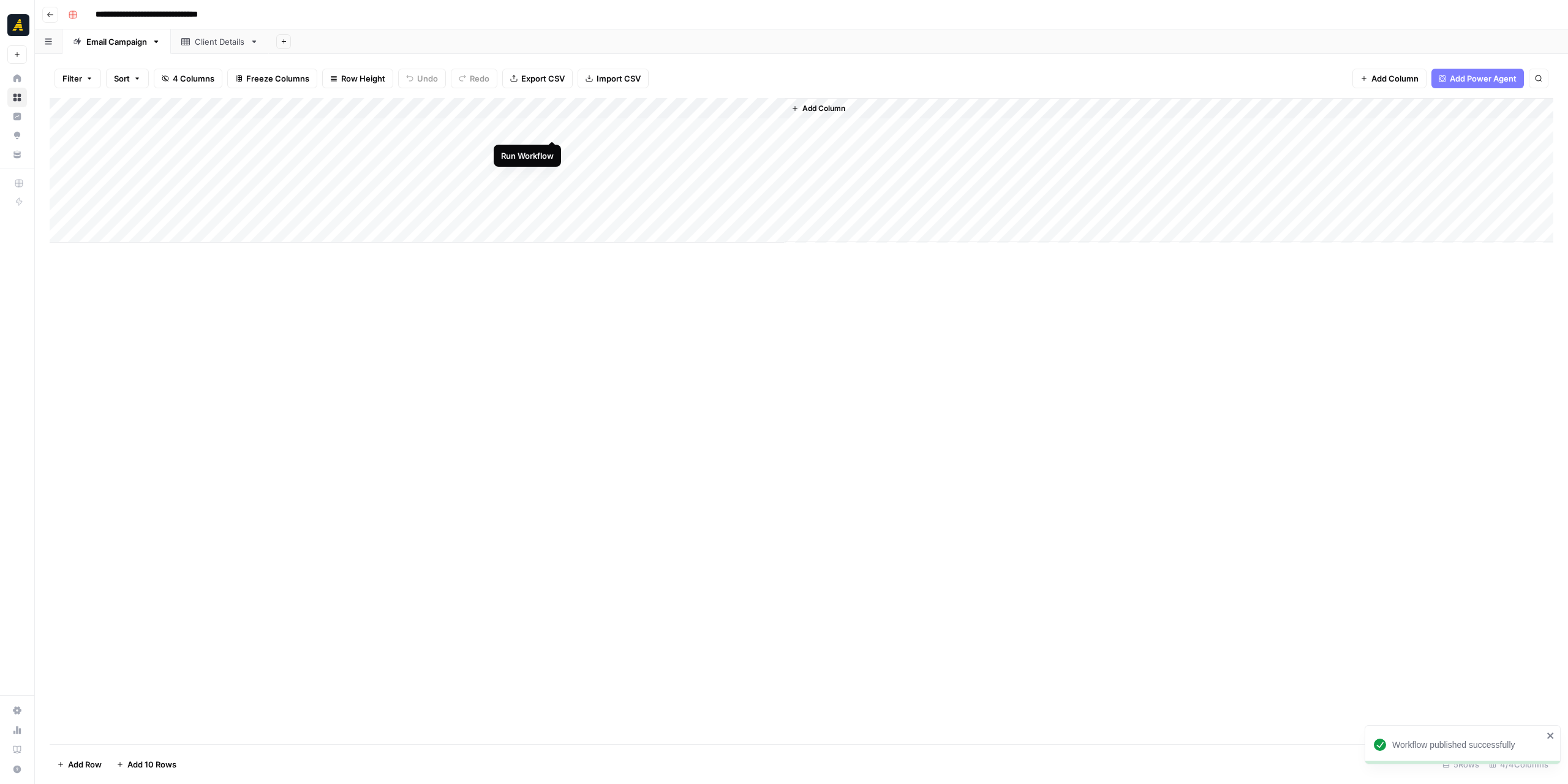
click at [553, 127] on div "Add Column" at bounding box center [802, 170] width 1504 height 145
click at [629, 125] on div "Add Column" at bounding box center [802, 170] width 1504 height 145
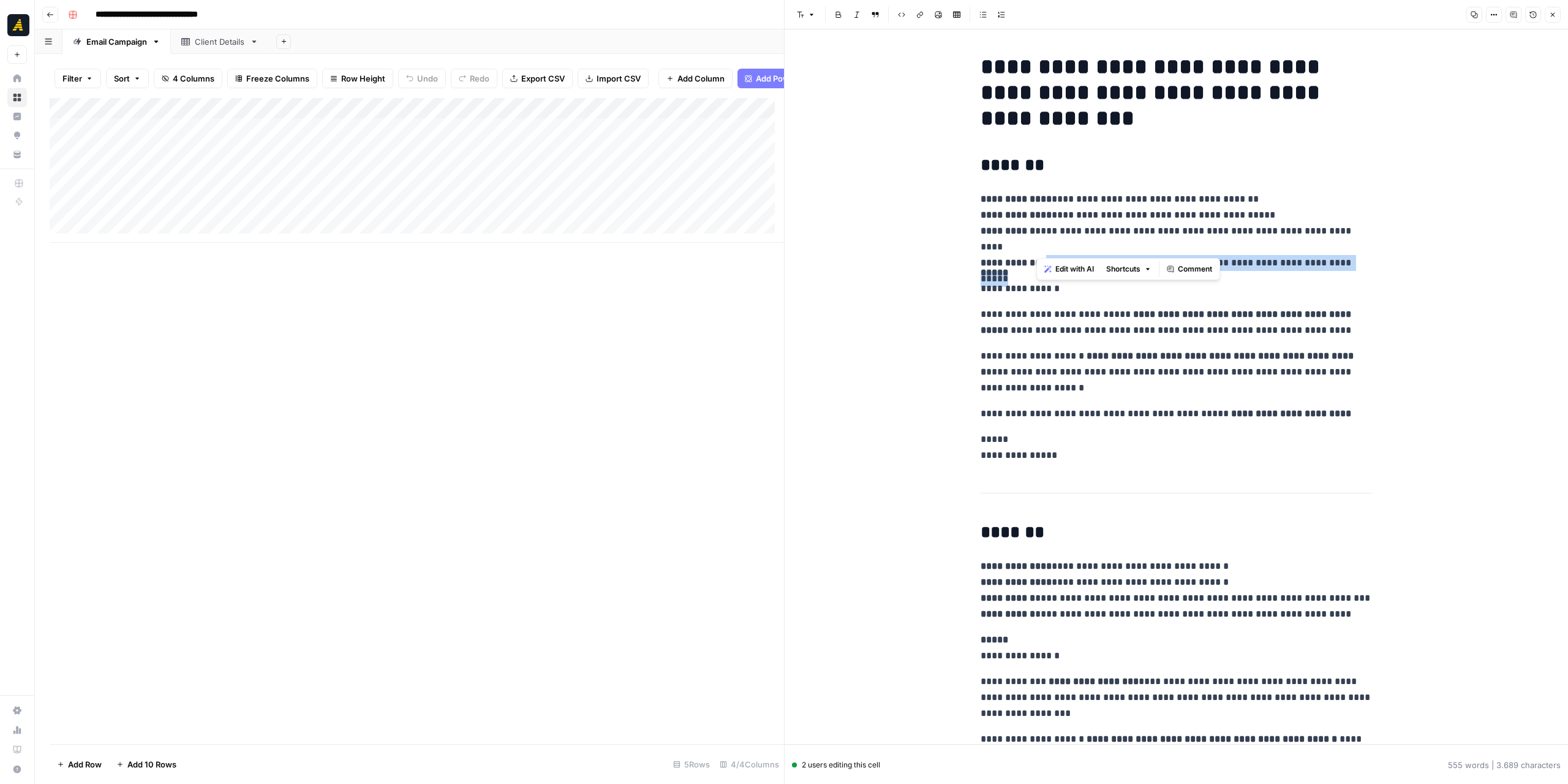
drag, startPoint x: 1356, startPoint y: 244, endPoint x: 1037, endPoint y: 245, distance: 319.0
click at [1037, 245] on p "**********" at bounding box center [1177, 223] width 392 height 64
copy p "**********"
click at [1132, 215] on p "**********" at bounding box center [1177, 223] width 392 height 64
click at [1017, 281] on p "**********" at bounding box center [1177, 281] width 392 height 32
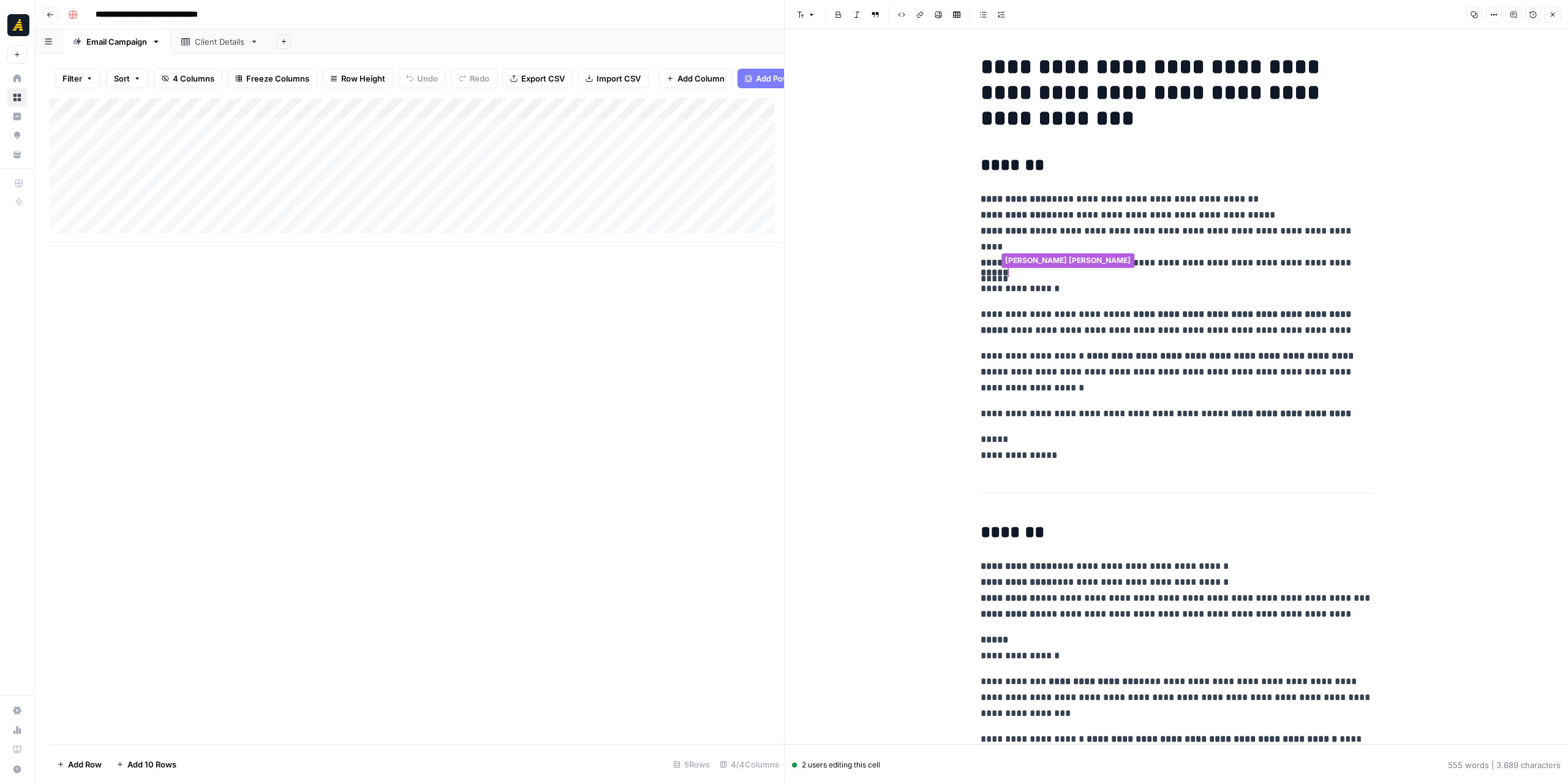
click at [1004, 226] on strong "**********" at bounding box center [1008, 230] width 55 height 9
